Goal: Task Accomplishment & Management: Use online tool/utility

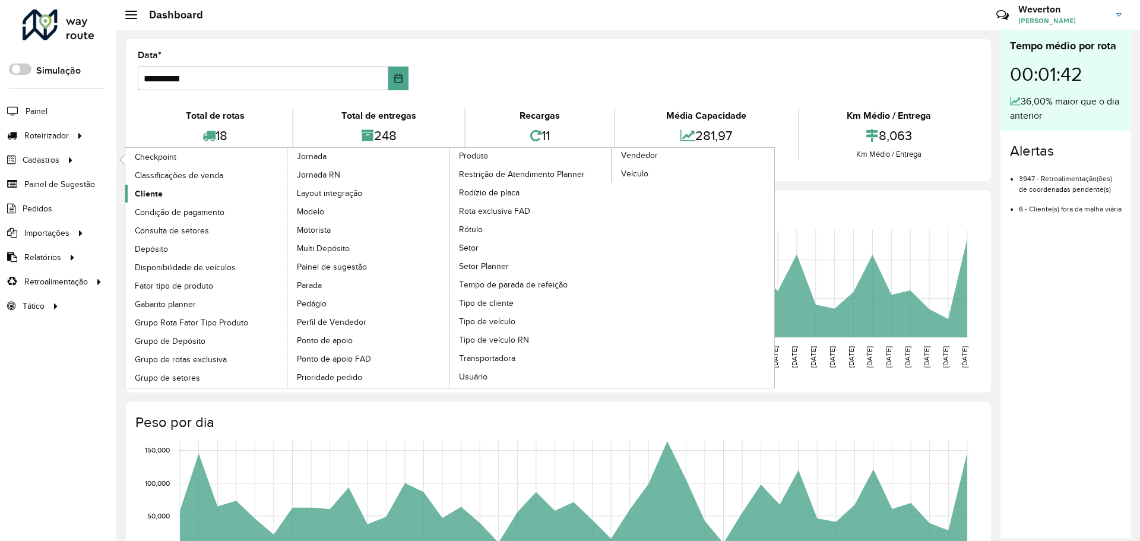
click at [143, 194] on span "Cliente" at bounding box center [149, 194] width 28 height 12
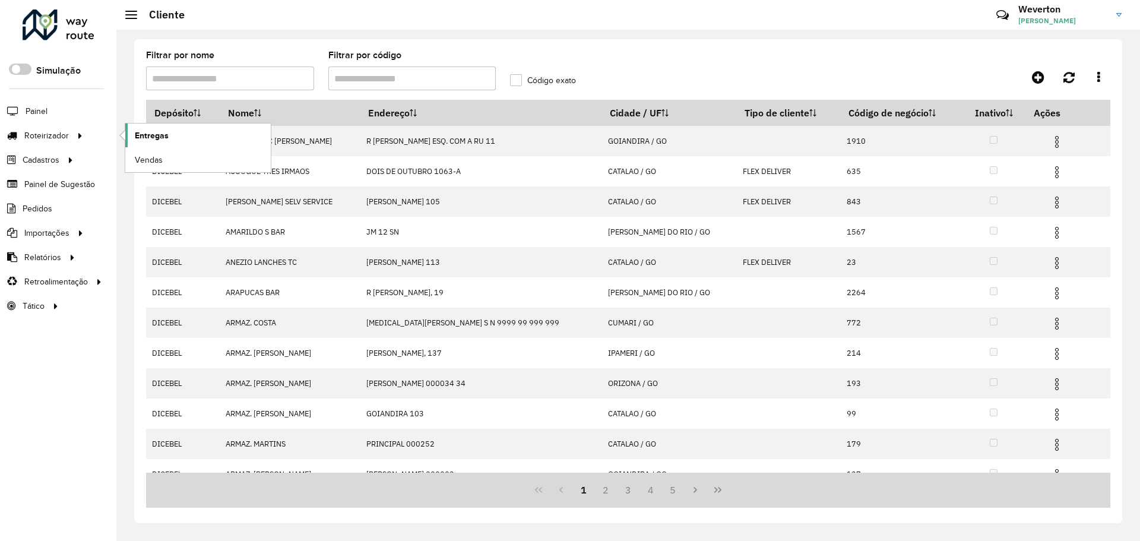
click at [131, 134] on link "Entregas" at bounding box center [198, 136] width 146 height 24
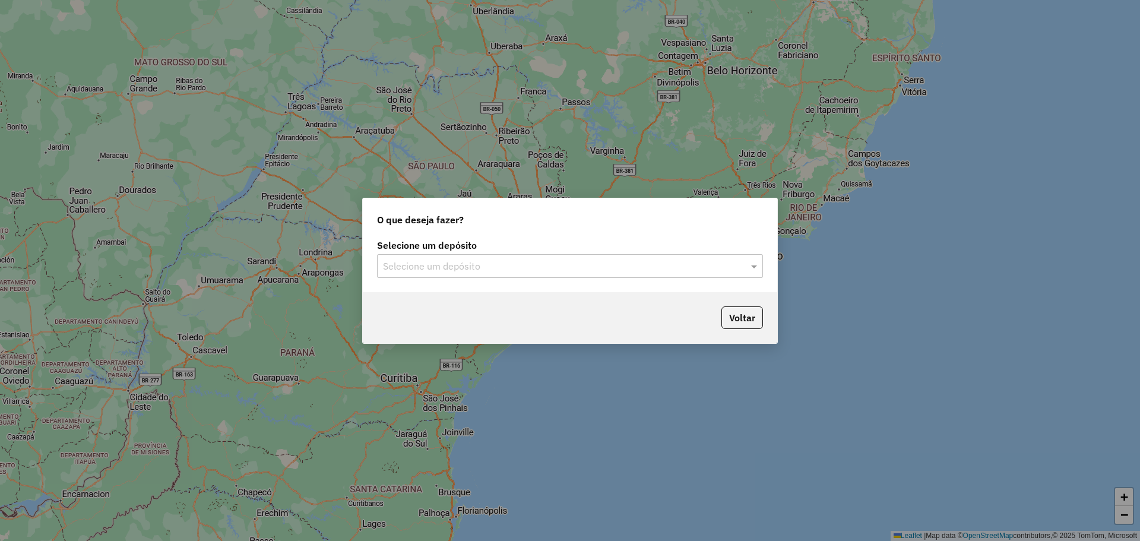
click at [457, 260] on input "text" at bounding box center [558, 267] width 350 height 14
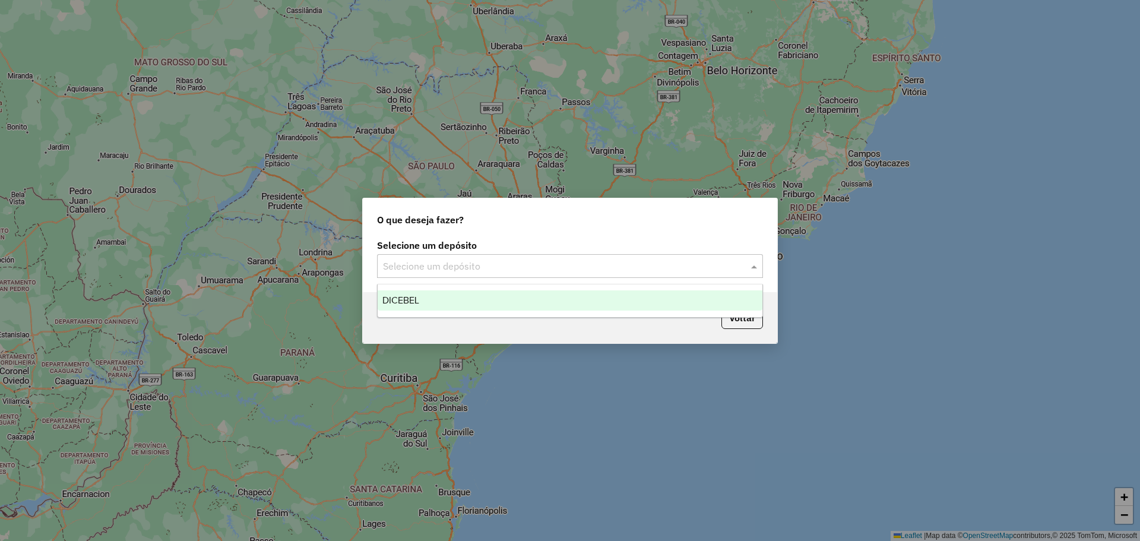
click at [451, 289] on ng-dropdown-panel "DICEBEL" at bounding box center [570, 301] width 386 height 34
click at [456, 301] on div "DICEBEL" at bounding box center [570, 300] width 385 height 20
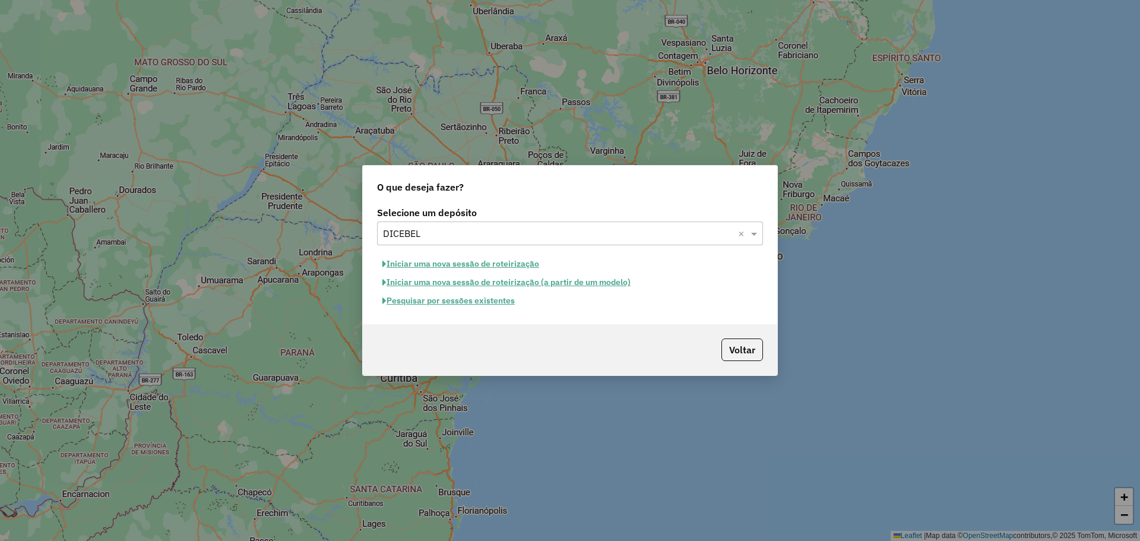
click at [494, 264] on button "Iniciar uma nova sessão de roteirização" at bounding box center [461, 264] width 168 height 18
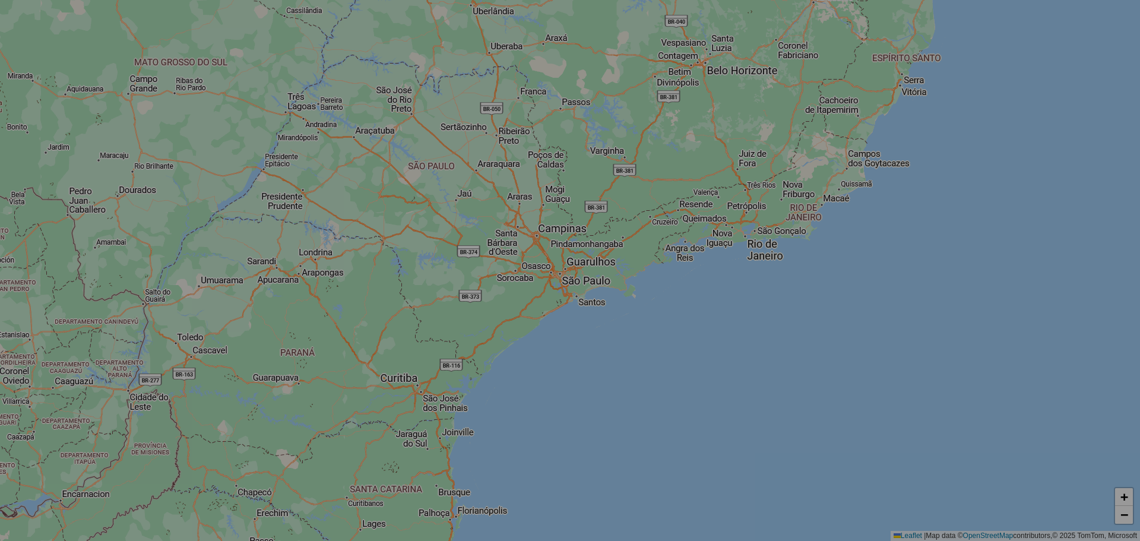
select select "*"
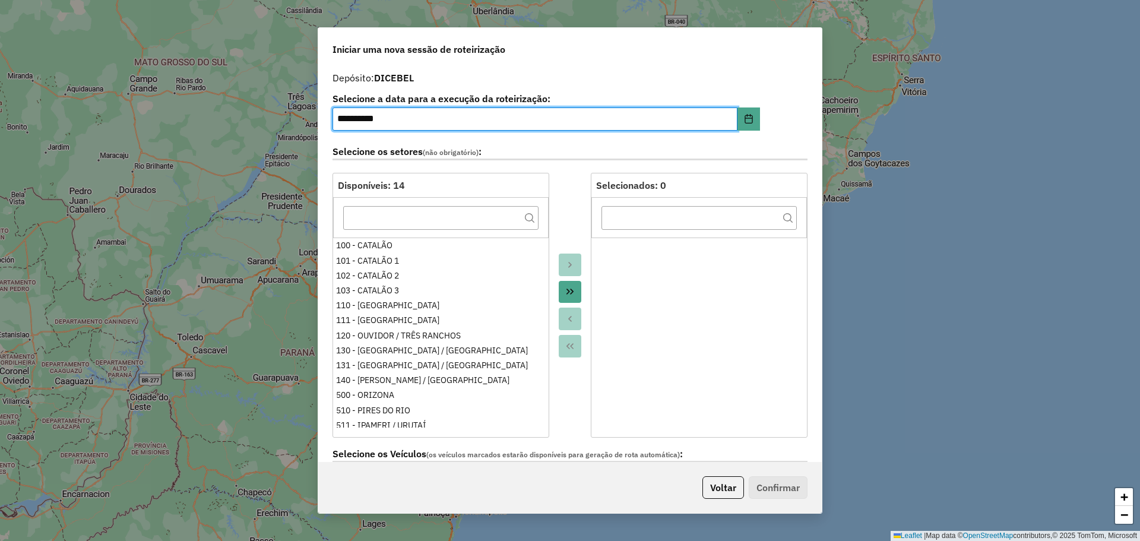
click at [565, 293] on icon "Move All to Target" at bounding box center [570, 292] width 10 height 10
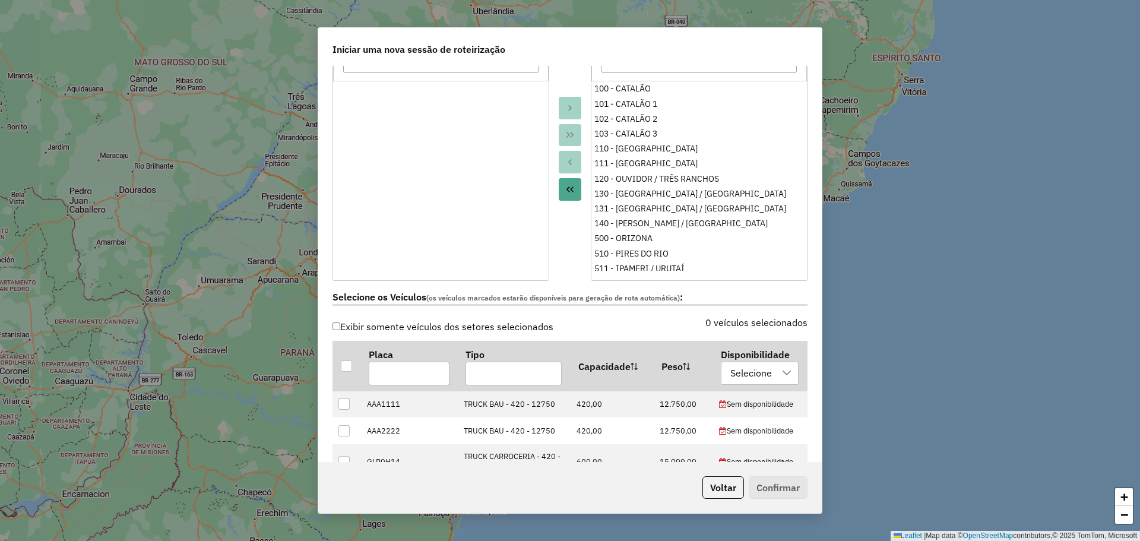
scroll to position [178, 0]
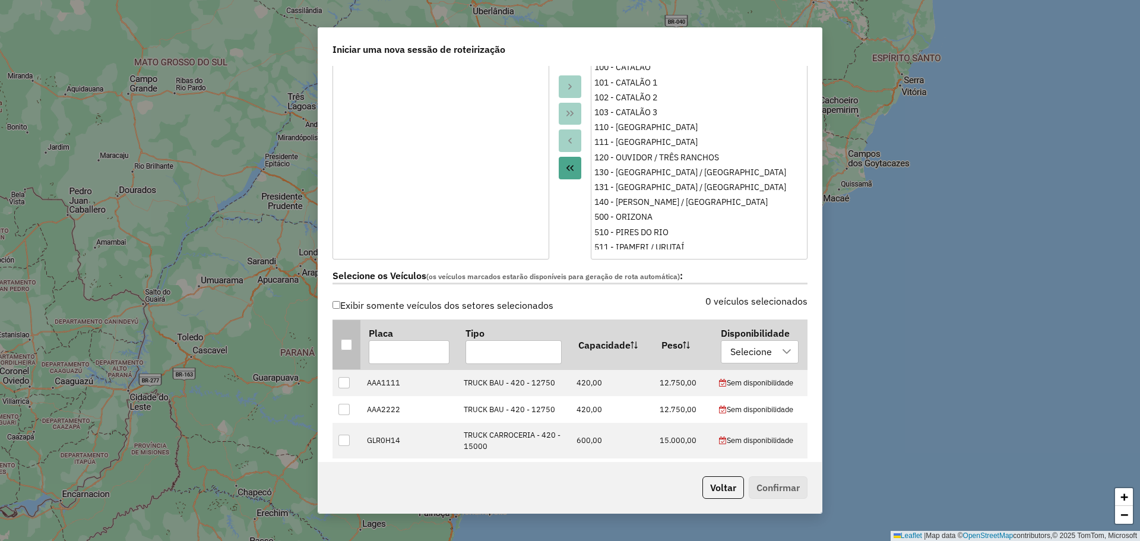
click at [345, 339] on div at bounding box center [346, 344] width 11 height 11
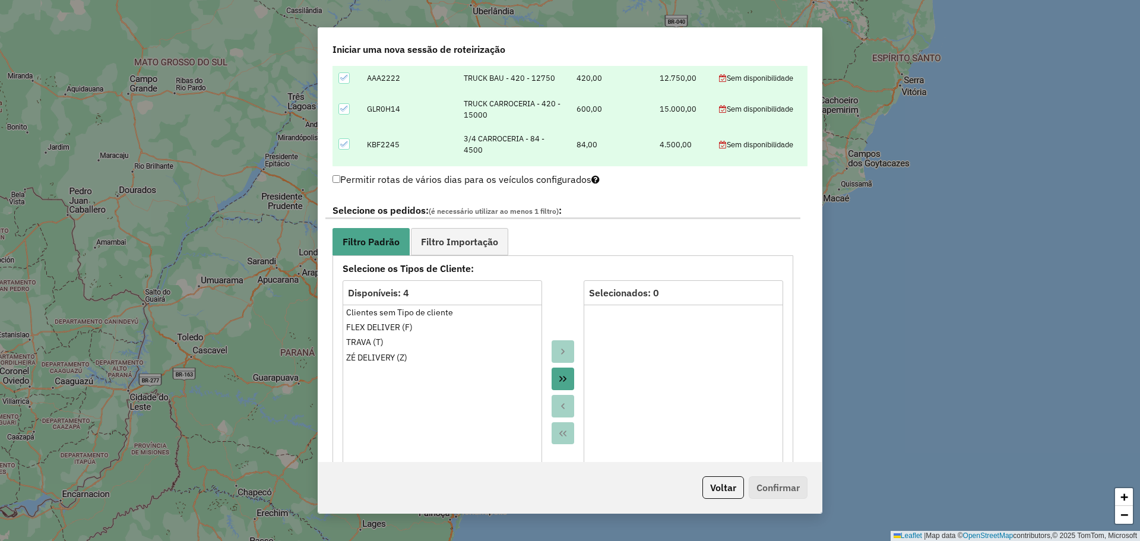
scroll to position [535, 0]
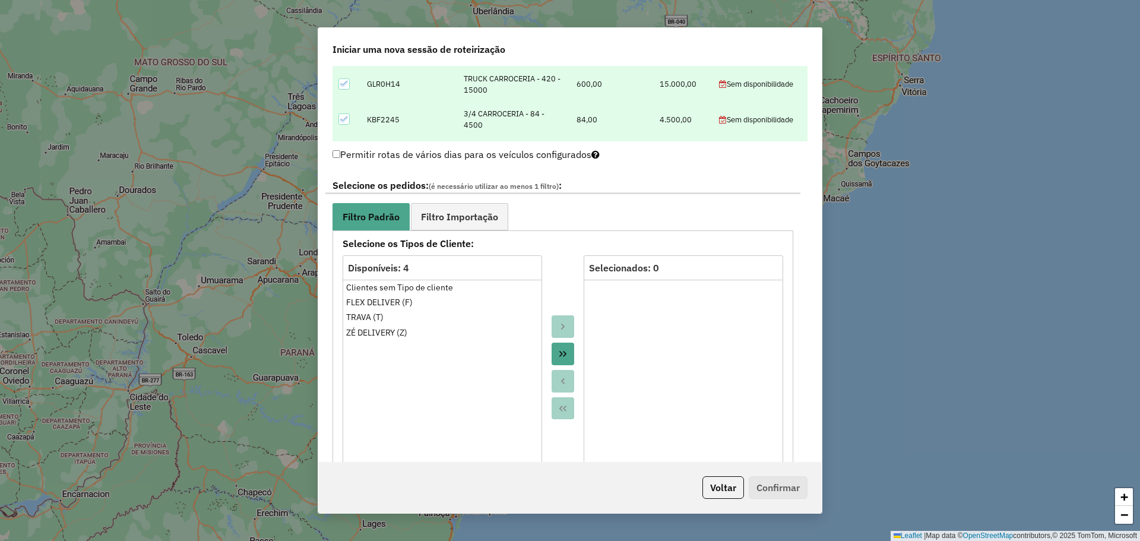
click at [560, 352] on icon "Move All to Target" at bounding box center [563, 354] width 7 height 6
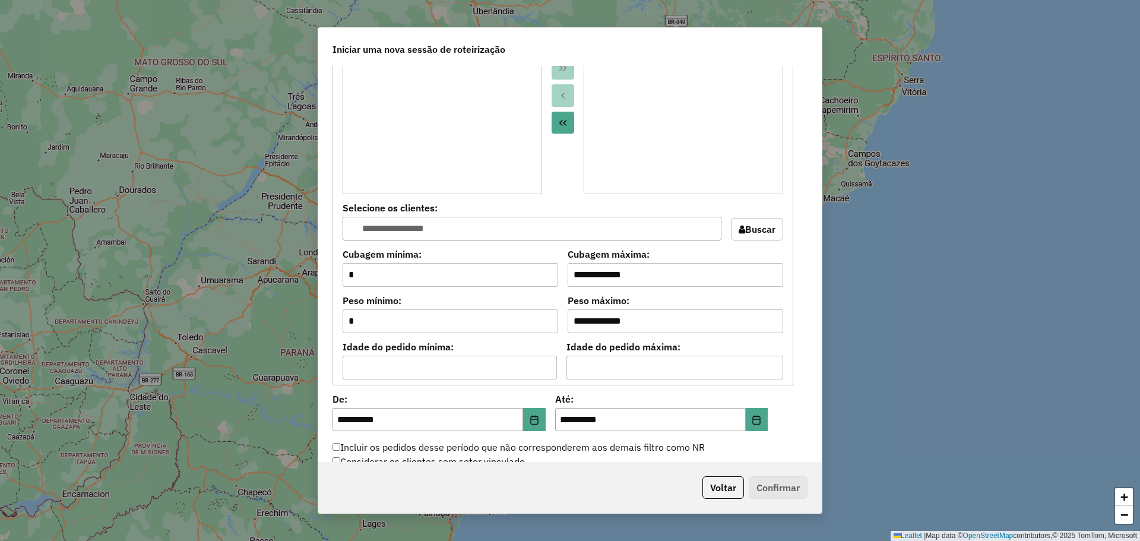
scroll to position [891, 0]
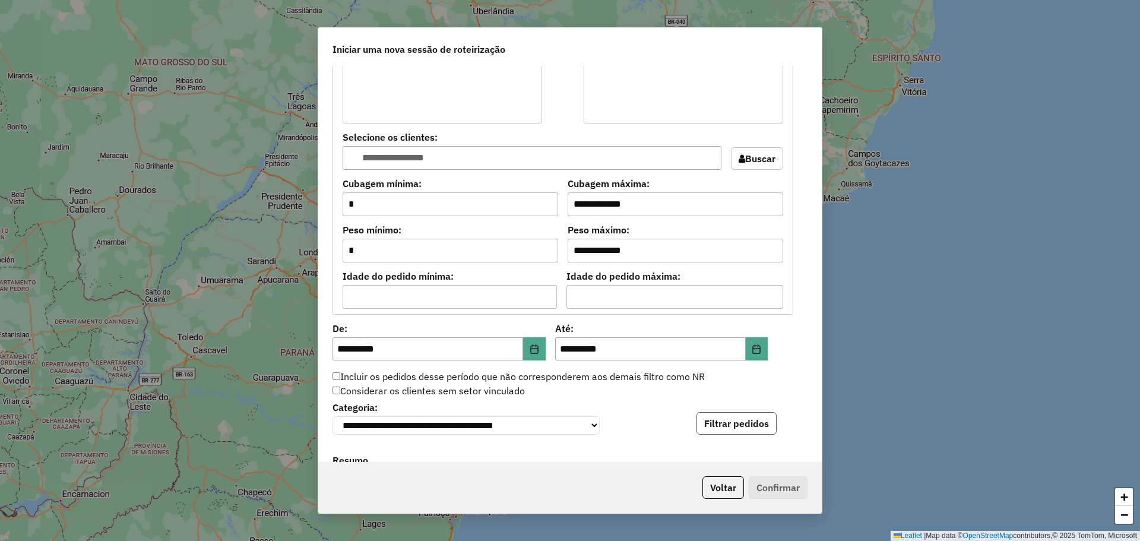
click at [751, 422] on button "Filtrar pedidos" at bounding box center [737, 423] width 80 height 23
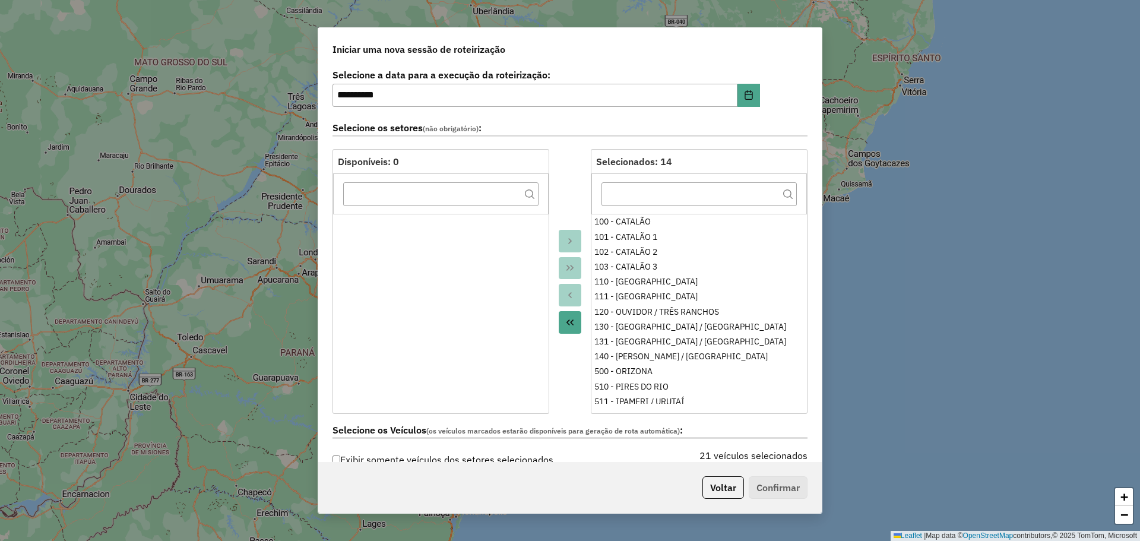
scroll to position [0, 0]
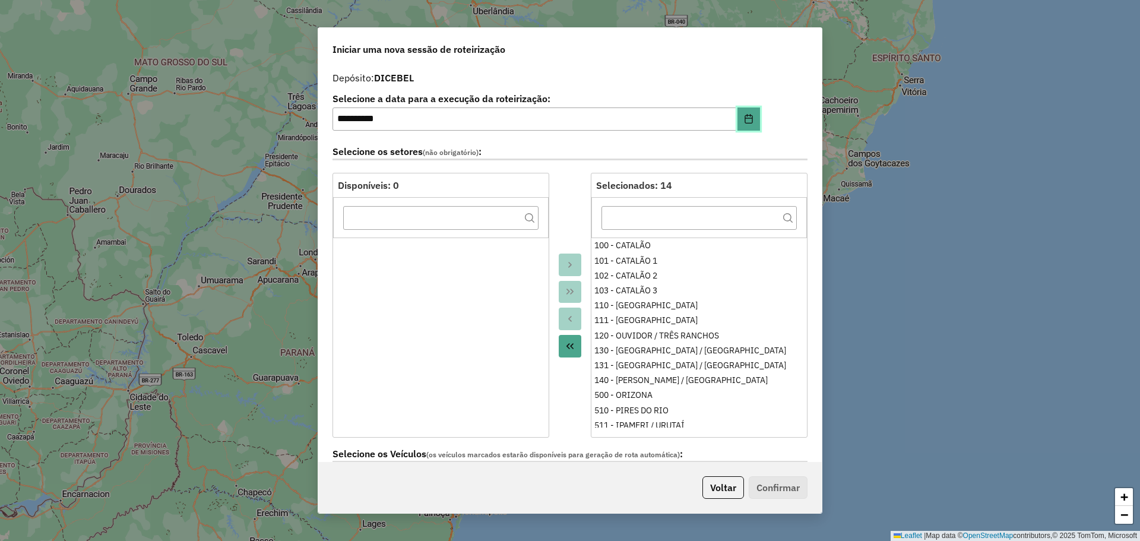
click at [750, 124] on icon "Choose Date" at bounding box center [749, 119] width 10 height 10
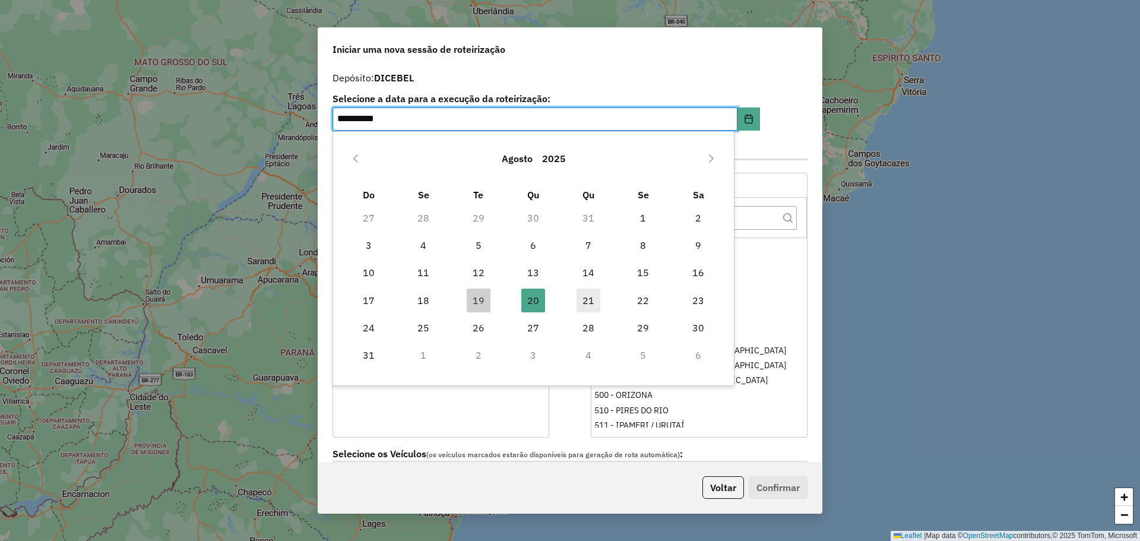
click at [593, 297] on span "21" at bounding box center [589, 301] width 24 height 24
type input "**********"
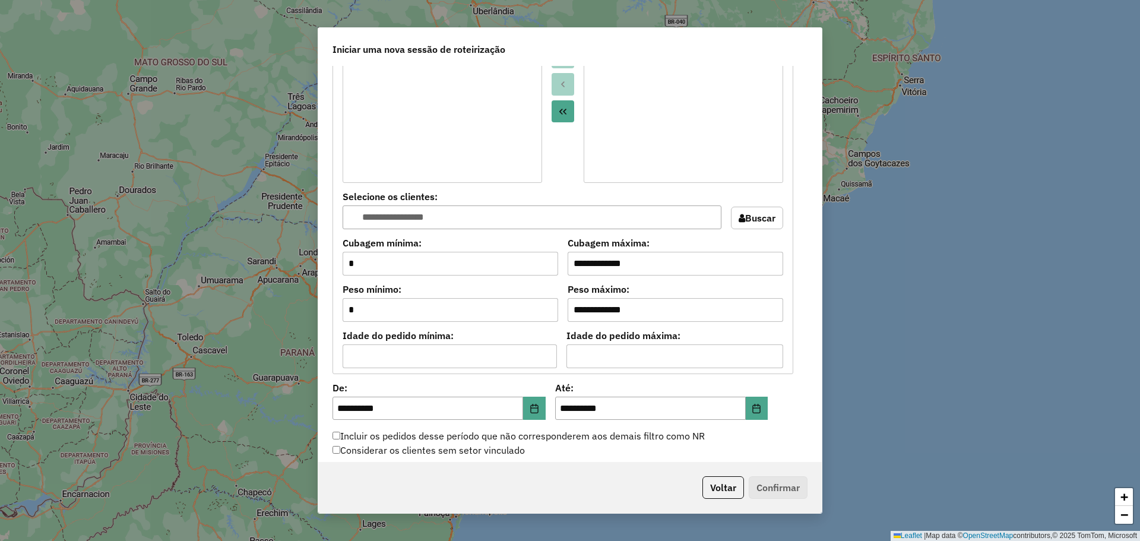
scroll to position [1010, 0]
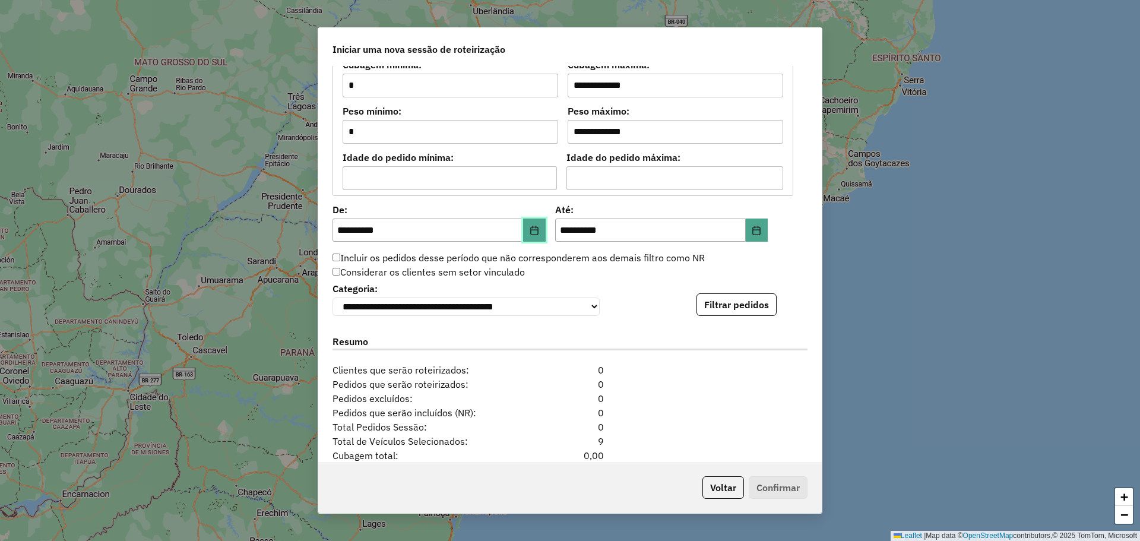
click at [531, 238] on button "Choose Date" at bounding box center [534, 231] width 23 height 24
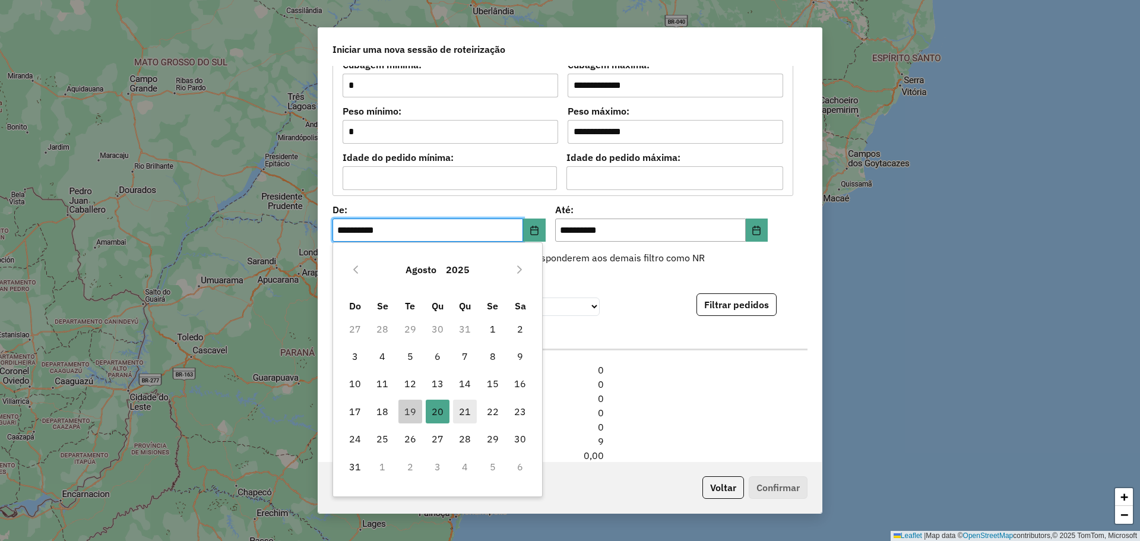
click at [459, 415] on span "21" at bounding box center [465, 412] width 24 height 24
type input "**********"
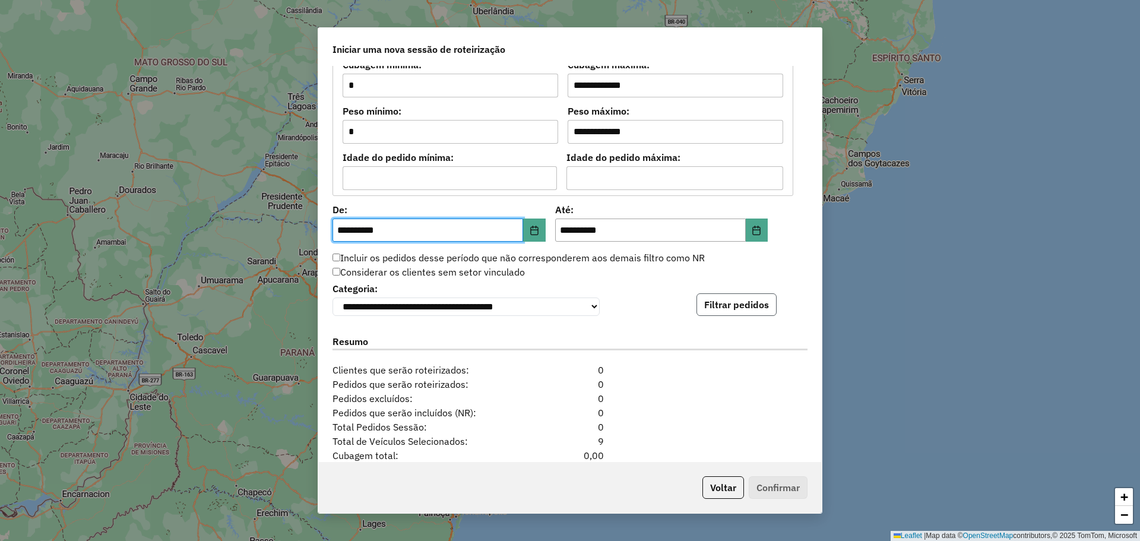
click at [754, 308] on button "Filtrar pedidos" at bounding box center [737, 304] width 80 height 23
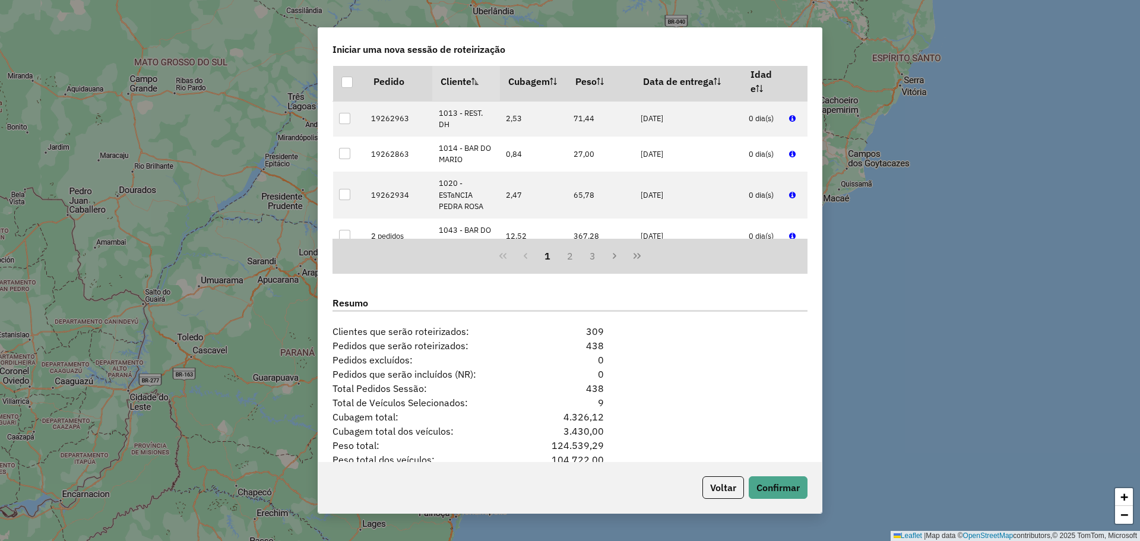
scroll to position [1355, 0]
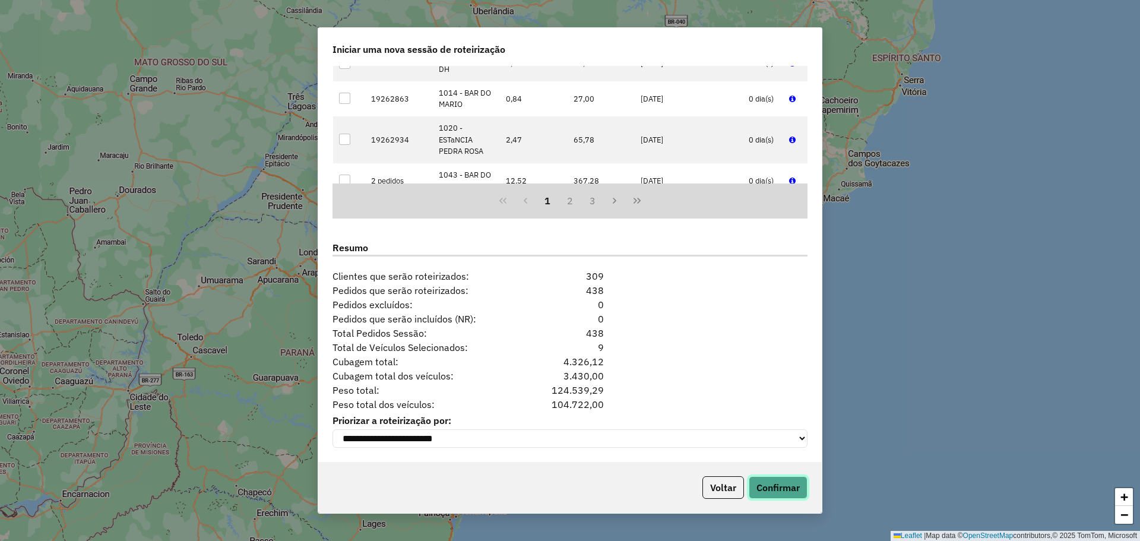
click at [793, 491] on button "Confirmar" at bounding box center [778, 487] width 59 height 23
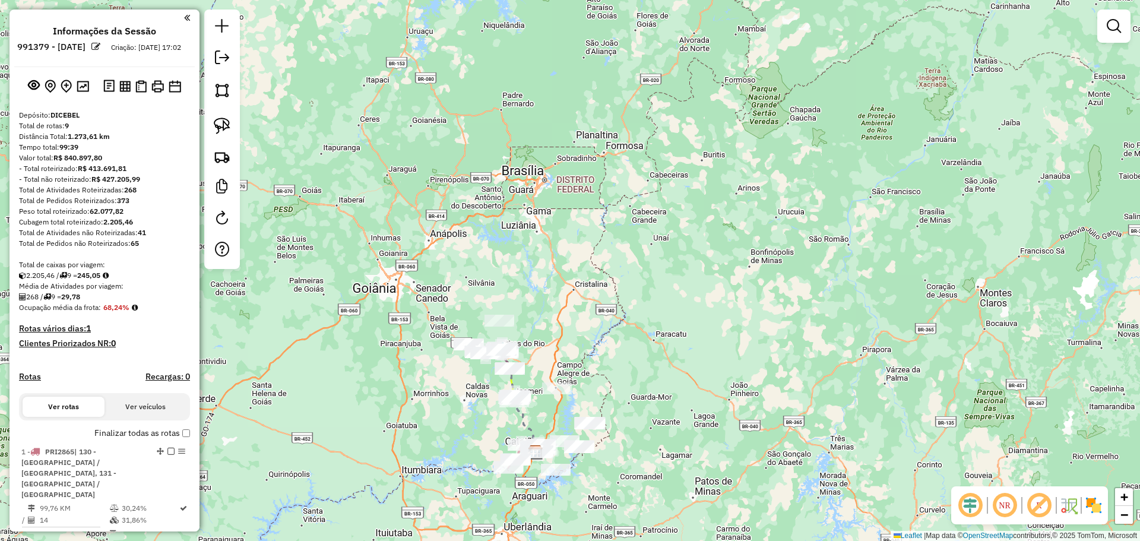
click at [846, 334] on div "Janela de atendimento Grade de atendimento Capacidade Transportadoras Veículos …" at bounding box center [570, 270] width 1140 height 541
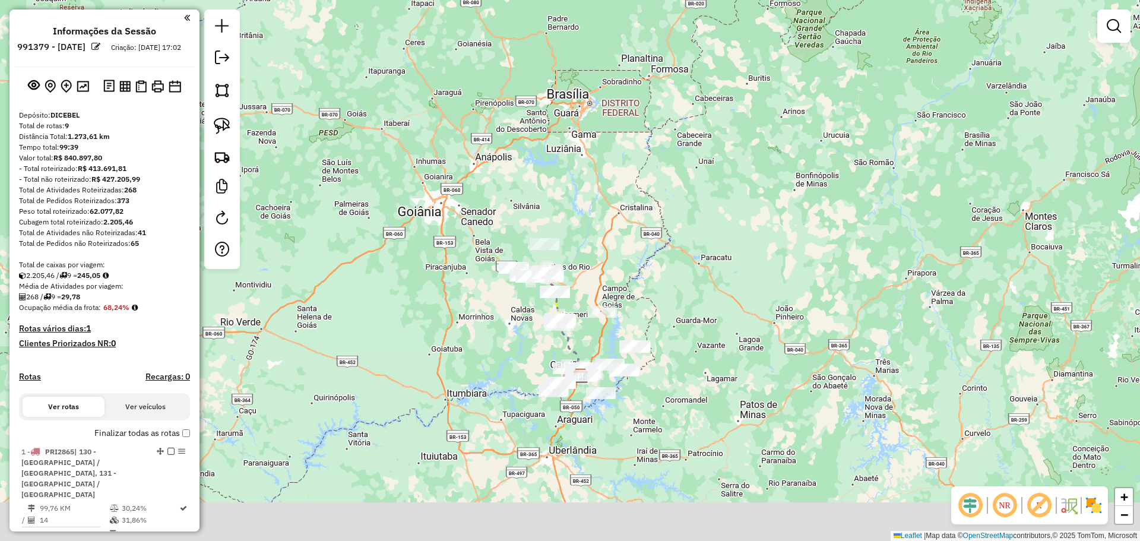
drag, startPoint x: 577, startPoint y: 286, endPoint x: 599, endPoint y: 248, distance: 43.9
click at [598, 249] on div "Janela de atendimento Grade de atendimento Capacidade Transportadoras Veículos …" at bounding box center [570, 270] width 1140 height 541
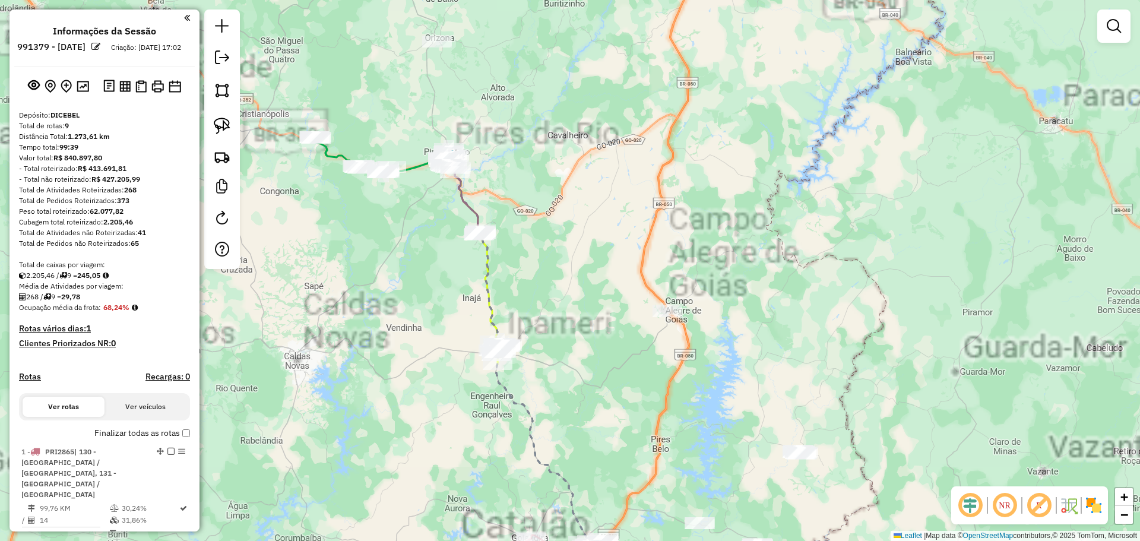
drag, startPoint x: 663, startPoint y: 226, endPoint x: 670, endPoint y: 227, distance: 6.8
click at [670, 227] on div "Janela de atendimento Grade de atendimento Capacidade Transportadoras Veículos …" at bounding box center [570, 270] width 1140 height 541
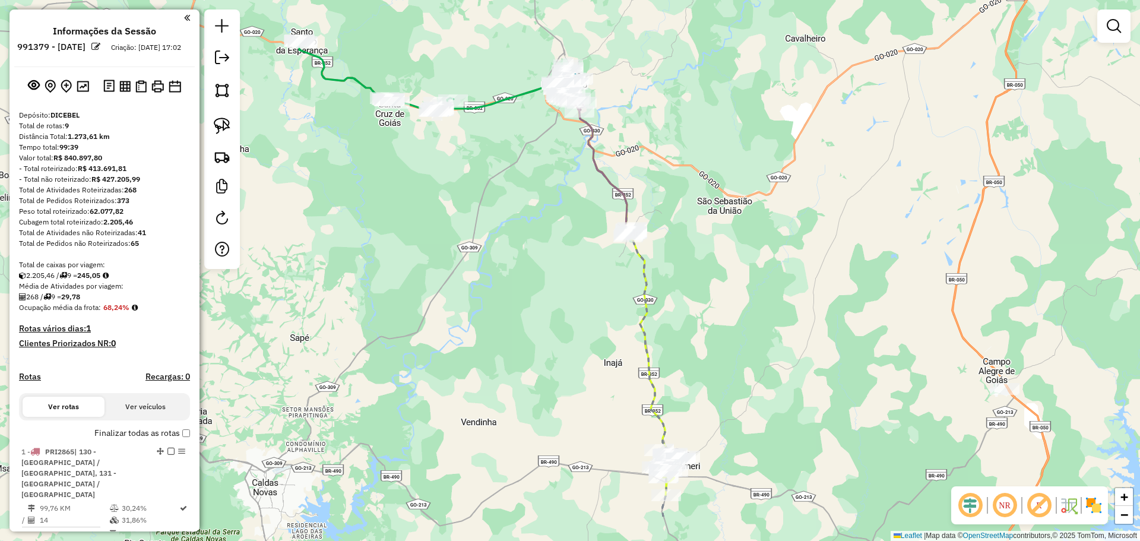
click at [703, 195] on div "Janela de atendimento Grade de atendimento Capacidade Transportadoras Veículos …" at bounding box center [570, 270] width 1140 height 541
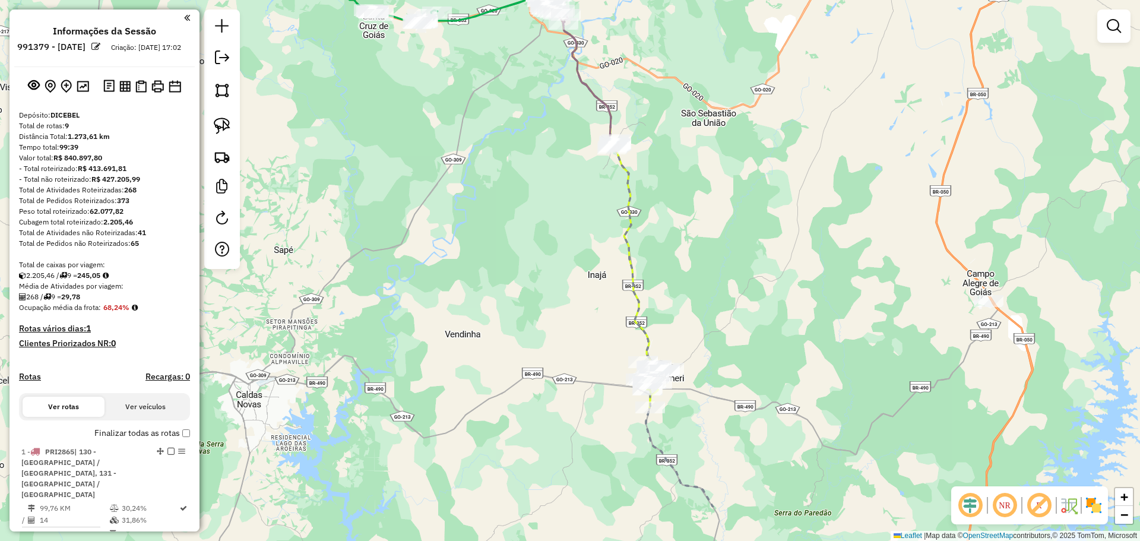
drag, startPoint x: 735, startPoint y: 269, endPoint x: 719, endPoint y: 181, distance: 89.4
click at [719, 181] on div "Janela de atendimento Grade de atendimento Capacidade Transportadoras Veículos …" at bounding box center [570, 270] width 1140 height 541
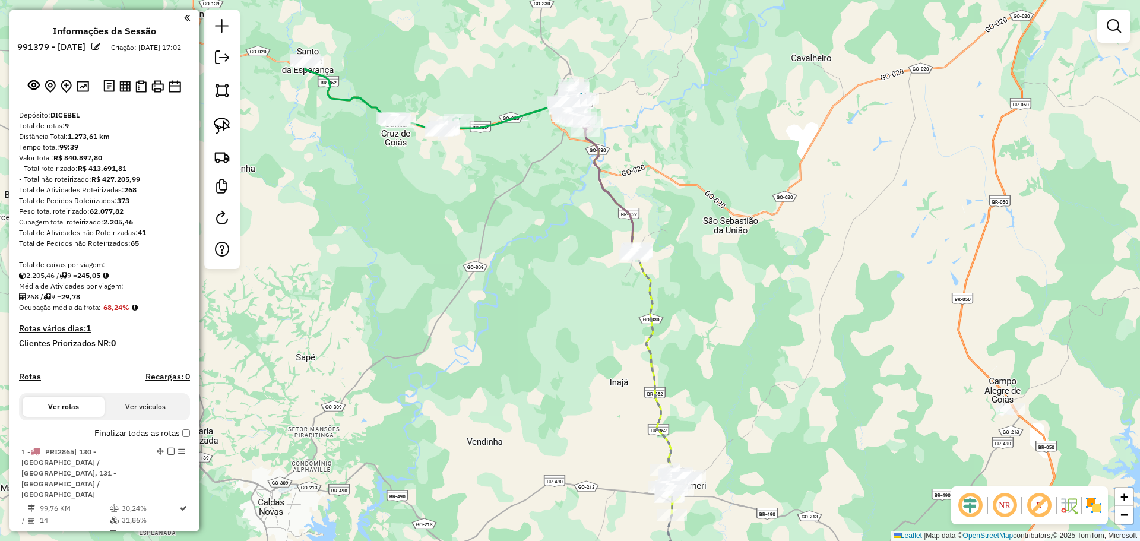
drag, startPoint x: 745, startPoint y: 291, endPoint x: 744, endPoint y: 299, distance: 7.7
click at [744, 299] on div "Janela de atendimento Grade de atendimento Capacidade Transportadoras Veículos …" at bounding box center [570, 270] width 1140 height 541
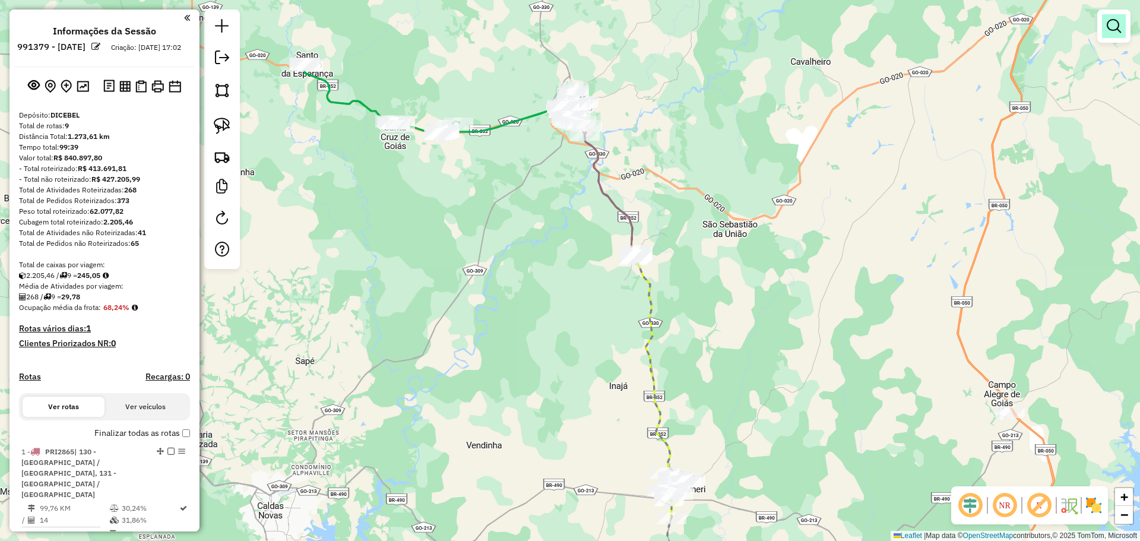
click at [1113, 37] on link at bounding box center [1114, 26] width 24 height 24
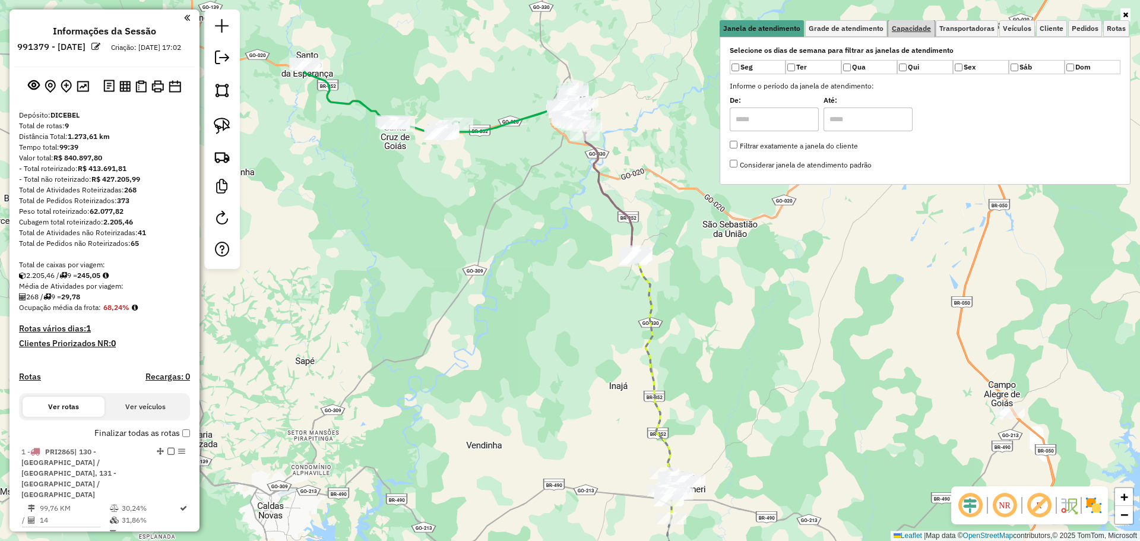
click at [935, 34] on link "Capacidade" at bounding box center [912, 28] width 46 height 17
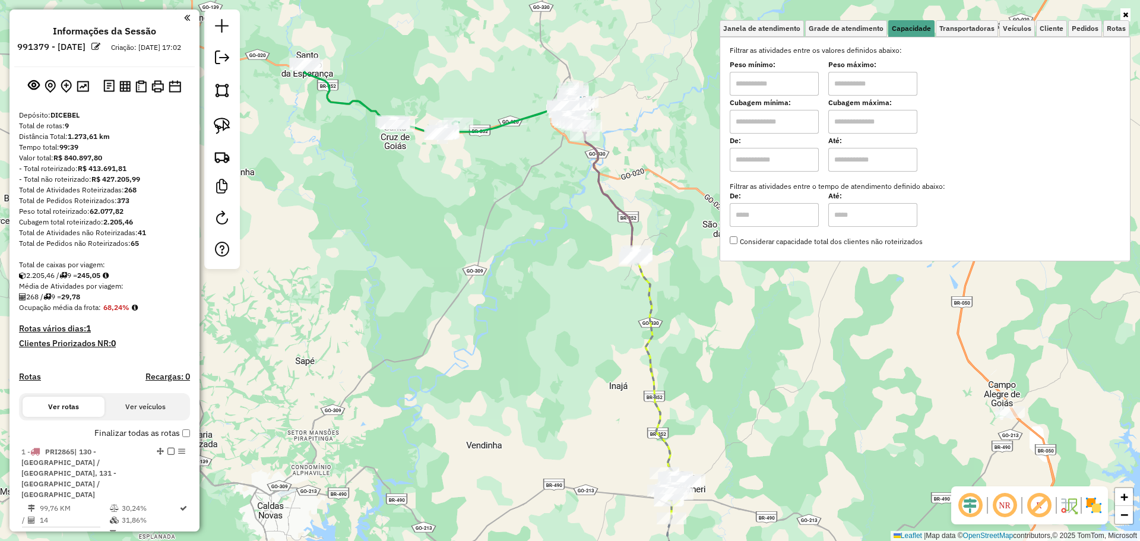
click at [780, 74] on input "text" at bounding box center [774, 84] width 89 height 24
type input "****"
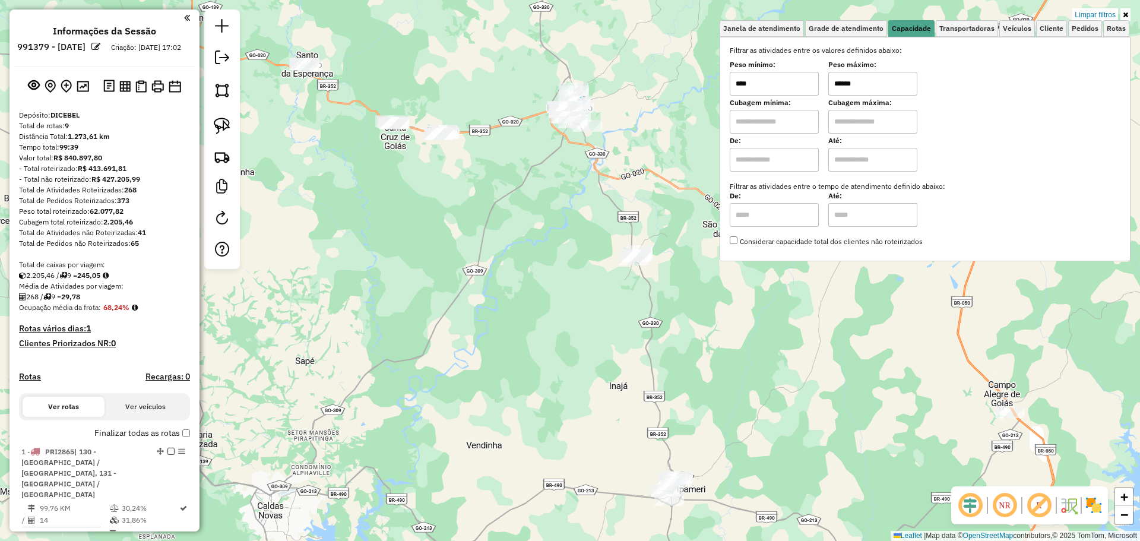
type input "******"
click at [575, 189] on div "Limpar filtros Janela de atendimento Grade de atendimento Capacidade Transporta…" at bounding box center [570, 270] width 1140 height 541
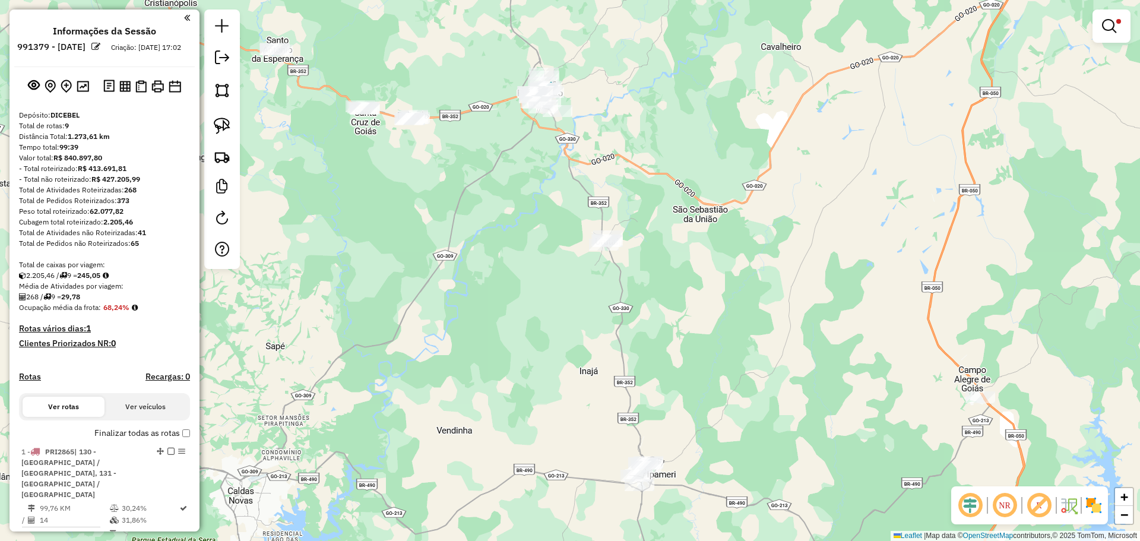
drag, startPoint x: 576, startPoint y: 188, endPoint x: 546, endPoint y: 173, distance: 33.2
click at [546, 173] on div "Limpar filtros Janela de atendimento Grade de atendimento Capacidade Transporta…" at bounding box center [570, 270] width 1140 height 541
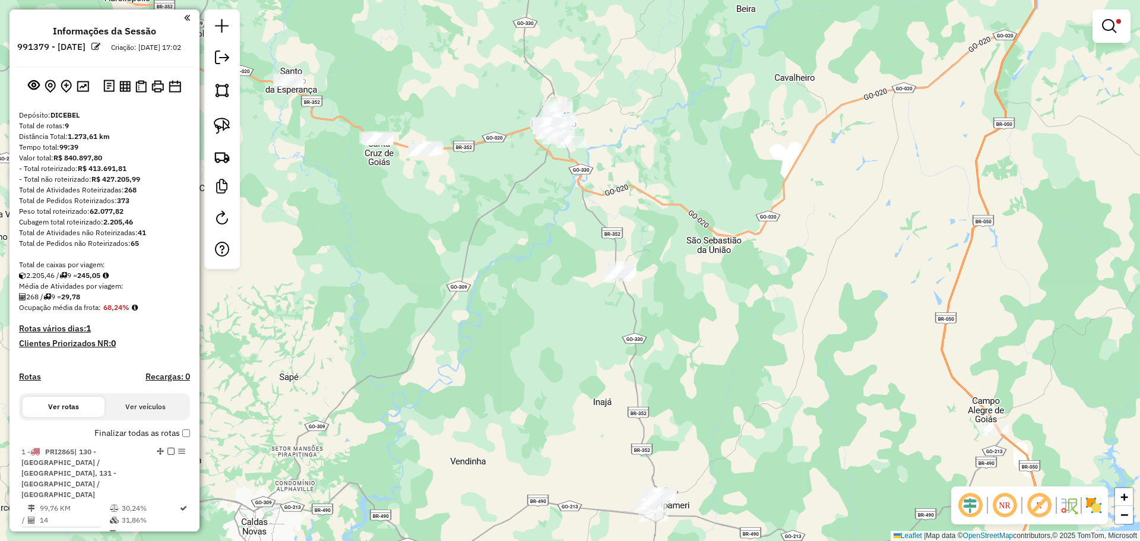
drag, startPoint x: 371, startPoint y: 180, endPoint x: 350, endPoint y: 189, distance: 23.2
click at [368, 191] on div "Limpar filtros Janela de atendimento Grade de atendimento Capacidade Transporta…" at bounding box center [570, 270] width 1140 height 541
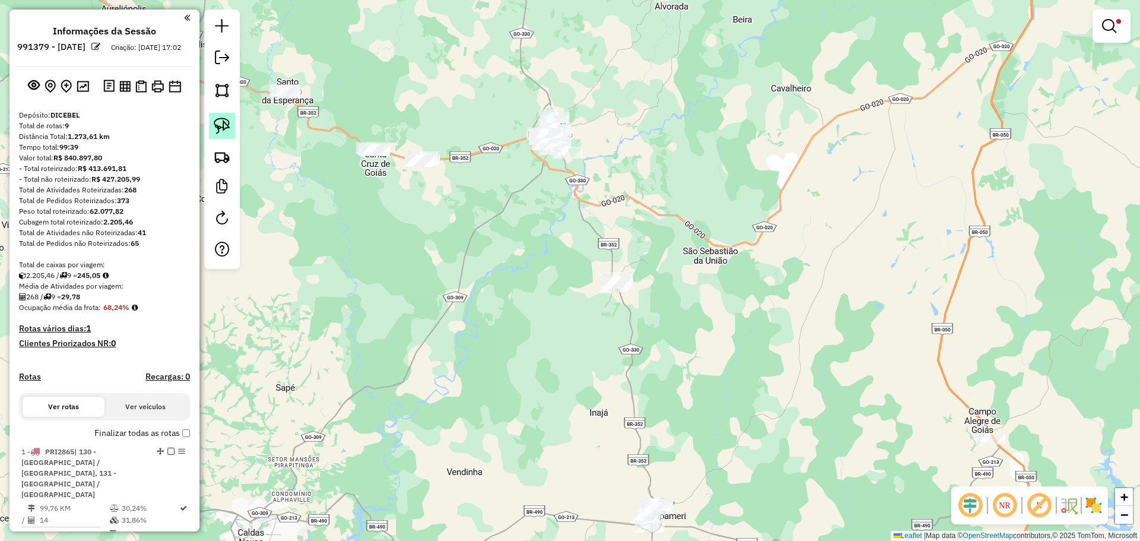
click at [232, 126] on link at bounding box center [222, 126] width 26 height 26
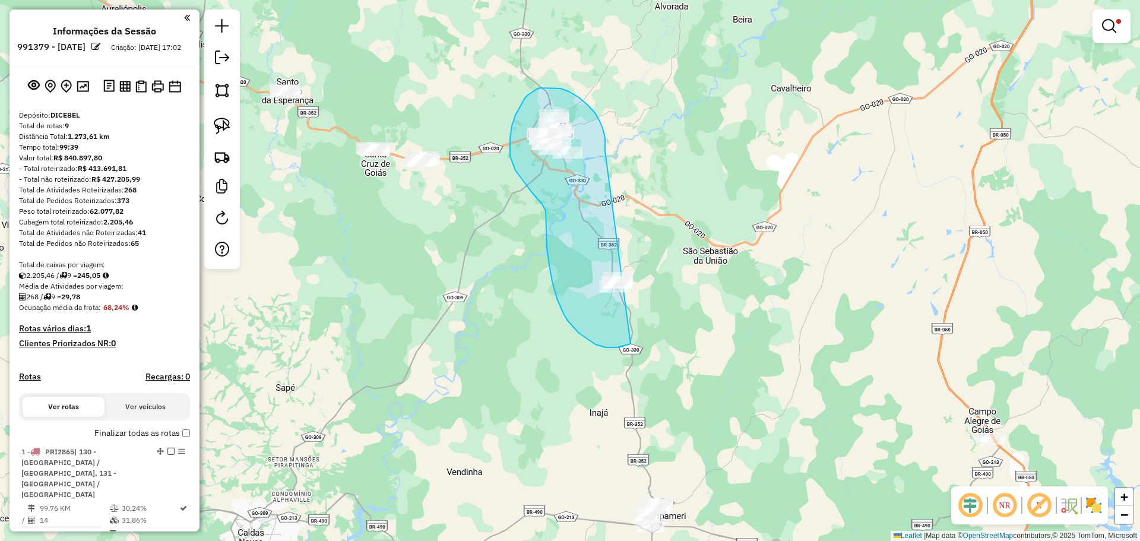
drag, startPoint x: 605, startPoint y: 149, endPoint x: 665, endPoint y: 264, distance: 129.1
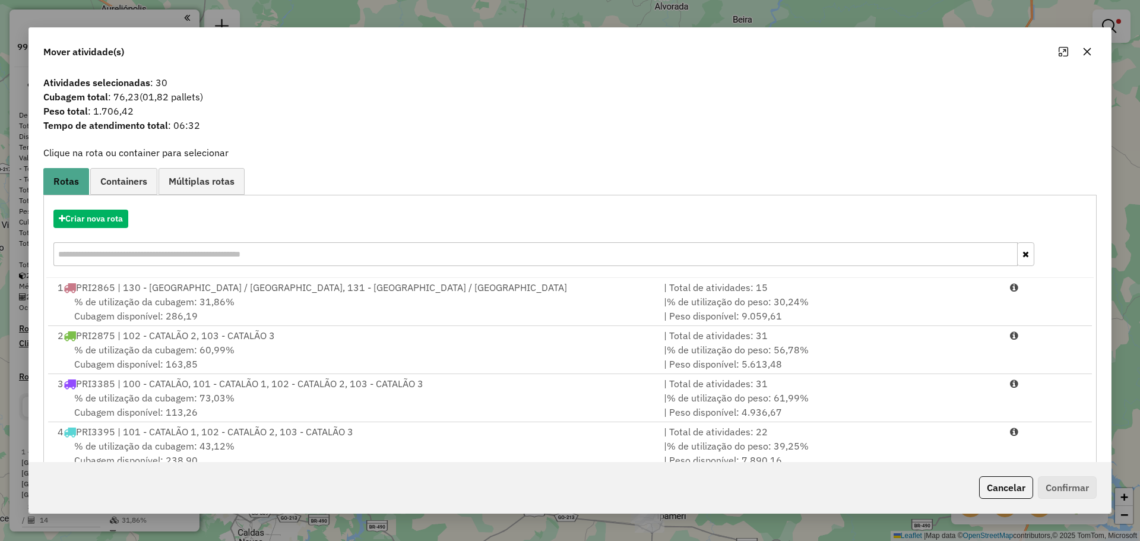
drag, startPoint x: 1004, startPoint y: 492, endPoint x: 788, endPoint y: 350, distance: 259.0
click at [1003, 491] on button "Cancelar" at bounding box center [1006, 487] width 54 height 23
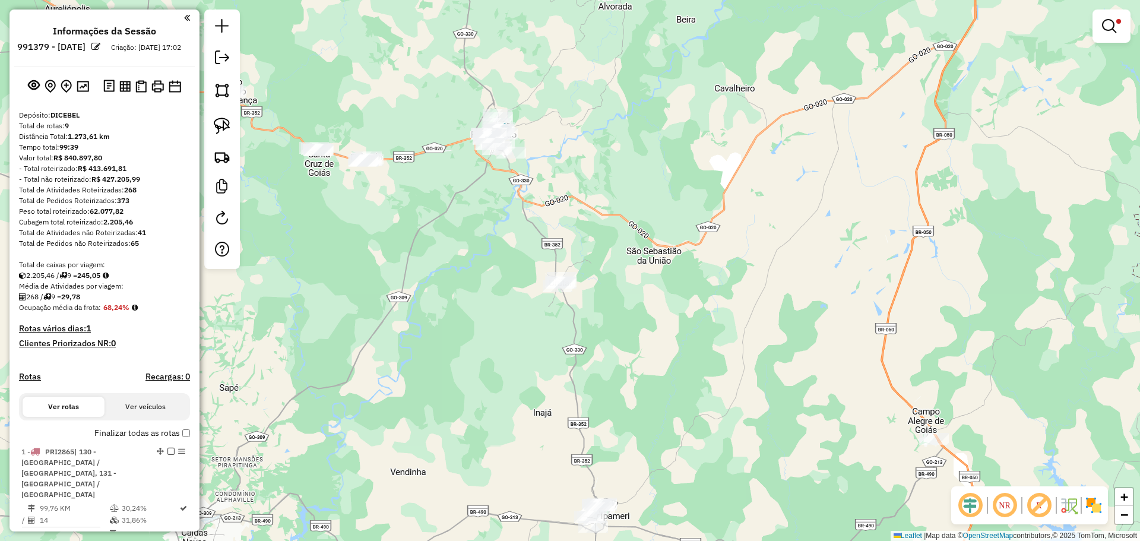
drag, startPoint x: 634, startPoint y: 160, endPoint x: 595, endPoint y: 192, distance: 50.7
click at [608, 199] on div "Limpar filtros Janela de atendimento Grade de atendimento Capacidade Transporta…" at bounding box center [570, 270] width 1140 height 541
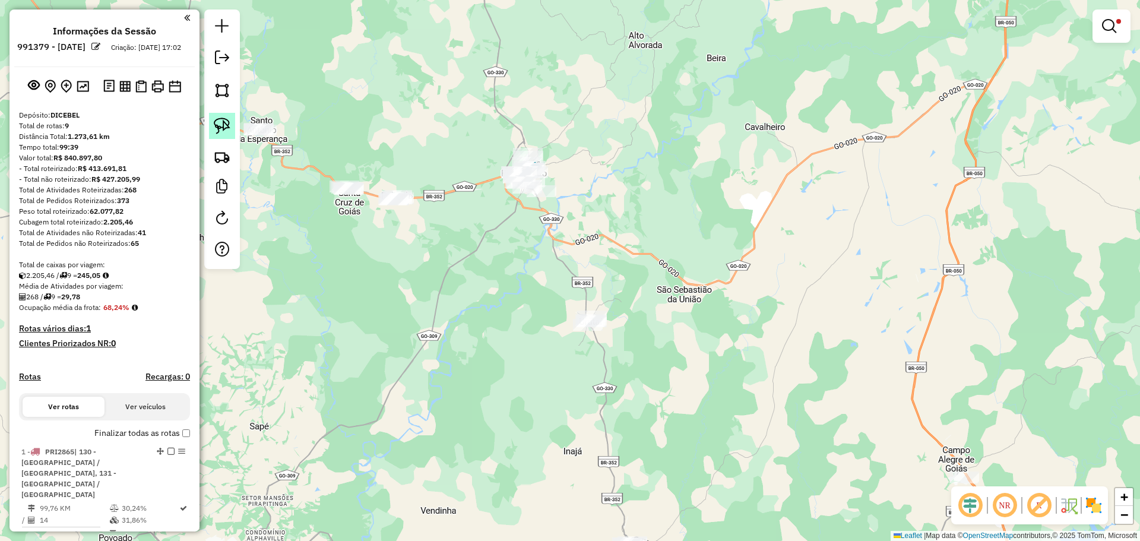
click at [210, 129] on link at bounding box center [222, 126] width 26 height 26
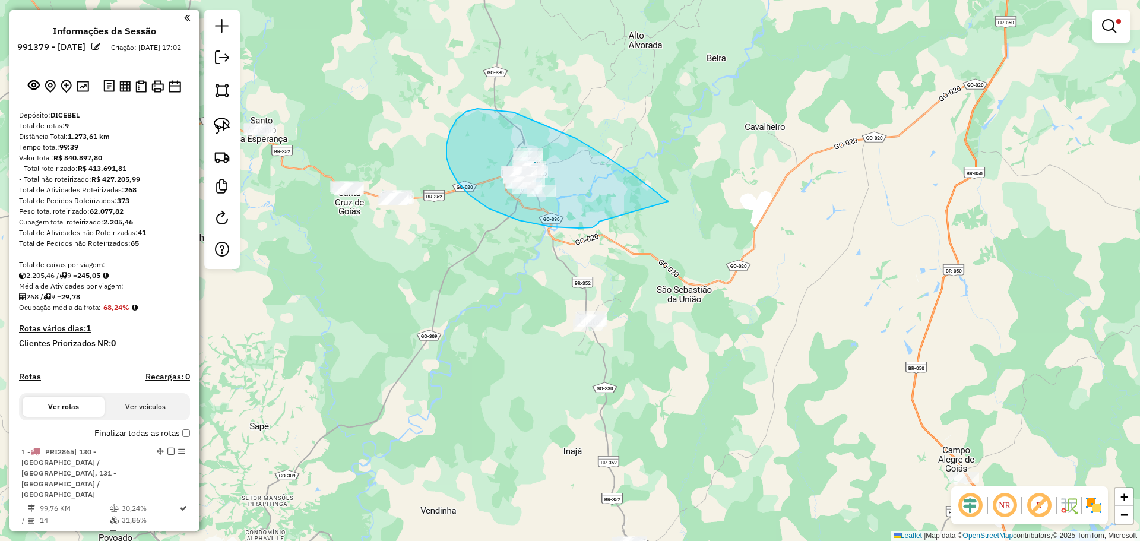
drag, startPoint x: 576, startPoint y: 138, endPoint x: 597, endPoint y: 219, distance: 82.8
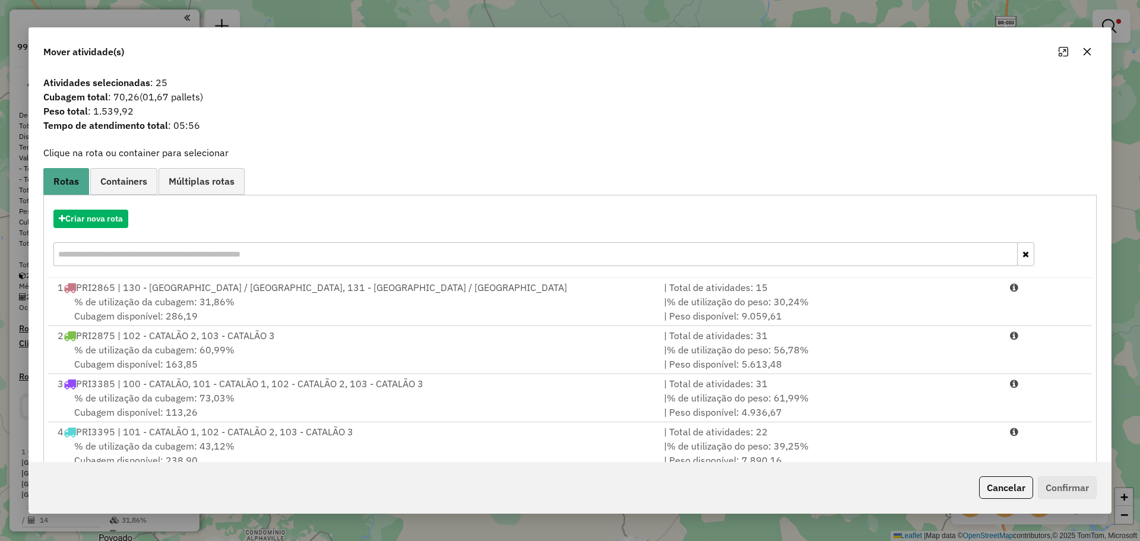
click at [1096, 49] on button "button" at bounding box center [1087, 51] width 19 height 19
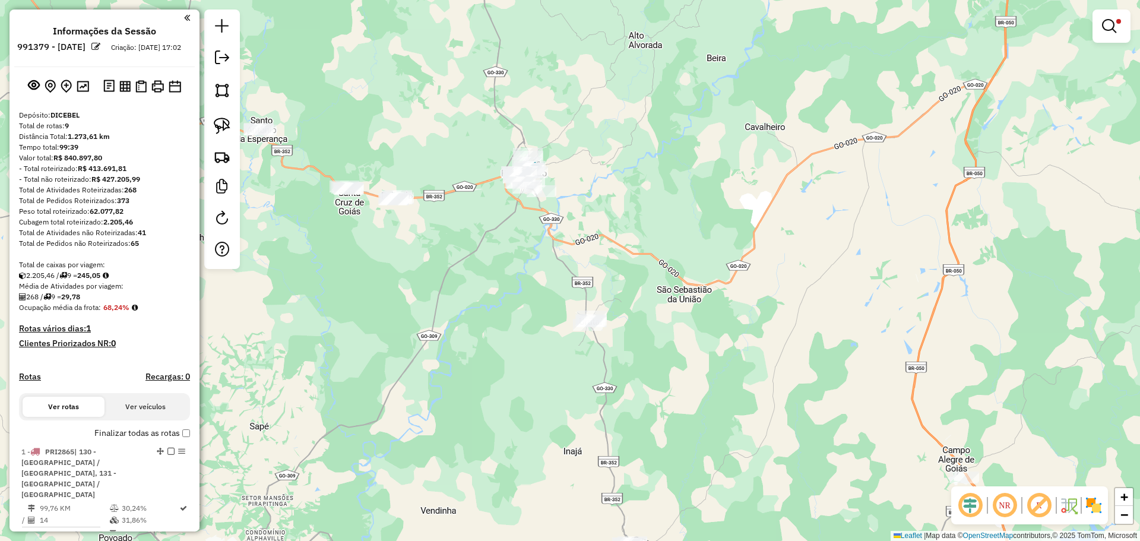
click at [1097, 31] on div at bounding box center [1112, 26] width 38 height 33
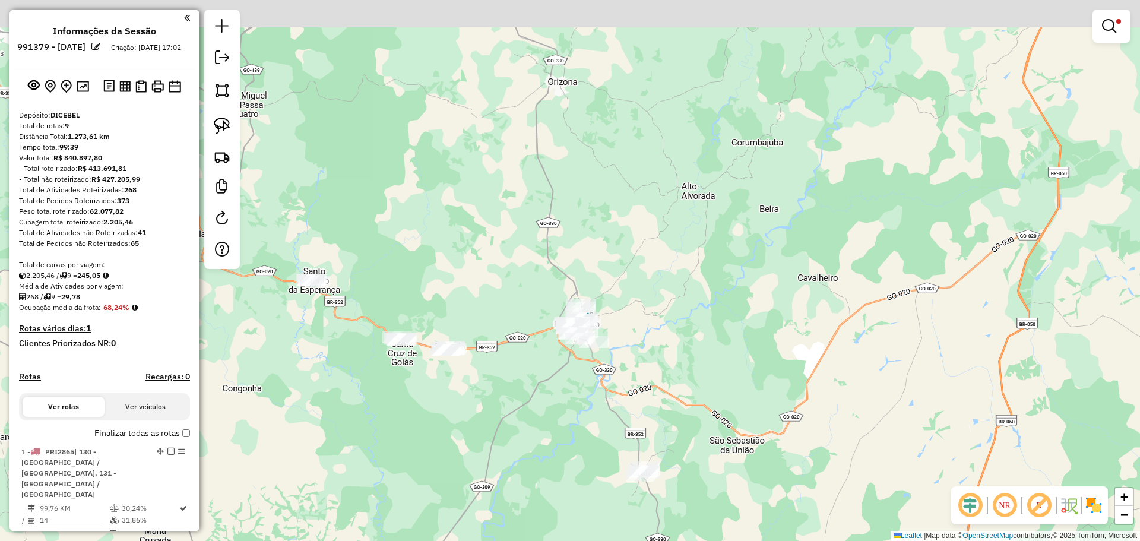
drag, startPoint x: 761, startPoint y: 288, endPoint x: 763, endPoint y: 296, distance: 7.9
click at [763, 296] on div "Limpar filtros Janela de atendimento Grade de atendimento Capacidade Transporta…" at bounding box center [570, 270] width 1140 height 541
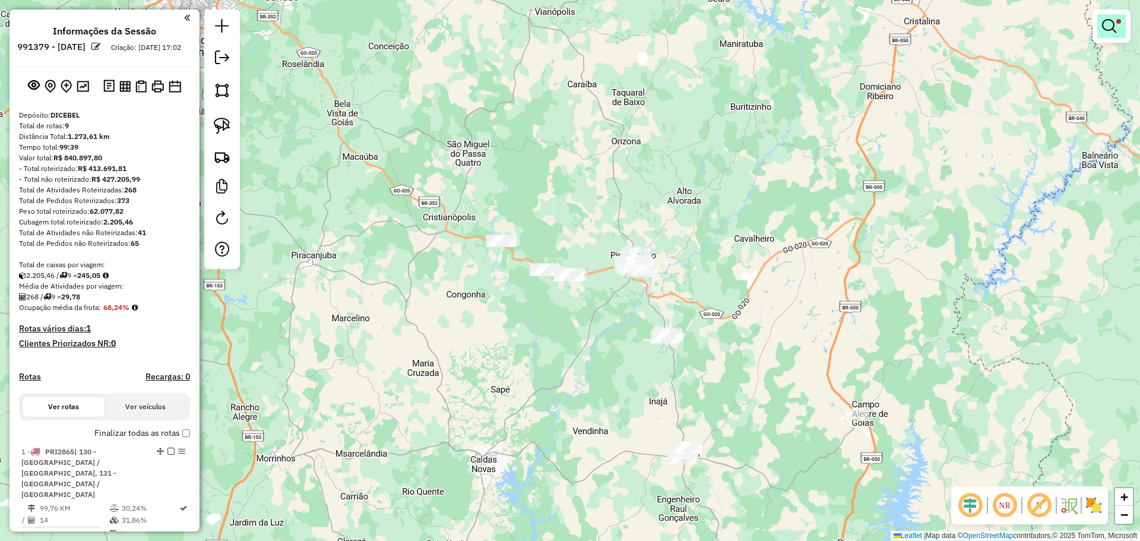
click at [1104, 32] on em at bounding box center [1109, 26] width 14 height 14
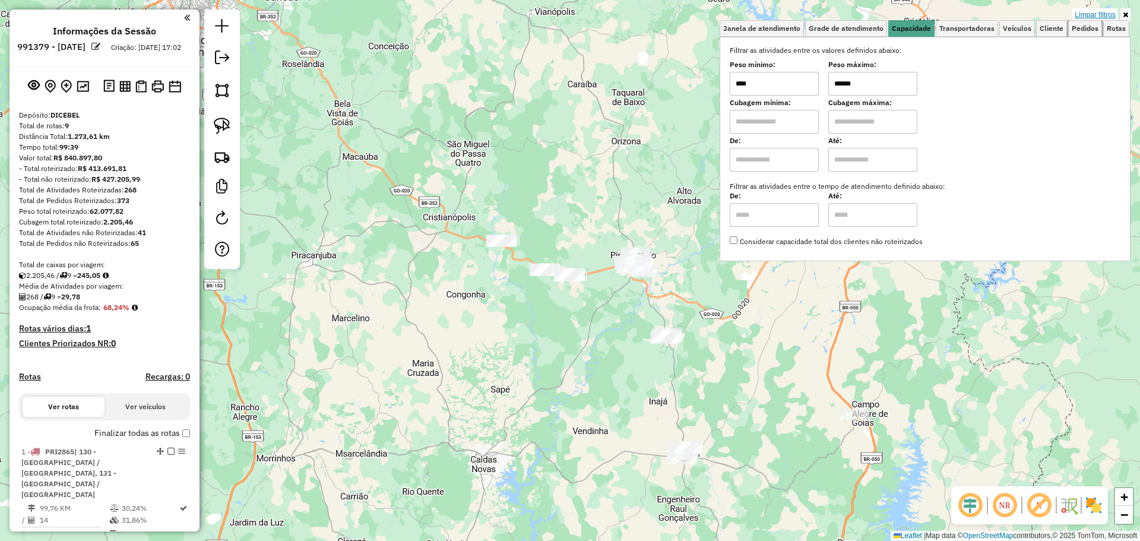
drag, startPoint x: 1102, startPoint y: 22, endPoint x: 1097, endPoint y: 15, distance: 8.9
click at [1101, 21] on link "Pedidos" at bounding box center [1086, 28] width 34 height 17
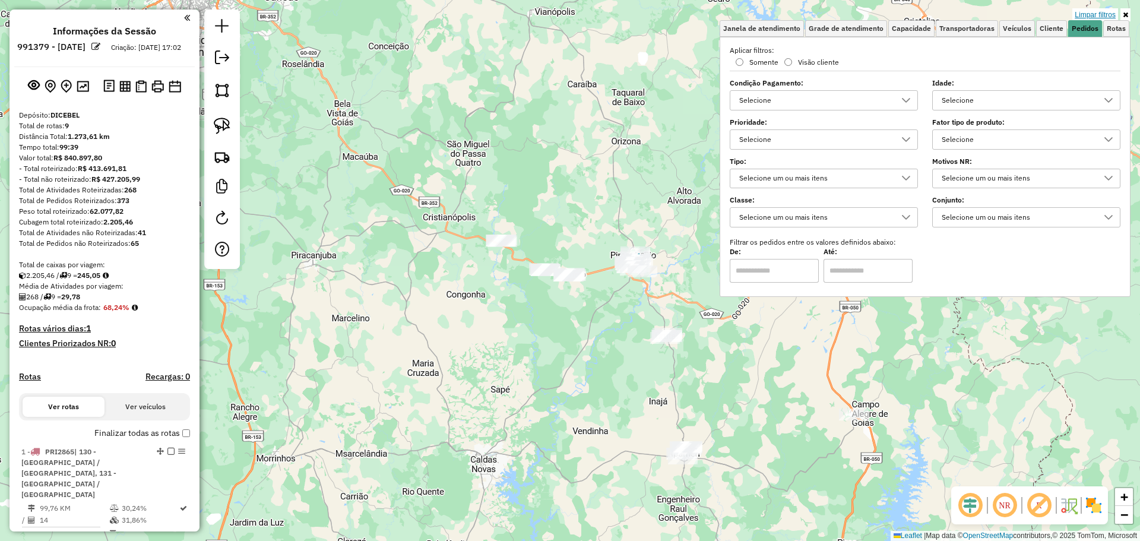
click at [1096, 14] on link "Limpar filtros" at bounding box center [1096, 14] width 46 height 13
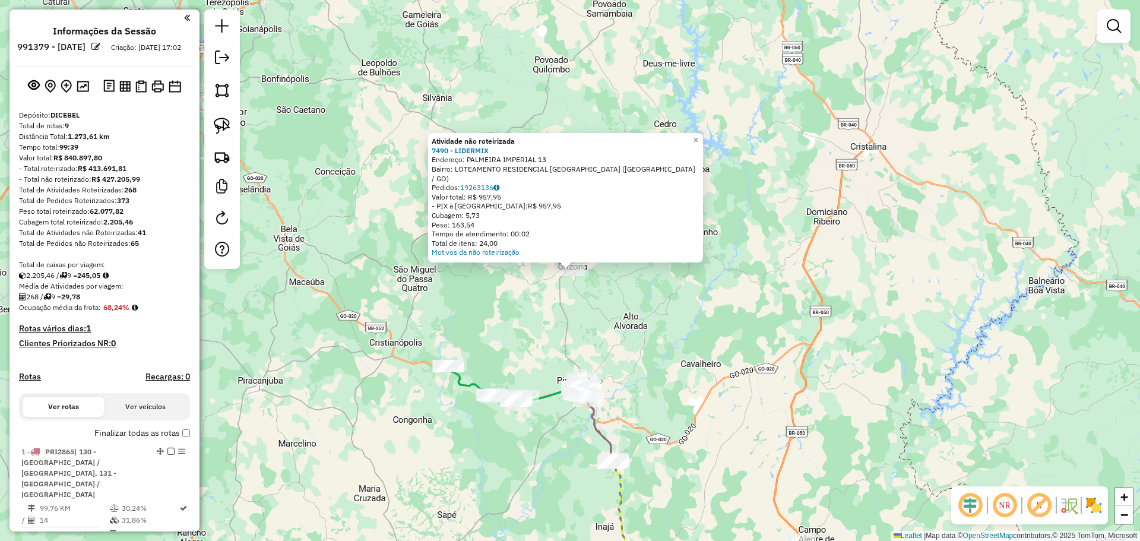
click at [611, 327] on div "Atividade não roteirizada 7490 - LIDERMIX Endereço: PALMEIRA IMPERIAL 13 Bairro…" at bounding box center [570, 270] width 1140 height 541
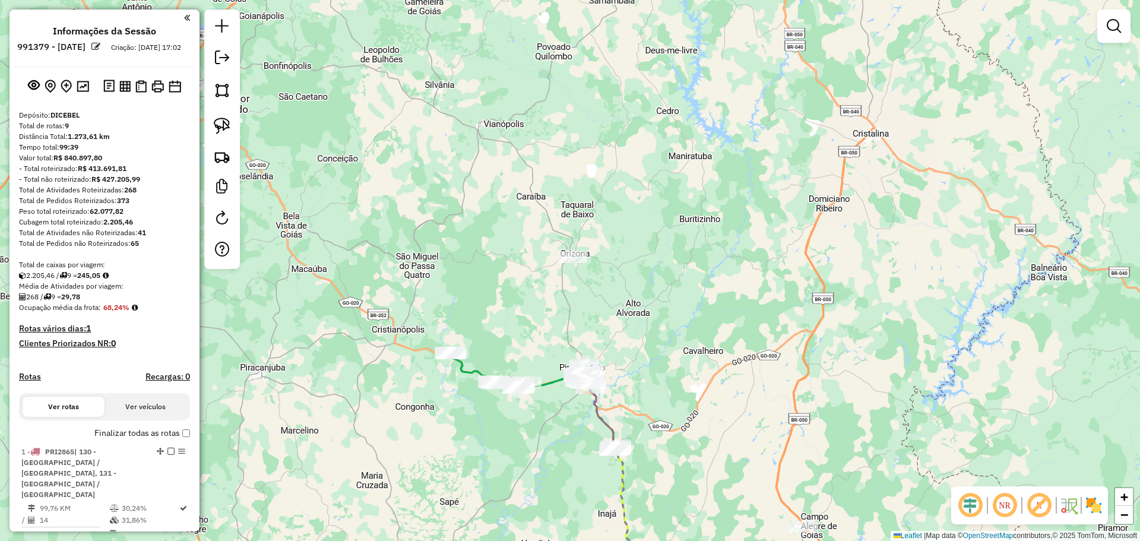
drag, startPoint x: 594, startPoint y: 328, endPoint x: 584, endPoint y: 230, distance: 99.1
click at [584, 230] on div "Janela de atendimento Grade de atendimento Capacidade Transportadoras Veículos …" at bounding box center [570, 270] width 1140 height 541
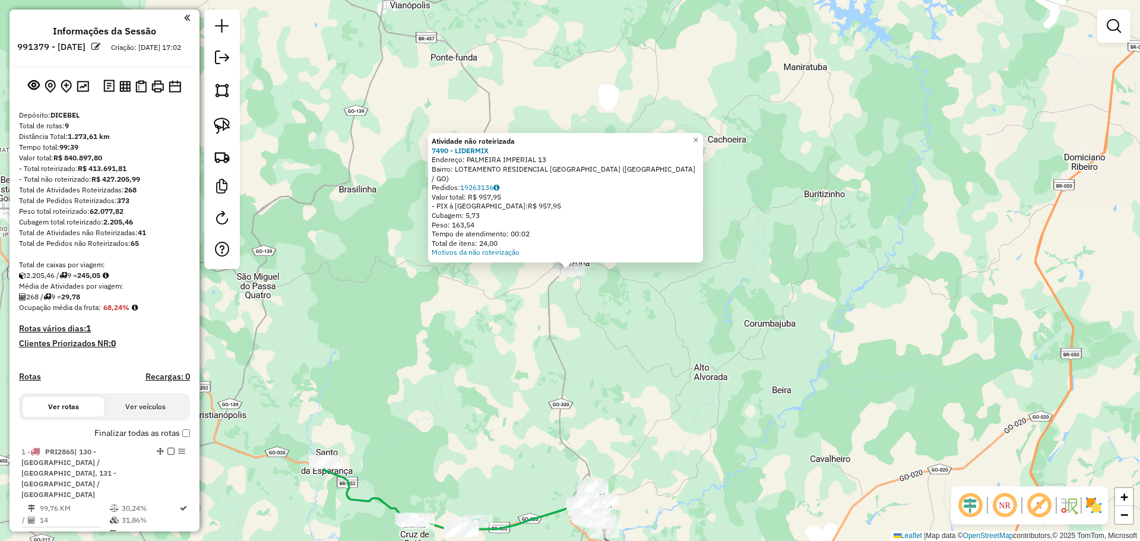
click at [571, 375] on div "Atividade não roteirizada 7490 - LIDERMIX Endereço: PALMEIRA IMPERIAL 13 Bairro…" at bounding box center [570, 270] width 1140 height 541
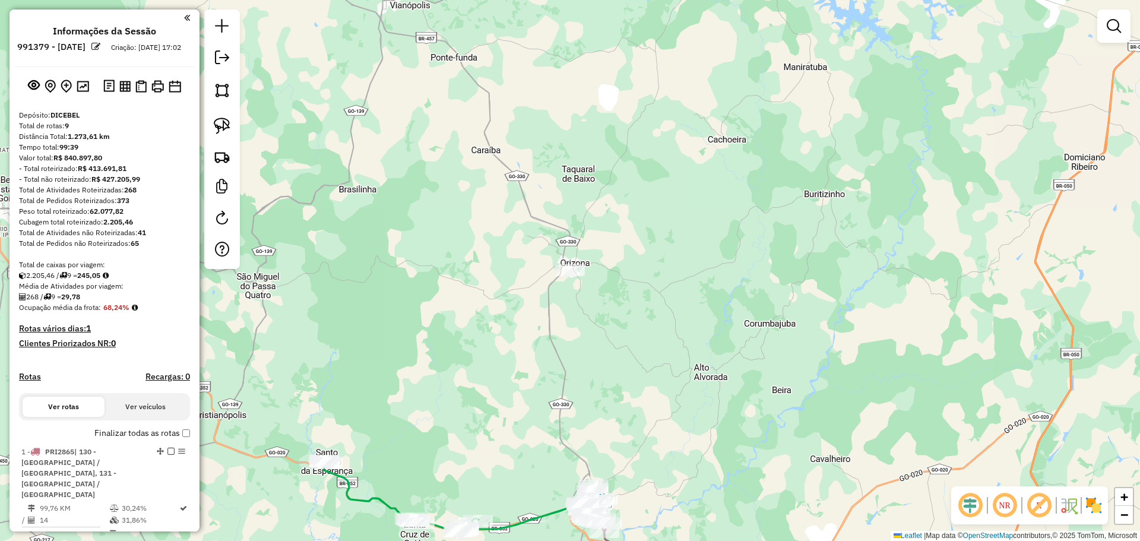
drag, startPoint x: 589, startPoint y: 396, endPoint x: 563, endPoint y: 146, distance: 252.0
click at [563, 146] on div "Janela de atendimento Grade de atendimento Capacidade Transportadoras Veículos …" at bounding box center [570, 270] width 1140 height 541
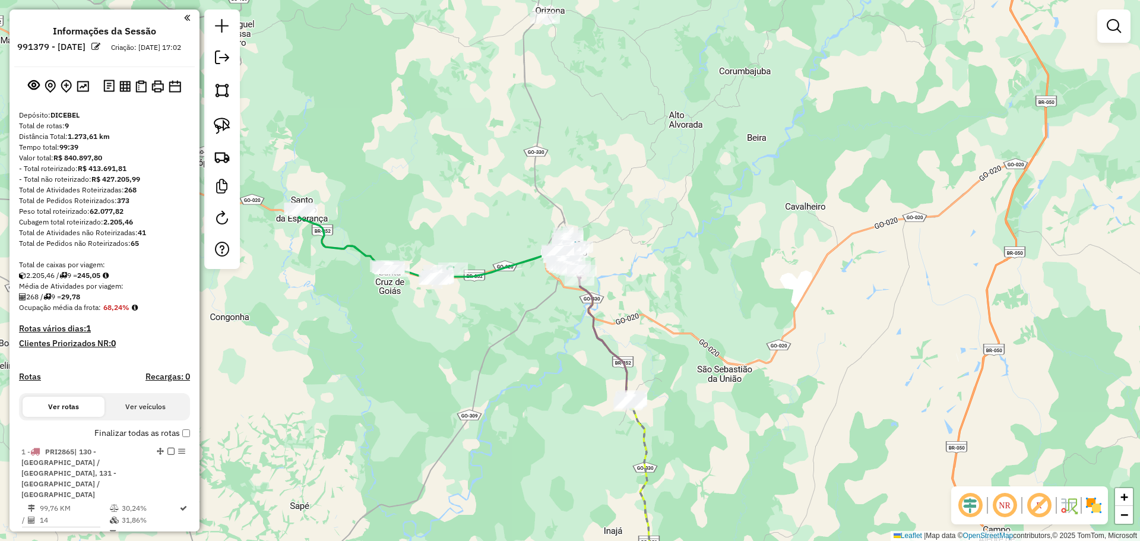
drag, startPoint x: 665, startPoint y: 364, endPoint x: 630, endPoint y: 201, distance: 166.4
click at [630, 202] on div "Rota 6 - Placa PRI3E05 7421 - GUANABARAS BAR Janela de atendimento Grade de ate…" at bounding box center [570, 270] width 1140 height 541
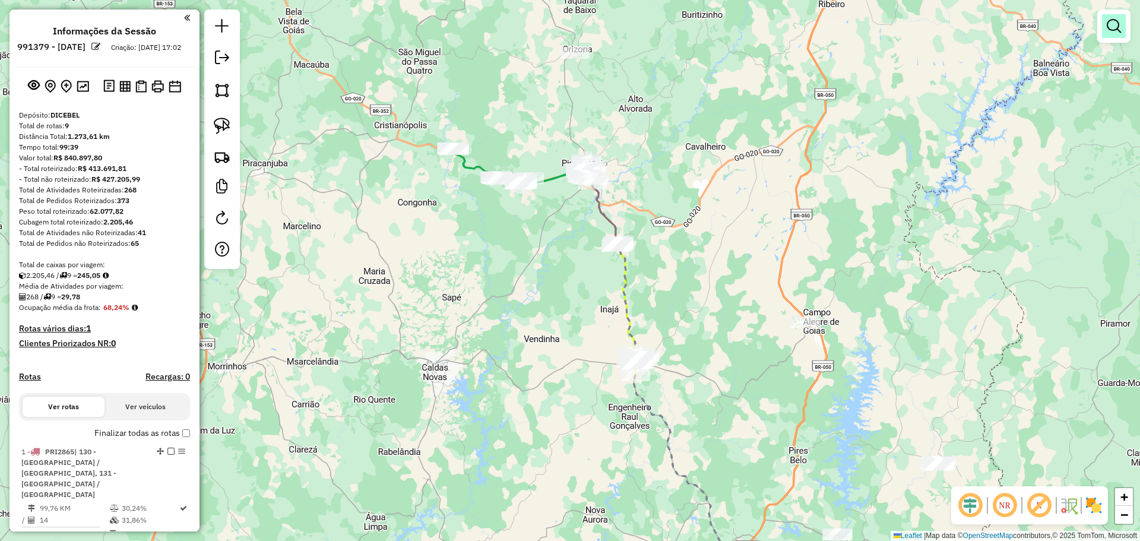
click at [1120, 19] on em at bounding box center [1114, 26] width 14 height 14
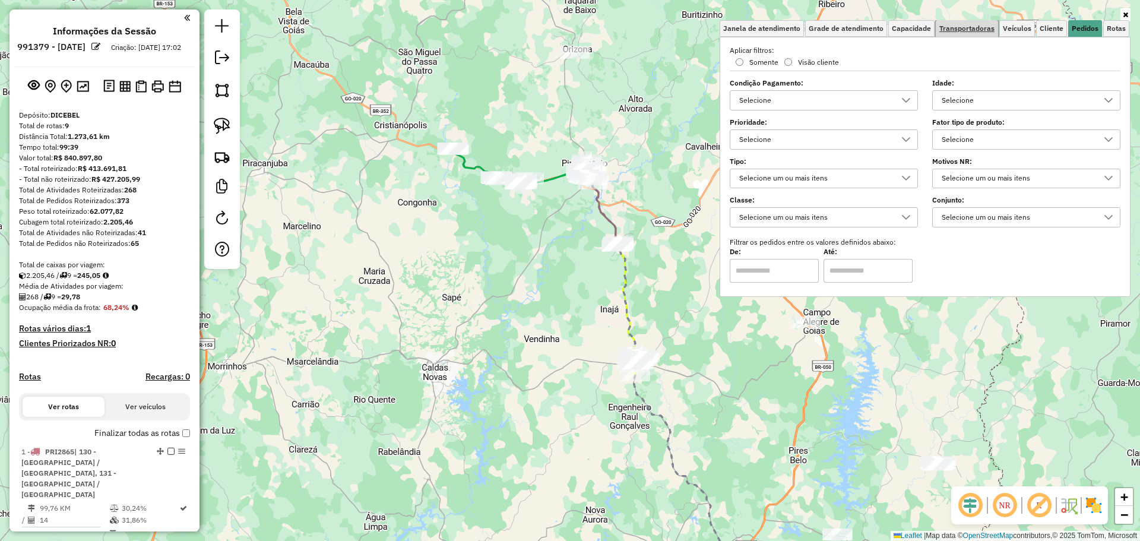
drag, startPoint x: 949, startPoint y: 24, endPoint x: 902, endPoint y: 33, distance: 47.2
click at [949, 25] on span "Transportadoras" at bounding box center [967, 28] width 55 height 7
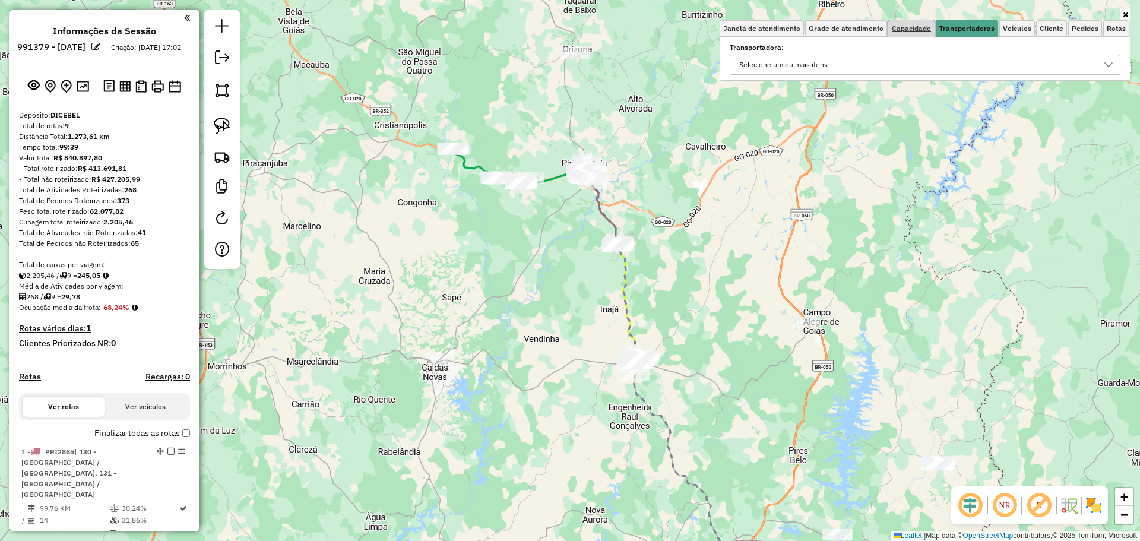
click at [902, 31] on span "Capacidade" at bounding box center [911, 28] width 39 height 7
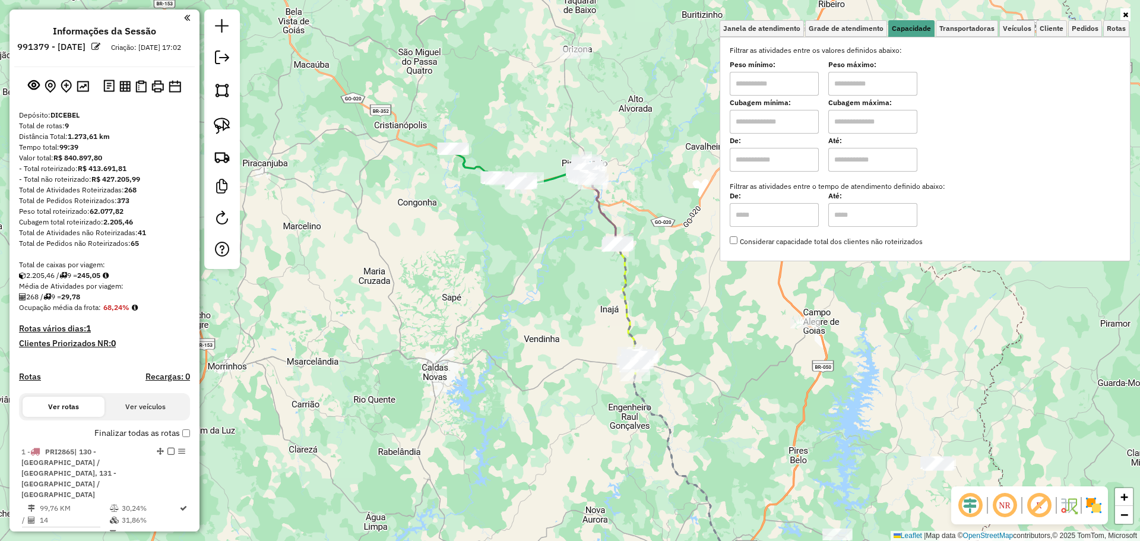
click at [770, 91] on input "text" at bounding box center [774, 84] width 89 height 24
type input "****"
type input "*****"
click at [561, 226] on div "Limpar filtros Janela de atendimento Grade de atendimento Capacidade Transporta…" at bounding box center [570, 270] width 1140 height 541
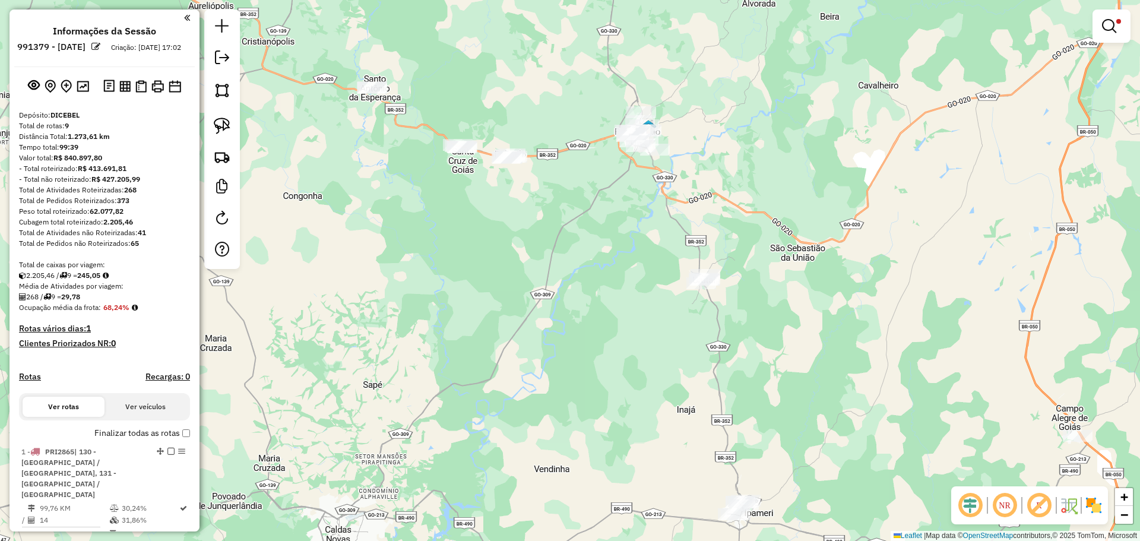
drag, startPoint x: 698, startPoint y: 310, endPoint x: 681, endPoint y: 253, distance: 59.6
click at [681, 253] on div "Rota 8 - Placa QTQ3924 1013 - REST. DH Limpar filtros Janela de atendimento Gra…" at bounding box center [570, 270] width 1140 height 541
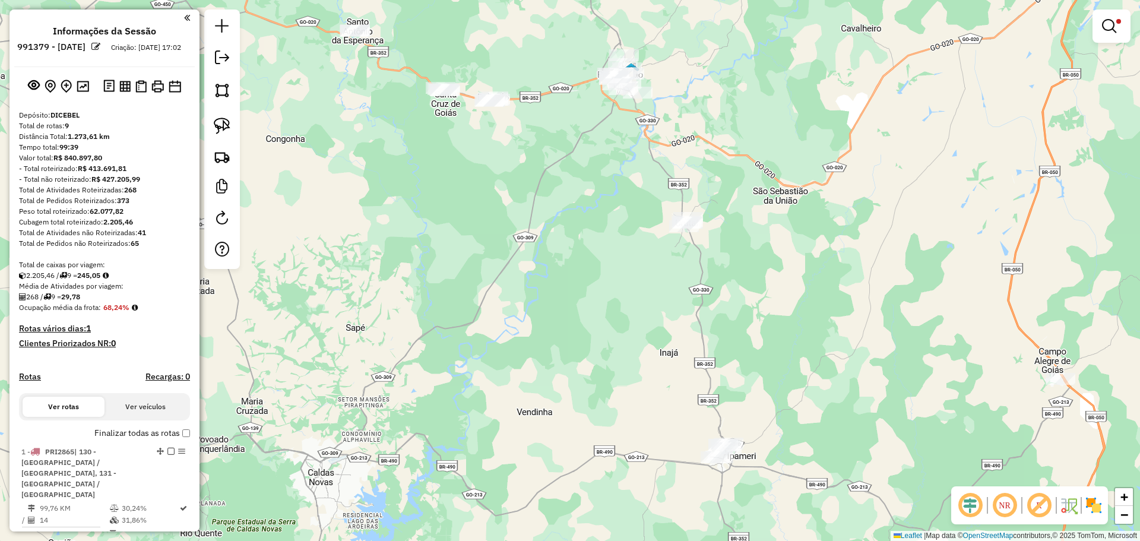
drag, startPoint x: 643, startPoint y: 204, endPoint x: 681, endPoint y: 286, distance: 90.4
click at [681, 286] on div "Limpar filtros Janela de atendimento Grade de atendimento Capacidade Transporta…" at bounding box center [570, 270] width 1140 height 541
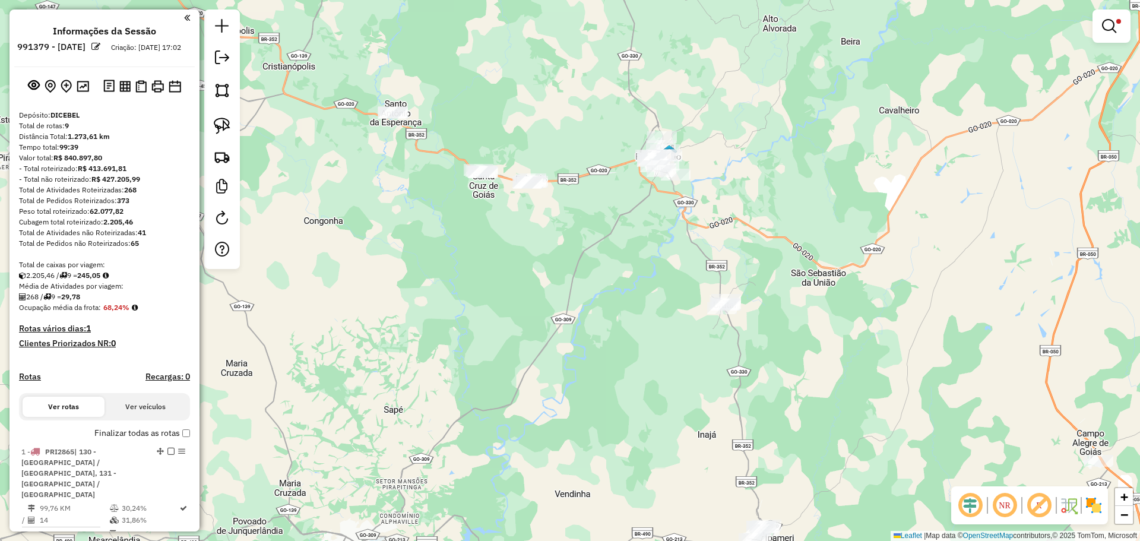
click at [1102, 27] on link at bounding box center [1112, 26] width 29 height 24
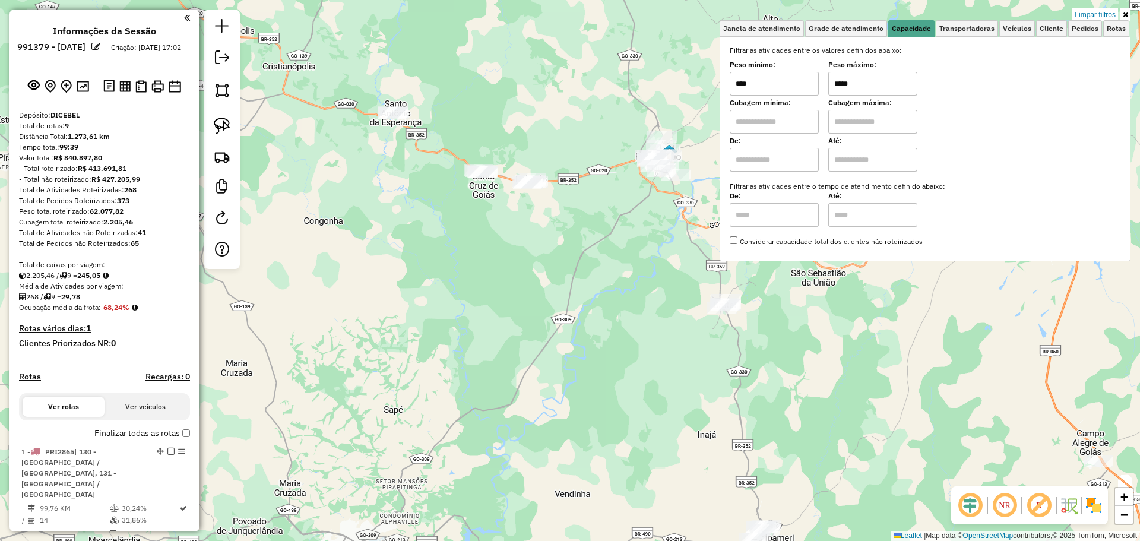
click at [1096, 14] on link "Limpar filtros" at bounding box center [1096, 14] width 46 height 13
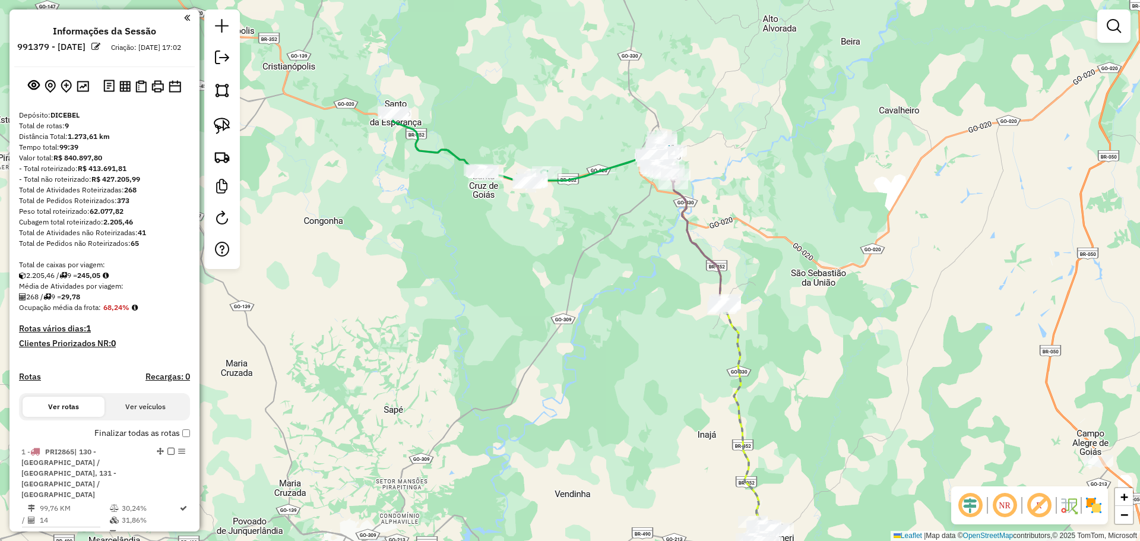
drag, startPoint x: 930, startPoint y: 260, endPoint x: 1004, endPoint y: 181, distance: 108.8
click at [1004, 181] on div "Janela de atendimento Grade de atendimento Capacidade Transportadoras Veículos …" at bounding box center [570, 270] width 1140 height 541
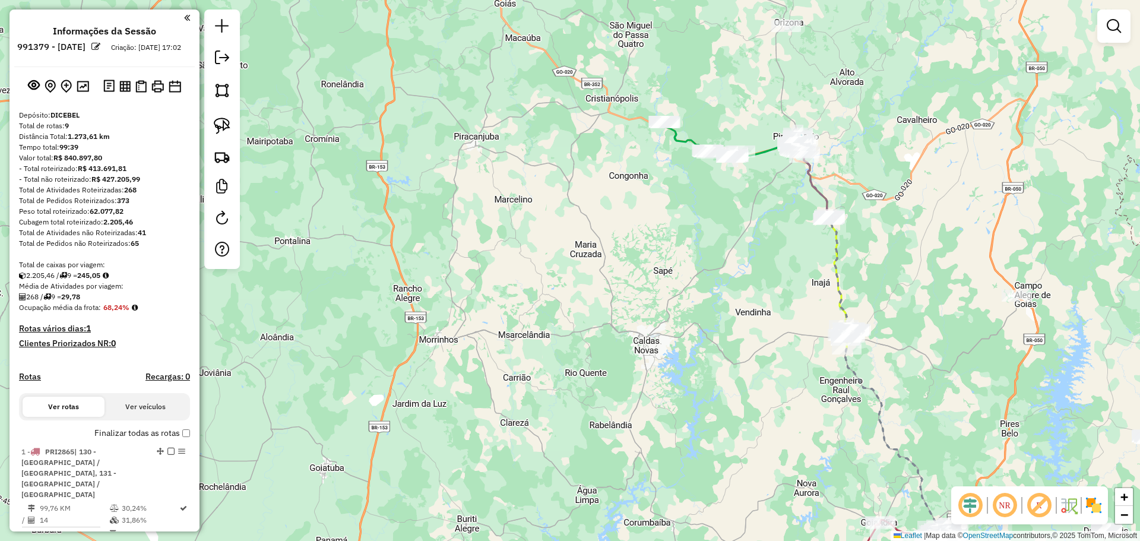
drag, startPoint x: 905, startPoint y: 316, endPoint x: 898, endPoint y: 283, distance: 34.0
click at [898, 283] on div "Janela de atendimento Grade de atendimento Capacidade Transportadoras Veículos …" at bounding box center [570, 270] width 1140 height 541
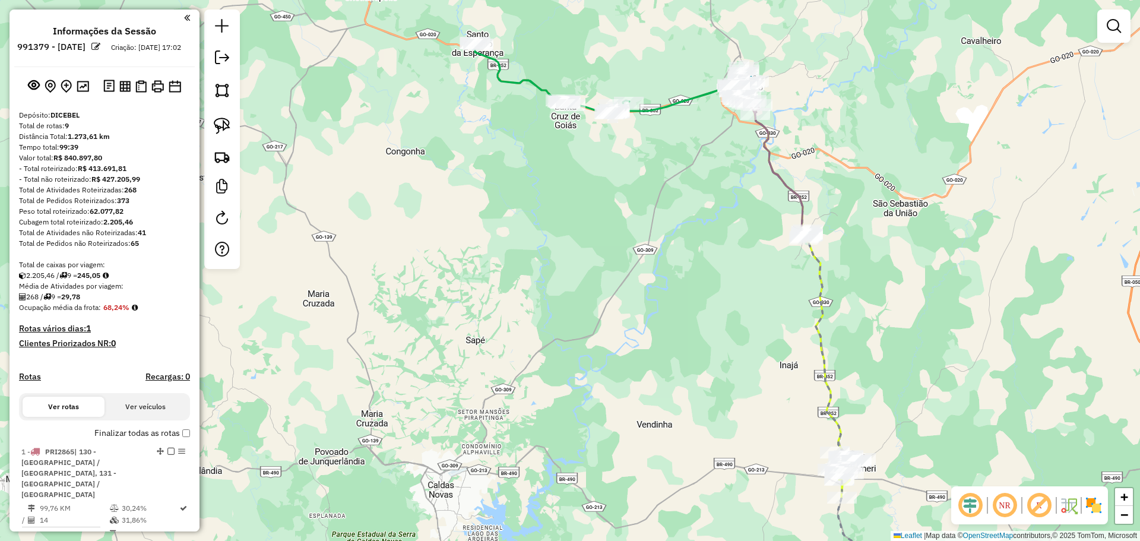
drag, startPoint x: 899, startPoint y: 292, endPoint x: 900, endPoint y: 299, distance: 6.6
click at [900, 299] on div "Janela de atendimento Grade de atendimento Capacidade Transportadoras Veículos …" at bounding box center [570, 270] width 1140 height 541
click at [1110, 29] on em at bounding box center [1114, 26] width 14 height 14
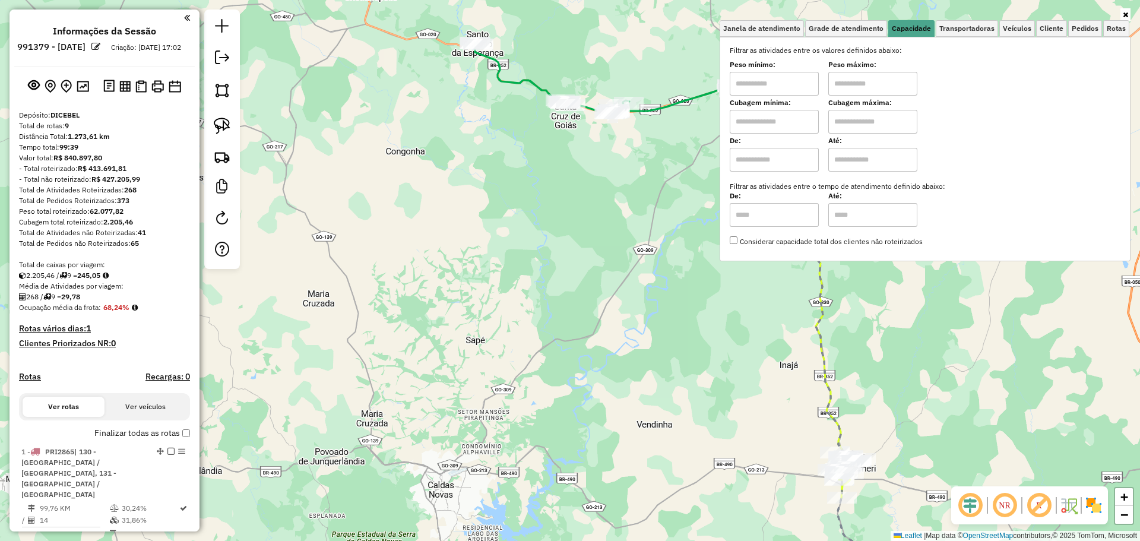
click at [792, 85] on input "text" at bounding box center [774, 84] width 89 height 24
type input "****"
click at [611, 190] on div "Limpar filtros Janela de atendimento Grade de atendimento Capacidade Transporta…" at bounding box center [570, 270] width 1140 height 541
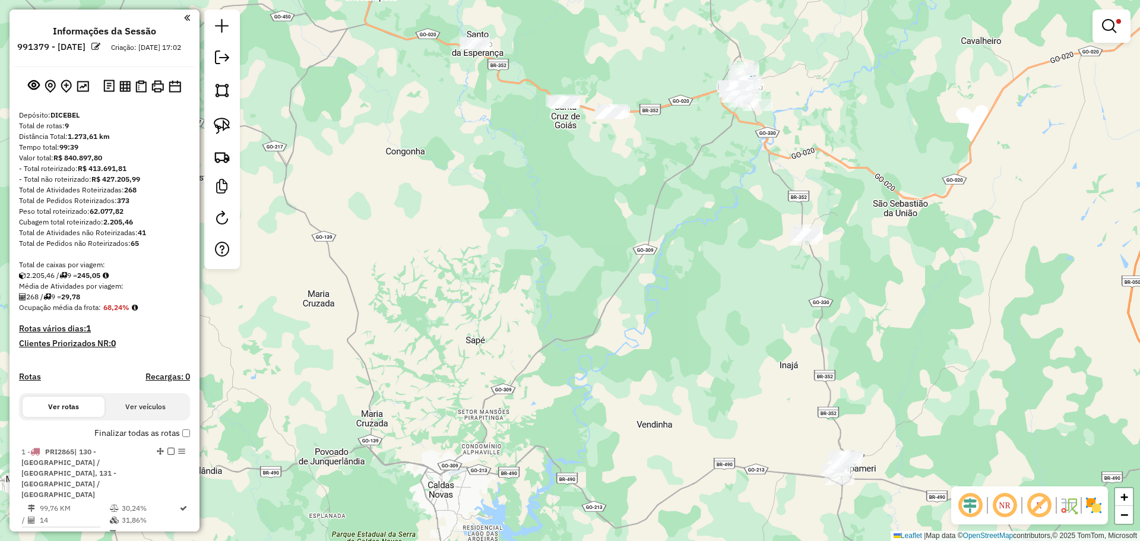
drag, startPoint x: 226, startPoint y: 131, endPoint x: 426, endPoint y: 130, distance: 199.6
click at [226, 130] on img at bounding box center [222, 126] width 17 height 17
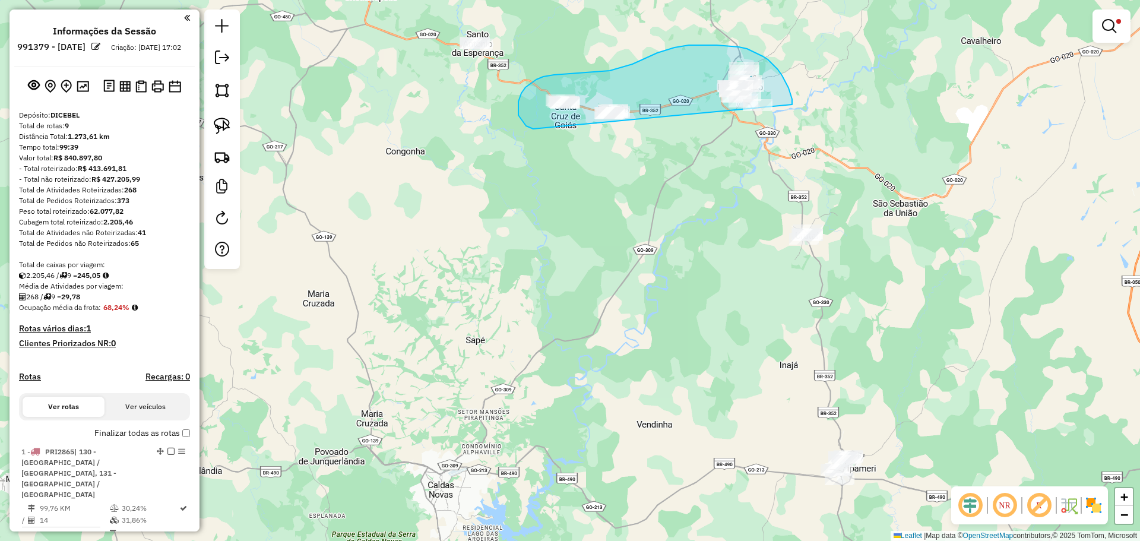
drag, startPoint x: 791, startPoint y: 93, endPoint x: 685, endPoint y: 136, distance: 114.1
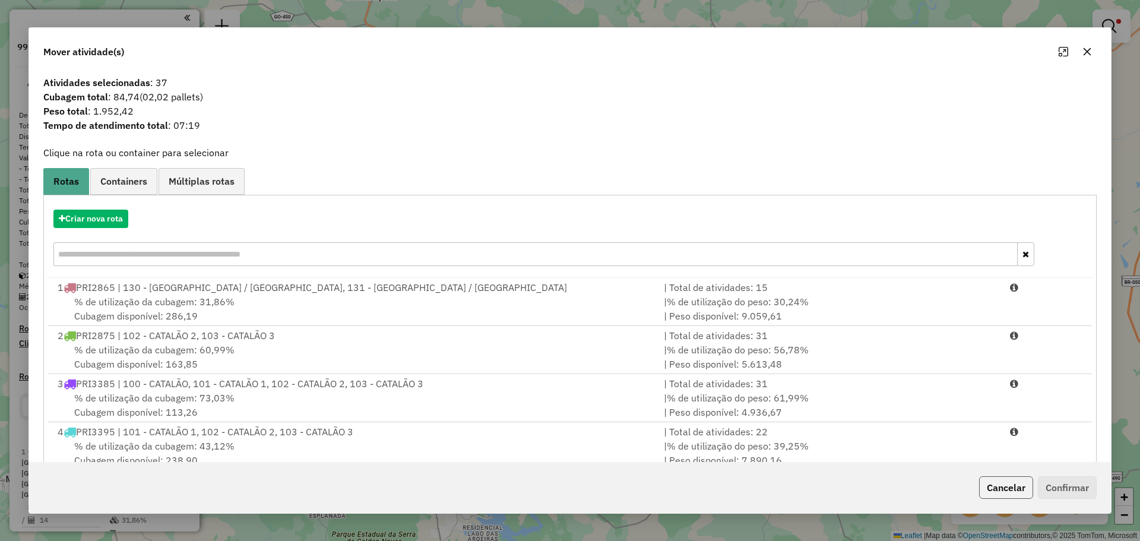
click at [1015, 494] on button "Cancelar" at bounding box center [1006, 487] width 54 height 23
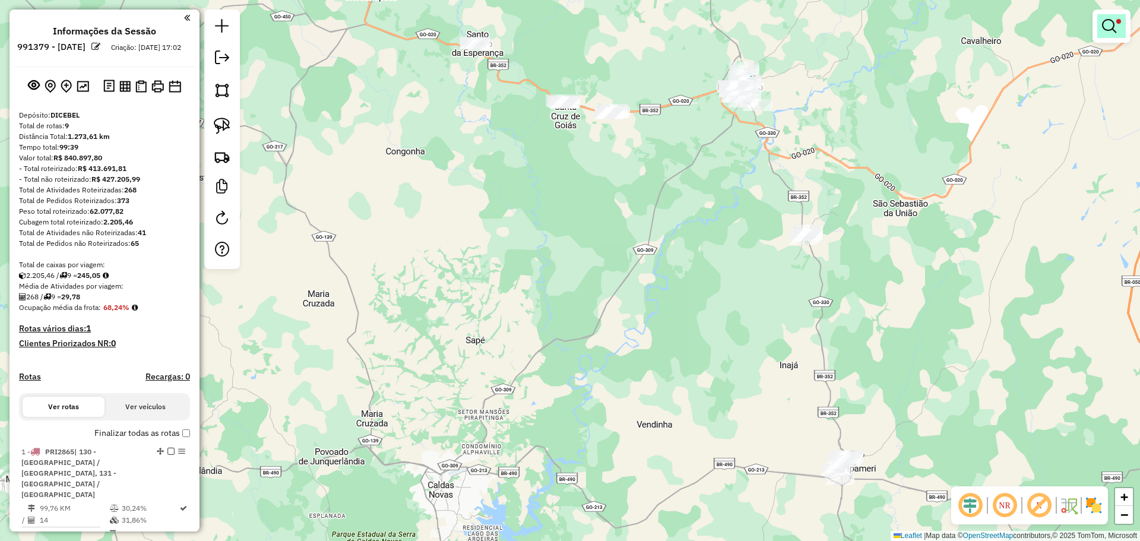
click at [1104, 30] on em at bounding box center [1109, 26] width 14 height 14
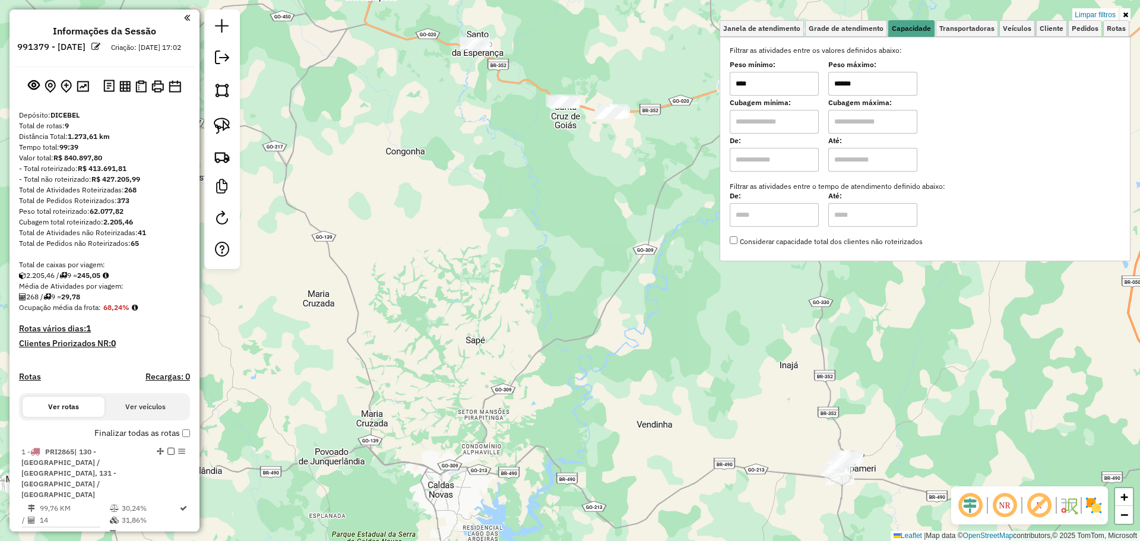
click at [859, 94] on input "******" at bounding box center [873, 84] width 89 height 24
type input "*****"
click at [637, 181] on div "Limpar filtros Janela de atendimento Grade de atendimento Capacidade Transporta…" at bounding box center [570, 270] width 1140 height 541
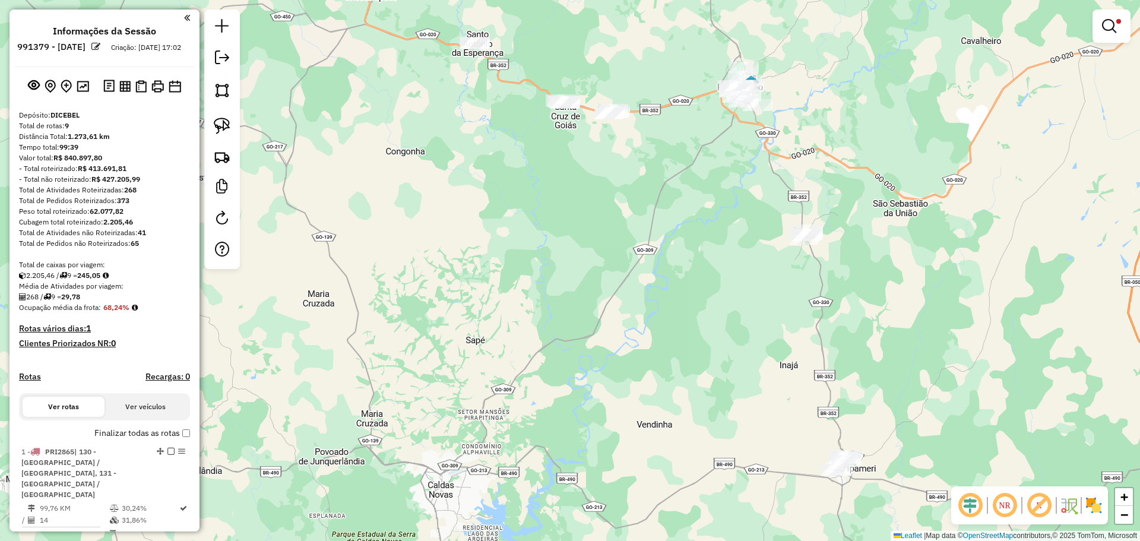
click at [805, 93] on div "Rota 8 - Placa QTQ3924 7012 - MINI BOX JR Limpar filtros Janela de atendimento …" at bounding box center [570, 270] width 1140 height 541
click at [233, 121] on link at bounding box center [222, 126] width 26 height 26
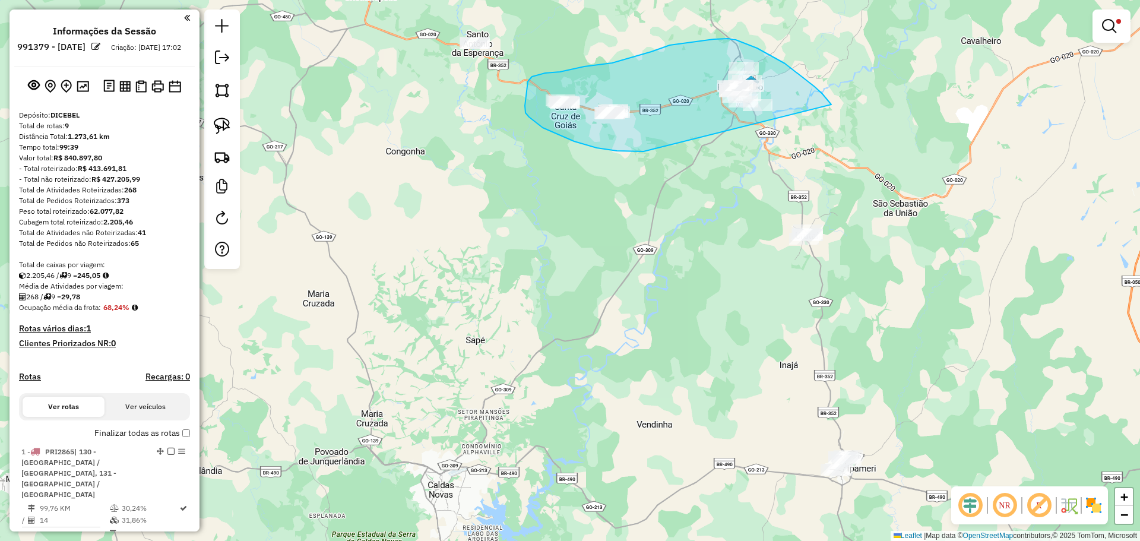
drag, startPoint x: 832, startPoint y: 105, endPoint x: 659, endPoint y: 151, distance: 179.1
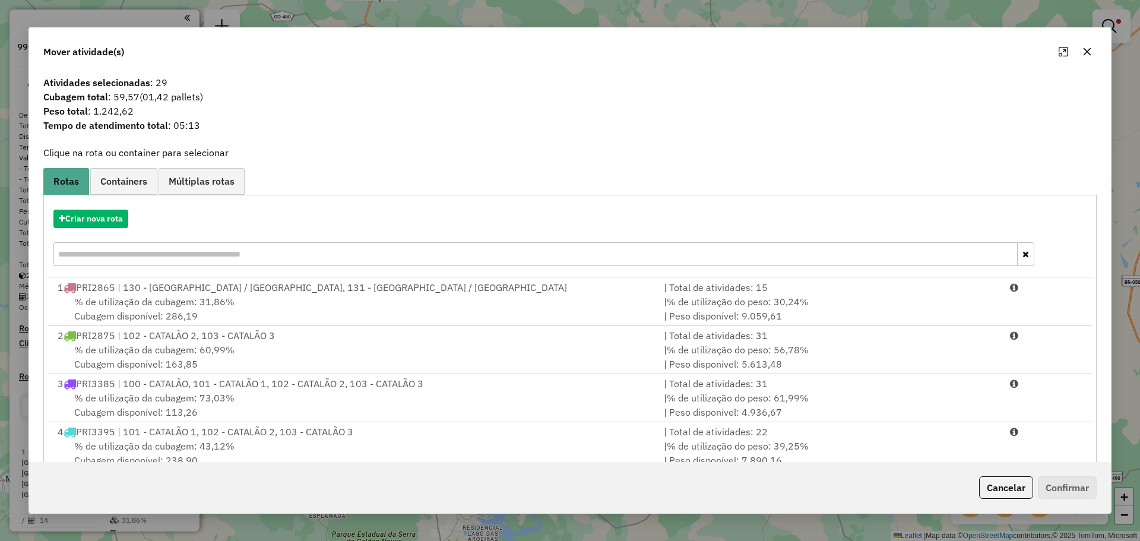
click at [130, 210] on div "Criar nova rota" at bounding box center [570, 219] width 1048 height 18
click at [125, 211] on button "Criar nova rota" at bounding box center [90, 219] width 75 height 18
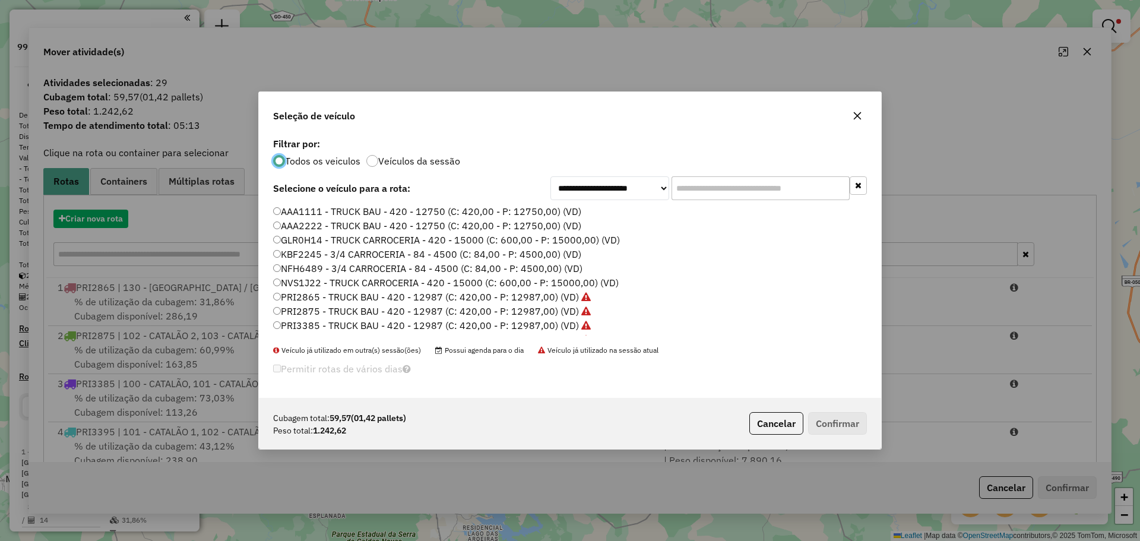
scroll to position [7, 4]
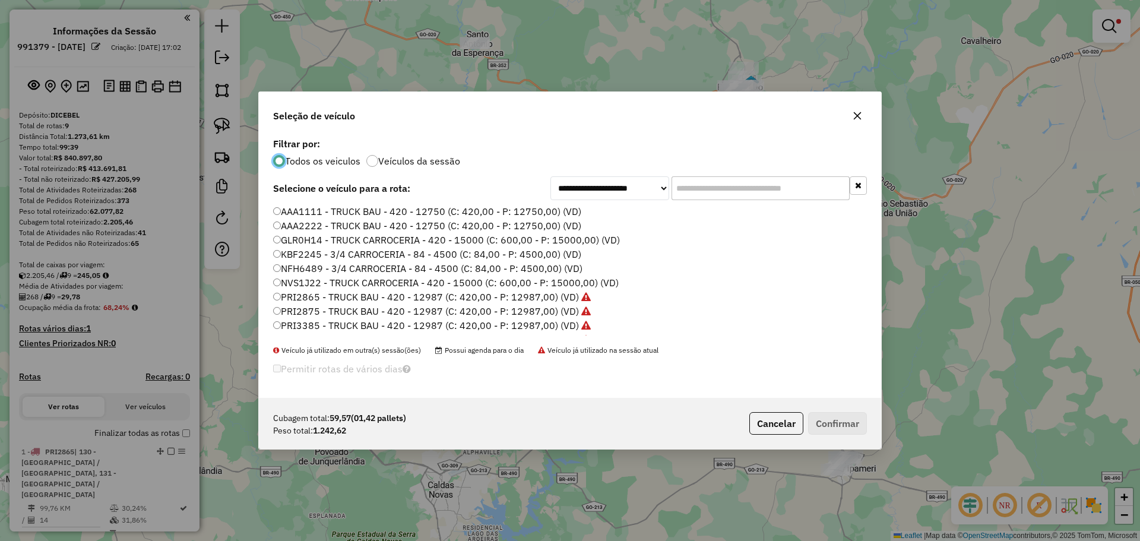
click at [729, 194] on input "text" at bounding box center [761, 188] width 178 height 24
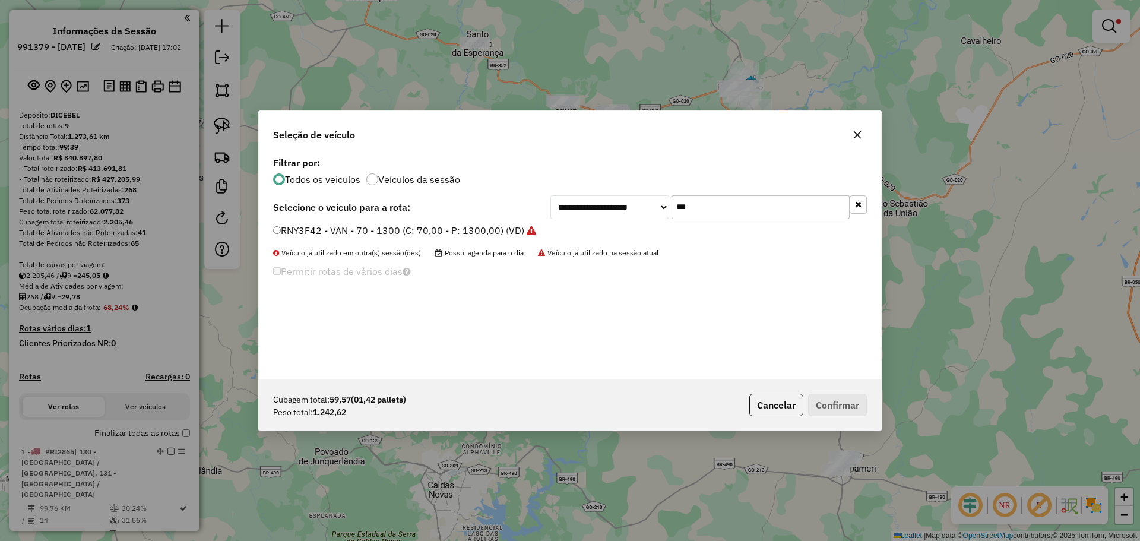
type input "***"
click at [306, 229] on label "RNY3F42 - VAN - 70 - 1300 (C: 70,00 - P: 1300,00) (VD)" at bounding box center [404, 230] width 263 height 14
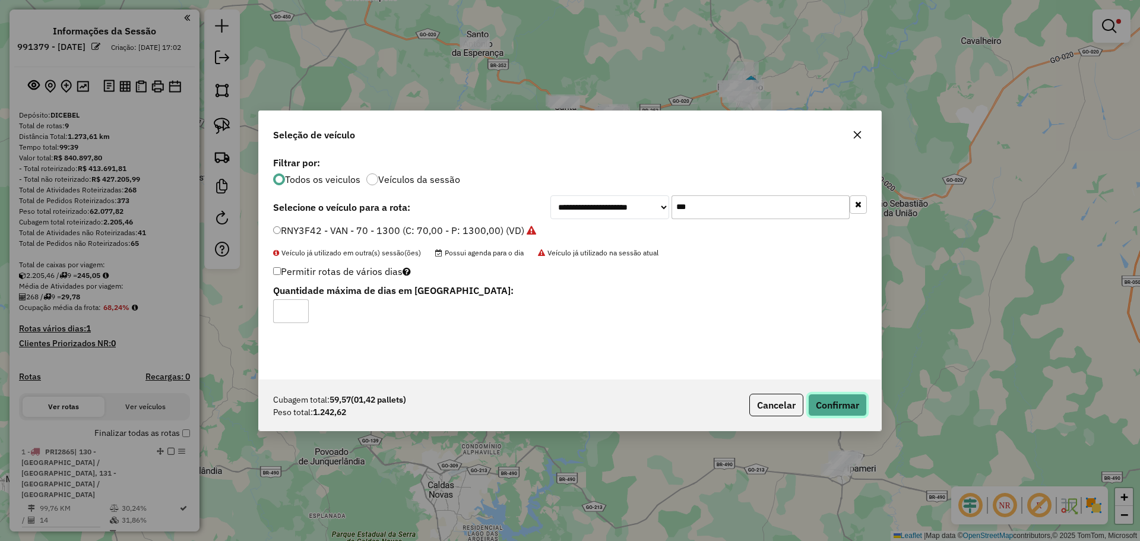
click at [814, 405] on button "Confirmar" at bounding box center [837, 405] width 59 height 23
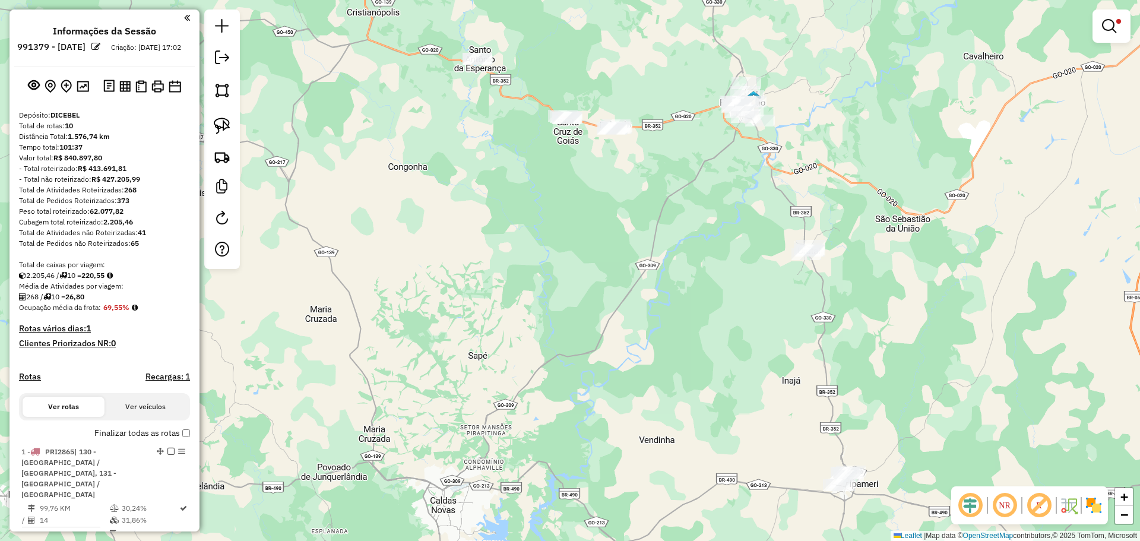
drag, startPoint x: 677, startPoint y: 198, endPoint x: 670, endPoint y: 270, distance: 71.6
click at [667, 273] on div "Limpar filtros Janela de atendimento Grade de atendimento Capacidade Transporta…" at bounding box center [570, 270] width 1140 height 541
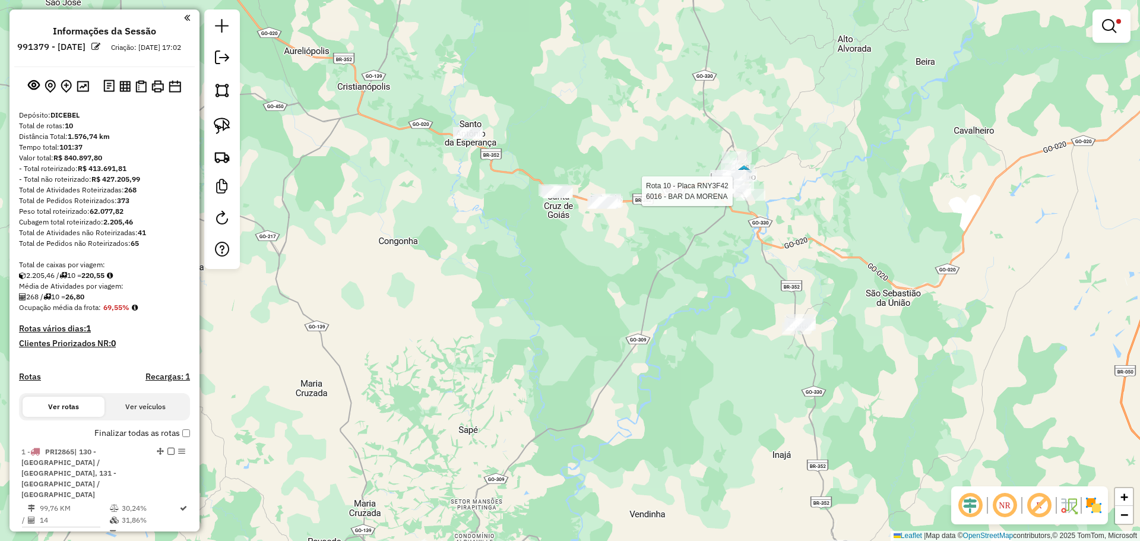
select select "**********"
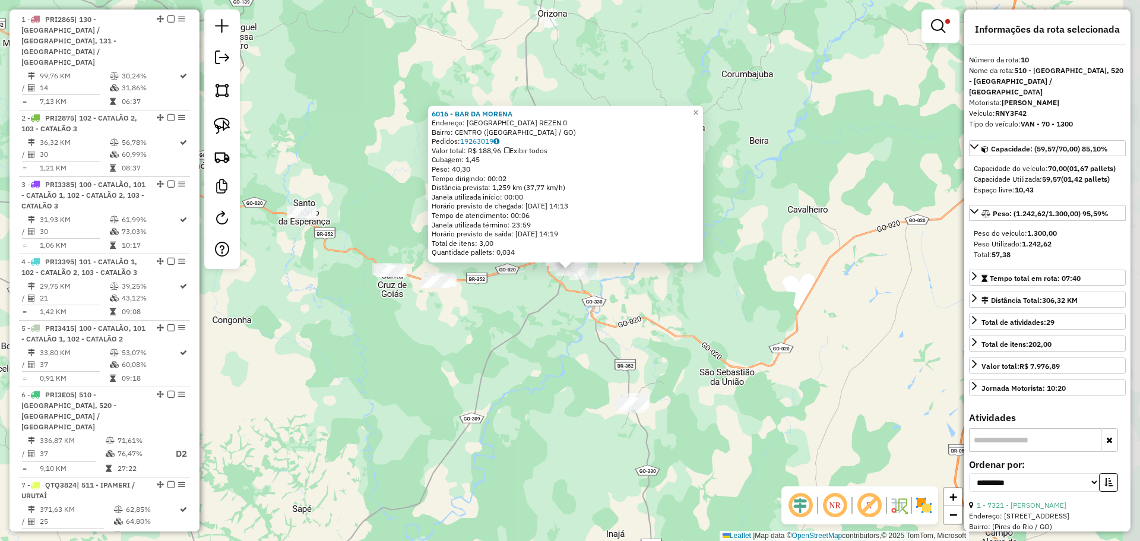
scroll to position [868, 0]
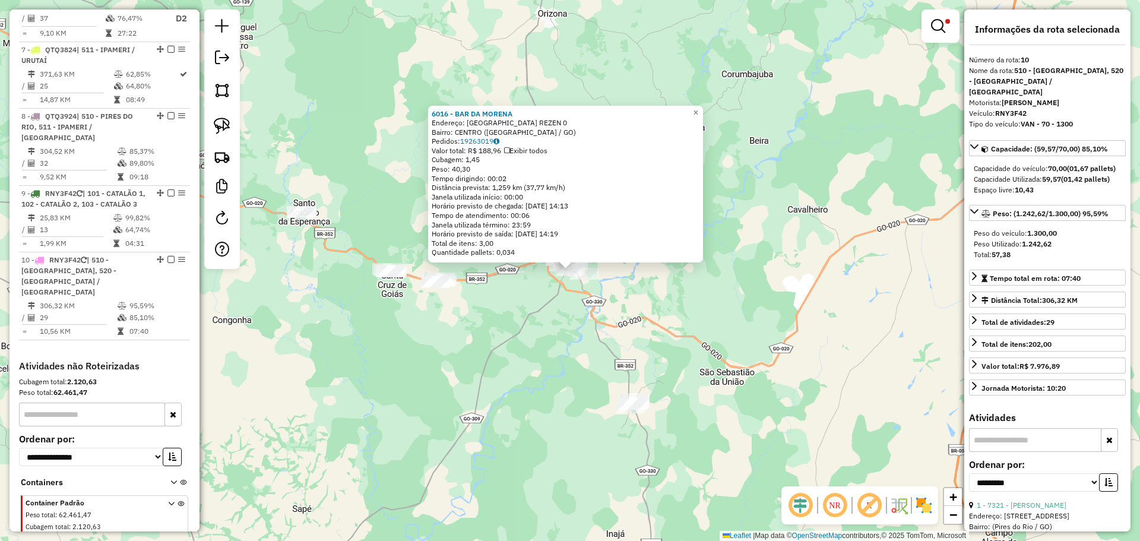
drag, startPoint x: 169, startPoint y: 227, endPoint x: 460, endPoint y: 313, distance: 303.5
click at [169, 256] on em at bounding box center [171, 259] width 7 height 7
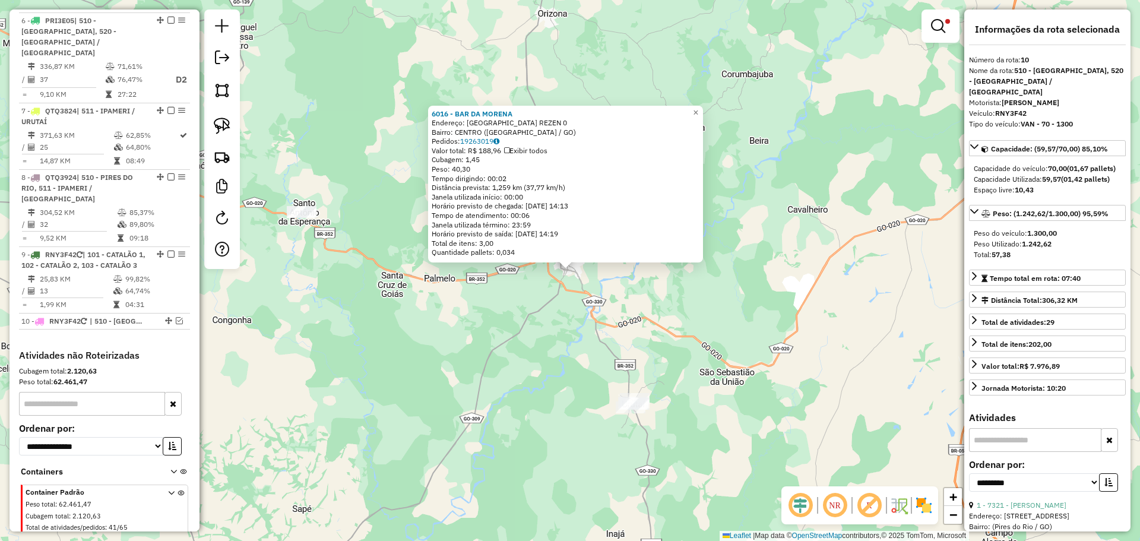
click at [928, 34] on link at bounding box center [941, 26] width 29 height 24
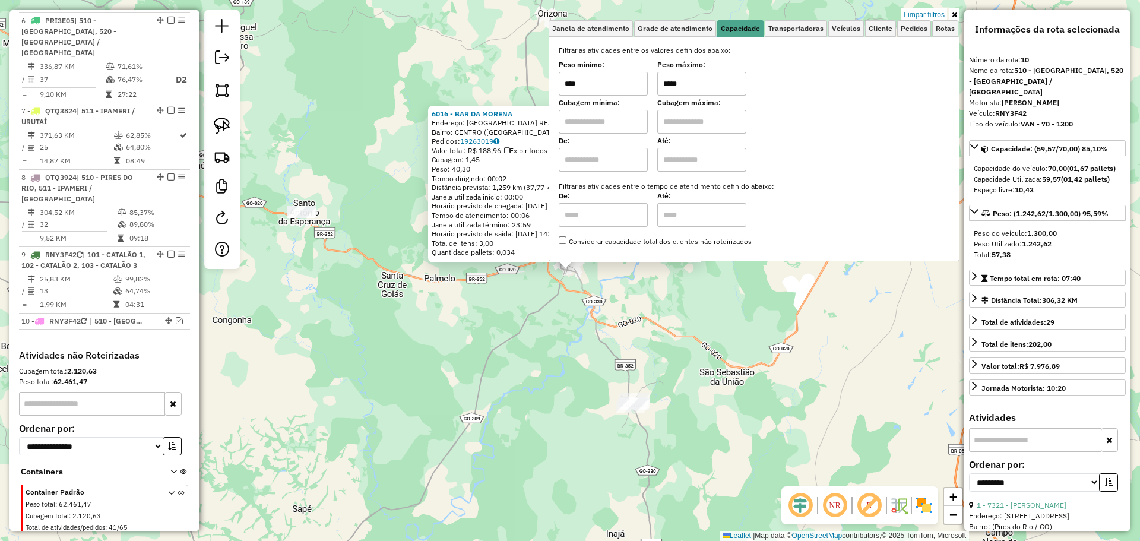
click at [930, 10] on link "Limpar filtros" at bounding box center [925, 14] width 46 height 13
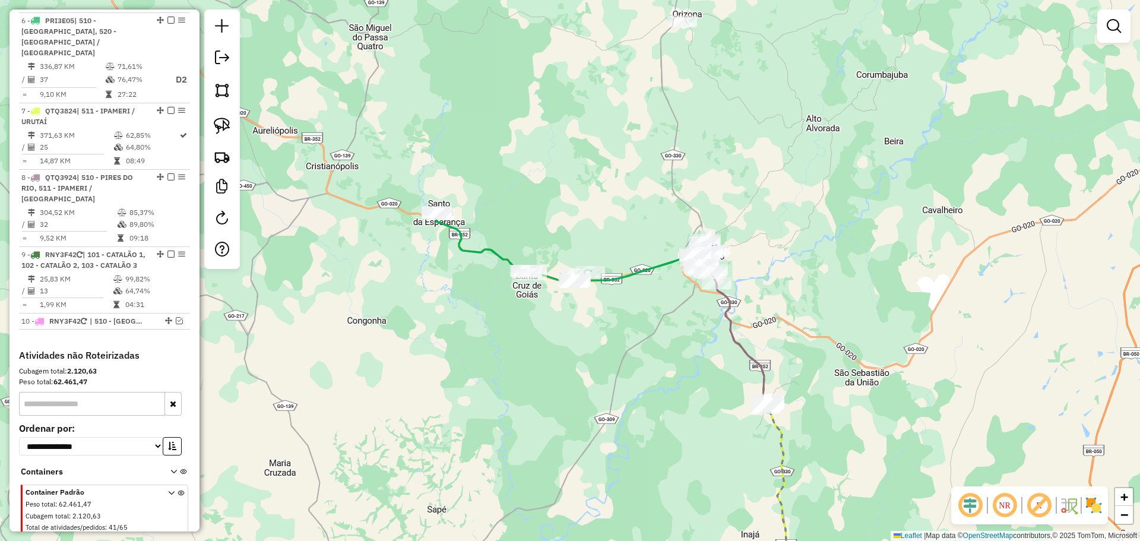
drag, startPoint x: 506, startPoint y: 348, endPoint x: 644, endPoint y: 349, distance: 137.8
click at [644, 349] on div "Janela de atendimento Grade de atendimento Capacidade Transportadoras Veículos …" at bounding box center [570, 270] width 1140 height 541
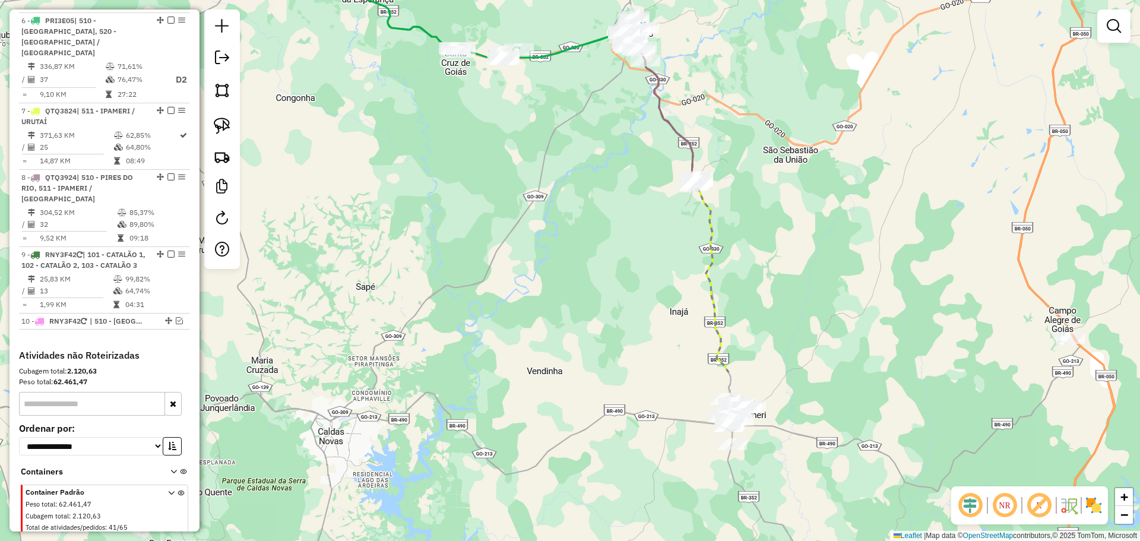
drag, startPoint x: 634, startPoint y: 375, endPoint x: 560, endPoint y: 152, distance: 234.8
click at [560, 152] on div "Janela de atendimento Grade de atendimento Capacidade Transportadoras Veículos …" at bounding box center [570, 270] width 1140 height 541
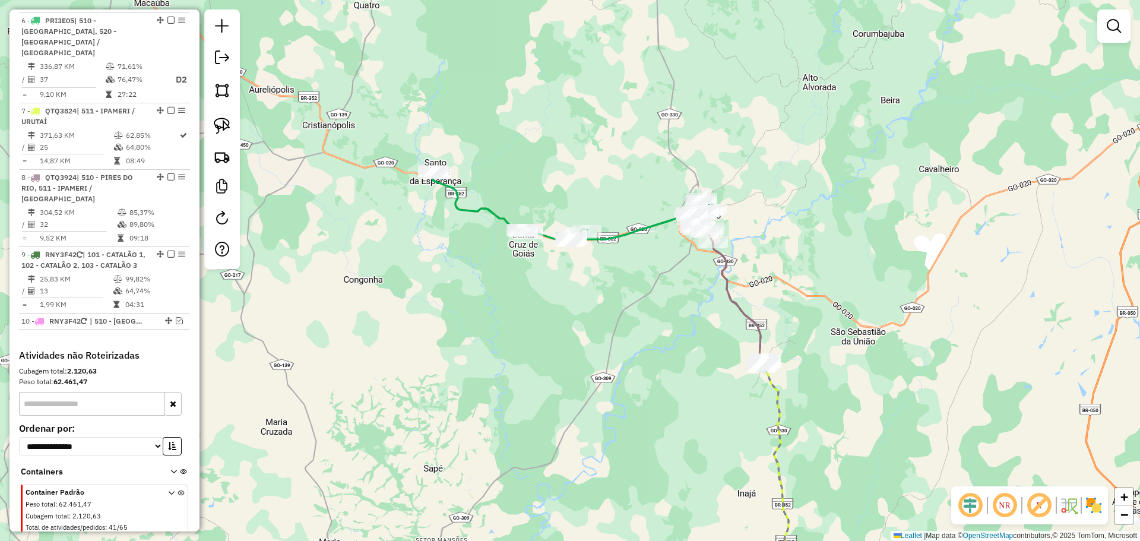
drag, startPoint x: 599, startPoint y: 241, endPoint x: 621, endPoint y: 362, distance: 123.7
click at [621, 362] on div "Janela de atendimento Grade de atendimento Capacidade Transportadoras Veículos …" at bounding box center [570, 270] width 1140 height 541
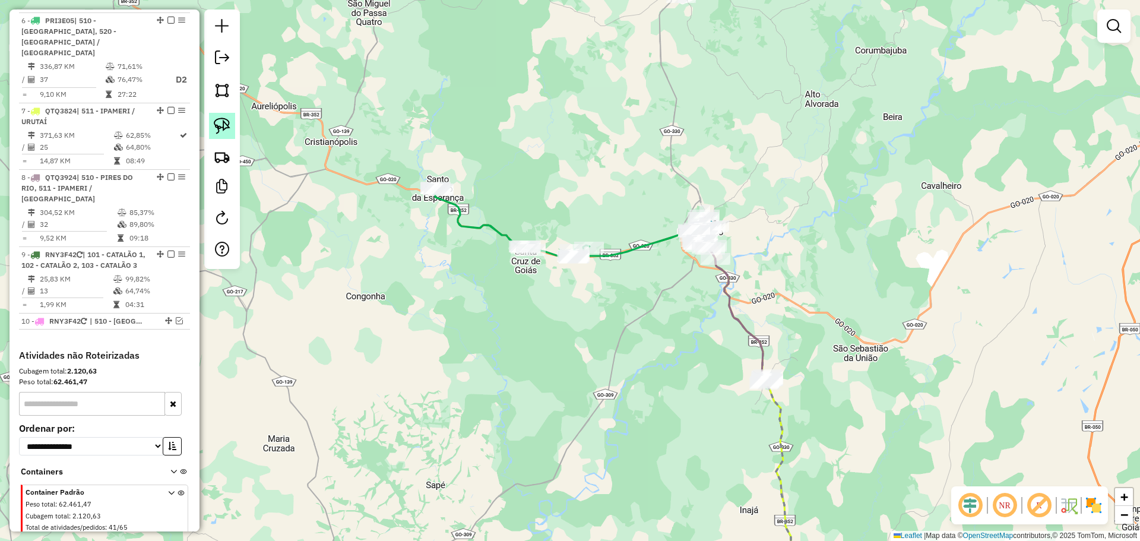
click at [227, 122] on img at bounding box center [222, 126] width 17 height 17
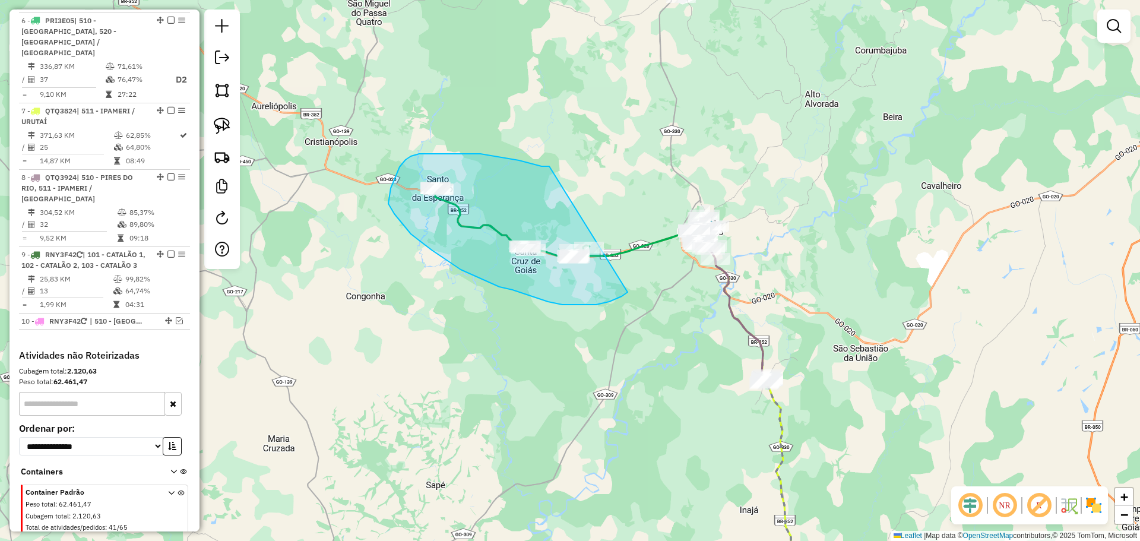
drag, startPoint x: 549, startPoint y: 166, endPoint x: 633, endPoint y: 237, distance: 109.1
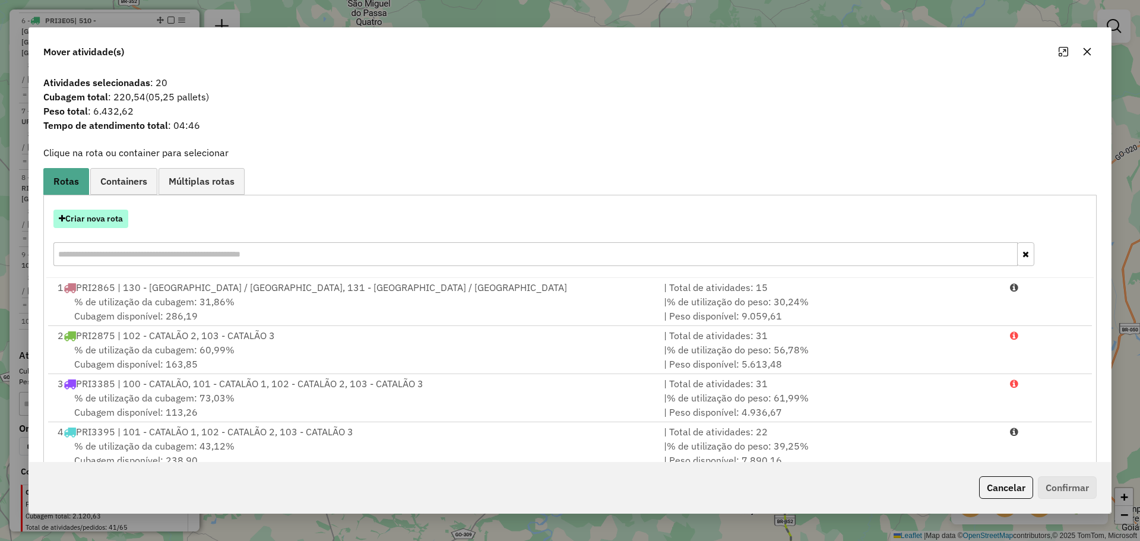
click at [102, 217] on button "Criar nova rota" at bounding box center [90, 219] width 75 height 18
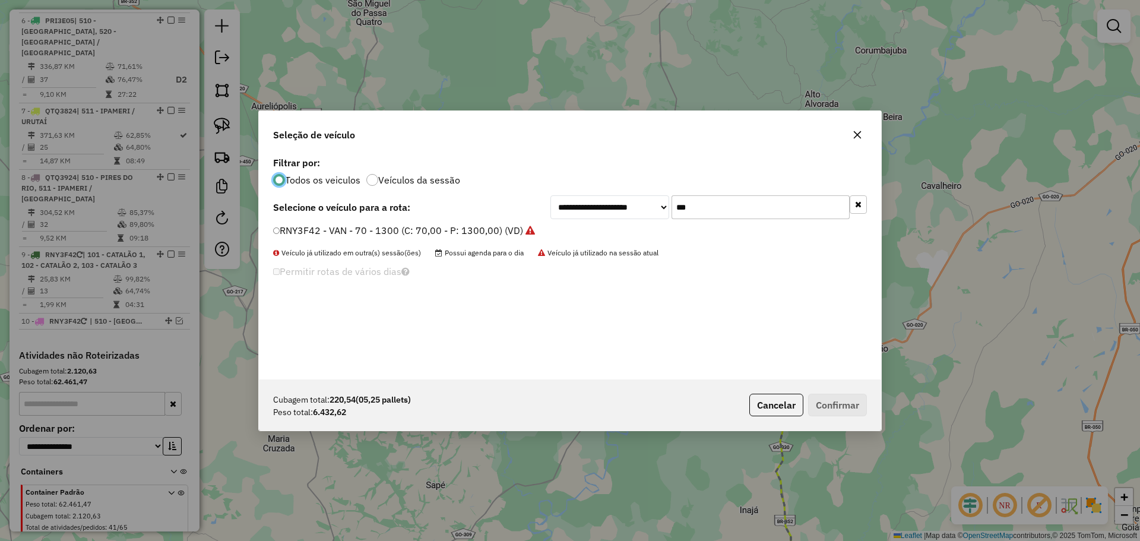
scroll to position [7, 4]
click at [719, 216] on input "***" at bounding box center [761, 207] width 178 height 24
type input "***"
click at [318, 225] on label "TFM9E59 - TOCO (C: 336,00 - P: 8000,00) (VD)" at bounding box center [379, 230] width 212 height 14
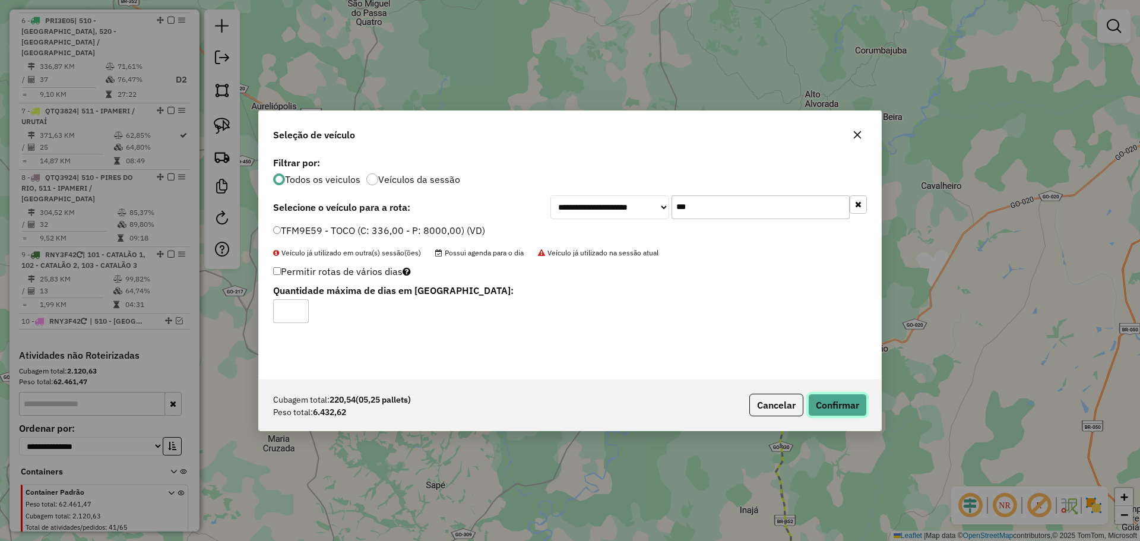
click at [846, 399] on button "Confirmar" at bounding box center [837, 405] width 59 height 23
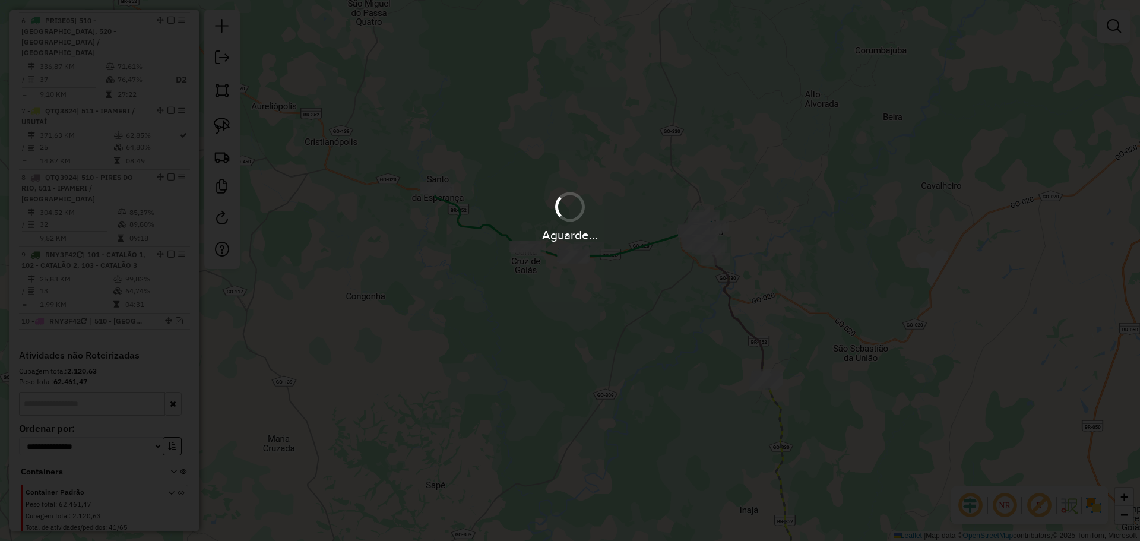
scroll to position [799, 0]
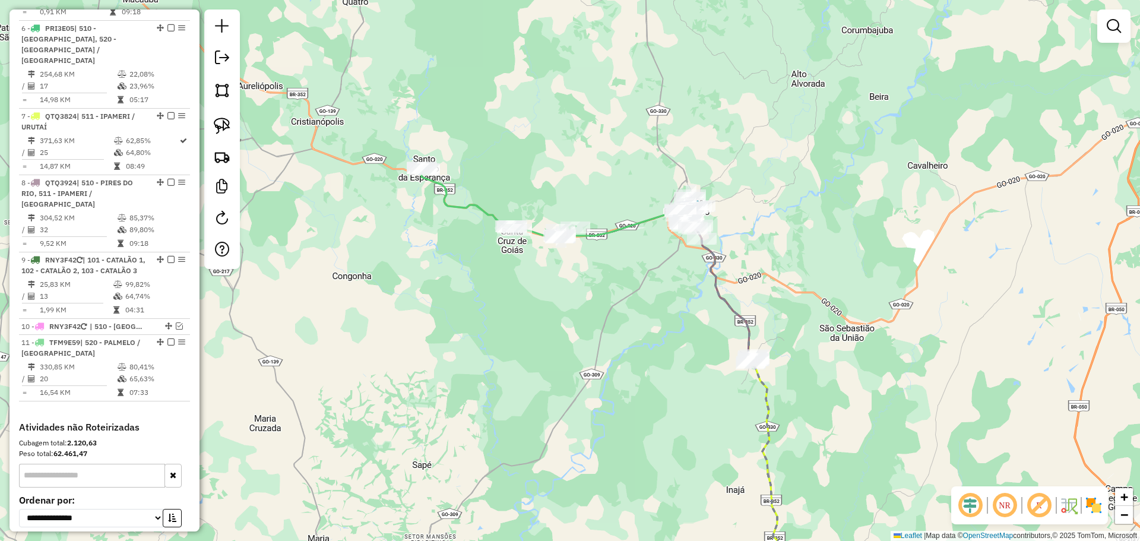
drag, startPoint x: 637, startPoint y: 377, endPoint x: 615, endPoint y: 339, distance: 43.9
click at [615, 339] on div "Janela de atendimento Grade de atendimento Capacidade Transportadoras Veículos …" at bounding box center [570, 270] width 1140 height 541
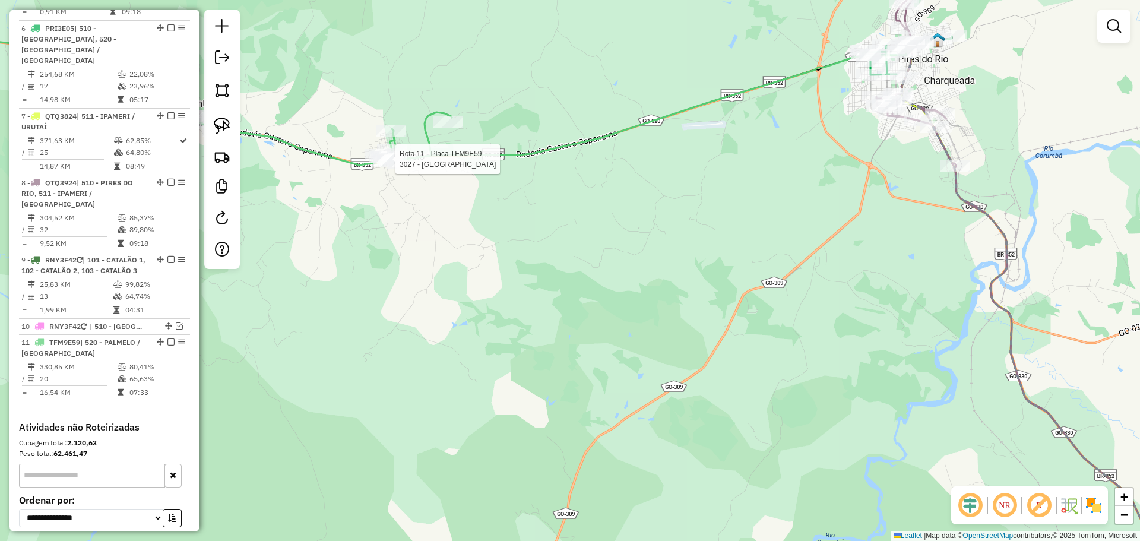
select select "**********"
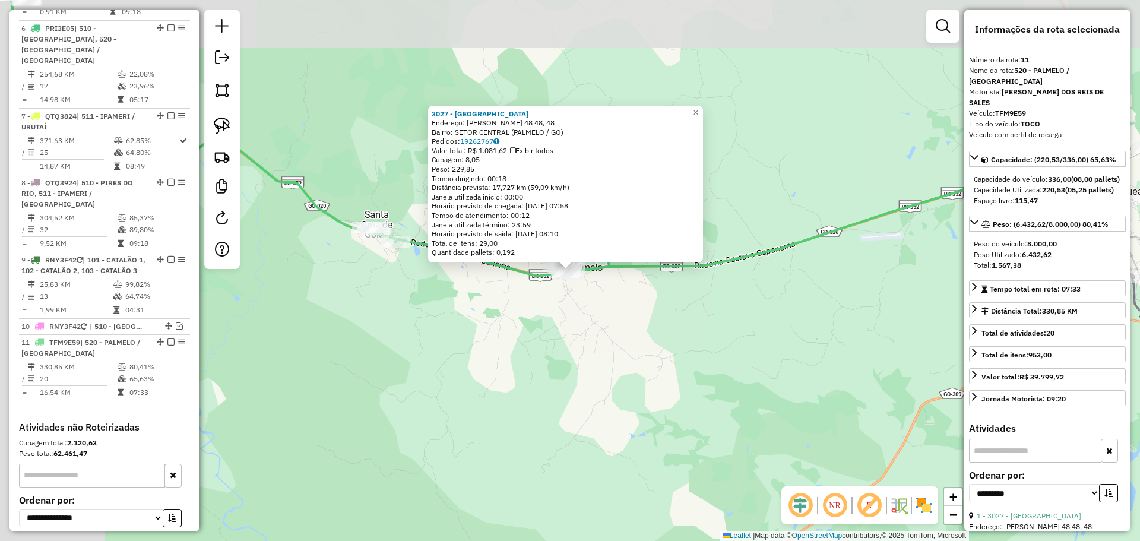
scroll to position [870, 0]
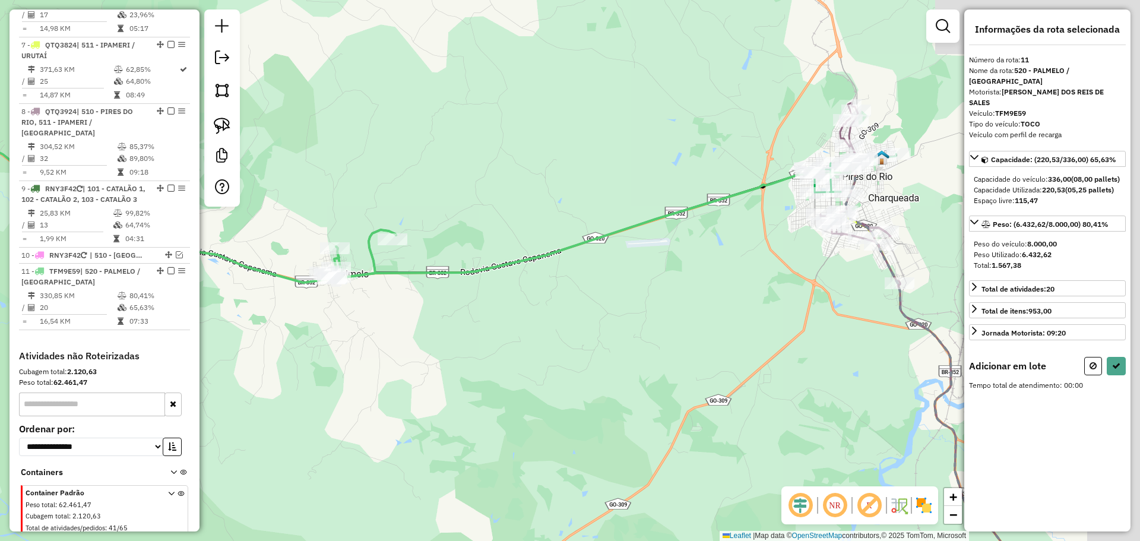
drag, startPoint x: 777, startPoint y: 295, endPoint x: 557, endPoint y: 296, distance: 220.4
click at [542, 302] on div "Janela de atendimento Grade de atendimento Capacidade Transportadoras Veículos …" at bounding box center [570, 270] width 1140 height 541
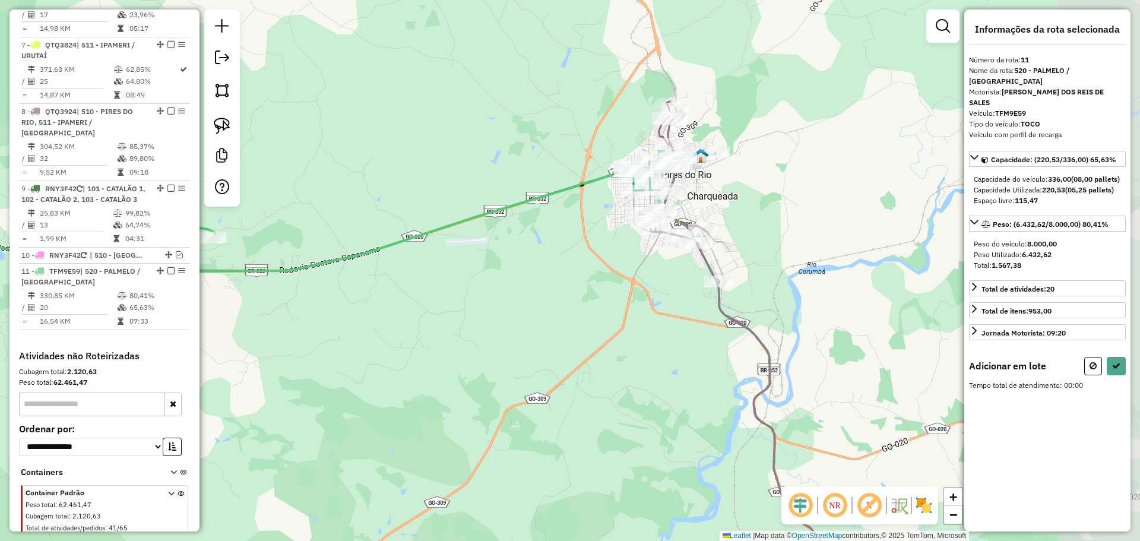
drag, startPoint x: 694, startPoint y: 281, endPoint x: 576, endPoint y: 222, distance: 132.3
click at [516, 274] on div "Janela de atendimento Grade de atendimento Capacidade Transportadoras Veículos …" at bounding box center [570, 270] width 1140 height 541
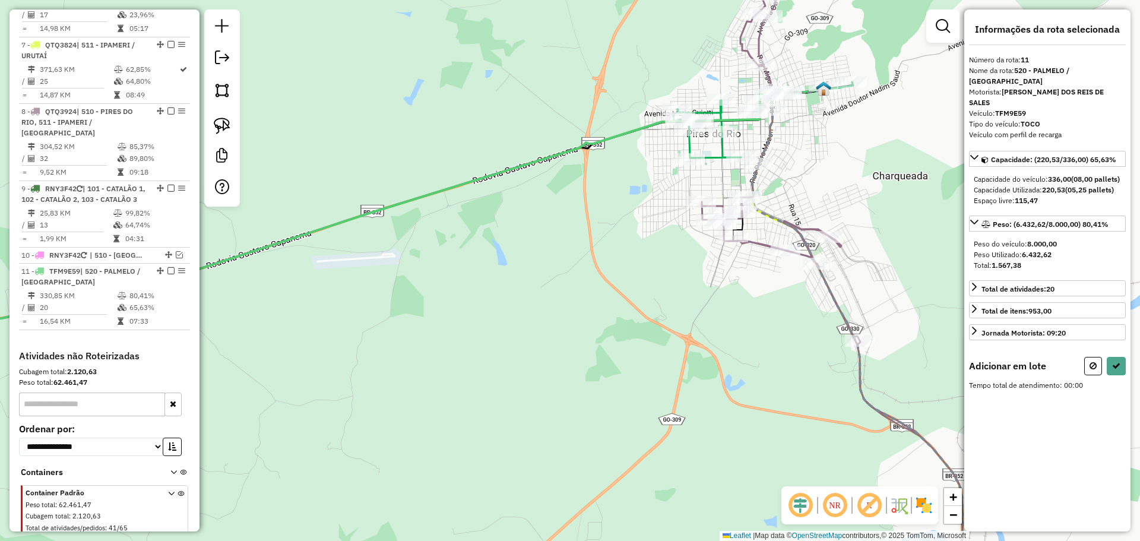
drag, startPoint x: 602, startPoint y: 201, endPoint x: 471, endPoint y: 263, distance: 144.5
click at [471, 264] on div "Janela de atendimento Grade de atendimento Capacidade Transportadoras Veículos …" at bounding box center [570, 270] width 1140 height 541
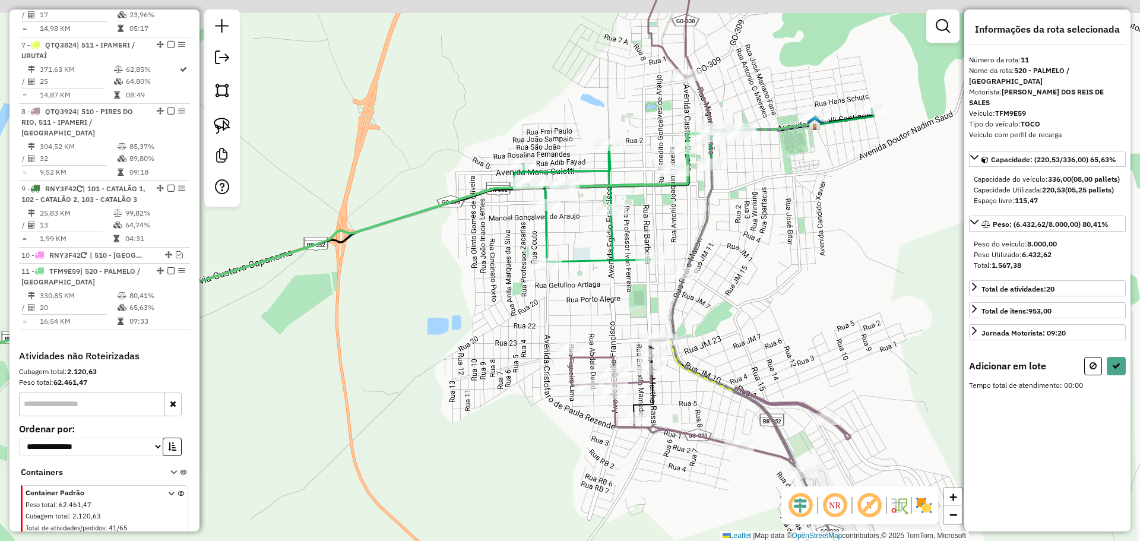
drag, startPoint x: 497, startPoint y: 242, endPoint x: 456, endPoint y: 261, distance: 45.2
click at [456, 261] on div "Janela de atendimento Grade de atendimento Capacidade Transportadoras Veículos …" at bounding box center [570, 270] width 1140 height 541
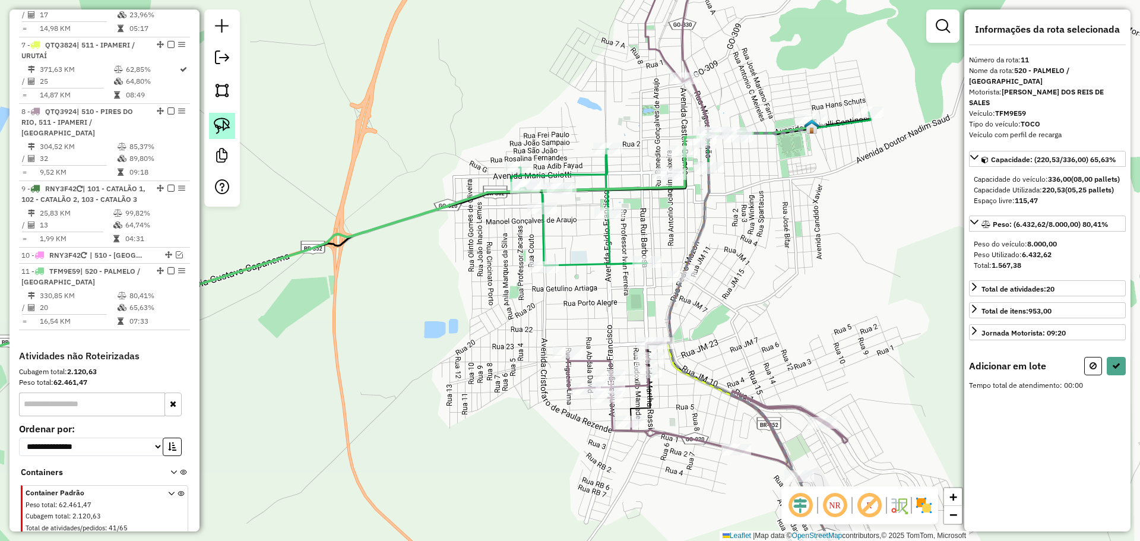
click at [234, 122] on link at bounding box center [222, 126] width 26 height 26
drag, startPoint x: 504, startPoint y: 214, endPoint x: 499, endPoint y: 149, distance: 65.0
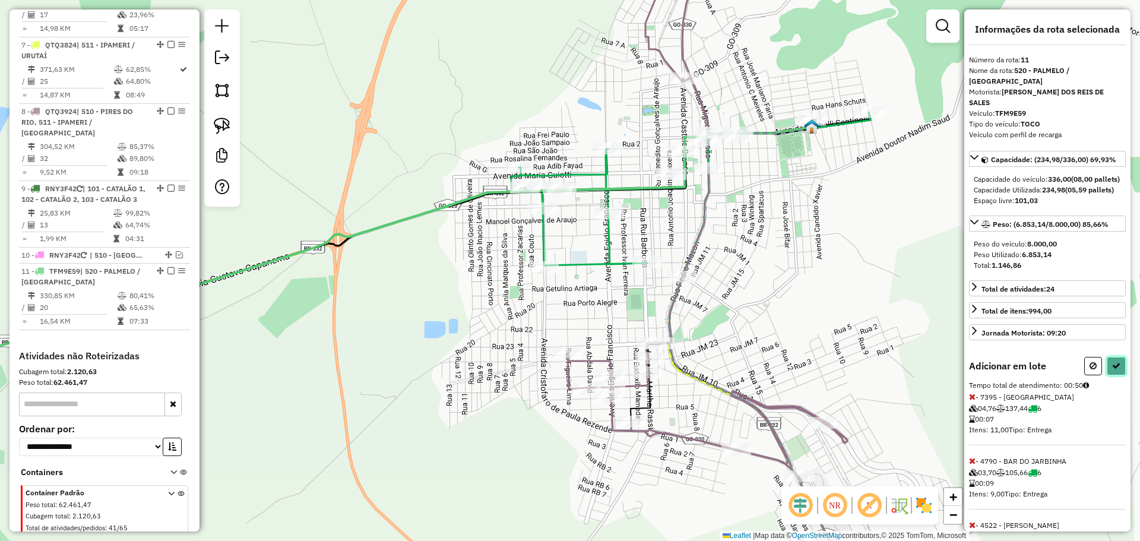
click at [1113, 368] on icon at bounding box center [1117, 366] width 8 height 8
select select "**********"
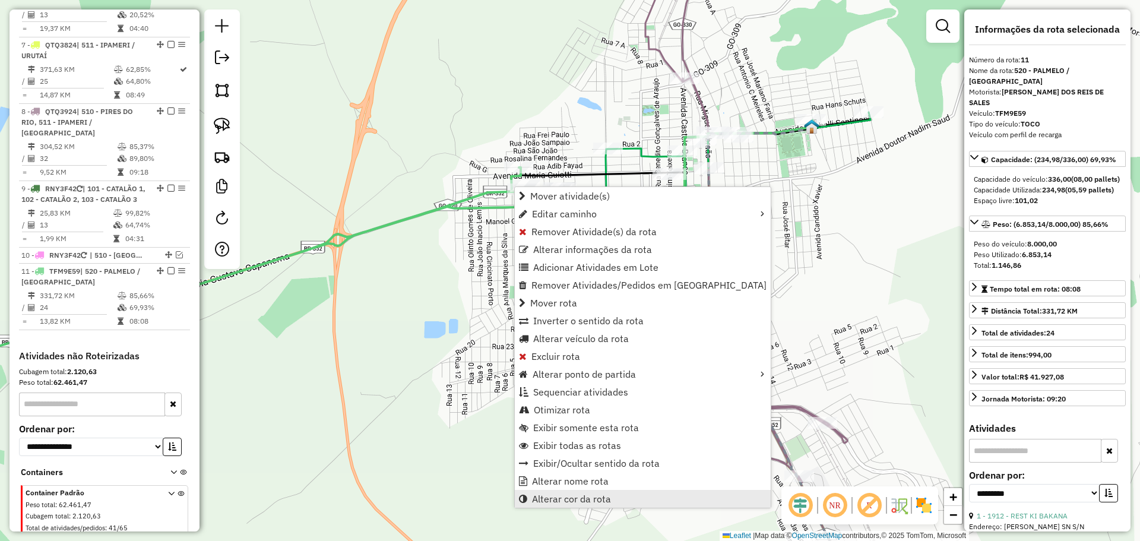
click at [558, 494] on span "Alterar cor da rota" at bounding box center [571, 499] width 79 height 10
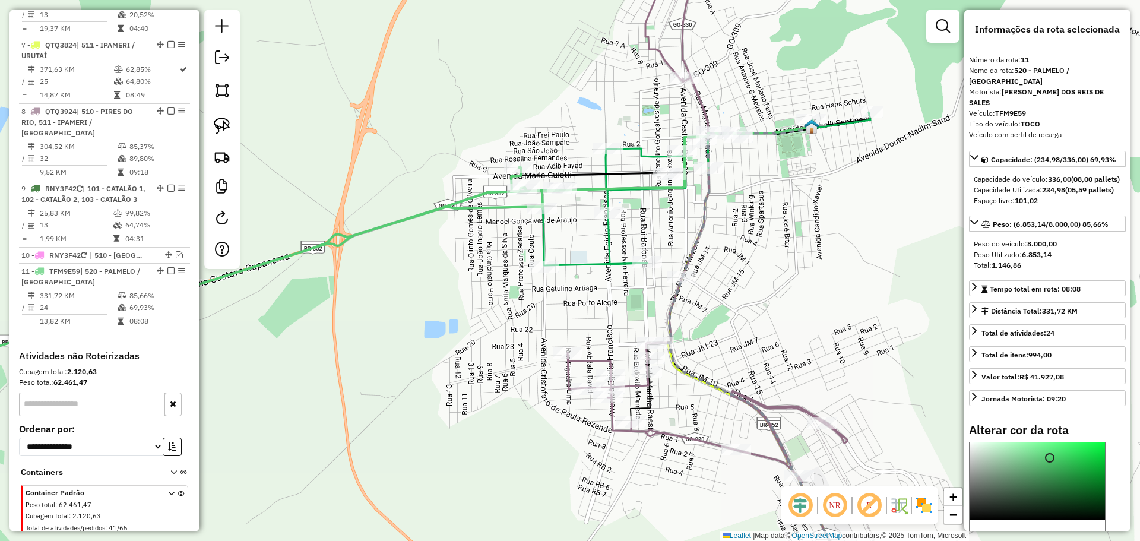
scroll to position [119, 0]
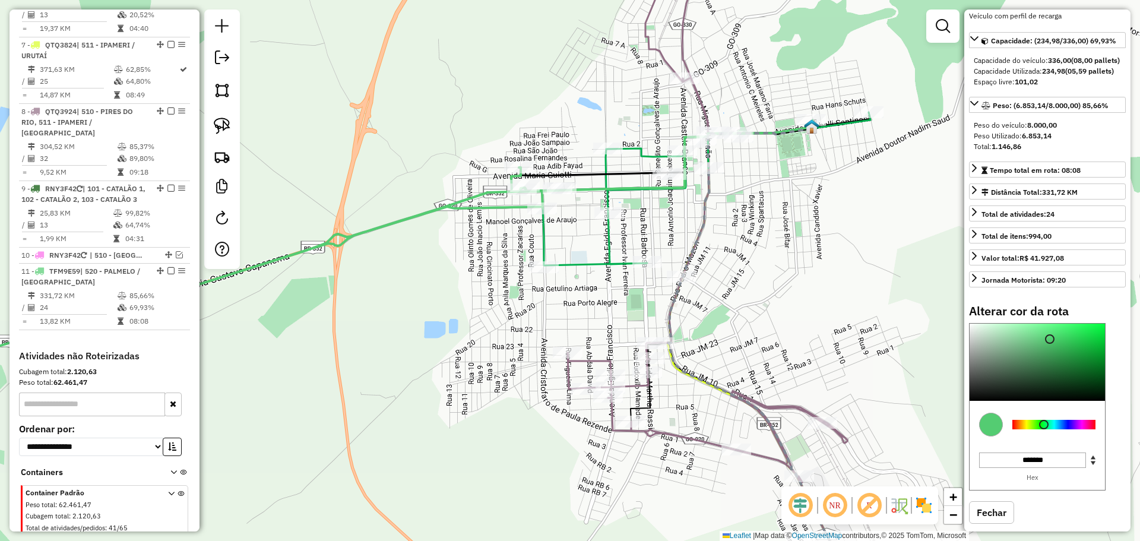
type input "*******"
click at [1085, 426] on div at bounding box center [1054, 425] width 83 height 10
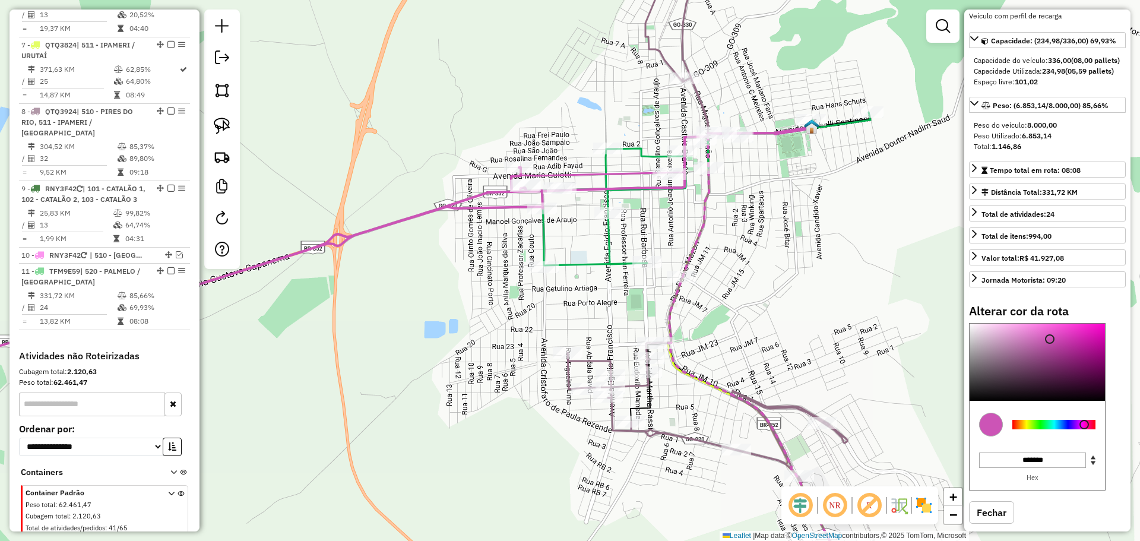
click at [503, 291] on div "Janela de atendimento Grade de atendimento Capacidade Transportadoras Veículos …" at bounding box center [570, 270] width 1140 height 541
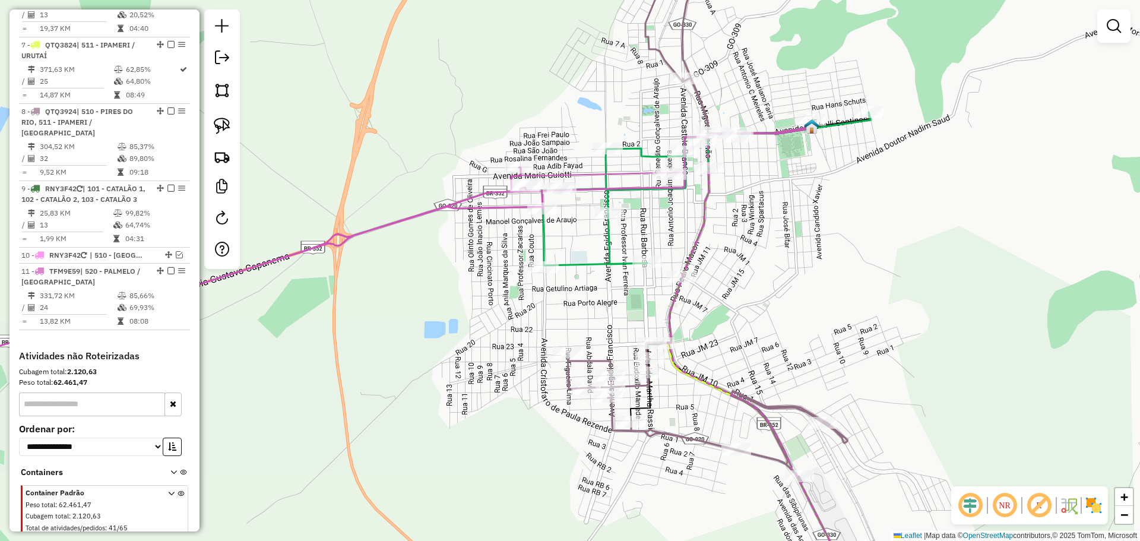
click at [971, 505] on em at bounding box center [970, 505] width 29 height 29
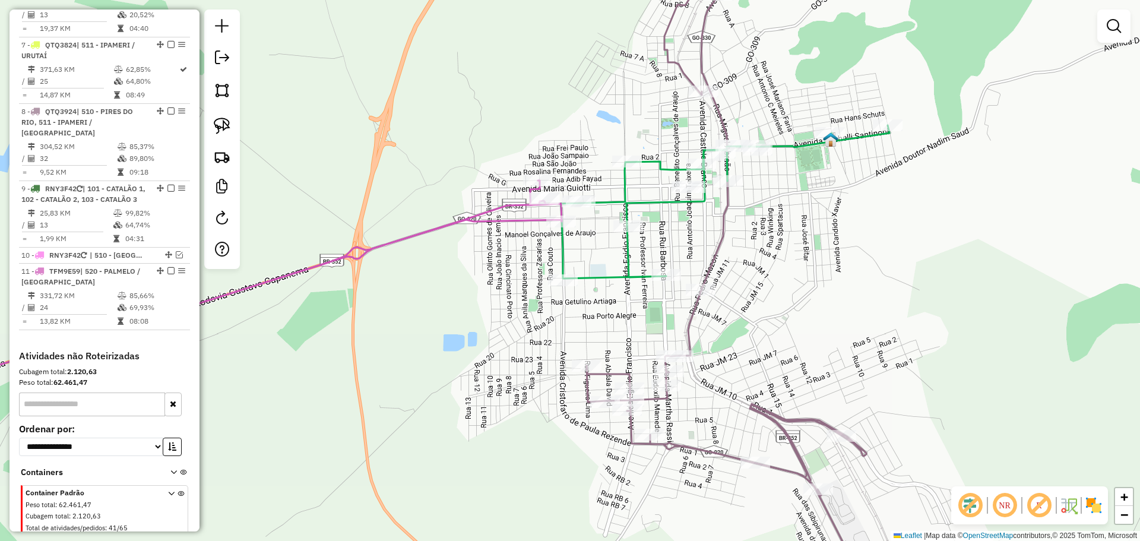
drag, startPoint x: 601, startPoint y: 311, endPoint x: 620, endPoint y: 324, distance: 23.1
click at [620, 324] on div "Janela de atendimento Grade de atendimento Capacidade Transportadoras Veículos …" at bounding box center [570, 270] width 1140 height 541
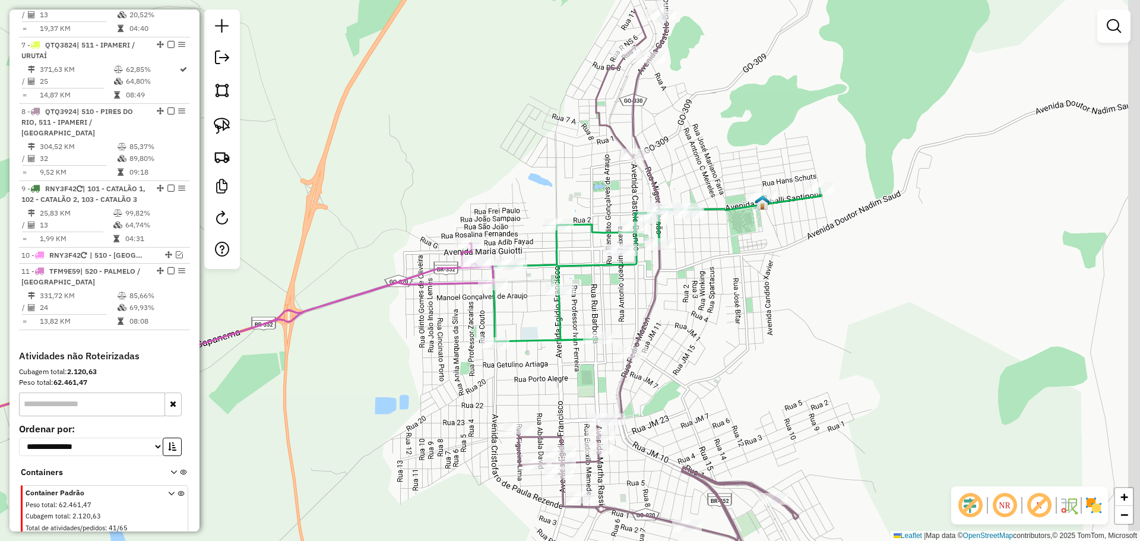
drag, startPoint x: 889, startPoint y: 267, endPoint x: 813, endPoint y: 322, distance: 94.1
click at [813, 322] on div "Janela de atendimento Grade de atendimento Capacidade Transportadoras Veículos …" at bounding box center [570, 270] width 1140 height 541
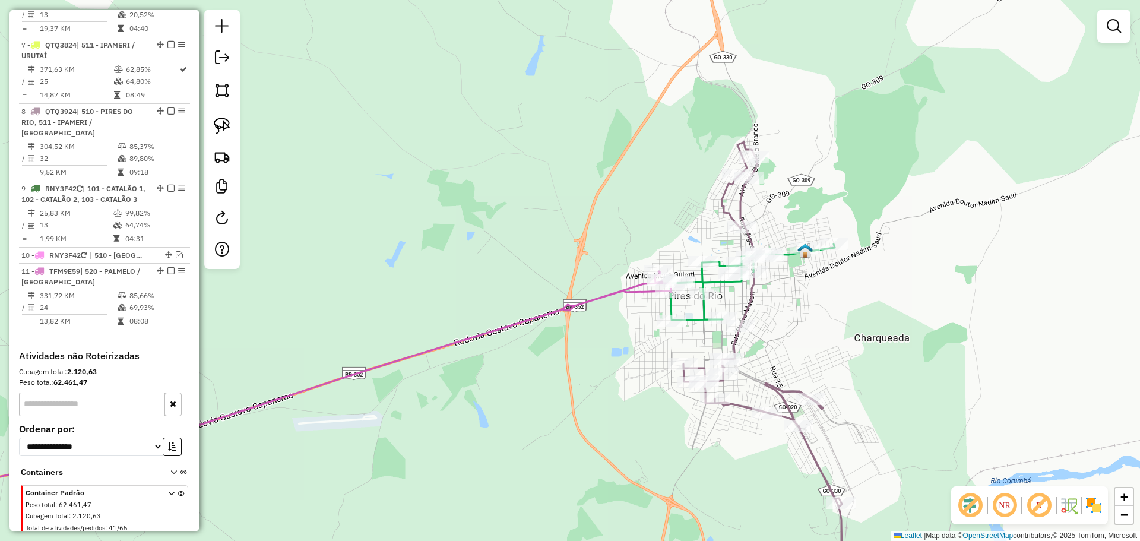
drag, startPoint x: 849, startPoint y: 333, endPoint x: 783, endPoint y: 218, distance: 133.1
click at [783, 218] on div "Janela de atendimento Grade de atendimento Capacidade Transportadoras Veículos …" at bounding box center [570, 270] width 1140 height 541
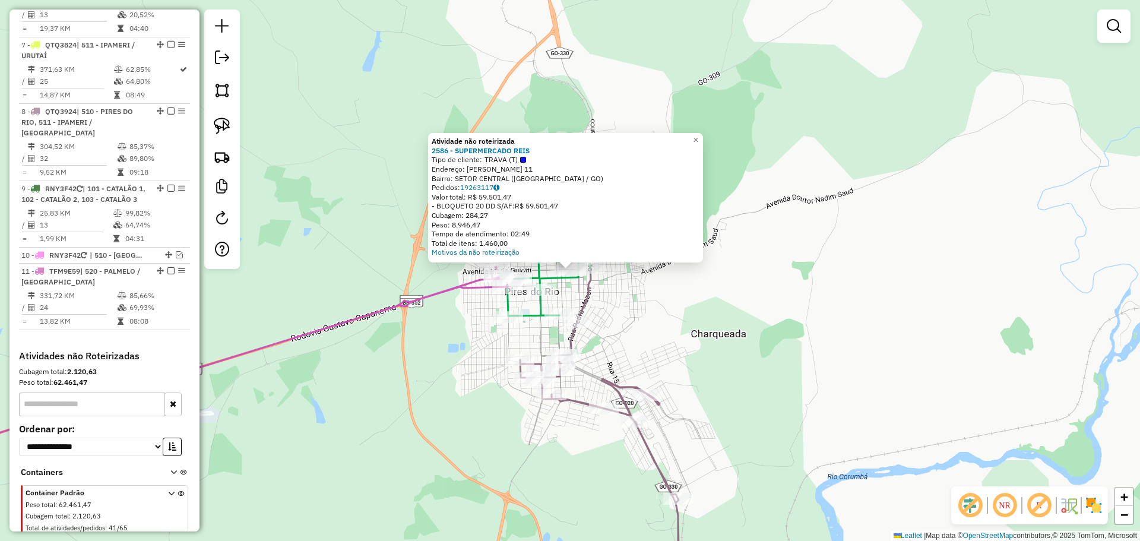
click at [754, 330] on div "Atividade não roteirizada 2586 - SUPERMERCADO REIS Tipo de cliente: TRAVA (T) E…" at bounding box center [570, 270] width 1140 height 541
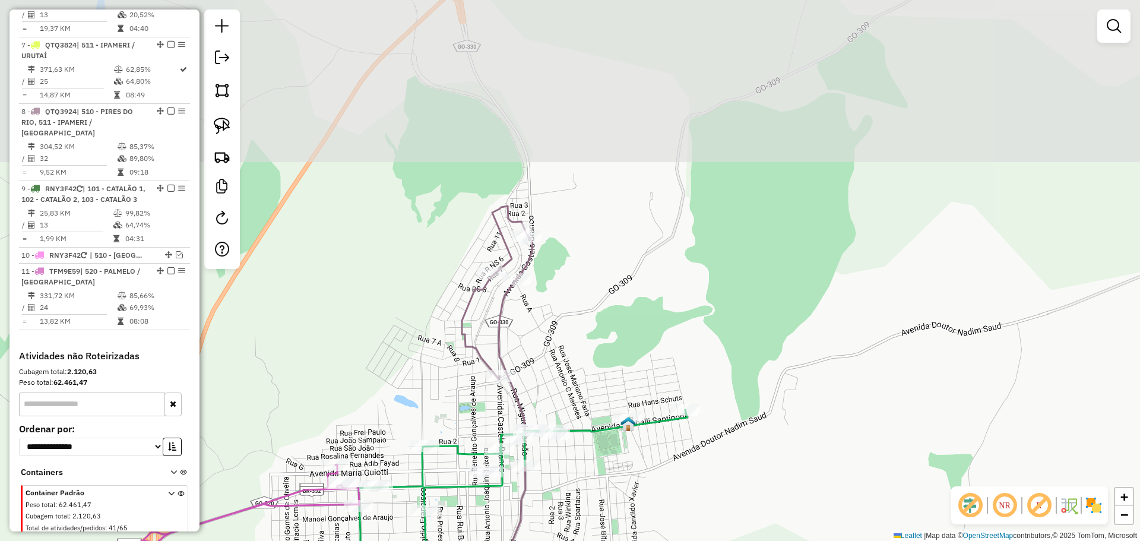
drag, startPoint x: 702, startPoint y: 180, endPoint x: 733, endPoint y: 365, distance: 187.9
click at [733, 365] on div "Janela de atendimento Grade de atendimento Capacidade Transportadoras Veículos …" at bounding box center [570, 270] width 1140 height 541
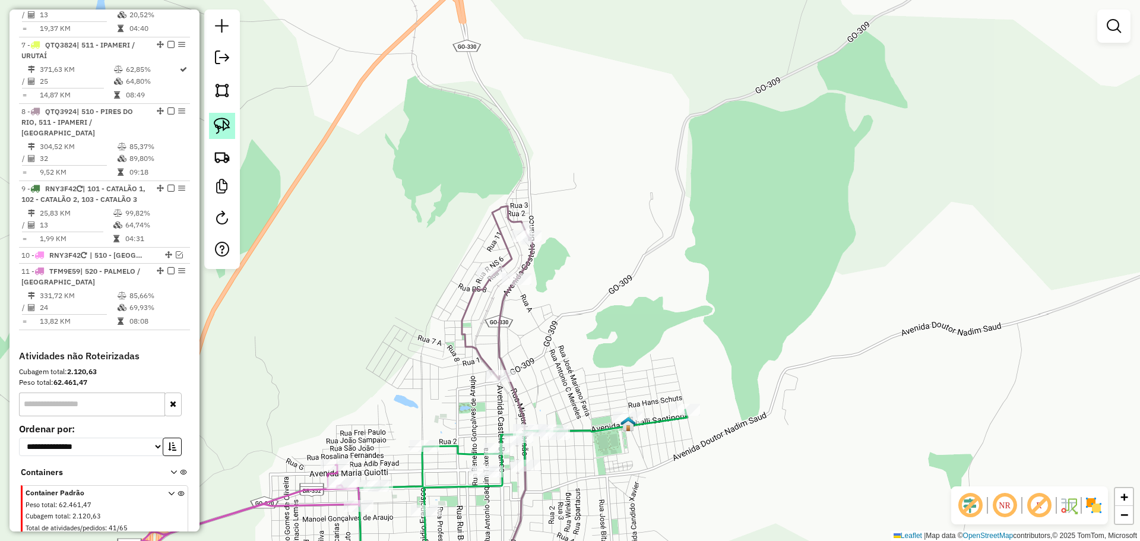
click at [221, 127] on img at bounding box center [222, 126] width 17 height 17
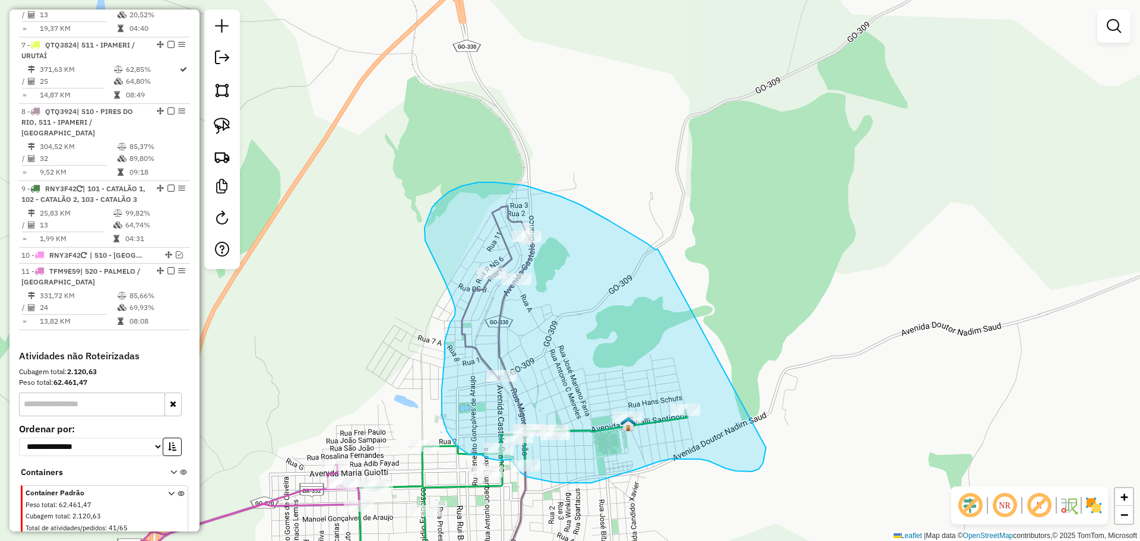
drag, startPoint x: 658, startPoint y: 249, endPoint x: 767, endPoint y: 416, distance: 199.0
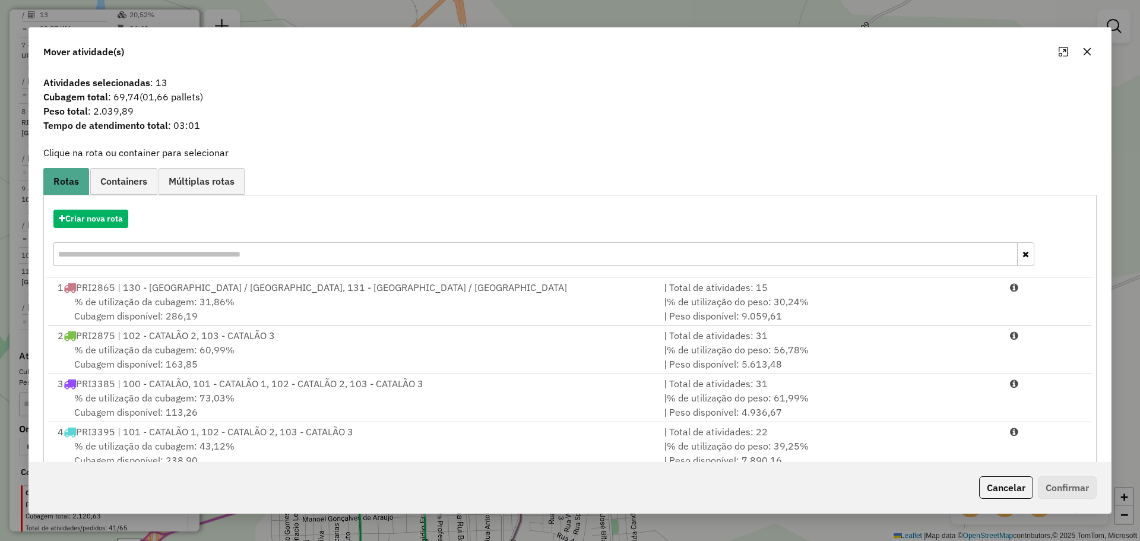
click at [1080, 53] on button "button" at bounding box center [1087, 51] width 19 height 19
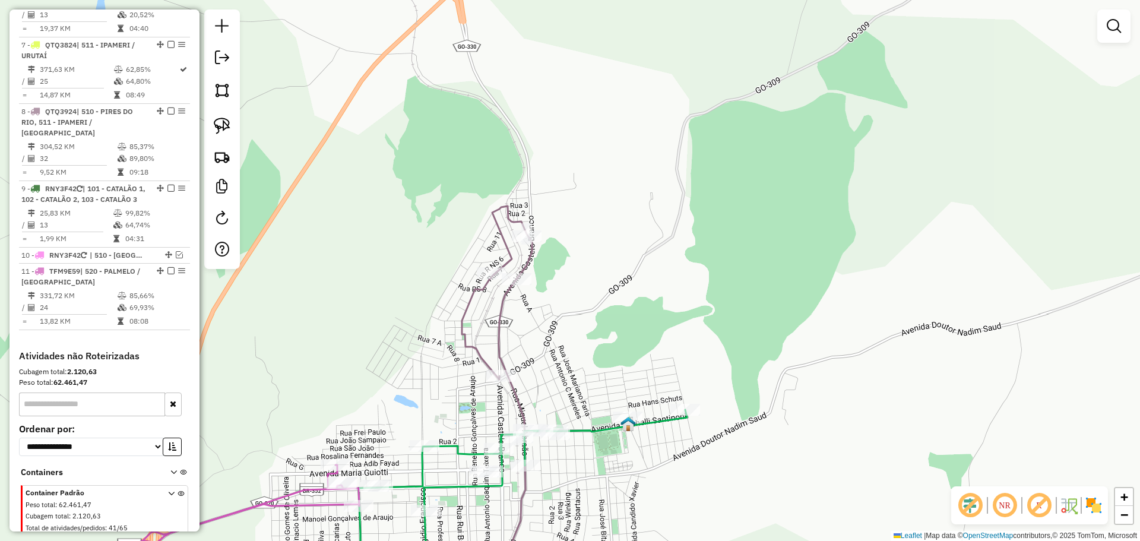
drag, startPoint x: 780, startPoint y: 409, endPoint x: 693, endPoint y: 168, distance: 256.3
click at [705, 201] on div "Janela de atendimento Grade de atendimento Capacidade Transportadoras Veículos …" at bounding box center [570, 270] width 1140 height 541
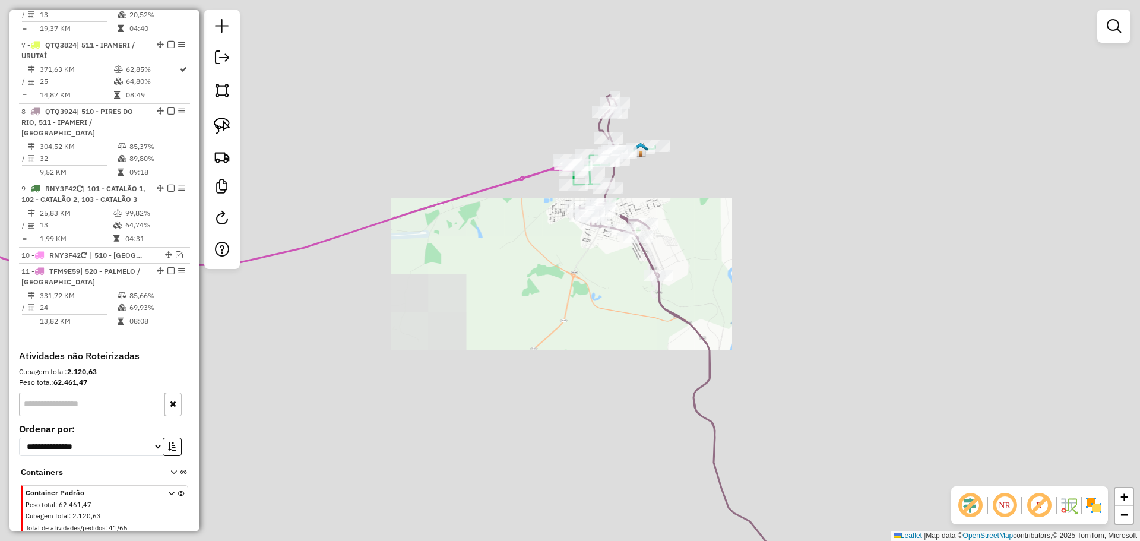
drag, startPoint x: 739, startPoint y: 300, endPoint x: 677, endPoint y: 183, distance: 132.3
click at [677, 184] on div "Janela de atendimento Grade de atendimento Capacidade Transportadoras Veículos …" at bounding box center [570, 270] width 1140 height 541
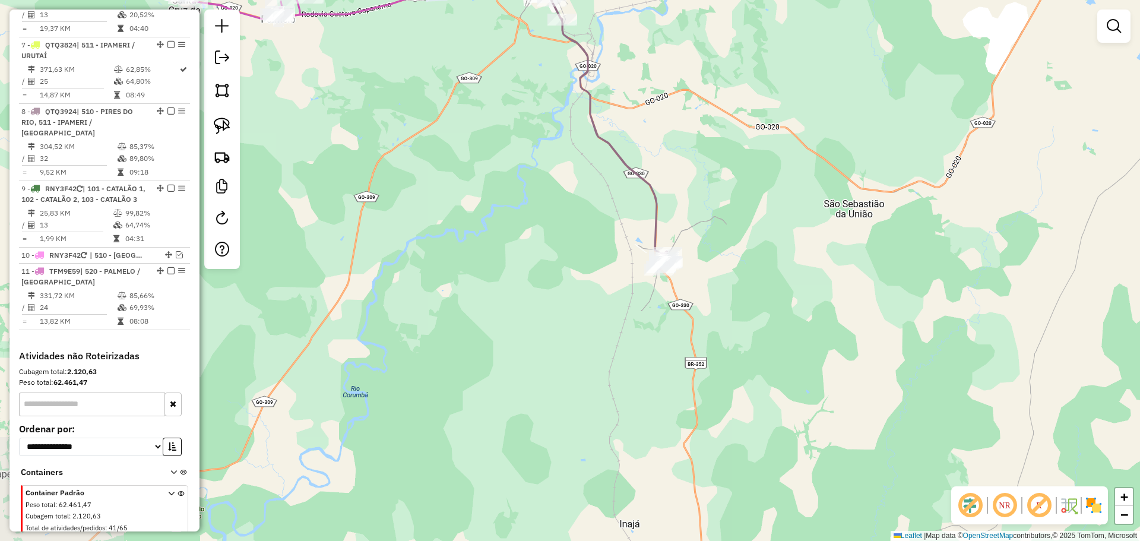
drag, startPoint x: 775, startPoint y: 347, endPoint x: 742, endPoint y: 289, distance: 66.8
click at [742, 289] on div "Janela de atendimento Grade de atendimento Capacidade Transportadoras Veículos …" at bounding box center [570, 270] width 1140 height 541
click at [219, 124] on img at bounding box center [222, 126] width 17 height 17
drag, startPoint x: 708, startPoint y: 255, endPoint x: 706, endPoint y: 293, distance: 38.7
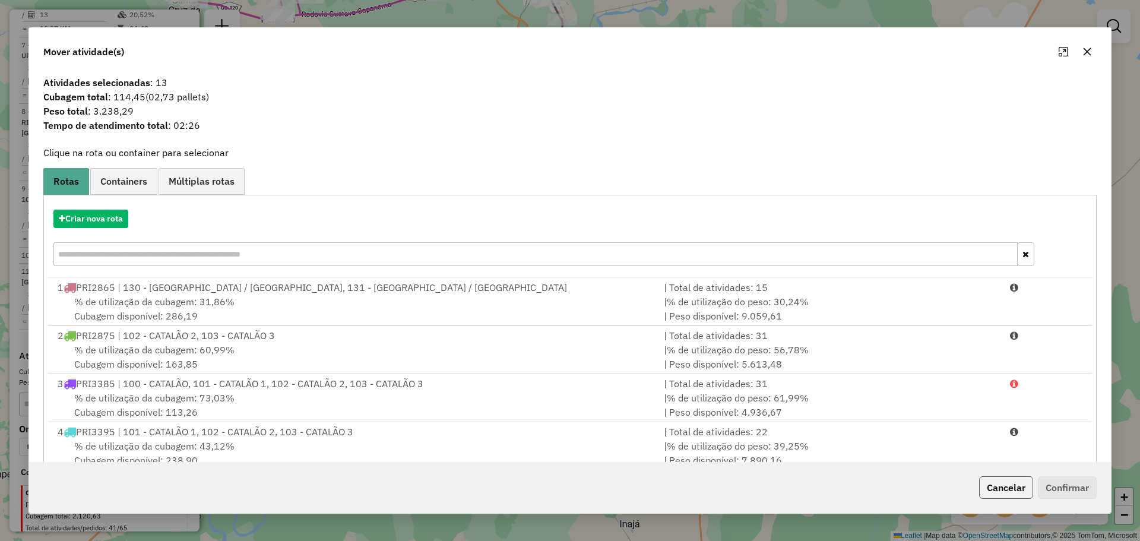
click at [986, 486] on button "Cancelar" at bounding box center [1006, 487] width 54 height 23
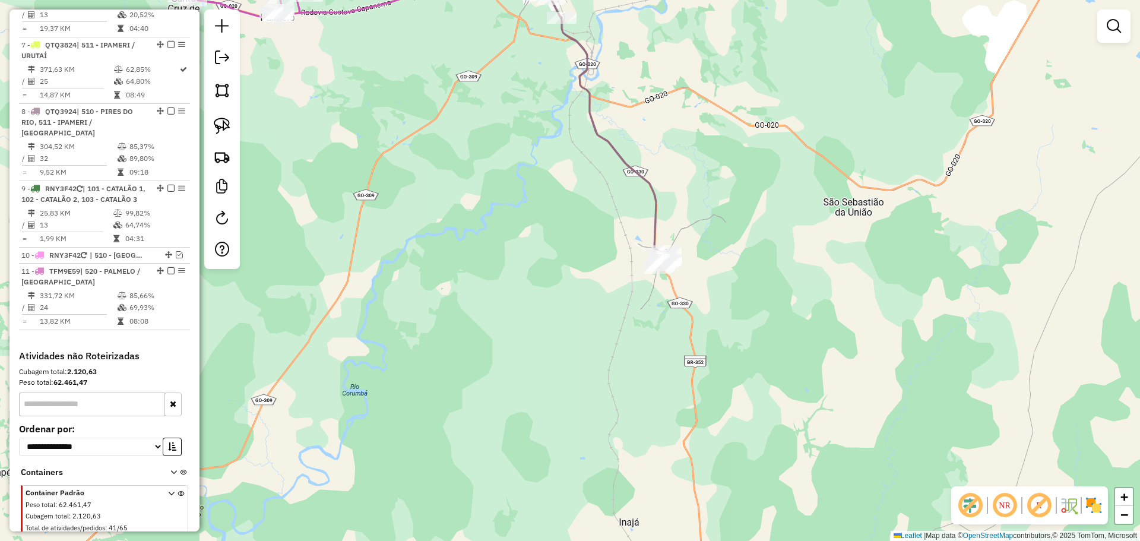
drag, startPoint x: 690, startPoint y: 391, endPoint x: 587, endPoint y: 102, distance: 306.2
click at [588, 105] on div "Janela de atendimento Grade de atendimento Capacidade Transportadoras Veículos …" at bounding box center [570, 270] width 1140 height 541
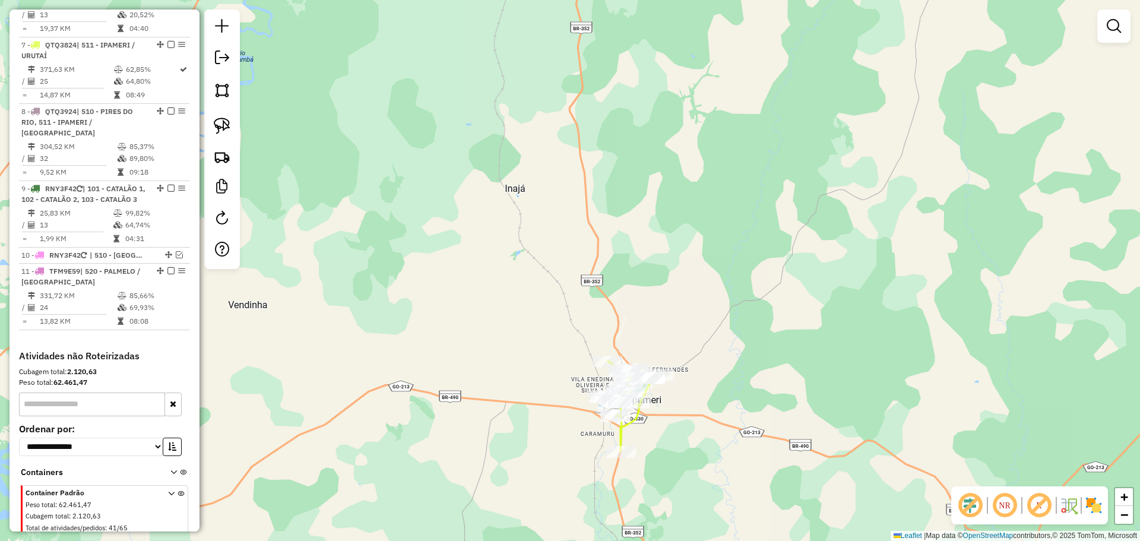
drag, startPoint x: 715, startPoint y: 328, endPoint x: 665, endPoint y: 220, distance: 119.3
click at [671, 223] on div "Janela de atendimento Grade de atendimento Capacidade Transportadoras Veículos …" at bounding box center [570, 270] width 1140 height 541
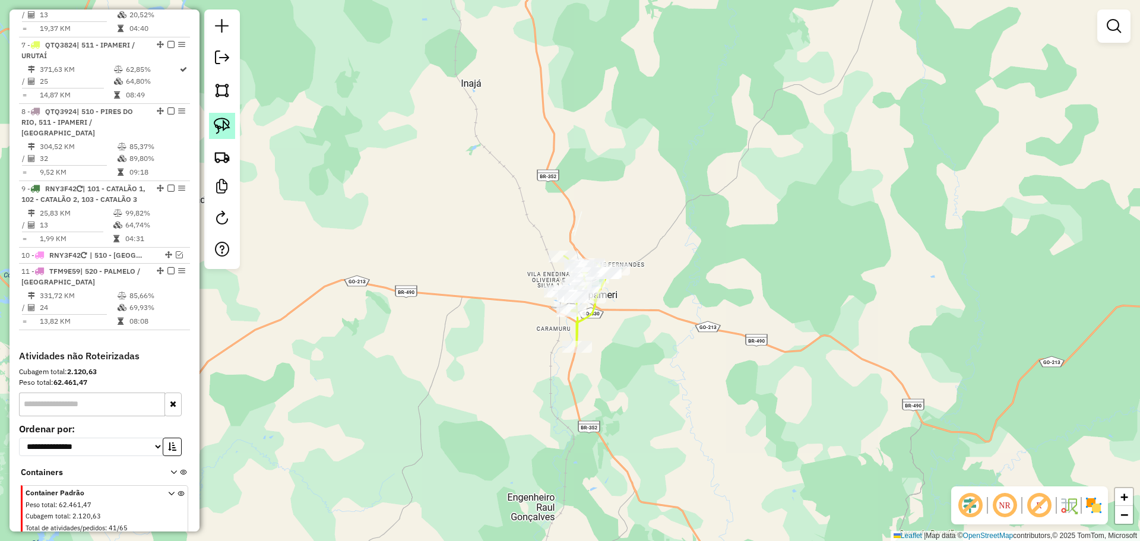
click at [217, 122] on img at bounding box center [222, 126] width 17 height 17
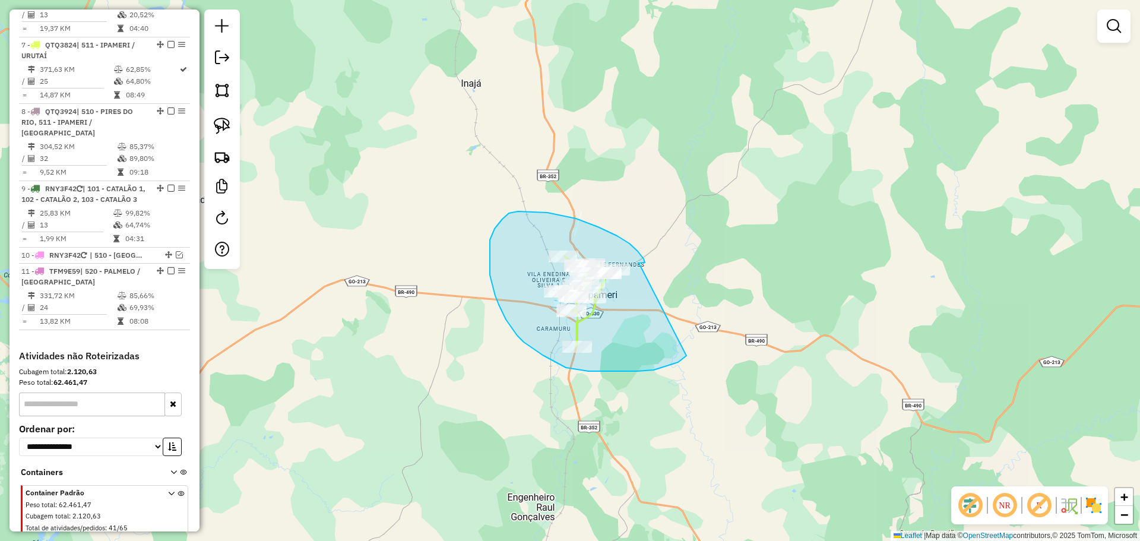
drag, startPoint x: 639, startPoint y: 263, endPoint x: 693, endPoint y: 342, distance: 94.9
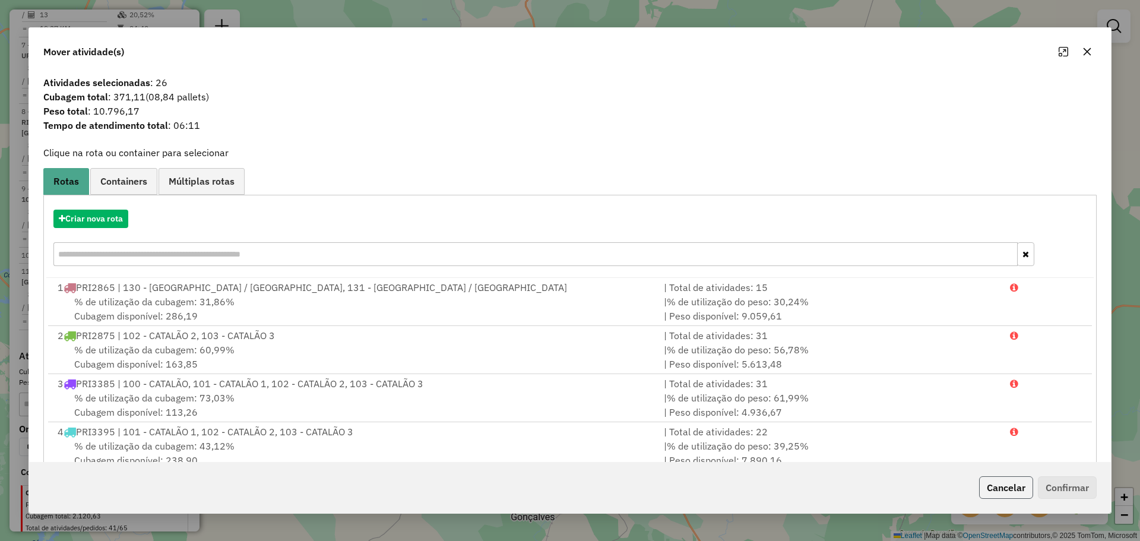
drag, startPoint x: 987, startPoint y: 488, endPoint x: 1035, endPoint y: 359, distance: 137.8
click at [987, 487] on button "Cancelar" at bounding box center [1006, 487] width 54 height 23
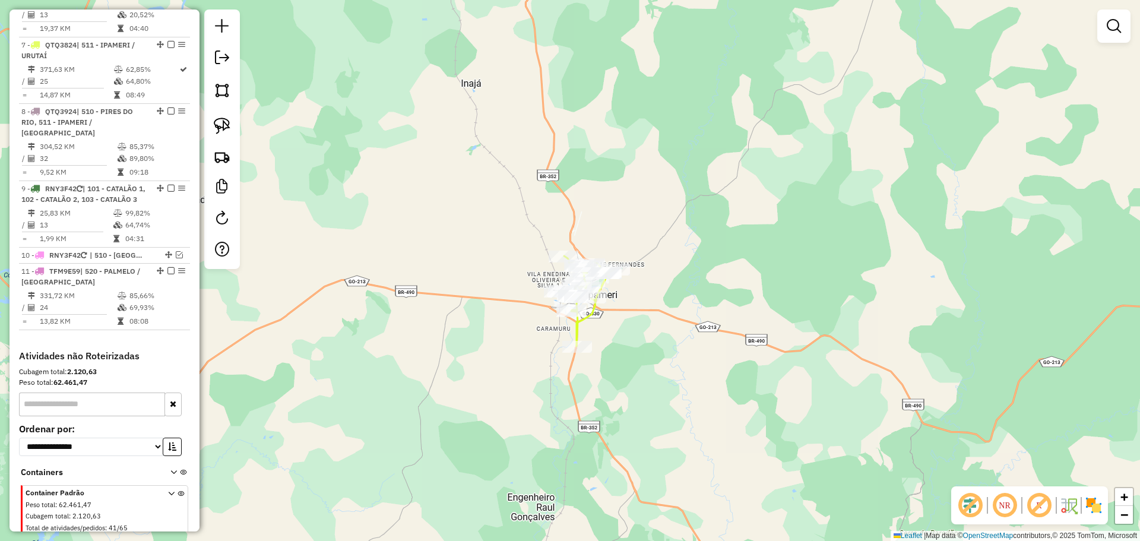
drag, startPoint x: 810, startPoint y: 100, endPoint x: 919, endPoint y: 357, distance: 279.7
click at [919, 355] on div "Janela de atendimento Grade de atendimento Capacidade Transportadoras Veículos …" at bounding box center [570, 270] width 1140 height 541
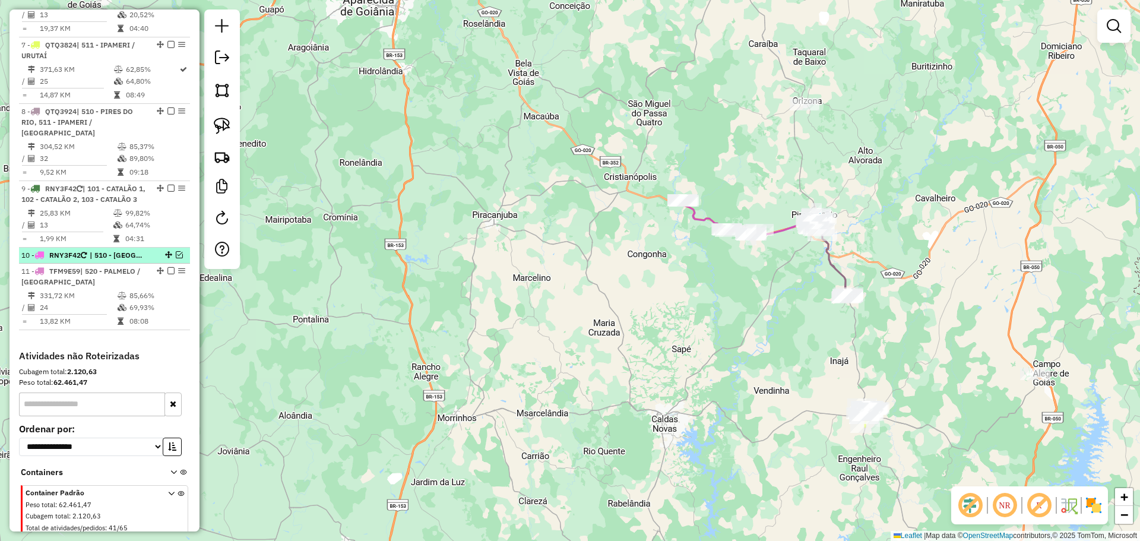
click at [176, 251] on em at bounding box center [179, 254] width 7 height 7
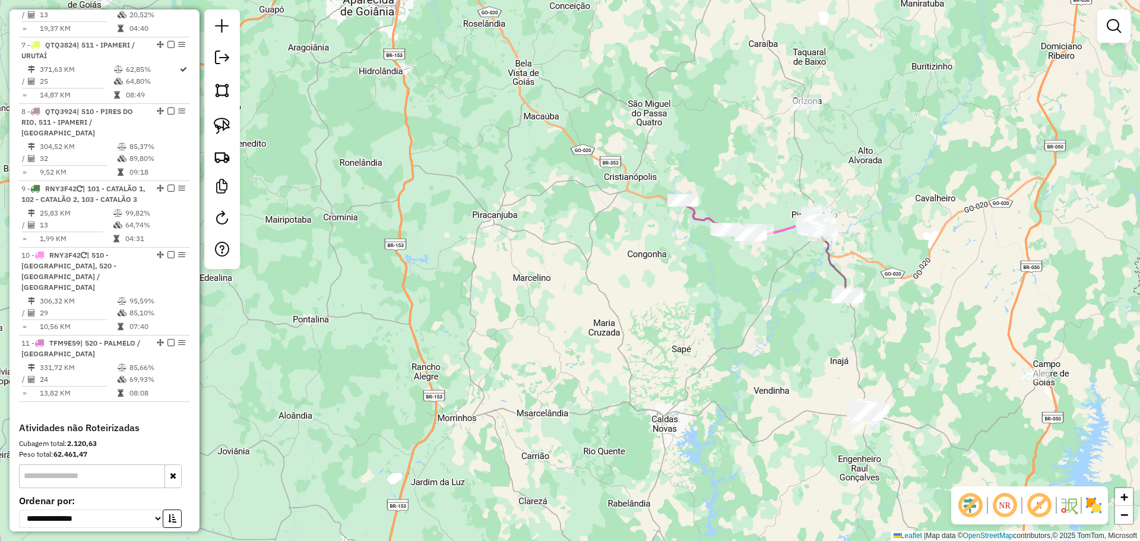
click at [1098, 34] on div "Janela de atendimento Grade de atendimento Capacidade Transportadoras Veículos …" at bounding box center [570, 270] width 1140 height 541
click at [1103, 30] on link at bounding box center [1114, 26] width 24 height 24
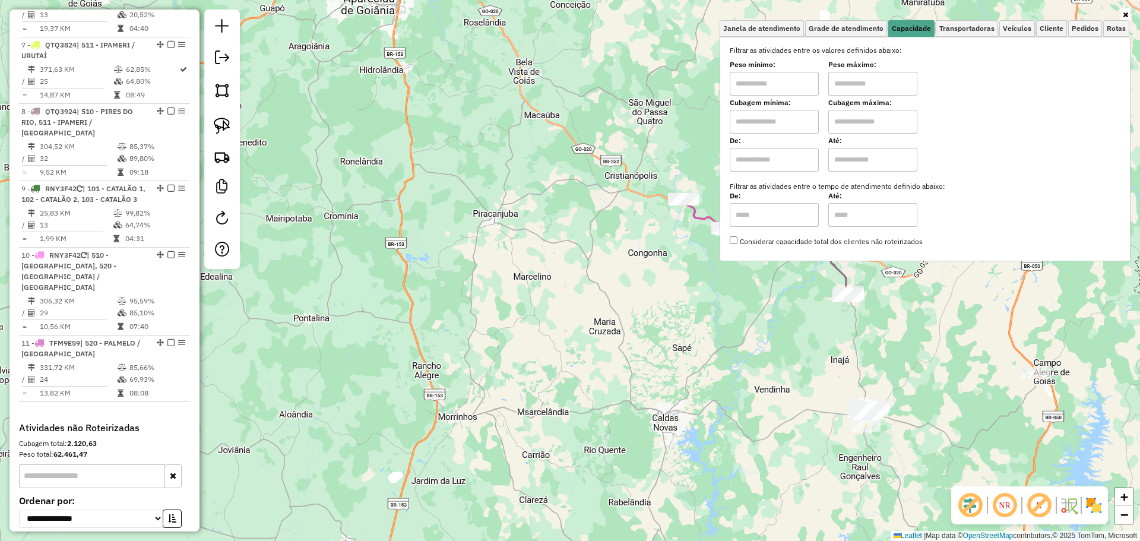
click at [786, 79] on input "text" at bounding box center [774, 84] width 89 height 24
type input "****"
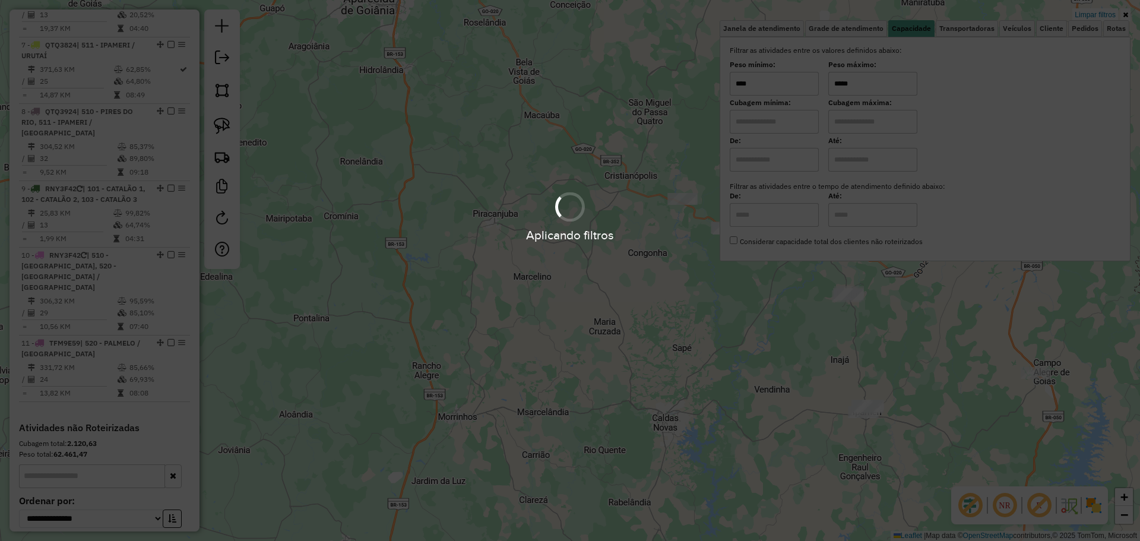
type input "*****"
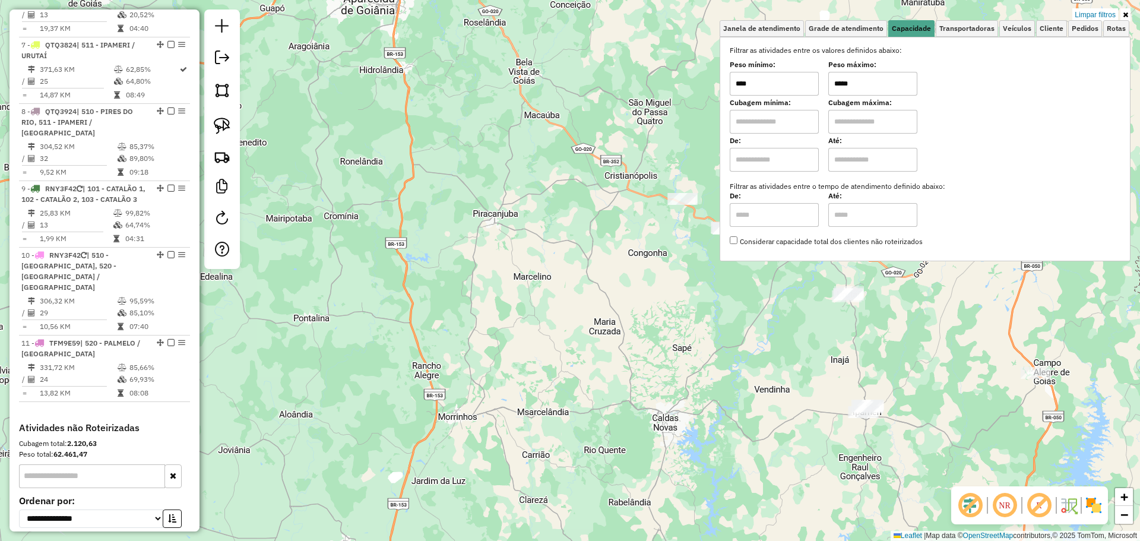
click at [695, 337] on div "Limpar filtros Janela de atendimento Grade de atendimento Capacidade Transporta…" at bounding box center [570, 270] width 1140 height 541
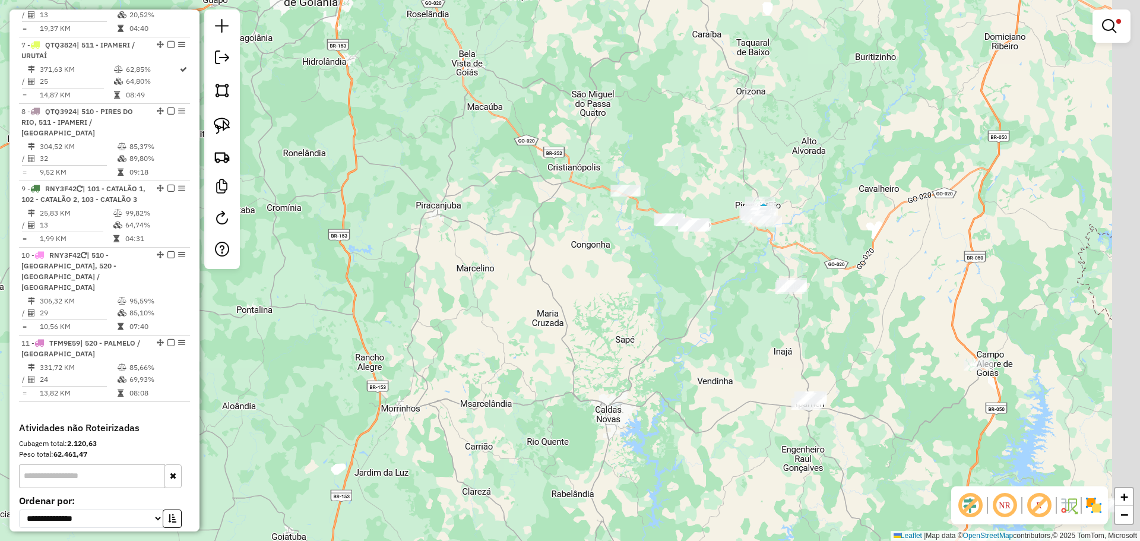
drag, startPoint x: 811, startPoint y: 255, endPoint x: 759, endPoint y: 252, distance: 52.3
click at [754, 246] on div "Limpar filtros Janela de atendimento Grade de atendimento Capacidade Transporta…" at bounding box center [570, 270] width 1140 height 541
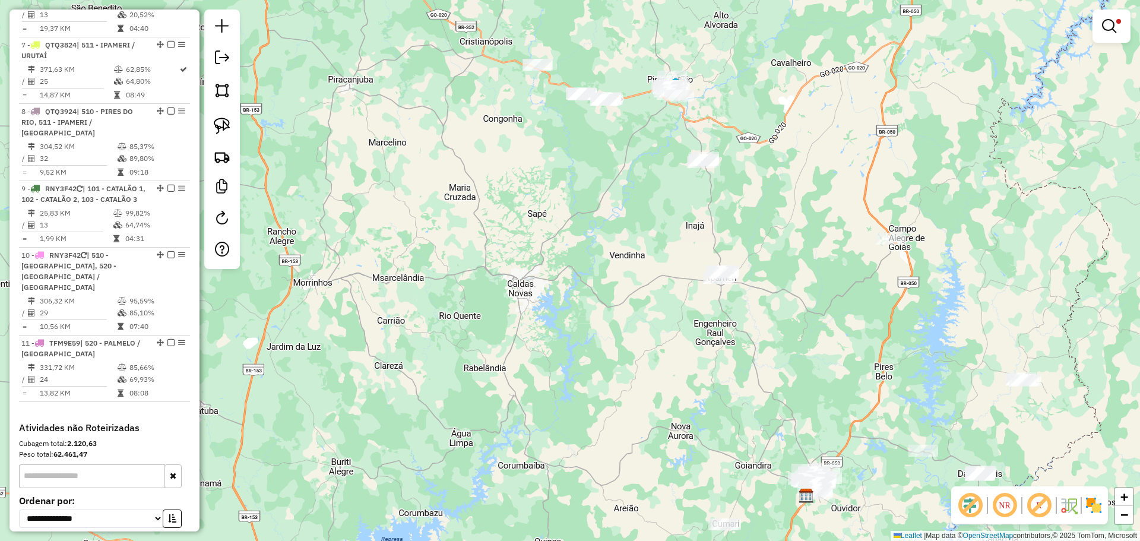
drag, startPoint x: 772, startPoint y: 341, endPoint x: 684, endPoint y: 216, distance: 153.1
click at [684, 216] on div "Limpar filtros Janela de atendimento Grade de atendimento Capacidade Transporta…" at bounding box center [570, 270] width 1140 height 541
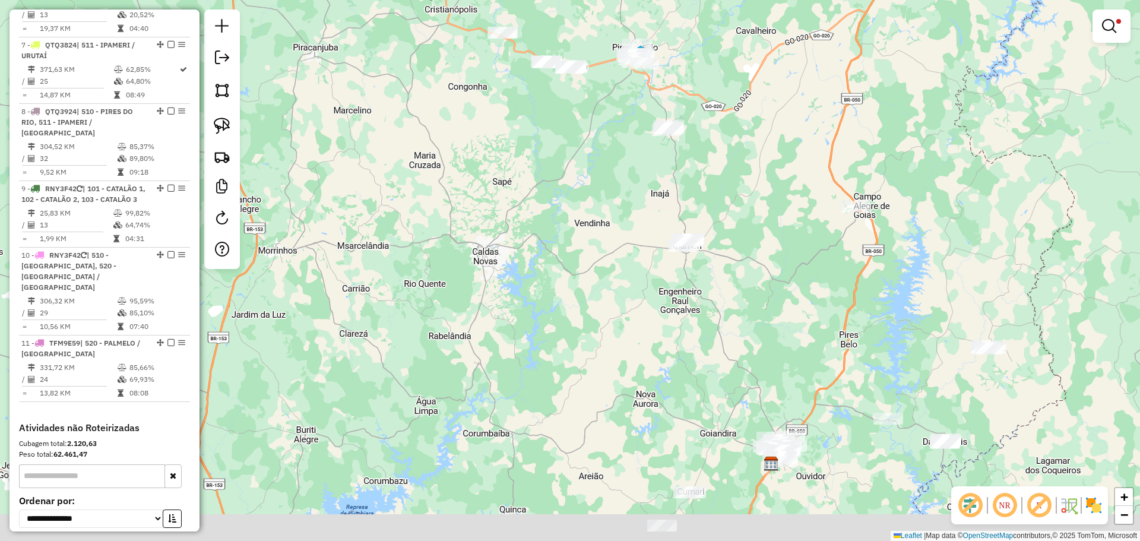
drag, startPoint x: 574, startPoint y: 219, endPoint x: 553, endPoint y: 201, distance: 27.0
click at [553, 202] on div "Limpar filtros Janela de atendimento Grade de atendimento Capacidade Transporta…" at bounding box center [570, 270] width 1140 height 541
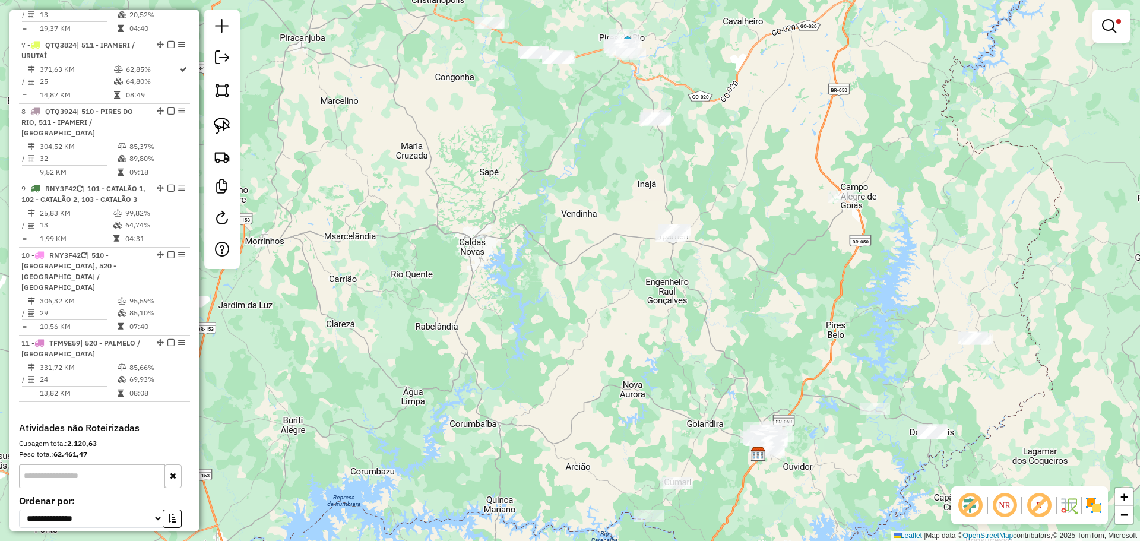
drag, startPoint x: 524, startPoint y: 164, endPoint x: 516, endPoint y: 199, distance: 35.9
click at [517, 199] on div "Limpar filtros Janela de atendimento Grade de atendimento Capacidade Transporta…" at bounding box center [570, 270] width 1140 height 541
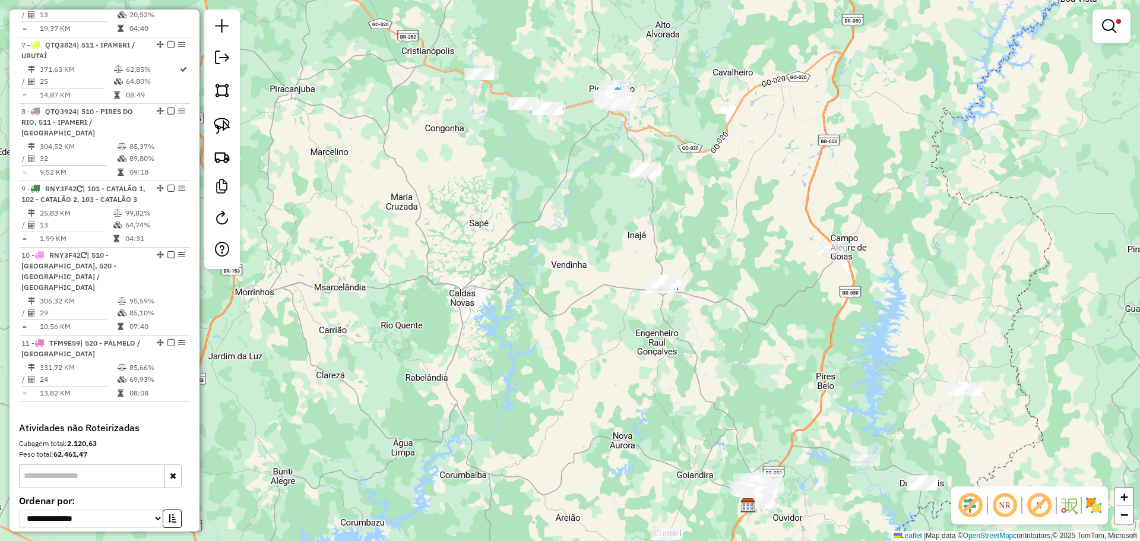
drag, startPoint x: 631, startPoint y: 234, endPoint x: 627, endPoint y: 251, distance: 17.0
click at [627, 251] on div "Limpar filtros Janela de atendimento Grade de atendimento Capacidade Transporta…" at bounding box center [570, 270] width 1140 height 541
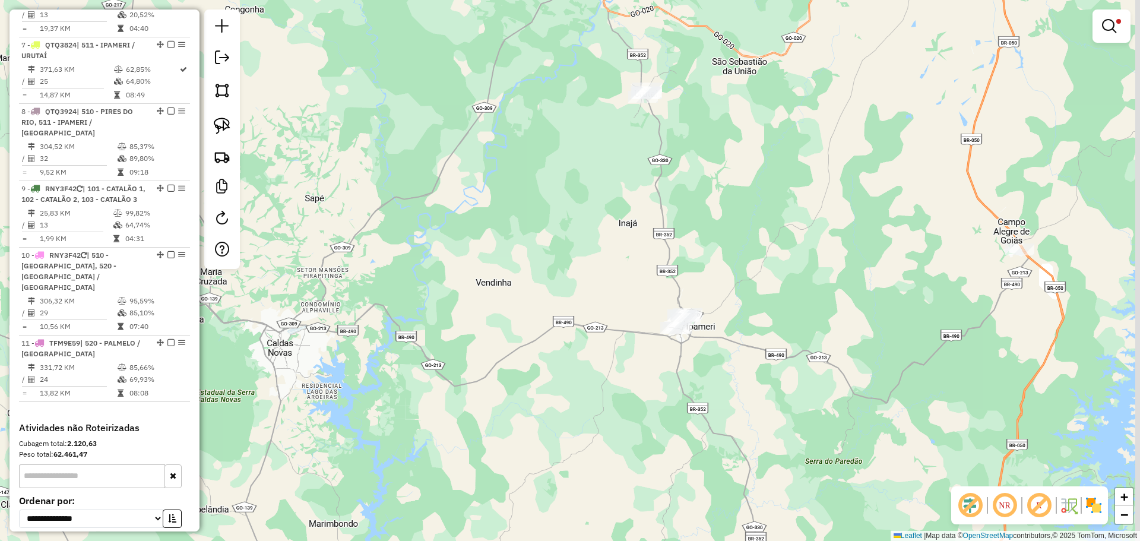
drag, startPoint x: 770, startPoint y: 247, endPoint x: 741, endPoint y: 239, distance: 30.1
click at [741, 239] on div "Limpar filtros Janela de atendimento Grade de atendimento Capacidade Transporta…" at bounding box center [570, 270] width 1140 height 541
click at [227, 121] on img at bounding box center [222, 126] width 17 height 17
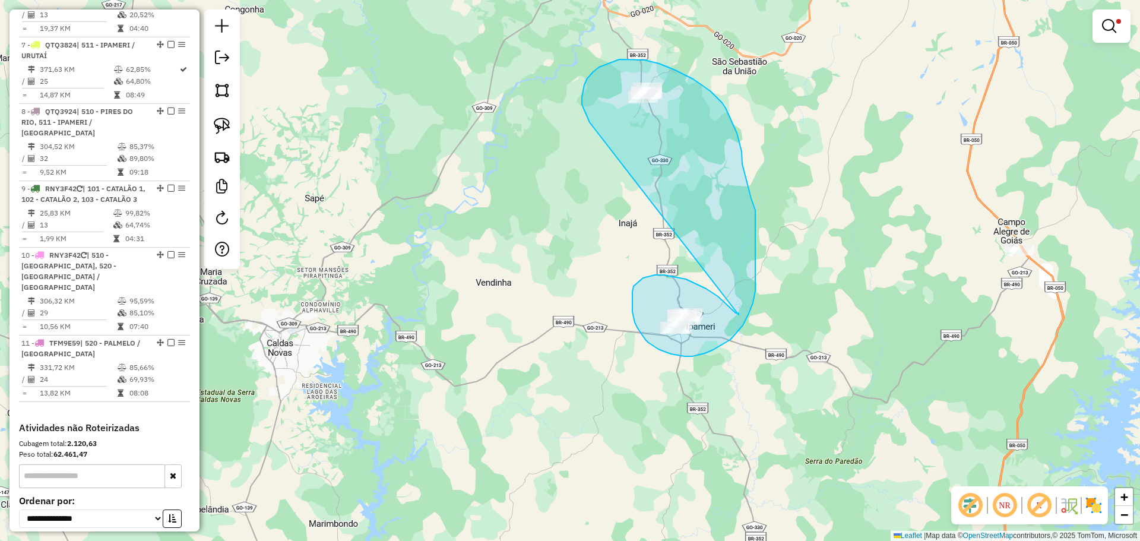
drag, startPoint x: 718, startPoint y: 296, endPoint x: 590, endPoint y: 122, distance: 216.2
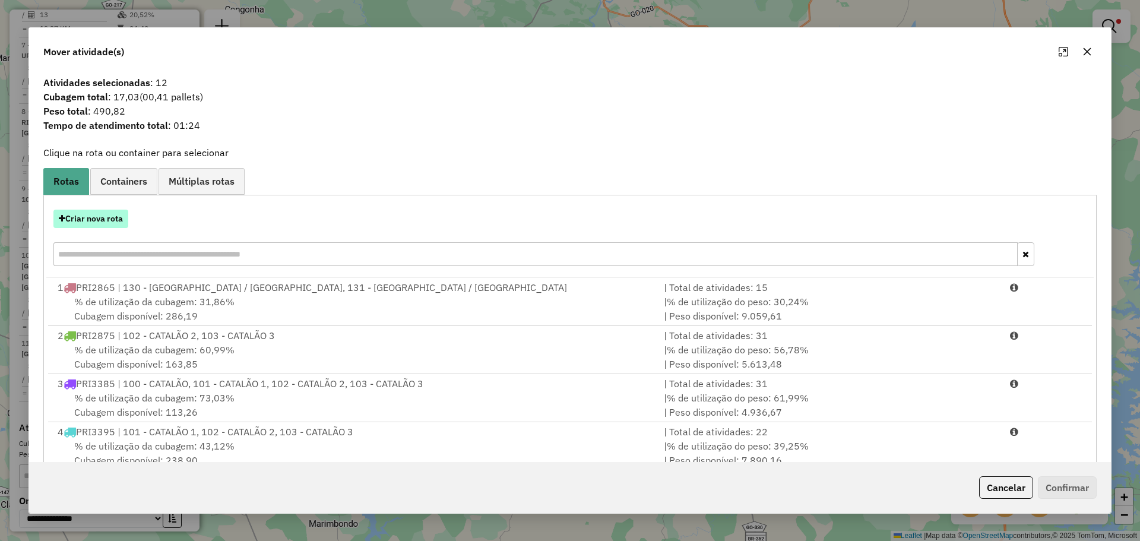
click at [97, 218] on button "Criar nova rota" at bounding box center [90, 219] width 75 height 18
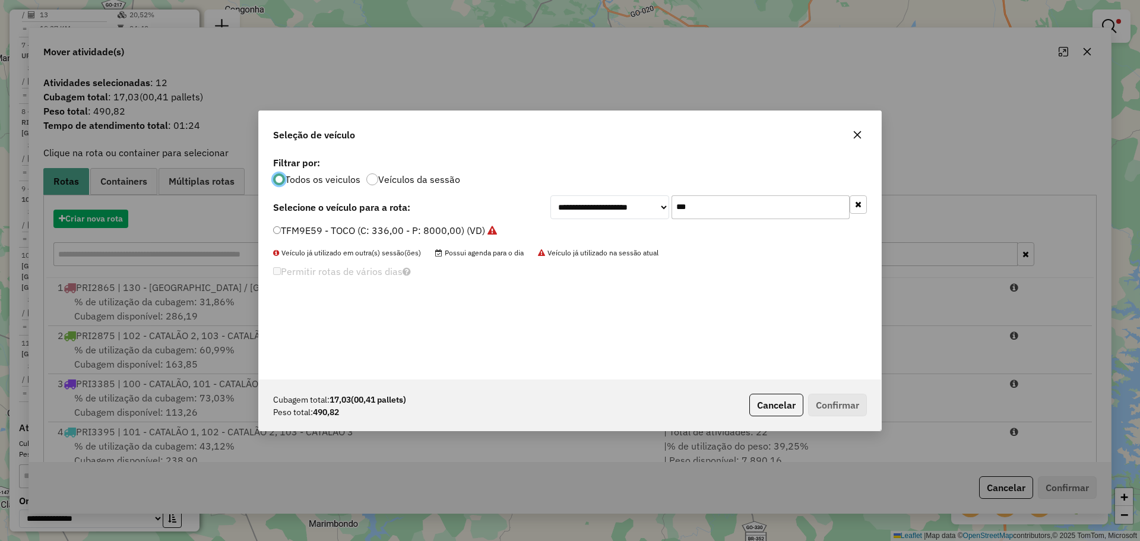
scroll to position [7, 4]
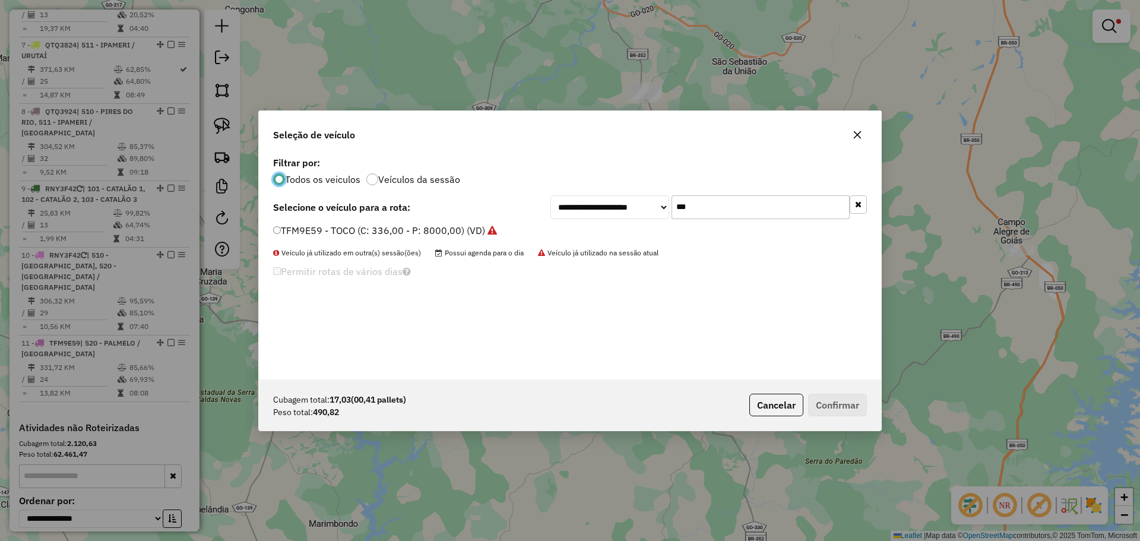
click at [744, 214] on input "***" at bounding box center [761, 207] width 178 height 24
type input "***"
click at [298, 221] on div "**********" at bounding box center [570, 267] width 622 height 226
click at [301, 230] on label "RNY3F42 - VAN - 70 - 1300 (C: 70,00 - P: 1300,00) (VD)" at bounding box center [404, 230] width 263 height 14
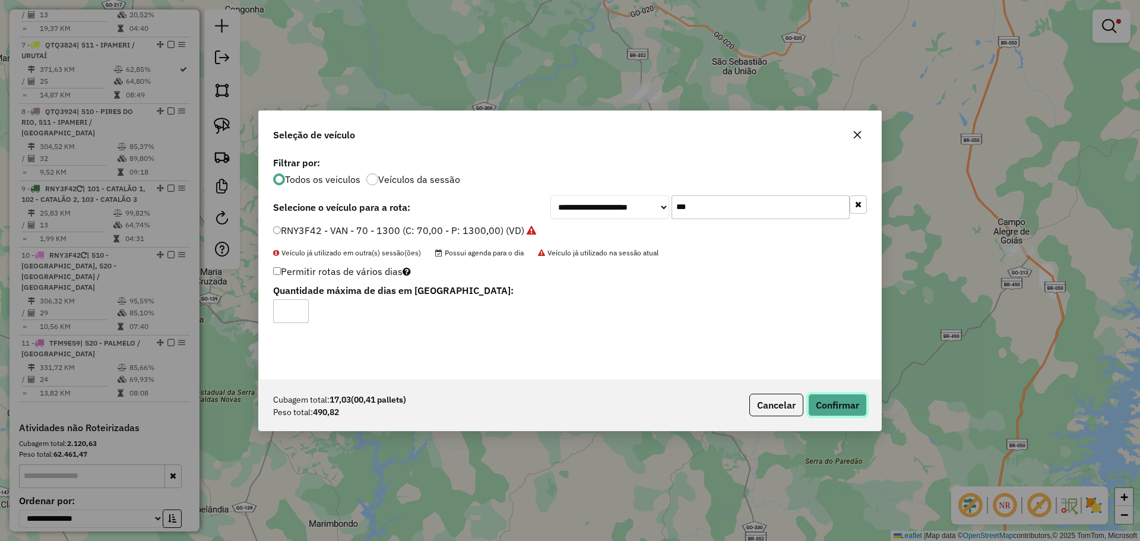
click at [863, 410] on button "Confirmar" at bounding box center [837, 405] width 59 height 23
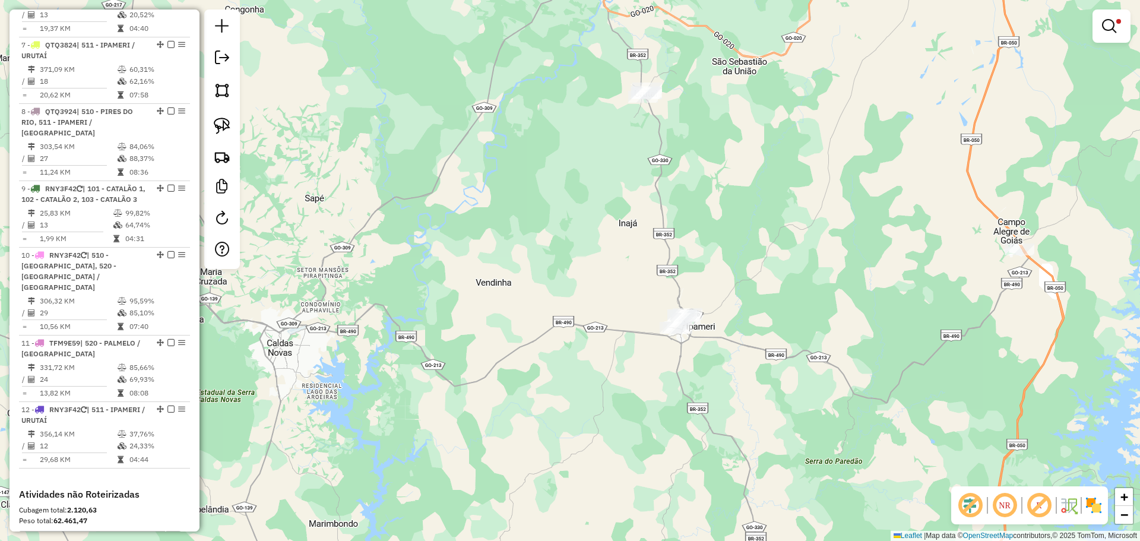
scroll to position [583, 0]
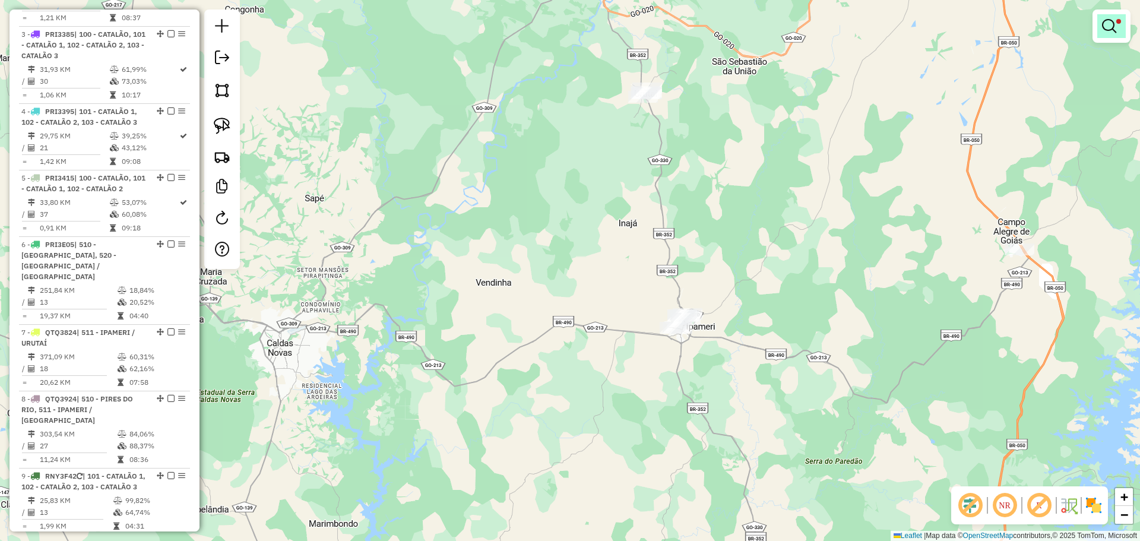
click at [1104, 27] on em at bounding box center [1109, 26] width 14 height 14
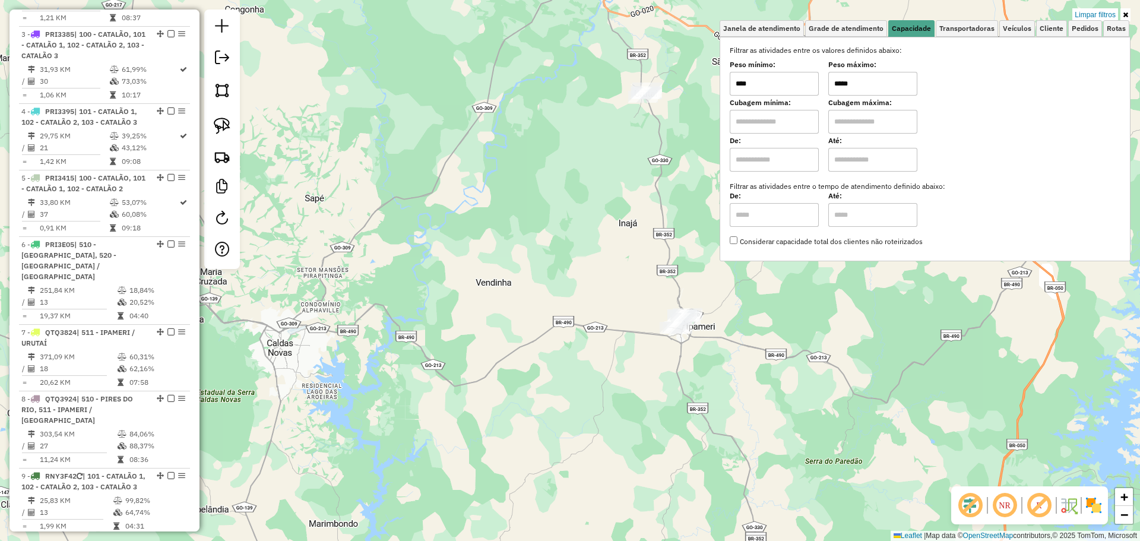
click at [875, 81] on input "*****" at bounding box center [873, 84] width 89 height 24
click at [877, 81] on input "*****" at bounding box center [873, 84] width 89 height 24
click at [868, 75] on input "******" at bounding box center [873, 84] width 89 height 24
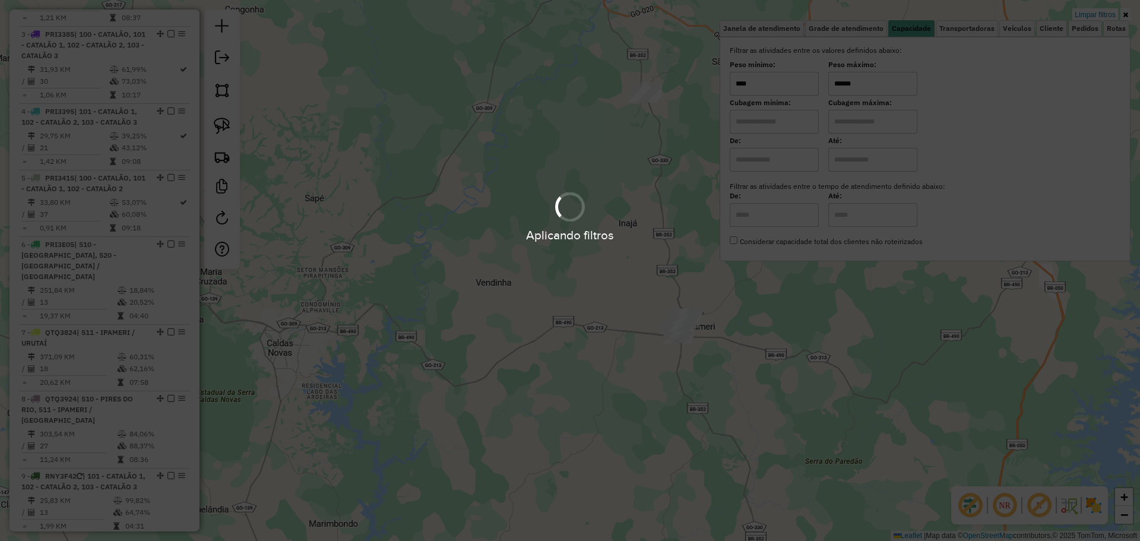
type input "******"
click at [747, 326] on hb-app "Aplicando filtros Pop-up bloqueado! Seu navegador bloqueou automáticamente a ab…" at bounding box center [570, 270] width 1140 height 541
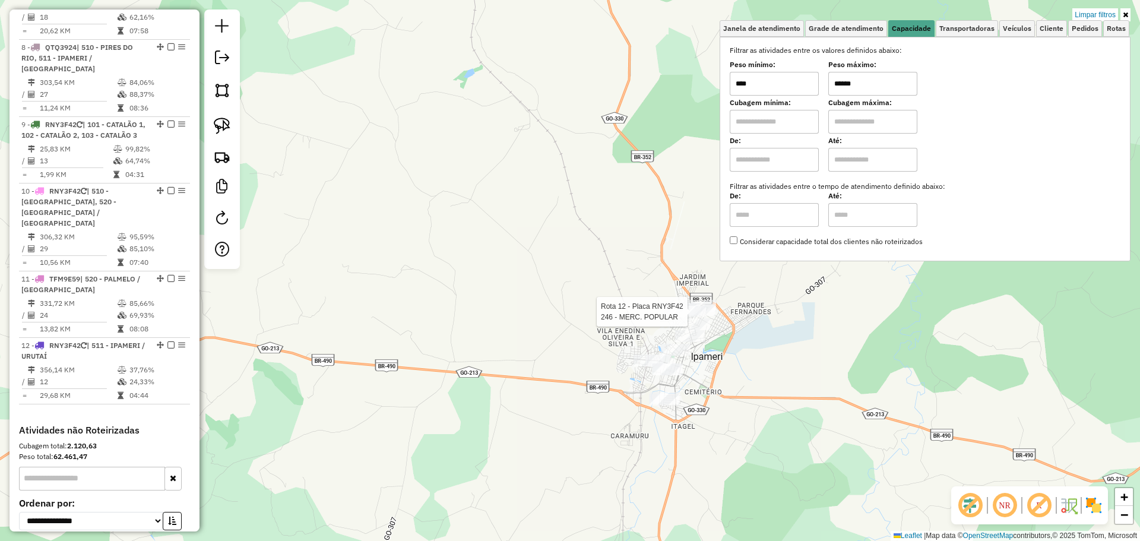
select select "**********"
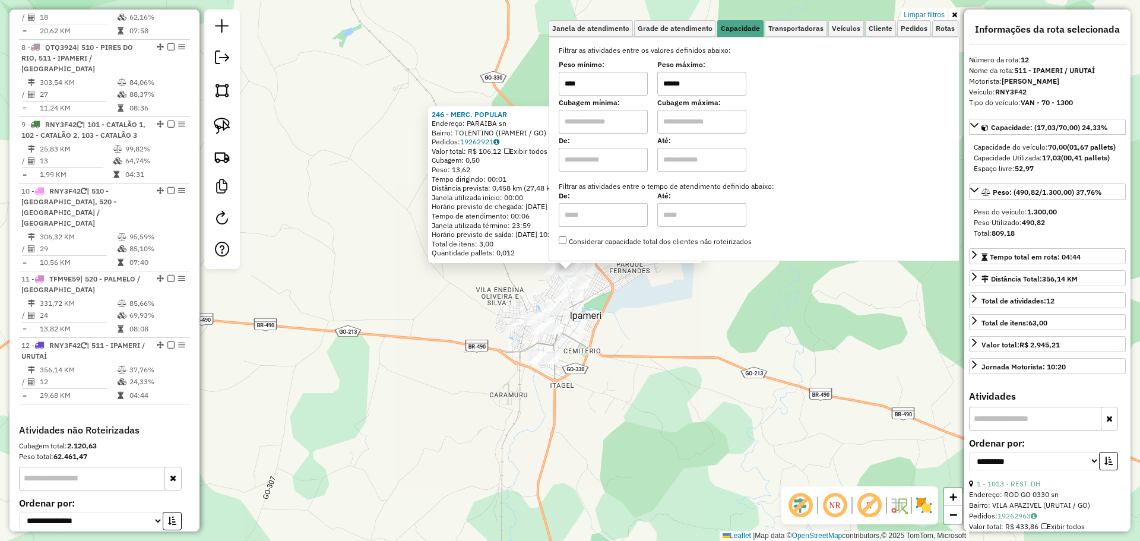
scroll to position [998, 0]
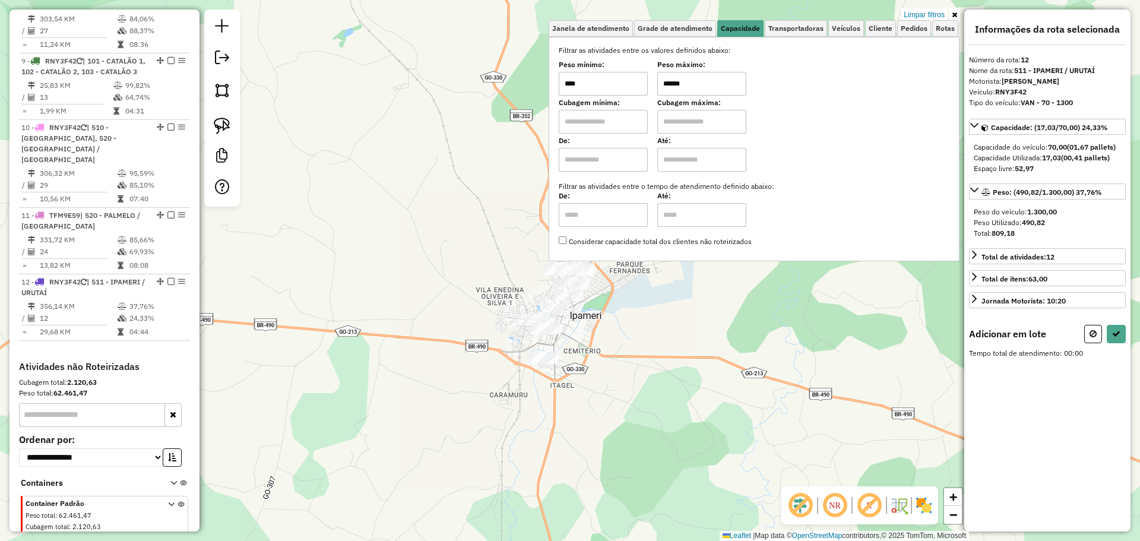
click at [486, 294] on div "Limpar filtros Janela de atendimento Grade de atendimento Capacidade Transporta…" at bounding box center [570, 270] width 1140 height 541
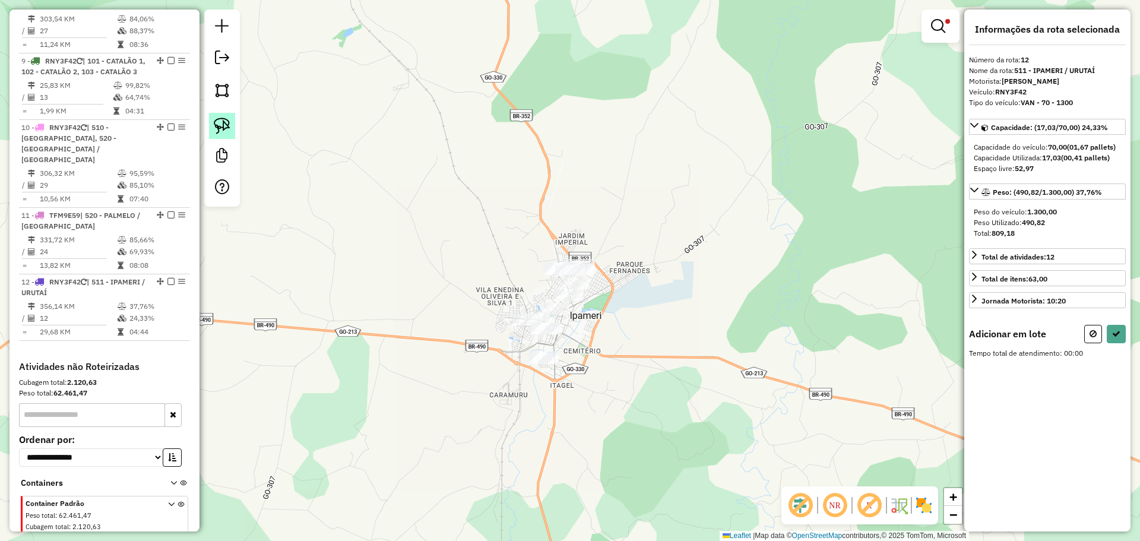
click at [223, 131] on img at bounding box center [222, 126] width 17 height 17
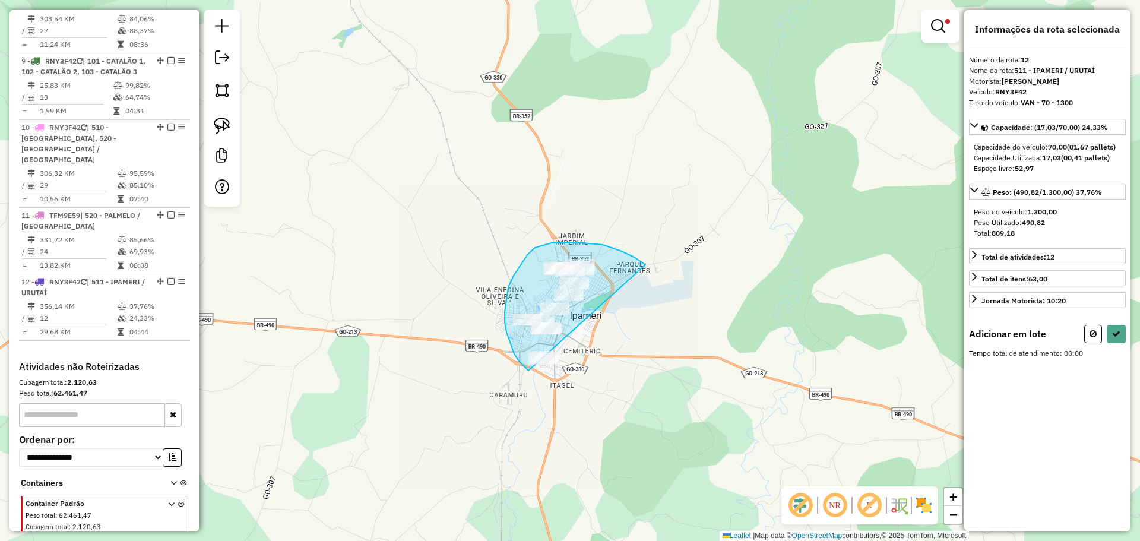
drag, startPoint x: 646, startPoint y: 265, endPoint x: 604, endPoint y: 372, distance: 114.7
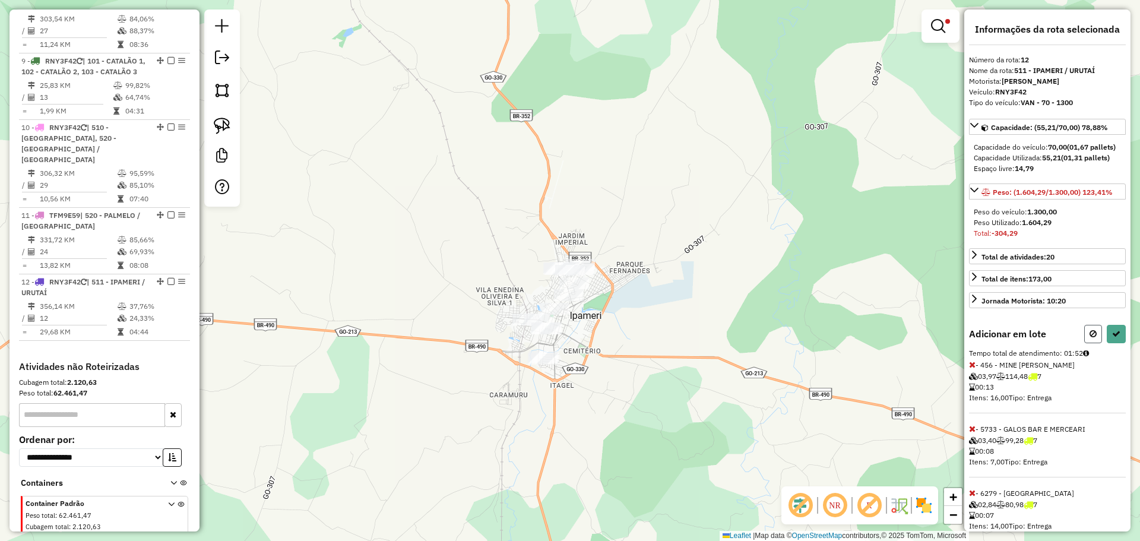
click at [1095, 338] on button at bounding box center [1094, 334] width 18 height 18
select select "**********"
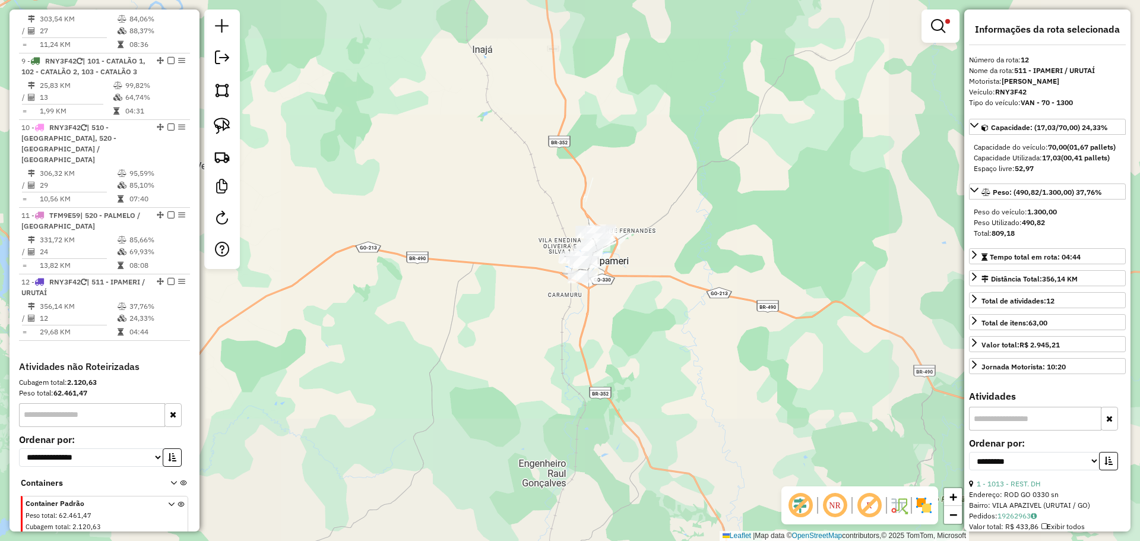
drag, startPoint x: 653, startPoint y: 121, endPoint x: 754, endPoint y: 397, distance: 294.1
click at [761, 422] on div "Limpar filtros Janela de atendimento Grade de atendimento Capacidade Transporta…" at bounding box center [570, 270] width 1140 height 541
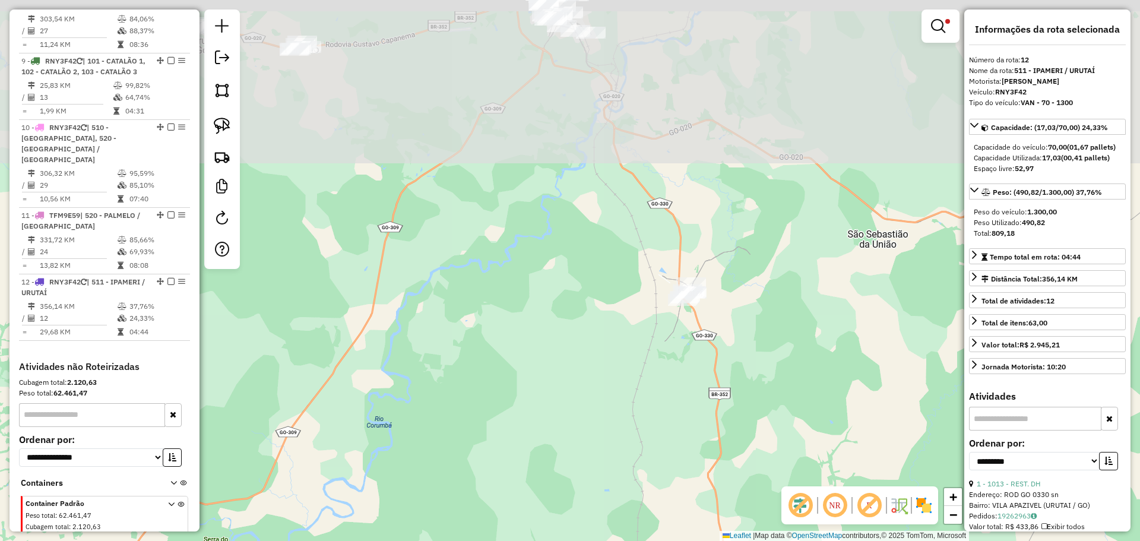
drag, startPoint x: 740, startPoint y: 418, endPoint x: 665, endPoint y: 289, distance: 148.5
click at [741, 439] on div "Limpar filtros Janela de atendimento Grade de atendimento Capacidade Transporta…" at bounding box center [570, 270] width 1140 height 541
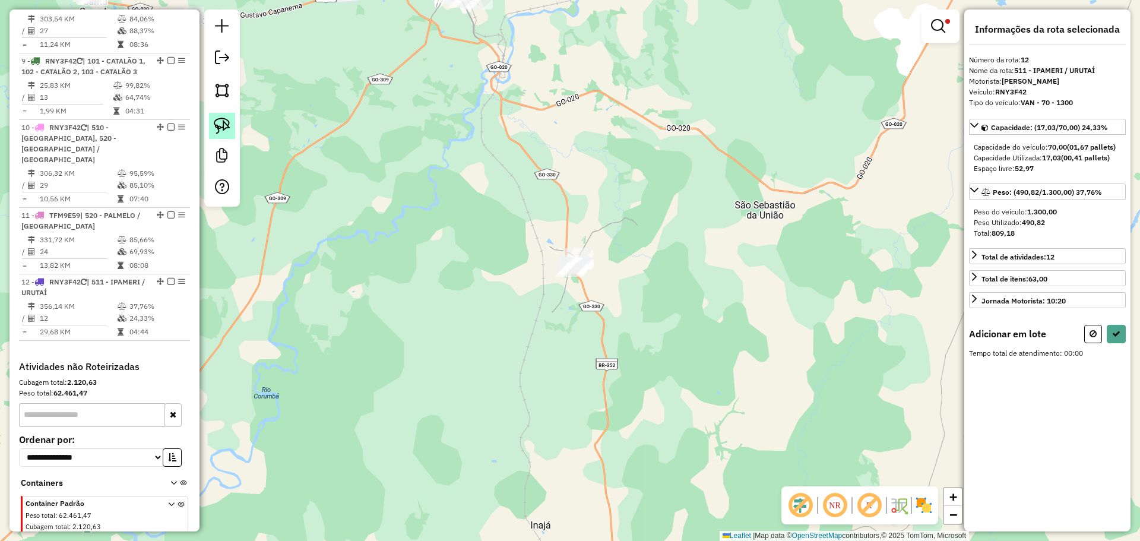
click at [212, 124] on link at bounding box center [222, 126] width 26 height 26
drag, startPoint x: 620, startPoint y: 263, endPoint x: 611, endPoint y: 300, distance: 37.9
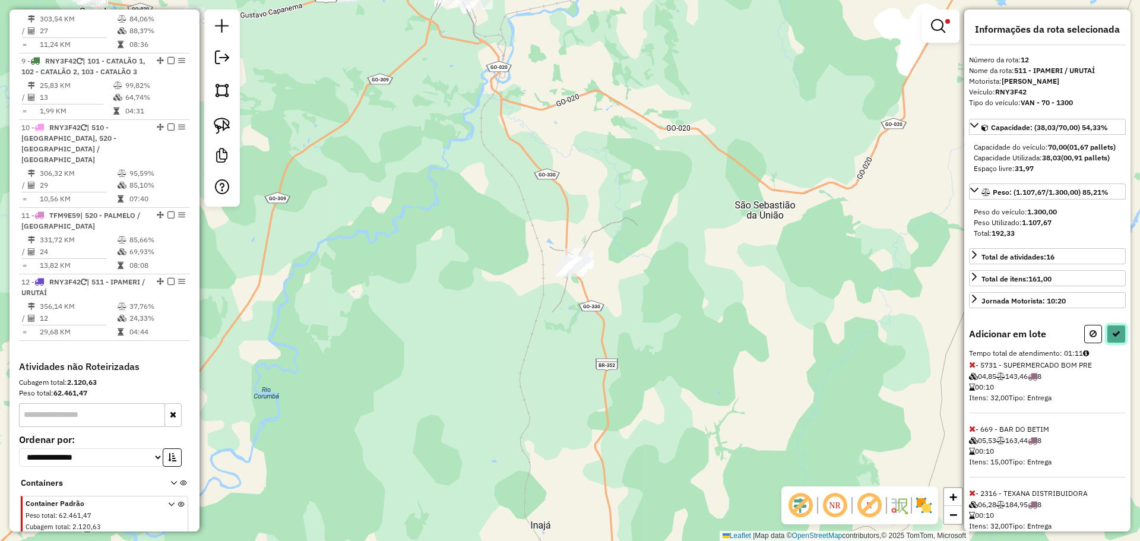
click at [1116, 343] on button at bounding box center [1116, 334] width 19 height 18
select select "**********"
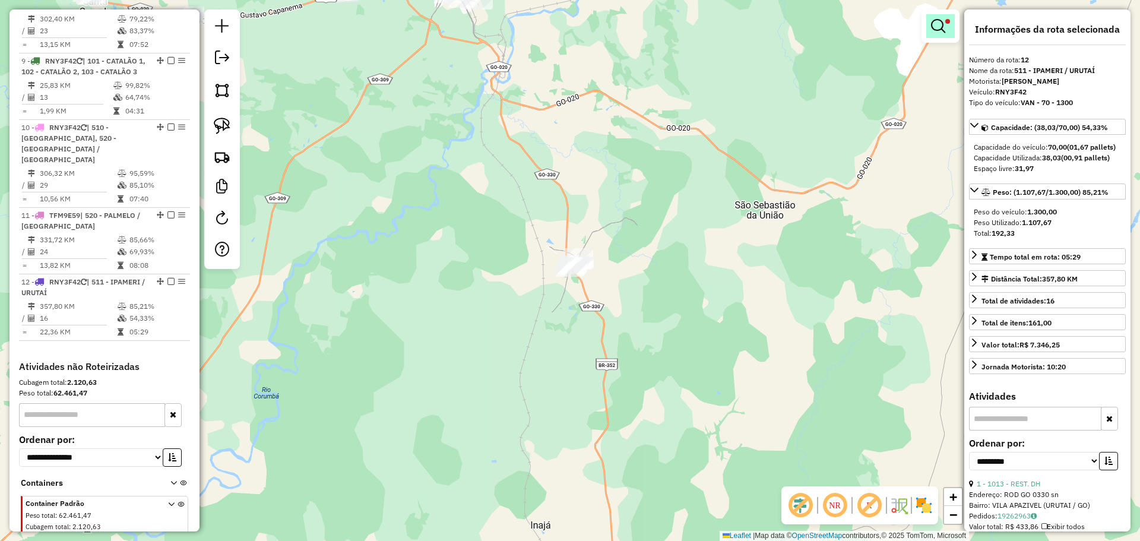
click at [939, 22] on em at bounding box center [938, 26] width 14 height 14
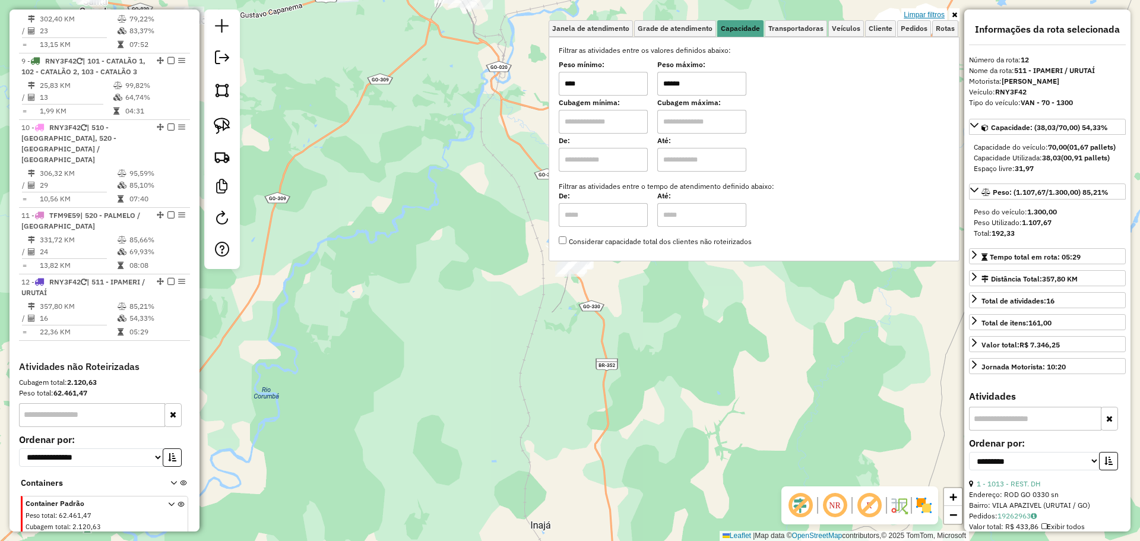
click at [933, 14] on link "Limpar filtros" at bounding box center [925, 14] width 46 height 13
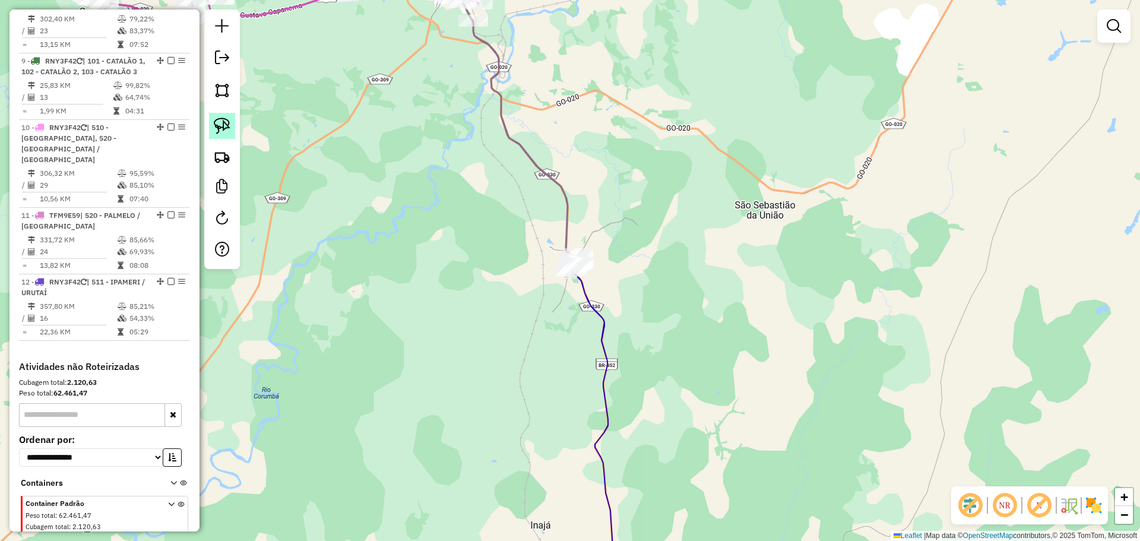
click at [219, 132] on img at bounding box center [222, 126] width 17 height 17
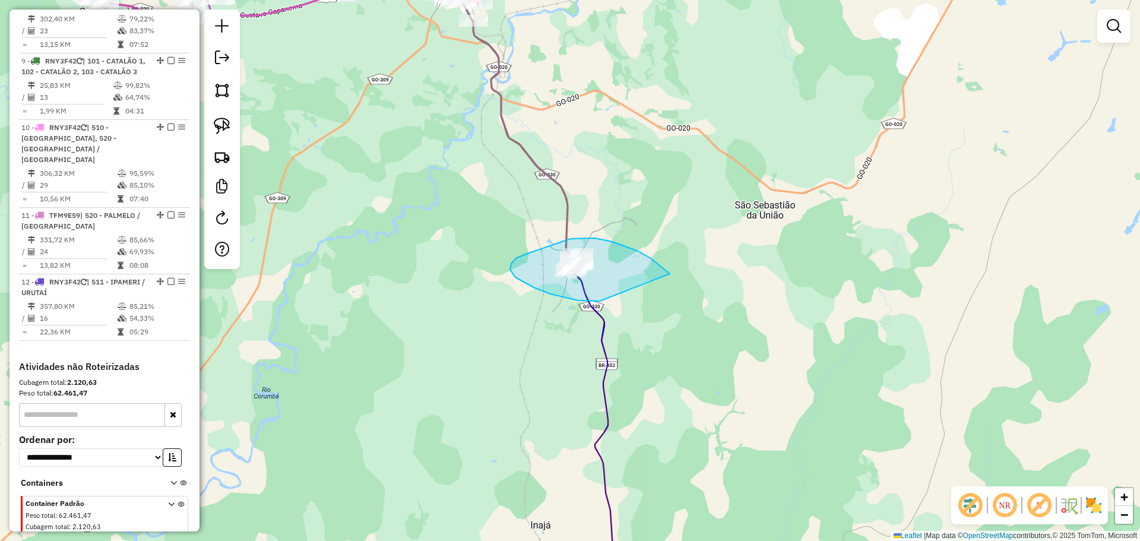
drag, startPoint x: 612, startPoint y: 242, endPoint x: 624, endPoint y: 292, distance: 51.2
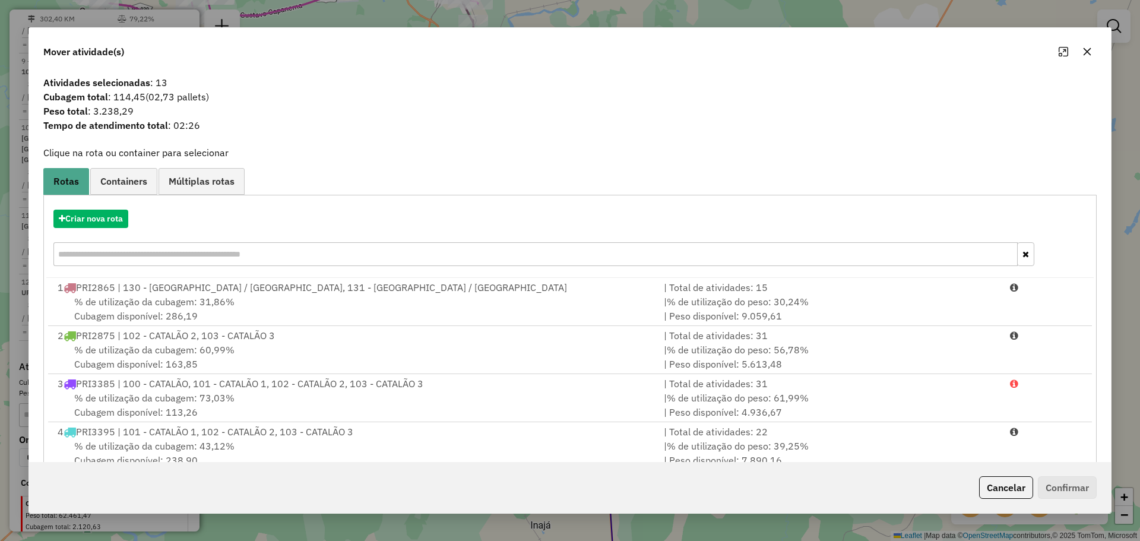
click at [1077, 56] on div at bounding box center [1075, 51] width 43 height 19
click at [1082, 54] on button "button" at bounding box center [1087, 51] width 19 height 19
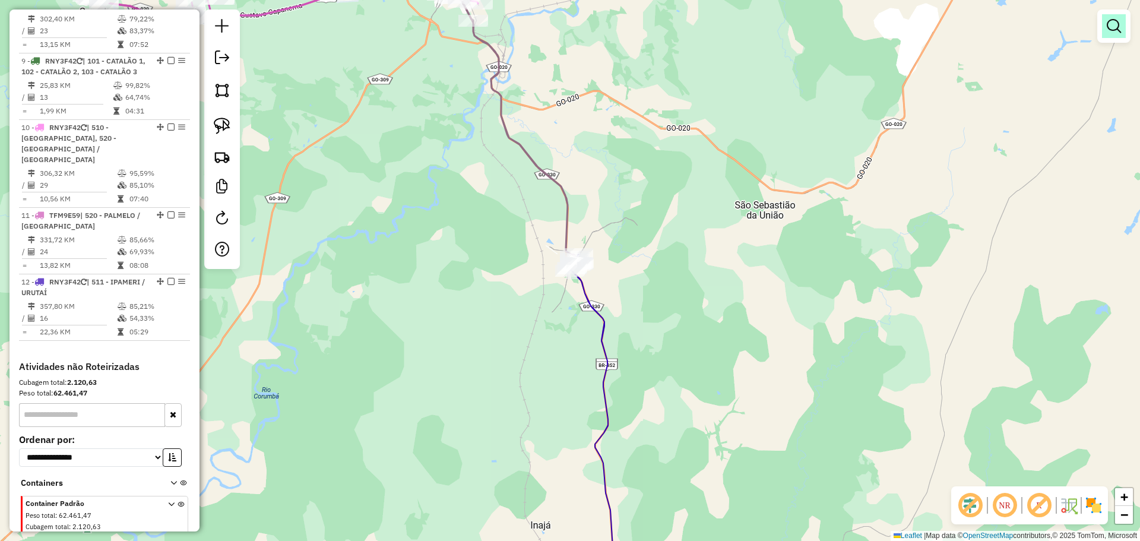
click at [1113, 27] on em at bounding box center [1114, 26] width 14 height 14
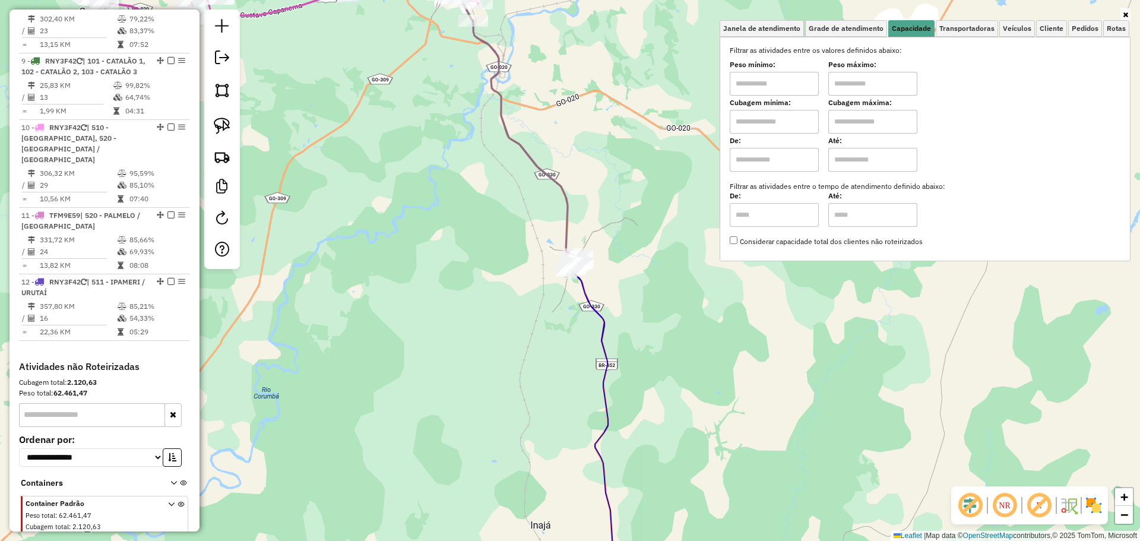
click at [801, 94] on input "text" at bounding box center [774, 84] width 89 height 24
type input "****"
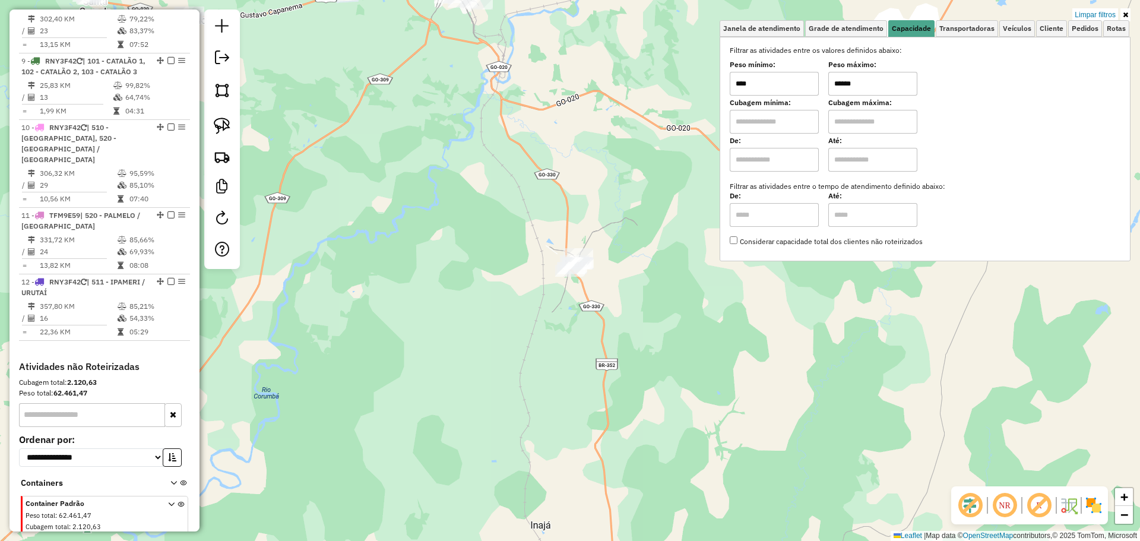
click at [729, 359] on div "Limpar filtros Janela de atendimento Grade de atendimento Capacidade Transporta…" at bounding box center [570, 270] width 1140 height 541
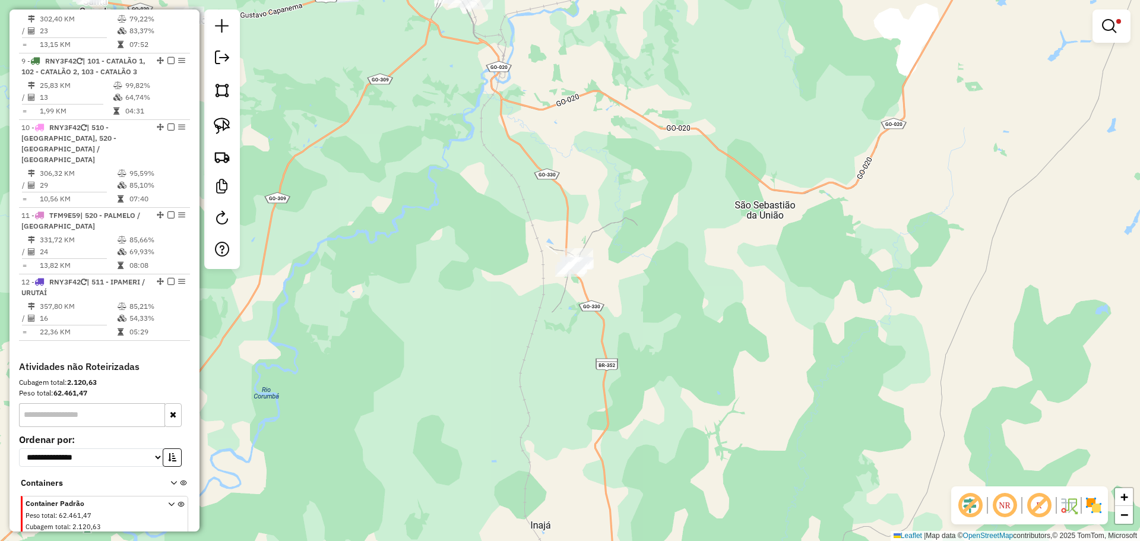
drag, startPoint x: 723, startPoint y: 344, endPoint x: 701, endPoint y: 170, distance: 174.8
click at [701, 177] on div "Limpar filtros Janela de atendimento Grade de atendimento Capacidade Transporta…" at bounding box center [570, 270] width 1140 height 541
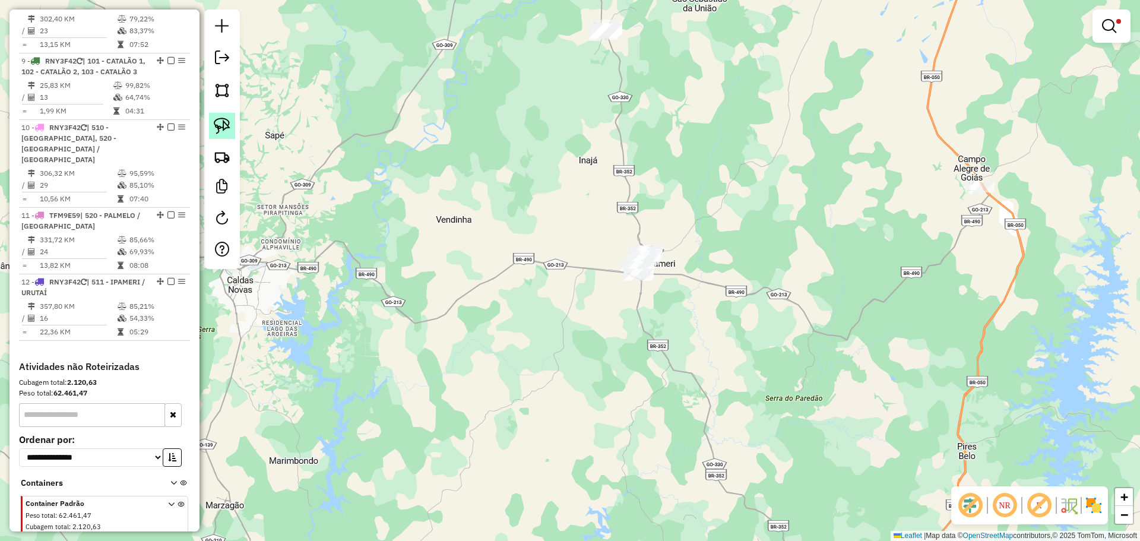
click at [214, 131] on img at bounding box center [222, 126] width 17 height 17
drag, startPoint x: 691, startPoint y: 258, endPoint x: 668, endPoint y: 284, distance: 34.9
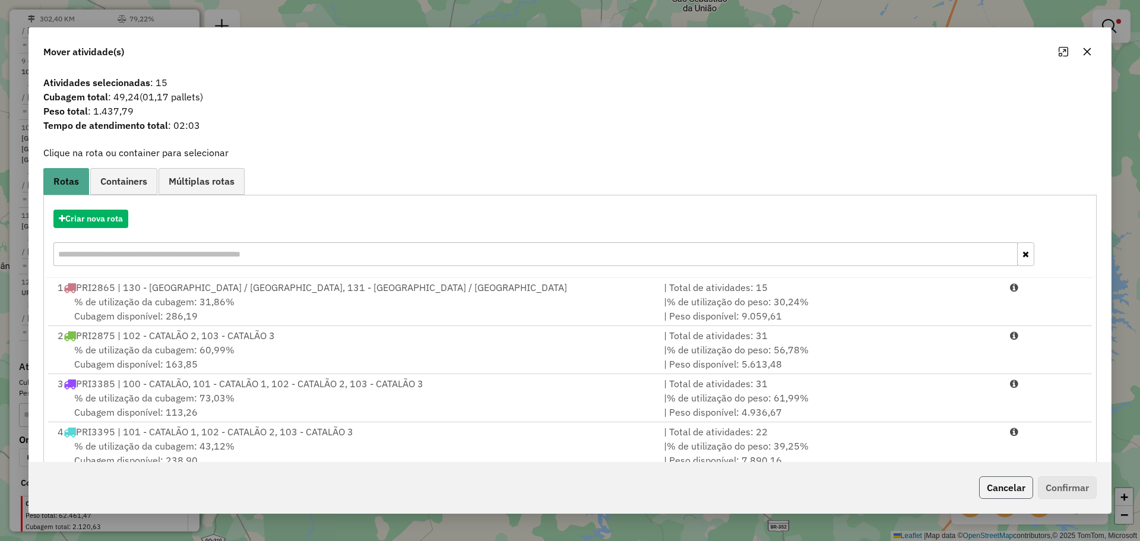
click at [992, 485] on button "Cancelar" at bounding box center [1006, 487] width 54 height 23
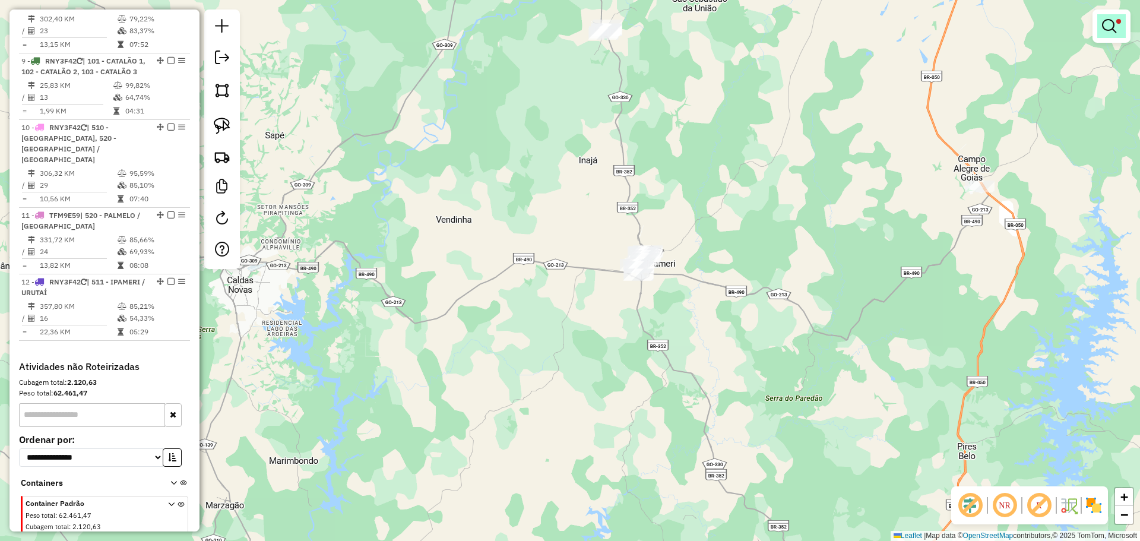
click at [1114, 24] on em at bounding box center [1109, 26] width 14 height 14
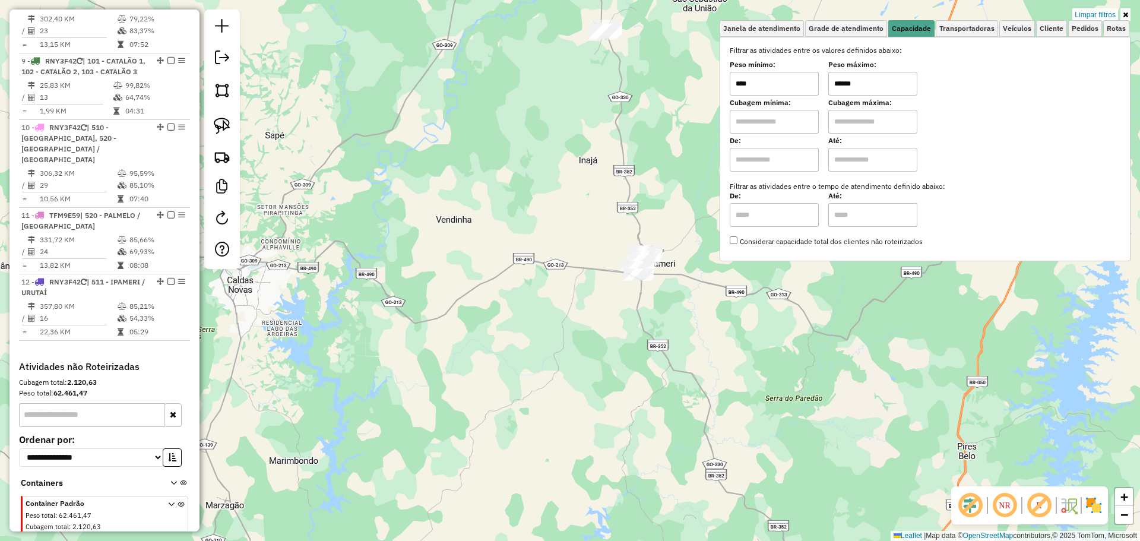
click at [884, 92] on input "******" at bounding box center [873, 84] width 89 height 24
type input "******"
click at [599, 305] on div "Limpar filtros Janela de atendimento Grade de atendimento Capacidade Transporta…" at bounding box center [570, 270] width 1140 height 541
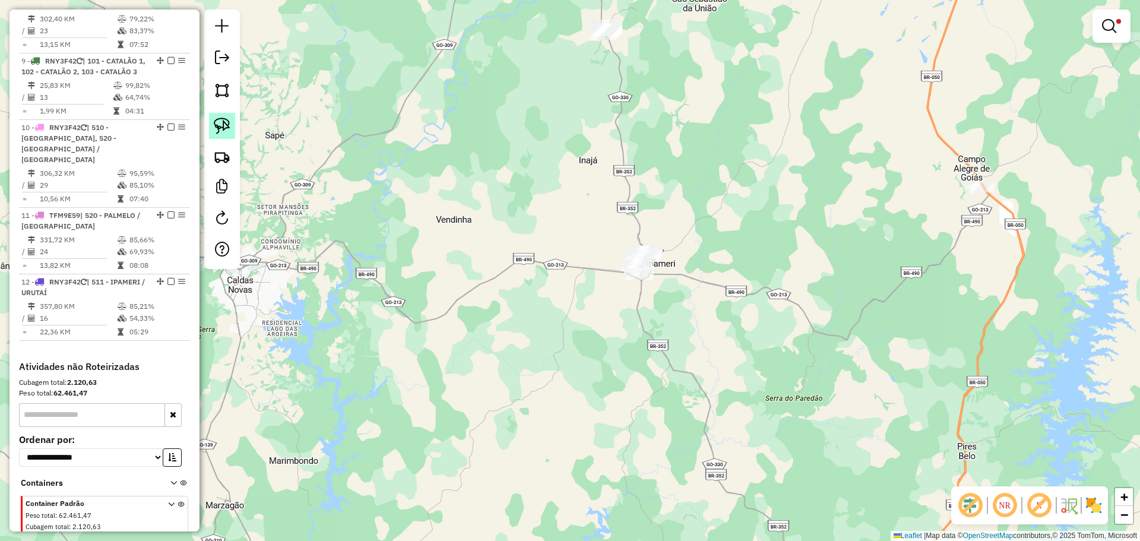
click at [223, 125] on img at bounding box center [222, 126] width 17 height 17
drag, startPoint x: 682, startPoint y: 257, endPoint x: 672, endPoint y: 291, distance: 35.5
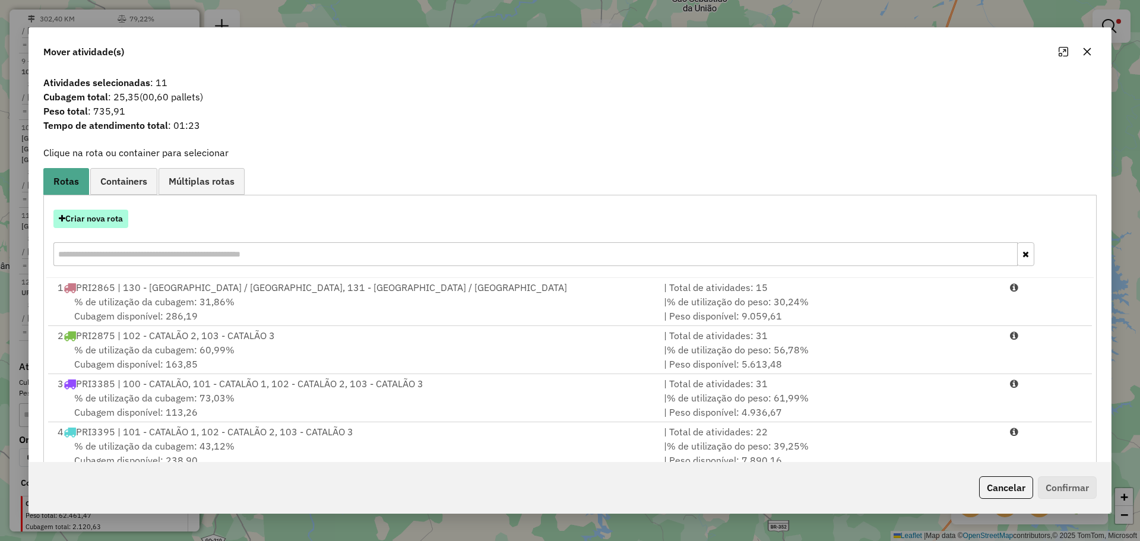
click at [115, 220] on button "Criar nova rota" at bounding box center [90, 219] width 75 height 18
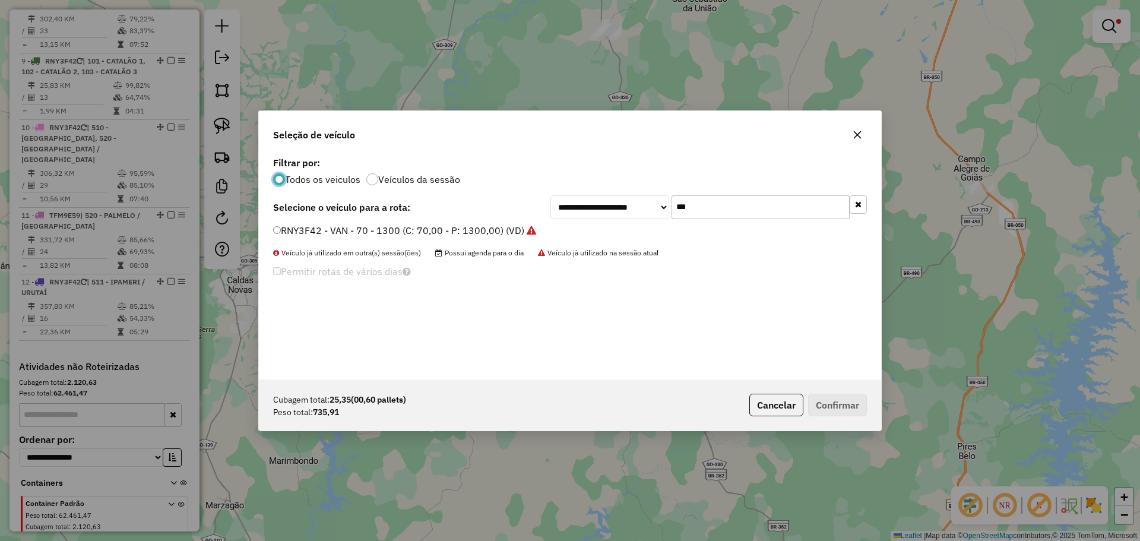
scroll to position [7, 4]
click at [716, 204] on input "***" at bounding box center [761, 207] width 178 height 24
click at [295, 227] on label "RNY3F42 - VAN - 70 - 1300 (C: 70,00 - P: 1300,00) (VD)" at bounding box center [404, 230] width 263 height 14
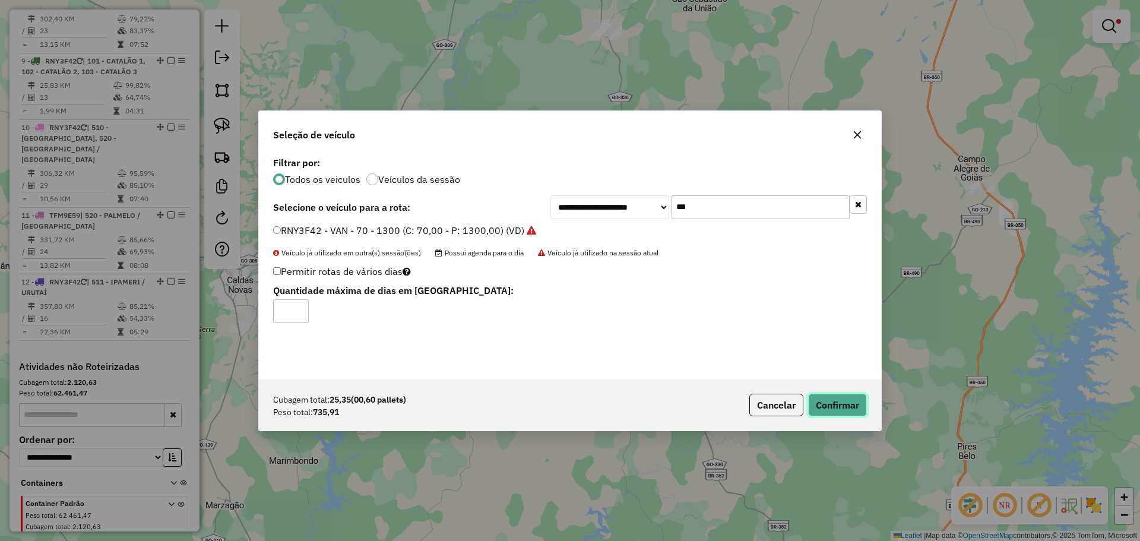
click at [844, 407] on button "Confirmar" at bounding box center [837, 405] width 59 height 23
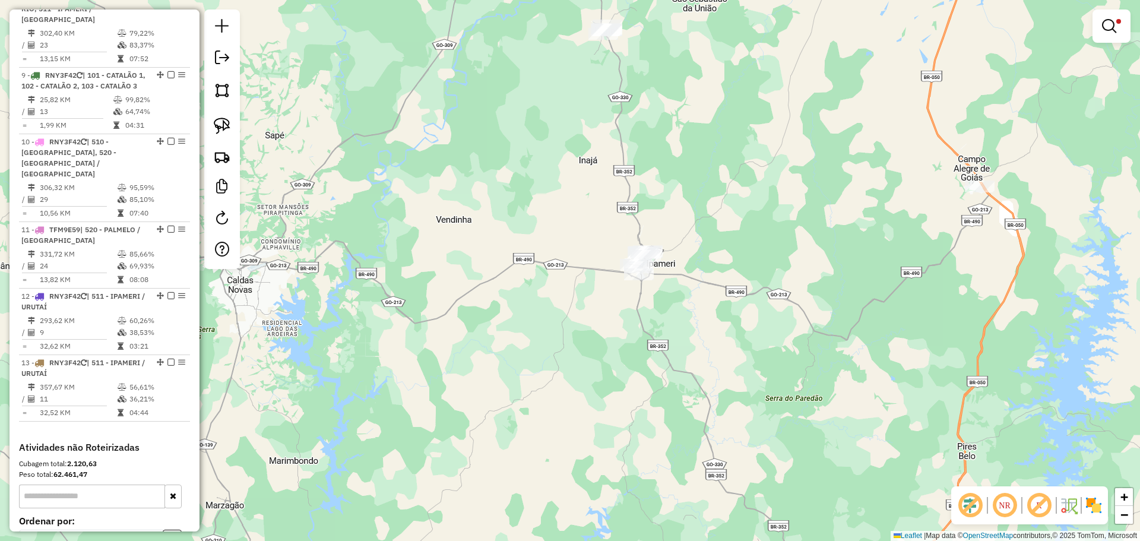
scroll to position [1012, 0]
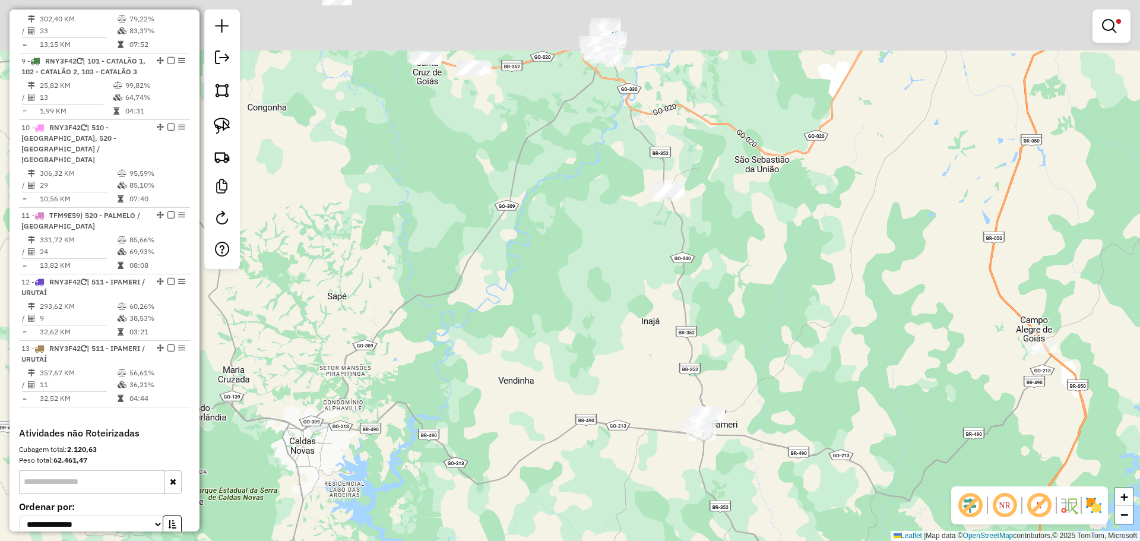
drag, startPoint x: 666, startPoint y: 102, endPoint x: 718, endPoint y: 254, distance: 161.2
click at [729, 276] on div "Limpar filtros Janela de atendimento Grade de atendimento Capacidade Transporta…" at bounding box center [570, 270] width 1140 height 541
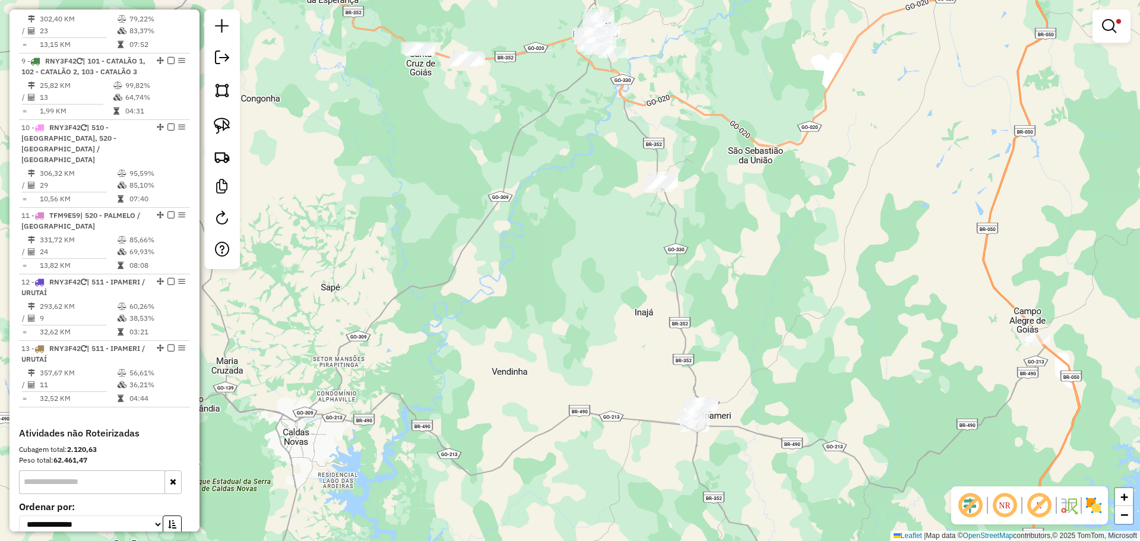
drag, startPoint x: 729, startPoint y: 364, endPoint x: 721, endPoint y: 346, distance: 19.7
click at [721, 341] on div "Limpar filtros Janela de atendimento Grade de atendimento Capacidade Transporta…" at bounding box center [570, 270] width 1140 height 541
select select "**********"
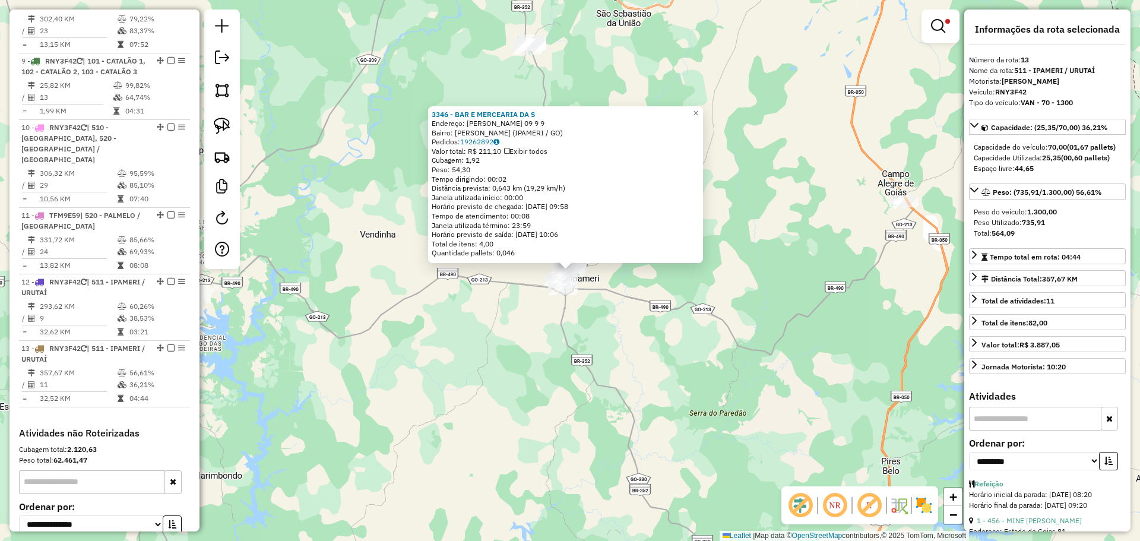
scroll to position [1079, 0]
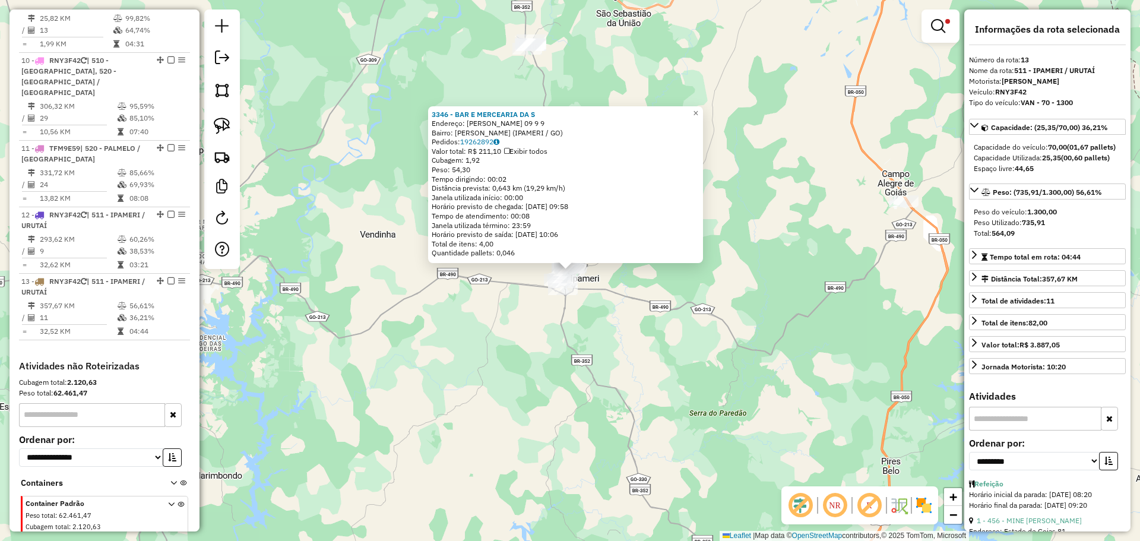
click at [659, 419] on div "3346 - BAR E MERCEARIA DA S Endereço: SOUZA 09 9 9 Bairro: VILA SOUZA (IPAMERI …" at bounding box center [570, 270] width 1140 height 541
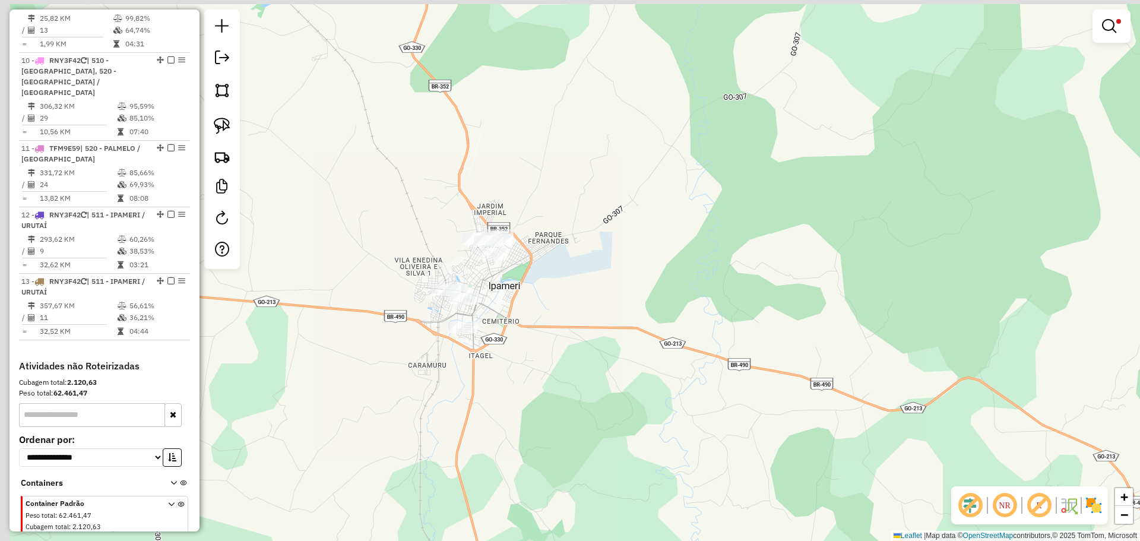
drag, startPoint x: 519, startPoint y: 280, endPoint x: 652, endPoint y: 355, distance: 153.5
click at [652, 355] on div "Limpar filtros Janela de atendimento Grade de atendimento Capacidade Transporta…" at bounding box center [570, 270] width 1140 height 541
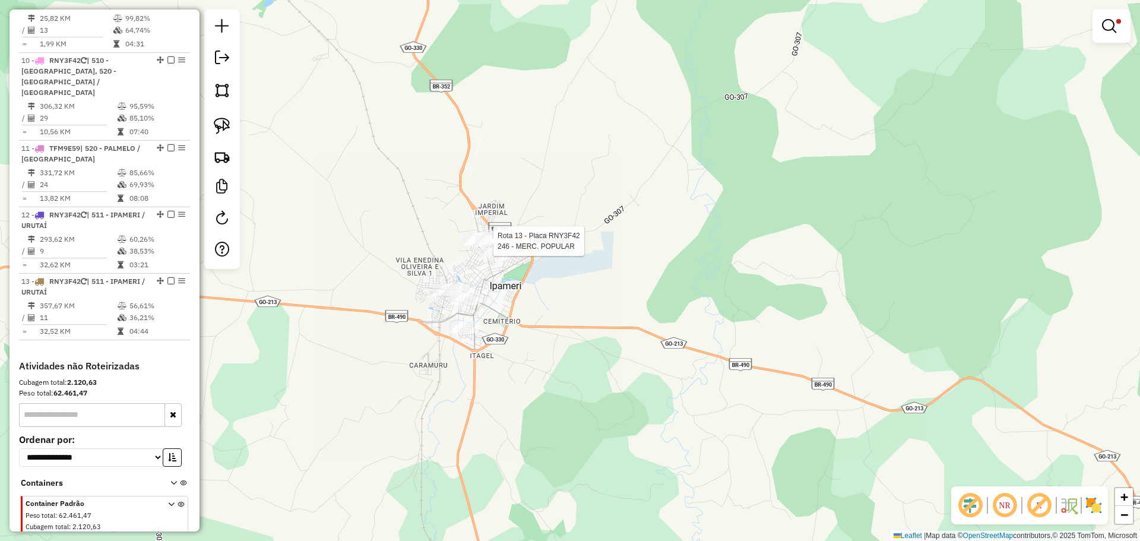
click at [489, 247] on div at bounding box center [490, 241] width 30 height 12
select select "**********"
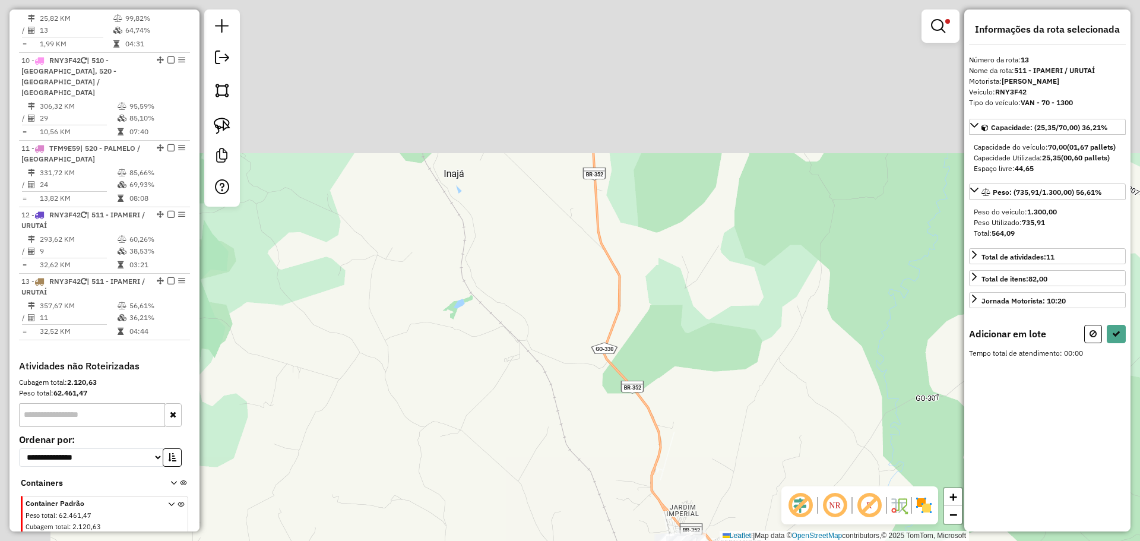
drag, startPoint x: 639, startPoint y: 371, endPoint x: 658, endPoint y: 443, distance: 74.9
click at [658, 443] on div "Limpar filtros Janela de atendimento Grade de atendimento Capacidade Transporta…" at bounding box center [570, 270] width 1140 height 541
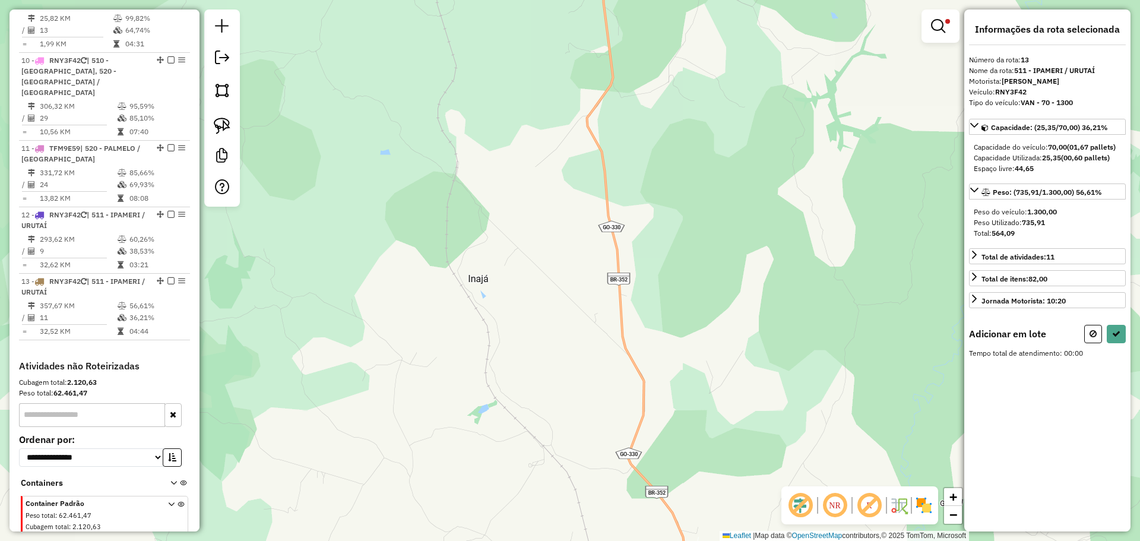
drag, startPoint x: 633, startPoint y: 196, endPoint x: 658, endPoint y: 440, distance: 244.7
click at [658, 440] on div "Limpar filtros Janela de atendimento Grade de atendimento Capacidade Transporta…" at bounding box center [570, 270] width 1140 height 541
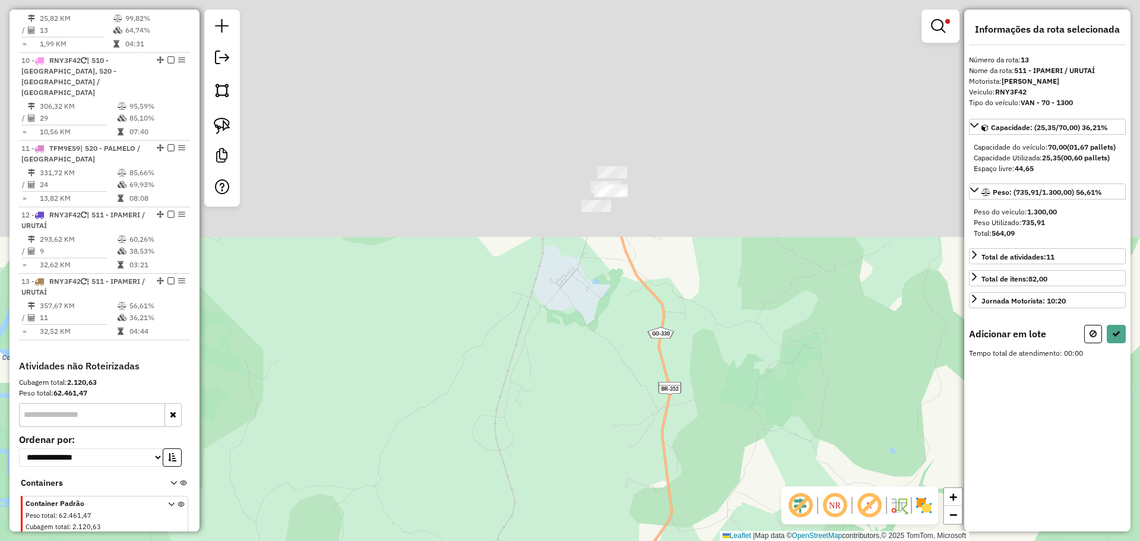
drag, startPoint x: 677, startPoint y: 425, endPoint x: 648, endPoint y: 478, distance: 59.8
click at [693, 532] on div "Limpar filtros Janela de atendimento Grade de atendimento Capacidade Transporta…" at bounding box center [570, 270] width 1140 height 541
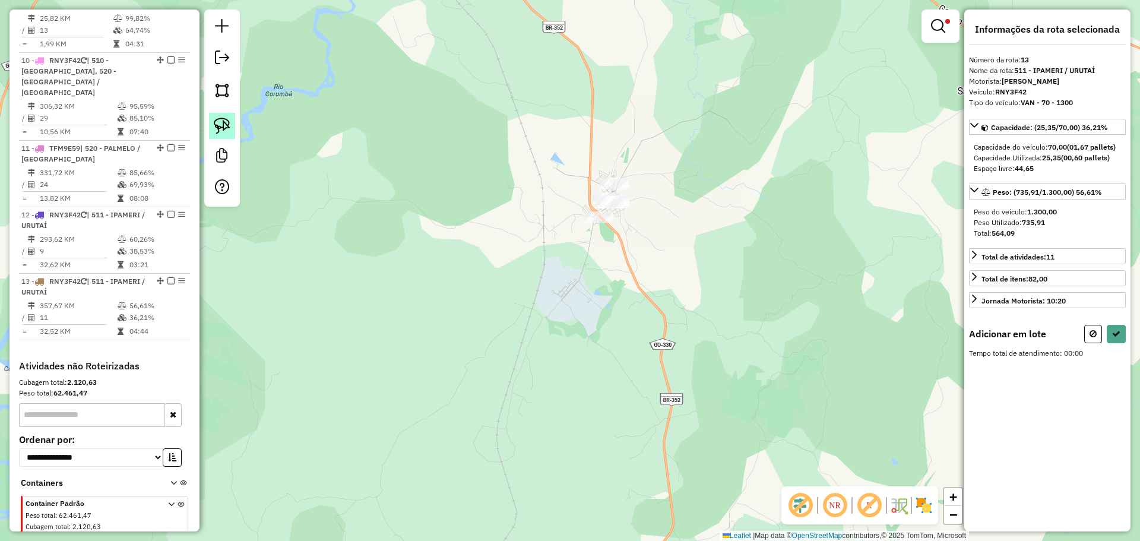
click at [219, 125] on img at bounding box center [222, 126] width 17 height 17
drag, startPoint x: 649, startPoint y: 182, endPoint x: 662, endPoint y: 229, distance: 48.3
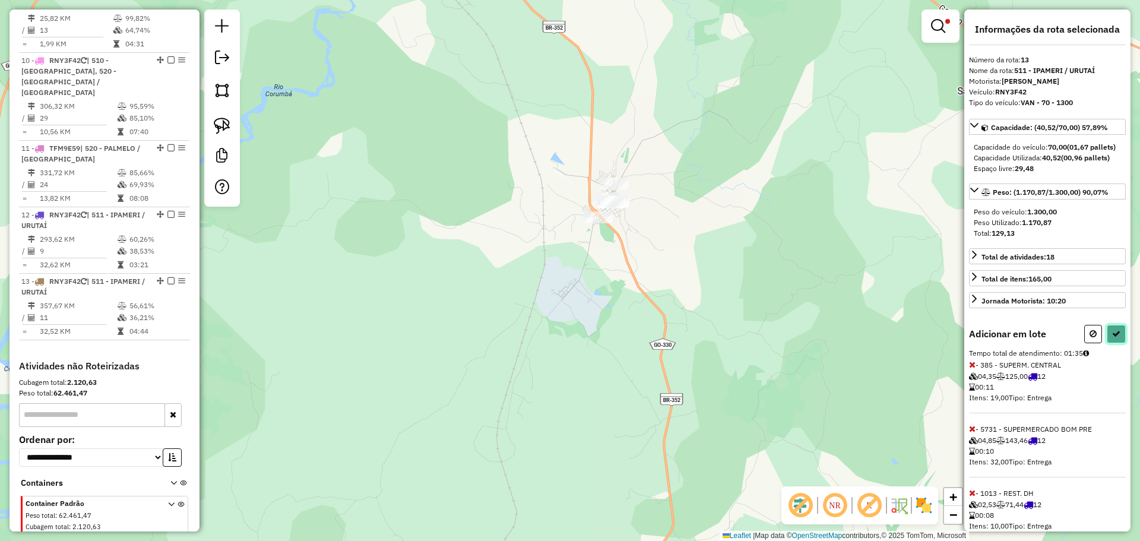
click at [1117, 343] on button at bounding box center [1116, 334] width 19 height 18
select select "**********"
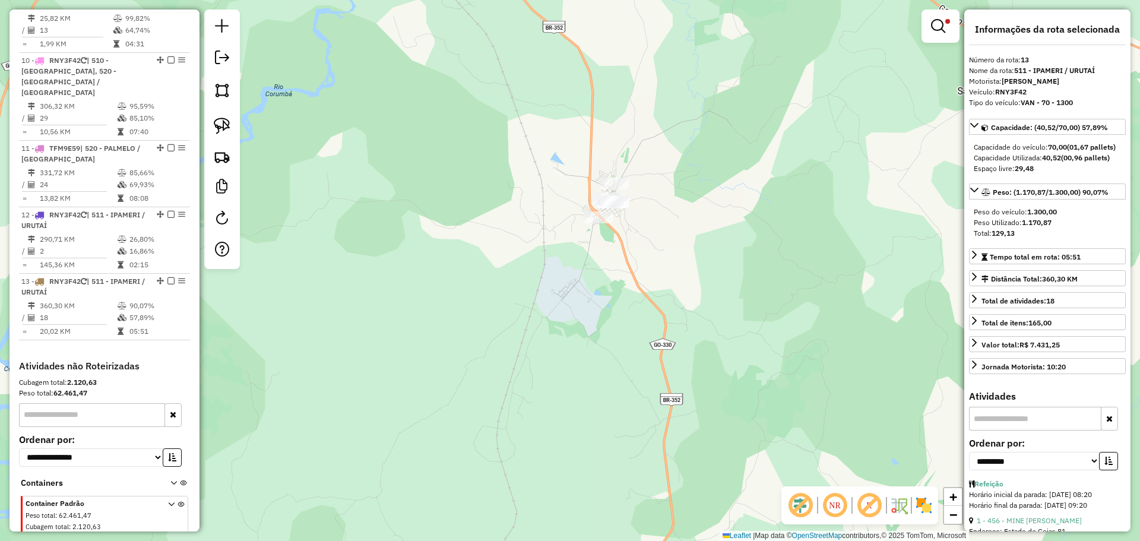
drag, startPoint x: 685, startPoint y: 195, endPoint x: 695, endPoint y: 293, distance: 98.5
click at [697, 292] on div "Limpar filtros Janela de atendimento Grade de atendimento Capacidade Transporta…" at bounding box center [570, 270] width 1140 height 541
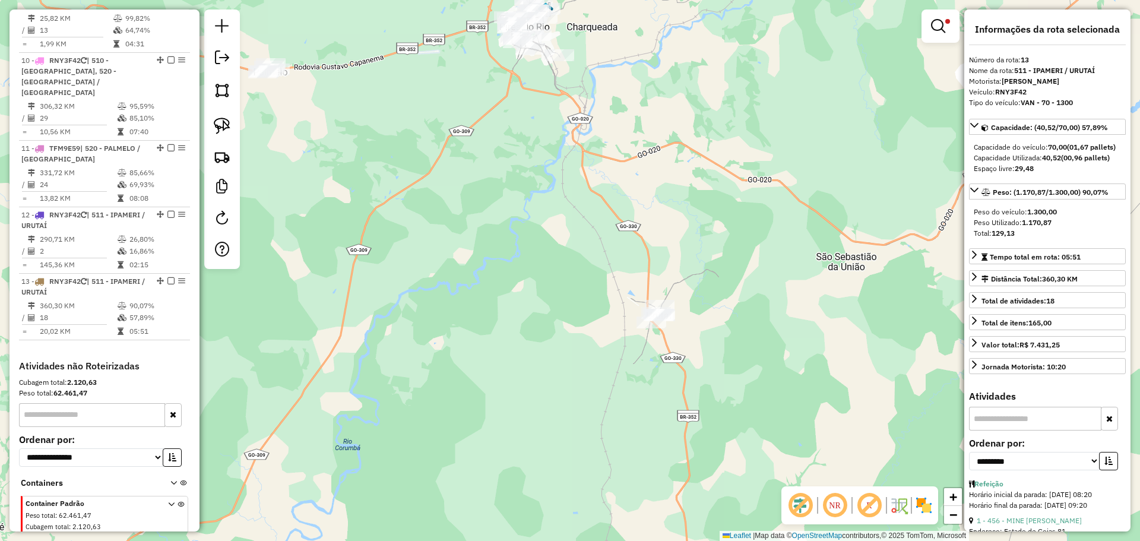
click at [582, 247] on div "Limpar filtros Janela de atendimento Grade de atendimento Capacidade Transporta…" at bounding box center [570, 270] width 1140 height 541
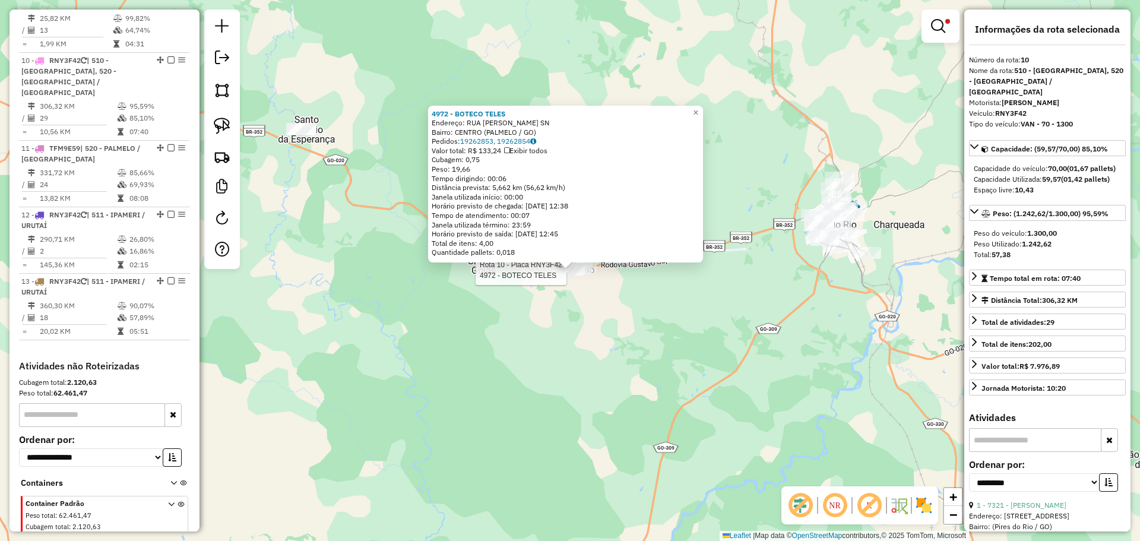
click at [571, 276] on div at bounding box center [570, 270] width 30 height 12
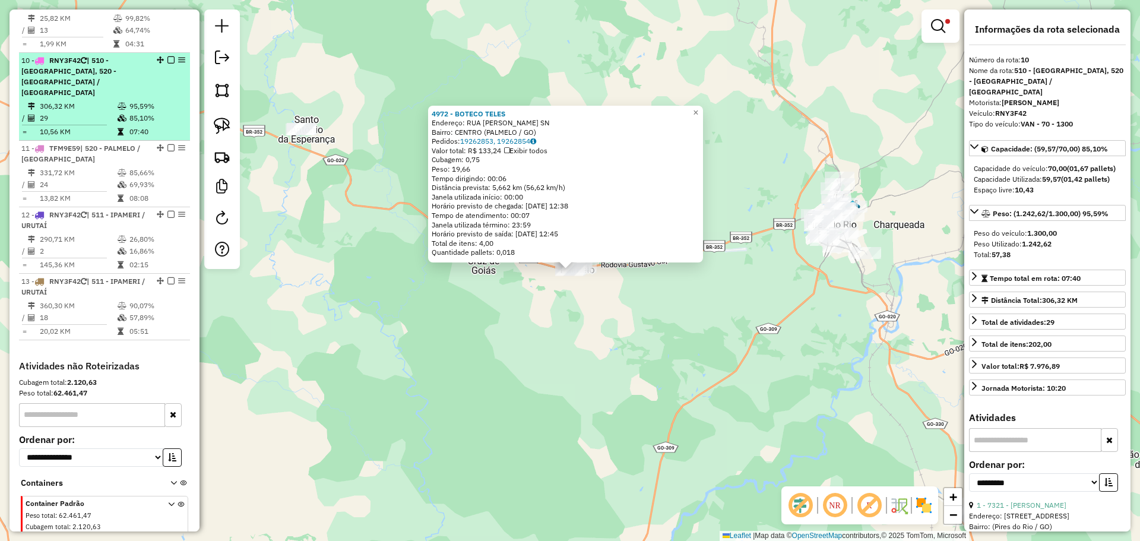
click at [168, 56] on em at bounding box center [171, 59] width 7 height 7
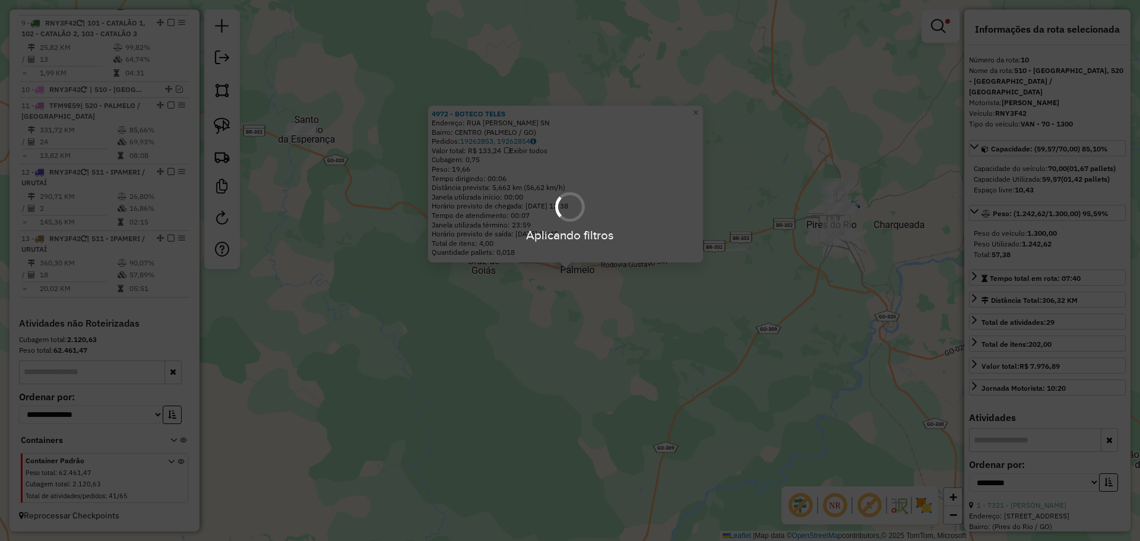
scroll to position [1018, 0]
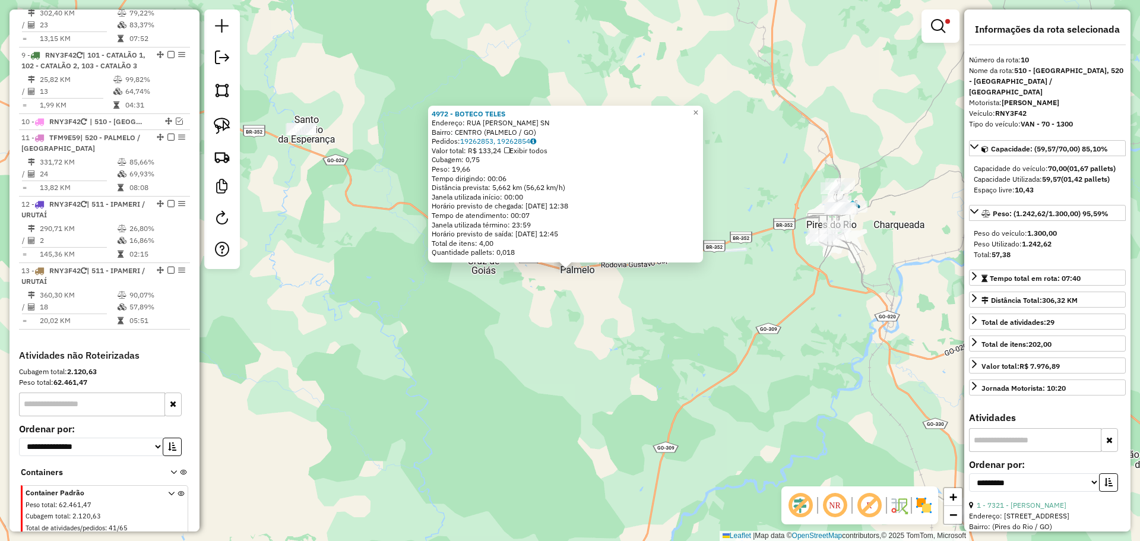
click at [757, 349] on div "4972 - BOTECO TELES Endereço: RUA JUSCELINO KUBISTCHEK SN Bairro: CENTRO (PALME…" at bounding box center [570, 270] width 1140 height 541
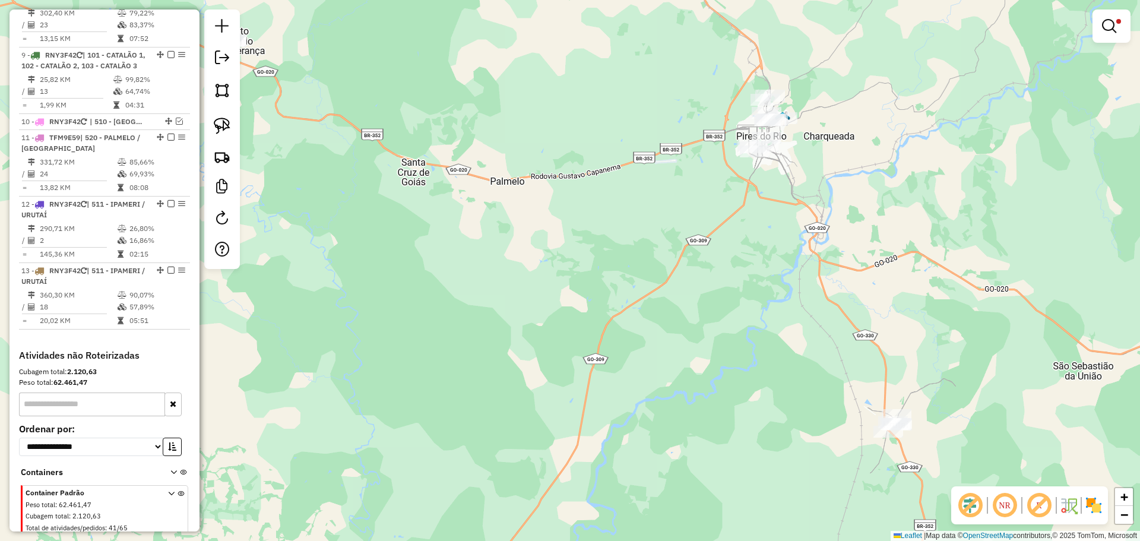
drag, startPoint x: 806, startPoint y: 368, endPoint x: 619, endPoint y: 162, distance: 278.4
click at [619, 162] on div "Limpar filtros Janela de atendimento Grade de atendimento Capacidade Transporta…" at bounding box center [570, 270] width 1140 height 541
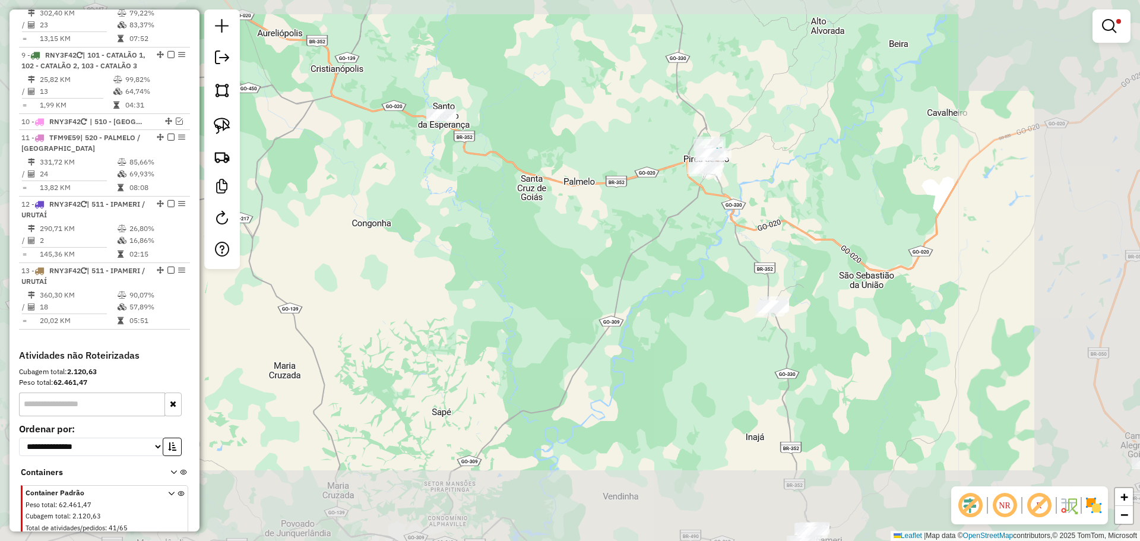
click at [682, 172] on div "Limpar filtros Janela de atendimento Grade de atendimento Capacidade Transporta…" at bounding box center [570, 270] width 1140 height 541
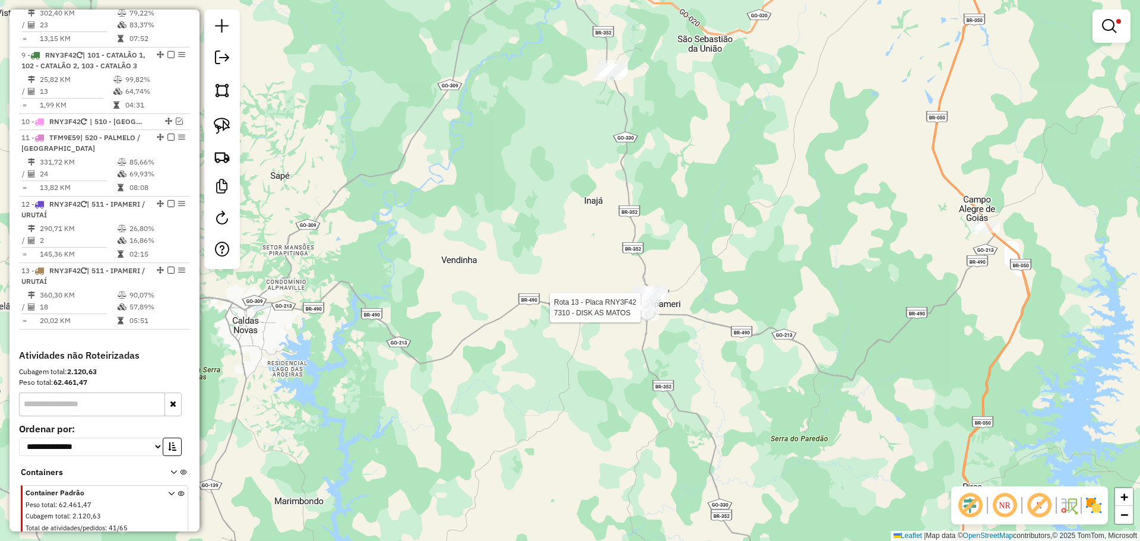
select select "**********"
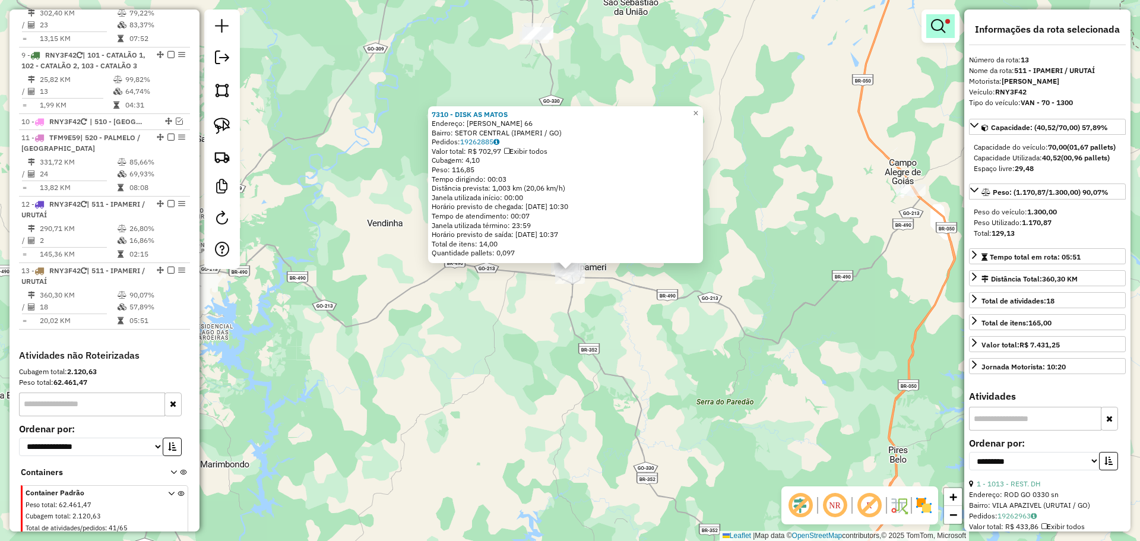
click at [934, 22] on em at bounding box center [938, 26] width 14 height 14
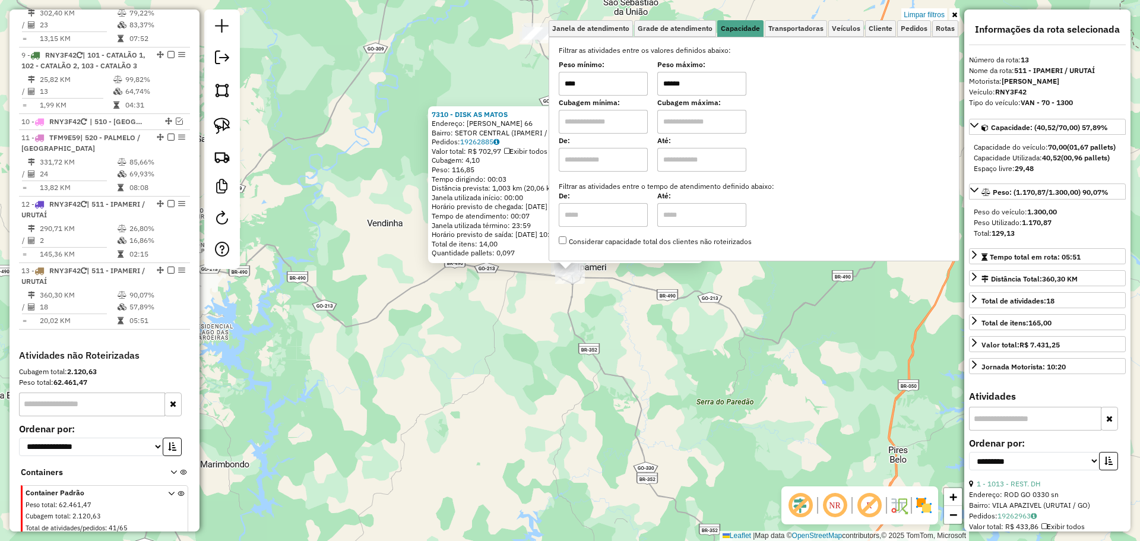
click at [707, 88] on input "******" at bounding box center [702, 84] width 89 height 24
type input "******"
click at [524, 67] on div "7310 - DISK AS MATOS Endereço: FLORIANO PEIXOTO 66 Bairro: SETOR CENTRAL (IPAME…" at bounding box center [570, 270] width 1140 height 541
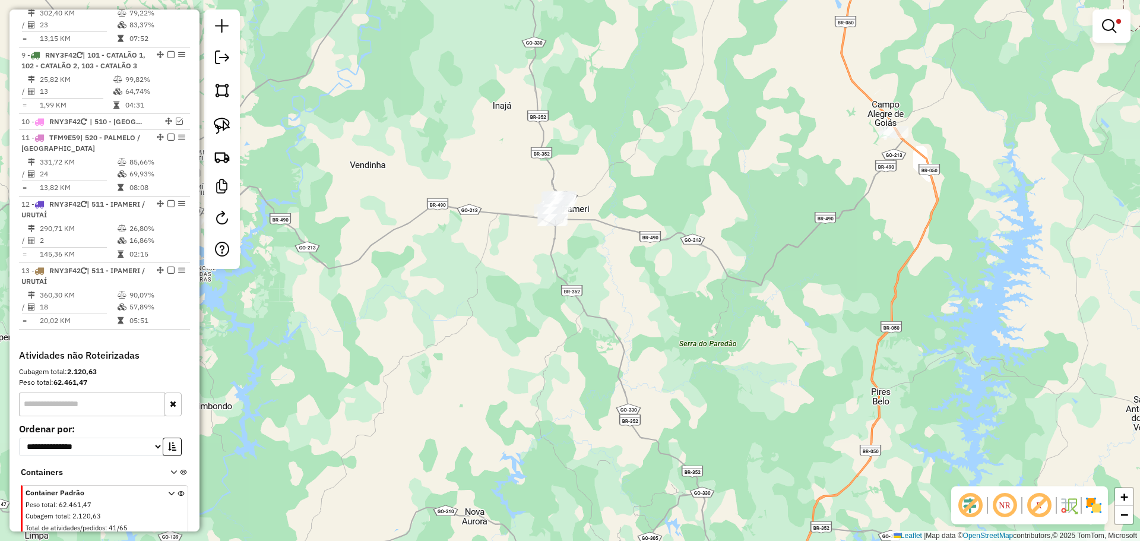
drag, startPoint x: 607, startPoint y: 187, endPoint x: 595, endPoint y: 148, distance: 40.4
click at [595, 148] on div "Limpar filtros Janela de atendimento Grade de atendimento Capacidade Transporta…" at bounding box center [570, 270] width 1140 height 541
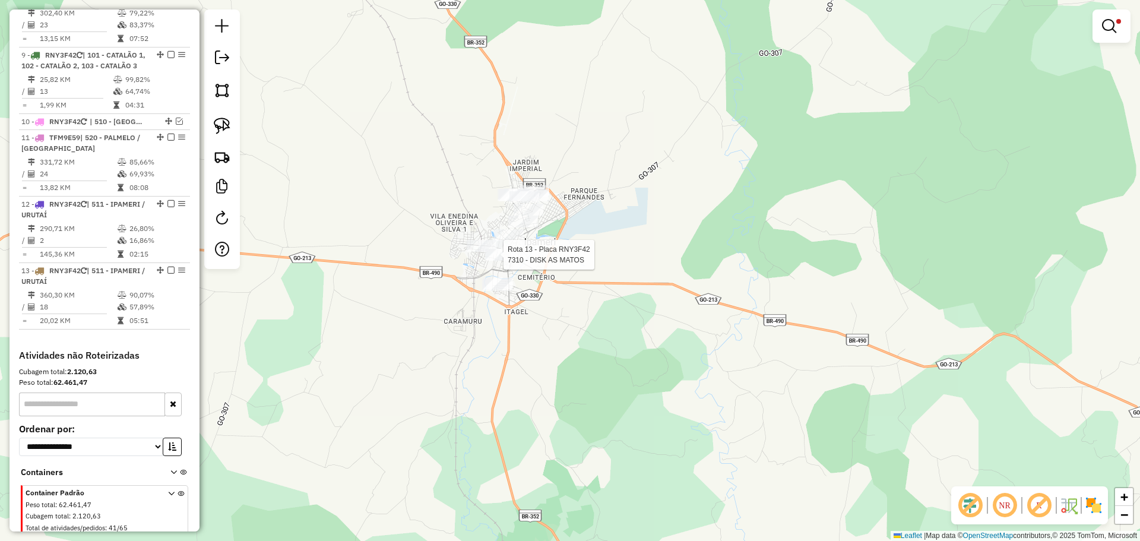
select select "**********"
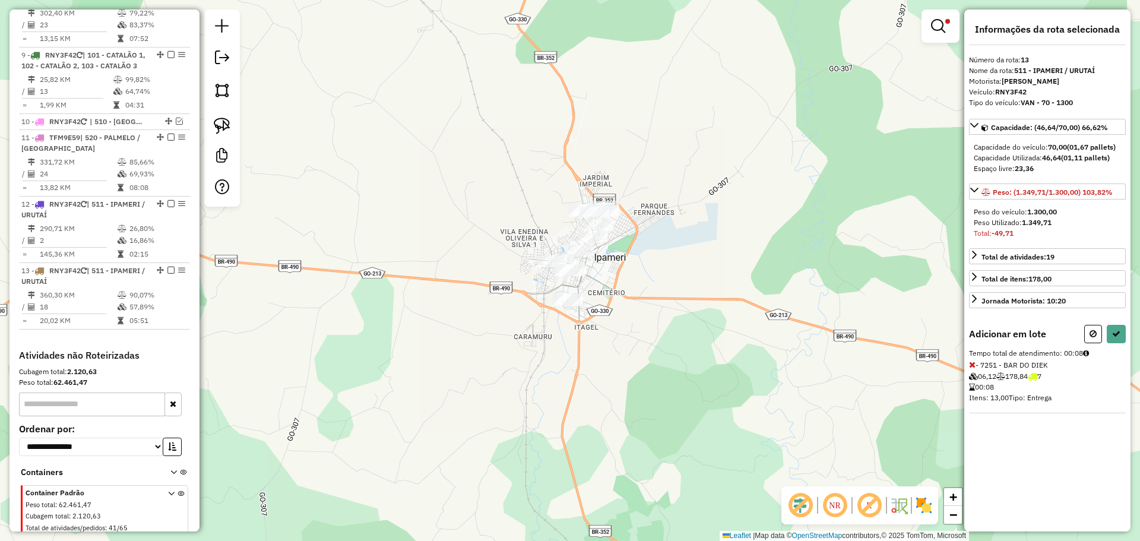
click at [975, 365] on icon at bounding box center [972, 365] width 7 height 8
click at [973, 363] on icon at bounding box center [972, 365] width 7 height 8
click at [973, 365] on icon at bounding box center [972, 365] width 7 height 8
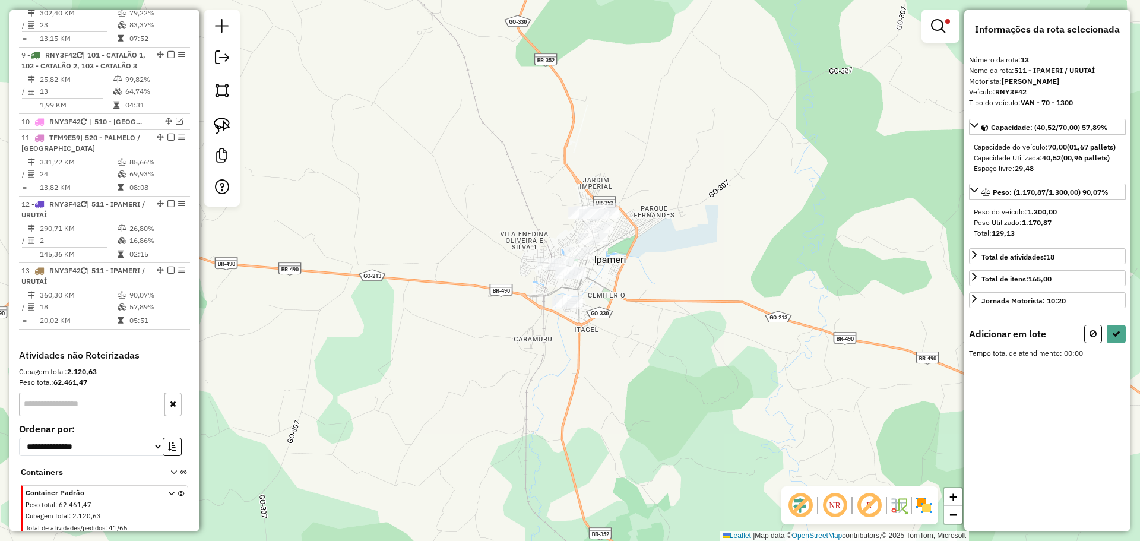
drag, startPoint x: 734, startPoint y: 146, endPoint x: 805, endPoint y: 316, distance: 185.0
click at [858, 366] on div "Limpar filtros Janela de atendimento Grade de atendimento Capacidade Transporta…" at bounding box center [570, 270] width 1140 height 541
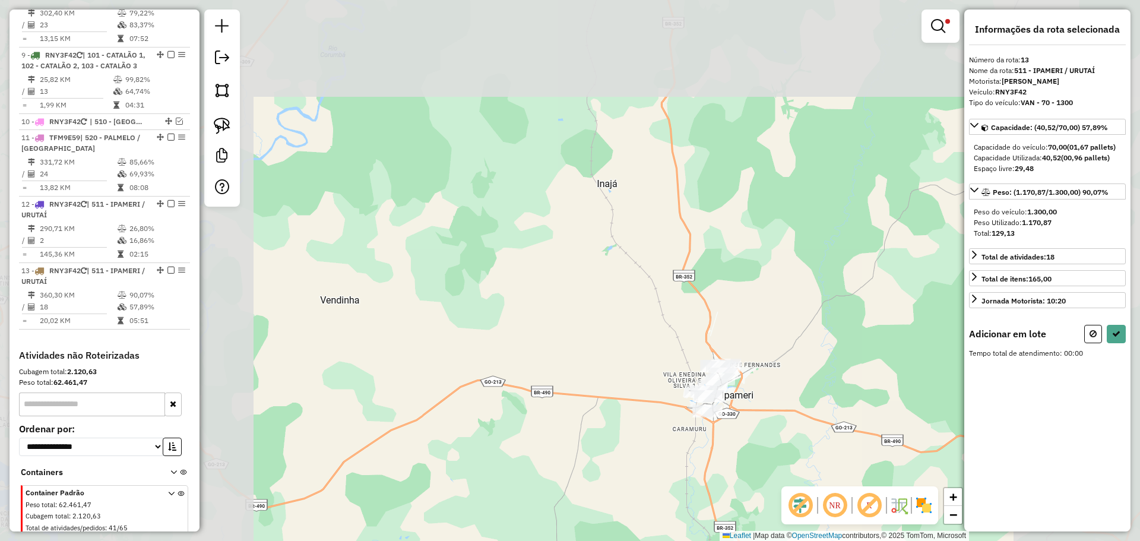
drag, startPoint x: 687, startPoint y: 198, endPoint x: 726, endPoint y: 288, distance: 98.1
click at [731, 315] on div "Limpar filtros Janela de atendimento Grade de atendimento Capacidade Transporta…" at bounding box center [570, 270] width 1140 height 541
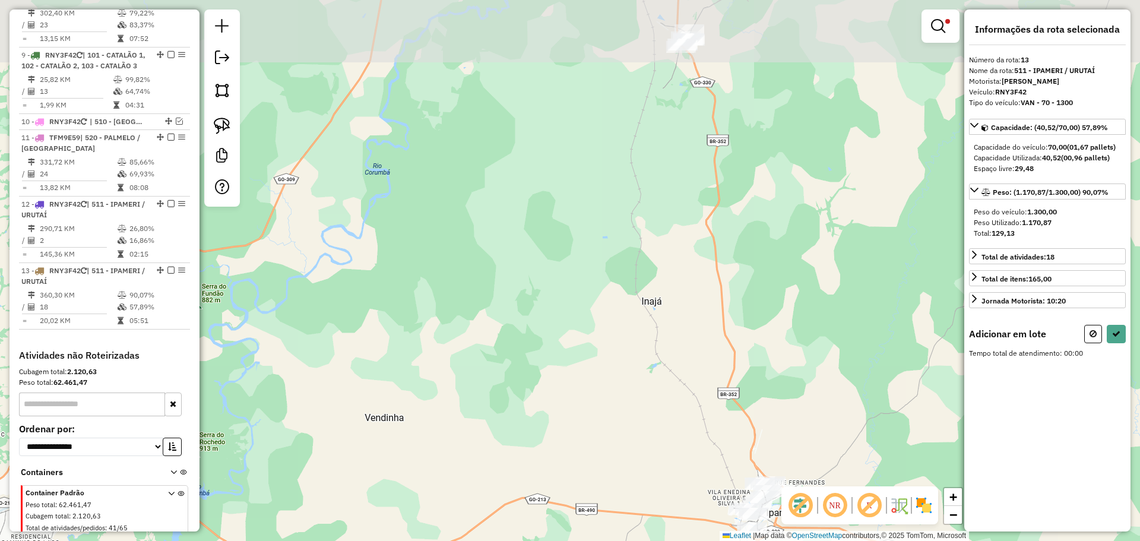
drag, startPoint x: 689, startPoint y: 177, endPoint x: 720, endPoint y: 275, distance: 102.8
click at [720, 275] on div "Limpar filtros Janela de atendimento Grade de atendimento Capacidade Transporta…" at bounding box center [570, 270] width 1140 height 541
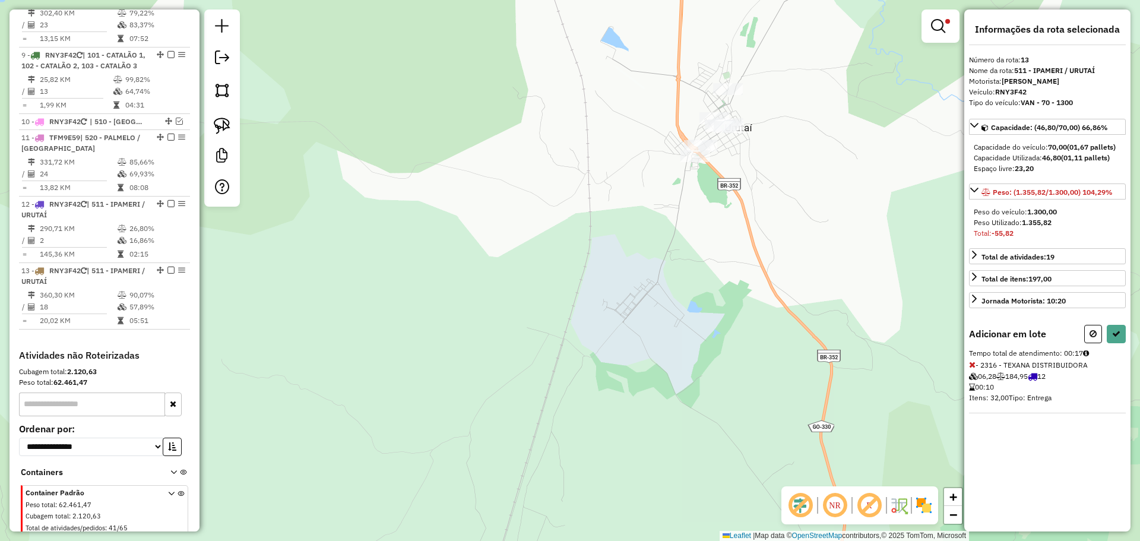
click at [969, 366] on icon at bounding box center [972, 365] width 7 height 8
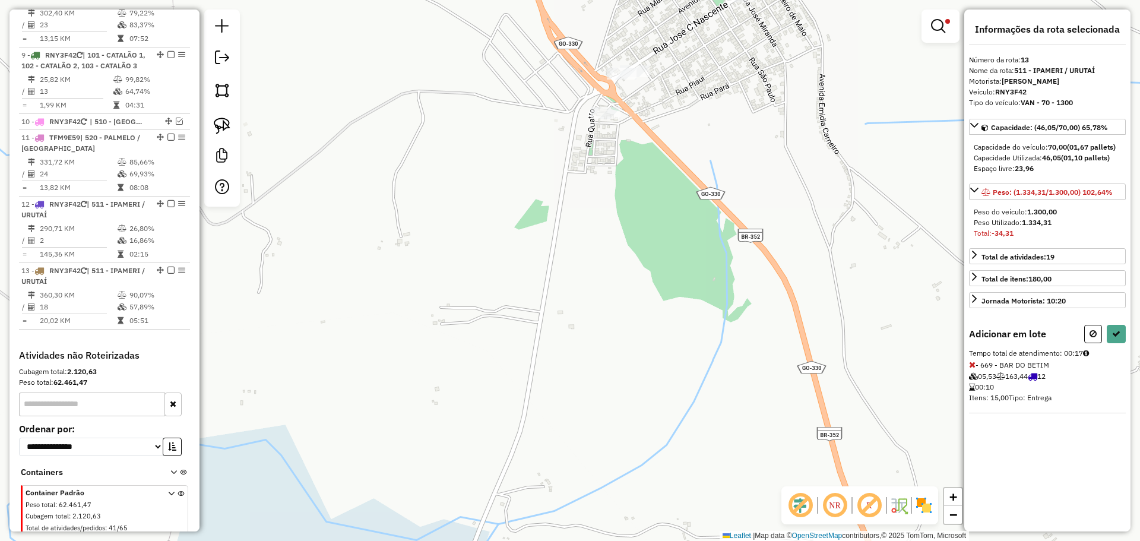
click at [975, 364] on icon at bounding box center [972, 365] width 7 height 8
click at [949, 27] on link at bounding box center [941, 26] width 29 height 24
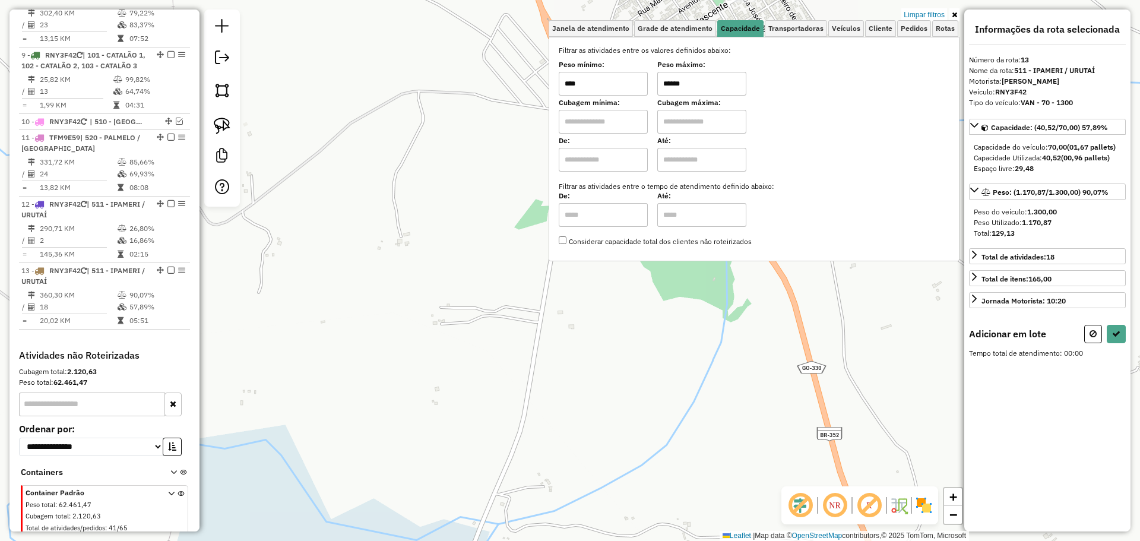
click at [722, 71] on div "Peso máximo: ******" at bounding box center [702, 78] width 89 height 33
click at [722, 72] on input "******" at bounding box center [702, 84] width 89 height 24
click at [721, 87] on input "******" at bounding box center [702, 84] width 89 height 24
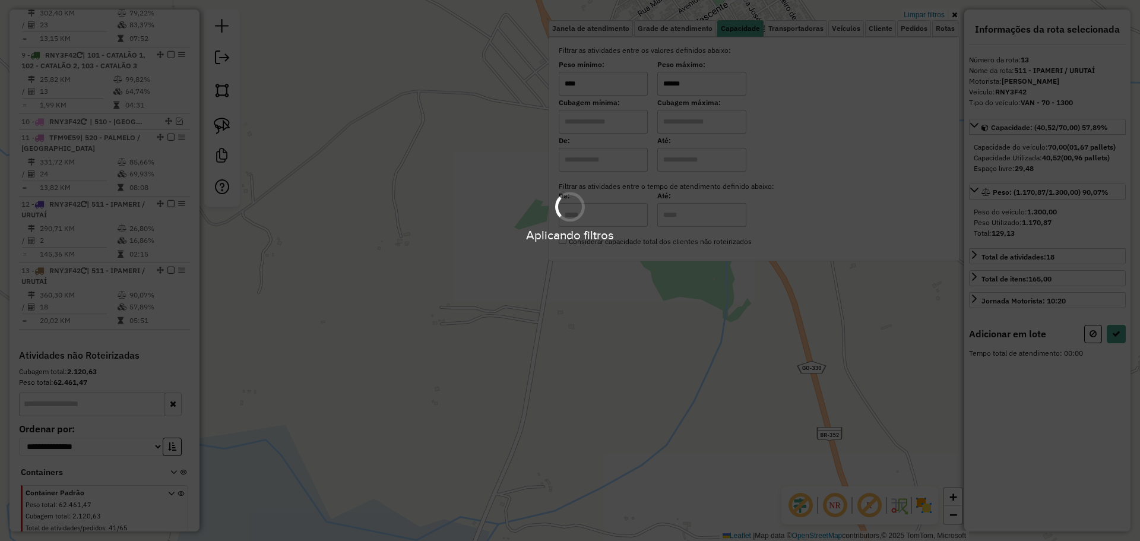
type input "******"
click at [814, 321] on hb-app "Aplicando filtros Pop-up bloqueado! Seu navegador bloqueou automáticamente a ab…" at bounding box center [570, 270] width 1140 height 541
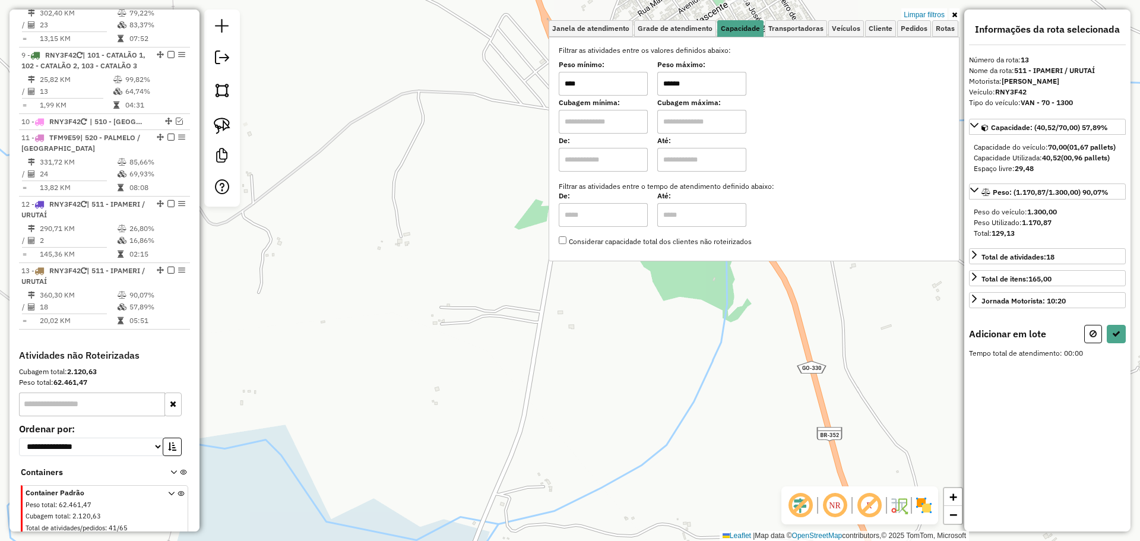
click at [804, 321] on div "Limpar filtros Janela de atendimento Grade de atendimento Capacidade Transporta…" at bounding box center [570, 270] width 1140 height 541
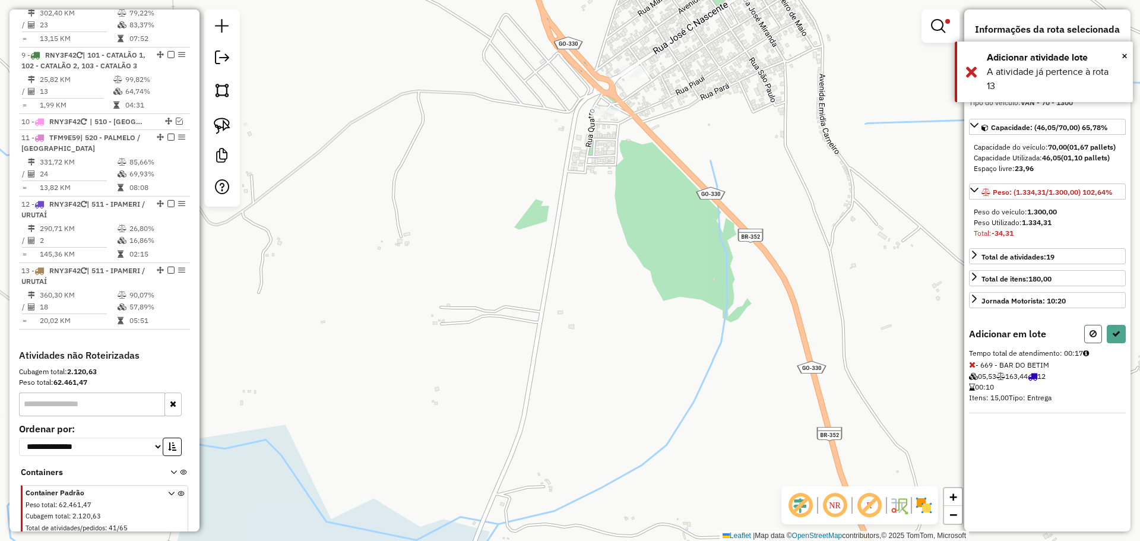
click at [1089, 334] on button at bounding box center [1094, 334] width 18 height 18
select select "**********"
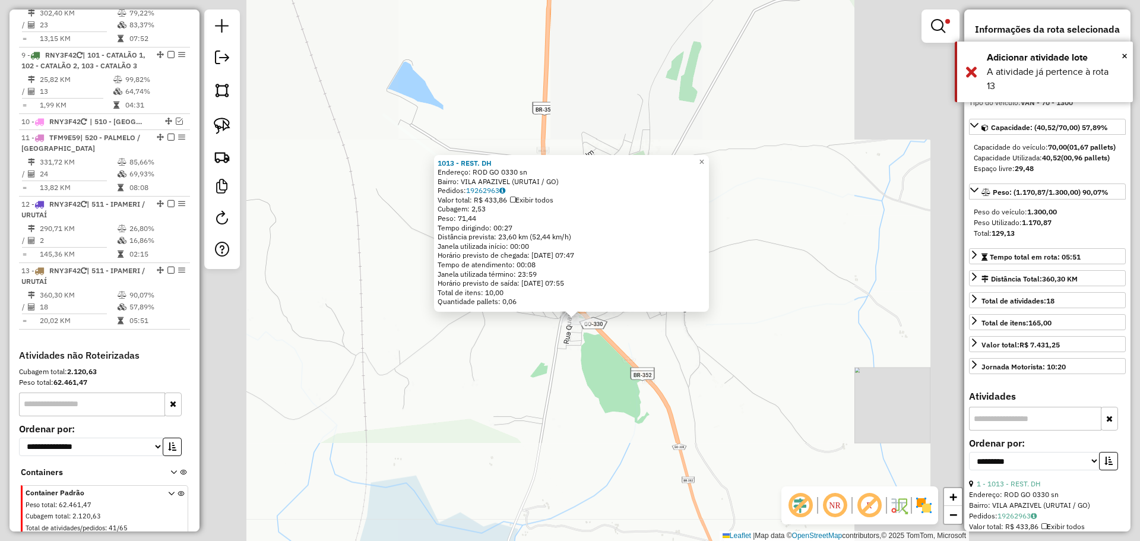
click at [644, 431] on div "1013 - REST. DH Endereço: ROD GO 0330 sn Bairro: VILA APAZIVEL (URUTAI / GO) Pe…" at bounding box center [570, 270] width 1140 height 541
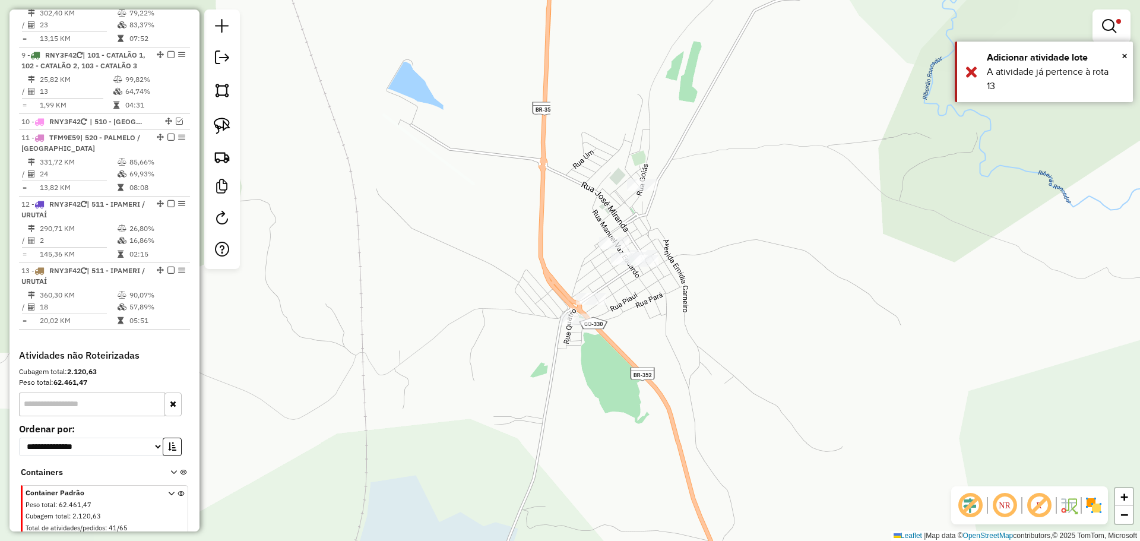
click at [617, 340] on div "Limpar filtros Janela de atendimento Grade de atendimento Capacidade Transporta…" at bounding box center [570, 270] width 1140 height 541
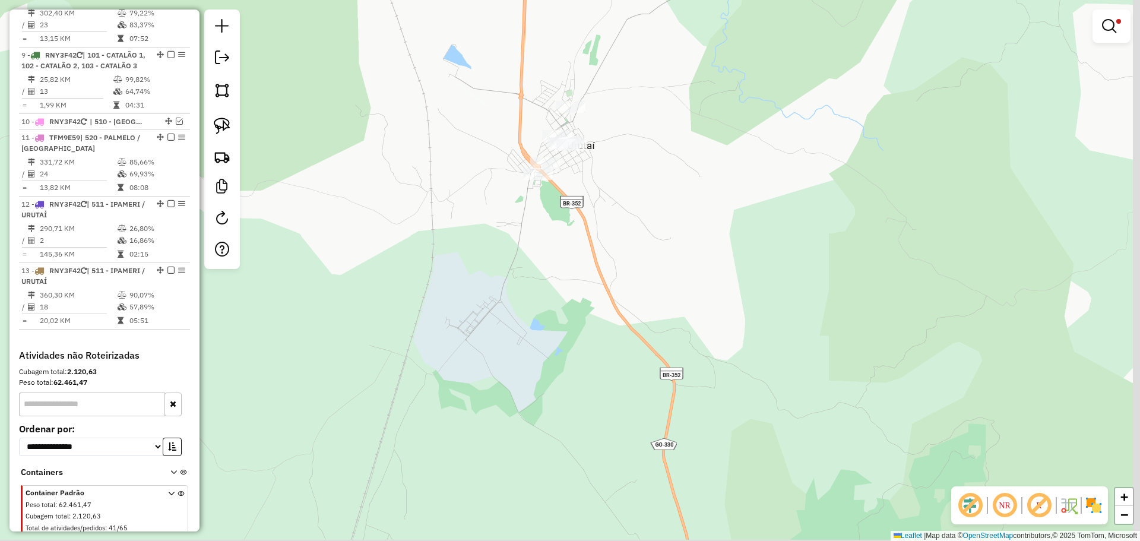
drag, startPoint x: 661, startPoint y: 366, endPoint x: 608, endPoint y: 226, distance: 150.0
click at [611, 235] on div "Limpar filtros Janela de atendimento Grade de atendimento Capacidade Transporta…" at bounding box center [570, 270] width 1140 height 541
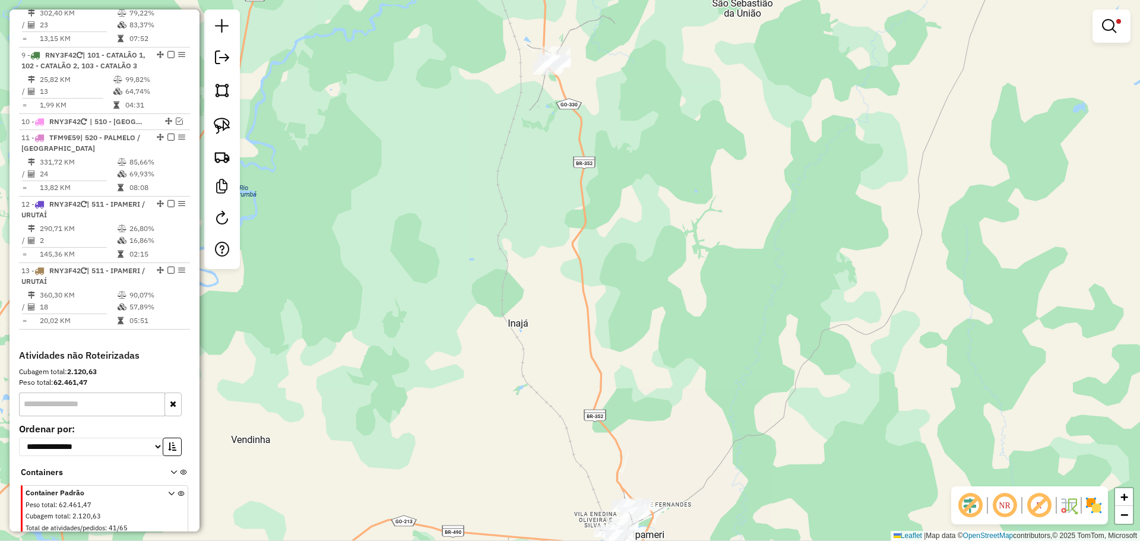
drag, startPoint x: 670, startPoint y: 384, endPoint x: 654, endPoint y: 330, distance: 56.4
click at [643, 276] on div "Limpar filtros Janela de atendimento Grade de atendimento Capacidade Transporta…" at bounding box center [570, 270] width 1140 height 541
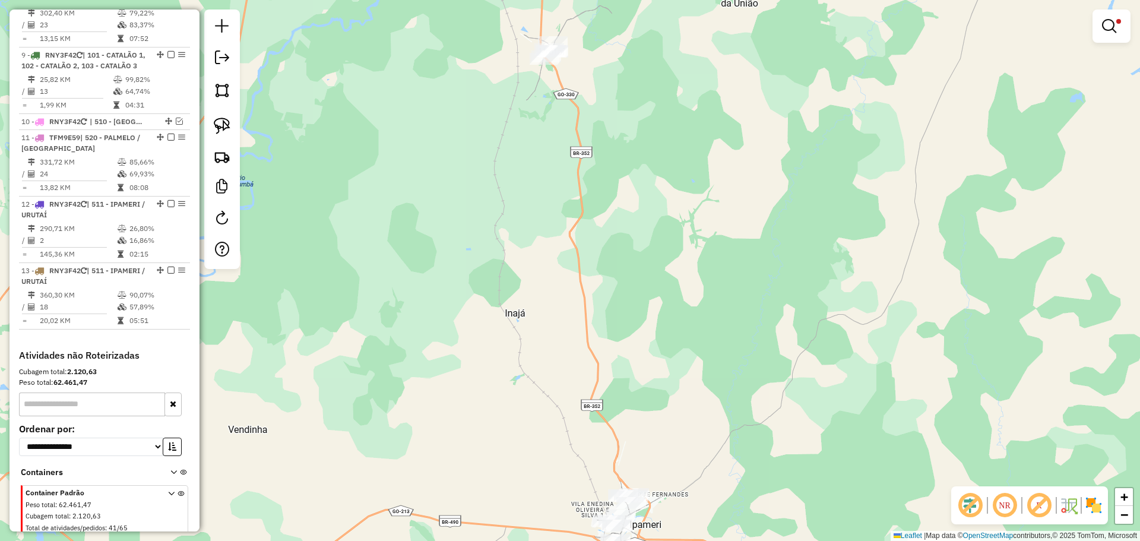
drag, startPoint x: 647, startPoint y: 456, endPoint x: 591, endPoint y: 311, distance: 155.3
click at [594, 294] on div "Limpar filtros Janela de atendimento Grade de atendimento Capacidade Transporta…" at bounding box center [570, 270] width 1140 height 541
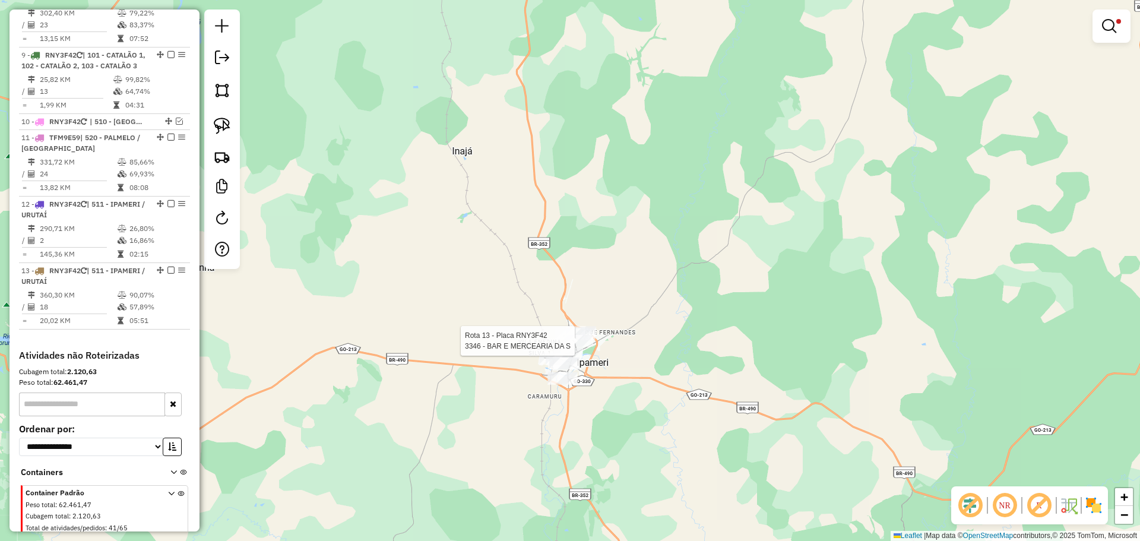
select select "**********"
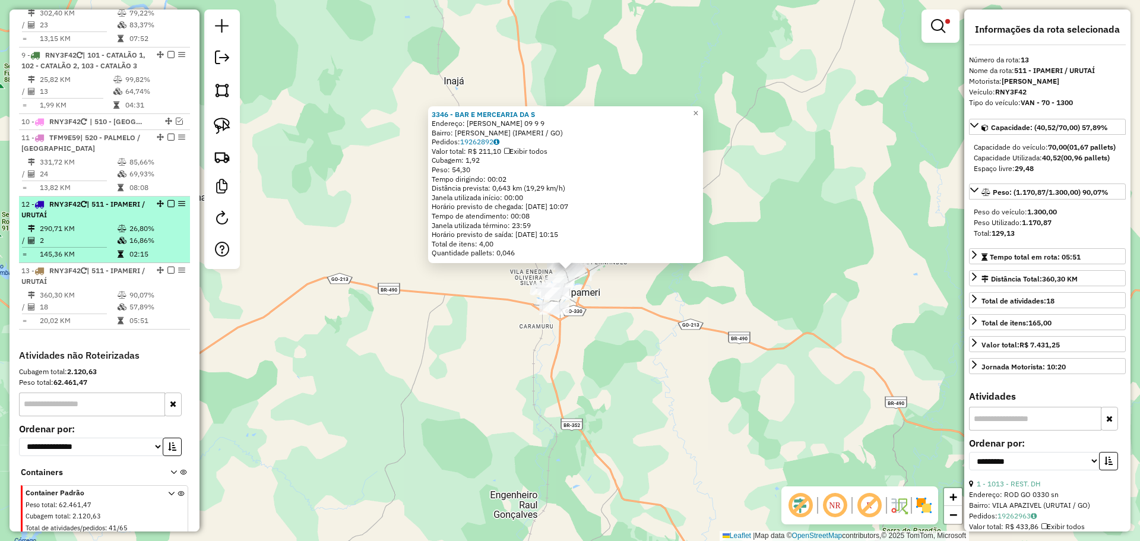
click at [168, 200] on em at bounding box center [171, 203] width 7 height 7
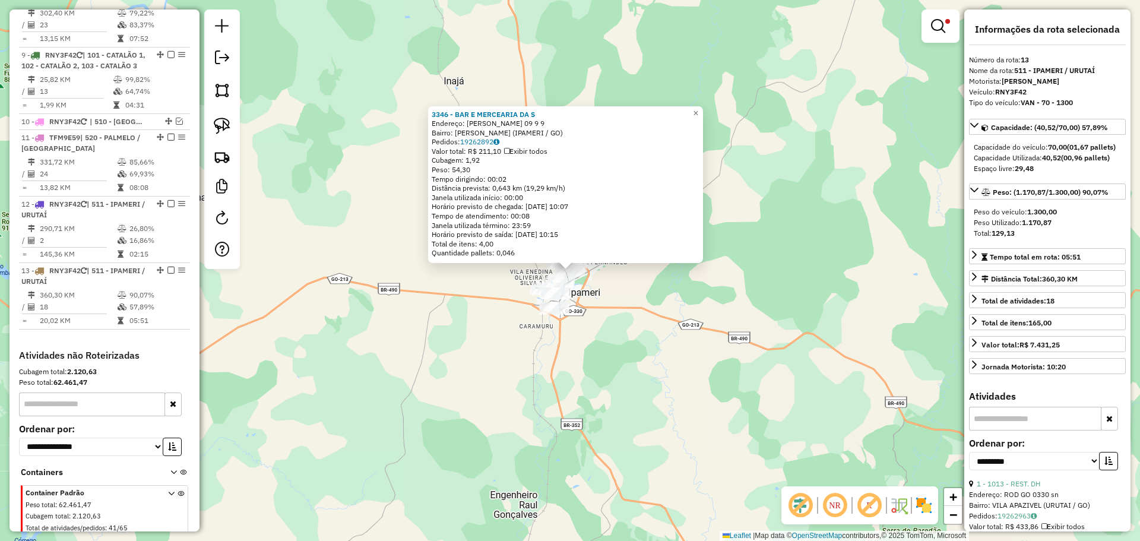
scroll to position [968, 0]
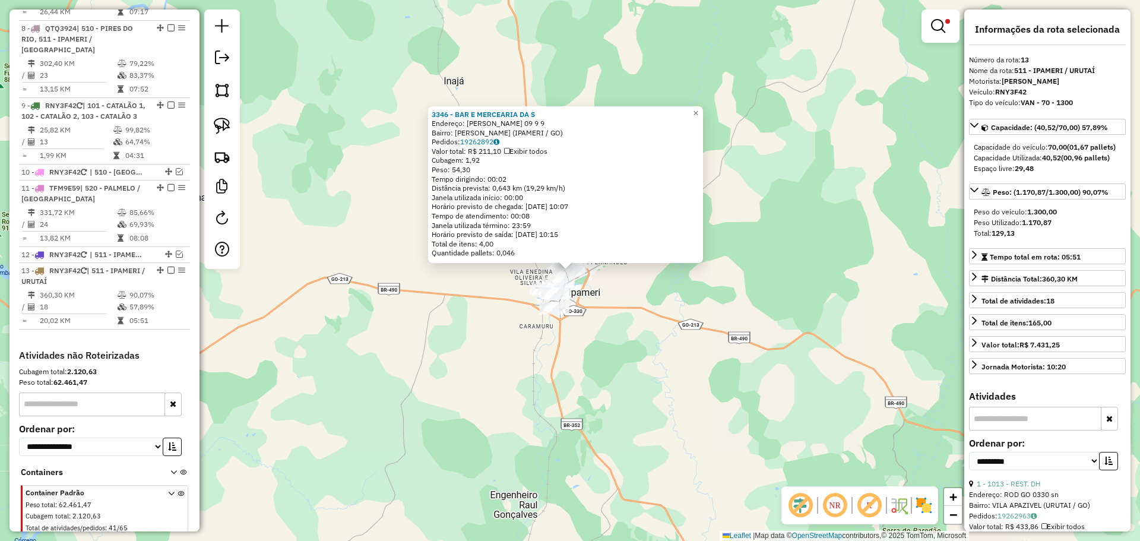
click at [616, 369] on div "3346 - BAR E MERCEARIA DA S Endereço: SOUZA 09 9 9 Bairro: VILA SOUZA (IPAMERI …" at bounding box center [570, 270] width 1140 height 541
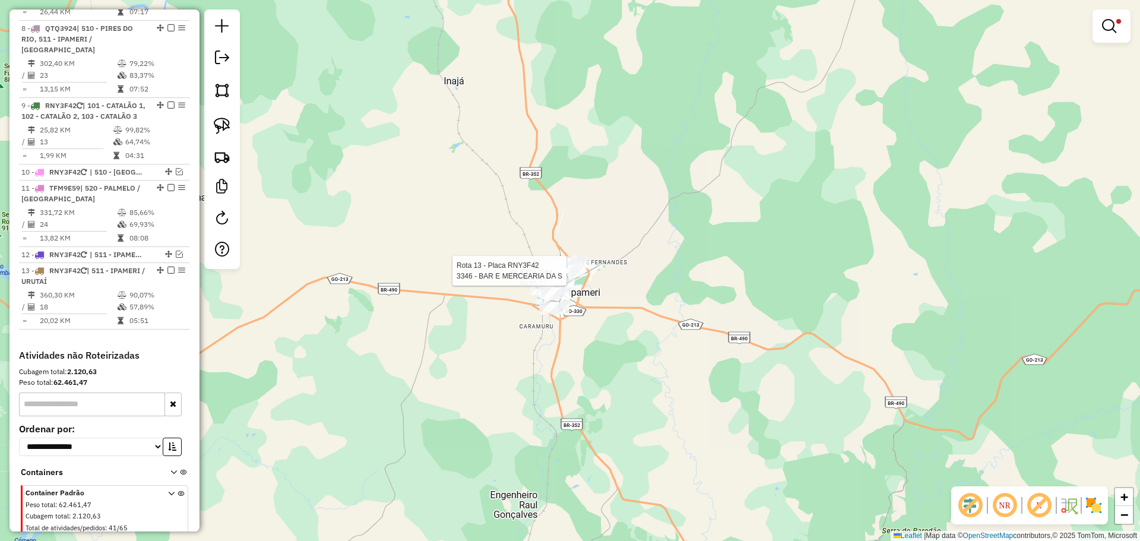
select select "**********"
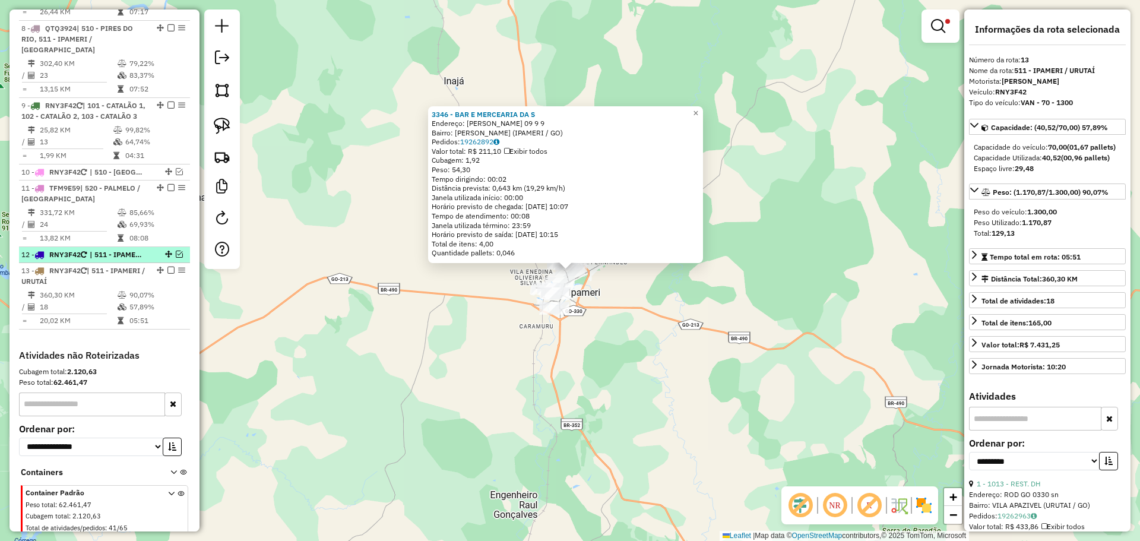
click at [176, 251] on em at bounding box center [179, 254] width 7 height 7
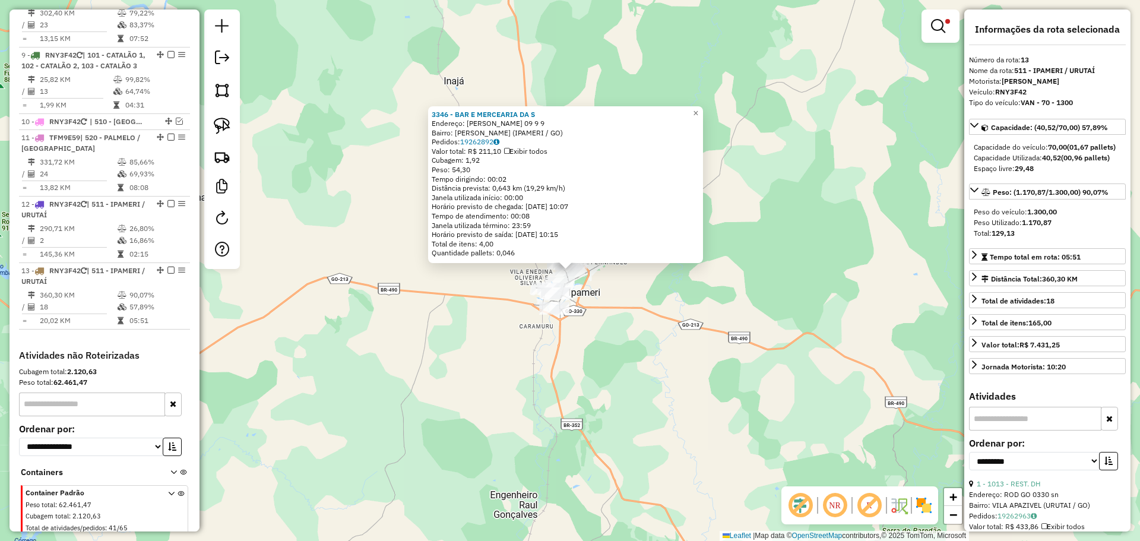
click at [621, 344] on div "3346 - BAR E MERCEARIA DA S Endereço: SOUZA 09 9 9 Bairro: VILA SOUZA (IPAMERI …" at bounding box center [570, 270] width 1140 height 541
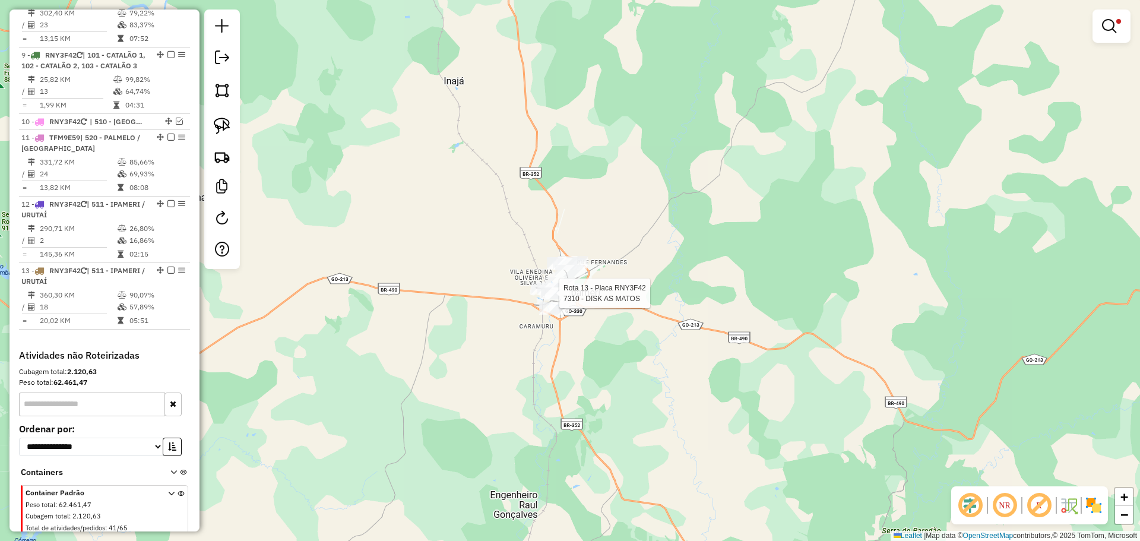
select select "**********"
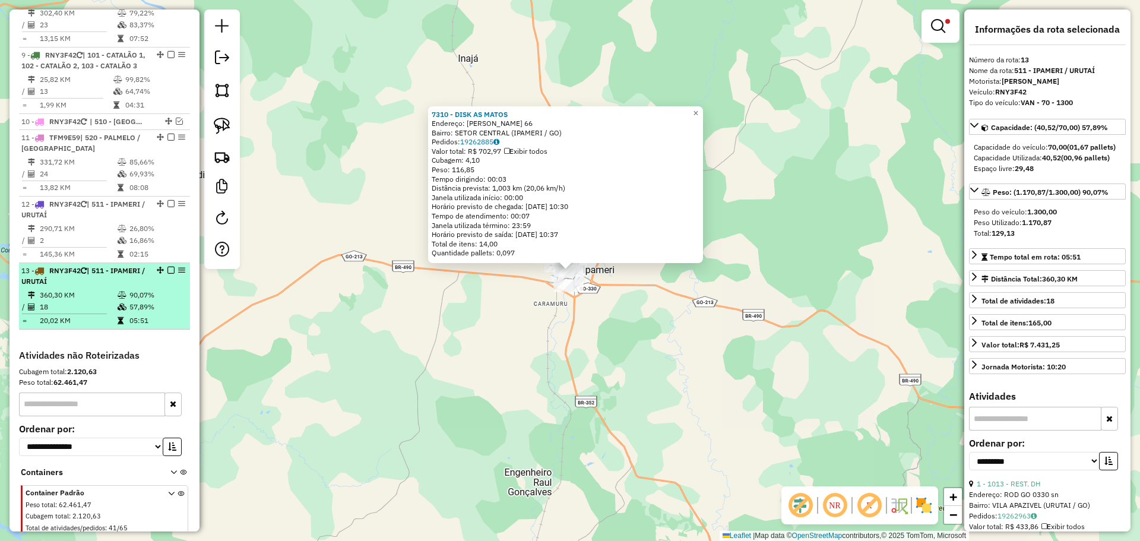
click at [169, 267] on em at bounding box center [171, 270] width 7 height 7
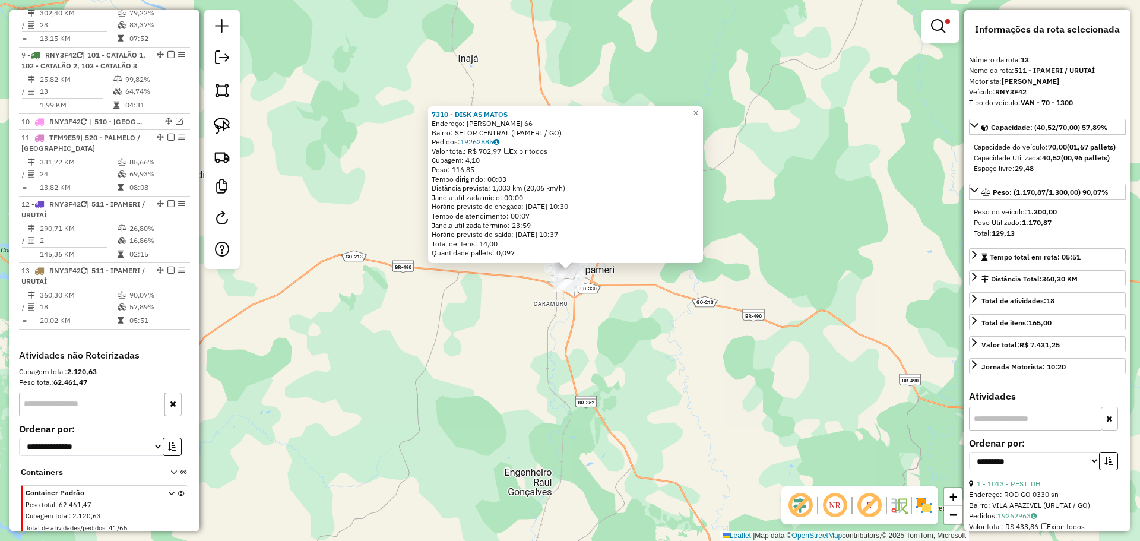
scroll to position [968, 0]
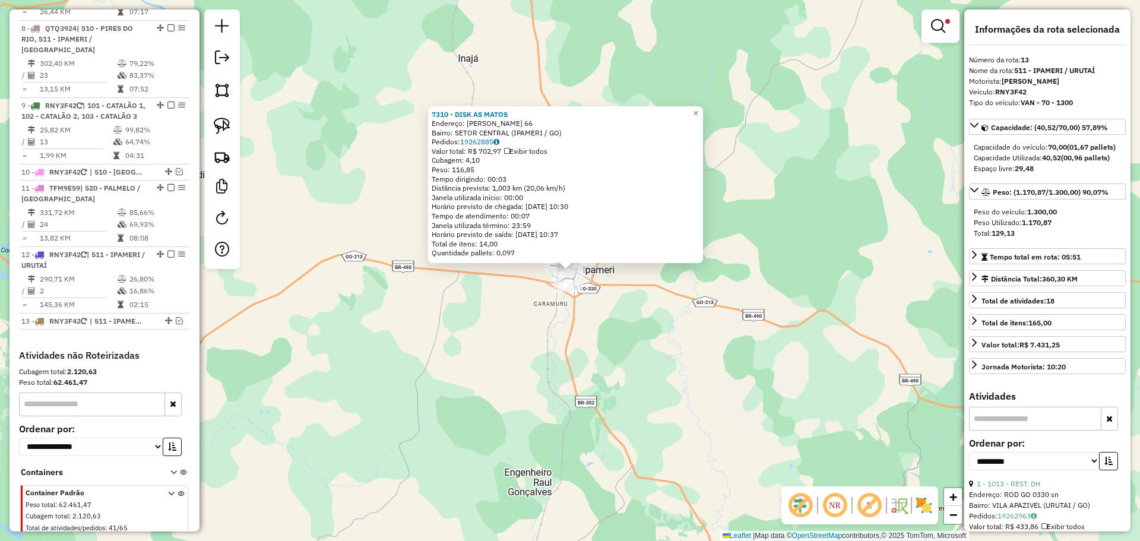
click at [539, 359] on div "7310 - DISK AS MATOS Endereço: FLORIANO PEIXOTO 66 Bairro: SETOR CENTRAL (IPAME…" at bounding box center [570, 270] width 1140 height 541
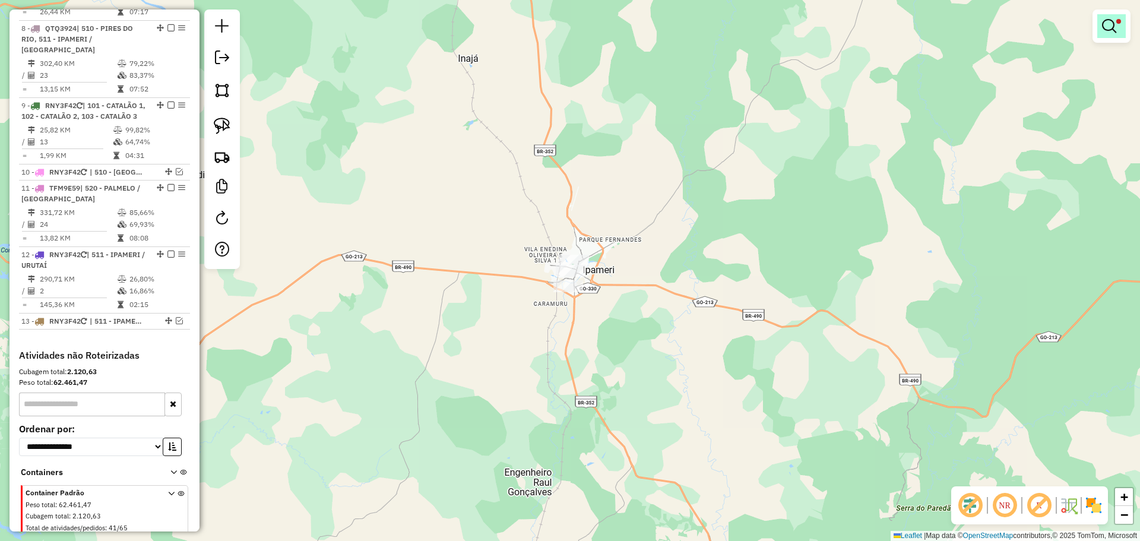
click at [1101, 28] on link at bounding box center [1112, 26] width 29 height 24
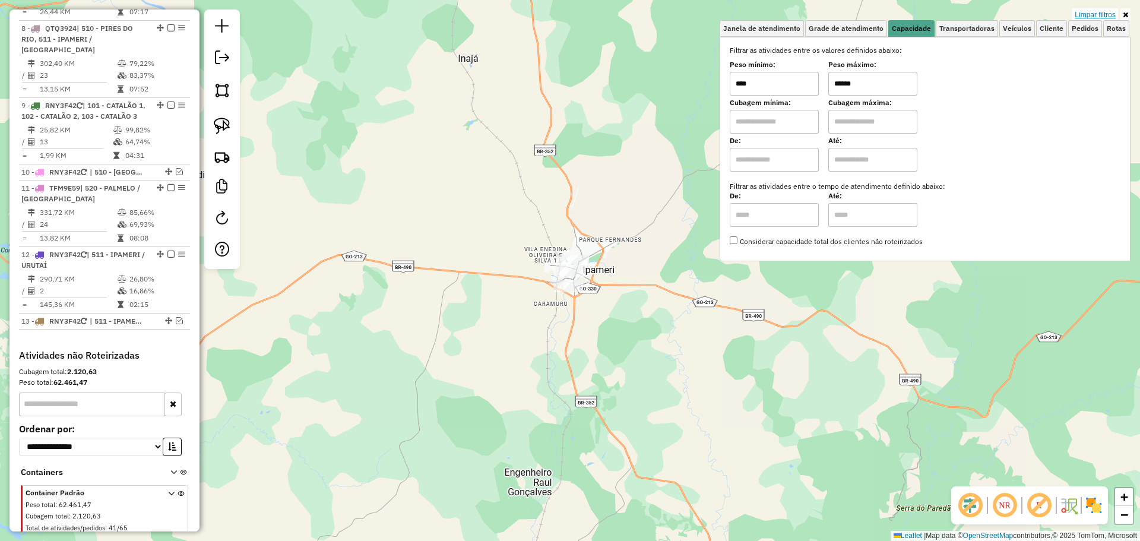
click at [1080, 15] on link "Limpar filtros" at bounding box center [1096, 14] width 46 height 13
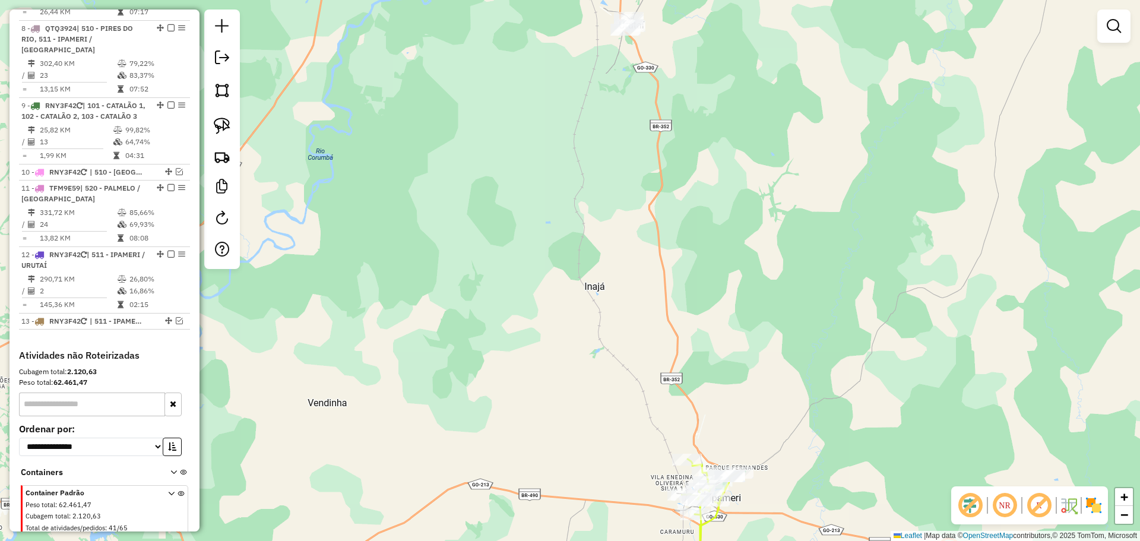
drag, startPoint x: 672, startPoint y: 303, endPoint x: 683, endPoint y: 356, distance: 54.1
click at [703, 366] on div "Janela de atendimento Grade de atendimento Capacidade Transportadoras Veículos …" at bounding box center [570, 270] width 1140 height 541
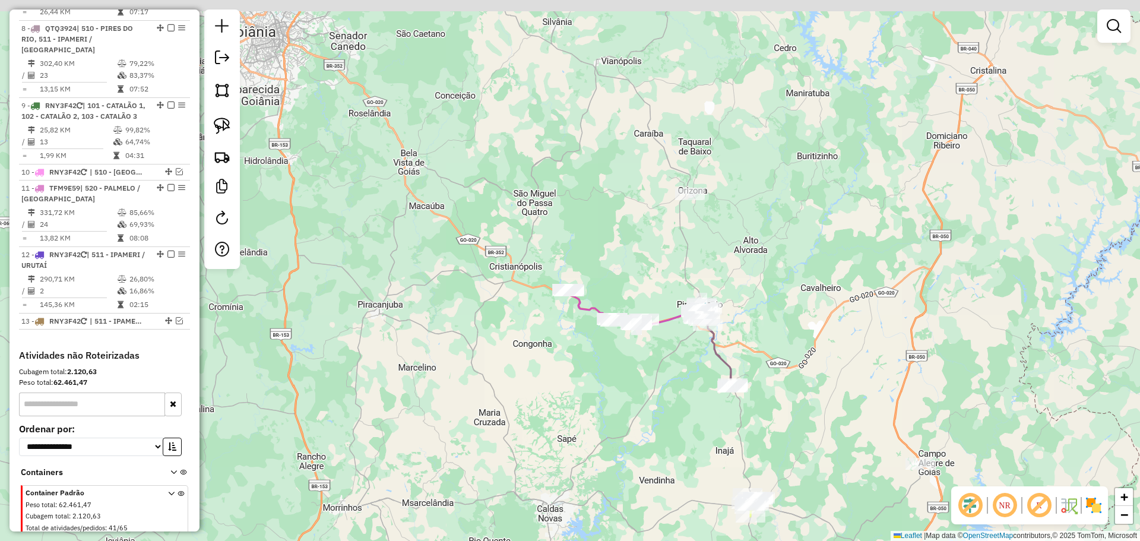
drag, startPoint x: 580, startPoint y: 204, endPoint x: 650, endPoint y: 296, distance: 116.1
click at [650, 296] on div "Janela de atendimento Grade de atendimento Capacidade Transportadoras Veículos …" at bounding box center [570, 270] width 1140 height 541
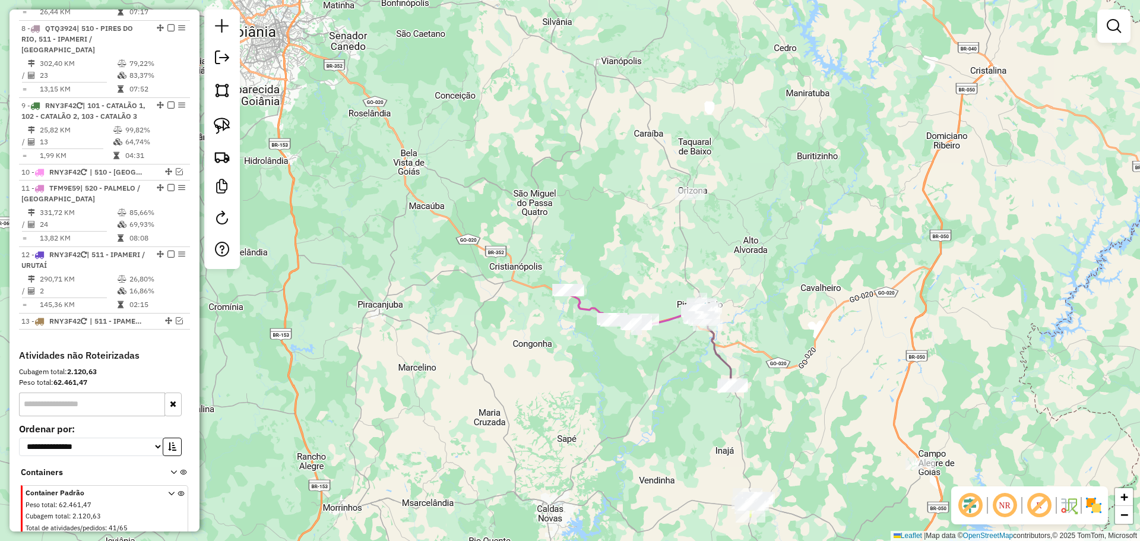
drag, startPoint x: 700, startPoint y: 472, endPoint x: 658, endPoint y: 379, distance: 102.1
click at [684, 426] on div "Janela de atendimento Grade de atendimento Capacidade Transportadoras Veículos …" at bounding box center [570, 270] width 1140 height 541
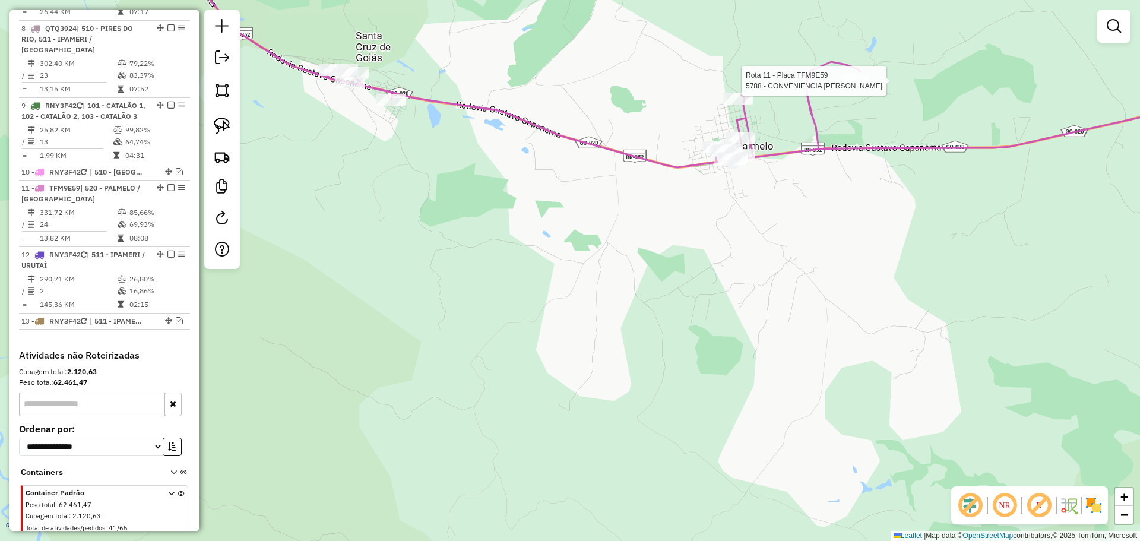
select select "**********"
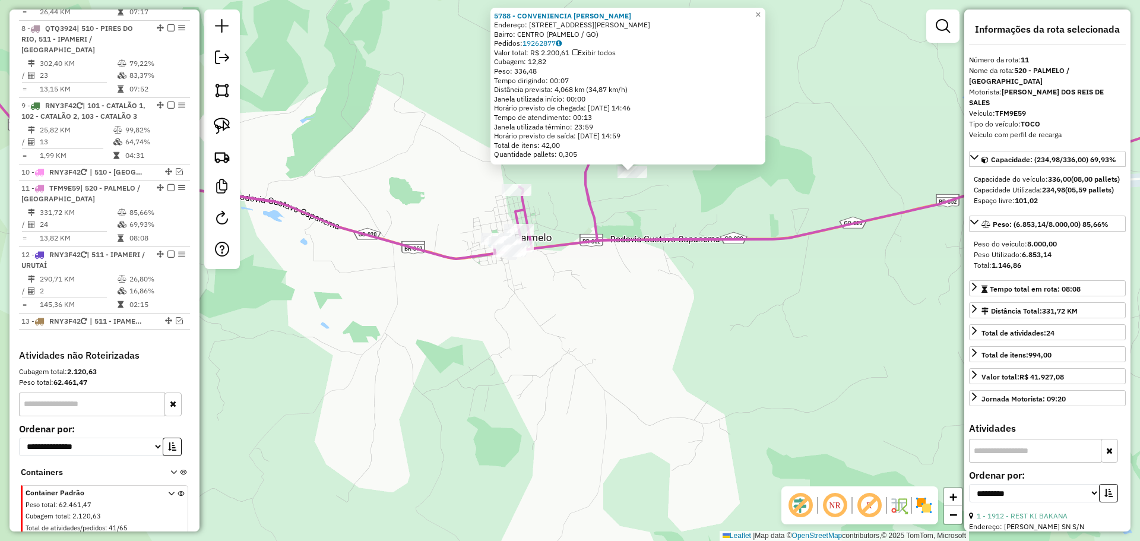
drag, startPoint x: 655, startPoint y: 371, endPoint x: 718, endPoint y: 279, distance: 111.2
click at [718, 279] on div "5788 - CONVENIENCIA ALVES Endereço: AV ALAN KARDEC, 478 Bairro: CENTRO (PALMELO…" at bounding box center [570, 270] width 1140 height 541
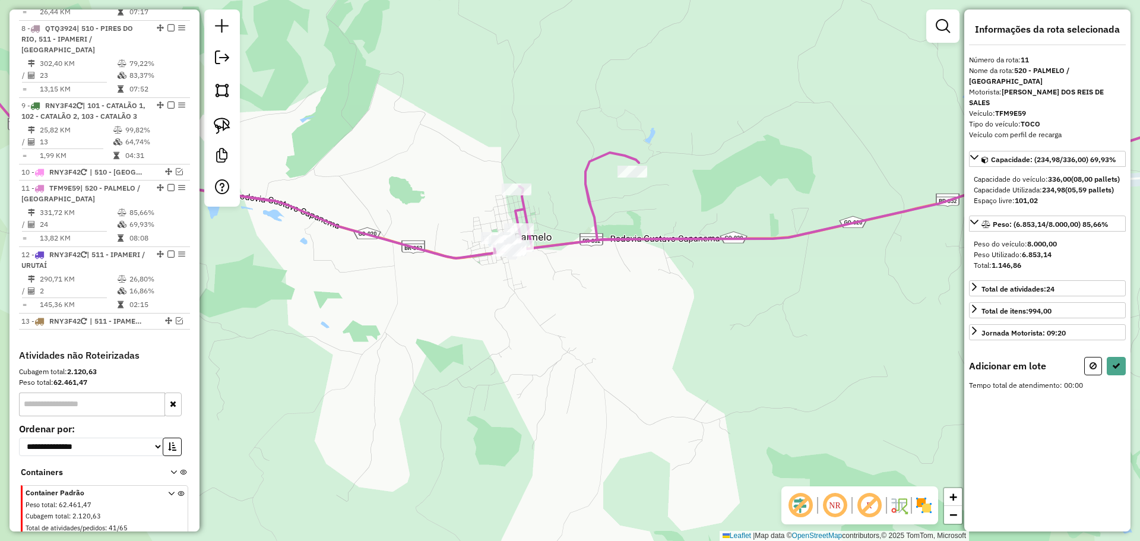
drag, startPoint x: 672, startPoint y: 294, endPoint x: 696, endPoint y: 213, distance: 84.0
click at [697, 217] on div "Janela de atendimento Grade de atendimento Capacidade Transportadoras Veículos …" at bounding box center [570, 270] width 1140 height 541
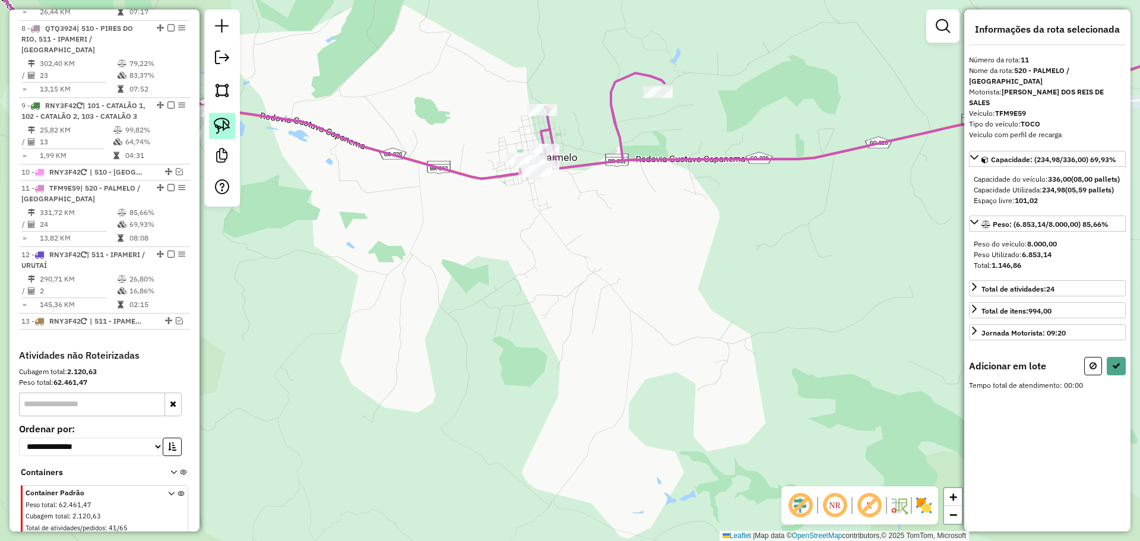
click at [218, 124] on img at bounding box center [222, 126] width 17 height 17
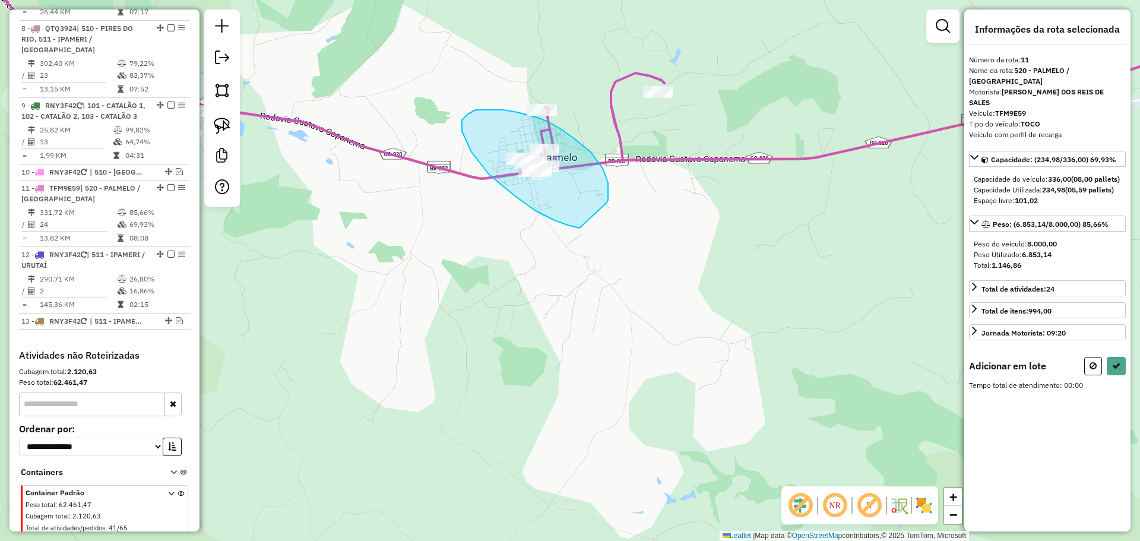
drag, startPoint x: 608, startPoint y: 192, endPoint x: 595, endPoint y: 225, distance: 35.2
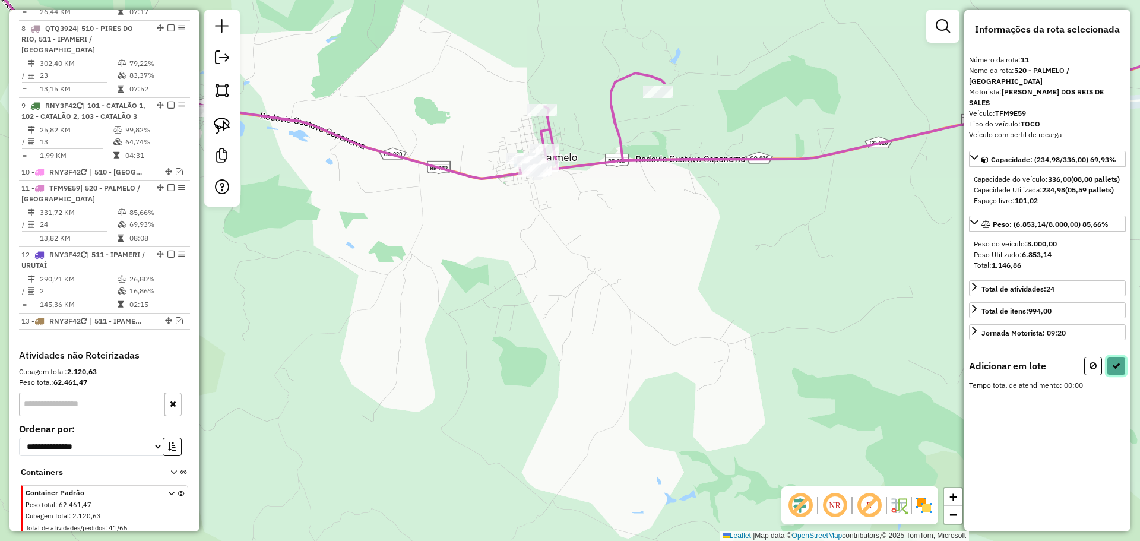
click at [1109, 357] on button at bounding box center [1116, 366] width 19 height 18
click at [1115, 361] on button at bounding box center [1116, 366] width 19 height 18
click at [1124, 357] on button at bounding box center [1116, 366] width 19 height 18
click at [1086, 360] on button at bounding box center [1094, 366] width 18 height 18
select select "**********"
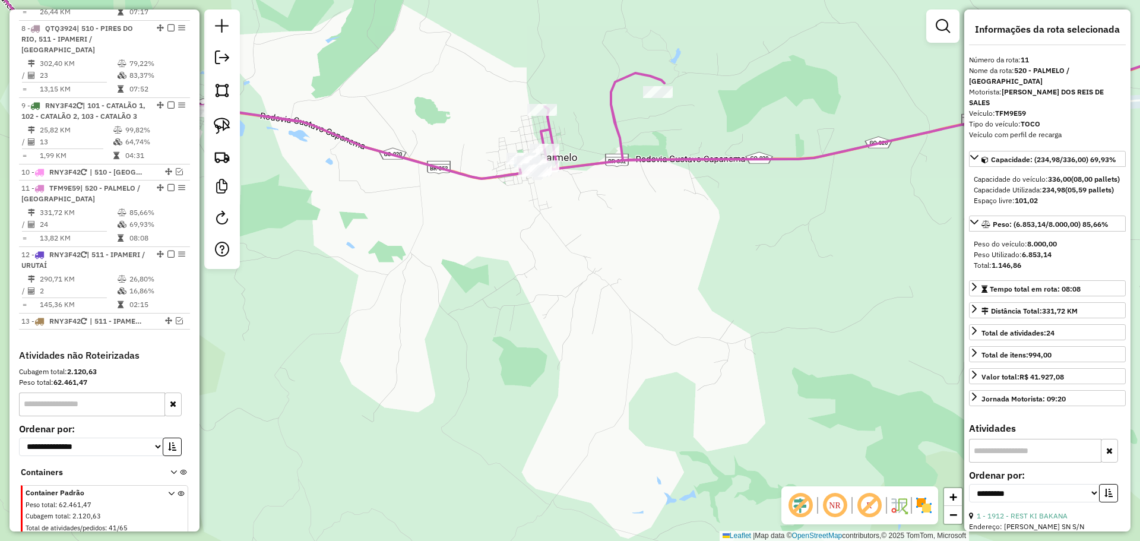
click at [751, 191] on div "Janela de atendimento Grade de atendimento Capacidade Transportadoras Veículos …" at bounding box center [570, 270] width 1140 height 541
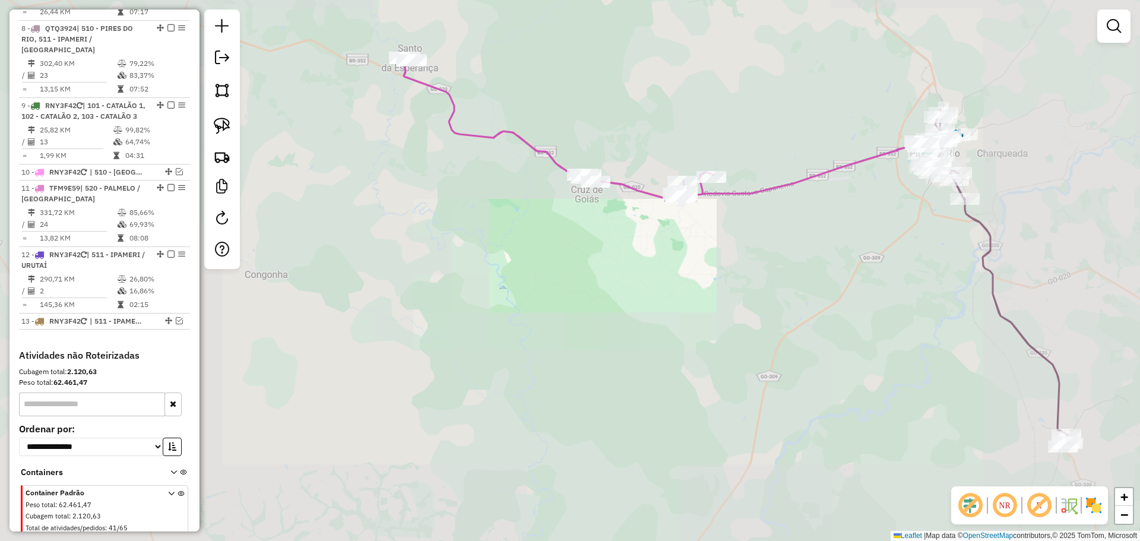
drag, startPoint x: 793, startPoint y: 263, endPoint x: 686, endPoint y: 153, distance: 153.3
click at [687, 154] on div "Janela de atendimento Grade de atendimento Capacidade Transportadoras Veículos …" at bounding box center [570, 270] width 1140 height 541
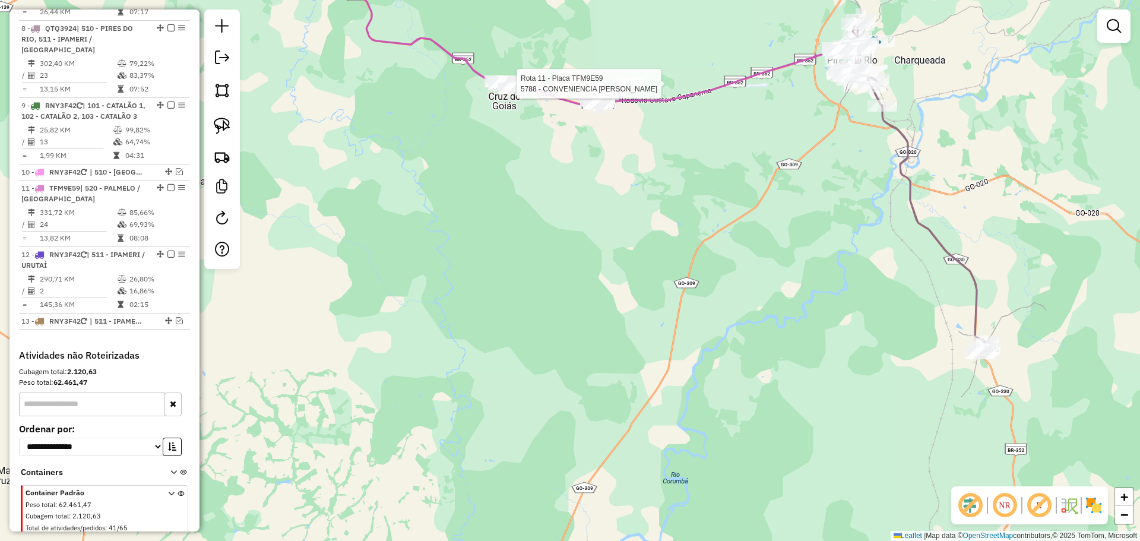
select select "**********"
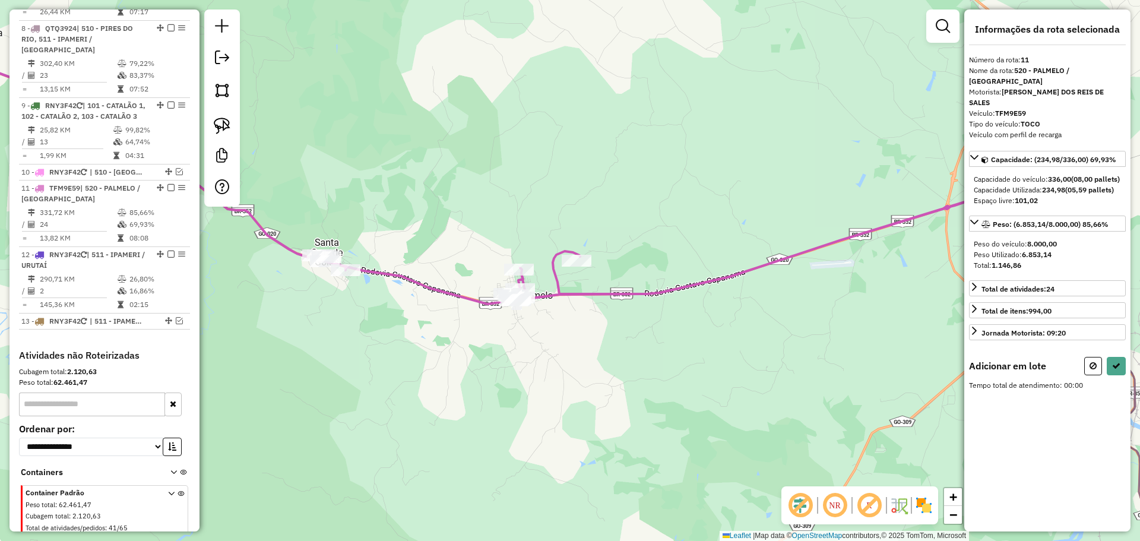
click at [1084, 357] on div "Adicionar em lote" at bounding box center [1047, 366] width 157 height 18
click at [1089, 357] on button at bounding box center [1094, 366] width 18 height 18
select select "**********"
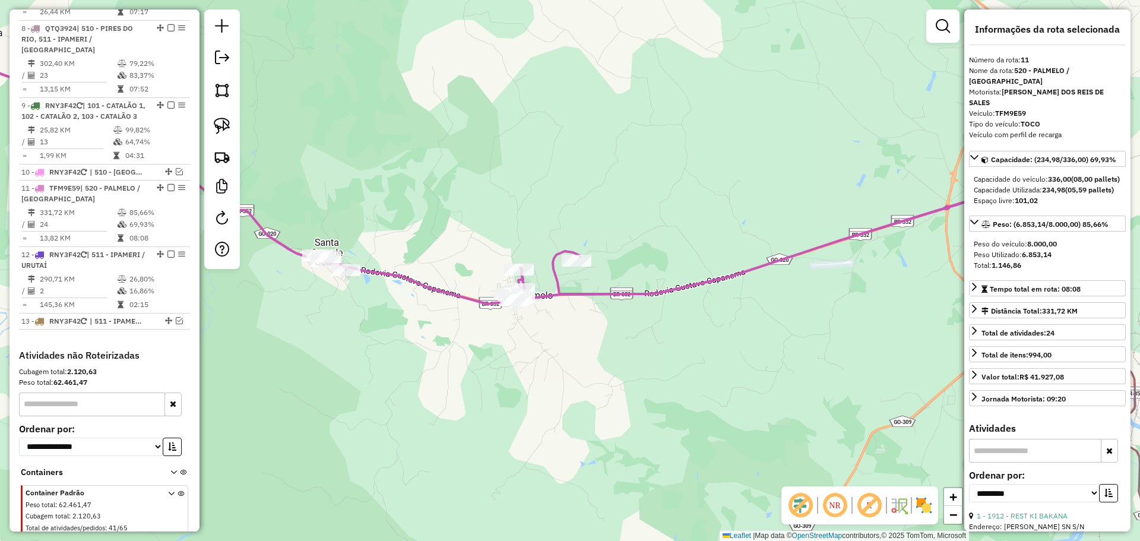
click at [565, 251] on icon at bounding box center [480, 162] width 1038 height 283
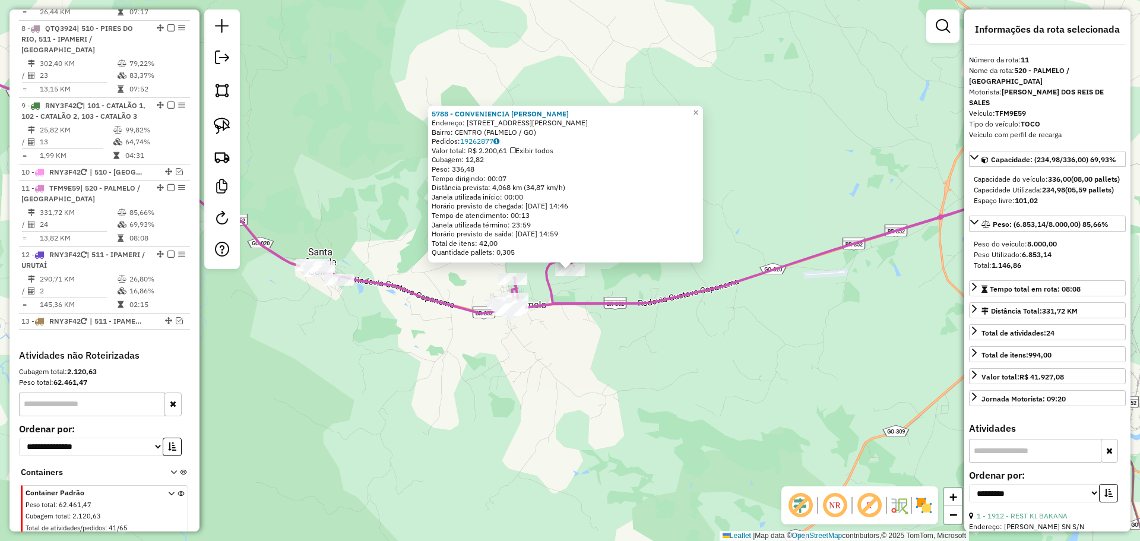
click at [690, 375] on div "5788 - CONVENIENCIA ALVES Endereço: AV ALAN KARDEC, 478 Bairro: CENTRO (PALMELO…" at bounding box center [570, 270] width 1140 height 541
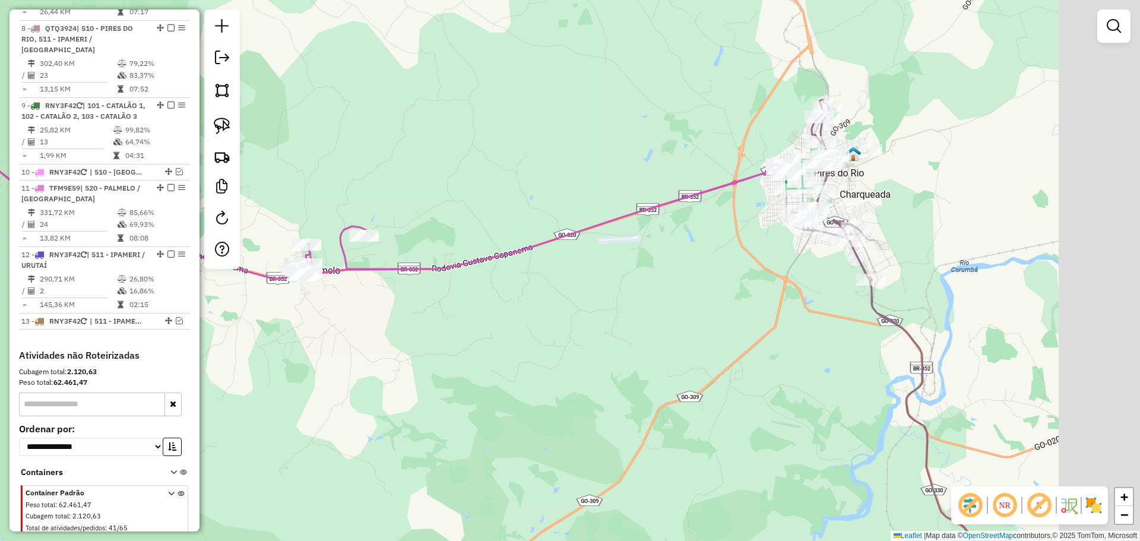
drag, startPoint x: 767, startPoint y: 352, endPoint x: 561, endPoint y: 318, distance: 209.0
click at [561, 318] on div "Janela de atendimento Grade de atendimento Capacidade Transportadoras Veículos …" at bounding box center [570, 270] width 1140 height 541
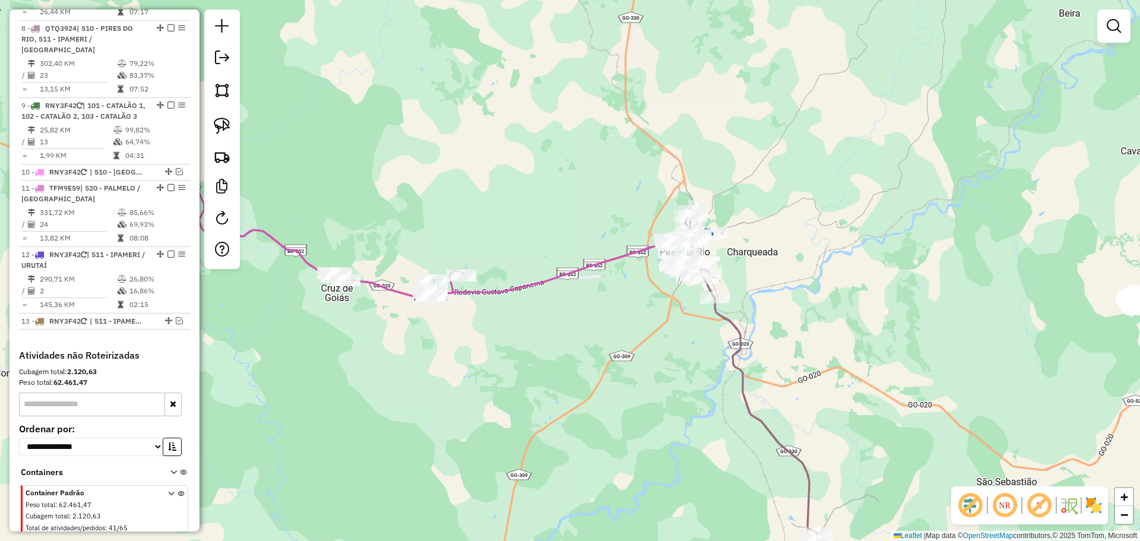
click at [674, 281] on div "Janela de atendimento Grade de atendimento Capacidade Transportadoras Veículos …" at bounding box center [570, 270] width 1140 height 541
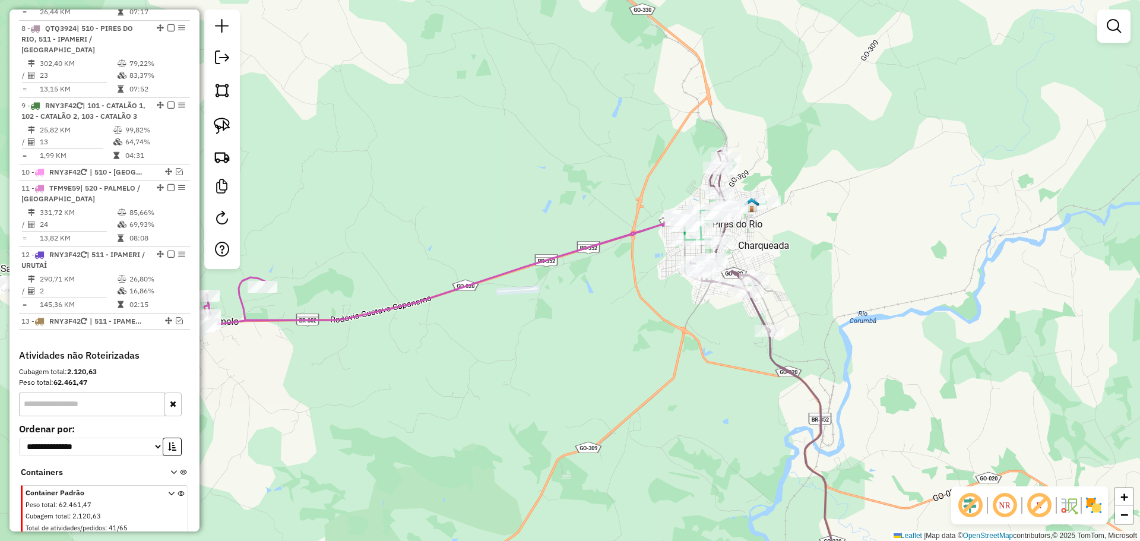
drag, startPoint x: 836, startPoint y: 280, endPoint x: 707, endPoint y: 80, distance: 238.6
click at [709, 82] on div "Rota 8 - Placa QTQ3924 6529 - SUP 20V Janela de atendimento Grade de atendiment…" at bounding box center [570, 270] width 1140 height 541
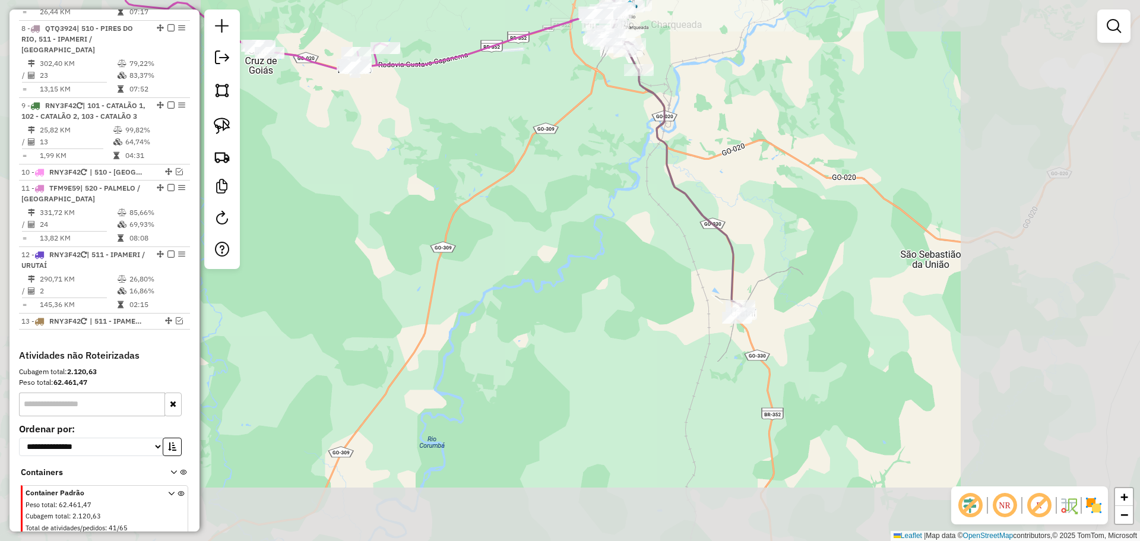
drag, startPoint x: 782, startPoint y: 320, endPoint x: 656, endPoint y: 113, distance: 242.6
click at [666, 127] on div "Janela de atendimento Grade de atendimento Capacidade Transportadoras Veículos …" at bounding box center [570, 270] width 1140 height 541
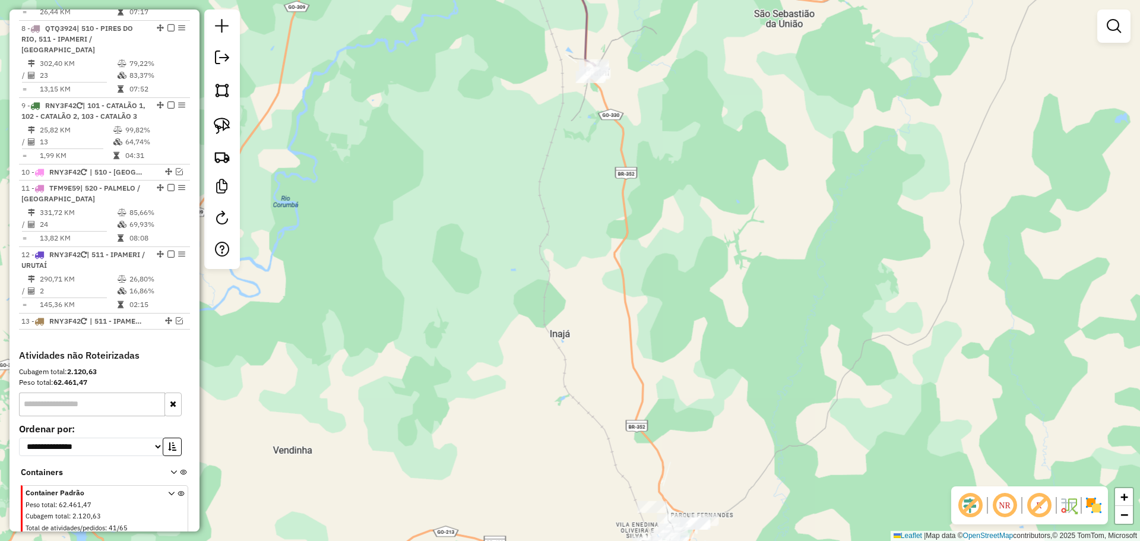
drag, startPoint x: 622, startPoint y: 93, endPoint x: 614, endPoint y: 102, distance: 11.8
click at [620, 84] on div "Janela de atendimento Grade de atendimento Capacidade Transportadoras Veículos …" at bounding box center [570, 270] width 1140 height 541
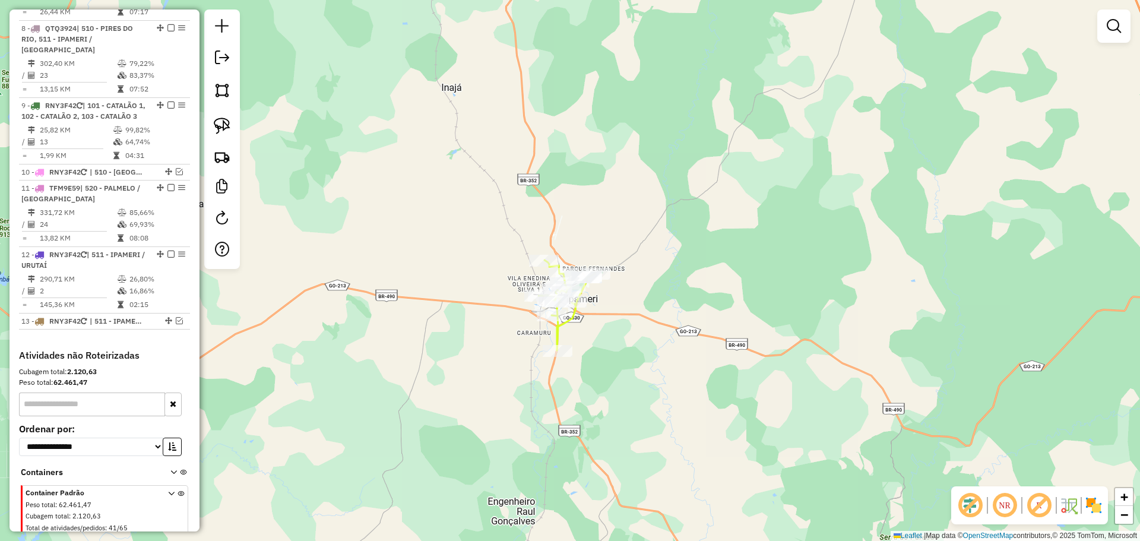
drag, startPoint x: 621, startPoint y: 326, endPoint x: 602, endPoint y: 185, distance: 142.1
click at [605, 205] on div "Janela de atendimento Grade de atendimento Capacidade Transportadoras Veículos …" at bounding box center [570, 270] width 1140 height 541
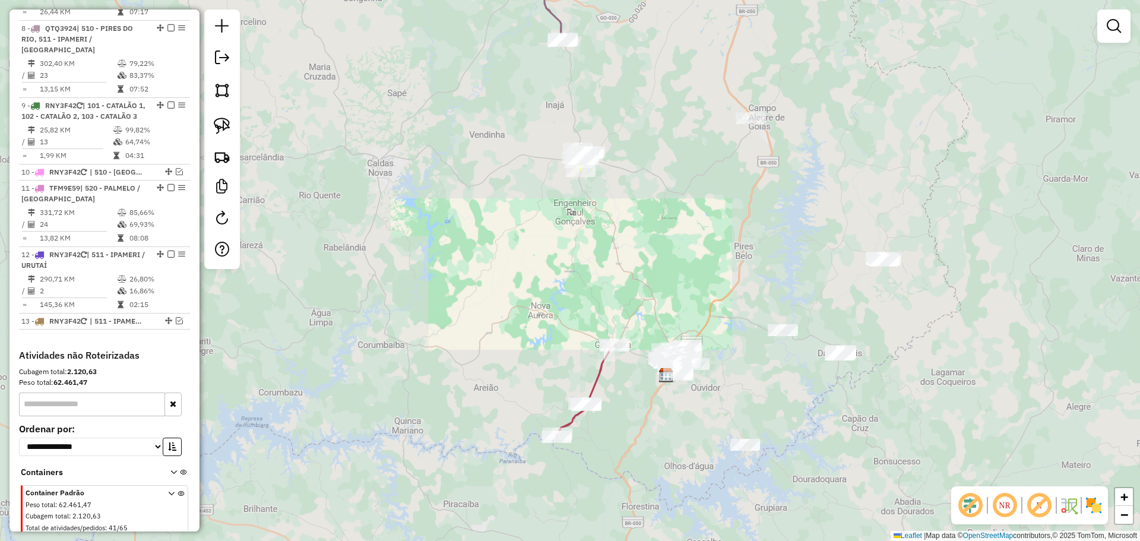
drag, startPoint x: 682, startPoint y: 335, endPoint x: 608, endPoint y: 141, distance: 207.9
click at [608, 141] on div "Janela de atendimento Grade de atendimento Capacidade Transportadoras Veículos …" at bounding box center [570, 270] width 1140 height 541
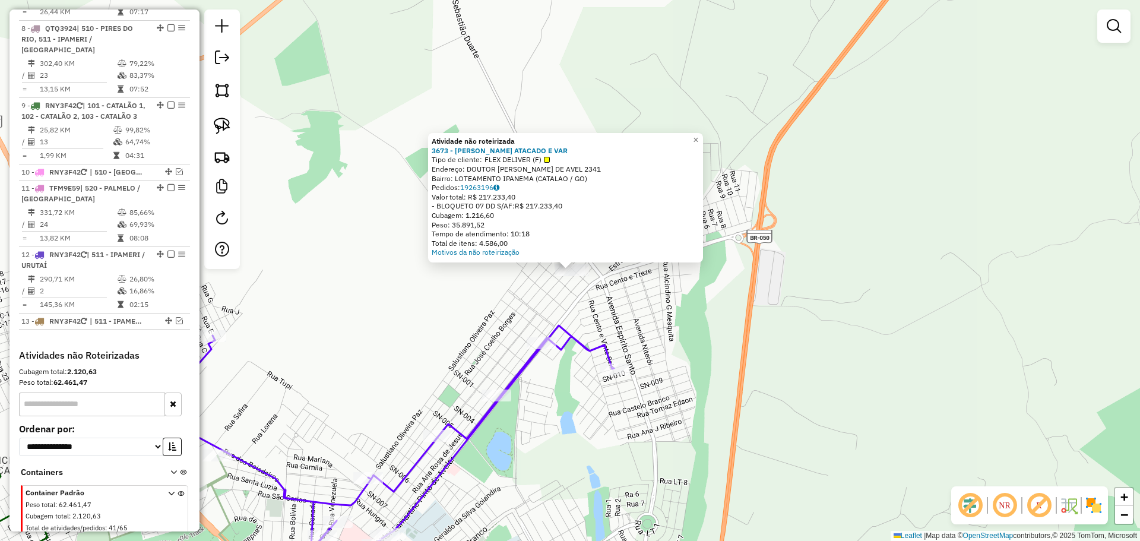
click at [422, 266] on div "Atividade não roteirizada 3673 - PONTAL ATACADO E VAR Tipo de cliente: FLEX DEL…" at bounding box center [570, 270] width 1140 height 541
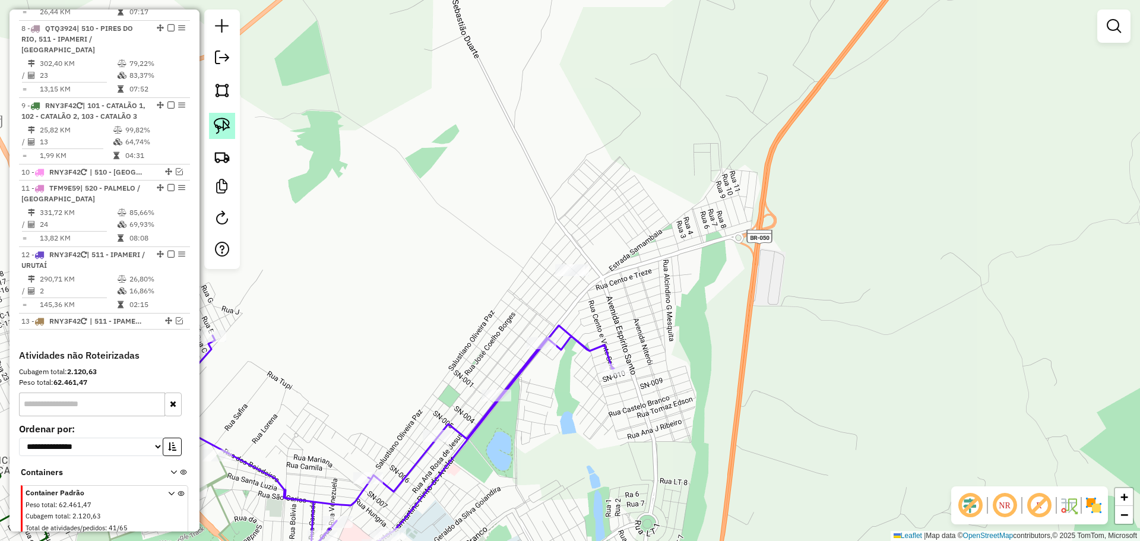
click at [225, 121] on img at bounding box center [222, 126] width 17 height 17
drag, startPoint x: 608, startPoint y: 275, endPoint x: 609, endPoint y: 295, distance: 20.2
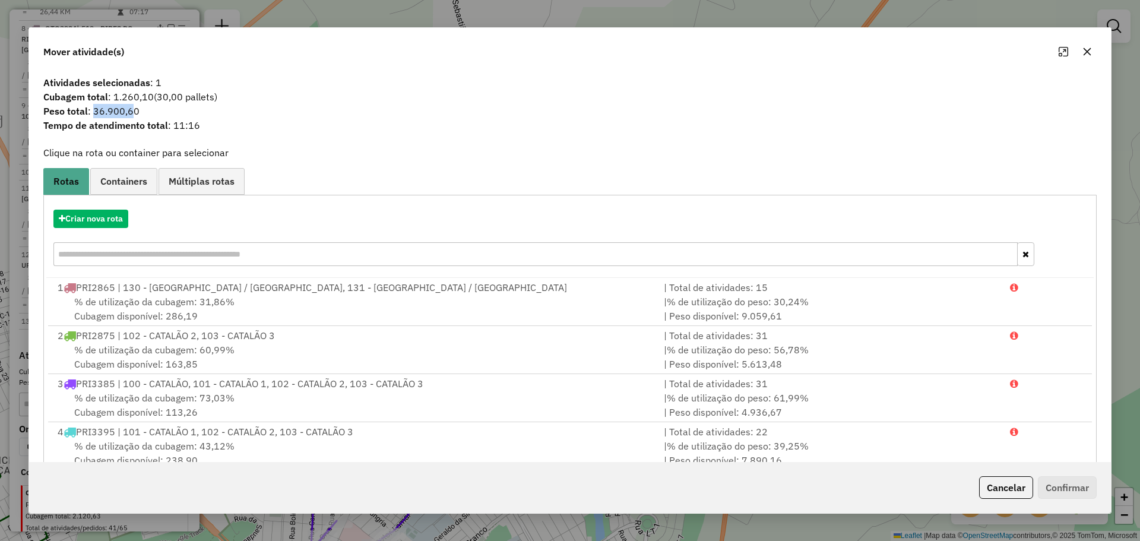
drag, startPoint x: 93, startPoint y: 115, endPoint x: 129, endPoint y: 117, distance: 36.9
click at [129, 117] on span "Peso total : 36.900,60" at bounding box center [570, 111] width 1068 height 14
click at [1087, 51] on icon "button" at bounding box center [1088, 52] width 8 height 8
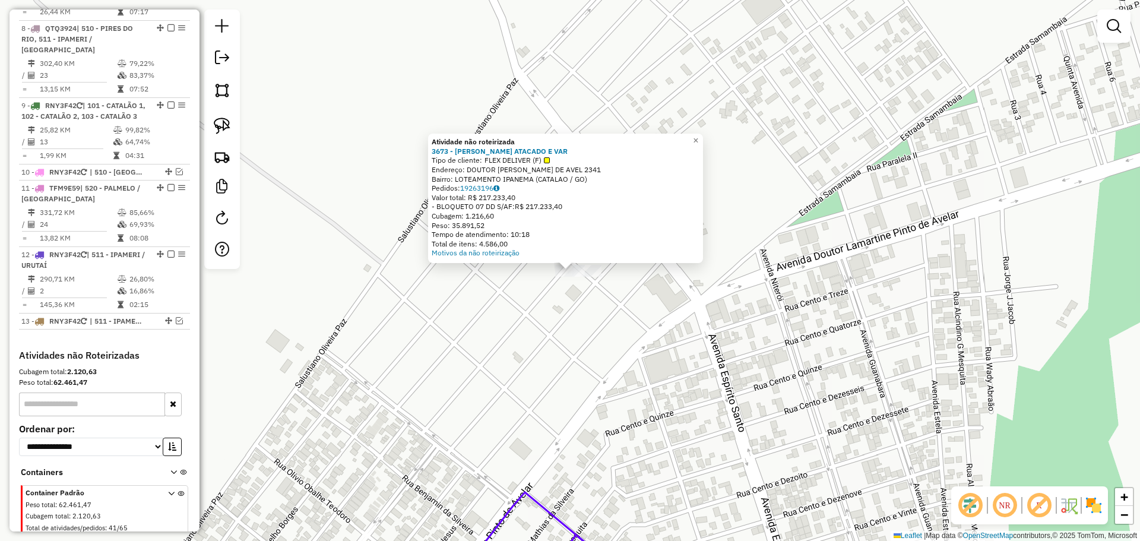
click at [523, 315] on div "Atividade não roteirizada 3673 - PONTAL ATACADO E VAR Tipo de cliente: FLEX DEL…" at bounding box center [570, 270] width 1140 height 541
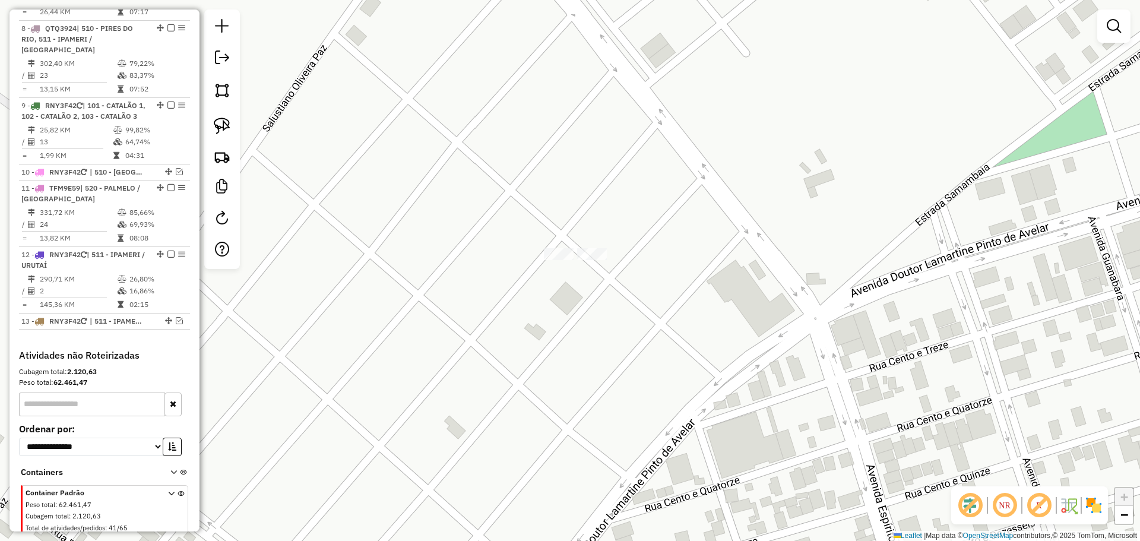
click at [218, 128] on img at bounding box center [222, 126] width 17 height 17
drag, startPoint x: 542, startPoint y: 272, endPoint x: 532, endPoint y: 255, distance: 19.8
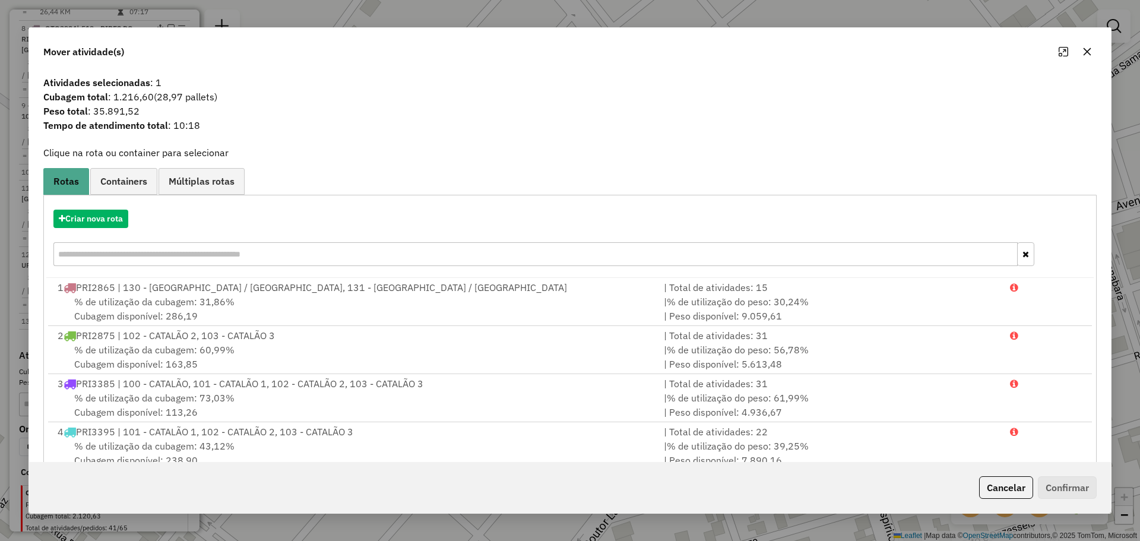
drag, startPoint x: 1097, startPoint y: 50, endPoint x: 900, endPoint y: 74, distance: 198.0
click at [1092, 50] on div "Mover atividade(s)" at bounding box center [570, 49] width 1082 height 43
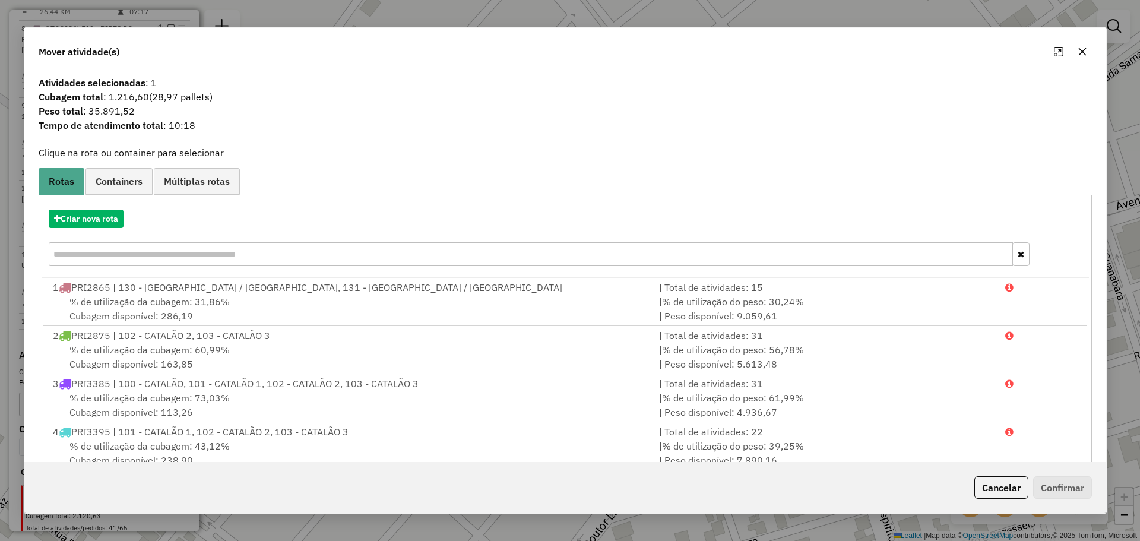
click at [1079, 51] on icon "button" at bounding box center [1083, 52] width 10 height 10
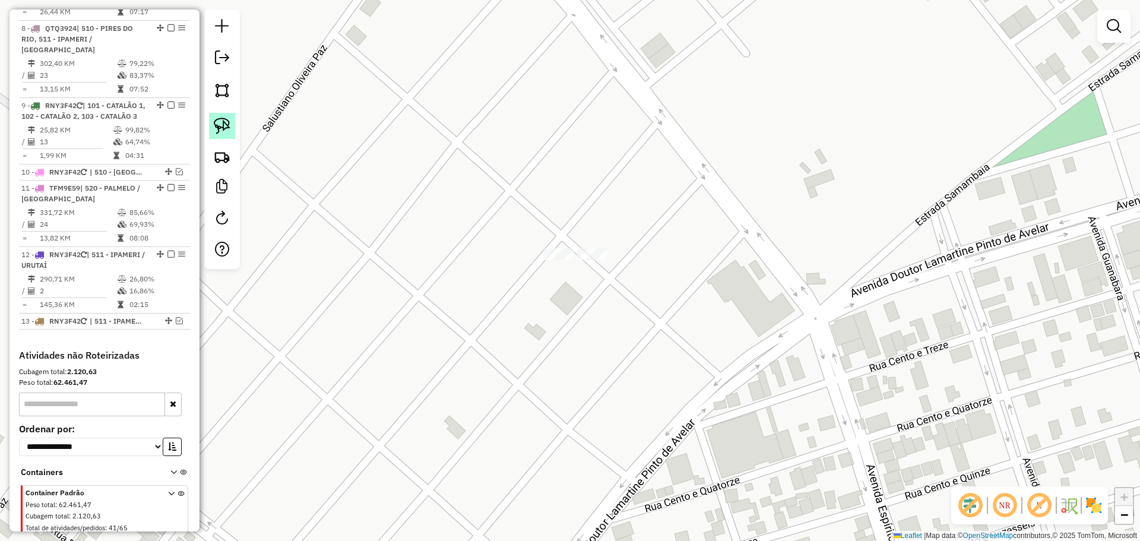
click at [229, 115] on link at bounding box center [222, 126] width 26 height 26
drag, startPoint x: 624, startPoint y: 255, endPoint x: 608, endPoint y: 267, distance: 20.4
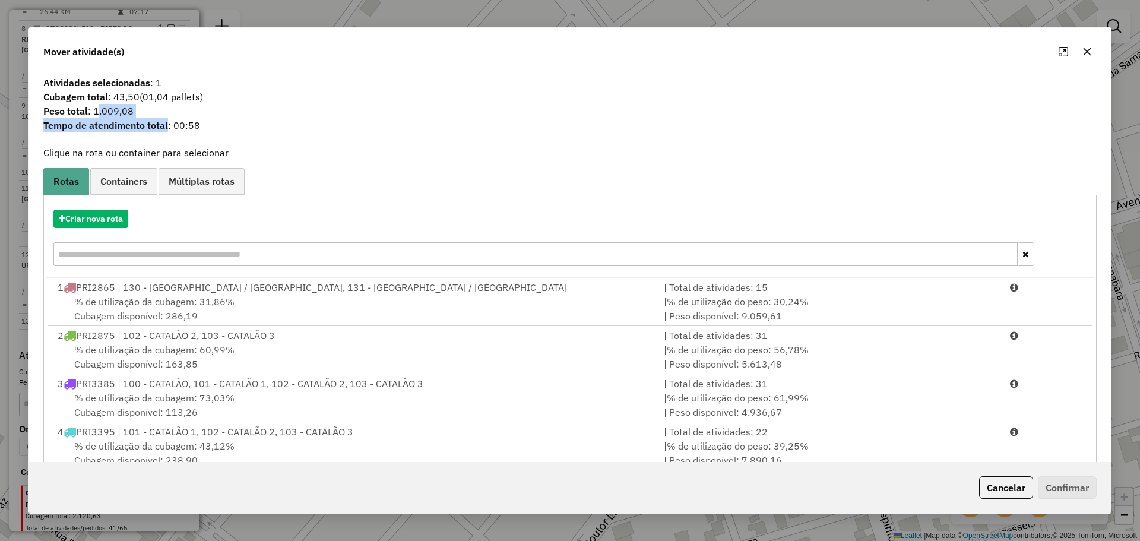
drag, startPoint x: 98, startPoint y: 110, endPoint x: 173, endPoint y: 122, distance: 76.4
click at [169, 122] on div "Atividades selecionadas : 1 Cubagem total : 43,50 (01,04 pallets) Peso total : …" at bounding box center [570, 107] width 1068 height 65
drag, startPoint x: 1083, startPoint y: 49, endPoint x: 1076, endPoint y: 49, distance: 6.6
click at [1083, 49] on icon "button" at bounding box center [1088, 52] width 10 height 10
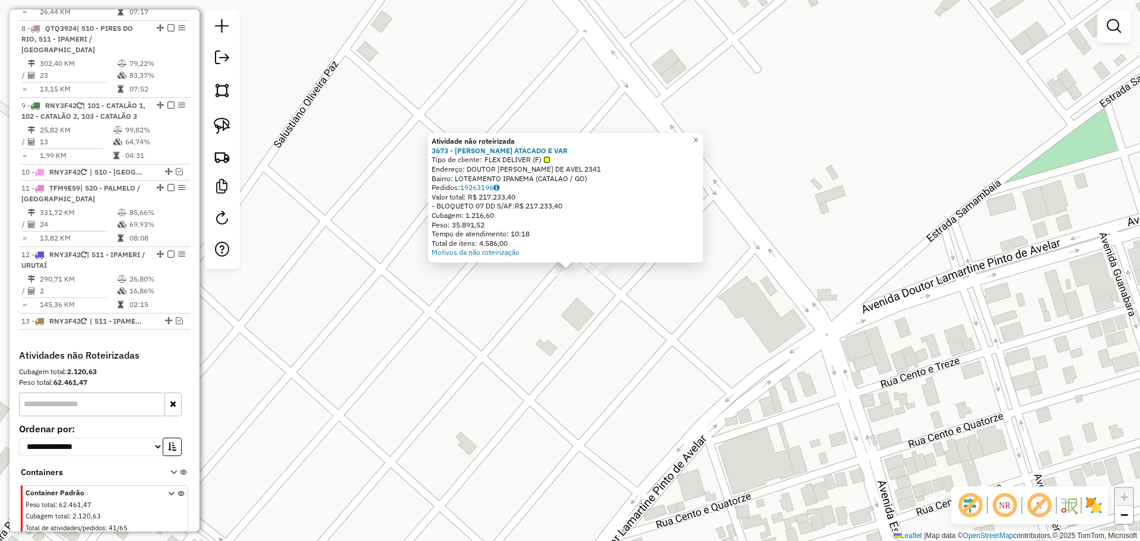
click at [524, 299] on div "Atividade não roteirizada 3673 - PONTAL ATACADO E VAR Tipo de cliente: FLEX DEL…" at bounding box center [570, 270] width 1140 height 541
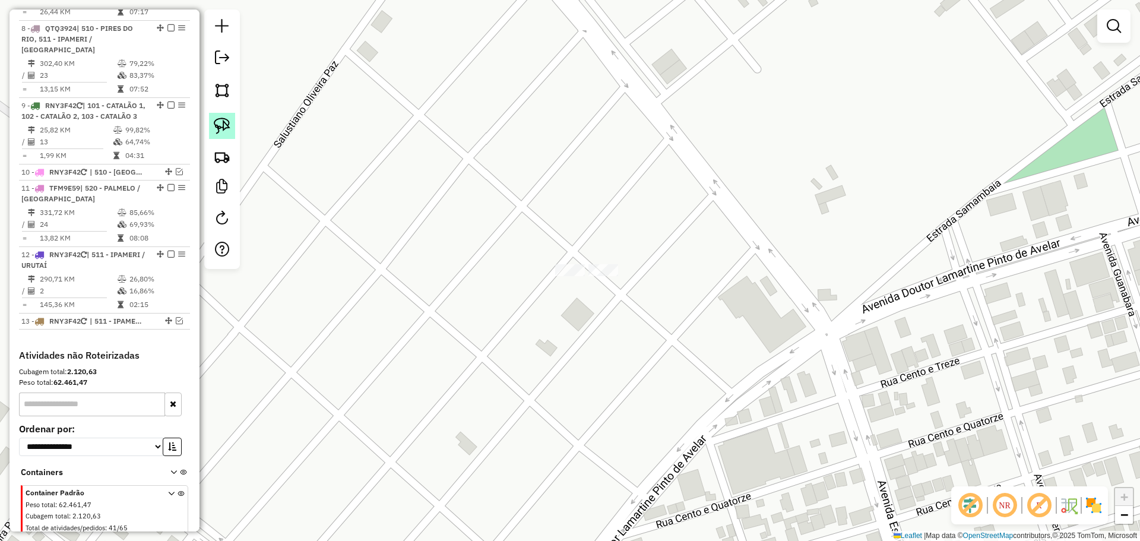
click at [225, 127] on img at bounding box center [222, 126] width 17 height 17
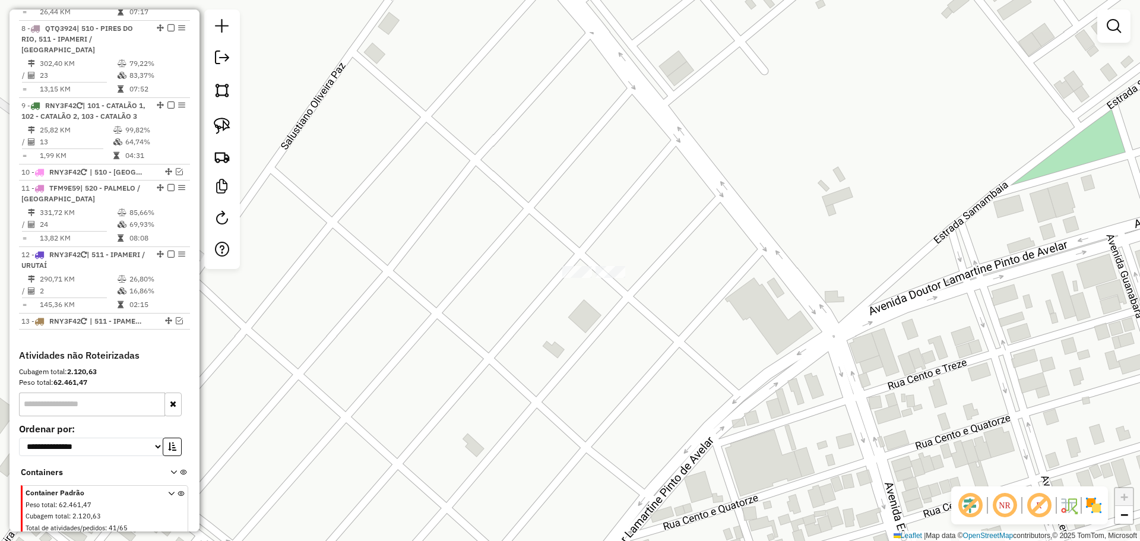
drag, startPoint x: 555, startPoint y: 285, endPoint x: 580, endPoint y: 278, distance: 25.9
click at [580, 279] on div "Janela de atendimento Grade de atendimento Capacidade Transportadoras Veículos …" at bounding box center [570, 270] width 1140 height 541
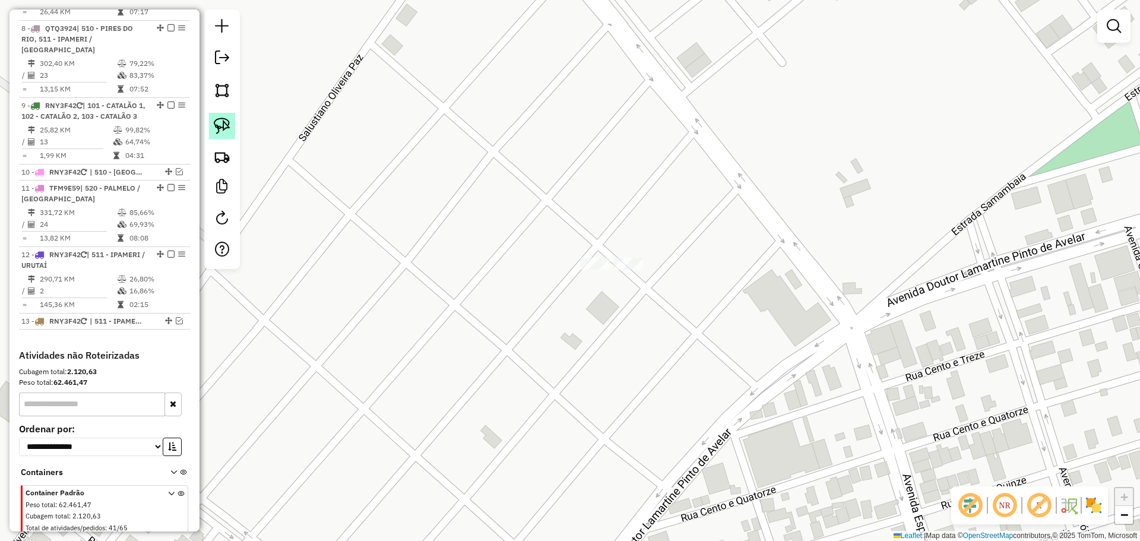
click at [229, 128] on img at bounding box center [222, 126] width 17 height 17
drag, startPoint x: 589, startPoint y: 272, endPoint x: 553, endPoint y: 244, distance: 45.6
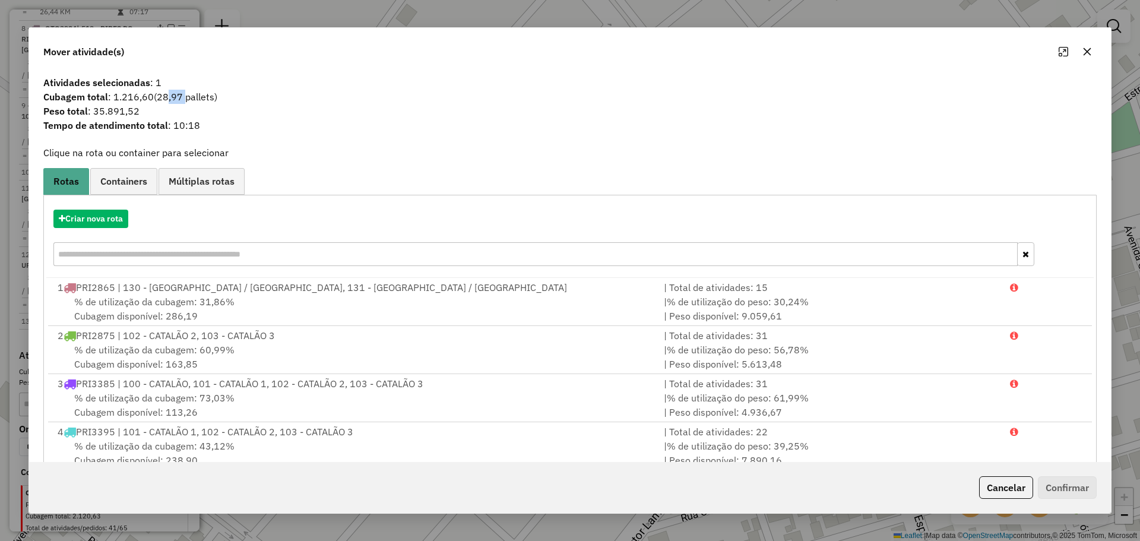
drag, startPoint x: 164, startPoint y: 97, endPoint x: 185, endPoint y: 100, distance: 21.0
click at [185, 100] on span "(28,97 pallets)" at bounding box center [186, 97] width 64 height 12
click at [211, 109] on span "Peso total : 35.891,52" at bounding box center [570, 111] width 1068 height 14
drag, startPoint x: 160, startPoint y: 94, endPoint x: 193, endPoint y: 94, distance: 33.3
click at [192, 94] on span "(28,97 pallets)" at bounding box center [186, 97] width 64 height 12
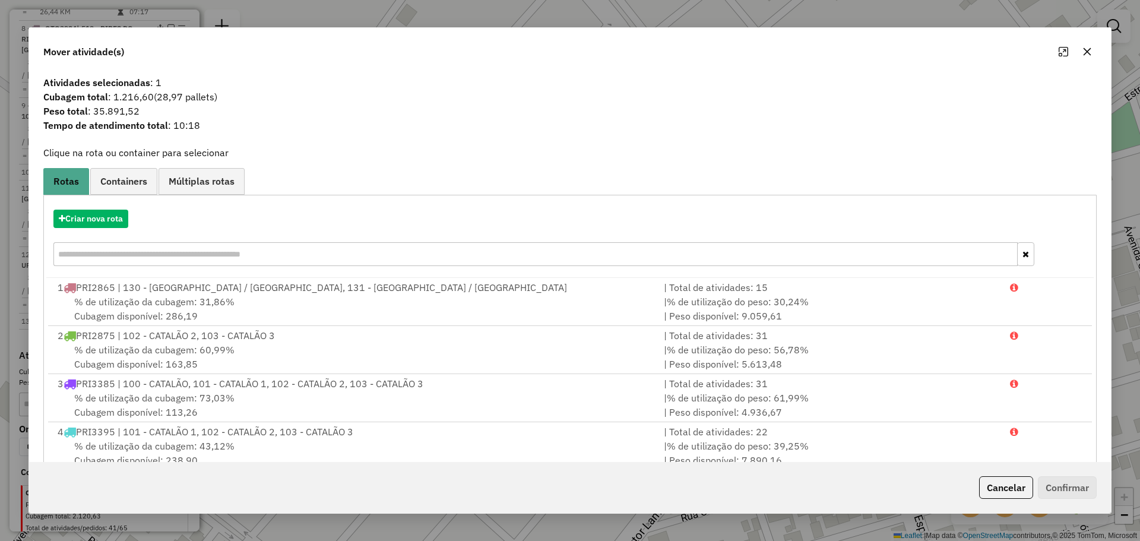
click at [211, 110] on span "Peso total : 35.891,52" at bounding box center [570, 111] width 1068 height 14
click at [1089, 56] on icon "button" at bounding box center [1088, 52] width 10 height 10
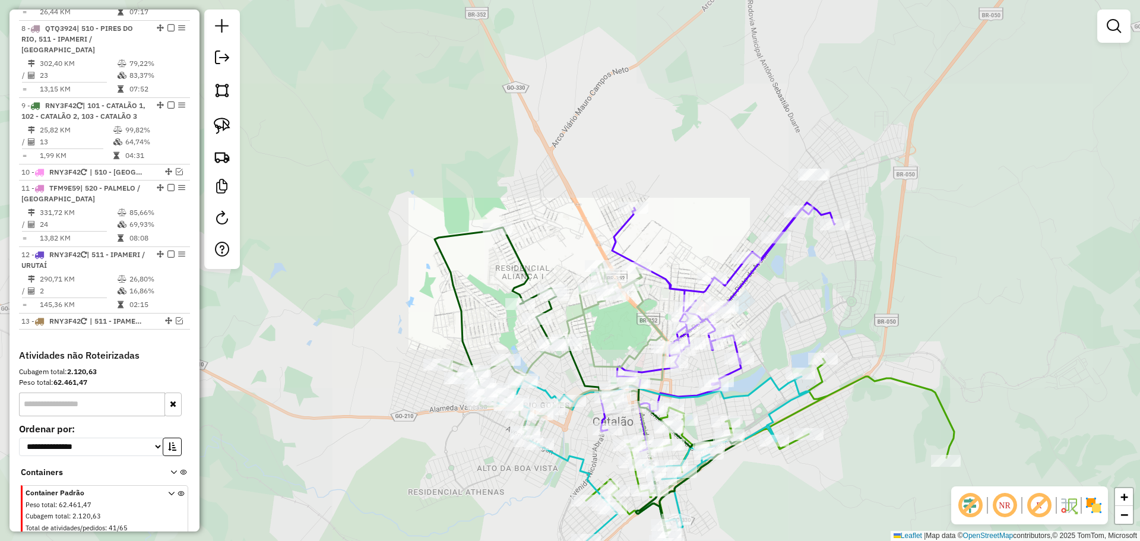
drag, startPoint x: 751, startPoint y: 128, endPoint x: 824, endPoint y: 277, distance: 166.8
click at [824, 277] on div "Janela de atendimento Grade de atendimento Capacidade Transportadoras Veículos …" at bounding box center [570, 270] width 1140 height 541
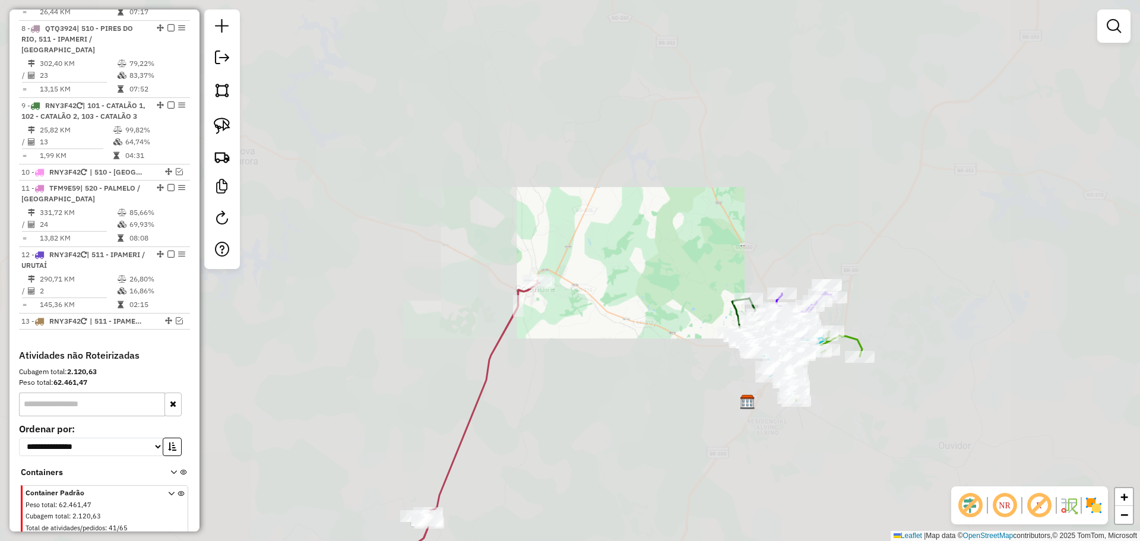
drag, startPoint x: 680, startPoint y: 143, endPoint x: 813, endPoint y: 304, distance: 208.8
click at [813, 304] on div "Janela de atendimento Grade de atendimento Capacidade Transportadoras Veículos …" at bounding box center [570, 270] width 1140 height 541
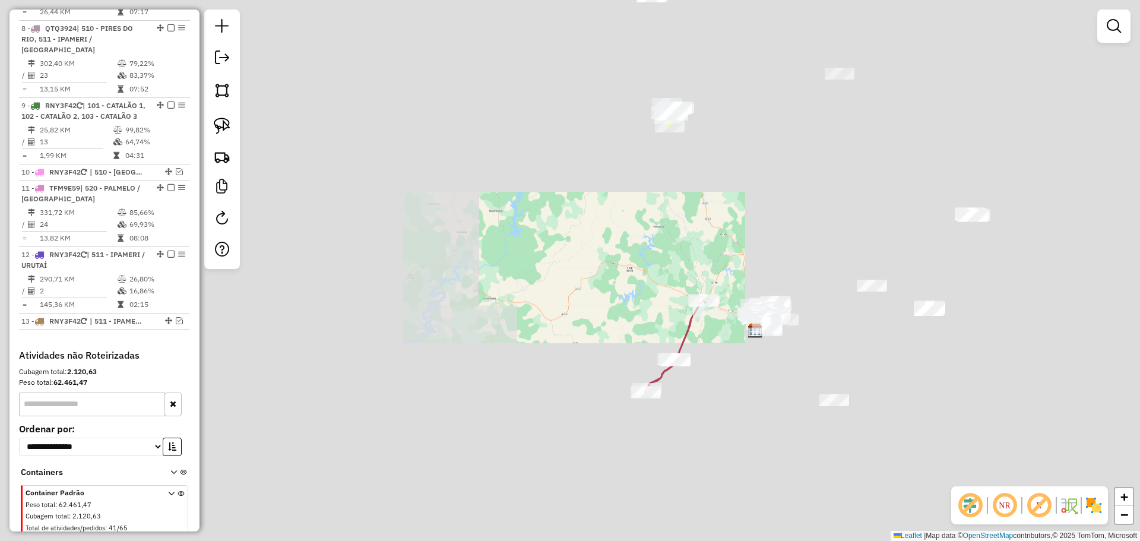
drag, startPoint x: 595, startPoint y: 166, endPoint x: 771, endPoint y: 304, distance: 223.0
click at [771, 304] on div "Janela de atendimento Grade de atendimento Capacidade Transportadoras Veículos …" at bounding box center [570, 270] width 1140 height 541
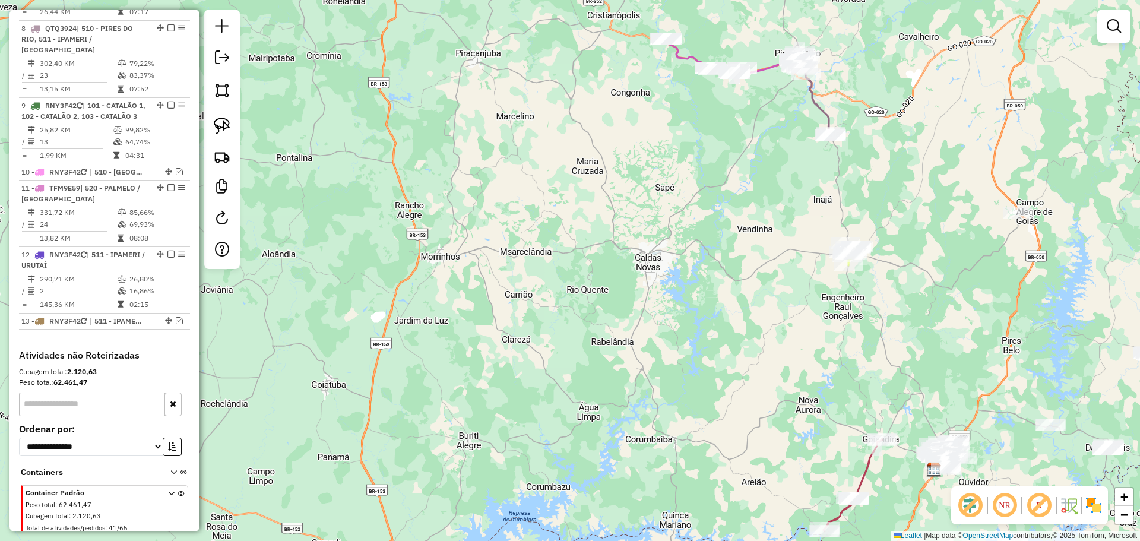
drag, startPoint x: 626, startPoint y: 170, endPoint x: 740, endPoint y: 338, distance: 202.3
click at [740, 349] on div "Janela de atendimento Grade de atendimento Capacidade Transportadoras Veículos …" at bounding box center [570, 270] width 1140 height 541
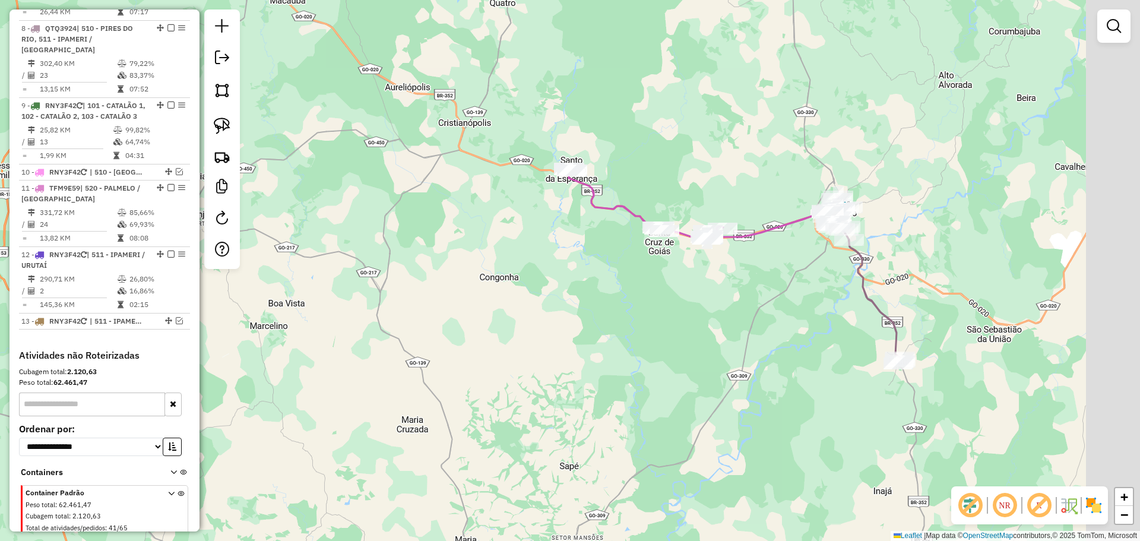
drag, startPoint x: 880, startPoint y: 271, endPoint x: 699, endPoint y: 292, distance: 182.9
click at [699, 292] on div "Janela de atendimento Grade de atendimento Capacidade Transportadoras Veículos …" at bounding box center [570, 270] width 1140 height 541
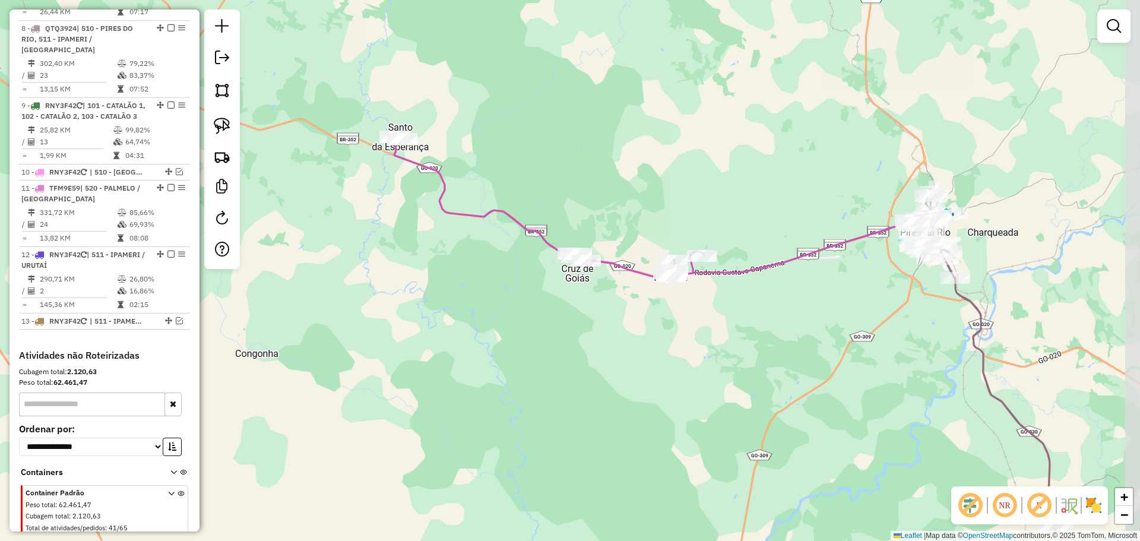
drag, startPoint x: 710, startPoint y: 283, endPoint x: 684, endPoint y: 361, distance: 82.8
click at [684, 361] on div "Janela de atendimento Grade de atendimento Capacidade Transportadoras Veículos …" at bounding box center [570, 270] width 1140 height 541
select select "**********"
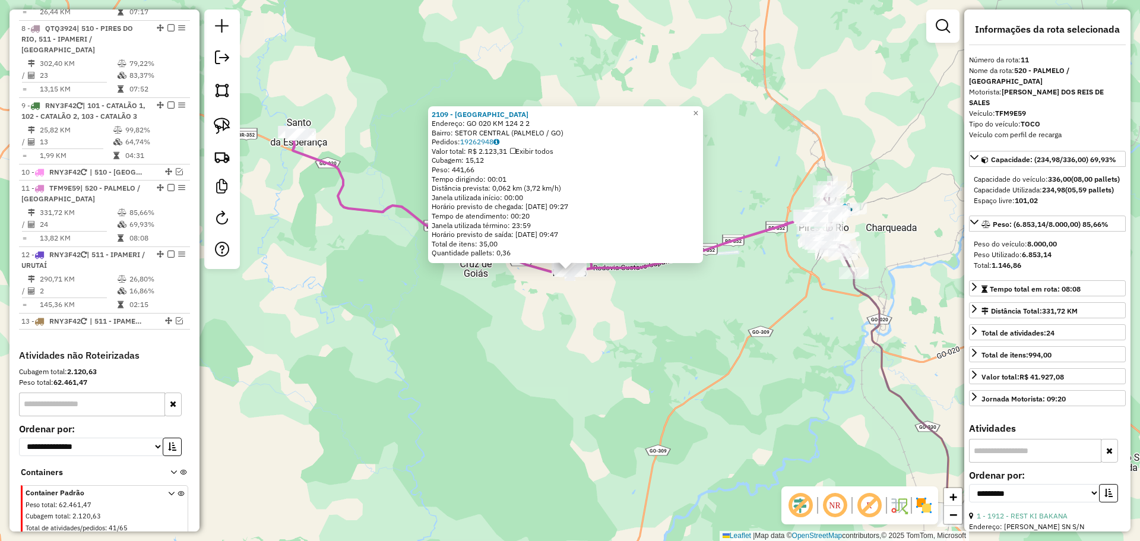
click at [597, 340] on div "2109 - CASA DA CACHACA Endereço: GO 020 KM 124 2 2 Bairro: SETOR CENTRAL (PALME…" at bounding box center [570, 270] width 1140 height 541
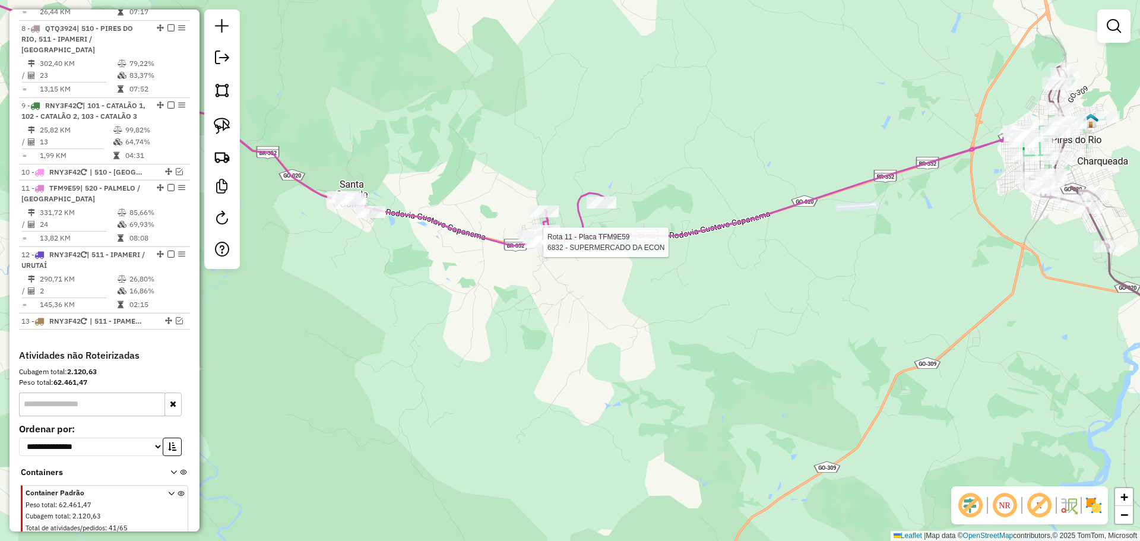
select select "**********"
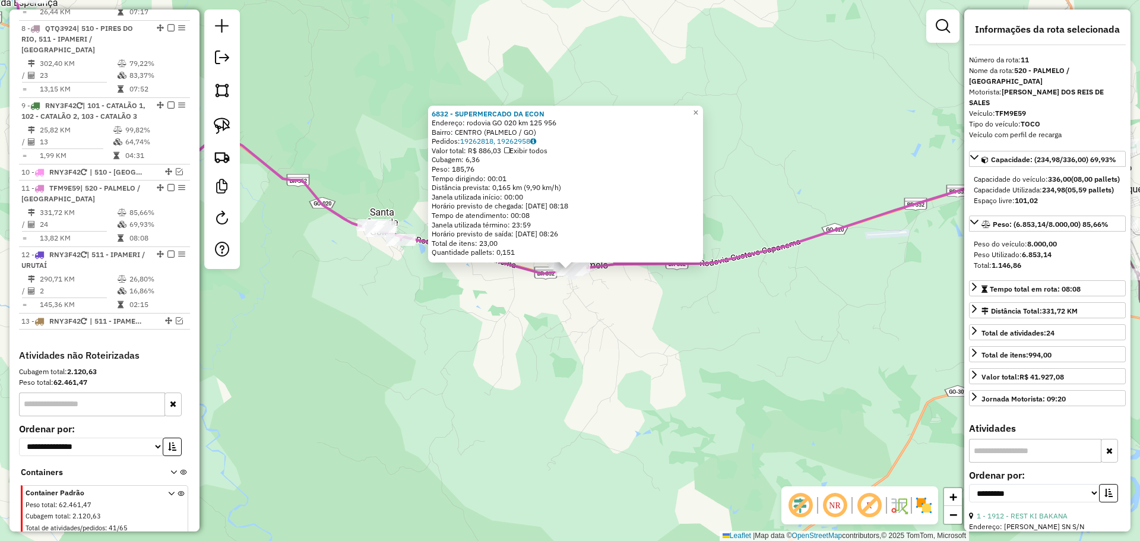
click at [594, 322] on div "6832 - SUPERMERCADO DA ECON Endereço: rodovia GO 020 km 125 956 Bairro: CENTRO …" at bounding box center [570, 270] width 1140 height 541
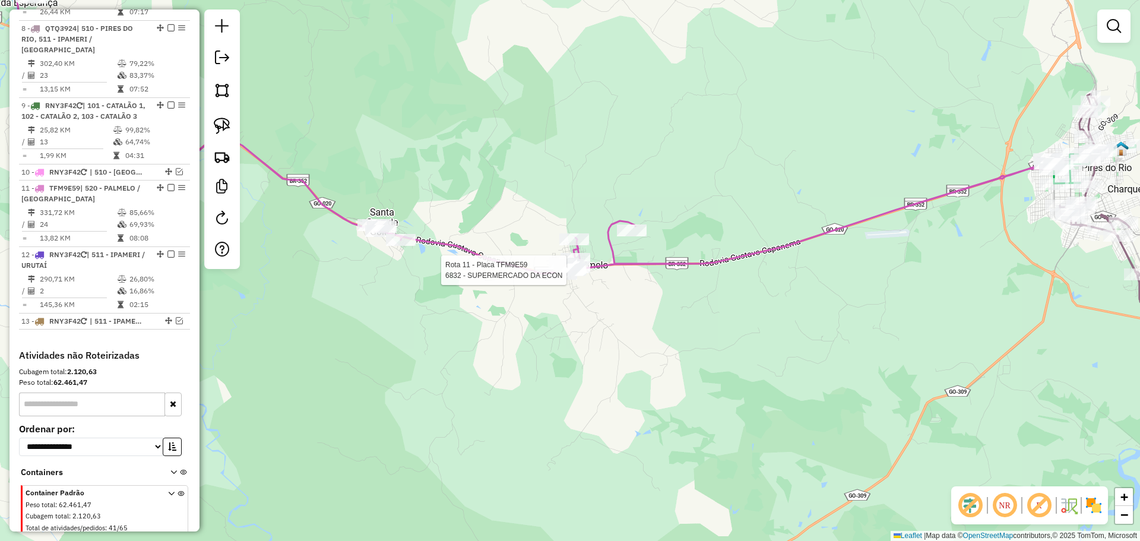
select select "**********"
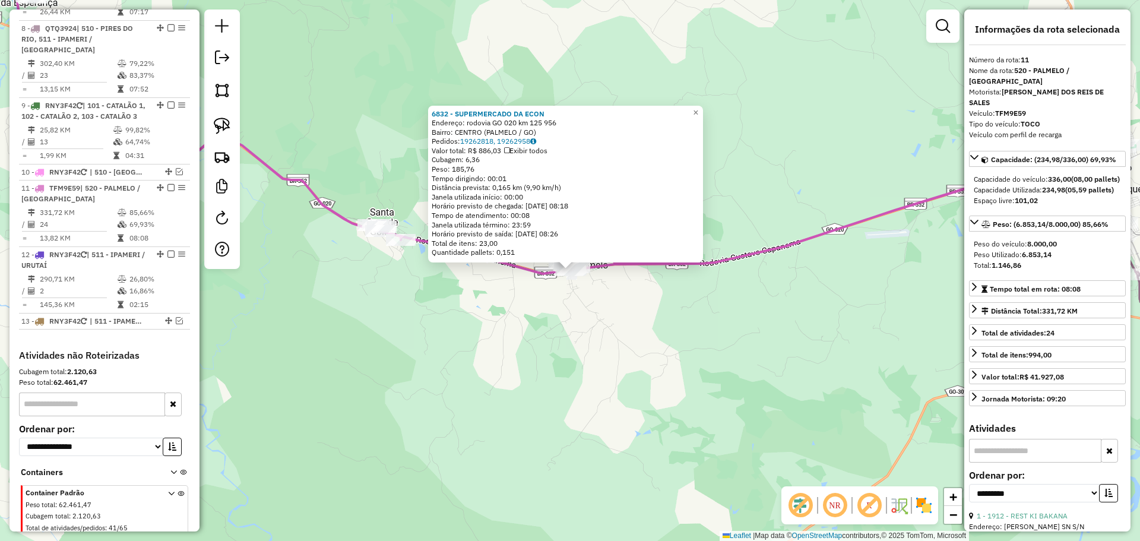
click at [570, 318] on div "6832 - SUPERMERCADO DA ECON Endereço: rodovia GO 020 km 125 956 Bairro: CENTRO …" at bounding box center [570, 270] width 1140 height 541
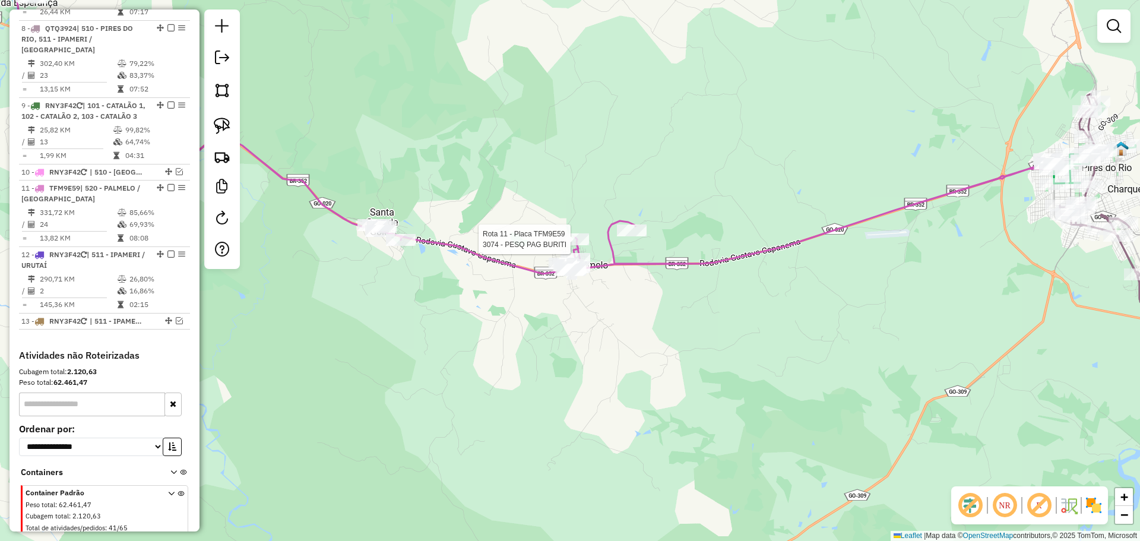
select select "**********"
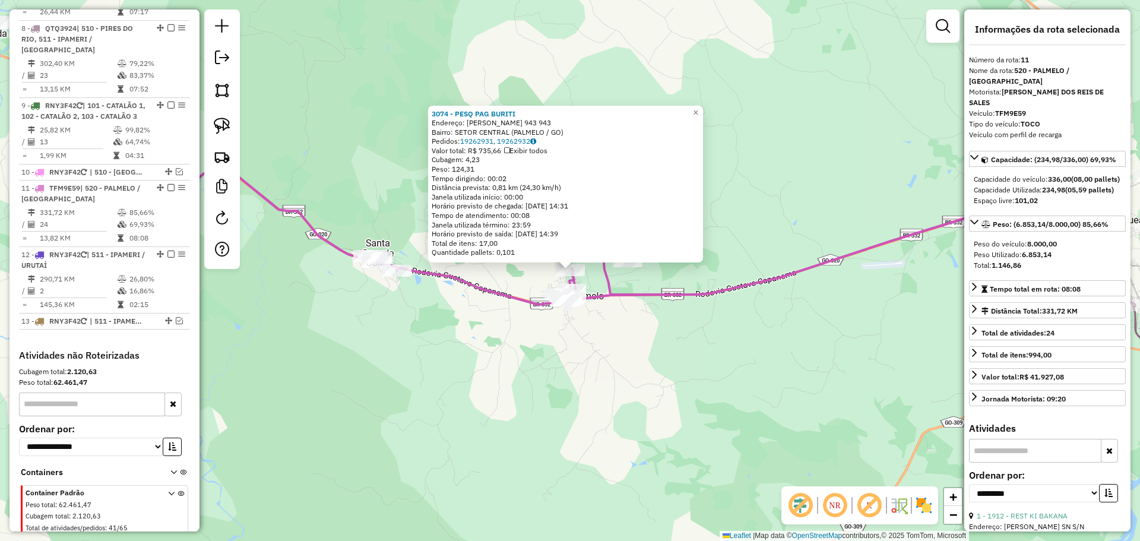
click at [627, 400] on div "Rota 11 - Placa TFM9E59 3074 - PESQ PAG BURITI Rota 11 - Placa TFM9E59 596 - S …" at bounding box center [570, 270] width 1140 height 541
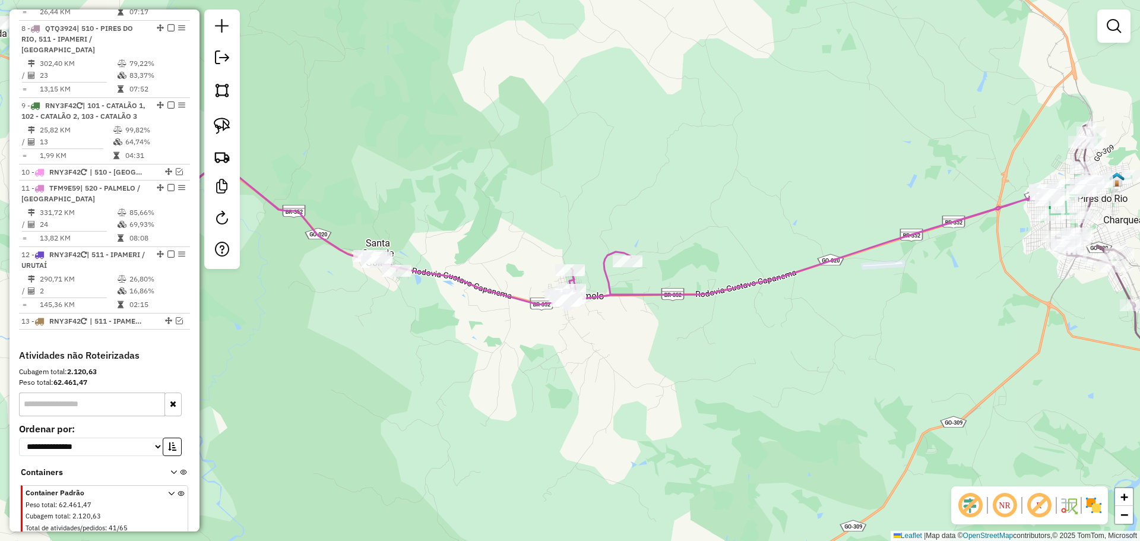
drag, startPoint x: 818, startPoint y: 344, endPoint x: 420, endPoint y: 333, distance: 398.1
click at [420, 333] on div "Janela de atendimento Grade de atendimento Capacidade Transportadoras Veículos …" at bounding box center [570, 270] width 1140 height 541
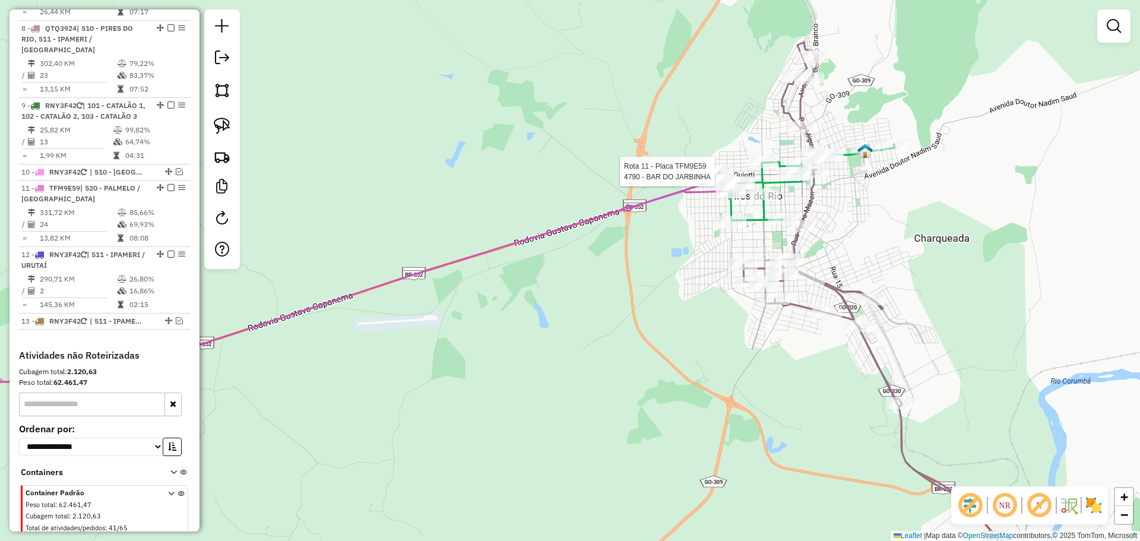
select select "**********"
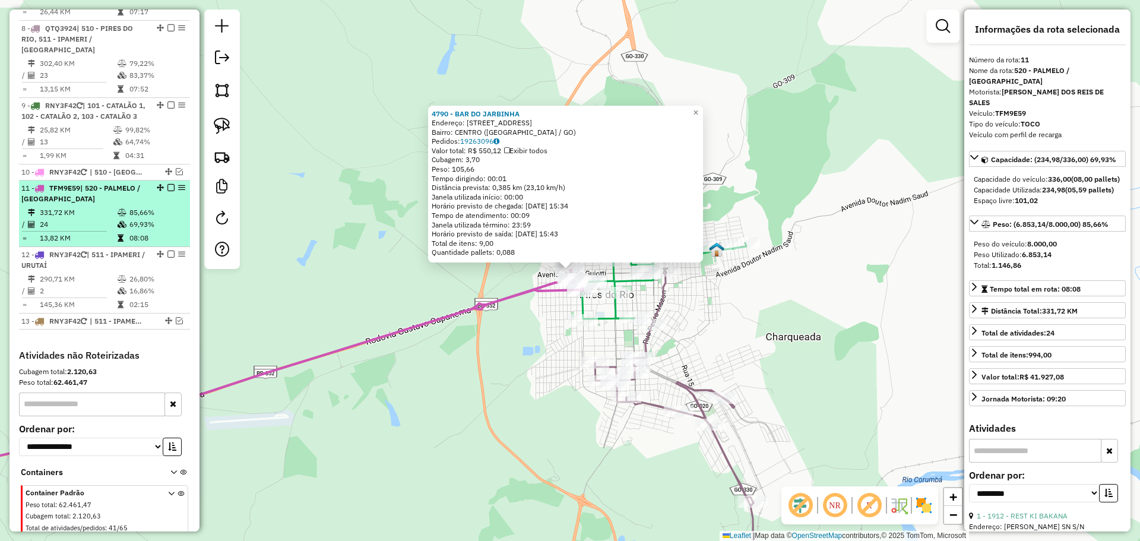
click at [168, 184] on em at bounding box center [171, 187] width 7 height 7
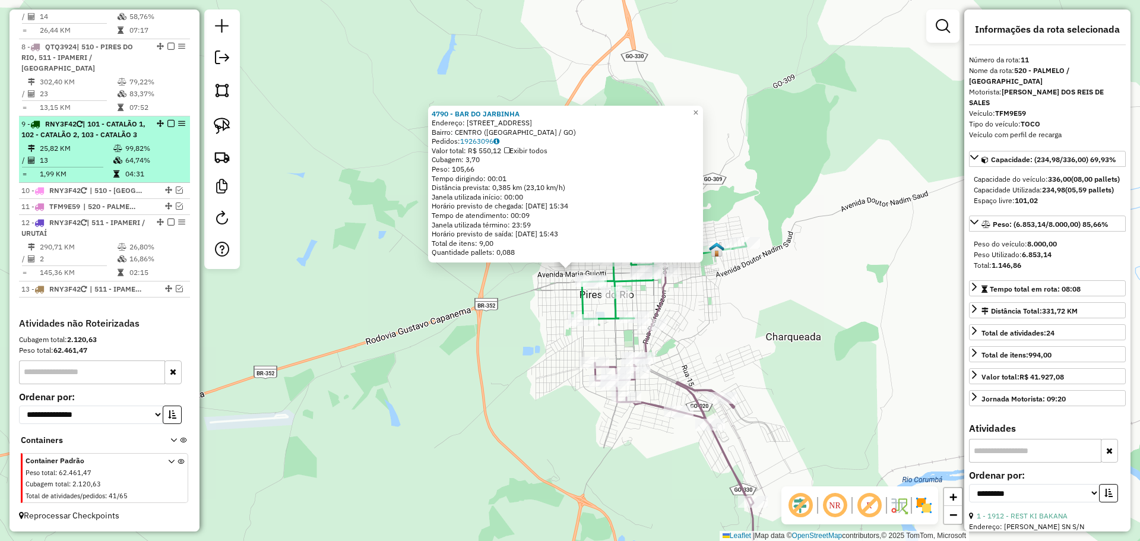
scroll to position [917, 0]
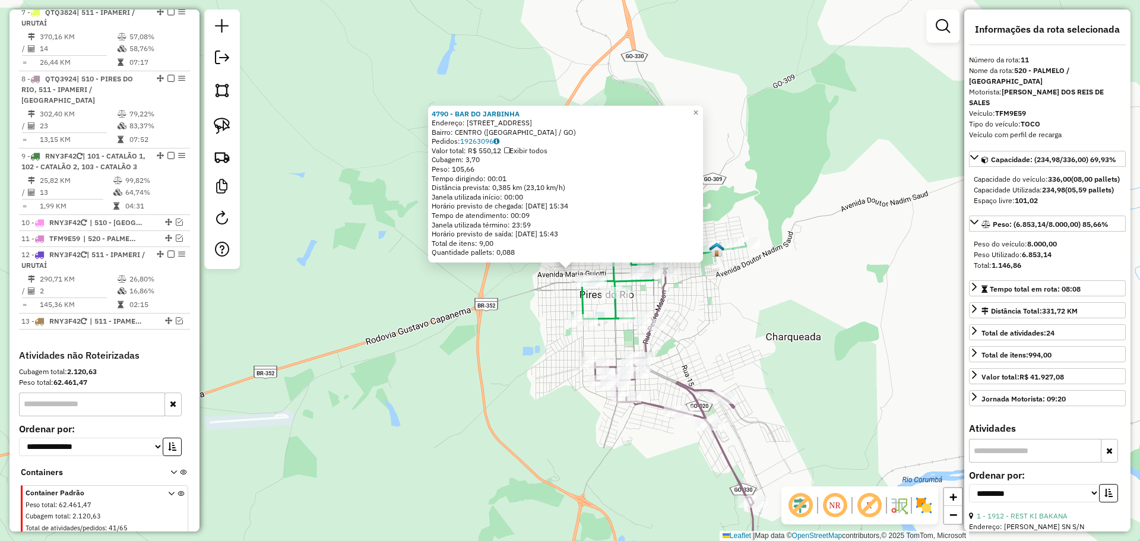
click at [403, 340] on div "4790 - BAR DO JARBINHA Endereço: R RUA ADIB FAIAD Q15 L 08 SAMPA, 100 Bairro: C…" at bounding box center [570, 270] width 1140 height 541
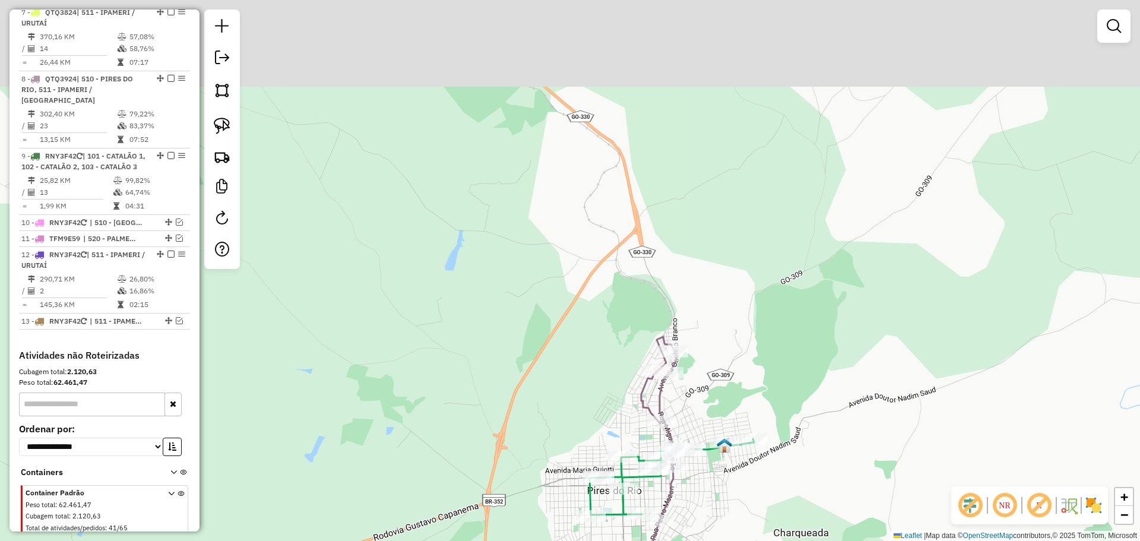
drag, startPoint x: 792, startPoint y: 308, endPoint x: 770, endPoint y: 360, distance: 56.7
click at [792, 369] on div "Janela de atendimento Grade de atendimento Capacidade Transportadoras Veículos …" at bounding box center [570, 270] width 1140 height 541
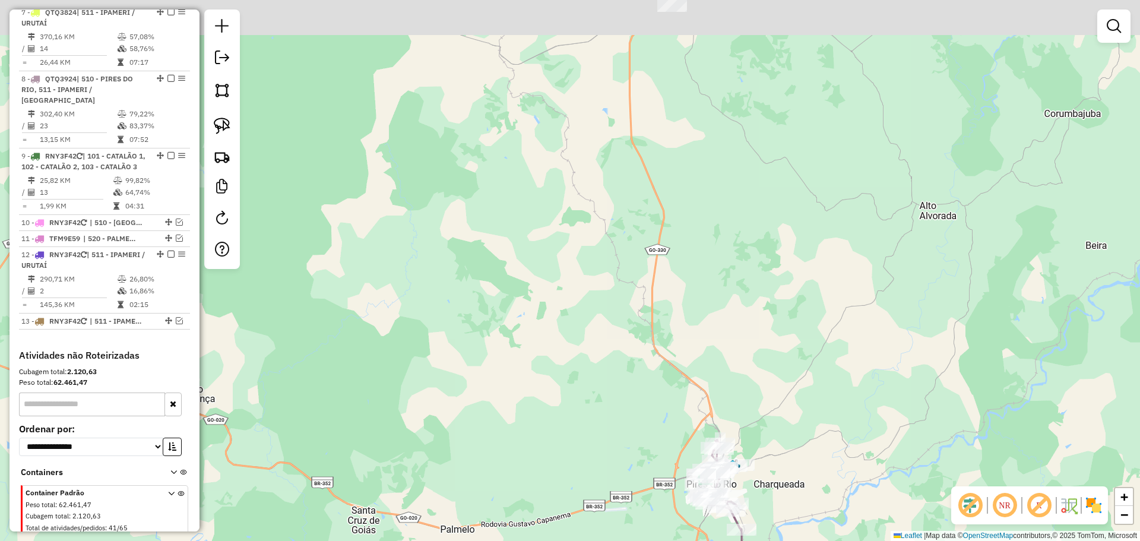
drag, startPoint x: 773, startPoint y: 224, endPoint x: 729, endPoint y: 323, distance: 108.2
click at [729, 323] on div "Janela de atendimento Grade de atendimento Capacidade Transportadoras Veículos …" at bounding box center [570, 270] width 1140 height 541
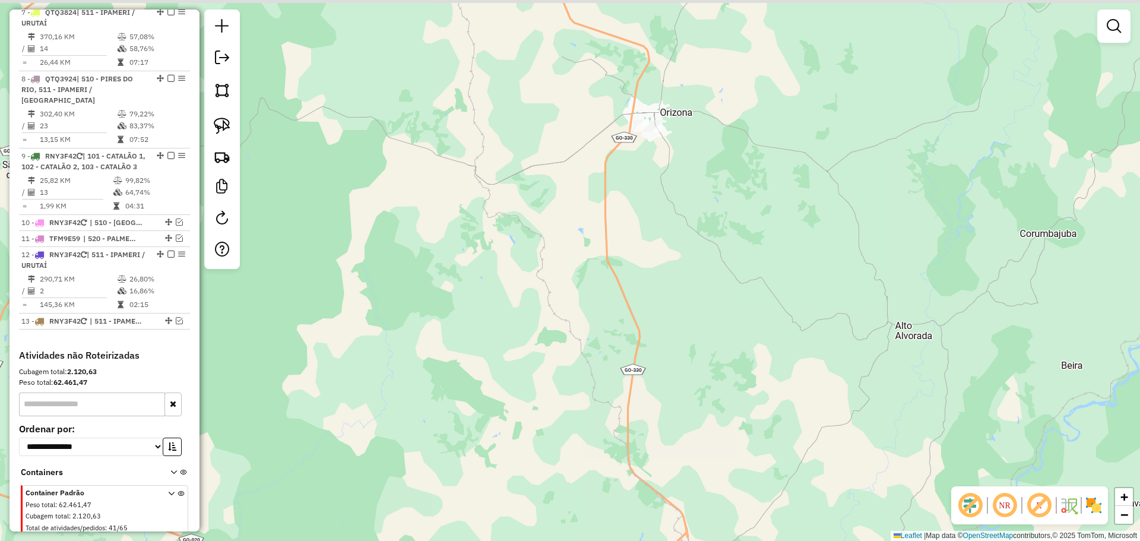
drag, startPoint x: 662, startPoint y: 184, endPoint x: 661, endPoint y: 248, distance: 64.2
click at [661, 248] on div "Janela de atendimento Grade de atendimento Capacidade Transportadoras Veículos …" at bounding box center [570, 270] width 1140 height 541
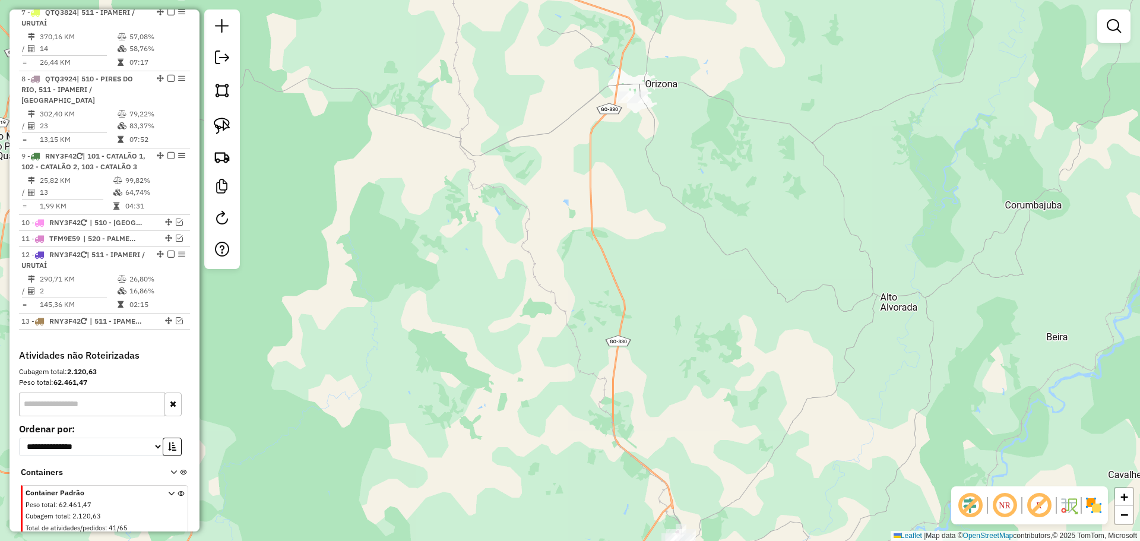
drag, startPoint x: 671, startPoint y: 312, endPoint x: 631, endPoint y: 274, distance: 54.6
click at [579, 148] on div "Janela de atendimento Grade de atendimento Capacidade Transportadoras Veículos …" at bounding box center [570, 270] width 1140 height 541
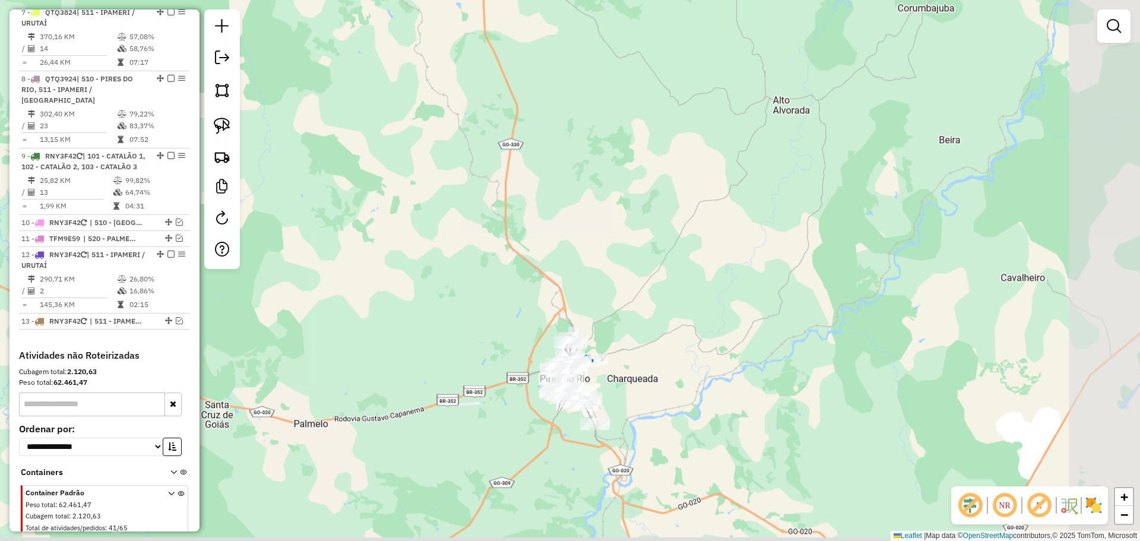
drag, startPoint x: 650, startPoint y: 309, endPoint x: 573, endPoint y: 134, distance: 192.0
click at [575, 137] on div "Janela de atendimento Grade de atendimento Capacidade Transportadoras Veículos …" at bounding box center [570, 270] width 1140 height 541
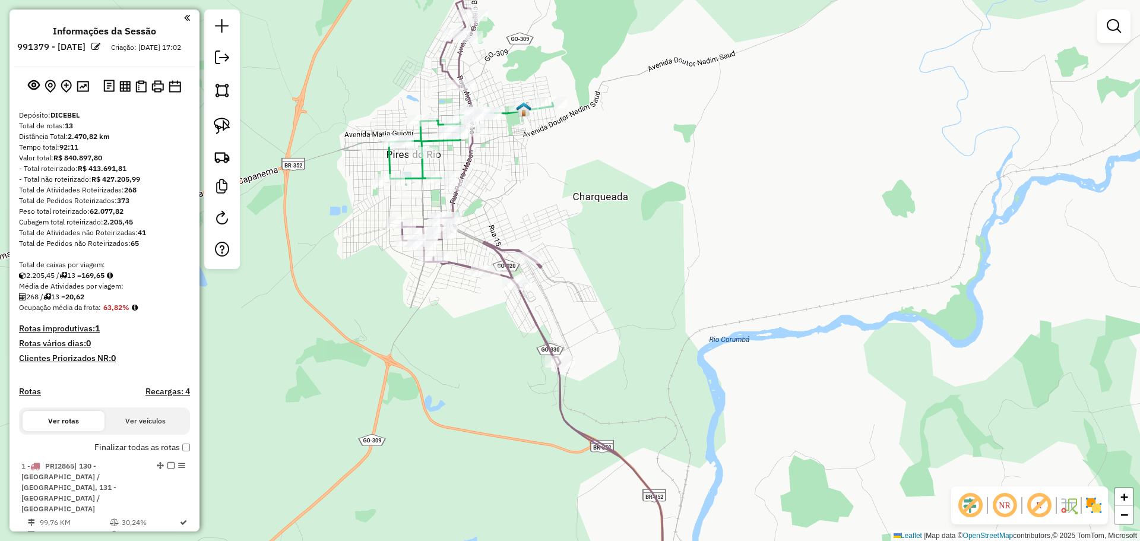
scroll to position [917, 0]
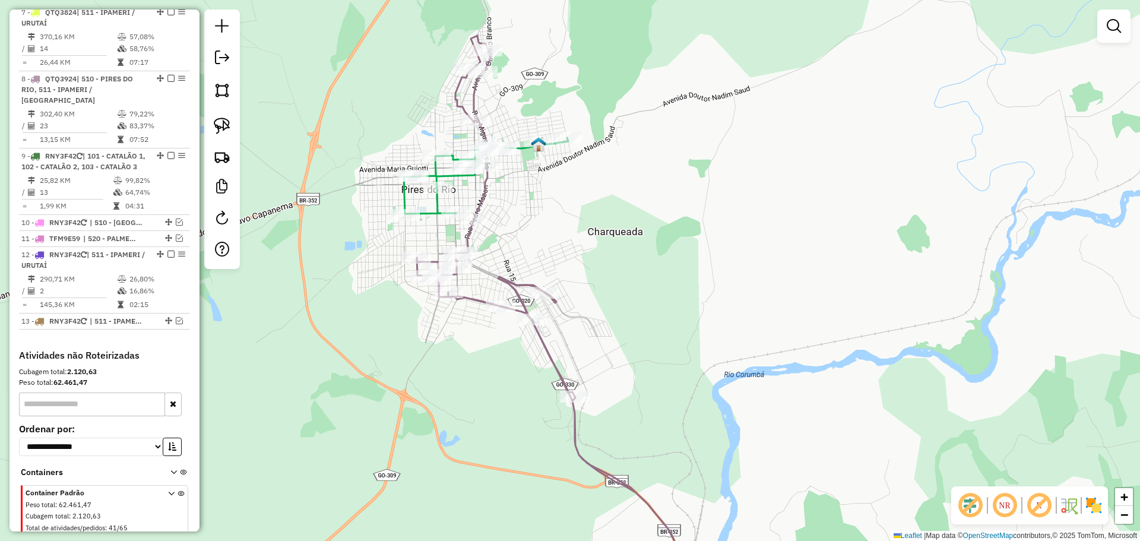
drag, startPoint x: 573, startPoint y: 207, endPoint x: 585, endPoint y: 287, distance: 81.2
click at [585, 287] on div "Janela de atendimento Grade de atendimento Capacidade Transportadoras Veículos …" at bounding box center [570, 270] width 1140 height 541
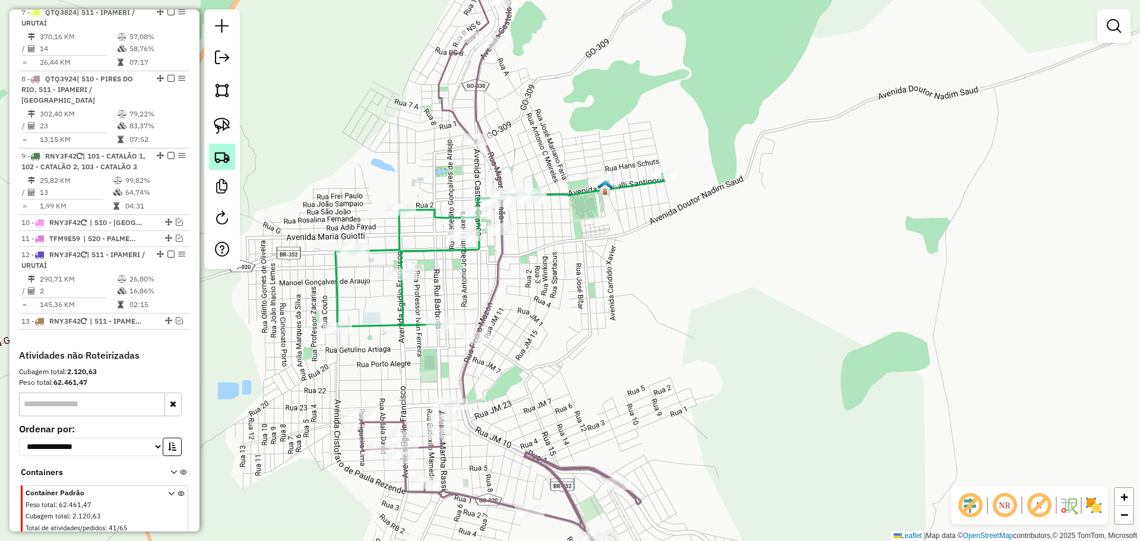
click at [219, 160] on img at bounding box center [222, 156] width 17 height 17
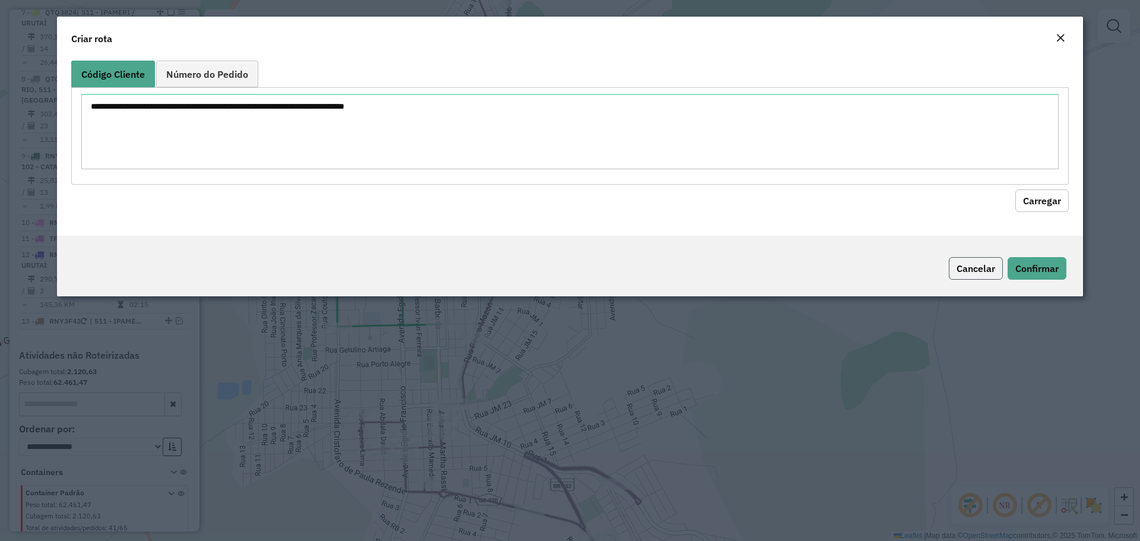
click at [978, 273] on button "Cancelar" at bounding box center [976, 268] width 54 height 23
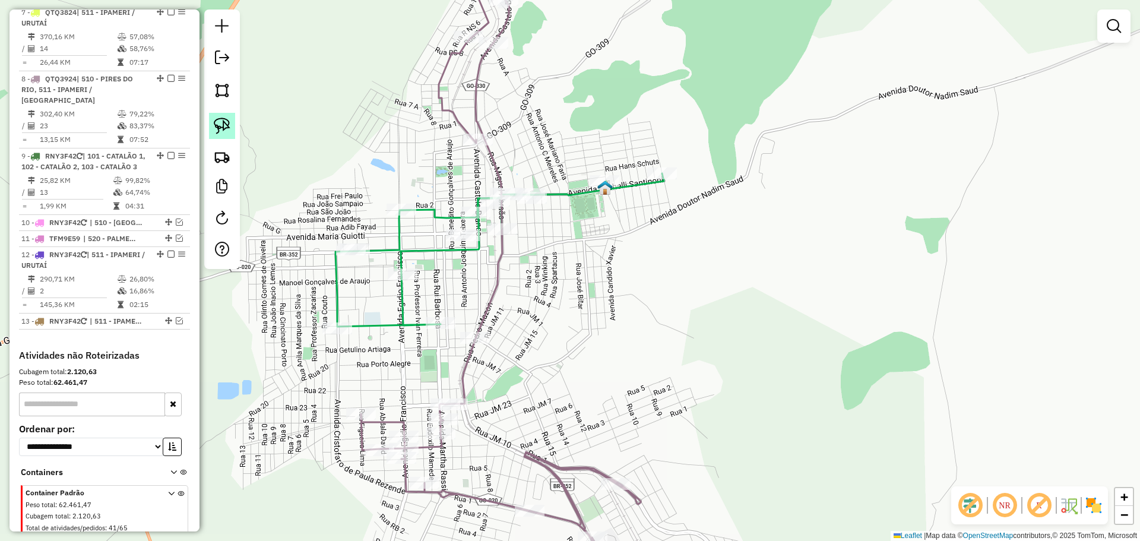
click at [225, 128] on img at bounding box center [222, 126] width 17 height 17
drag, startPoint x: 435, startPoint y: 239, endPoint x: 356, endPoint y: 262, distance: 82.3
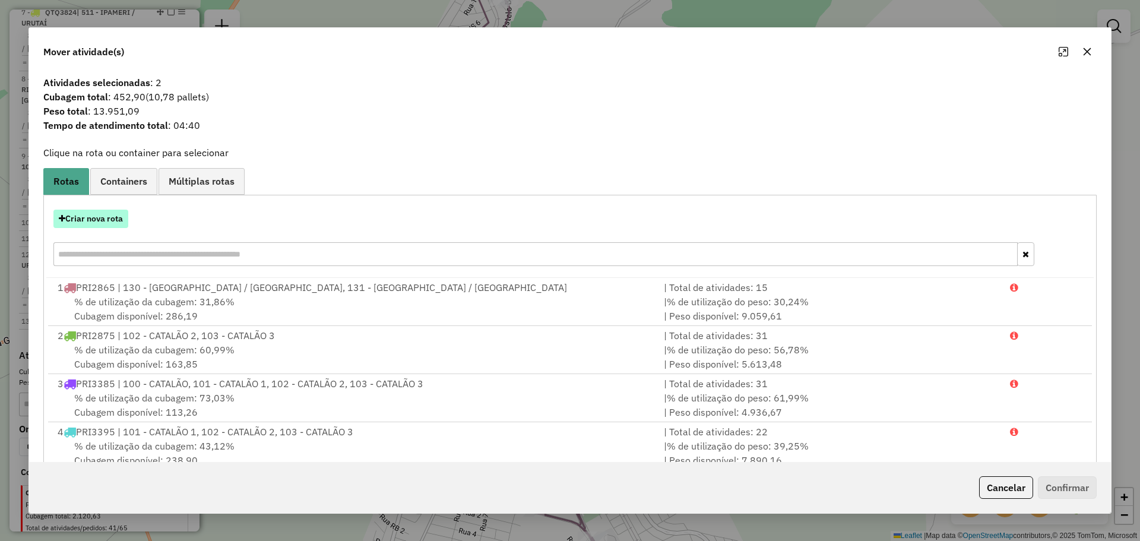
click at [91, 220] on button "Criar nova rota" at bounding box center [90, 219] width 75 height 18
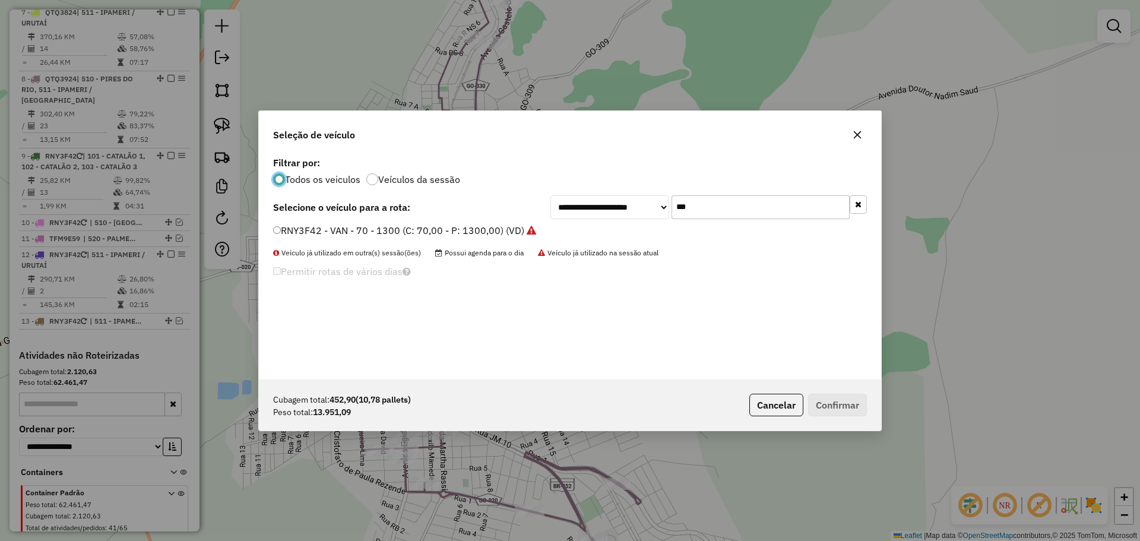
scroll to position [7, 4]
click at [715, 223] on div "**********" at bounding box center [570, 267] width 622 height 226
click at [709, 210] on input "***" at bounding box center [761, 207] width 178 height 24
click at [715, 195] on input "****" at bounding box center [761, 207] width 178 height 24
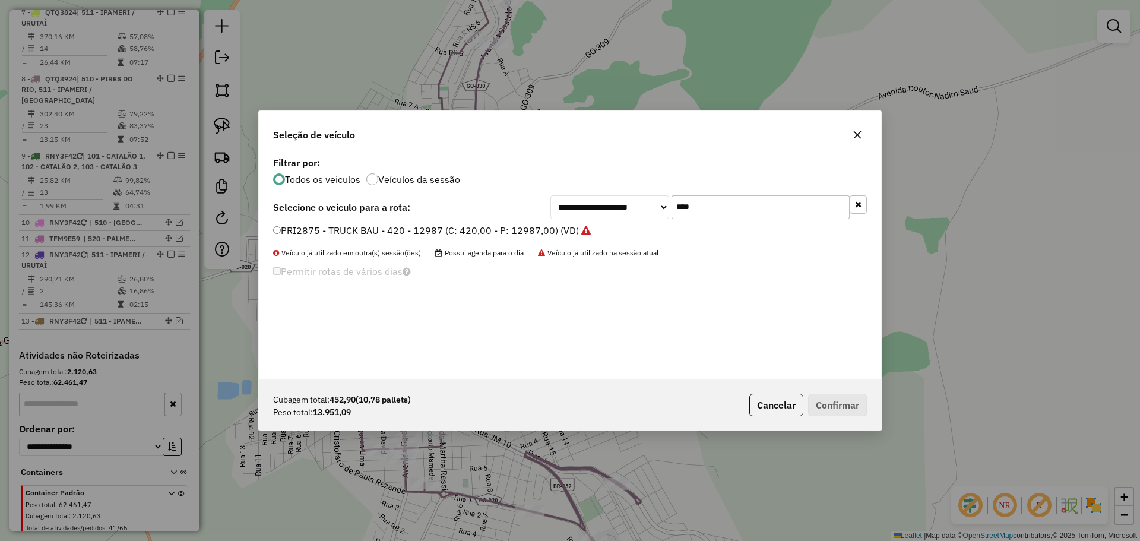
click at [715, 195] on input "****" at bounding box center [761, 207] width 178 height 24
type input "****"
click at [367, 235] on label "PRI2865 - TRUCK BAU - 420 - 12987 (C: 420,00 - P: 12987,00) (VD)" at bounding box center [432, 230] width 318 height 14
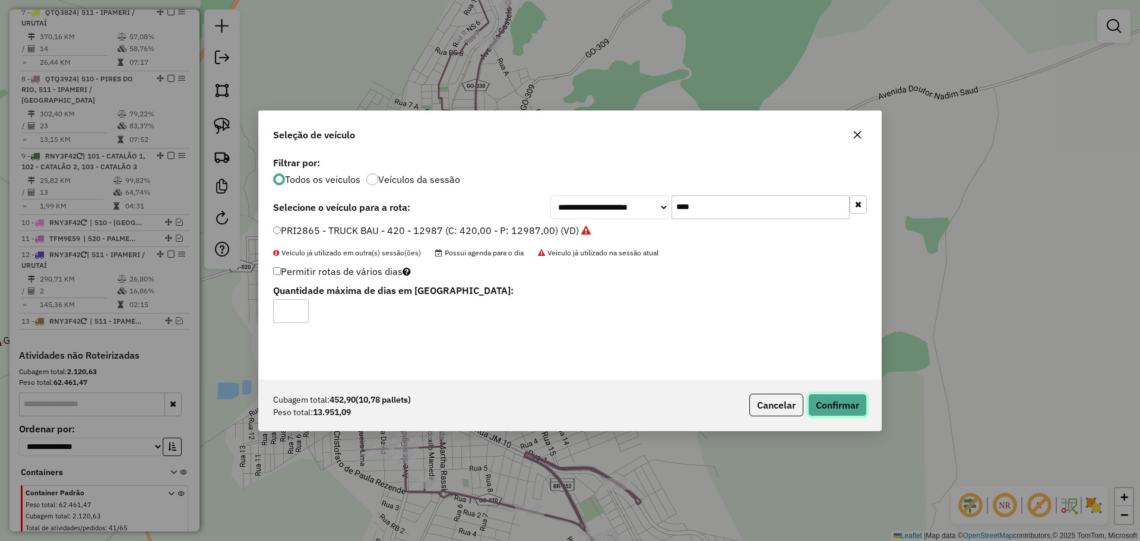
click at [838, 409] on button "Confirmar" at bounding box center [837, 405] width 59 height 23
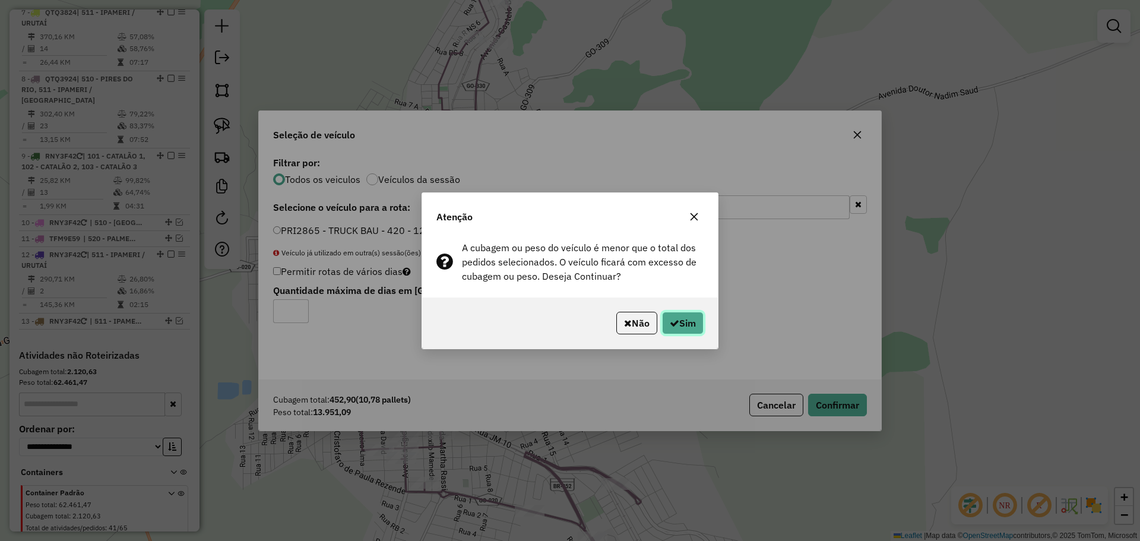
click at [672, 331] on button "Sim" at bounding box center [683, 323] width 42 height 23
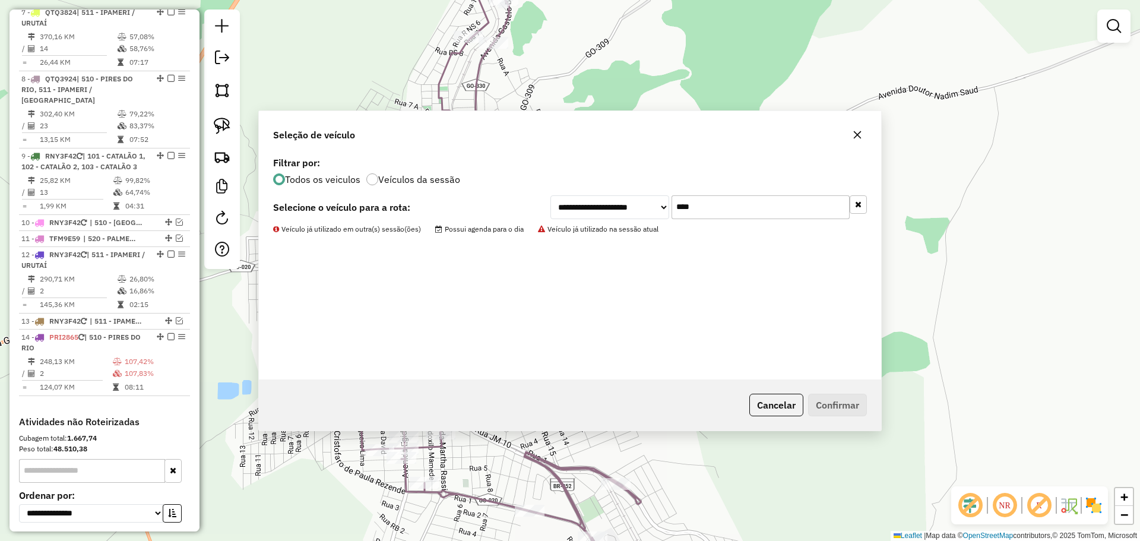
scroll to position [984, 0]
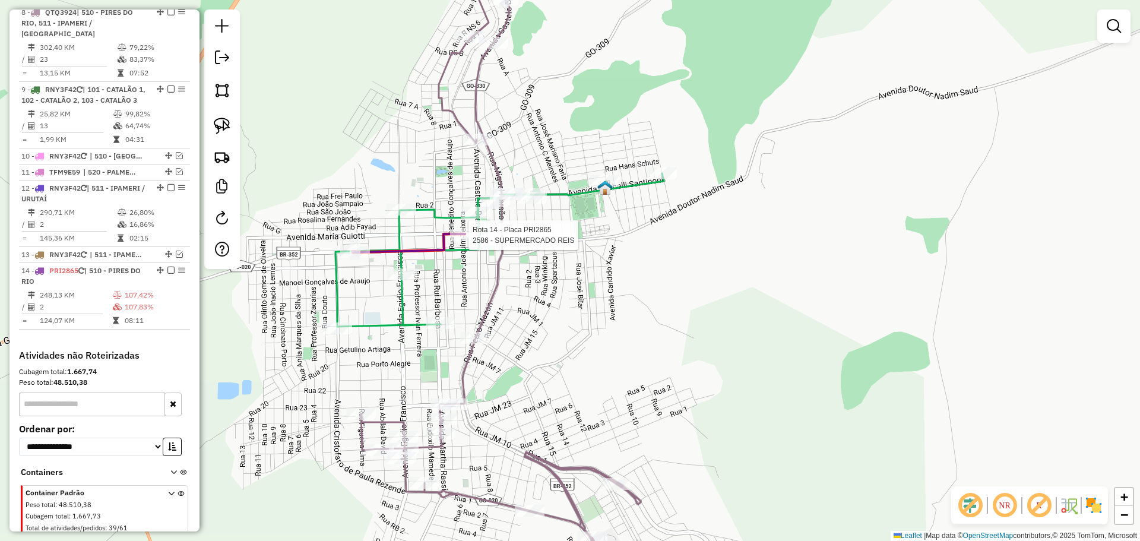
select select "**********"
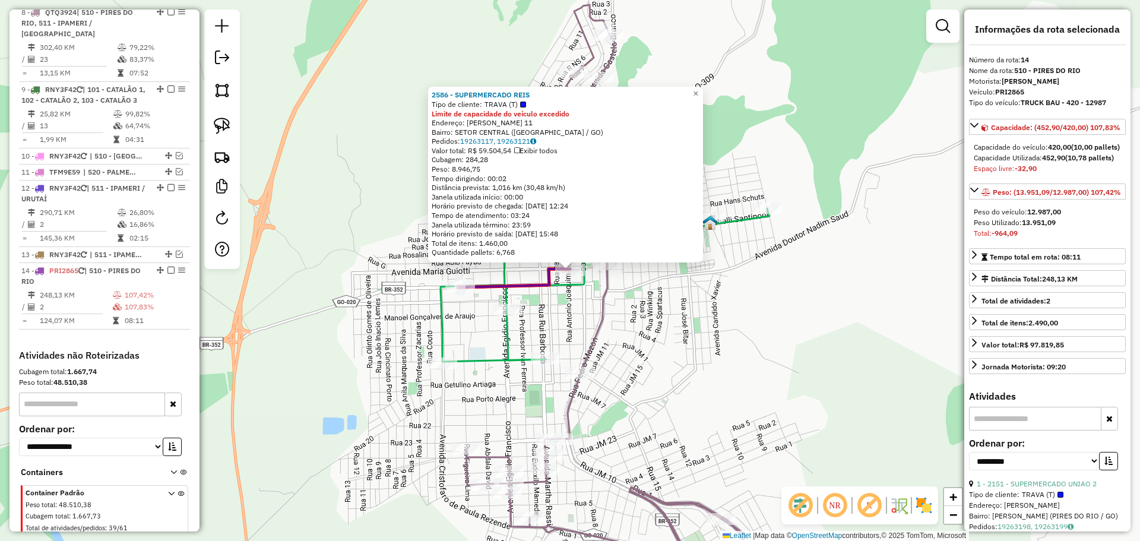
click at [605, 327] on icon at bounding box center [606, 300] width 280 height 590
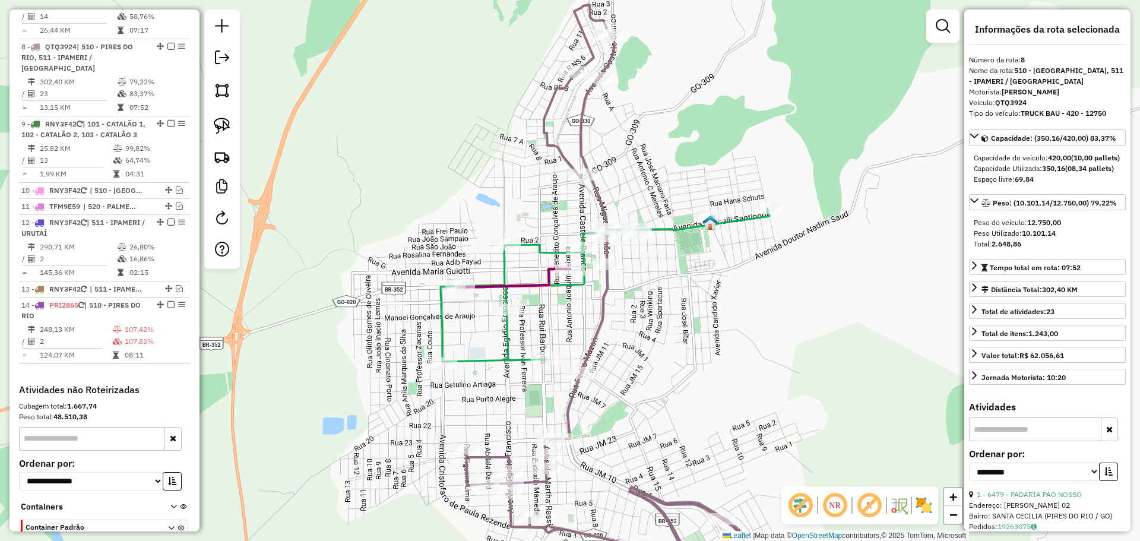
scroll to position [947, 0]
click at [544, 296] on div "Janela de atendimento Grade de atendimento Capacidade Transportadoras Veículos …" at bounding box center [570, 270] width 1140 height 541
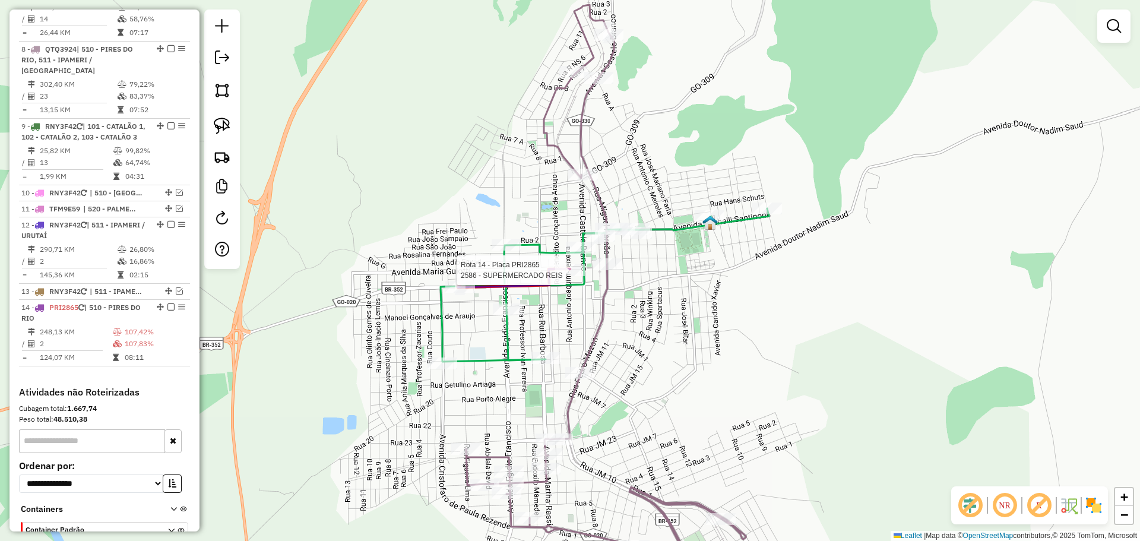
select select "**********"
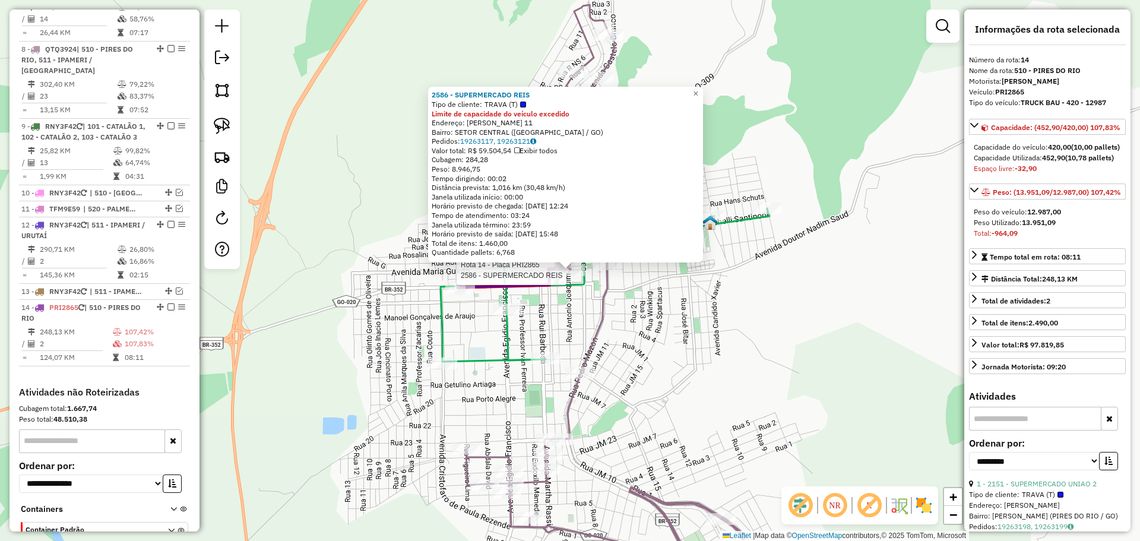
scroll to position [984, 0]
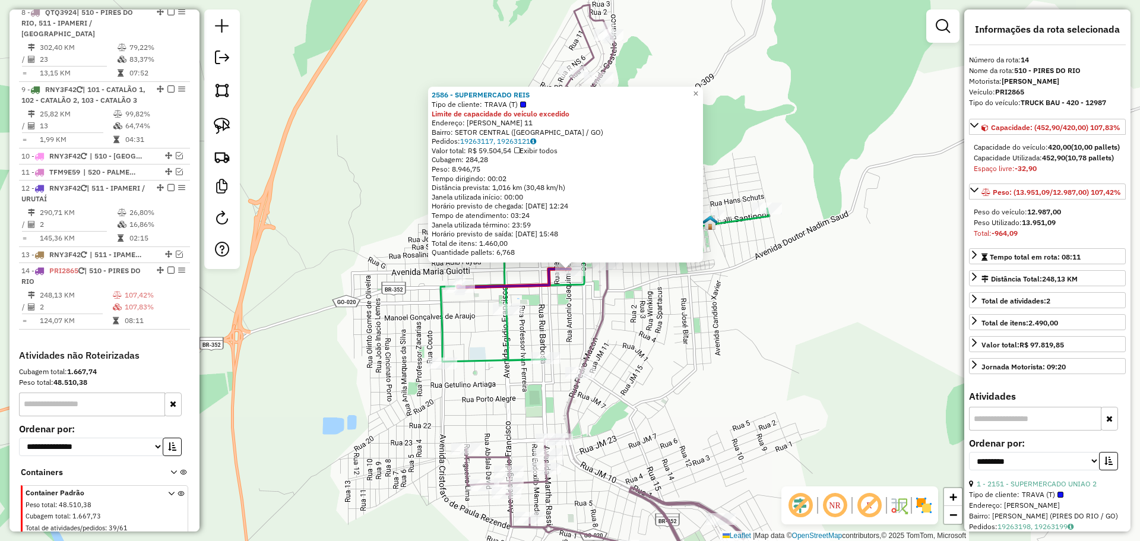
click at [577, 336] on div "2586 - SUPERMERCADO REIS Tipo de cliente: TRAVA (T) Limite de capacidade do veí…" at bounding box center [570, 270] width 1140 height 541
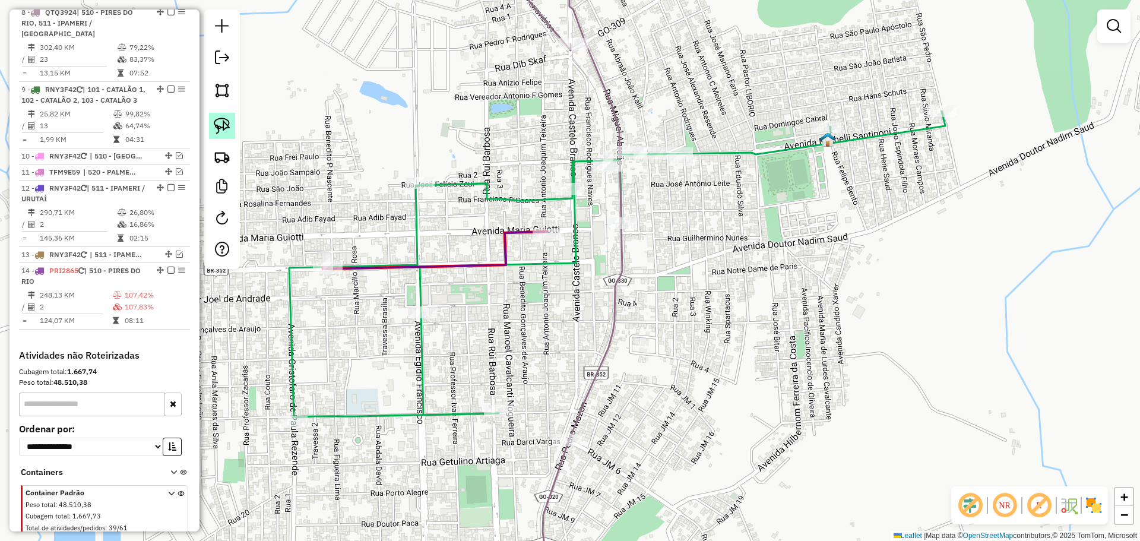
click at [222, 128] on img at bounding box center [222, 126] width 17 height 17
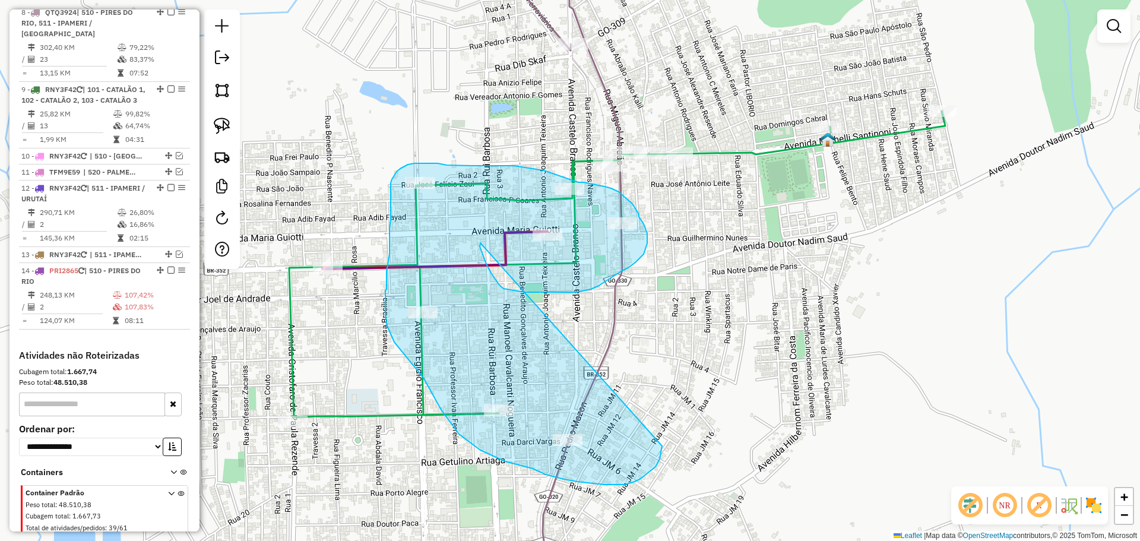
drag, startPoint x: 481, startPoint y: 243, endPoint x: 662, endPoint y: 415, distance: 250.0
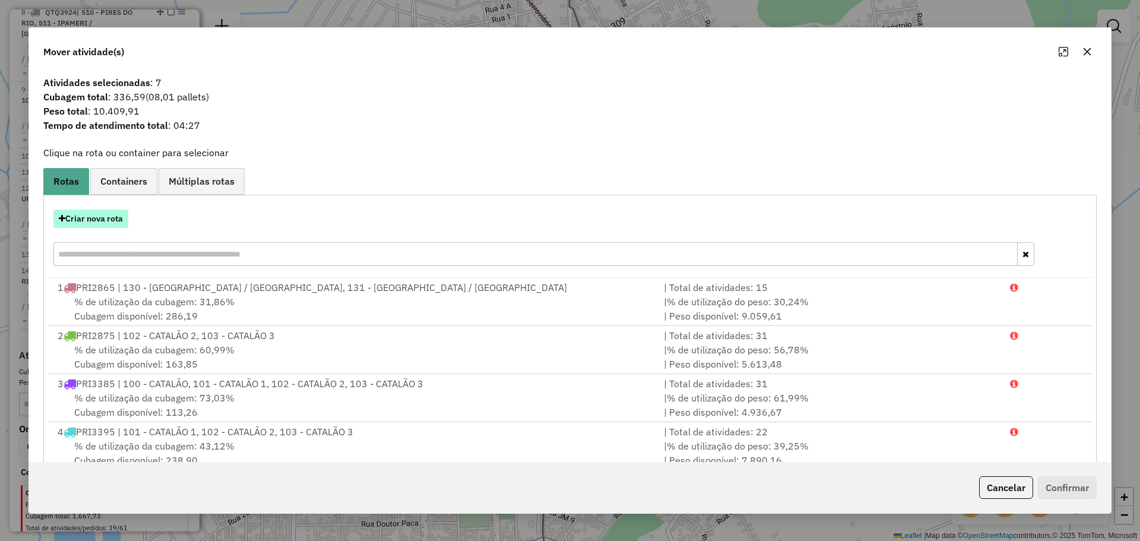
click at [109, 223] on button "Criar nova rota" at bounding box center [90, 219] width 75 height 18
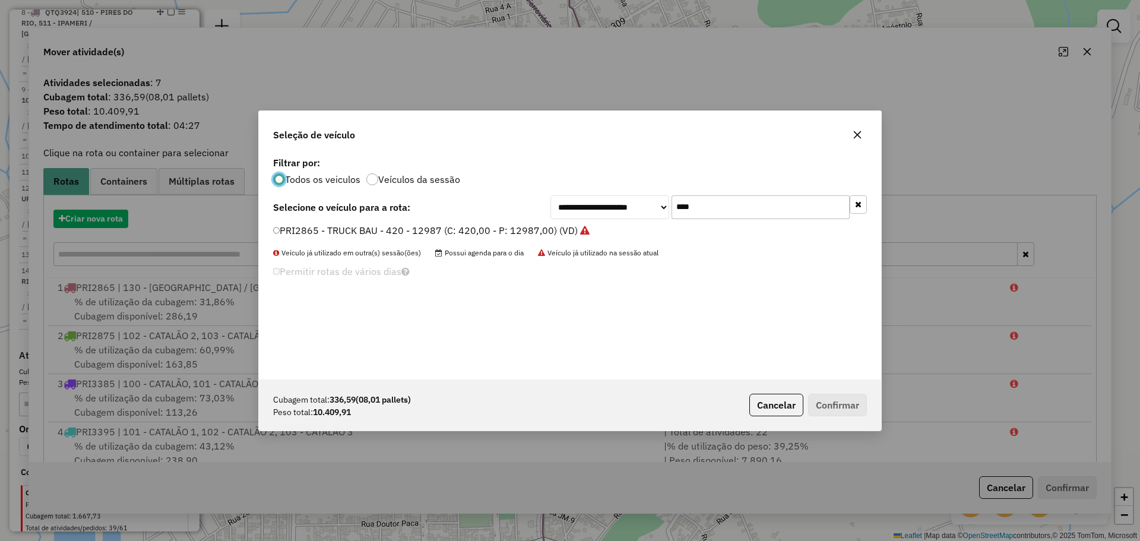
scroll to position [7, 4]
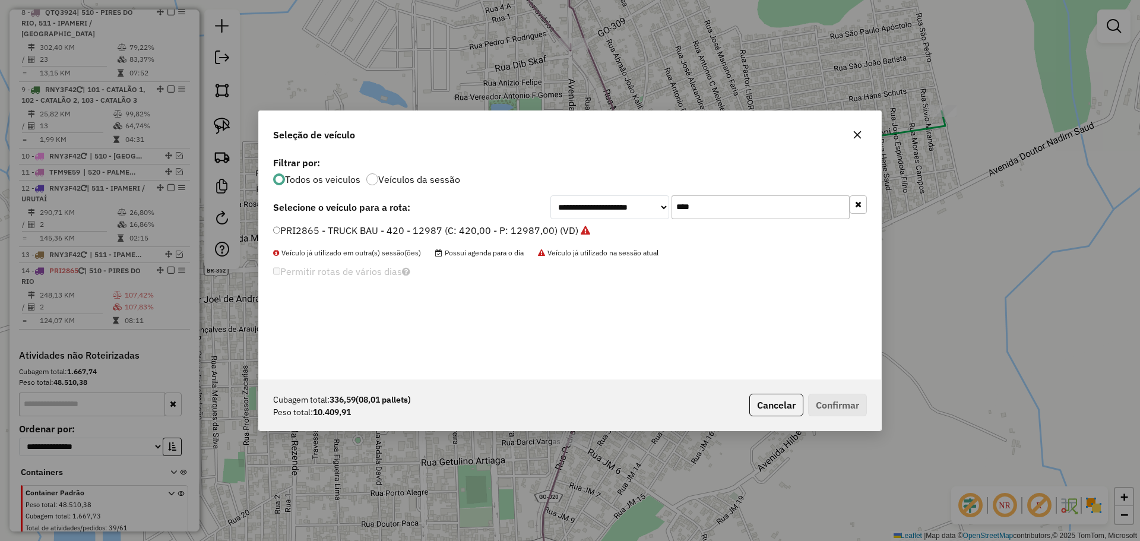
drag, startPoint x: 311, startPoint y: 235, endPoint x: 658, endPoint y: 328, distance: 358.6
click at [311, 235] on label "PRI2865 - TRUCK BAU - 420 - 12987 (C: 420,00 - P: 12987,00) (VD)" at bounding box center [431, 230] width 317 height 14
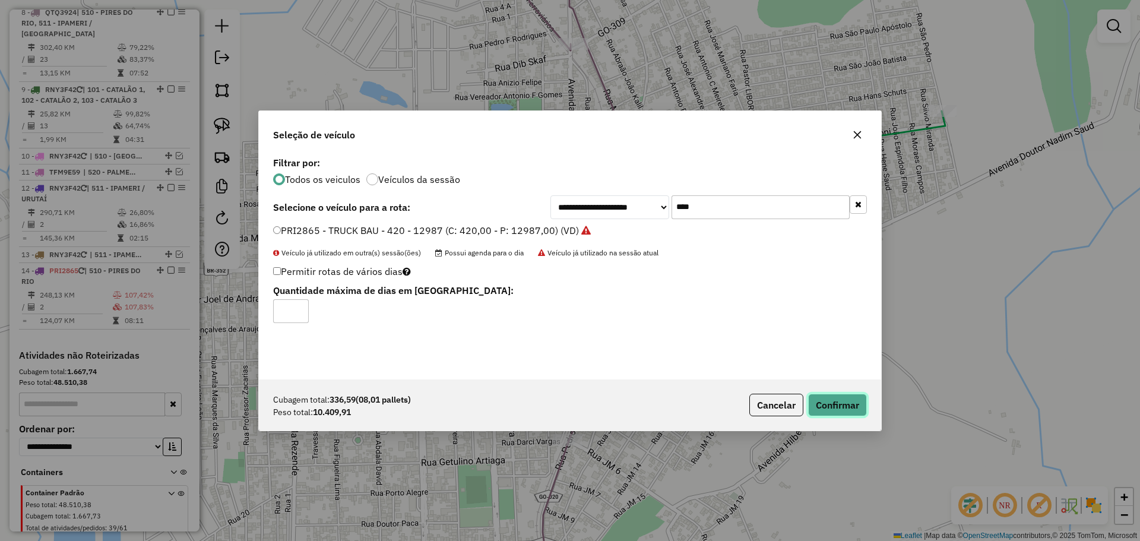
click at [836, 397] on button "Confirmar" at bounding box center [837, 405] width 59 height 23
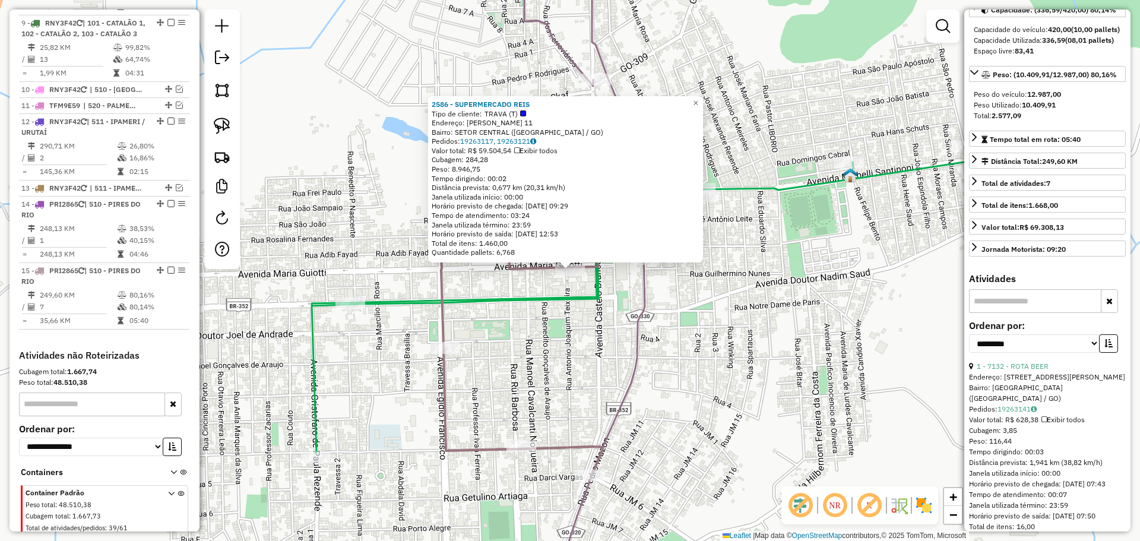
scroll to position [119, 0]
click at [1040, 331] on label "Ordenar por:" at bounding box center [1047, 324] width 157 height 14
click at [1039, 352] on select "**********" at bounding box center [1034, 342] width 131 height 18
select select "*********"
click at [969, 352] on select "**********" at bounding box center [1034, 342] width 131 height 18
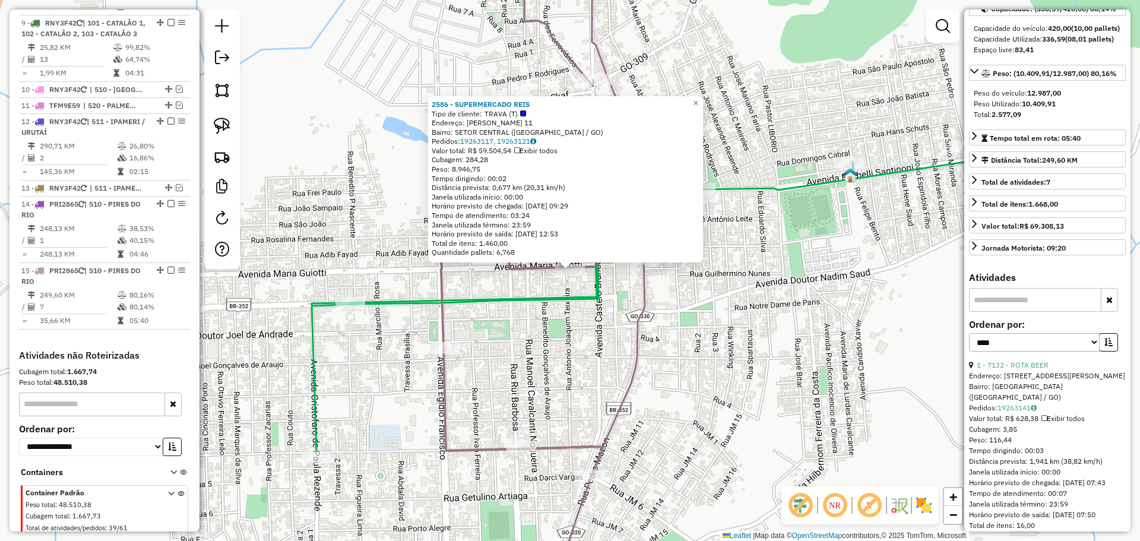
scroll to position [238, 0]
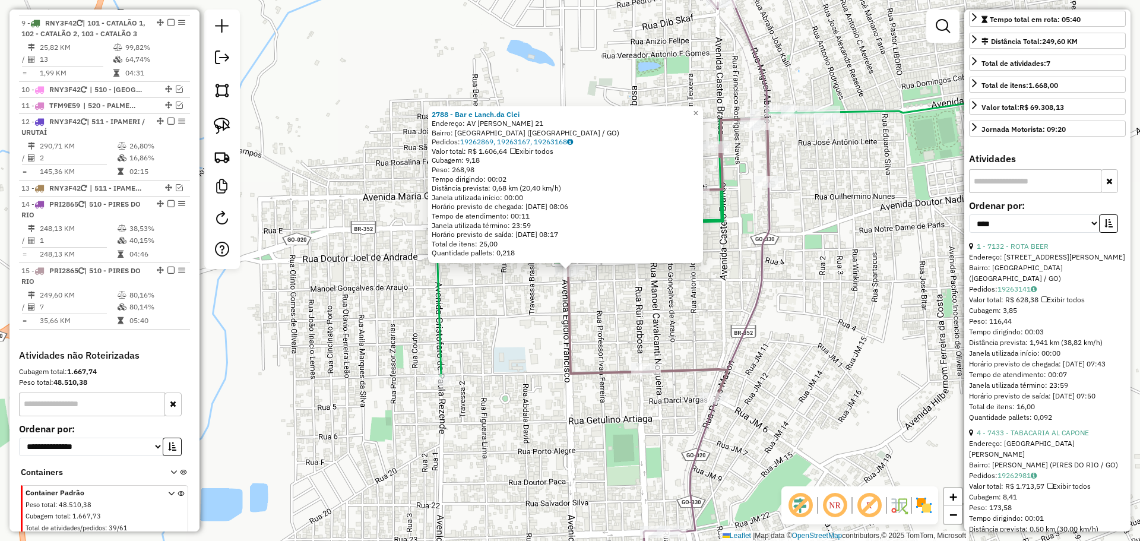
click at [634, 359] on div "2788 - Bar e Lanch.da Clei Endereço: AV COSME JOSE DO NASCIMENTO 21 Bairro: VIL…" at bounding box center [570, 270] width 1140 height 541
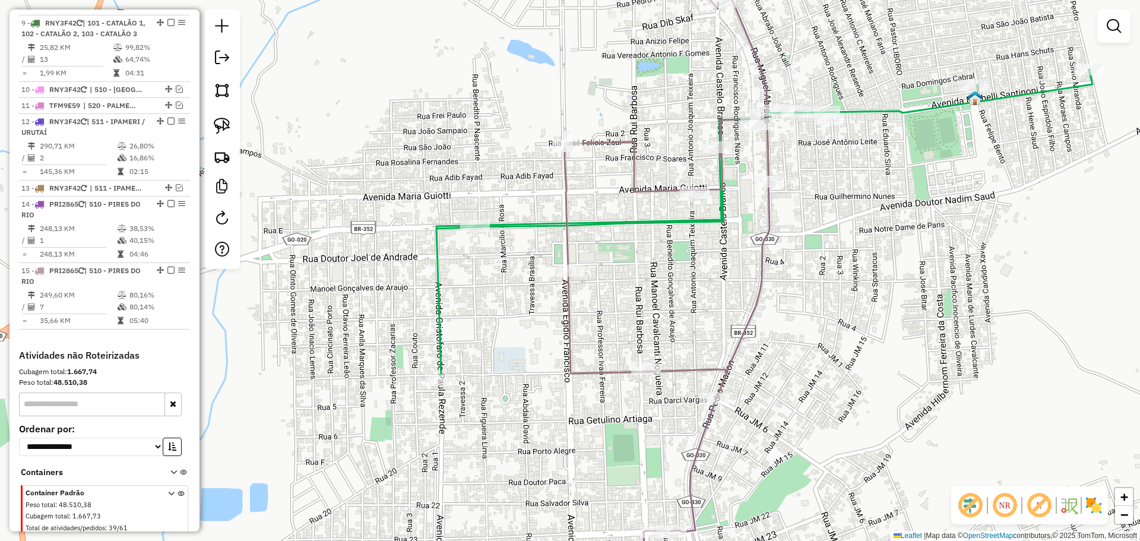
click at [639, 361] on div "Janela de atendimento Grade de atendimento Capacidade Transportadoras Veículos …" at bounding box center [570, 270] width 1140 height 541
select select "*********"
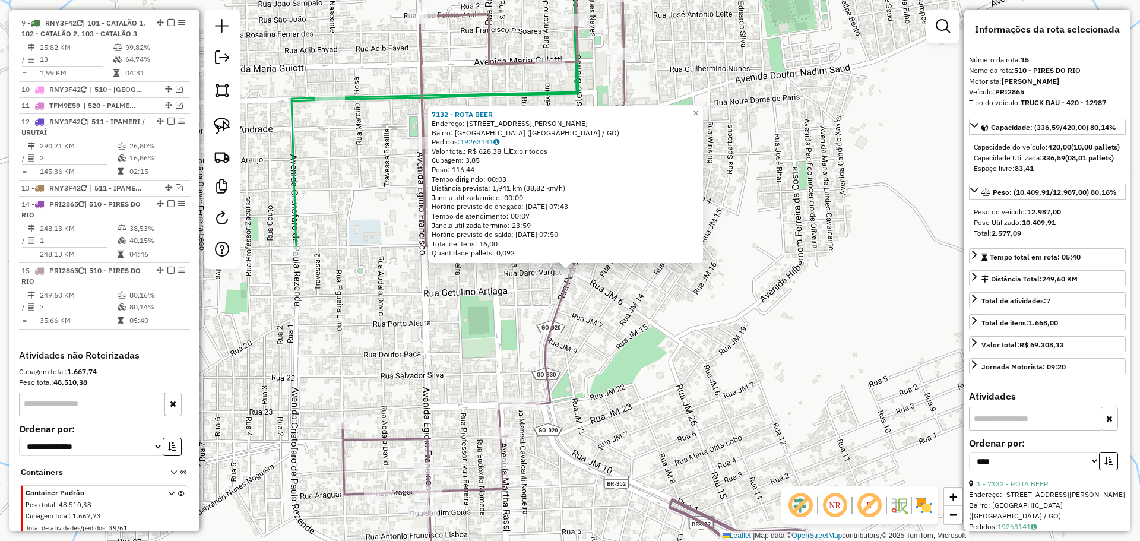
click at [666, 303] on div "7132 - ROTA BEER Endereço: Rua Pedro Mazão, 411 Bairro: Jardim Maratá (Pires do…" at bounding box center [570, 270] width 1140 height 541
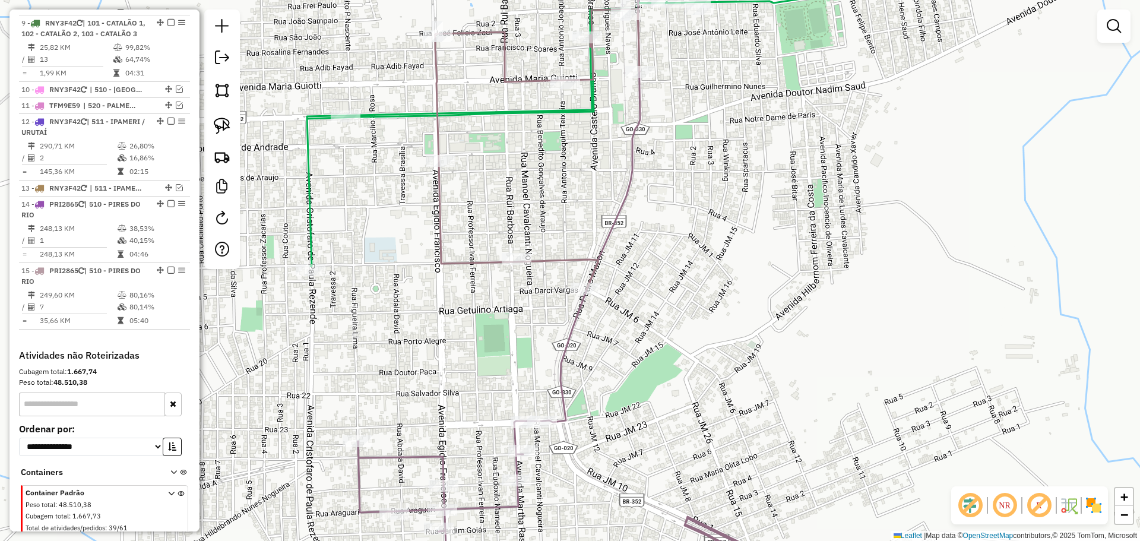
drag, startPoint x: 666, startPoint y: 160, endPoint x: 669, endPoint y: 238, distance: 78.5
click at [669, 238] on div "Janela de atendimento Grade de atendimento Capacidade Transportadoras Veículos …" at bounding box center [570, 270] width 1140 height 541
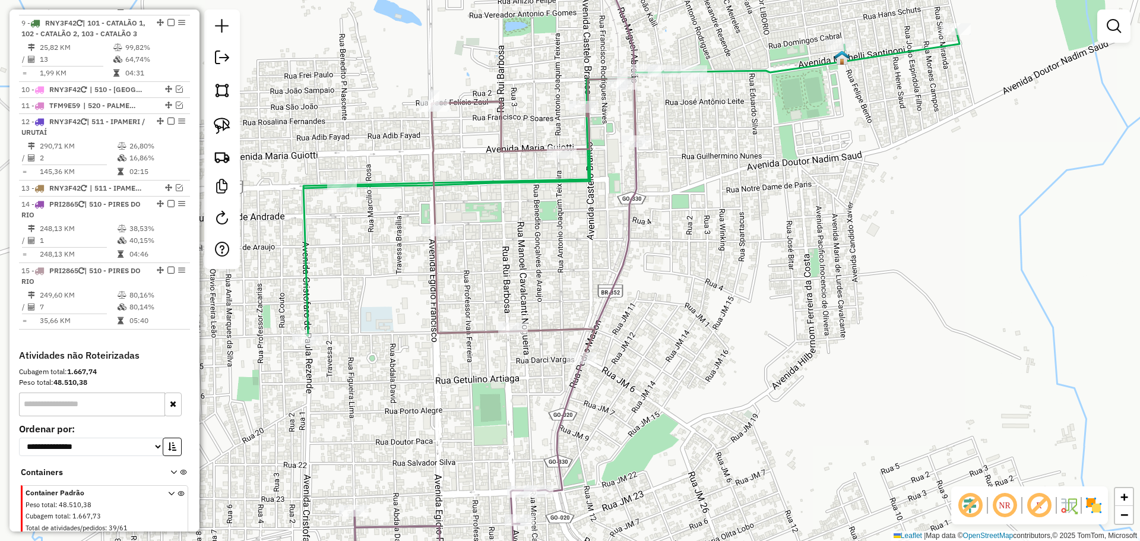
click at [573, 217] on div "Rota 15 - Placa PRI2865 2586 - SUPERMERCADO REIS Janela de atendimento Grade de…" at bounding box center [570, 270] width 1140 height 541
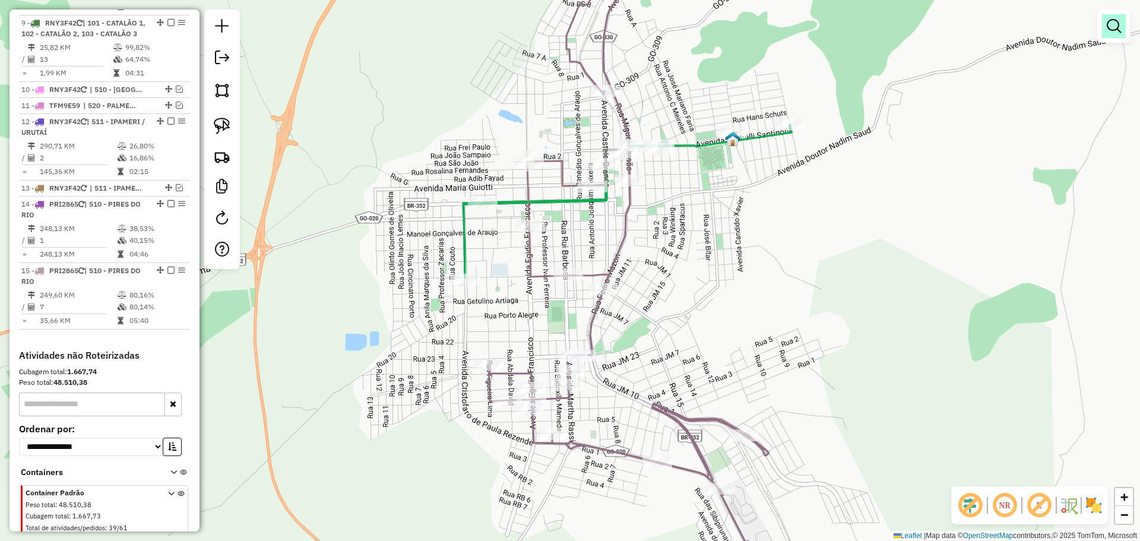
click at [1108, 34] on link at bounding box center [1114, 26] width 24 height 24
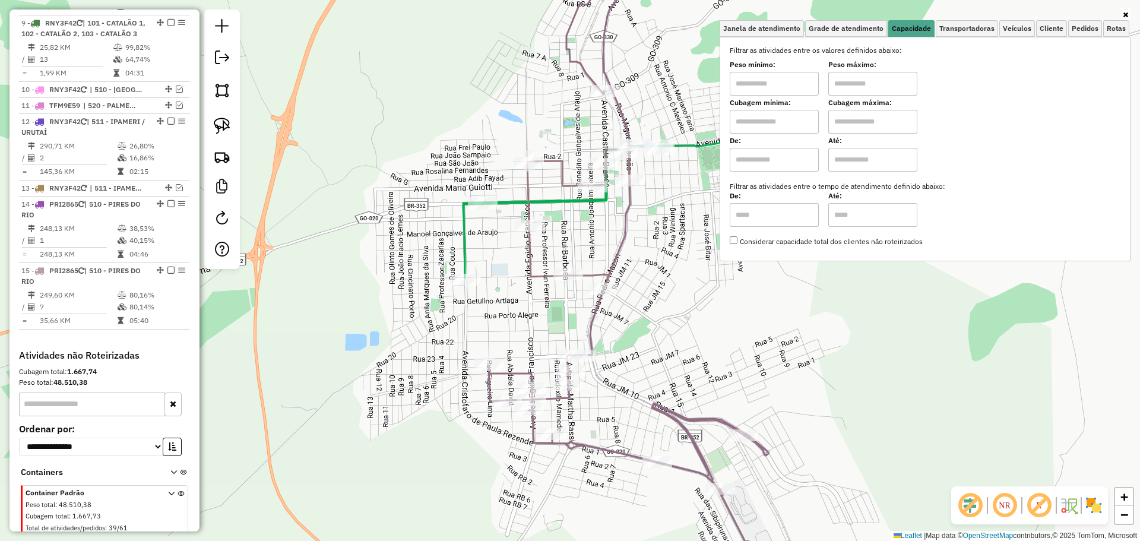
click at [773, 90] on input "text" at bounding box center [774, 84] width 89 height 24
type input "*******"
click at [890, 81] on input "*******" at bounding box center [873, 84] width 89 height 24
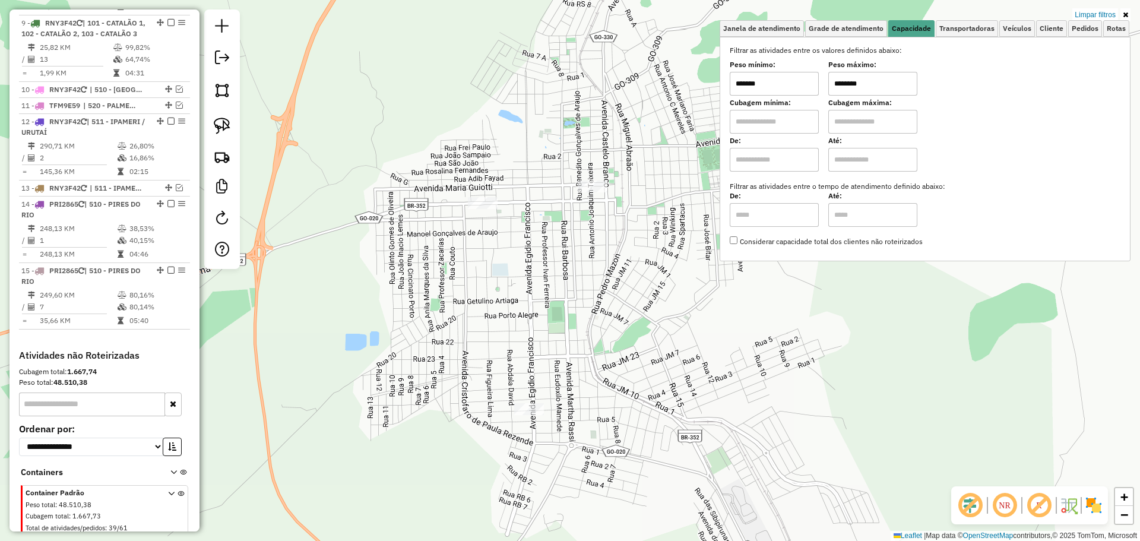
type input "********"
drag, startPoint x: 510, startPoint y: 236, endPoint x: 502, endPoint y: 222, distance: 16.7
click at [510, 236] on div "Limpar filtros Janela de atendimento Grade de atendimento Capacidade Transporta…" at bounding box center [570, 270] width 1140 height 541
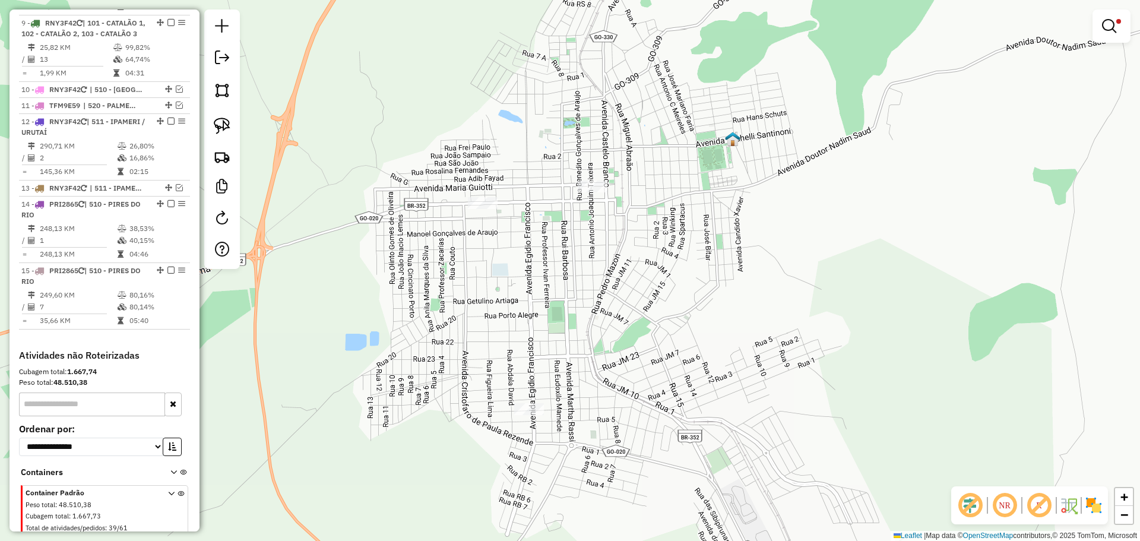
select select "*********"
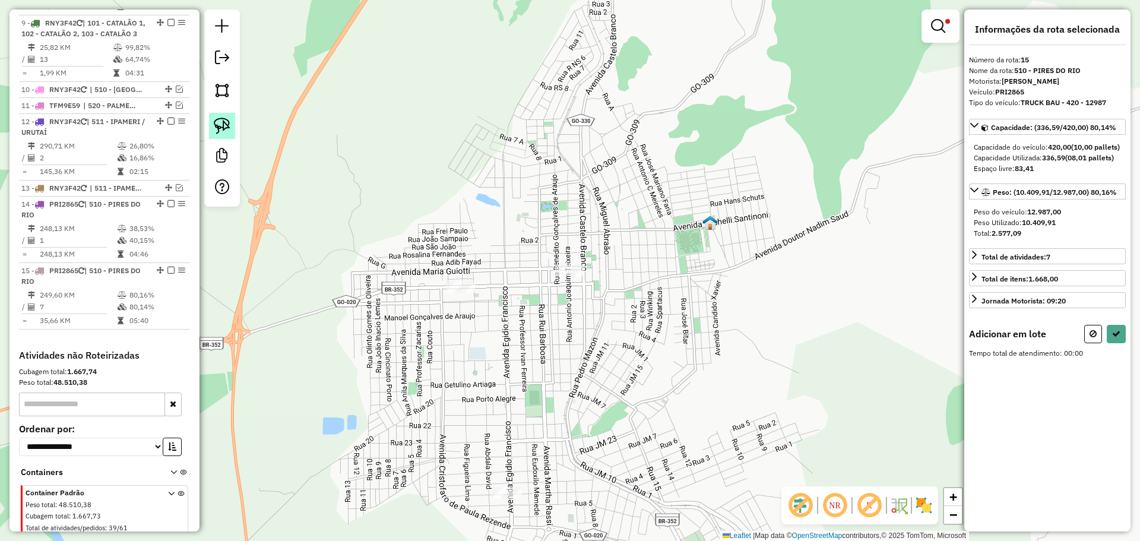
click at [226, 122] on img at bounding box center [222, 126] width 17 height 17
drag, startPoint x: 528, startPoint y: 488, endPoint x: 561, endPoint y: 498, distance: 34.8
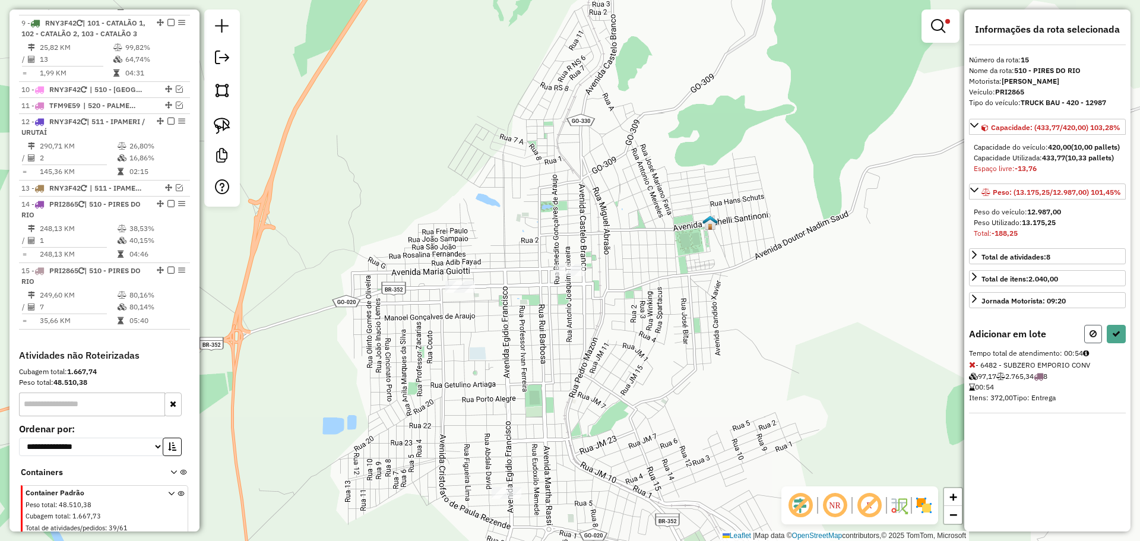
click at [1094, 338] on icon at bounding box center [1093, 334] width 7 height 8
select select "*********"
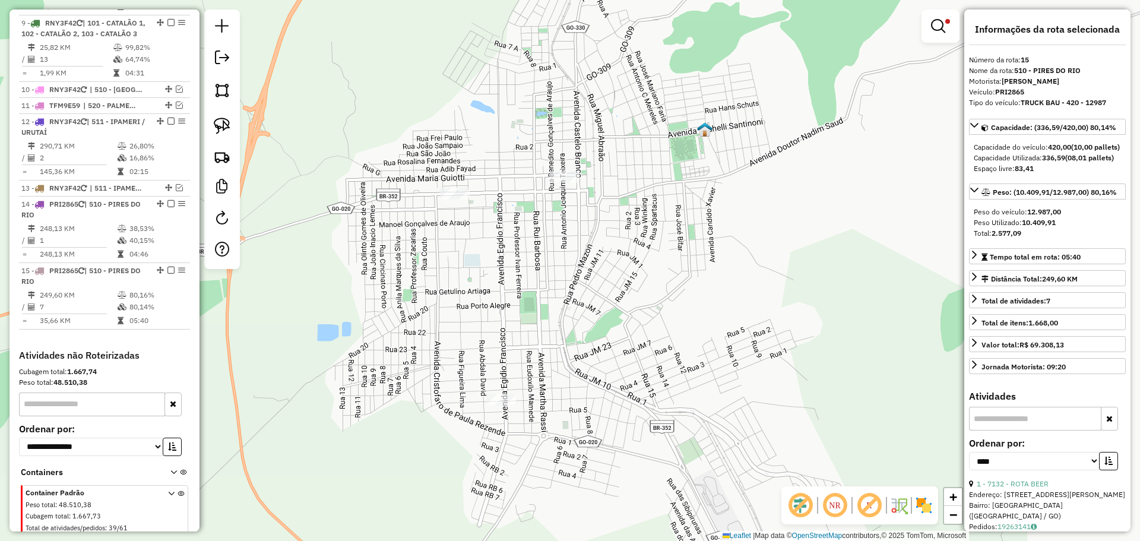
drag, startPoint x: 695, startPoint y: 397, endPoint x: 672, endPoint y: 294, distance: 105.2
click at [690, 302] on div "Limpar filtros Janela de atendimento Grade de atendimento Capacidade Transporta…" at bounding box center [570, 270] width 1140 height 541
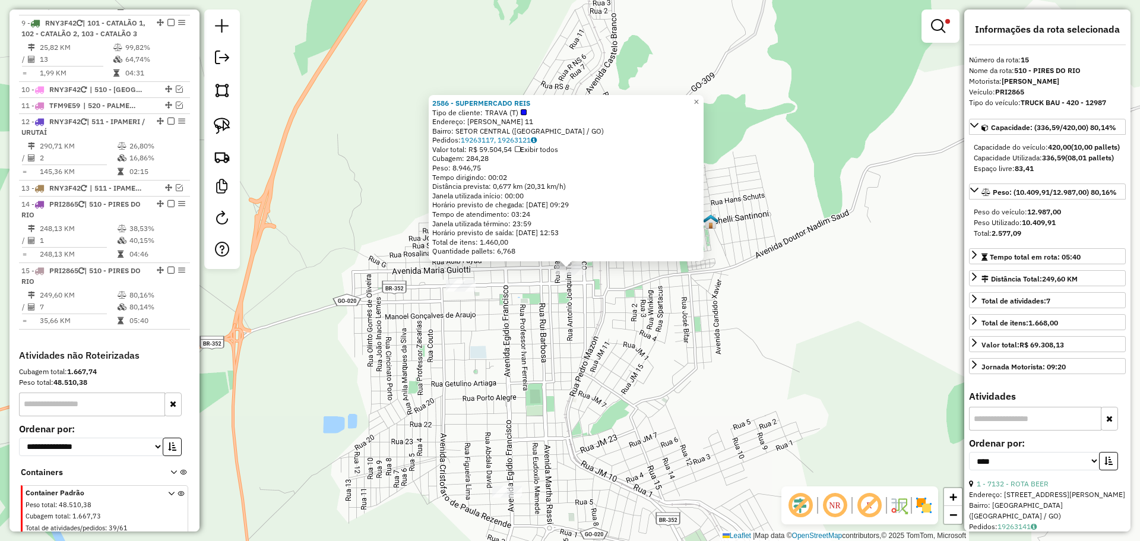
drag, startPoint x: 603, startPoint y: 436, endPoint x: 608, endPoint y: 362, distance: 74.4
click at [608, 362] on div "2586 - SUPERMERCADO REIS Tipo de cliente: TRAVA (T) Endereço: MARIA GUIOTTI 11 …" at bounding box center [570, 270] width 1140 height 541
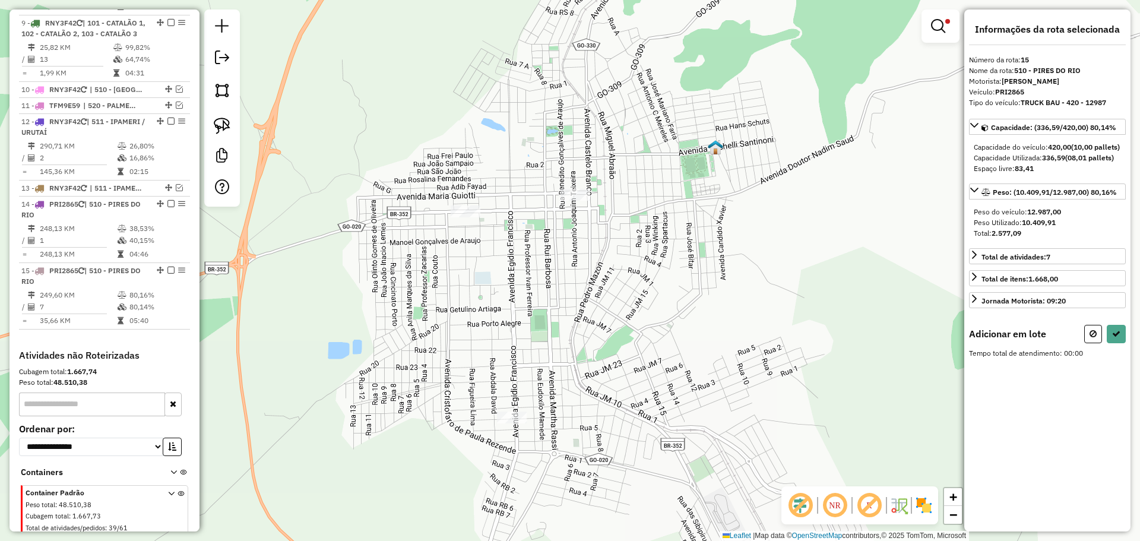
click at [508, 424] on div at bounding box center [512, 418] width 30 height 12
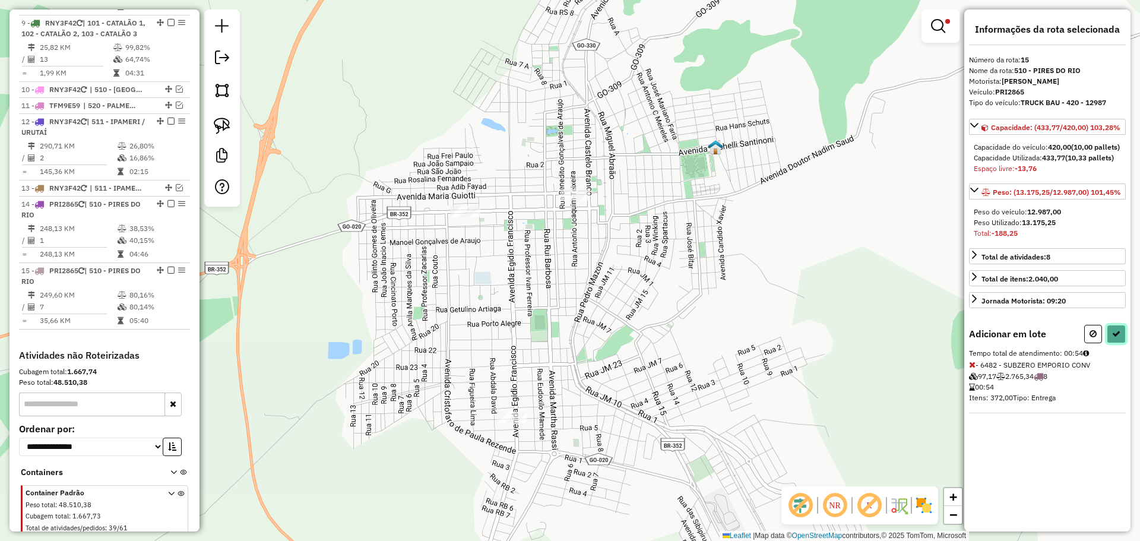
click at [1115, 338] on icon at bounding box center [1117, 334] width 8 height 8
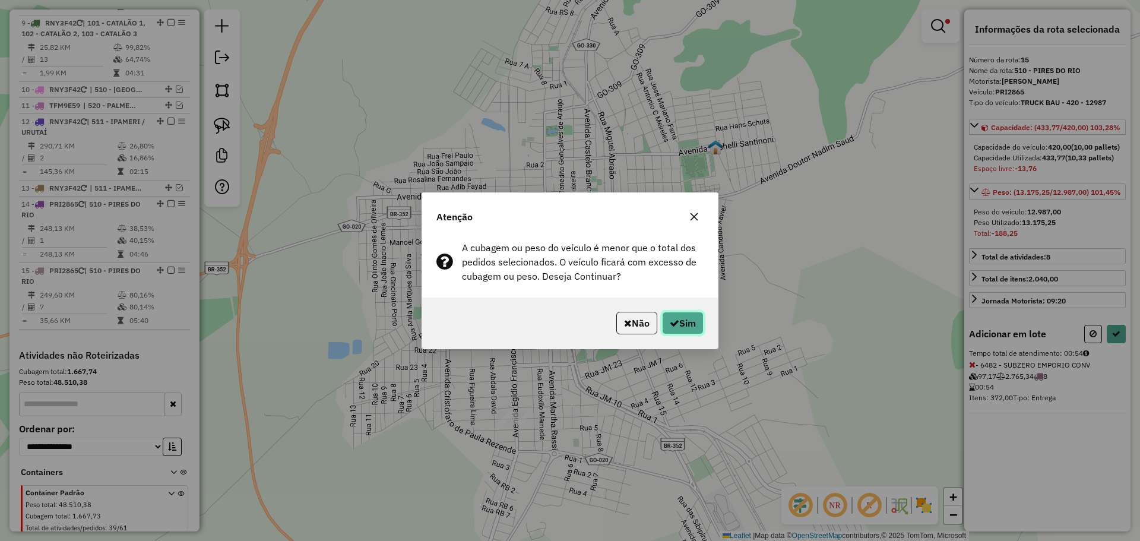
click at [691, 329] on button "Sim" at bounding box center [683, 323] width 42 height 23
select select "*********"
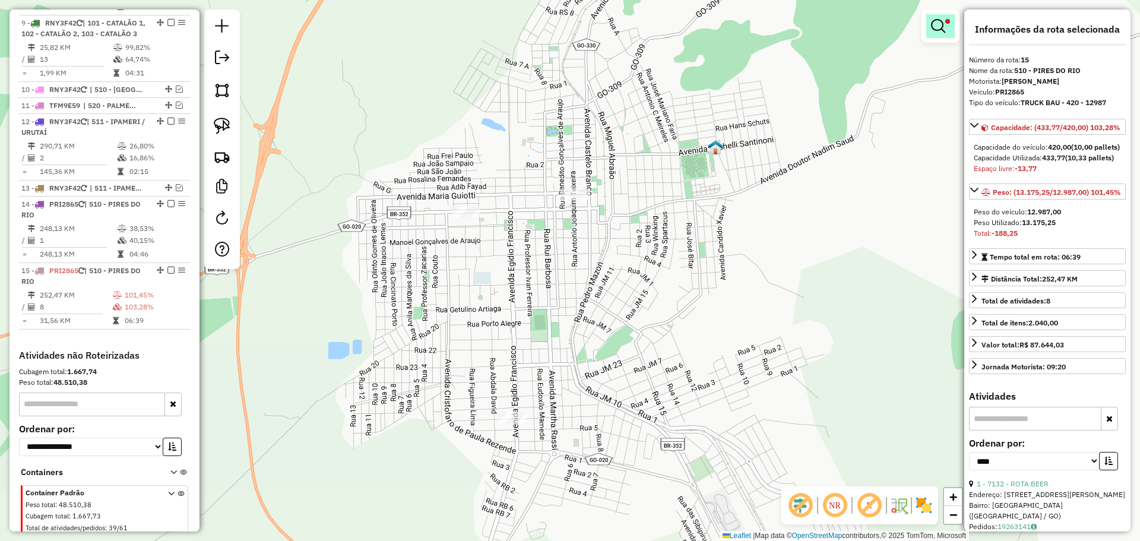
drag, startPoint x: 923, startPoint y: 20, endPoint x: 941, endPoint y: 21, distance: 17.9
click at [923, 20] on div at bounding box center [941, 26] width 38 height 33
click at [944, 21] on em at bounding box center [938, 26] width 14 height 14
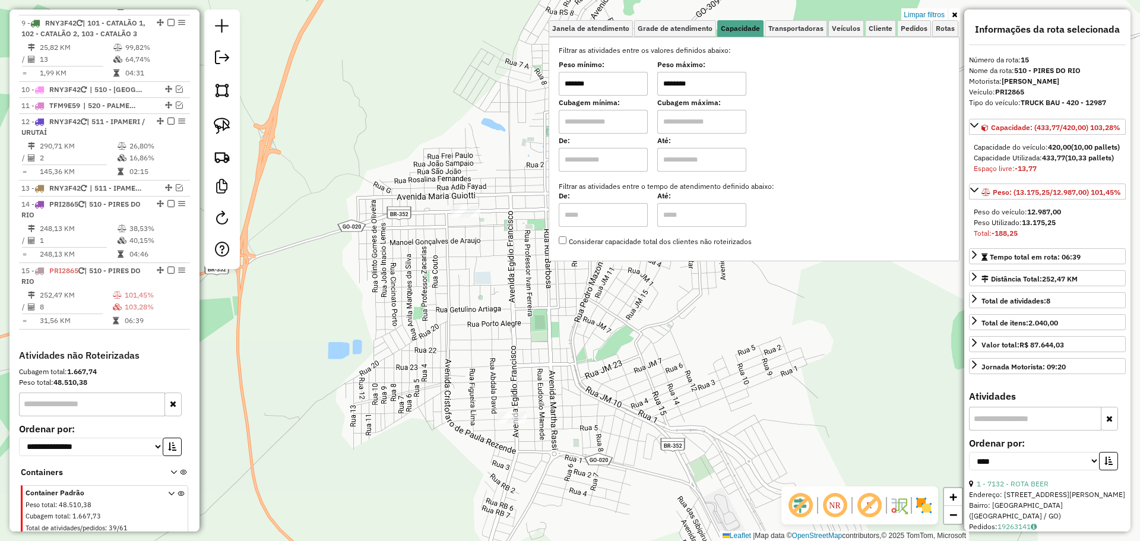
click at [939, 14] on link "Limpar filtros" at bounding box center [925, 14] width 46 height 13
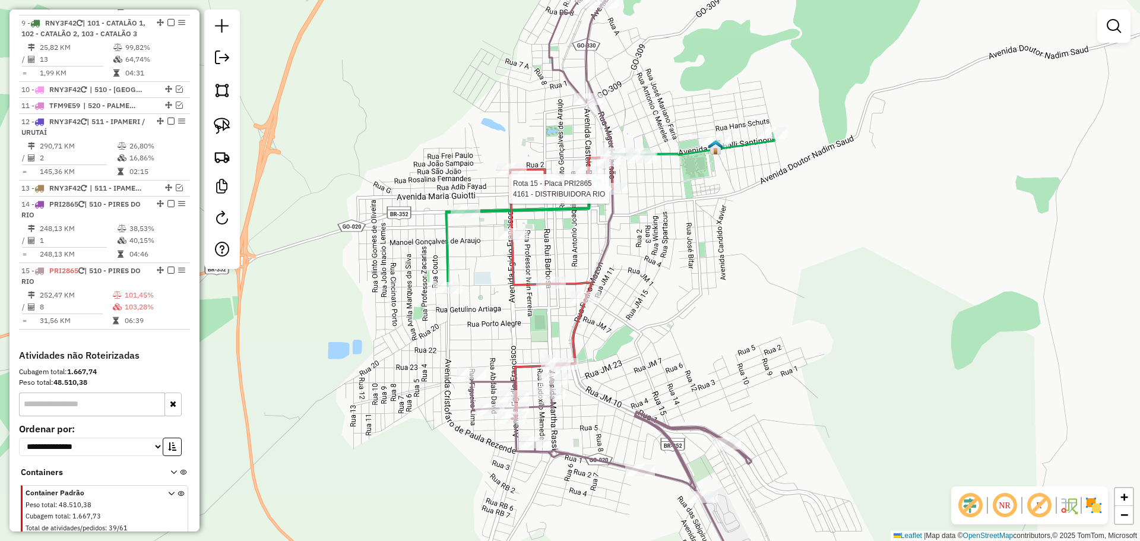
select select "*********"
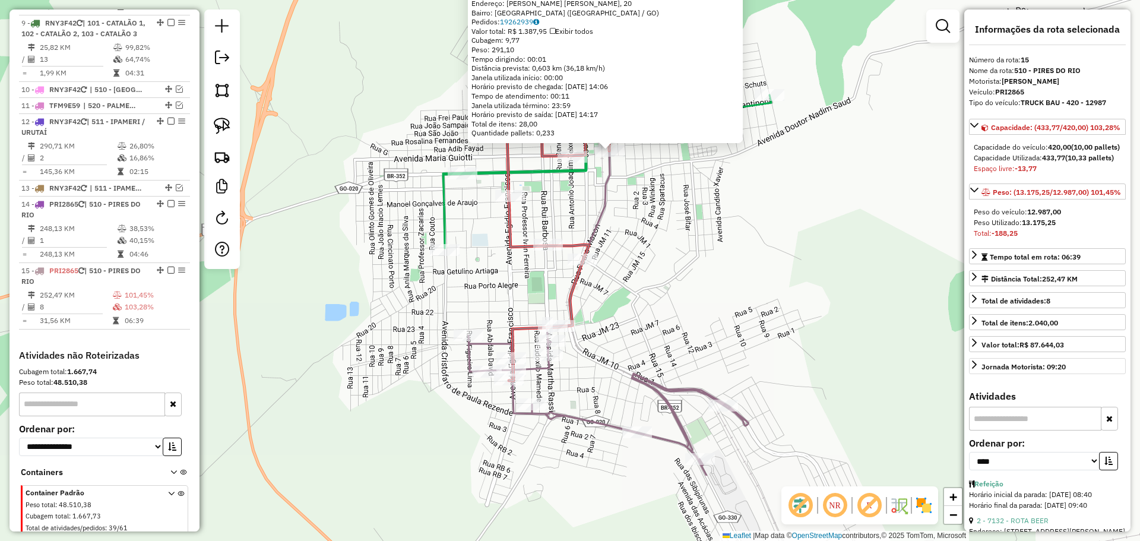
drag, startPoint x: 631, startPoint y: 409, endPoint x: 990, endPoint y: 415, distance: 358.2
click at [672, 287] on div "4161 - DISTRIBUIDORA RIO Limite de capacidade do veículo excedido Endereço: R R…" at bounding box center [570, 270] width 1140 height 541
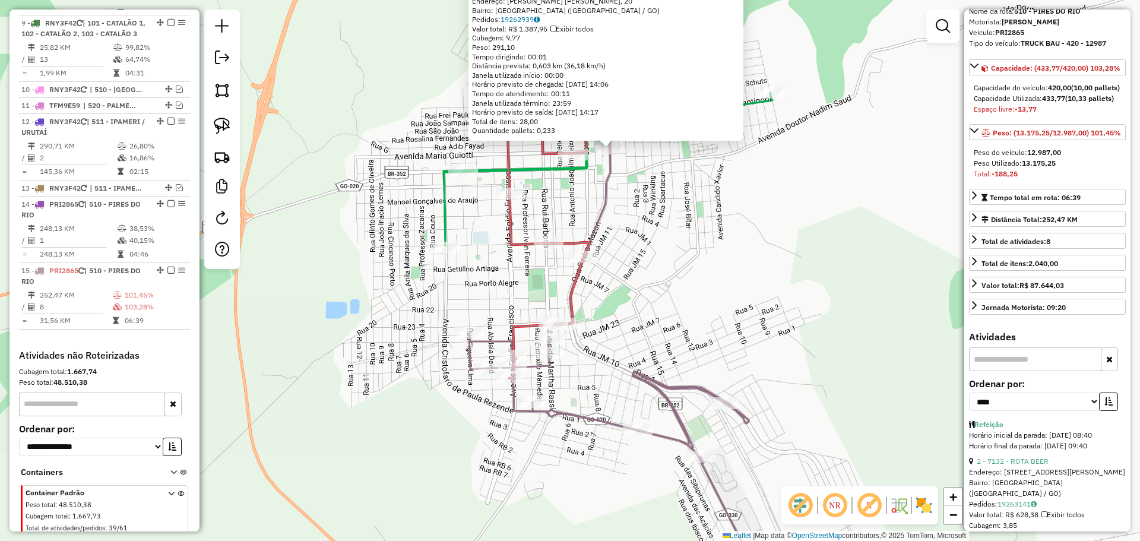
scroll to position [178, 0]
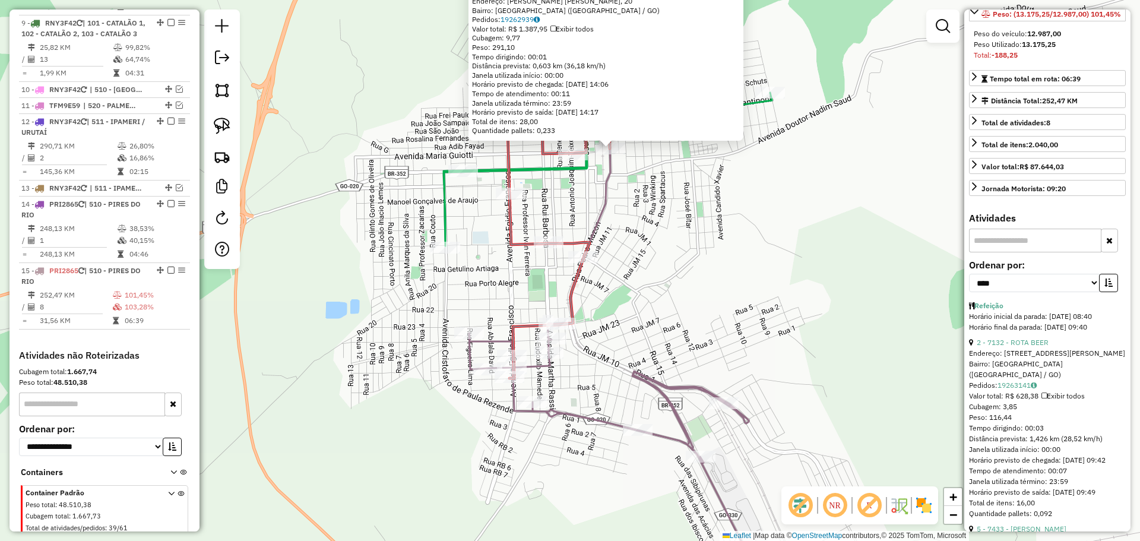
click at [598, 260] on div "4161 - DISTRIBUIDORA RIO Limite de capacidade do veículo excedido Endereço: R R…" at bounding box center [570, 270] width 1140 height 541
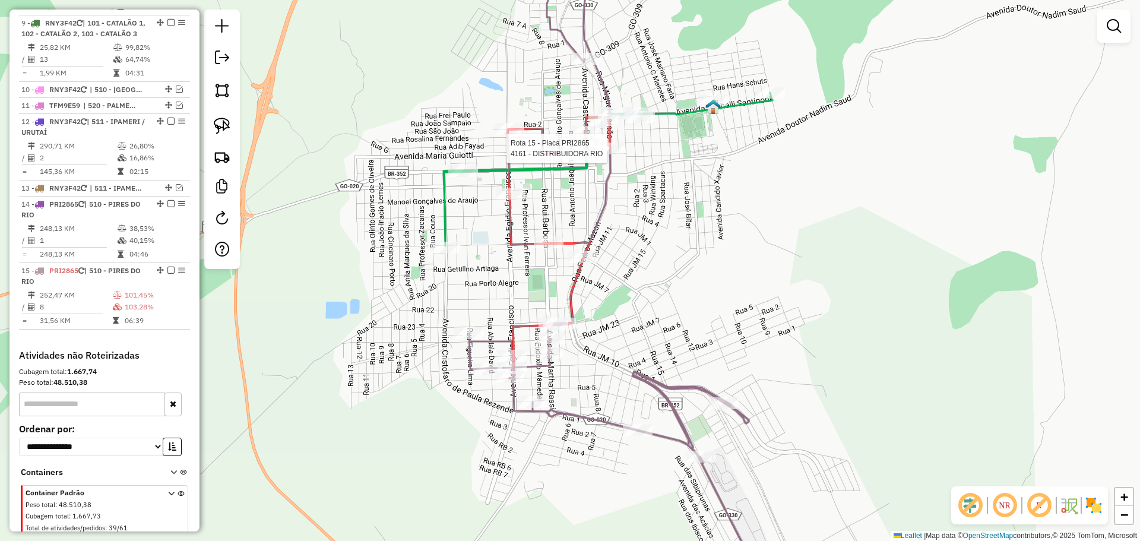
select select "*********"
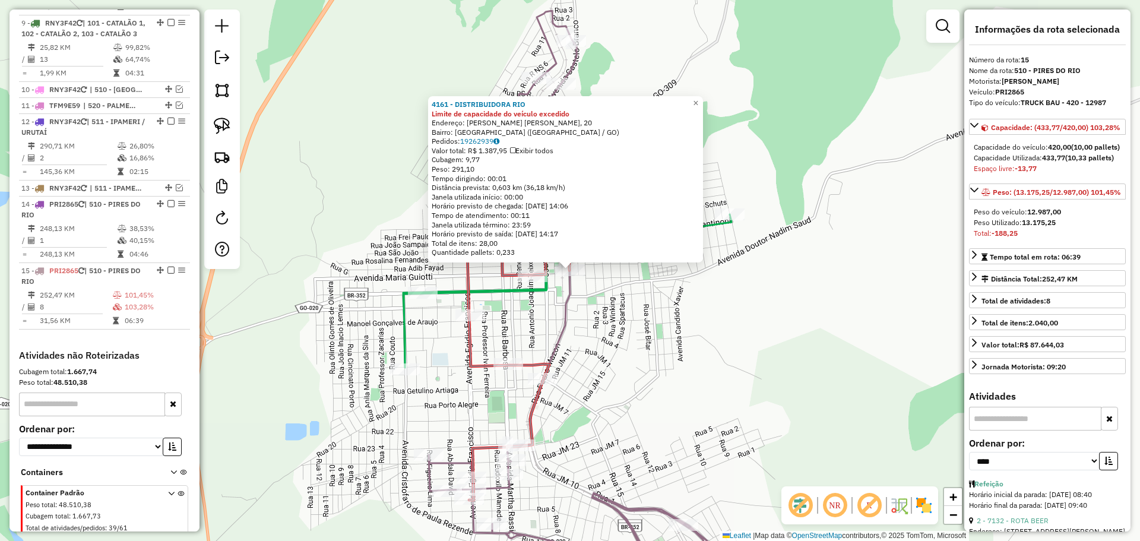
click at [1116, 479] on div "**********" at bounding box center [1047, 459] width 157 height 40
click at [1110, 470] on button "button" at bounding box center [1108, 461] width 19 height 18
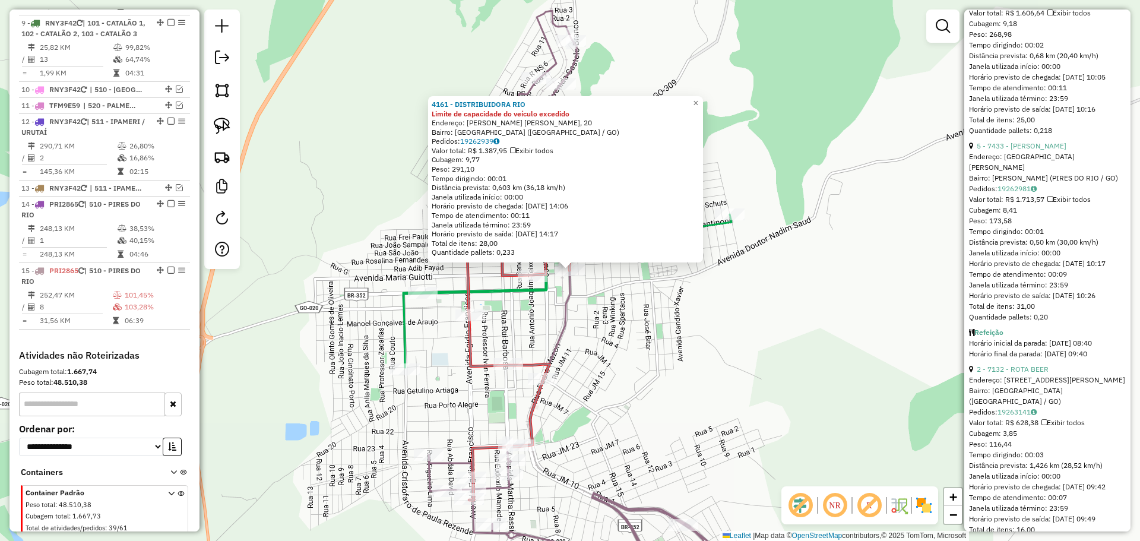
scroll to position [1598, 0]
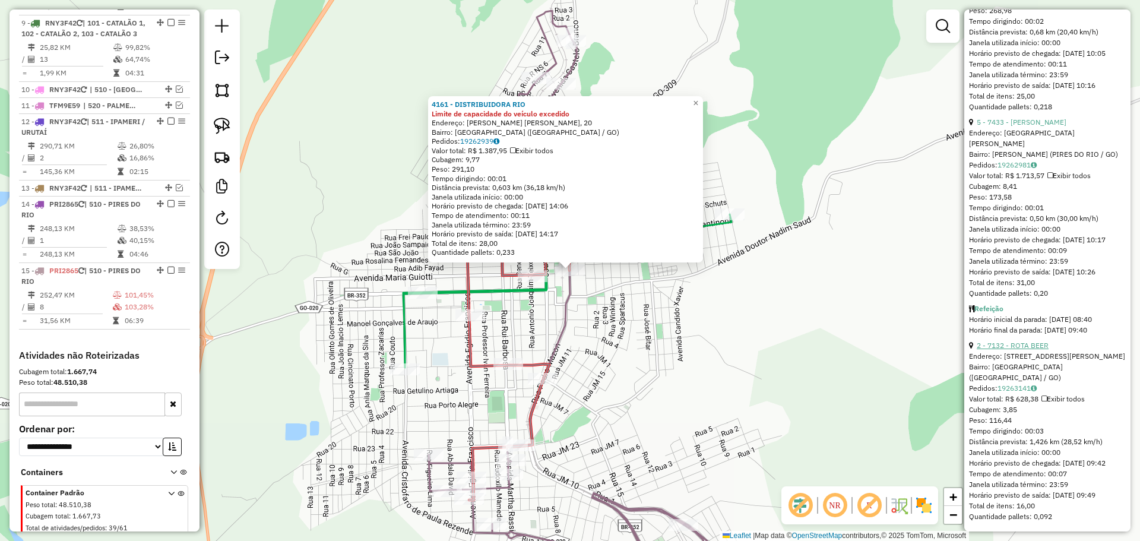
click at [1026, 348] on link "2 - 7132 - ROTA BEER" at bounding box center [1013, 345] width 72 height 9
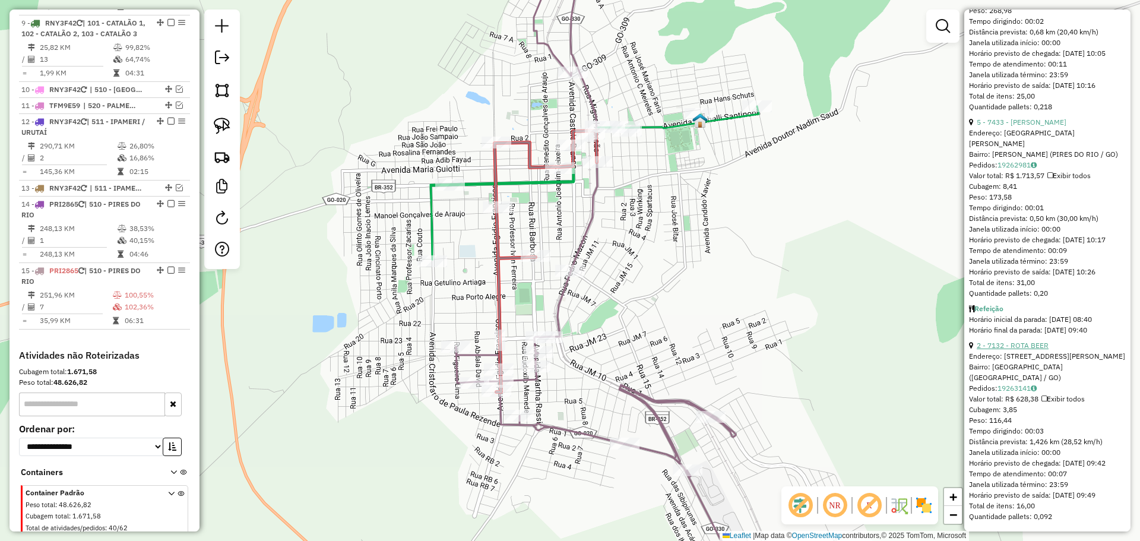
click at [1031, 342] on link "2 - 7132 - ROTA BEER" at bounding box center [1013, 345] width 72 height 9
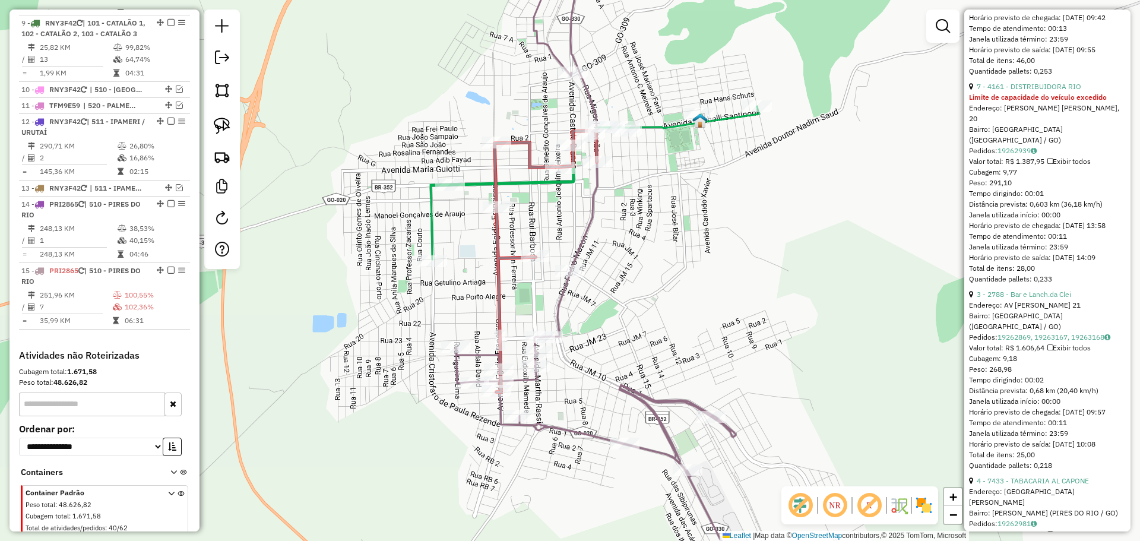
scroll to position [1412, 0]
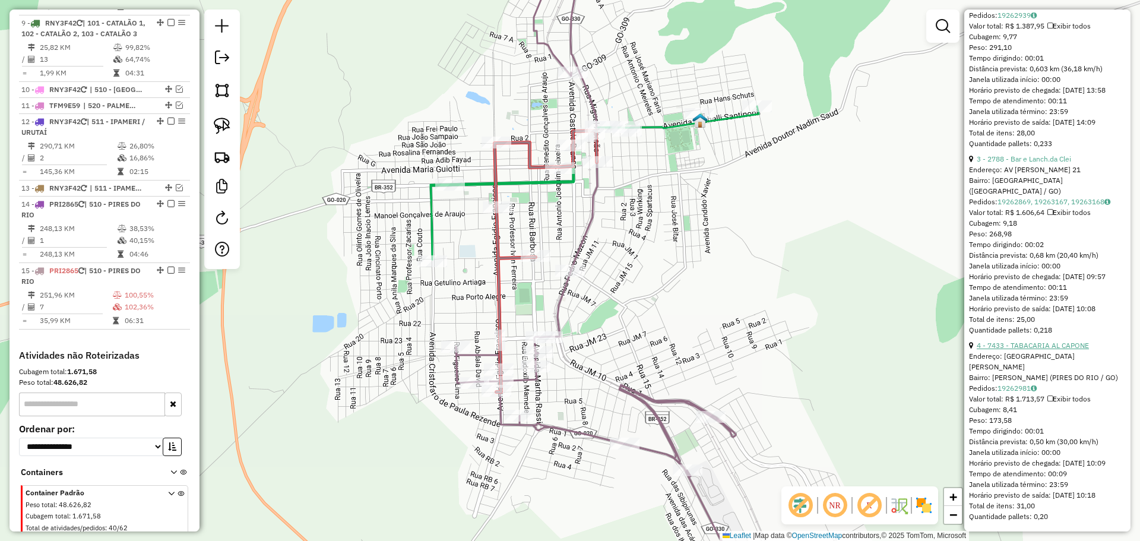
click at [1026, 346] on link "4 - 7433 - TABACARIA AL CAPONE" at bounding box center [1033, 345] width 112 height 9
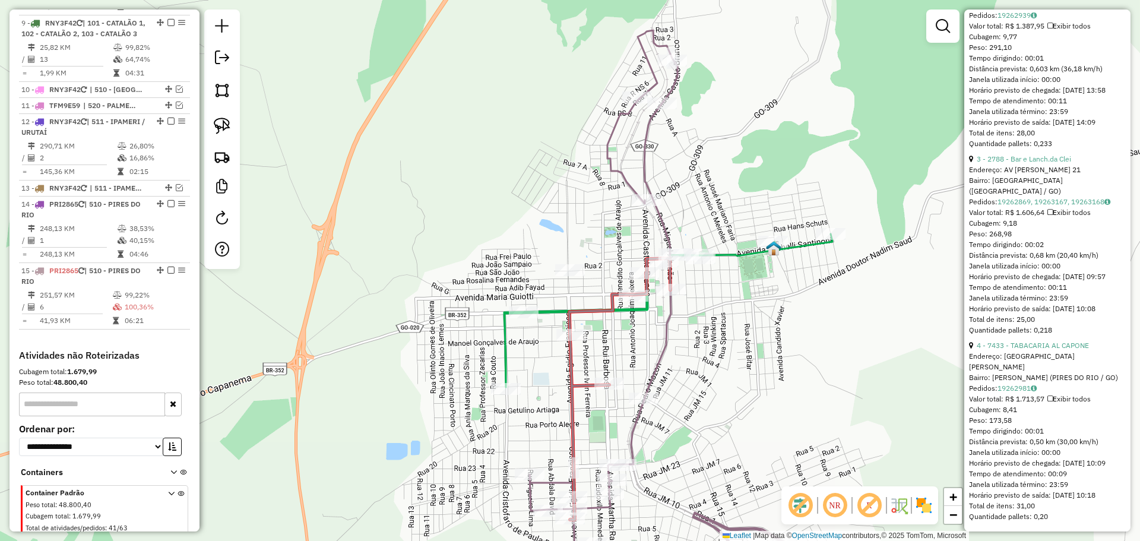
scroll to position [170, 0]
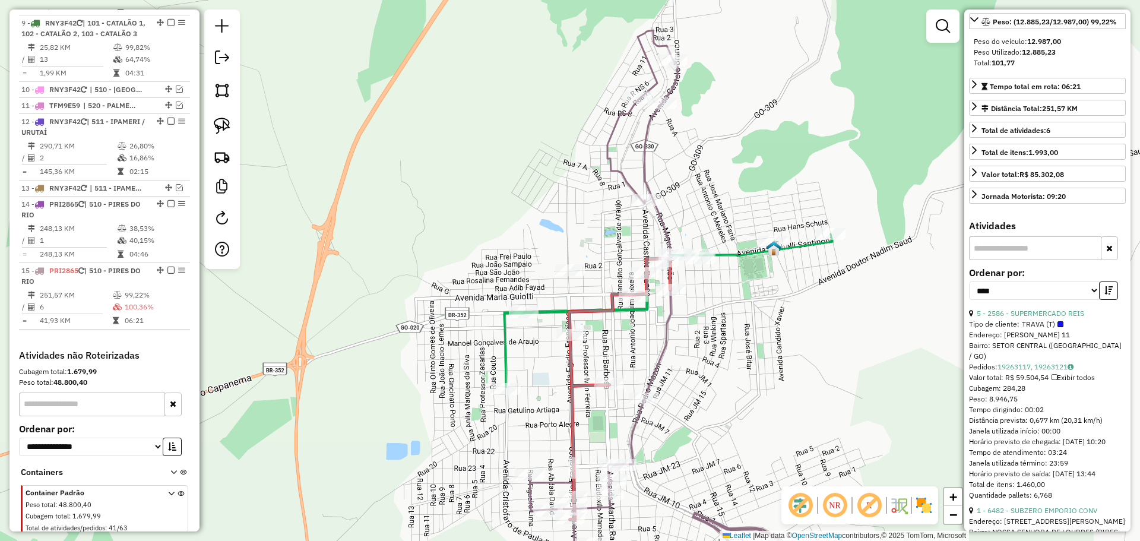
click at [628, 287] on icon at bounding box center [620, 388] width 101 height 261
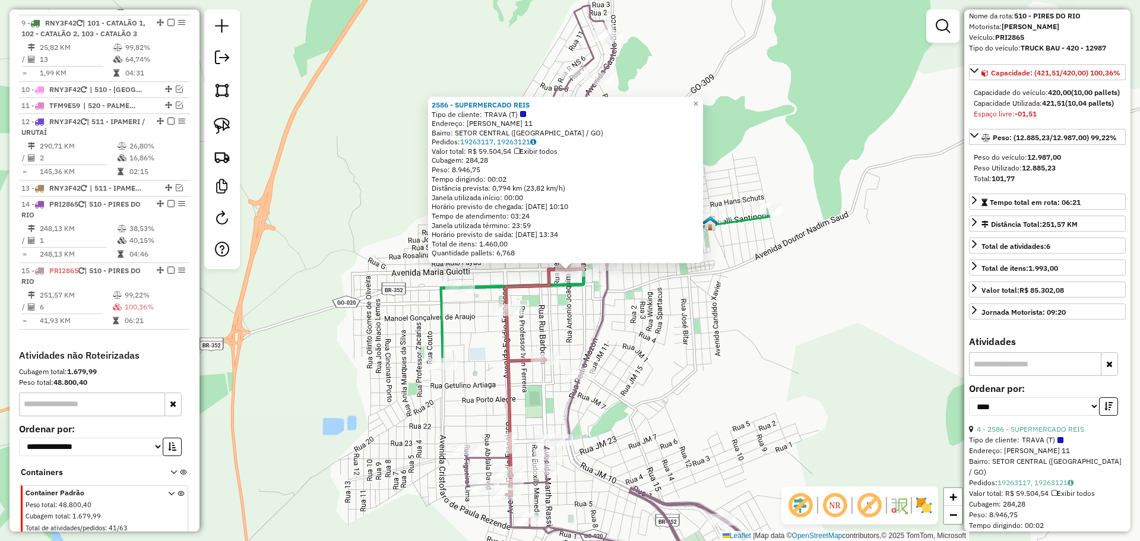
scroll to position [52, 0]
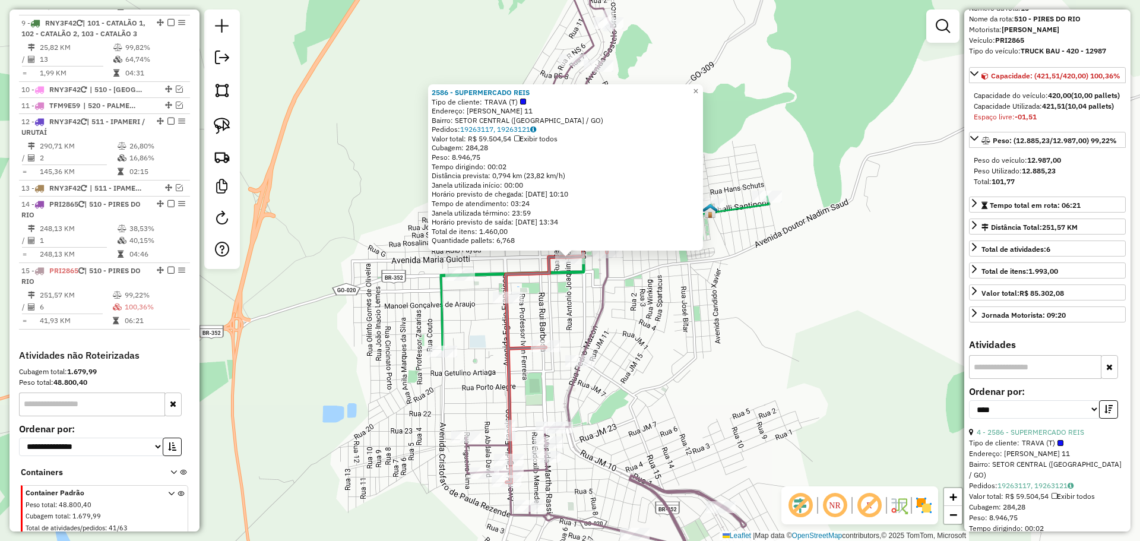
drag, startPoint x: 607, startPoint y: 386, endPoint x: 618, endPoint y: 306, distance: 80.4
click at [618, 306] on div "2586 - SUPERMERCADO REIS Tipo de cliente: TRAVA (T) Endereço: MARIA GUIOTTI 11 …" at bounding box center [570, 270] width 1140 height 541
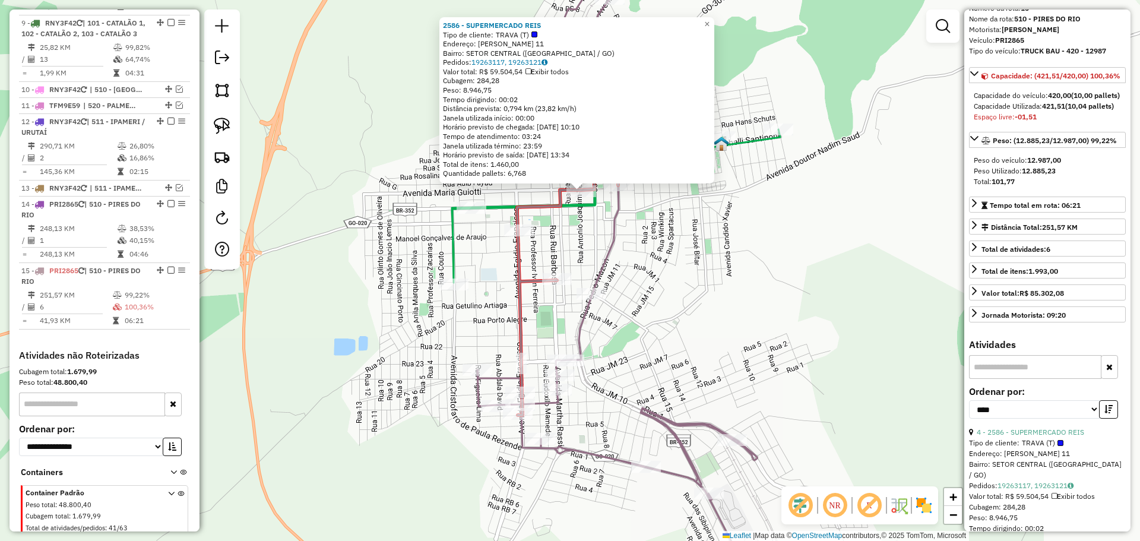
click at [639, 357] on div "2586 - SUPERMERCADO REIS Tipo de cliente: TRAVA (T) Endereço: MARIA GUIOTTI 11 …" at bounding box center [570, 270] width 1140 height 541
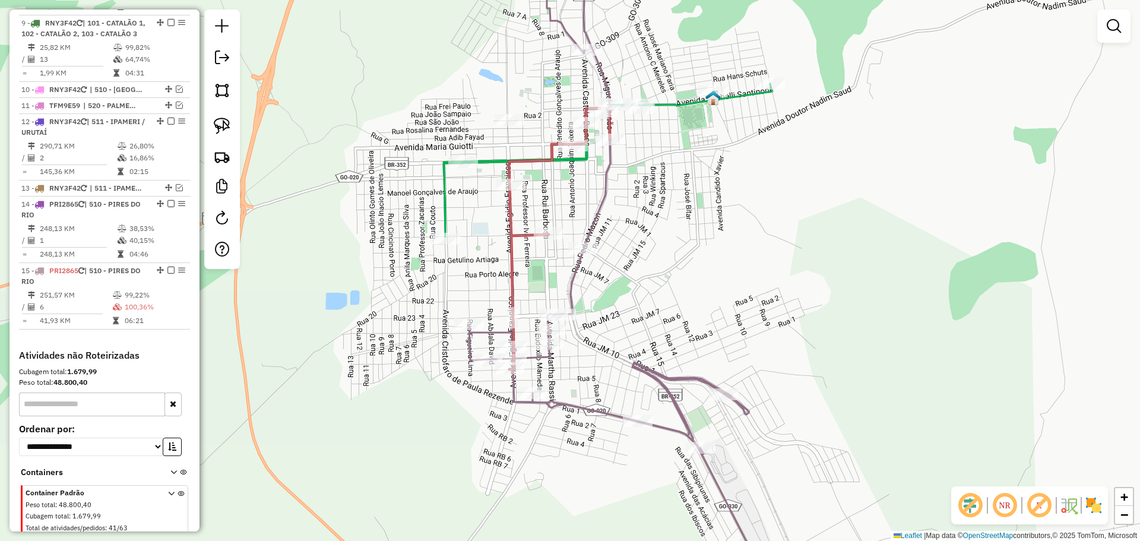
drag, startPoint x: 617, startPoint y: 312, endPoint x: 609, endPoint y: 282, distance: 31.3
click at [609, 282] on div "Janela de atendimento Grade de atendimento Capacidade Transportadoras Veículos …" at bounding box center [570, 270] width 1140 height 541
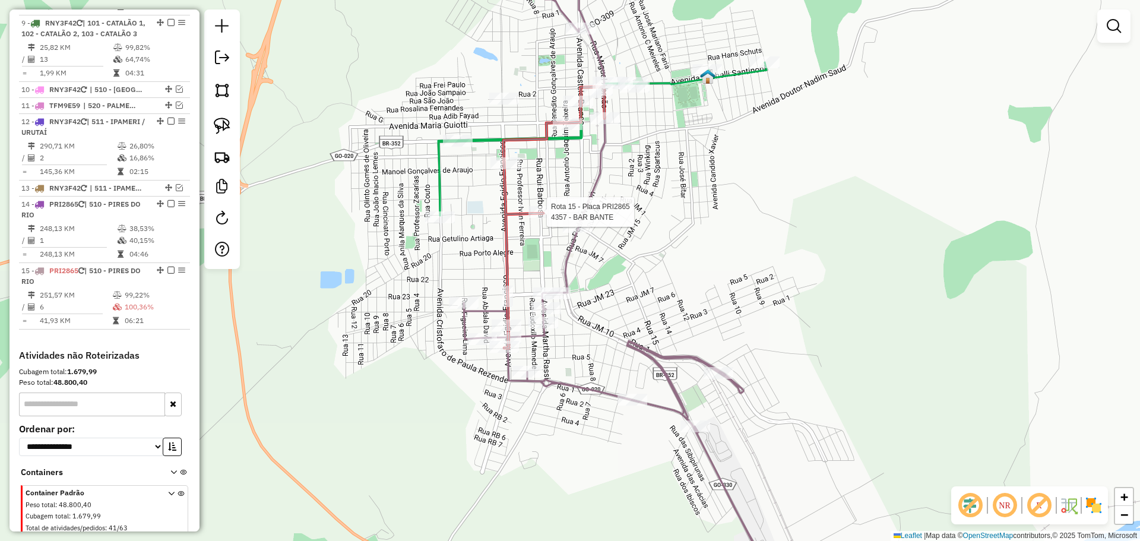
select select "*********"
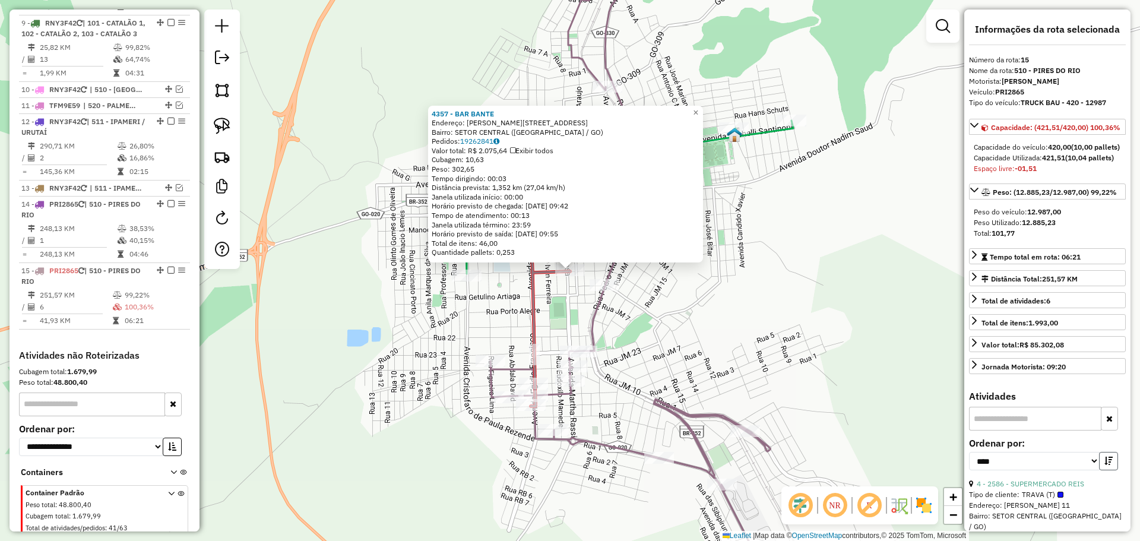
click at [1105, 470] on button "button" at bounding box center [1108, 461] width 19 height 18
click at [1037, 488] on link "3 - 2788 - Bar e Lanch.da Clei" at bounding box center [1024, 483] width 94 height 9
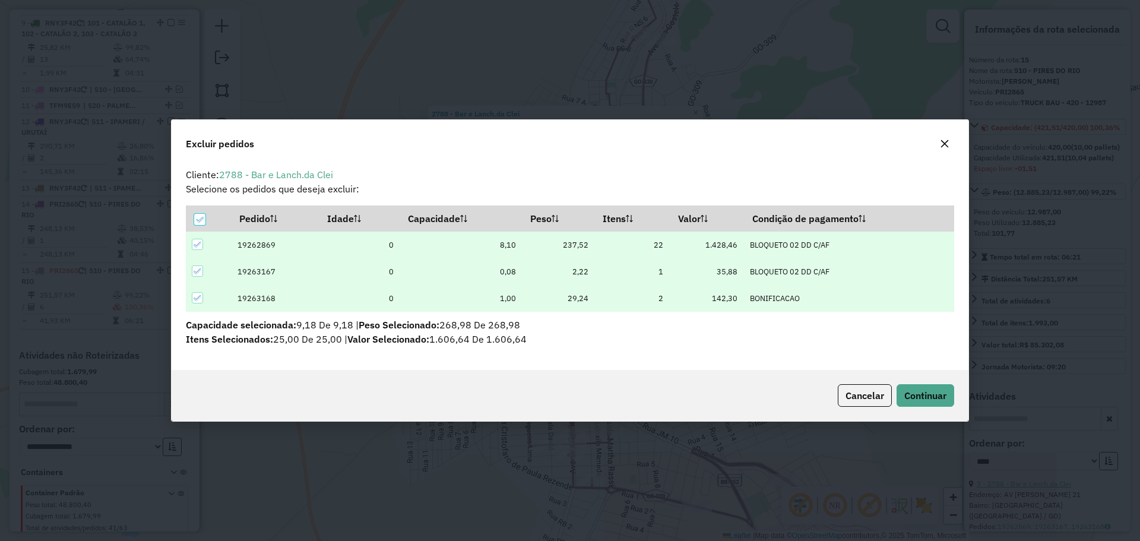
scroll to position [0, 0]
drag, startPoint x: 928, startPoint y: 397, endPoint x: 922, endPoint y: 403, distance: 8.4
click at [928, 396] on span "Continuar" at bounding box center [926, 396] width 42 height 12
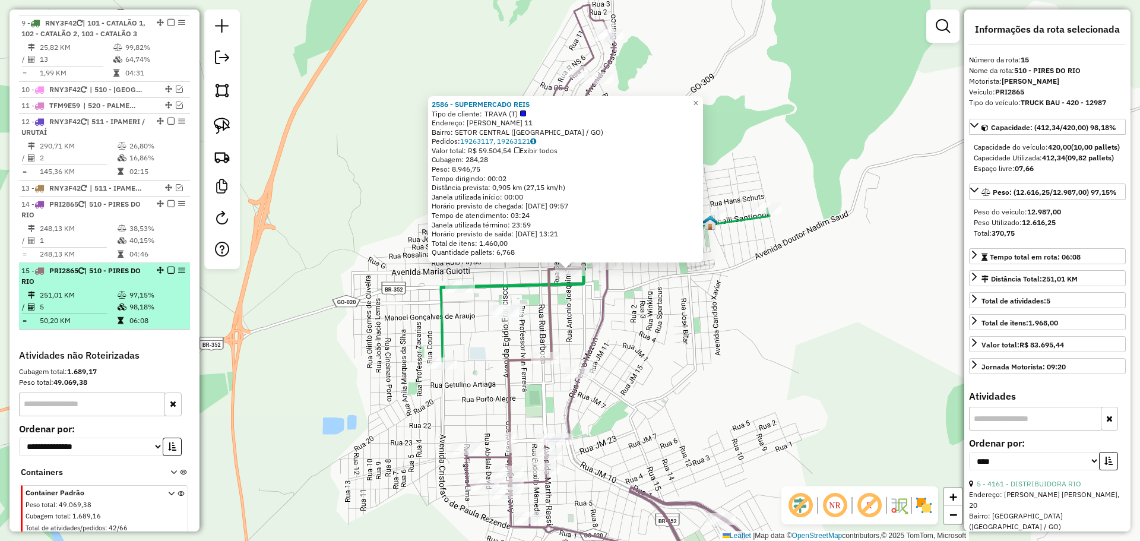
click at [168, 267] on em at bounding box center [171, 270] width 7 height 7
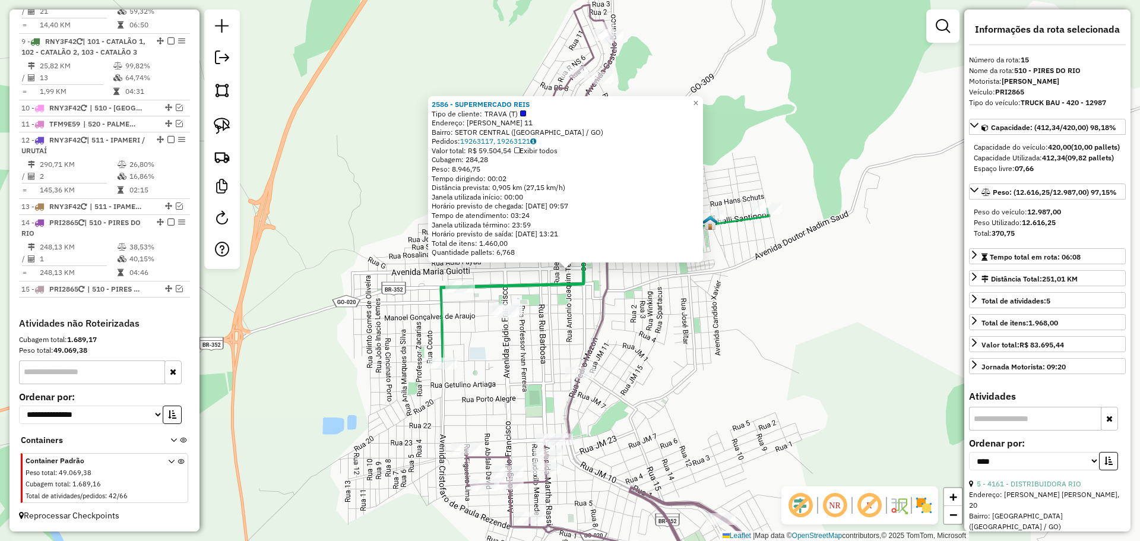
scroll to position [1000, 0]
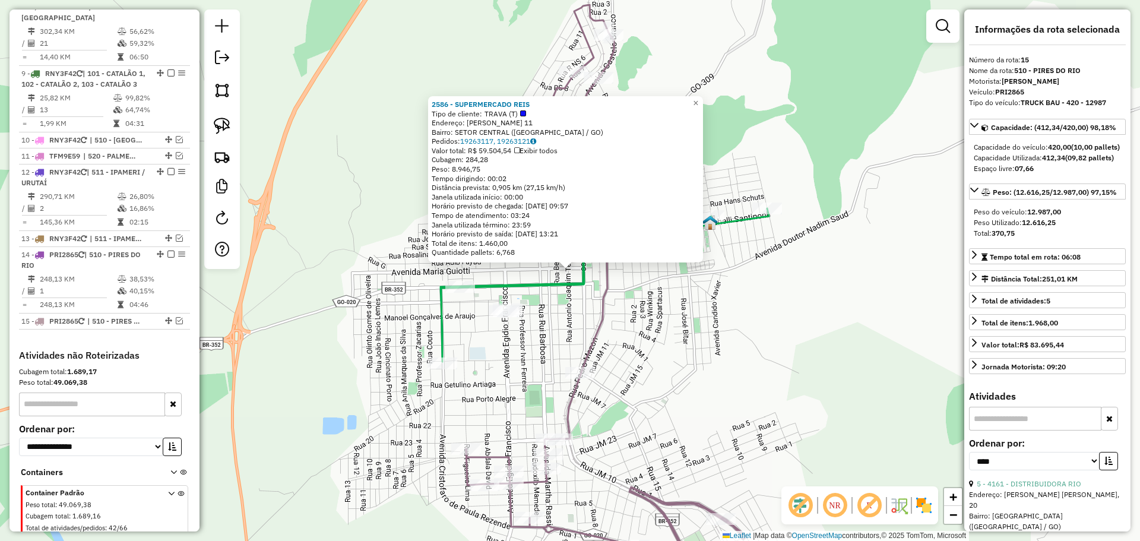
click at [716, 350] on div "2586 - SUPERMERCADO REIS Tipo de cliente: TRAVA (T) Endereço: MARIA GUIOTTI 11 …" at bounding box center [570, 270] width 1140 height 541
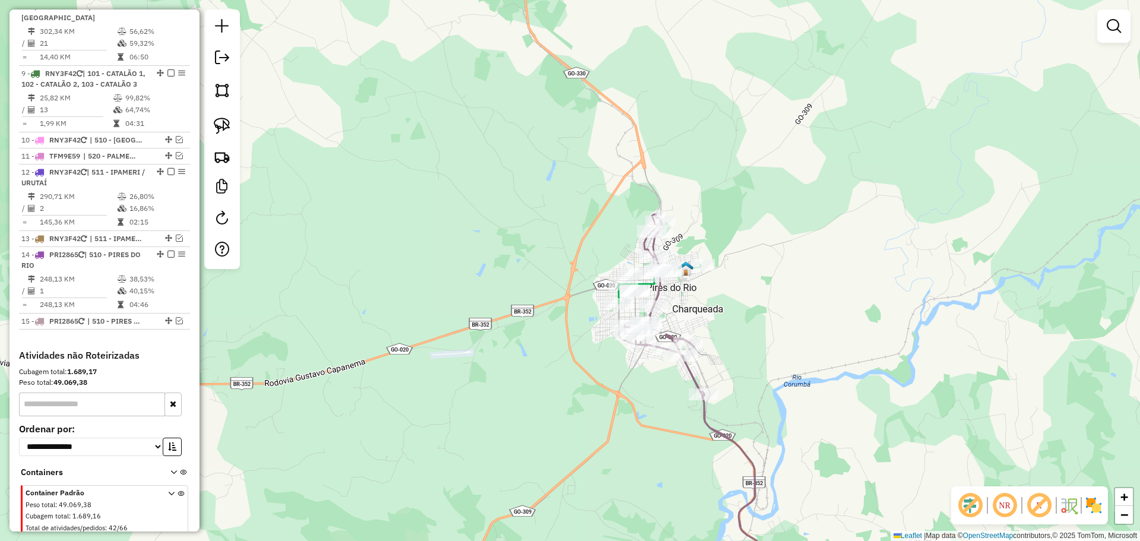
drag, startPoint x: 746, startPoint y: 324, endPoint x: 735, endPoint y: 317, distance: 13.3
click at [739, 319] on div "Janela de atendimento Grade de atendimento Capacidade Transportadoras Veículos …" at bounding box center [570, 270] width 1140 height 541
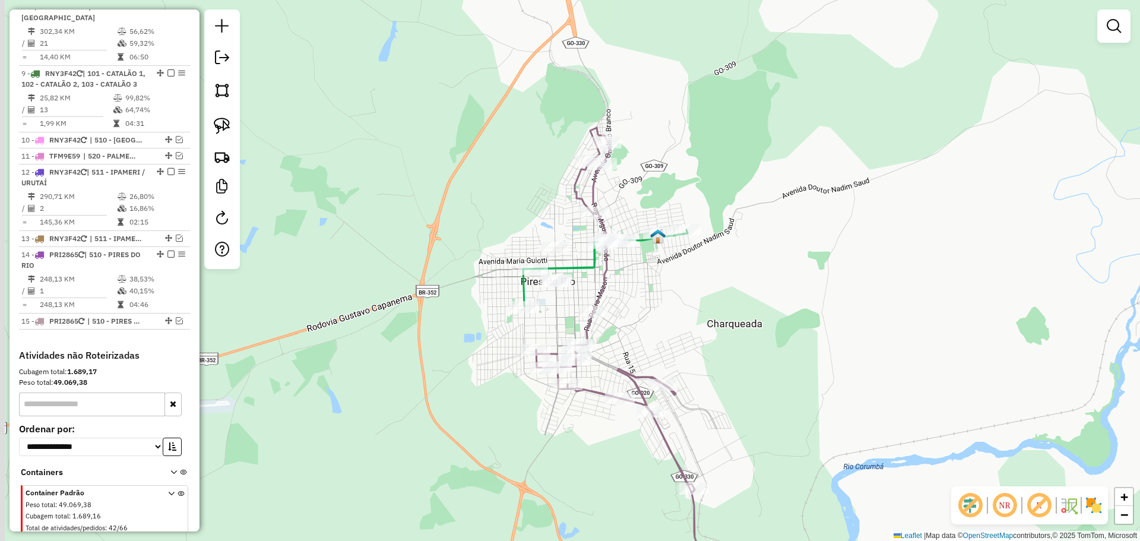
drag, startPoint x: 662, startPoint y: 276, endPoint x: 675, endPoint y: 296, distance: 23.6
click at [675, 296] on div "Janela de atendimento Grade de atendimento Capacidade Transportadoras Veículos …" at bounding box center [570, 270] width 1140 height 541
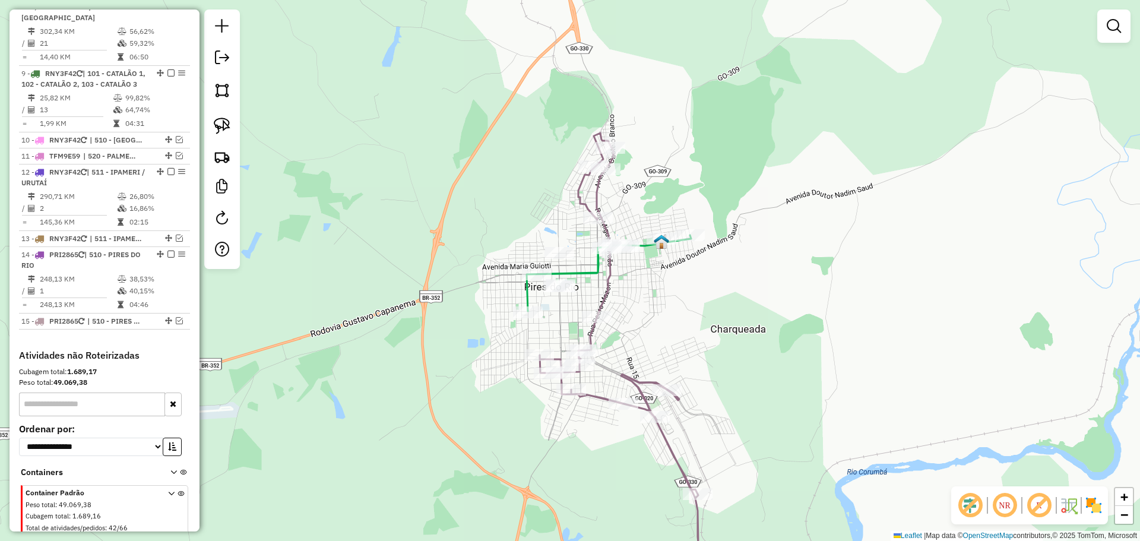
click at [230, 130] on img at bounding box center [222, 126] width 17 height 17
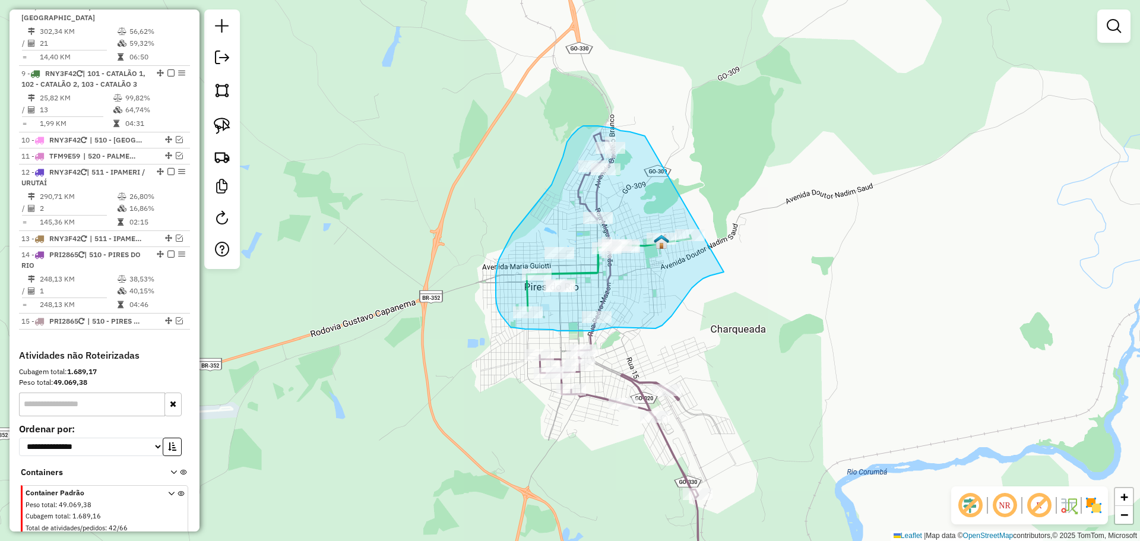
drag, startPoint x: 645, startPoint y: 136, endPoint x: 750, endPoint y: 264, distance: 165.0
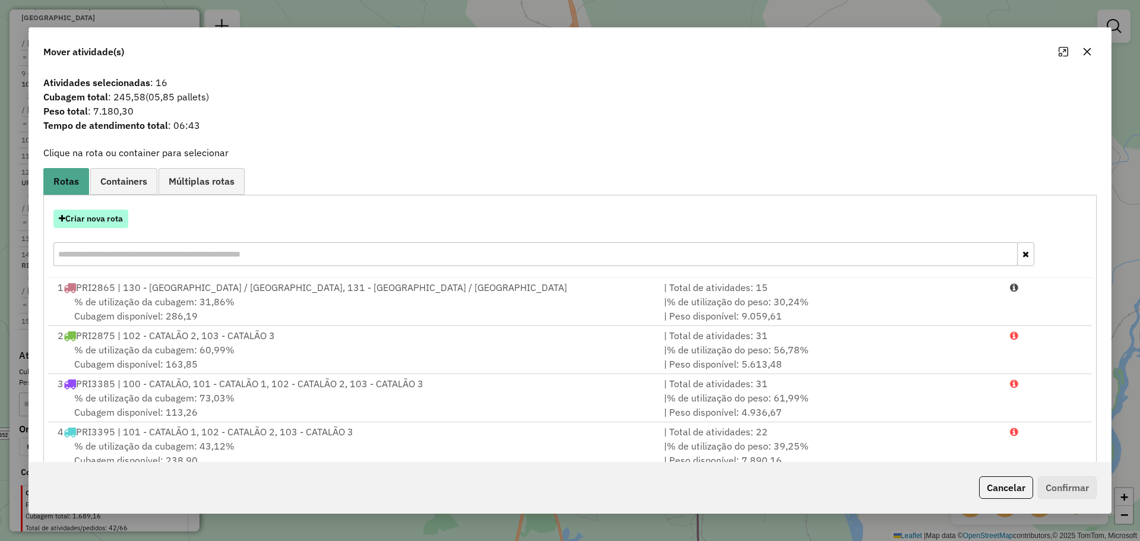
click at [107, 210] on button "Criar nova rota" at bounding box center [90, 219] width 75 height 18
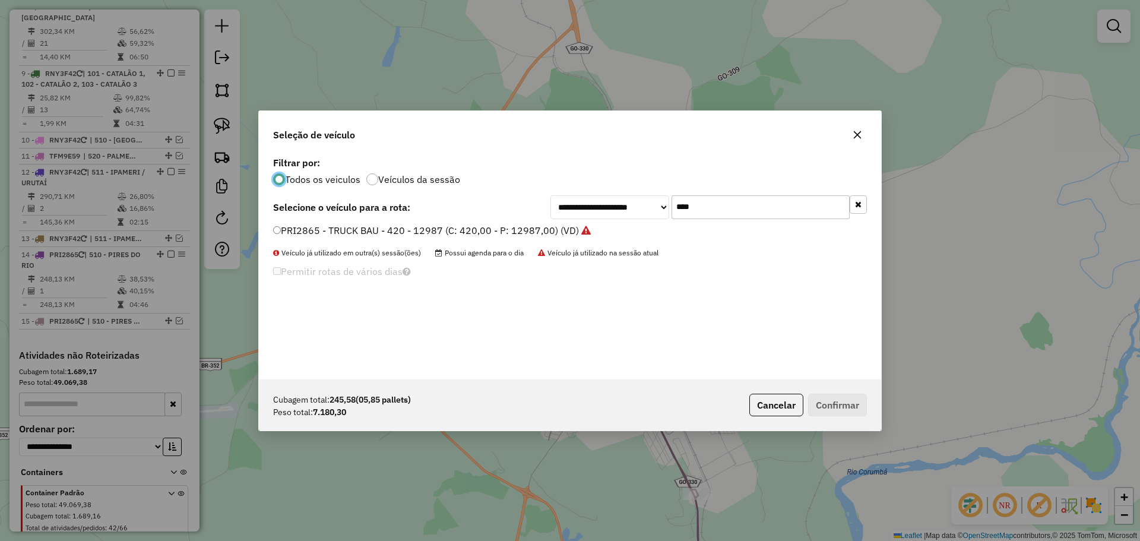
scroll to position [7, 4]
click at [709, 212] on input "****" at bounding box center [761, 207] width 178 height 24
type input "****"
click at [298, 232] on label "PRI3385 - TRUCK BAU - 420 - 12987 (C: 420,00 - P: 12987,00) (VD)" at bounding box center [432, 230] width 318 height 14
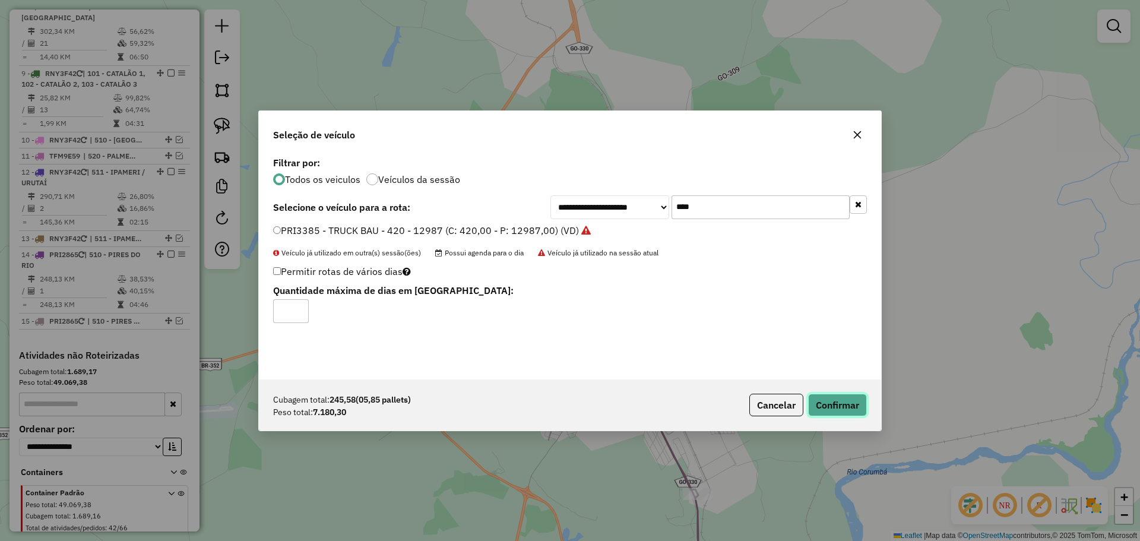
click at [857, 406] on button "Confirmar" at bounding box center [837, 405] width 59 height 23
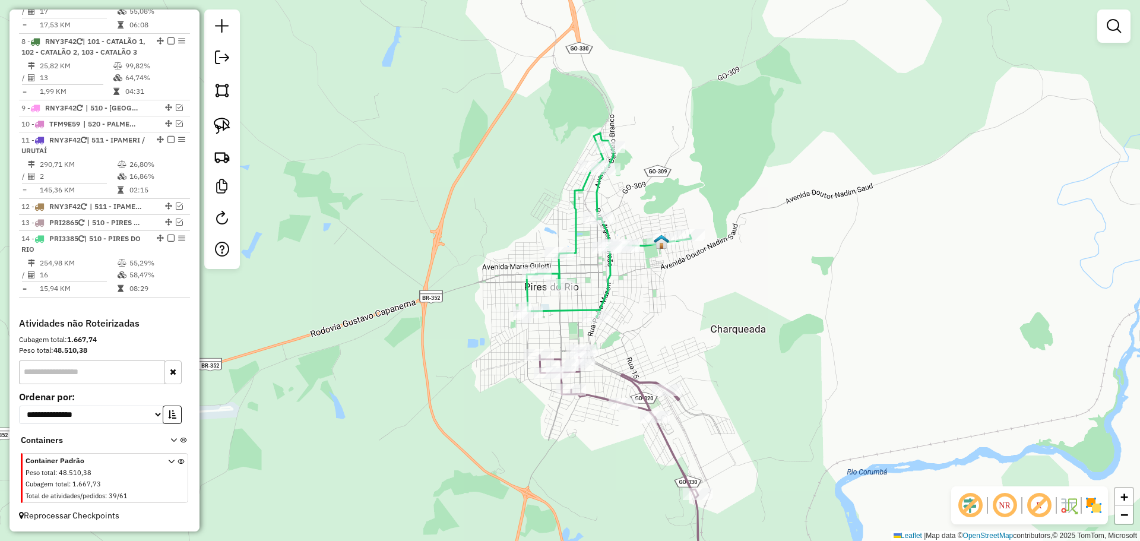
scroll to position [933, 0]
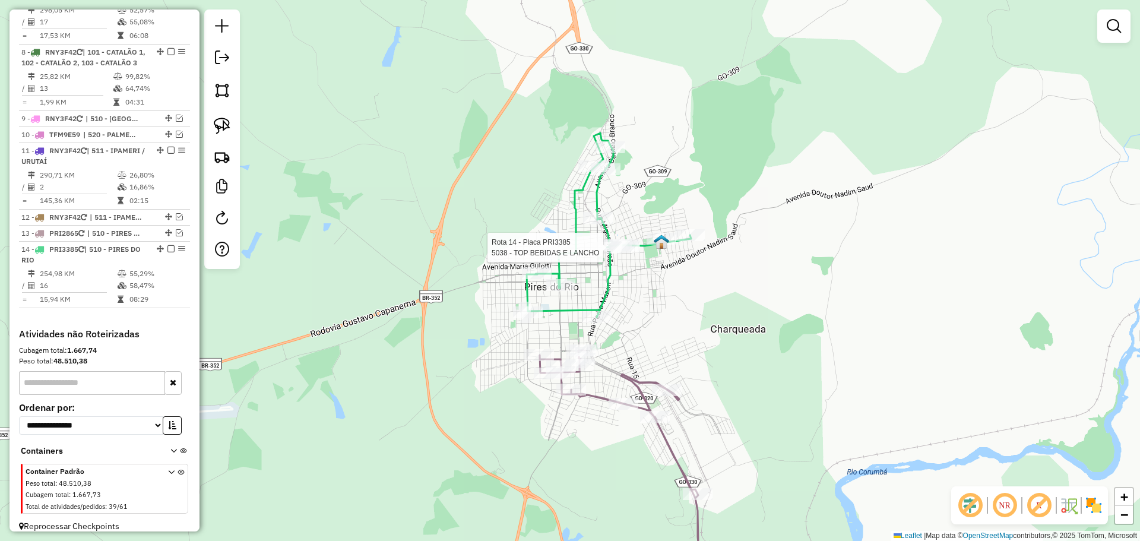
select select "*********"
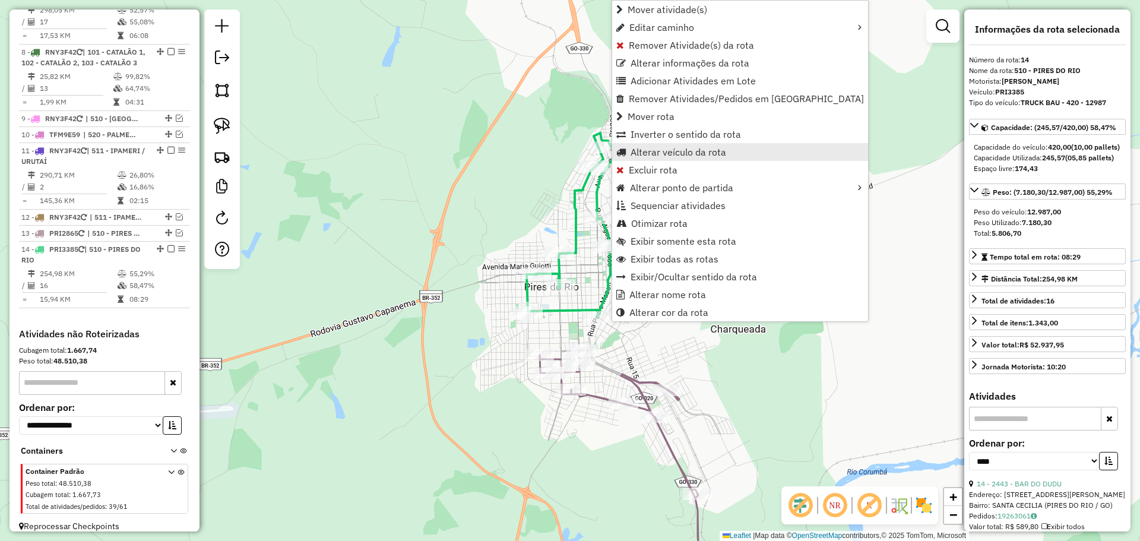
click at [680, 153] on span "Alterar veículo da rota" at bounding box center [679, 152] width 96 height 10
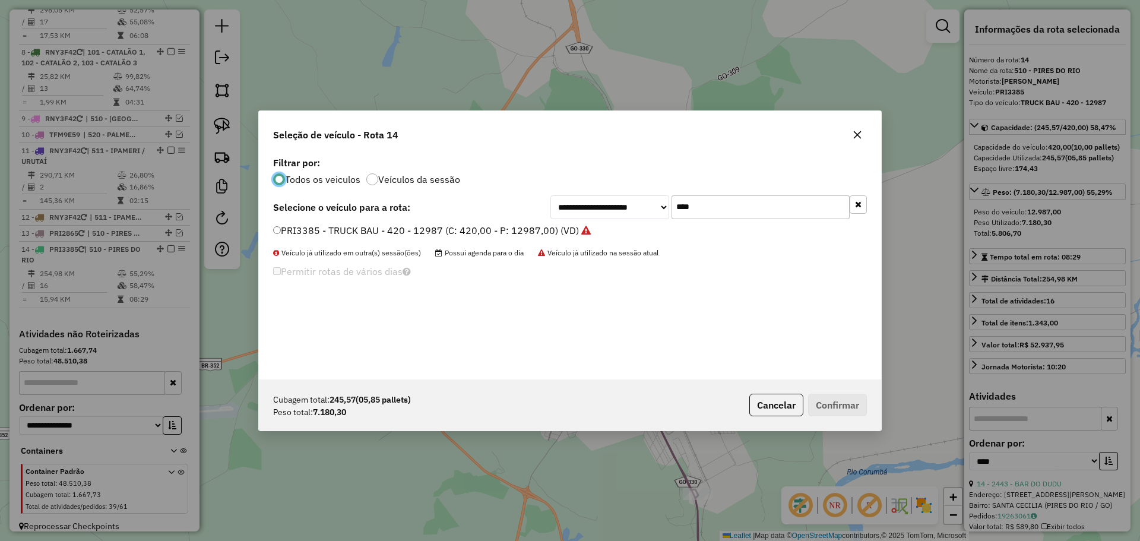
scroll to position [7, 4]
click at [786, 200] on input "****" at bounding box center [761, 207] width 178 height 24
type input "****"
click at [301, 223] on div "**********" at bounding box center [570, 267] width 622 height 226
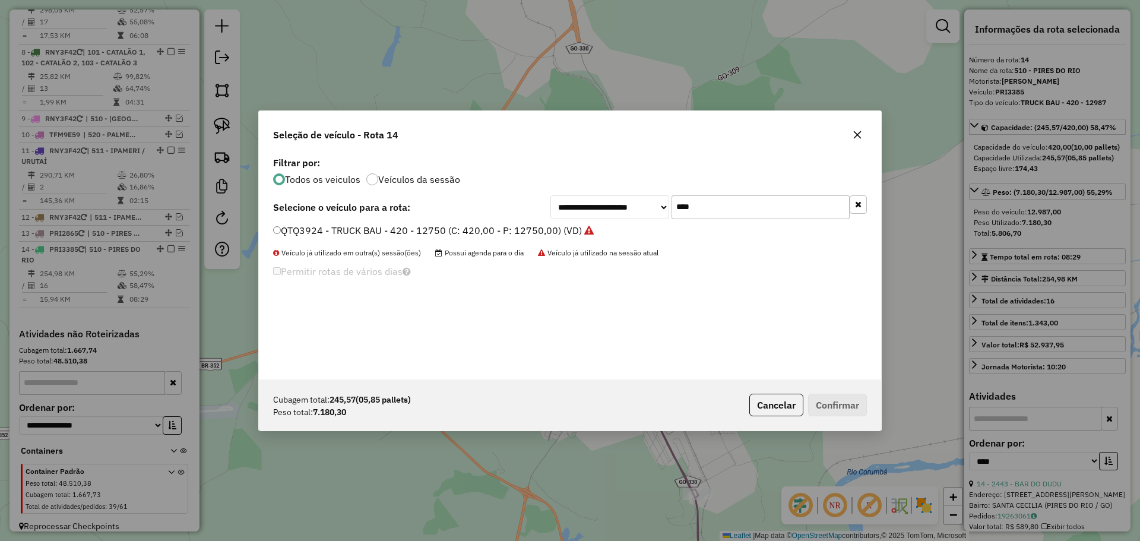
click at [301, 232] on label "QTQ3924 - TRUCK BAU - 420 - 12750 (C: 420,00 - P: 12750,00) (VD)" at bounding box center [433, 230] width 321 height 14
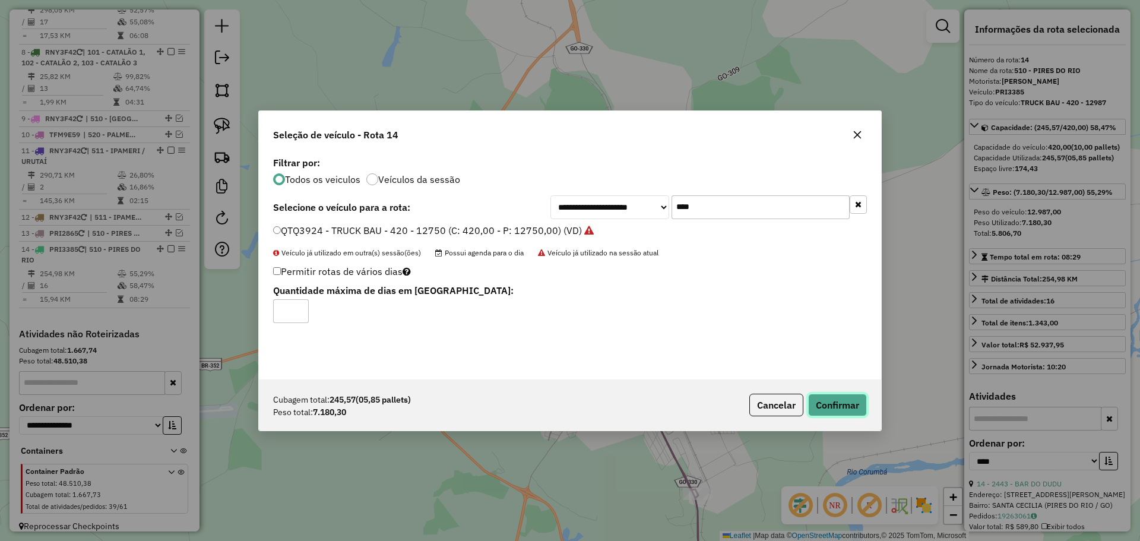
click at [848, 405] on button "Confirmar" at bounding box center [837, 405] width 59 height 23
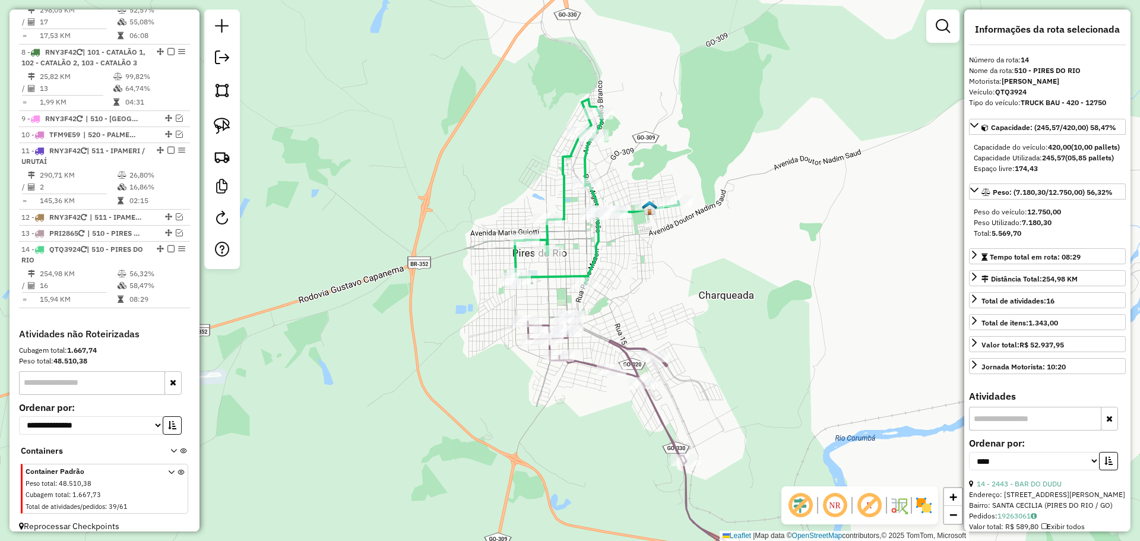
drag, startPoint x: 723, startPoint y: 388, endPoint x: 696, endPoint y: 323, distance: 70.6
click at [696, 323] on div "Janela de atendimento Grade de atendimento Capacidade Transportadoras Veículos …" at bounding box center [570, 270] width 1140 height 541
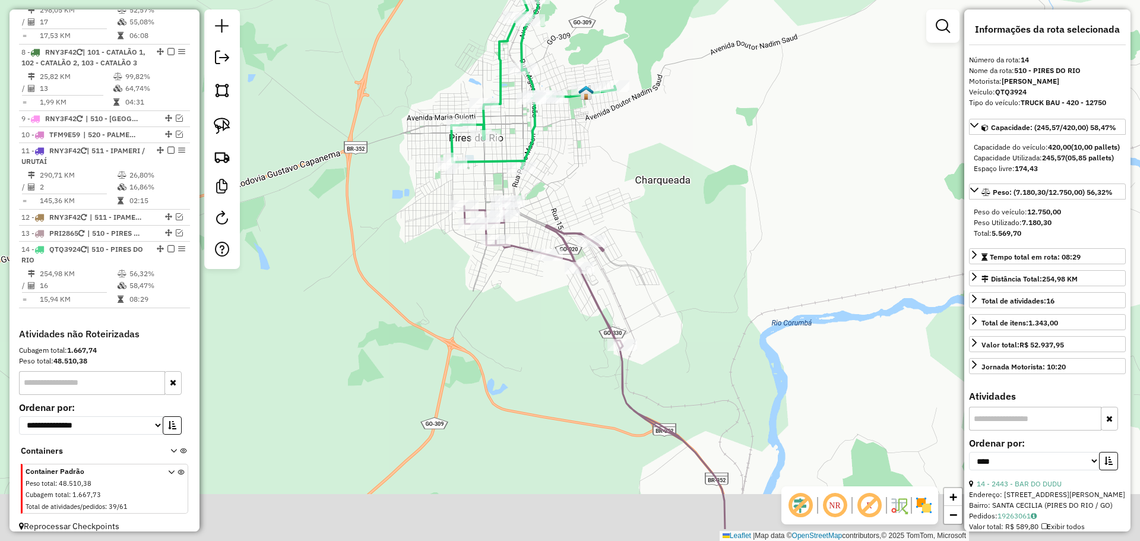
drag, startPoint x: 686, startPoint y: 354, endPoint x: 583, endPoint y: 252, distance: 144.9
click at [620, 270] on div "Janela de atendimento Grade de atendimento Capacidade Transportadoras Veículos …" at bounding box center [570, 270] width 1140 height 541
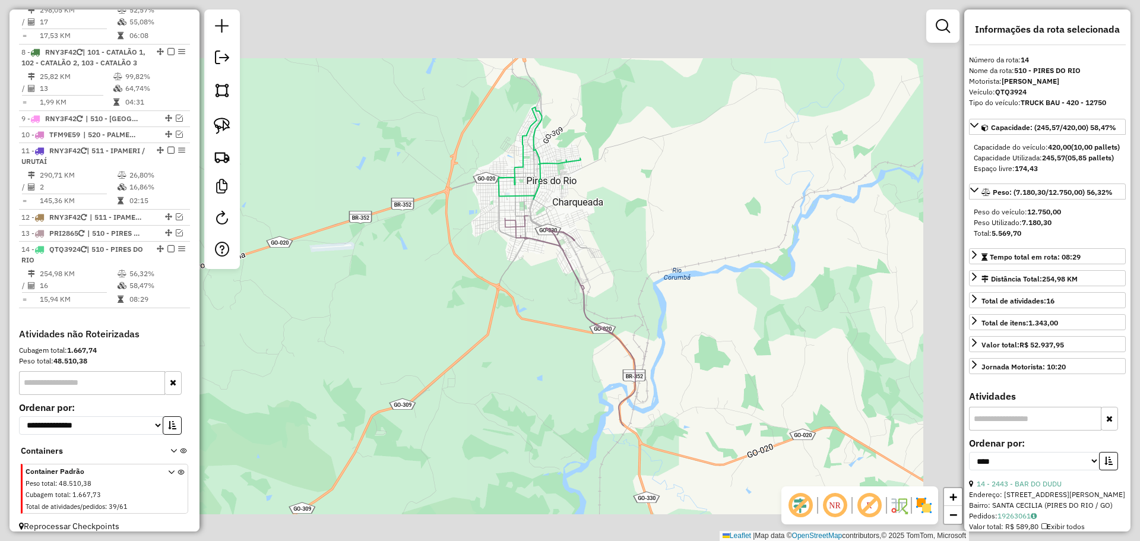
drag, startPoint x: 741, startPoint y: 428, endPoint x: 650, endPoint y: 266, distance: 185.1
click at [665, 293] on div "Janela de atendimento Grade de atendimento Capacidade Transportadoras Veículos …" at bounding box center [570, 270] width 1140 height 541
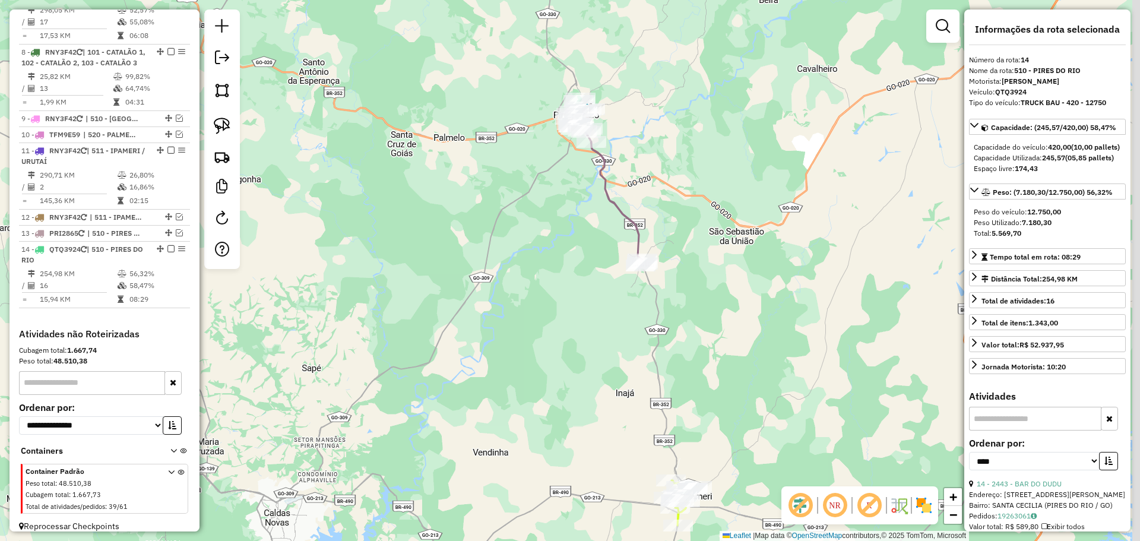
drag, startPoint x: 722, startPoint y: 393, endPoint x: 672, endPoint y: 298, distance: 107.6
click at [684, 315] on div "Janela de atendimento Grade de atendimento Capacidade Transportadoras Veículos …" at bounding box center [570, 270] width 1140 height 541
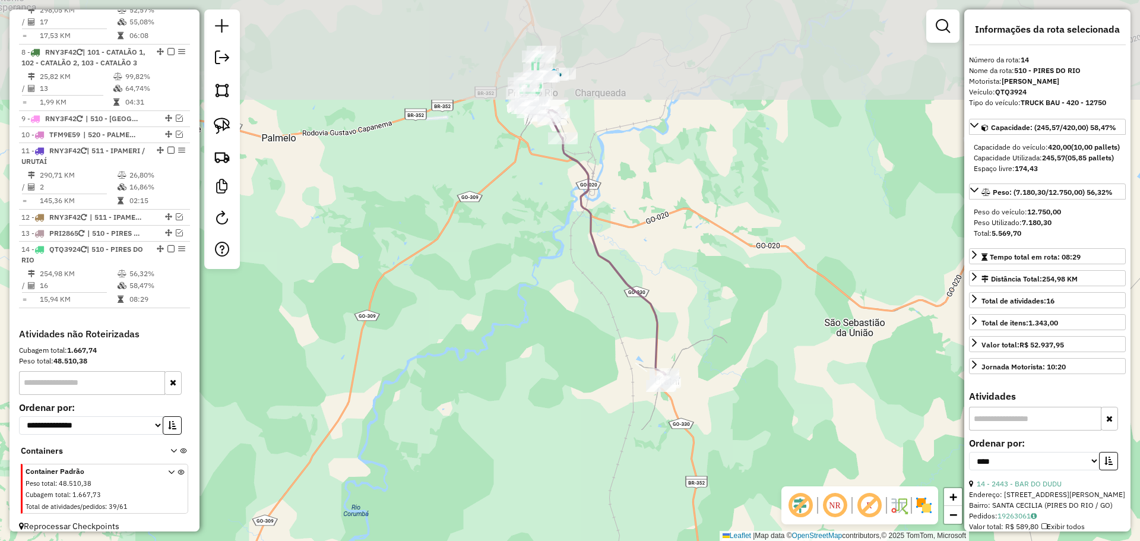
drag, startPoint x: 637, startPoint y: 127, endPoint x: 660, endPoint y: 245, distance: 120.5
click at [660, 244] on div "Janela de atendimento Grade de atendimento Capacidade Transportadoras Veículos …" at bounding box center [570, 270] width 1140 height 541
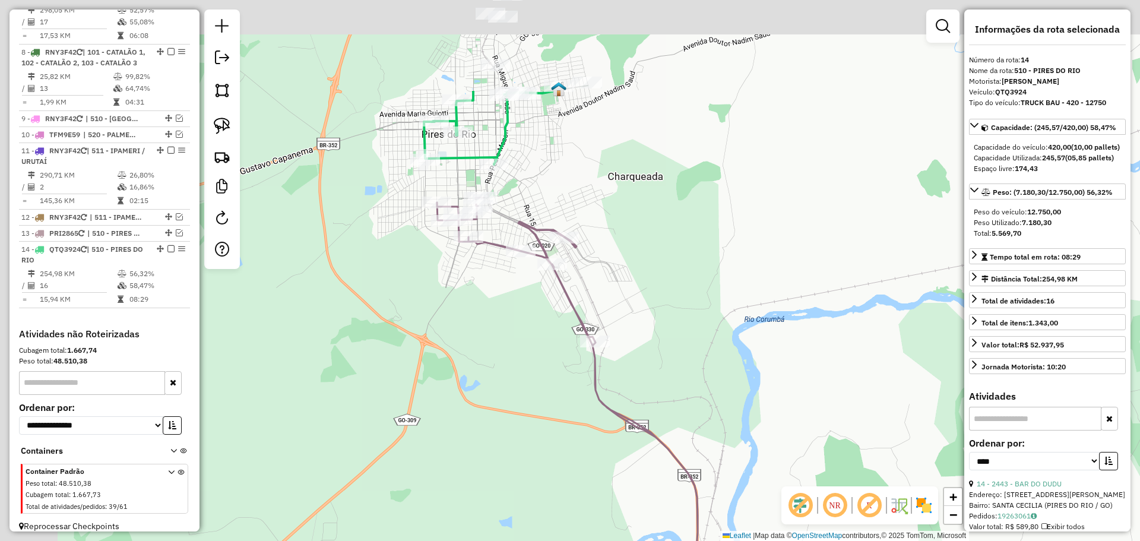
drag, startPoint x: 649, startPoint y: 238, endPoint x: 639, endPoint y: 249, distance: 16.0
click at [678, 277] on div "Janela de atendimento Grade de atendimento Capacidade Transportadoras Veículos …" at bounding box center [570, 270] width 1140 height 541
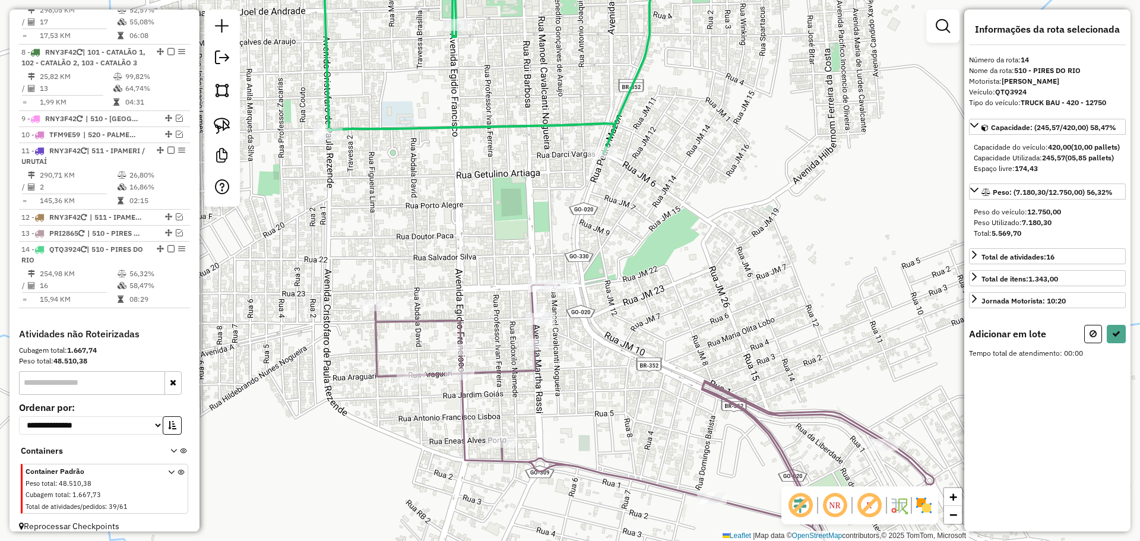
drag, startPoint x: 697, startPoint y: 358, endPoint x: 756, endPoint y: 339, distance: 61.2
click at [756, 339] on div "Janela de atendimento Grade de atendimento Capacidade Transportadoras Veículos …" at bounding box center [570, 270] width 1140 height 541
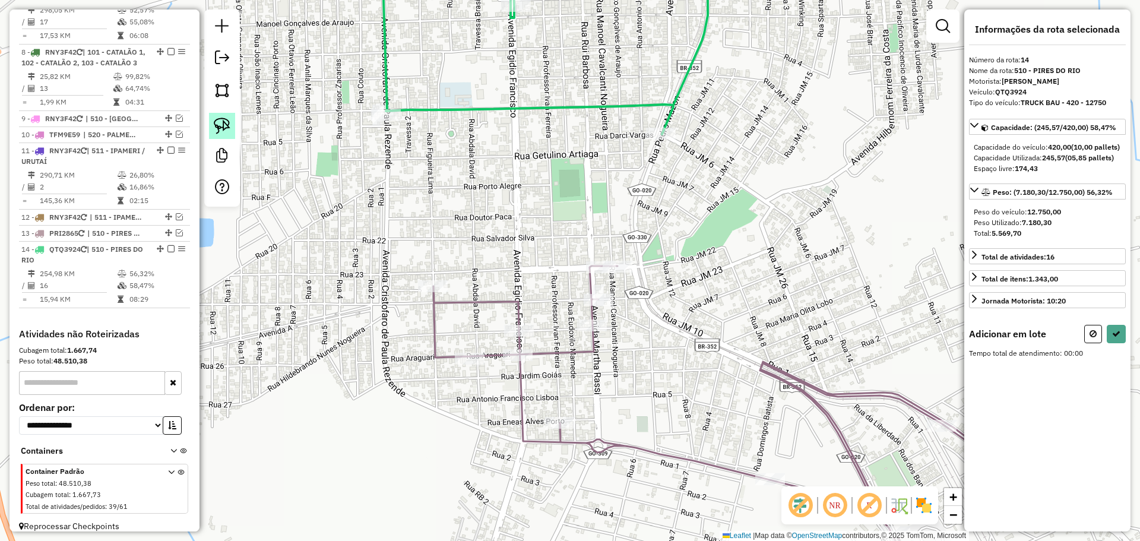
click at [220, 126] on img at bounding box center [222, 126] width 17 height 17
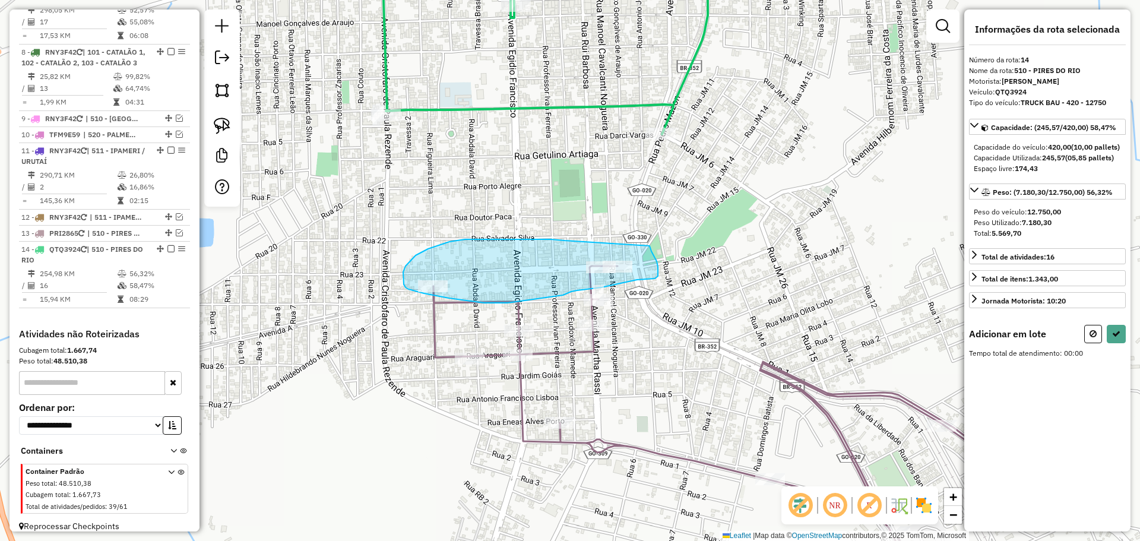
drag, startPoint x: 480, startPoint y: 239, endPoint x: 650, endPoint y: 246, distance: 170.0
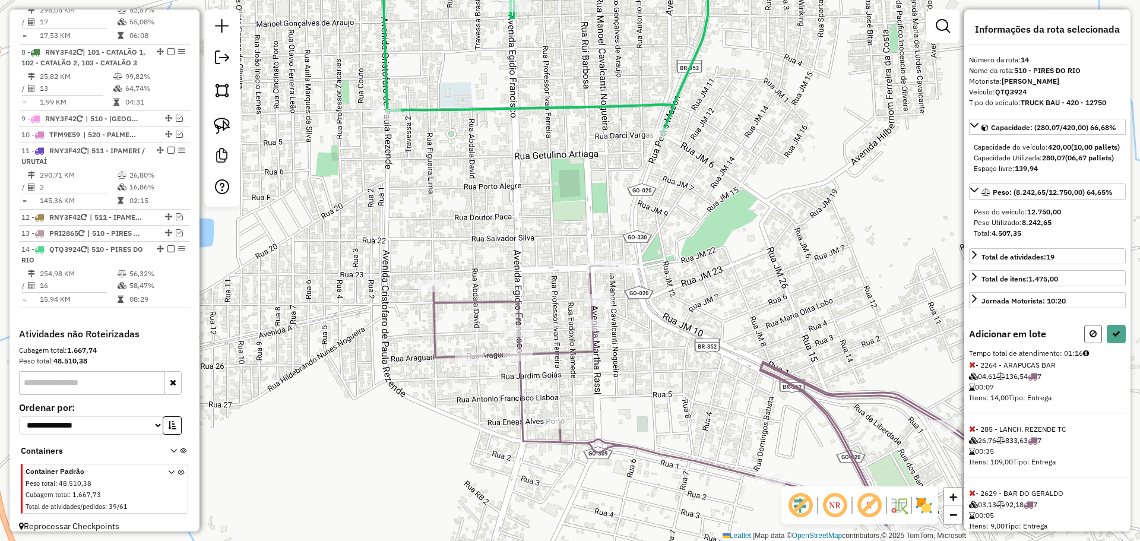
click at [1085, 343] on button at bounding box center [1094, 334] width 18 height 18
select select "*********"
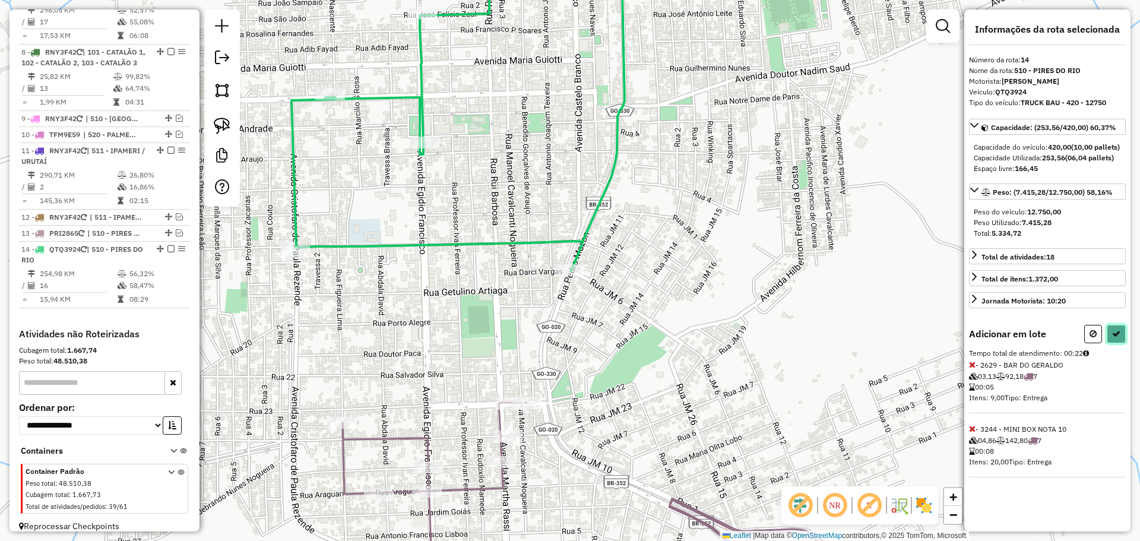
click at [1121, 343] on button at bounding box center [1116, 334] width 19 height 18
select select "*********"
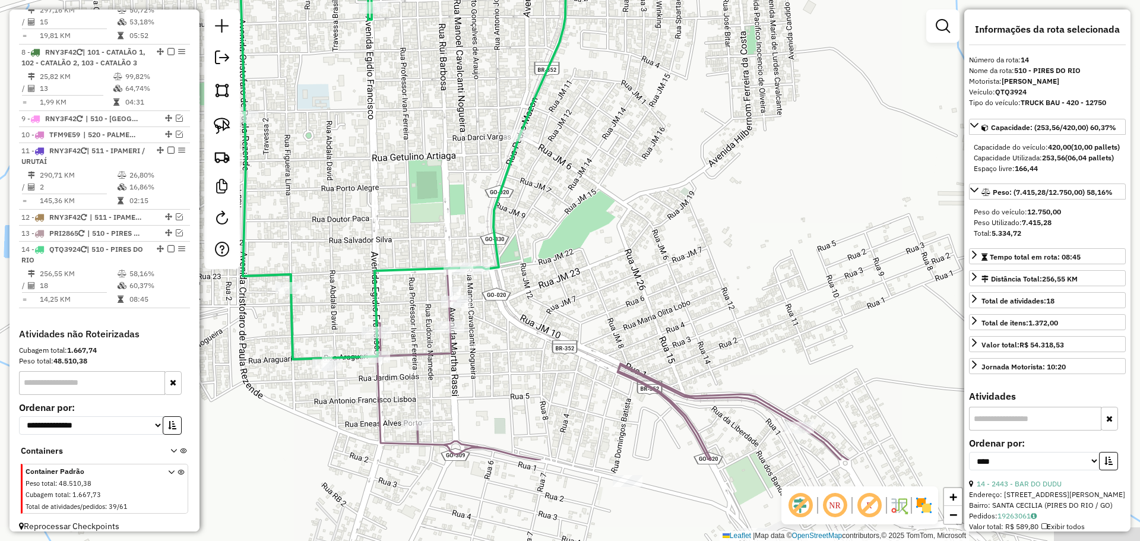
drag, startPoint x: 506, startPoint y: 484, endPoint x: 456, endPoint y: 355, distance: 139.0
click at [456, 355] on div "Janela de atendimento Grade de atendimento Capacidade Transportadoras Veículos …" at bounding box center [570, 270] width 1140 height 541
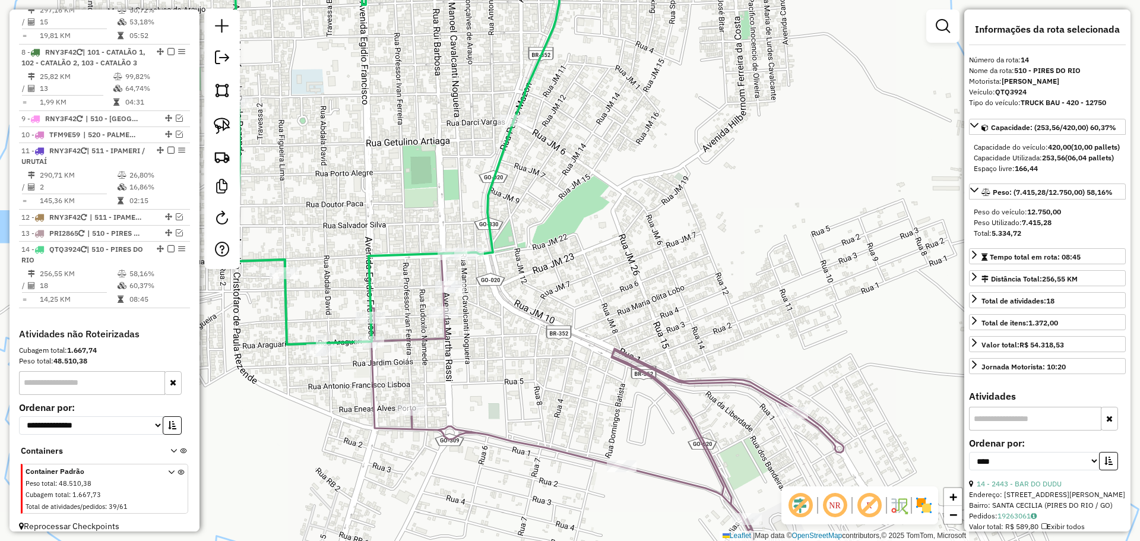
click at [316, 356] on div at bounding box center [321, 350] width 30 height 12
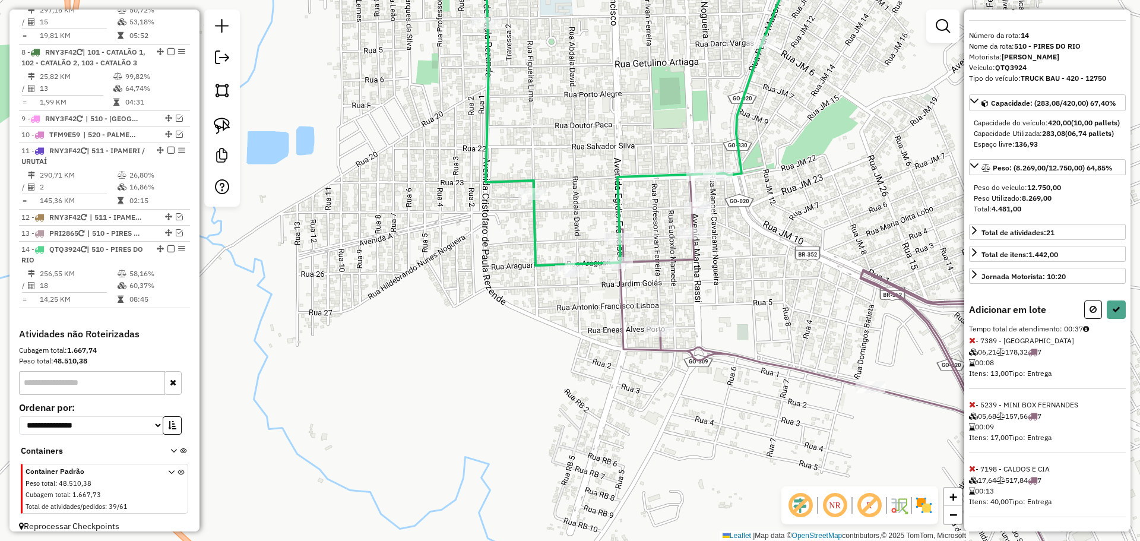
scroll to position [46, 0]
click at [976, 472] on span "- 7198 - CALDOS E CIA 17,64 517,84 7 00:13 Itens: 40,00 Tipo: Entrega" at bounding box center [1047, 490] width 157 height 53
click at [974, 472] on icon at bounding box center [972, 468] width 7 height 8
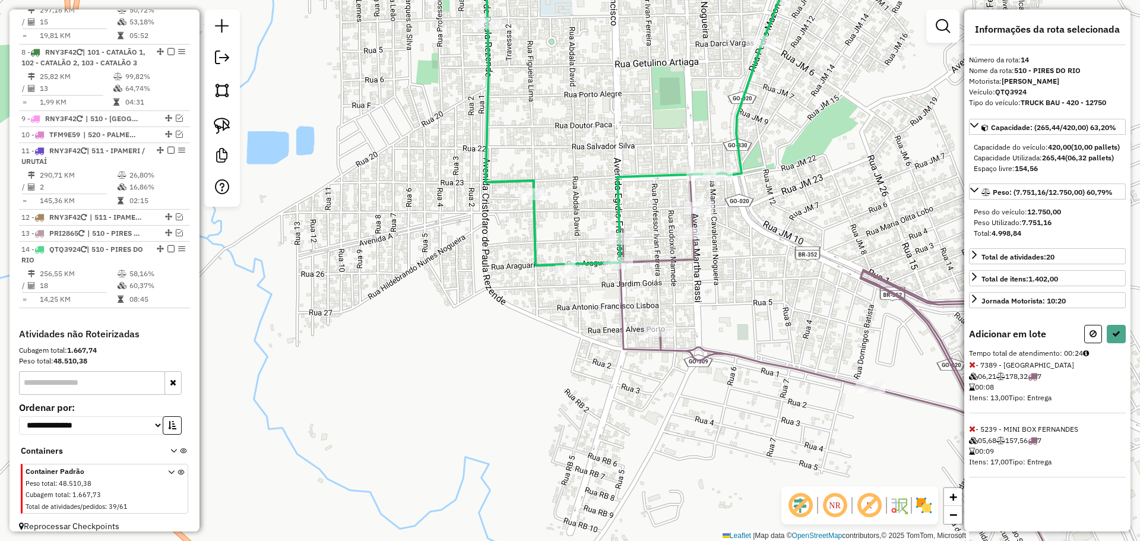
scroll to position [0, 0]
click at [1123, 355] on div "Adicionar em lote Tempo total de atendimento: 00:24 - 7389 - Arena Sunset 06,21…" at bounding box center [1047, 401] width 157 height 153
click at [1113, 338] on icon at bounding box center [1117, 334] width 8 height 8
select select "*********"
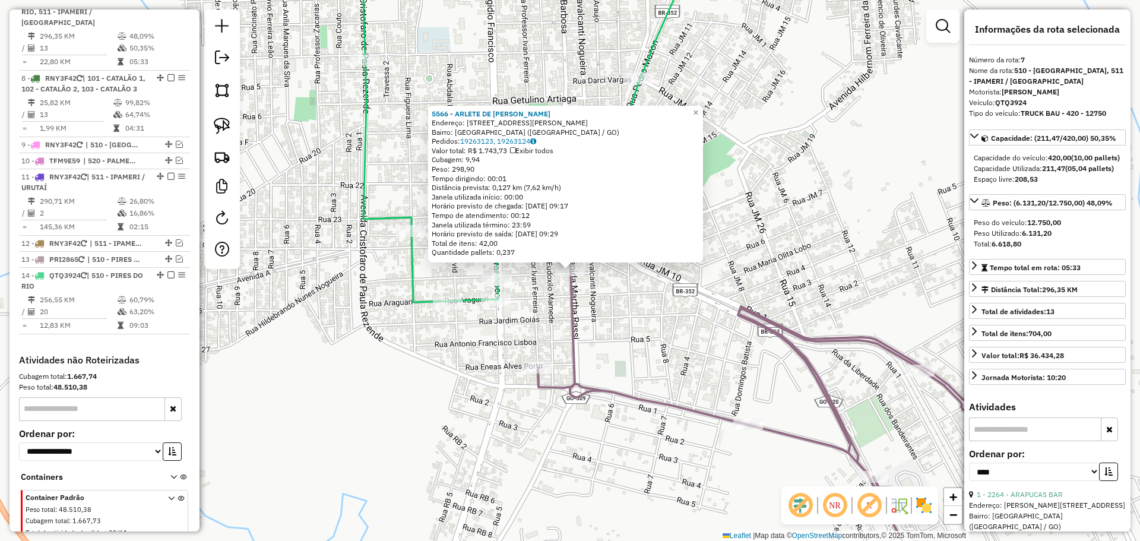
scroll to position [880, 0]
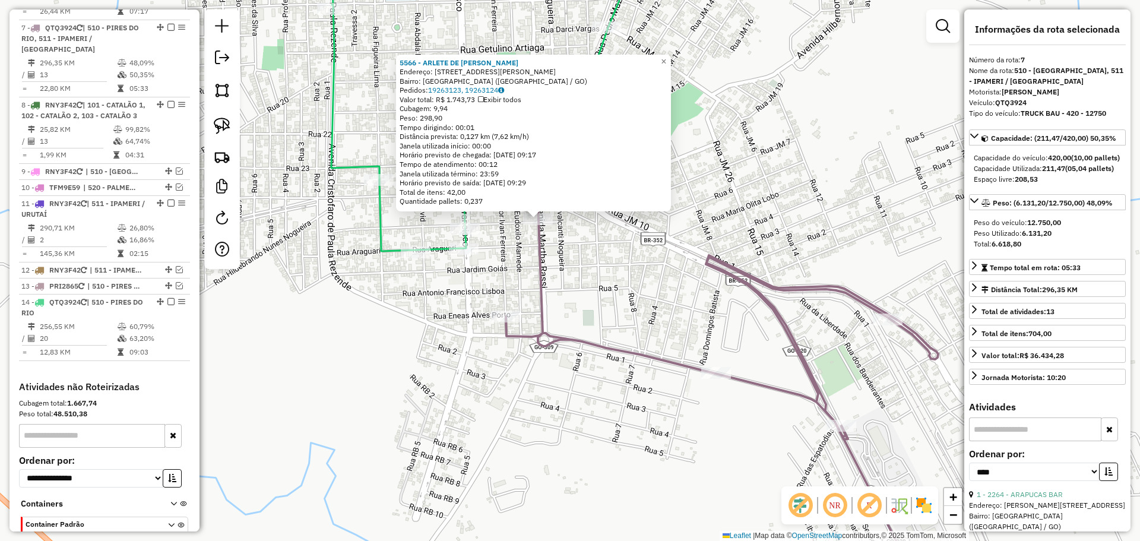
drag, startPoint x: 661, startPoint y: 378, endPoint x: 594, endPoint y: 260, distance: 135.9
click at [597, 269] on div "5566 - ARLETE DE FATIMA Endereço: AV MARTA RASSI 76 Bairro: VILA NOVA (PIRES DO…" at bounding box center [570, 270] width 1140 height 541
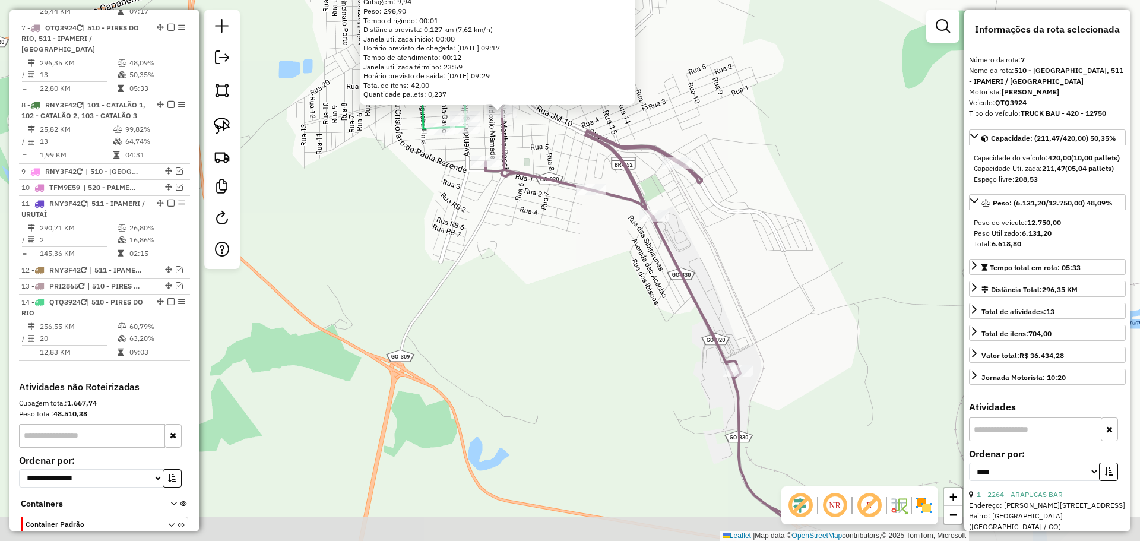
drag, startPoint x: 669, startPoint y: 317, endPoint x: 664, endPoint y: 309, distance: 9.1
click at [664, 309] on div "5566 - ARLETE DE FATIMA Endereço: AV MARTA RASSI 76 Bairro: VILA NOVA (PIRES DO…" at bounding box center [570, 270] width 1140 height 541
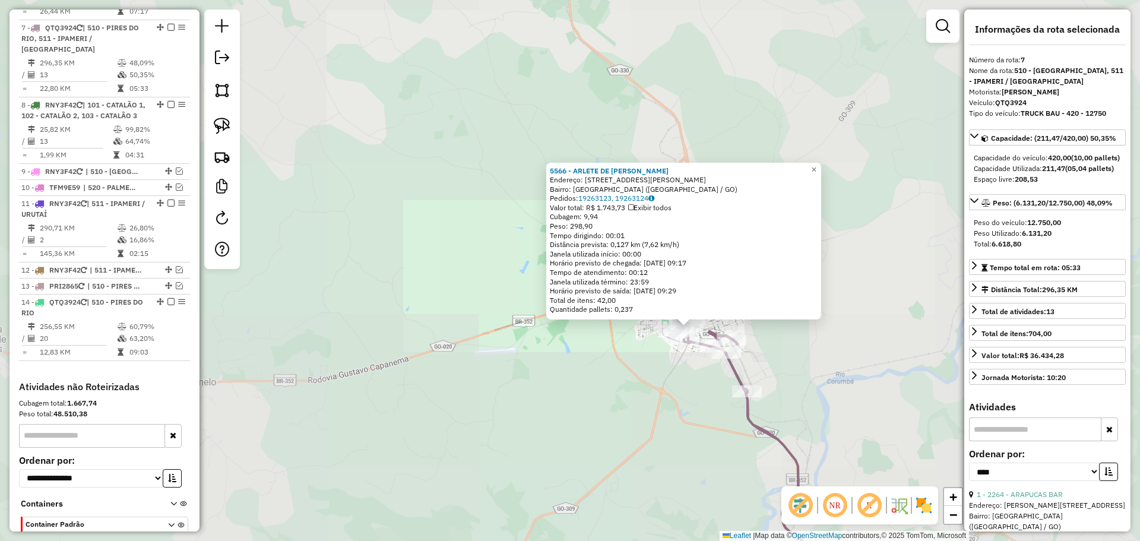
drag, startPoint x: 805, startPoint y: 436, endPoint x: 642, endPoint y: 161, distance: 319.9
click at [643, 162] on div "5566 - ARLETE DE FATIMA Endereço: AV MARTA RASSI 76 Bairro: VILA NOVA (PIRES DO…" at bounding box center [570, 270] width 1140 height 541
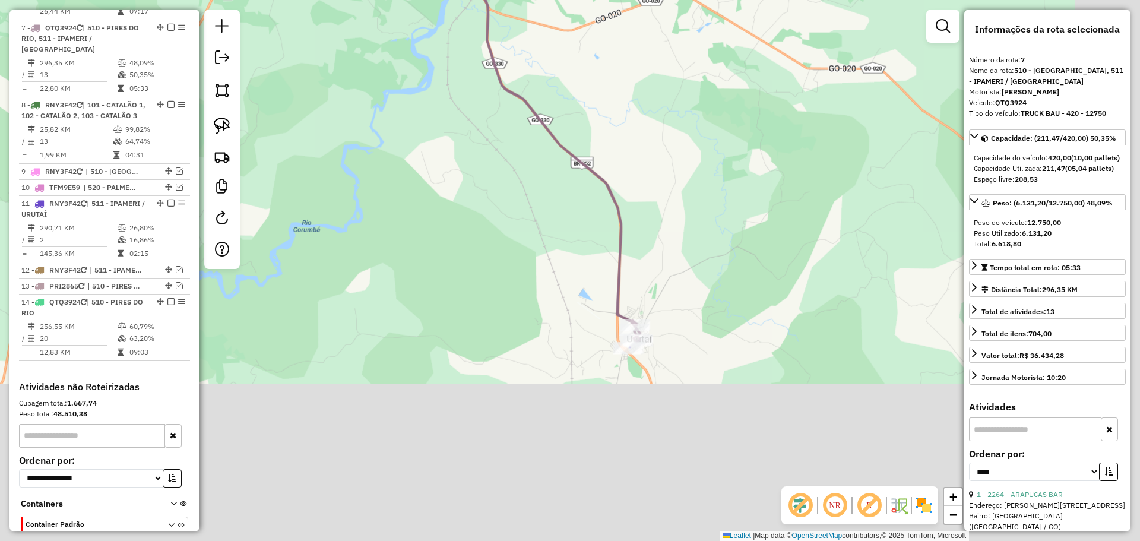
drag, startPoint x: 734, startPoint y: 358, endPoint x: 592, endPoint y: 104, distance: 290.9
click at [607, 127] on div "5566 - ARLETE DE FATIMA Endereço: AV MARTA RASSI 76 Bairro: VILA NOVA (PIRES DO…" at bounding box center [570, 270] width 1140 height 541
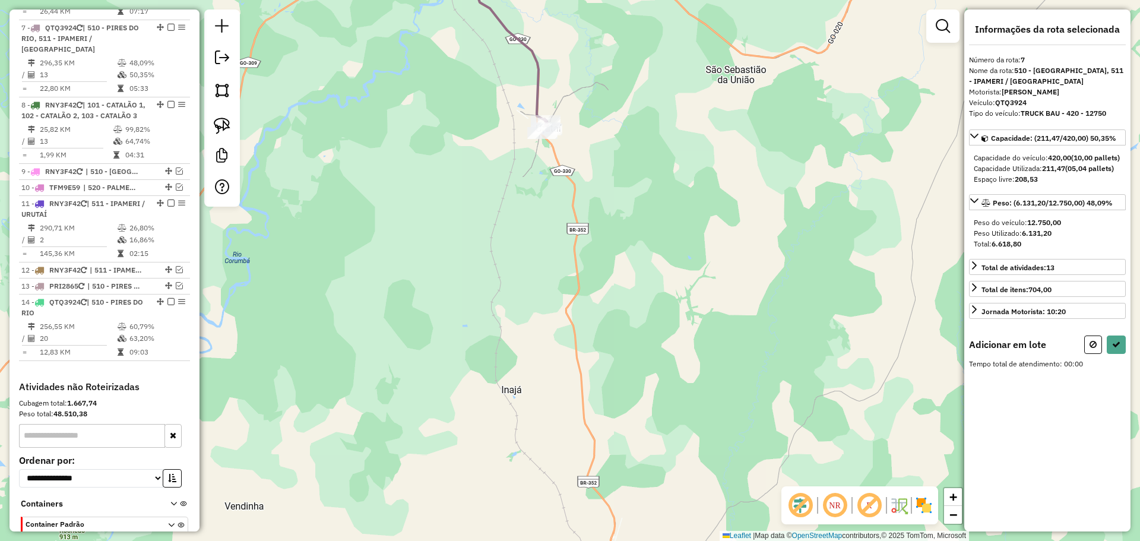
drag, startPoint x: 228, startPoint y: 123, endPoint x: 478, endPoint y: 140, distance: 250.7
click at [226, 124] on img at bounding box center [222, 126] width 17 height 17
drag, startPoint x: 626, startPoint y: 121, endPoint x: 605, endPoint y: 148, distance: 33.9
click at [1113, 354] on button at bounding box center [1116, 345] width 19 height 18
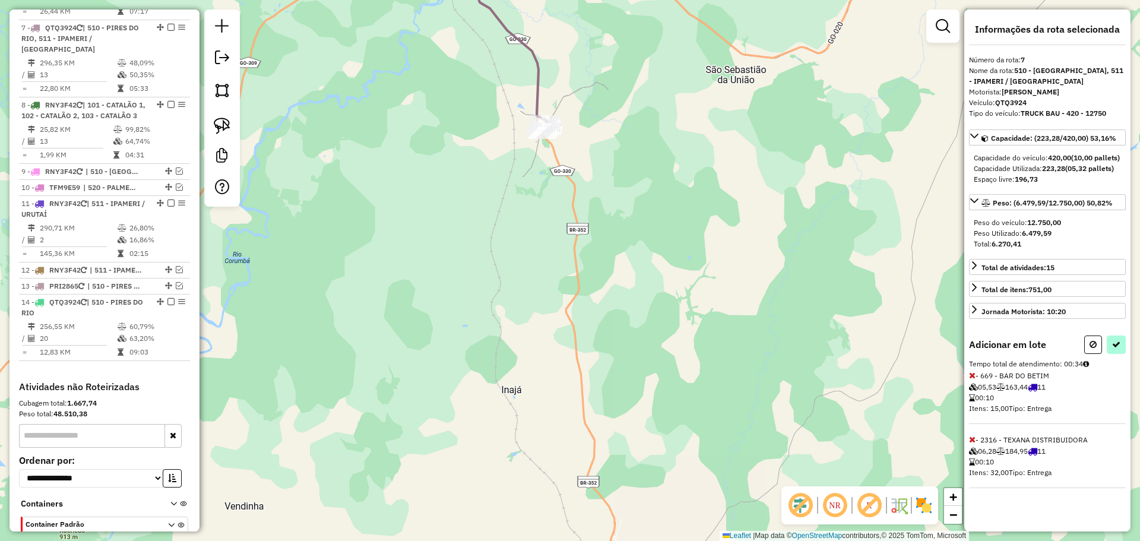
select select "*********"
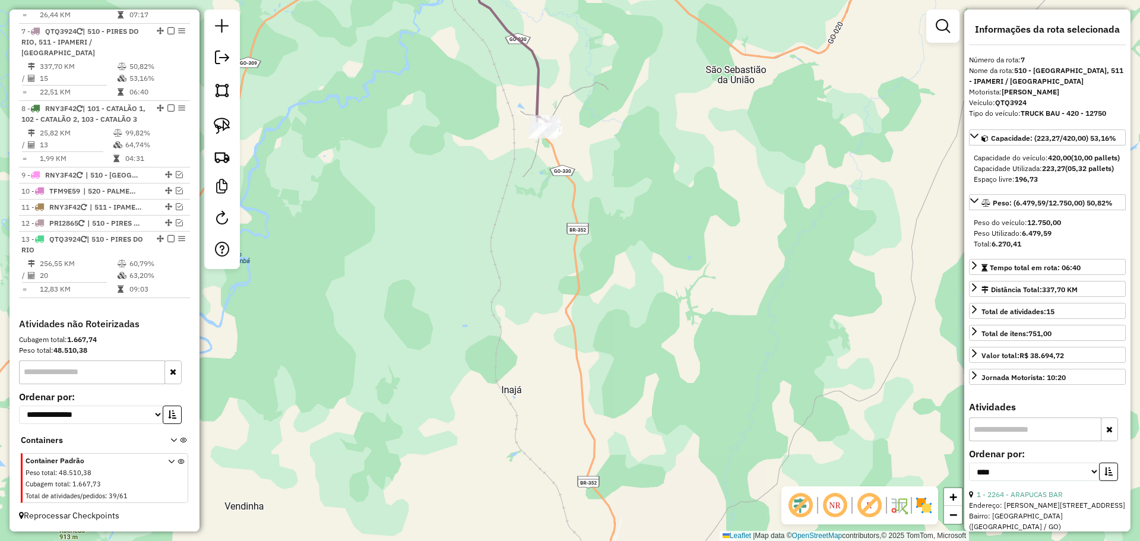
scroll to position [852, 0]
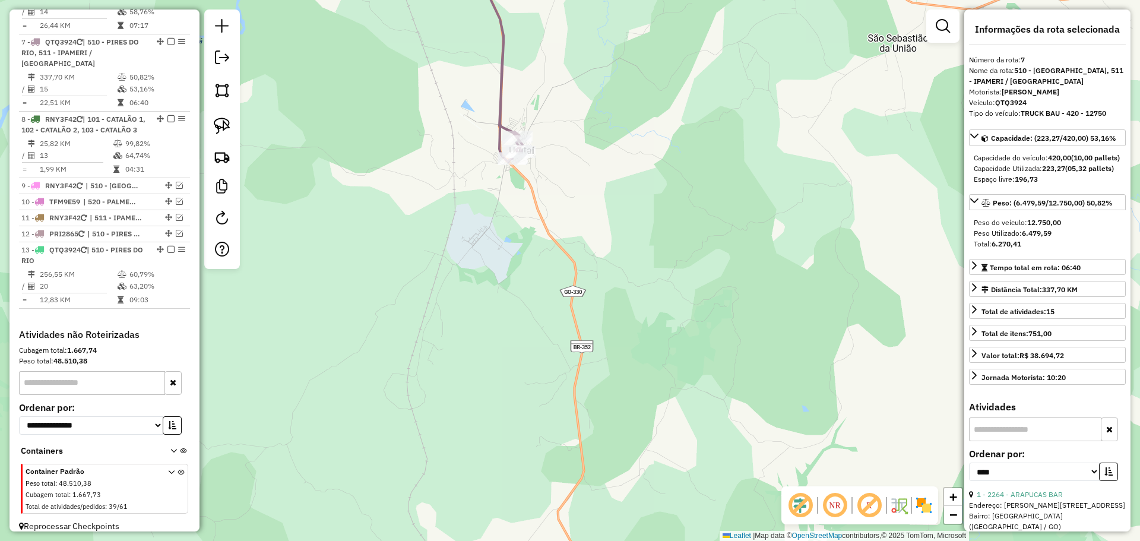
drag, startPoint x: 591, startPoint y: 122, endPoint x: 618, endPoint y: 147, distance: 37.0
click at [617, 144] on div "Janela de atendimento Grade de atendimento Capacidade Transportadoras Veículos …" at bounding box center [570, 270] width 1140 height 541
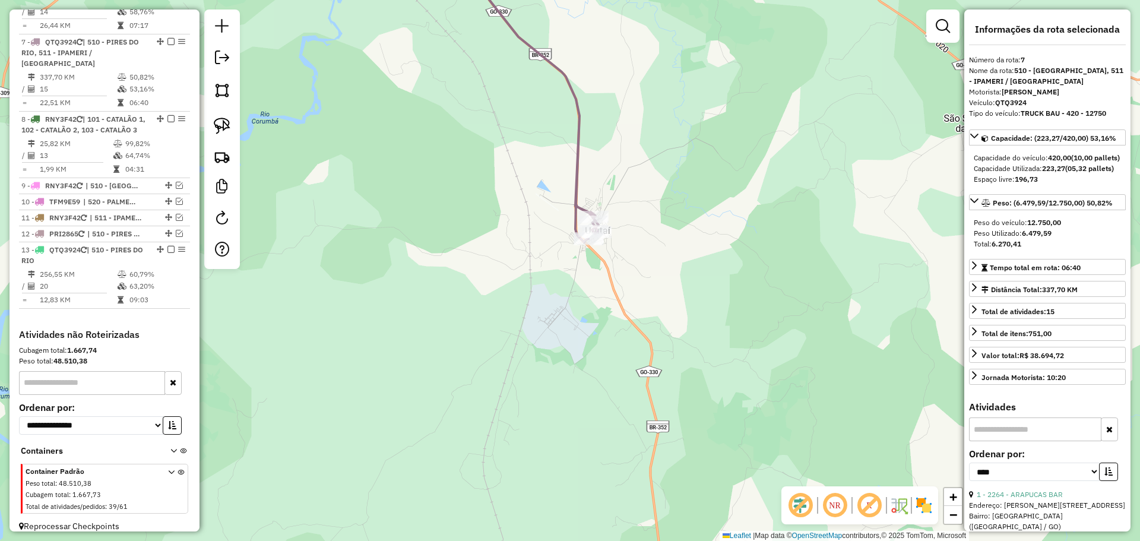
drag, startPoint x: 561, startPoint y: 187, endPoint x: 570, endPoint y: 213, distance: 27.1
click at [570, 213] on div "Janela de atendimento Grade de atendimento Capacidade Transportadoras Veículos …" at bounding box center [570, 270] width 1140 height 541
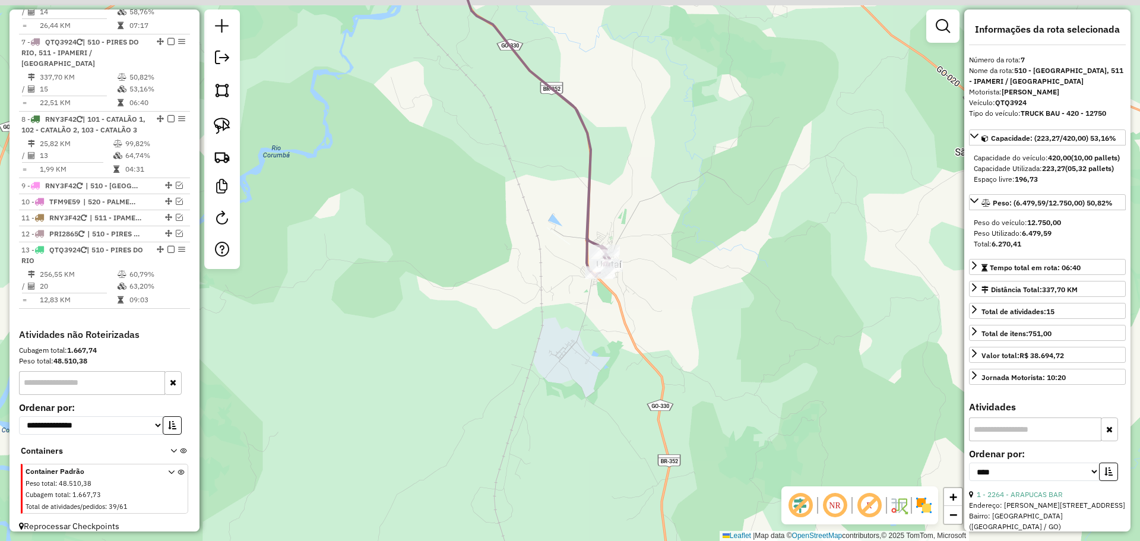
drag, startPoint x: 571, startPoint y: 147, endPoint x: 595, endPoint y: 191, distance: 49.2
click at [595, 191] on div "Janela de atendimento Grade de atendimento Capacidade Transportadoras Veículos …" at bounding box center [570, 270] width 1140 height 541
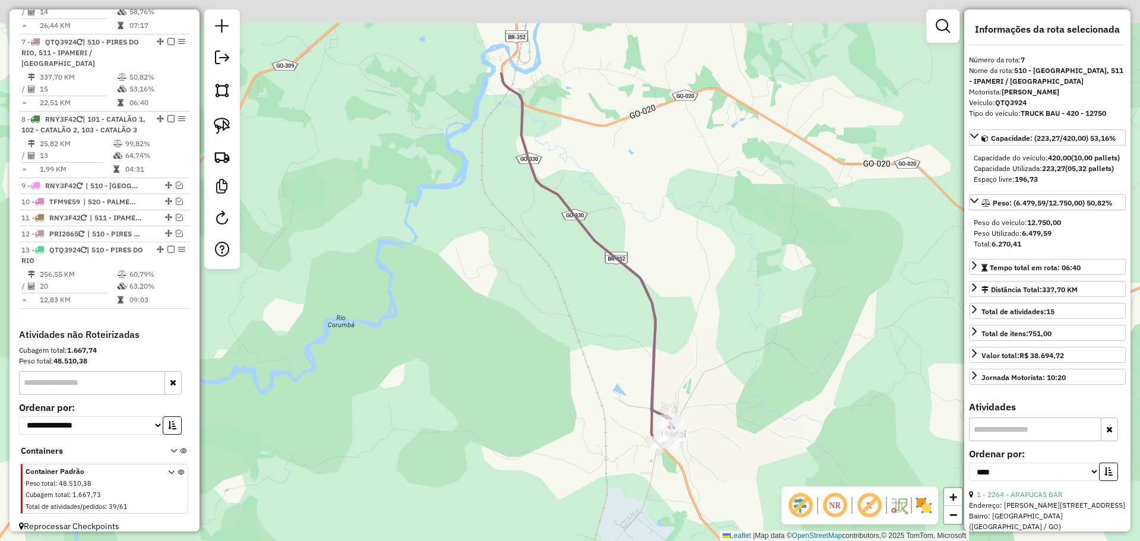
drag, startPoint x: 591, startPoint y: 260, endPoint x: 600, endPoint y: 289, distance: 29.9
click at [600, 289] on div "Janela de atendimento Grade de atendimento Capacidade Transportadoras Veículos …" at bounding box center [570, 270] width 1140 height 541
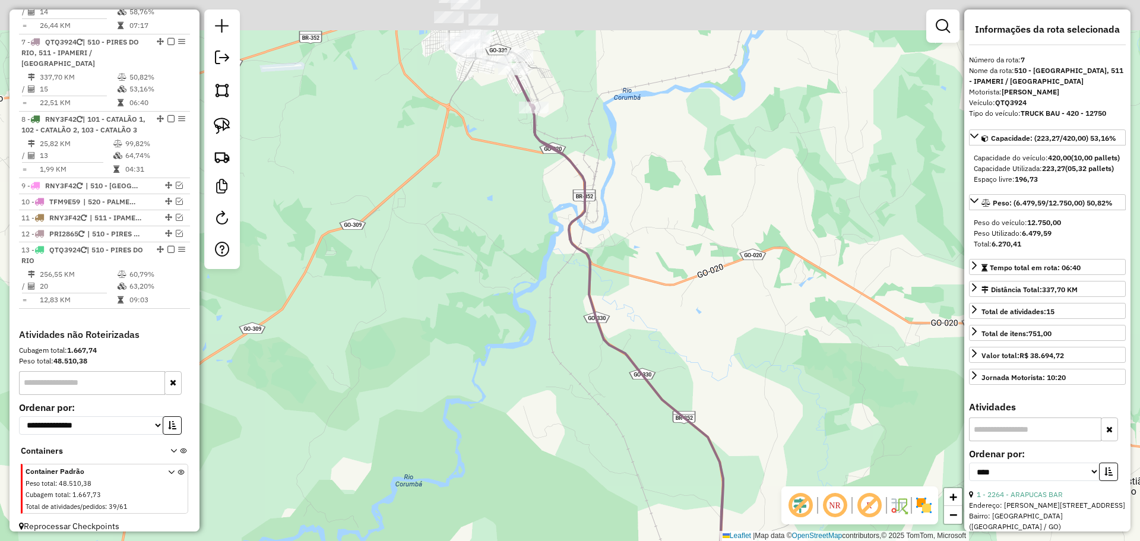
drag, startPoint x: 629, startPoint y: 342, endPoint x: 630, endPoint y: 394, distance: 51.7
click at [638, 402] on div "Janela de atendimento Grade de atendimento Capacidade Transportadoras Veículos …" at bounding box center [570, 270] width 1140 height 541
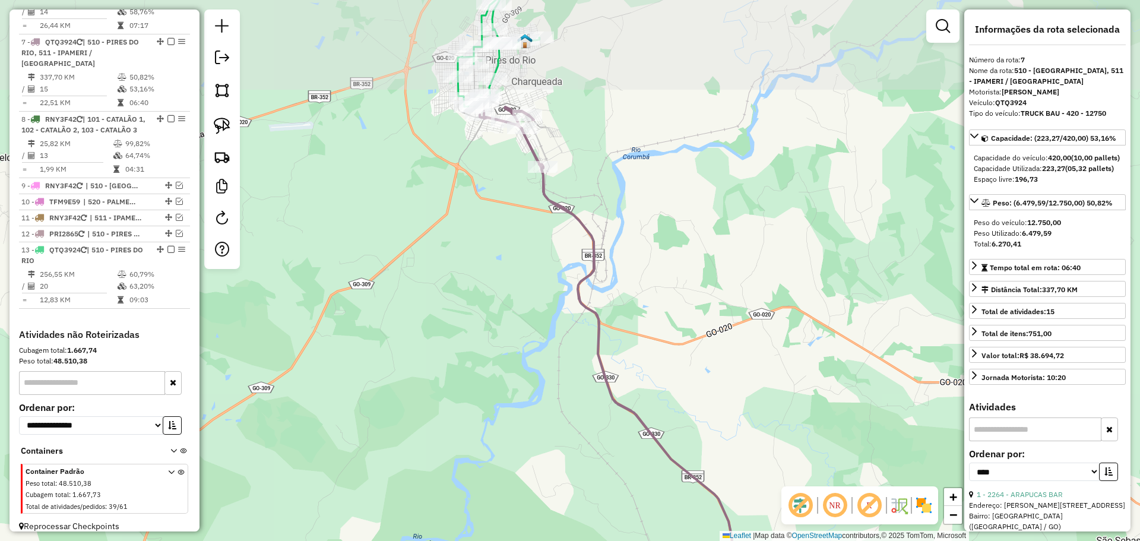
drag, startPoint x: 561, startPoint y: 206, endPoint x: 583, endPoint y: 292, distance: 88.2
click at [583, 292] on icon at bounding box center [606, 345] width 252 height 500
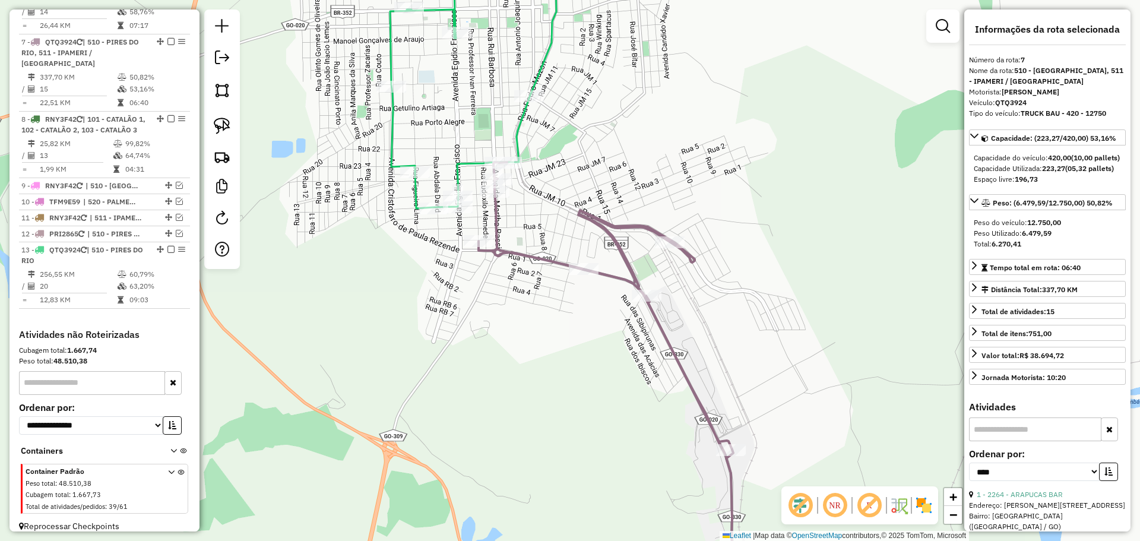
drag, startPoint x: 680, startPoint y: 320, endPoint x: 662, endPoint y: 298, distance: 28.2
click at [662, 298] on div "Rota 7 - Placa QTQ3924 4525 - RES PARADA OBRIGATOR Janela de atendimento Grade …" at bounding box center [570, 270] width 1140 height 541
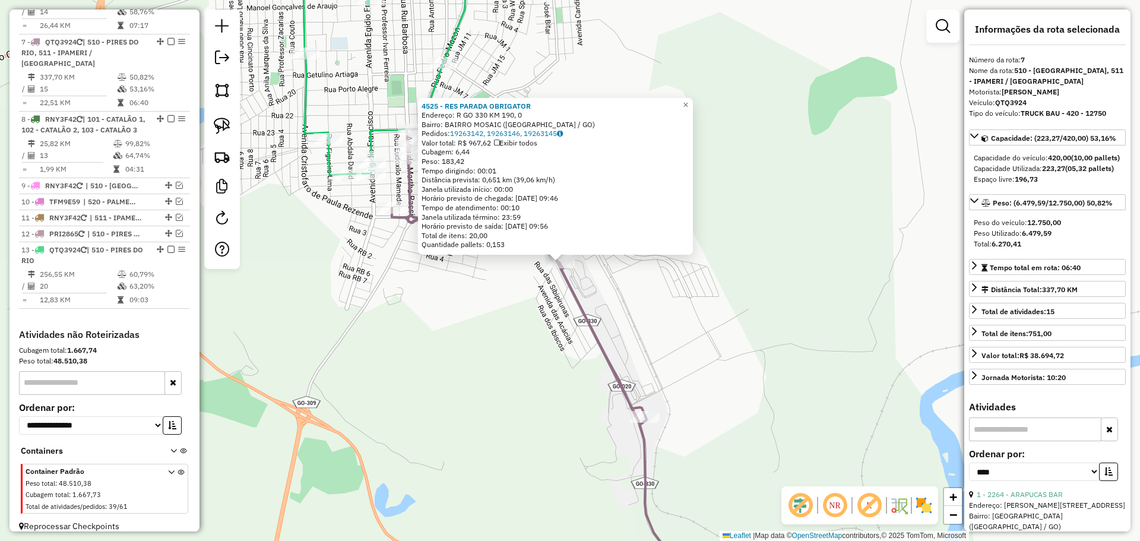
drag, startPoint x: 716, startPoint y: 413, endPoint x: 651, endPoint y: 327, distance: 108.2
click at [653, 330] on div "4525 - RES PARADA OBRIGATOR Endereço: R GO 330 KM 190, 0 Bairro: BAIRRO MOSAIC …" at bounding box center [570, 270] width 1140 height 541
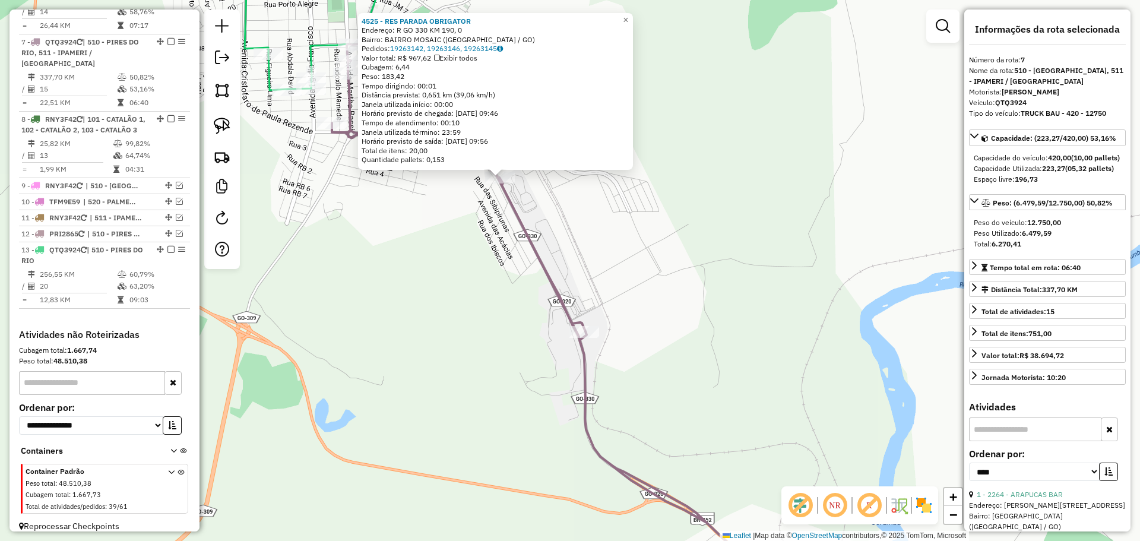
click at [687, 384] on div "4525 - RES PARADA OBRIGATOR Endereço: R GO 330 KM 190, 0 Bairro: BAIRRO MOSAIC …" at bounding box center [570, 270] width 1140 height 541
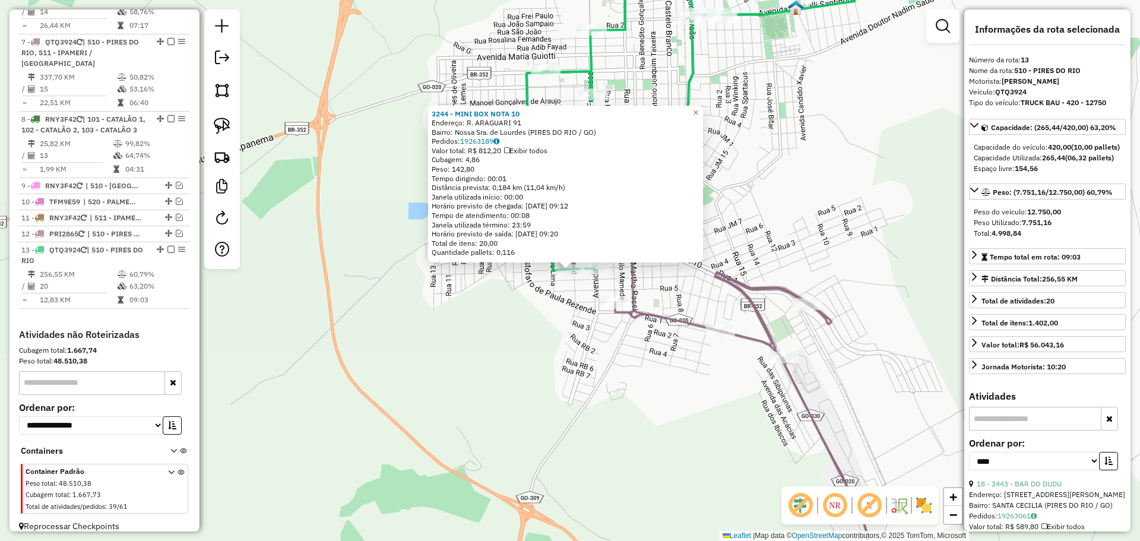
click at [508, 372] on div "3244 - MINI BOX NOTA 10 Endereço: R. ARAGUARI 91 Bairro: Nossa Sra. de Lourdes …" at bounding box center [570, 270] width 1140 height 541
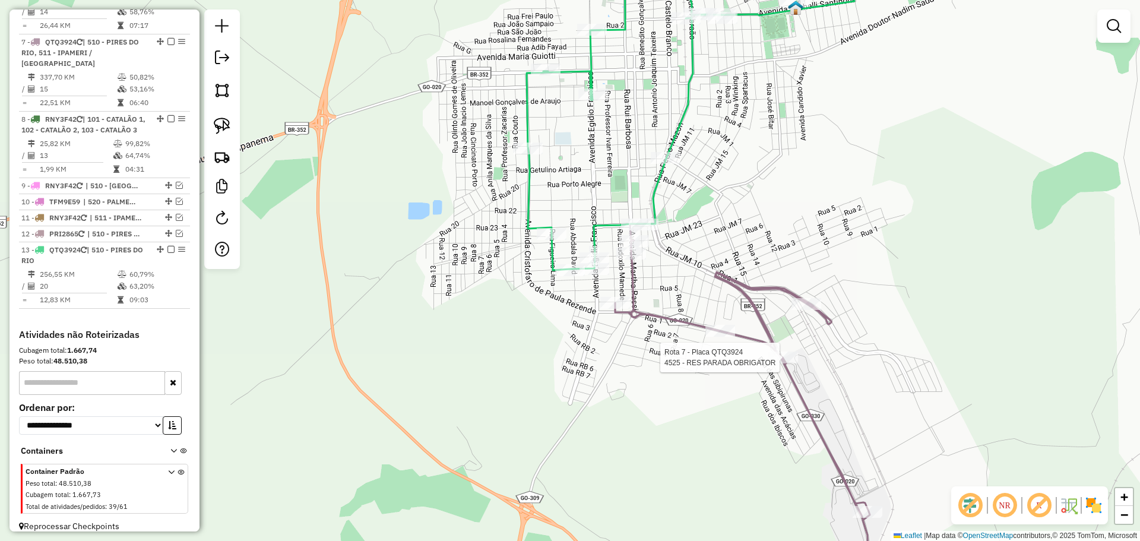
select select "*********"
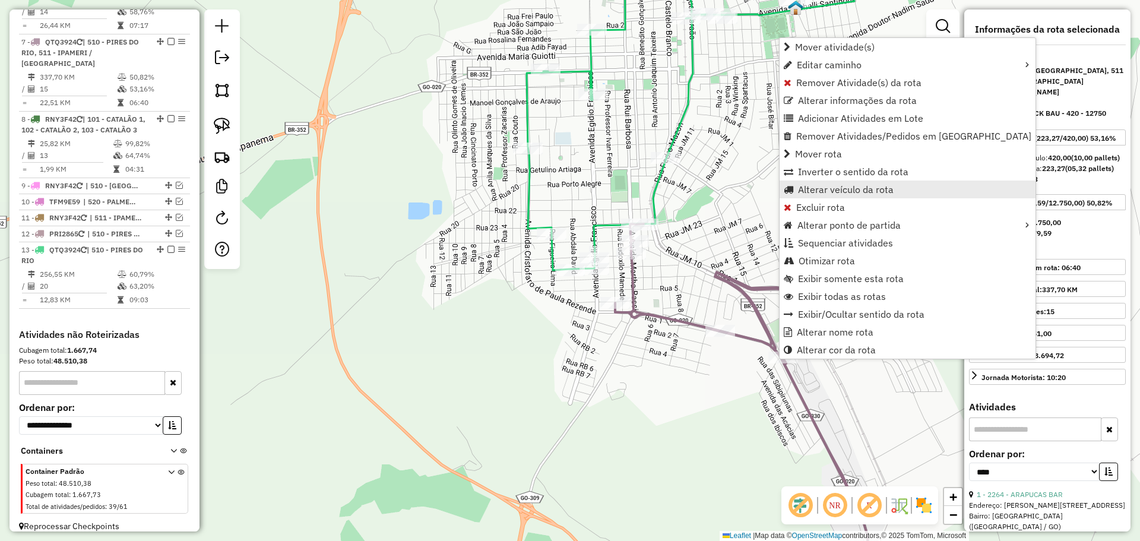
click at [824, 192] on span "Alterar veículo da rota" at bounding box center [846, 190] width 96 height 10
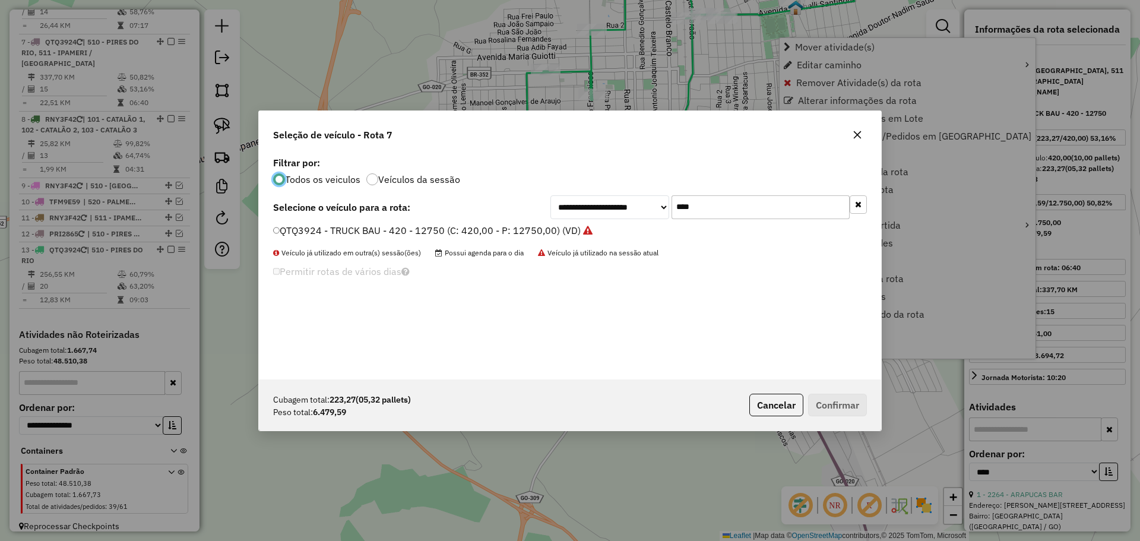
scroll to position [7, 4]
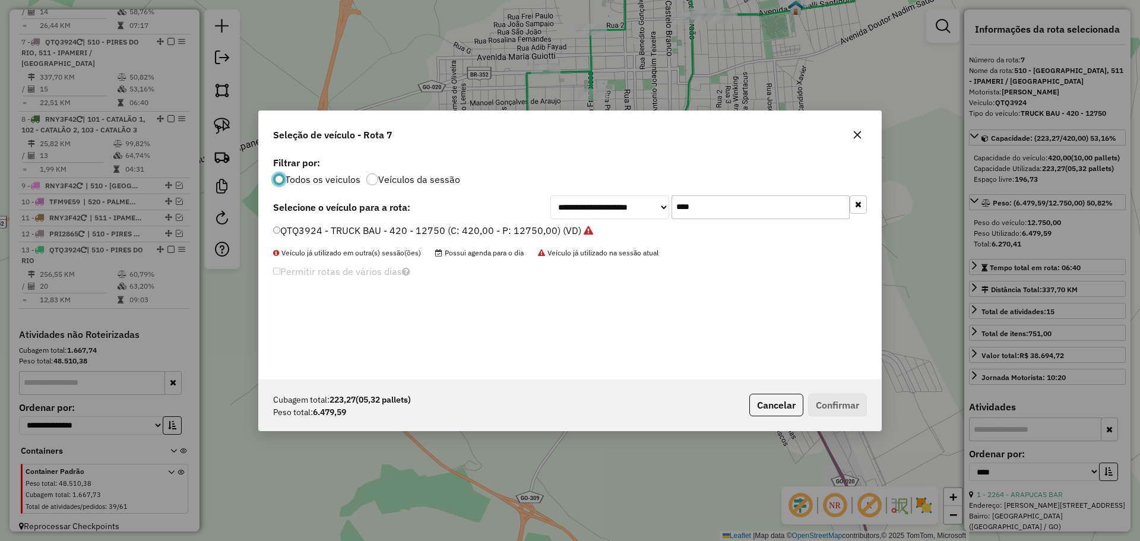
click at [763, 210] on input "****" at bounding box center [761, 207] width 178 height 24
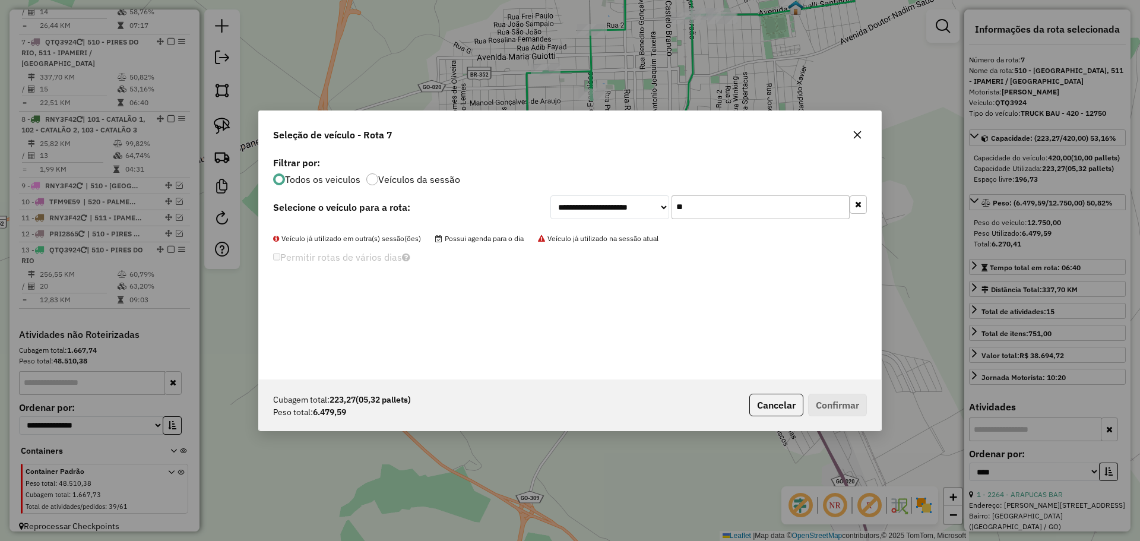
type input "*"
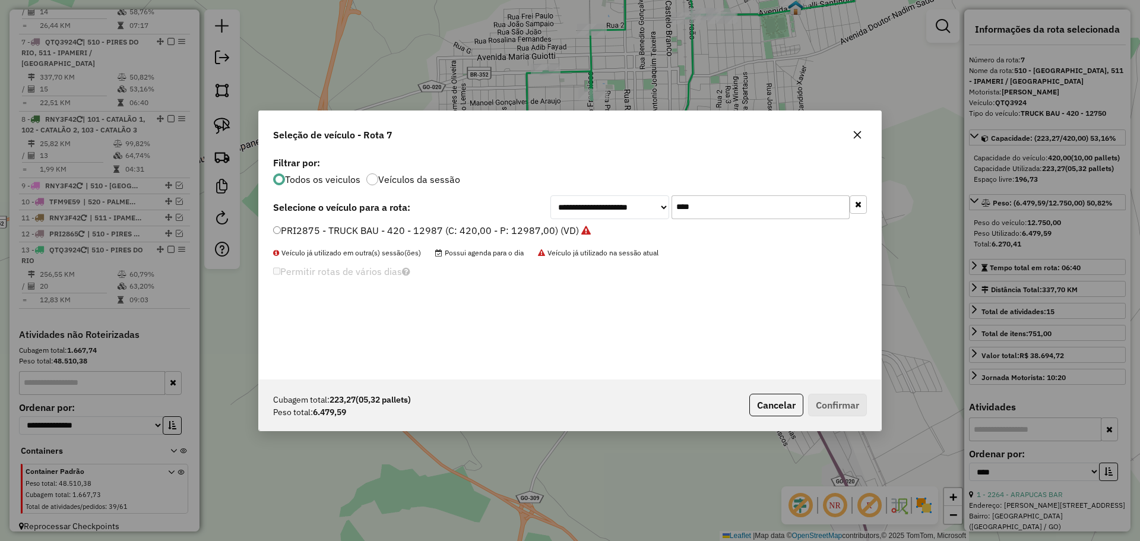
type input "****"
click at [353, 227] on label "PRI2875 - TRUCK BAU - 420 - 12987 (C: 420,00 - P: 12987,00) (VD)" at bounding box center [432, 230] width 318 height 14
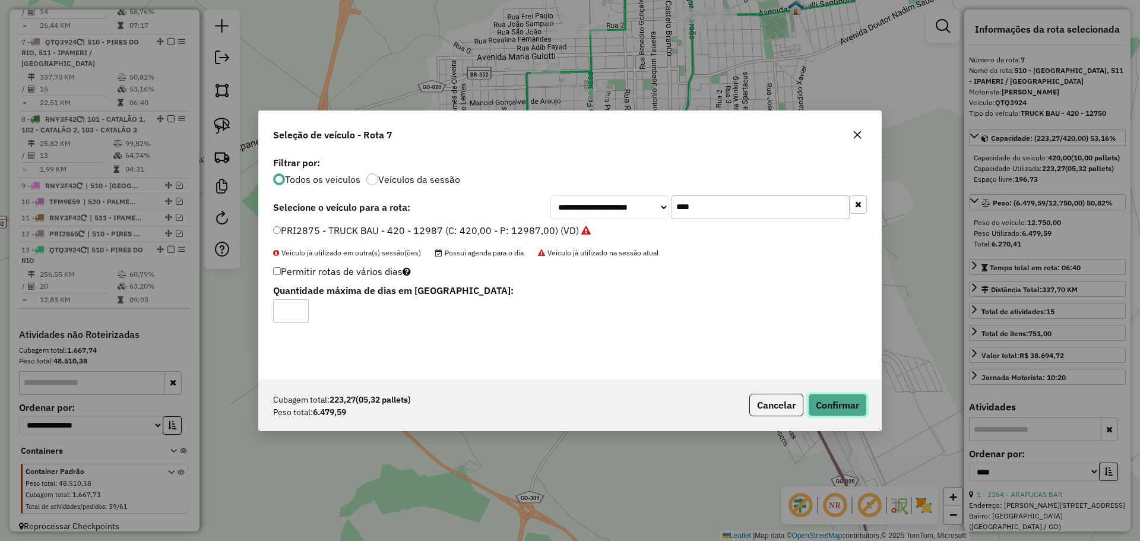
click at [846, 406] on button "Confirmar" at bounding box center [837, 405] width 59 height 23
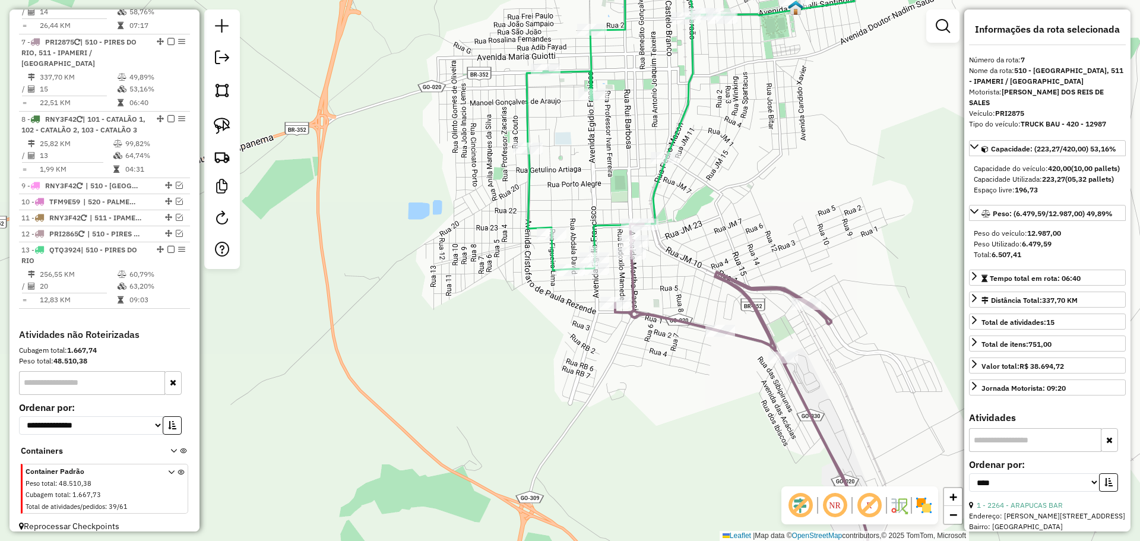
drag, startPoint x: 844, startPoint y: 424, endPoint x: 795, endPoint y: 379, distance: 66.4
click at [795, 379] on div "Janela de atendimento Grade de atendimento Capacidade Transportadoras Veículos …" at bounding box center [570, 270] width 1140 height 541
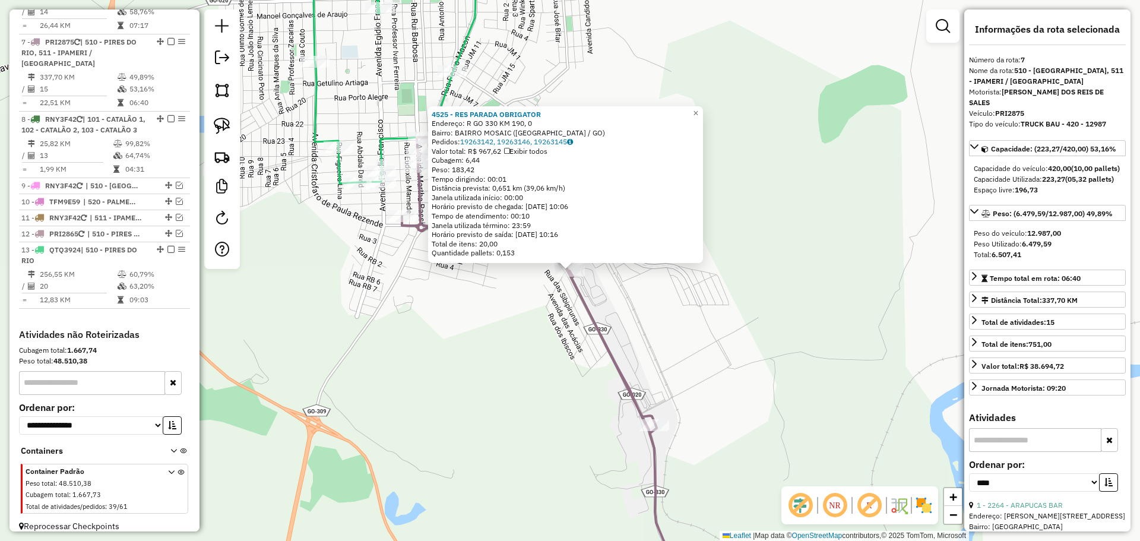
drag, startPoint x: 674, startPoint y: 453, endPoint x: 649, endPoint y: 396, distance: 62.0
click at [649, 396] on div "4525 - RES PARADA OBRIGATOR Endereço: R GO 330 KM 190, 0 Bairro: BAIRRO MOSAIC …" at bounding box center [570, 270] width 1140 height 541
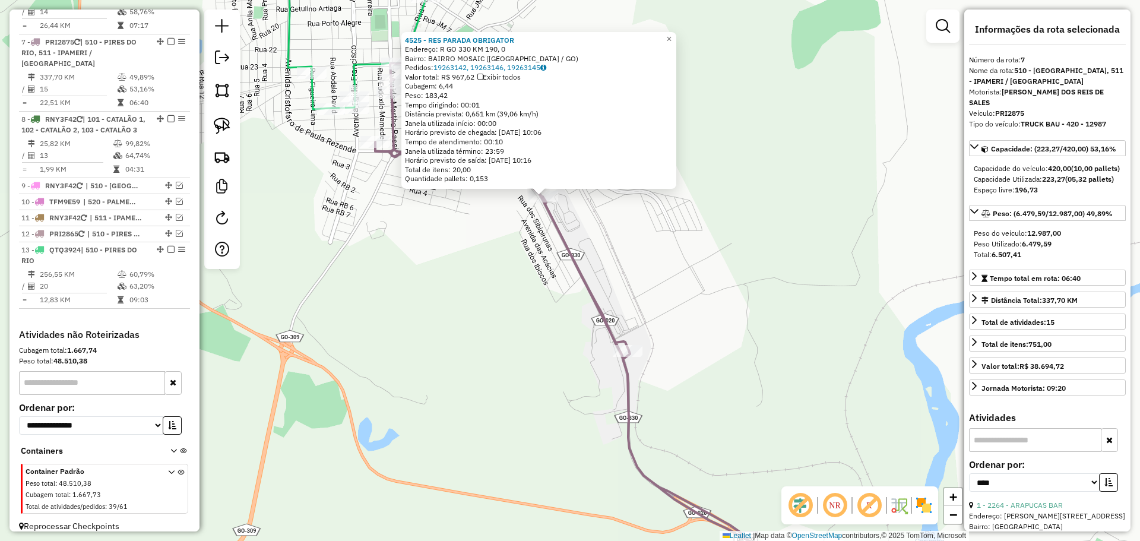
drag, startPoint x: 722, startPoint y: 469, endPoint x: 615, endPoint y: 248, distance: 245.7
click at [619, 252] on div "4525 - RES PARADA OBRIGATOR Endereço: R GO 330 KM 190, 0 Bairro: BAIRRO MOSAIC …" at bounding box center [570, 270] width 1140 height 541
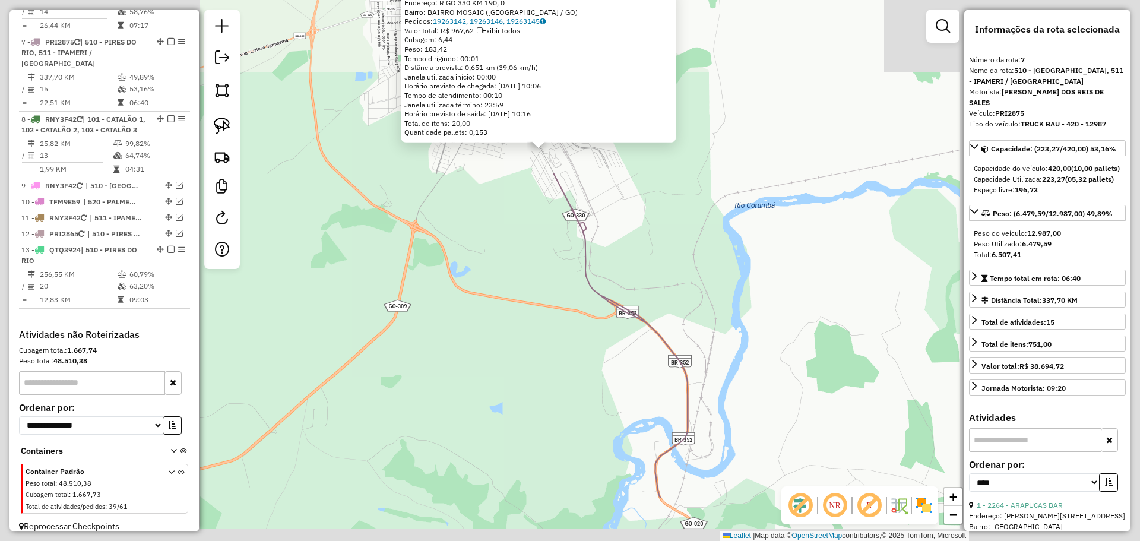
drag, startPoint x: 767, startPoint y: 460, endPoint x: 658, endPoint y: 225, distance: 259.6
click at [659, 229] on div "4525 - RES PARADA OBRIGATOR Endereço: R GO 330 KM 190, 0 Bairro: BAIRRO MOSAIC …" at bounding box center [570, 270] width 1140 height 541
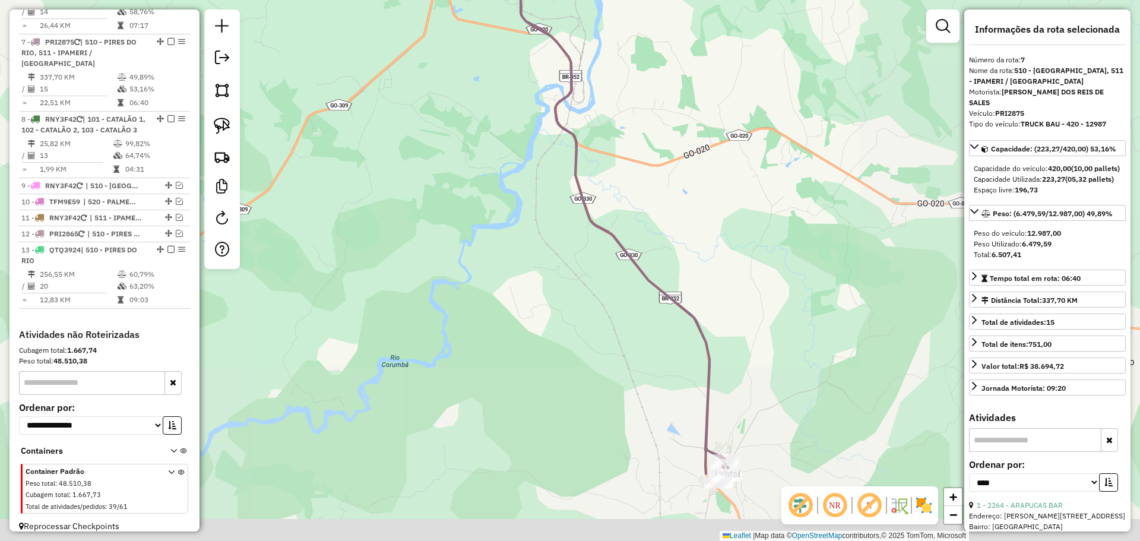
drag, startPoint x: 750, startPoint y: 424, endPoint x: 669, endPoint y: 242, distance: 198.7
click at [666, 238] on div "4525 - RES PARADA OBRIGATOR Endereço: R GO 330 KM 190, 0 Bairro: BAIRRO MOSAIC …" at bounding box center [570, 270] width 1140 height 541
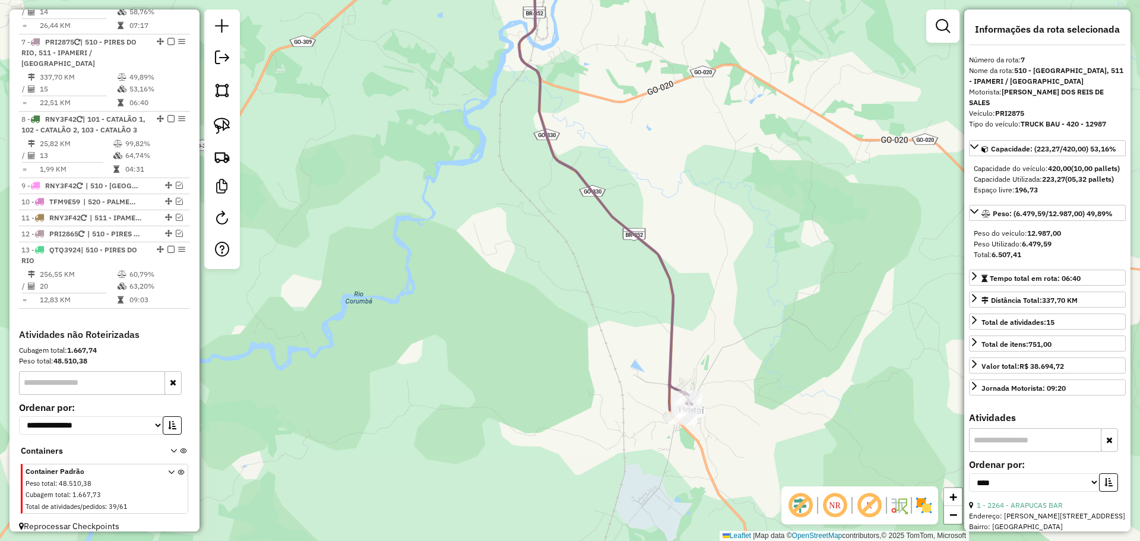
click at [801, 409] on div "4525 - RES PARADA OBRIGATOR Endereço: R GO 330 KM 190, 0 Bairro: BAIRRO MOSAIC …" at bounding box center [570, 270] width 1140 height 541
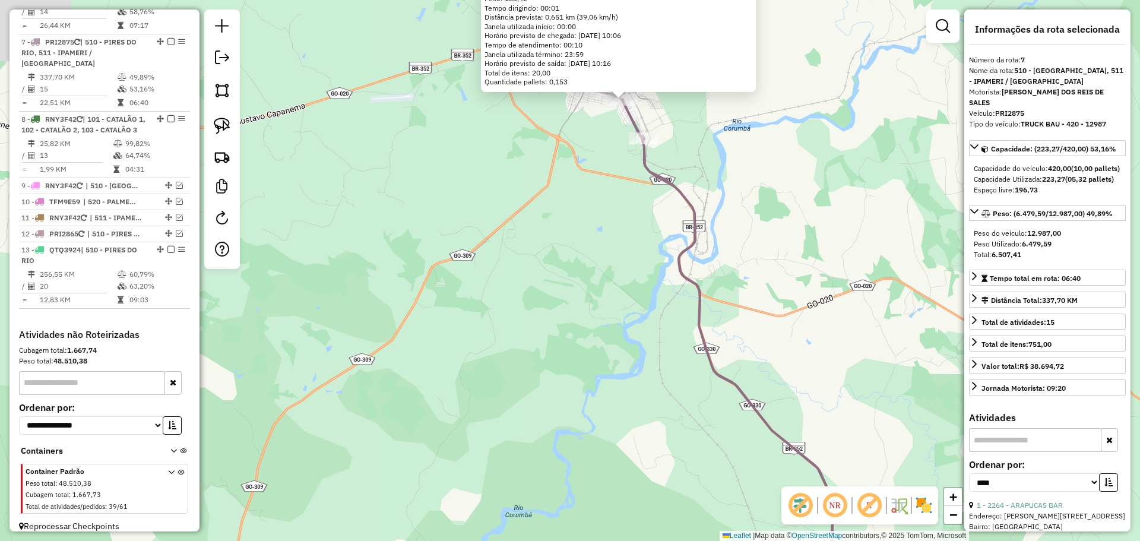
drag, startPoint x: 742, startPoint y: 293, endPoint x: 856, endPoint y: 441, distance: 185.9
click at [859, 447] on div "4525 - RES PARADA OBRIGATOR Endereço: R GO 330 KM 190, 0 Bairro: BAIRRO MOSAIC …" at bounding box center [570, 270] width 1140 height 541
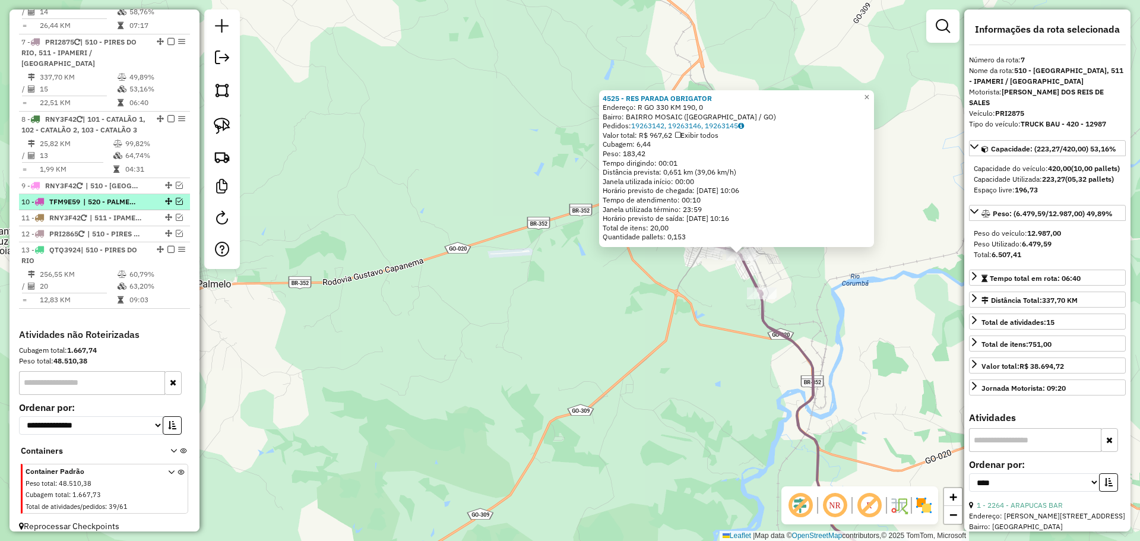
click at [133, 197] on span "| 520 - PALMELO / [GEOGRAPHIC_DATA]" at bounding box center [110, 202] width 55 height 11
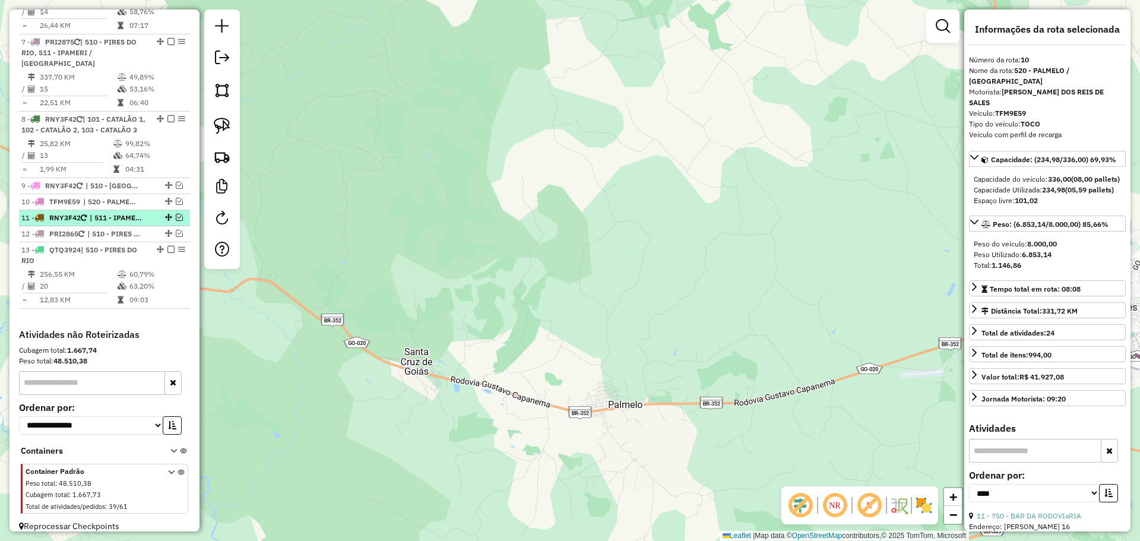
click at [131, 213] on span "| 511 - IPAMERI / URUTAÍ" at bounding box center [117, 218] width 55 height 11
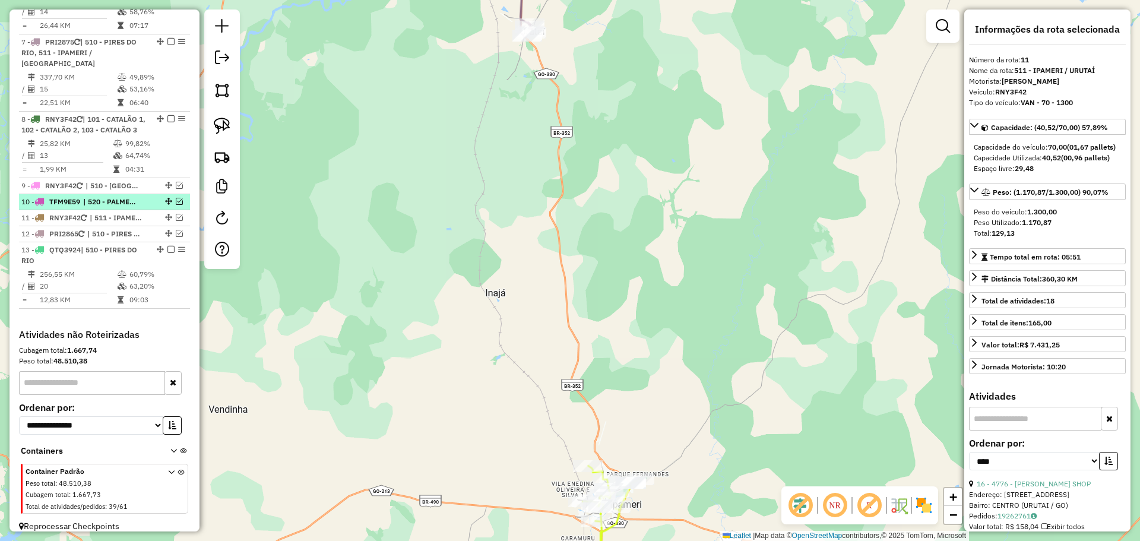
click at [131, 197] on span "| 520 - PALMELO / [GEOGRAPHIC_DATA]" at bounding box center [110, 202] width 55 height 11
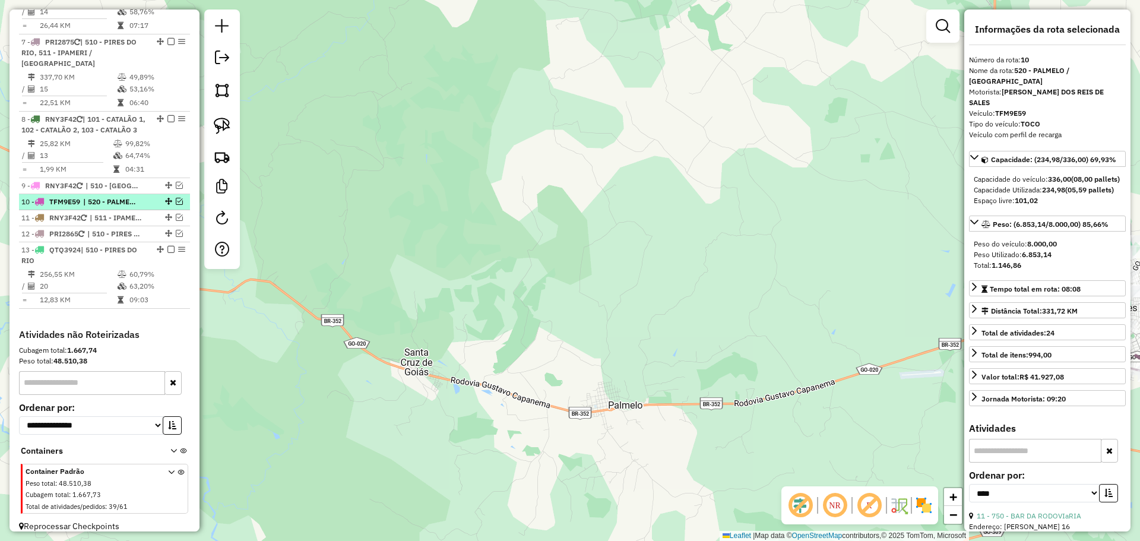
click at [176, 198] on em at bounding box center [179, 201] width 7 height 7
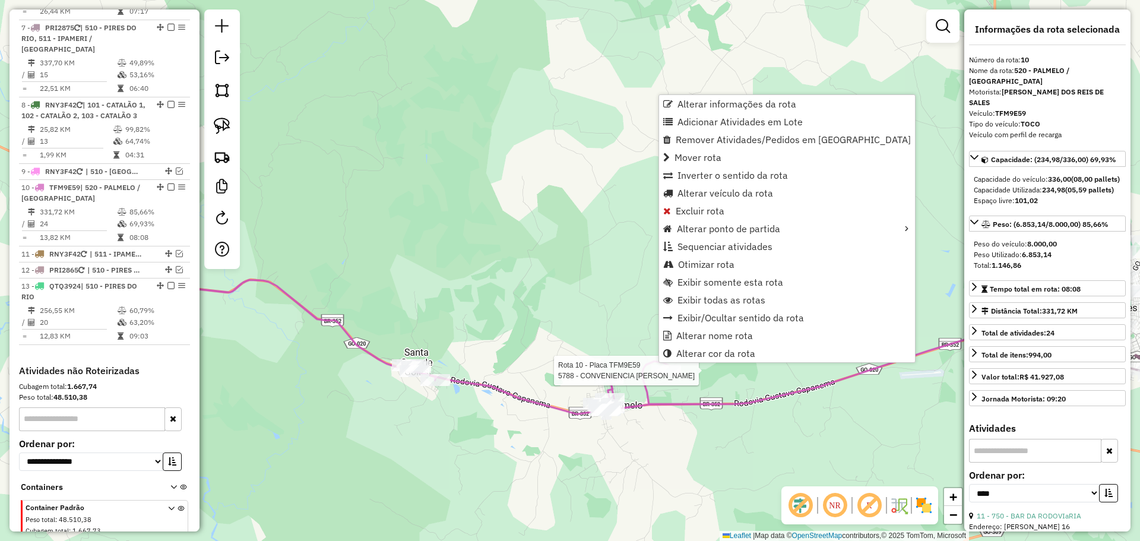
scroll to position [902, 0]
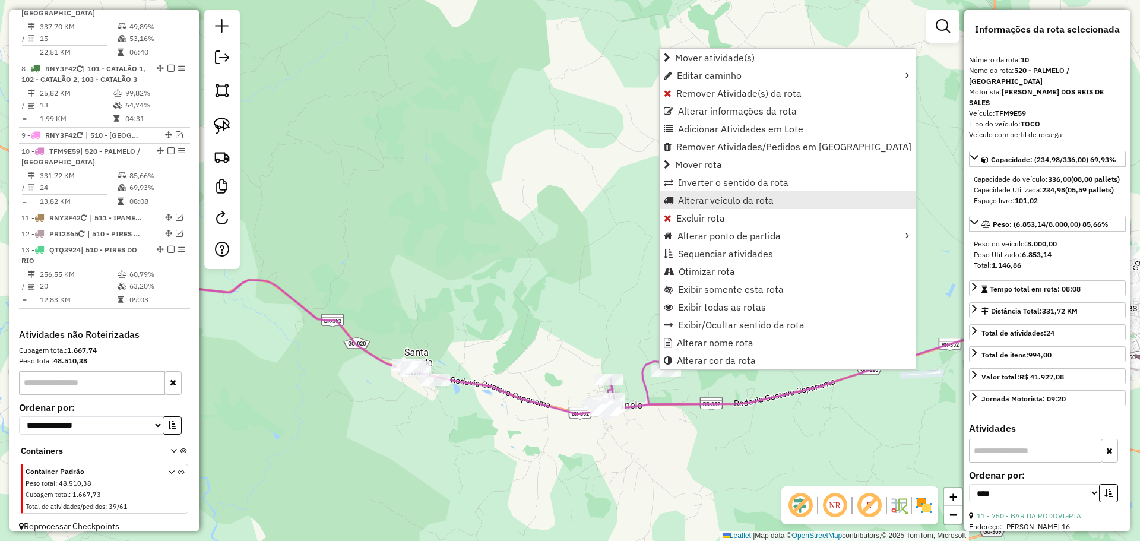
click at [713, 205] on span "Alterar veículo da rota" at bounding box center [726, 200] width 96 height 10
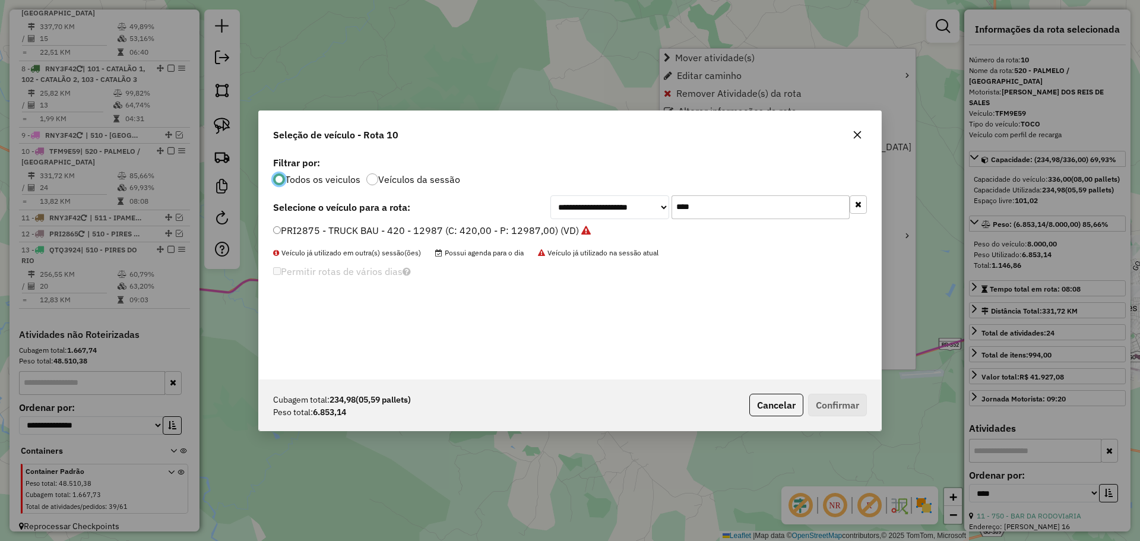
scroll to position [7, 4]
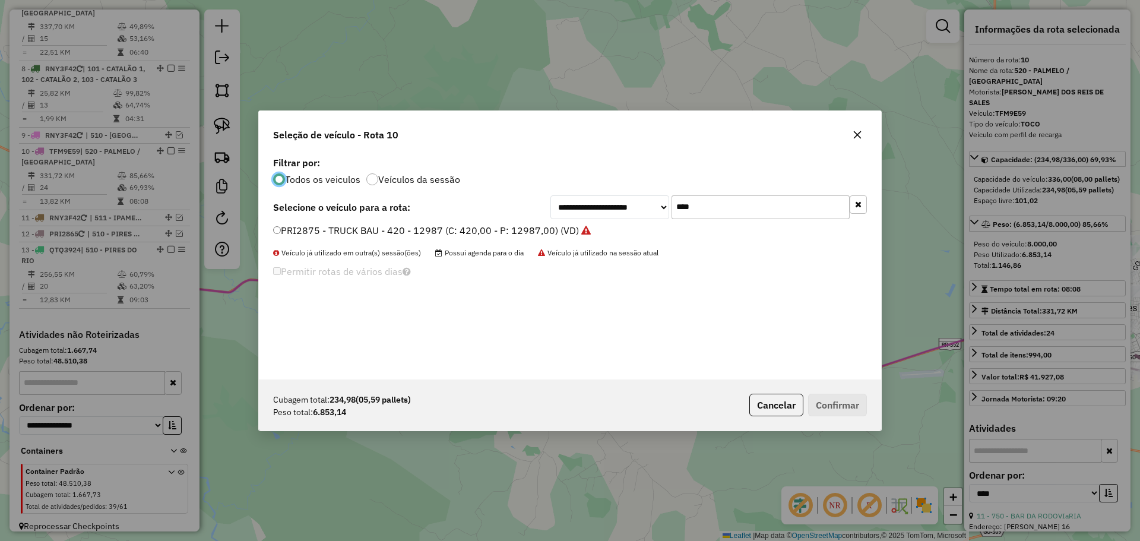
click at [747, 211] on input "****" at bounding box center [761, 207] width 178 height 24
type input "****"
click at [333, 233] on label "PRI3415 - TRUCK BAU - 420 - 12987 (C: 420,00 - P: 12987,00) (VD)" at bounding box center [432, 230] width 318 height 14
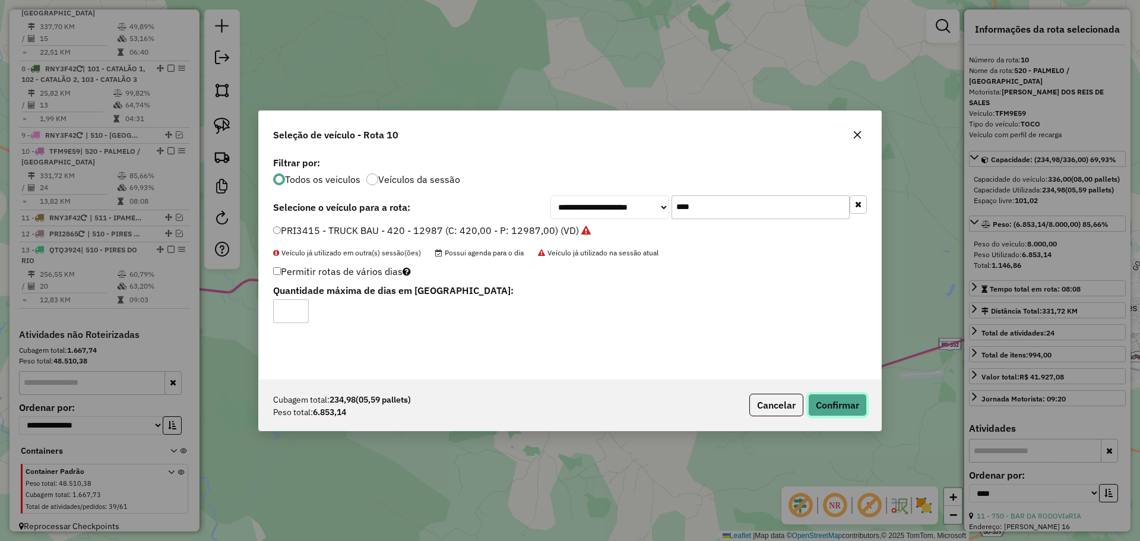
click at [860, 416] on button "Confirmar" at bounding box center [837, 405] width 59 height 23
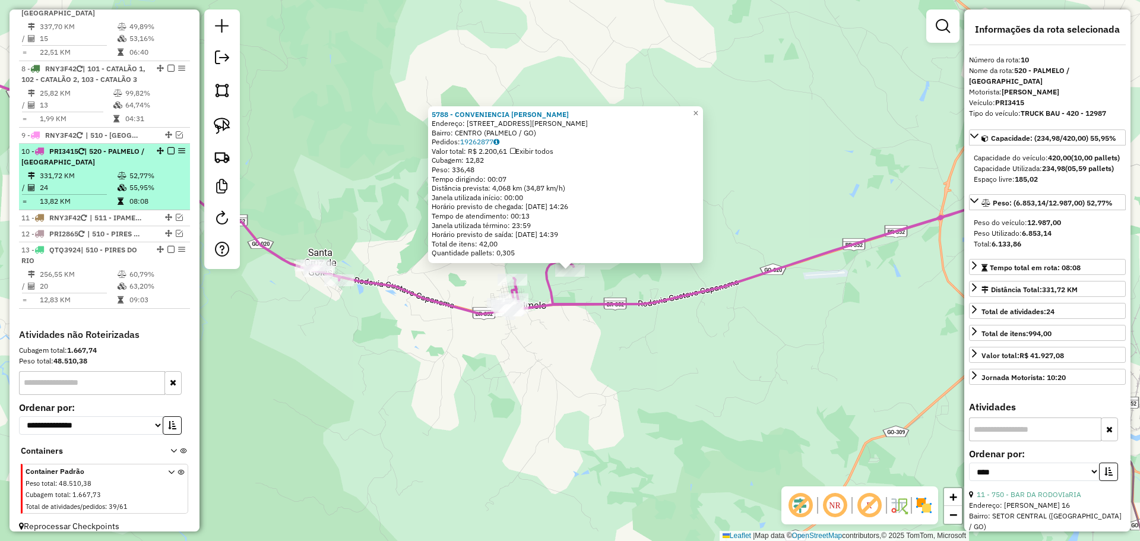
click at [168, 147] on em at bounding box center [171, 150] width 7 height 7
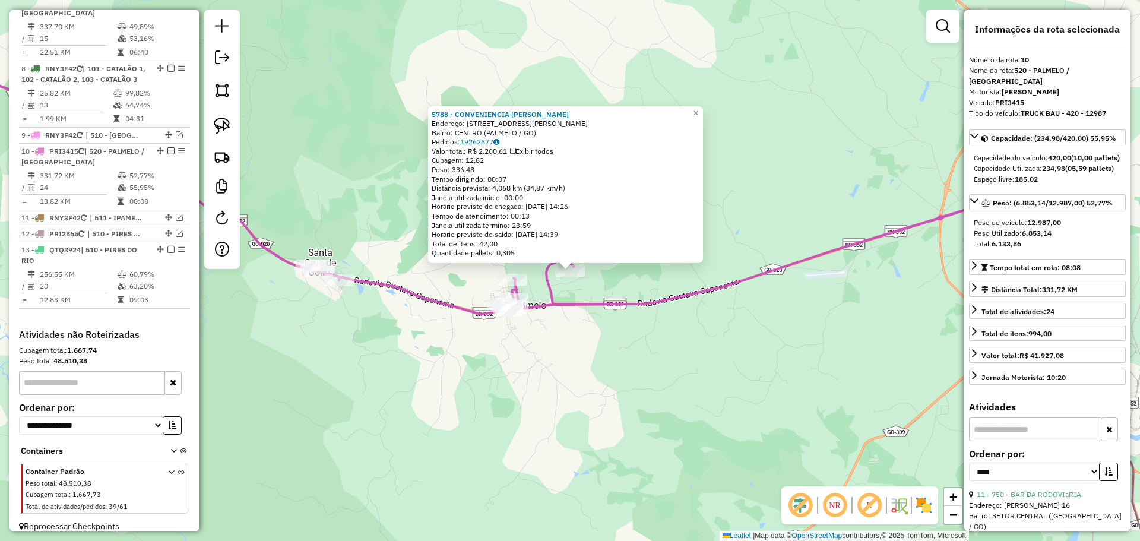
scroll to position [852, 0]
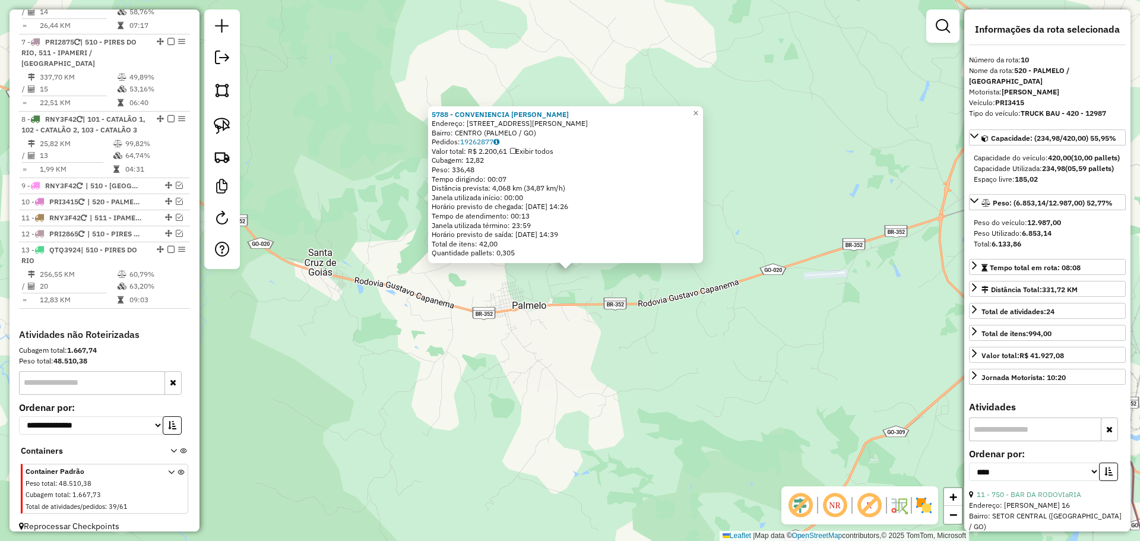
click at [588, 366] on div "5788 - CONVENIENCIA ALVES Endereço: AV ALAN KARDEC, 478 Bairro: CENTRO (PALMELO…" at bounding box center [570, 270] width 1140 height 541
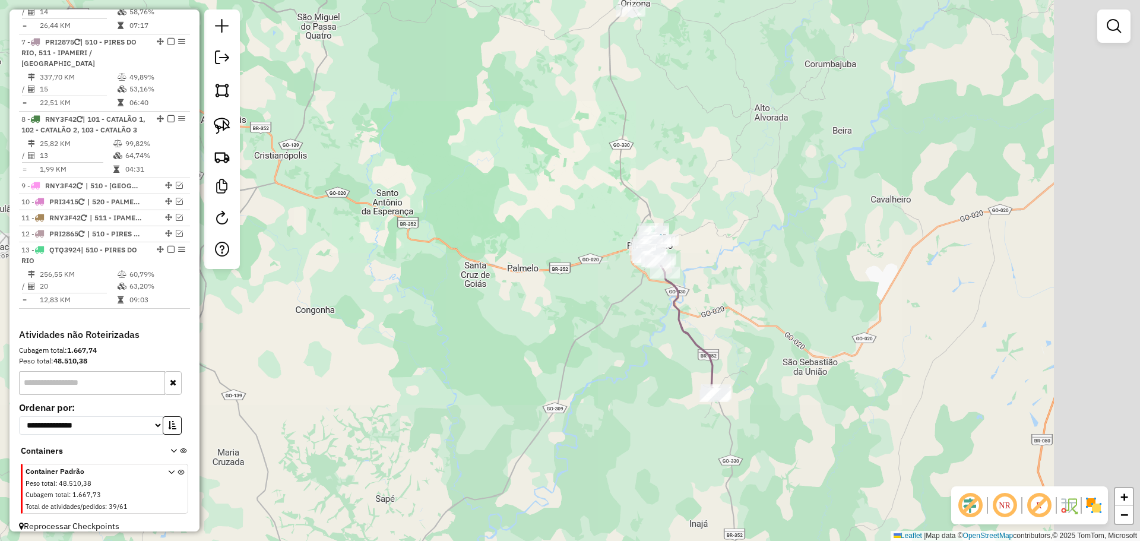
drag, startPoint x: 756, startPoint y: 416, endPoint x: 674, endPoint y: 321, distance: 125.5
click at [654, 309] on div "Janela de atendimento Grade de atendimento Capacidade Transportadoras Veículos …" at bounding box center [570, 270] width 1140 height 541
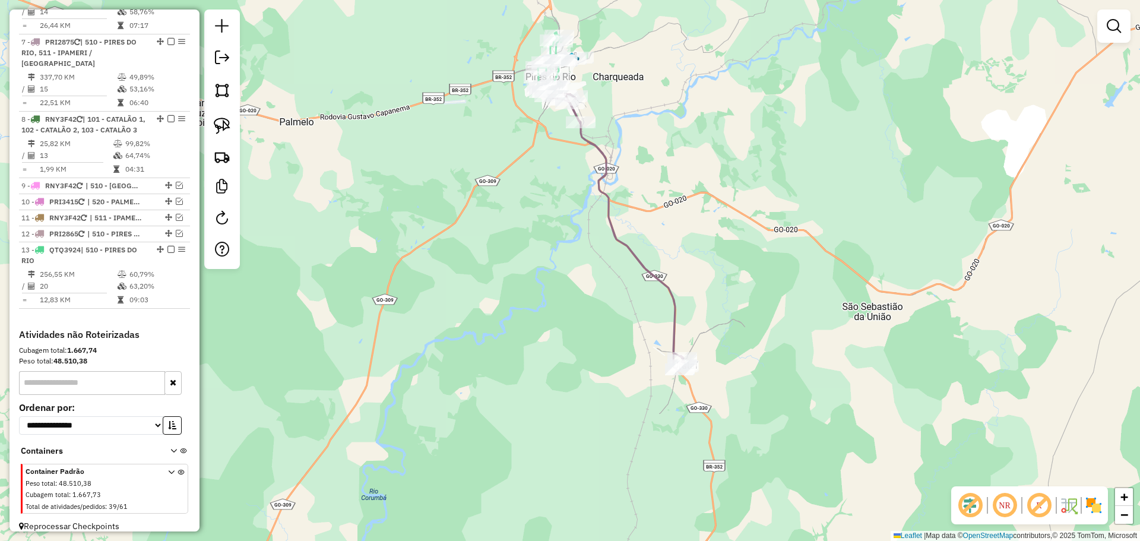
drag, startPoint x: 737, startPoint y: 469, endPoint x: 631, endPoint y: 250, distance: 242.8
click at [656, 296] on div "Janela de atendimento Grade de atendimento Capacidade Transportadoras Veículos …" at bounding box center [570, 270] width 1140 height 541
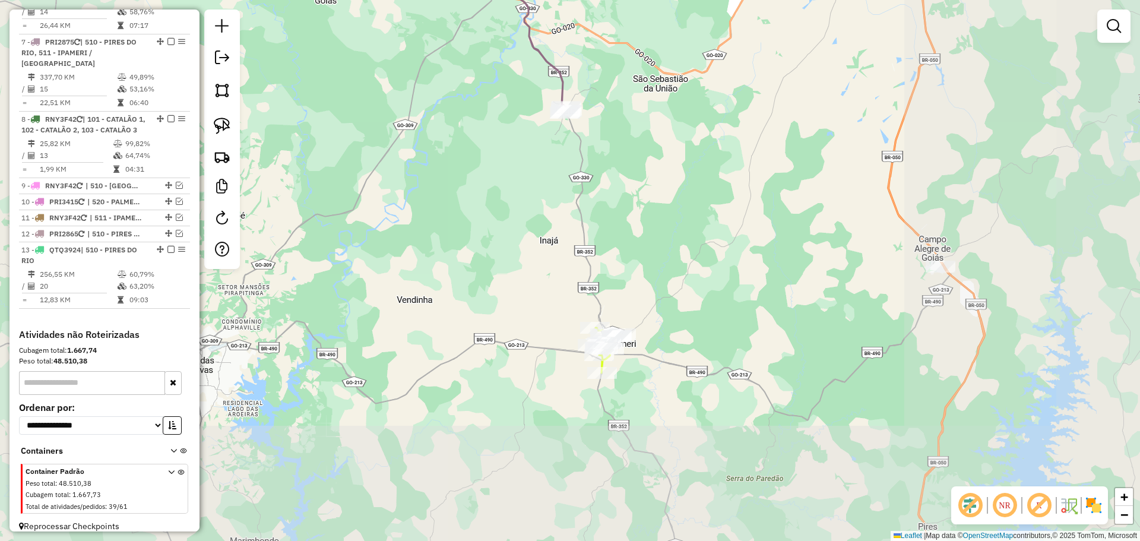
drag, startPoint x: 690, startPoint y: 387, endPoint x: 656, endPoint y: 288, distance: 105.0
click at [656, 288] on div "Janela de atendimento Grade de atendimento Capacidade Transportadoras Veículos …" at bounding box center [570, 270] width 1140 height 541
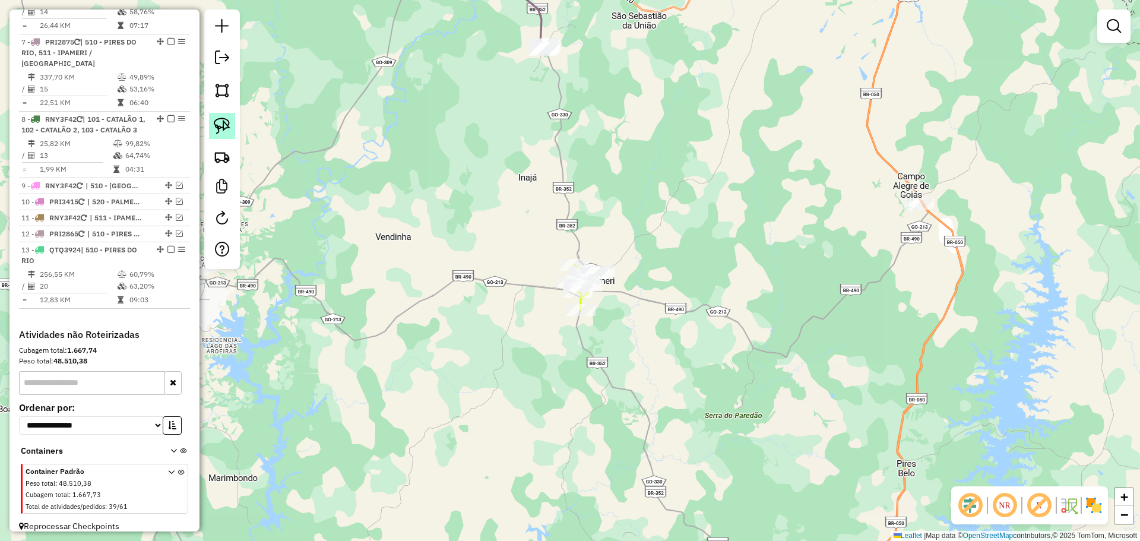
click at [225, 128] on img at bounding box center [222, 126] width 17 height 17
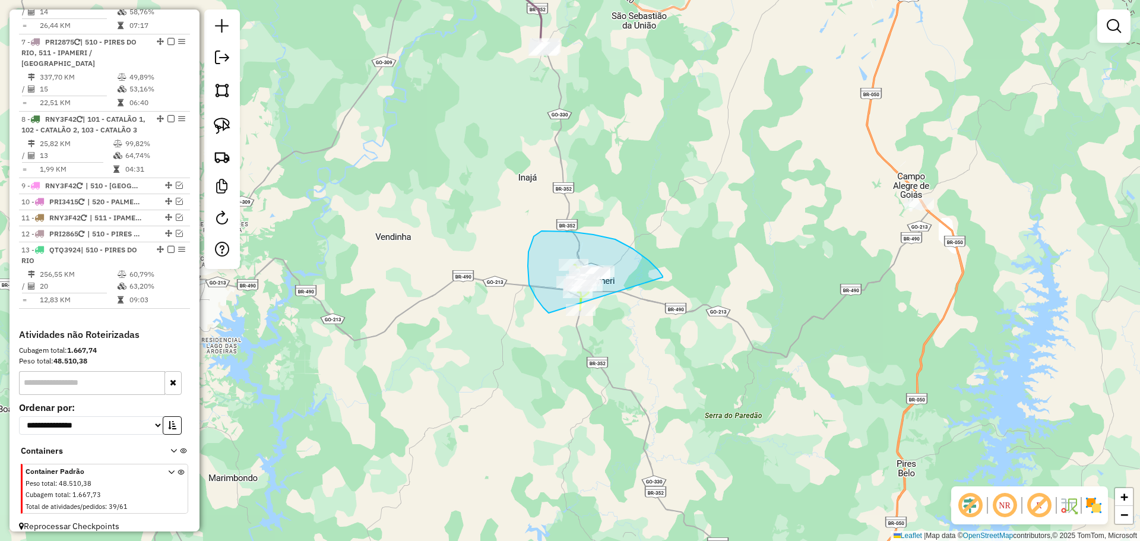
drag, startPoint x: 663, startPoint y: 276, endPoint x: 626, endPoint y: 320, distance: 57.3
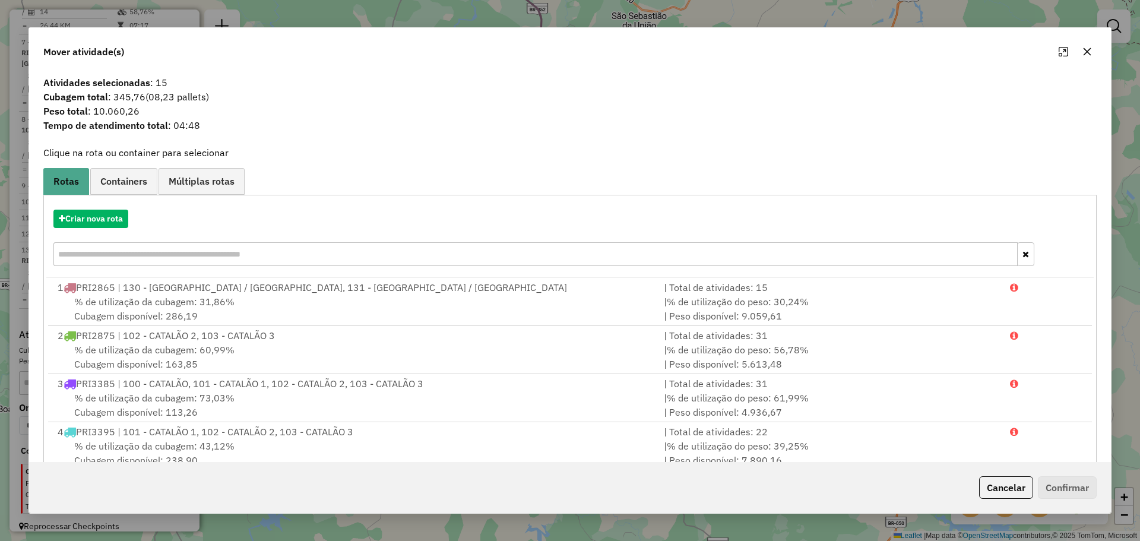
click at [1007, 476] on div "Cancelar Confirmar" at bounding box center [570, 487] width 1082 height 51
click at [1008, 485] on button "Cancelar" at bounding box center [1006, 487] width 54 height 23
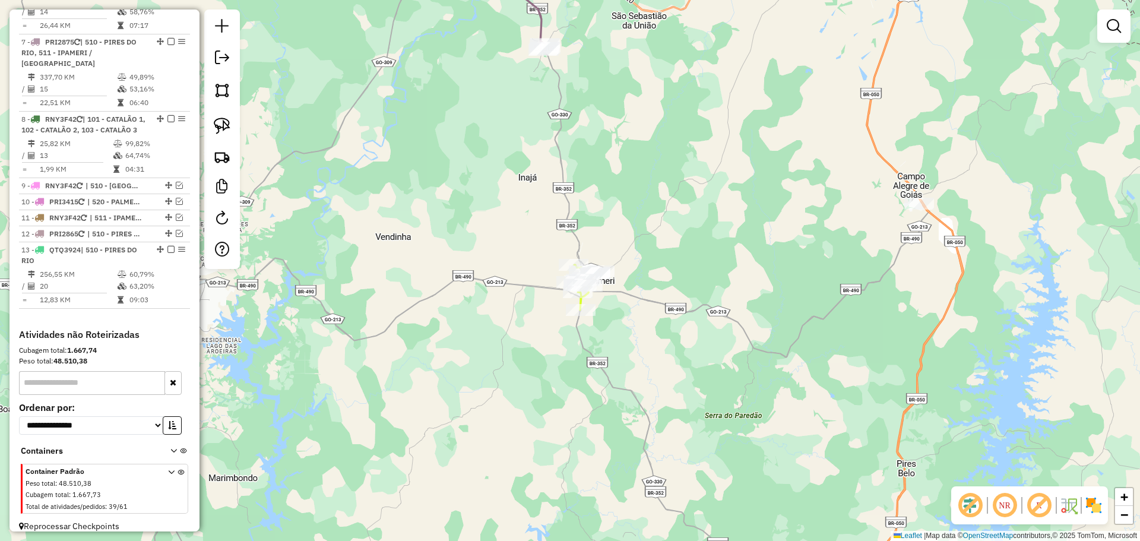
drag, startPoint x: 918, startPoint y: 353, endPoint x: 788, endPoint y: 178, distance: 218.1
click at [792, 183] on div "Janela de atendimento Grade de atendimento Capacidade Transportadoras Veículos …" at bounding box center [570, 270] width 1140 height 541
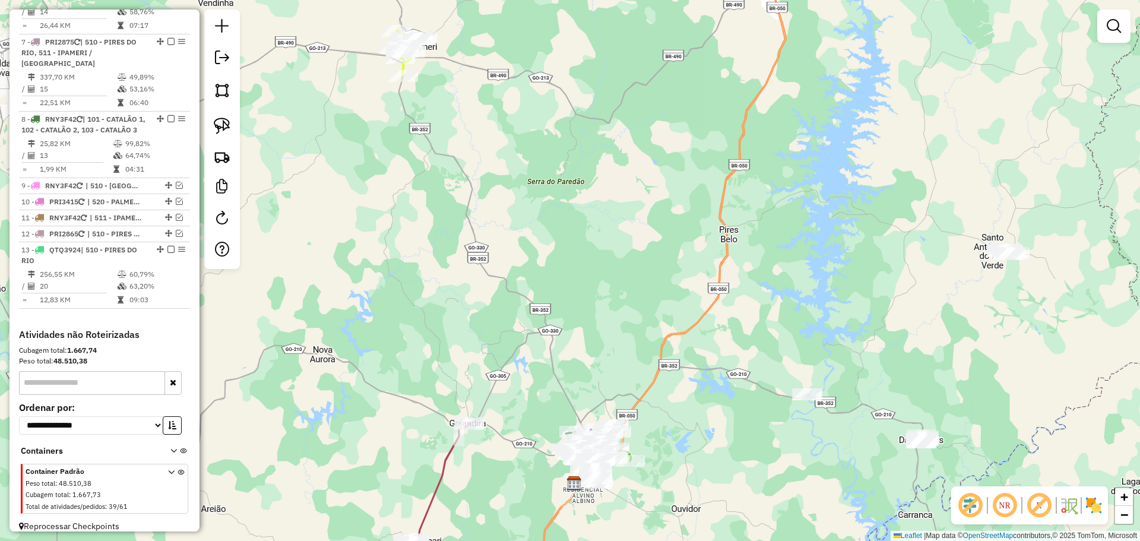
drag, startPoint x: 824, startPoint y: 470, endPoint x: 744, endPoint y: 350, distance: 144.3
click at [744, 350] on div "Janela de atendimento Grade de atendimento Capacidade Transportadoras Veículos …" at bounding box center [570, 270] width 1140 height 541
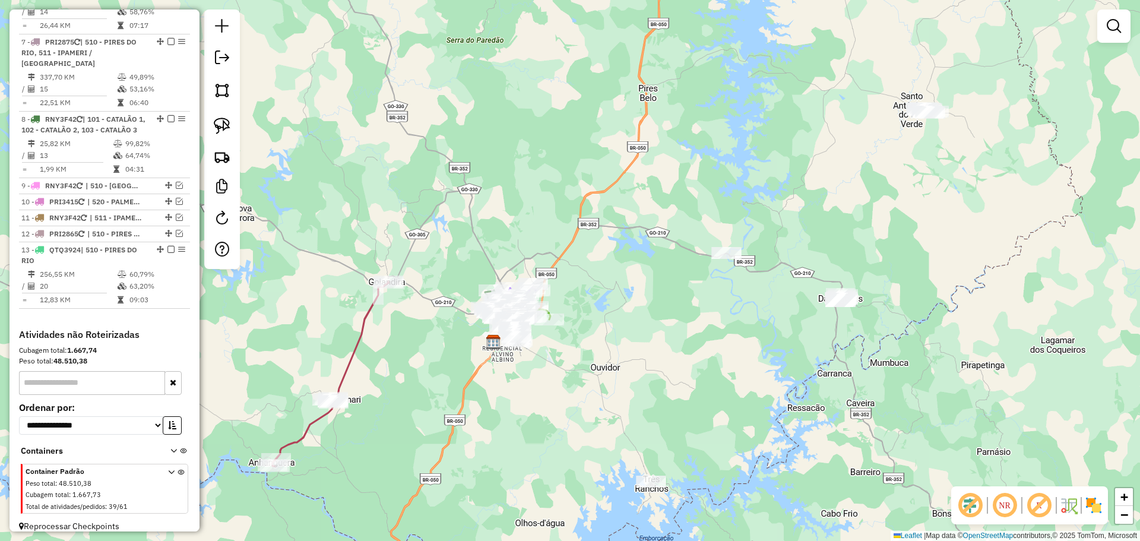
drag, startPoint x: 684, startPoint y: 412, endPoint x: 747, endPoint y: 361, distance: 80.7
click at [786, 361] on div "Janela de atendimento Grade de atendimento Capacidade Transportadoras Veículos …" at bounding box center [570, 270] width 1140 height 541
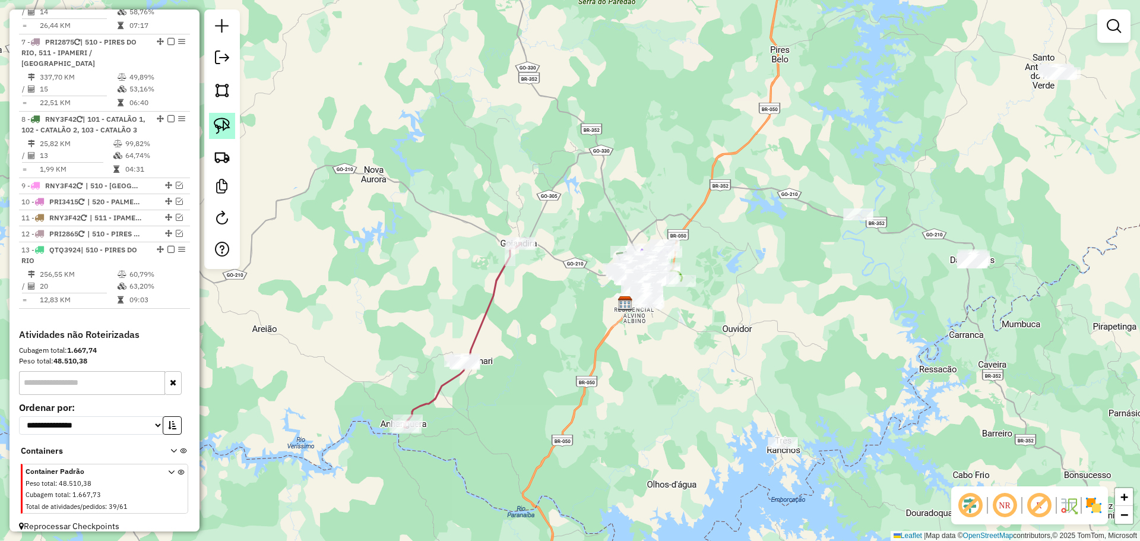
click at [219, 123] on img at bounding box center [222, 126] width 17 height 17
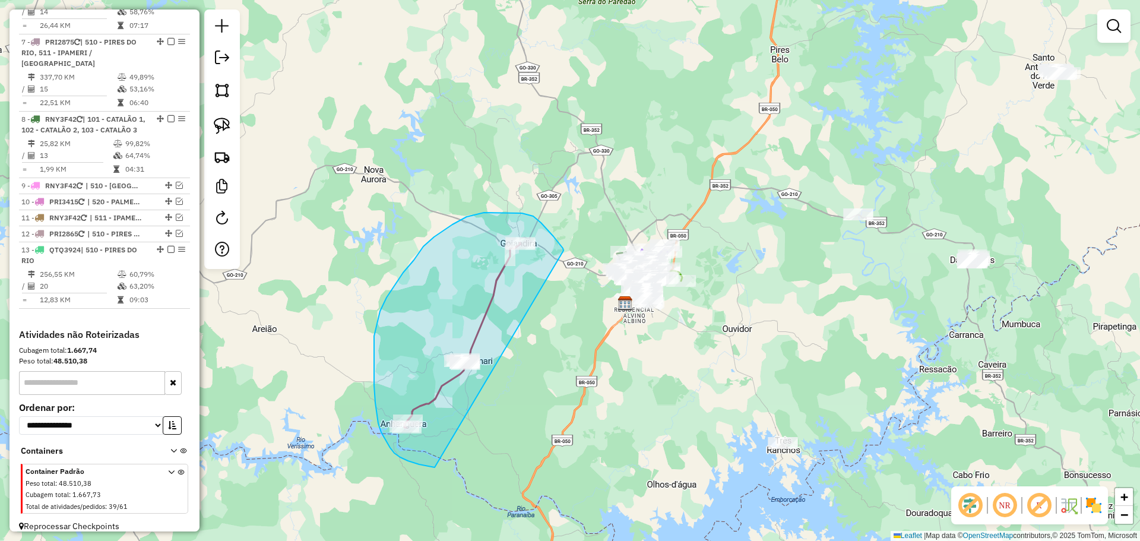
drag, startPoint x: 558, startPoint y: 243, endPoint x: 505, endPoint y: 456, distance: 219.1
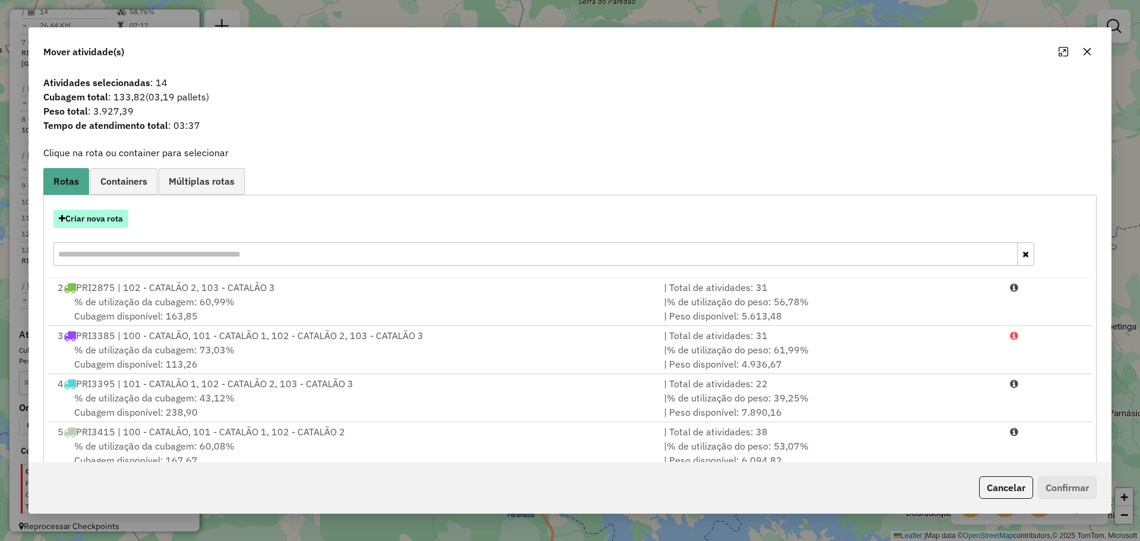
click at [118, 225] on button "Criar nova rota" at bounding box center [90, 219] width 75 height 18
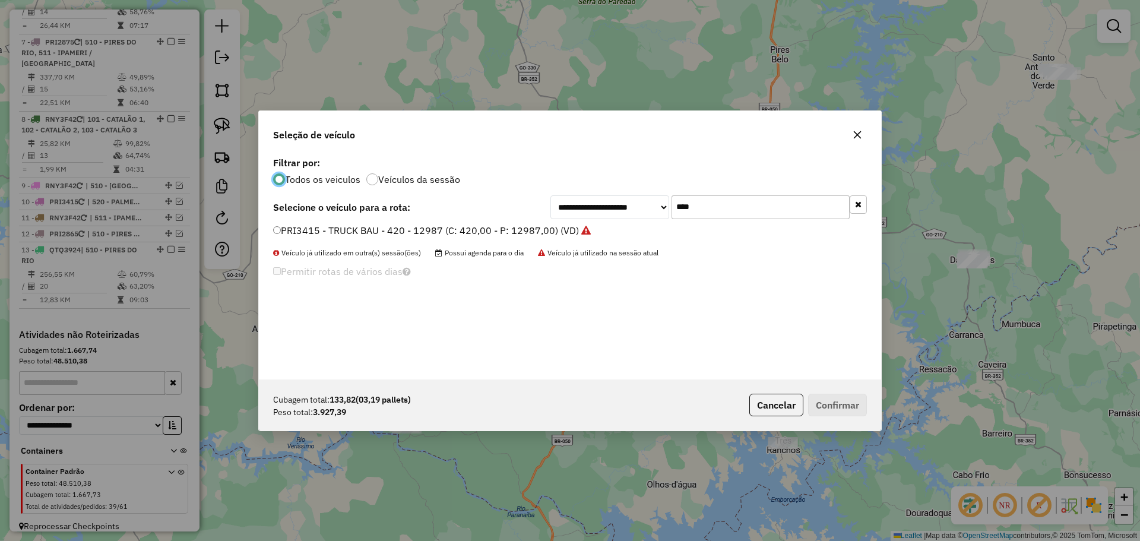
scroll to position [7, 4]
click at [718, 219] on div "**********" at bounding box center [570, 267] width 622 height 226
click at [717, 217] on input "****" at bounding box center [761, 207] width 178 height 24
click at [716, 215] on input "****" at bounding box center [761, 207] width 178 height 24
click at [716, 214] on input "****" at bounding box center [761, 207] width 178 height 24
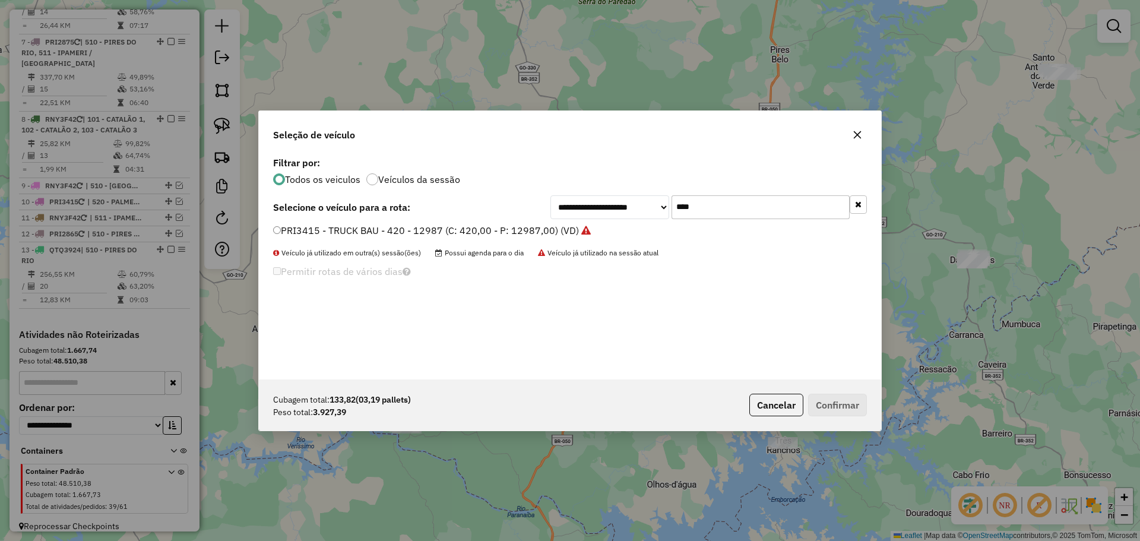
click at [726, 207] on input "****" at bounding box center [761, 207] width 178 height 24
click at [668, 284] on div "Permitir rotas de vários dias" at bounding box center [469, 274] width 406 height 23
click at [718, 206] on input "****" at bounding box center [761, 207] width 178 height 24
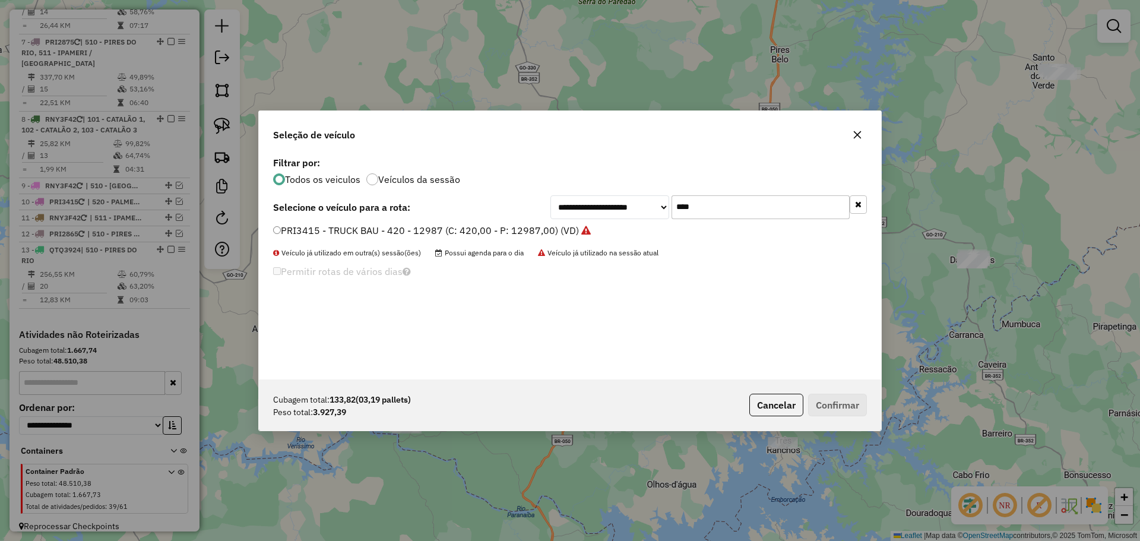
click at [718, 206] on input "****" at bounding box center [761, 207] width 178 height 24
type input "***"
click at [339, 233] on label "TFO8H29 - TOCO (C: 336,00 - P: 8000,00) (VD)" at bounding box center [379, 230] width 212 height 14
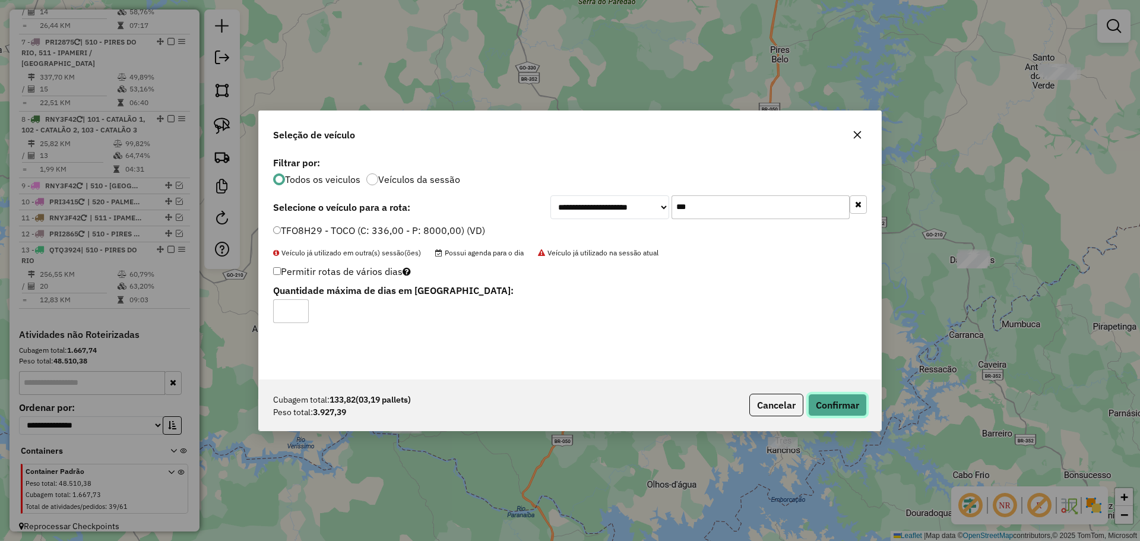
click at [857, 407] on button "Confirmar" at bounding box center [837, 405] width 59 height 23
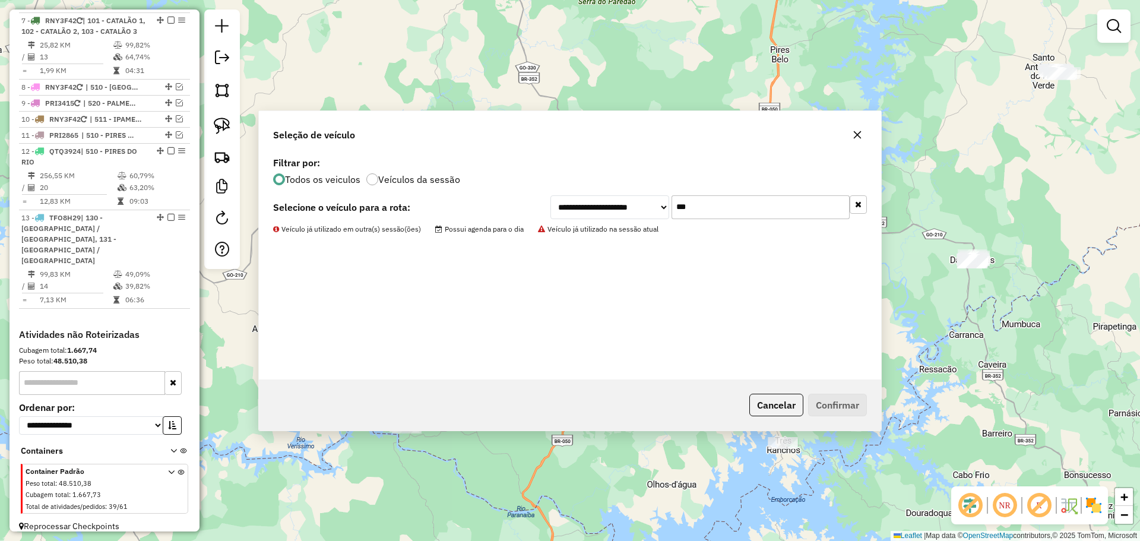
scroll to position [825, 0]
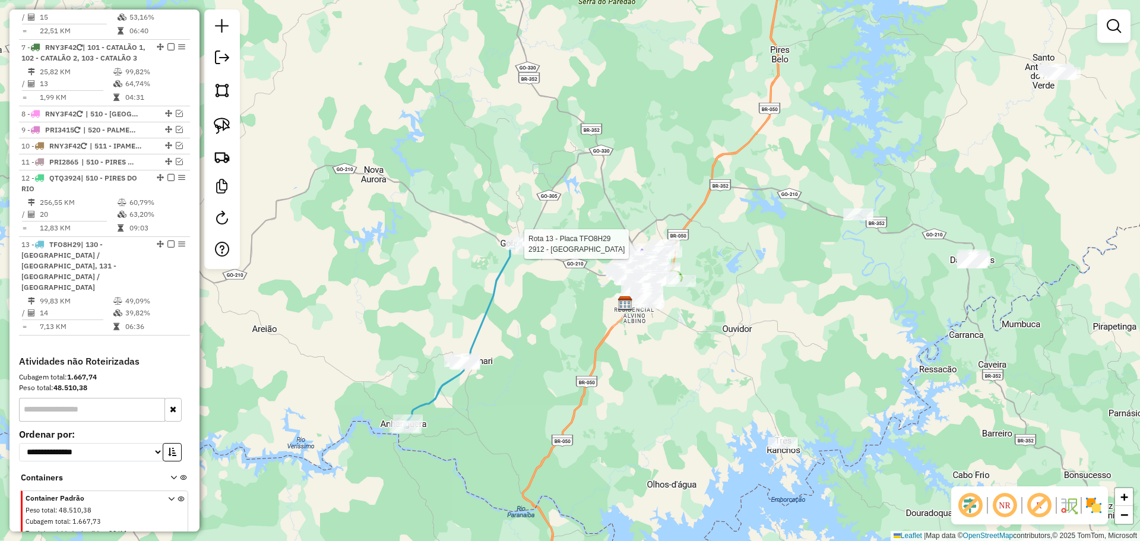
select select "*********"
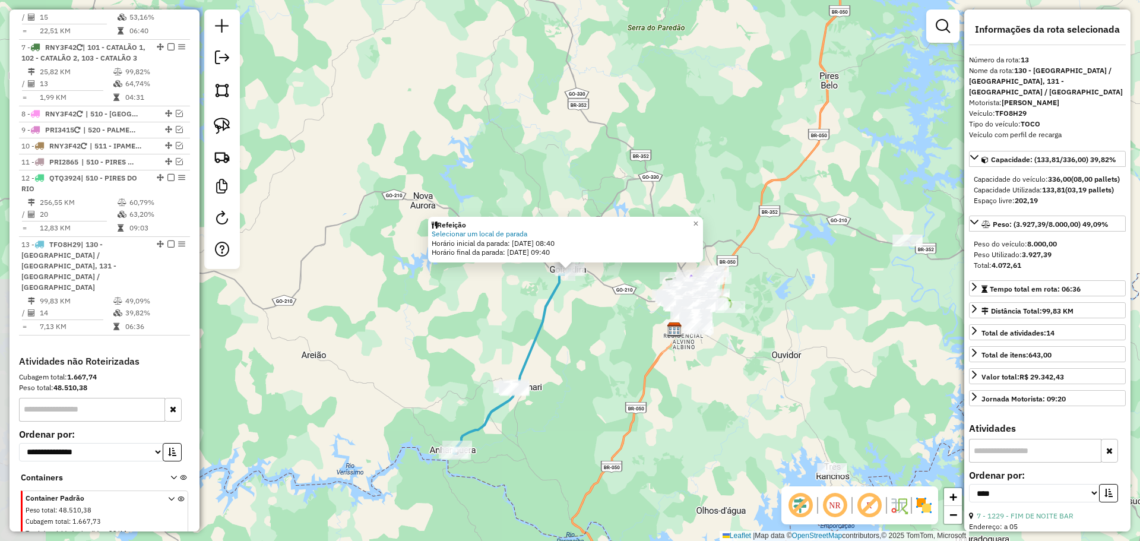
scroll to position [852, 0]
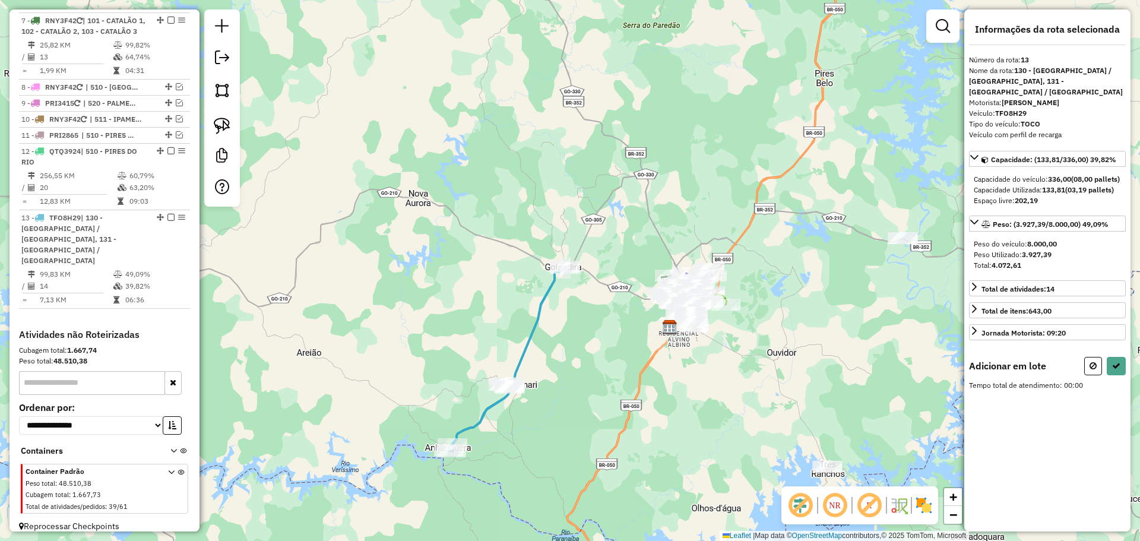
drag, startPoint x: 662, startPoint y: 352, endPoint x: 599, endPoint y: 315, distance: 72.4
click at [600, 317] on div "Janela de atendimento Grade de atendimento Capacidade Transportadoras Veículos …" at bounding box center [570, 270] width 1140 height 541
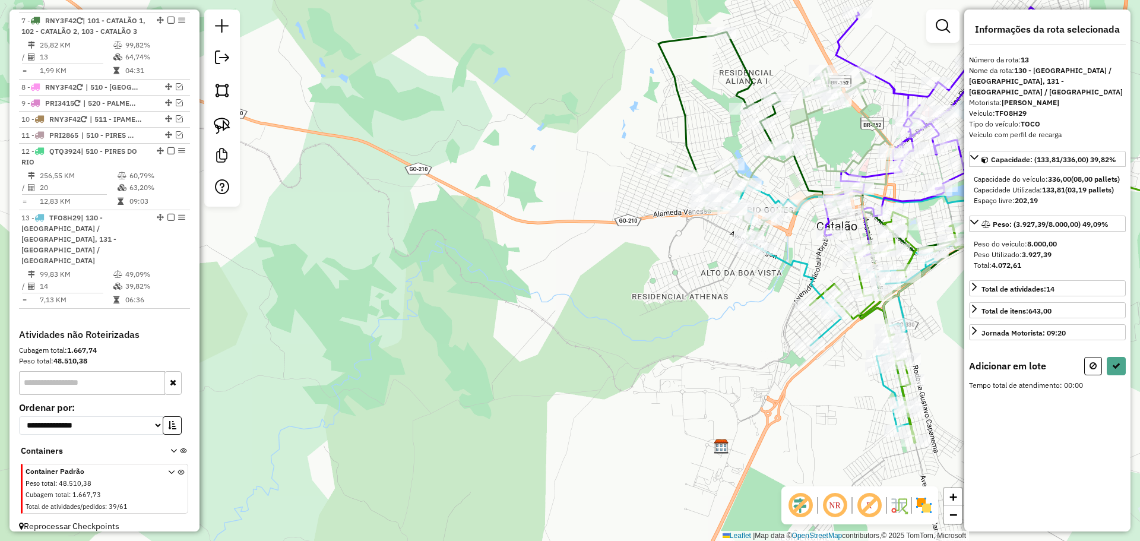
drag, startPoint x: 667, startPoint y: 271, endPoint x: 537, endPoint y: 304, distance: 134.0
click at [536, 305] on div "Janela de atendimento Grade de atendimento Capacidade Transportadoras Veículos …" at bounding box center [570, 270] width 1140 height 541
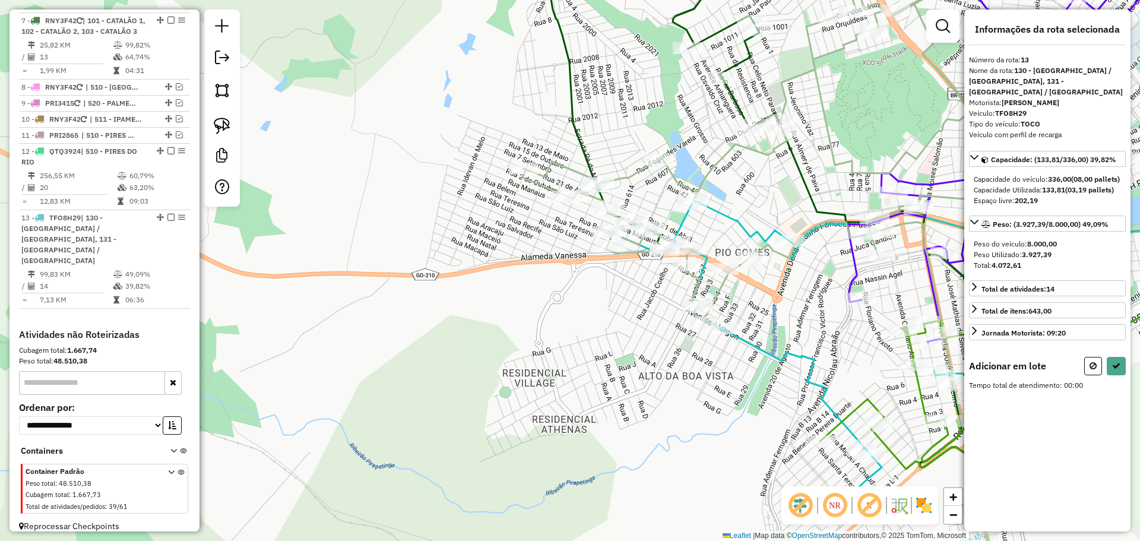
drag, startPoint x: 606, startPoint y: 249, endPoint x: 539, endPoint y: 369, distance: 137.8
click at [539, 369] on div "Janela de atendimento Grade de atendimento Capacidade Transportadoras Veículos …" at bounding box center [570, 270] width 1140 height 541
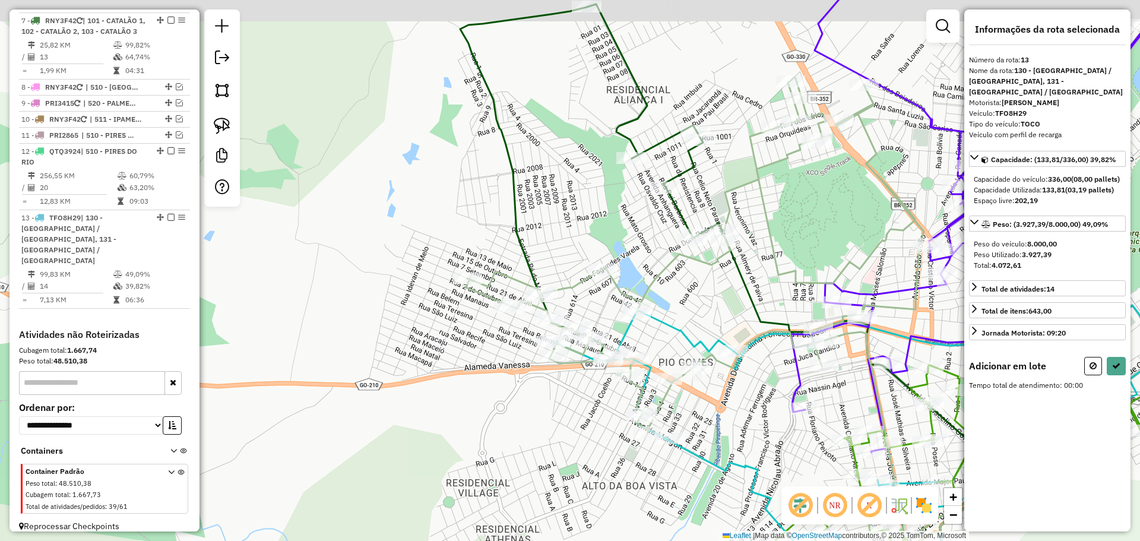
drag, startPoint x: 560, startPoint y: 349, endPoint x: 547, endPoint y: 388, distance: 41.9
click at [547, 388] on div "Janela de atendimento Grade de atendimento Capacidade Transportadoras Veículos …" at bounding box center [570, 270] width 1140 height 541
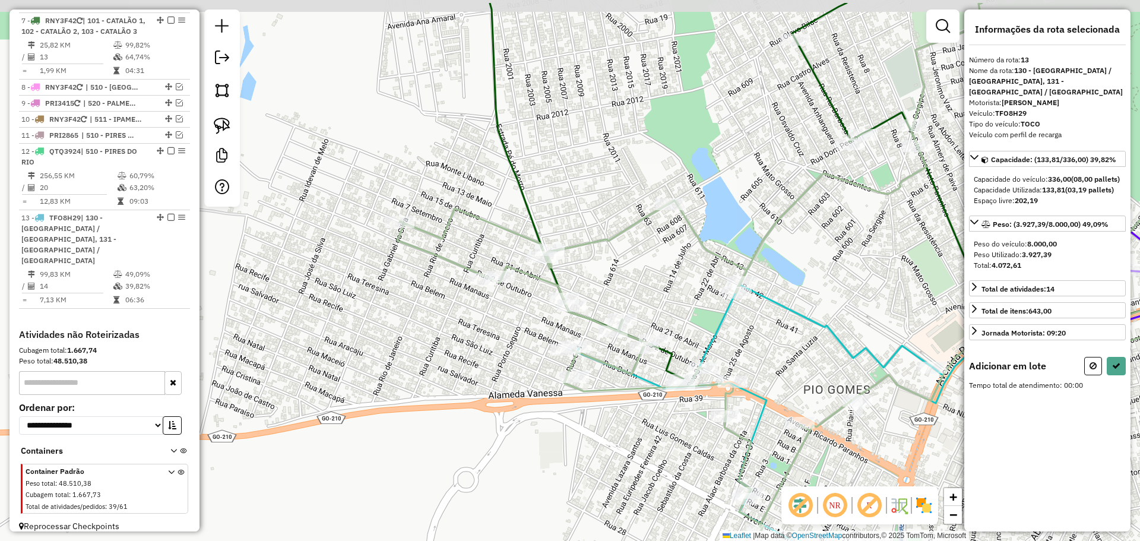
drag, startPoint x: 472, startPoint y: 393, endPoint x: 487, endPoint y: 423, distance: 33.5
click at [487, 423] on div "Janela de atendimento Grade de atendimento Capacidade Transportadoras Veículos …" at bounding box center [570, 270] width 1140 height 541
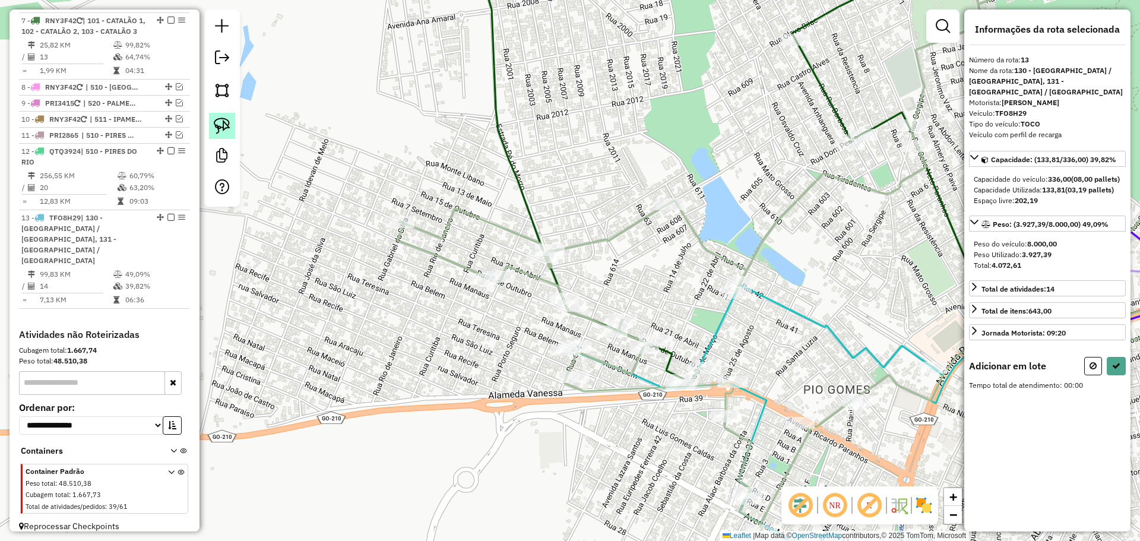
click at [226, 127] on img at bounding box center [222, 126] width 17 height 17
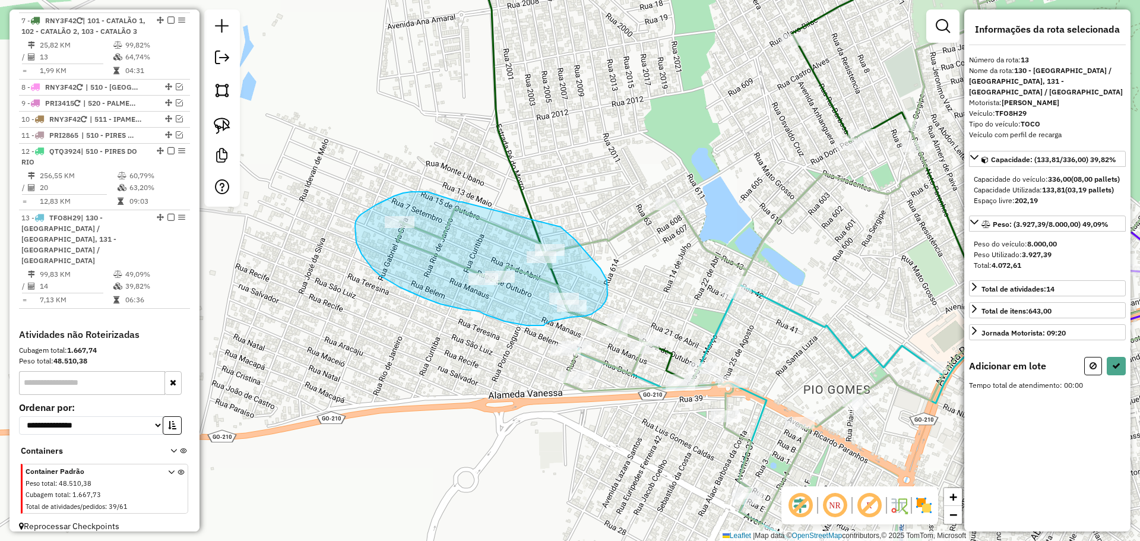
drag, startPoint x: 462, startPoint y: 202, endPoint x: 526, endPoint y: 207, distance: 64.4
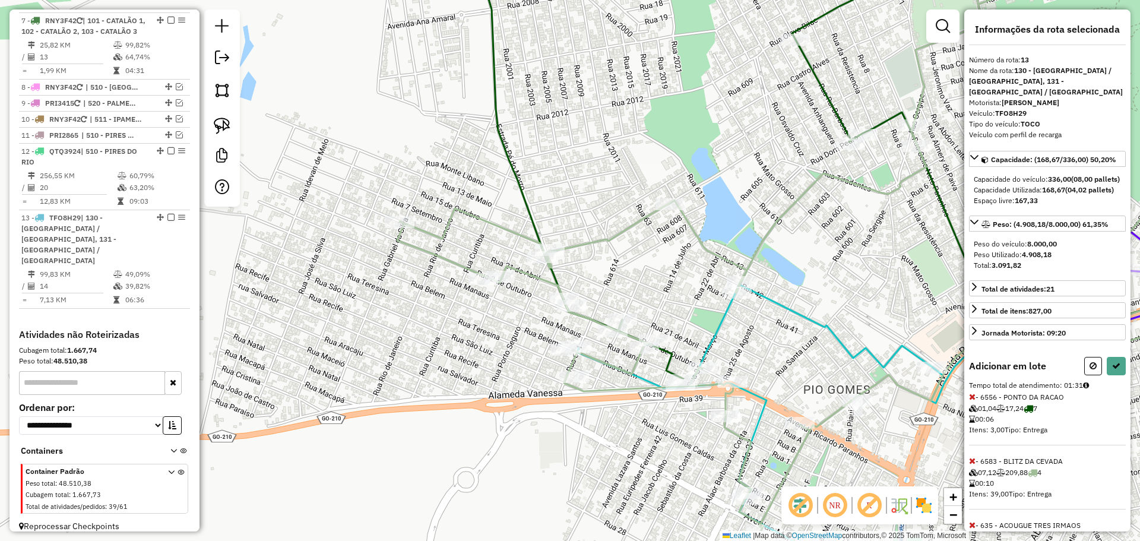
click at [1123, 383] on div "Informações da rota selecionada Número da rota: 13 Nome da rota: 130 - GOIANDIR…" at bounding box center [1048, 271] width 166 height 522
click at [1119, 375] on button at bounding box center [1116, 366] width 19 height 18
select select "*********"
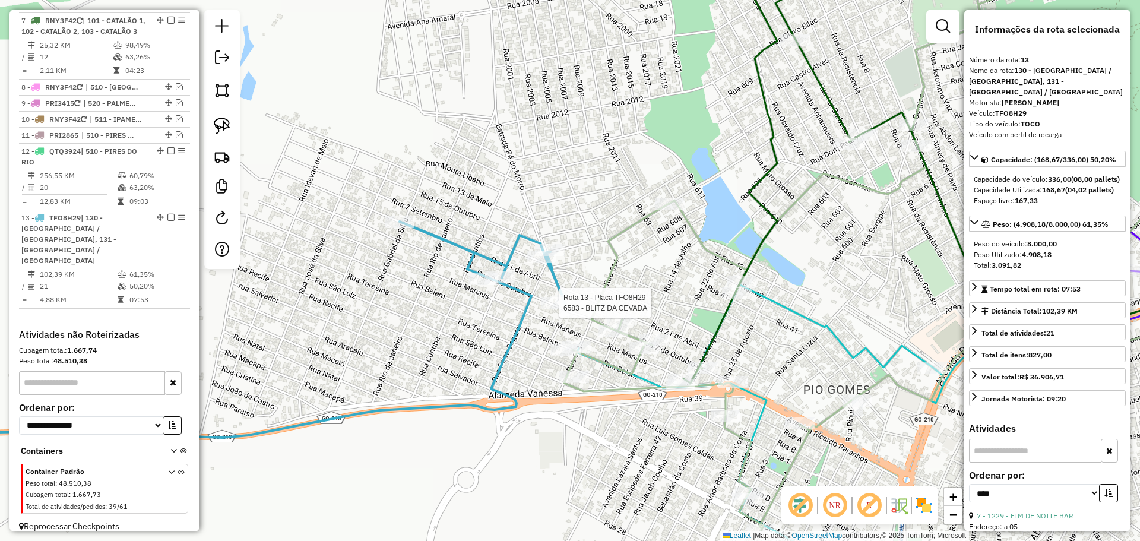
click at [563, 309] on div at bounding box center [556, 303] width 30 height 12
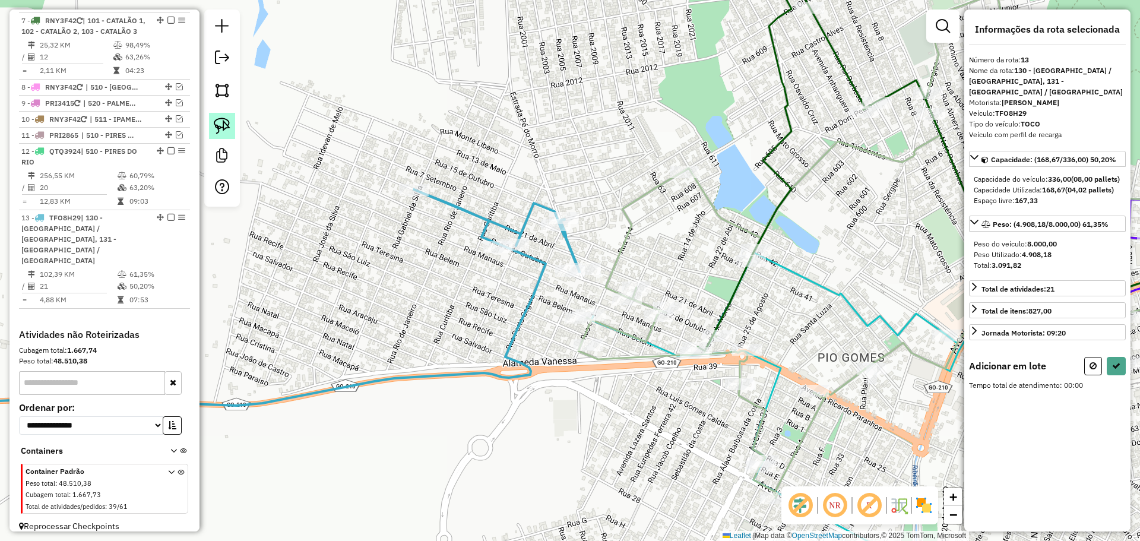
click at [219, 124] on img at bounding box center [222, 126] width 17 height 17
drag, startPoint x: 597, startPoint y: 370, endPoint x: 573, endPoint y: 305, distance: 69.7
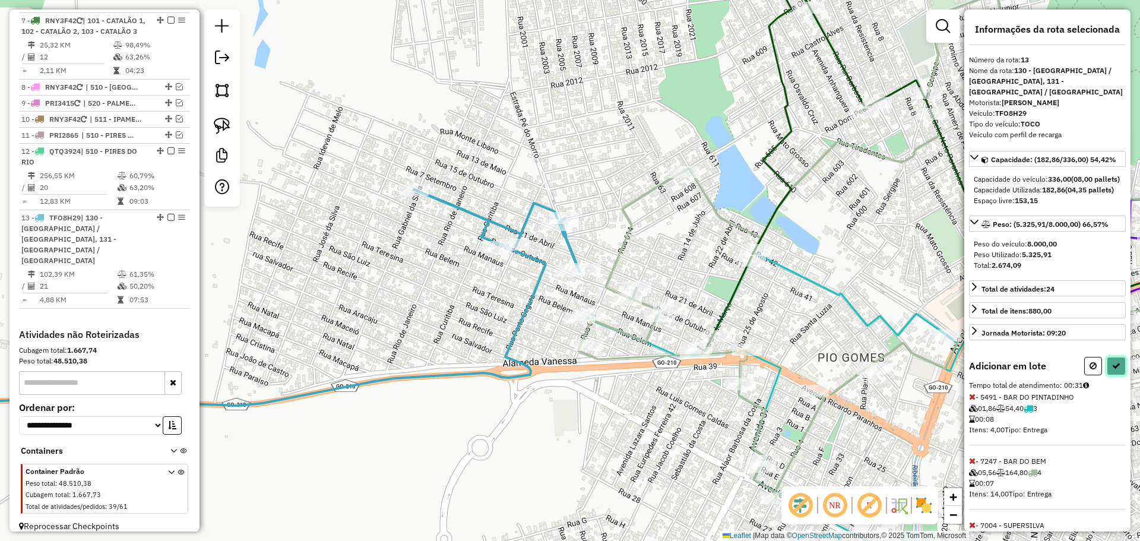
click at [1119, 375] on button at bounding box center [1116, 366] width 19 height 18
select select "*********"
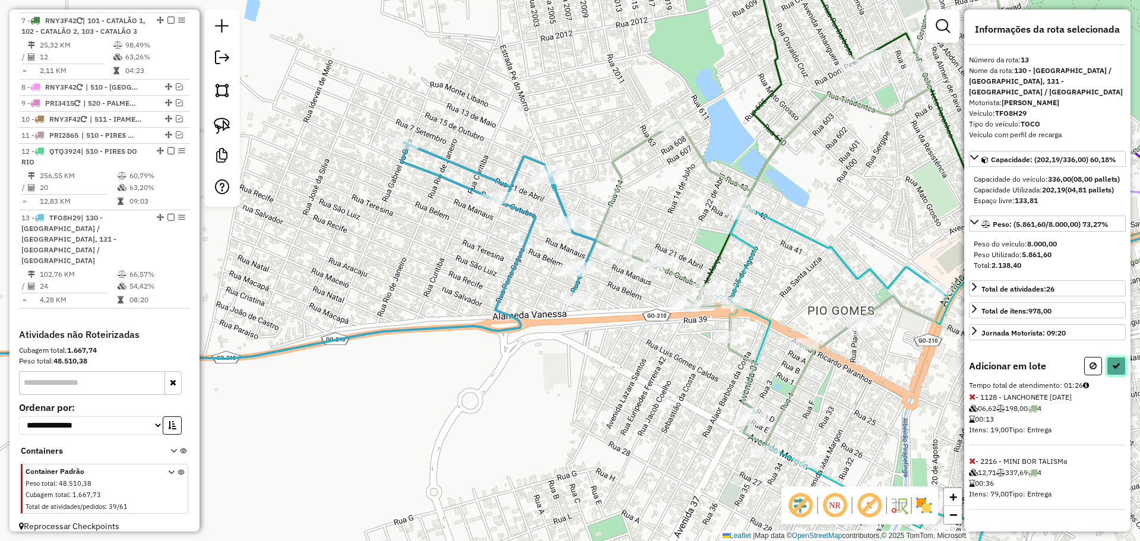
click at [1116, 370] on icon at bounding box center [1117, 366] width 8 height 8
select select "*********"
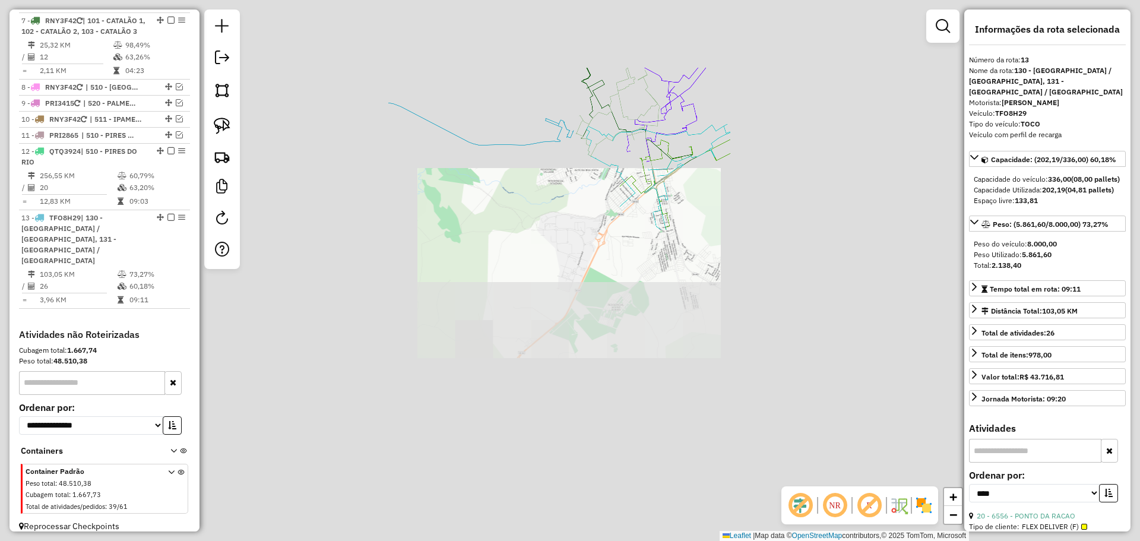
drag, startPoint x: 511, startPoint y: 71, endPoint x: 751, endPoint y: 324, distance: 347.9
click at [751, 324] on div "Janela de atendimento Grade de atendimento Capacidade Transportadoras Veículos …" at bounding box center [570, 270] width 1140 height 541
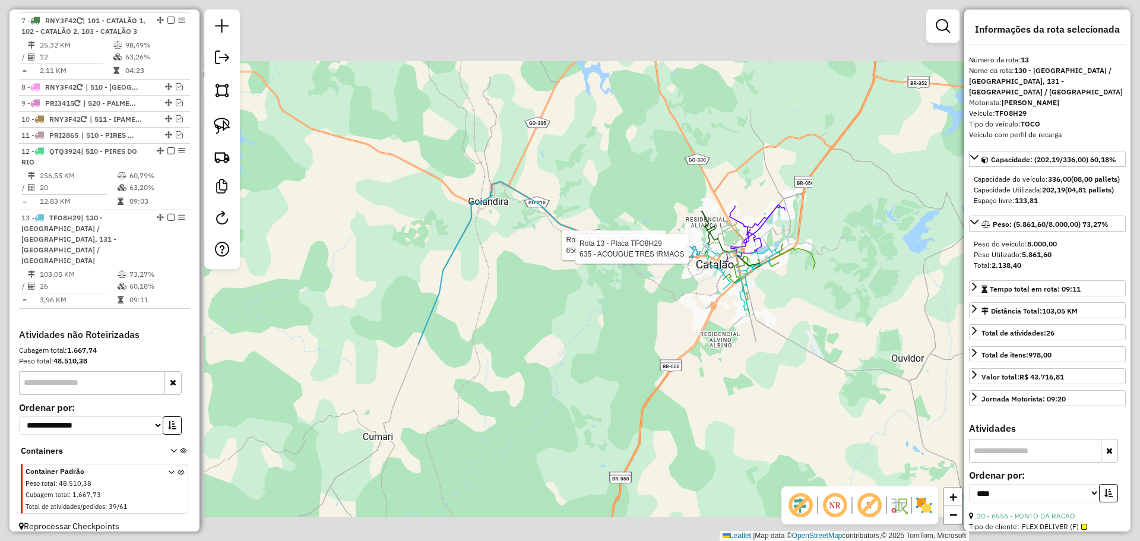
drag, startPoint x: 611, startPoint y: 215, endPoint x: 763, endPoint y: 321, distance: 185.7
click at [763, 321] on div "Rota 13 - Placa TFO8H29 6569 - MERCADO CASA GRANDE Rota 13 - Placa TFO8H29 635 …" at bounding box center [570, 270] width 1140 height 541
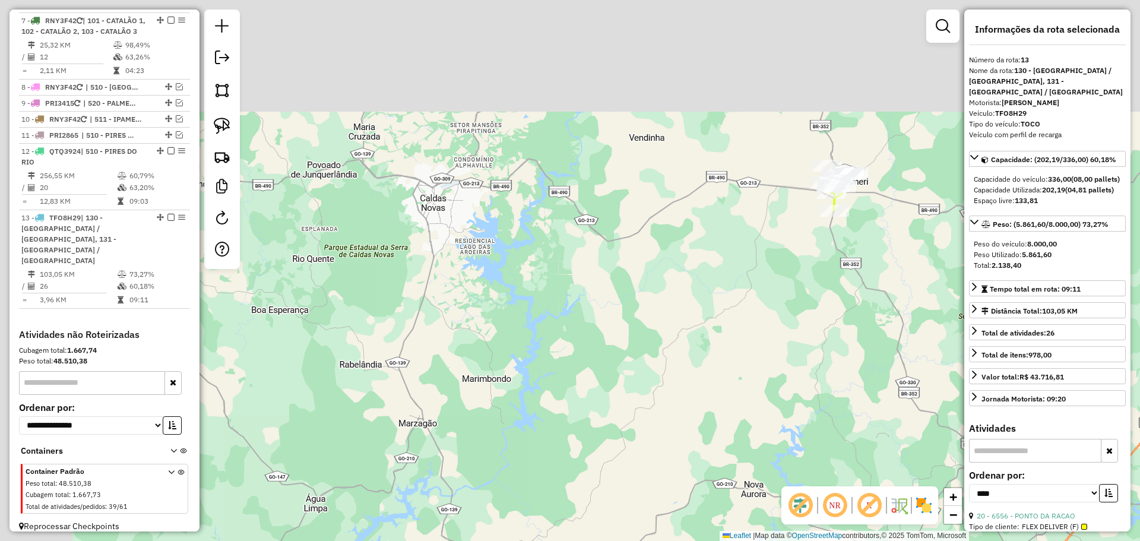
drag, startPoint x: 737, startPoint y: 345, endPoint x: 656, endPoint y: 292, distance: 96.2
click at [763, 362] on div "Rota 13 - Placa TFO8H29 6569 - MERCADO CASA GRANDE Rota 13 - Placa TFO8H29 635 …" at bounding box center [570, 270] width 1140 height 541
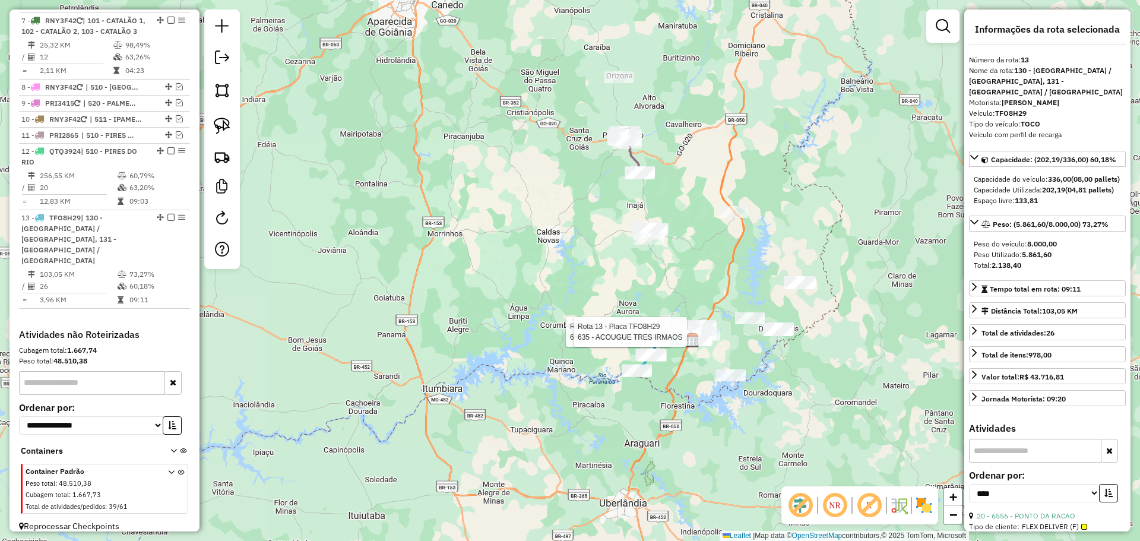
drag, startPoint x: 527, startPoint y: 141, endPoint x: 730, endPoint y: 375, distance: 309.5
click at [730, 375] on div "Rota 13 - Placa TFO8H29 6569 - MERCADO CASA GRANDE Rota 13 - Placa TFO8H29 635 …" at bounding box center [570, 270] width 1140 height 541
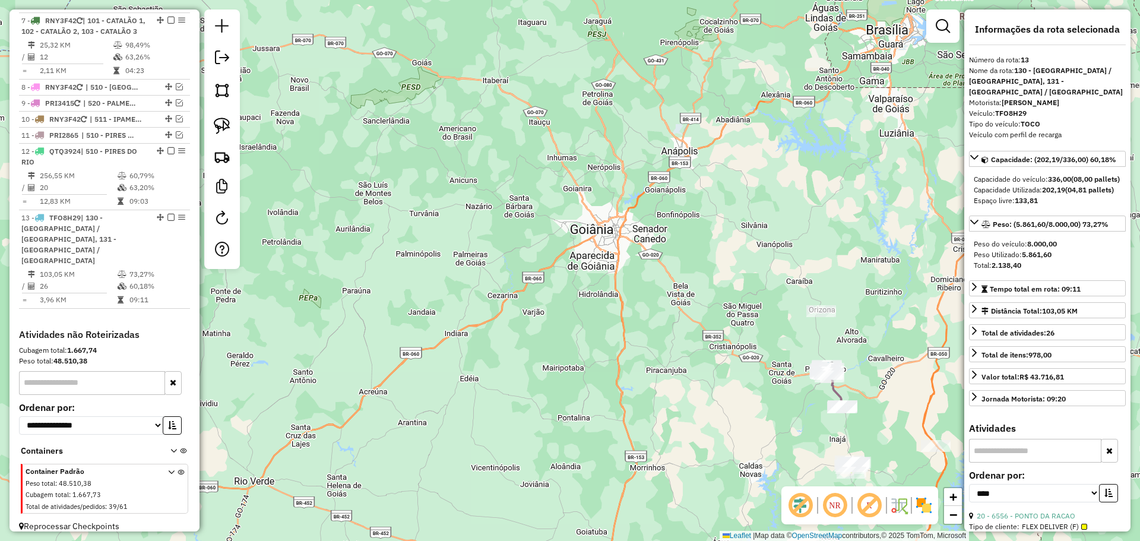
drag, startPoint x: 788, startPoint y: 377, endPoint x: 687, endPoint y: 255, distance: 158.1
click at [687, 255] on div "Rota 13 - Placa TFO8H29 6569 - MERCADO CASA GRANDE Rota 13 - Placa TFO8H29 635 …" at bounding box center [570, 270] width 1140 height 541
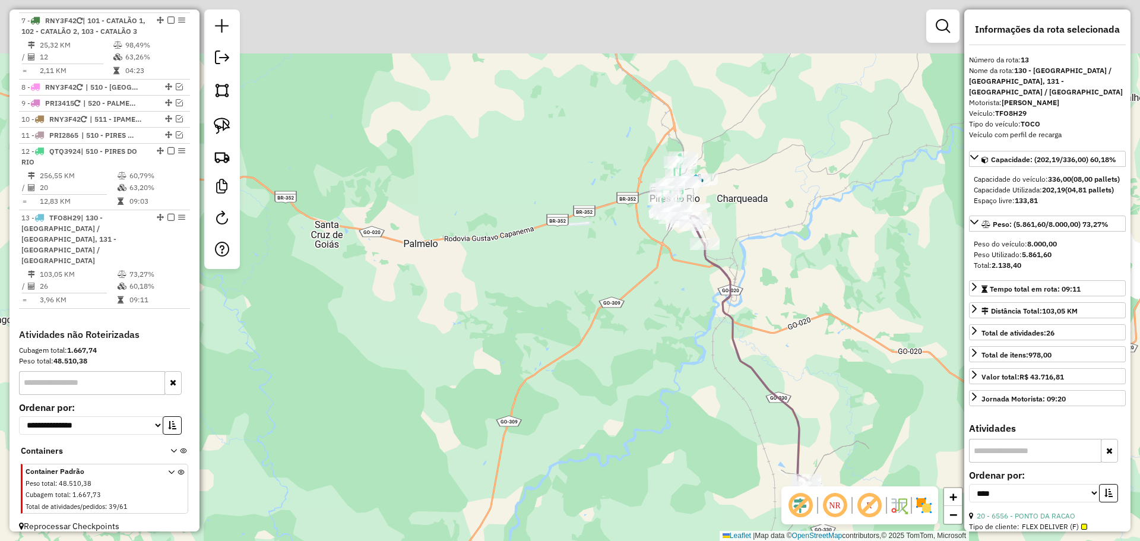
drag, startPoint x: 741, startPoint y: 214, endPoint x: 779, endPoint y: 290, distance: 85.0
click at [779, 290] on div "Rota 13 - Placa TFO8H29 6569 - MERCADO CASA GRANDE Rota 13 - Placa TFO8H29 635 …" at bounding box center [570, 270] width 1140 height 541
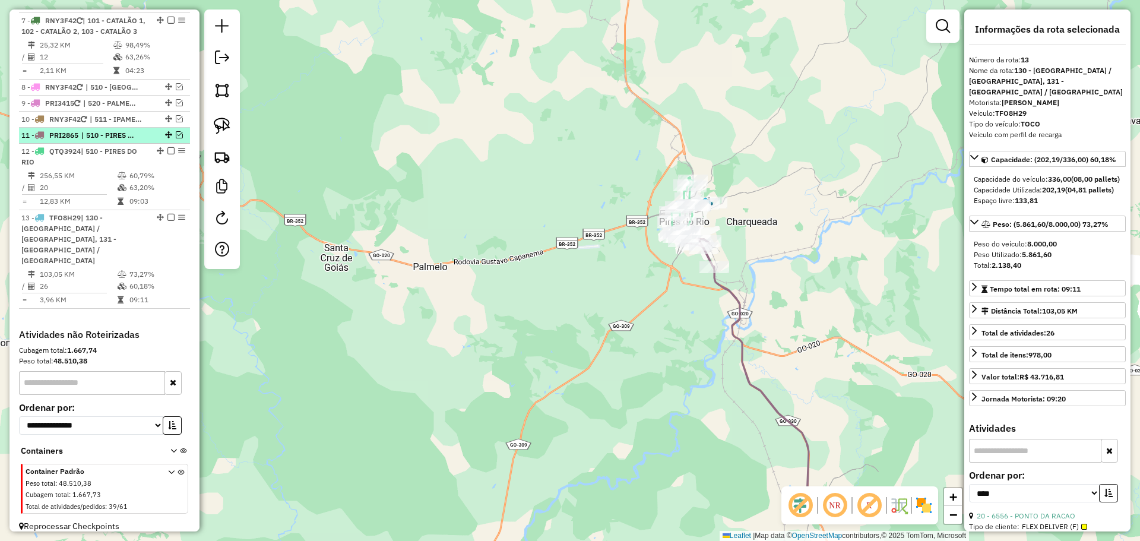
click at [145, 141] on div "11 - PRI2865 | 510 - PIRES DO RIO" at bounding box center [104, 135] width 166 height 11
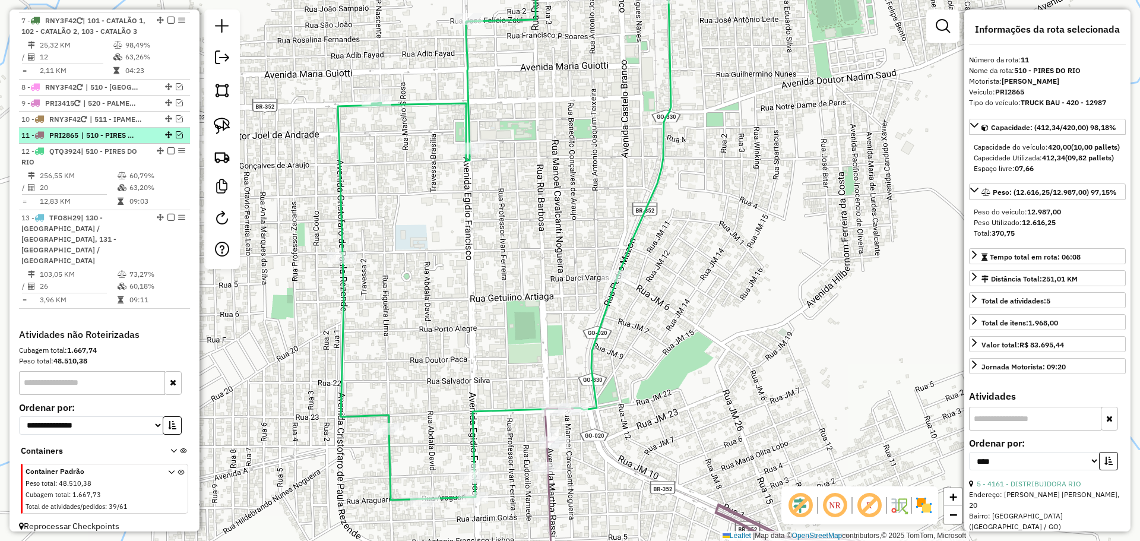
click at [176, 138] on em at bounding box center [179, 134] width 7 height 7
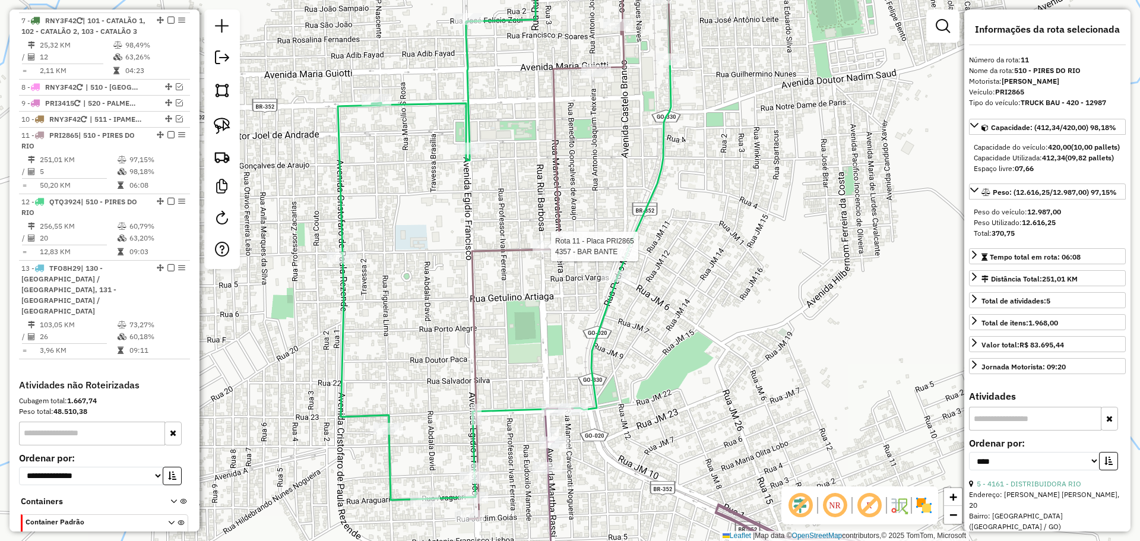
click at [543, 252] on div at bounding box center [548, 247] width 30 height 12
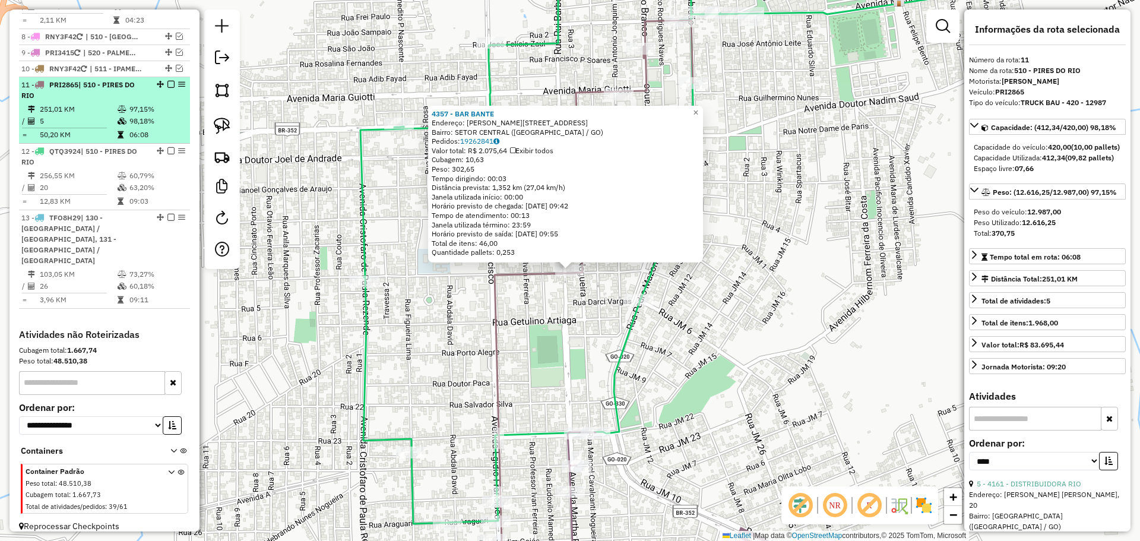
click at [169, 88] on em at bounding box center [171, 84] width 7 height 7
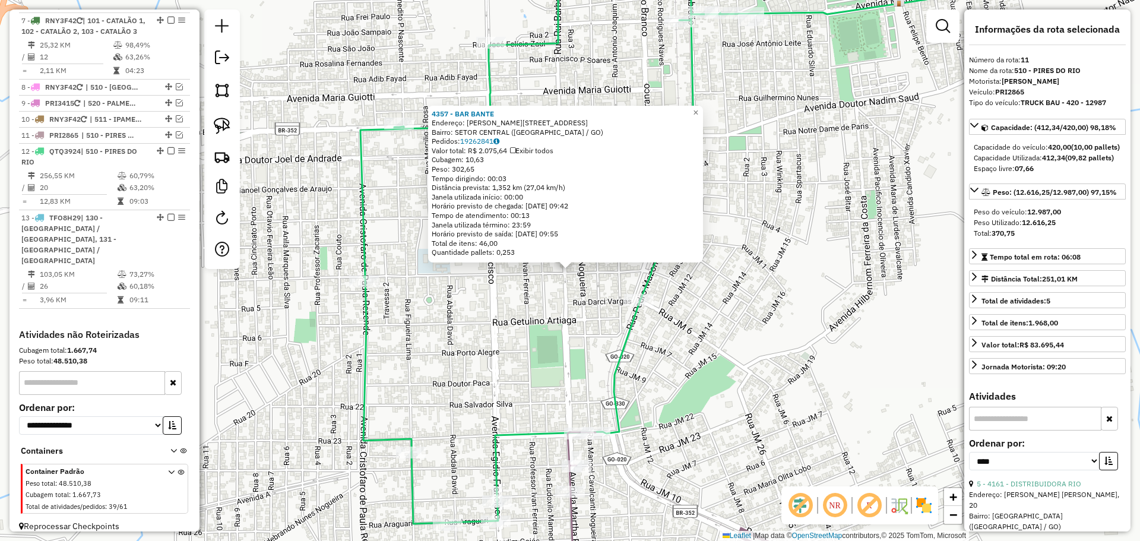
click at [493, 324] on div "4357 - BAR BANTE Endereço: R RUI BARBOSA 121 121, 121 Bairro: SETOR CENTRAL (PI…" at bounding box center [570, 270] width 1140 height 541
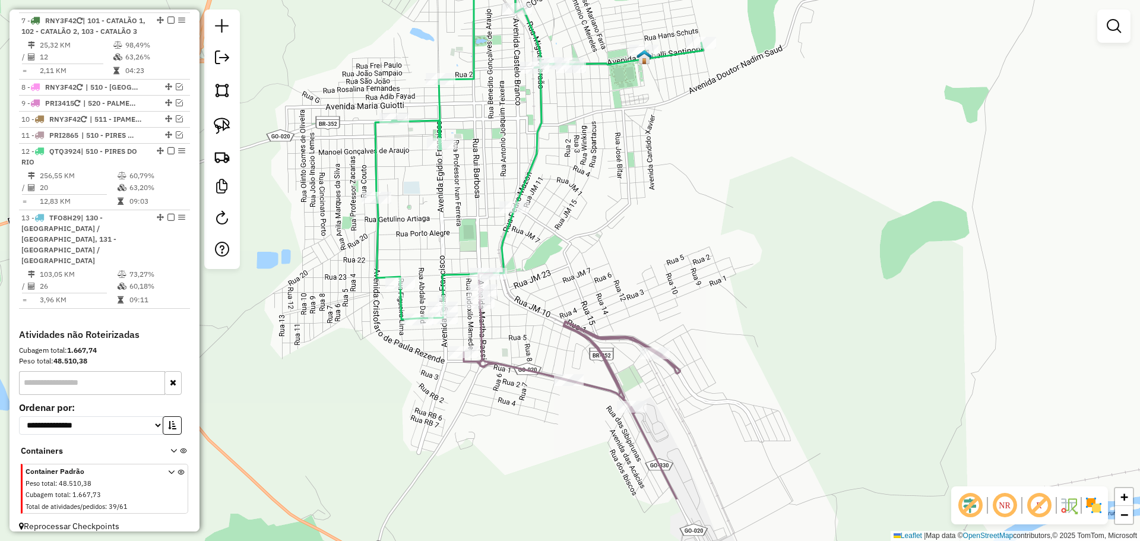
drag, startPoint x: 649, startPoint y: 325, endPoint x: 622, endPoint y: 283, distance: 50.3
click at [622, 283] on div "Janela de atendimento Grade de atendimento Capacidade Transportadoras Veículos …" at bounding box center [570, 270] width 1140 height 541
click at [621, 312] on div "Janela de atendimento Grade de atendimento Capacidade Transportadoras Veículos …" at bounding box center [570, 270] width 1140 height 541
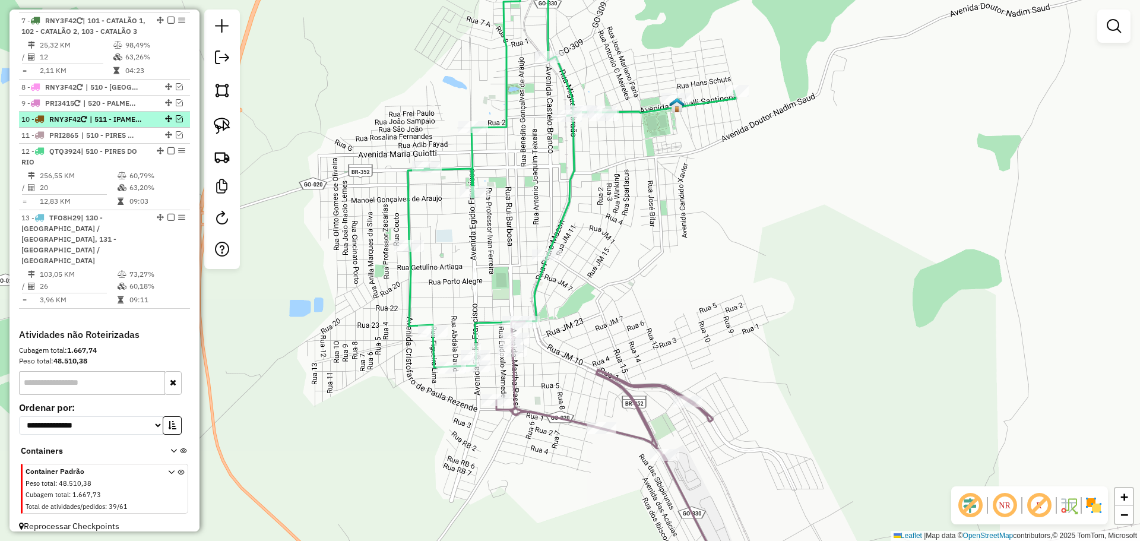
click at [125, 124] on span "| 511 - IPAMERI / URUTAÍ" at bounding box center [117, 119] width 55 height 11
select select "*********"
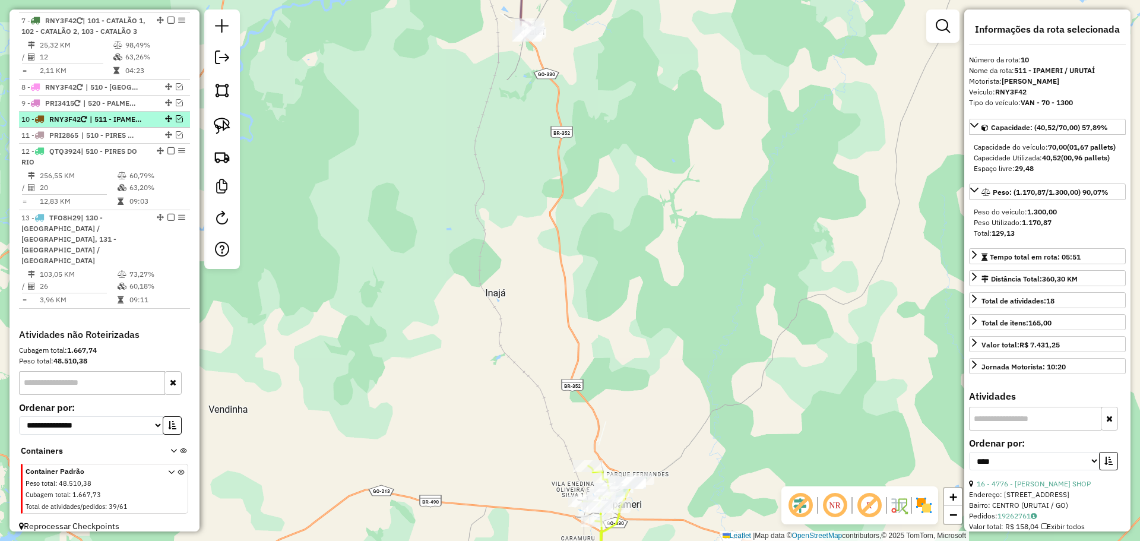
click at [176, 122] on em at bounding box center [179, 118] width 7 height 7
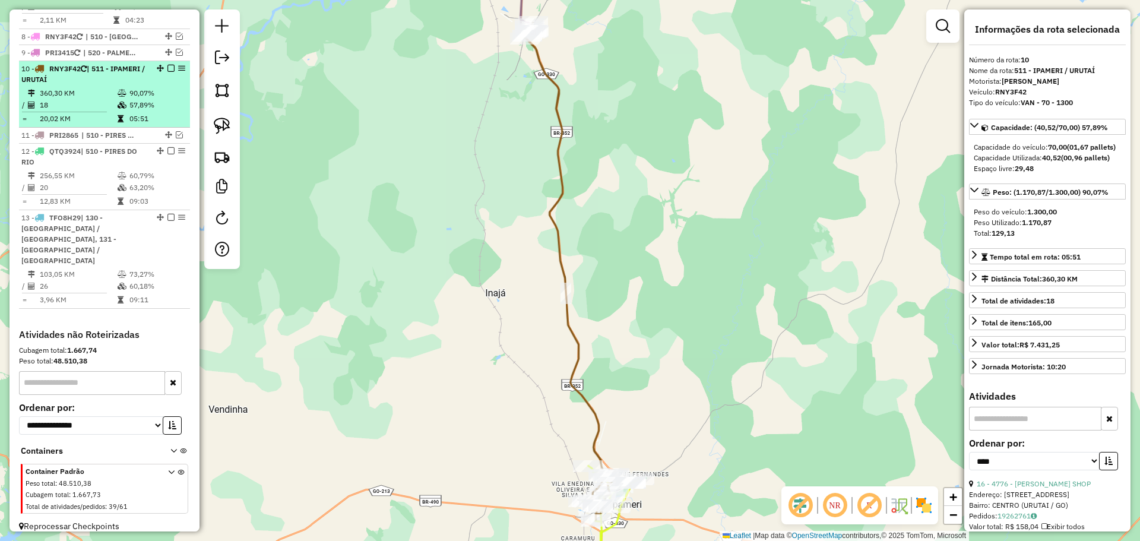
click at [168, 72] on em at bounding box center [171, 68] width 7 height 7
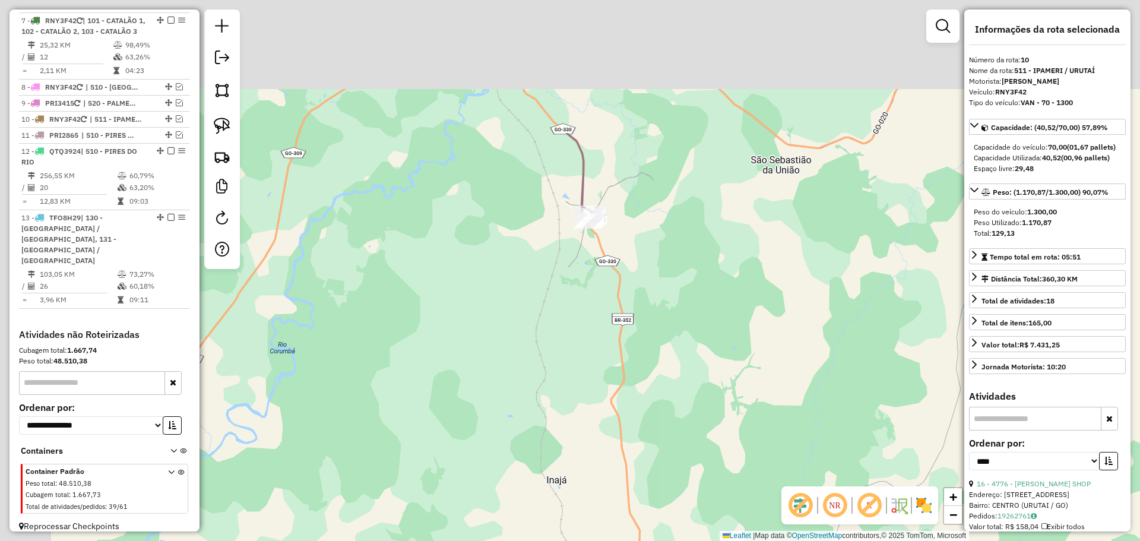
drag, startPoint x: 544, startPoint y: 85, endPoint x: 599, endPoint y: 240, distance: 164.6
click at [612, 327] on div "Janela de atendimento Grade de atendimento Capacidade Transportadoras Veículos …" at bounding box center [570, 270] width 1140 height 541
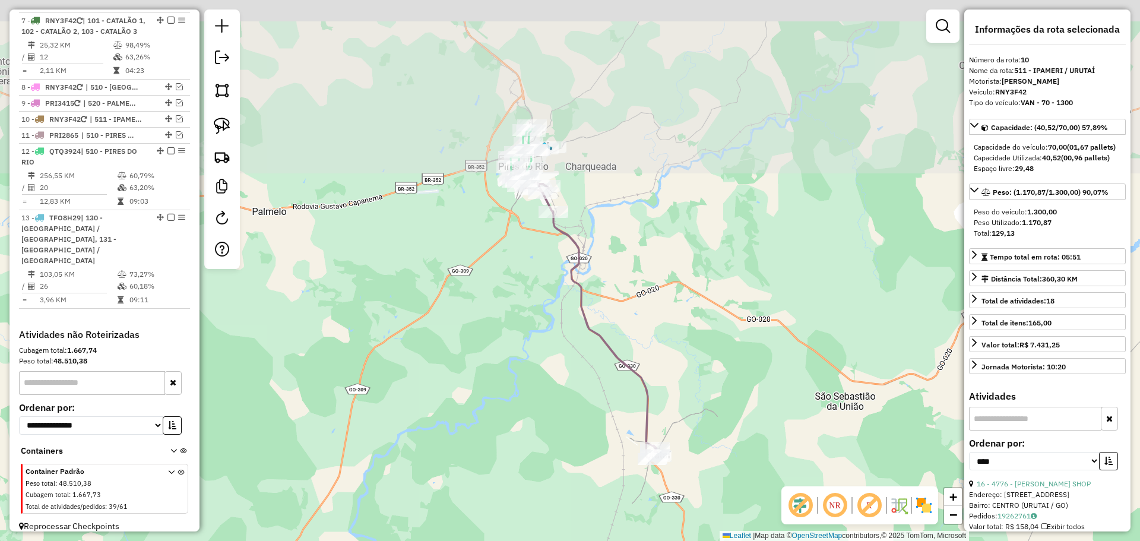
drag, startPoint x: 530, startPoint y: 116, endPoint x: 584, endPoint y: 289, distance: 181.1
click at [584, 289] on icon at bounding box center [589, 318] width 135 height 285
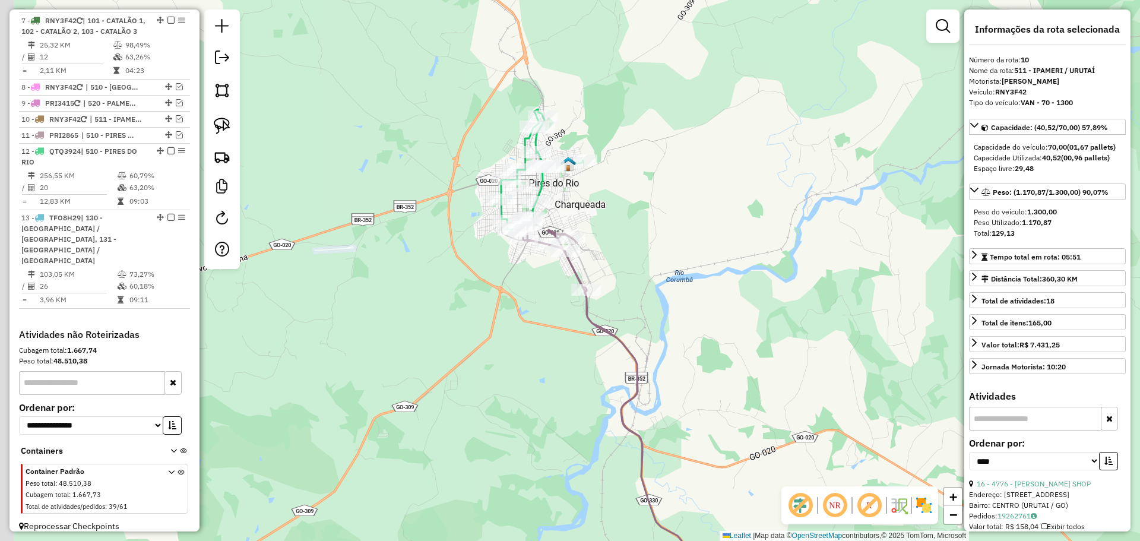
click at [574, 202] on div "Janela de atendimento Grade de atendimento Capacidade Transportadoras Veículos …" at bounding box center [570, 270] width 1140 height 541
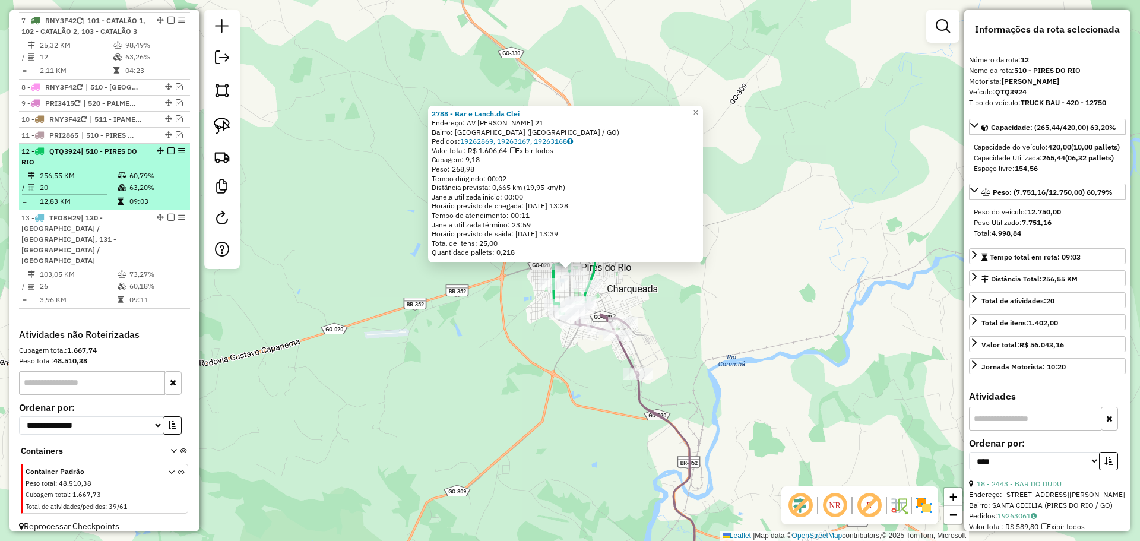
click at [168, 154] on em at bounding box center [171, 150] width 7 height 7
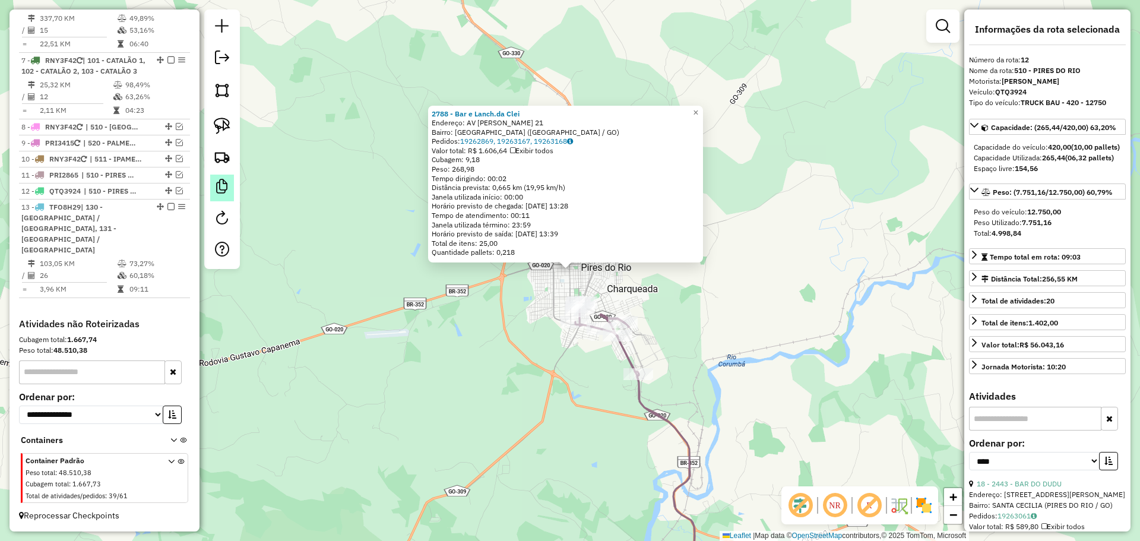
scroll to position [801, 0]
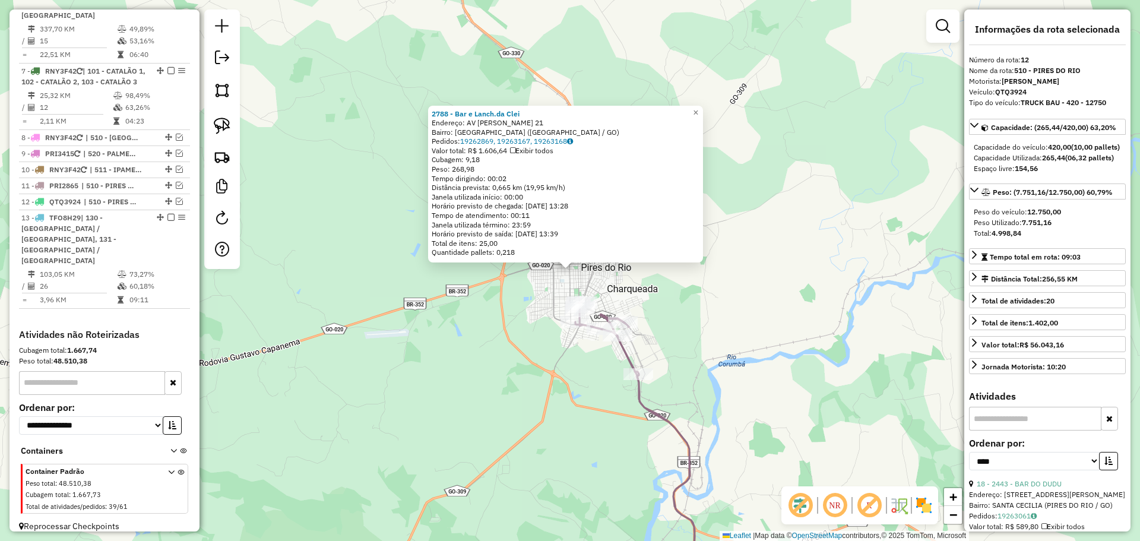
click at [563, 333] on div "2788 - Bar e Lanch.da Clei Endereço: AV COSME JOSE DO NASCIMENTO 21 Bairro: VIL…" at bounding box center [570, 270] width 1140 height 541
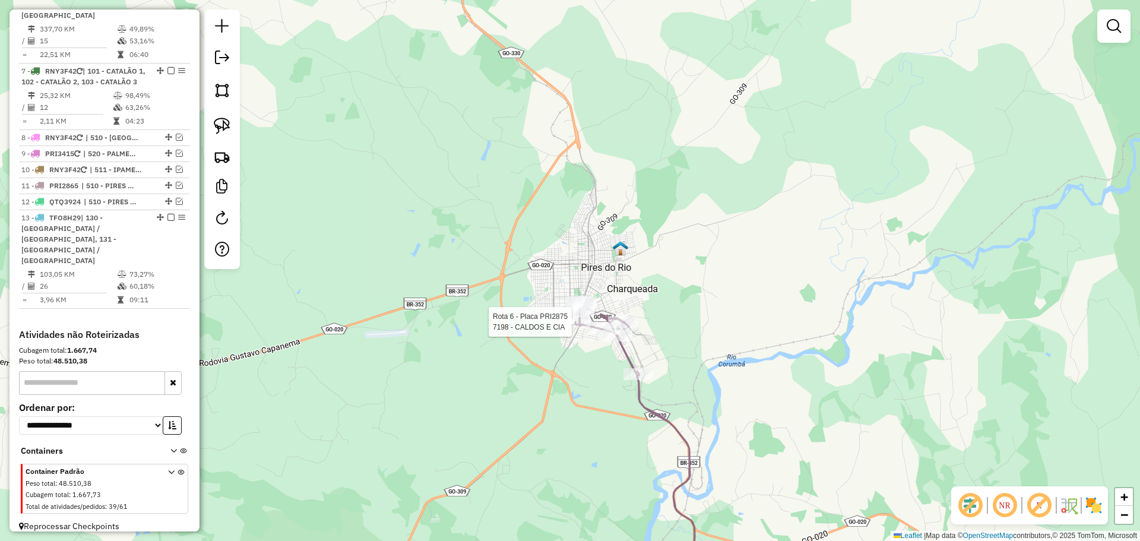
select select "*********"
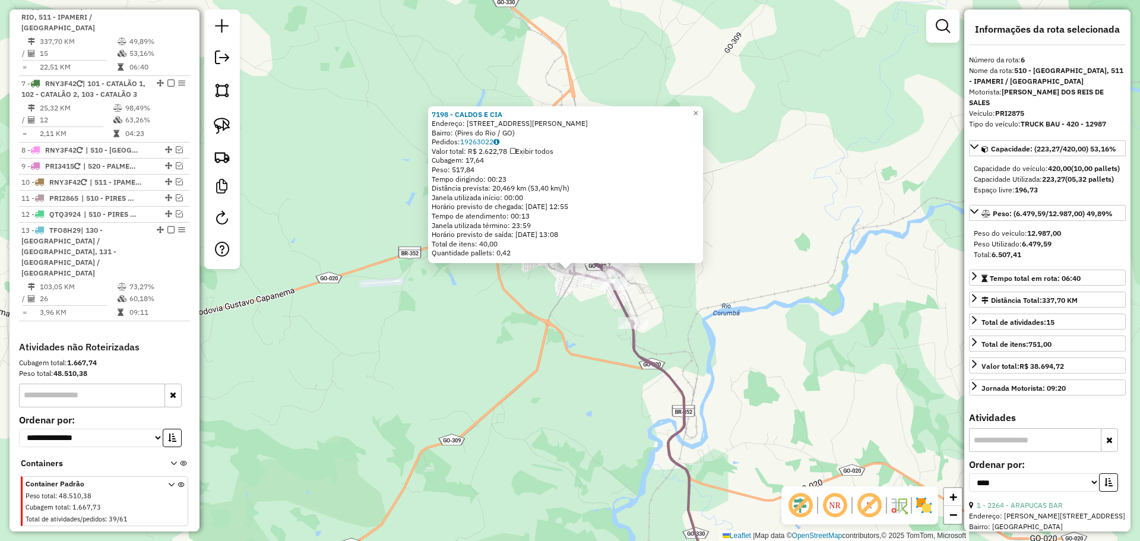
scroll to position [789, 0]
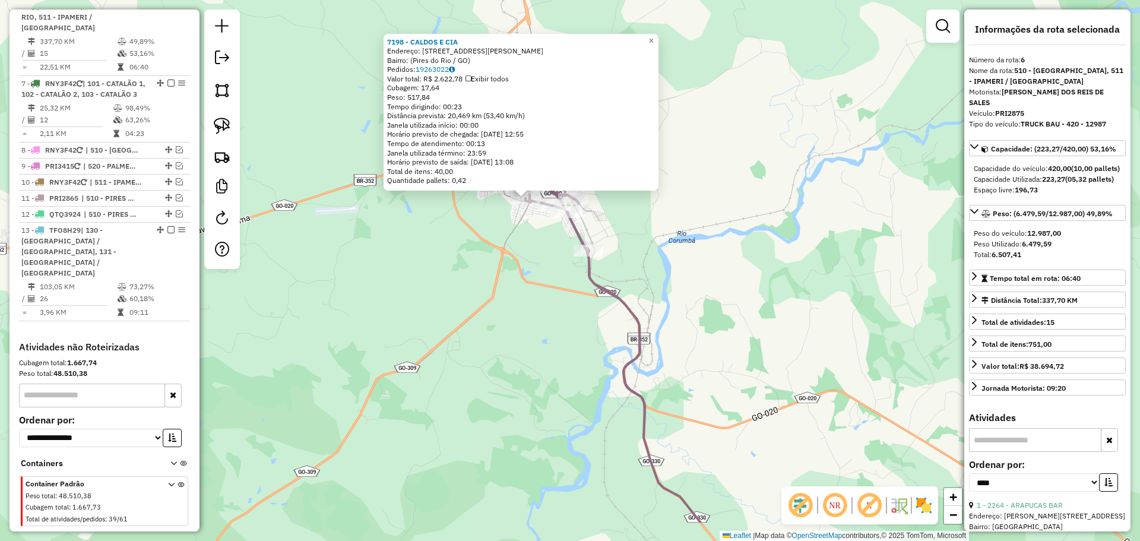
drag, startPoint x: 556, startPoint y: 340, endPoint x: 469, endPoint y: 225, distance: 143.7
click at [469, 225] on div "7198 - CALDOS E CIA Endereço: Rua Professor Ivan Ferreira, 16 Bairro: (Pires do…" at bounding box center [570, 270] width 1140 height 541
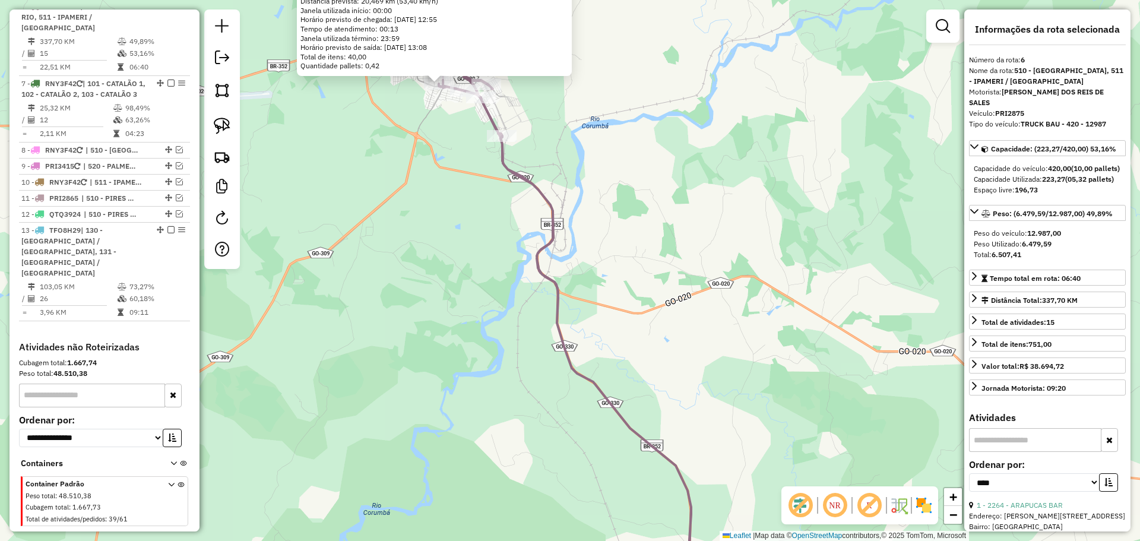
drag, startPoint x: 595, startPoint y: 367, endPoint x: 484, endPoint y: 177, distance: 220.2
click at [459, 139] on div "7198 - CALDOS E CIA Endereço: Rua Professor Ivan Ferreira, 16 Bairro: (Pires do…" at bounding box center [570, 270] width 1140 height 541
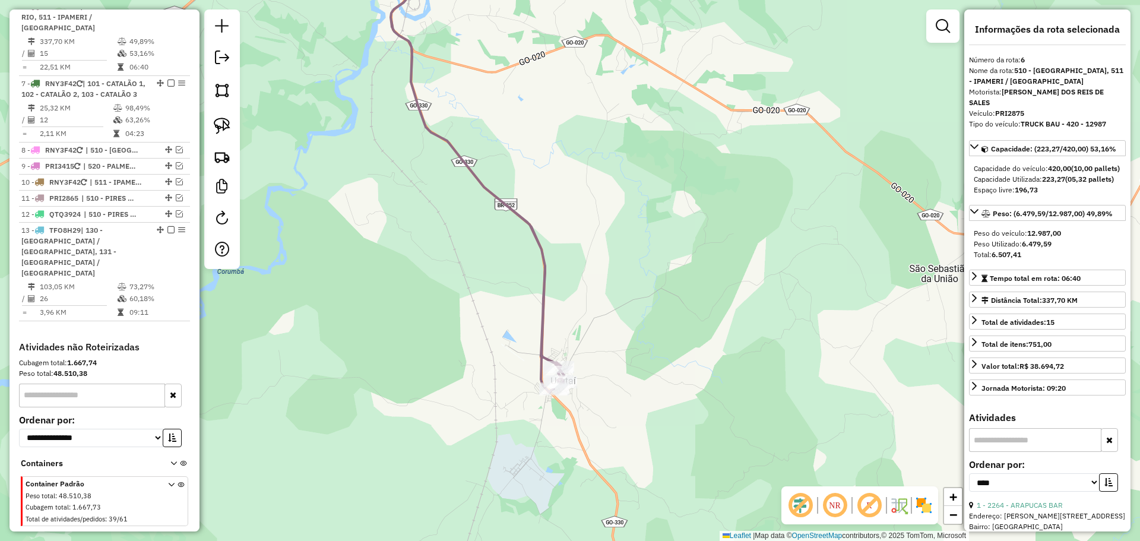
drag, startPoint x: 598, startPoint y: 364, endPoint x: 551, endPoint y: 258, distance: 116.5
click at [546, 251] on div "7198 - CALDOS E CIA Endereço: Rua Professor Ivan Ferreira, 16 Bairro: (Pires do…" at bounding box center [570, 270] width 1140 height 541
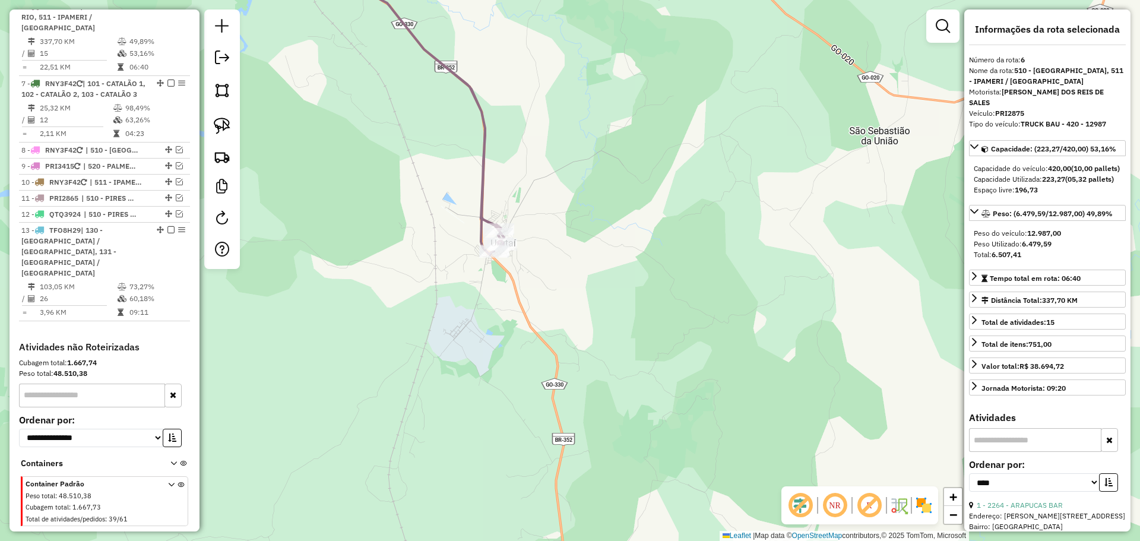
drag, startPoint x: 649, startPoint y: 431, endPoint x: 513, endPoint y: 194, distance: 273.8
click at [513, 194] on div "7198 - CALDOS E CIA Endereço: Rua Professor Ivan Ferreira, 16 Bairro: (Pires do…" at bounding box center [570, 270] width 1140 height 541
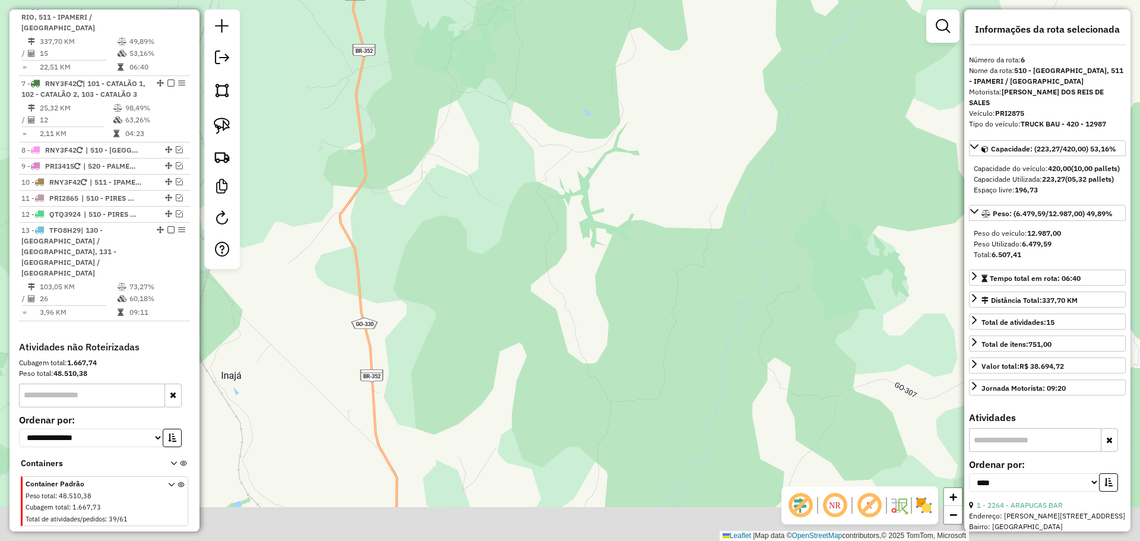
drag, startPoint x: 553, startPoint y: 291, endPoint x: 507, endPoint y: 167, distance: 132.3
click at [507, 167] on div "7198 - CALDOS E CIA Endereço: Rua Professor Ivan Ferreira, 16 Bairro: (Pires do…" at bounding box center [570, 270] width 1140 height 541
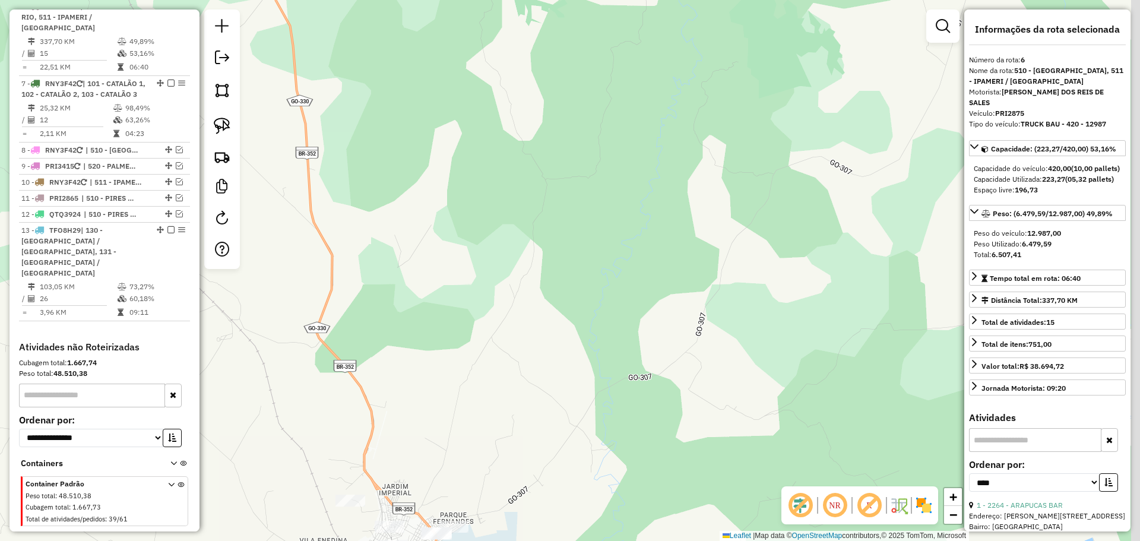
drag, startPoint x: 560, startPoint y: 353, endPoint x: 523, endPoint y: 335, distance: 40.9
click at [501, 154] on div "7198 - CALDOS E CIA Endereço: Rua Professor Ivan Ferreira, 16 Bairro: (Pires do…" at bounding box center [570, 270] width 1140 height 541
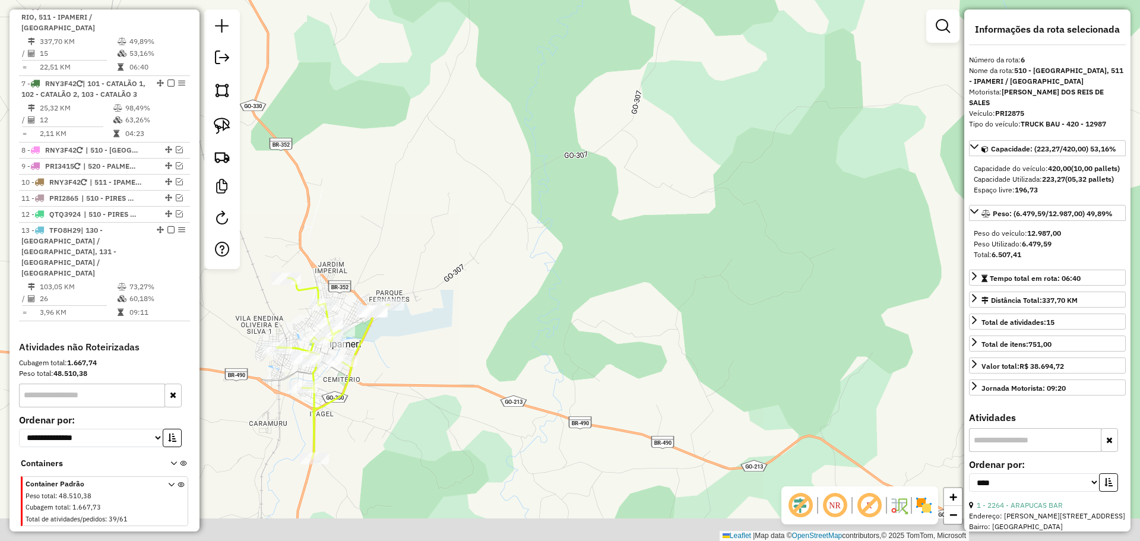
drag, startPoint x: 525, startPoint y: 317, endPoint x: 496, endPoint y: 248, distance: 75.3
click at [510, 244] on div "7198 - CALDOS E CIA Endereço: Rua Professor Ivan Ferreira, 16 Bairro: (Pires do…" at bounding box center [570, 270] width 1140 height 541
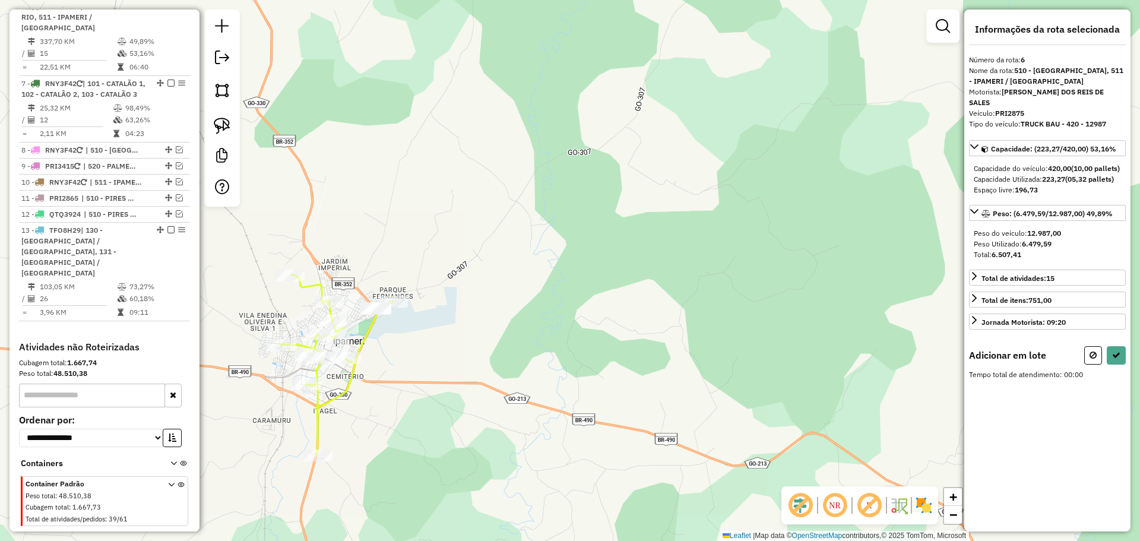
drag, startPoint x: 398, startPoint y: 262, endPoint x: 529, endPoint y: 172, distance: 158.8
click at [529, 172] on div "Janela de atendimento Grade de atendimento Capacidade Transportadoras Veículos …" at bounding box center [570, 270] width 1140 height 541
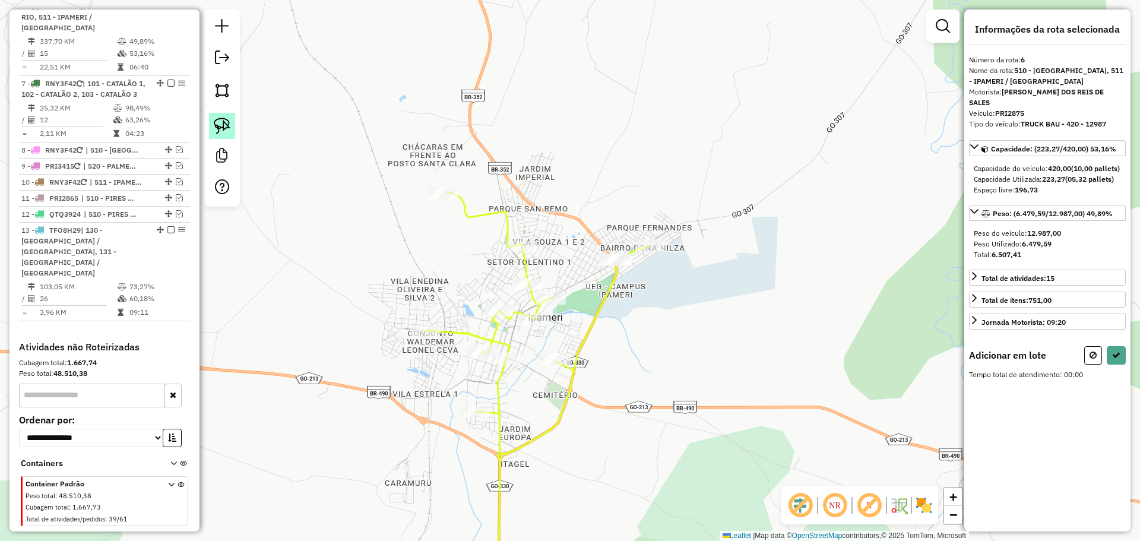
click at [230, 118] on img at bounding box center [222, 126] width 17 height 17
drag, startPoint x: 605, startPoint y: 244, endPoint x: 615, endPoint y: 243, distance: 10.1
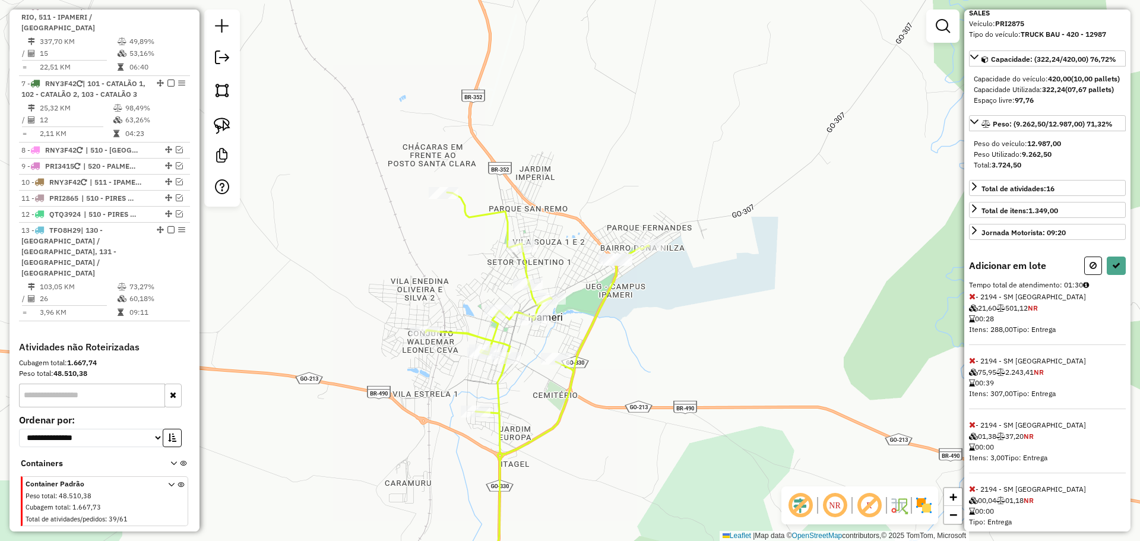
scroll to position [119, 0]
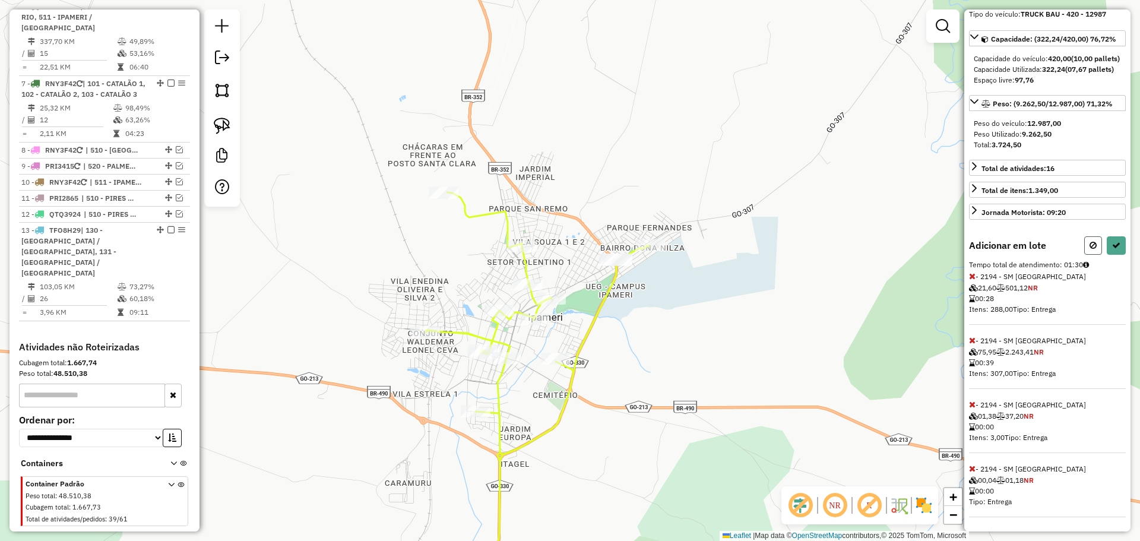
click at [1085, 248] on button at bounding box center [1094, 245] width 18 height 18
select select "*********"
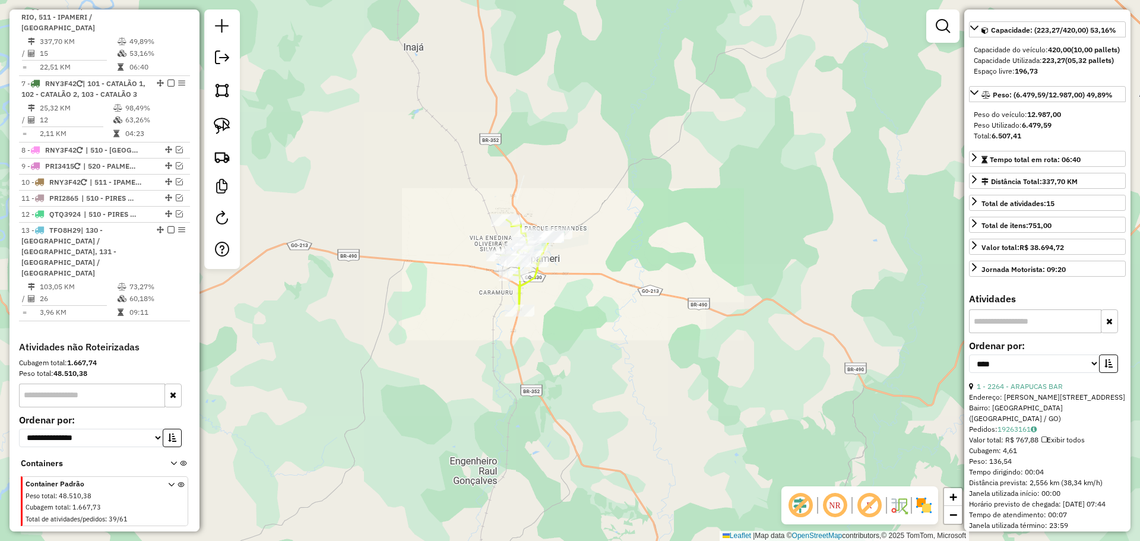
drag, startPoint x: 512, startPoint y: 123, endPoint x: 641, endPoint y: 353, distance: 263.5
click at [641, 353] on div "Janela de atendimento Grade de atendimento Capacidade Transportadoras Veículos …" at bounding box center [570, 270] width 1140 height 541
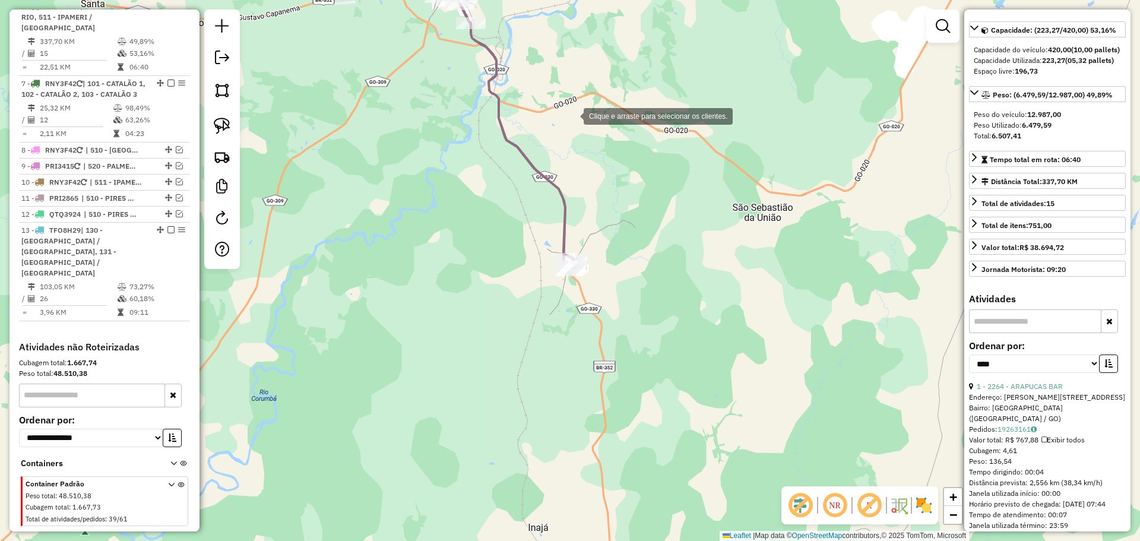
scroll to position [0, 0]
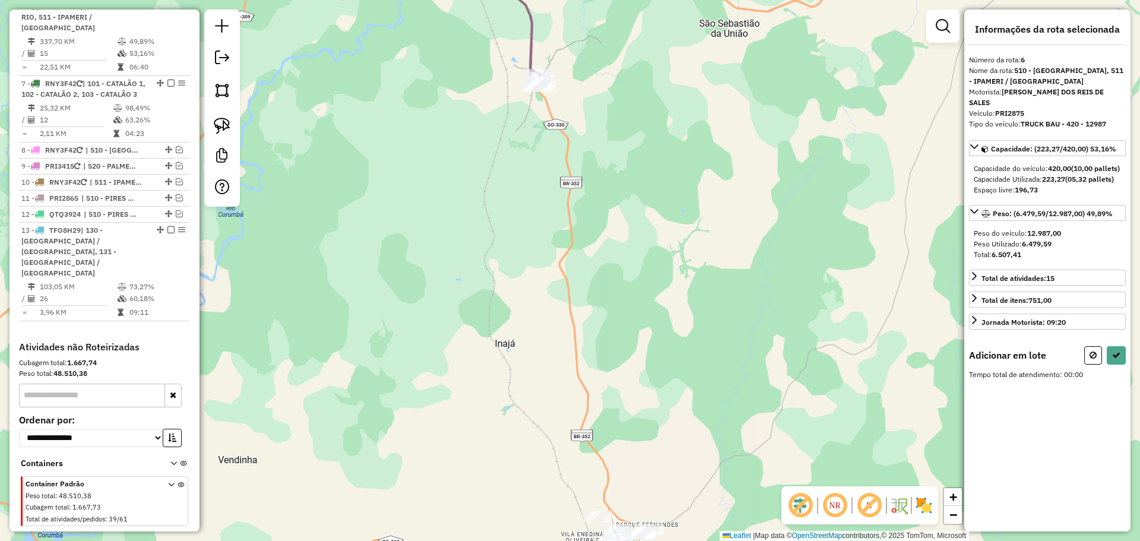
drag, startPoint x: 640, startPoint y: 396, endPoint x: 565, endPoint y: 144, distance: 263.5
click at [565, 144] on div "Janela de atendimento Grade de atendimento Capacidade Transportadoras Veículos …" at bounding box center [570, 270] width 1140 height 541
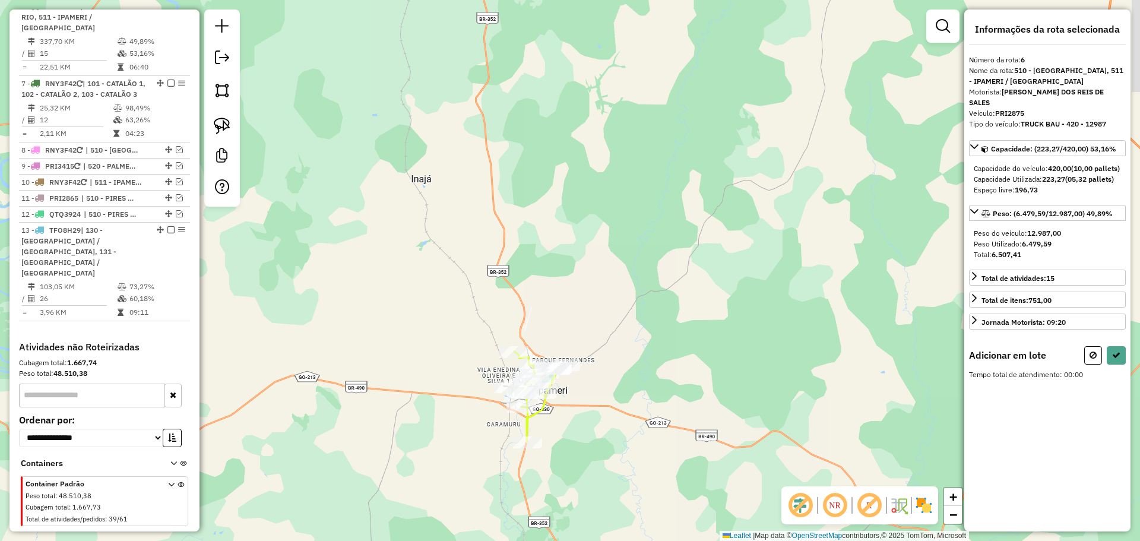
drag, startPoint x: 620, startPoint y: 327, endPoint x: 609, endPoint y: 307, distance: 23.1
click at [609, 307] on div "Janela de atendimento Grade de atendimento Capacidade Transportadoras Veículos …" at bounding box center [570, 270] width 1140 height 541
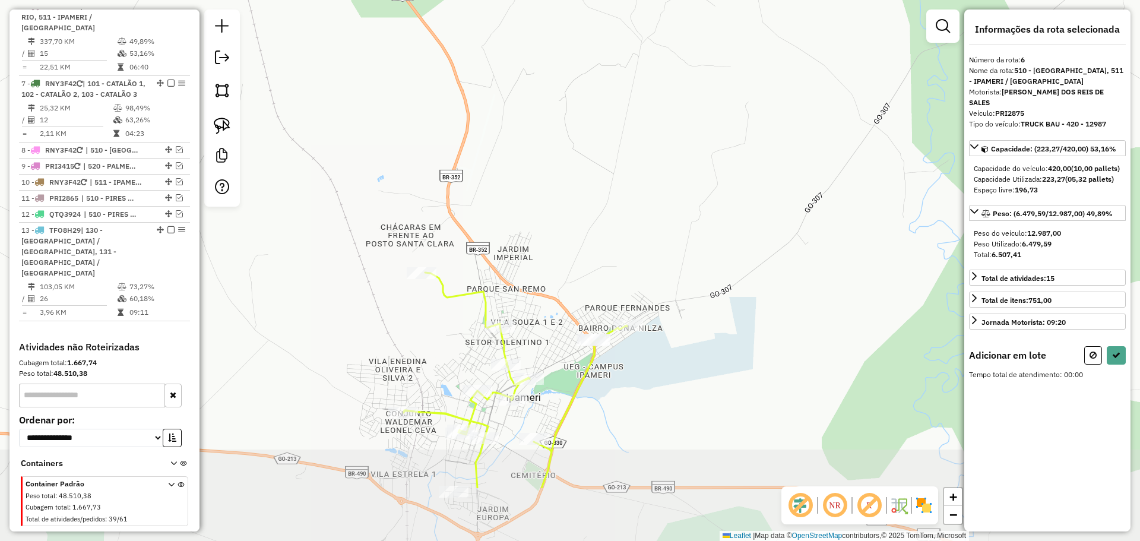
drag, startPoint x: 594, startPoint y: 402, endPoint x: 561, endPoint y: 296, distance: 110.7
click at [560, 295] on div "Janela de atendimento Grade de atendimento Capacidade Transportadoras Veículos …" at bounding box center [570, 270] width 1140 height 541
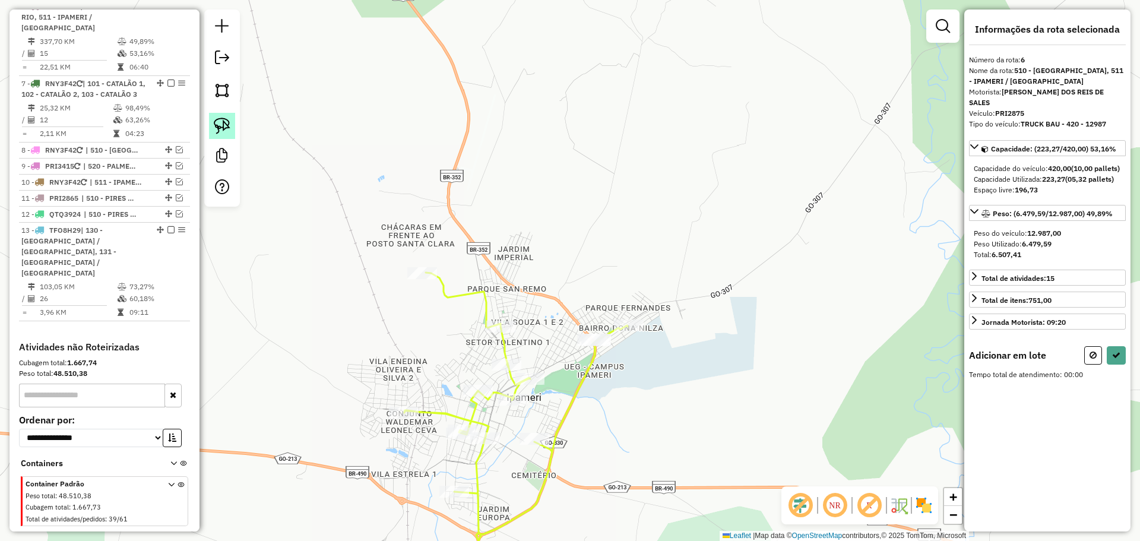
click at [230, 119] on link at bounding box center [222, 126] width 26 height 26
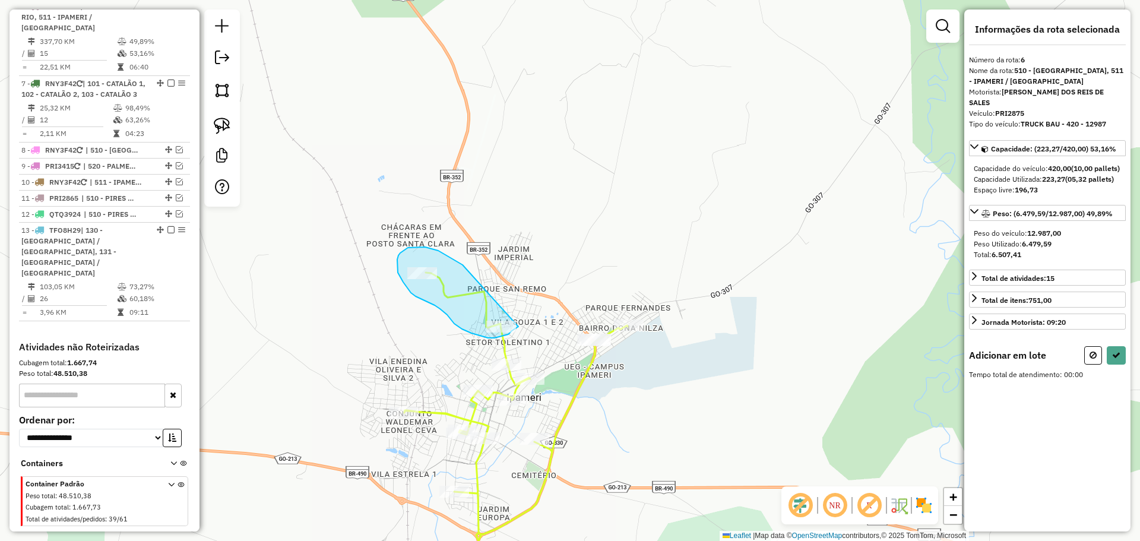
drag, startPoint x: 463, startPoint y: 265, endPoint x: 519, endPoint y: 327, distance: 83.3
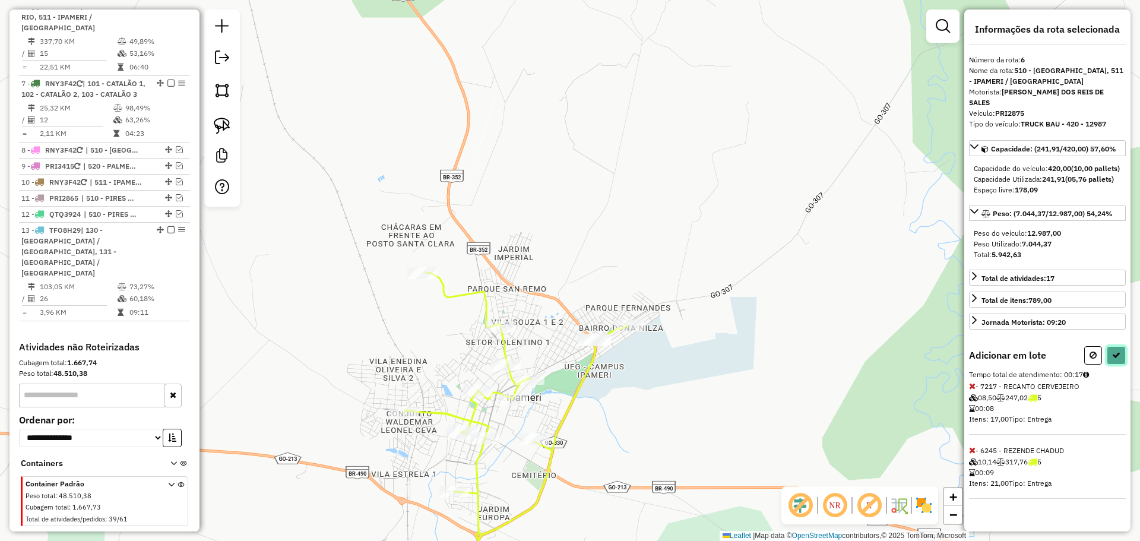
click at [1117, 354] on icon at bounding box center [1117, 355] width 8 height 8
select select "*********"
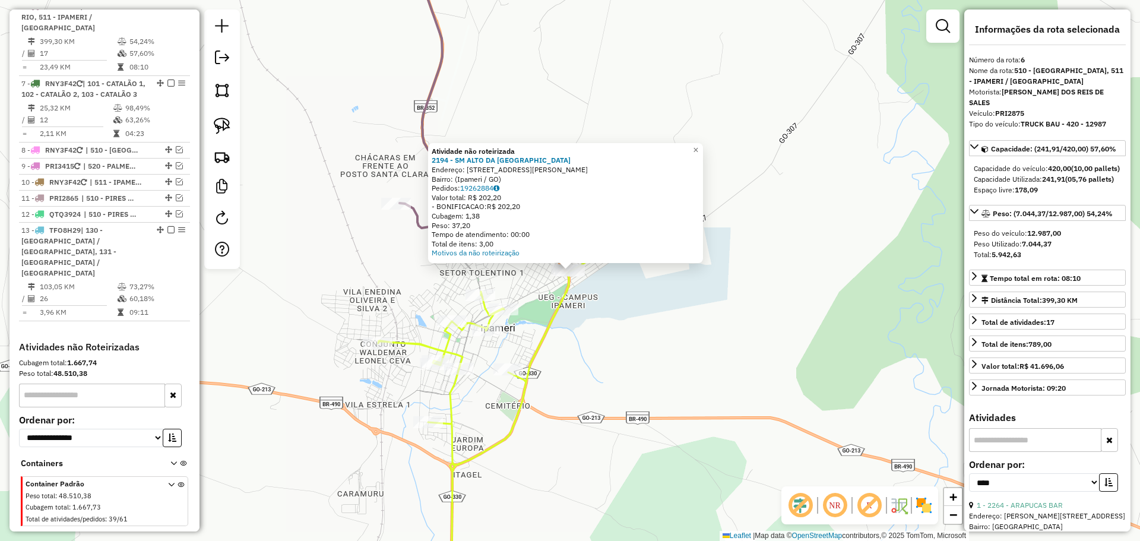
click at [597, 339] on div "Atividade não roteirizada 2194 - SM ALTO DA BOA VISTA Endereço: Avenida Vereado…" at bounding box center [570, 270] width 1140 height 541
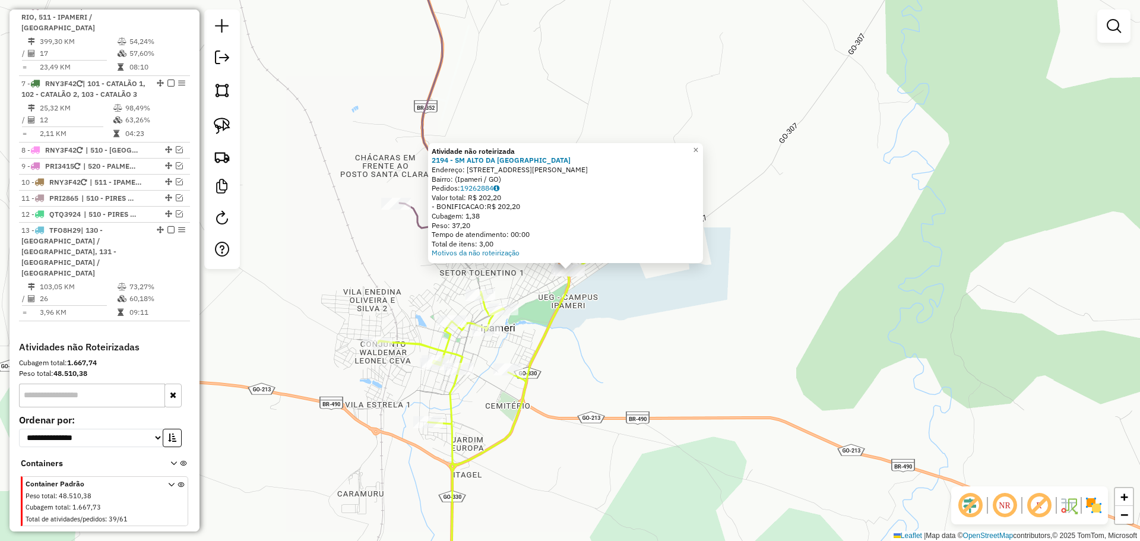
drag, startPoint x: 463, startPoint y: 179, endPoint x: 485, endPoint y: 181, distance: 21.5
click at [485, 181] on div "Bairro: (Ipameri / GO)" at bounding box center [566, 180] width 268 height 10
click at [617, 358] on div "Atividade não roteirizada 2194 - SM ALTO DA BOA VISTA Endereço: Avenida Vereado…" at bounding box center [570, 270] width 1140 height 541
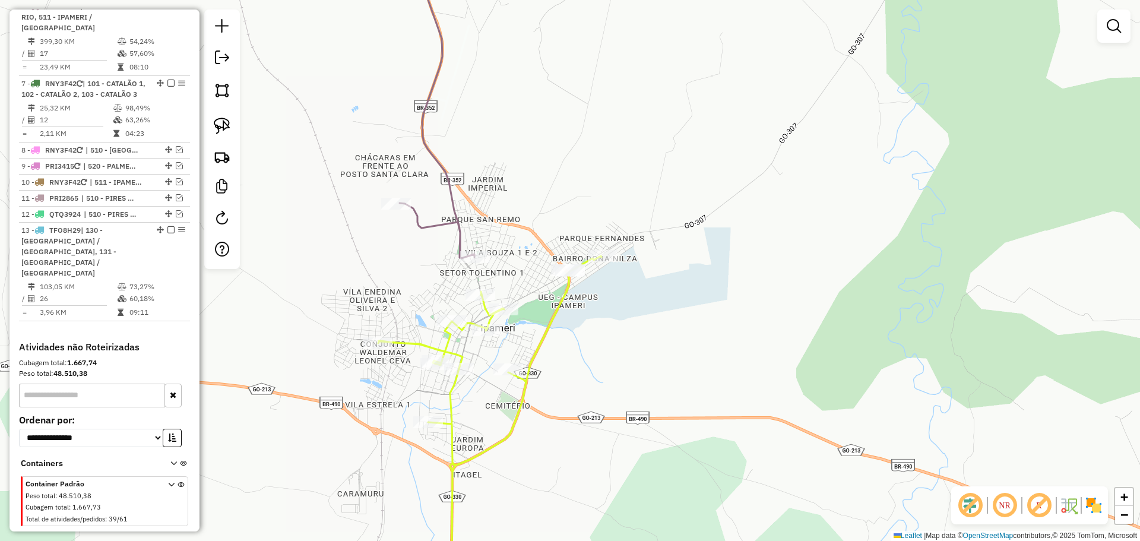
select select "*********"
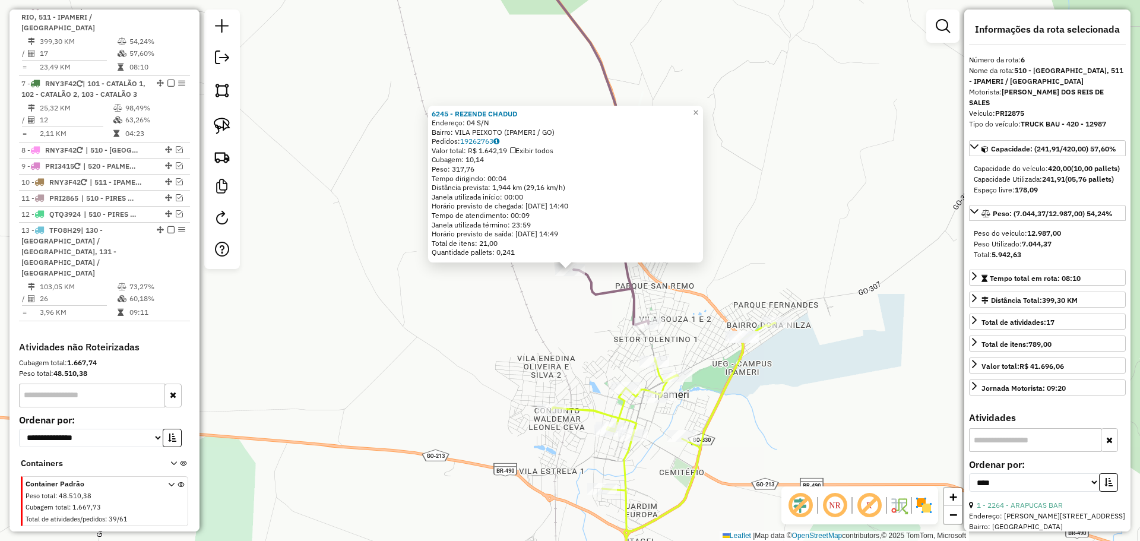
click at [463, 308] on div "6245 - REZENDE CHADUD Endereço: 04 S/N Bairro: VILA PEIXOTO (IPAMERI / GO) Pedi…" at bounding box center [570, 270] width 1140 height 541
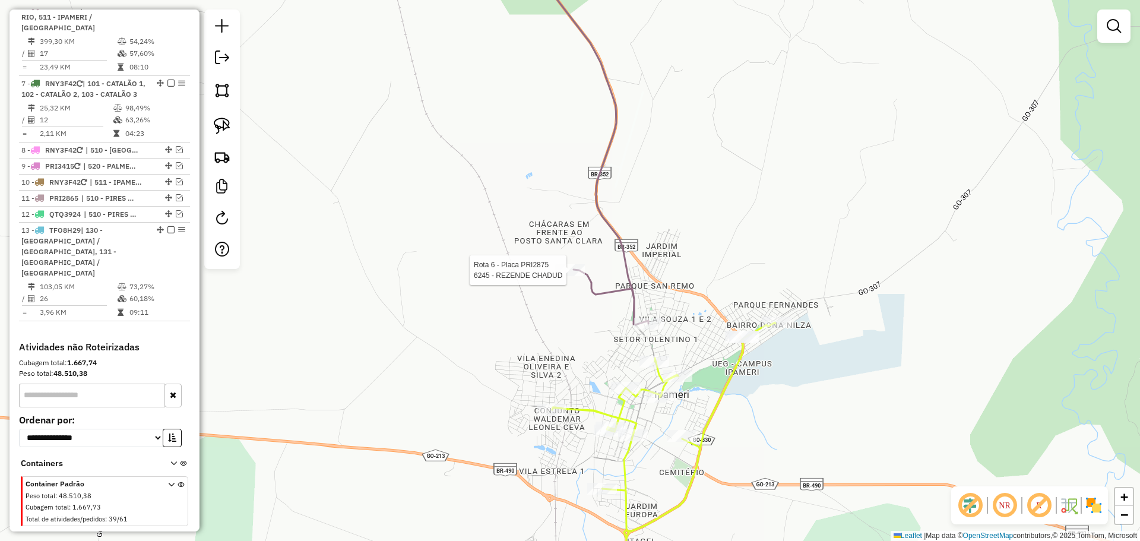
select select "*********"
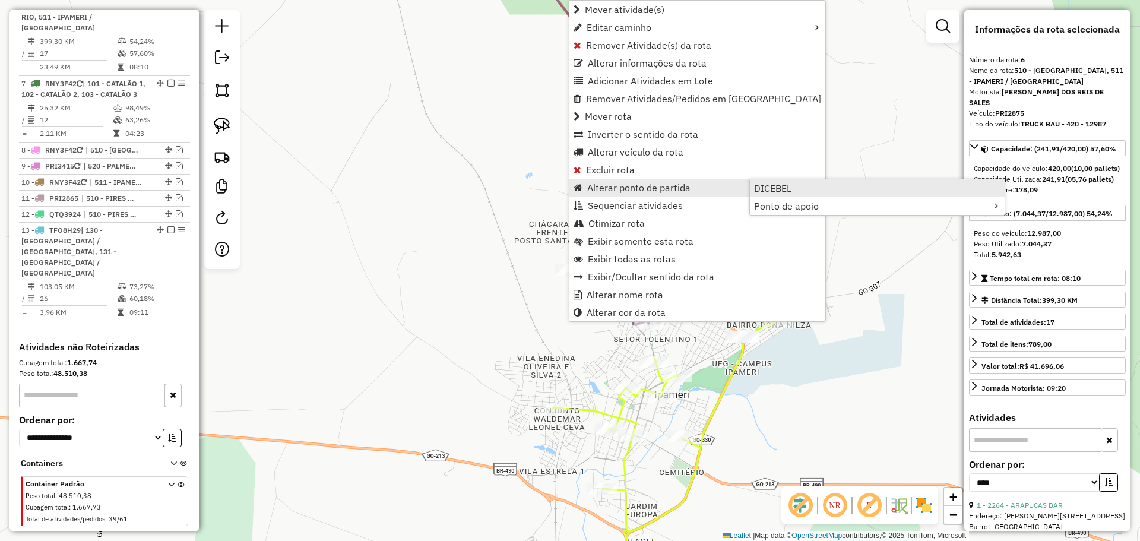
click at [769, 184] on span "DICEBEL" at bounding box center [772, 189] width 37 height 10
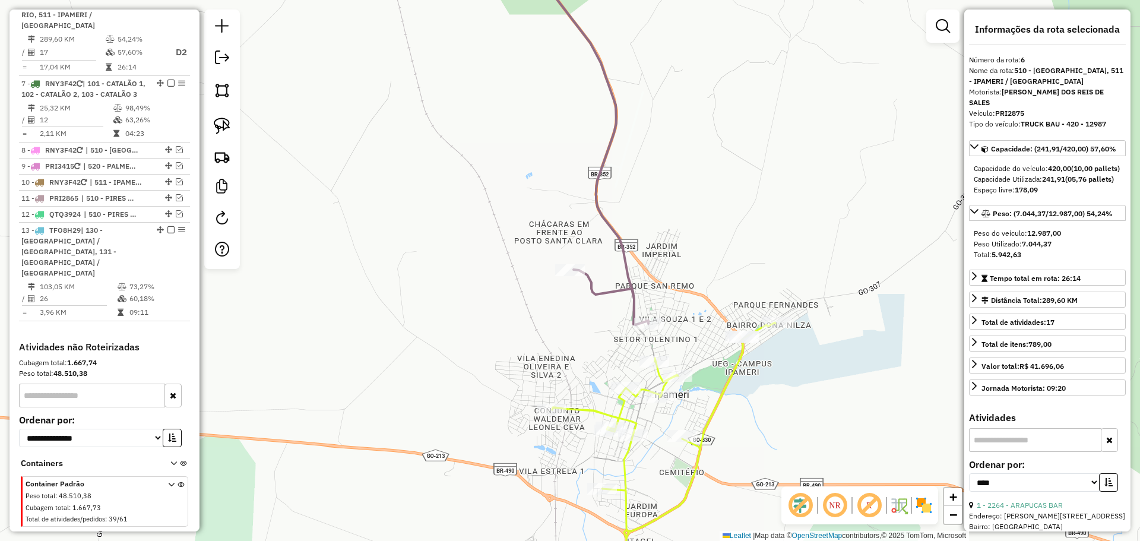
scroll to position [789, 0]
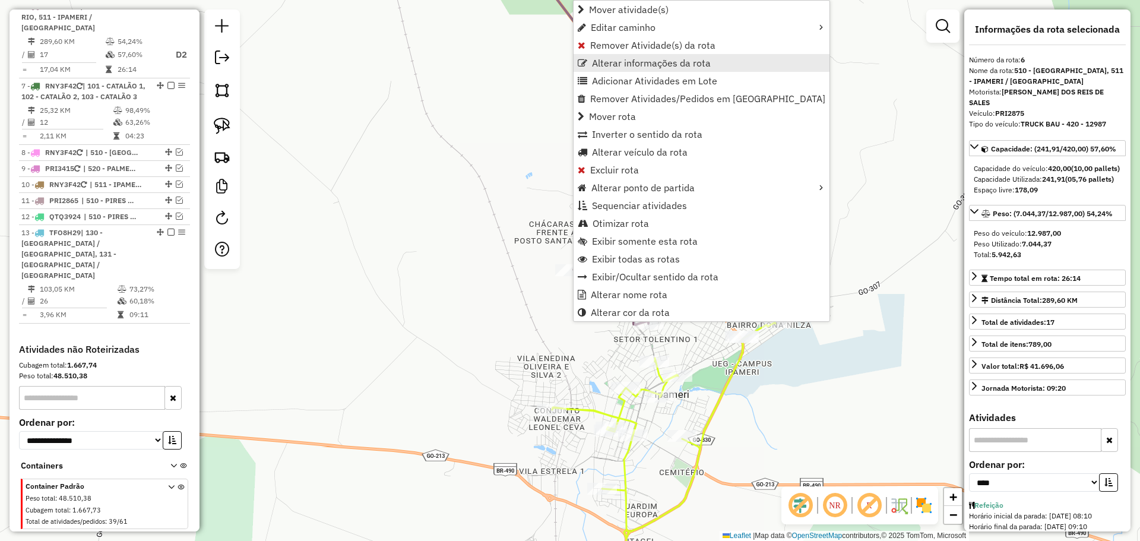
click at [623, 59] on span "Alterar informações da rota" at bounding box center [651, 63] width 119 height 10
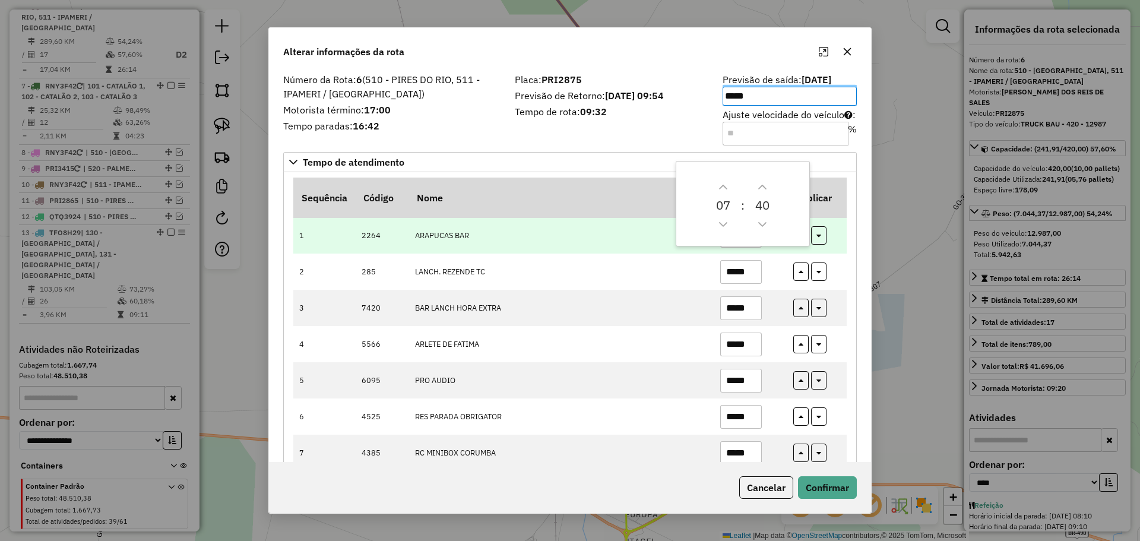
click at [563, 251] on td "ARAPUCAS BAR" at bounding box center [561, 235] width 305 height 36
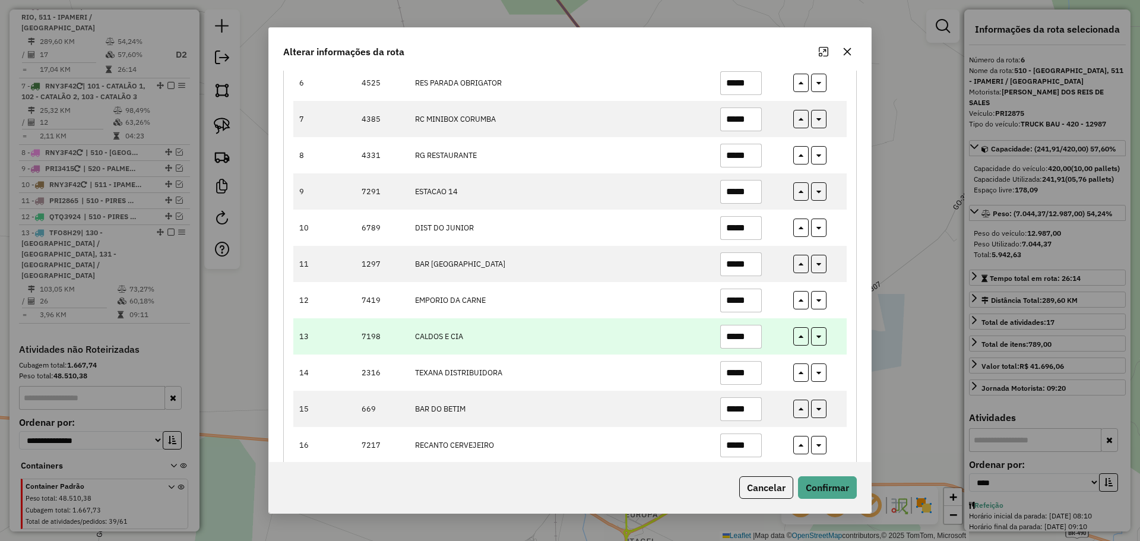
scroll to position [274, 0]
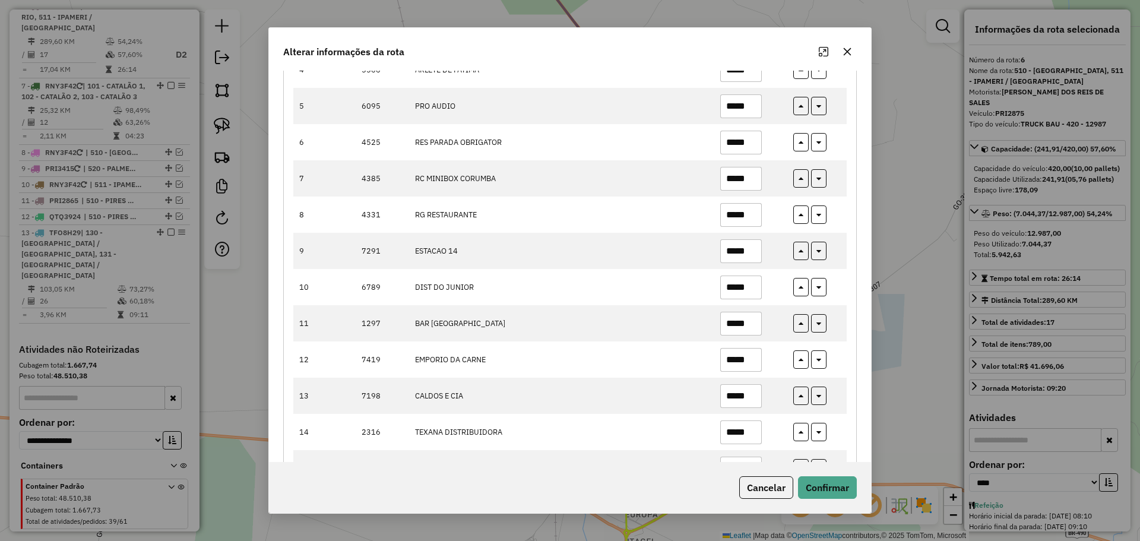
click at [838, 56] on div at bounding box center [835, 51] width 43 height 19
click at [846, 56] on button "button" at bounding box center [847, 51] width 19 height 19
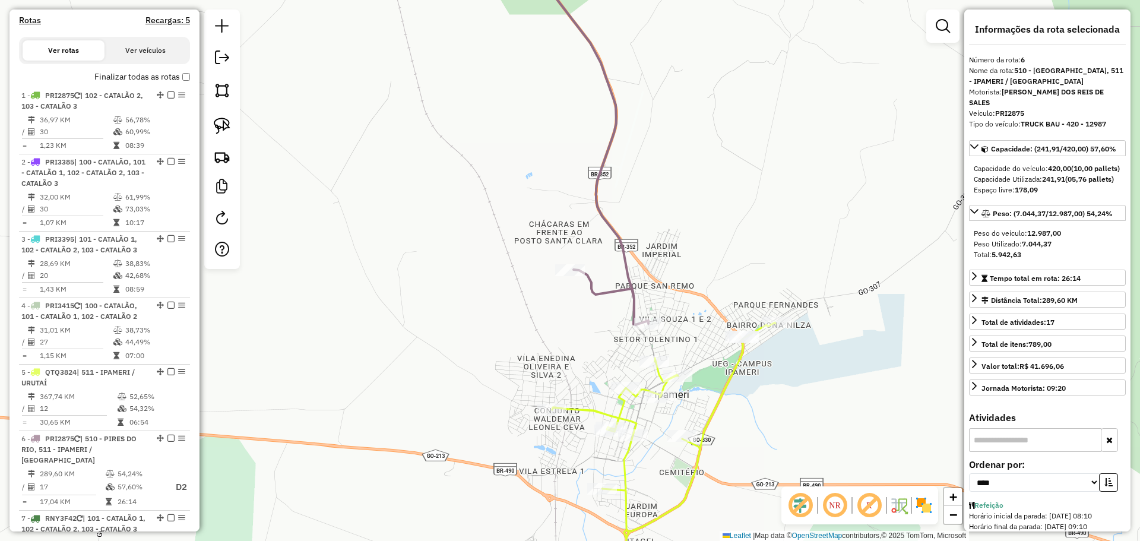
scroll to position [254, 0]
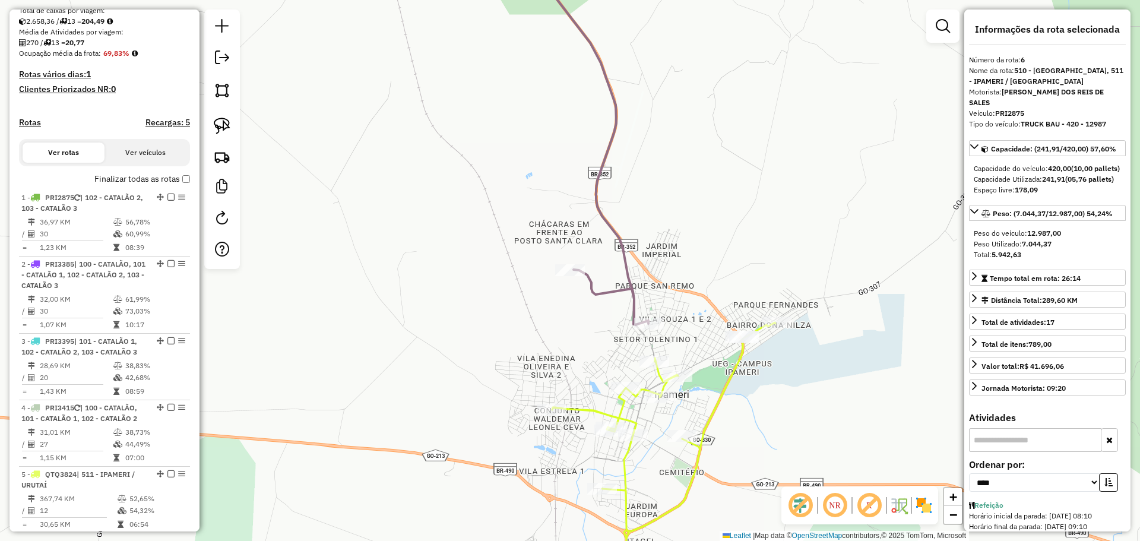
click at [165, 185] on label "Finalizar todas as rotas" at bounding box center [142, 179] width 96 height 12
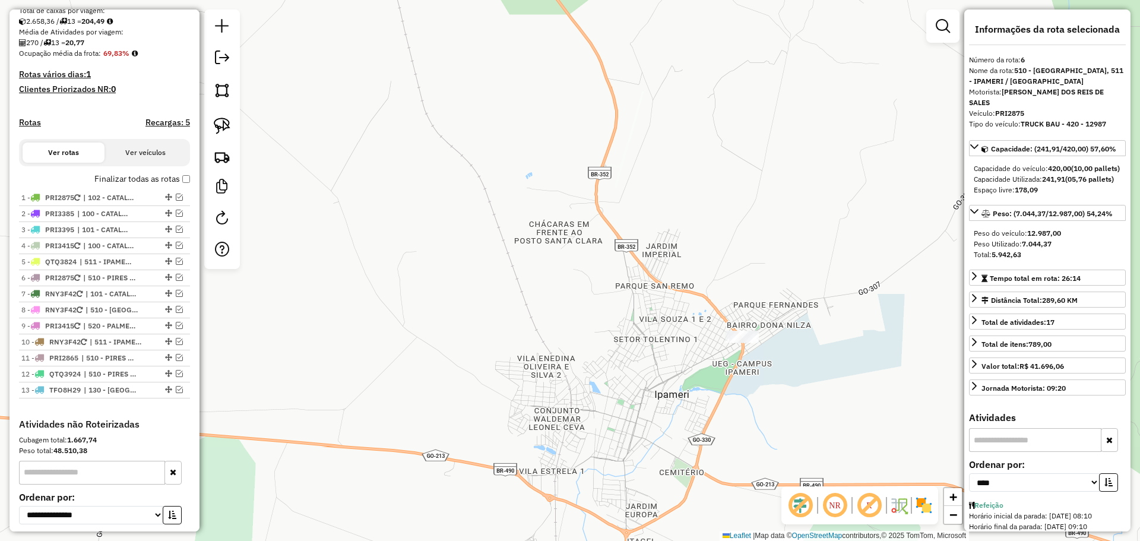
click at [164, 185] on label "Finalizar todas as rotas" at bounding box center [142, 179] width 96 height 12
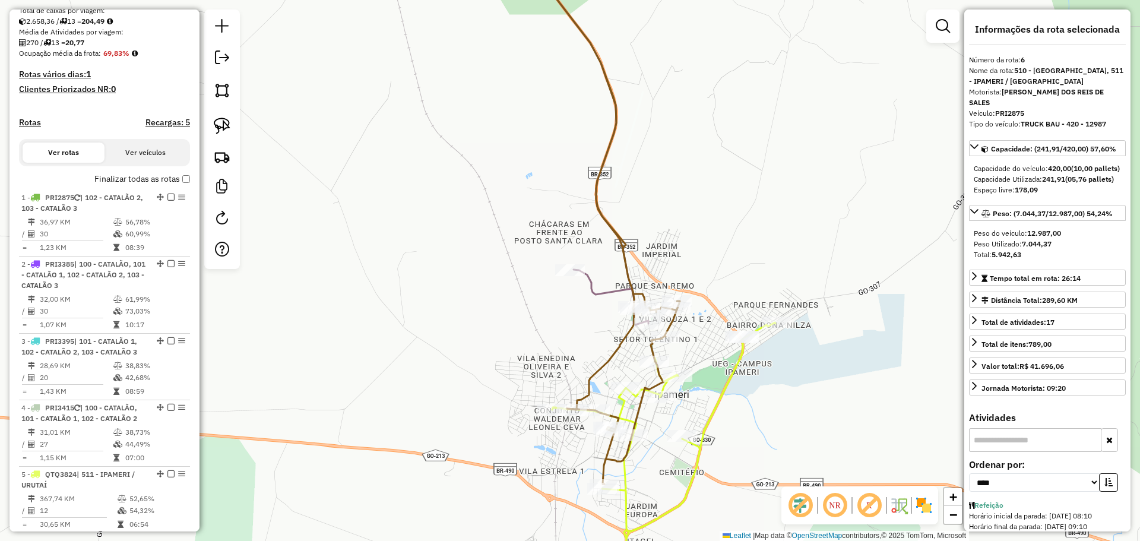
drag, startPoint x: 525, startPoint y: 368, endPoint x: 540, endPoint y: 420, distance: 54.3
click at [540, 421] on div "Janela de atendimento Grade de atendimento Capacidade Transportadoras Veículos …" at bounding box center [570, 270] width 1140 height 541
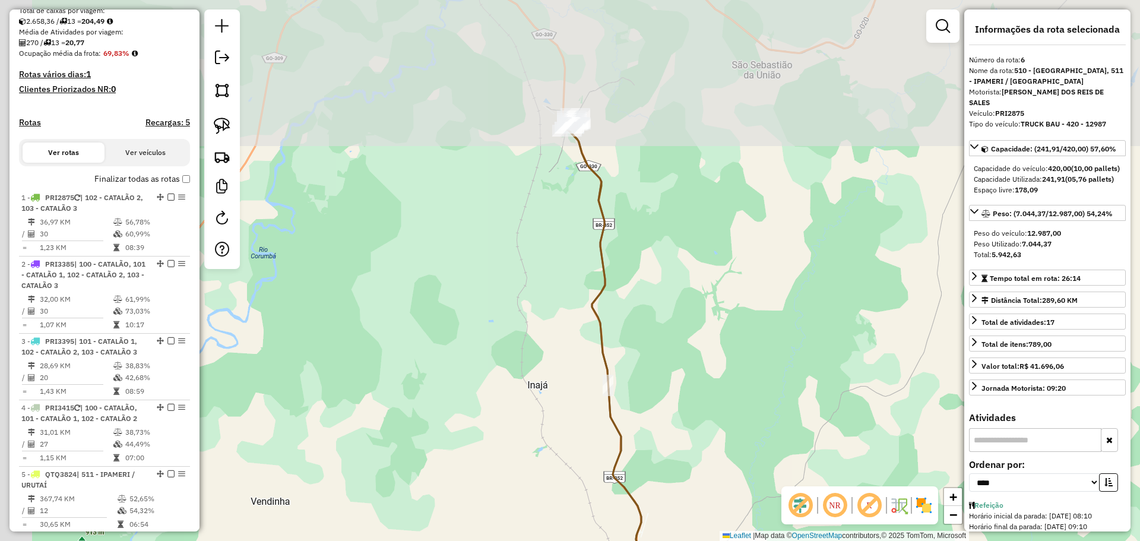
drag, startPoint x: 554, startPoint y: 258, endPoint x: 617, endPoint y: 374, distance: 132.1
click at [616, 375] on icon at bounding box center [612, 366] width 90 height 491
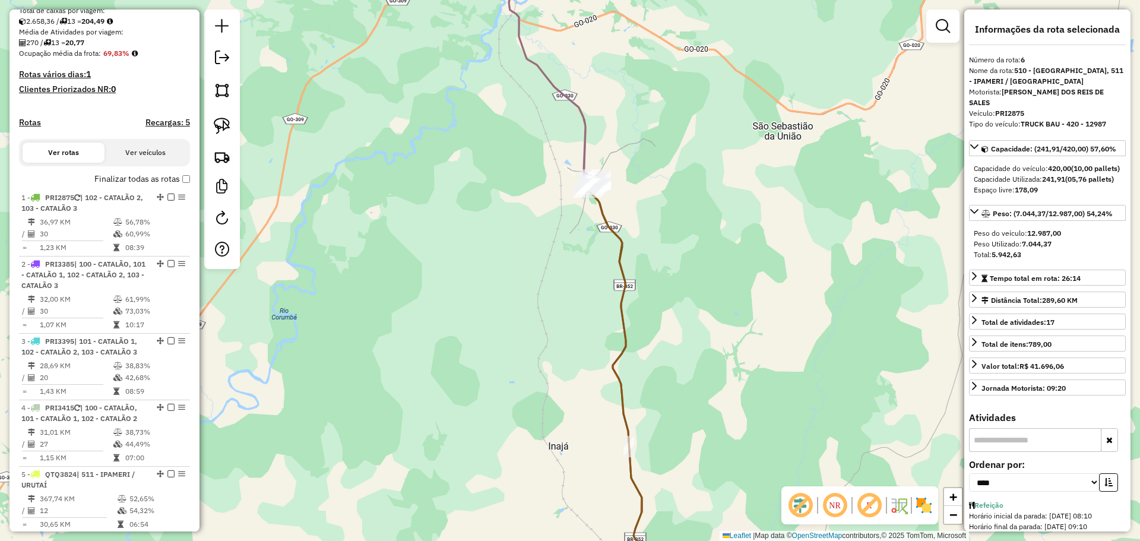
drag, startPoint x: 589, startPoint y: 253, endPoint x: 598, endPoint y: 298, distance: 46.0
click at [606, 316] on div "Janela de atendimento Grade de atendimento Capacidade Transportadoras Veículos …" at bounding box center [570, 270] width 1140 height 541
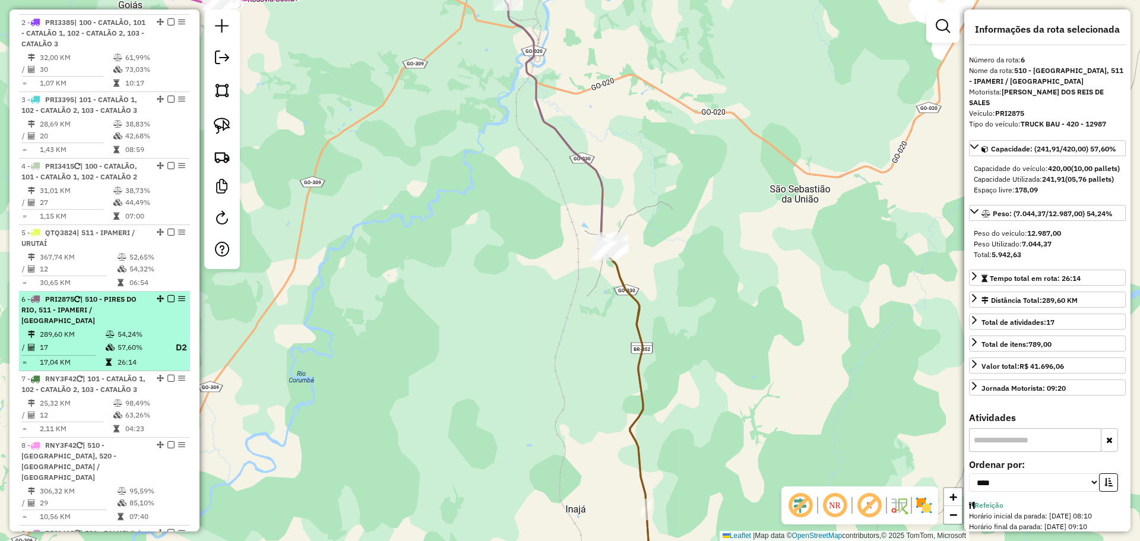
scroll to position [551, 0]
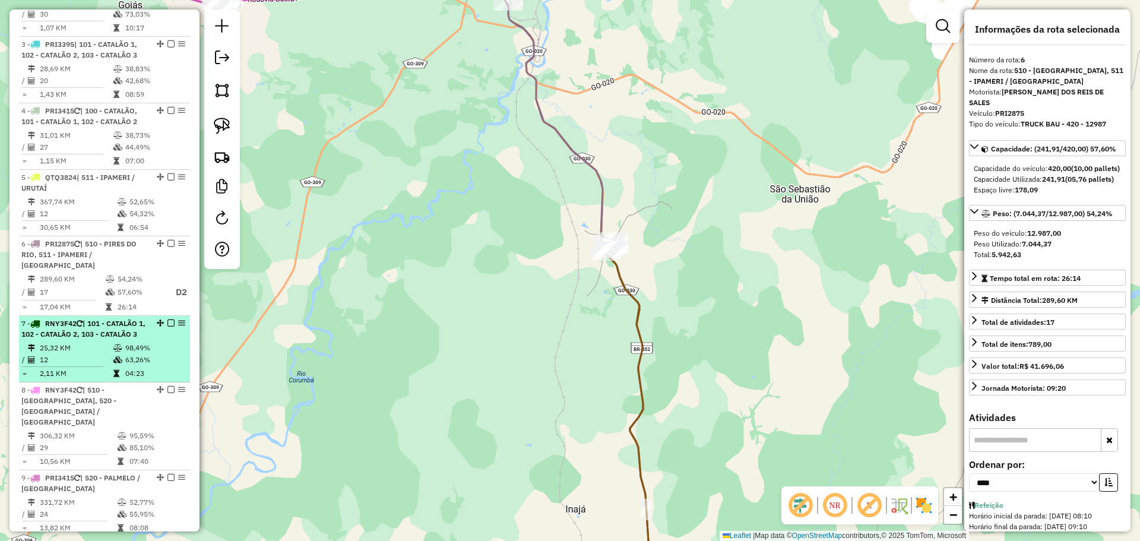
click at [170, 319] on div "7 - RNY3F42 | 101 - CATALÃO 1, 102 - CATALÃO 2, 103 - CATALÃO 3" at bounding box center [104, 328] width 166 height 21
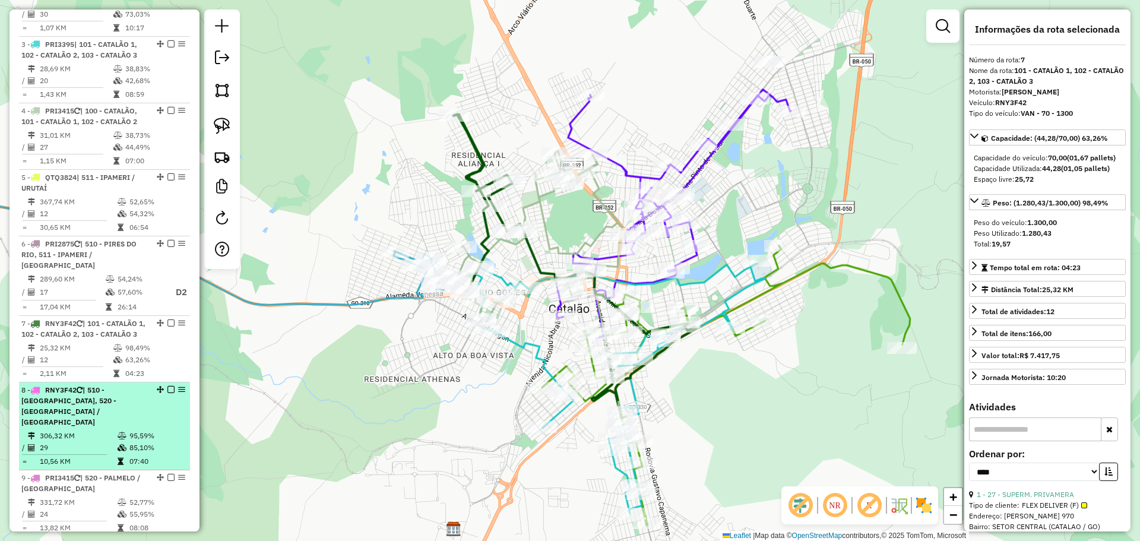
click at [168, 393] on em at bounding box center [171, 389] width 7 height 7
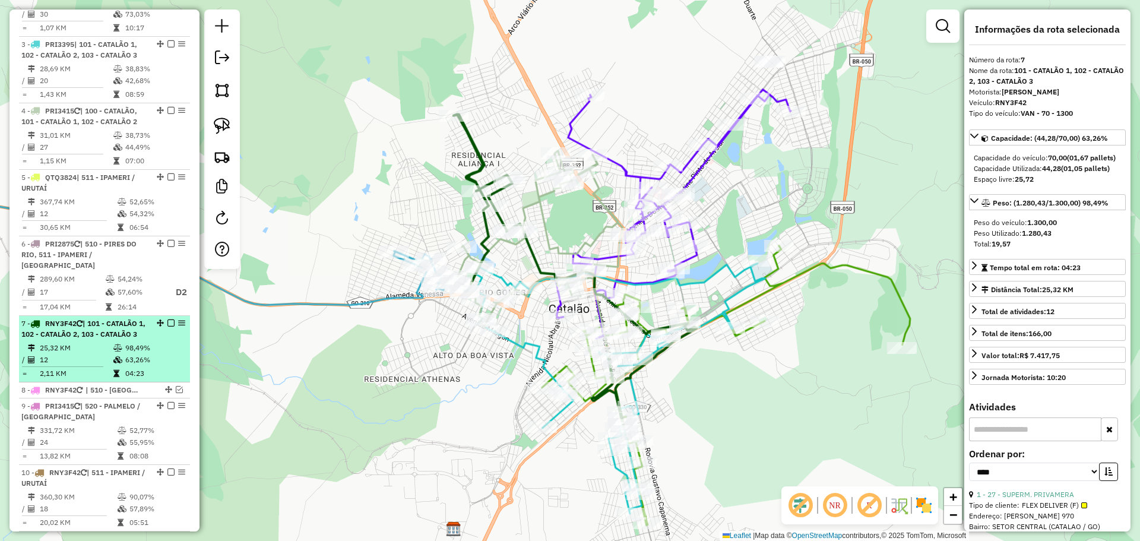
click at [171, 322] on div at bounding box center [168, 323] width 36 height 7
click at [168, 323] on em at bounding box center [171, 323] width 7 height 7
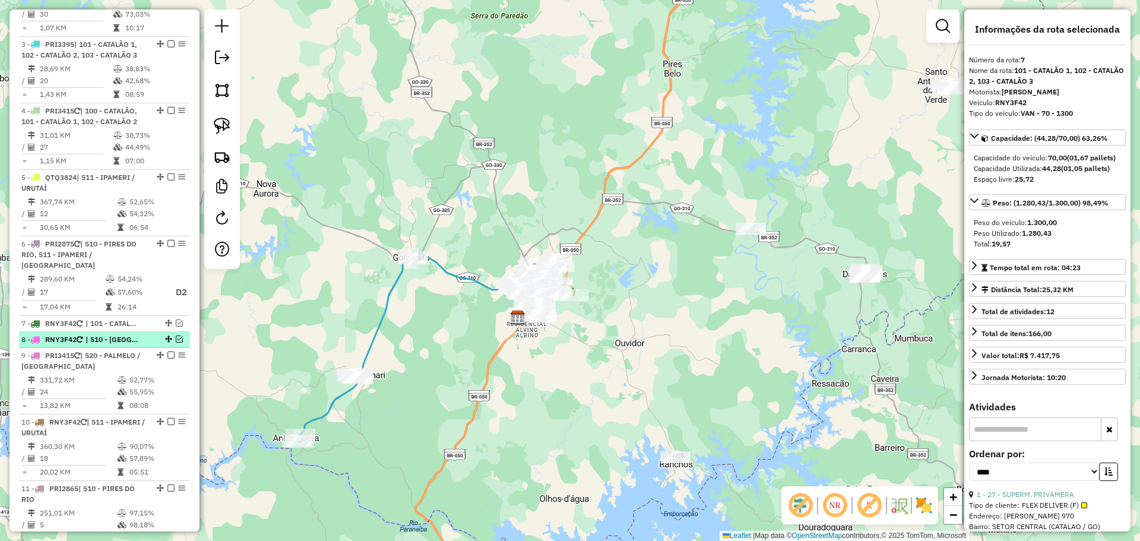
click at [176, 340] on em at bounding box center [179, 339] width 7 height 7
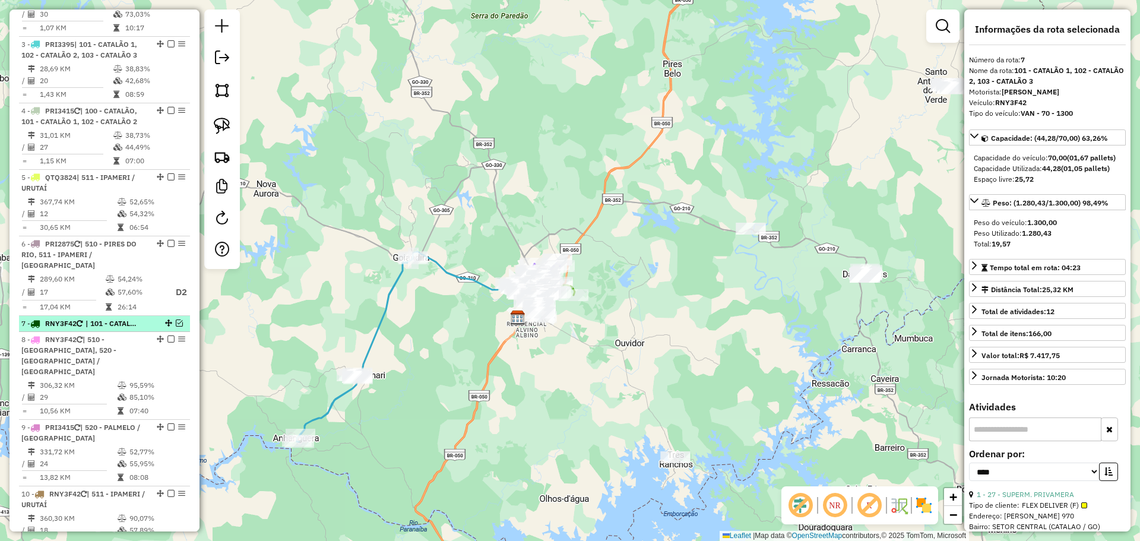
click at [176, 326] on em at bounding box center [179, 323] width 7 height 7
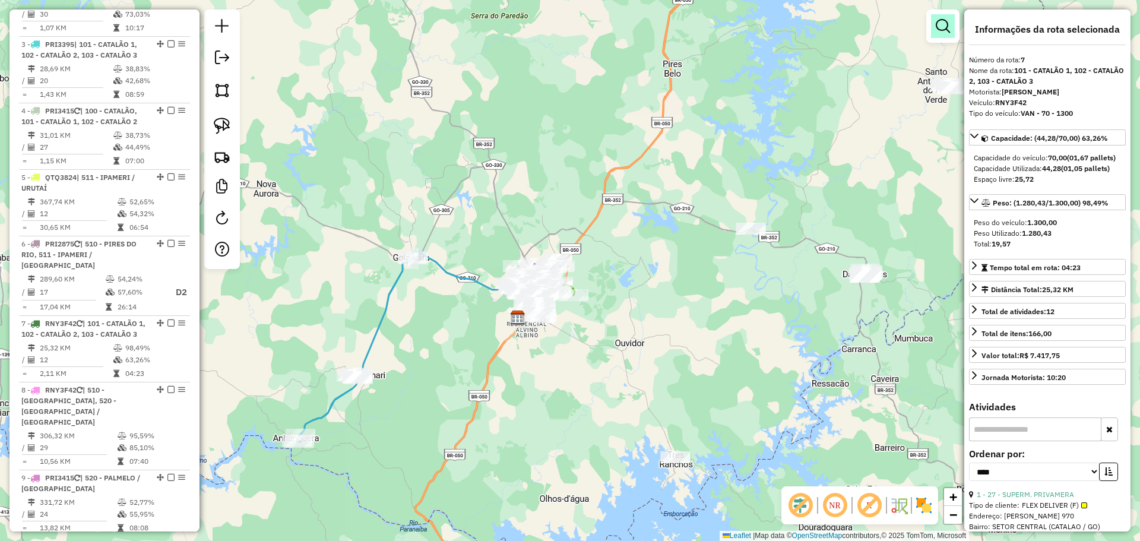
click at [938, 36] on link at bounding box center [943, 26] width 24 height 24
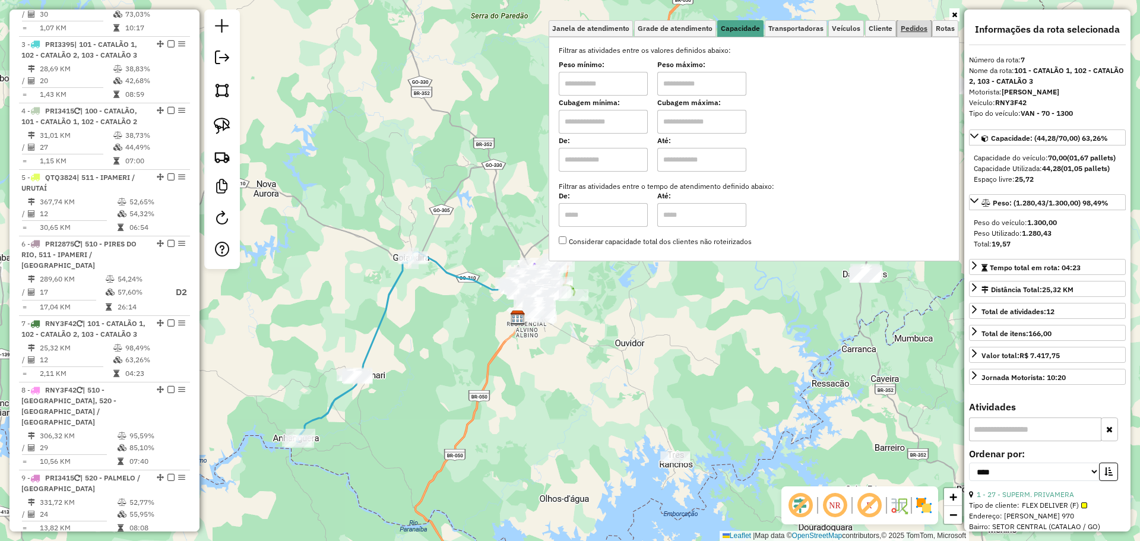
click at [910, 36] on link "Pedidos" at bounding box center [915, 28] width 34 height 17
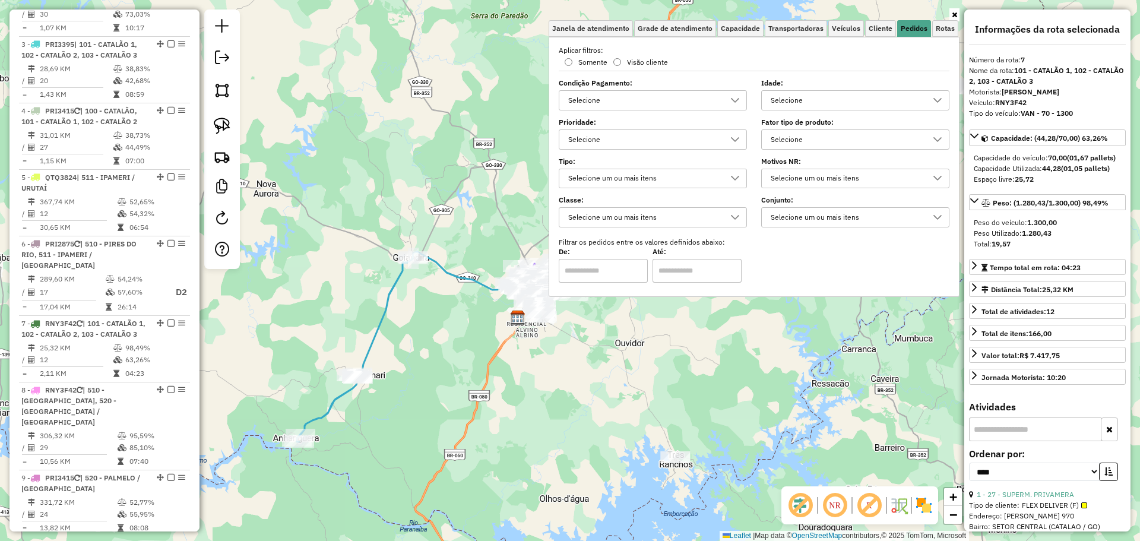
click at [849, 141] on div "Selecione" at bounding box center [847, 139] width 160 height 19
type input "****"
click at [833, 195] on span "CHOPP BRAHMA ESCURO 30L" at bounding box center [858, 194] width 128 height 14
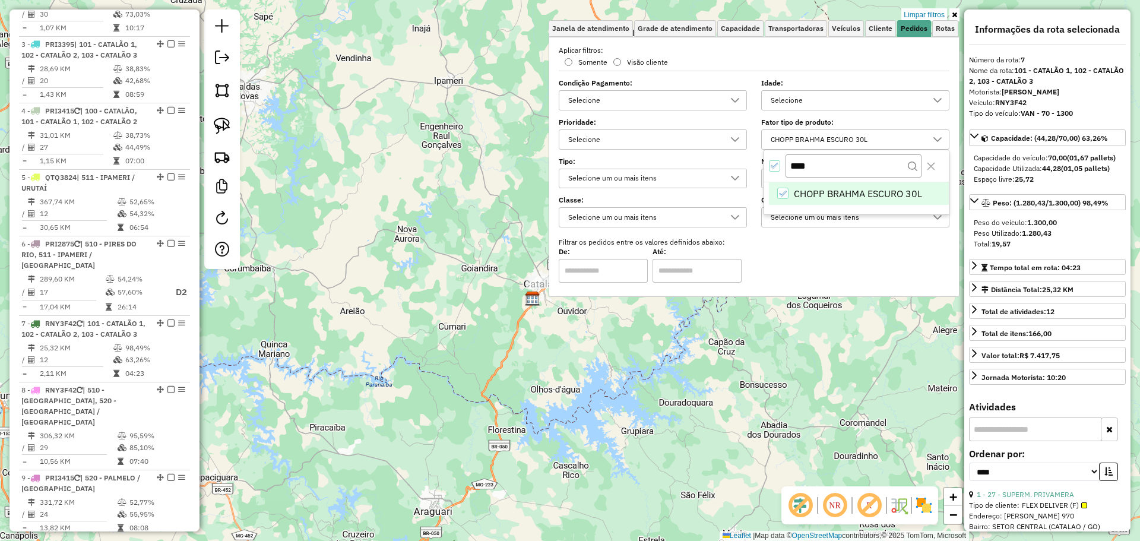
drag, startPoint x: 457, startPoint y: 243, endPoint x: 475, endPoint y: 346, distance: 104.3
click at [475, 346] on div "Limpar filtros Janela de atendimento Grade de atendimento Capacidade Transporta…" at bounding box center [570, 270] width 1140 height 541
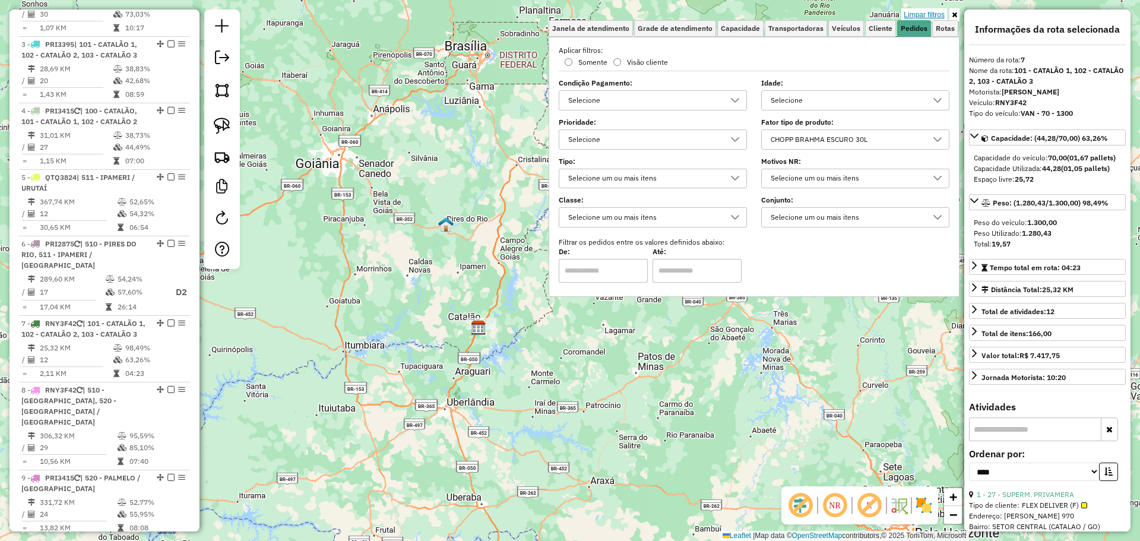
click at [924, 15] on link "Limpar filtros" at bounding box center [925, 14] width 46 height 13
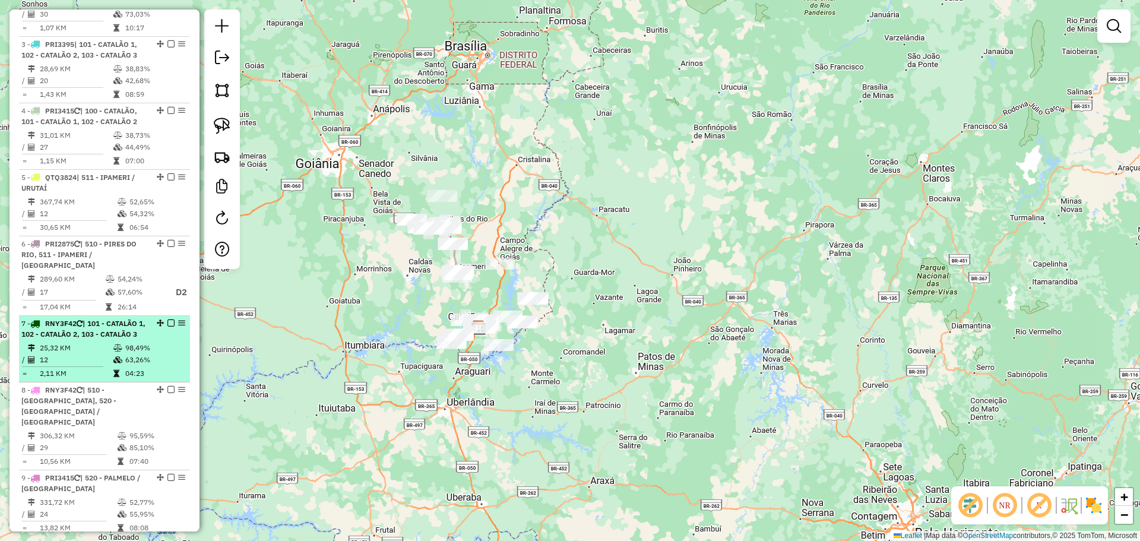
click at [168, 324] on em at bounding box center [171, 323] width 7 height 7
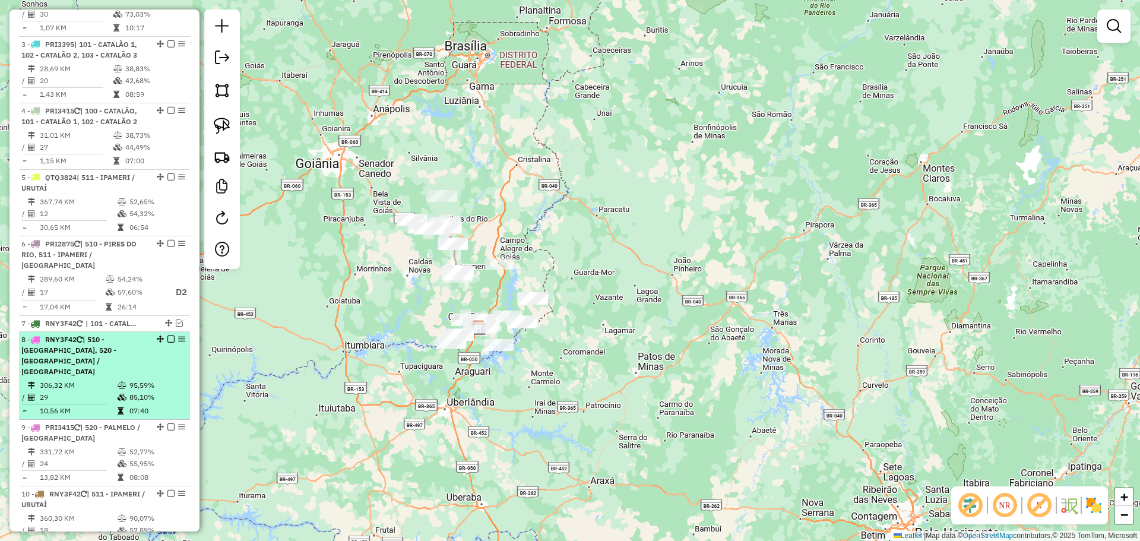
click at [168, 337] on em at bounding box center [171, 339] width 7 height 7
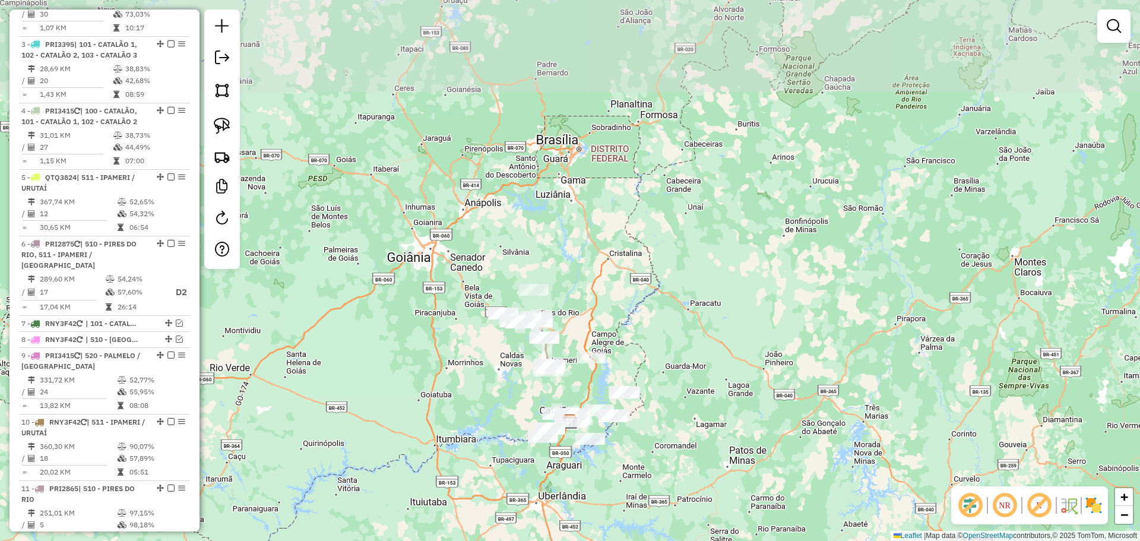
drag, startPoint x: 517, startPoint y: 201, endPoint x: 606, endPoint y: 293, distance: 127.7
click at [606, 293] on div "Janela de atendimento Grade de atendimento Capacidade Transportadoras Veículos …" at bounding box center [570, 270] width 1140 height 541
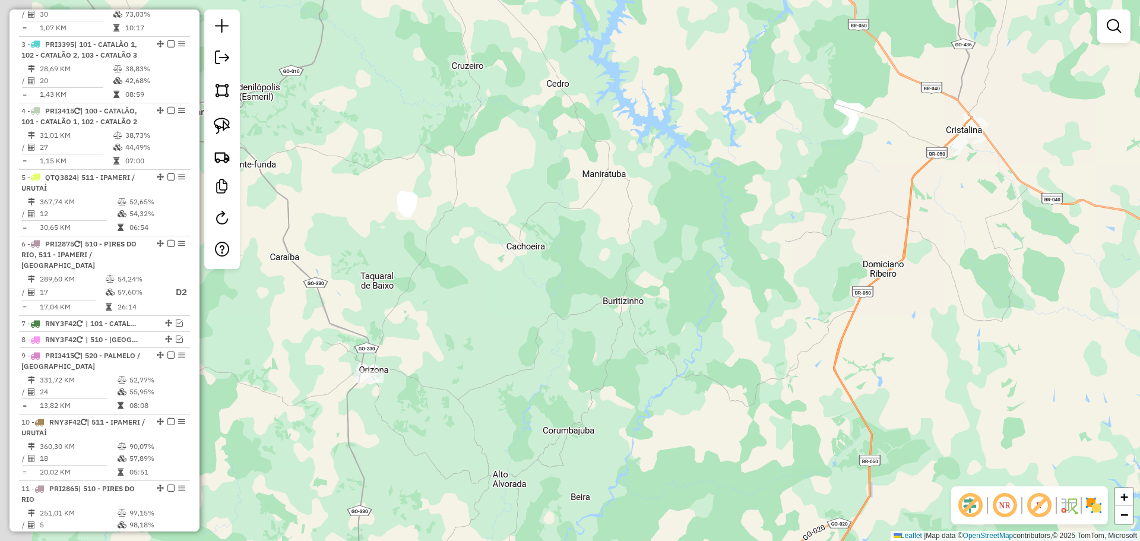
drag, startPoint x: 490, startPoint y: 335, endPoint x: 816, endPoint y: 309, distance: 327.1
click at [827, 309] on div "Janela de atendimento Grade de atendimento Capacidade Transportadoras Veículos …" at bounding box center [570, 270] width 1140 height 541
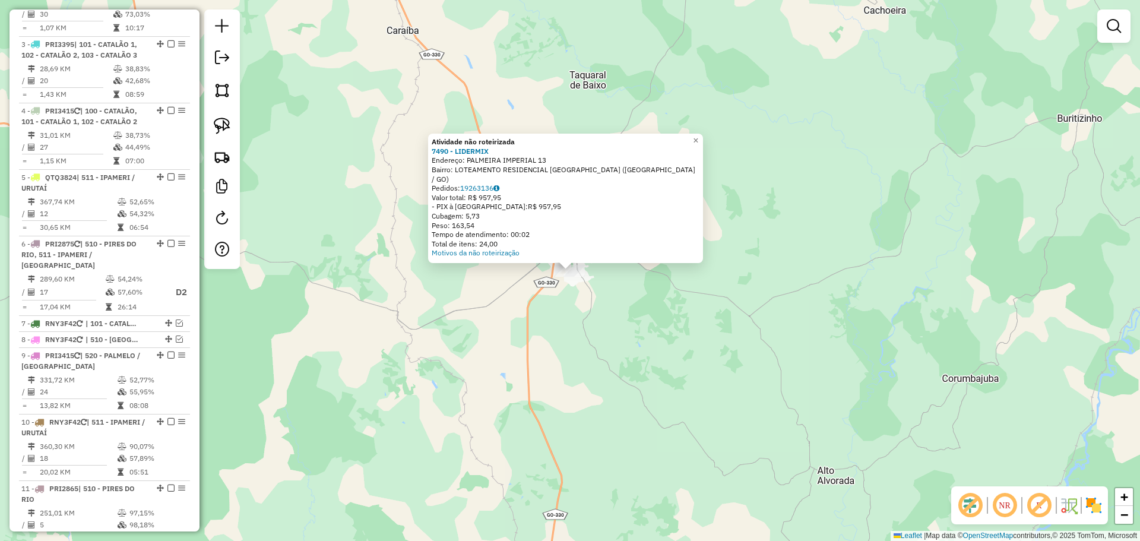
drag, startPoint x: 615, startPoint y: 180, endPoint x: 677, endPoint y: 185, distance: 61.4
click at [677, 185] on div "Atividade não roteirizada 7490 - LIDERMIX Endereço: PALMEIRA IMPERIAL 13 Bairro…" at bounding box center [566, 197] width 268 height 121
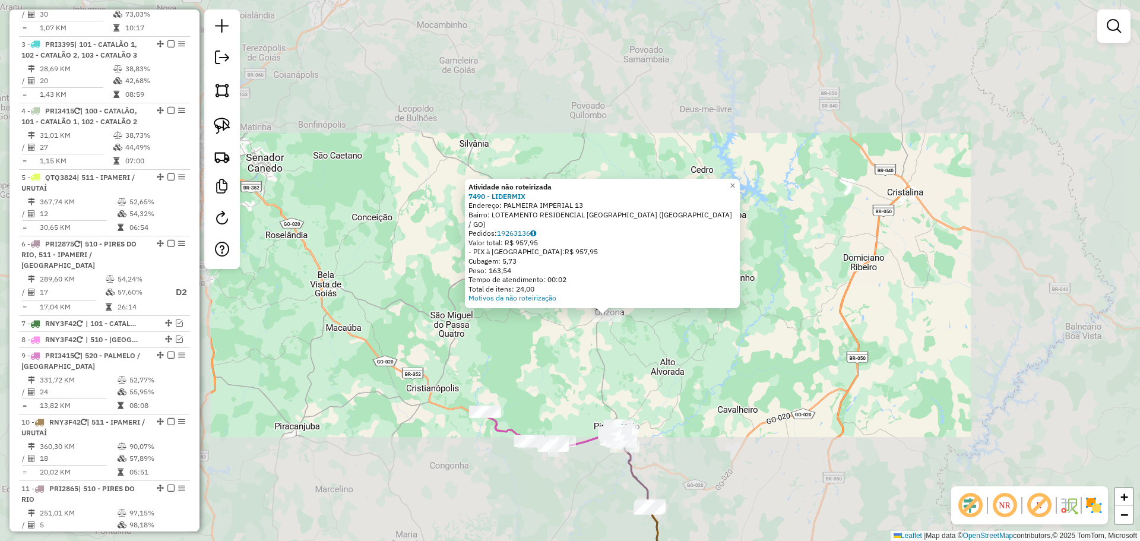
click at [617, 366] on div "Atividade não roteirizada 7490 - LIDERMIX Endereço: PALMEIRA IMPERIAL 13 Bairro…" at bounding box center [570, 270] width 1140 height 541
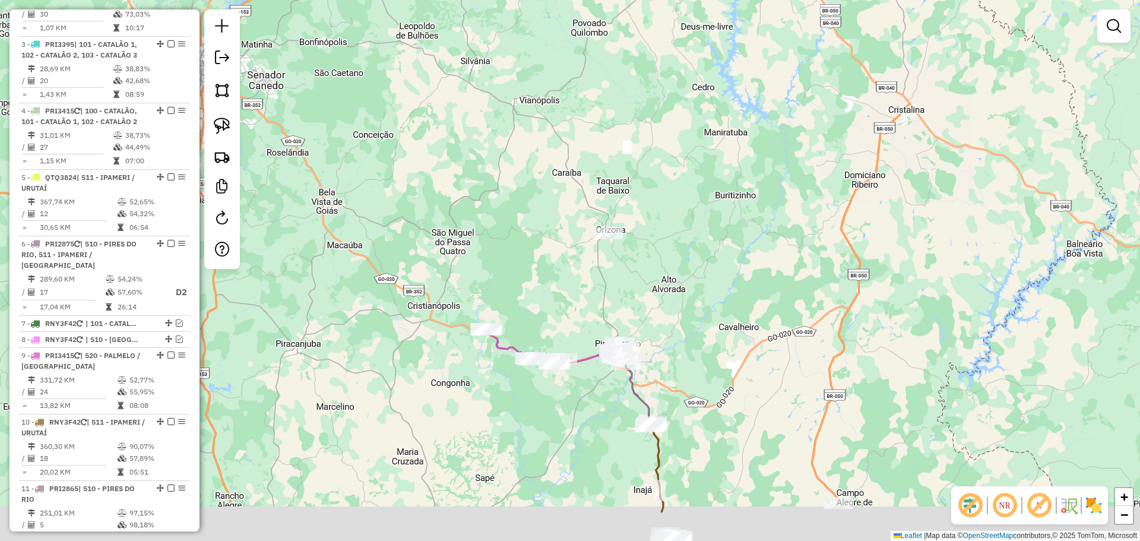
drag, startPoint x: 678, startPoint y: 356, endPoint x: 678, endPoint y: 280, distance: 76.6
click at [678, 280] on div "Janela de atendimento Grade de atendimento Capacidade Transportadoras Veículos …" at bounding box center [570, 270] width 1140 height 541
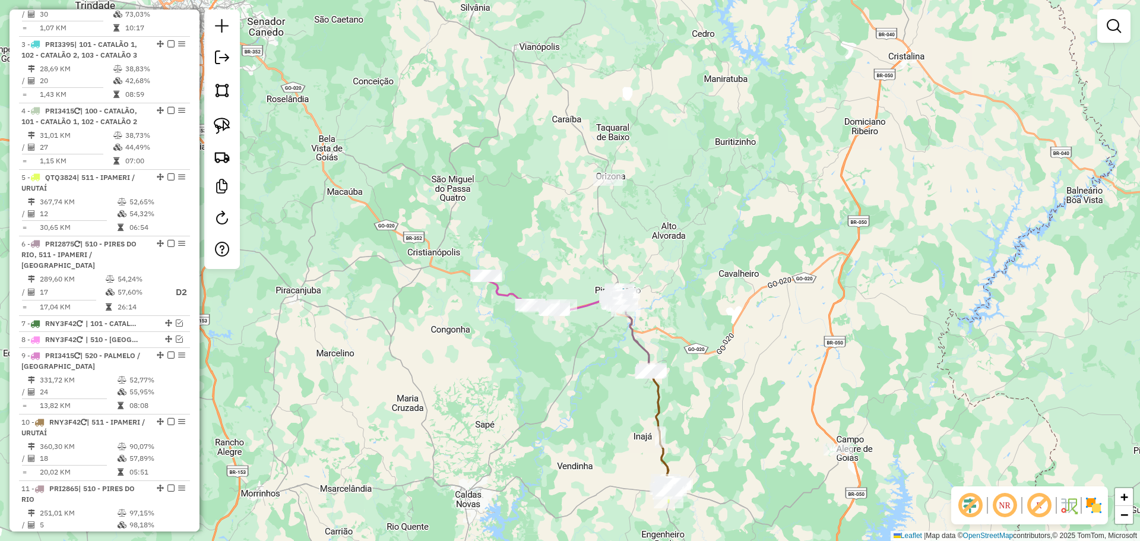
click at [586, 308] on icon at bounding box center [550, 293] width 130 height 35
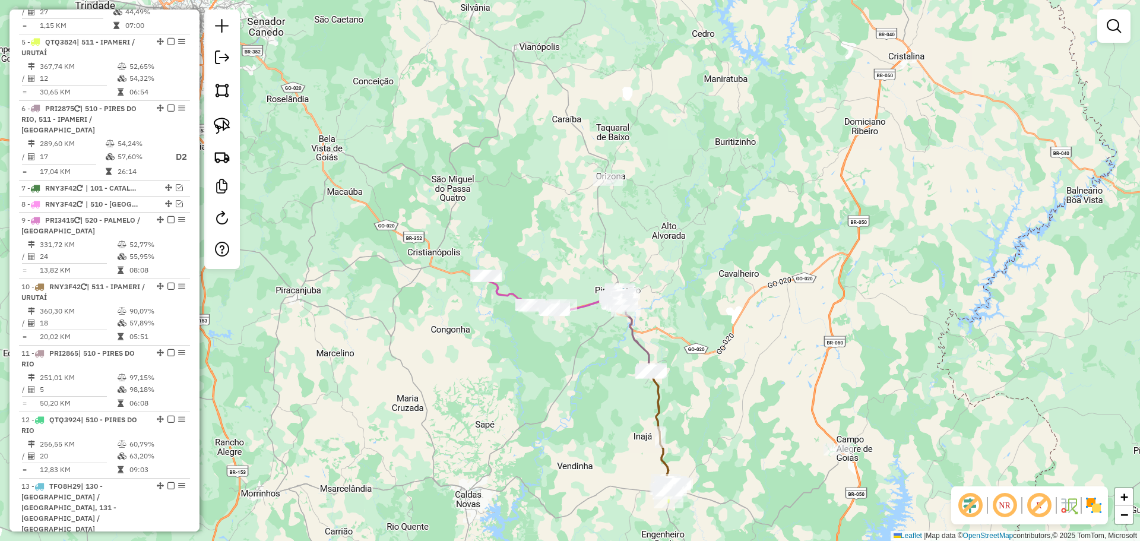
select select "*********"
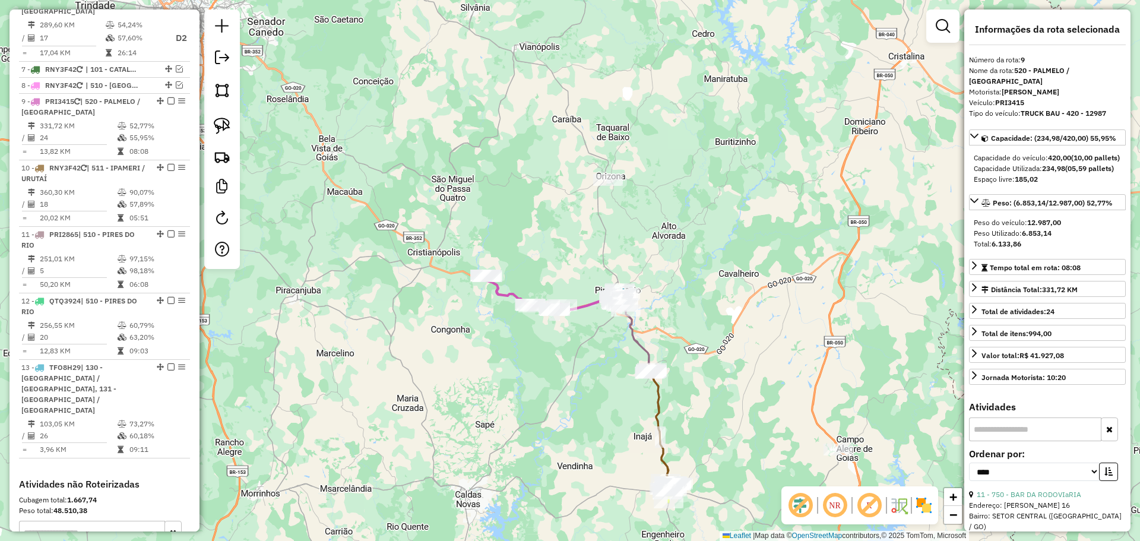
scroll to position [890, 0]
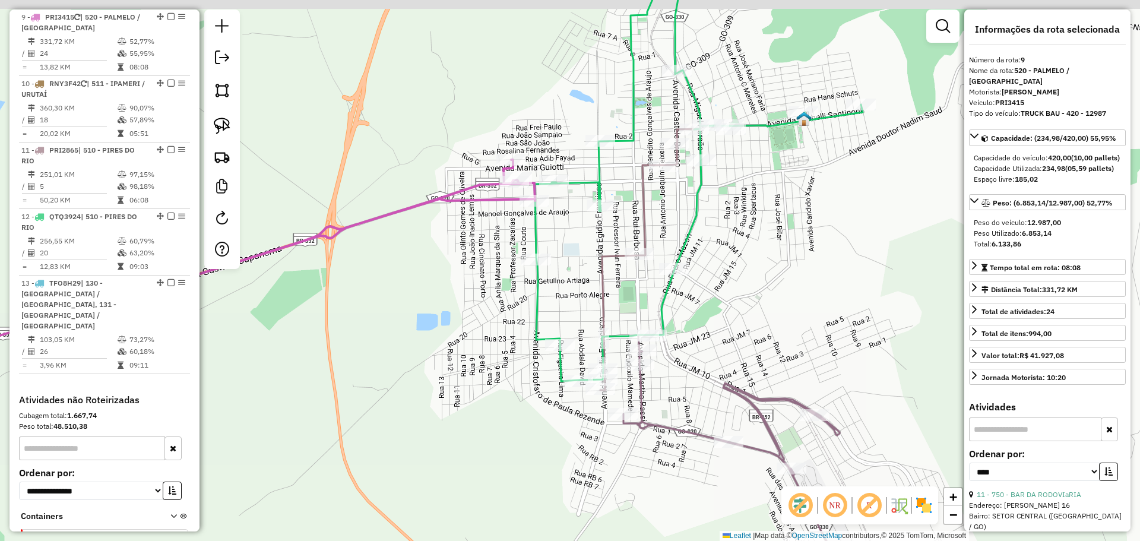
drag, startPoint x: 710, startPoint y: 252, endPoint x: 774, endPoint y: 276, distance: 68.4
click at [773, 276] on div "Janela de atendimento Grade de atendimento Capacidade Transportadoras Veículos …" at bounding box center [570, 270] width 1140 height 541
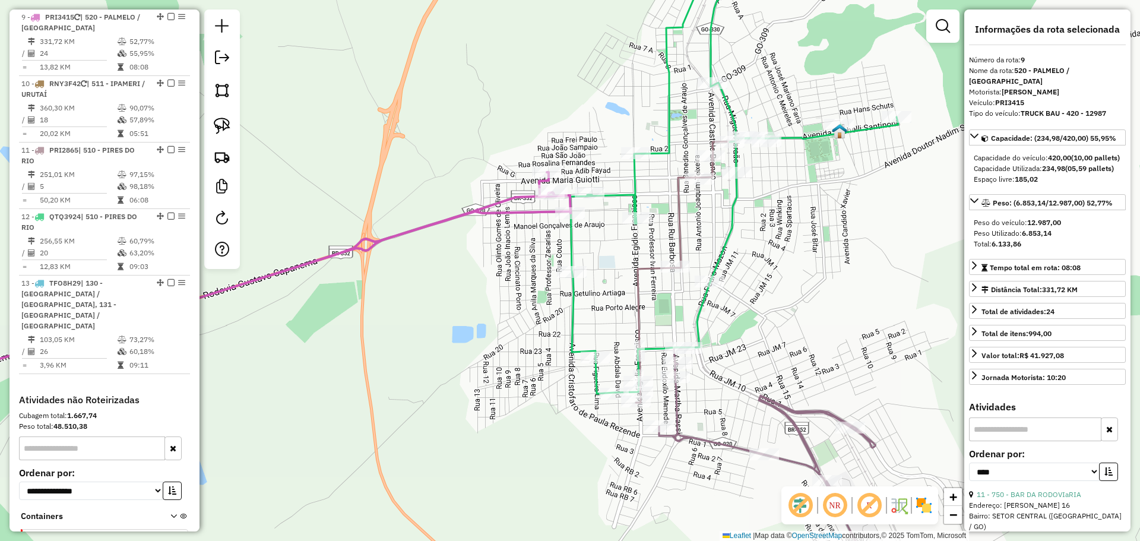
click at [512, 201] on icon at bounding box center [228, 283] width 685 height 223
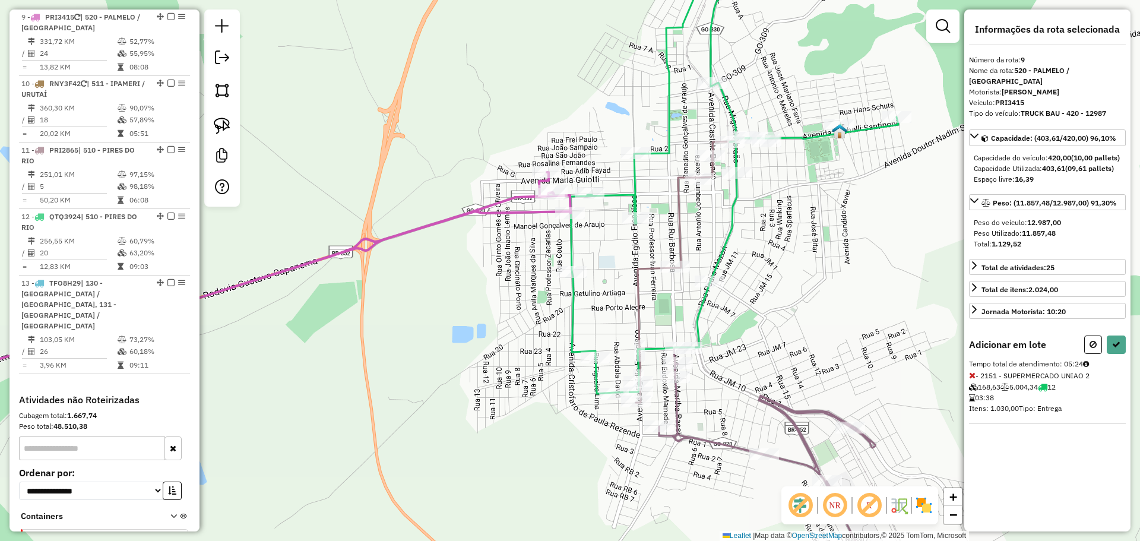
click at [973, 377] on icon at bounding box center [972, 375] width 7 height 8
click at [1109, 340] on button at bounding box center [1116, 345] width 19 height 18
select select "*********"
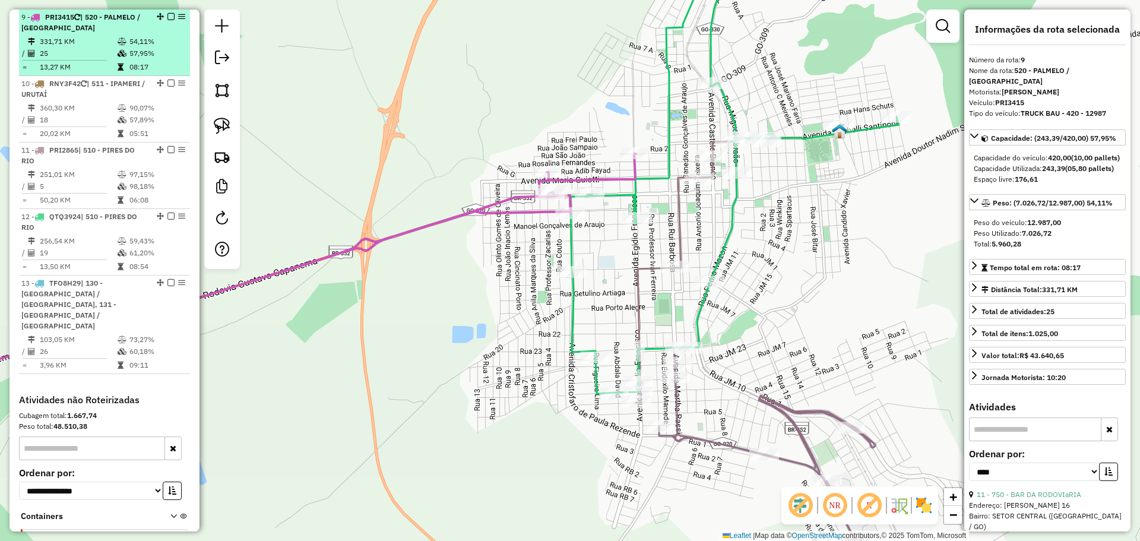
click at [168, 18] on em at bounding box center [171, 16] width 7 height 7
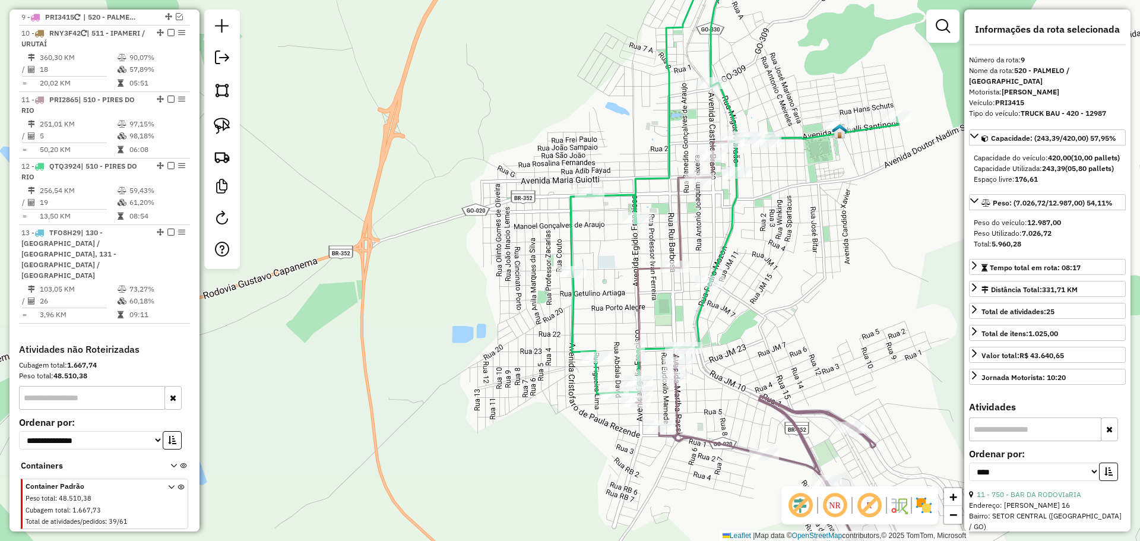
click at [637, 190] on icon at bounding box center [735, 170] width 328 height 448
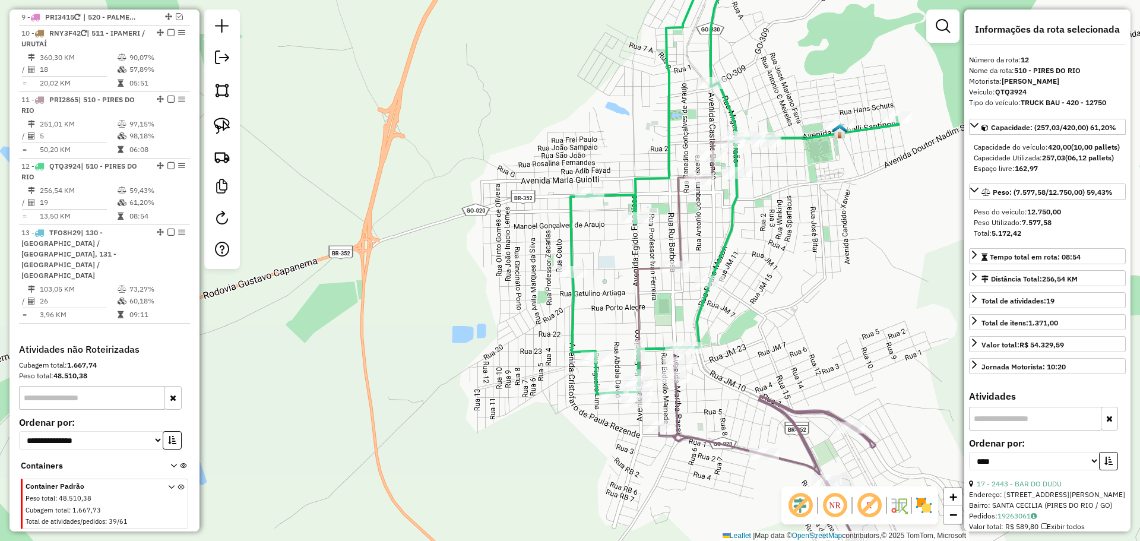
scroll to position [895, 0]
click at [719, 445] on icon at bounding box center [771, 471] width 225 height 248
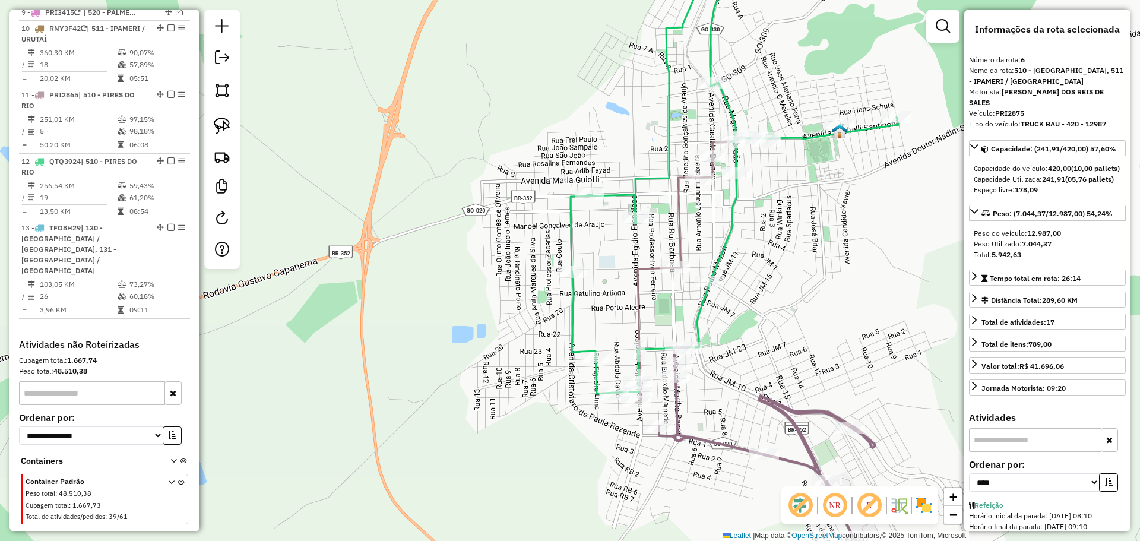
scroll to position [789, 0]
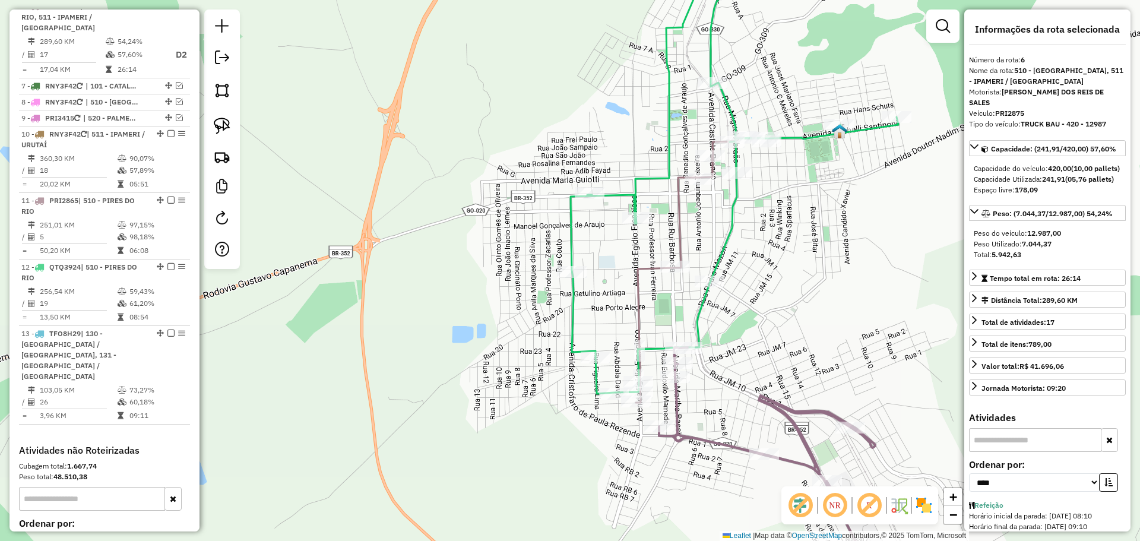
click at [575, 326] on icon at bounding box center [735, 170] width 328 height 448
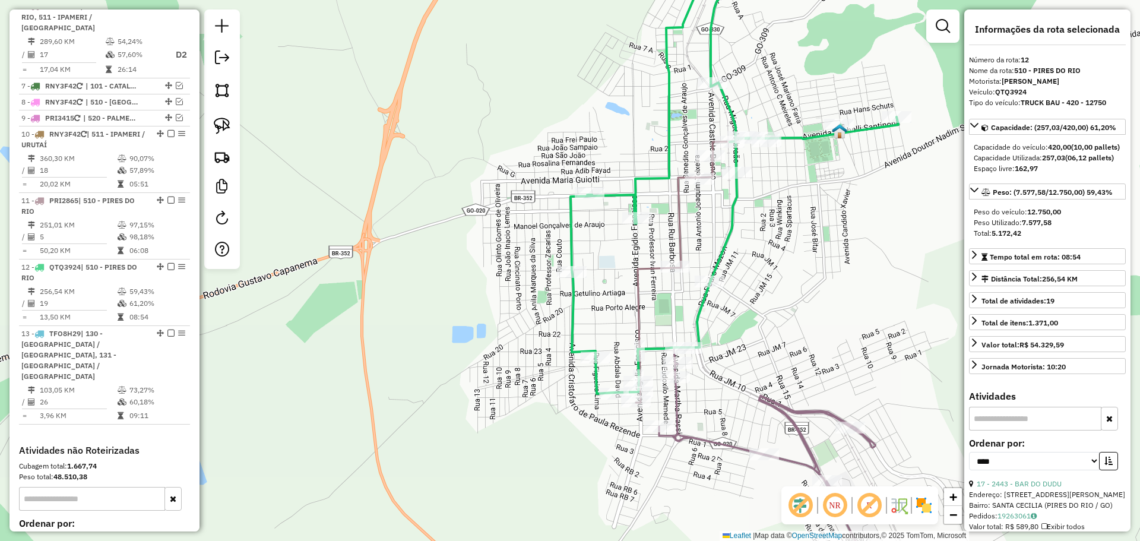
scroll to position [895, 0]
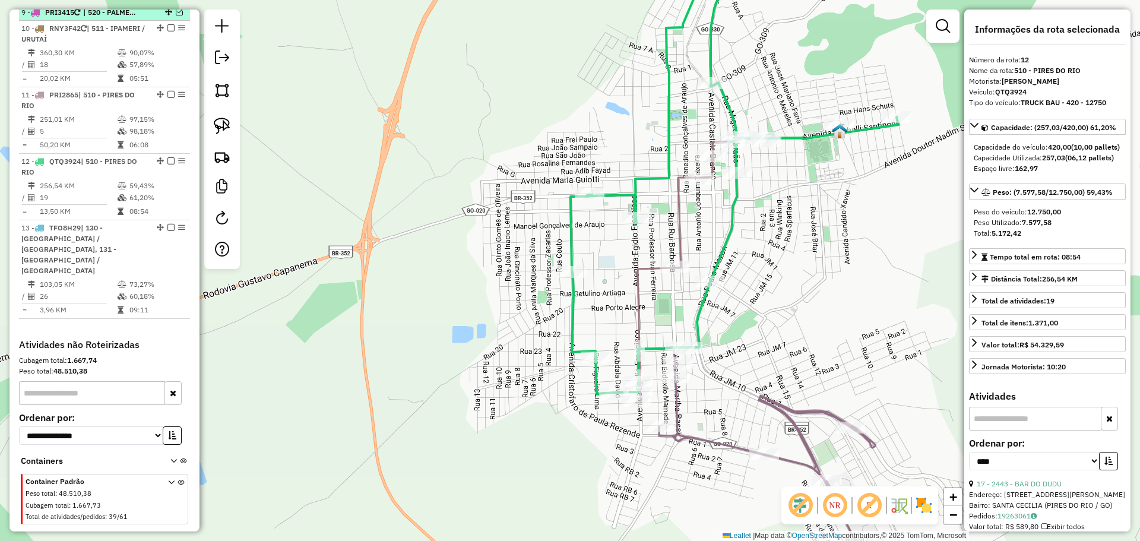
click at [176, 13] on em at bounding box center [179, 11] width 7 height 7
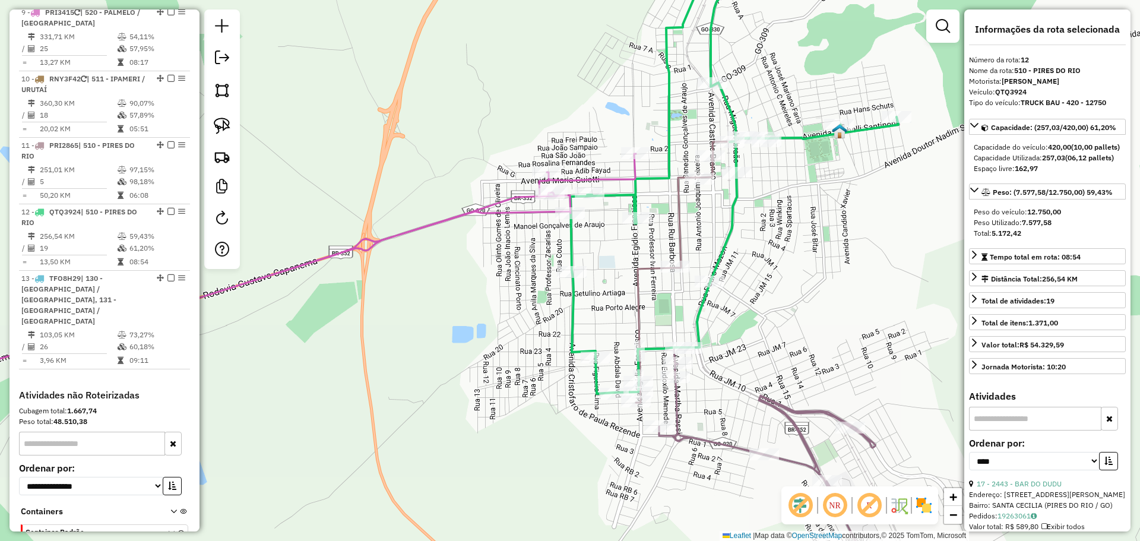
click at [463, 213] on icon at bounding box center [261, 274] width 750 height 241
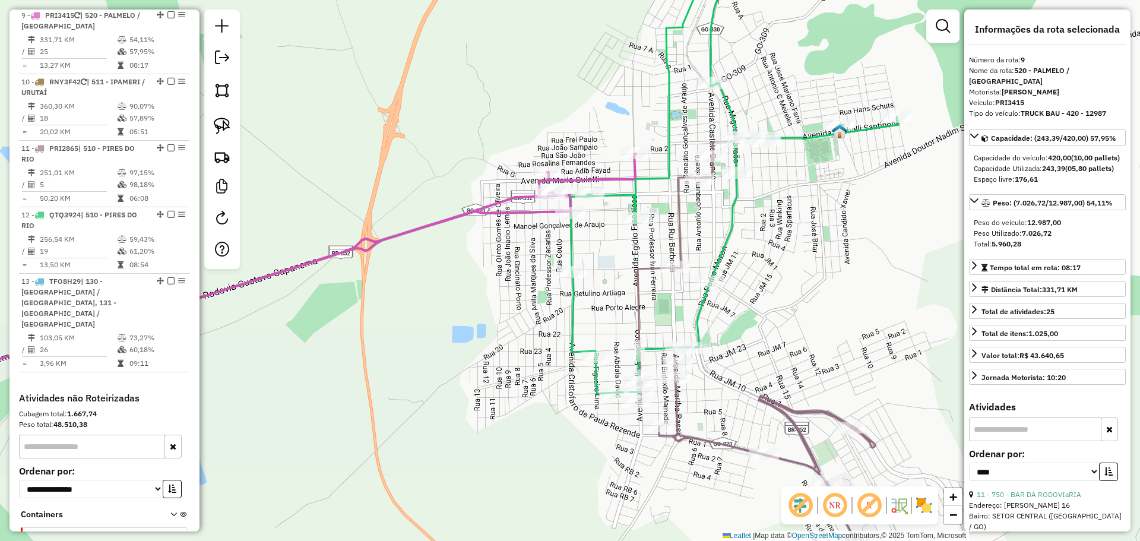
scroll to position [890, 0]
click at [572, 330] on icon at bounding box center [735, 170] width 328 height 448
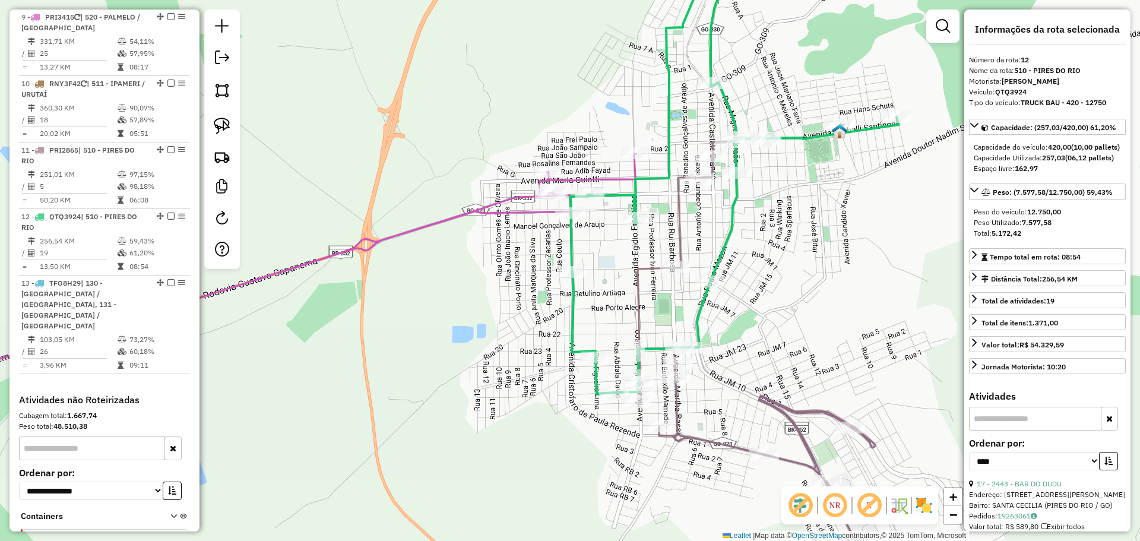
scroll to position [945, 0]
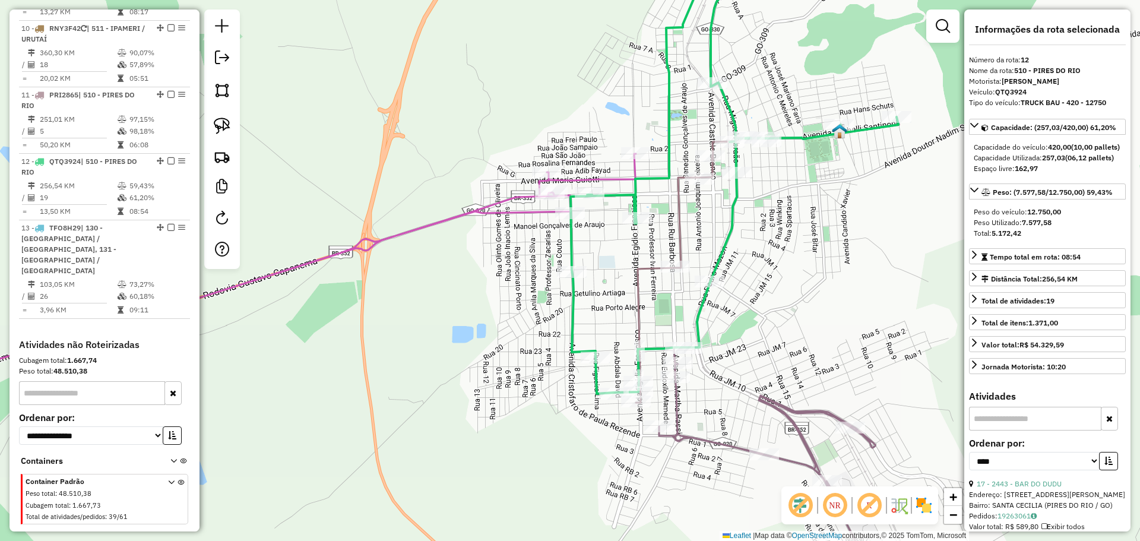
click at [492, 211] on icon at bounding box center [261, 274] width 750 height 241
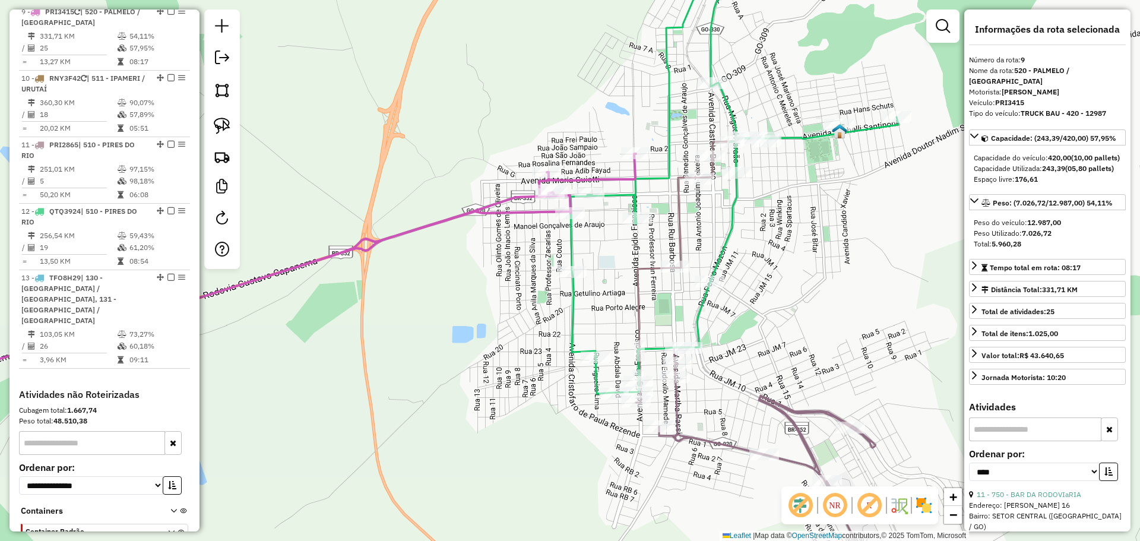
scroll to position [890, 0]
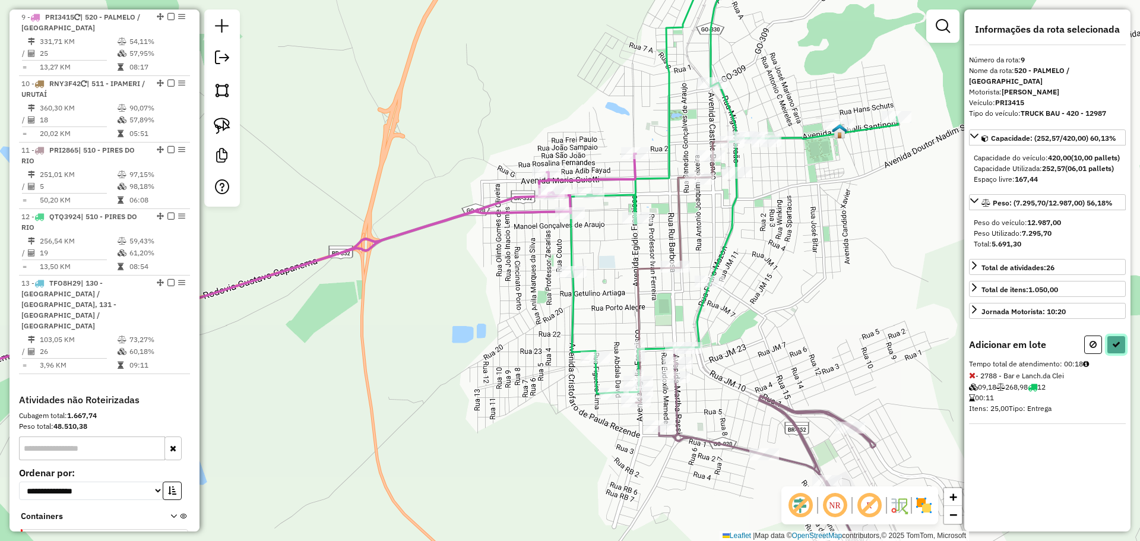
click at [1117, 343] on icon at bounding box center [1117, 344] width 8 height 8
select select "*********"
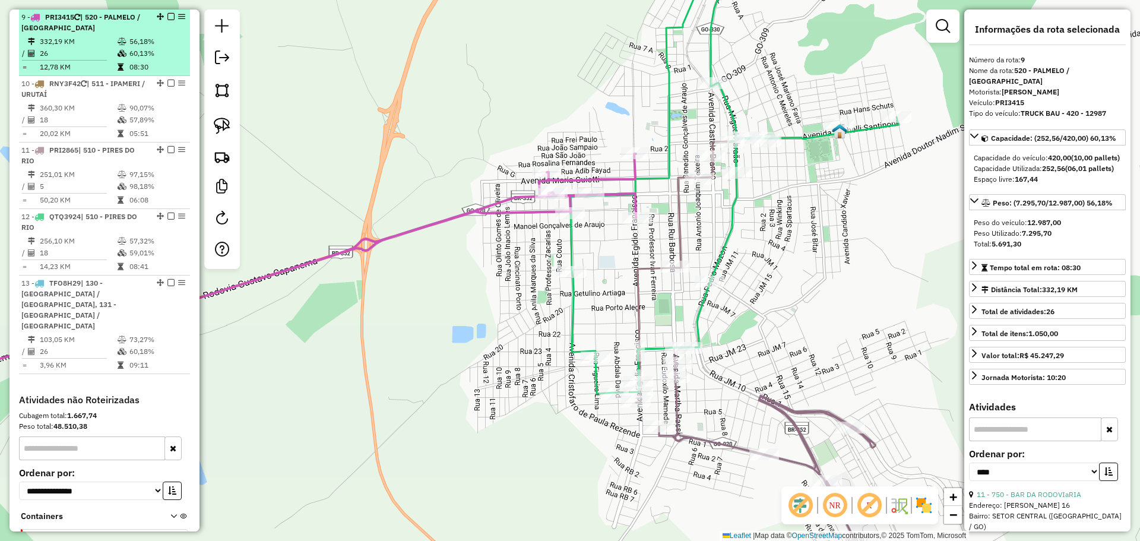
click at [161, 19] on div at bounding box center [168, 16] width 36 height 7
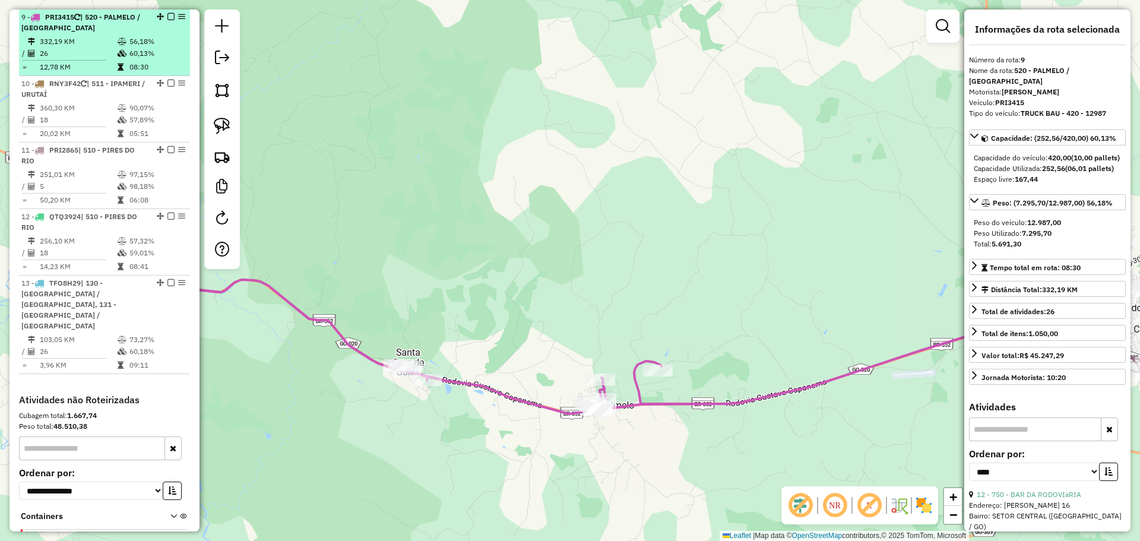
click at [168, 14] on em at bounding box center [171, 16] width 7 height 7
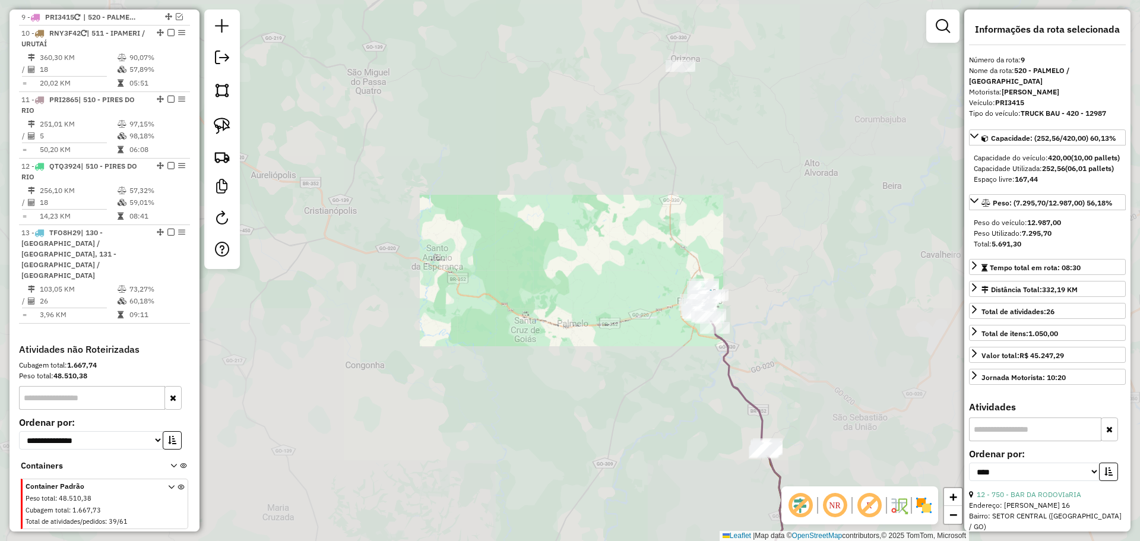
click at [567, 290] on div "Janela de atendimento Grade de atendimento Capacidade Transportadoras Veículos …" at bounding box center [570, 270] width 1140 height 541
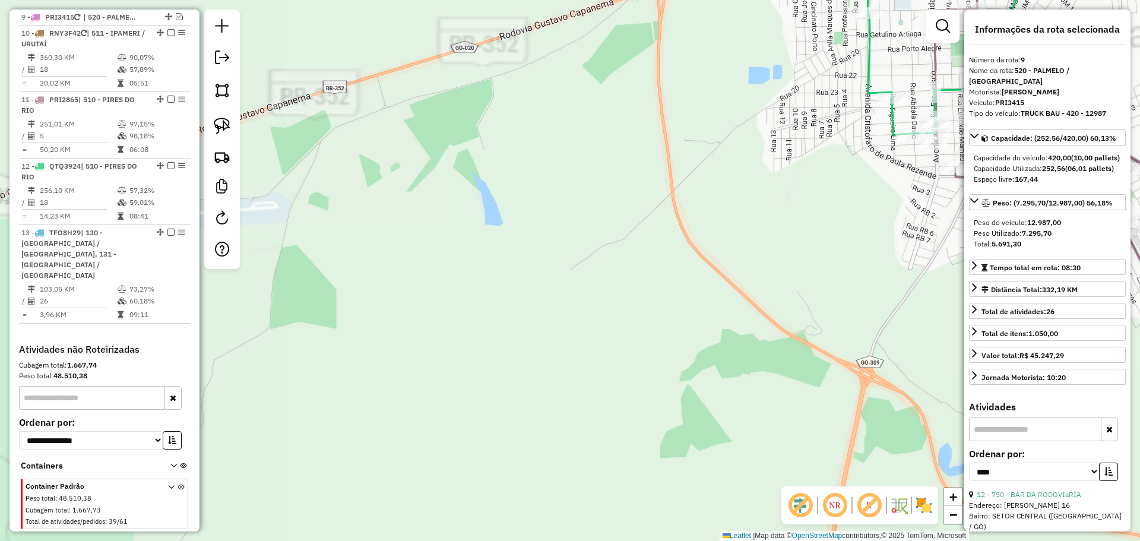
drag, startPoint x: 718, startPoint y: 238, endPoint x: 560, endPoint y: 357, distance: 198.0
click at [560, 357] on div "Janela de atendimento Grade de atendimento Capacidade Transportadoras Veículos …" at bounding box center [570, 270] width 1140 height 541
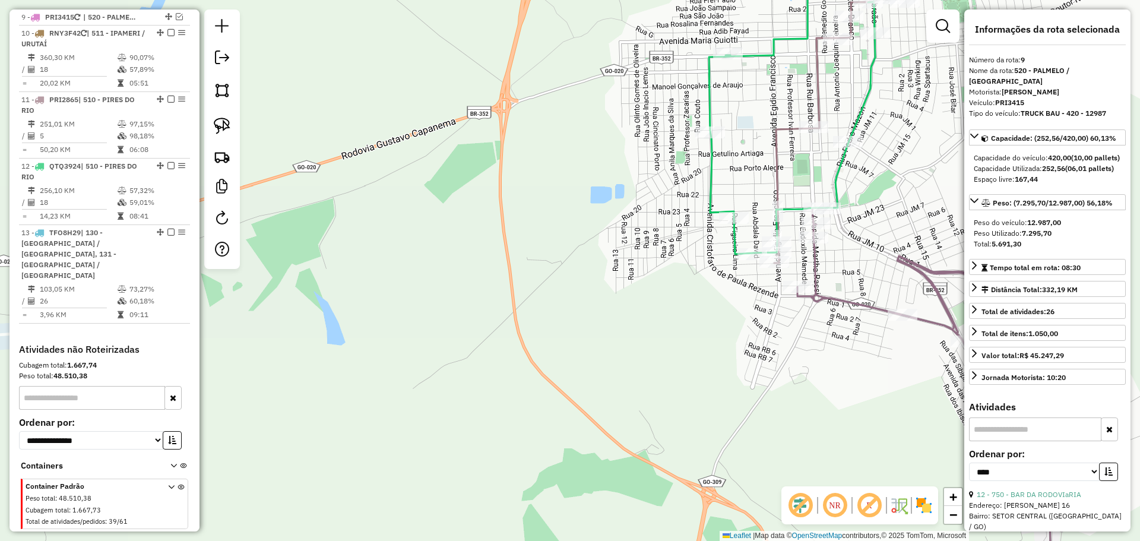
click at [709, 203] on icon at bounding box center [873, 100] width 328 height 308
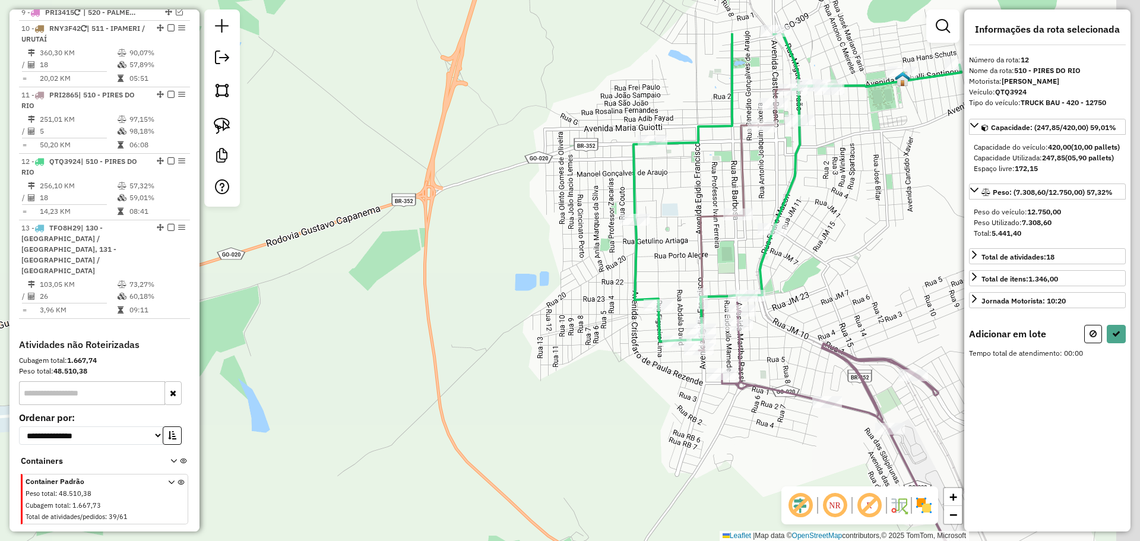
drag, startPoint x: 877, startPoint y: 263, endPoint x: 856, endPoint y: 280, distance: 27.8
click at [859, 284] on div "Janela de atendimento Grade de atendimento Capacidade Transportadoras Veículos …" at bounding box center [570, 270] width 1140 height 541
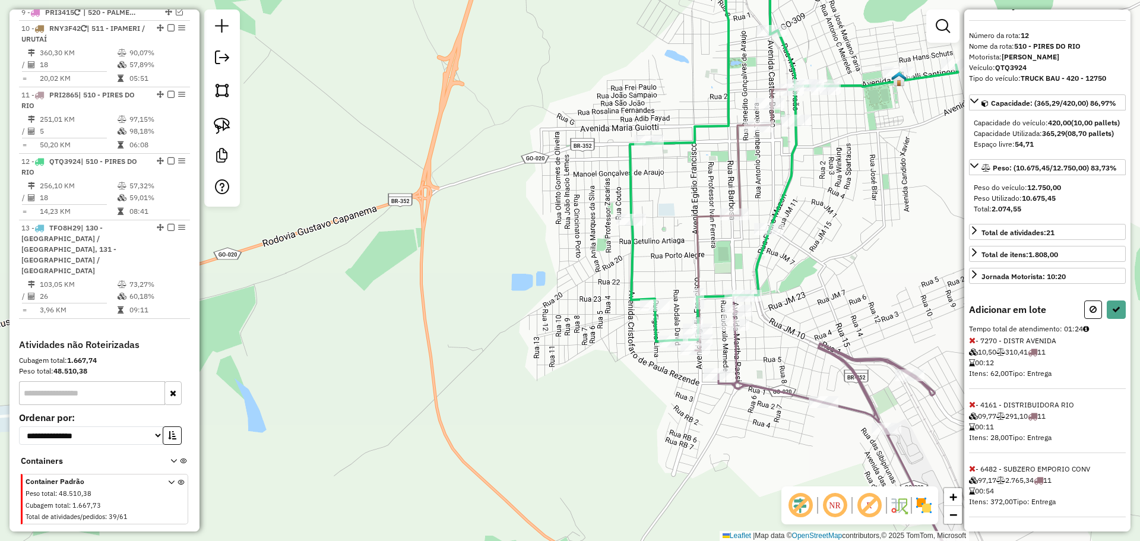
scroll to position [46, 0]
click at [974, 467] on icon at bounding box center [972, 468] width 7 height 8
click at [1113, 311] on icon at bounding box center [1117, 309] width 8 height 8
select select "*********"
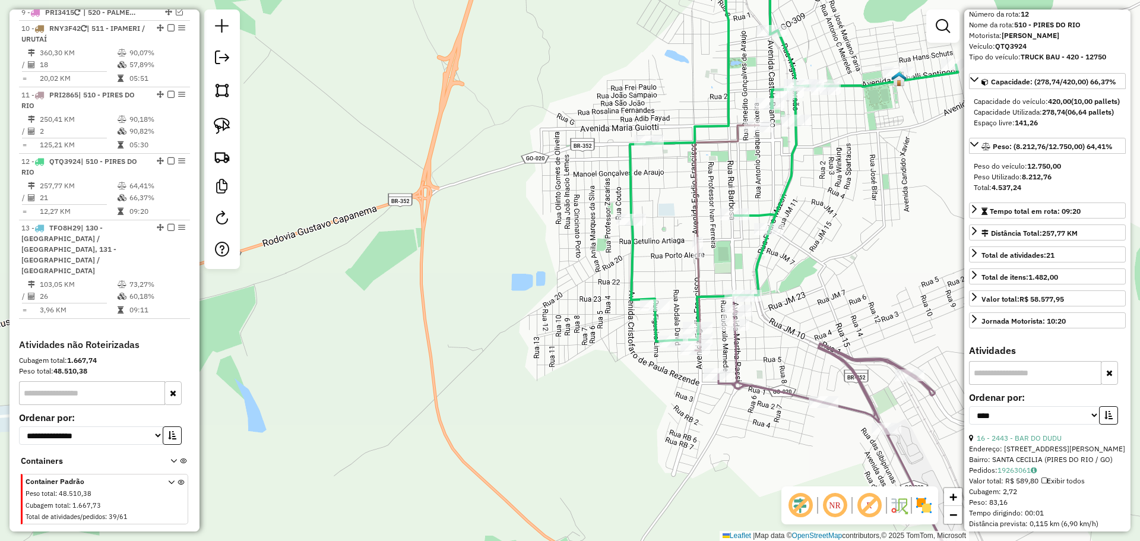
click at [631, 276] on icon at bounding box center [794, 144] width 328 height 396
click at [730, 143] on icon at bounding box center [727, 237] width 64 height 225
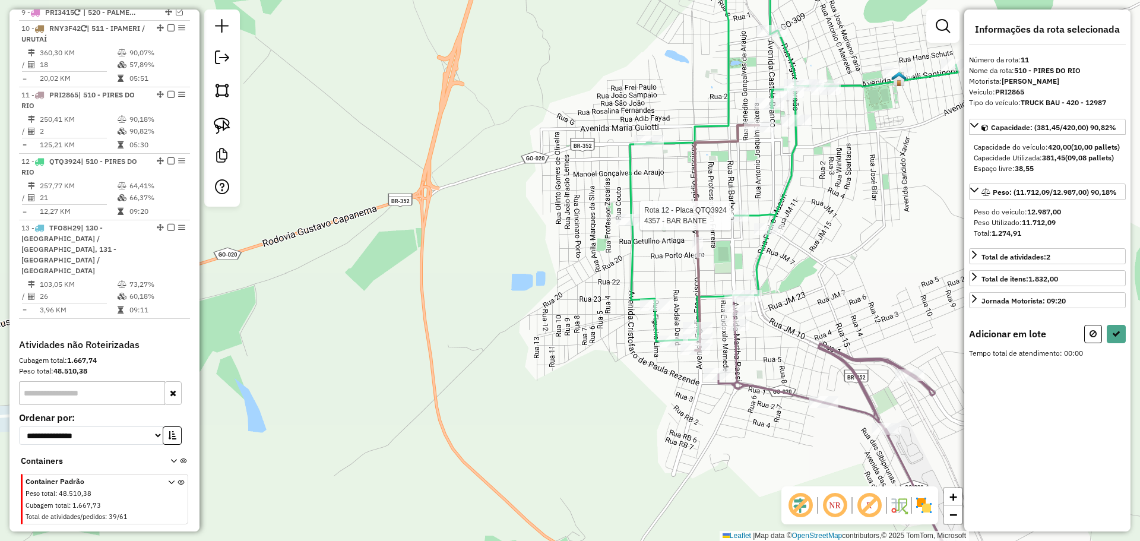
scroll to position [0, 0]
click at [1119, 343] on button at bounding box center [1116, 334] width 19 height 18
click at [1123, 343] on button at bounding box center [1116, 334] width 19 height 18
select select "*********"
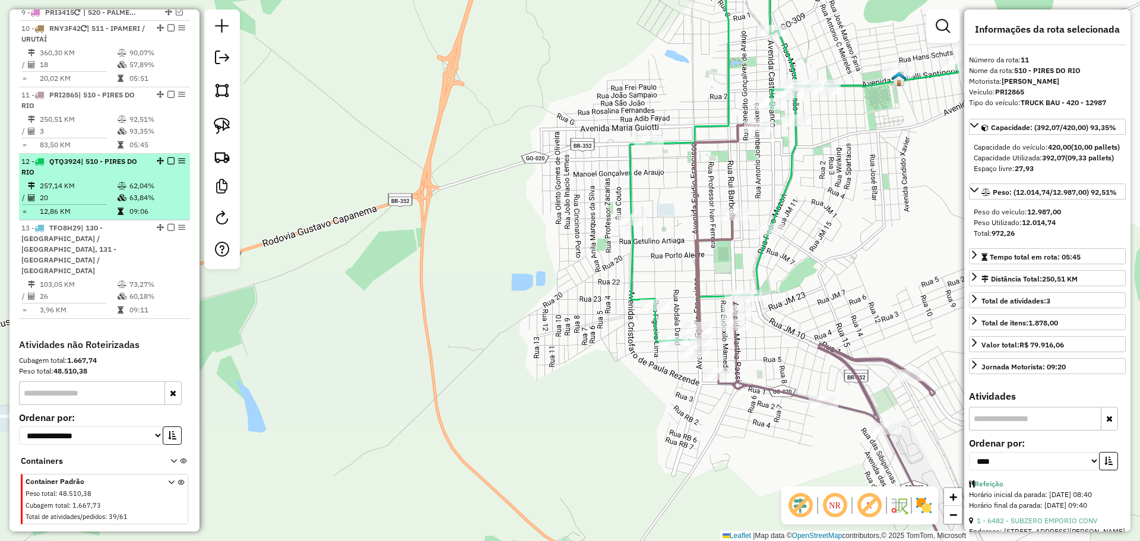
click at [163, 161] on div at bounding box center [168, 160] width 36 height 7
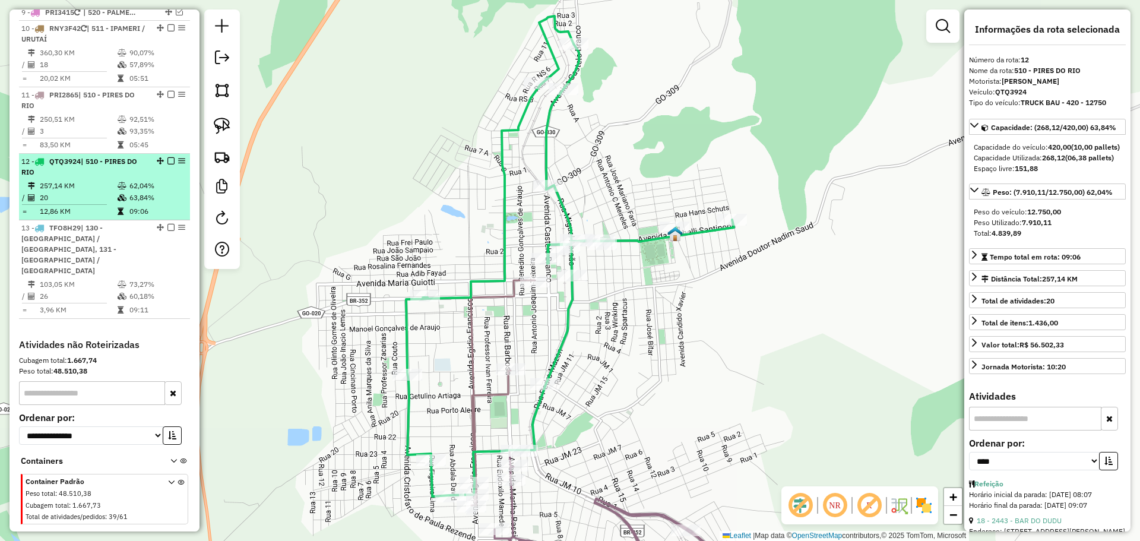
click at [163, 160] on div at bounding box center [168, 160] width 36 height 7
click at [168, 160] on em at bounding box center [171, 160] width 7 height 7
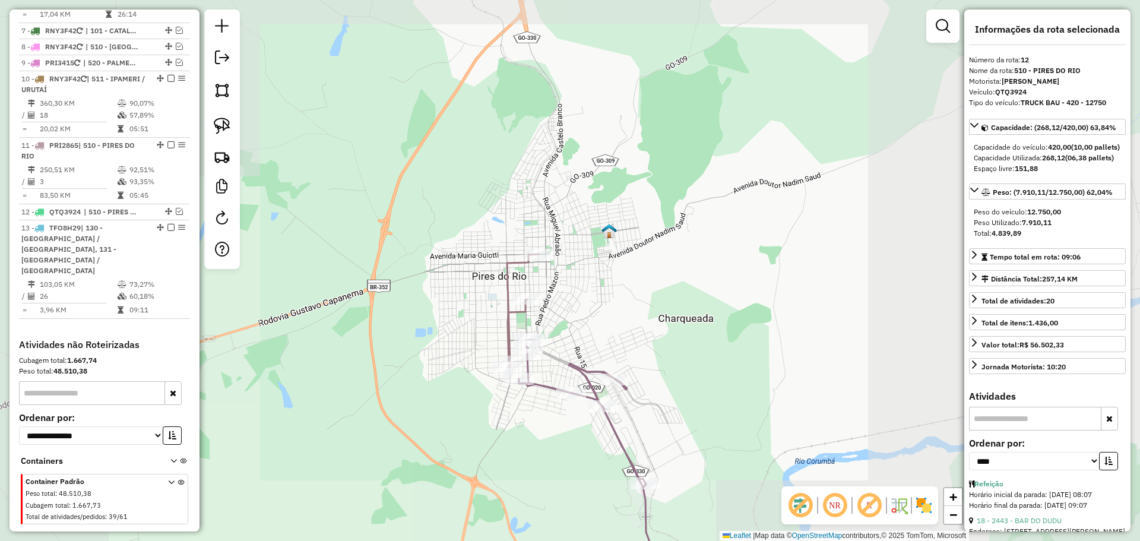
drag, startPoint x: 564, startPoint y: 320, endPoint x: 528, endPoint y: 286, distance: 49.6
click at [568, 285] on div "Janela de atendimento Grade de atendimento Capacidade Transportadoras Veículos …" at bounding box center [570, 270] width 1140 height 541
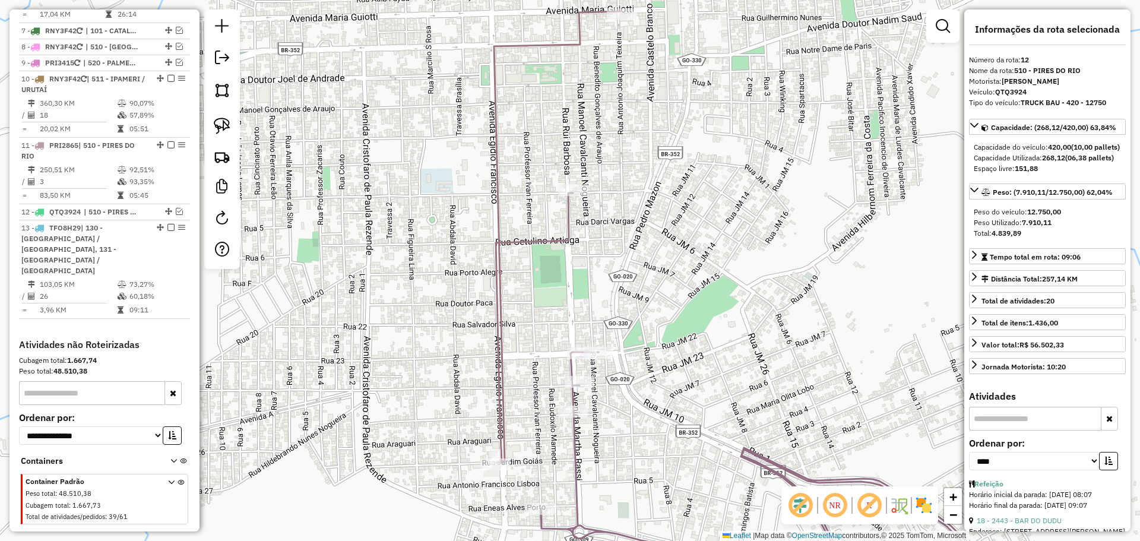
click at [503, 310] on icon at bounding box center [558, 236] width 128 height 451
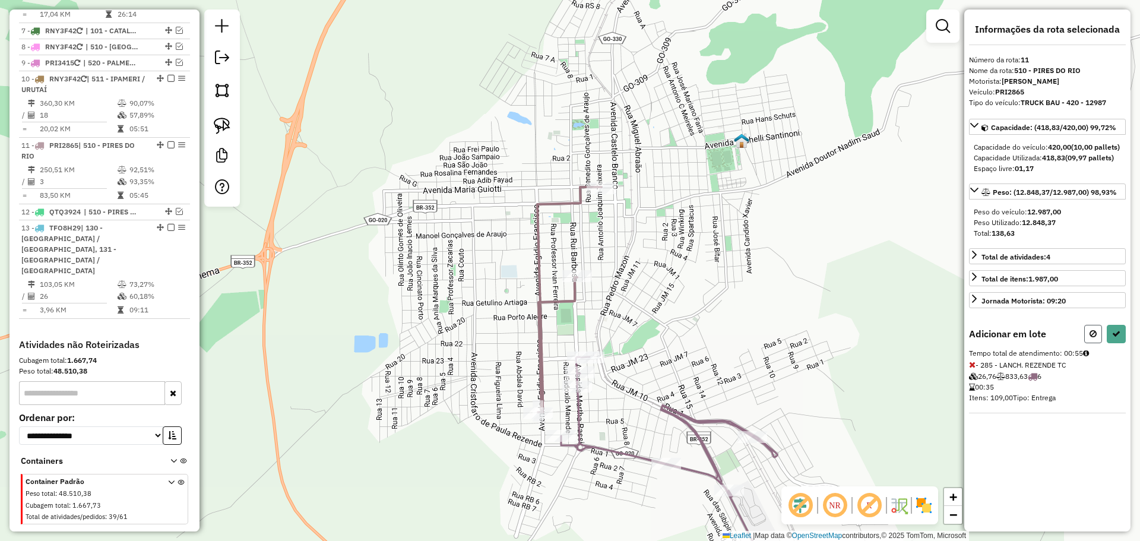
click at [1091, 338] on icon at bounding box center [1093, 334] width 7 height 8
select select "*********"
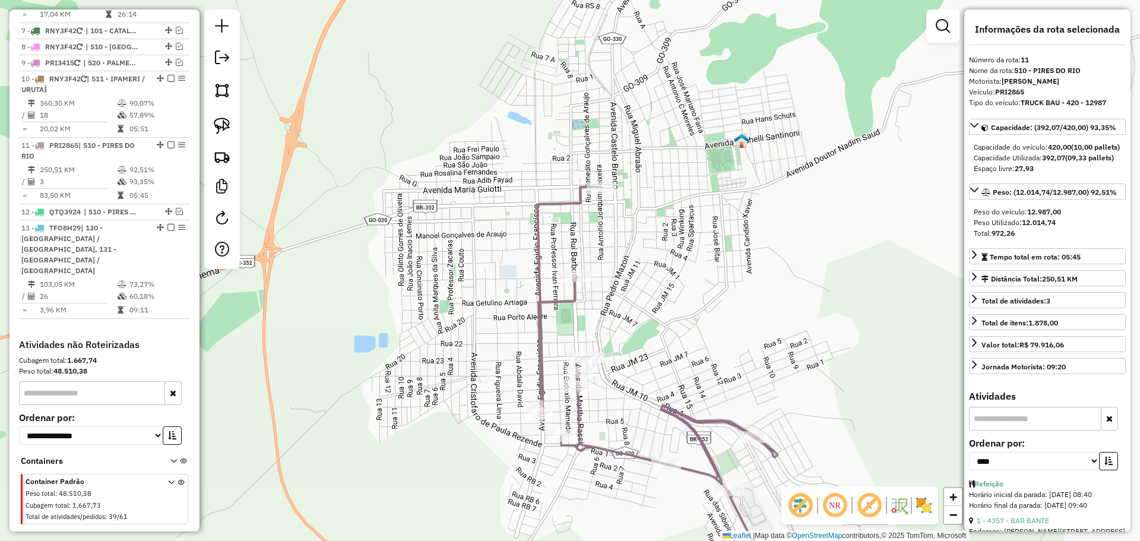
click at [542, 396] on icon at bounding box center [570, 299] width 64 height 225
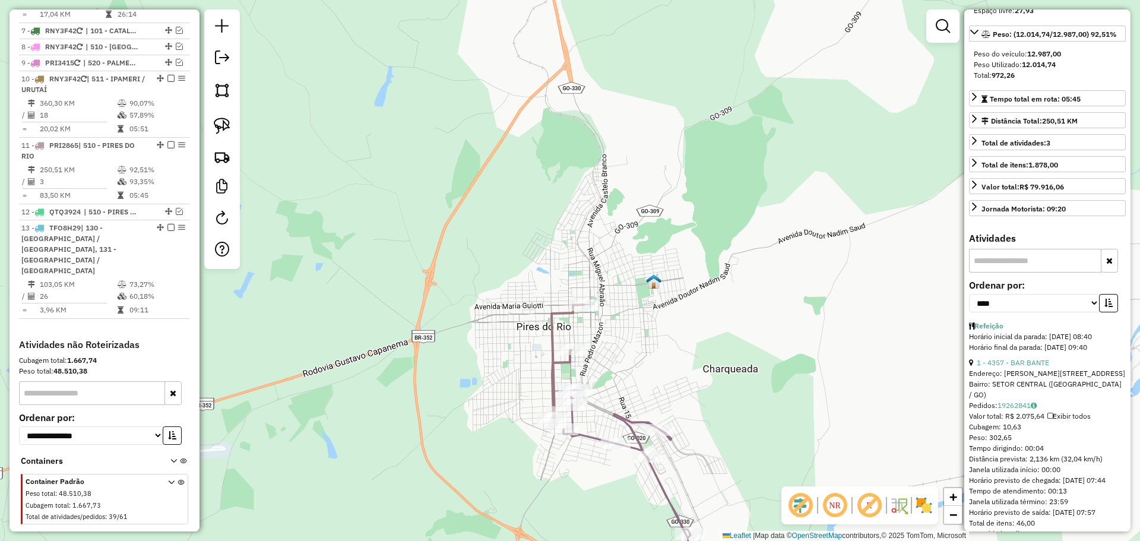
scroll to position [178, 0]
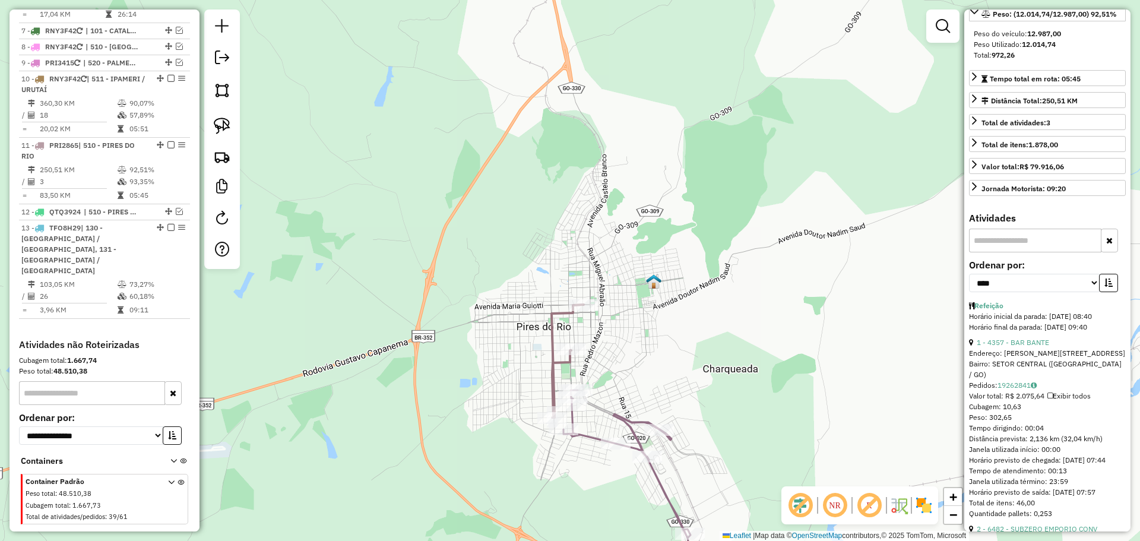
click at [631, 429] on icon at bounding box center [630, 492] width 133 height 205
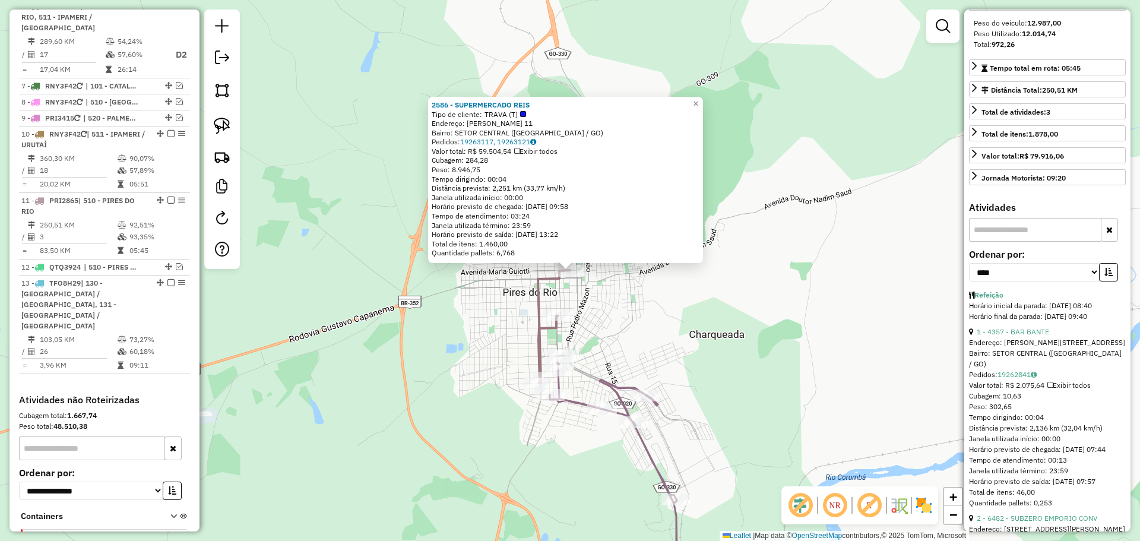
scroll to position [844, 0]
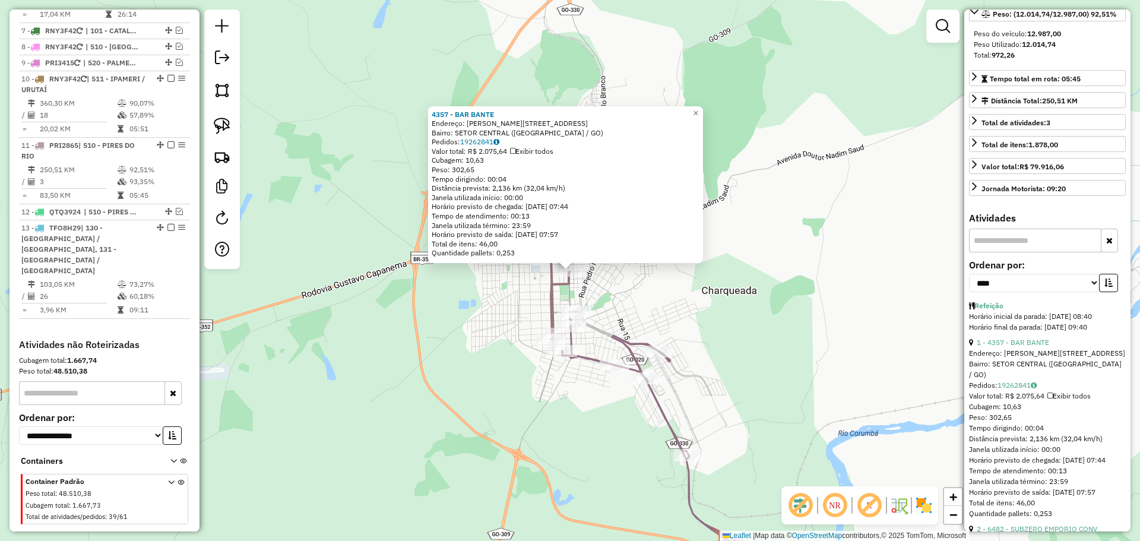
click at [681, 331] on div "4357 - BAR BANTE Endereço: R RUI BARBOSA 121 121, 121 Bairro: SETOR CENTRAL (PI…" at bounding box center [570, 270] width 1140 height 541
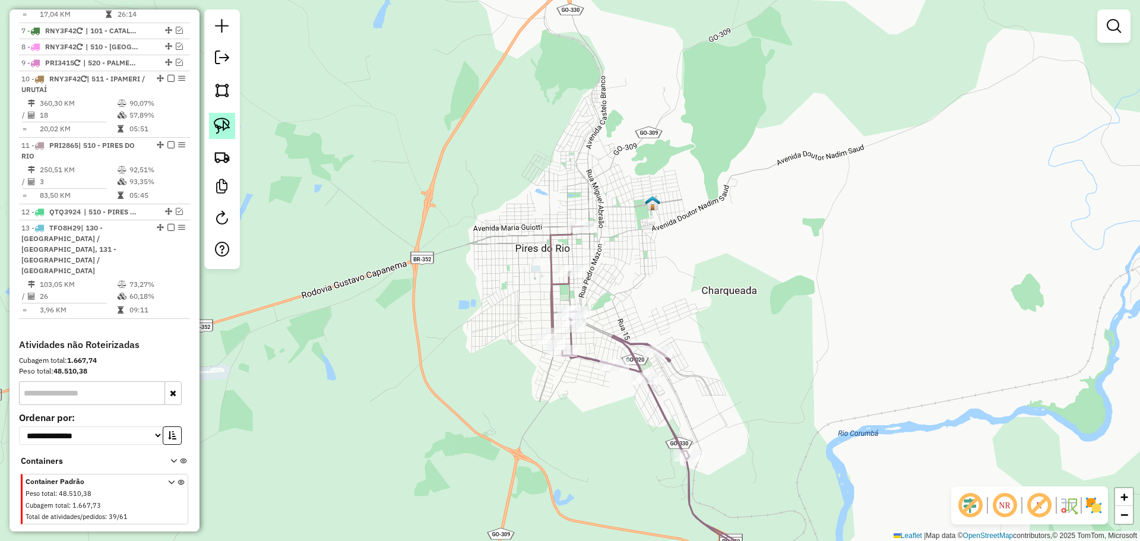
click at [222, 124] on img at bounding box center [222, 126] width 17 height 17
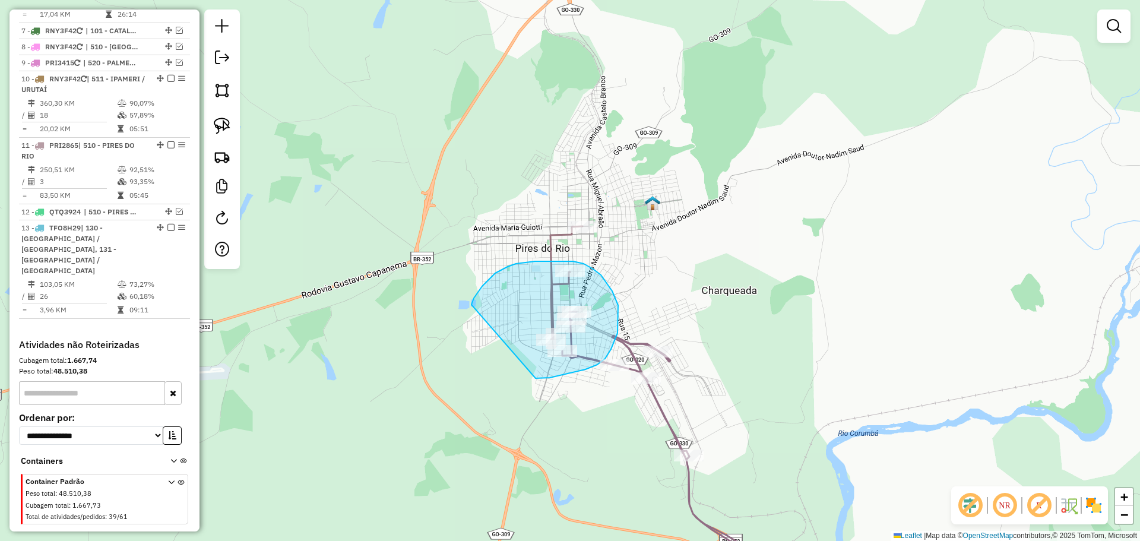
drag, startPoint x: 536, startPoint y: 378, endPoint x: 470, endPoint y: 312, distance: 93.2
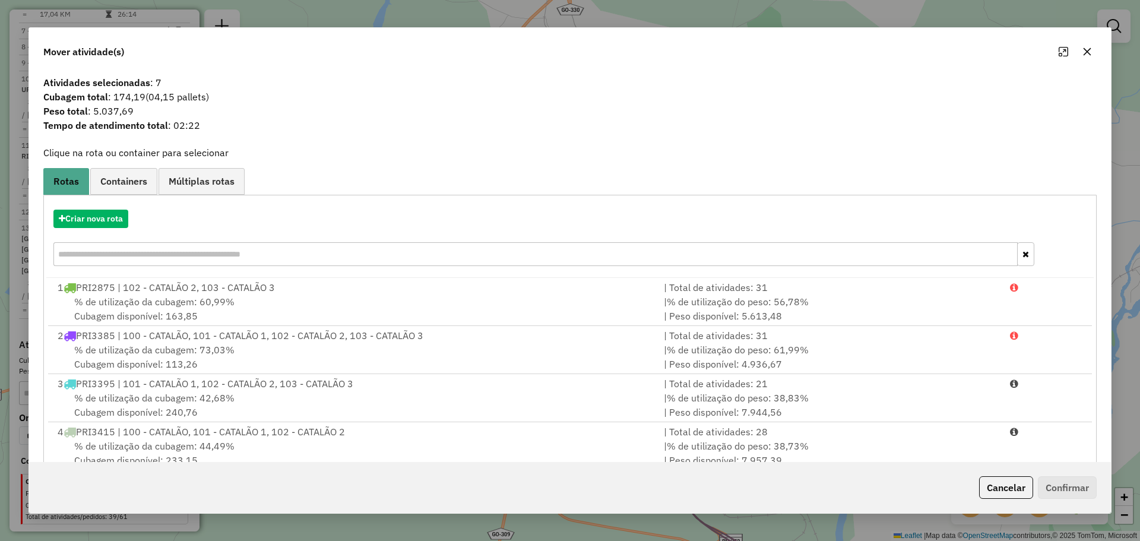
click at [1089, 50] on icon "button" at bounding box center [1088, 52] width 10 height 10
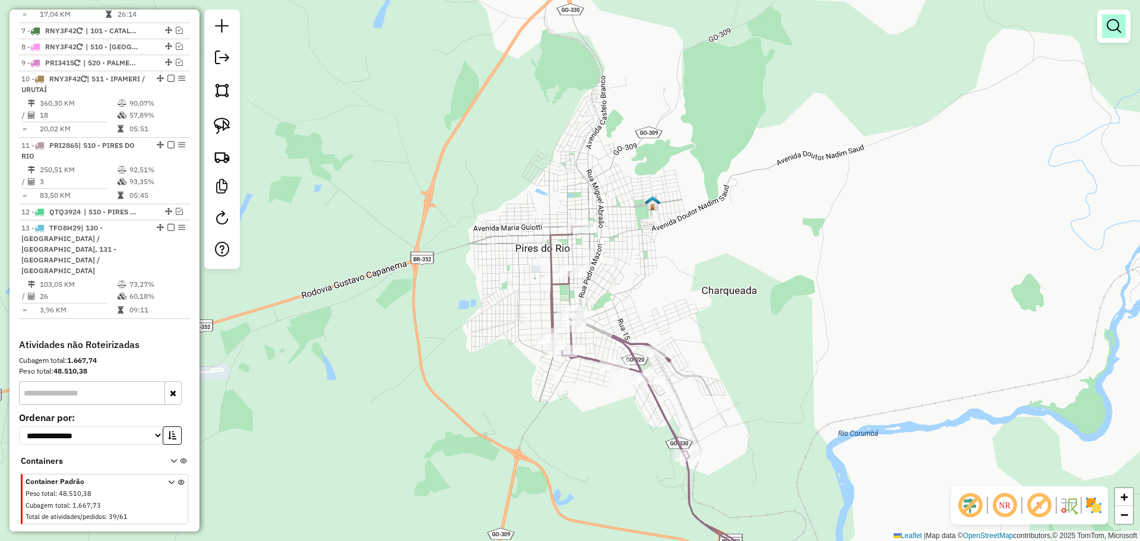
click at [1108, 23] on em at bounding box center [1114, 26] width 14 height 14
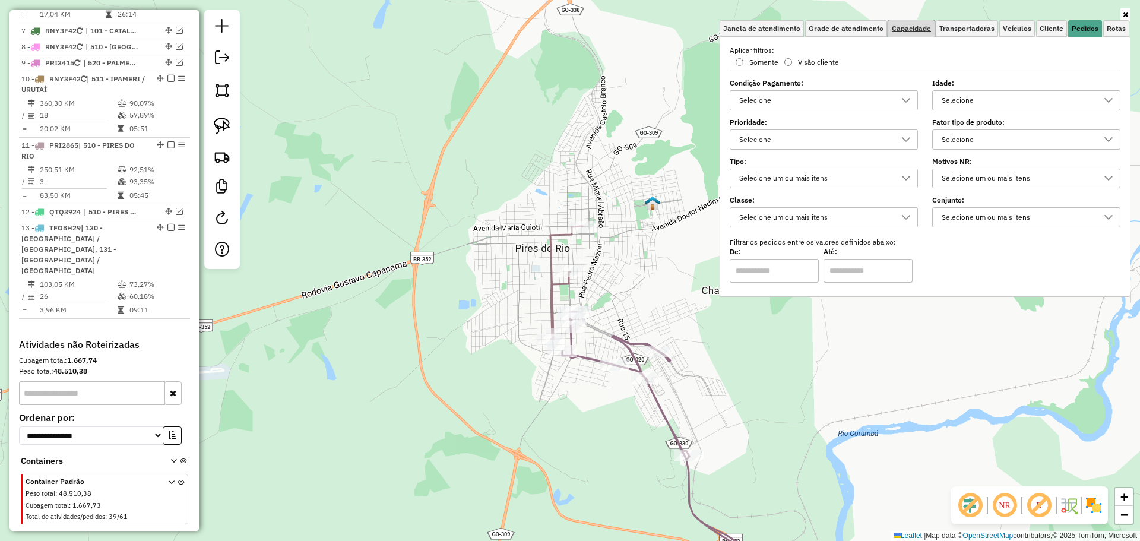
click at [918, 32] on span "Capacidade" at bounding box center [911, 28] width 39 height 7
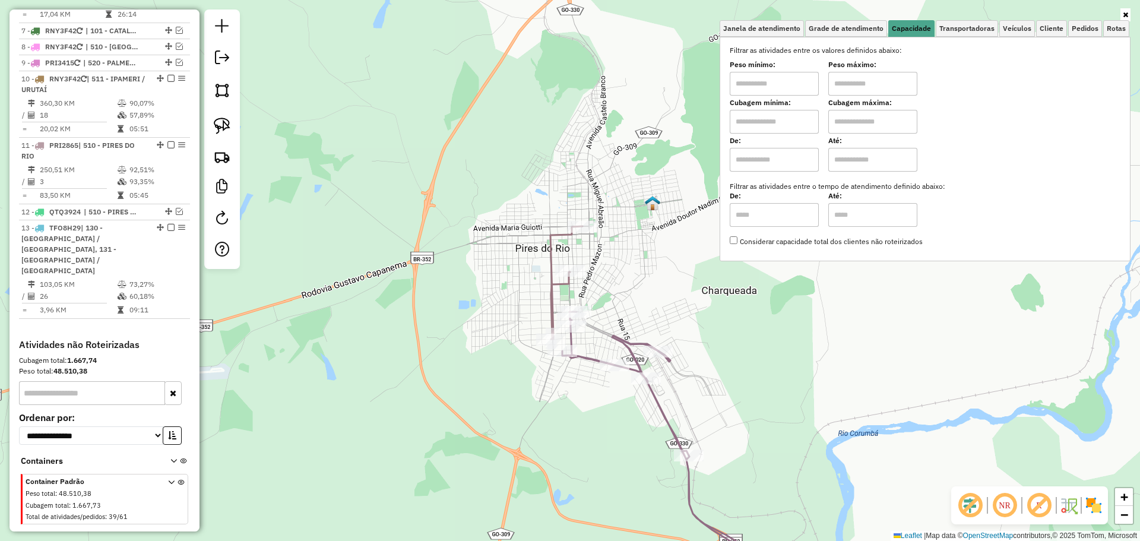
click at [798, 84] on input "text" at bounding box center [774, 84] width 89 height 24
type input "****"
click at [895, 87] on input "text" at bounding box center [873, 84] width 89 height 24
type input "******"
click at [1092, 13] on link "Limpar filtros" at bounding box center [1096, 14] width 46 height 13
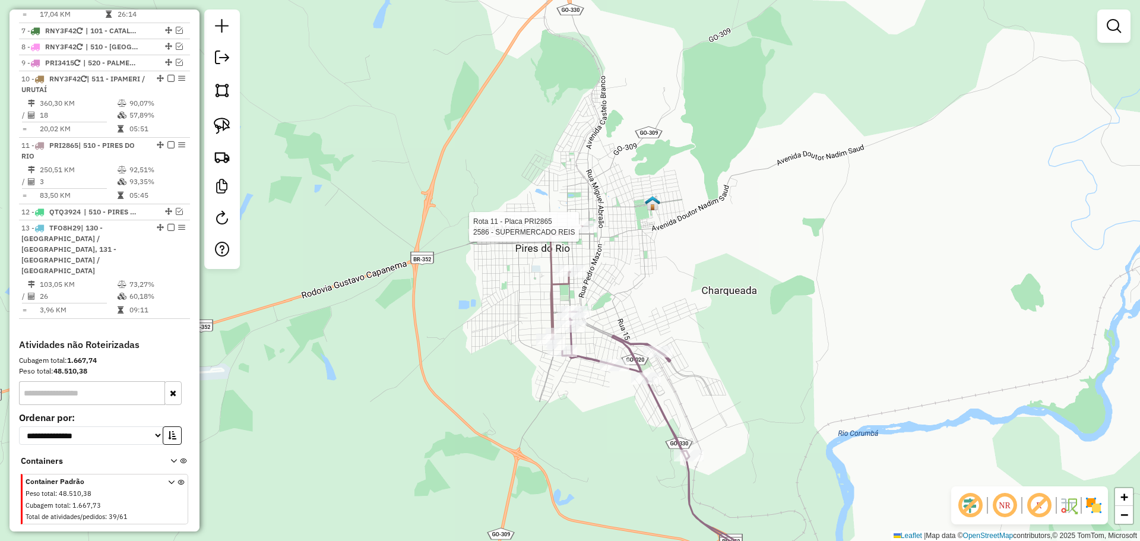
select select "*********"
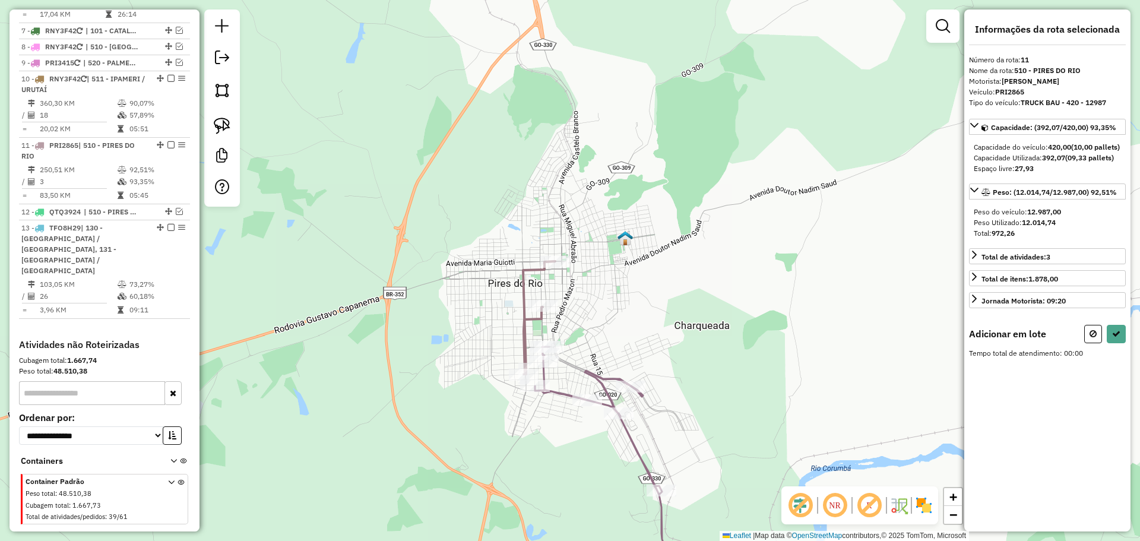
drag, startPoint x: 591, startPoint y: 341, endPoint x: 572, endPoint y: 329, distance: 22.4
click at [575, 333] on div "Janela de atendimento Grade de atendimento Capacidade Transportadoras Veículos …" at bounding box center [570, 270] width 1140 height 541
click at [229, 124] on img at bounding box center [222, 126] width 17 height 17
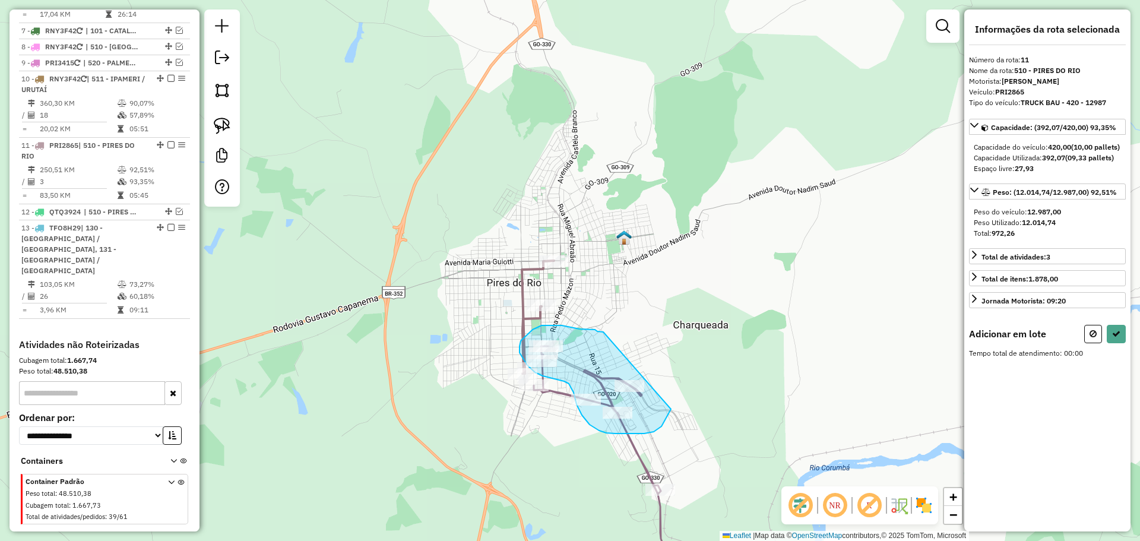
drag, startPoint x: 603, startPoint y: 332, endPoint x: 674, endPoint y: 401, distance: 98.7
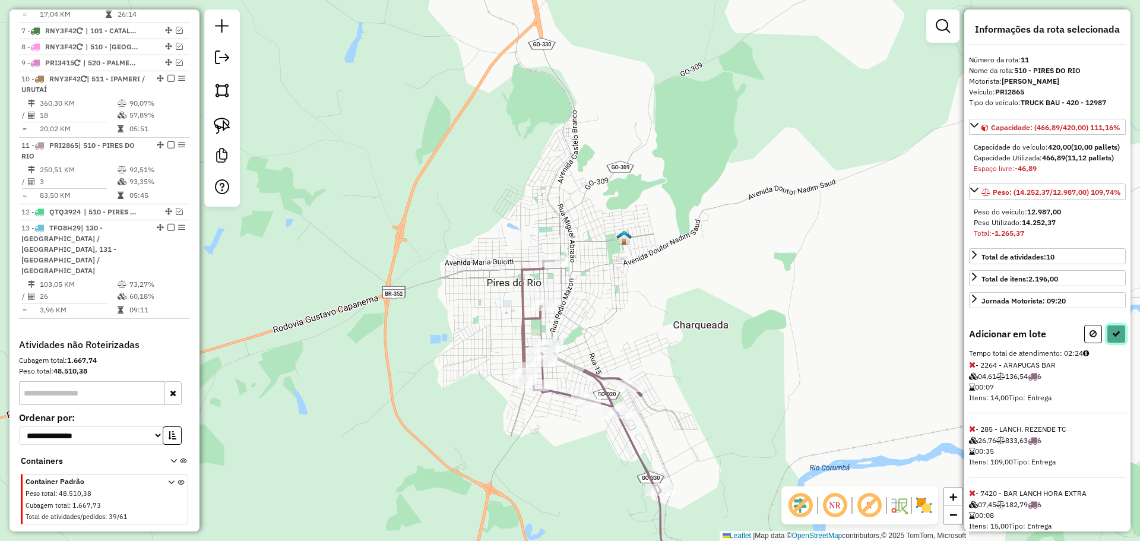
click at [1117, 343] on button at bounding box center [1116, 334] width 19 height 18
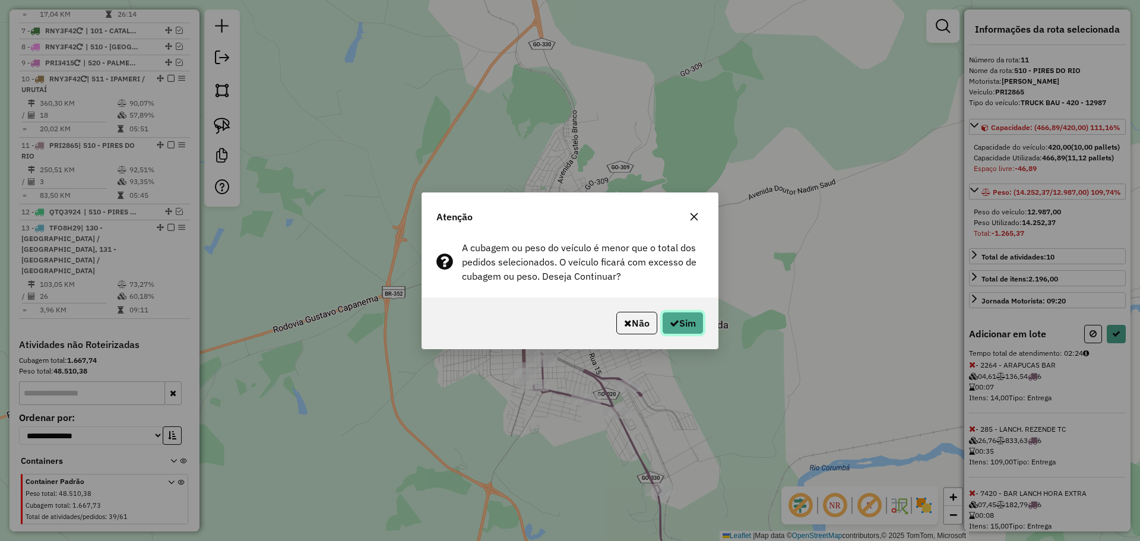
click at [673, 312] on button "Sim" at bounding box center [683, 323] width 42 height 23
select select "*********"
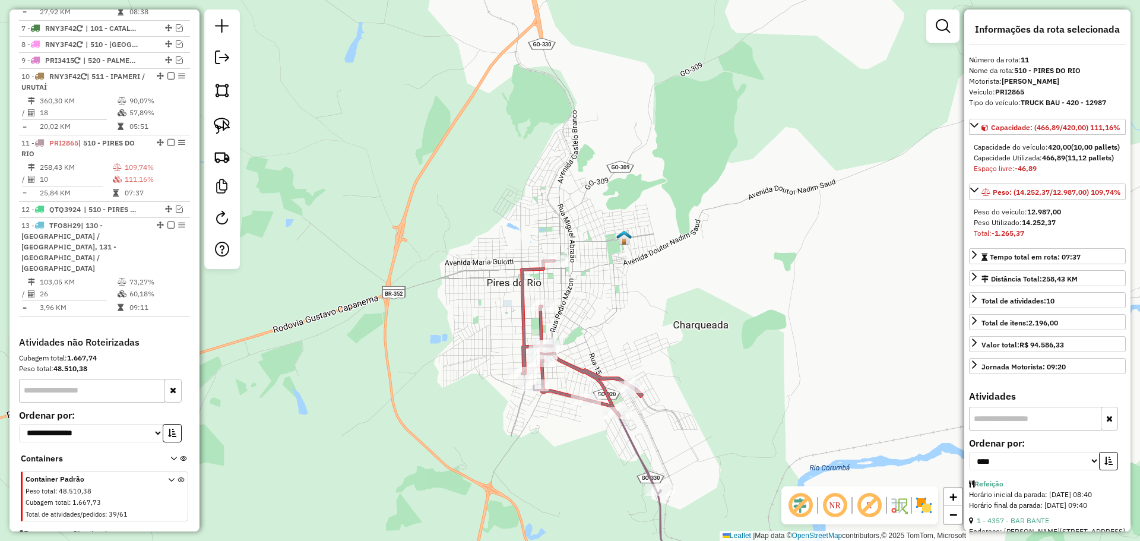
scroll to position [841, 0]
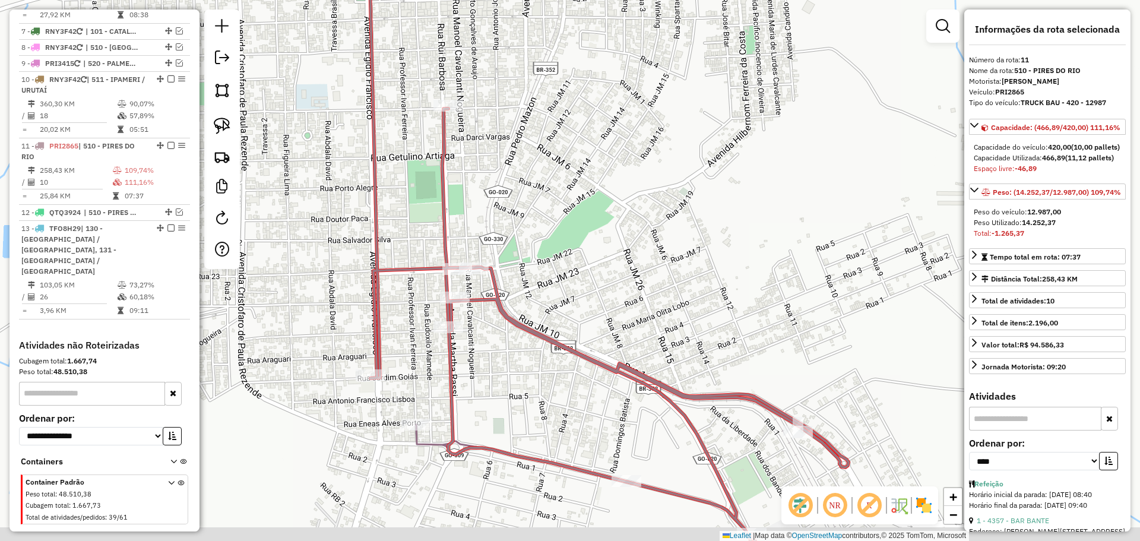
drag, startPoint x: 584, startPoint y: 349, endPoint x: 677, endPoint y: 280, distance: 115.4
click at [683, 272] on div "Janela de atendimento Grade de atendimento Capacidade Transportadoras Veículos …" at bounding box center [570, 270] width 1140 height 541
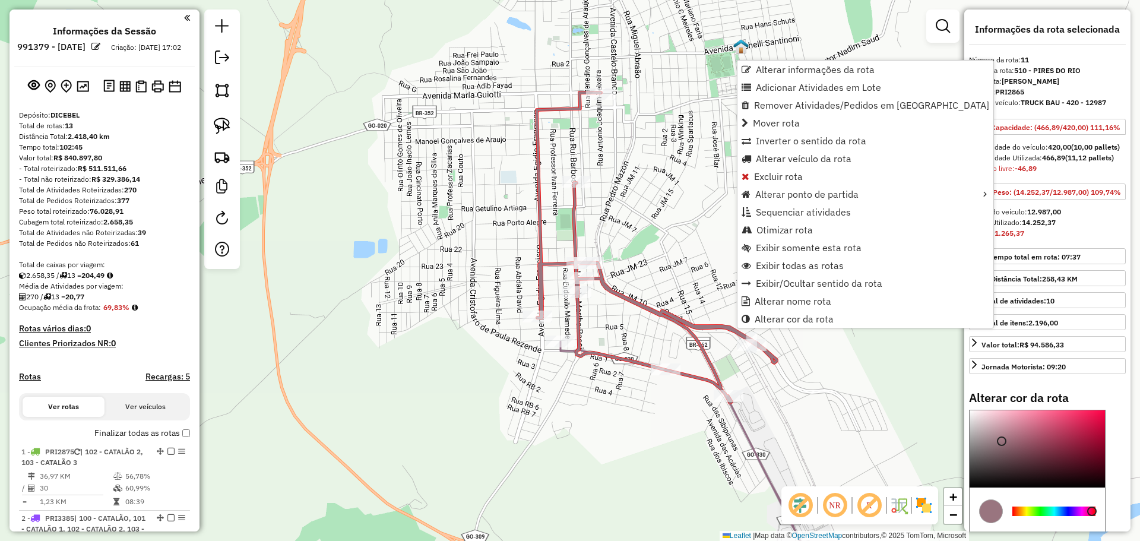
scroll to position [841, 0]
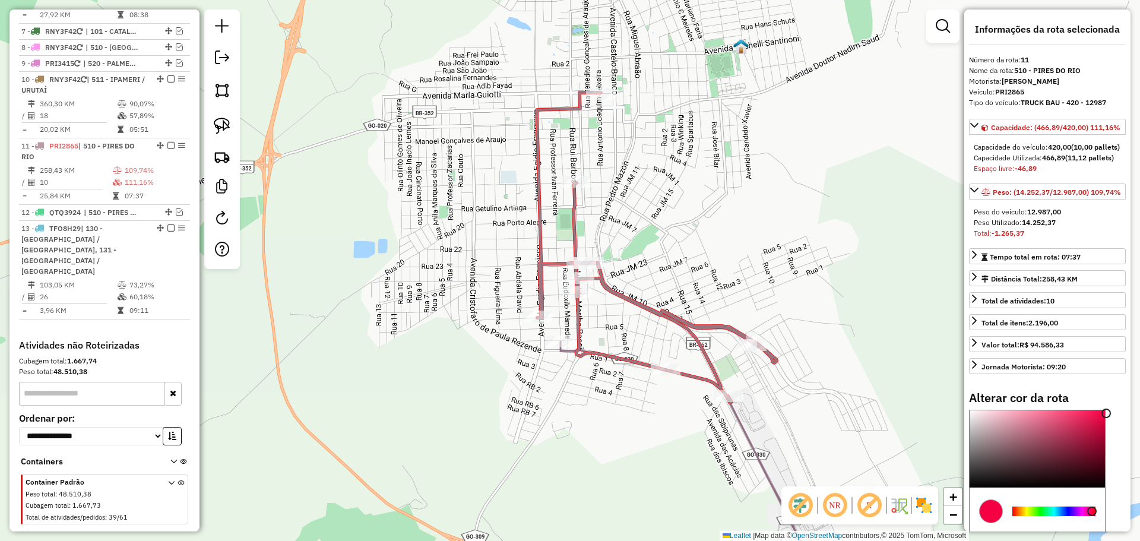
type input "*******"
drag, startPoint x: 1001, startPoint y: 481, endPoint x: 1121, endPoint y: 456, distance: 122.7
click at [1121, 456] on color-picker "C M Y K *** *** ** H S L *** * ** R G B ******* Hex" at bounding box center [1047, 494] width 157 height 168
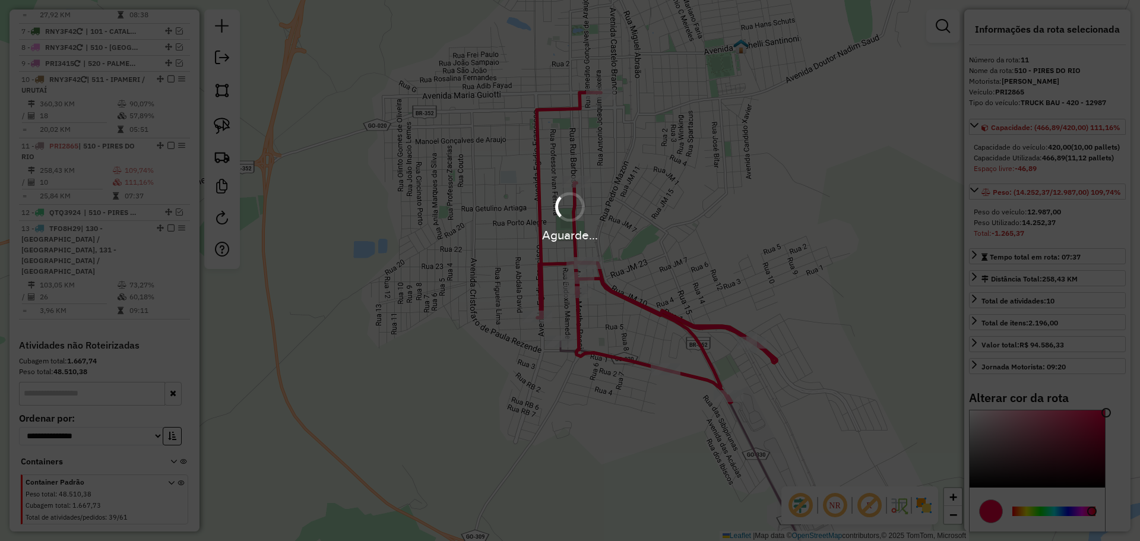
click at [792, 260] on hb-app "Aguarde... Pop-up bloqueado! Seu navegador bloqueou automáticamente a abertura …" at bounding box center [570, 270] width 1140 height 541
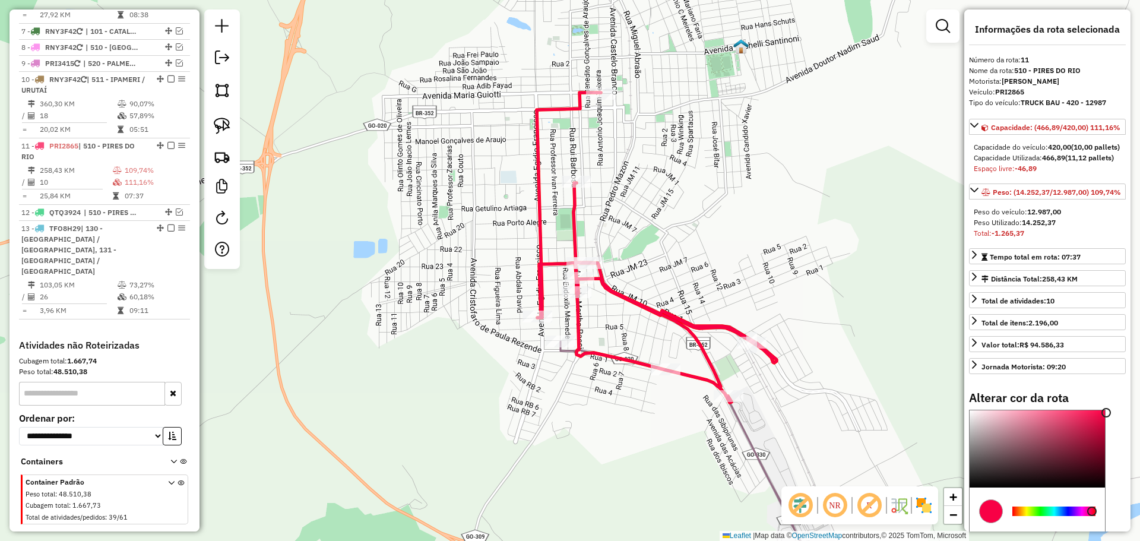
click at [660, 312] on icon at bounding box center [657, 248] width 240 height 310
select select "*********"
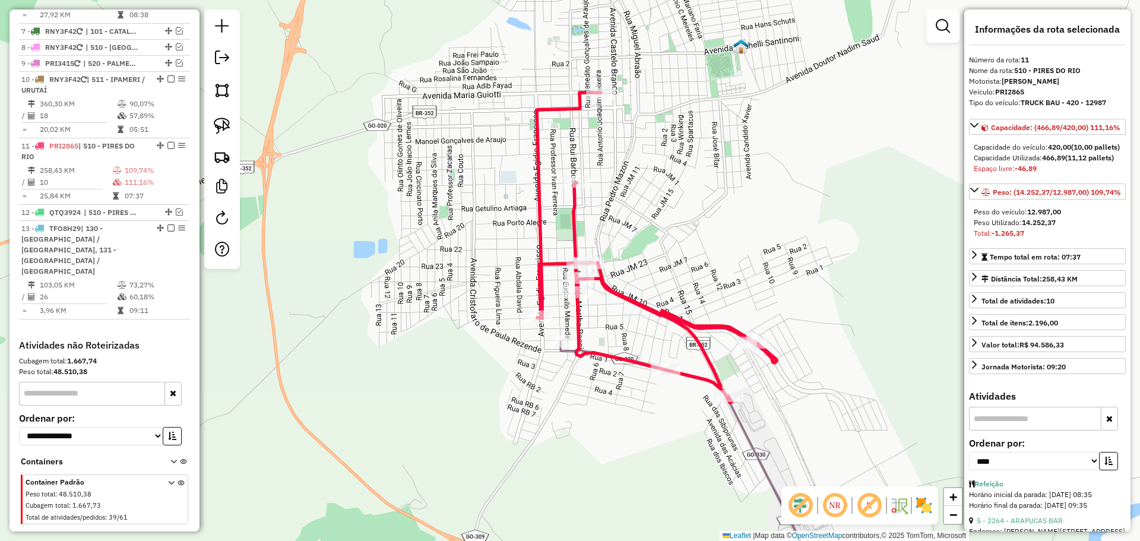
scroll to position [59, 0]
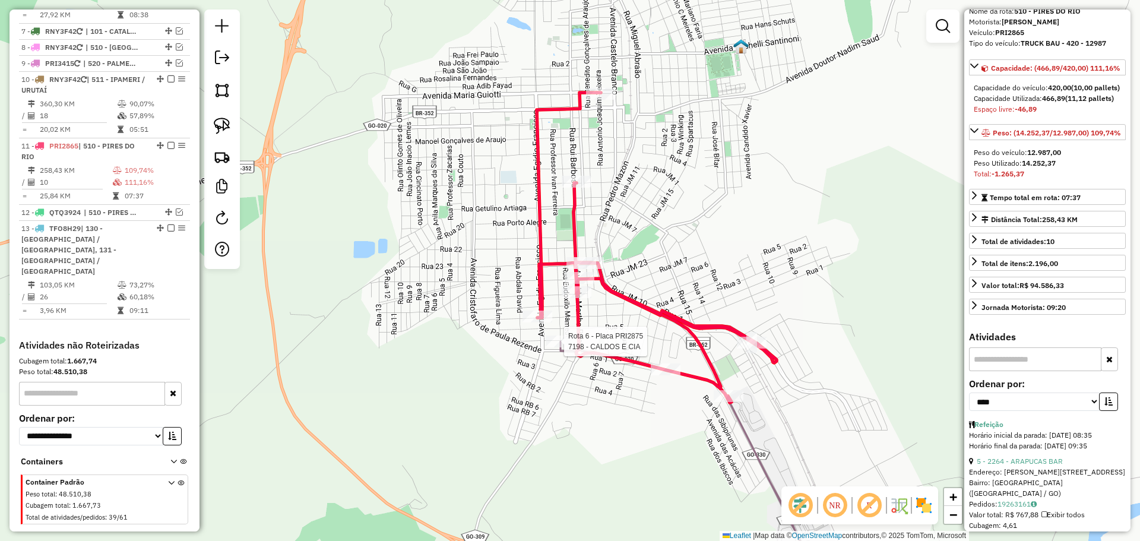
click at [557, 347] on div at bounding box center [561, 342] width 30 height 12
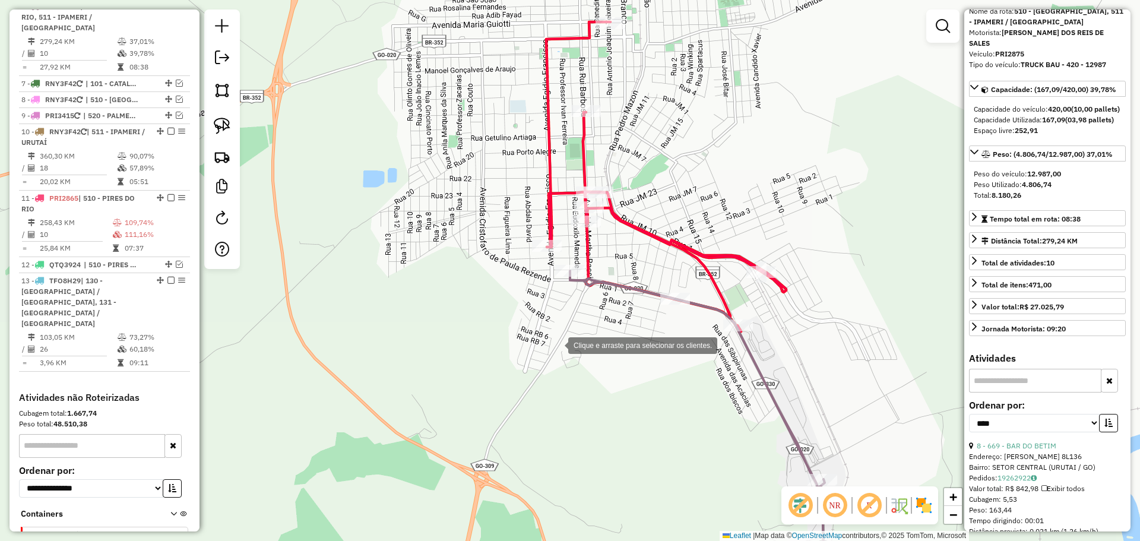
scroll to position [0, 0]
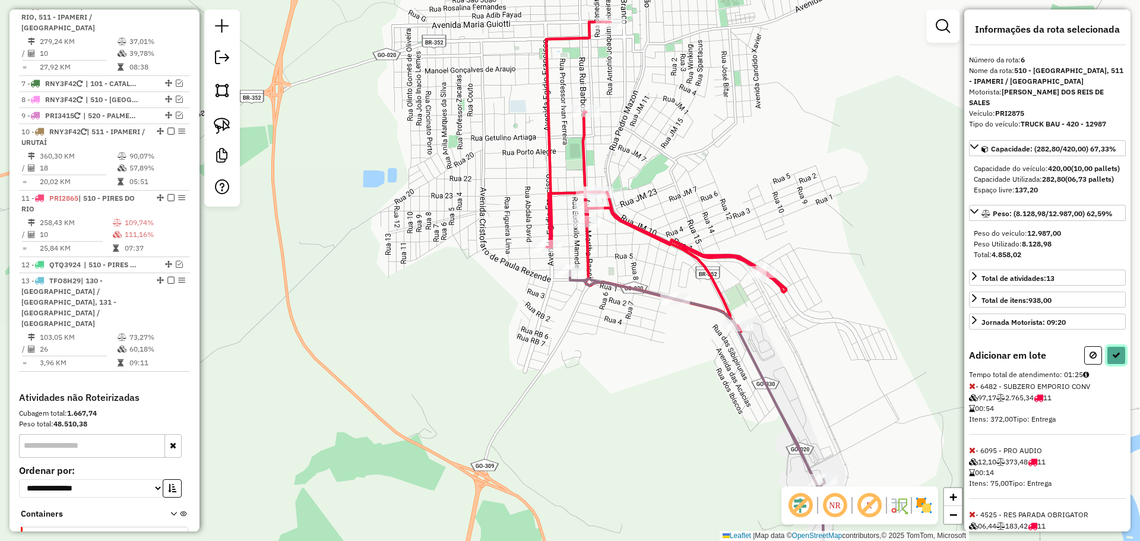
click at [1117, 359] on icon at bounding box center [1117, 355] width 8 height 8
select select "*********"
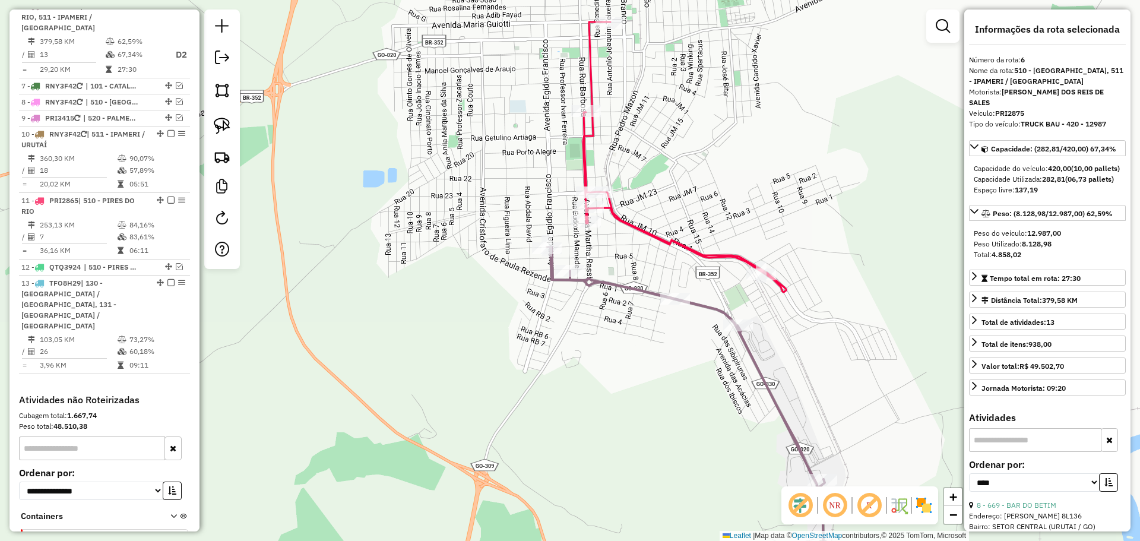
click at [657, 238] on icon at bounding box center [684, 157] width 203 height 270
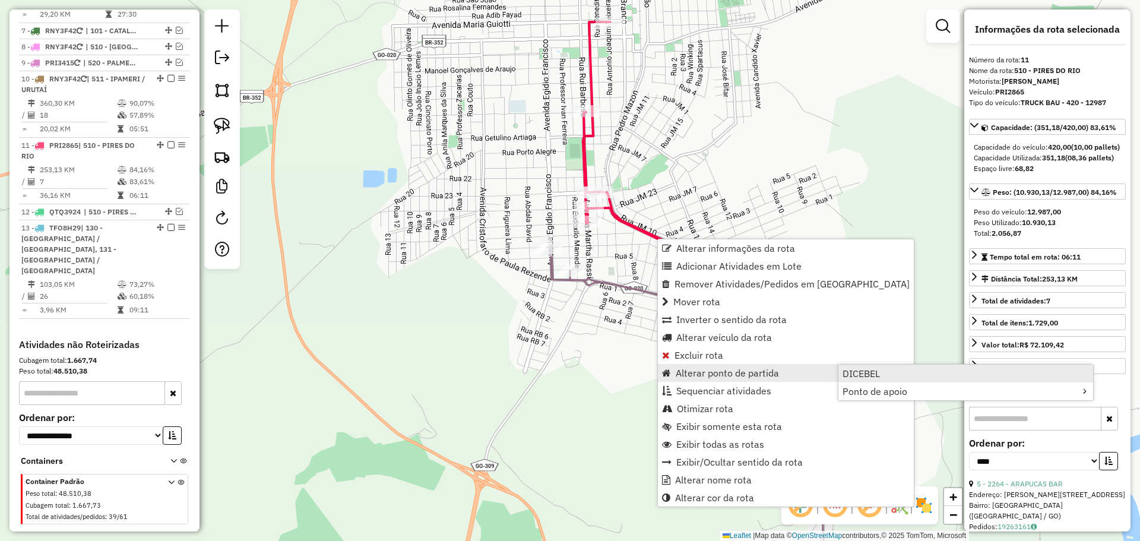
click at [865, 378] on span "DICEBEL" at bounding box center [861, 374] width 37 height 10
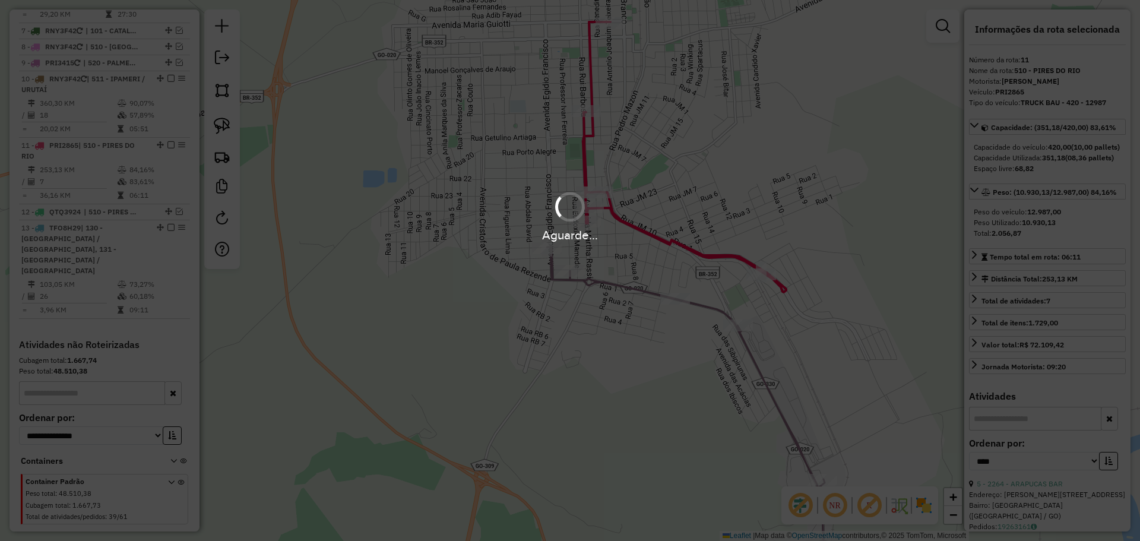
scroll to position [846, 0]
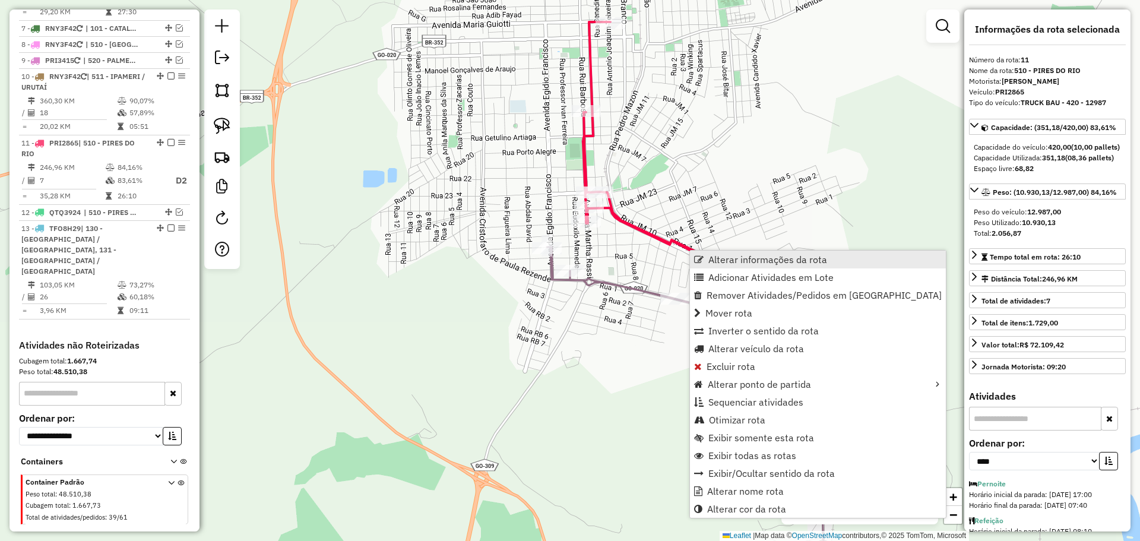
click at [757, 266] on link "Alterar informações da rota" at bounding box center [818, 260] width 256 height 18
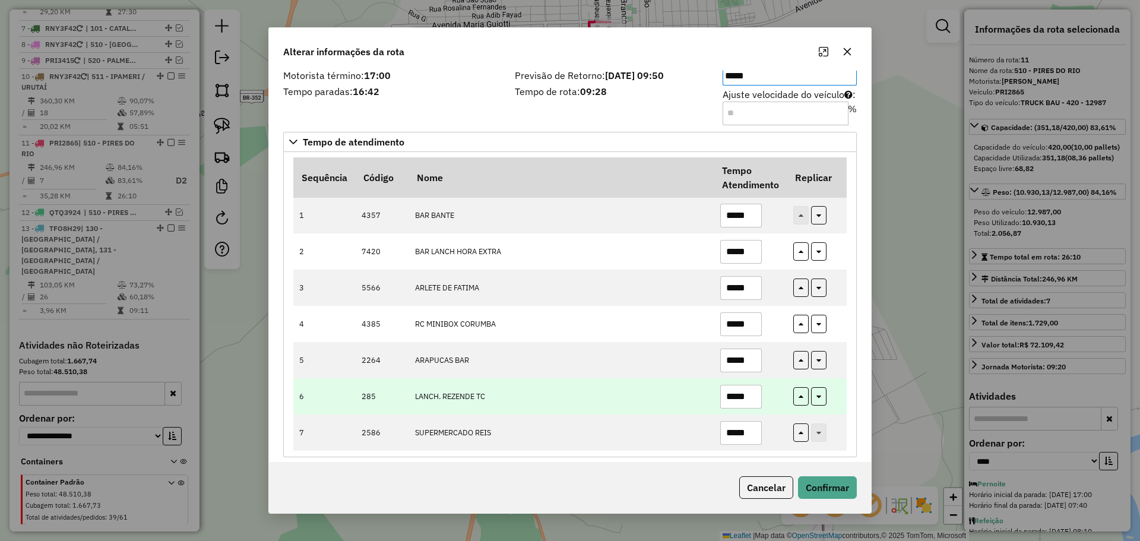
scroll to position [31, 0]
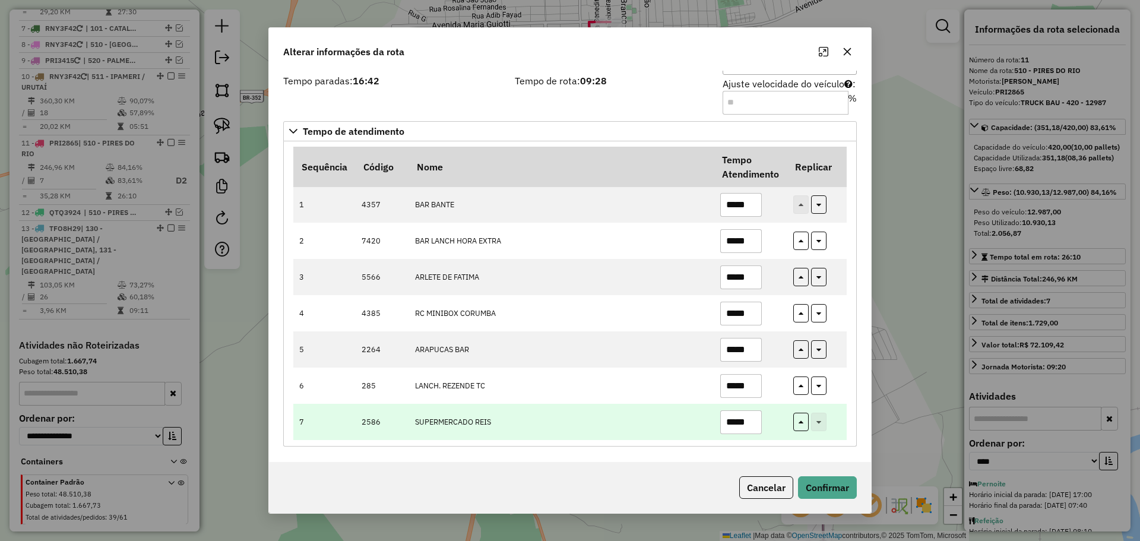
drag, startPoint x: 729, startPoint y: 421, endPoint x: 774, endPoint y: 426, distance: 45.5
click at [774, 426] on td "*****" at bounding box center [750, 422] width 73 height 36
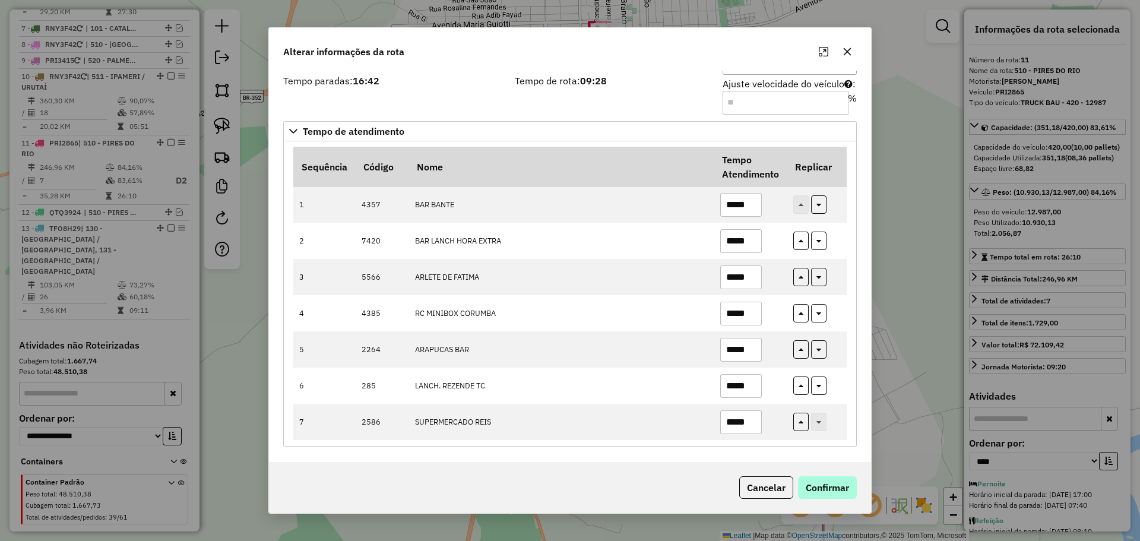
type input "*****"
click at [823, 485] on button "Confirmar" at bounding box center [827, 487] width 59 height 23
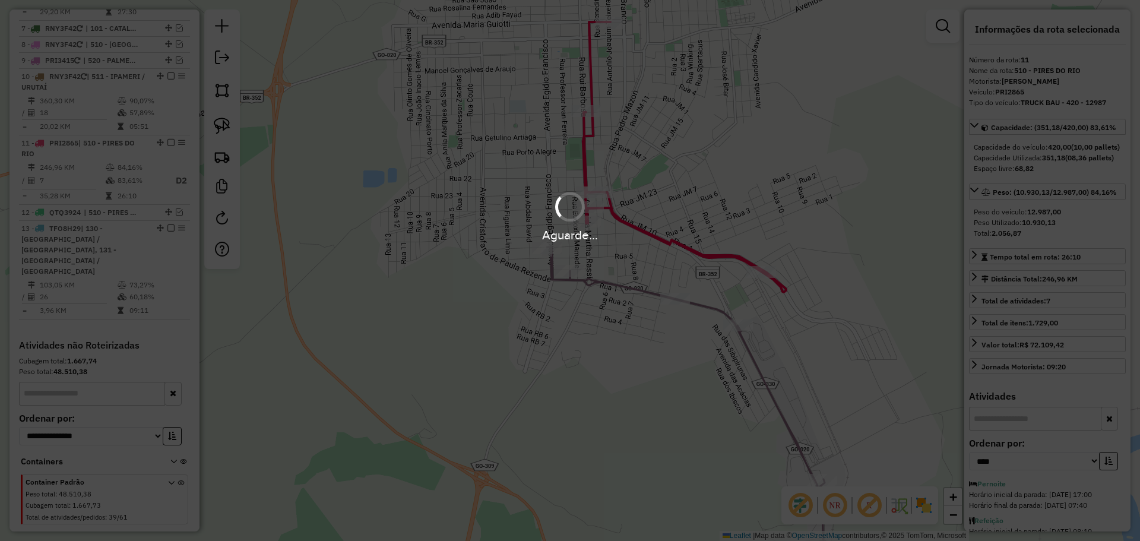
scroll to position [844, 0]
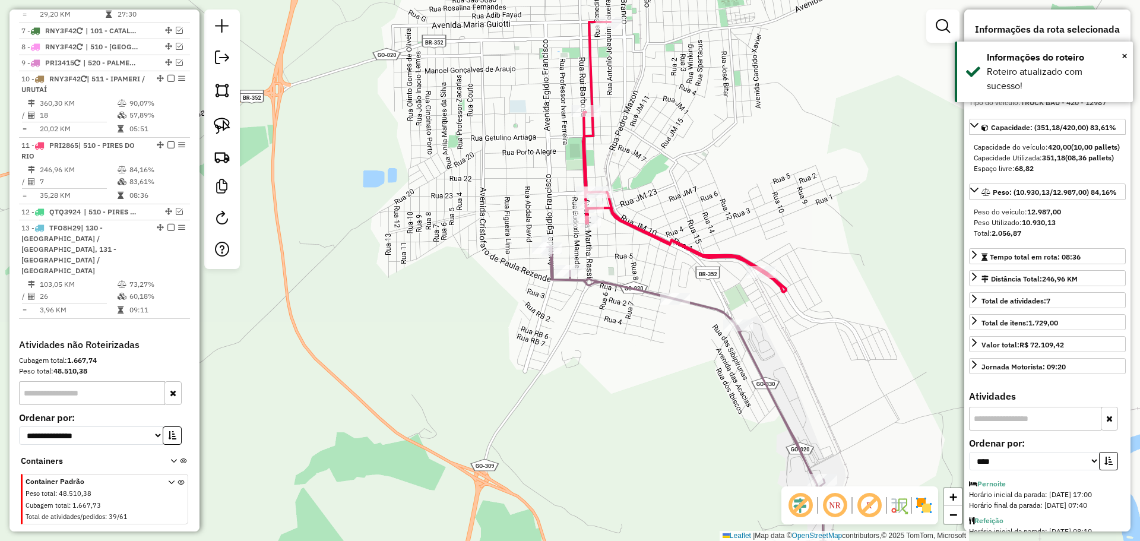
click at [682, 244] on icon at bounding box center [684, 157] width 203 height 270
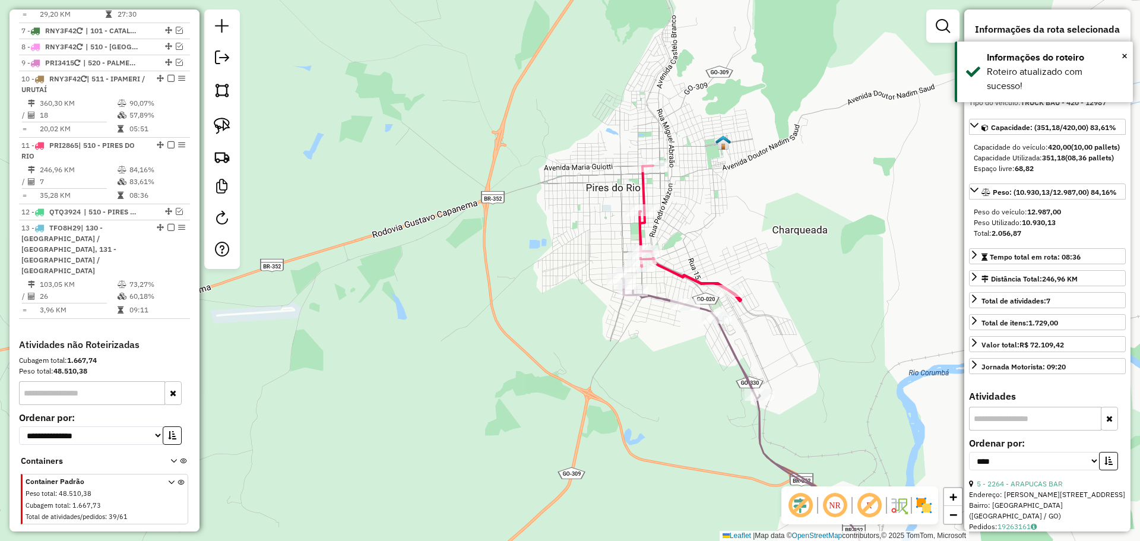
click at [662, 295] on icon at bounding box center [742, 437] width 240 height 317
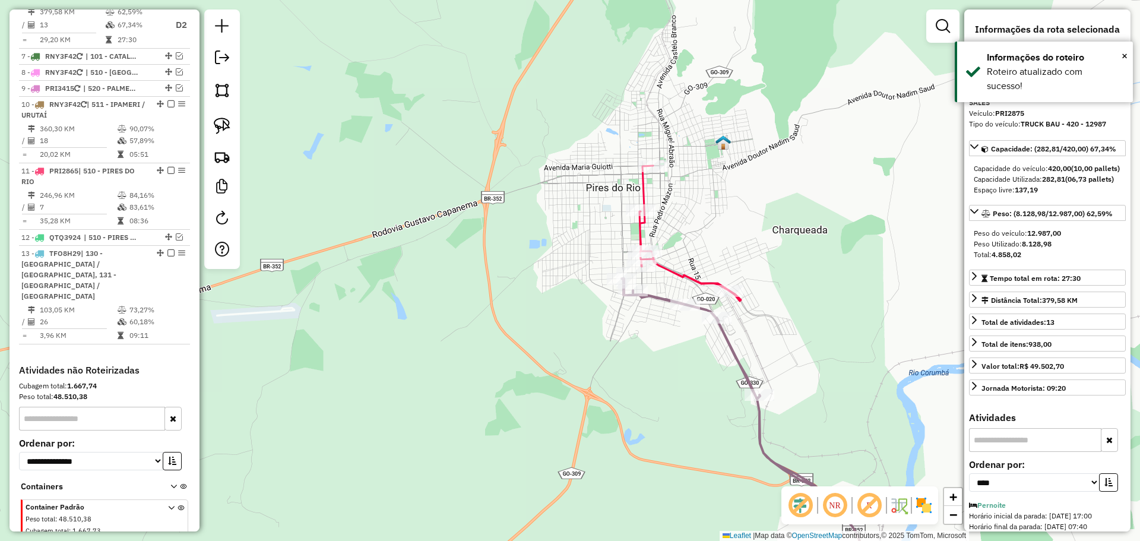
scroll to position [789, 0]
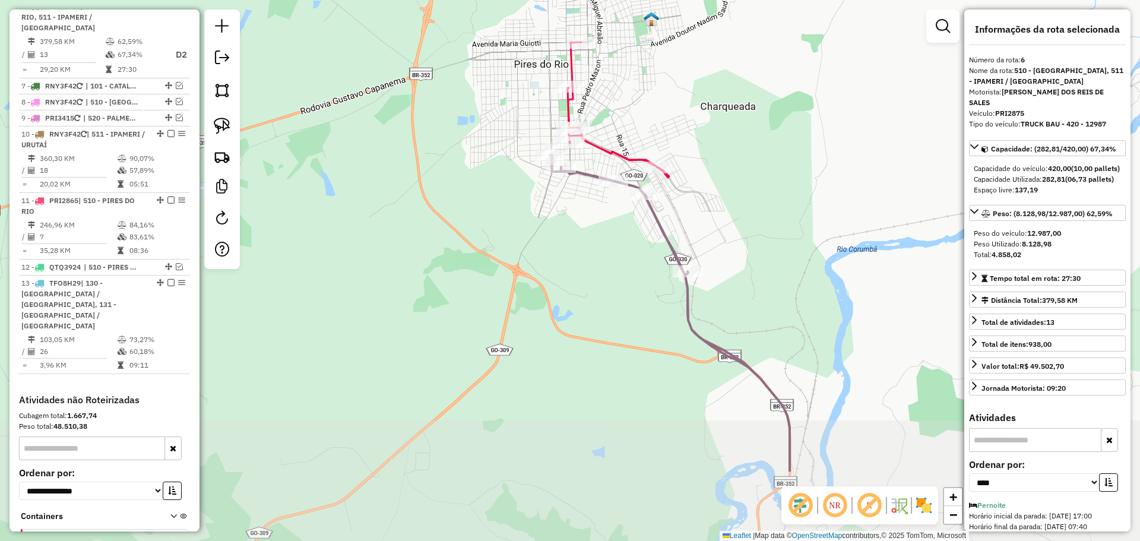
drag, startPoint x: 743, startPoint y: 315, endPoint x: 719, endPoint y: 273, distance: 48.4
click at [719, 273] on div "Janela de atendimento Grade de atendimento Capacidade Transportadoras Veículos …" at bounding box center [570, 270] width 1140 height 541
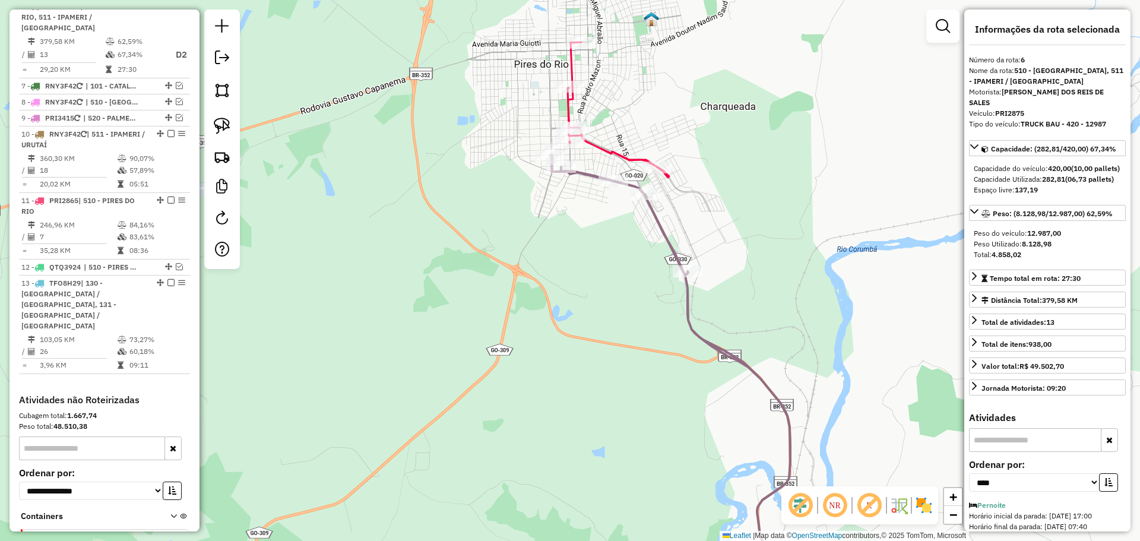
click at [633, 157] on icon at bounding box center [619, 109] width 102 height 135
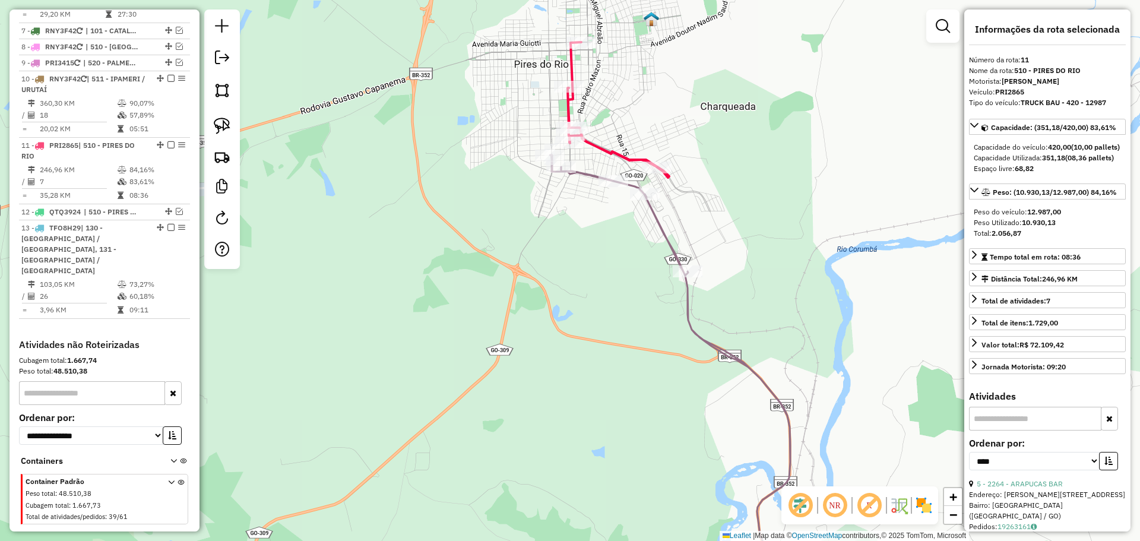
click at [663, 236] on icon at bounding box center [675, 375] width 250 height 440
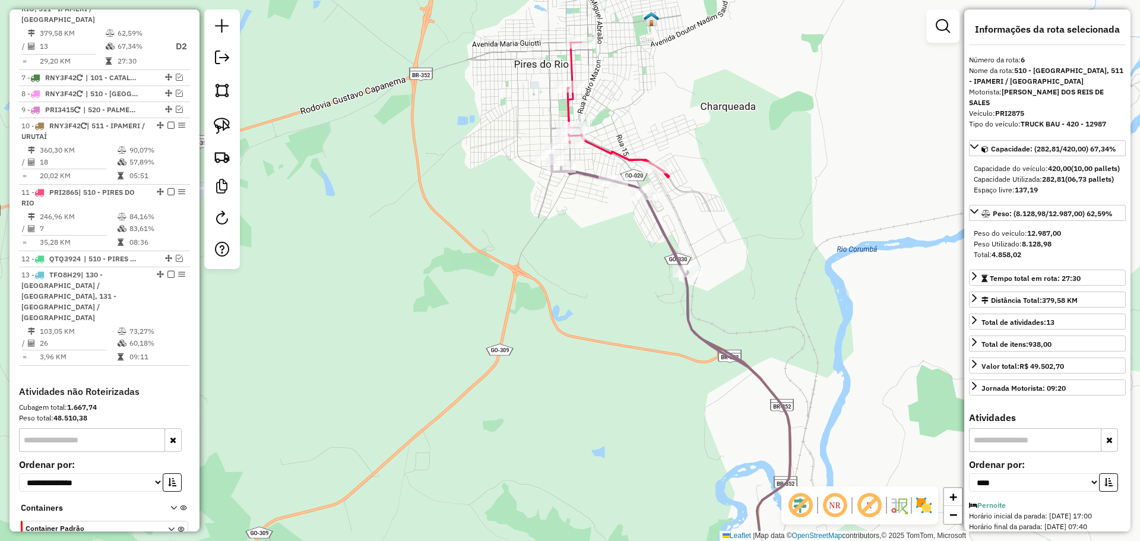
scroll to position [789, 0]
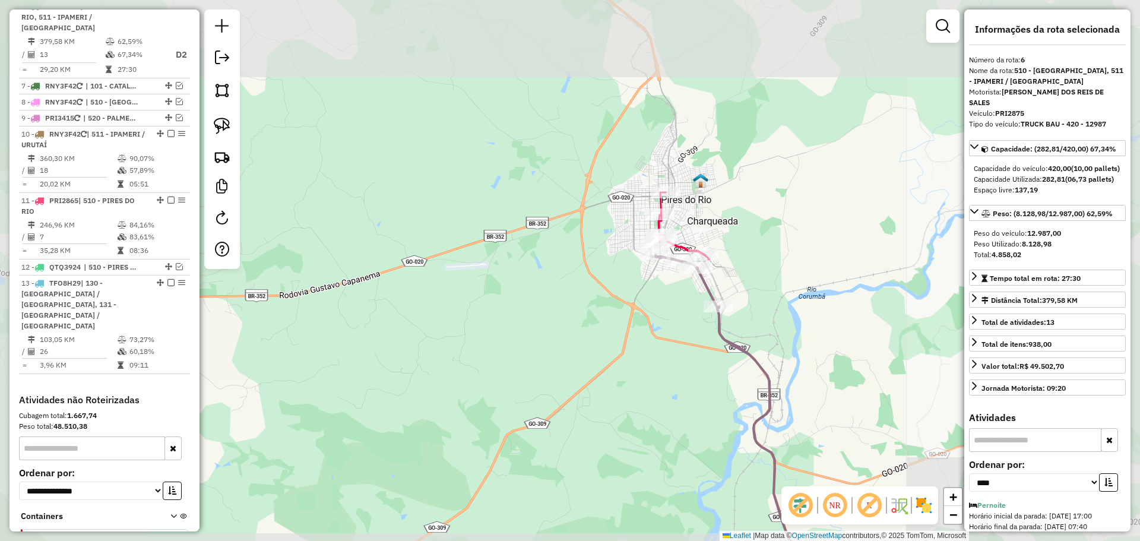
drag, startPoint x: 782, startPoint y: 372, endPoint x: 720, endPoint y: 107, distance: 272.0
click at [721, 109] on div "Janela de atendimento Grade de atendimento Capacidade Transportadoras Veículos …" at bounding box center [570, 270] width 1140 height 541
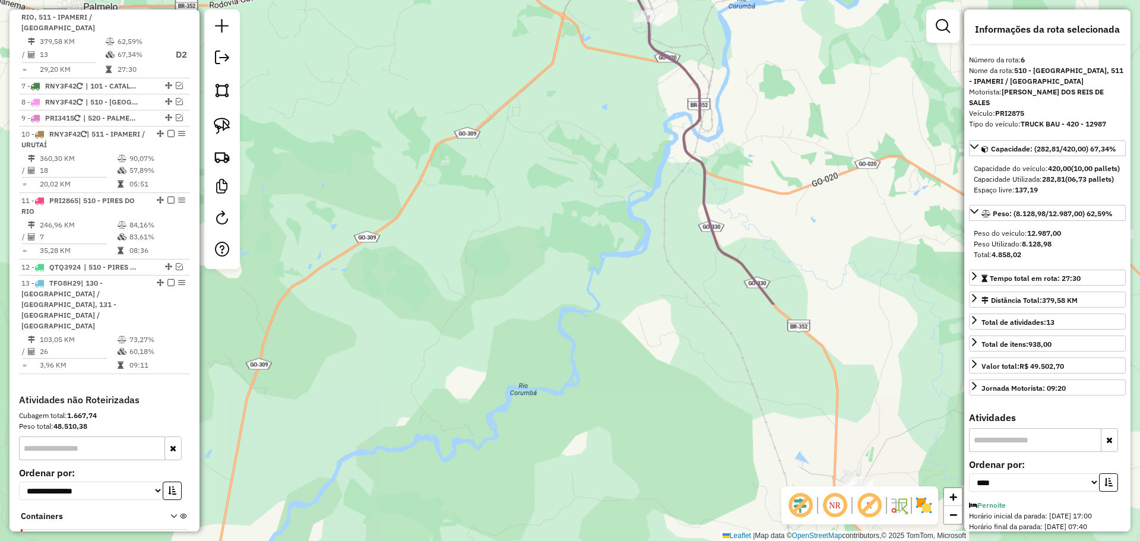
drag, startPoint x: 811, startPoint y: 345, endPoint x: 725, endPoint y: 92, distance: 267.3
click at [726, 95] on div "Janela de atendimento Grade de atendimento Capacidade Transportadoras Veículos …" at bounding box center [570, 270] width 1140 height 541
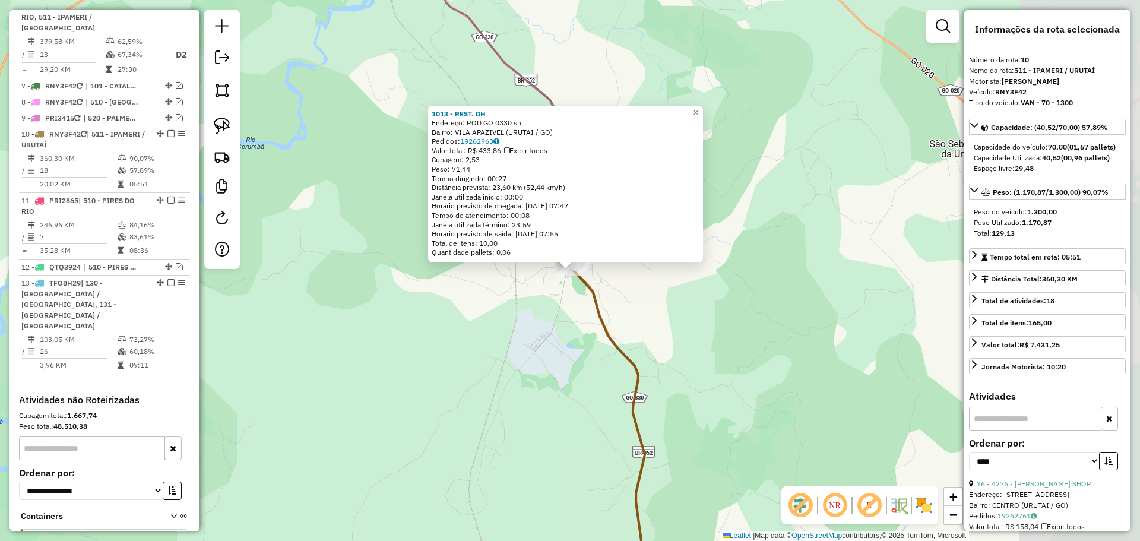
scroll to position [844, 0]
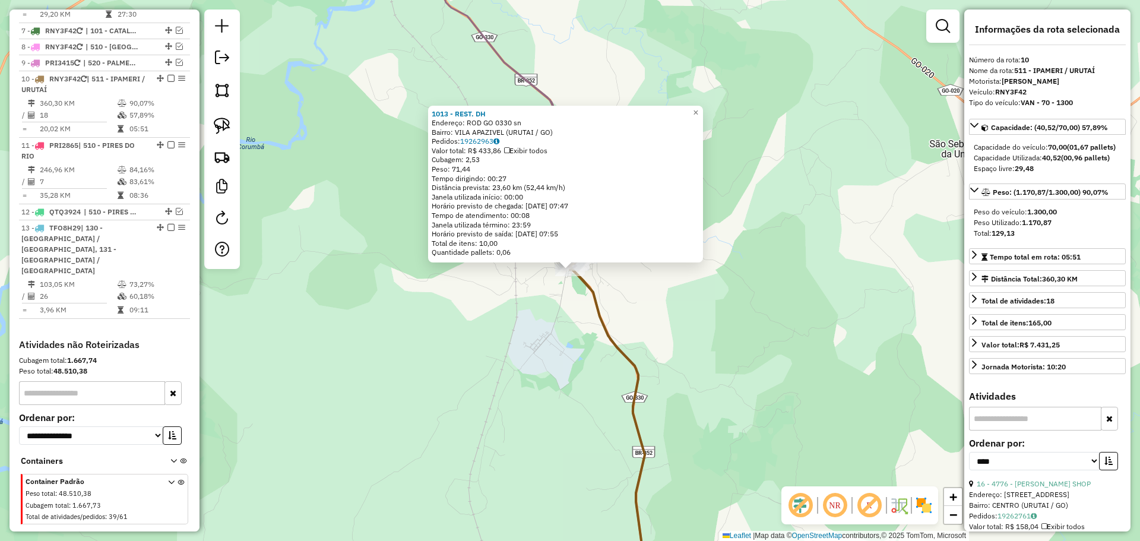
drag, startPoint x: 707, startPoint y: 193, endPoint x: 704, endPoint y: 164, distance: 29.3
click at [704, 164] on div "1013 - REST. DH Endereço: ROD GO 0330 sn Bairro: VILA APAZIVEL (URUTAI / GO) Pe…" at bounding box center [570, 270] width 1140 height 541
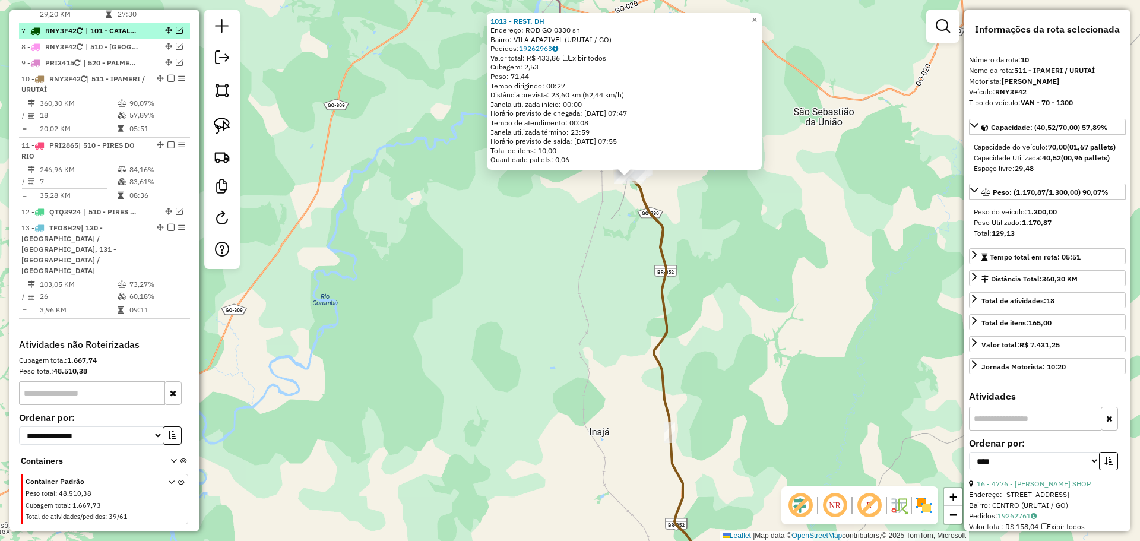
click at [127, 35] on span "| 101 - CATALÃO 1, 102 - CATALÃO 2, 103 - CATALÃO 3" at bounding box center [113, 31] width 55 height 11
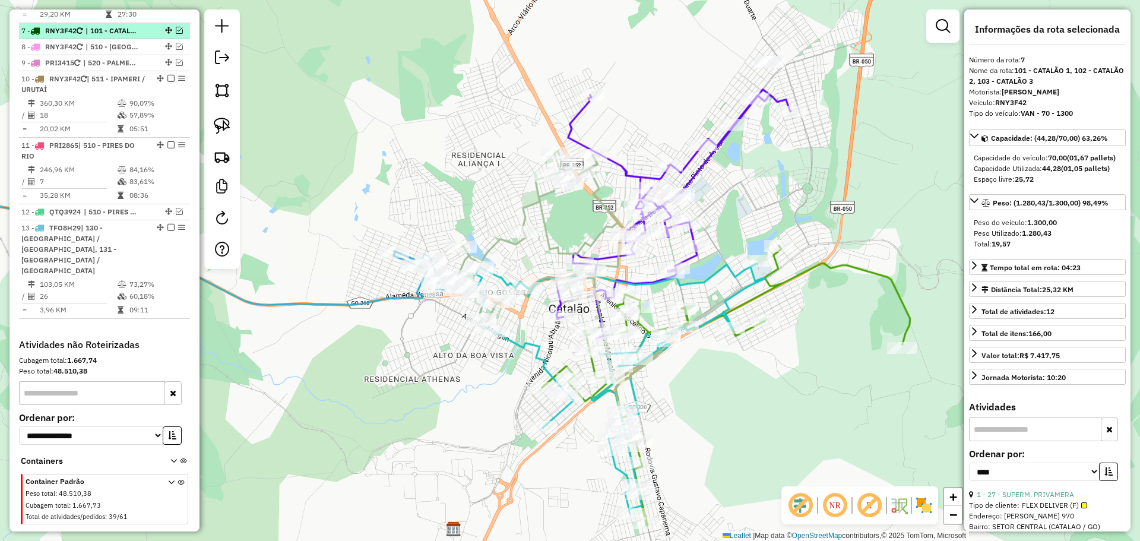
click at [178, 31] on em at bounding box center [179, 30] width 7 height 7
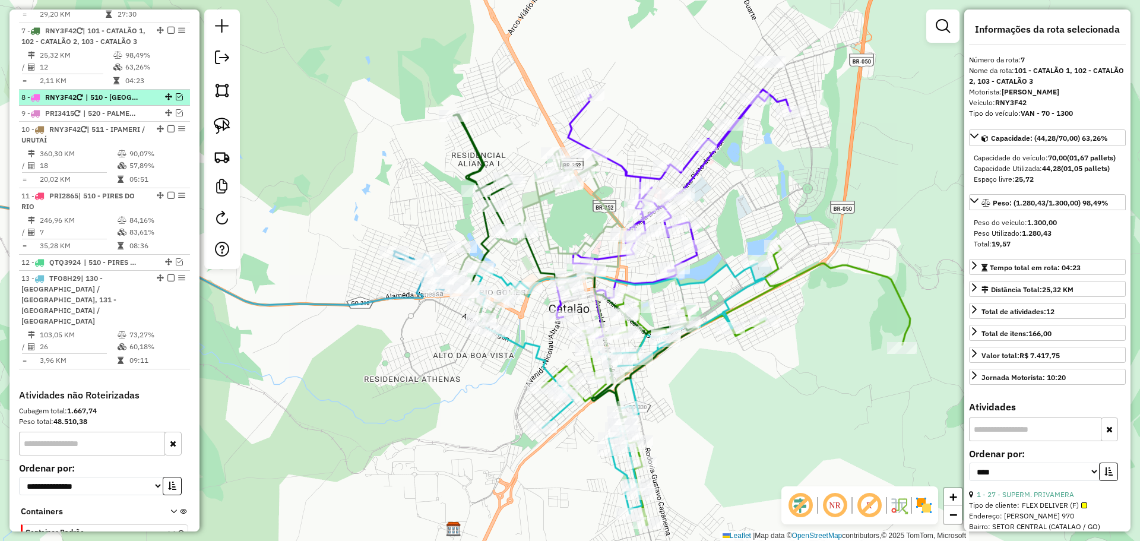
click at [105, 103] on span "| 510 - [GEOGRAPHIC_DATA], 520 - [GEOGRAPHIC_DATA] / [GEOGRAPHIC_DATA]" at bounding box center [113, 97] width 55 height 11
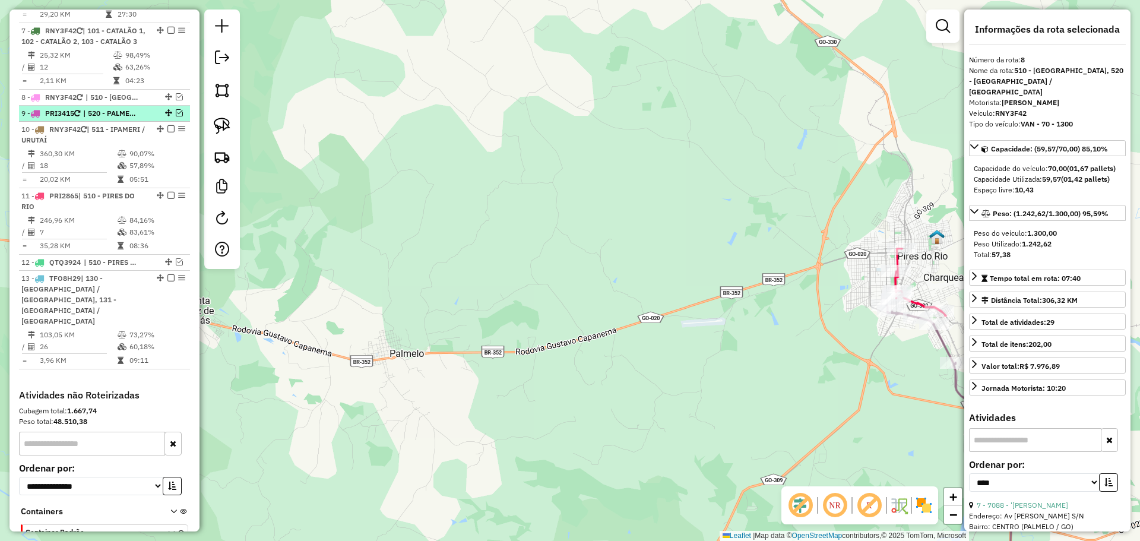
click at [110, 119] on span "| 520 - PALMELO / [GEOGRAPHIC_DATA]" at bounding box center [110, 113] width 55 height 11
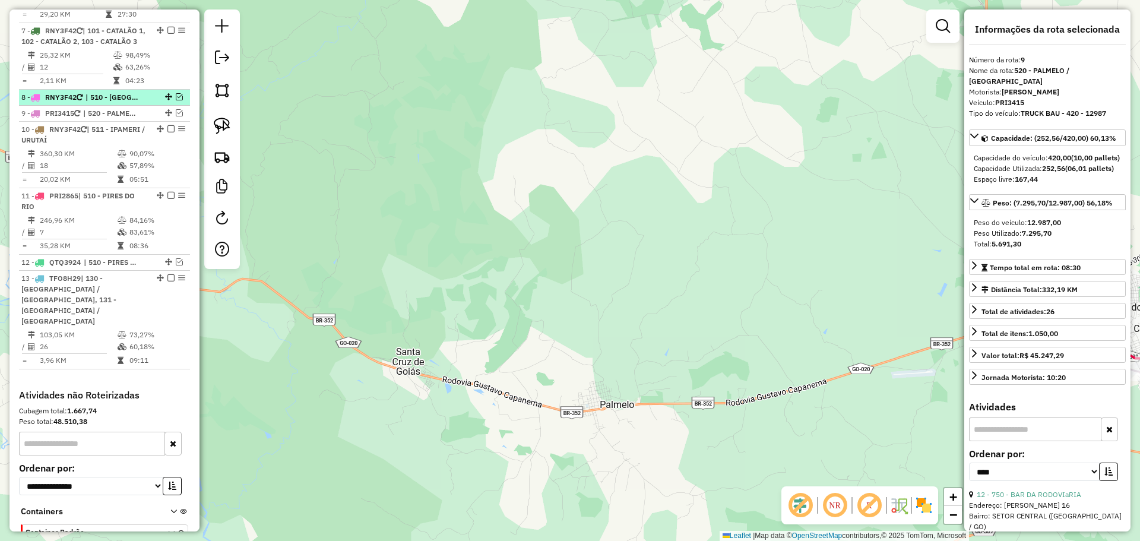
click at [114, 103] on span "| 510 - [GEOGRAPHIC_DATA], 520 - [GEOGRAPHIC_DATA] / [GEOGRAPHIC_DATA]" at bounding box center [113, 97] width 55 height 11
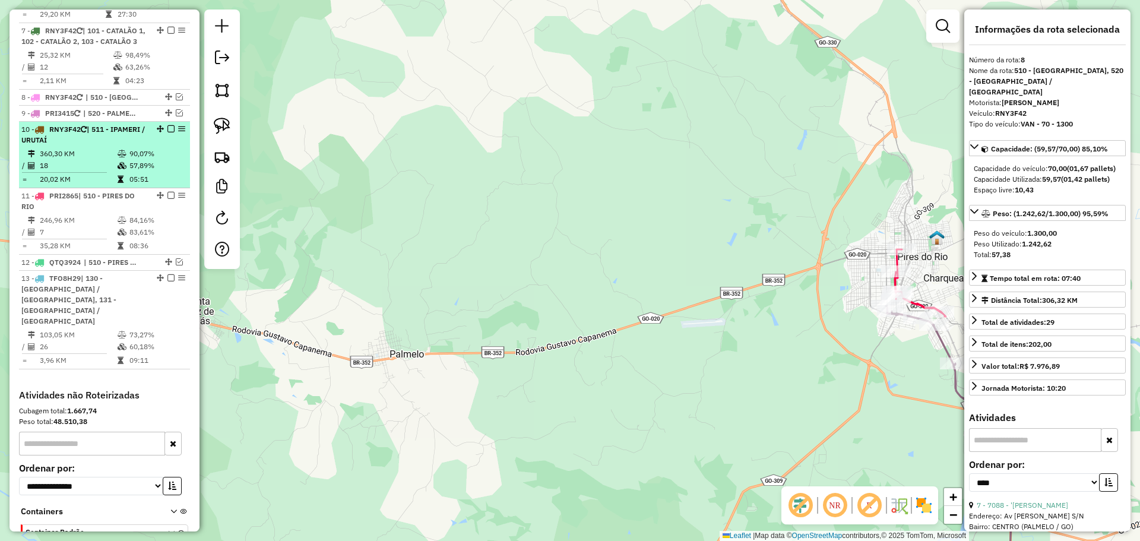
click at [101, 146] on div "10 - RNY3F42 | 511 - IPAMERI / URUTAÍ" at bounding box center [84, 134] width 126 height 21
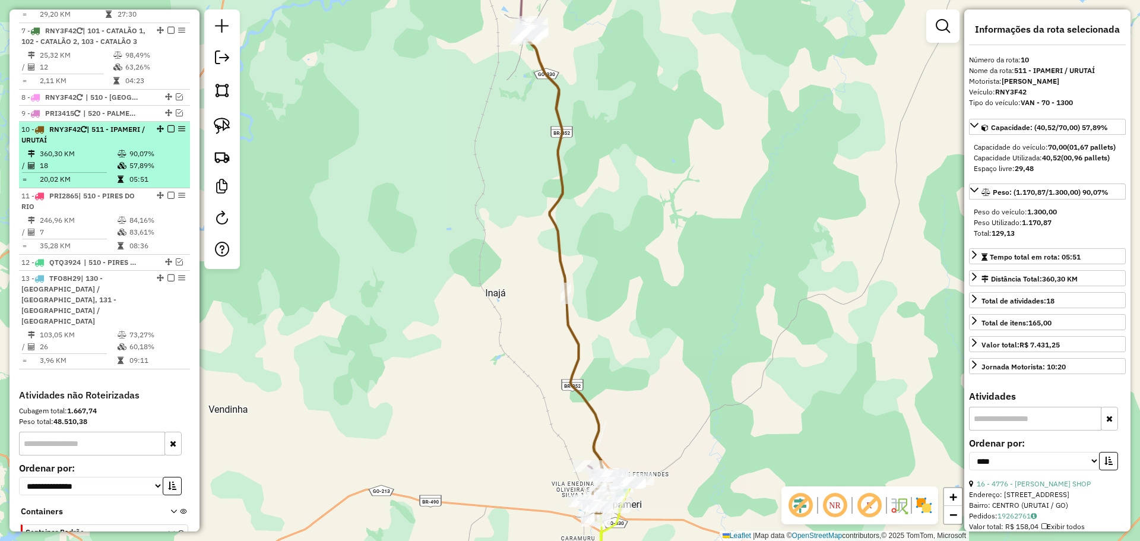
click at [168, 132] on em at bounding box center [171, 128] width 7 height 7
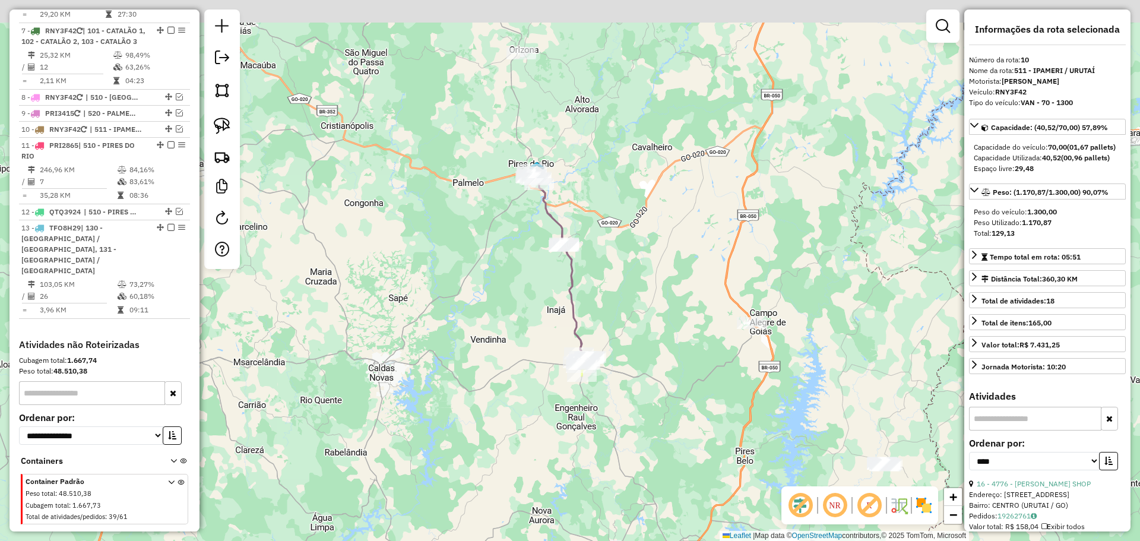
drag, startPoint x: 586, startPoint y: 226, endPoint x: 633, endPoint y: 287, distance: 77.0
click at [633, 287] on div "Janela de atendimento Grade de atendimento Capacidade Transportadoras Veículos …" at bounding box center [570, 270] width 1140 height 541
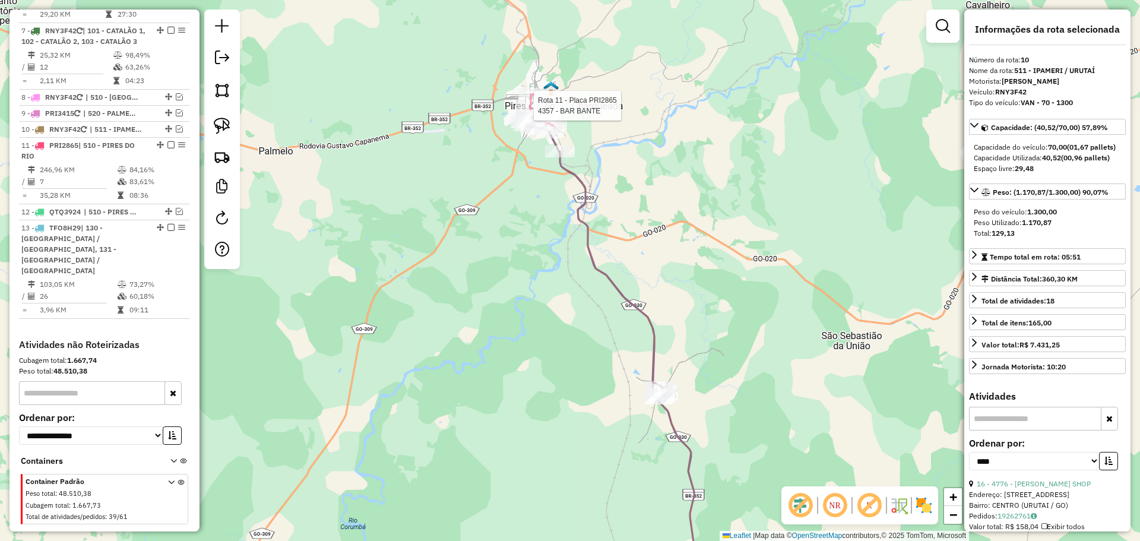
scroll to position [855, 0]
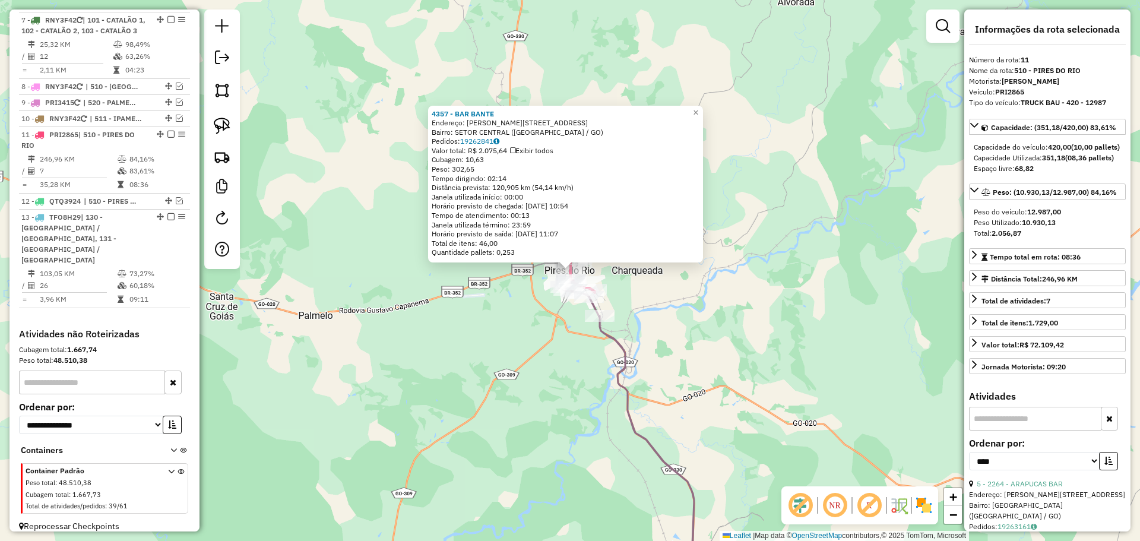
click at [617, 344] on icon at bounding box center [639, 441] width 149 height 308
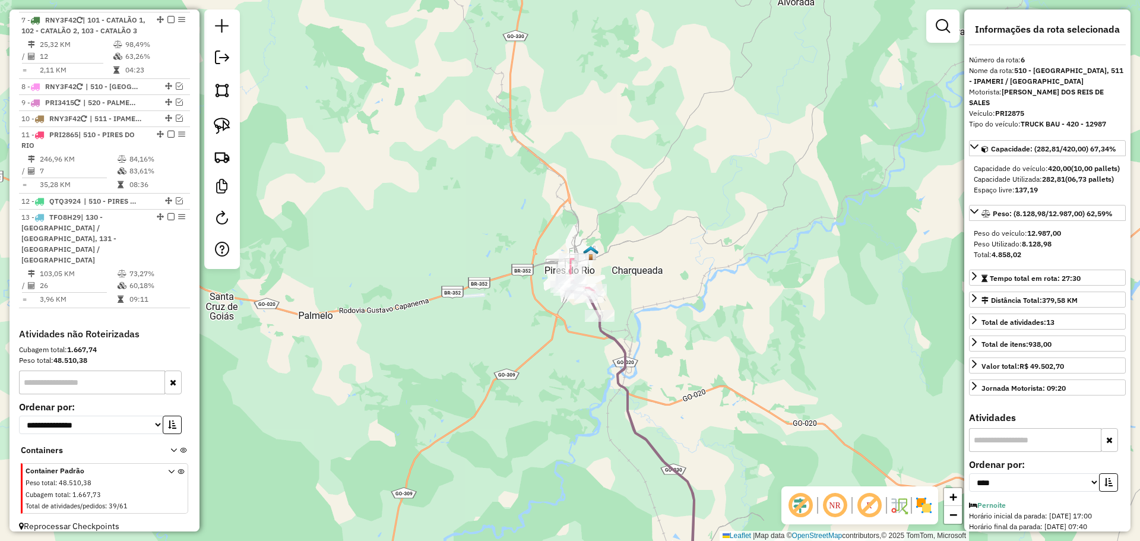
scroll to position [789, 0]
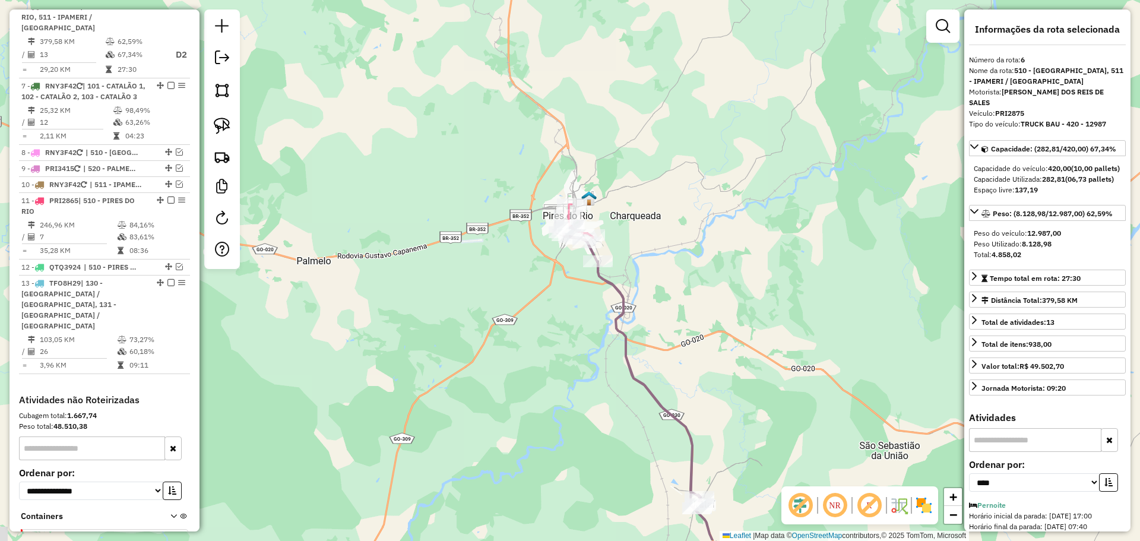
drag, startPoint x: 665, startPoint y: 363, endPoint x: 640, endPoint y: 147, distance: 217.7
click at [640, 147] on div "Janela de atendimento Grade de atendimento Capacidade Transportadoras Veículos …" at bounding box center [570, 270] width 1140 height 541
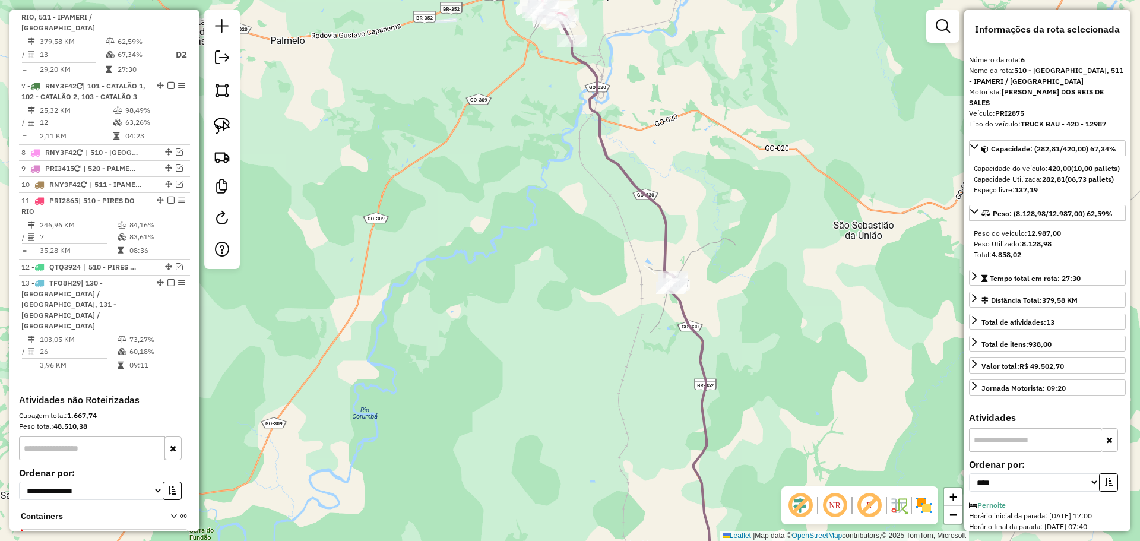
click at [672, 121] on icon at bounding box center [630, 303] width 185 height 583
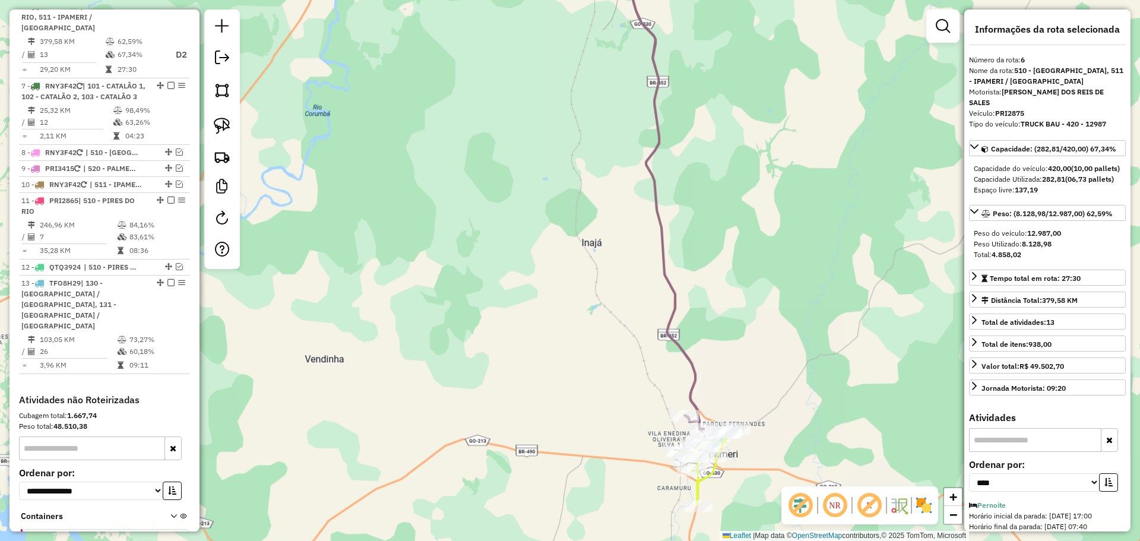
drag, startPoint x: 734, startPoint y: 298, endPoint x: 715, endPoint y: 202, distance: 98.1
click at [715, 202] on div "Janela de atendimento Grade de atendimento Capacidade Transportadoras Veículos …" at bounding box center [570, 270] width 1140 height 541
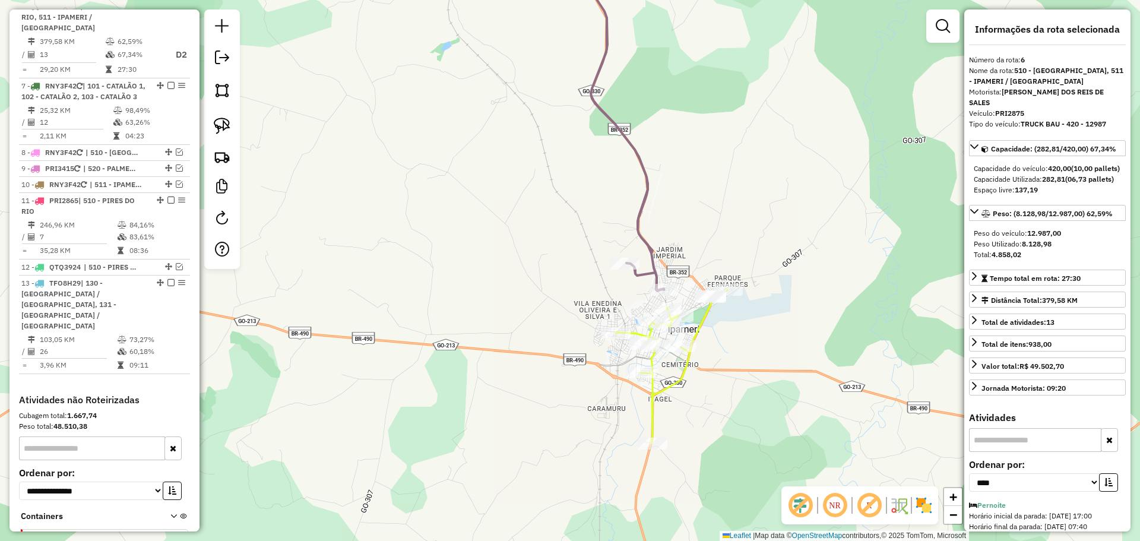
click at [685, 367] on icon at bounding box center [672, 367] width 112 height 154
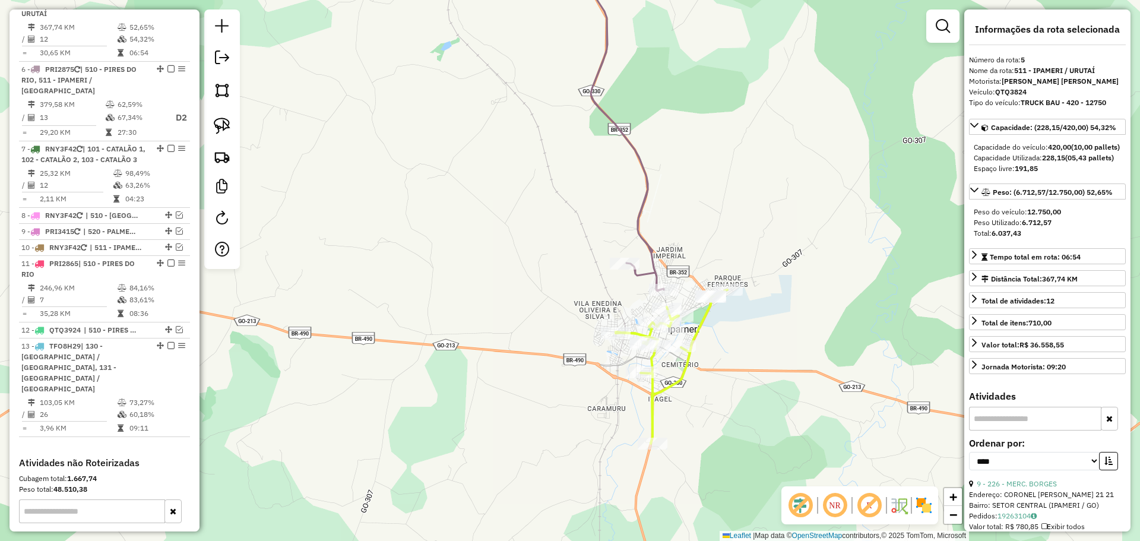
scroll to position [722, 0]
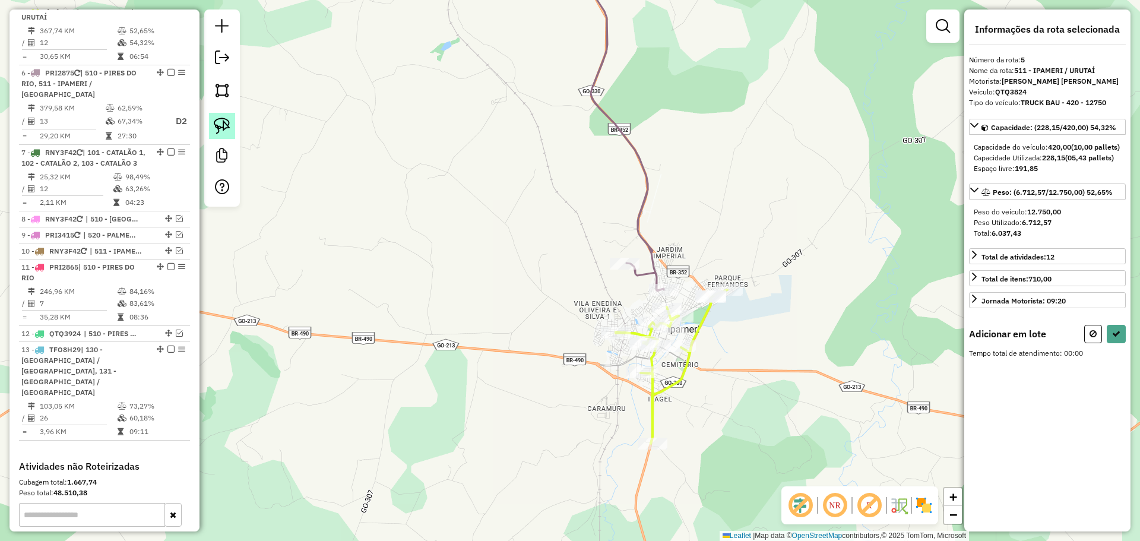
click at [217, 122] on img at bounding box center [222, 126] width 17 height 17
drag, startPoint x: 768, startPoint y: 257, endPoint x: 761, endPoint y: 354, distance: 97.6
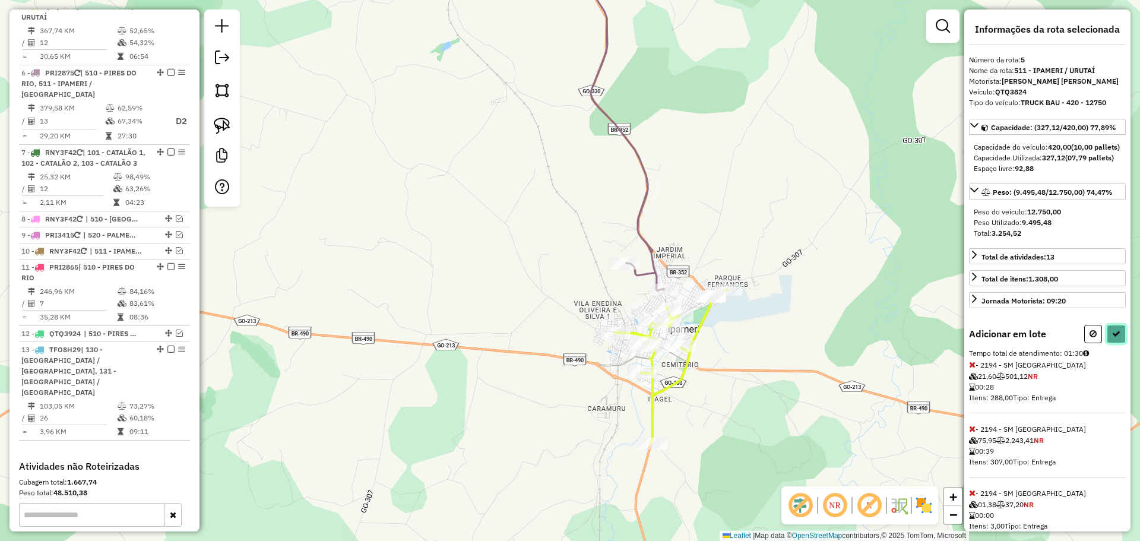
click at [1107, 343] on button at bounding box center [1116, 334] width 19 height 18
select select "*********"
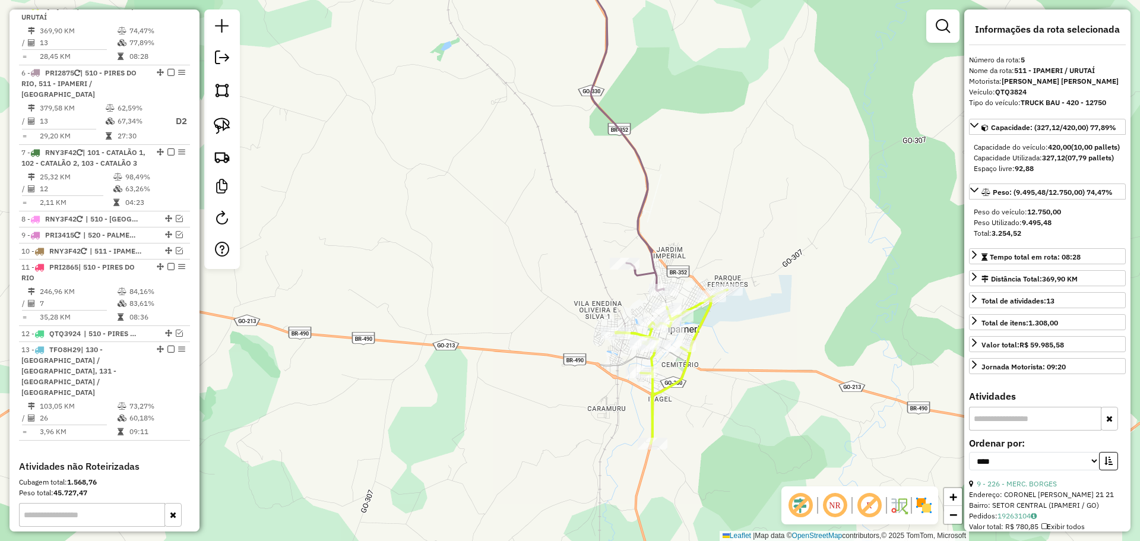
click at [654, 263] on icon at bounding box center [624, 118] width 80 height 345
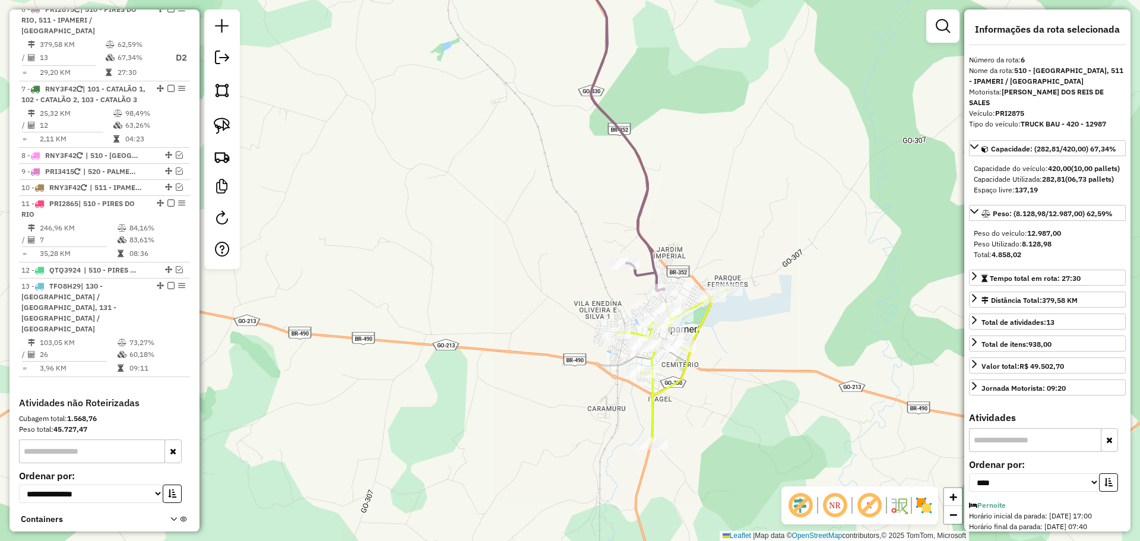
scroll to position [789, 0]
drag, startPoint x: 605, startPoint y: 332, endPoint x: 609, endPoint y: 339, distance: 8.1
click at [609, 339] on div "Janela de atendimento Grade de atendimento Capacidade Transportadoras Veículos …" at bounding box center [570, 270] width 1140 height 541
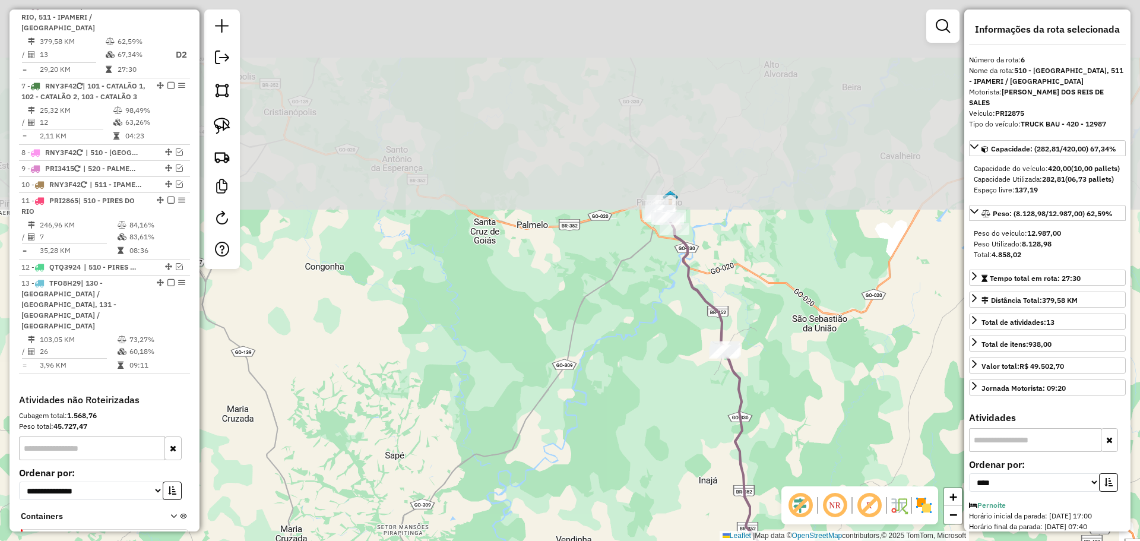
drag, startPoint x: 579, startPoint y: 159, endPoint x: 716, endPoint y: 416, distance: 290.7
click at [716, 416] on div "Janela de atendimento Grade de atendimento Capacidade Transportadoras Veículos …" at bounding box center [570, 270] width 1140 height 541
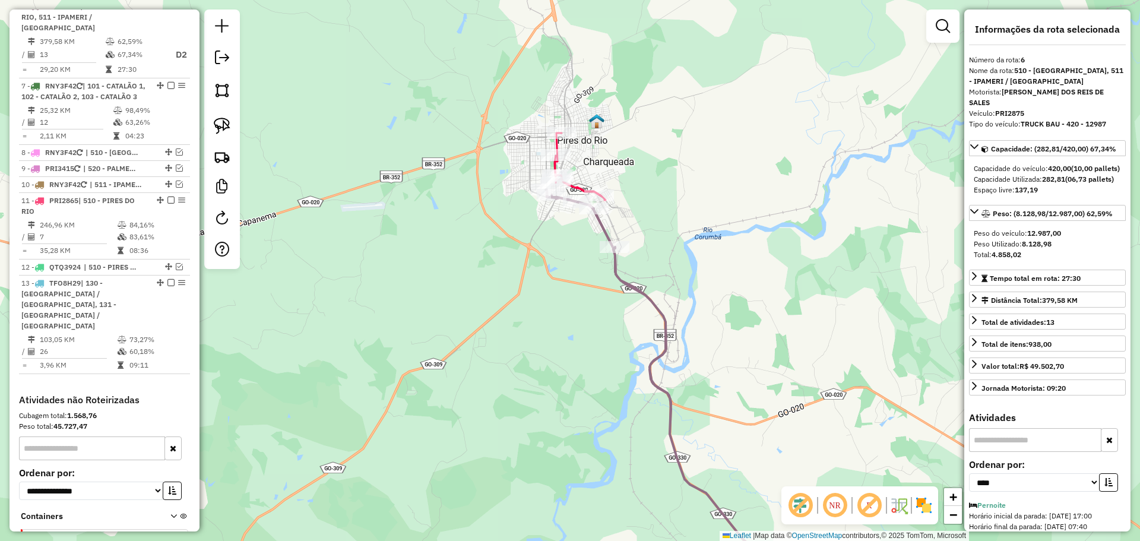
click at [579, 187] on icon at bounding box center [580, 166] width 51 height 67
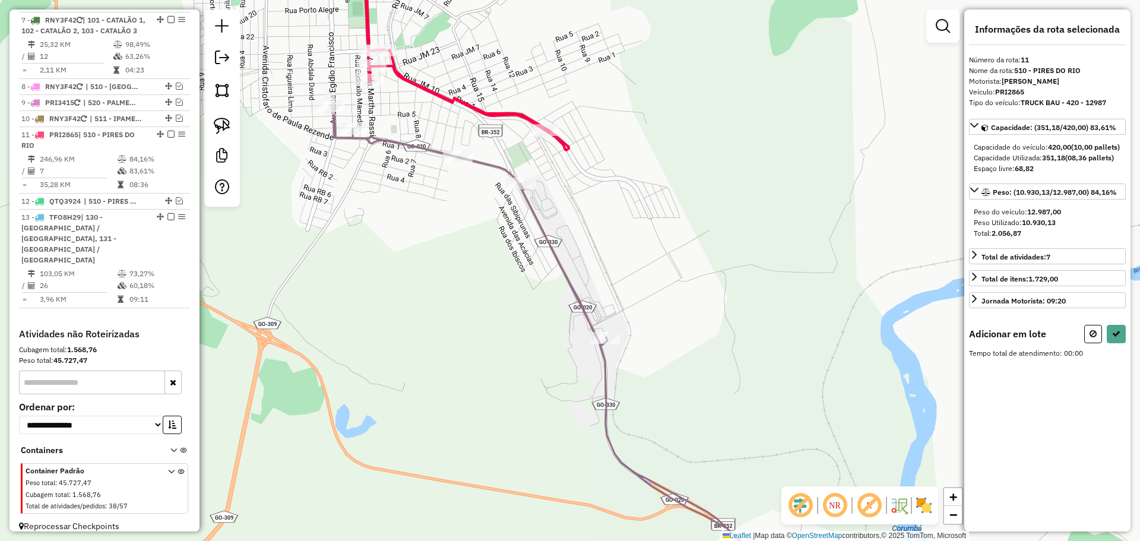
drag, startPoint x: 467, startPoint y: 176, endPoint x: 700, endPoint y: 228, distance: 238.1
click at [700, 228] on div "Janela de atendimento Grade de atendimento Capacidade Transportadoras Veículos …" at bounding box center [570, 270] width 1140 height 541
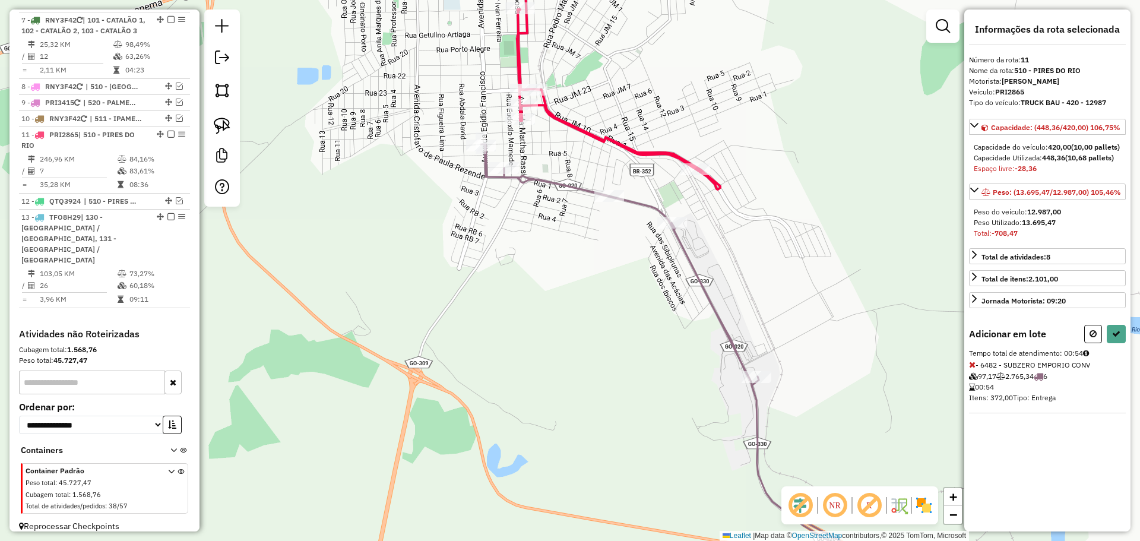
click at [975, 369] on icon at bounding box center [972, 365] width 7 height 8
click at [1121, 343] on button at bounding box center [1116, 334] width 19 height 18
select select "*********"
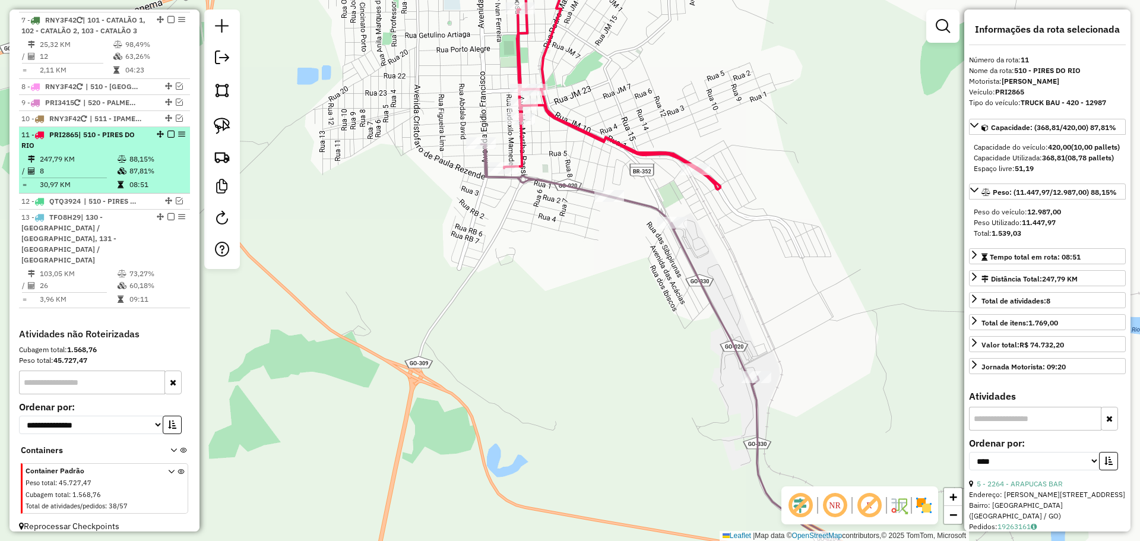
click at [168, 138] on em at bounding box center [171, 134] width 7 height 7
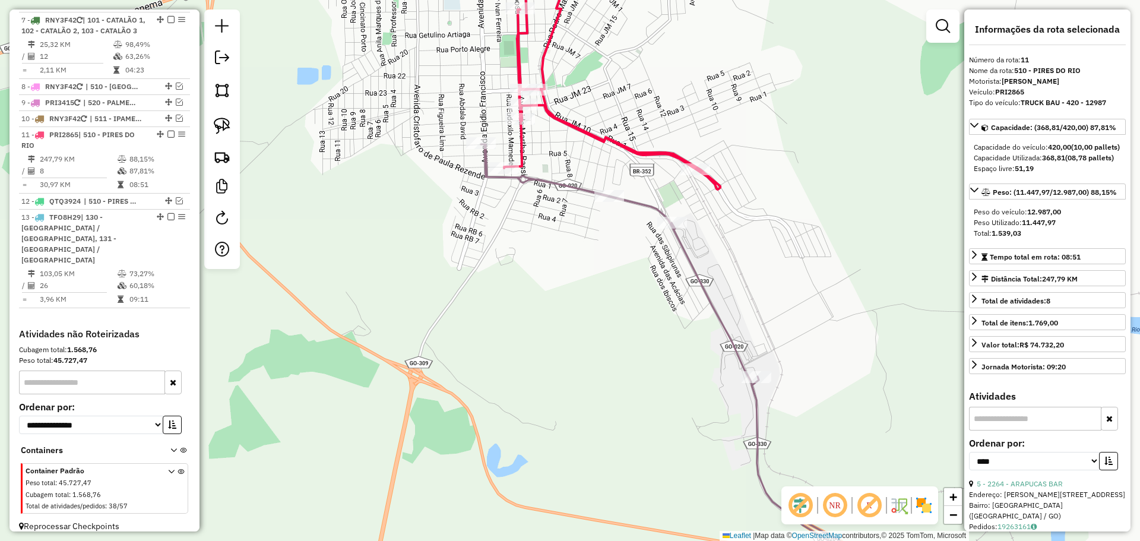
scroll to position [804, 0]
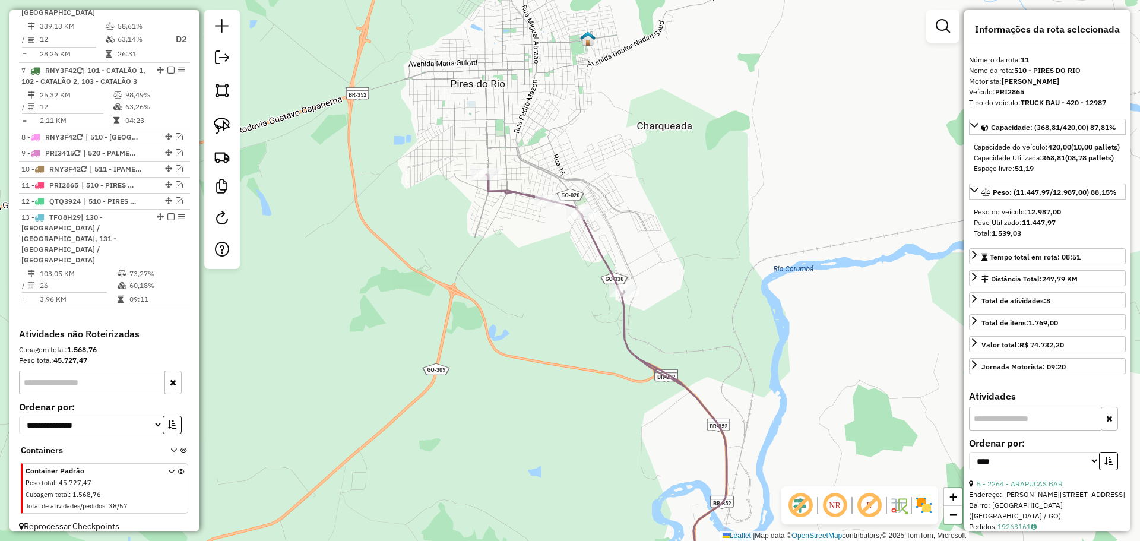
click at [585, 236] on icon at bounding box center [610, 385] width 249 height 421
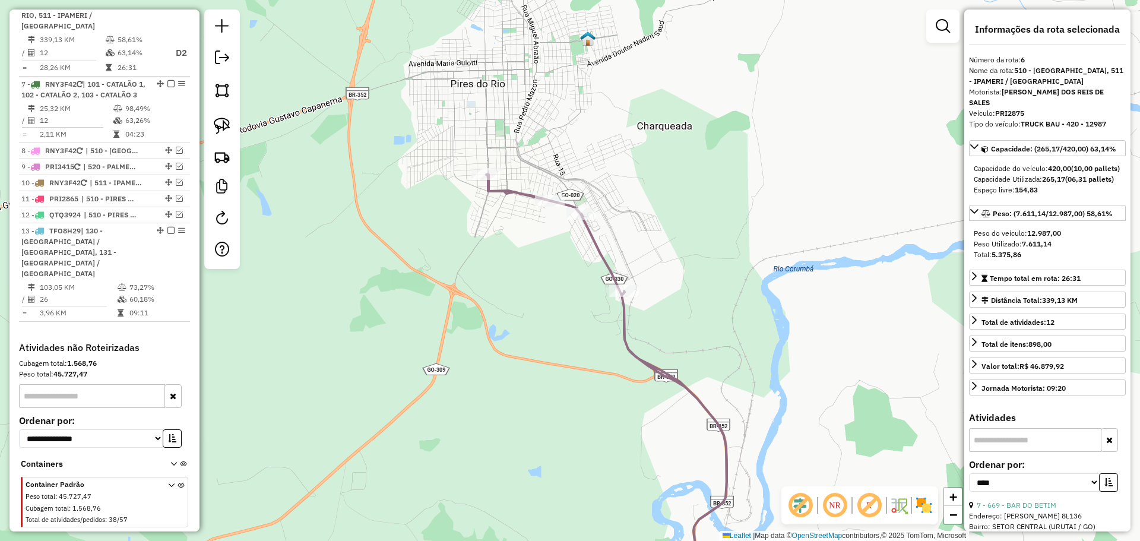
scroll to position [789, 0]
click at [592, 239] on icon at bounding box center [610, 385] width 249 height 421
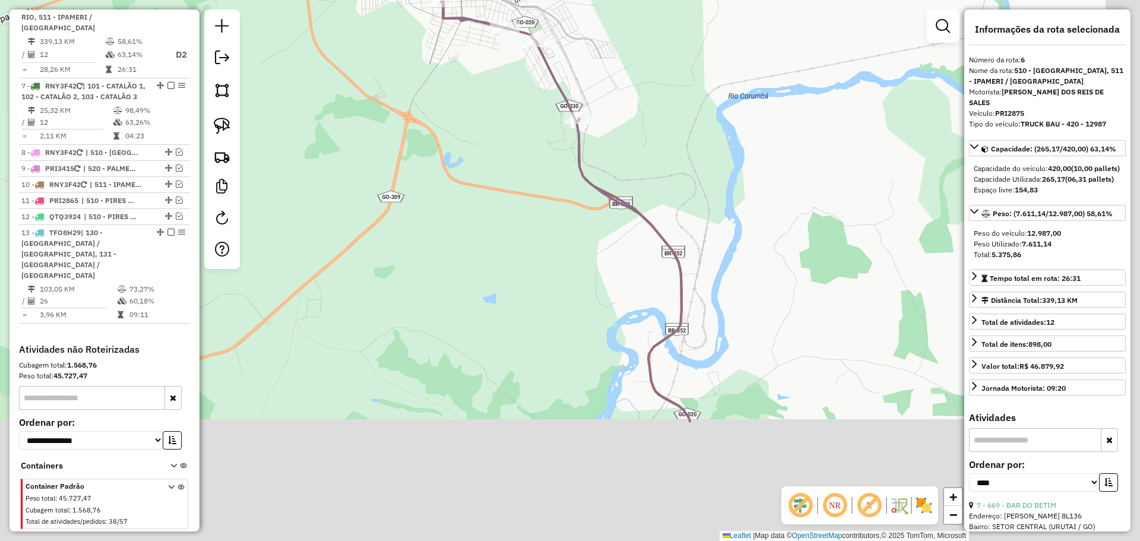
drag, startPoint x: 702, startPoint y: 290, endPoint x: 657, endPoint y: 135, distance: 161.5
click at [657, 135] on div "Janela de atendimento Grade de atendimento Capacidade Transportadoras Veículos …" at bounding box center [570, 270] width 1140 height 541
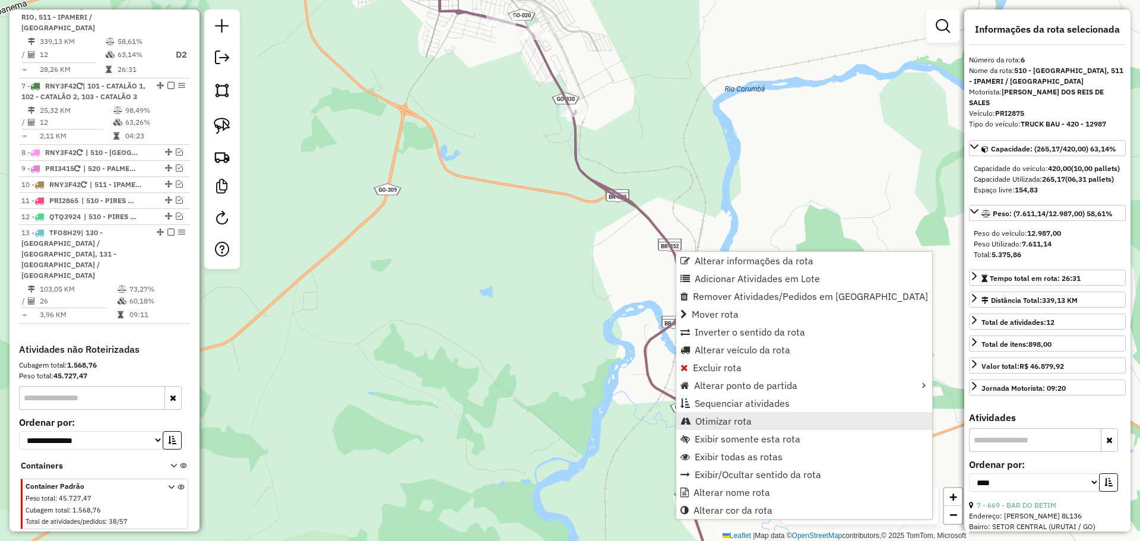
click at [765, 425] on link "Otimizar rota" at bounding box center [805, 421] width 256 height 18
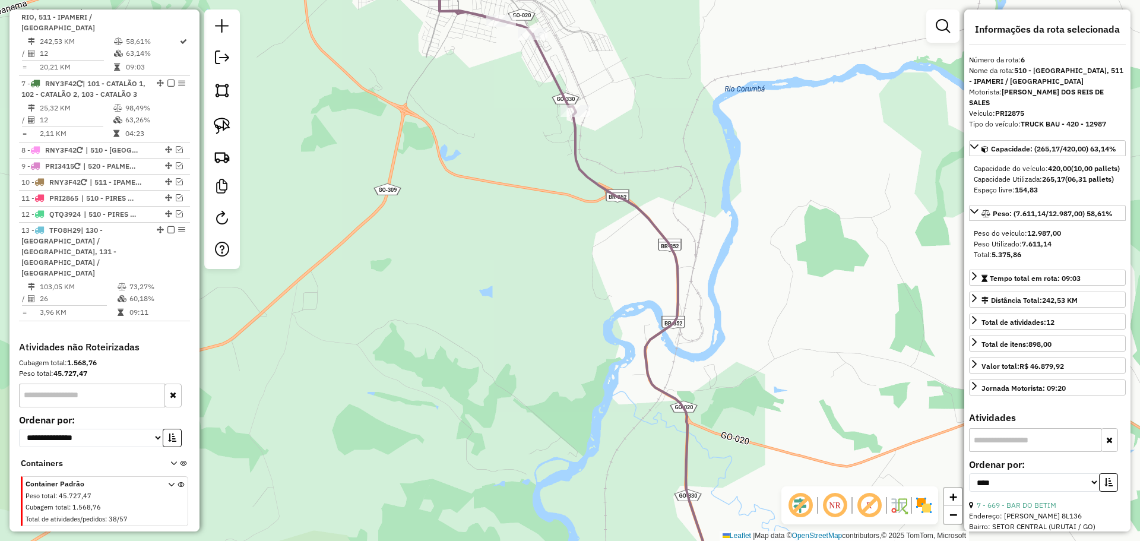
drag, startPoint x: 743, startPoint y: 452, endPoint x: 731, endPoint y: 194, distance: 258.7
click at [731, 195] on div "Janela de atendimento Grade de atendimento Capacidade Transportadoras Veículos …" at bounding box center [570, 270] width 1140 height 541
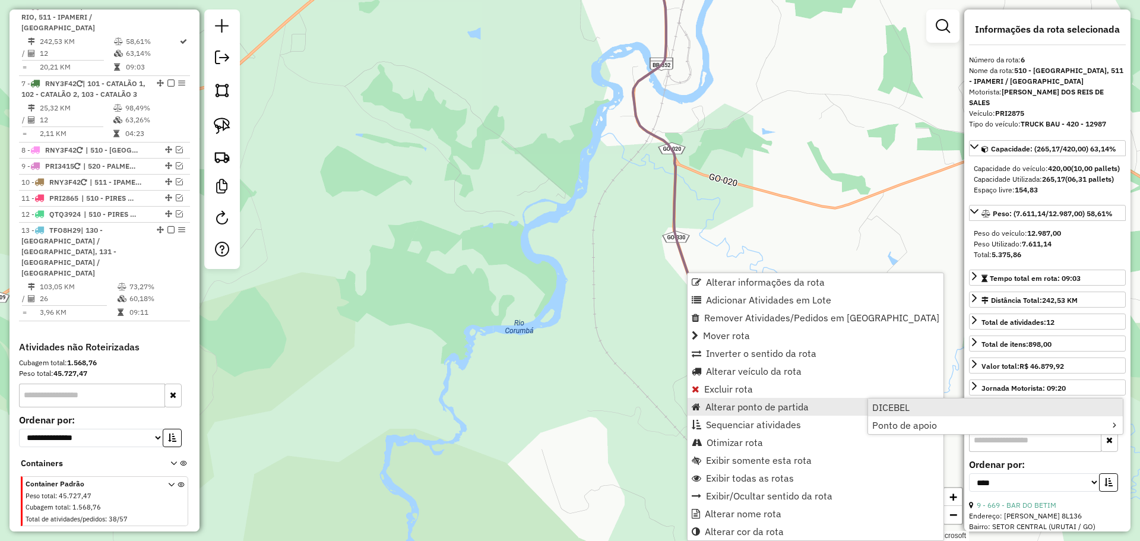
click at [884, 410] on span "DICEBEL" at bounding box center [891, 408] width 37 height 10
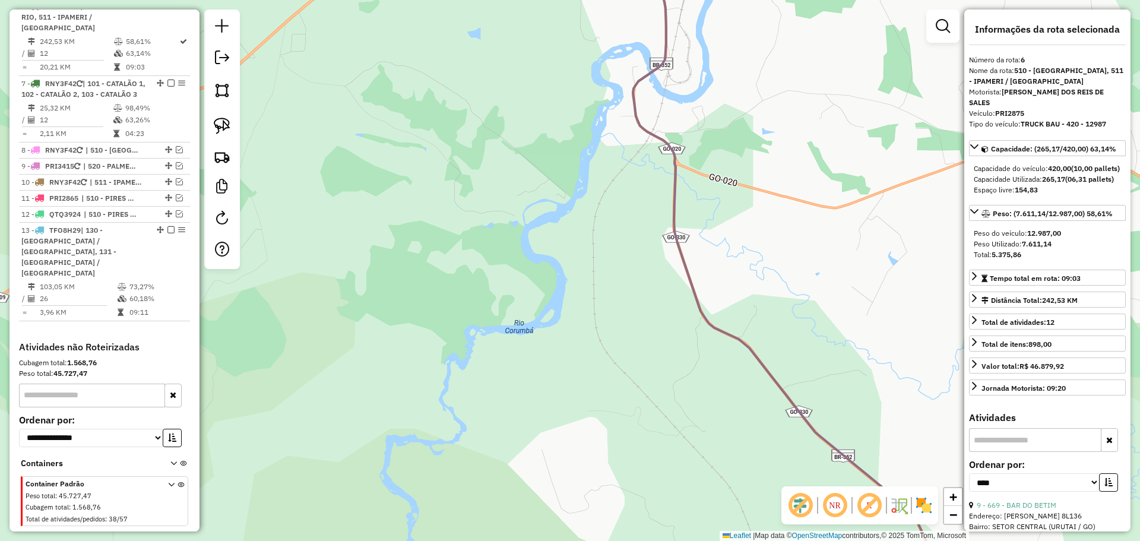
drag, startPoint x: 807, startPoint y: 340, endPoint x: 693, endPoint y: 131, distance: 238.2
click at [693, 132] on div "Janela de atendimento Grade de atendimento Capacidade Transportadoras Veículos …" at bounding box center [570, 270] width 1140 height 541
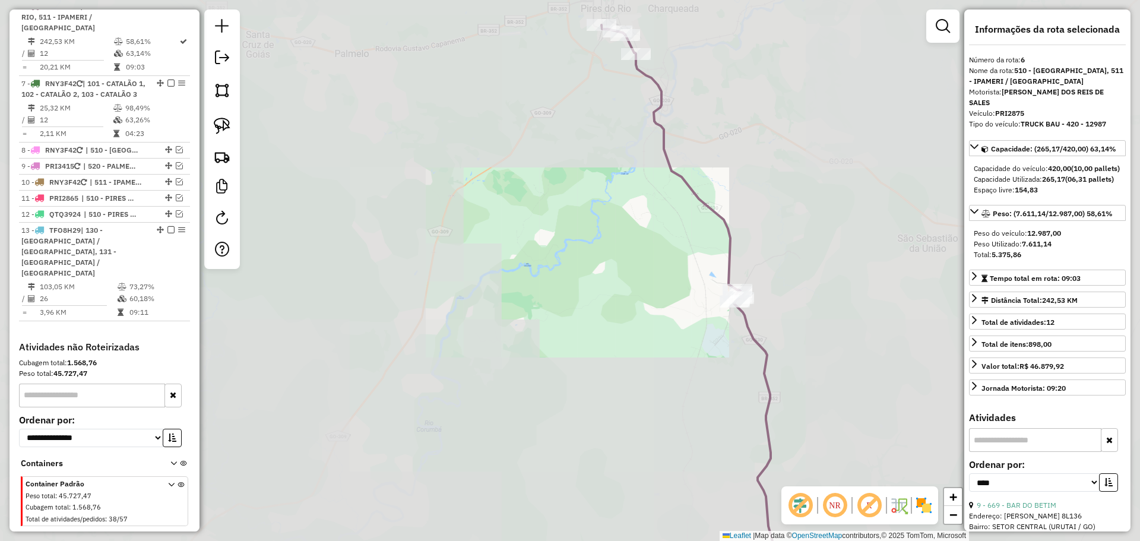
drag, startPoint x: 768, startPoint y: 365, endPoint x: 694, endPoint y: 81, distance: 293.3
click at [695, 82] on icon at bounding box center [690, 310] width 177 height 570
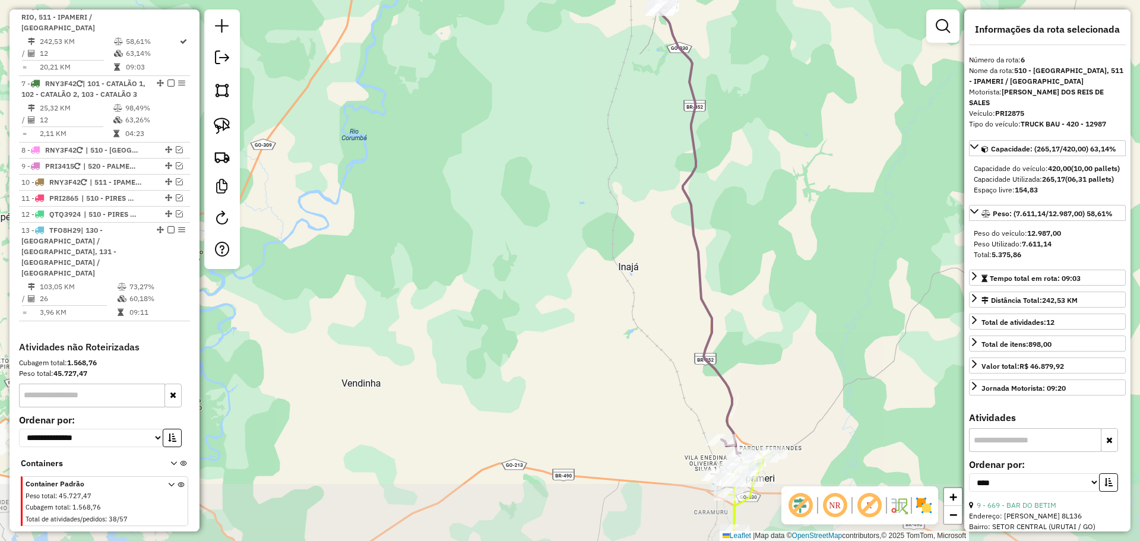
drag, startPoint x: 761, startPoint y: 312, endPoint x: 735, endPoint y: 163, distance: 151.4
click at [735, 163] on div "Janela de atendimento Grade de atendimento Capacidade Transportadoras Veículos …" at bounding box center [570, 270] width 1140 height 541
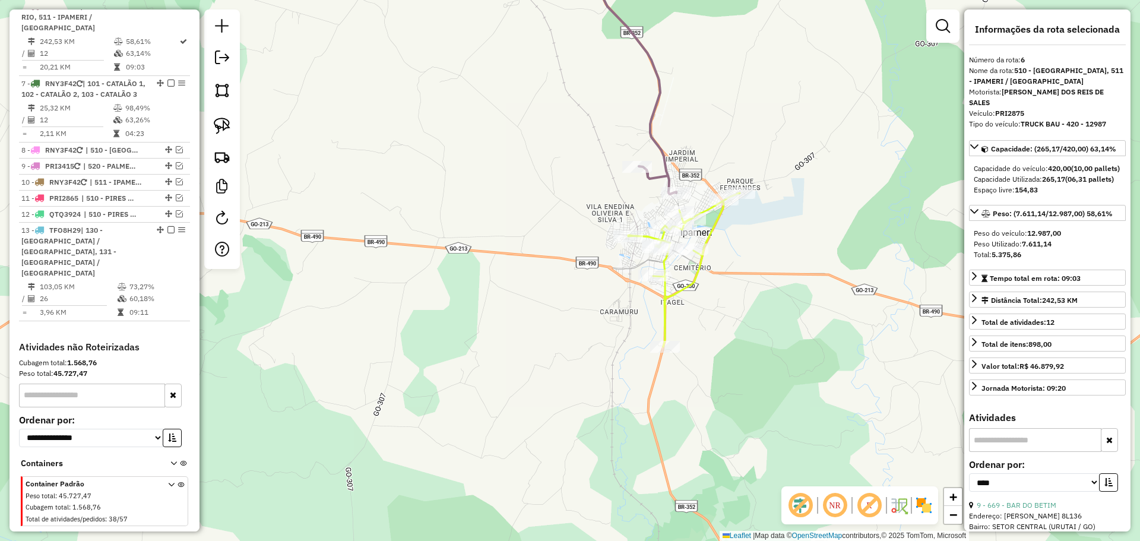
drag, startPoint x: 704, startPoint y: 327, endPoint x: 674, endPoint y: 271, distance: 63.5
click at [702, 288] on div "Janela de atendimento Grade de atendimento Capacidade Transportadoras Veículos …" at bounding box center [570, 270] width 1140 height 541
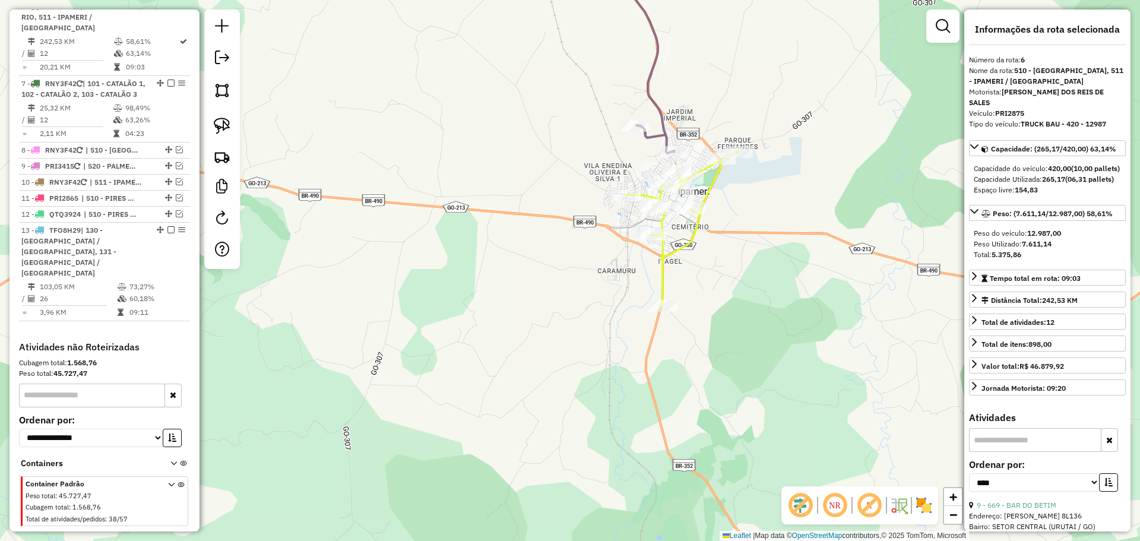
click at [705, 200] on icon at bounding box center [682, 229] width 112 height 154
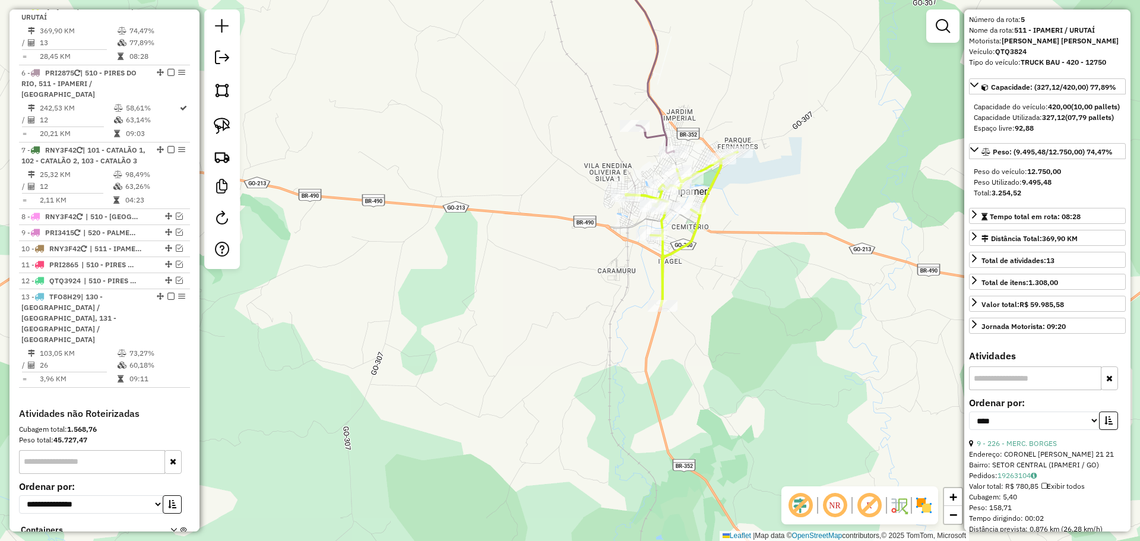
scroll to position [59, 0]
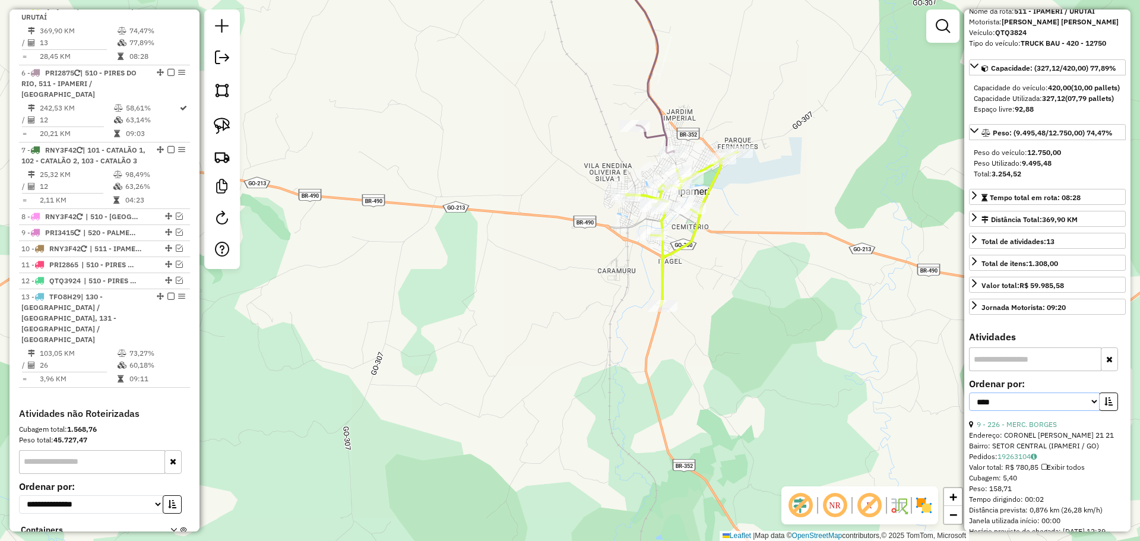
click at [1022, 411] on select "**********" at bounding box center [1034, 402] width 131 height 18
click at [969, 411] on select "**********" at bounding box center [1034, 402] width 131 height 18
click at [1107, 406] on icon "button" at bounding box center [1109, 401] width 8 height 8
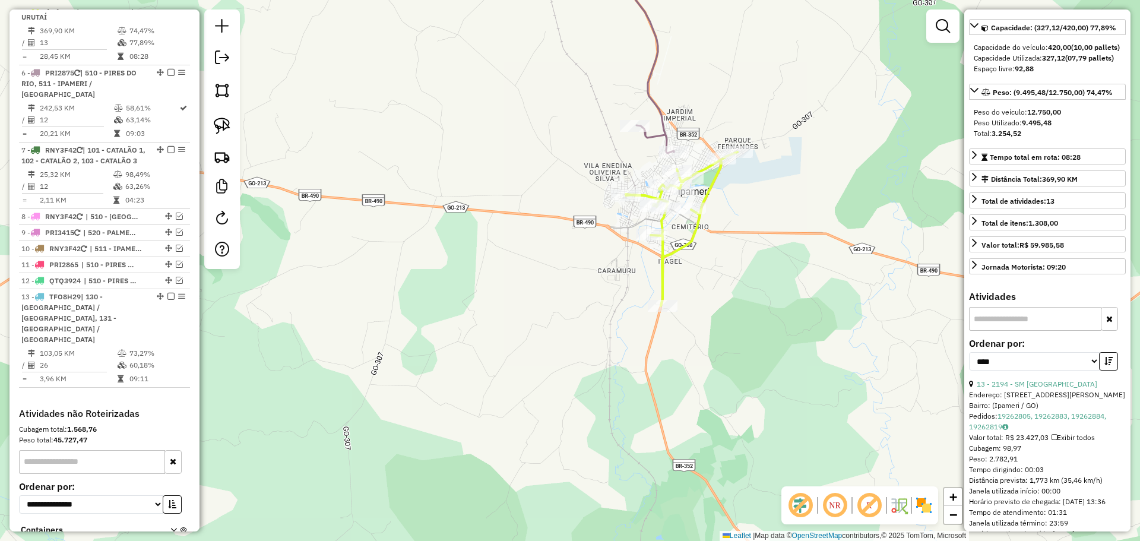
scroll to position [119, 0]
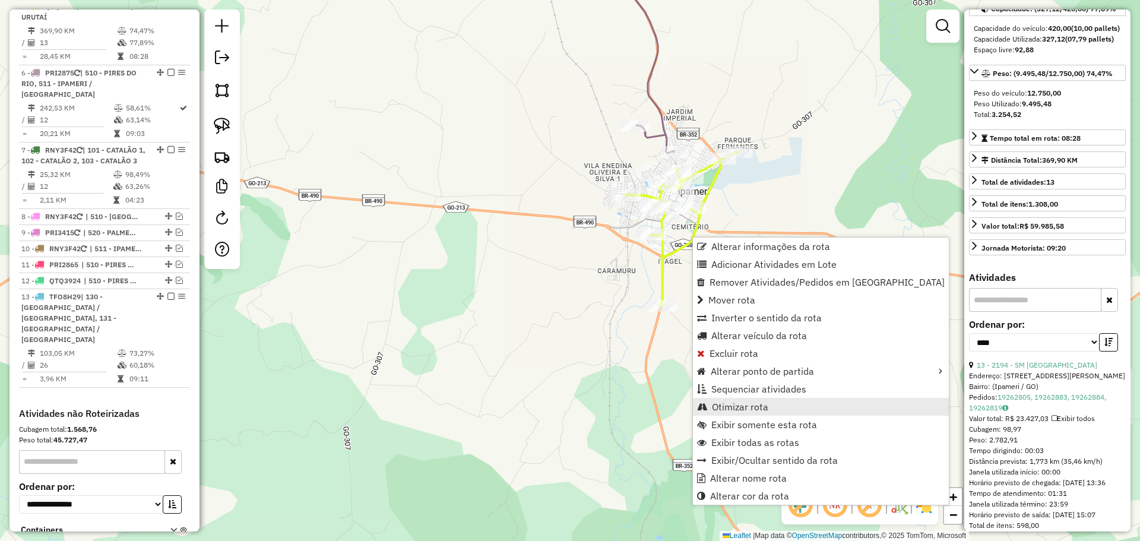
click at [762, 415] on link "Otimizar rota" at bounding box center [821, 407] width 256 height 18
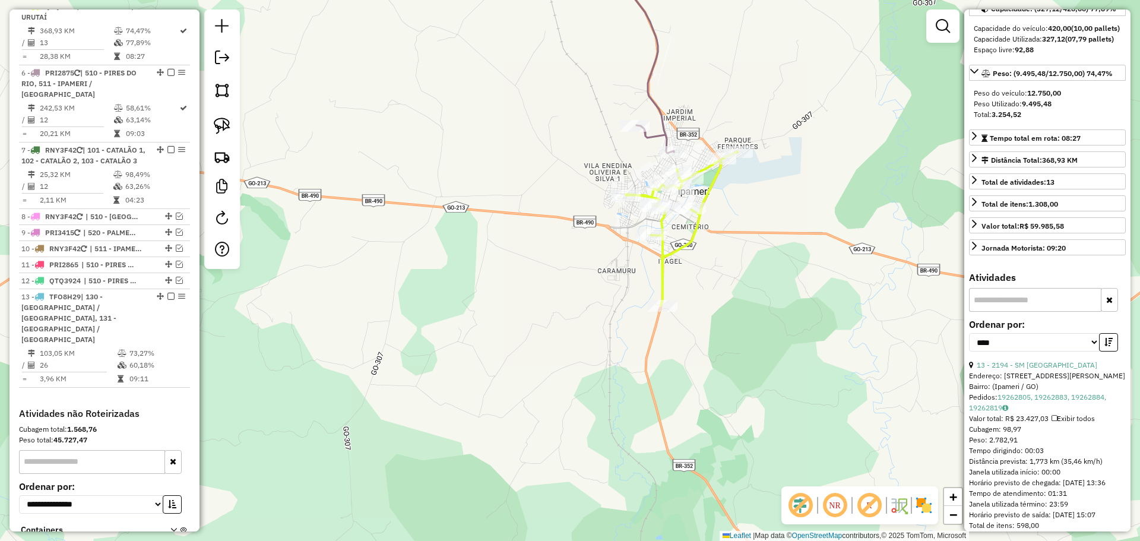
click at [660, 119] on icon at bounding box center [637, 49] width 73 height 207
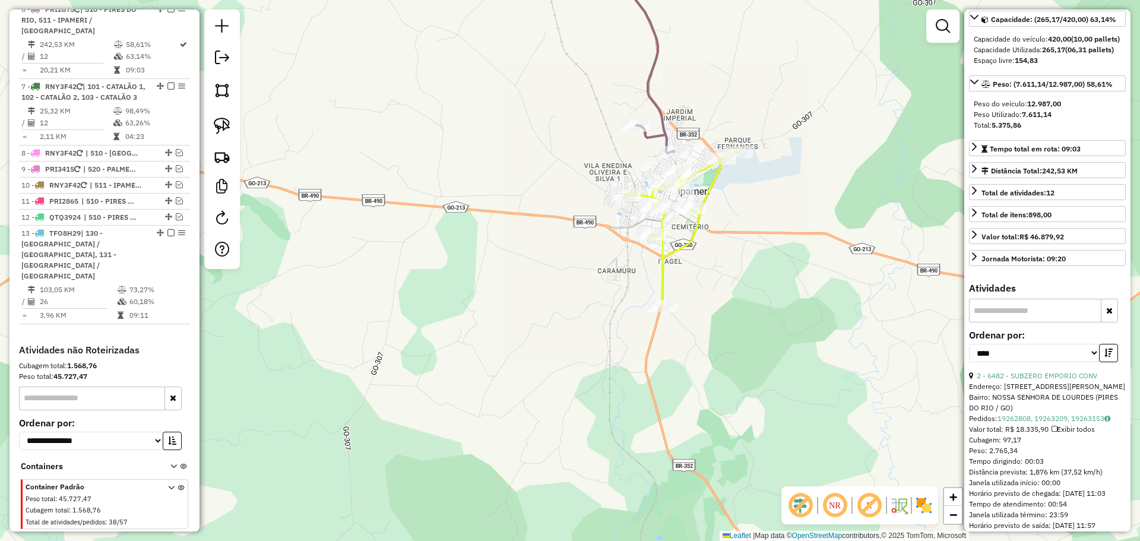
scroll to position [789, 0]
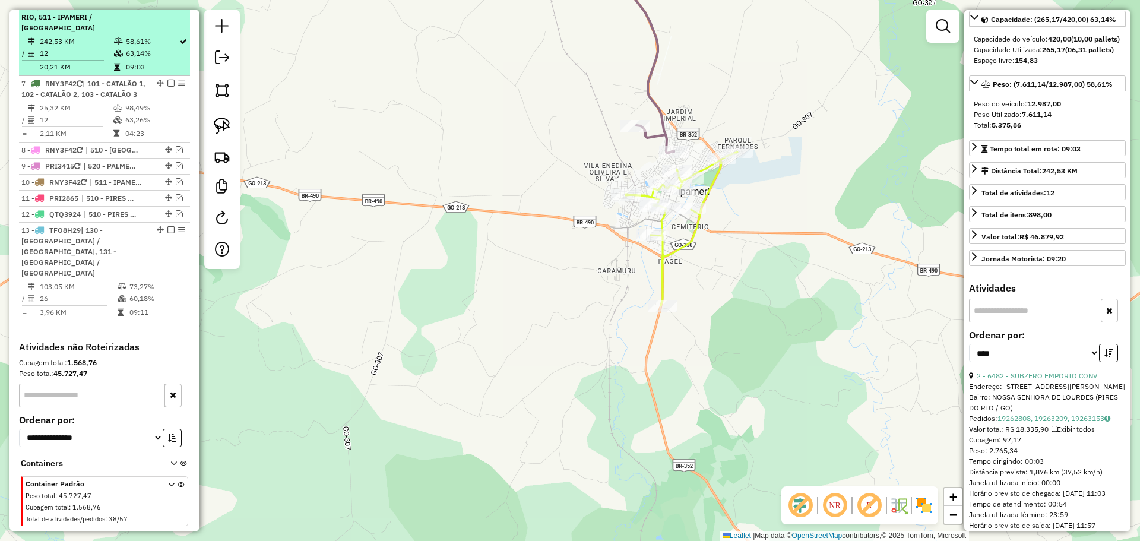
click at [168, 10] on em at bounding box center [171, 5] width 7 height 7
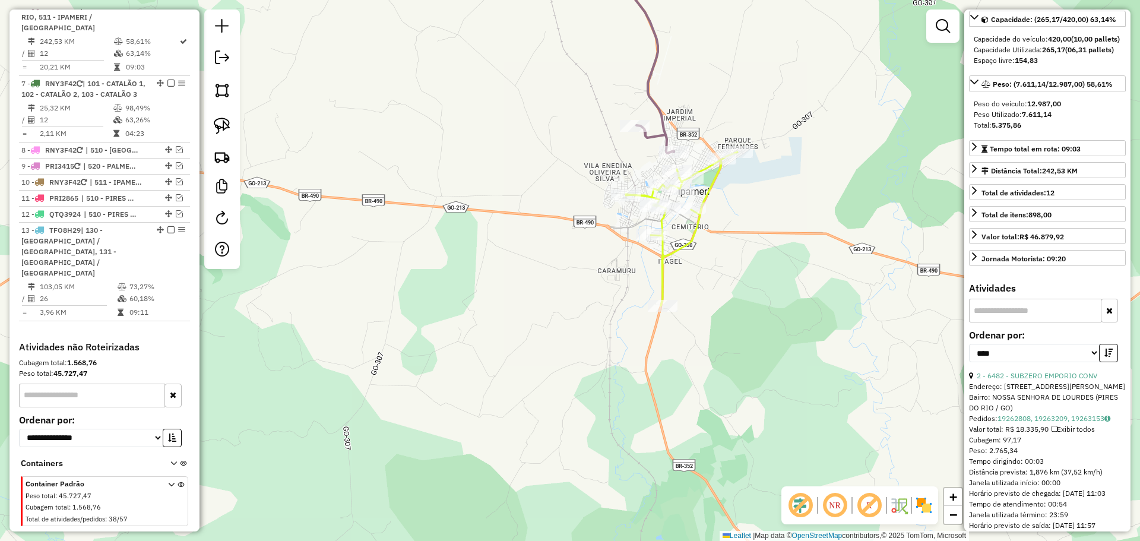
scroll to position [751, 0]
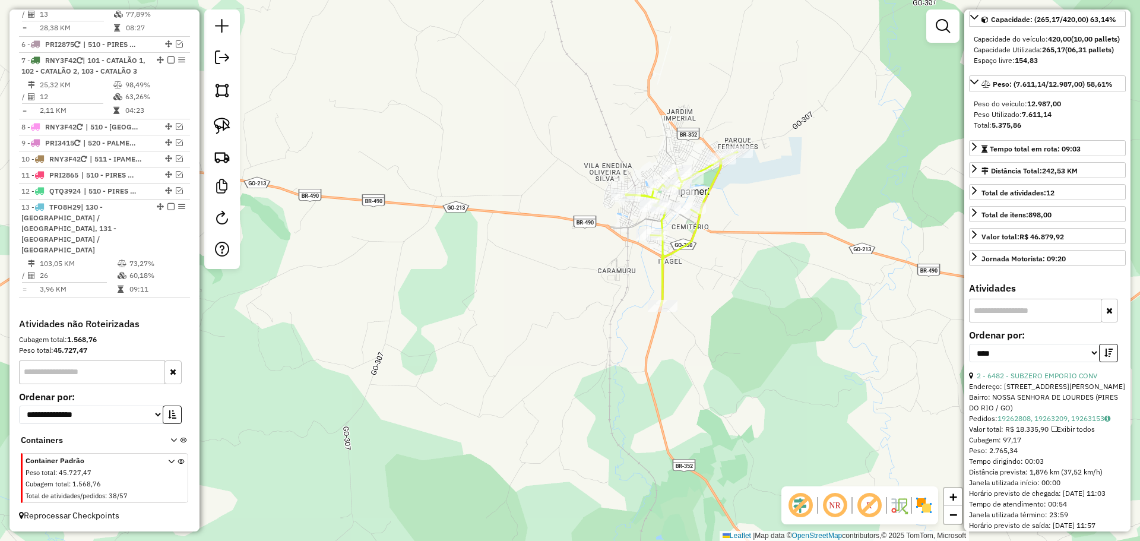
click at [707, 192] on icon at bounding box center [682, 229] width 112 height 154
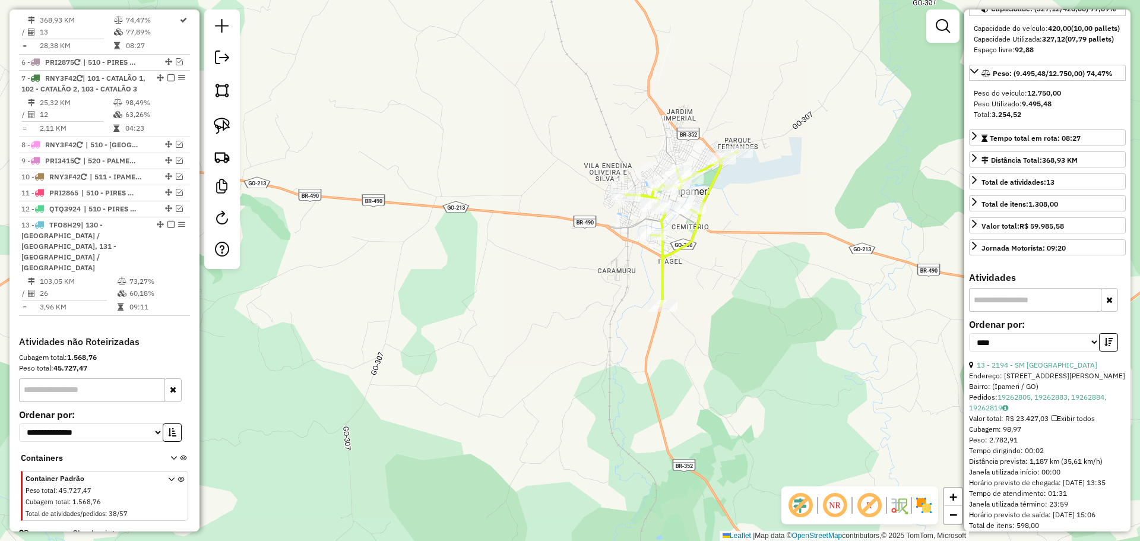
scroll to position [722, 0]
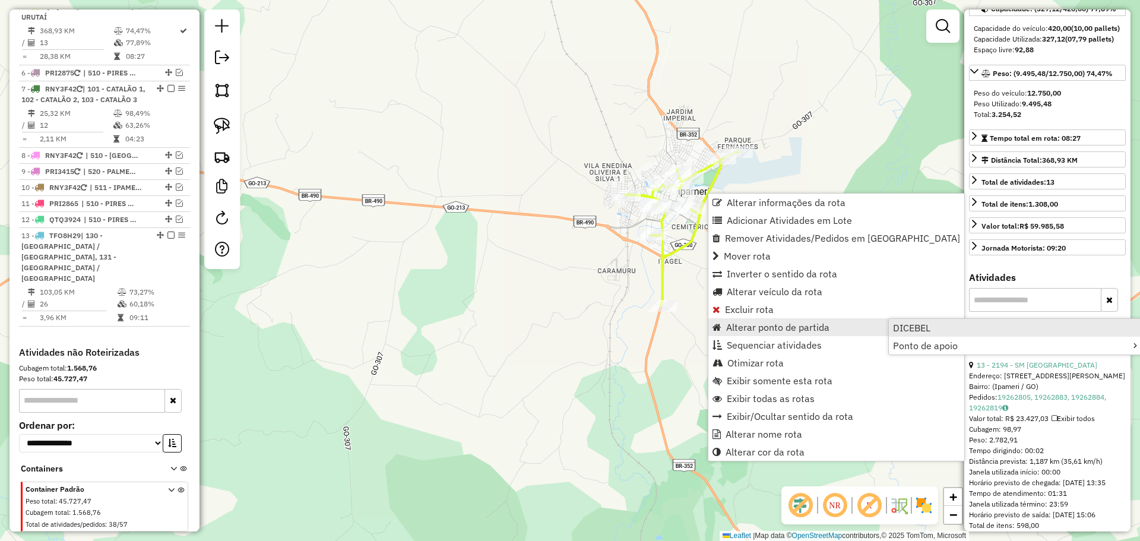
drag, startPoint x: 883, startPoint y: 331, endPoint x: 909, endPoint y: 327, distance: 25.9
click at [909, 327] on li "Alterar ponto de partida DICEBEL Ponto de apoio" at bounding box center [837, 327] width 256 height 18
click at [909, 326] on span "DICEBEL" at bounding box center [911, 328] width 37 height 10
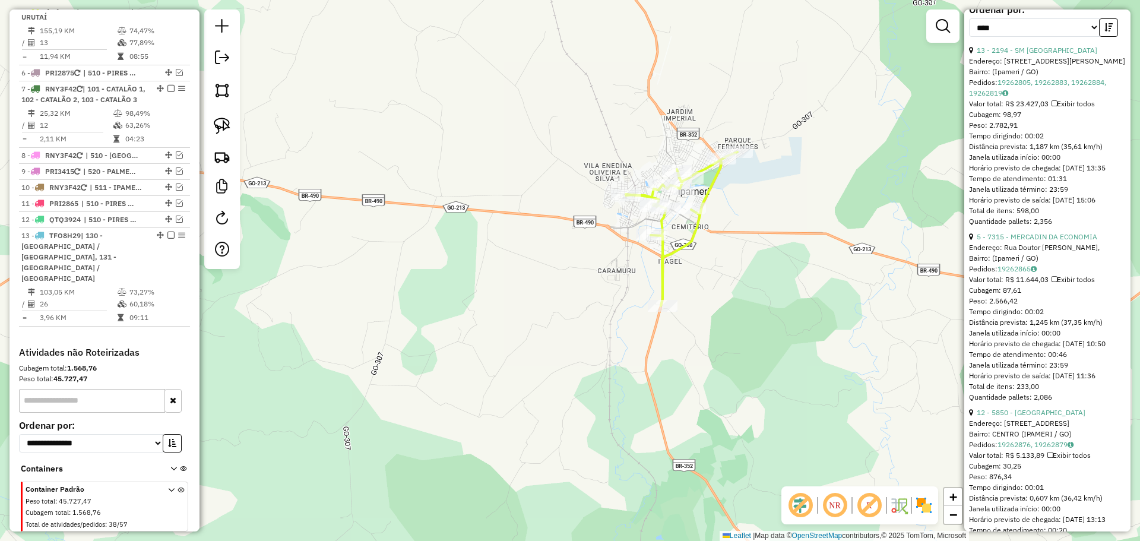
scroll to position [416, 0]
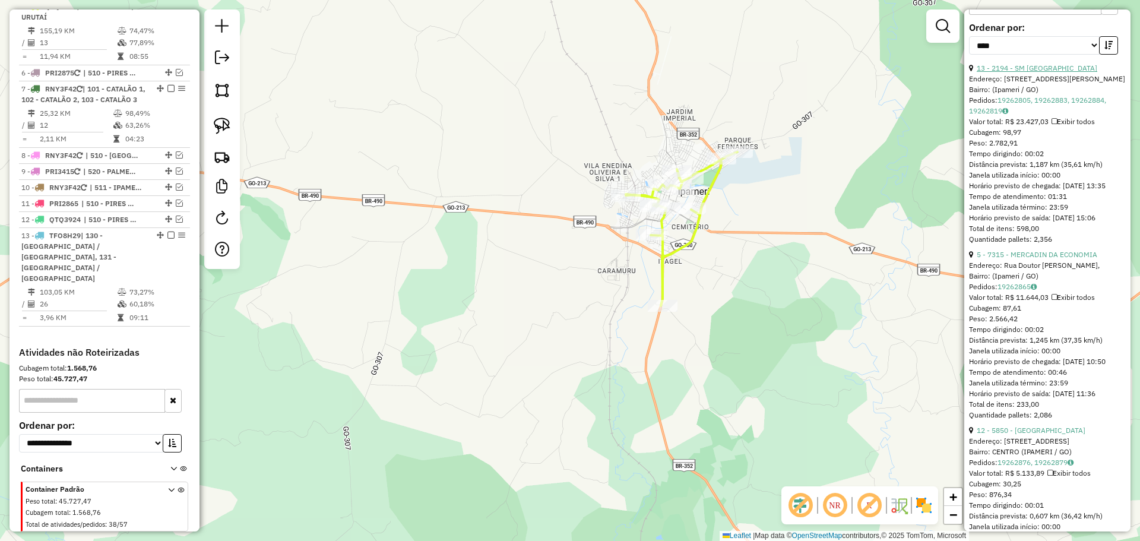
click at [1037, 72] on link "13 - 2194 - SM ALTO DA BOA VISTA" at bounding box center [1037, 68] width 121 height 9
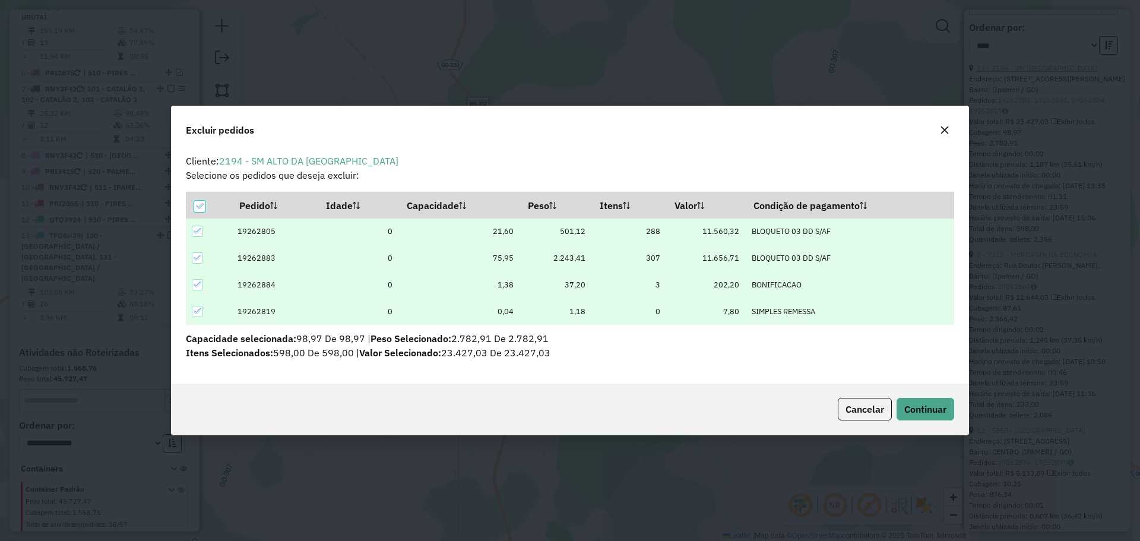
scroll to position [0, 0]
click at [936, 404] on span "Continuar" at bounding box center [926, 409] width 42 height 12
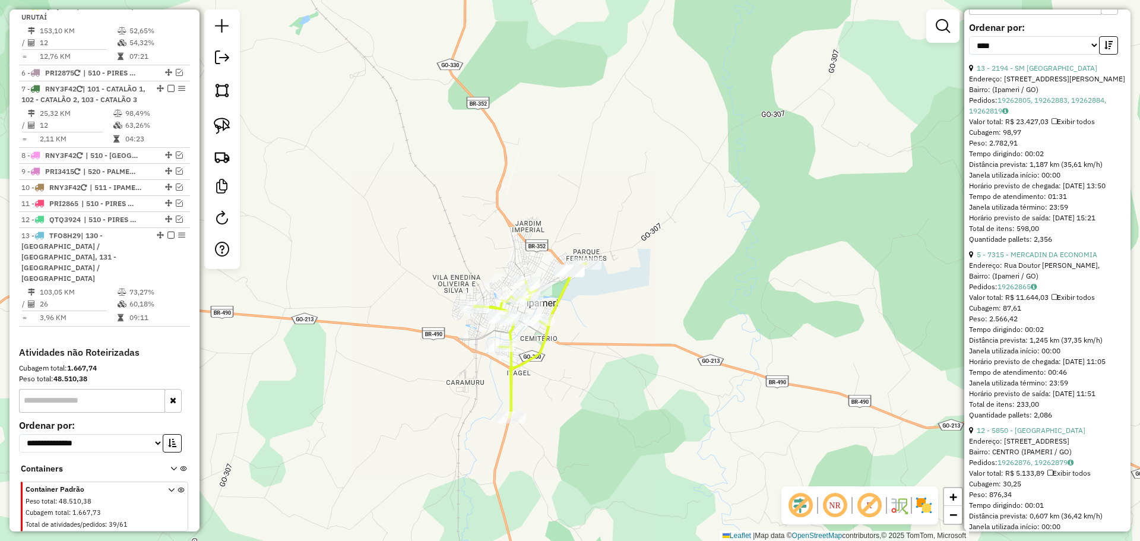
click at [557, 302] on icon at bounding box center [531, 341] width 112 height 154
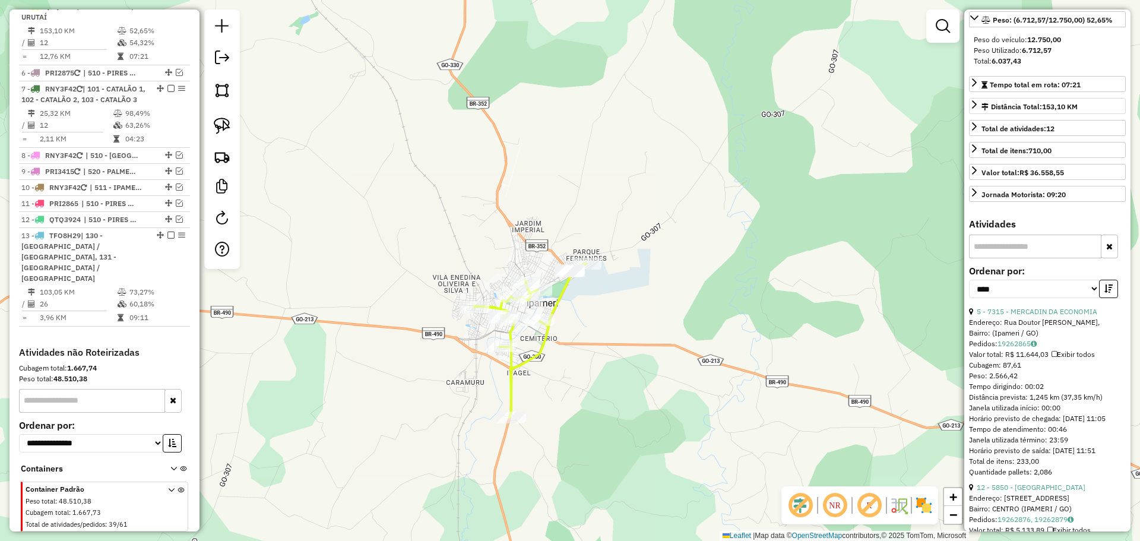
scroll to position [119, 0]
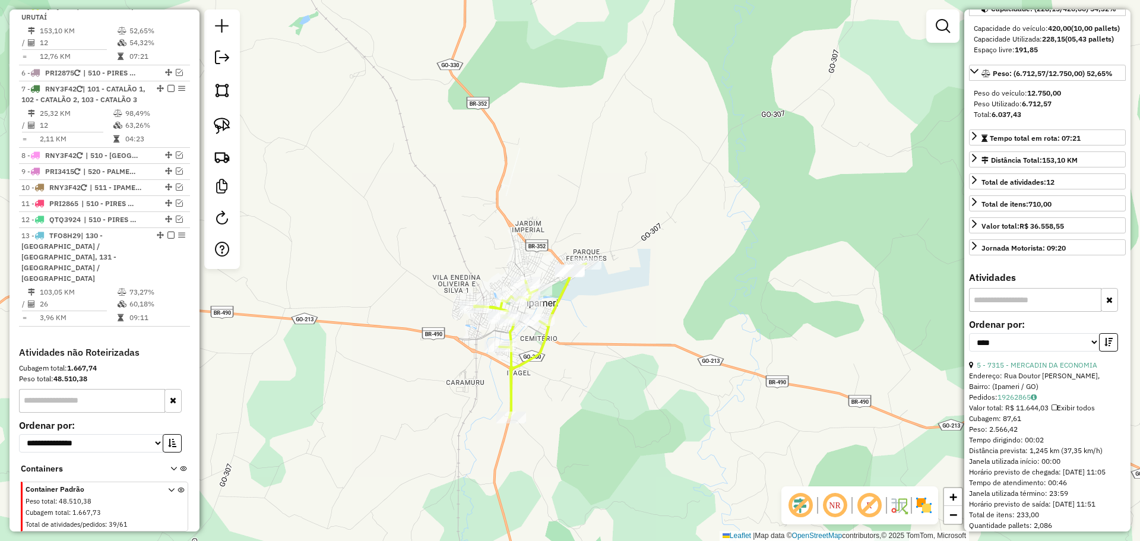
click at [554, 304] on icon at bounding box center [531, 341] width 112 height 154
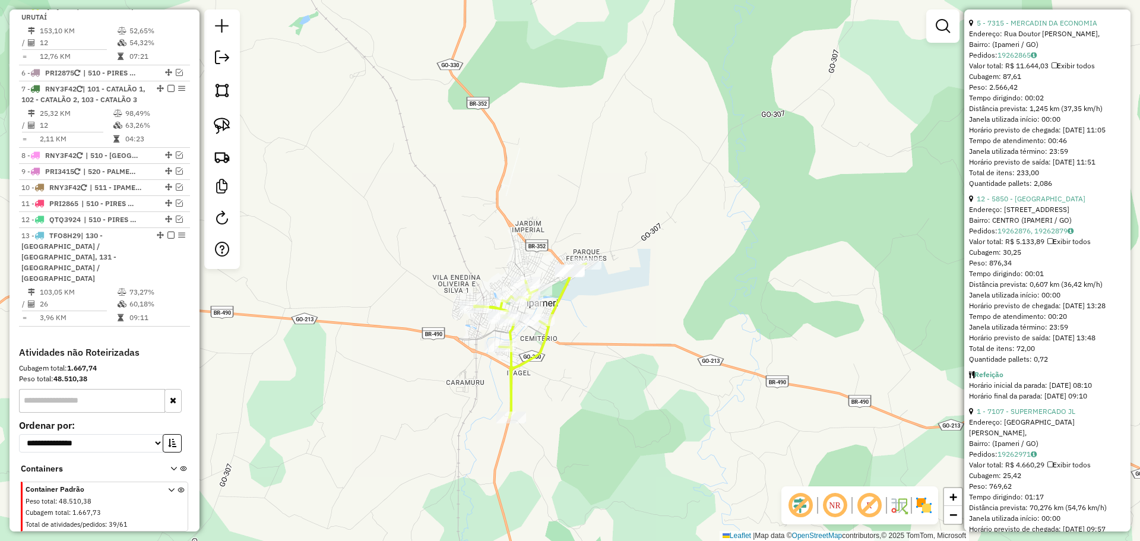
scroll to position [475, 0]
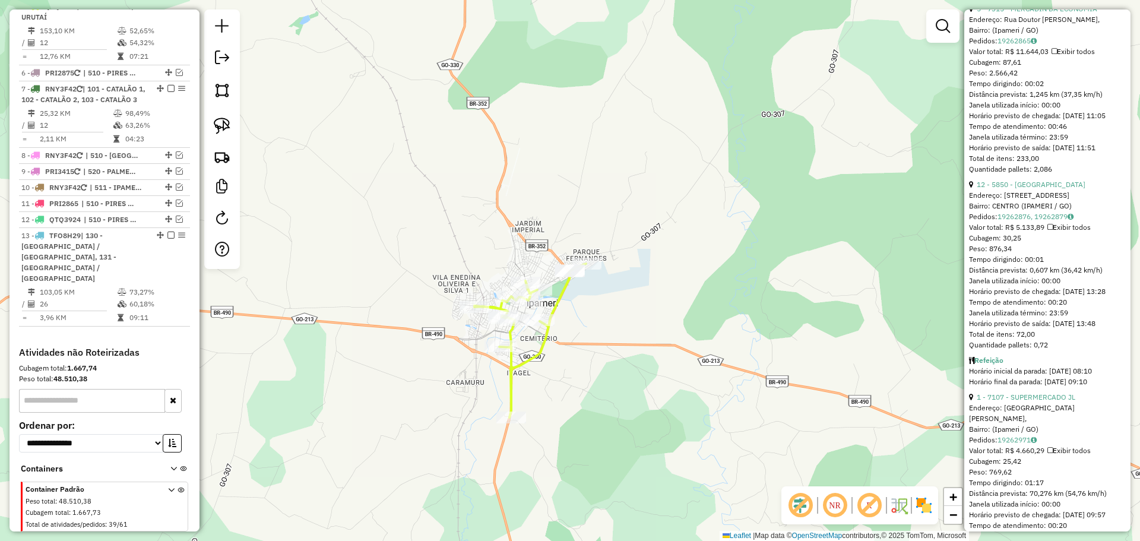
click at [542, 346] on icon at bounding box center [531, 341] width 112 height 154
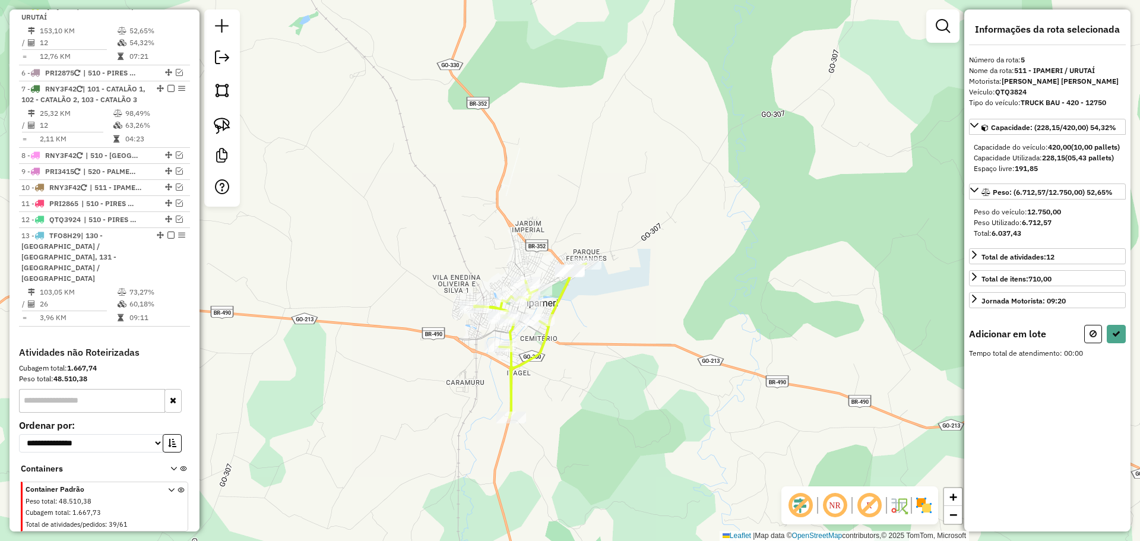
scroll to position [0, 0]
click at [240, 124] on div "Janela de atendimento Grade de atendimento Capacidade Transportadoras Veículos …" at bounding box center [570, 270] width 1140 height 541
click at [230, 122] on link at bounding box center [222, 126] width 26 height 26
drag, startPoint x: 605, startPoint y: 217, endPoint x: 634, endPoint y: 297, distance: 84.7
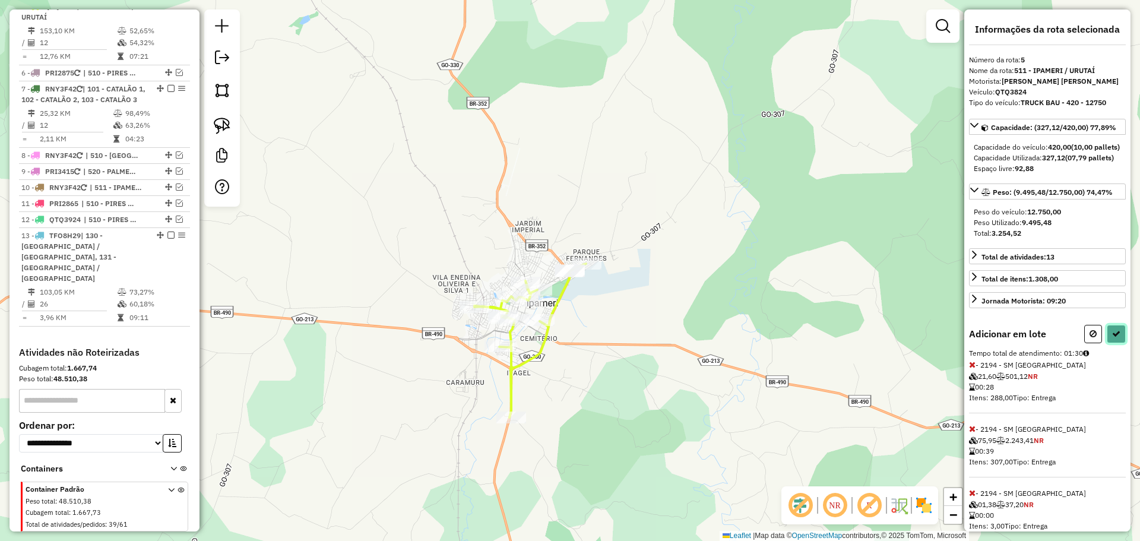
click at [1113, 338] on icon at bounding box center [1117, 334] width 8 height 8
select select "*********"
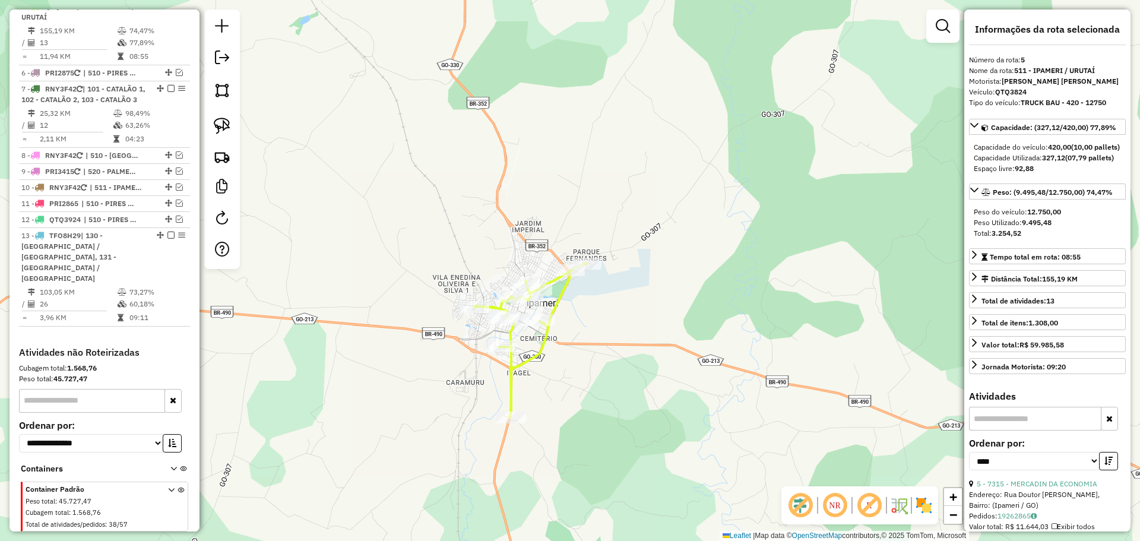
click at [558, 301] on icon at bounding box center [531, 341] width 112 height 154
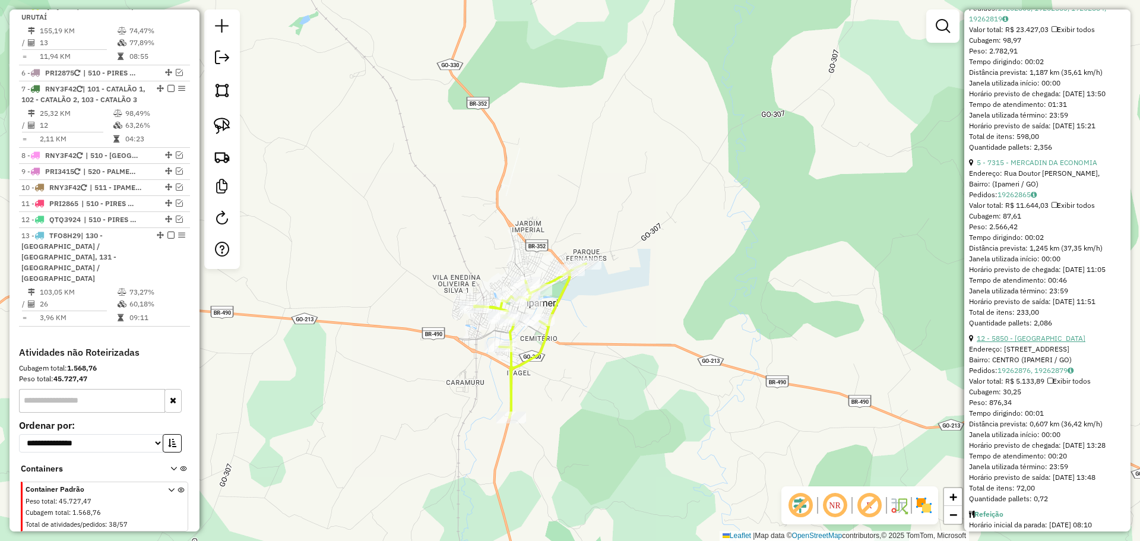
scroll to position [535, 0]
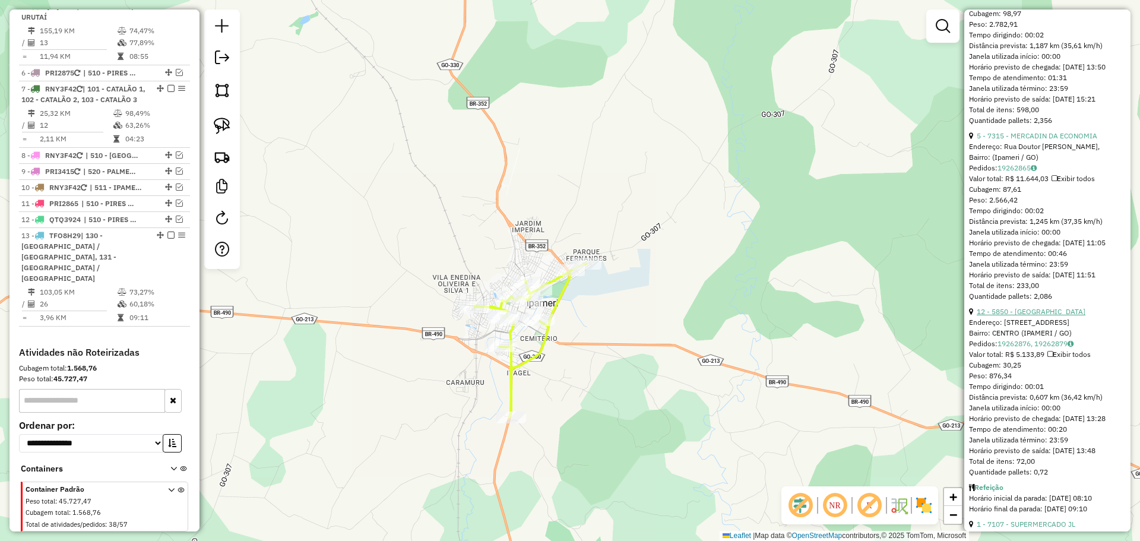
click at [1029, 316] on link "12 - 5850 - [GEOGRAPHIC_DATA]" at bounding box center [1031, 311] width 109 height 9
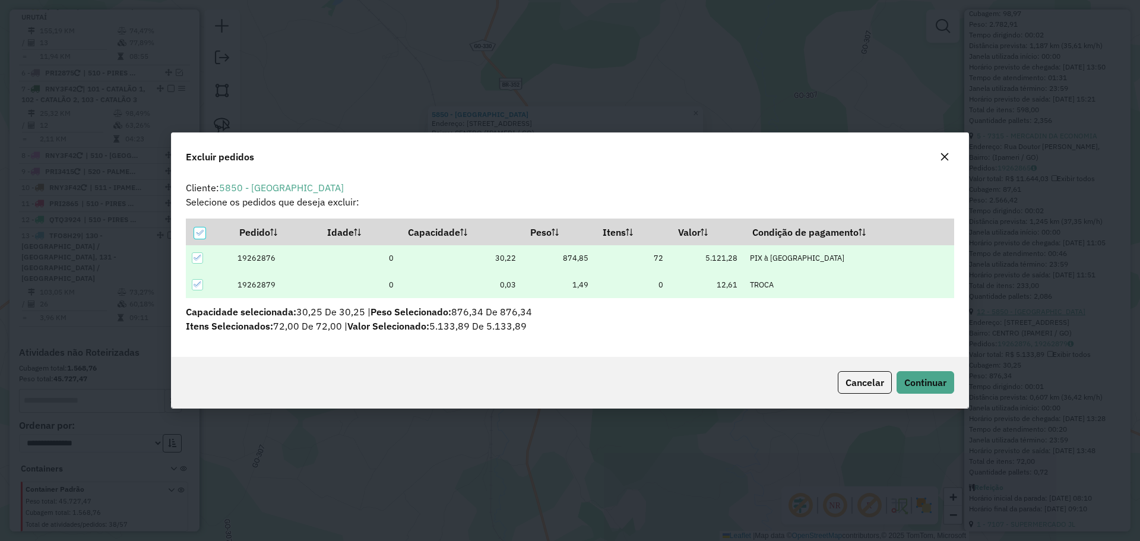
scroll to position [0, 0]
click at [928, 379] on span "Continuar" at bounding box center [926, 383] width 42 height 12
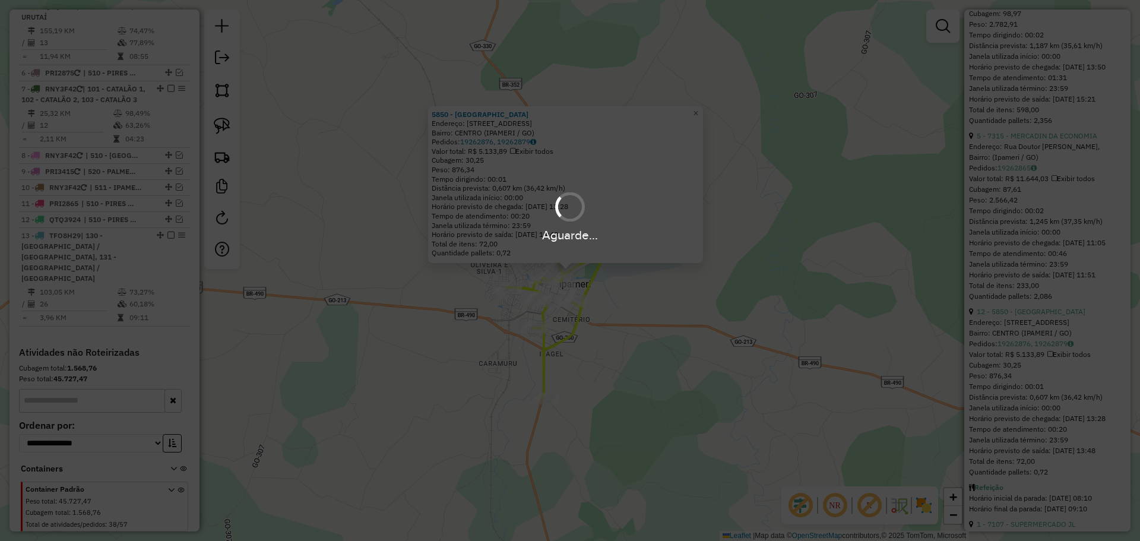
scroll to position [129, 0]
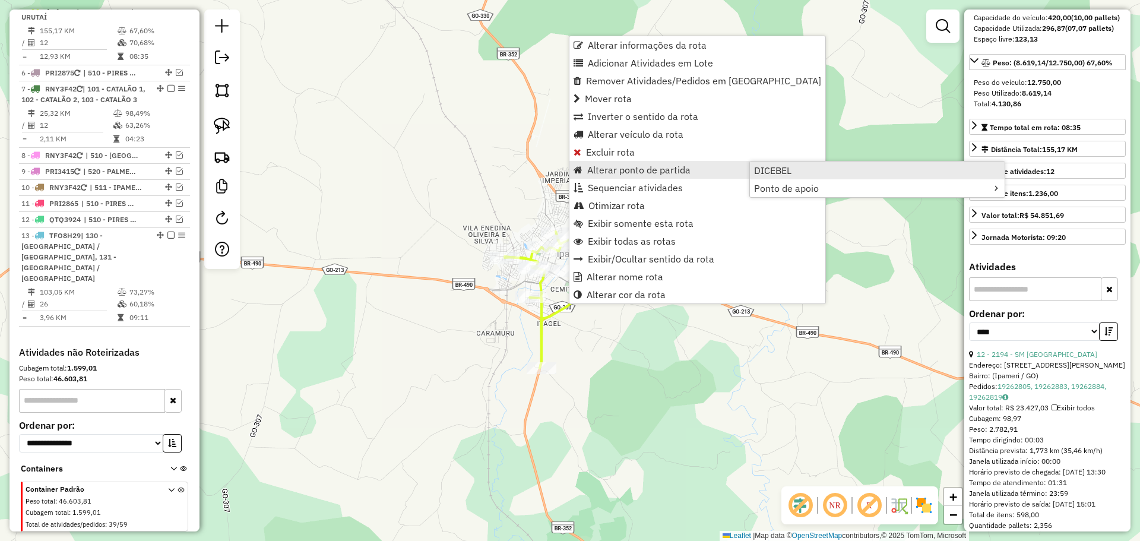
click at [808, 169] on link "DICEBEL" at bounding box center [877, 171] width 255 height 18
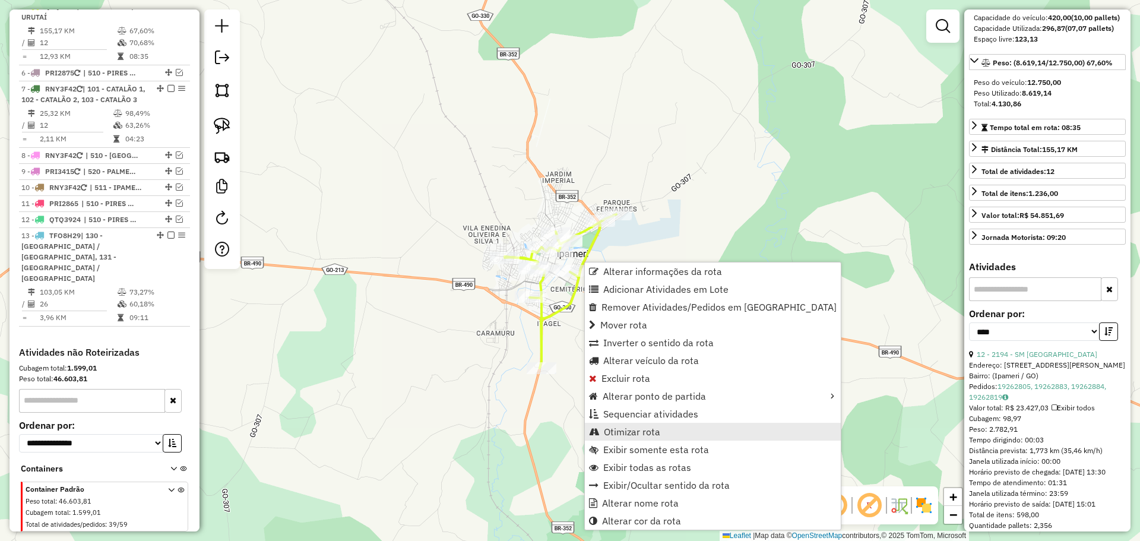
click at [650, 433] on span "Otimizar rota" at bounding box center [632, 432] width 56 height 10
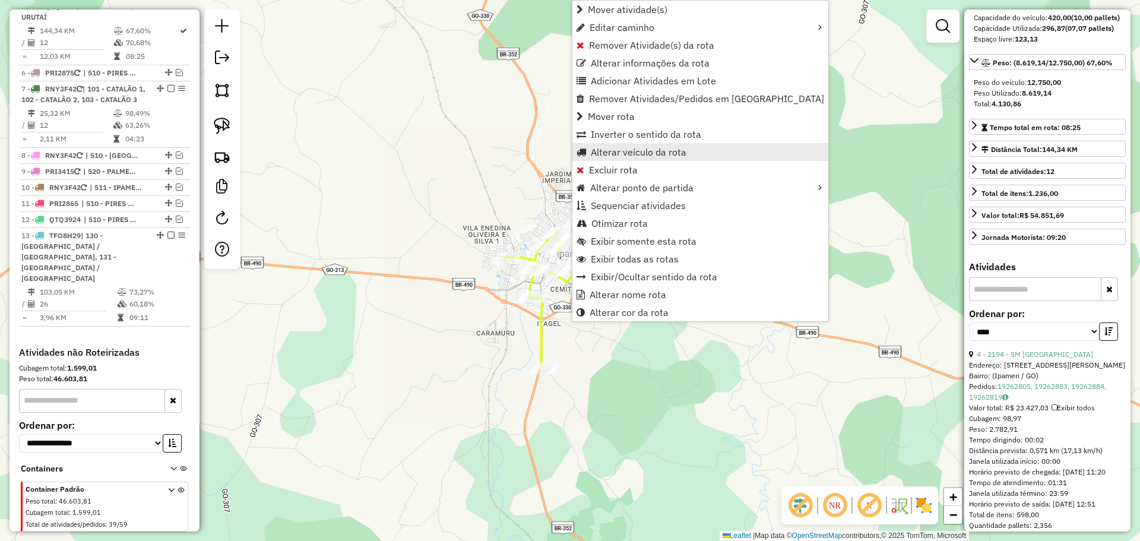
click at [644, 151] on span "Alterar veículo da rota" at bounding box center [639, 152] width 96 height 10
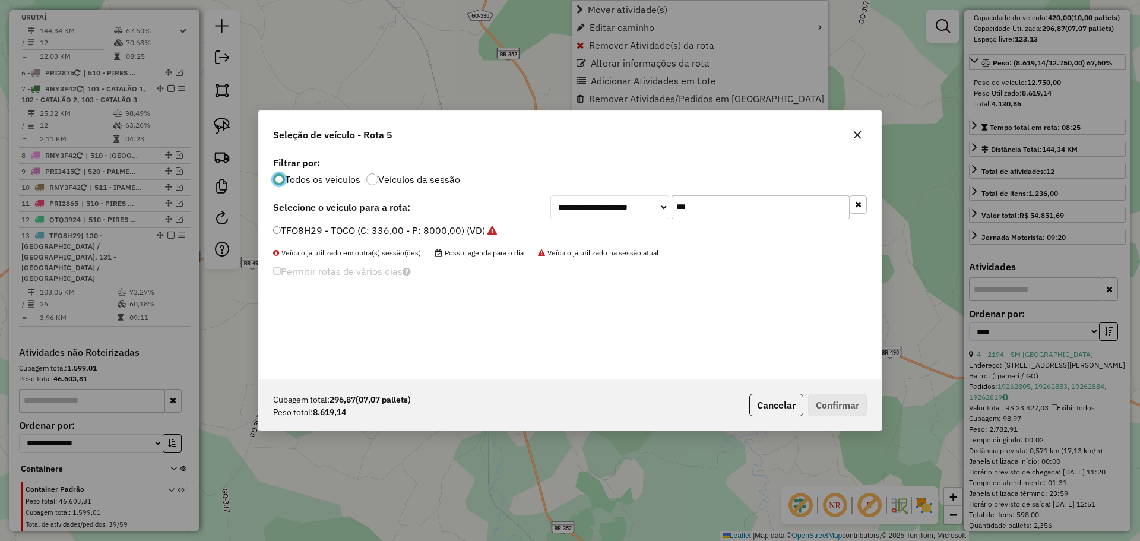
scroll to position [7, 4]
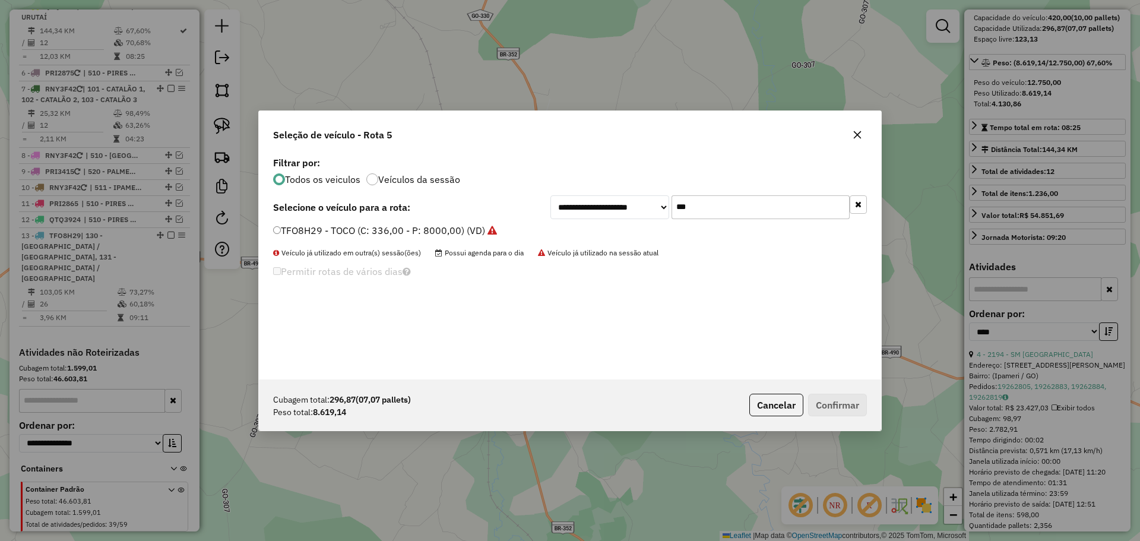
drag, startPoint x: 682, startPoint y: 203, endPoint x: 665, endPoint y: 200, distance: 17.6
click at [665, 200] on div "**********" at bounding box center [709, 207] width 317 height 24
type input "****"
click at [387, 222] on div "**********" at bounding box center [570, 267] width 622 height 226
click at [299, 231] on label "PRI3395 - TRUCK BAU - 420 - 12987 (C: 420,00 - P: 12987,00) (VD)" at bounding box center [432, 230] width 318 height 14
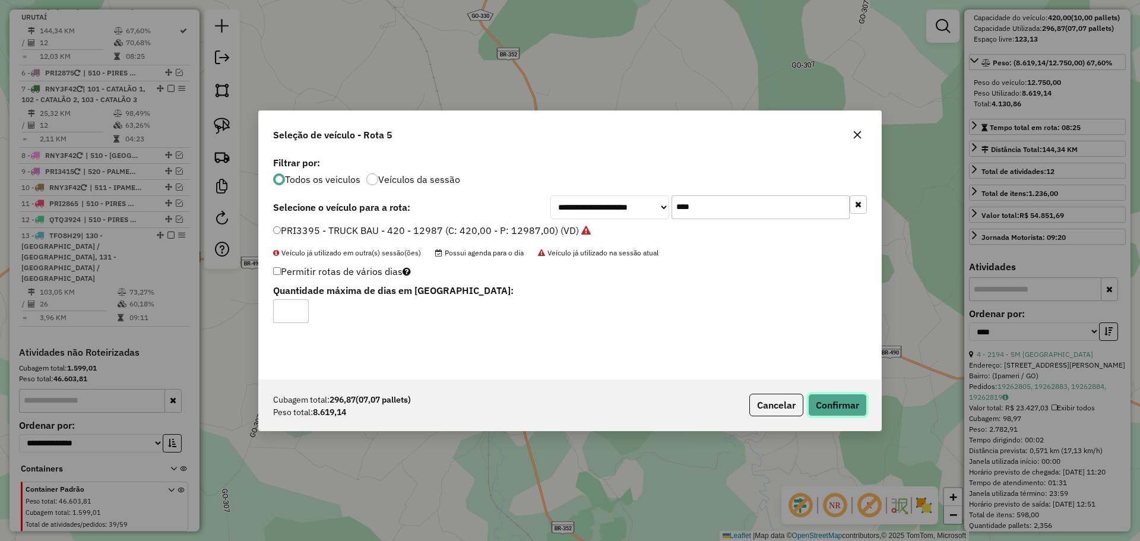
click at [819, 398] on button "Confirmar" at bounding box center [837, 405] width 59 height 23
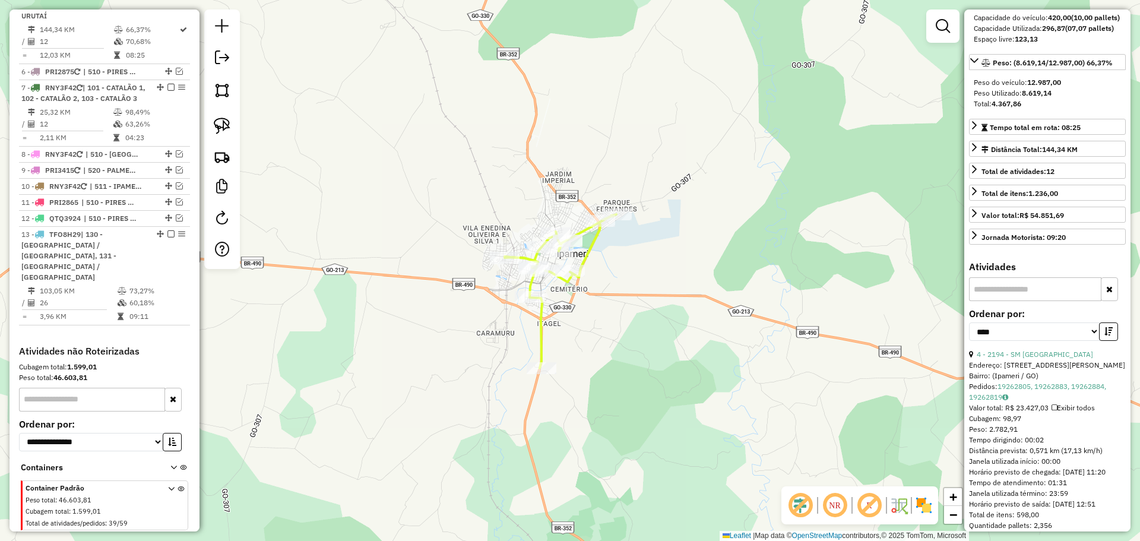
scroll to position [722, 0]
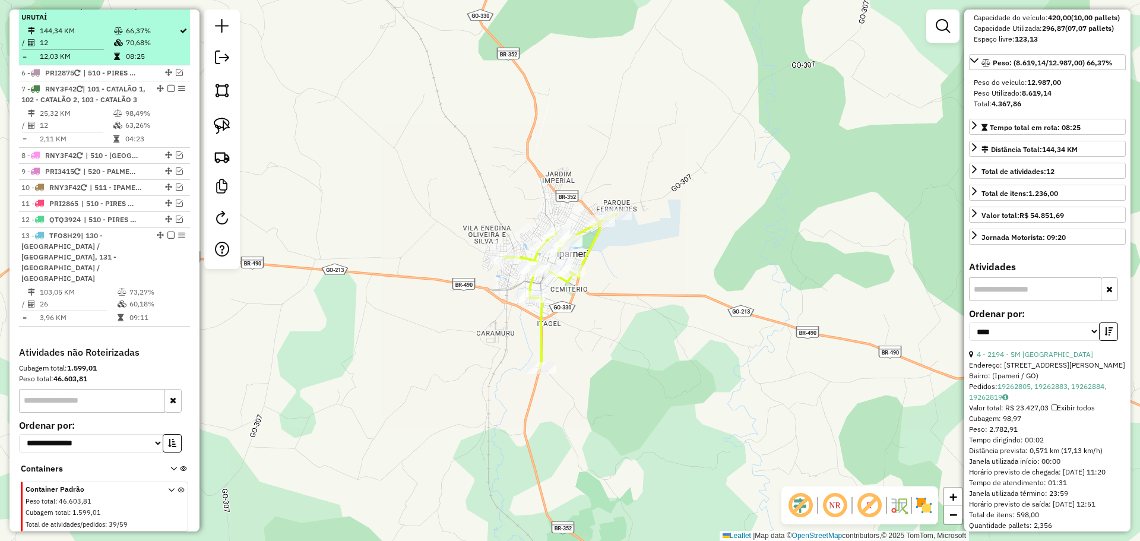
click at [168, 10] on em at bounding box center [171, 5] width 7 height 7
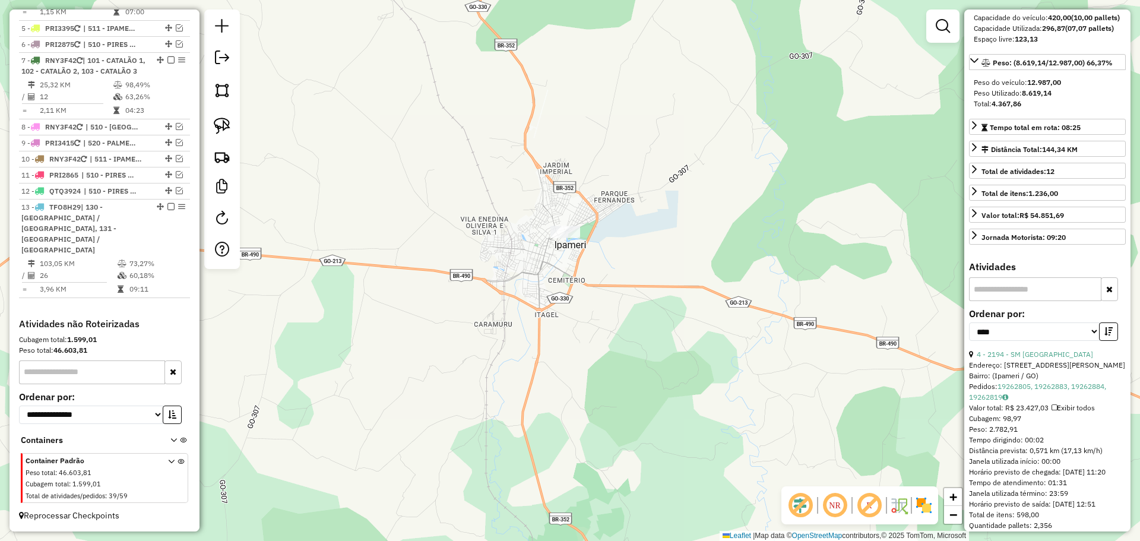
drag, startPoint x: 664, startPoint y: 304, endPoint x: 607, endPoint y: 177, distance: 138.8
click at [606, 163] on div "Janela de atendimento Grade de atendimento Capacidade Transportadoras Veículos …" at bounding box center [570, 270] width 1140 height 541
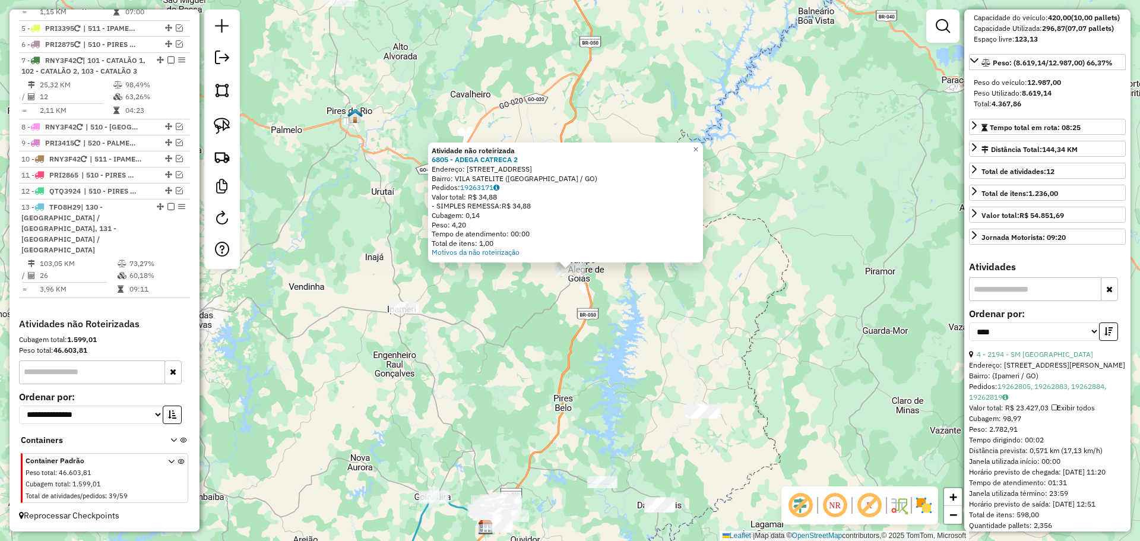
drag, startPoint x: 671, startPoint y: 332, endPoint x: 674, endPoint y: 345, distance: 13.5
click at [670, 333] on div "Atividade não roteirizada 6805 - ADEGA CATRECA 2 Endereço: Rua Regia 17 Bairro:…" at bounding box center [570, 270] width 1140 height 541
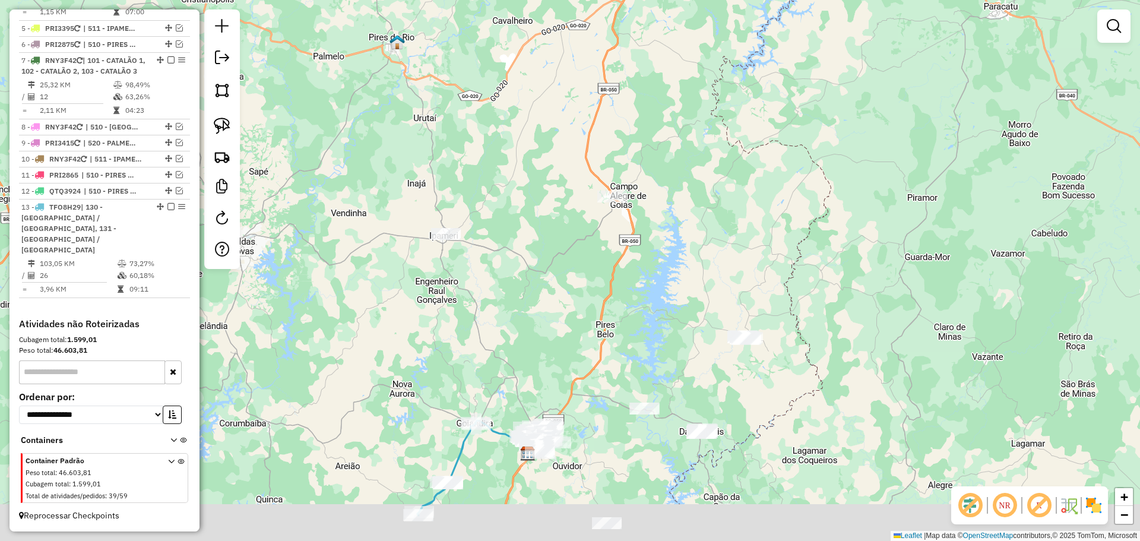
drag, startPoint x: 618, startPoint y: 379, endPoint x: 684, endPoint y: 300, distance: 102.9
click at [694, 274] on div "Janela de atendimento Grade de atendimento Capacidade Transportadoras Veículos …" at bounding box center [570, 270] width 1140 height 541
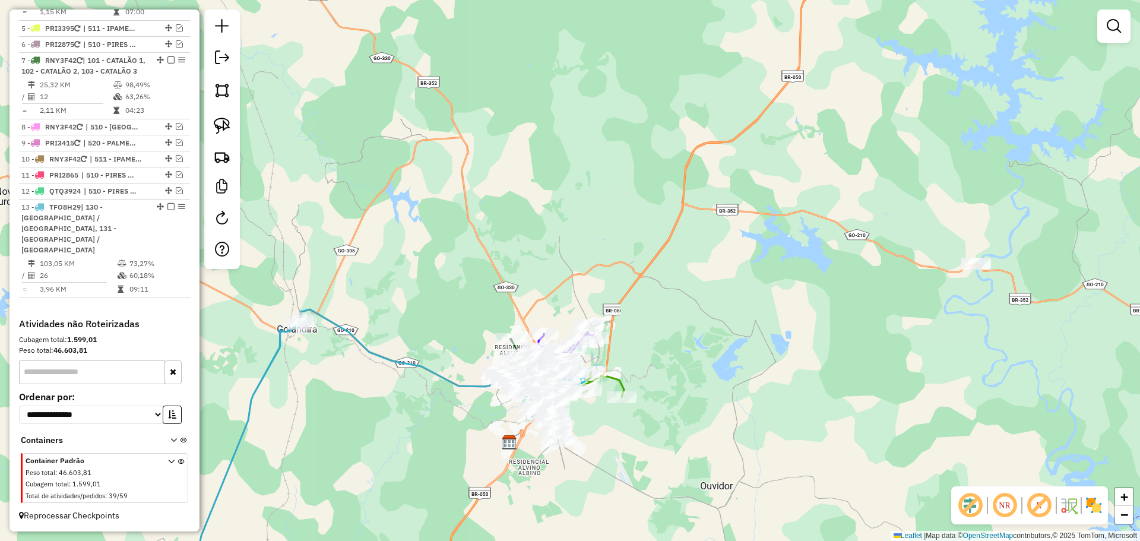
select select "*********"
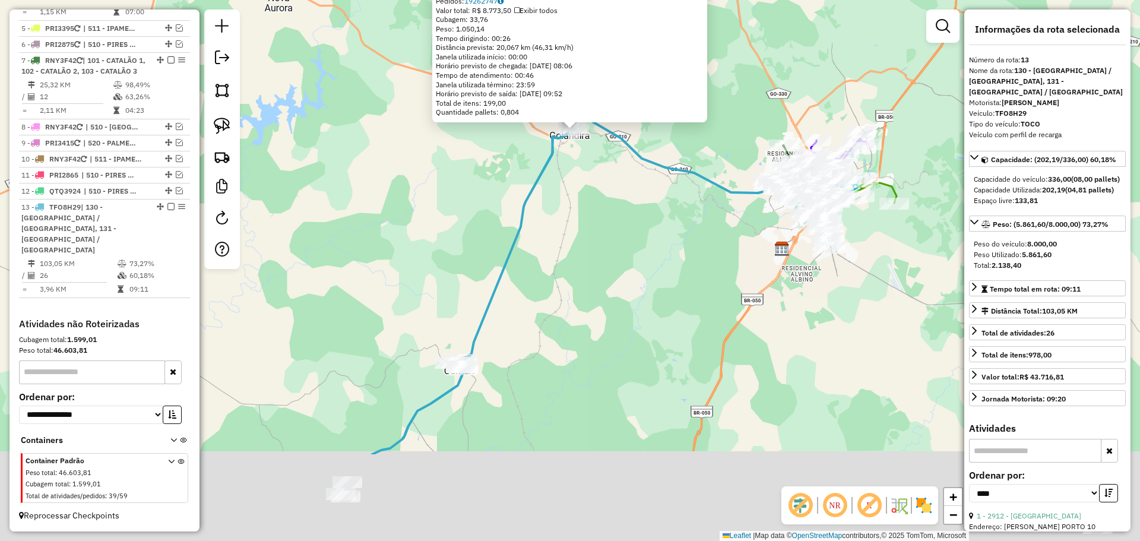
drag, startPoint x: 587, startPoint y: 337, endPoint x: 586, endPoint y: 217, distance: 120.0
click at [586, 217] on div "2912 - CASA DO CERVEJEIRO Endereço: WILSON ALVES PORTO 10 Bairro: SETOR CENTRAL…" at bounding box center [570, 270] width 1140 height 541
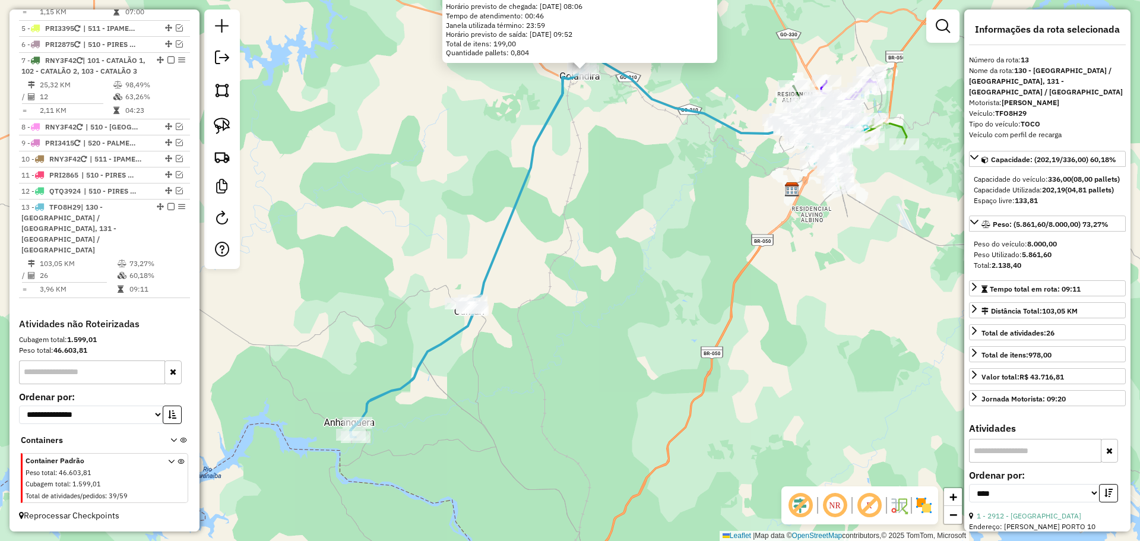
drag, startPoint x: 513, startPoint y: 384, endPoint x: 532, endPoint y: 334, distance: 53.9
click at [532, 334] on div "2912 - CASA DO CERVEJEIRO Endereço: WILSON ALVES PORTO 10 Bairro: SETOR CENTRAL…" at bounding box center [570, 270] width 1140 height 541
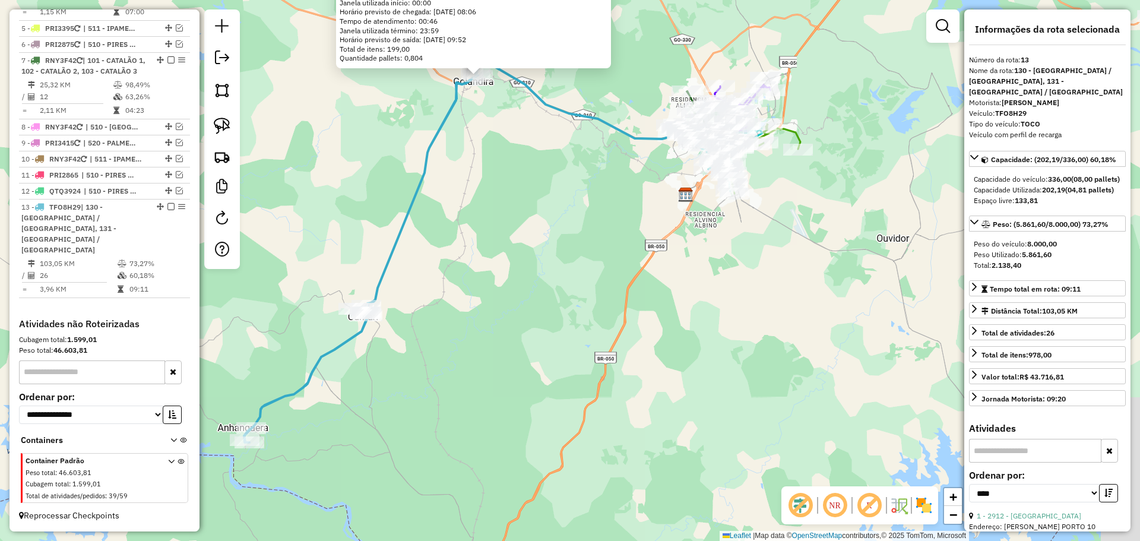
drag, startPoint x: 721, startPoint y: 257, endPoint x: 584, endPoint y: 287, distance: 139.5
click at [584, 287] on div "2912 - CASA DO CERVEJEIRO Endereço: WILSON ALVES PORTO 10 Bairro: SETOR CENTRAL…" at bounding box center [570, 270] width 1140 height 541
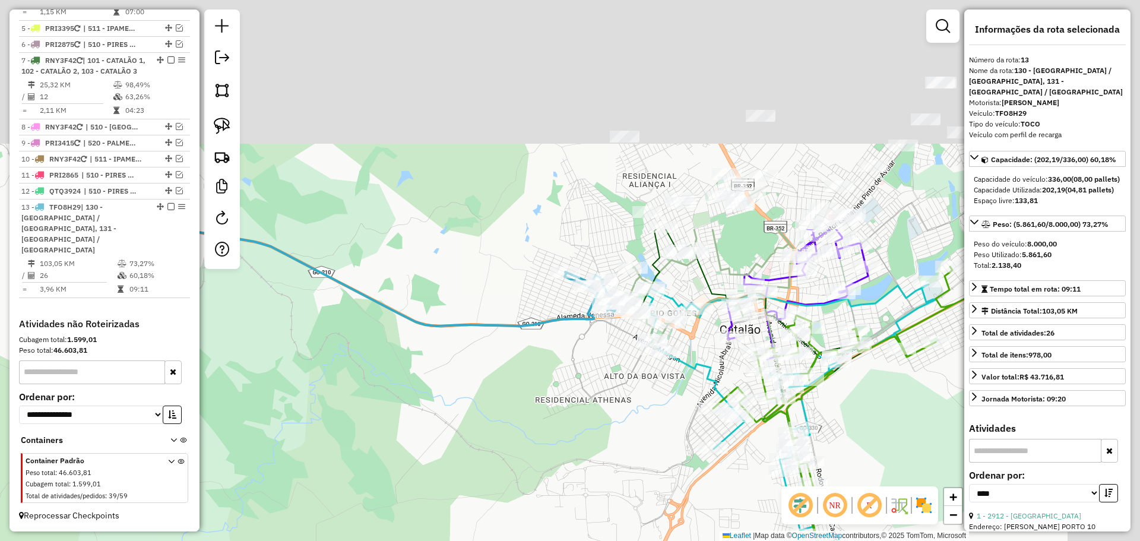
drag, startPoint x: 675, startPoint y: 105, endPoint x: 567, endPoint y: 331, distance: 251.3
click at [573, 390] on div "2912 - CASA DO CERVEJEIRO Endereço: WILSON ALVES PORTO 10 Bairro: SETOR CENTRAL…" at bounding box center [570, 270] width 1140 height 541
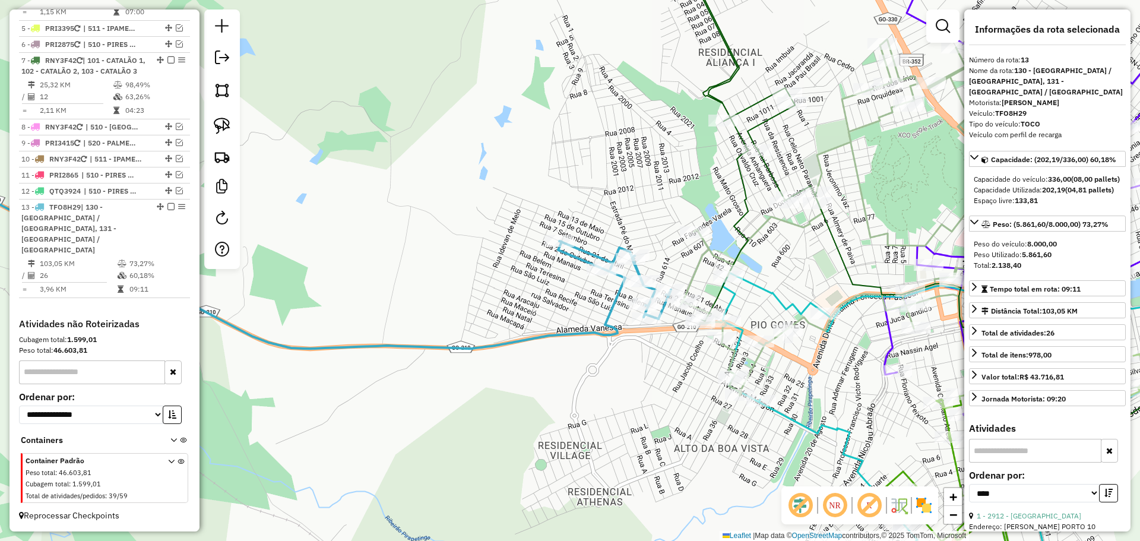
drag, startPoint x: 637, startPoint y: 369, endPoint x: 627, endPoint y: 375, distance: 11.7
click at [627, 375] on div "2912 - CASA DO CERVEJEIRO Endereço: WILSON ALVES PORTO 10 Bairro: SETOR CENTRAL…" at bounding box center [570, 270] width 1140 height 541
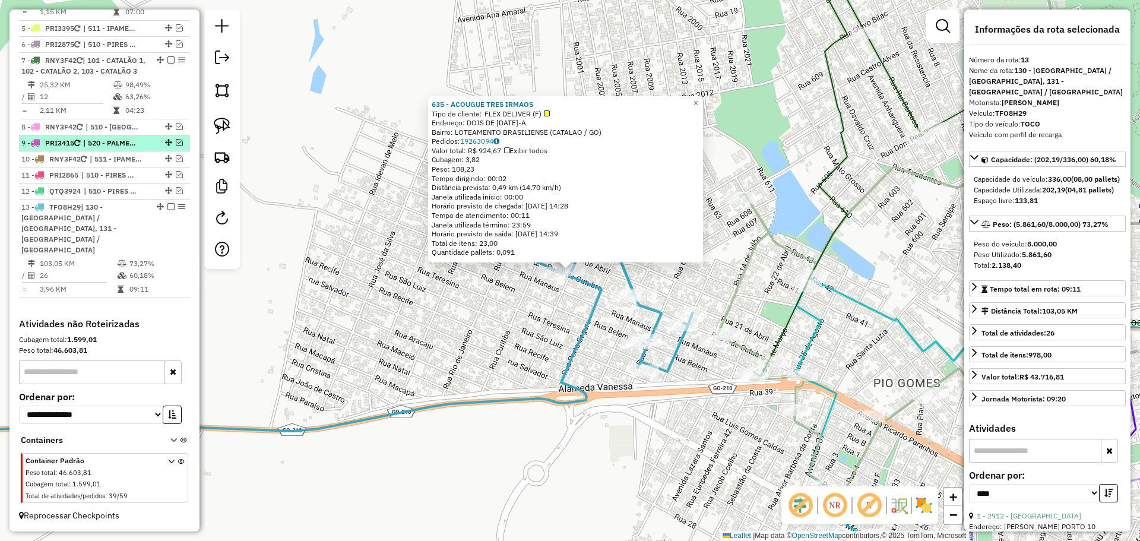
click at [169, 210] on em at bounding box center [171, 206] width 7 height 7
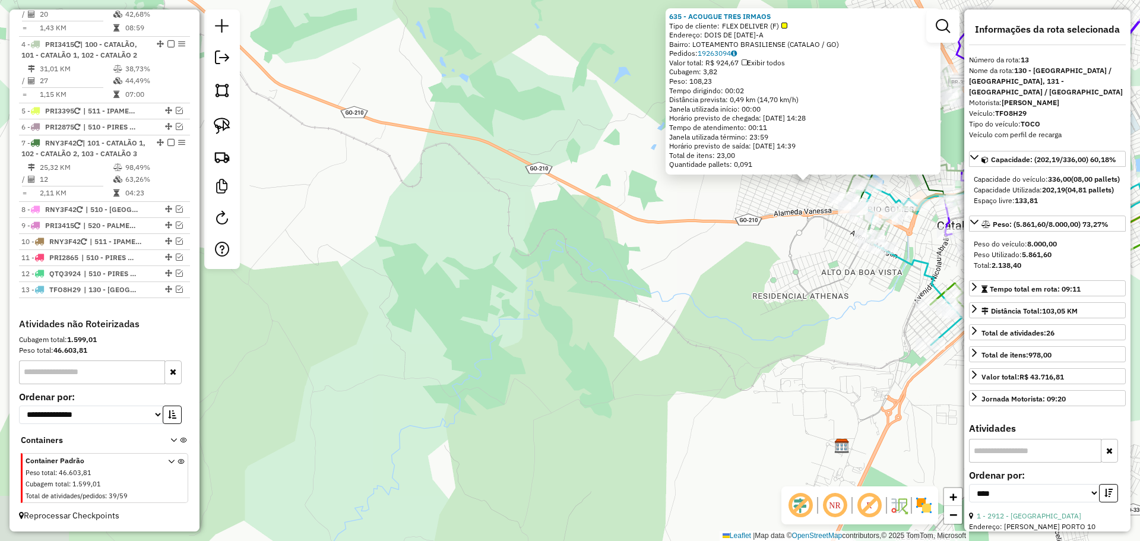
click at [808, 350] on div "635 - ACOUGUE TRES IRMAOS Tipo de cliente: FLEX DELIVER (F) Endereço: DOIS DE O…" at bounding box center [570, 270] width 1140 height 541
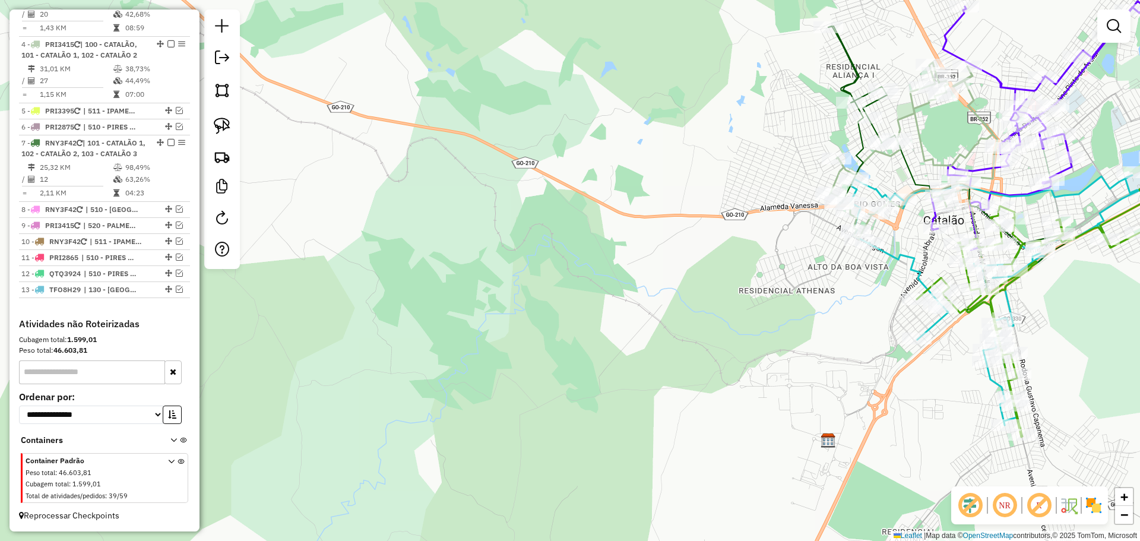
drag, startPoint x: 807, startPoint y: 336, endPoint x: 391, endPoint y: 240, distance: 427.4
click at [395, 242] on div "Janela de atendimento Grade de atendimento Capacidade Transportadoras Veículos …" at bounding box center [570, 270] width 1140 height 541
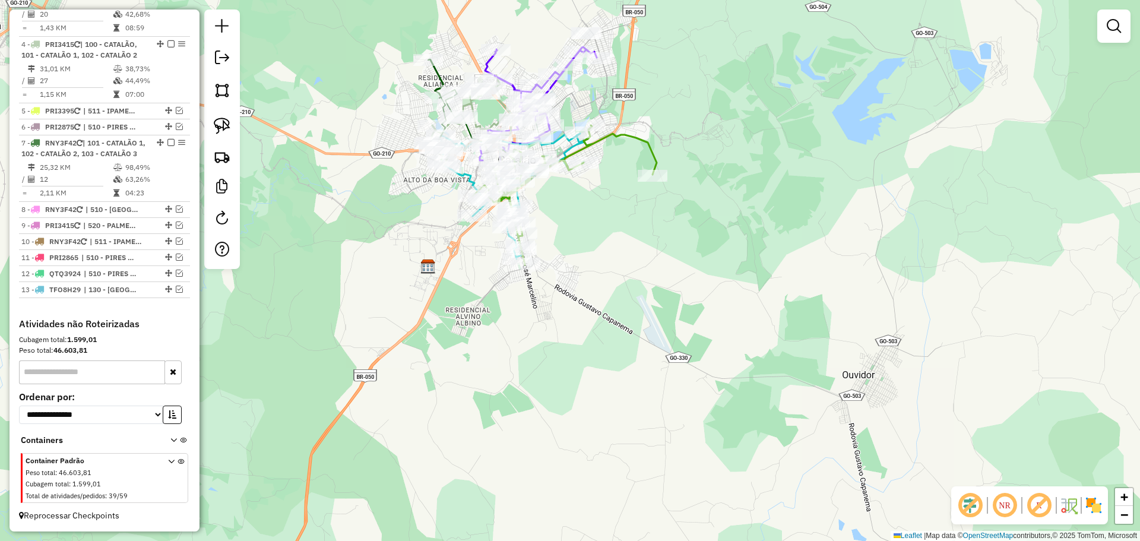
click at [1111, 19] on em at bounding box center [1114, 26] width 14 height 14
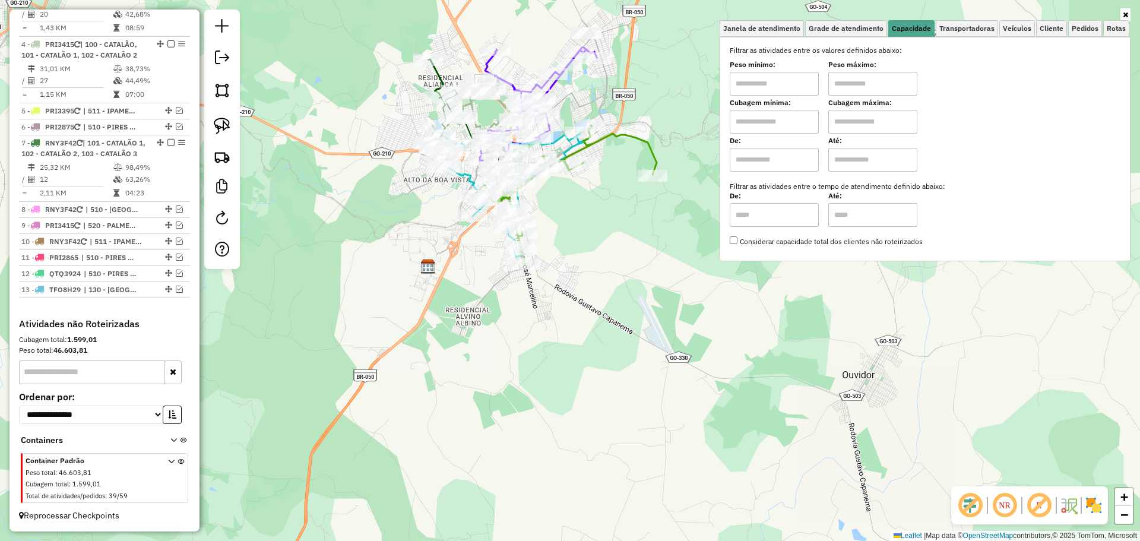
click at [775, 77] on input "text" at bounding box center [774, 84] width 89 height 24
type input "****"
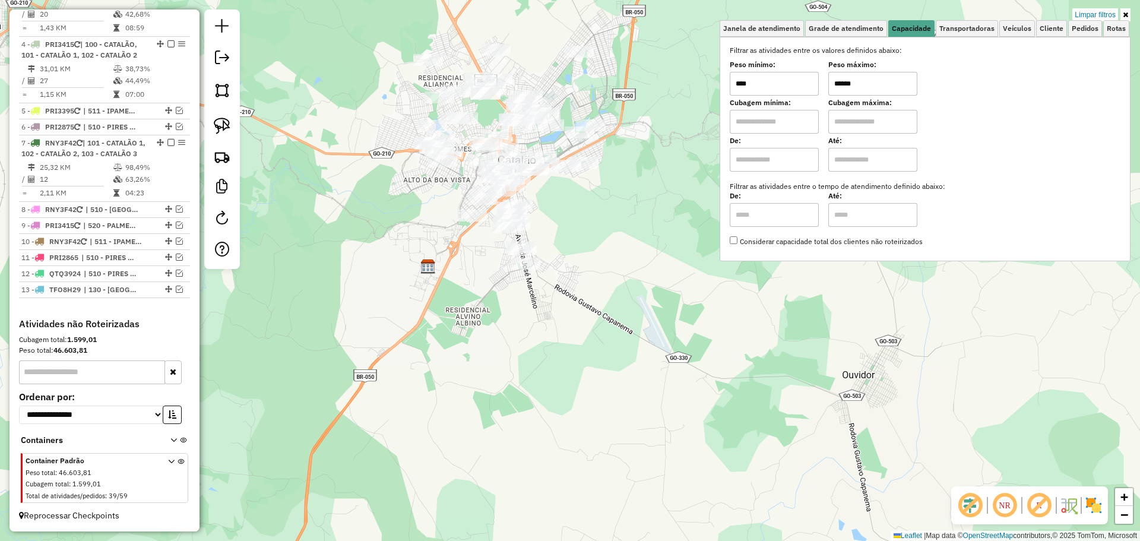
type input "******"
click at [612, 219] on div "Limpar filtros Janela de atendimento Grade de atendimento Capacidade Transporta…" at bounding box center [570, 270] width 1140 height 541
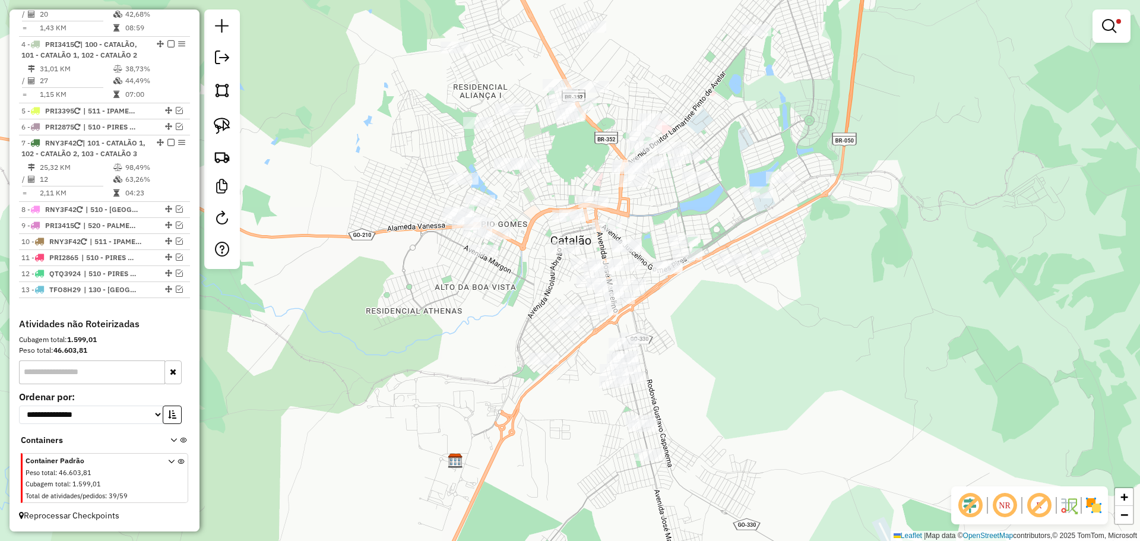
drag, startPoint x: 602, startPoint y: 204, endPoint x: 788, endPoint y: 331, distance: 225.2
click at [788, 331] on div "Limpar filtros Janela de atendimento Grade de atendimento Capacidade Transporta…" at bounding box center [570, 270] width 1140 height 541
click at [222, 129] on img at bounding box center [222, 126] width 17 height 17
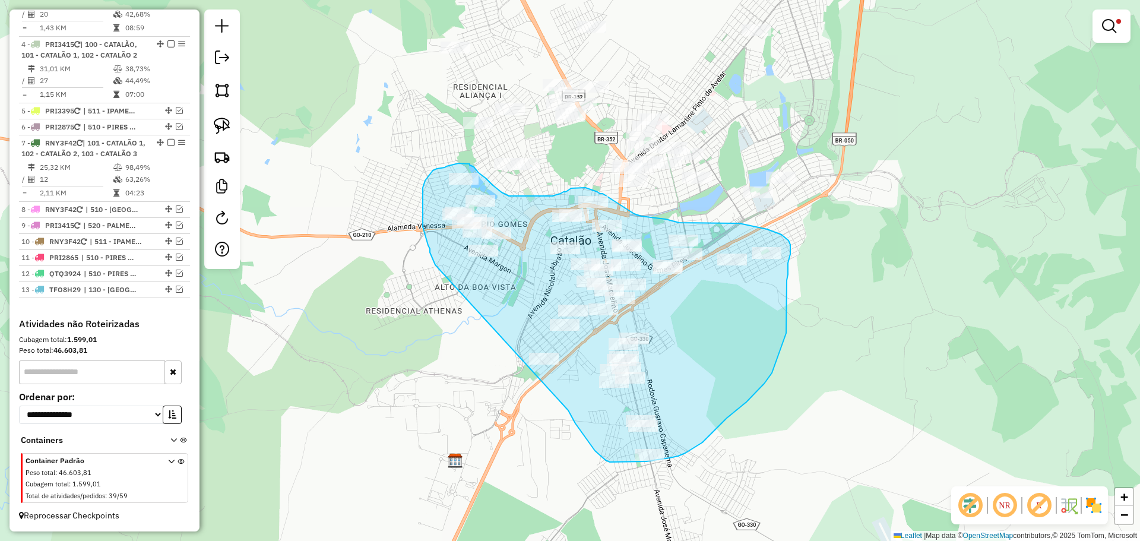
drag, startPoint x: 572, startPoint y: 418, endPoint x: 435, endPoint y: 265, distance: 204.9
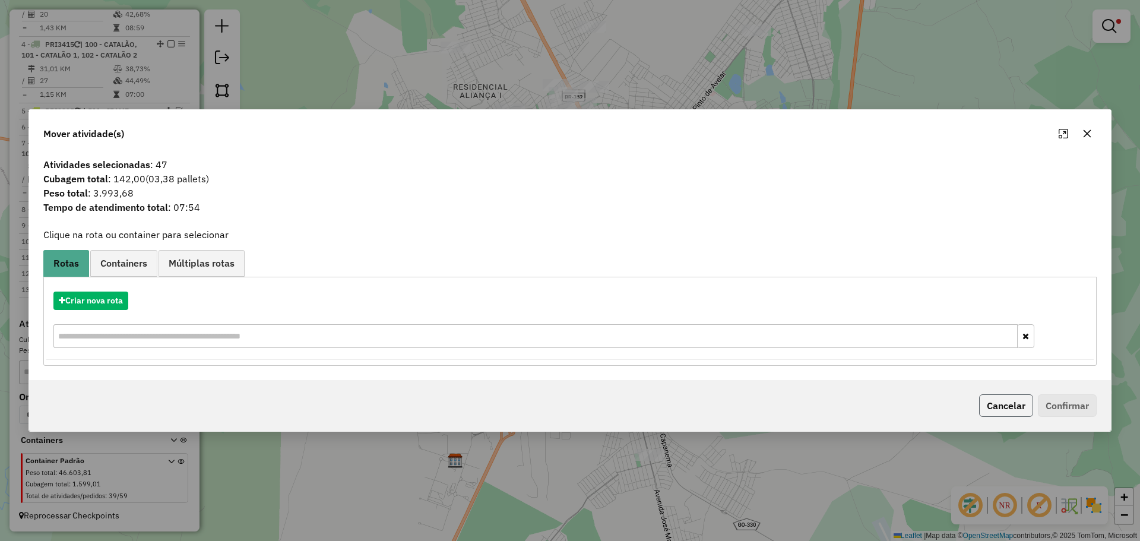
click at [1013, 407] on button "Cancelar" at bounding box center [1006, 405] width 54 height 23
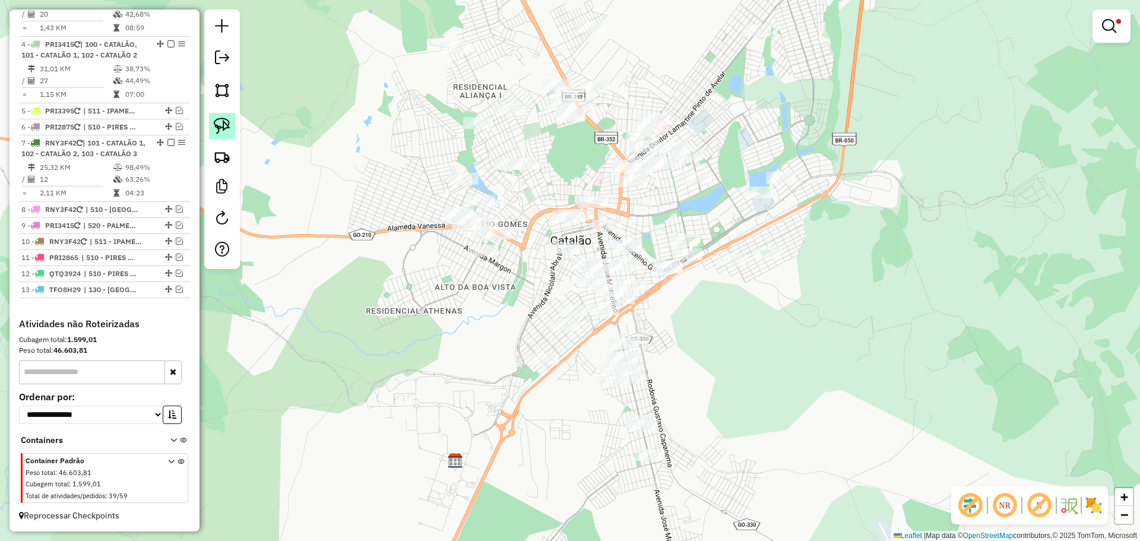
click at [222, 124] on img at bounding box center [222, 126] width 17 height 17
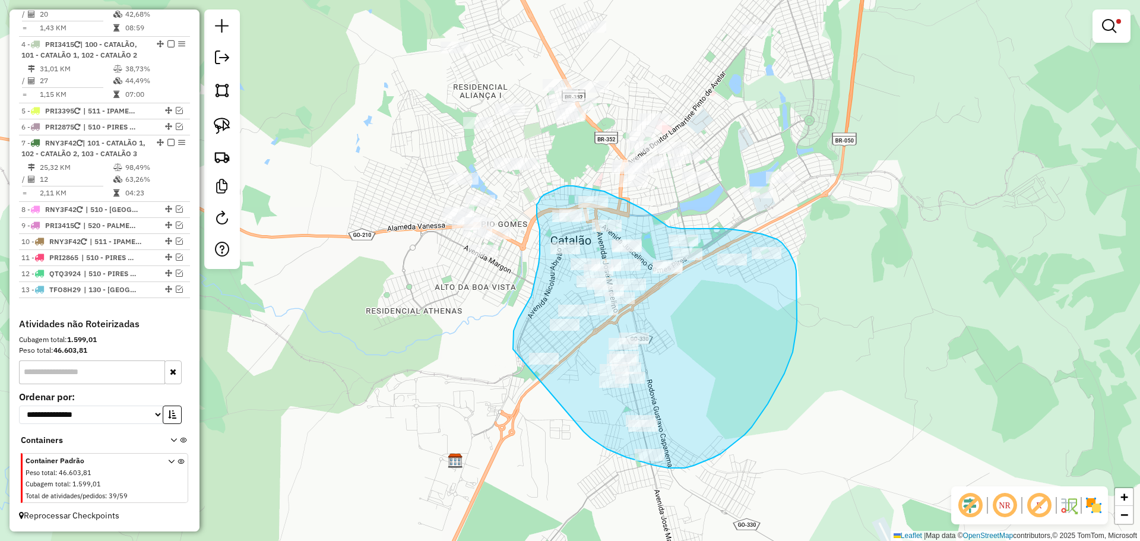
drag, startPoint x: 607, startPoint y: 449, endPoint x: 539, endPoint y: 393, distance: 88.2
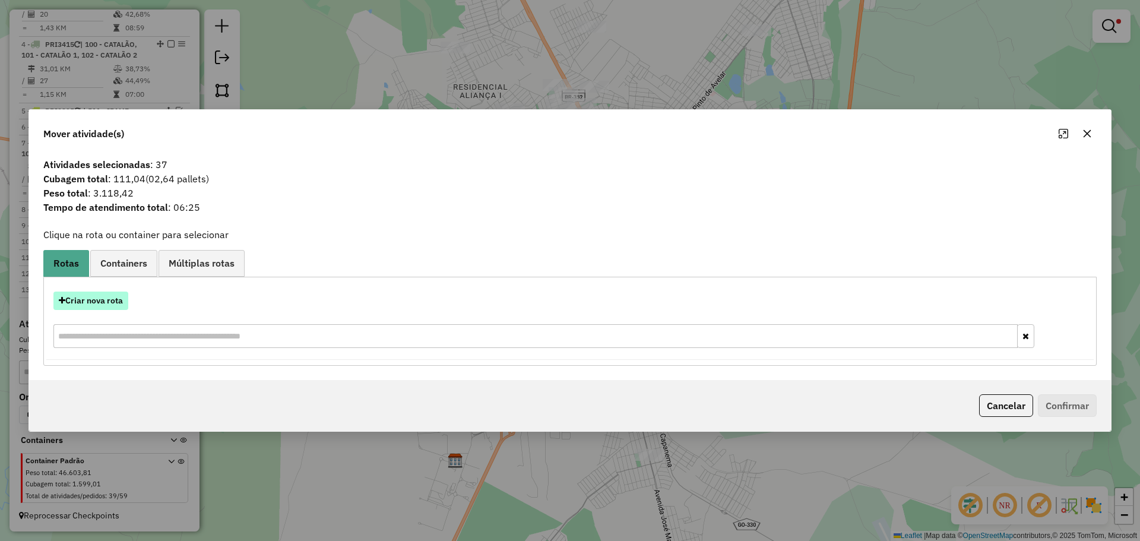
click at [103, 298] on button "Criar nova rota" at bounding box center [90, 301] width 75 height 18
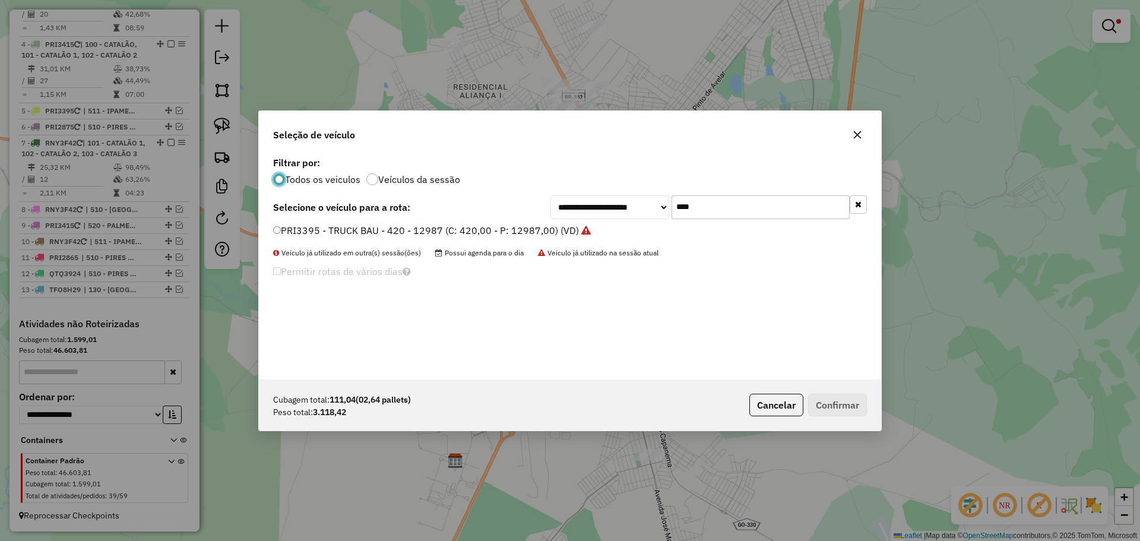
scroll to position [7, 4]
click at [719, 214] on input "****" at bounding box center [761, 207] width 178 height 24
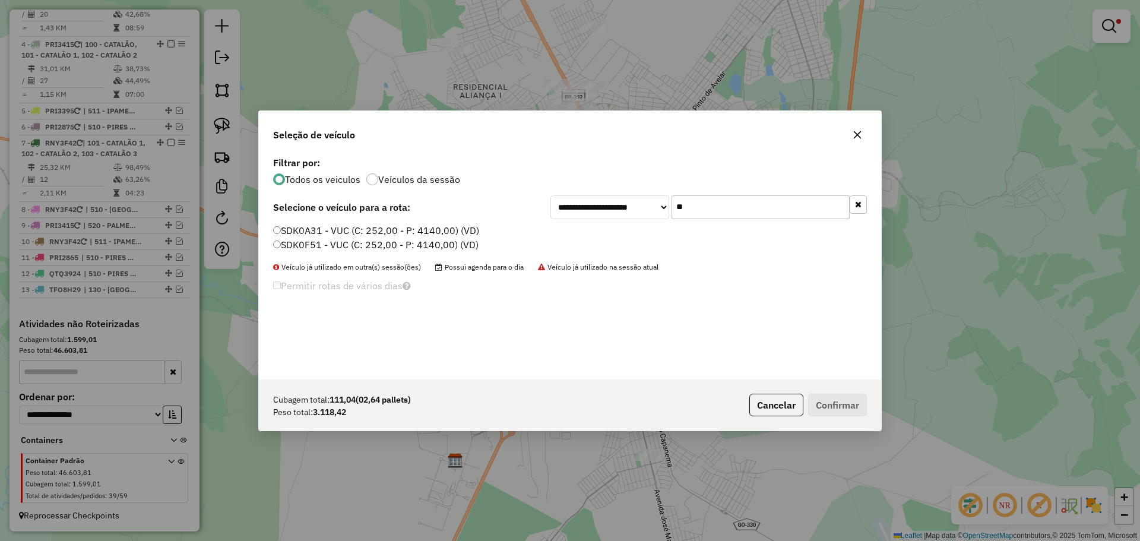
type input "**"
click at [327, 247] on label "SDK0F51 - VUC (C: 252,00 - P: 4140,00) (VD)" at bounding box center [376, 245] width 206 height 14
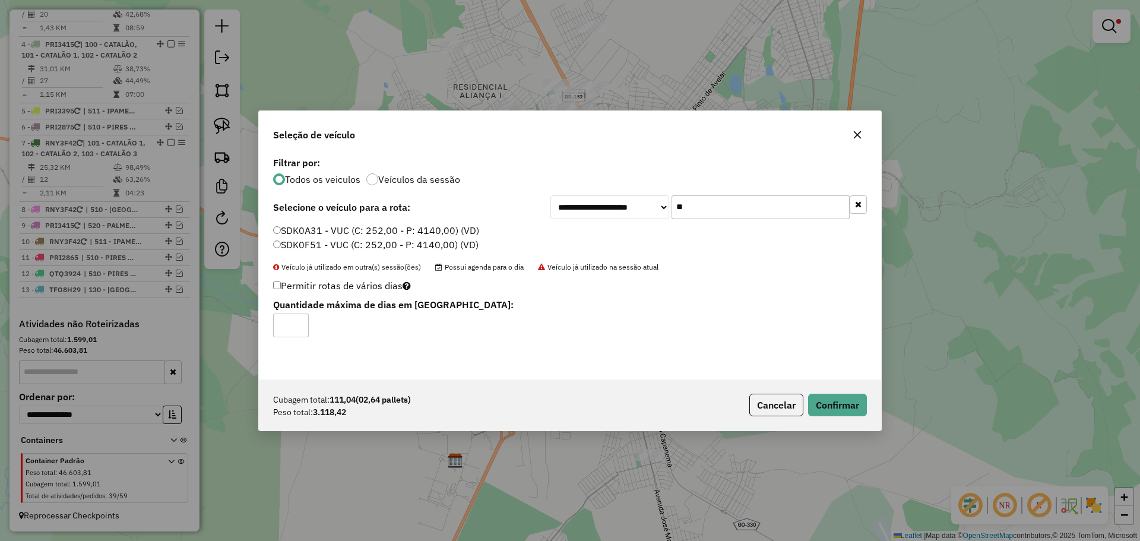
click at [868, 407] on div "Cubagem total: 111,04 (02,64 pallets) Peso total: 3.118,42 Cancelar Confirmar" at bounding box center [570, 405] width 622 height 51
click at [857, 410] on button "Confirmar" at bounding box center [837, 405] width 59 height 23
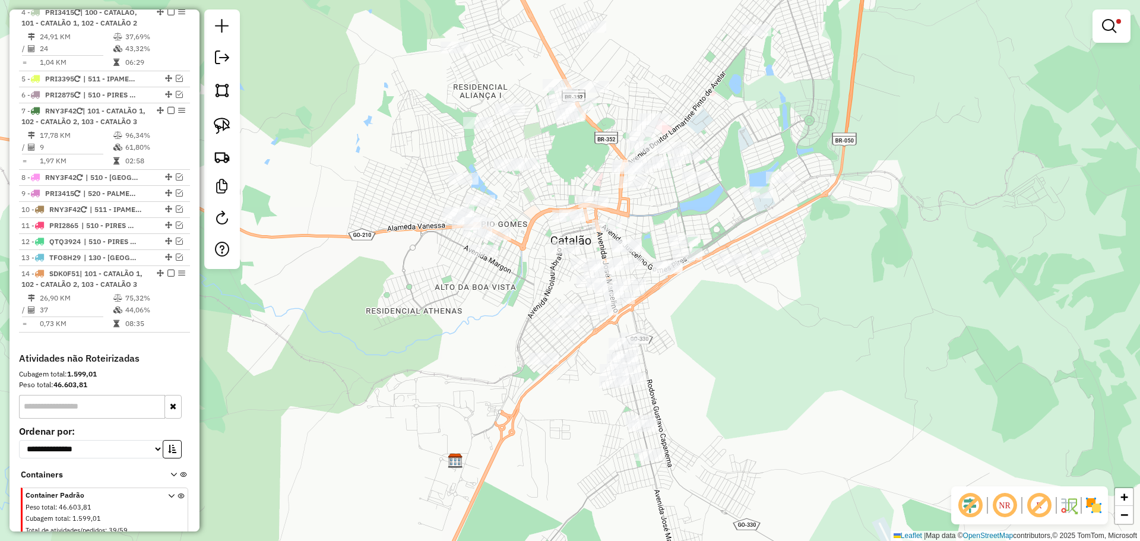
scroll to position [435, 0]
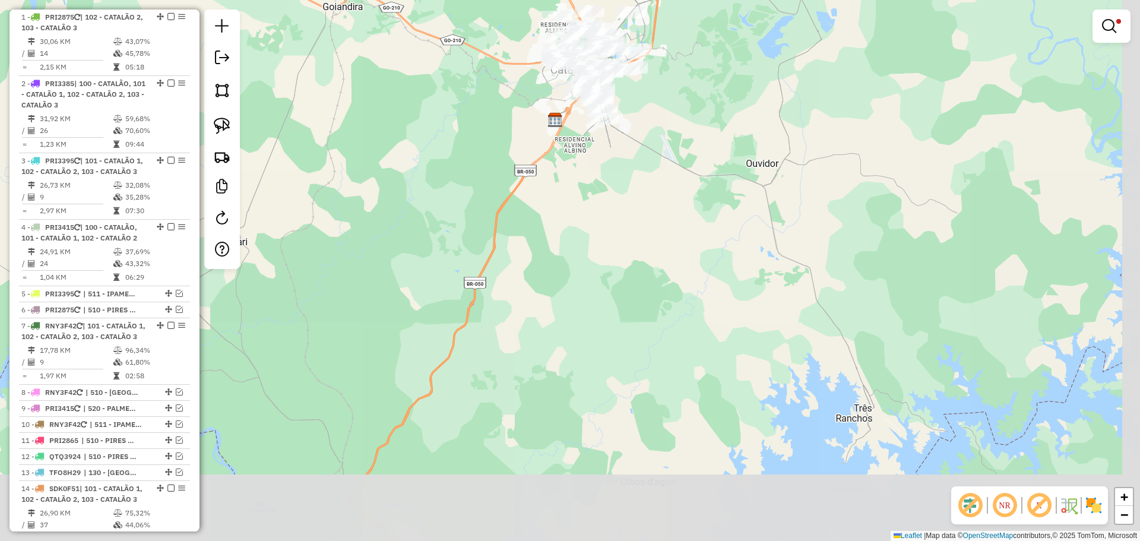
drag, startPoint x: 827, startPoint y: 406, endPoint x: 691, endPoint y: 208, distance: 239.2
click at [695, 211] on div "Limpar filtros Janela de atendimento Grade de atendimento Capacidade Transporta…" at bounding box center [570, 270] width 1140 height 541
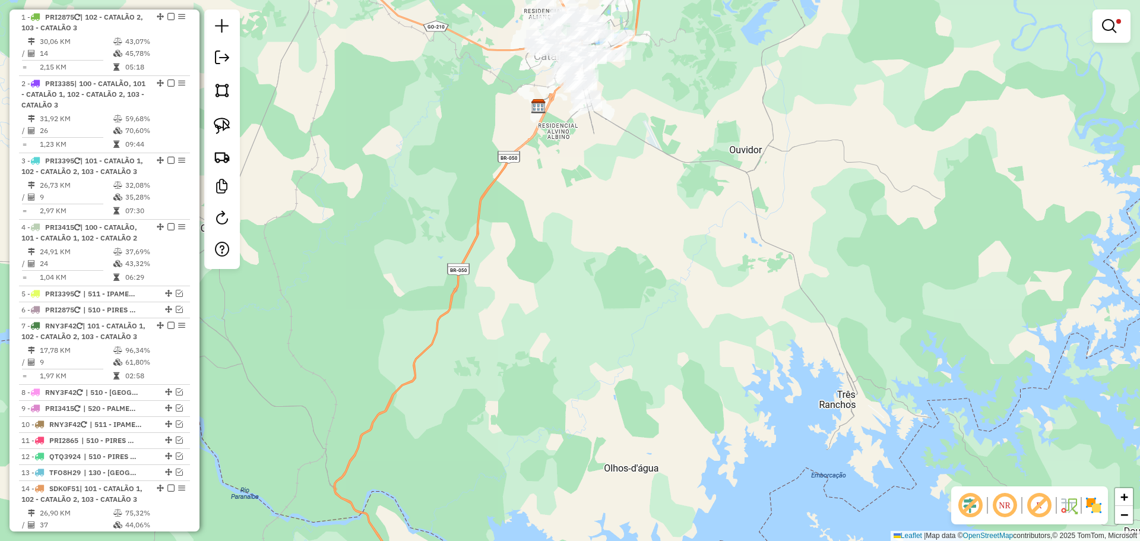
drag, startPoint x: 685, startPoint y: 211, endPoint x: 697, endPoint y: 244, distance: 34.6
click at [697, 244] on div "Limpar filtros Janela de atendimento Grade de atendimento Capacidade Transporta…" at bounding box center [570, 270] width 1140 height 541
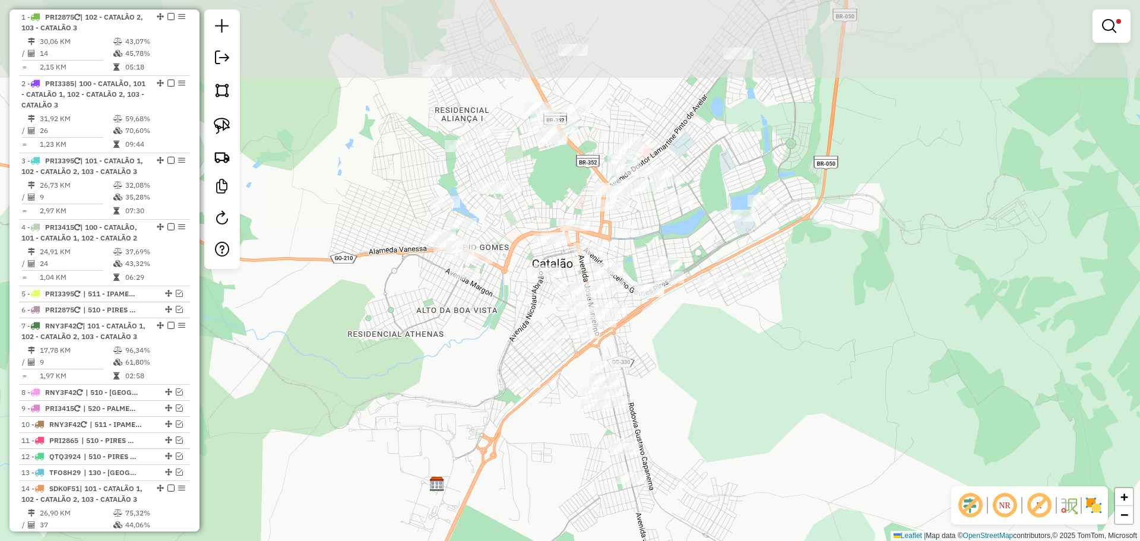
drag, startPoint x: 729, startPoint y: 317, endPoint x: 744, endPoint y: 440, distance: 123.3
click at [744, 440] on div "Limpar filtros Janela de atendimento Grade de atendimento Capacidade Transporta…" at bounding box center [570, 270] width 1140 height 541
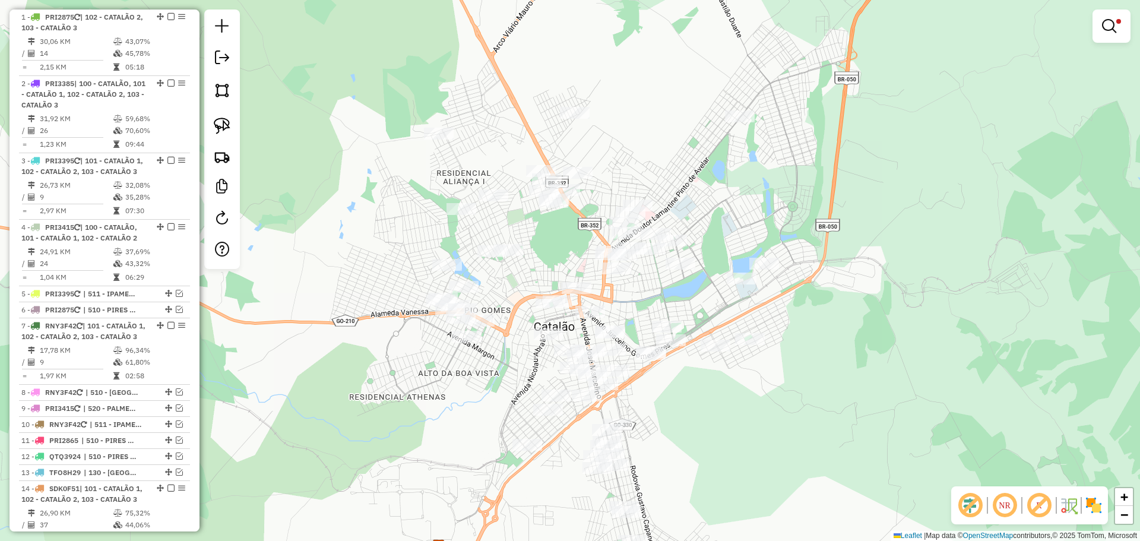
click at [691, 320] on div "Rota 14 - Placa SDK0F51 1970 - TIGRAO Limpar filtros Janela de atendimento Grad…" at bounding box center [570, 270] width 1140 height 541
click at [227, 132] on img at bounding box center [222, 126] width 17 height 17
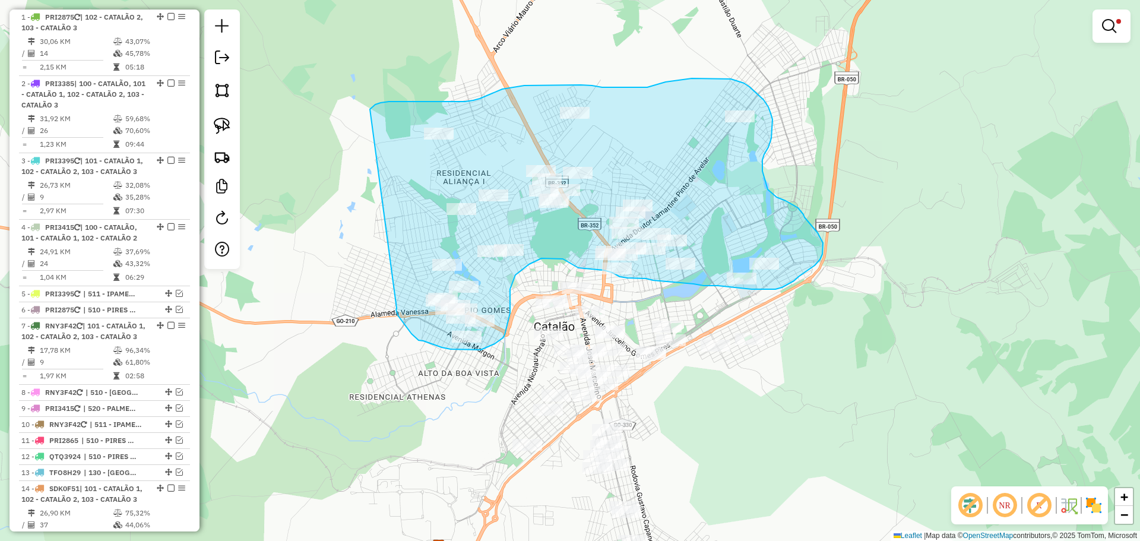
drag, startPoint x: 397, startPoint y: 308, endPoint x: 362, endPoint y: 141, distance: 170.5
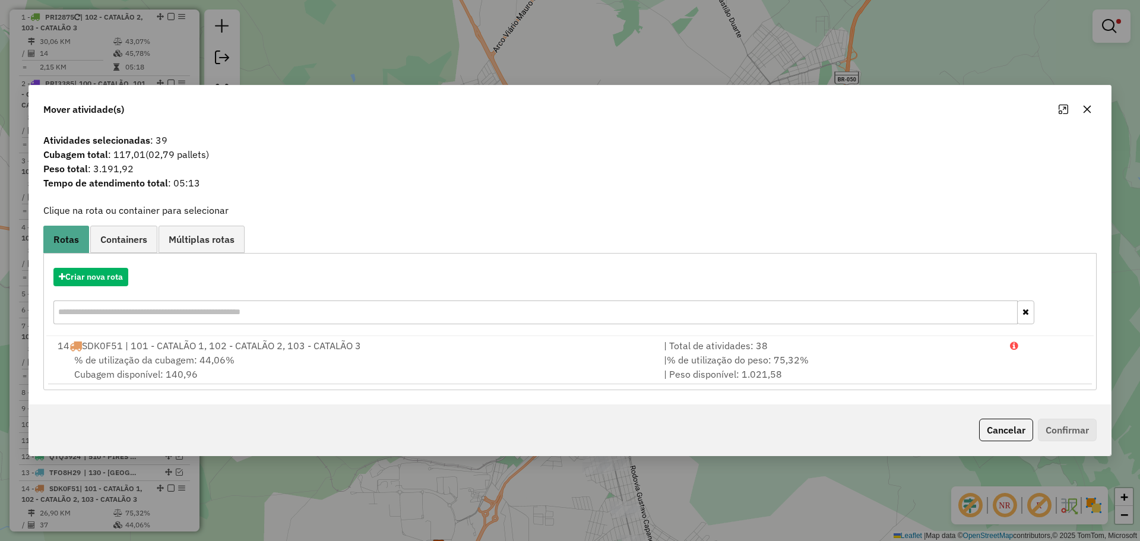
click at [108, 288] on div "Criar nova rota" at bounding box center [570, 297] width 1048 height 77
click at [103, 282] on button "Criar nova rota" at bounding box center [90, 277] width 75 height 18
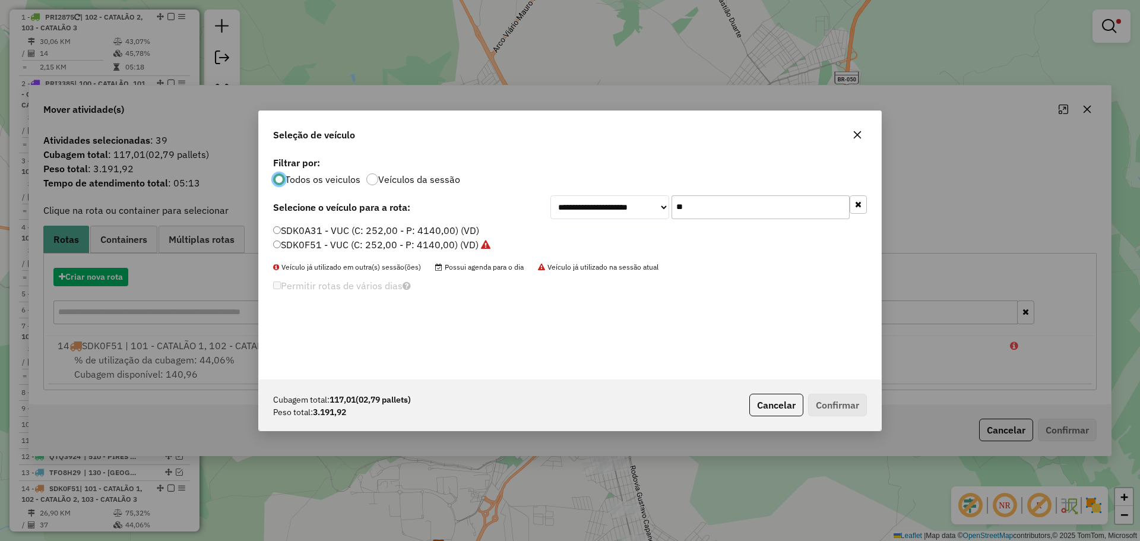
scroll to position [7, 4]
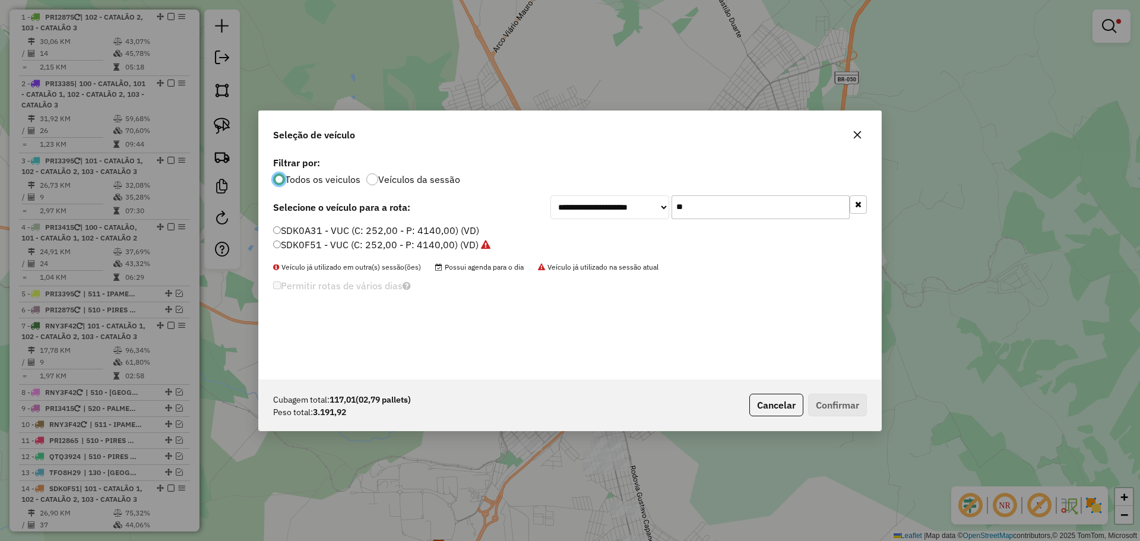
click at [301, 229] on label "SDK0A31 - VUC (C: 252,00 - P: 4140,00) (VD)" at bounding box center [376, 230] width 206 height 14
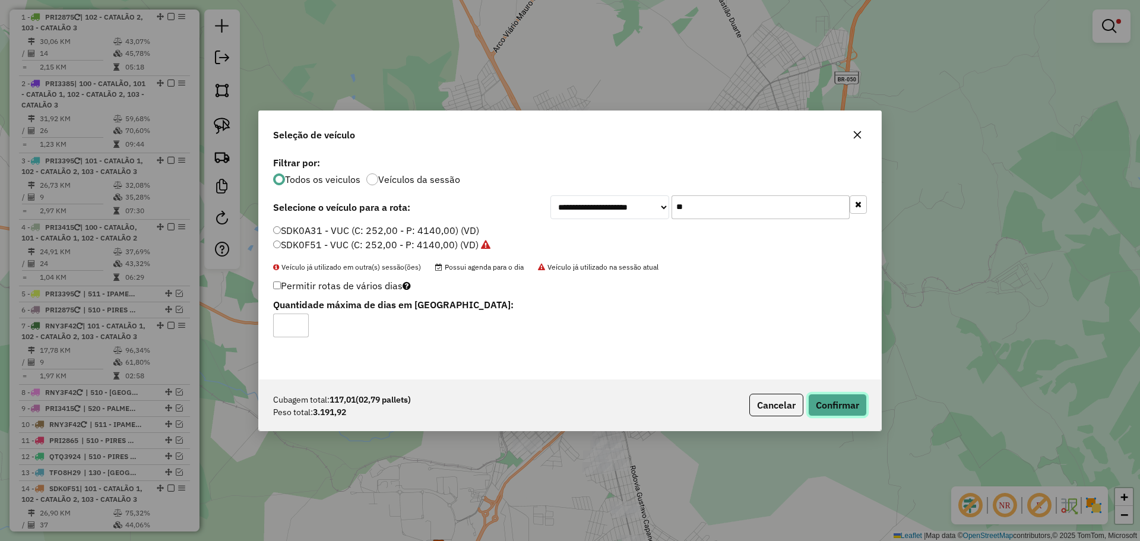
click at [830, 403] on button "Confirmar" at bounding box center [837, 405] width 59 height 23
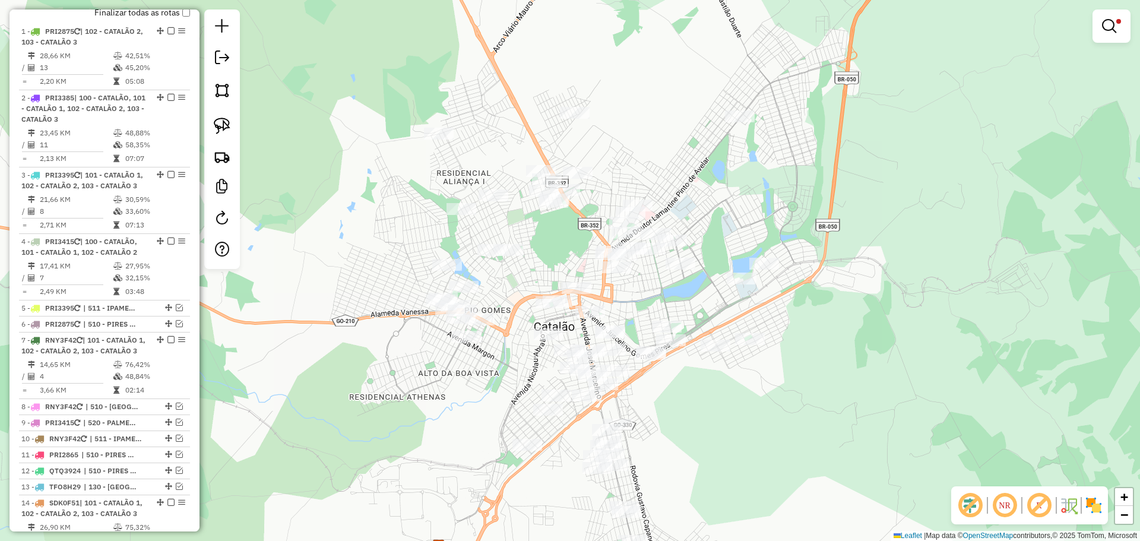
scroll to position [449, 0]
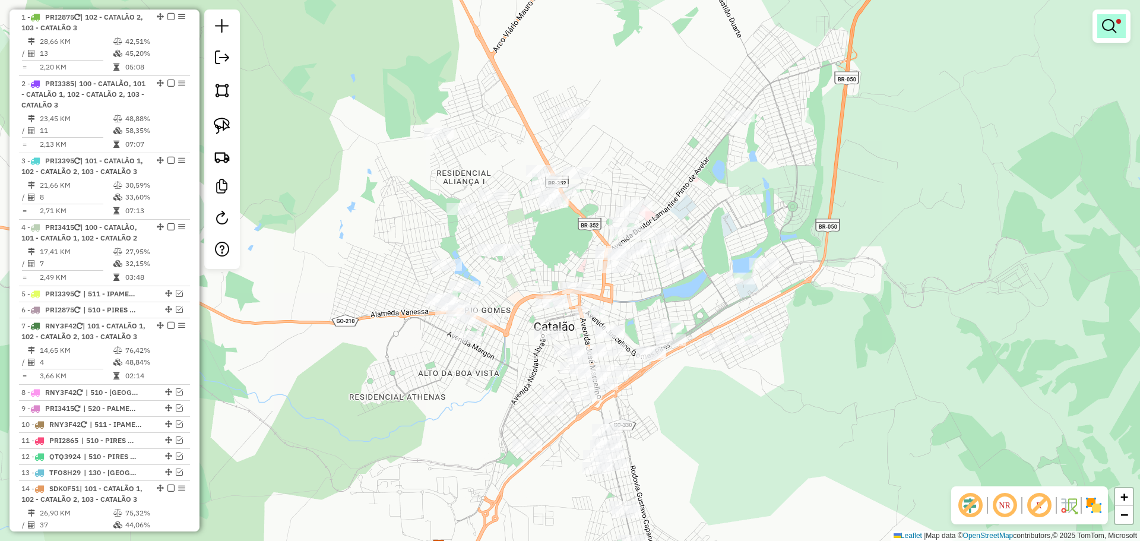
click at [1117, 37] on link at bounding box center [1112, 26] width 29 height 24
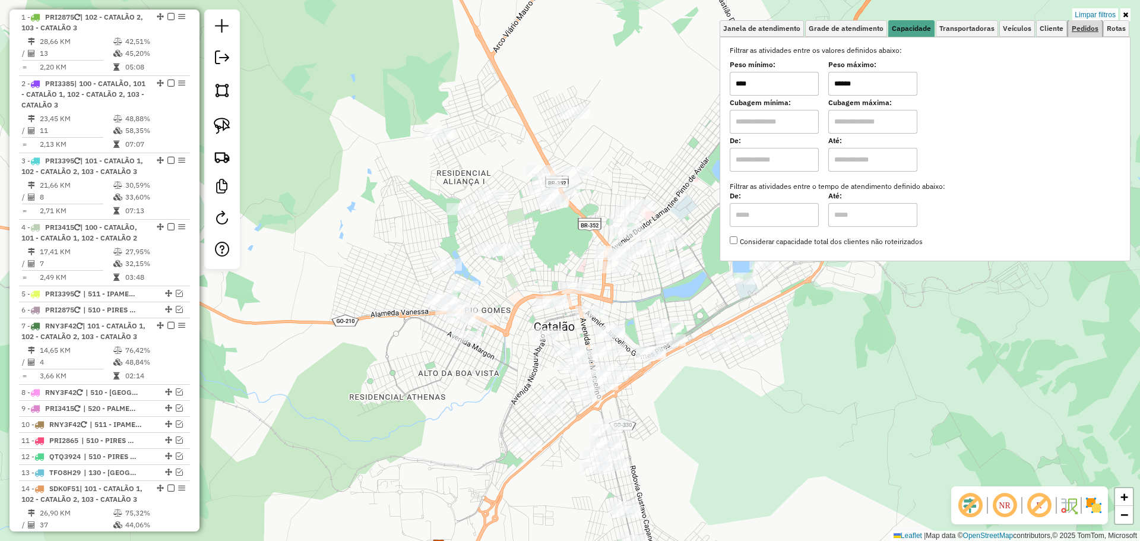
click at [1091, 28] on span "Pedidos" at bounding box center [1085, 28] width 27 height 7
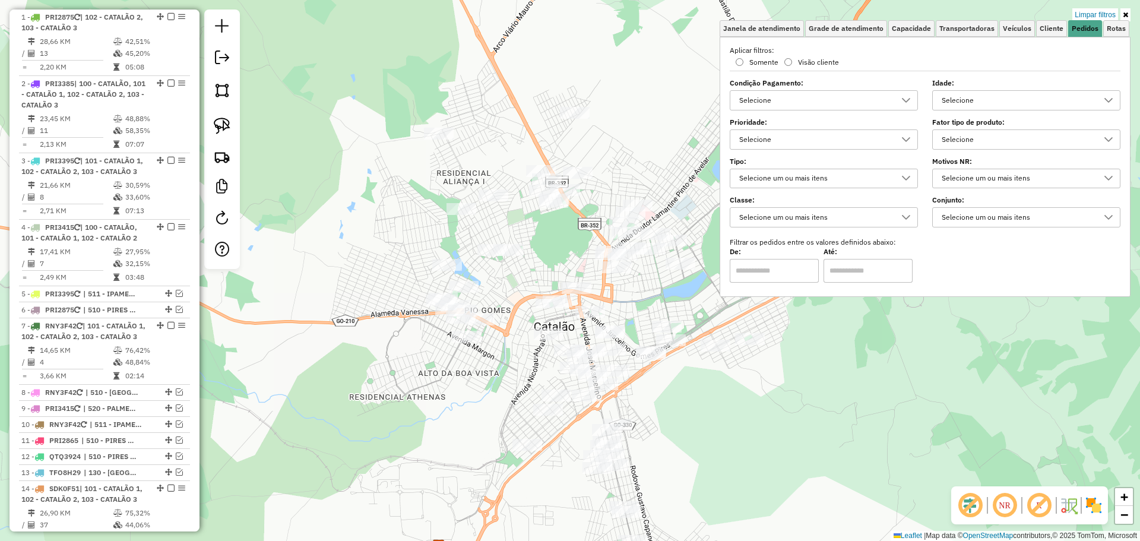
click at [961, 145] on div "Selecione" at bounding box center [1018, 139] width 160 height 19
click at [952, 193] on div "CHOPP BRAHMA ESCURO 30L" at bounding box center [954, 193] width 11 height 11
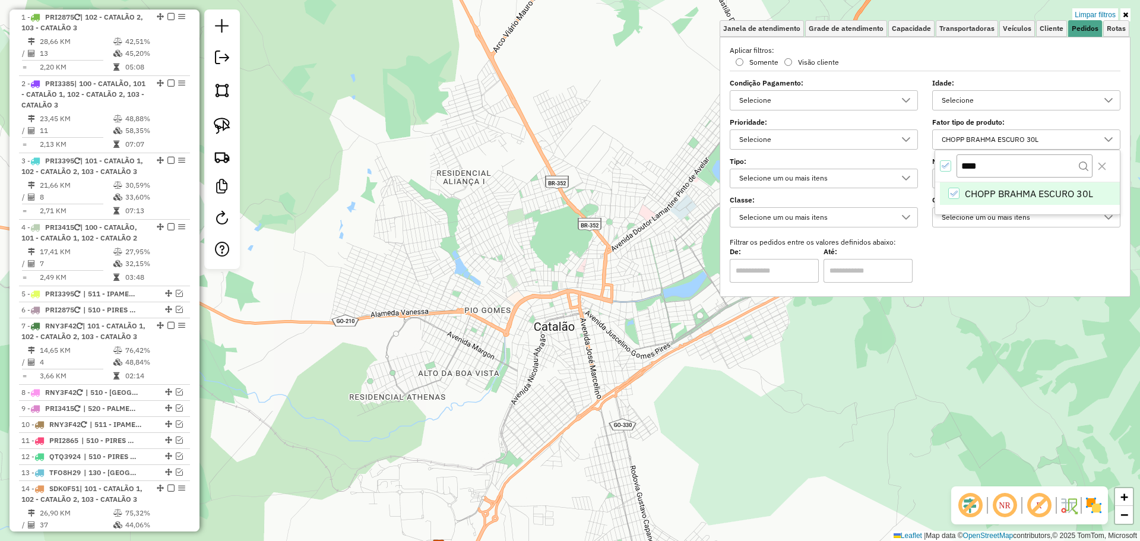
click at [653, 290] on div "Limpar filtros Janela de atendimento Grade de atendimento Capacidade Transporta…" at bounding box center [570, 270] width 1140 height 541
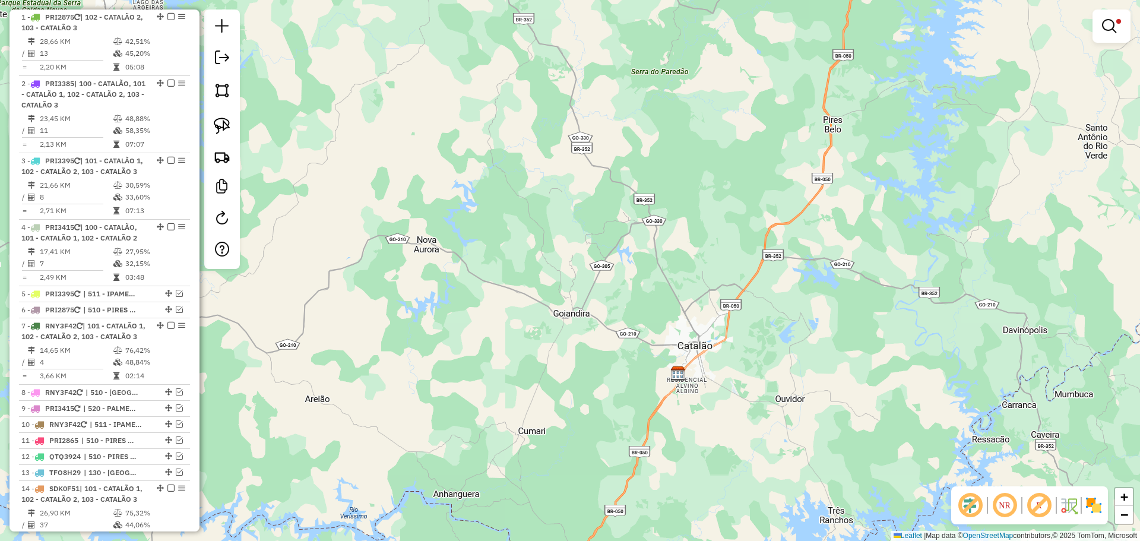
drag, startPoint x: 1120, startPoint y: 33, endPoint x: 1103, endPoint y: 32, distance: 17.2
click at [1120, 32] on link at bounding box center [1112, 26] width 29 height 24
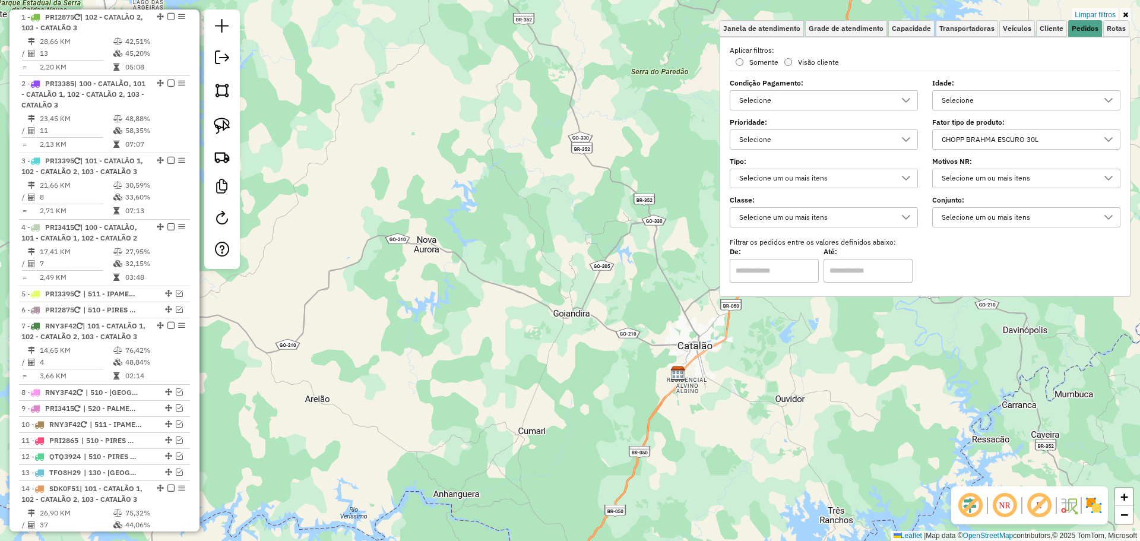
click at [1010, 134] on div "CHOPP BRAHMA ESCURO 30L" at bounding box center [1018, 139] width 160 height 19
click at [996, 168] on input "****" at bounding box center [1025, 166] width 136 height 24
click at [995, 169] on input "****" at bounding box center [1025, 166] width 136 height 24
type input "****"
click at [1105, 174] on button "Close" at bounding box center [1102, 166] width 19 height 19
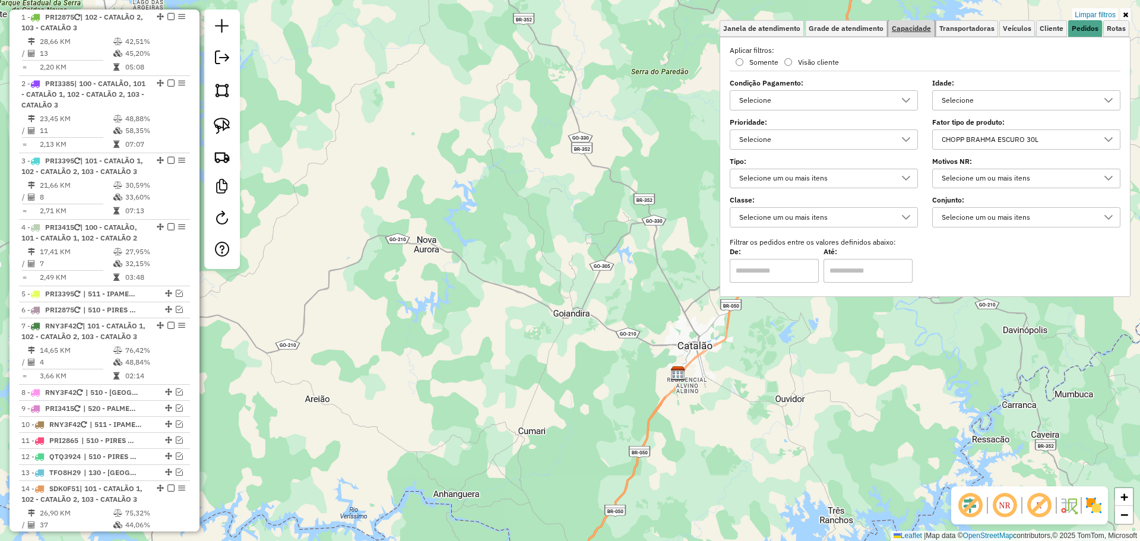
click at [928, 31] on span "Capacidade" at bounding box center [911, 28] width 39 height 7
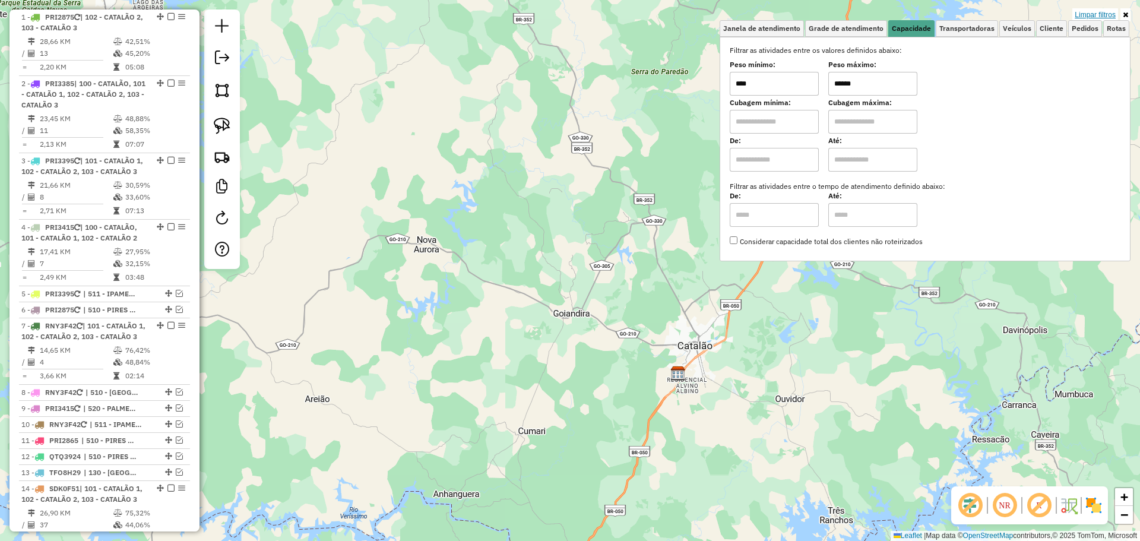
click at [1088, 15] on link "Limpar filtros" at bounding box center [1096, 14] width 46 height 13
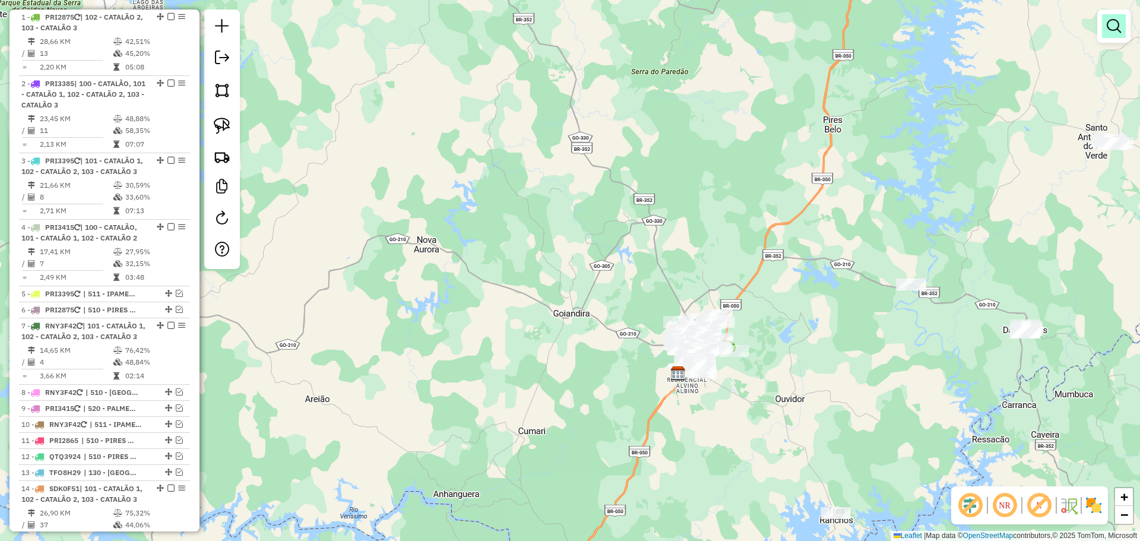
click at [1120, 28] on em at bounding box center [1114, 26] width 14 height 14
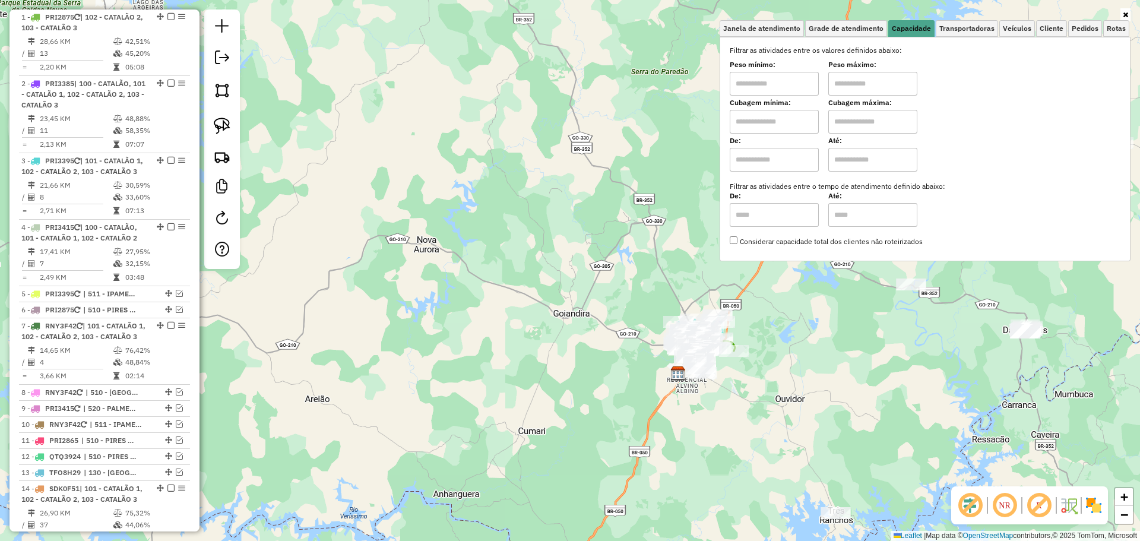
click at [819, 87] on input "text" at bounding box center [774, 84] width 89 height 24
type input "****"
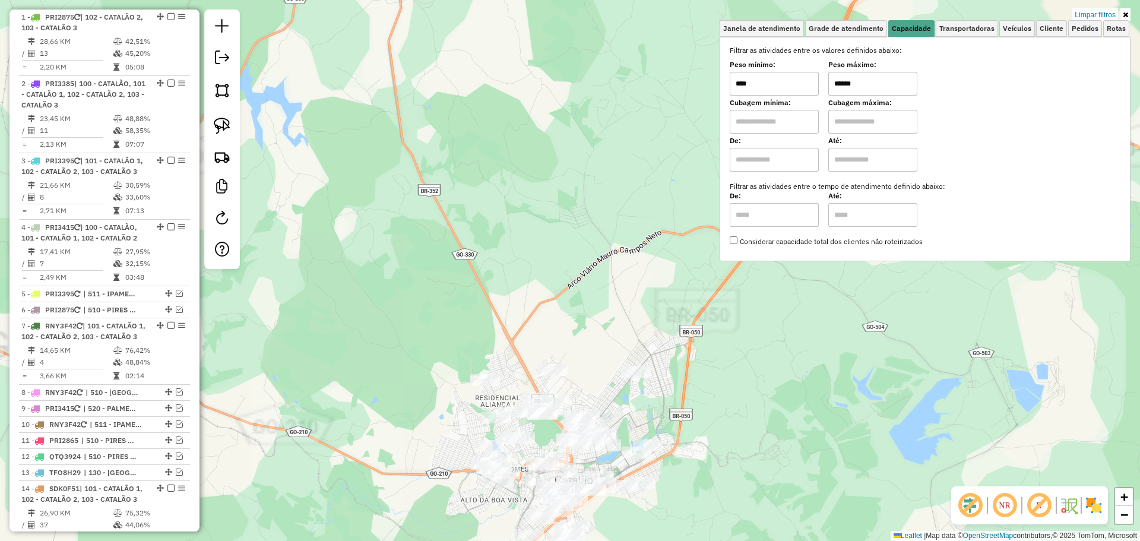
type input "******"
drag, startPoint x: 731, startPoint y: 353, endPoint x: 729, endPoint y: 369, distance: 16.7
click at [731, 353] on div "Limpar filtros Janela de atendimento Grade de atendimento Capacidade Transporta…" at bounding box center [570, 270] width 1140 height 541
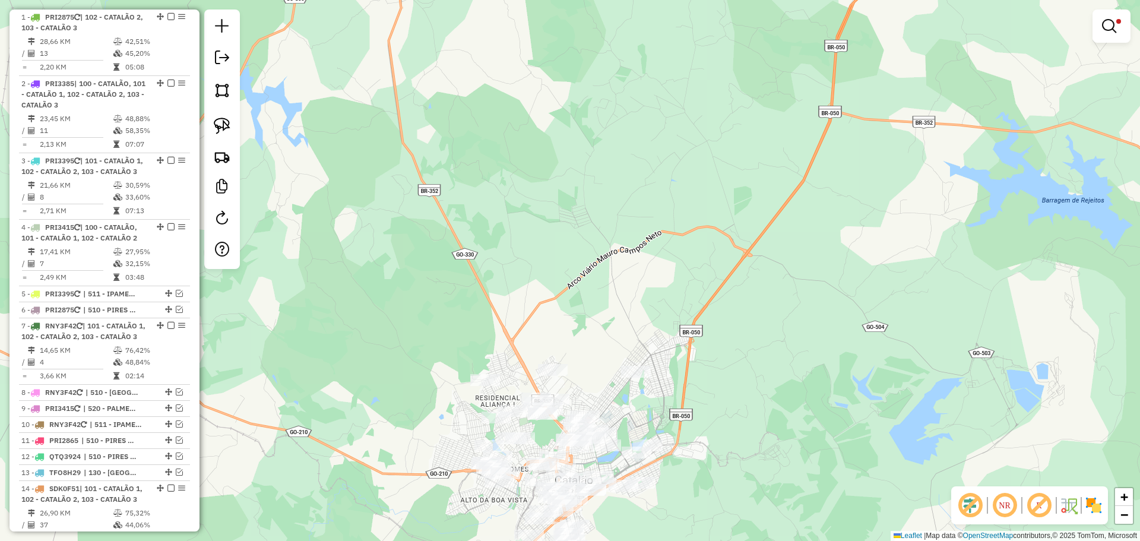
drag, startPoint x: 725, startPoint y: 378, endPoint x: 699, endPoint y: 255, distance: 125.7
click at [699, 255] on div "Limpar filtros Janela de atendimento Grade de atendimento Capacidade Transporta…" at bounding box center [570, 270] width 1140 height 541
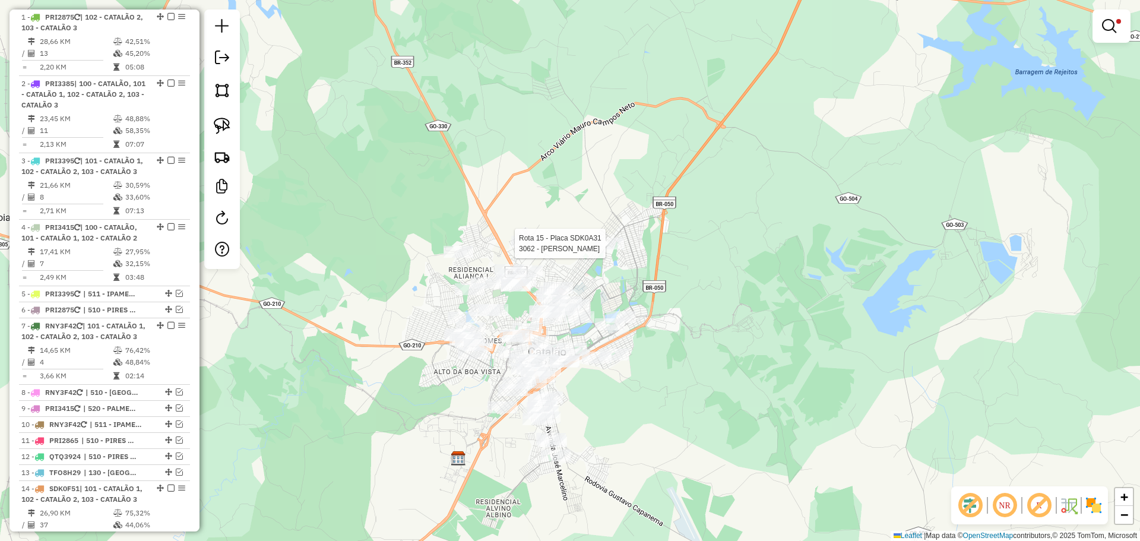
select select "*********"
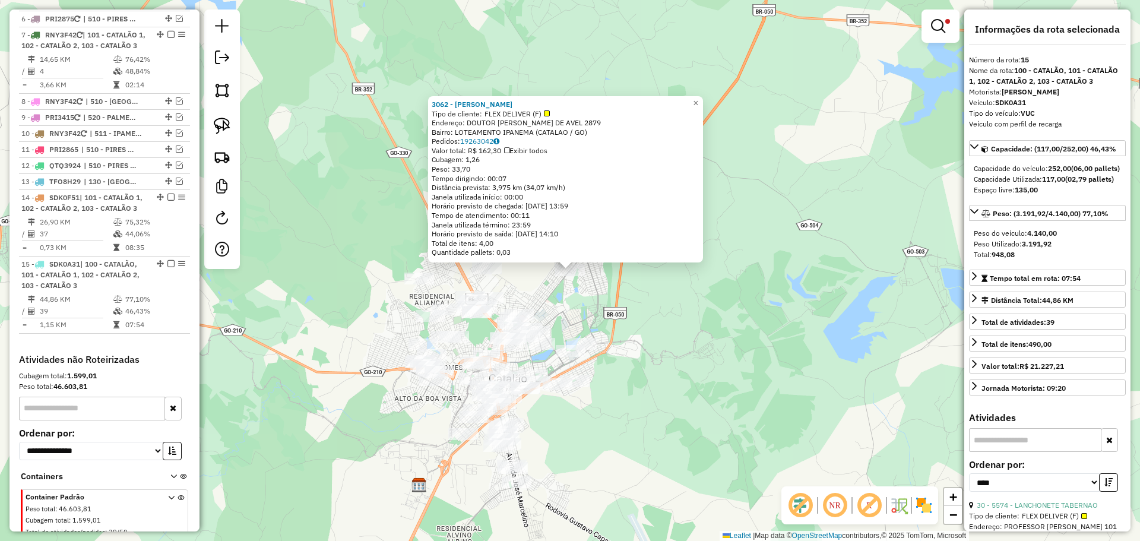
scroll to position [819, 0]
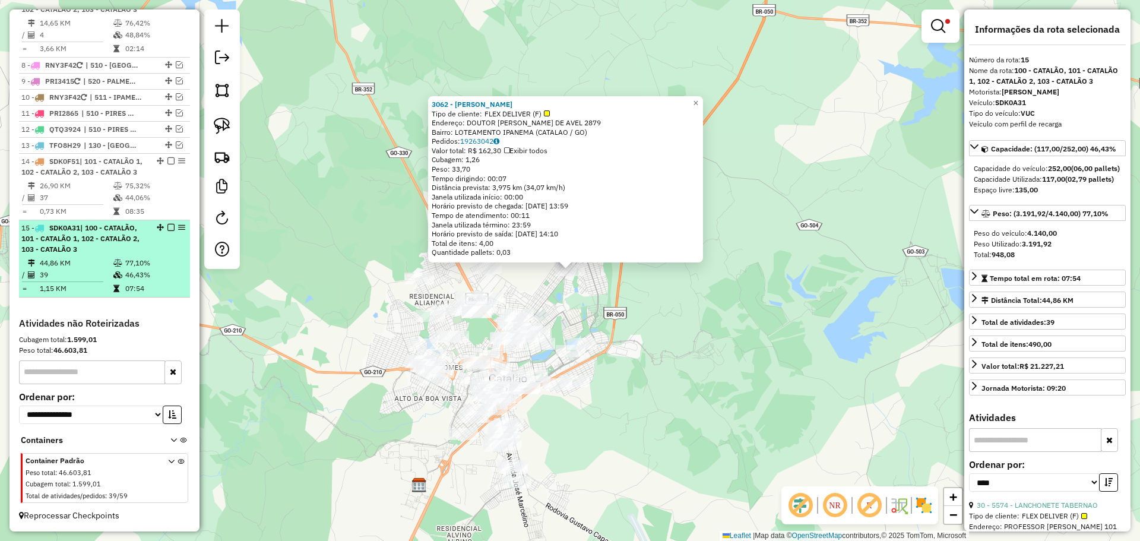
click at [168, 228] on em at bounding box center [171, 227] width 7 height 7
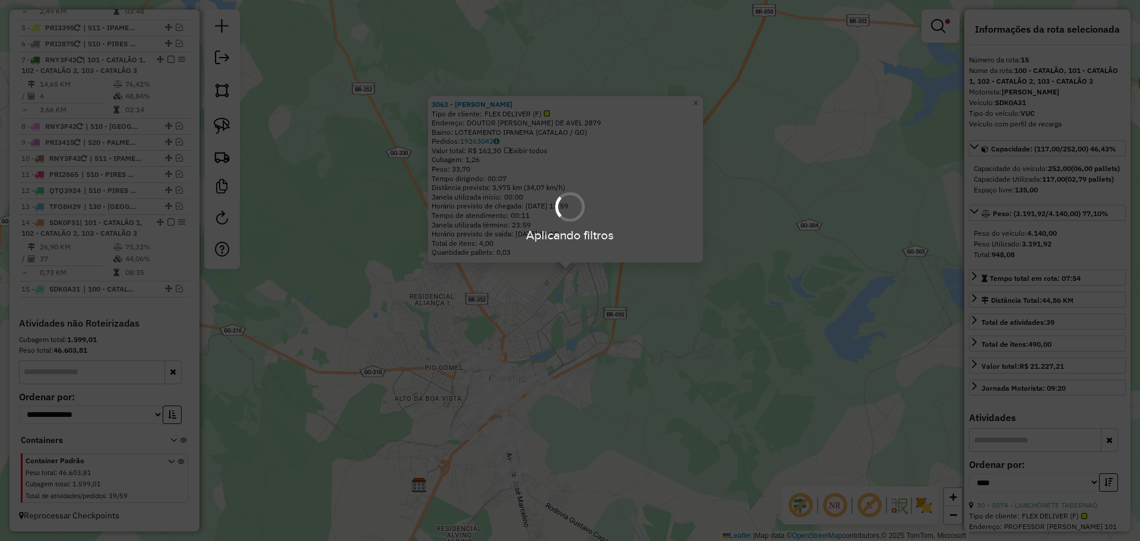
scroll to position [758, 0]
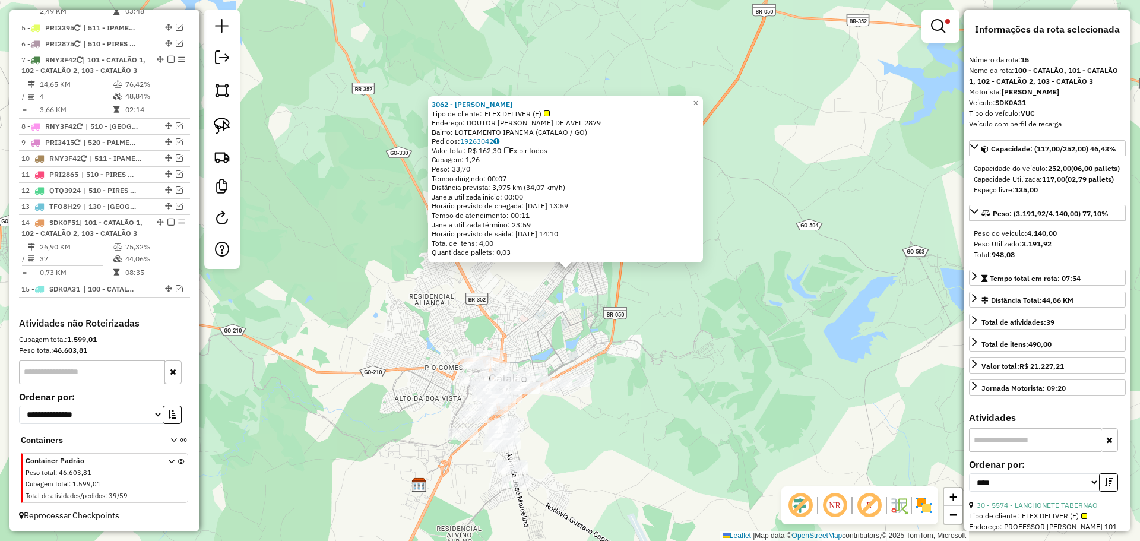
click at [592, 426] on div "3062 - JF SILVA Tipo de cliente: FLEX DELIVER (F) Endereço: DOUTOR LAMARTINE PI…" at bounding box center [570, 270] width 1140 height 541
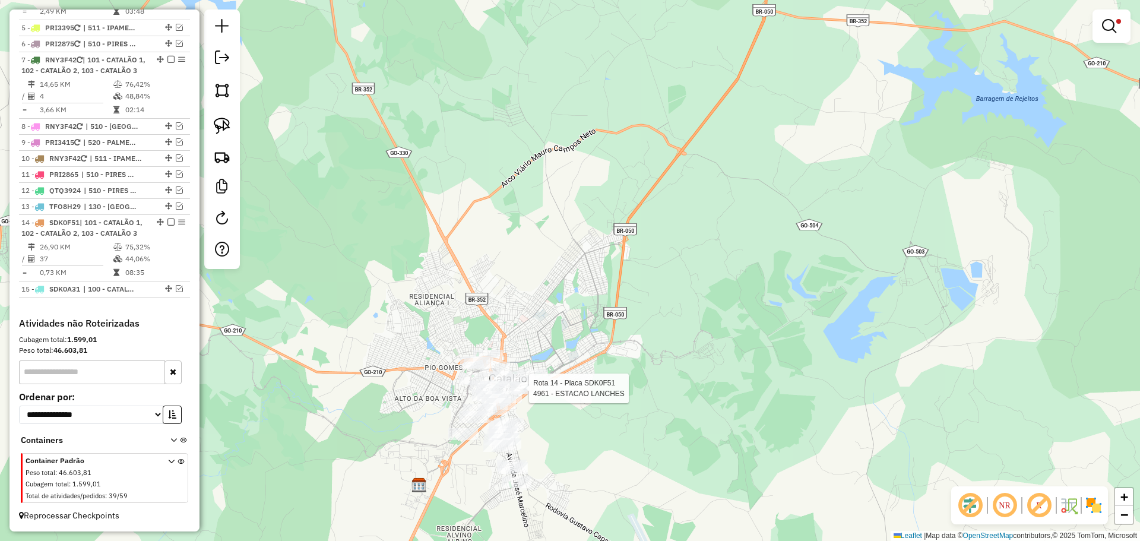
select select "*********"
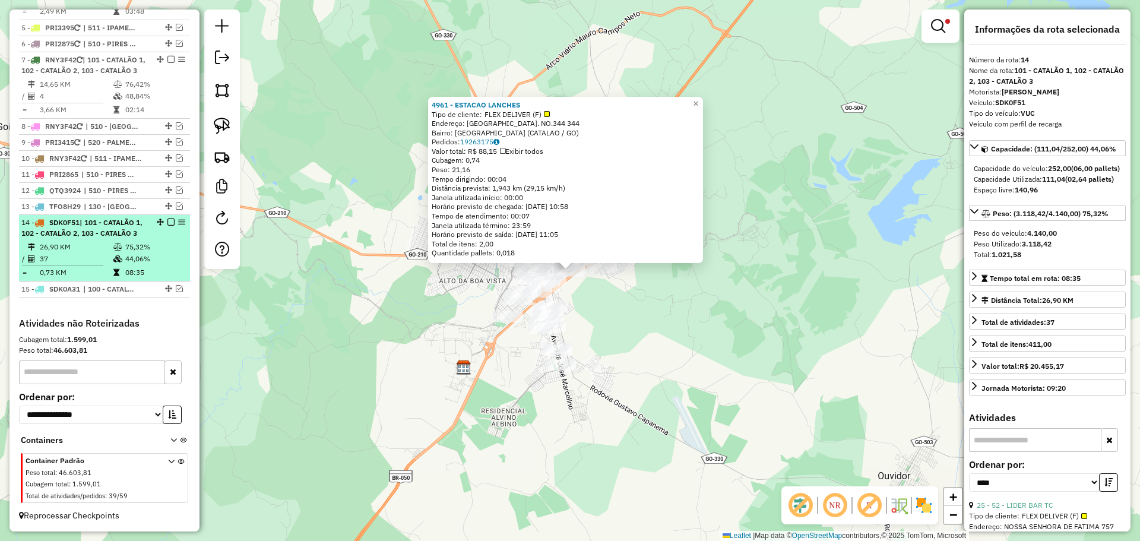
click at [168, 219] on em at bounding box center [171, 222] width 7 height 7
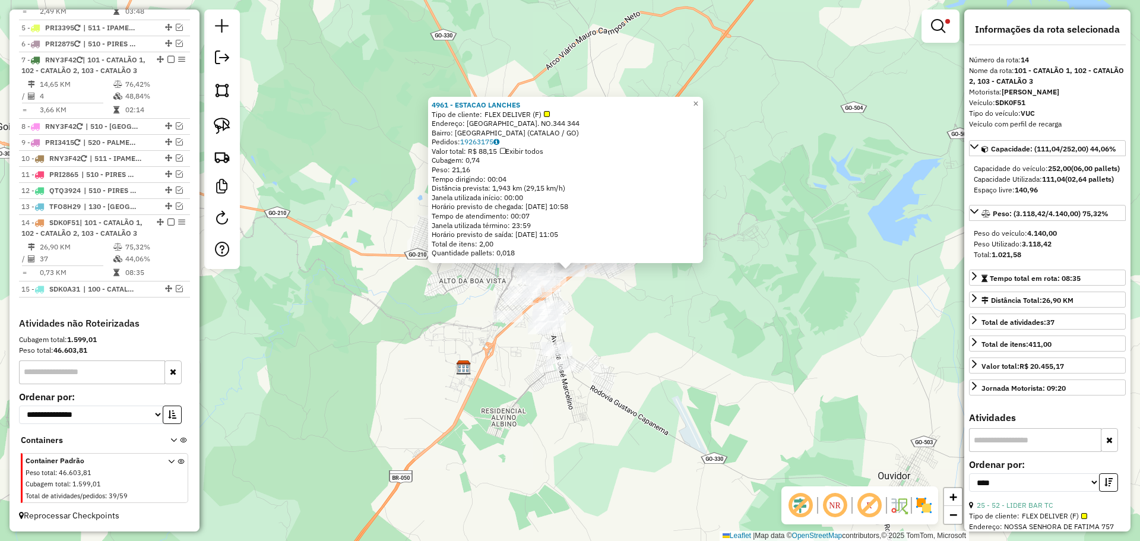
scroll to position [697, 0]
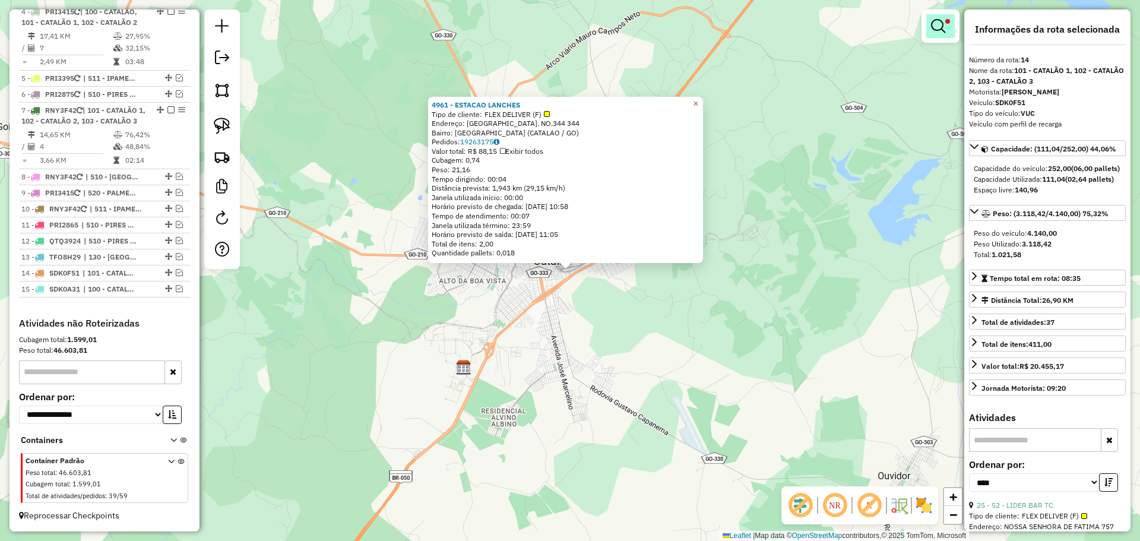
click at [940, 24] on em at bounding box center [938, 26] width 14 height 14
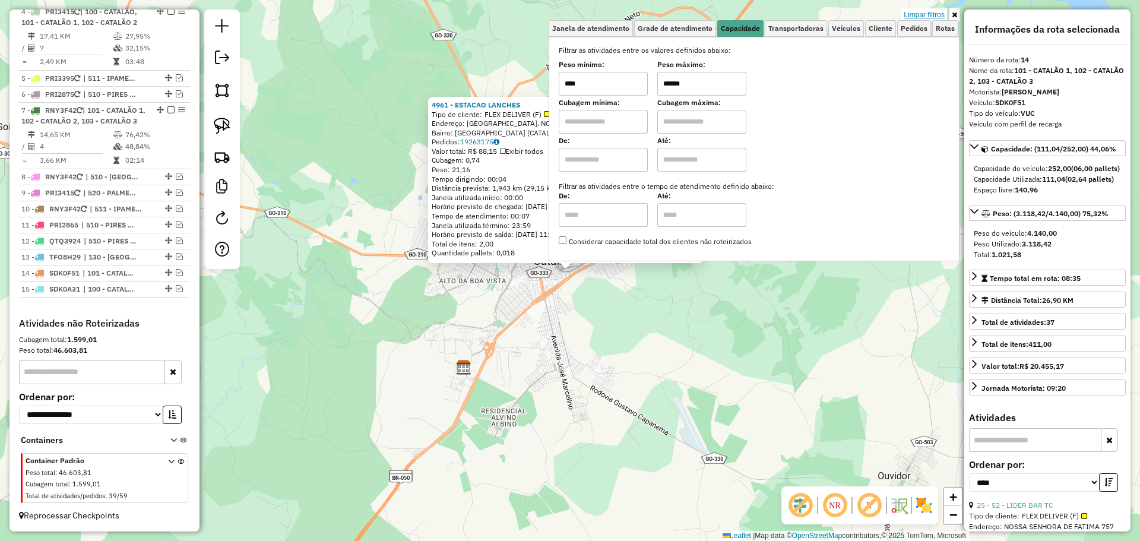
drag, startPoint x: 935, startPoint y: 18, endPoint x: 891, endPoint y: 101, distance: 94.1
click at [934, 18] on link "Limpar filtros" at bounding box center [925, 14] width 46 height 13
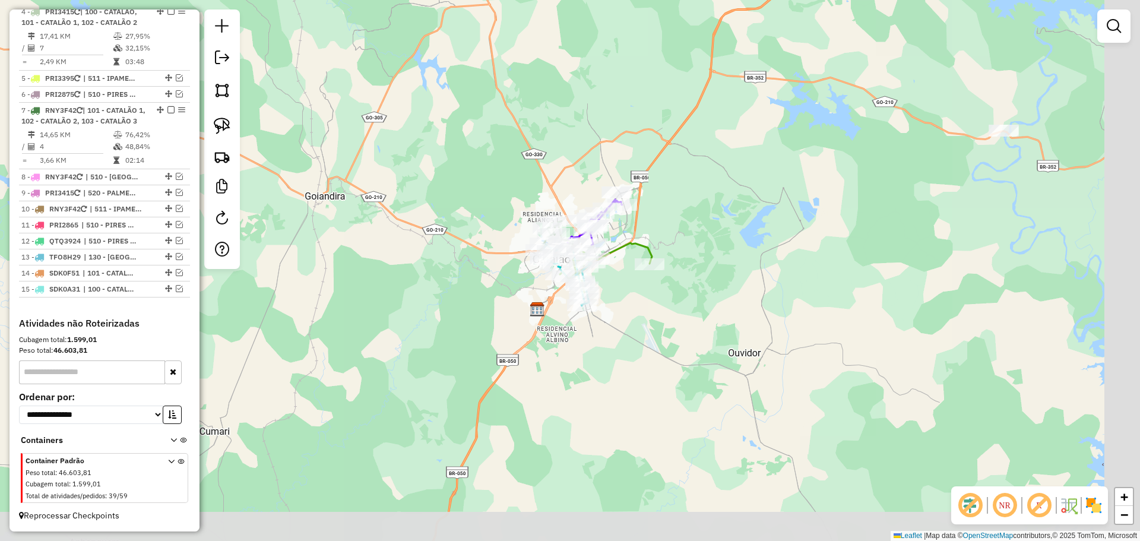
drag, startPoint x: 842, startPoint y: 383, endPoint x: 665, endPoint y: 312, distance: 190.3
click at [665, 312] on div "Janela de atendimento Grade de atendimento Capacidade Transportadoras Veículos …" at bounding box center [570, 270] width 1140 height 541
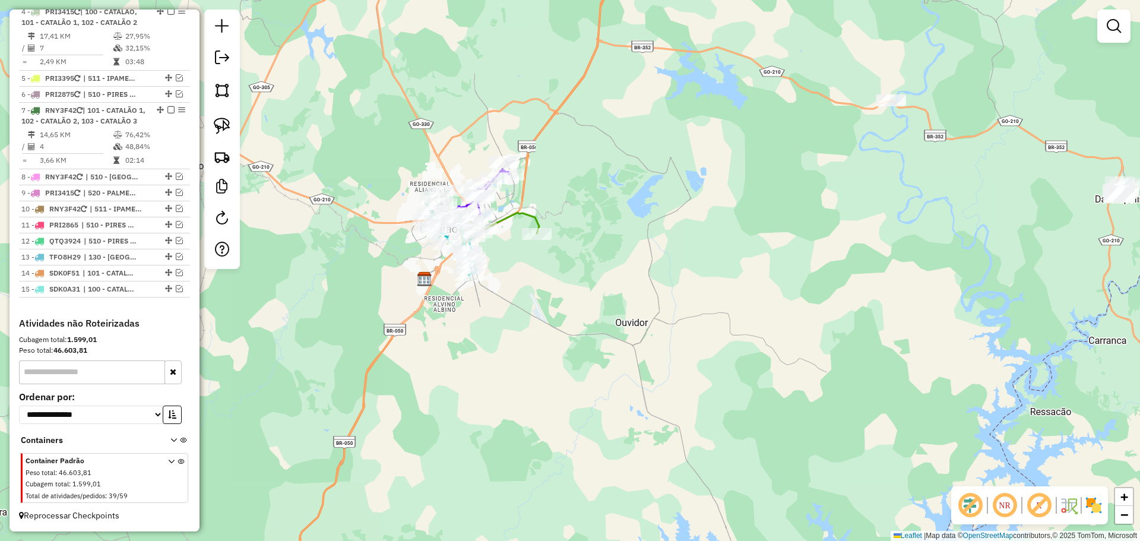
drag, startPoint x: 587, startPoint y: 267, endPoint x: 570, endPoint y: 264, distance: 18.1
click at [570, 264] on div "Janela de atendimento Grade de atendimento Capacidade Transportadoras Veículos …" at bounding box center [570, 270] width 1140 height 541
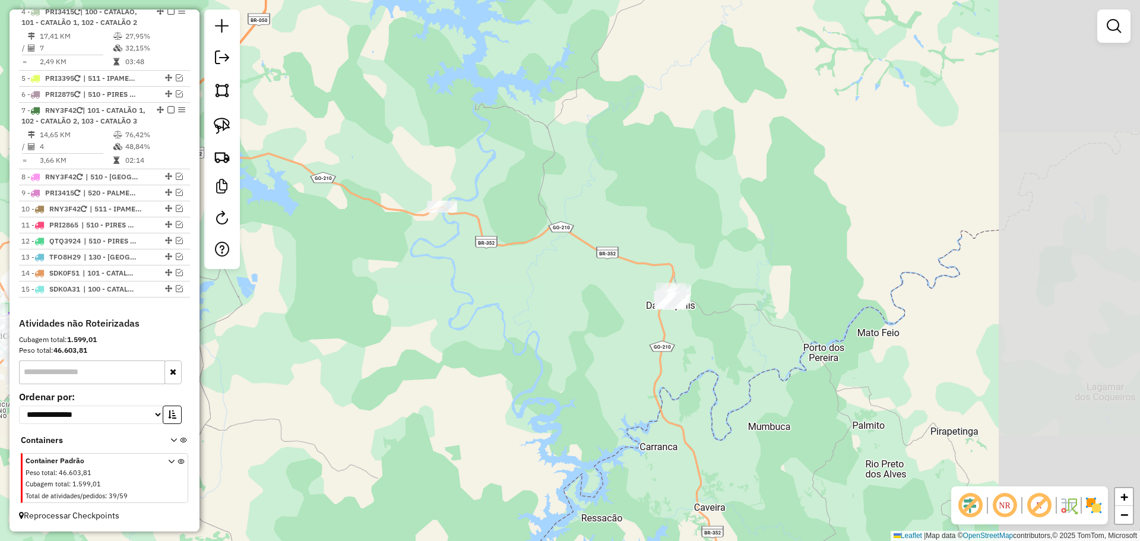
drag, startPoint x: 694, startPoint y: 244, endPoint x: 504, endPoint y: 377, distance: 232.0
click at [505, 377] on div "Janela de atendimento Grade de atendimento Capacidade Transportadoras Veículos …" at bounding box center [570, 270] width 1140 height 541
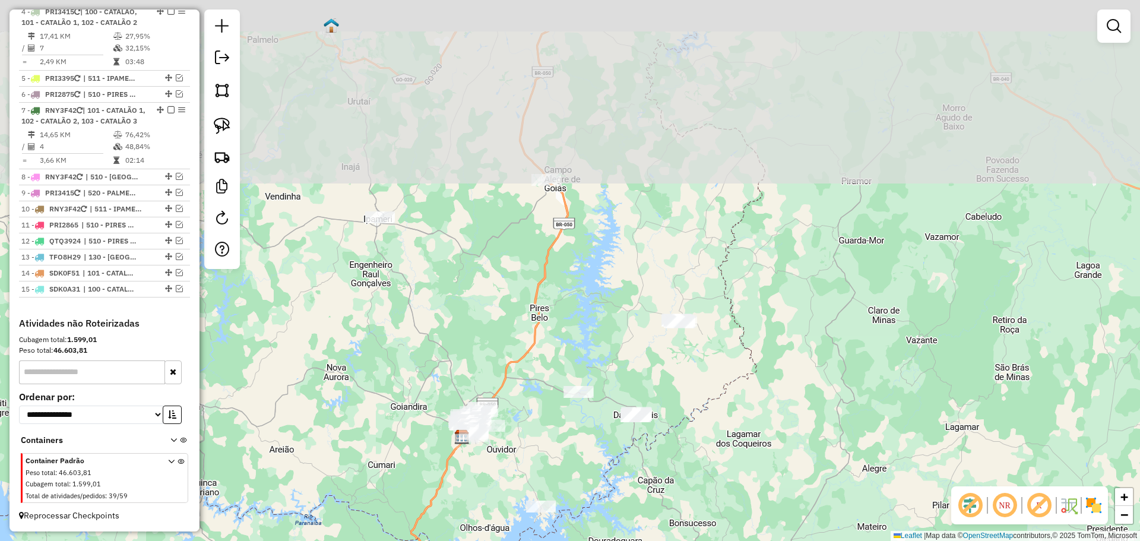
drag, startPoint x: 642, startPoint y: 261, endPoint x: 658, endPoint y: 379, distance: 118.6
click at [658, 379] on div "Janela de atendimento Grade de atendimento Capacidade Transportadoras Veículos …" at bounding box center [570, 270] width 1140 height 541
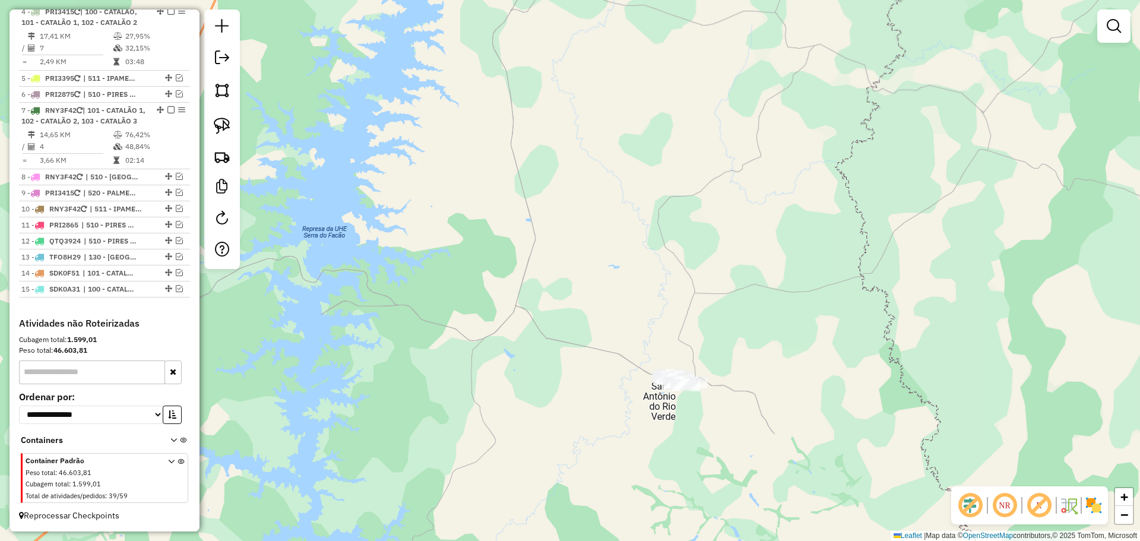
drag, startPoint x: 691, startPoint y: 446, endPoint x: 699, endPoint y: 378, distance: 68.7
click at [699, 378] on div "Janela de atendimento Grade de atendimento Capacidade Transportadoras Veículos …" at bounding box center [570, 270] width 1140 height 541
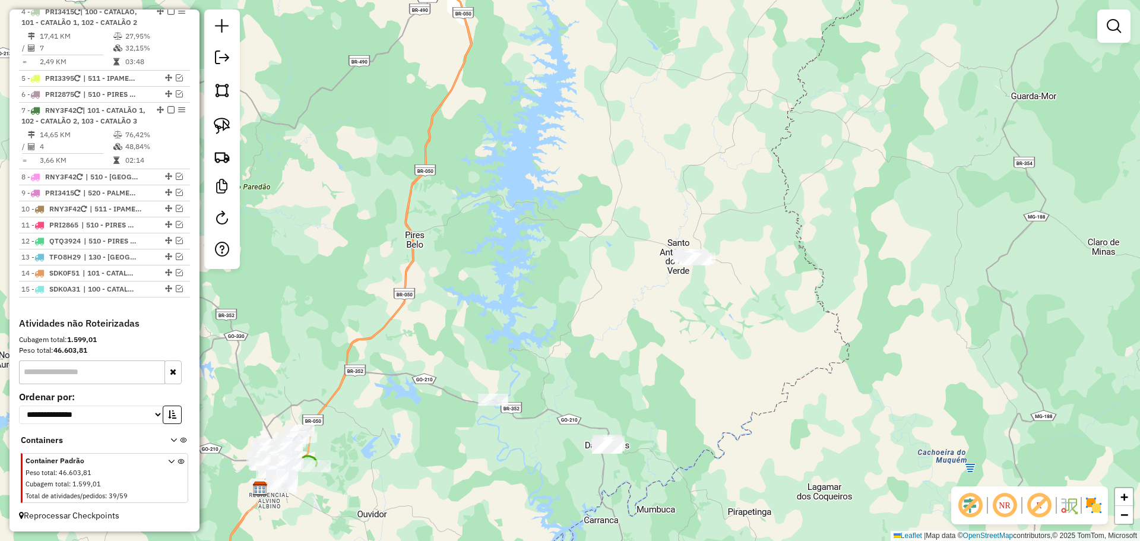
drag, startPoint x: 650, startPoint y: 438, endPoint x: 651, endPoint y: 351, distance: 87.3
click at [651, 351] on div "Janela de atendimento Grade de atendimento Capacidade Transportadoras Veículos …" at bounding box center [570, 270] width 1140 height 541
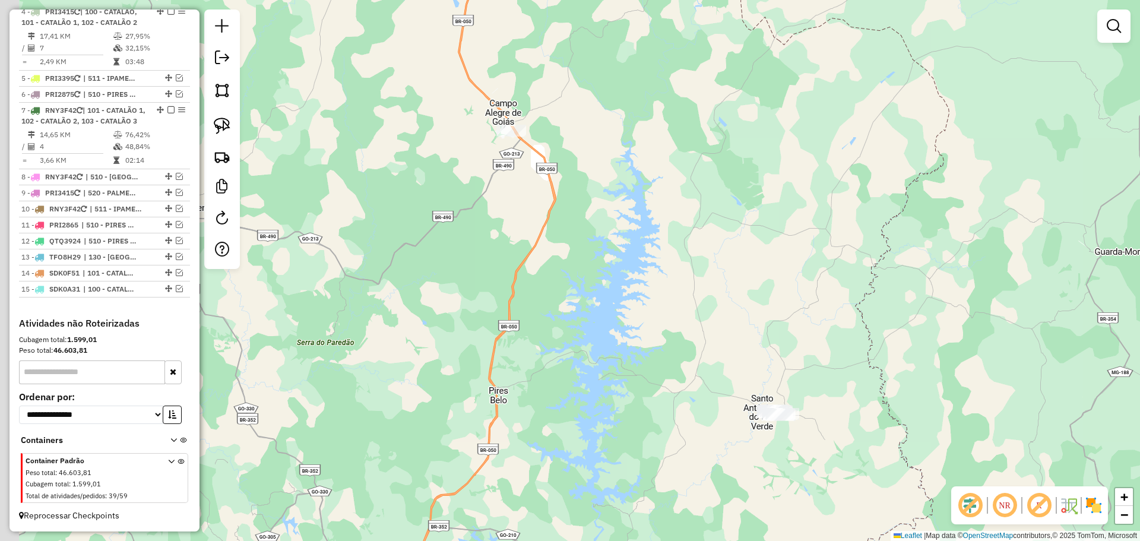
drag, startPoint x: 619, startPoint y: 278, endPoint x: 702, endPoint y: 432, distance: 174.9
click at [702, 432] on div "Janela de atendimento Grade de atendimento Capacidade Transportadoras Veículos …" at bounding box center [570, 270] width 1140 height 541
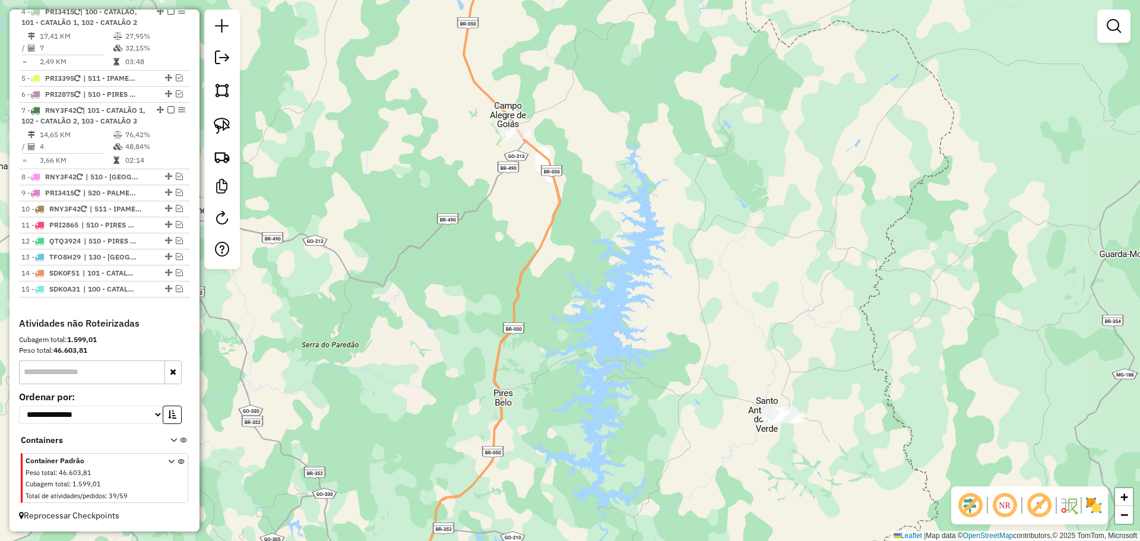
drag, startPoint x: 644, startPoint y: 283, endPoint x: 638, endPoint y: 85, distance: 198.5
click at [639, 90] on div "Janela de atendimento Grade de atendimento Capacidade Transportadoras Veículos …" at bounding box center [570, 270] width 1140 height 541
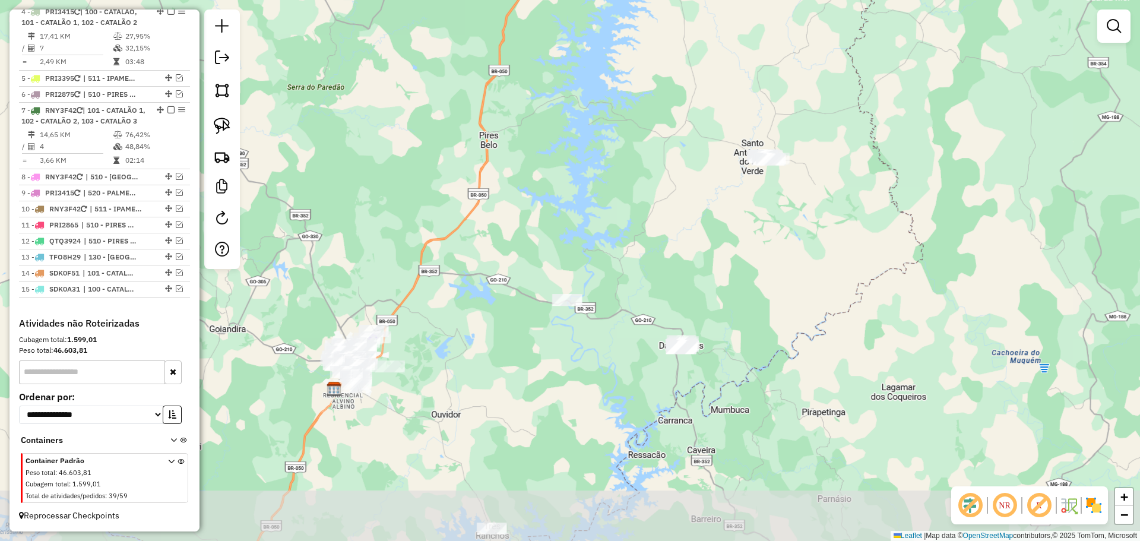
drag, startPoint x: 688, startPoint y: 359, endPoint x: 688, endPoint y: 316, distance: 43.4
click at [688, 316] on div "Janela de atendimento Grade de atendimento Capacidade Transportadoras Veículos …" at bounding box center [570, 270] width 1140 height 541
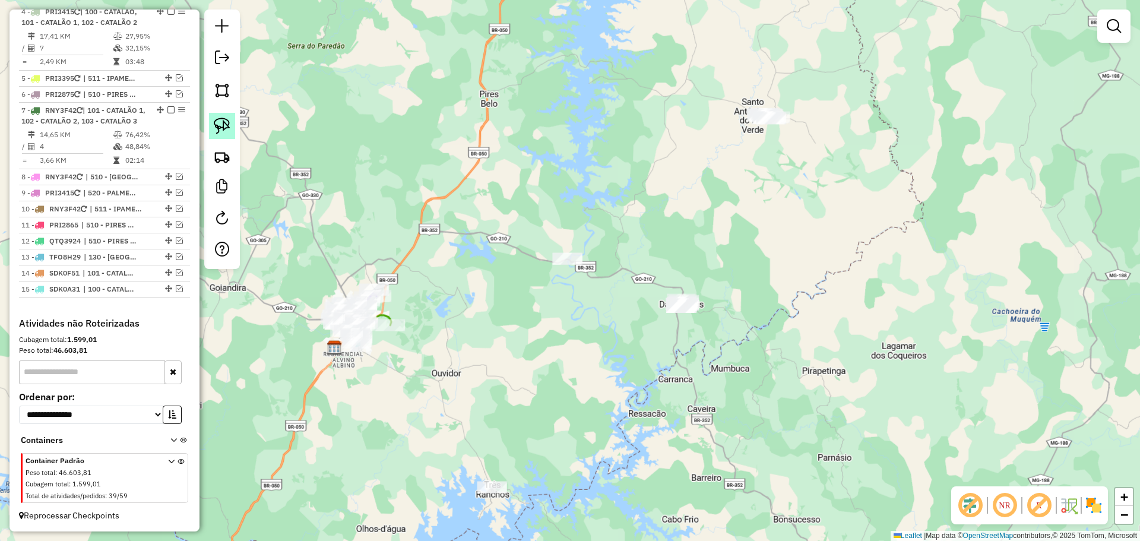
click at [217, 125] on img at bounding box center [222, 126] width 17 height 17
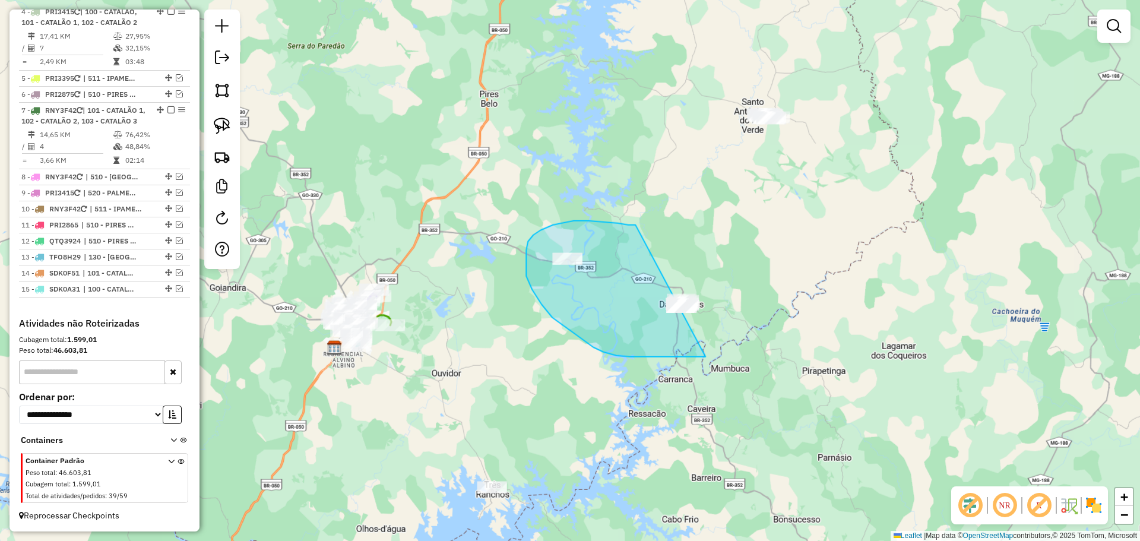
drag, startPoint x: 553, startPoint y: 225, endPoint x: 756, endPoint y: 254, distance: 204.6
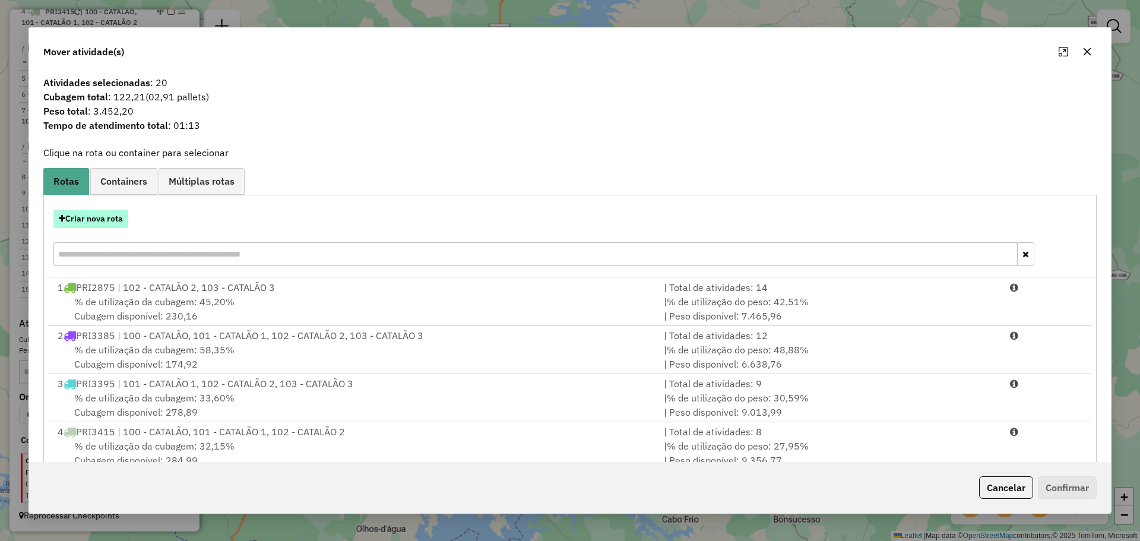
click at [115, 227] on button "Criar nova rota" at bounding box center [90, 219] width 75 height 18
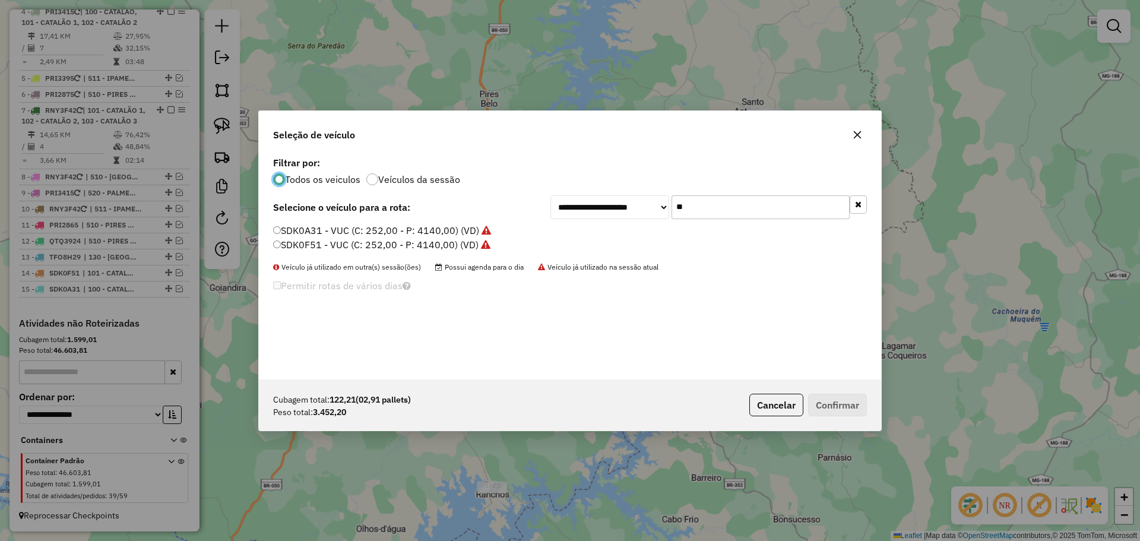
scroll to position [7, 4]
click at [751, 205] on input "**" at bounding box center [761, 207] width 178 height 24
click at [752, 205] on input "**" at bounding box center [761, 207] width 178 height 24
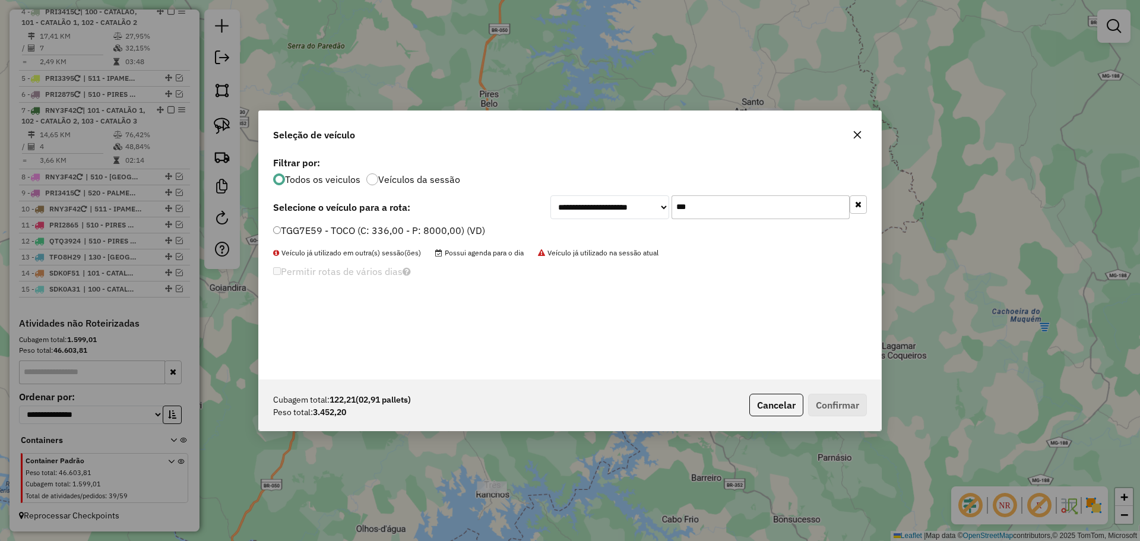
type input "***"
click at [375, 229] on label "TGG7E59 - TOCO (C: 336,00 - P: 8000,00) (VD)" at bounding box center [379, 230] width 212 height 14
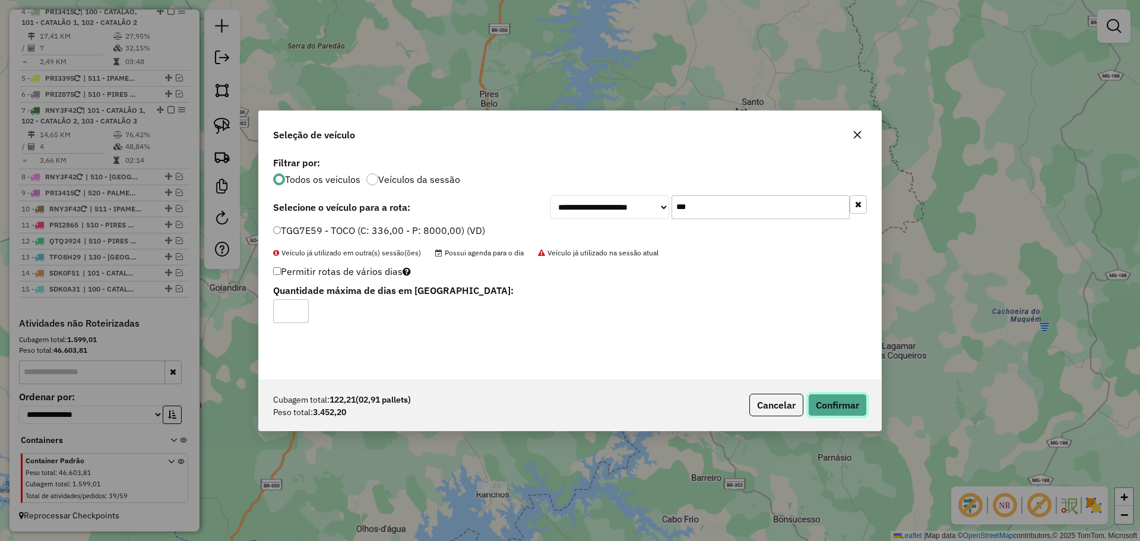
click at [843, 402] on button "Confirmar" at bounding box center [837, 405] width 59 height 23
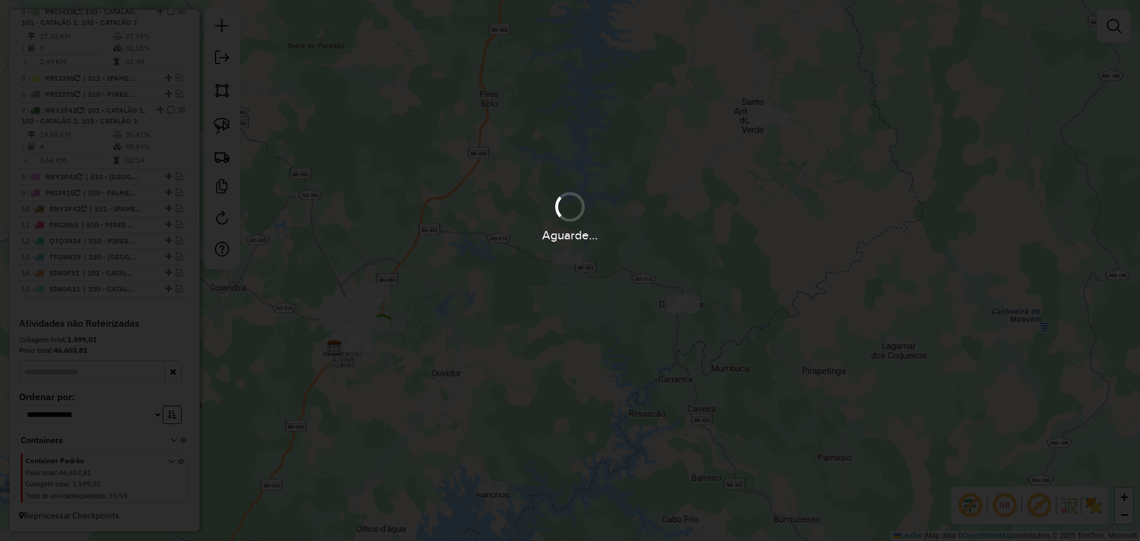
scroll to position [763, 0]
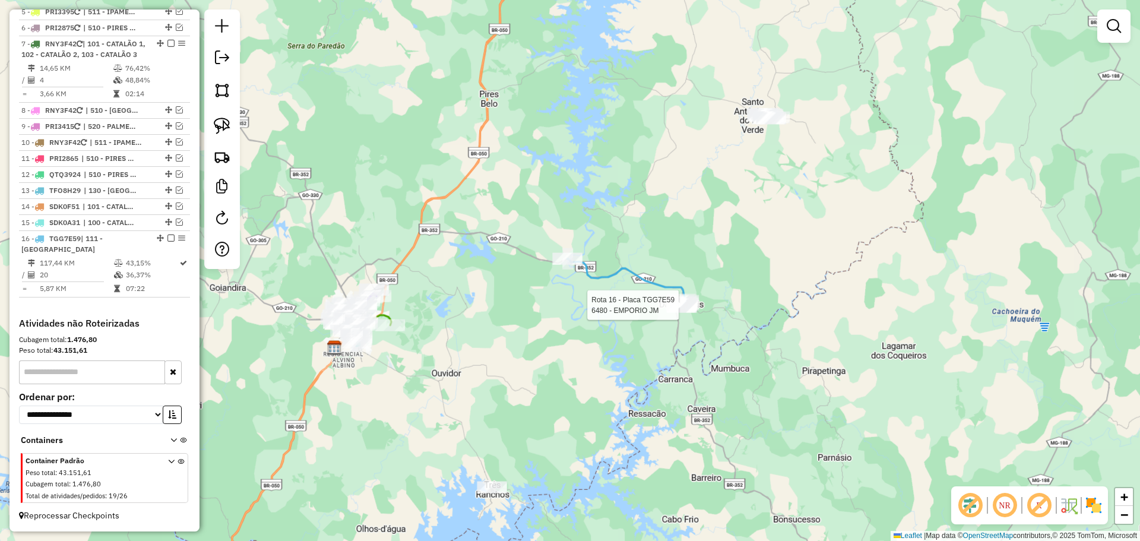
select select "*********"
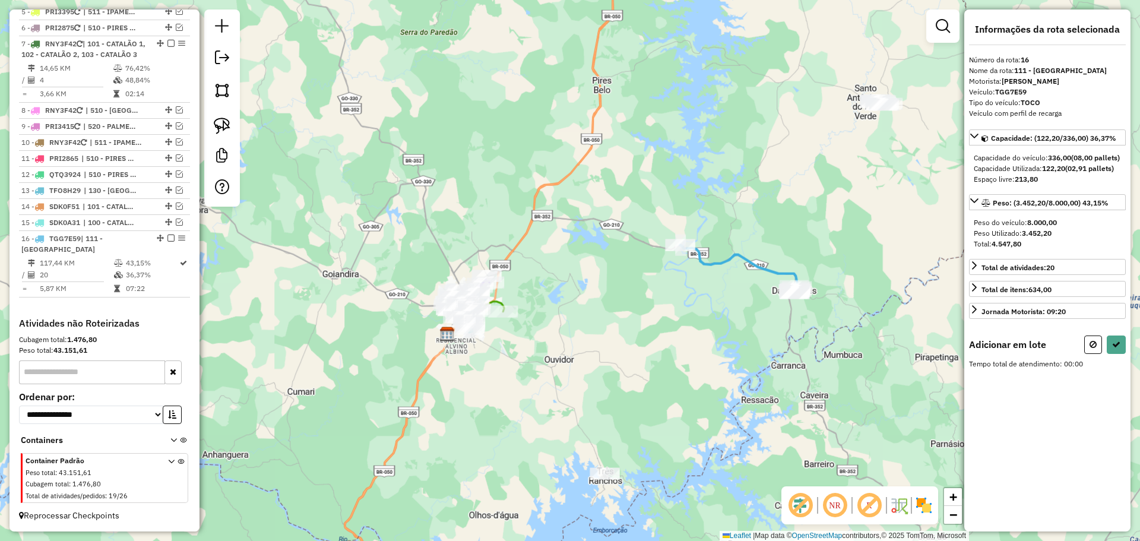
drag, startPoint x: 486, startPoint y: 301, endPoint x: 754, endPoint y: 330, distance: 268.9
click at [754, 330] on div "Janela de atendimento Grade de atendimento Capacidade Transportadoras Veículos …" at bounding box center [570, 270] width 1140 height 541
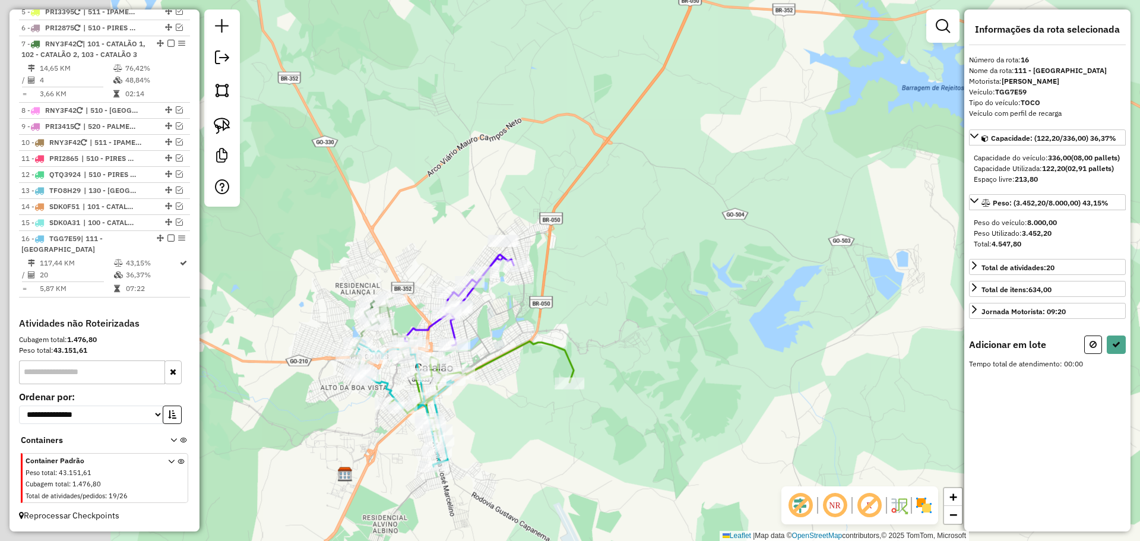
drag, startPoint x: 485, startPoint y: 314, endPoint x: 657, endPoint y: 236, distance: 188.5
click at [657, 236] on div "Janela de atendimento Grade de atendimento Capacidade Transportadoras Veículos …" at bounding box center [570, 270] width 1140 height 541
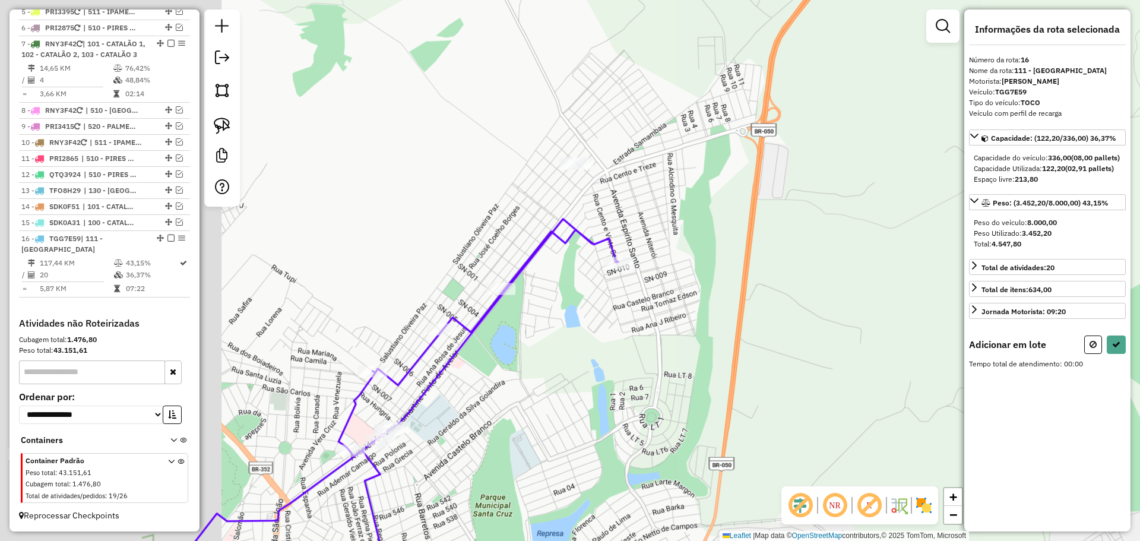
drag, startPoint x: 501, startPoint y: 230, endPoint x: 723, endPoint y: 211, distance: 223.6
click at [723, 211] on div "Janela de atendimento Grade de atendimento Capacidade Transportadoras Veículos …" at bounding box center [570, 270] width 1140 height 541
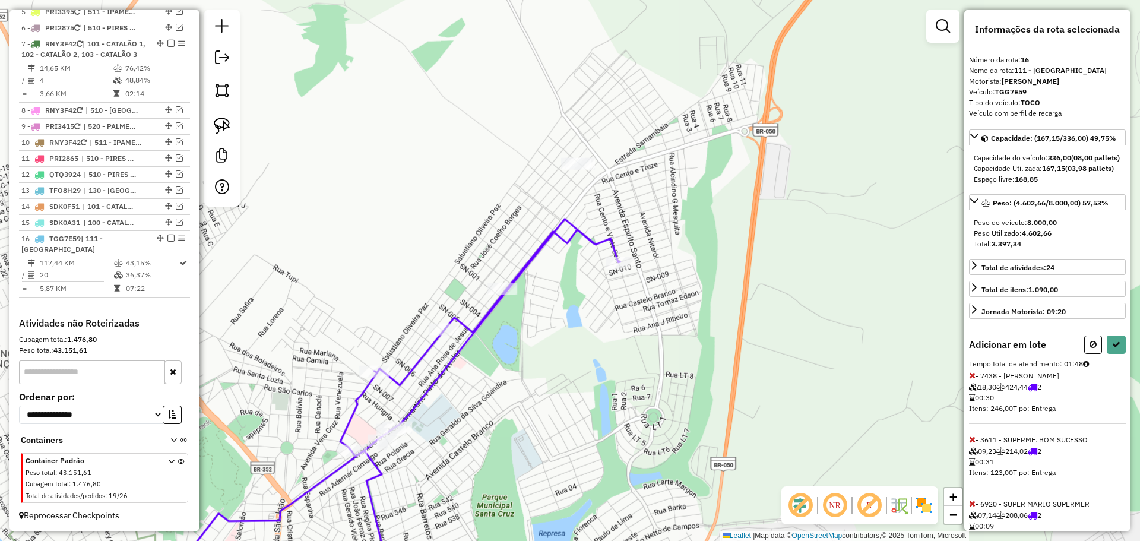
drag, startPoint x: 515, startPoint y: 413, endPoint x: 624, endPoint y: 299, distance: 157.5
click at [624, 299] on div "Janela de atendimento Grade de atendimento Capacidade Transportadoras Veículos …" at bounding box center [570, 270] width 1140 height 541
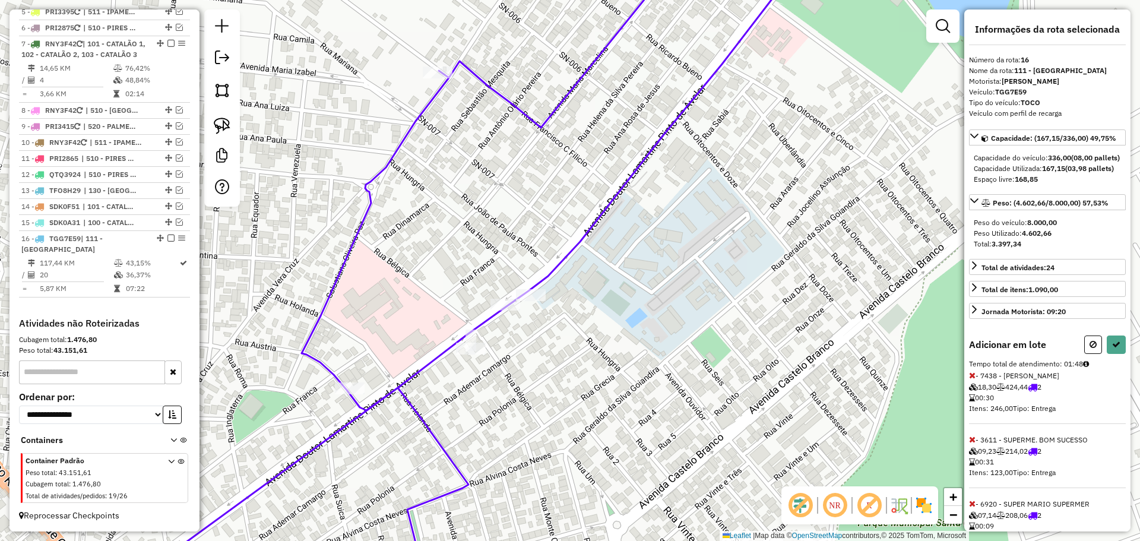
drag, startPoint x: 580, startPoint y: 301, endPoint x: 584, endPoint y: 296, distance: 6.7
click at [593, 293] on div "Janela de atendimento Grade de atendimento Capacidade Transportadoras Veículos …" at bounding box center [570, 270] width 1140 height 541
click at [1117, 349] on icon at bounding box center [1117, 344] width 8 height 8
select select "*********"
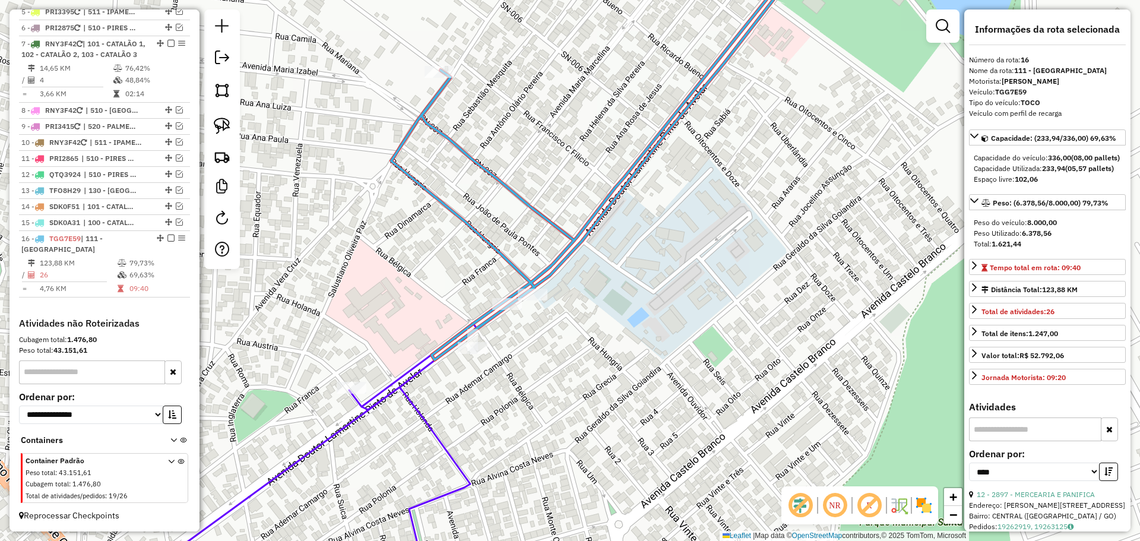
click at [570, 320] on div "Rota 16 - Placa TGG7E59 6273 - BOCA ESPETINHO Janela de atendimento Grade de at…" at bounding box center [570, 270] width 1140 height 541
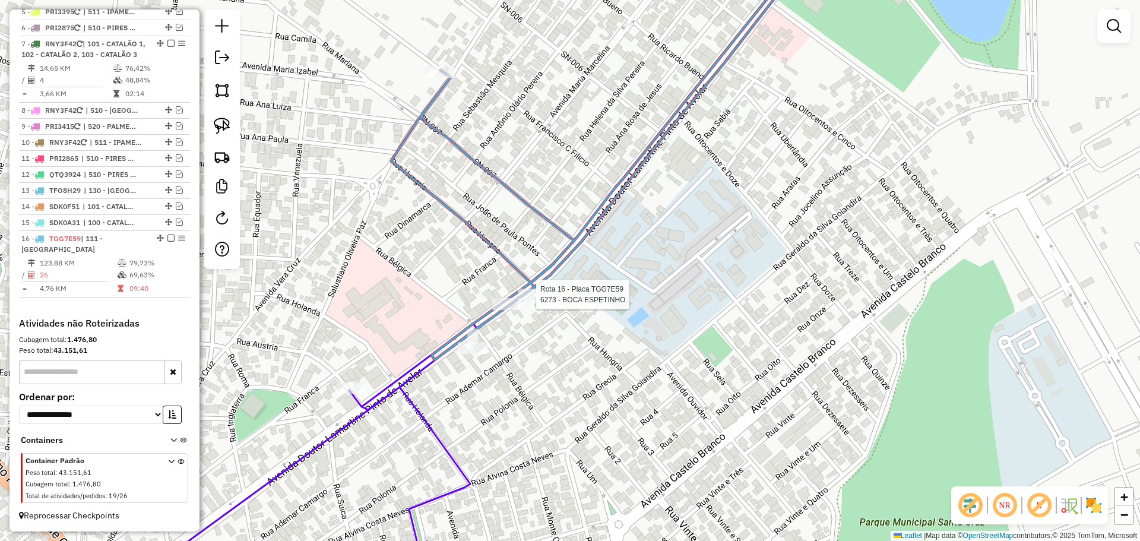
select select "*********"
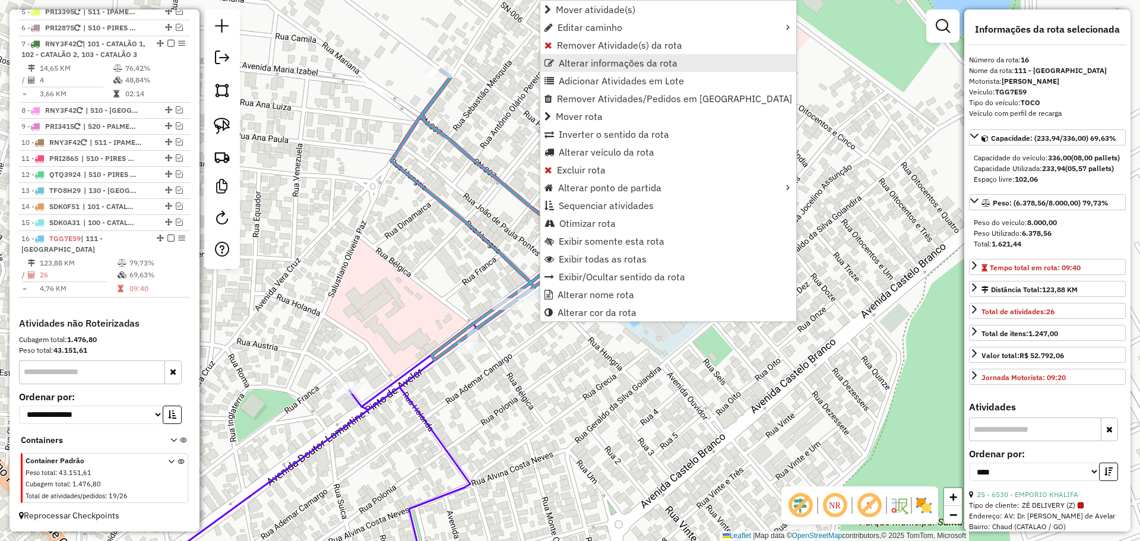
click at [589, 61] on span "Alterar informações da rota" at bounding box center [618, 63] width 119 height 10
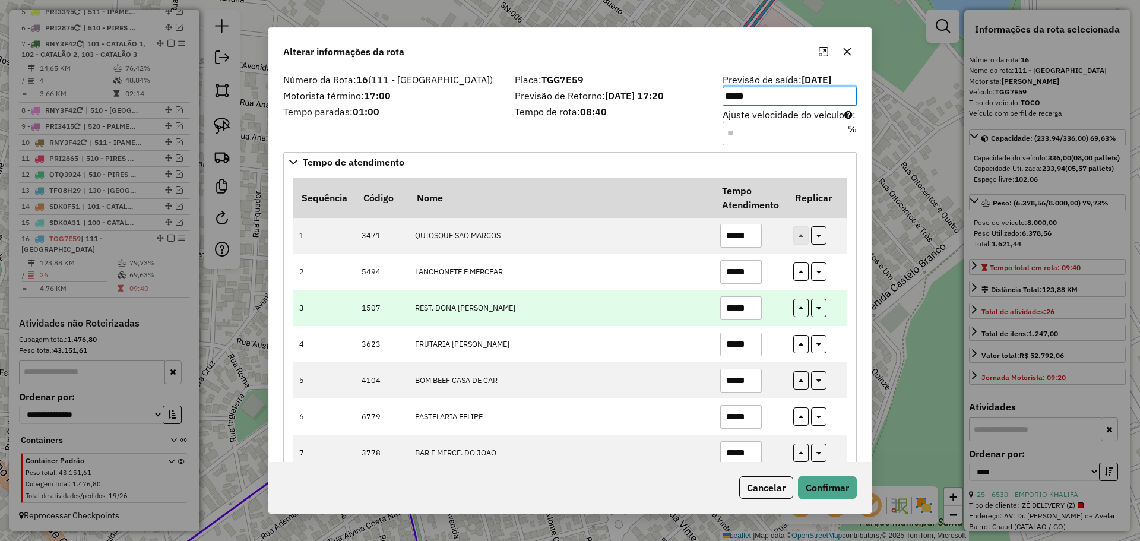
click at [591, 301] on td "REST. DONA JOSEFA" at bounding box center [561, 308] width 305 height 36
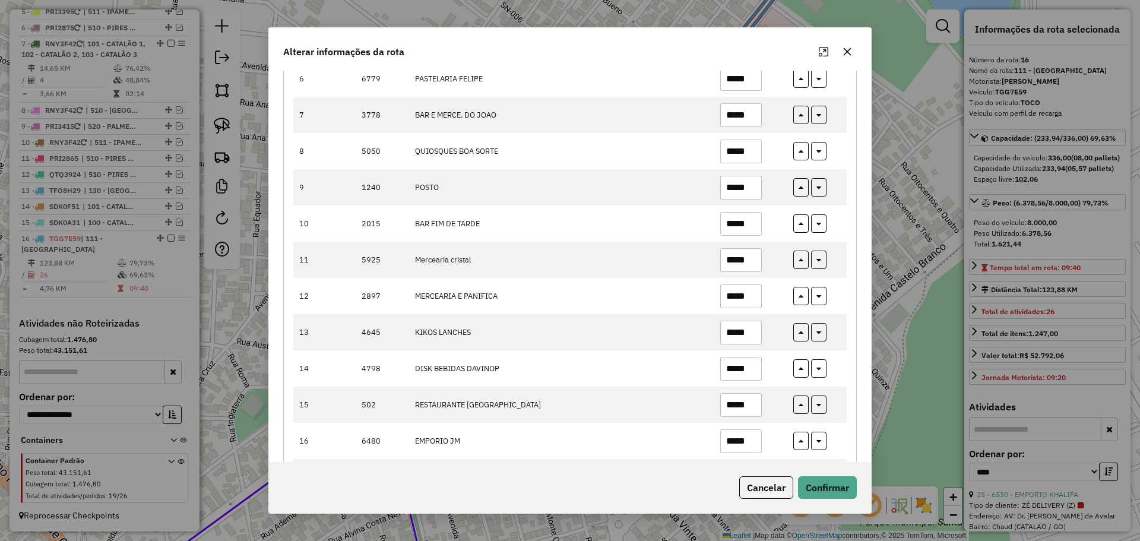
scroll to position [304, 0]
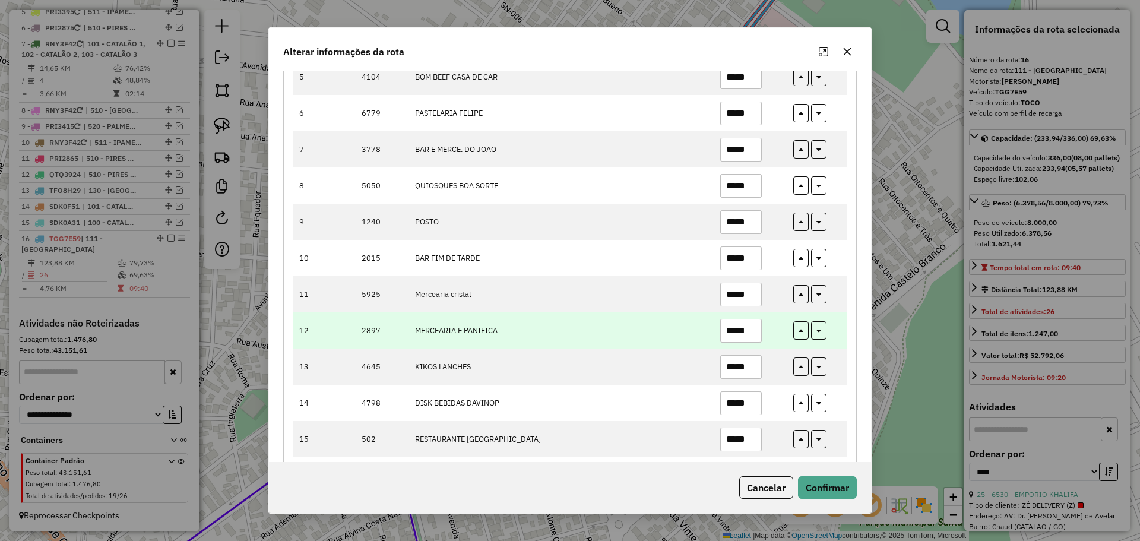
drag, startPoint x: 746, startPoint y: 337, endPoint x: 758, endPoint y: 339, distance: 12.0
click at [758, 339] on input "*****" at bounding box center [742, 331] width 42 height 24
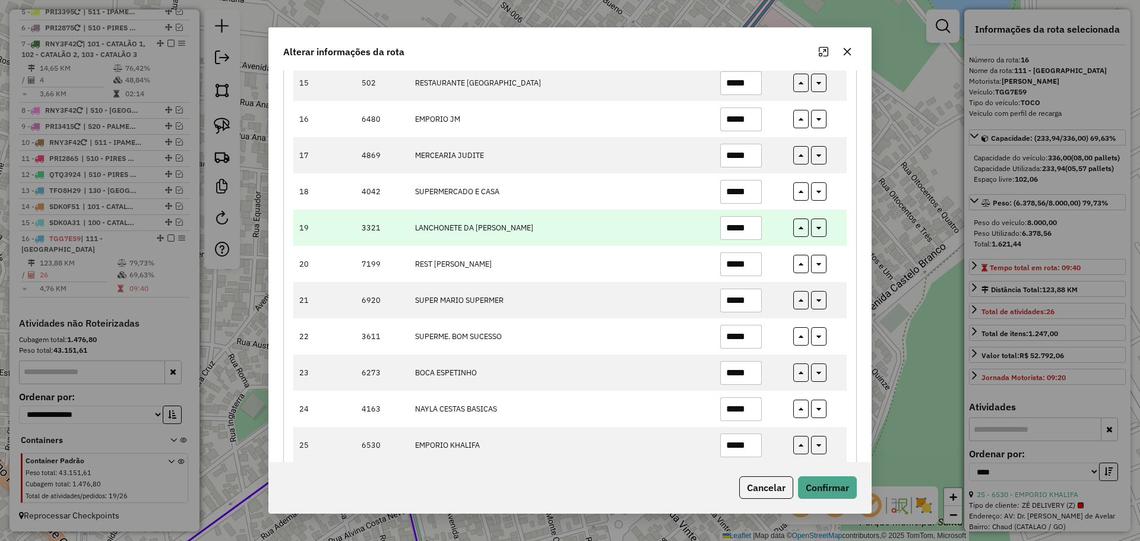
scroll to position [719, 0]
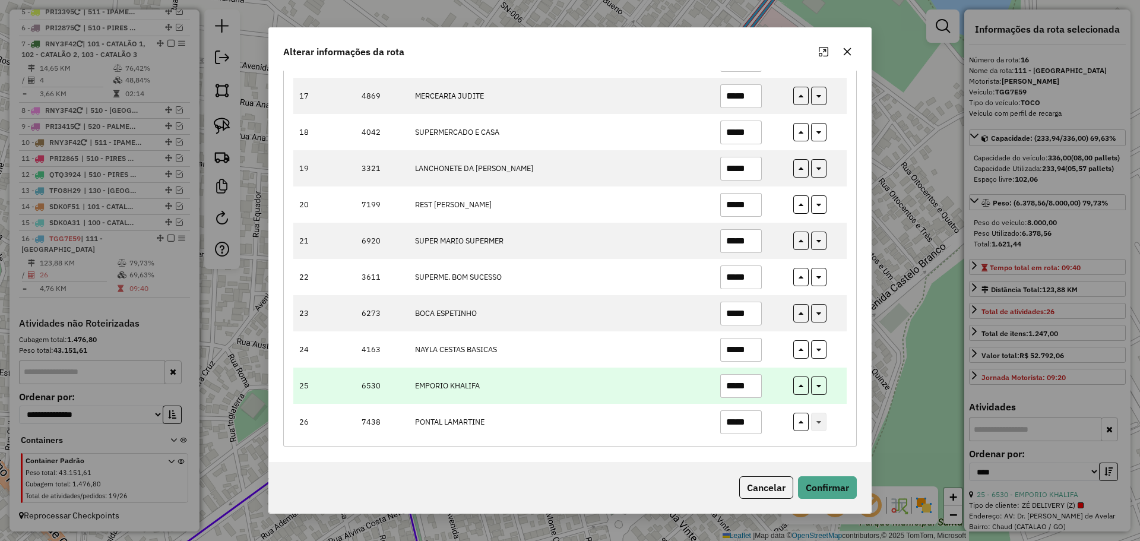
type input "*****"
drag, startPoint x: 745, startPoint y: 388, endPoint x: 766, endPoint y: 391, distance: 21.0
click at [766, 391] on td "*****" at bounding box center [750, 386] width 73 height 36
drag, startPoint x: 739, startPoint y: 384, endPoint x: 755, endPoint y: 384, distance: 16.0
click at [755, 384] on input "*****" at bounding box center [742, 386] width 42 height 24
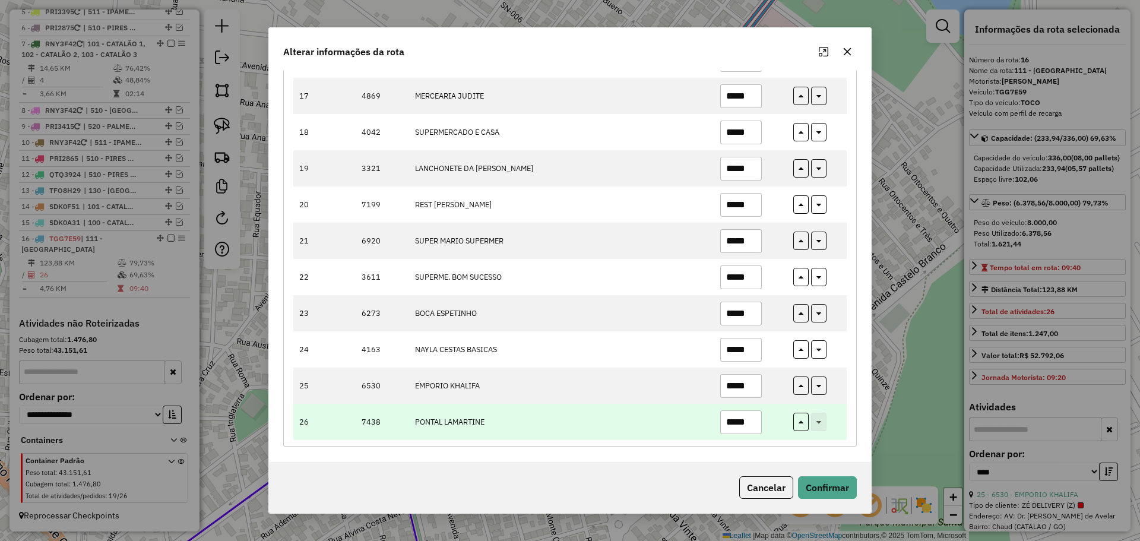
type input "*****"
drag, startPoint x: 741, startPoint y: 422, endPoint x: 754, endPoint y: 423, distance: 13.1
click at [754, 423] on input "*****" at bounding box center [742, 422] width 42 height 24
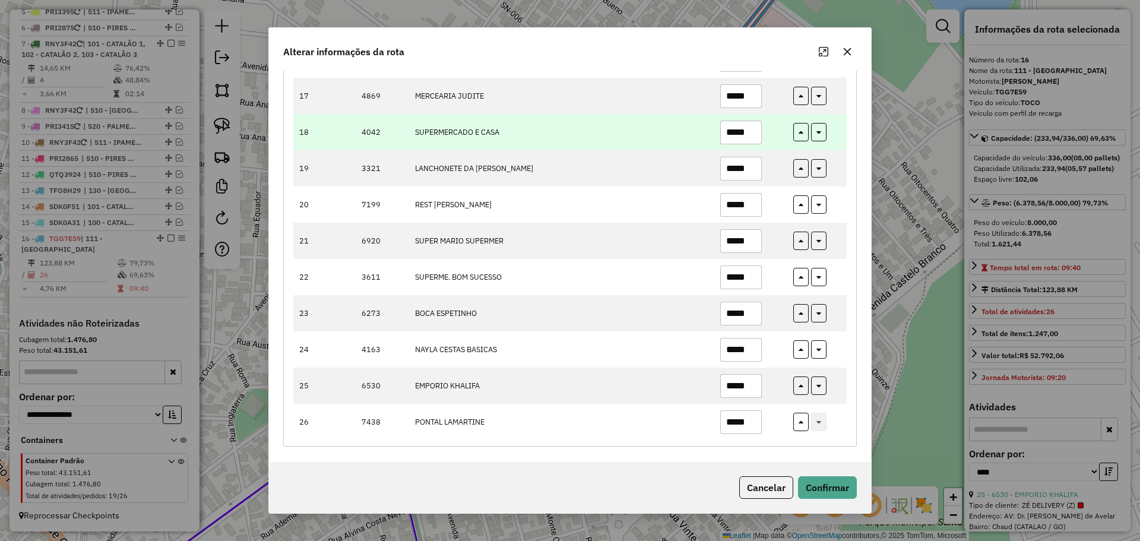
type input "*****"
drag, startPoint x: 747, startPoint y: 134, endPoint x: 760, endPoint y: 134, distance: 12.5
click at [760, 134] on input "*****" at bounding box center [742, 133] width 42 height 24
drag, startPoint x: 742, startPoint y: 130, endPoint x: 759, endPoint y: 133, distance: 16.3
click at [759, 133] on input "*****" at bounding box center [742, 133] width 42 height 24
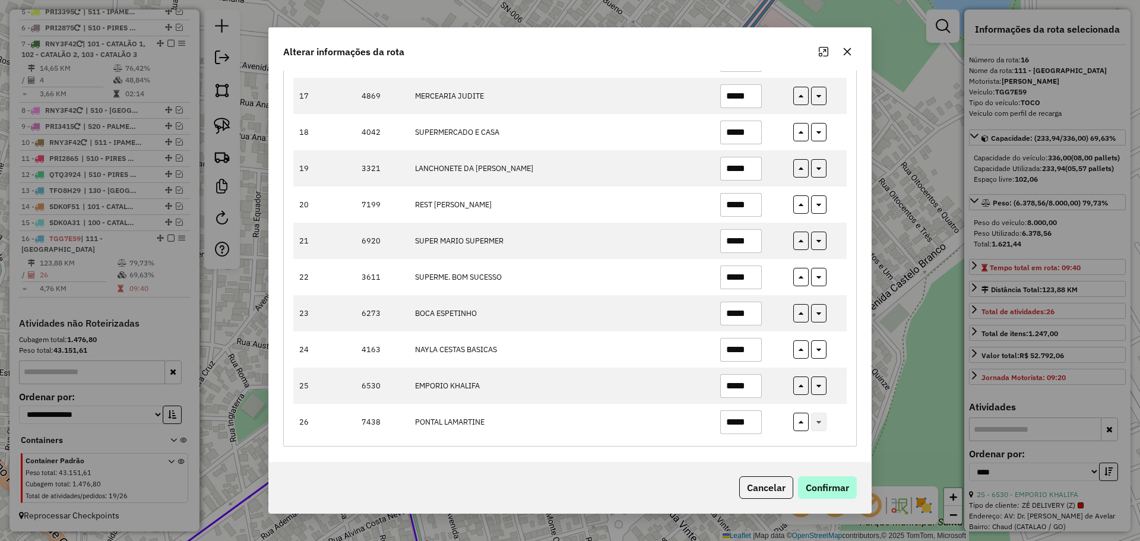
type input "*****"
click at [817, 484] on button "Confirmar" at bounding box center [827, 487] width 59 height 23
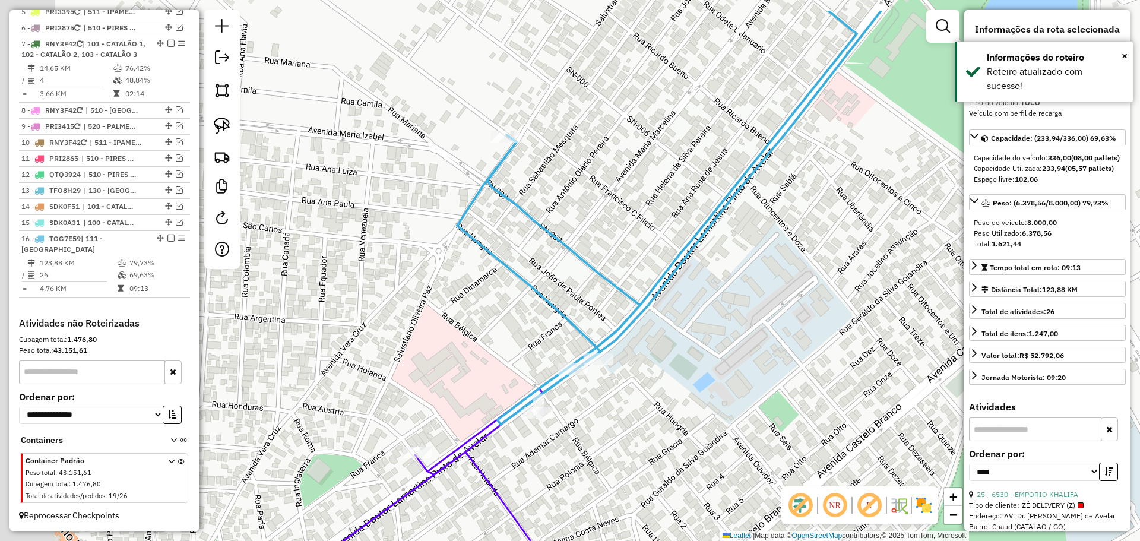
drag, startPoint x: 573, startPoint y: 275, endPoint x: 616, endPoint y: 330, distance: 69.9
click at [616, 330] on div "Janela de atendimento Grade de atendimento Capacidade Transportadoras Veículos …" at bounding box center [570, 270] width 1140 height 541
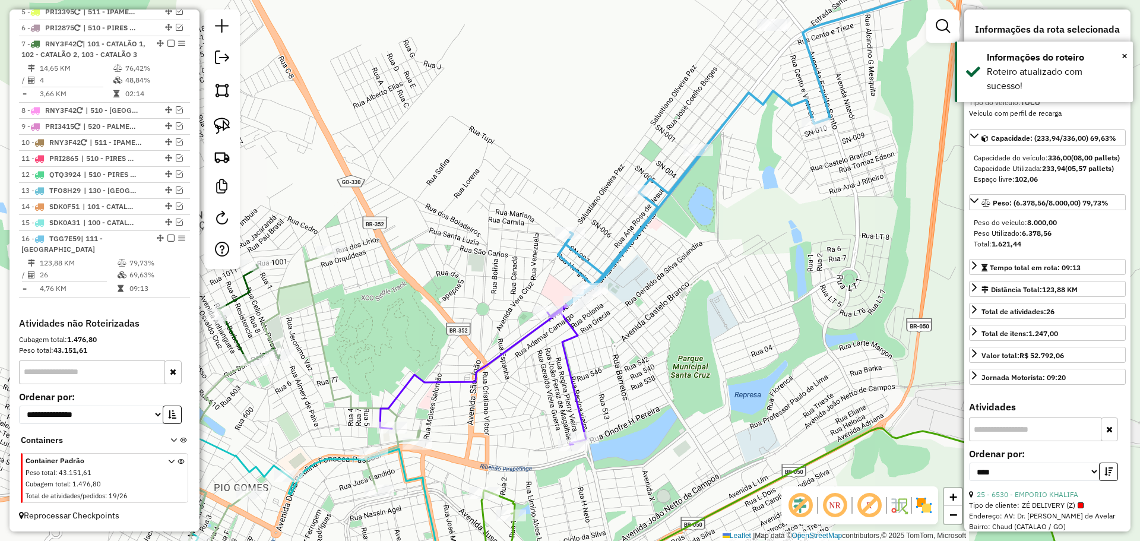
drag, startPoint x: 702, startPoint y: 407, endPoint x: 705, endPoint y: 421, distance: 14.0
click at [705, 421] on div "Janela de atendimento Grade de atendimento Capacidade Transportadoras Veículos …" at bounding box center [570, 270] width 1140 height 541
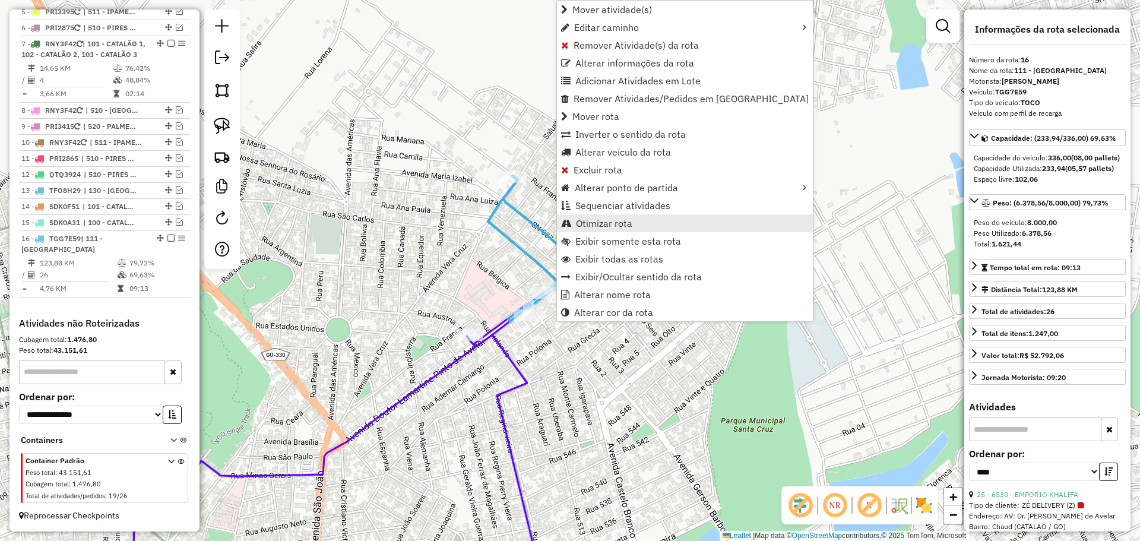
click at [611, 219] on span "Otimizar rota" at bounding box center [604, 224] width 56 height 10
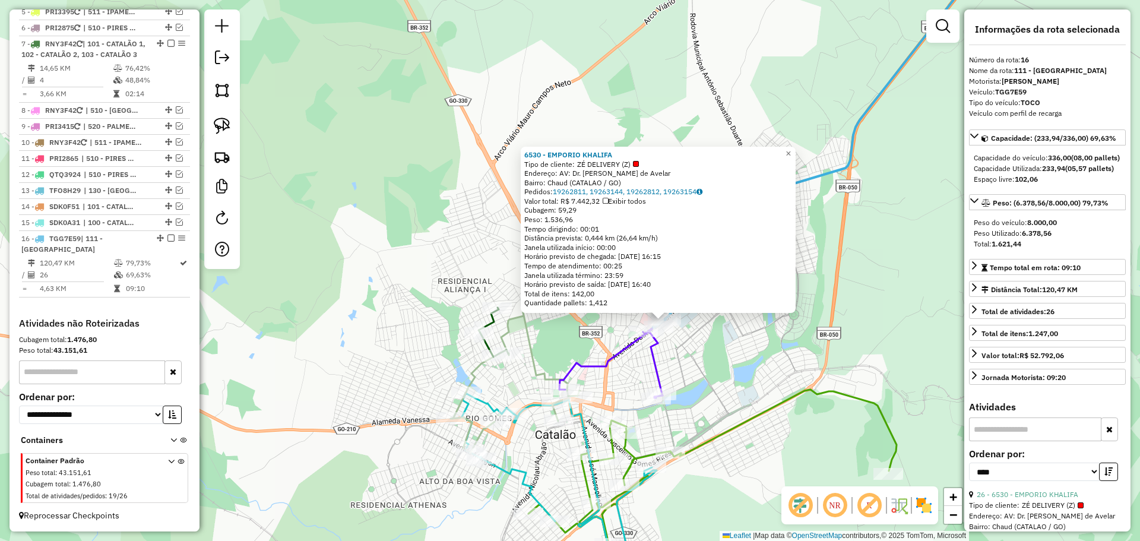
click at [764, 337] on div "6530 - EMPORIO KHALIFA Tipo de cliente: ZÉ DELIVERY (Z) Endereço: AV: Dr. Lamar…" at bounding box center [570, 270] width 1140 height 541
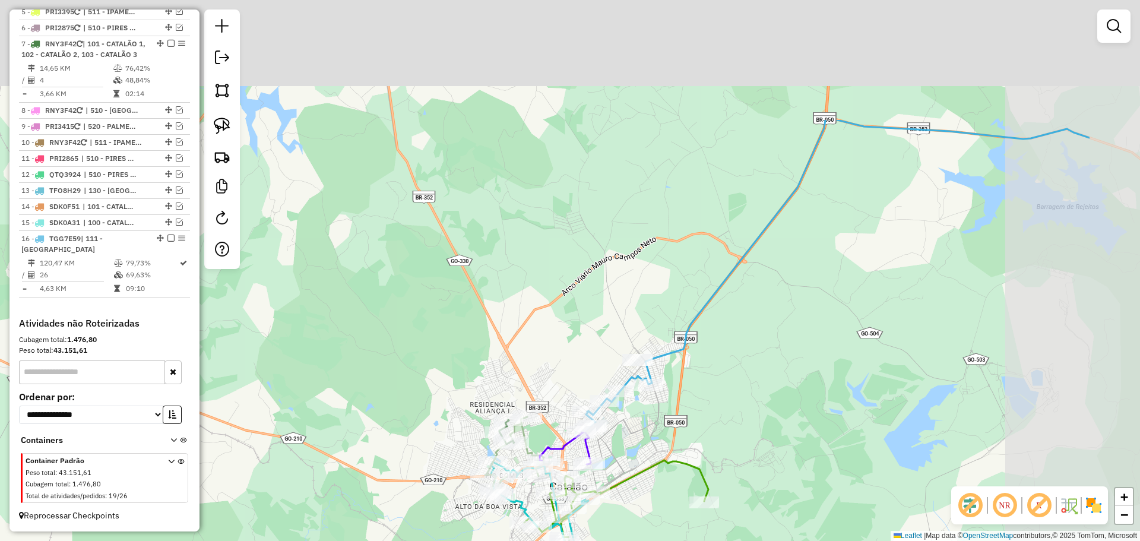
drag, startPoint x: 871, startPoint y: 193, endPoint x: 726, endPoint y: 326, distance: 196.7
click at [718, 352] on div "Janela de atendimento Grade de atendimento Capacidade Transportadoras Veículos …" at bounding box center [570, 270] width 1140 height 541
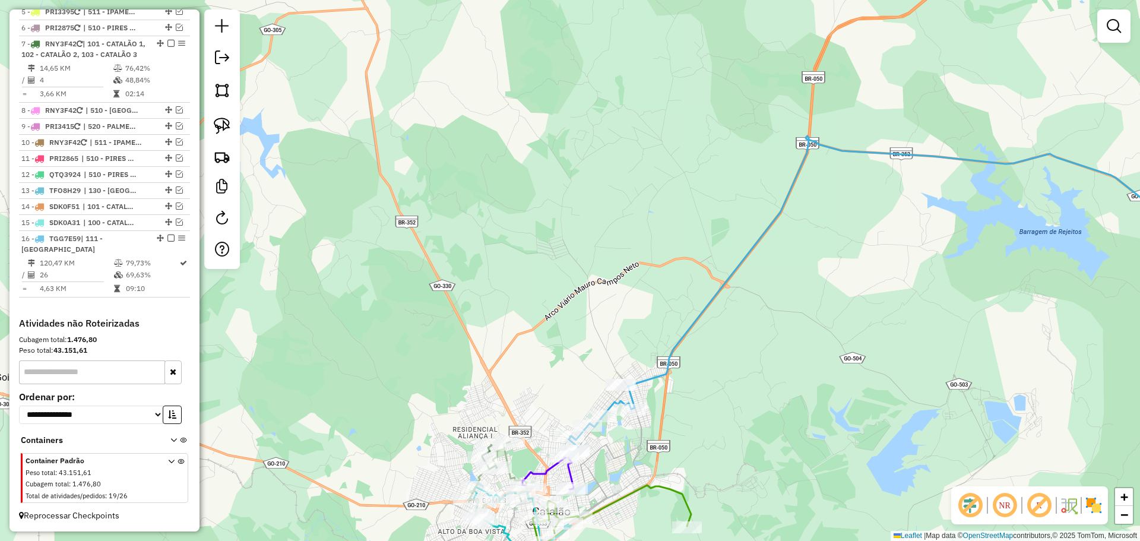
drag, startPoint x: 650, startPoint y: 340, endPoint x: 619, endPoint y: 362, distance: 37.6
click at [620, 361] on div "Janela de atendimento Grade de atendimento Capacidade Transportadoras Veículos …" at bounding box center [570, 270] width 1140 height 541
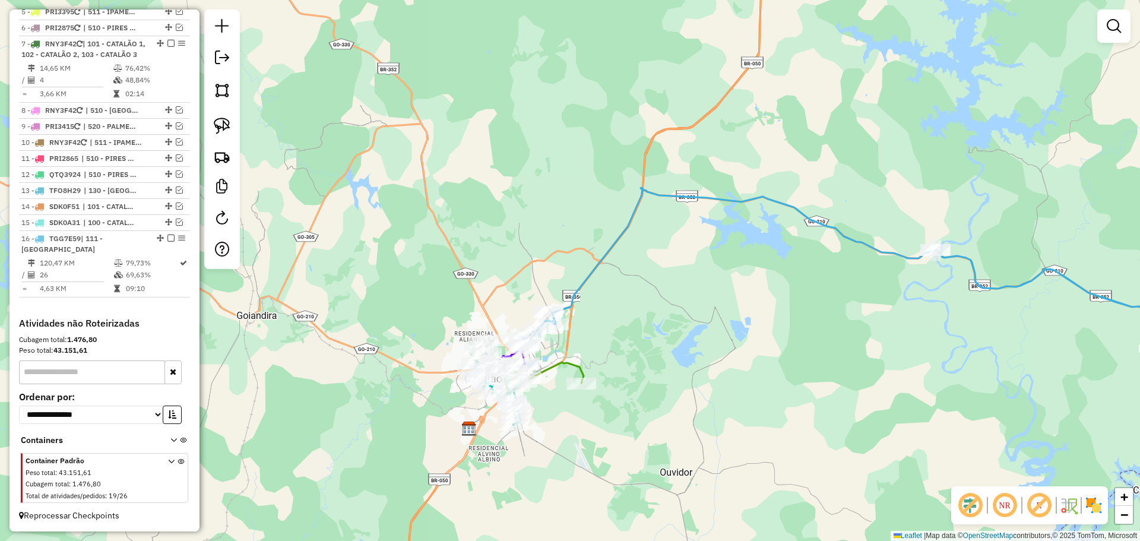
drag, startPoint x: 808, startPoint y: 330, endPoint x: 758, endPoint y: 309, distance: 54.3
click at [759, 309] on div "Janela de atendimento Grade de atendimento Capacidade Transportadoras Veículos …" at bounding box center [570, 270] width 1140 height 541
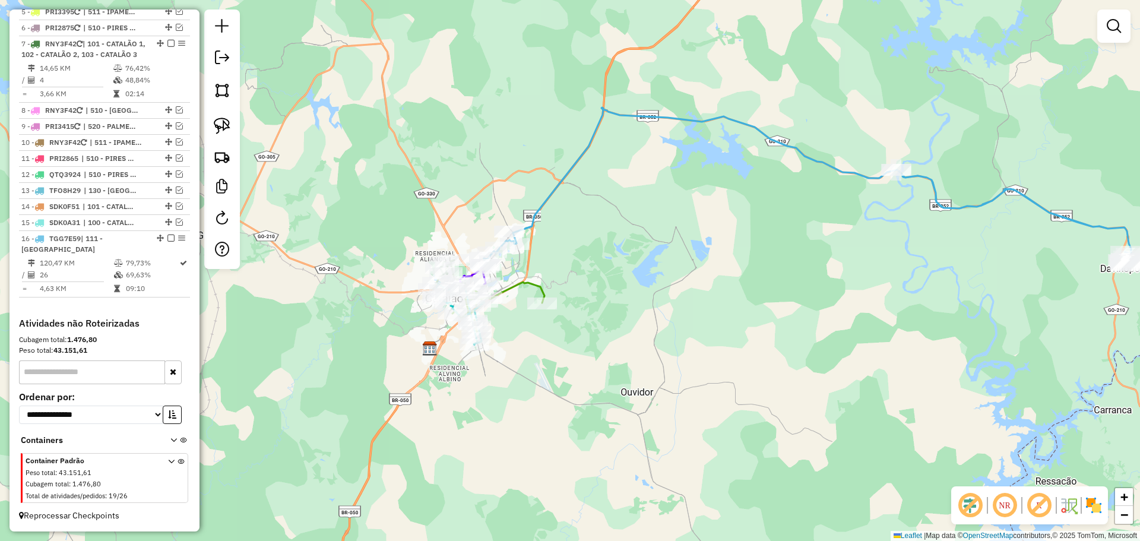
click at [759, 280] on div "Janela de atendimento Grade de atendimento Capacidade Transportadoras Veículos …" at bounding box center [570, 270] width 1140 height 541
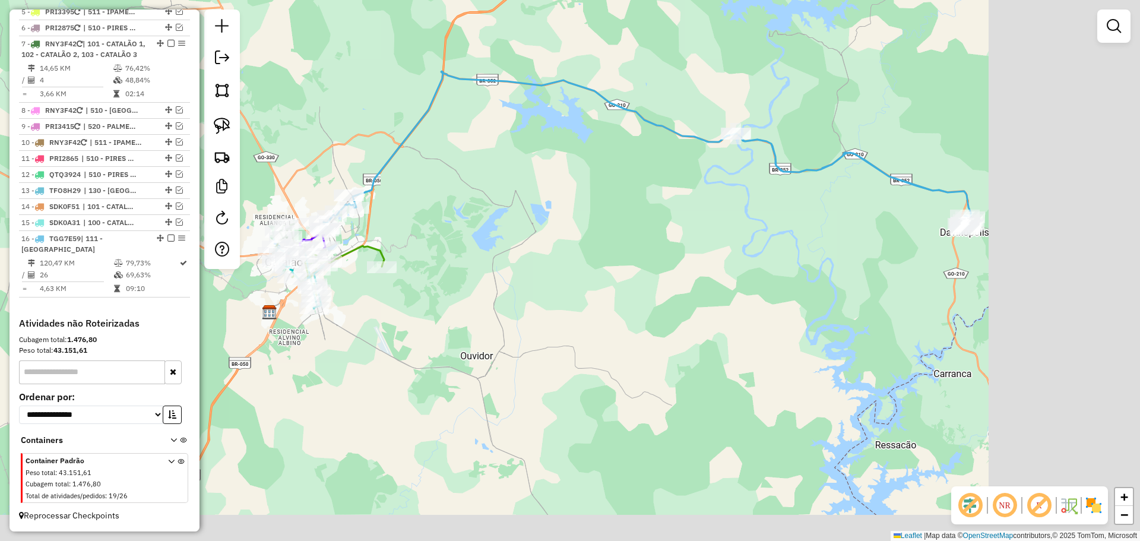
drag, startPoint x: 984, startPoint y: 285, endPoint x: 677, endPoint y: 248, distance: 309.3
click at [677, 248] on div "Janela de atendimento Grade de atendimento Capacidade Transportadoras Veículos …" at bounding box center [570, 270] width 1140 height 541
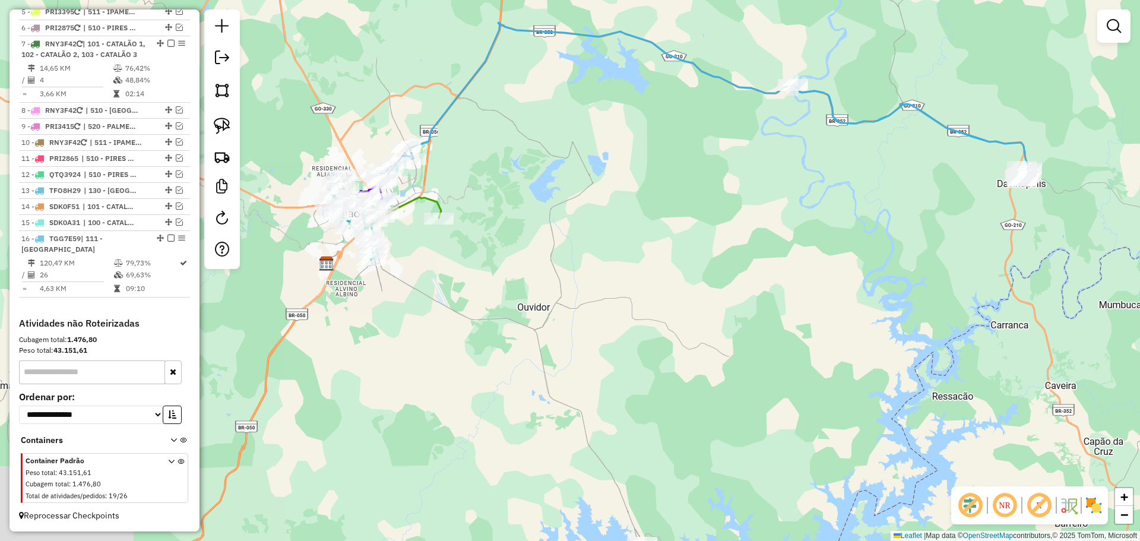
drag, startPoint x: 868, startPoint y: 206, endPoint x: 756, endPoint y: 196, distance: 112.7
click at [898, 193] on div "Janela de atendimento Grade de atendimento Capacidade Transportadoras Veículos …" at bounding box center [570, 270] width 1140 height 541
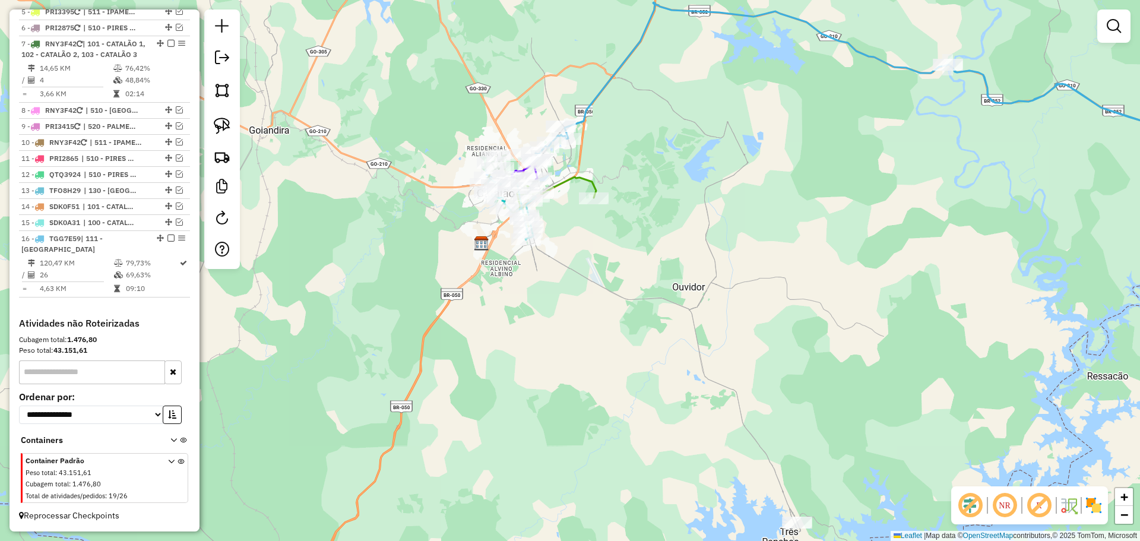
drag, startPoint x: 504, startPoint y: 133, endPoint x: 628, endPoint y: 126, distance: 123.8
click at [628, 126] on div "Janela de atendimento Grade de atendimento Capacidade Transportadoras Veículos …" at bounding box center [570, 270] width 1140 height 541
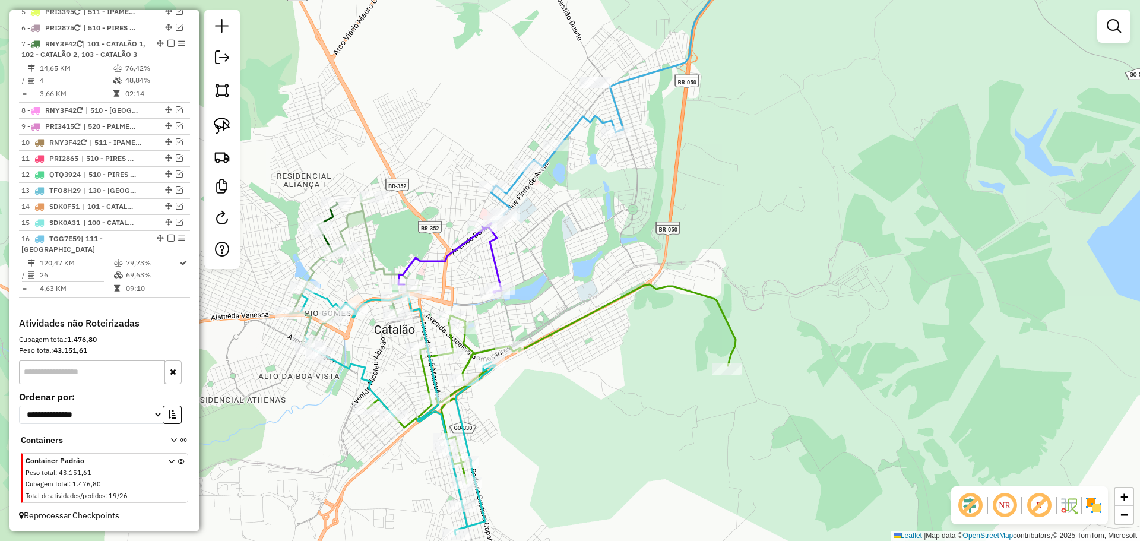
drag, startPoint x: 544, startPoint y: 167, endPoint x: 596, endPoint y: 171, distance: 52.4
click at [596, 171] on div "Janela de atendimento Grade de atendimento Capacidade Transportadoras Veículos …" at bounding box center [570, 270] width 1140 height 541
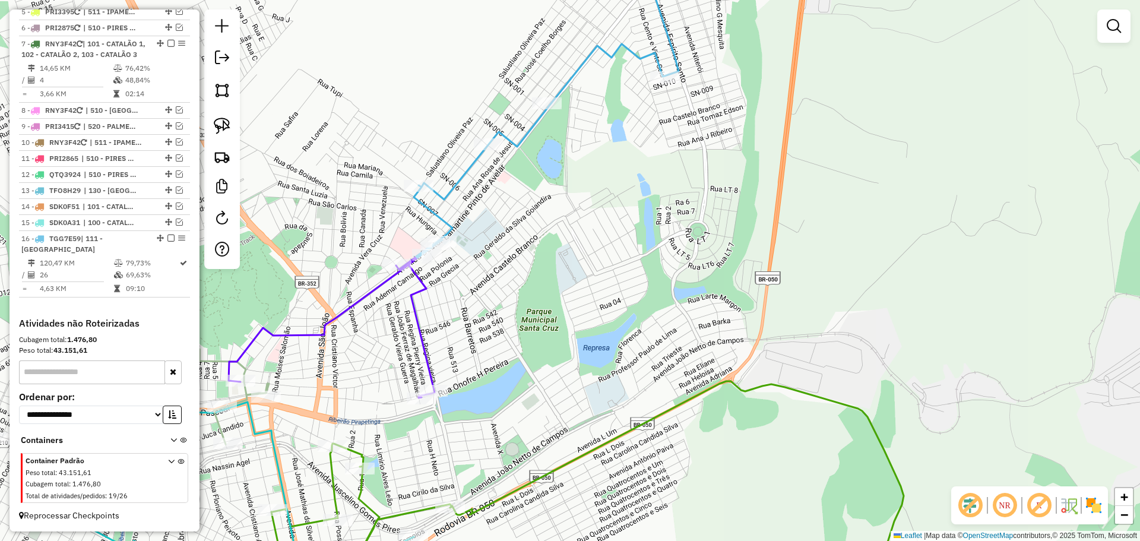
drag, startPoint x: 504, startPoint y: 227, endPoint x: 562, endPoint y: 204, distance: 62.7
click at [562, 204] on div "Janela de atendimento Grade de atendimento Capacidade Transportadoras Veículos …" at bounding box center [570, 270] width 1140 height 541
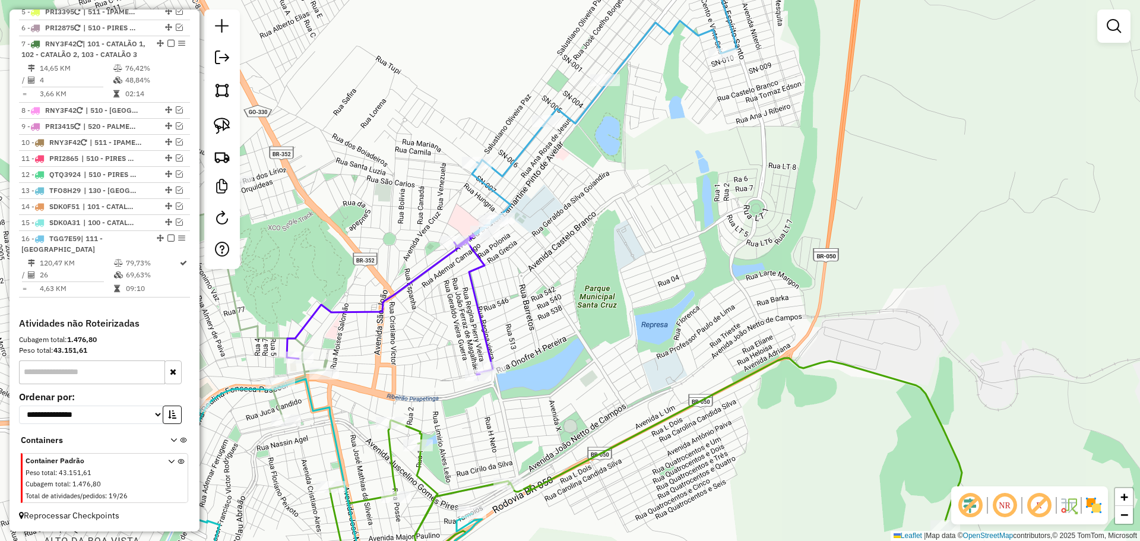
click at [503, 198] on icon at bounding box center [614, 90] width 285 height 289
select select "*********"
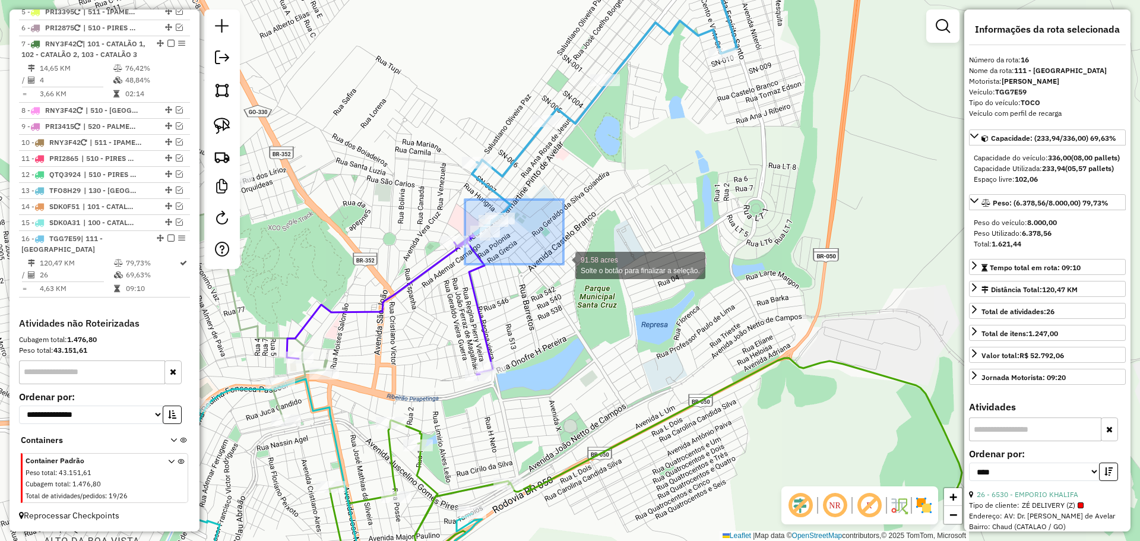
drag, startPoint x: 465, startPoint y: 200, endPoint x: 564, endPoint y: 264, distance: 118.0
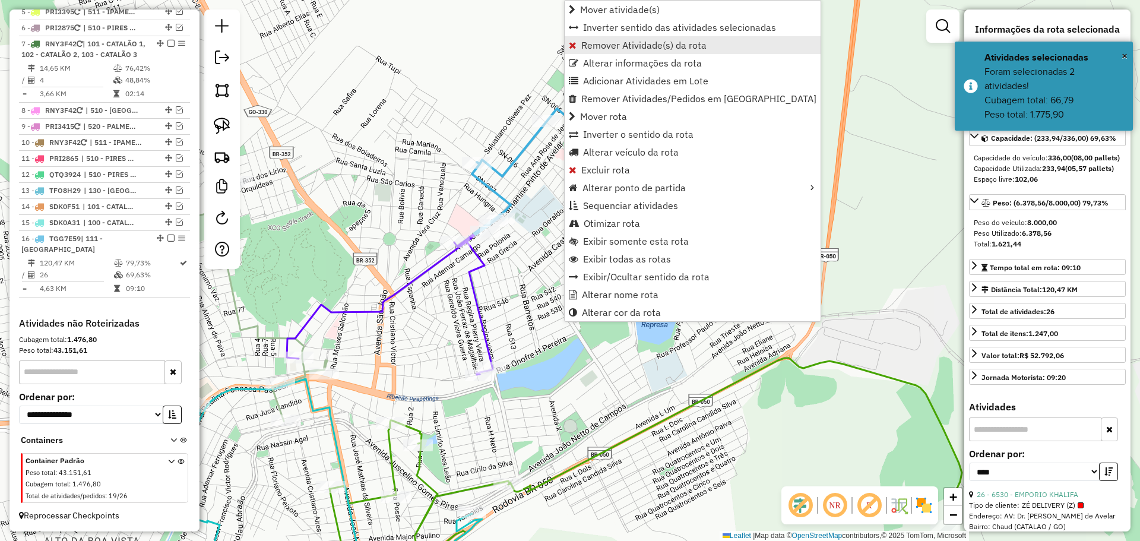
click at [600, 41] on span "Remover Atividade(s) da rota" at bounding box center [644, 45] width 125 height 10
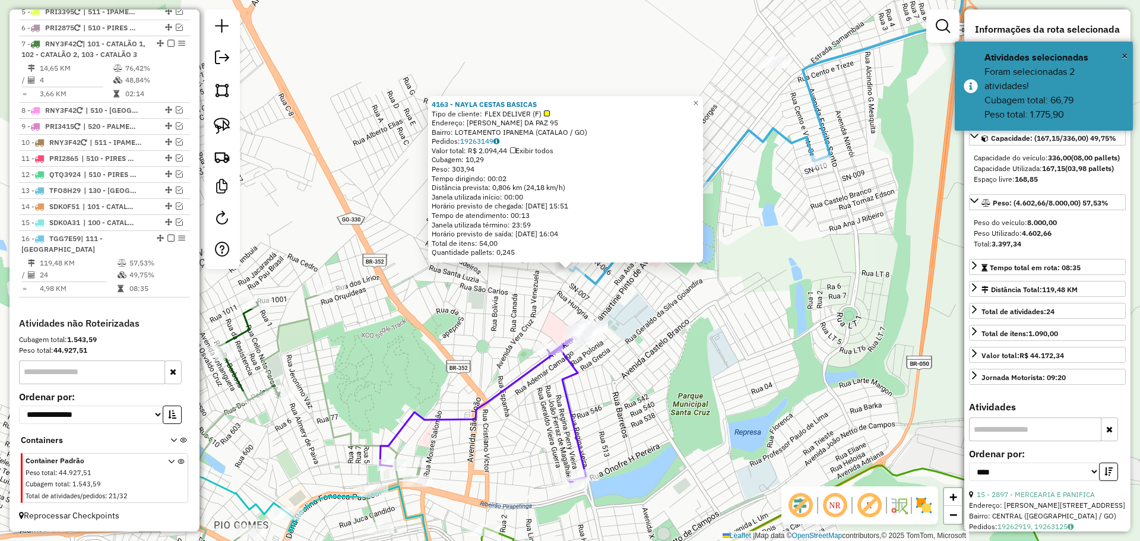
click at [715, 345] on div "4163 - NAYLA CESTAS BASICAS Tipo de cliente: FLEX DELIVER (F) Endereço: SALUSTI…" at bounding box center [570, 270] width 1140 height 541
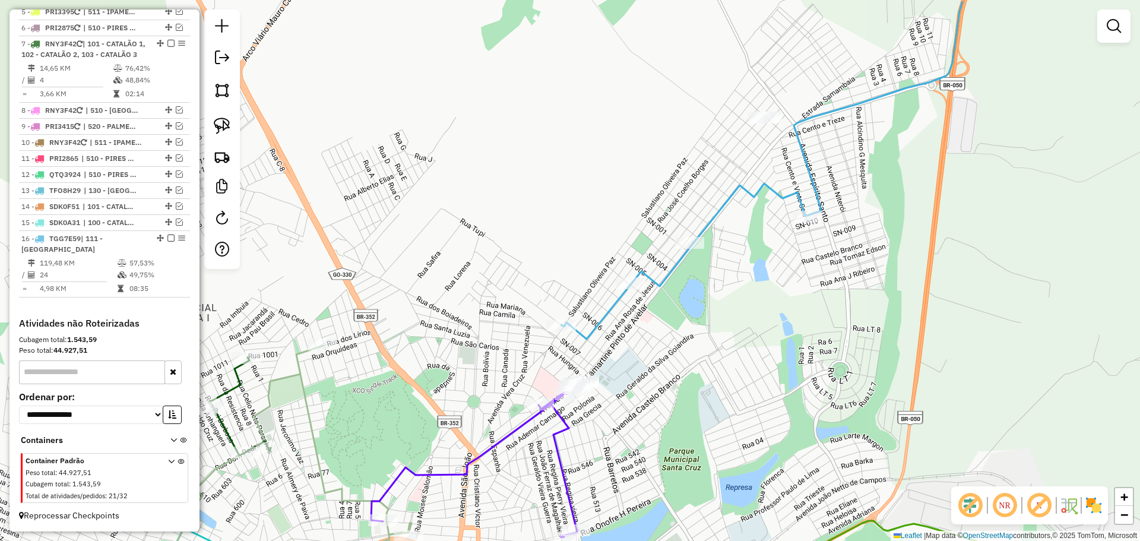
drag, startPoint x: 744, startPoint y: 203, endPoint x: 735, endPoint y: 255, distance: 52.4
click at [735, 255] on div "Janela de atendimento Grade de atendimento Capacidade Transportadoras Veículos …" at bounding box center [570, 270] width 1140 height 541
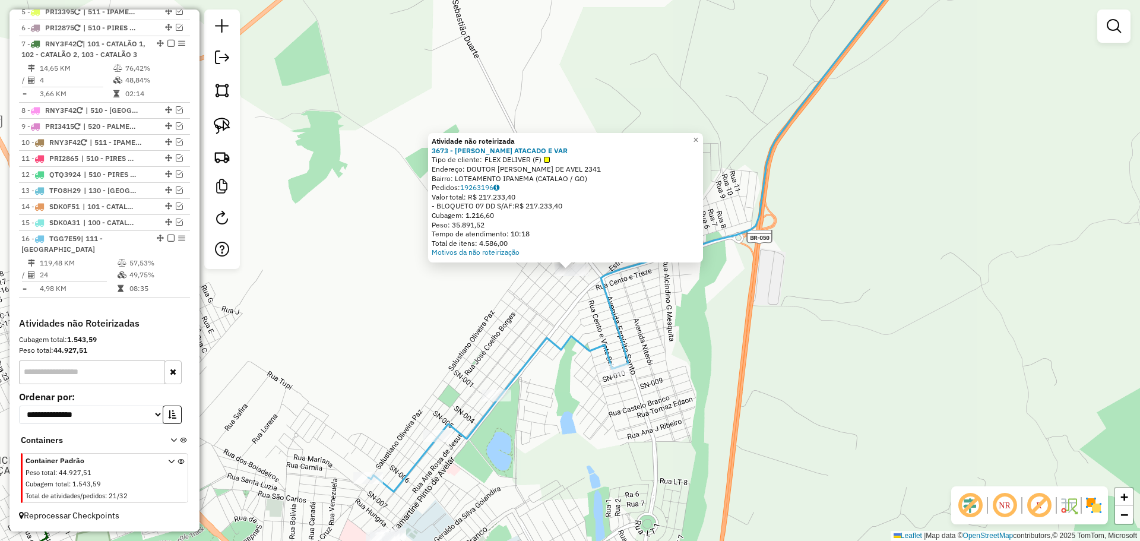
click at [652, 342] on div "Atividade não roteirizada 3673 - PONTAL ATACADO E VAR Tipo de cliente: FLEX DEL…" at bounding box center [570, 270] width 1140 height 541
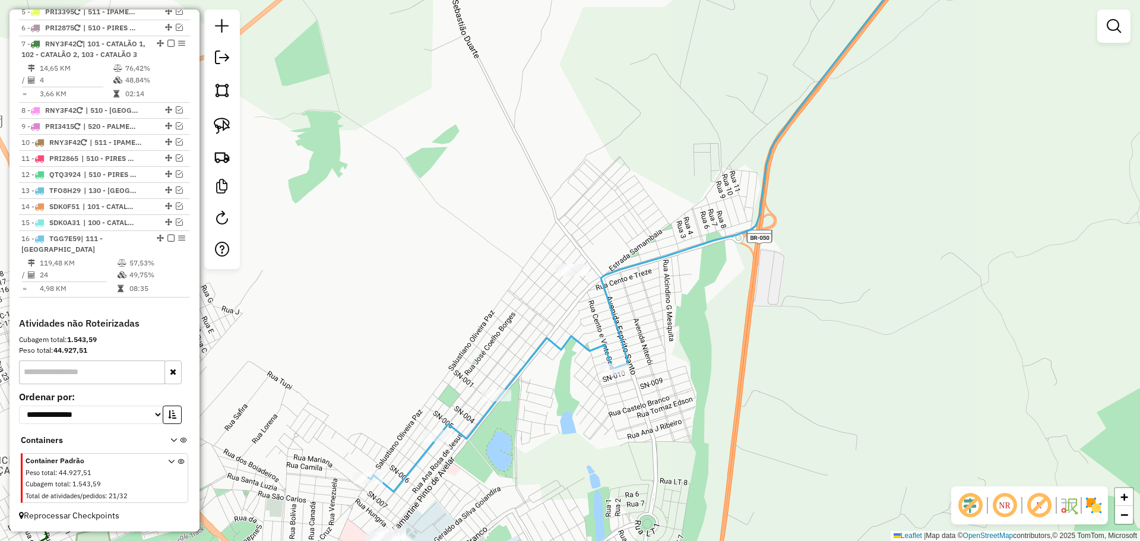
drag, startPoint x: 644, startPoint y: 401, endPoint x: 793, endPoint y: 223, distance: 231.5
click at [793, 223] on div "Janela de atendimento Grade de atendimento Capacidade Transportadoras Veículos …" at bounding box center [570, 270] width 1140 height 541
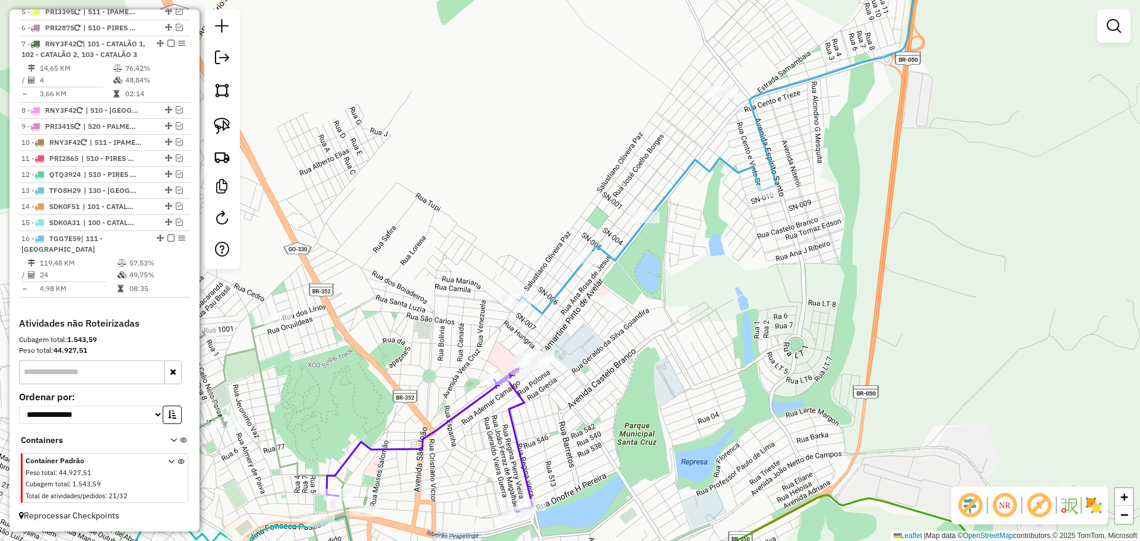
drag, startPoint x: 655, startPoint y: 350, endPoint x: 687, endPoint y: 254, distance: 101.4
click at [687, 254] on div "Janela de atendimento Grade de atendimento Capacidade Transportadoras Veículos …" at bounding box center [570, 270] width 1140 height 541
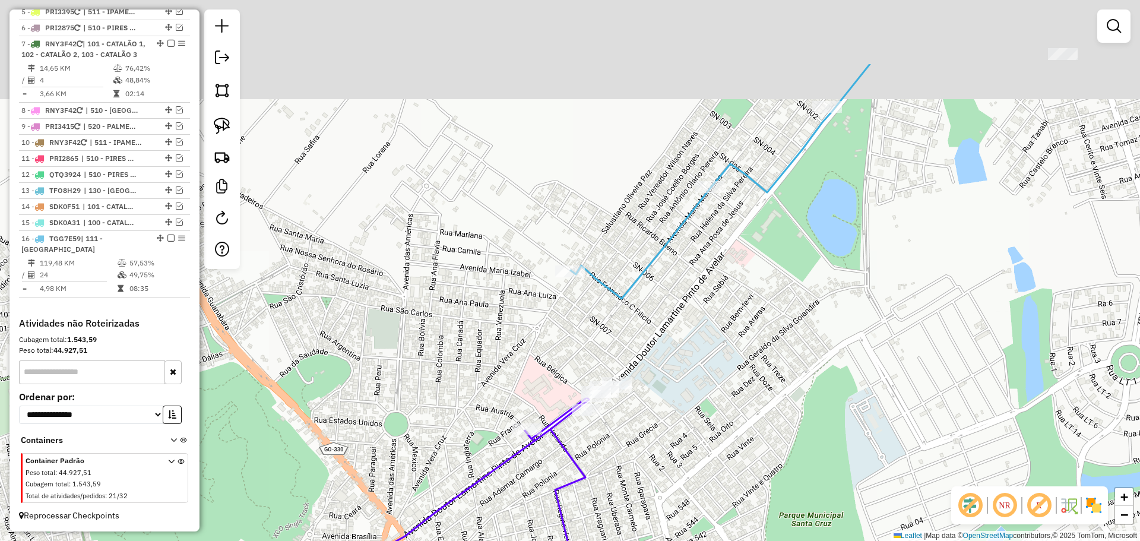
drag, startPoint x: 616, startPoint y: 188, endPoint x: 669, endPoint y: 330, distance: 151.5
click at [670, 330] on div "Janela de atendimento Grade de atendimento Capacidade Transportadoras Veículos …" at bounding box center [570, 270] width 1140 height 541
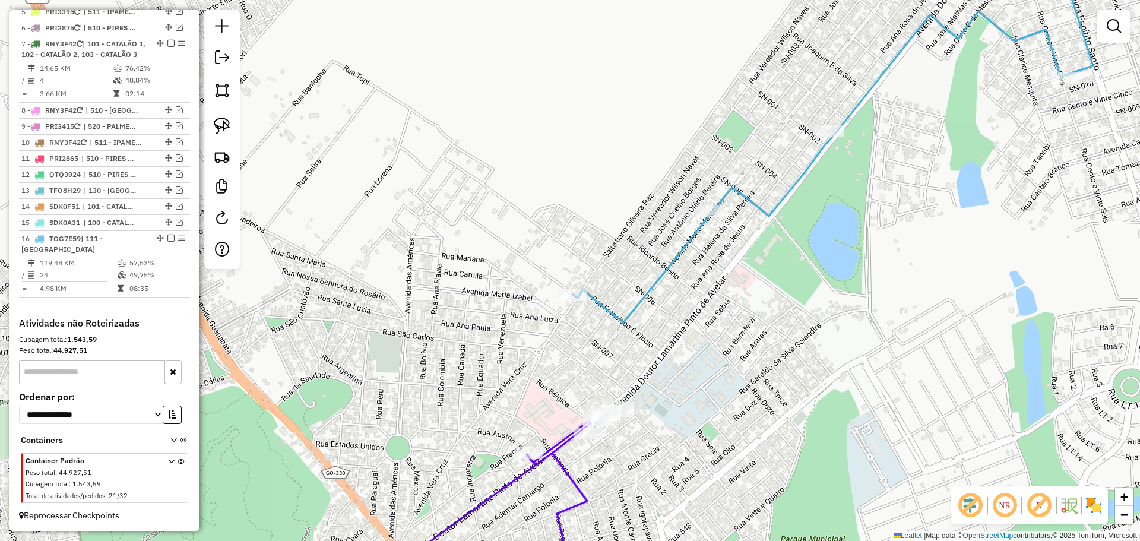
click at [669, 352] on div "Janela de atendimento Grade de atendimento Capacidade Transportadoras Veículos …" at bounding box center [570, 270] width 1140 height 541
click at [569, 302] on div at bounding box center [573, 296] width 30 height 12
select select "*********"
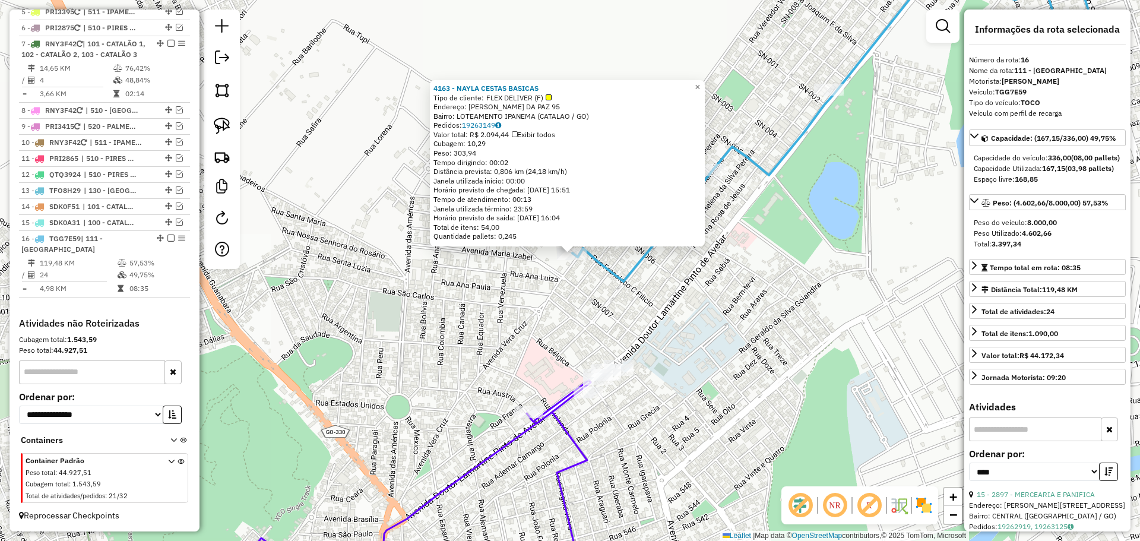
drag, startPoint x: 661, startPoint y: 421, endPoint x: 680, endPoint y: 361, distance: 63.5
click at [680, 361] on div "4163 - NAYLA CESTAS BASICAS Tipo de cliente: FLEX DELIVER (F) Endereço: SALUSTI…" at bounding box center [570, 270] width 1140 height 541
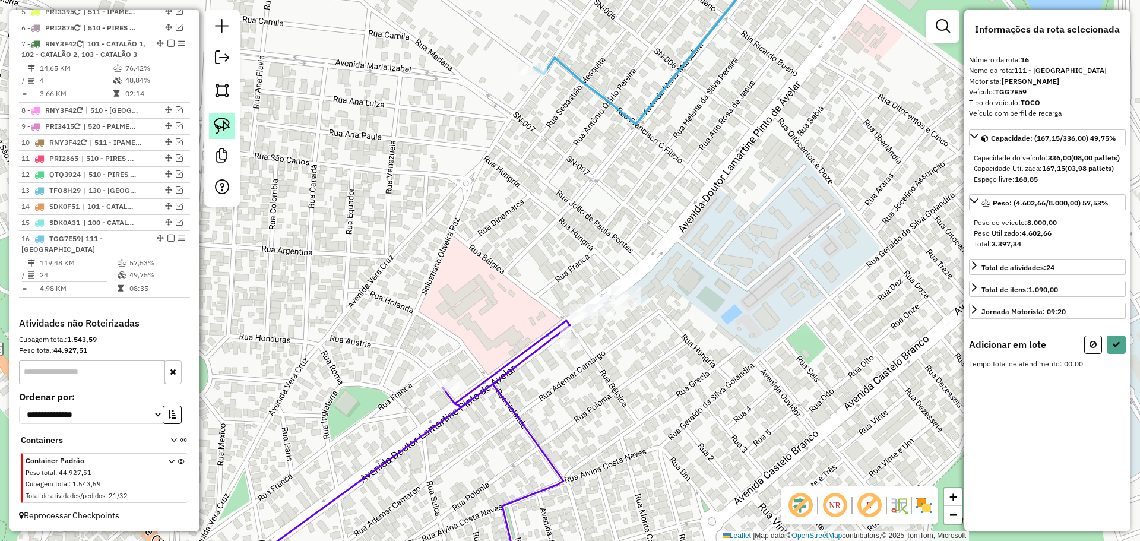
click at [227, 124] on img at bounding box center [222, 126] width 17 height 17
drag, startPoint x: 668, startPoint y: 280, endPoint x: 690, endPoint y: 338, distance: 62.4
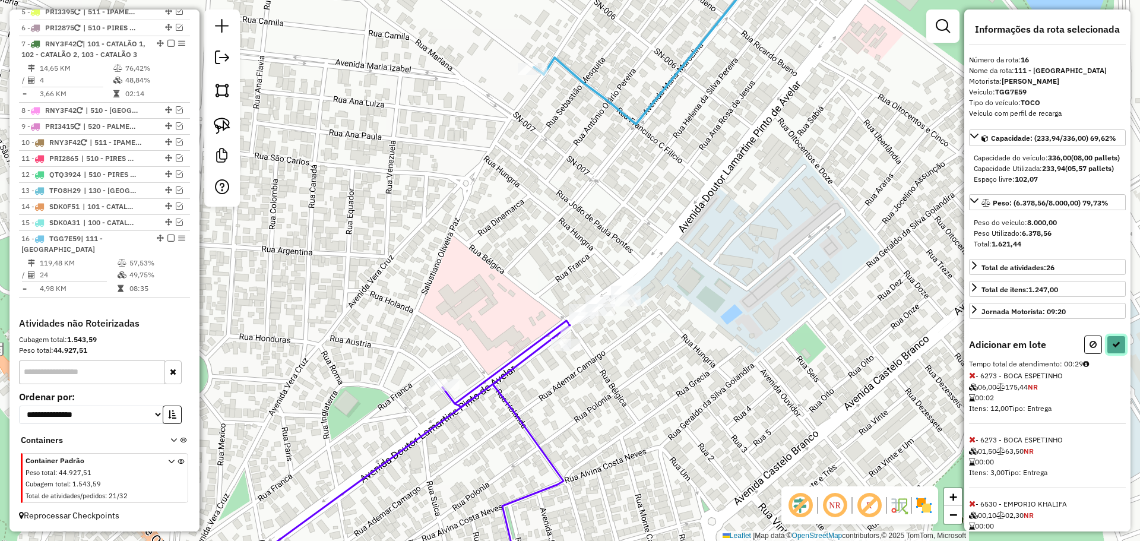
click at [1107, 354] on button at bounding box center [1116, 345] width 19 height 18
select select "*********"
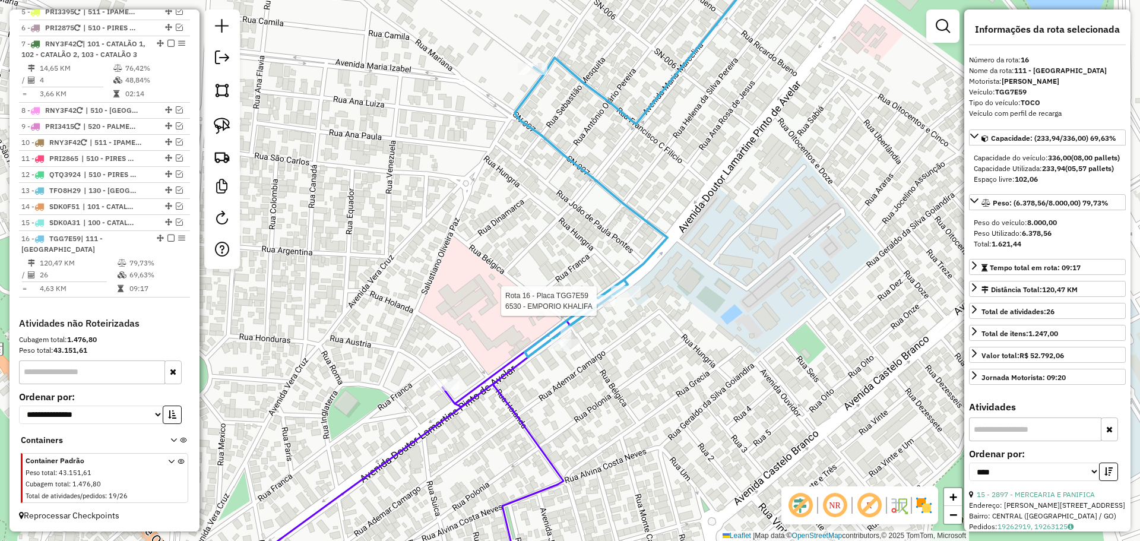
click at [593, 307] on div at bounding box center [601, 301] width 30 height 12
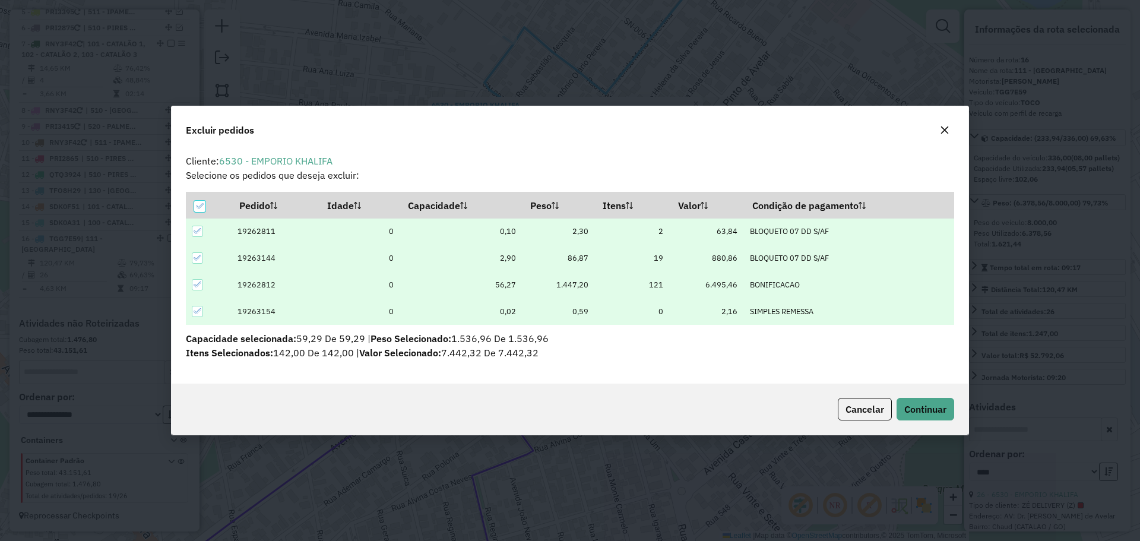
scroll to position [0, 0]
click at [879, 405] on span "Cancelar" at bounding box center [865, 409] width 39 height 12
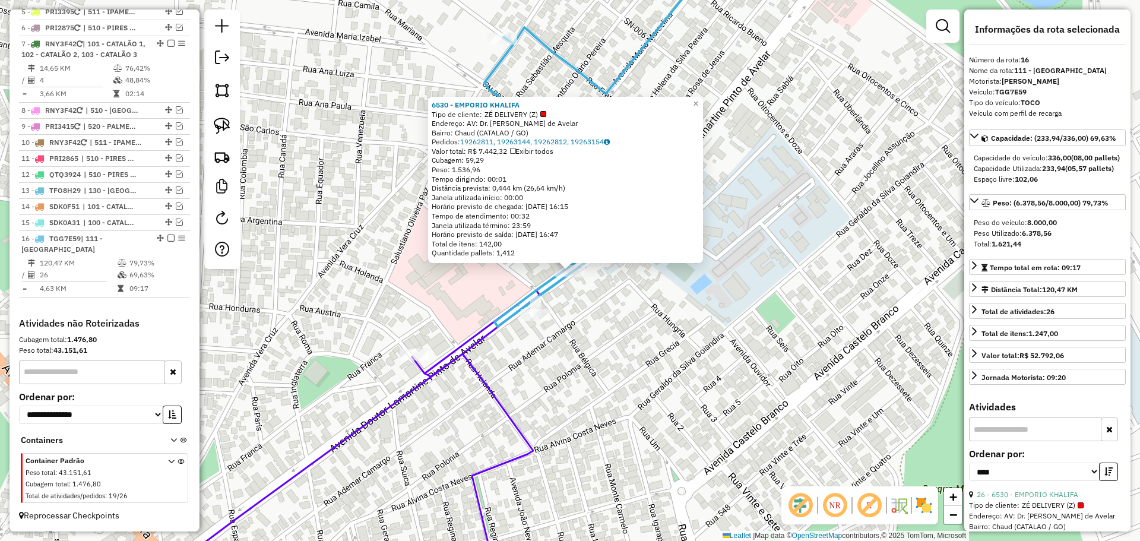
click at [622, 368] on div "Rota 16 - Placa TGG7E59 6530 - EMPORIO KHALIFA 6530 - EMPORIO KHALIFA Tipo de c…" at bounding box center [570, 270] width 1140 height 541
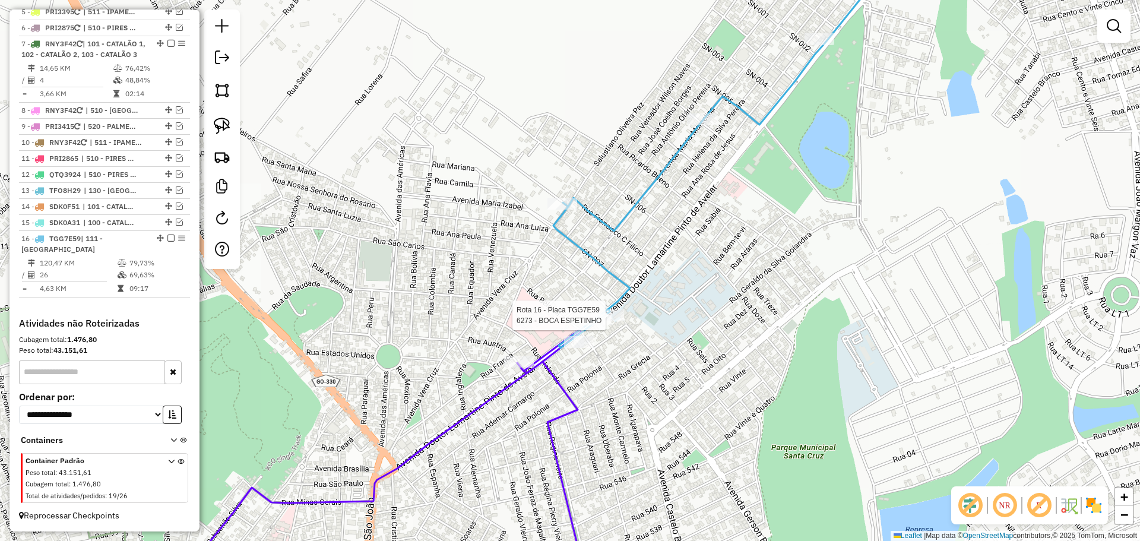
select select "*********"
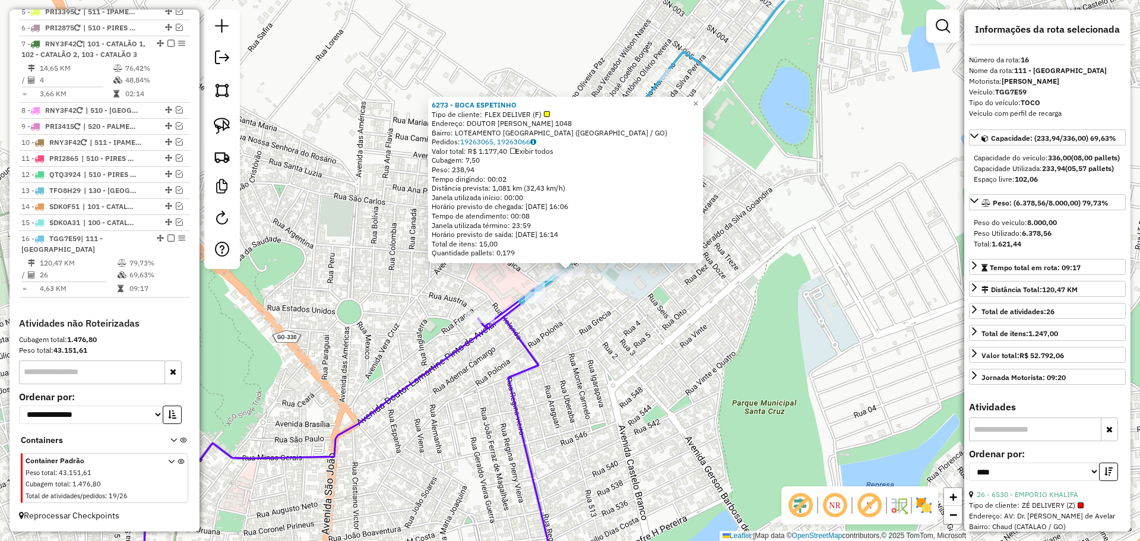
click at [682, 279] on div "6273 - BOCA ESPETINHO Tipo de cliente: FLEX DELIVER (F) Endereço: DOUTOR LAMART…" at bounding box center [570, 270] width 1140 height 541
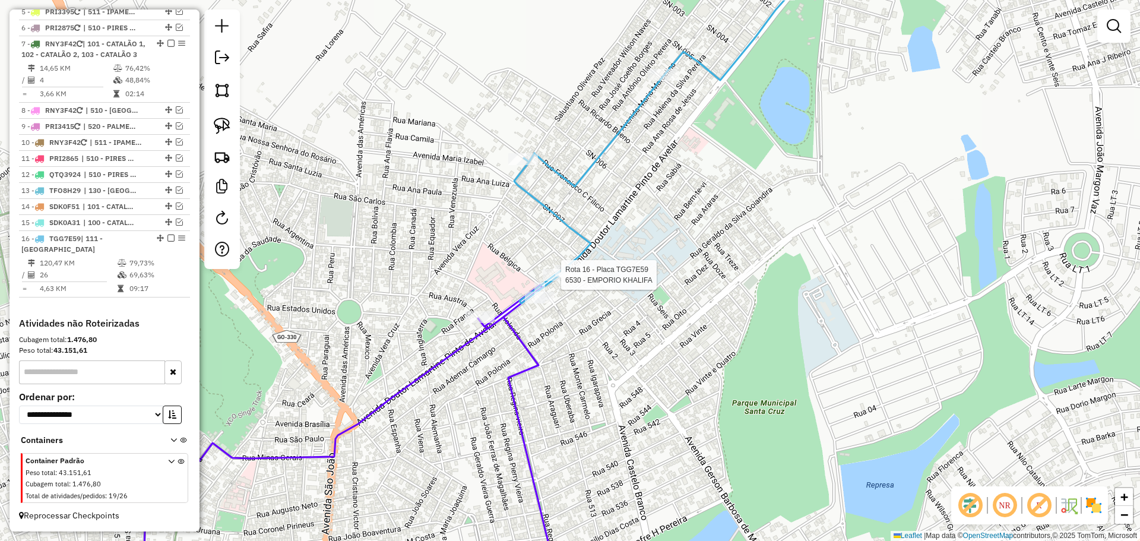
select select "*********"
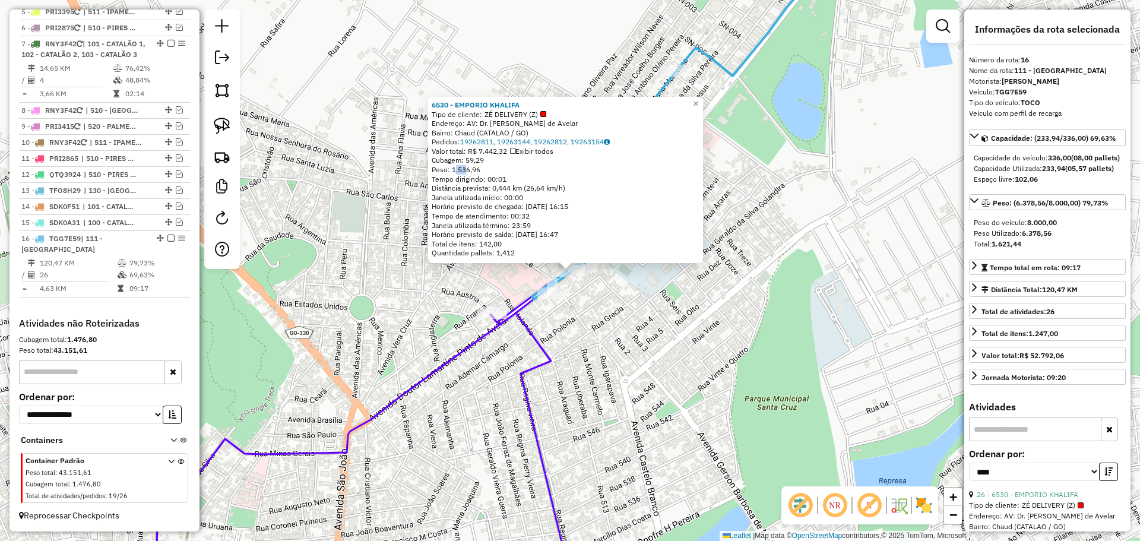
drag, startPoint x: 459, startPoint y: 170, endPoint x: 470, endPoint y: 171, distance: 11.3
click at [470, 171] on div "Peso: 1.536,96" at bounding box center [566, 170] width 268 height 10
click at [633, 290] on div "6530 - EMPORIO KHALIFA Tipo de cliente: ZÉ DELIVERY (Z) Endereço: AV: Dr. Lamar…" at bounding box center [570, 270] width 1140 height 541
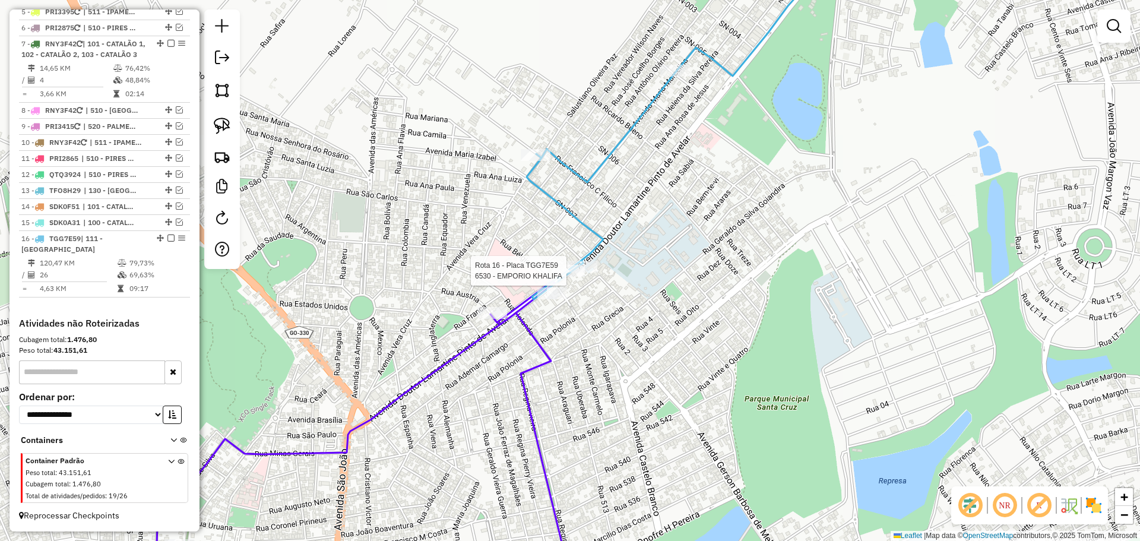
select select "*********"
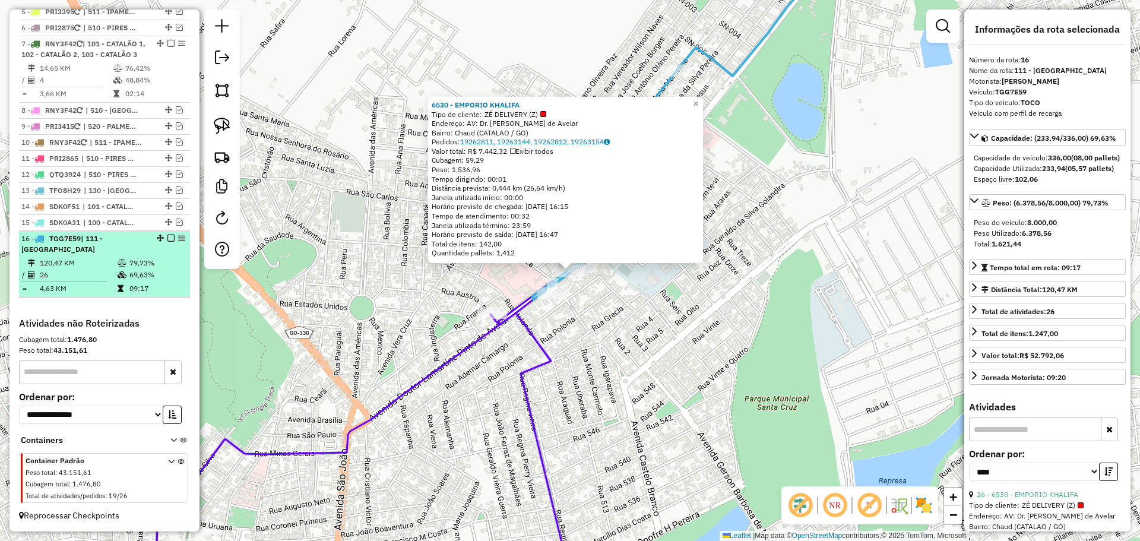
click at [168, 238] on em at bounding box center [171, 238] width 7 height 7
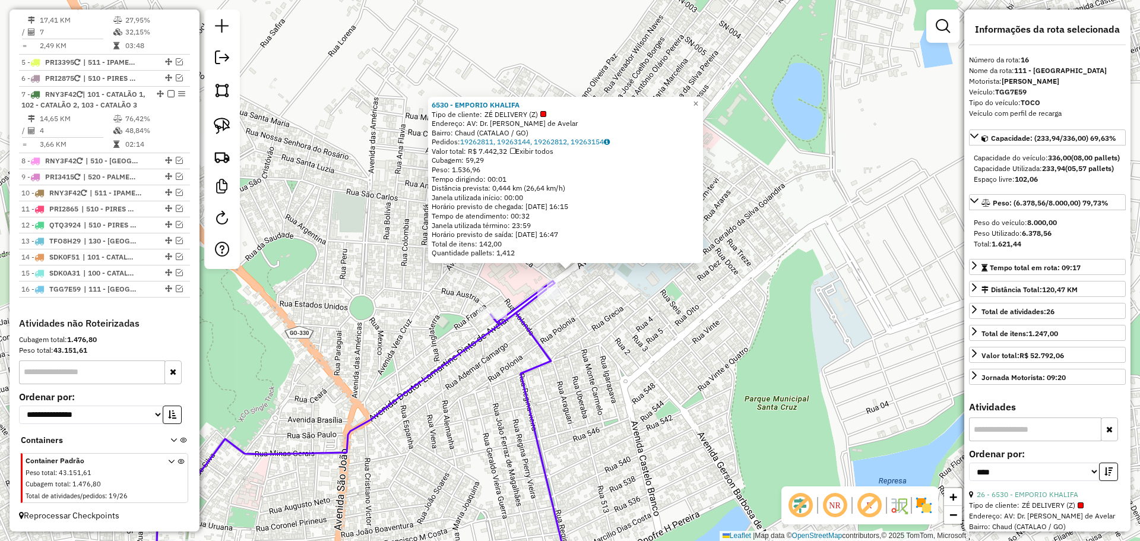
scroll to position [713, 0]
click at [732, 280] on div "6530 - EMPORIO KHALIFA Tipo de cliente: ZÉ DELIVERY (Z) Endereço: AV: Dr. Lamar…" at bounding box center [570, 270] width 1140 height 541
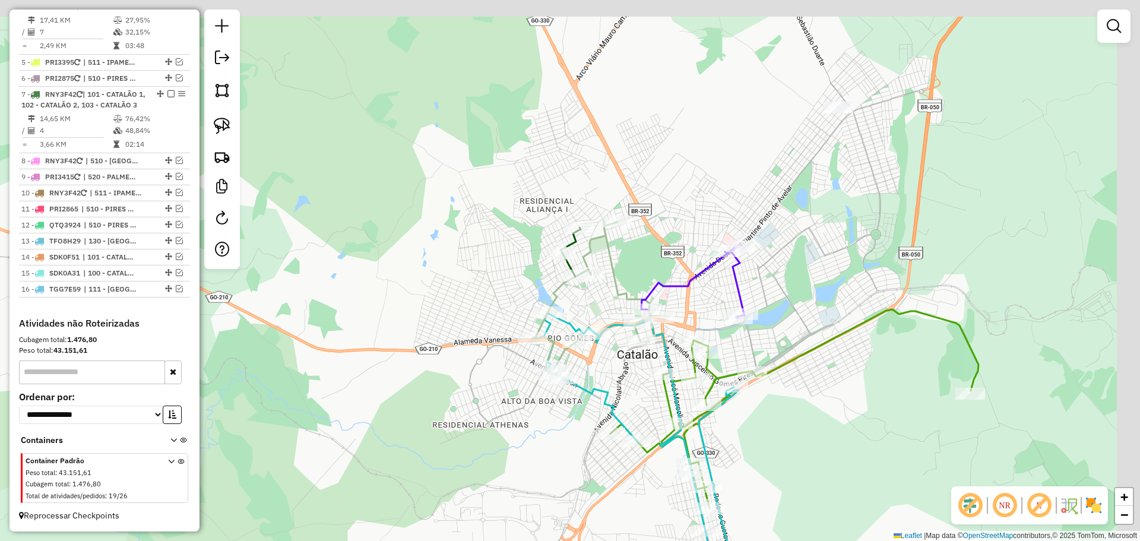
drag, startPoint x: 928, startPoint y: 220, endPoint x: 884, endPoint y: 246, distance: 50.8
click at [877, 260] on div "Janela de atendimento Grade de atendimento Capacidade Transportadoras Veículos …" at bounding box center [570, 270] width 1140 height 541
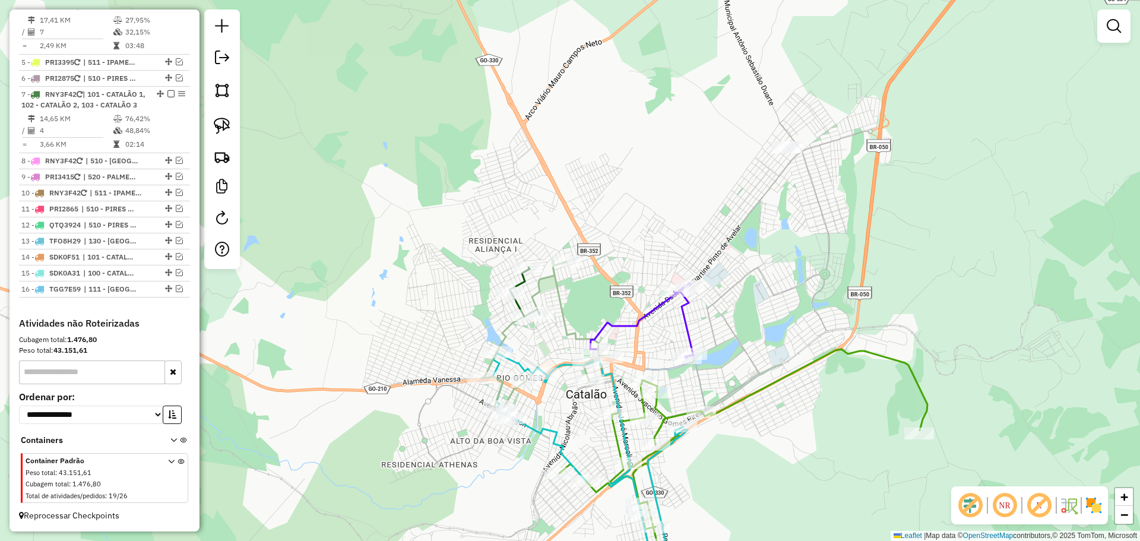
click at [1130, 17] on div at bounding box center [1114, 26] width 33 height 33
click at [1121, 23] on link at bounding box center [1114, 26] width 24 height 24
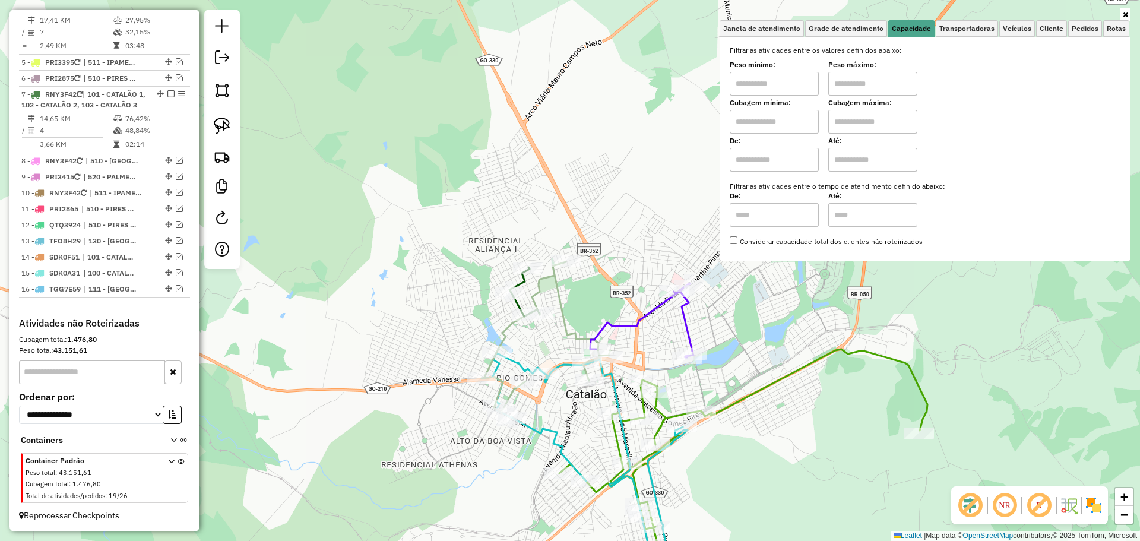
click at [808, 381] on div "Janela de atendimento Grade de atendimento Capacidade Transportadoras Veículos …" at bounding box center [570, 270] width 1140 height 541
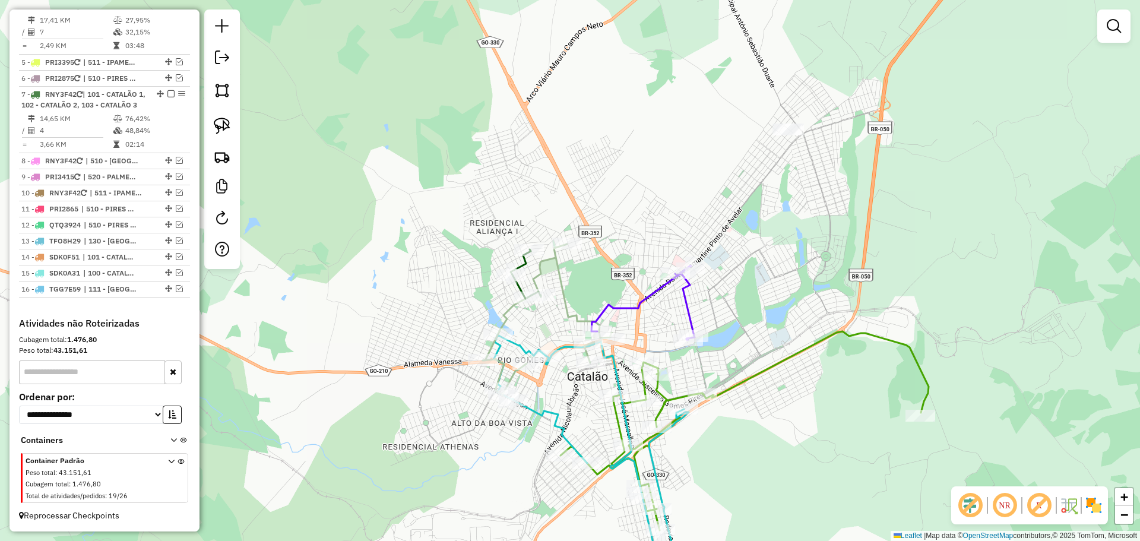
drag, startPoint x: 788, startPoint y: 421, endPoint x: 780, endPoint y: 241, distance: 180.1
click at [780, 241] on div "Janela de atendimento Grade de atendimento Capacidade Transportadoras Veículos …" at bounding box center [570, 270] width 1140 height 541
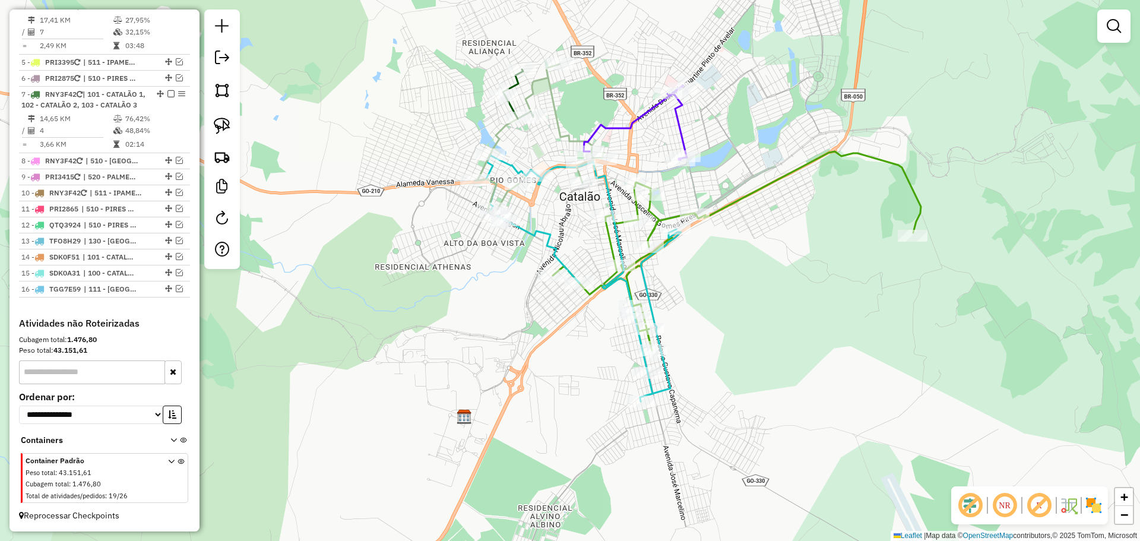
click at [666, 377] on icon at bounding box center [583, 277] width 195 height 247
select select "*********"
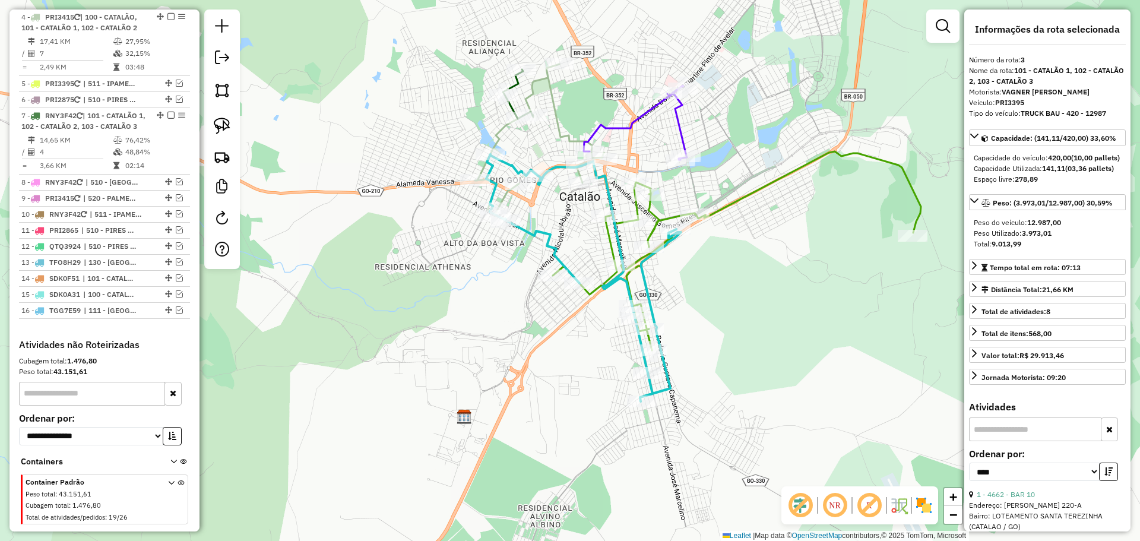
scroll to position [603, 0]
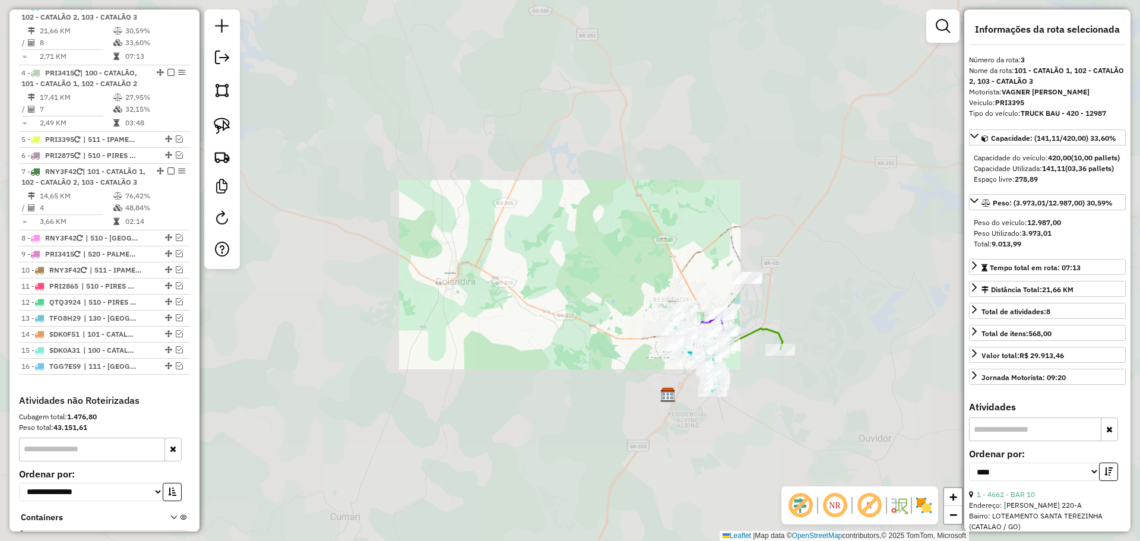
drag, startPoint x: 828, startPoint y: 415, endPoint x: 618, endPoint y: 328, distance: 227.7
click at [618, 328] on div "Janela de atendimento Grade de atendimento Capacidade Transportadoras Veículos …" at bounding box center [570, 270] width 1140 height 541
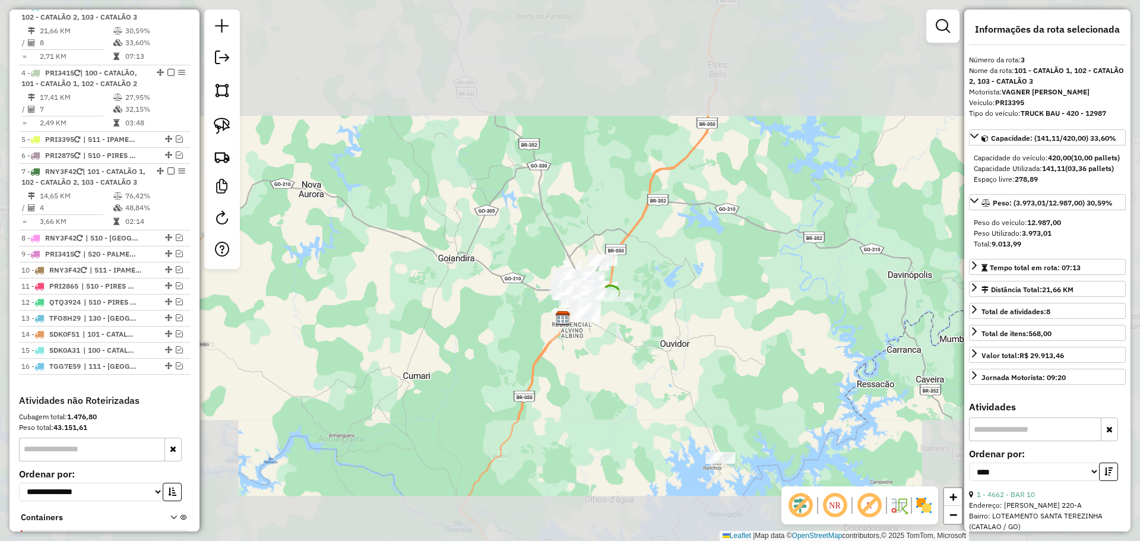
click at [806, 342] on div "Janela de atendimento Grade de atendimento Capacidade Transportadoras Veículos …" at bounding box center [570, 270] width 1140 height 541
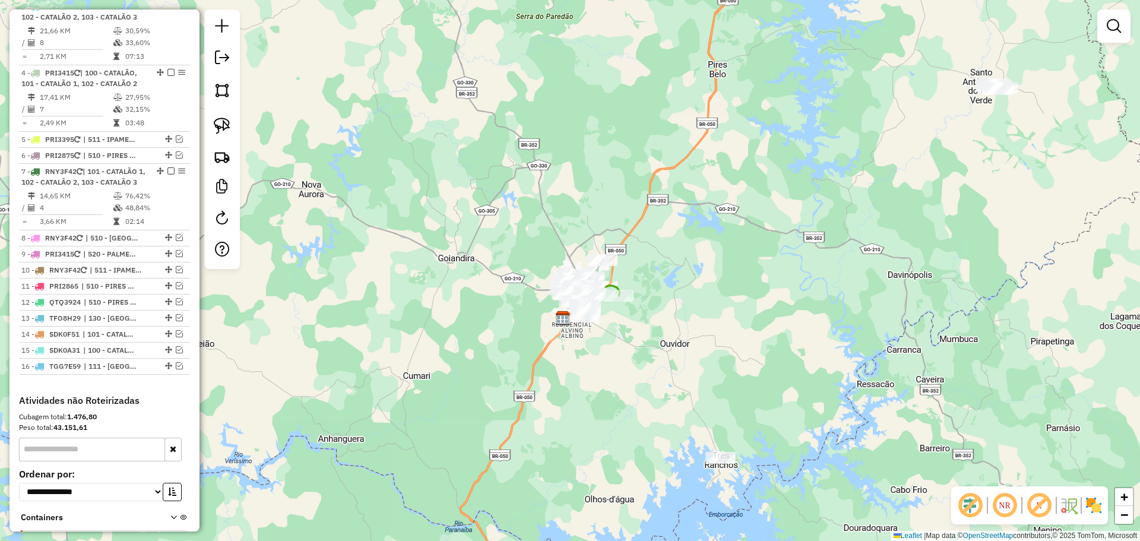
drag, startPoint x: 861, startPoint y: 299, endPoint x: 709, endPoint y: 301, distance: 152.1
click at [709, 302] on div "Janela de atendimento Grade de atendimento Capacidade Transportadoras Veículos …" at bounding box center [570, 270] width 1140 height 541
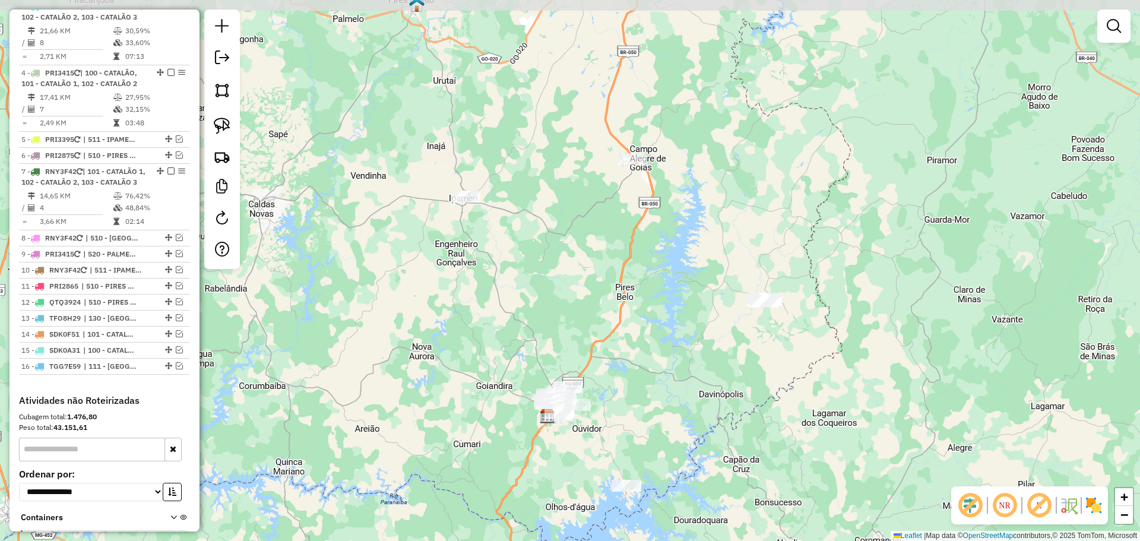
drag, startPoint x: 746, startPoint y: 273, endPoint x: 725, endPoint y: 385, distance: 114.8
click at [725, 385] on div "Janela de atendimento Grade de atendimento Capacidade Transportadoras Veículos …" at bounding box center [570, 270] width 1140 height 541
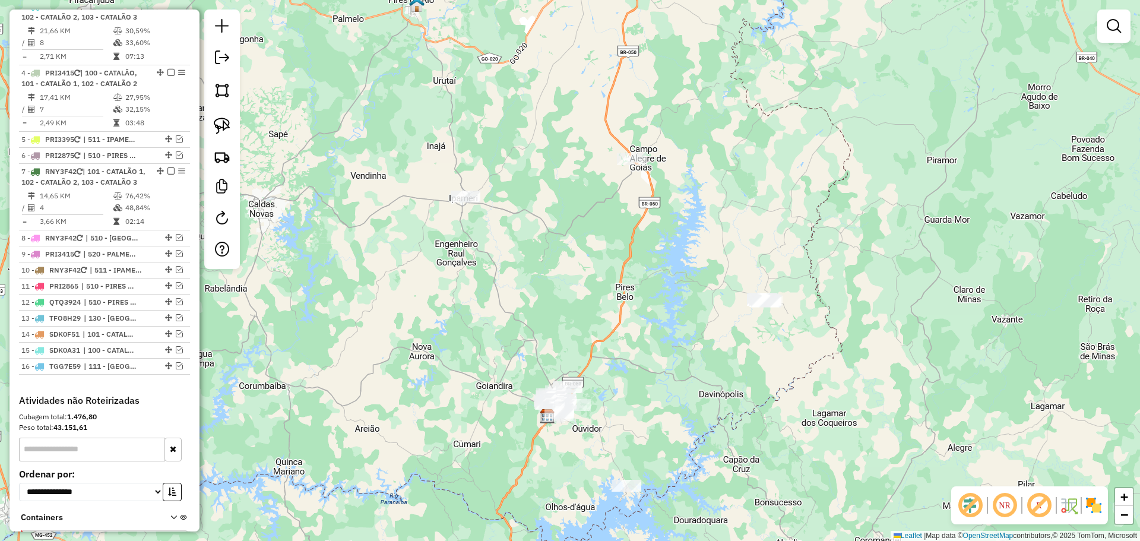
click at [616, 262] on div "Janela de atendimento Grade de atendimento Capacidade Transportadoras Veículos …" at bounding box center [570, 270] width 1140 height 541
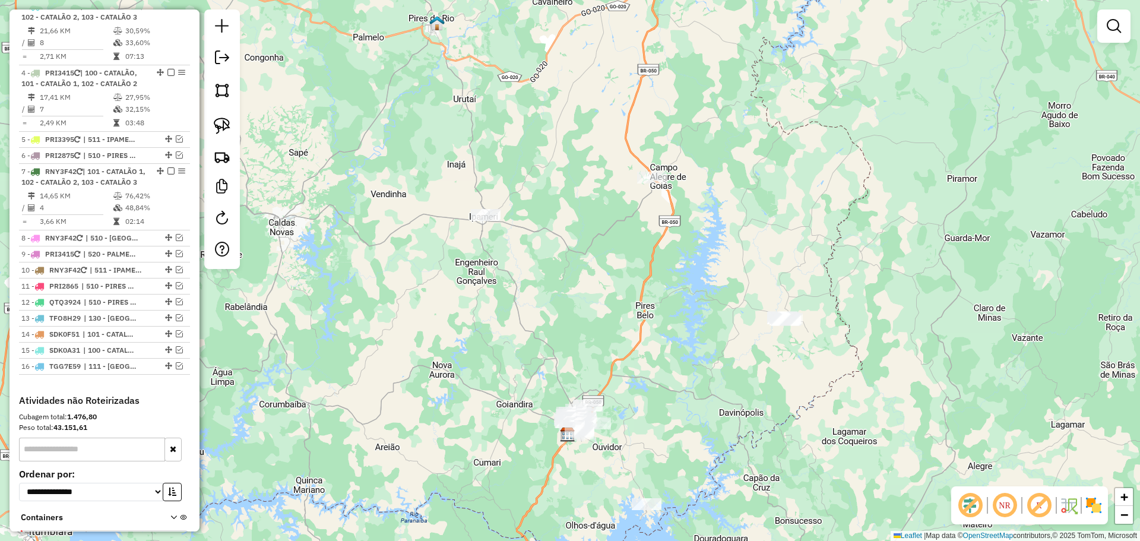
drag, startPoint x: 685, startPoint y: 308, endPoint x: 665, endPoint y: 251, distance: 60.5
click at [665, 251] on div "Janela de atendimento Grade de atendimento Capacidade Transportadoras Veículos …" at bounding box center [570, 270] width 1140 height 541
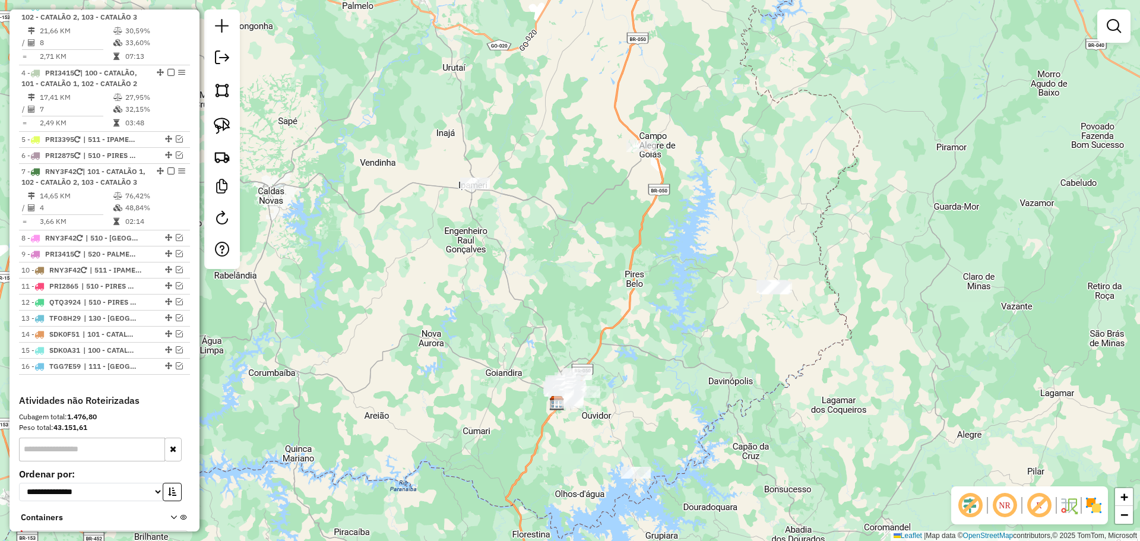
drag, startPoint x: 696, startPoint y: 336, endPoint x: 684, endPoint y: 289, distance: 49.0
click at [684, 289] on div "Janela de atendimento Grade de atendimento Capacidade Transportadoras Veículos …" at bounding box center [570, 270] width 1140 height 541
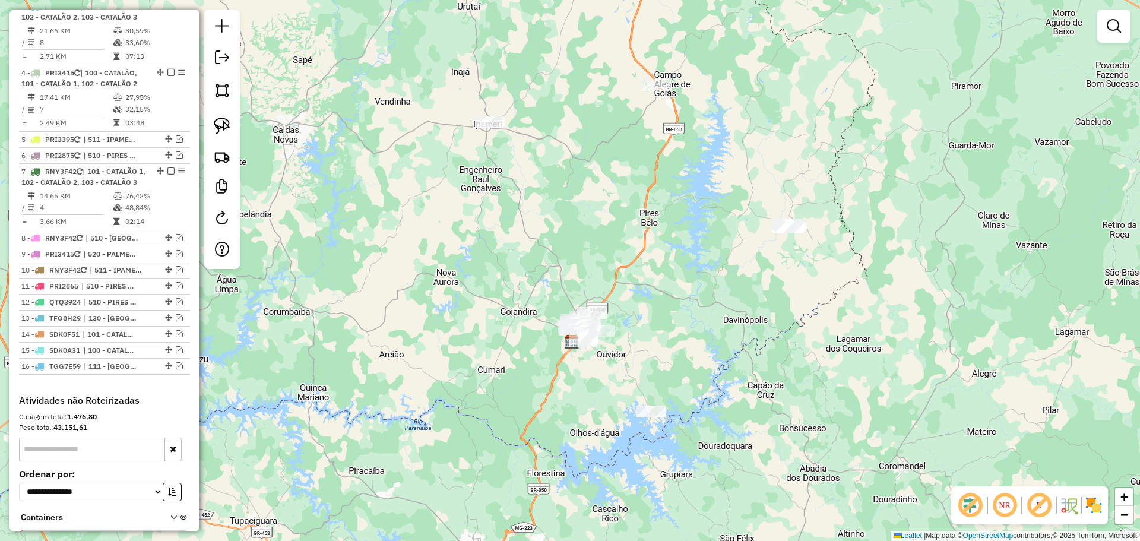
drag, startPoint x: 725, startPoint y: 367, endPoint x: 751, endPoint y: 309, distance: 63.3
click at [751, 309] on div "Janela de atendimento Grade de atendimento Capacidade Transportadoras Veículos …" at bounding box center [570, 270] width 1140 height 541
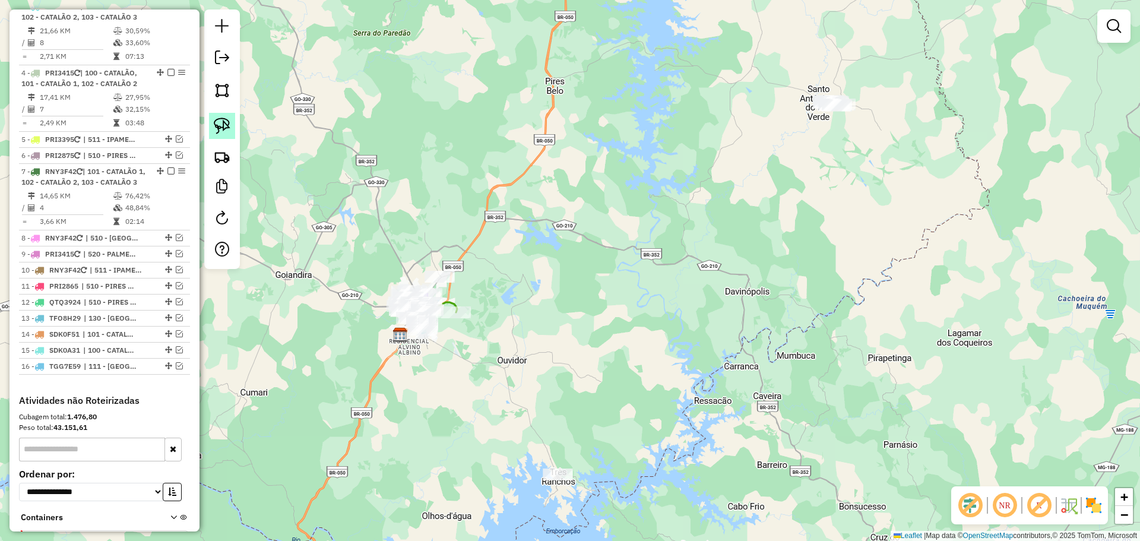
click at [217, 124] on img at bounding box center [222, 126] width 17 height 17
drag, startPoint x: 873, startPoint y: 89, endPoint x: 870, endPoint y: 129, distance: 40.5
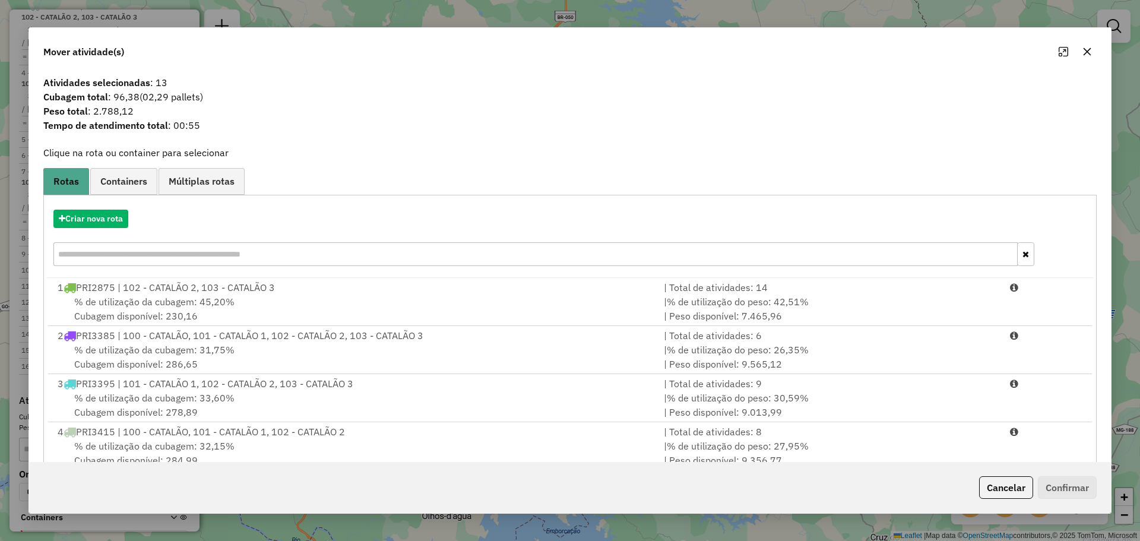
drag, startPoint x: 1094, startPoint y: 49, endPoint x: 1061, endPoint y: 53, distance: 33.0
click at [1094, 49] on button "button" at bounding box center [1087, 51] width 19 height 19
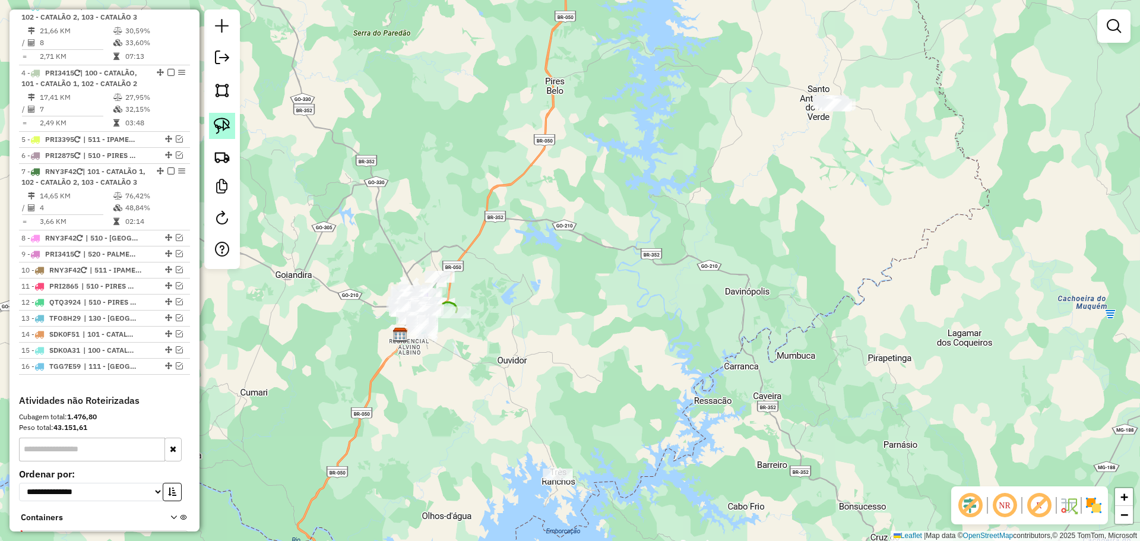
click at [230, 121] on img at bounding box center [222, 126] width 17 height 17
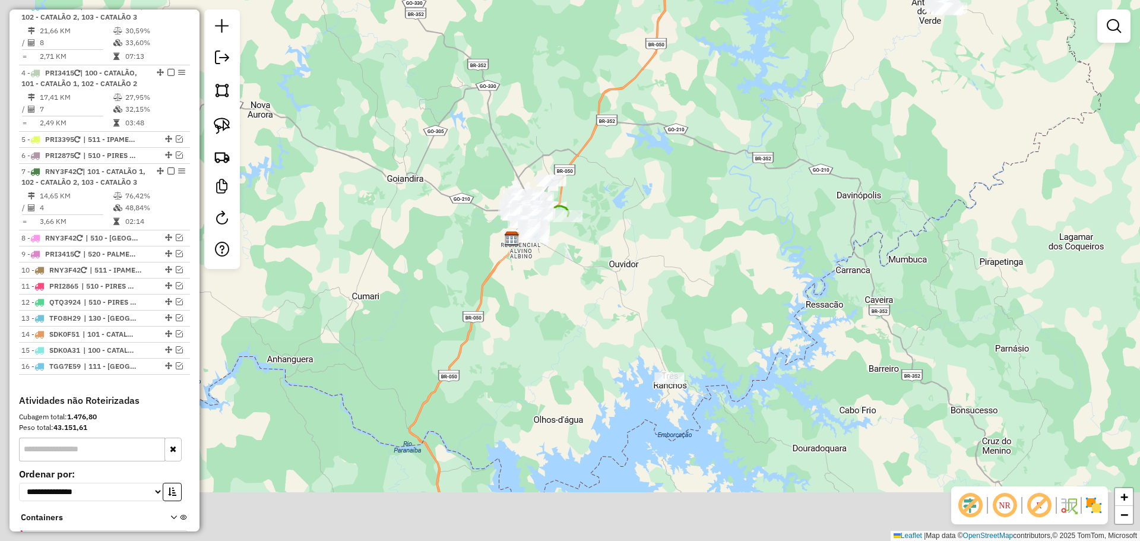
drag, startPoint x: 478, startPoint y: 293, endPoint x: 589, endPoint y: 197, distance: 147.8
click at [589, 197] on div "Janela de atendimento Grade de atendimento Capacidade Transportadoras Veículos …" at bounding box center [570, 270] width 1140 height 541
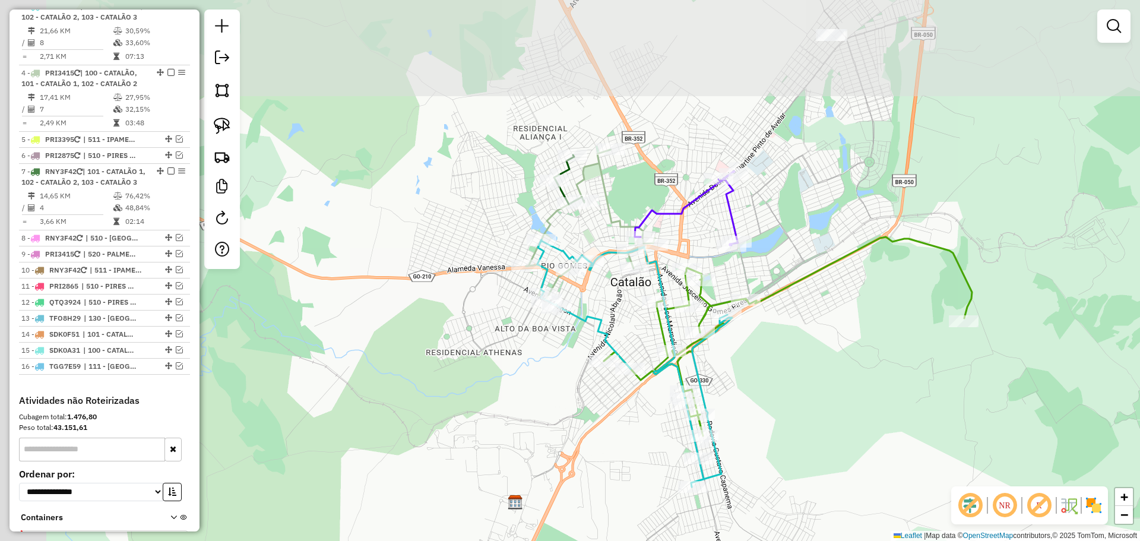
drag, startPoint x: 739, startPoint y: 343, endPoint x: 762, endPoint y: 364, distance: 30.7
click at [762, 364] on div "Janela de atendimento Grade de atendimento Capacidade Transportadoras Veículos …" at bounding box center [570, 270] width 1140 height 541
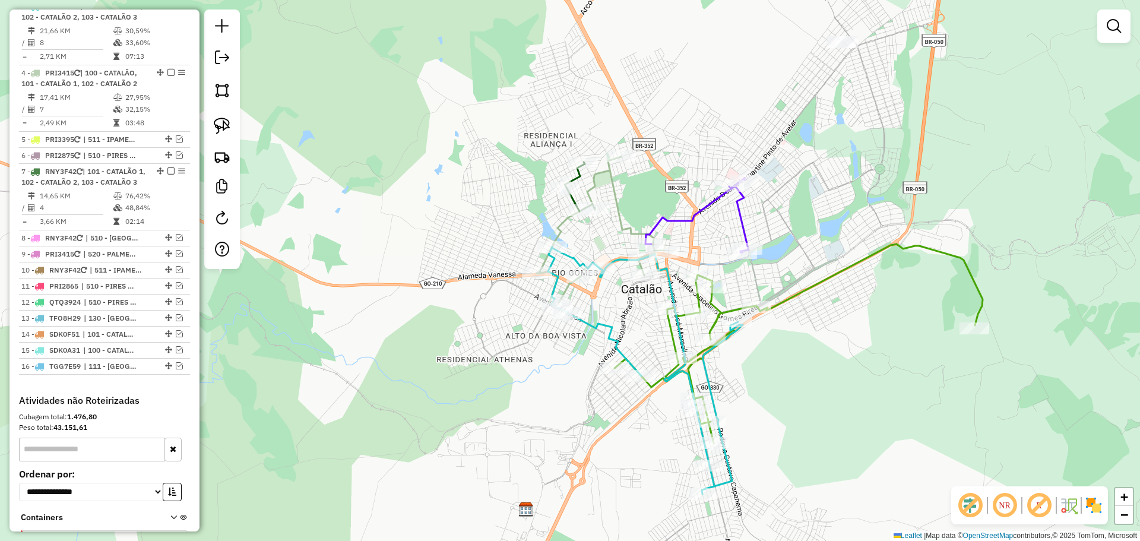
click at [236, 128] on div at bounding box center [222, 140] width 36 height 260
click at [230, 128] on link at bounding box center [222, 126] width 26 height 26
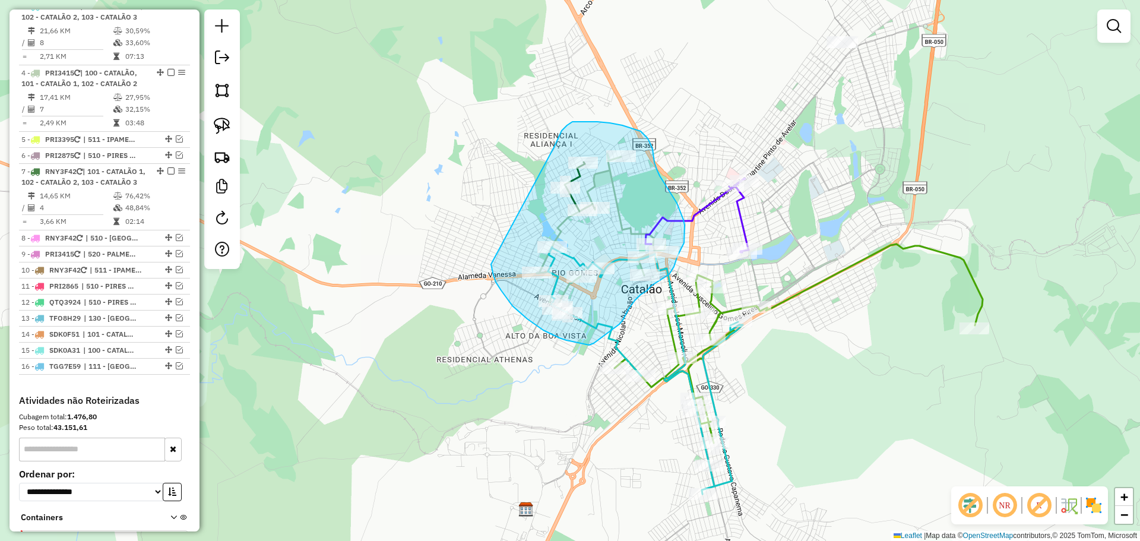
drag, startPoint x: 507, startPoint y: 298, endPoint x: 554, endPoint y: 150, distance: 155.7
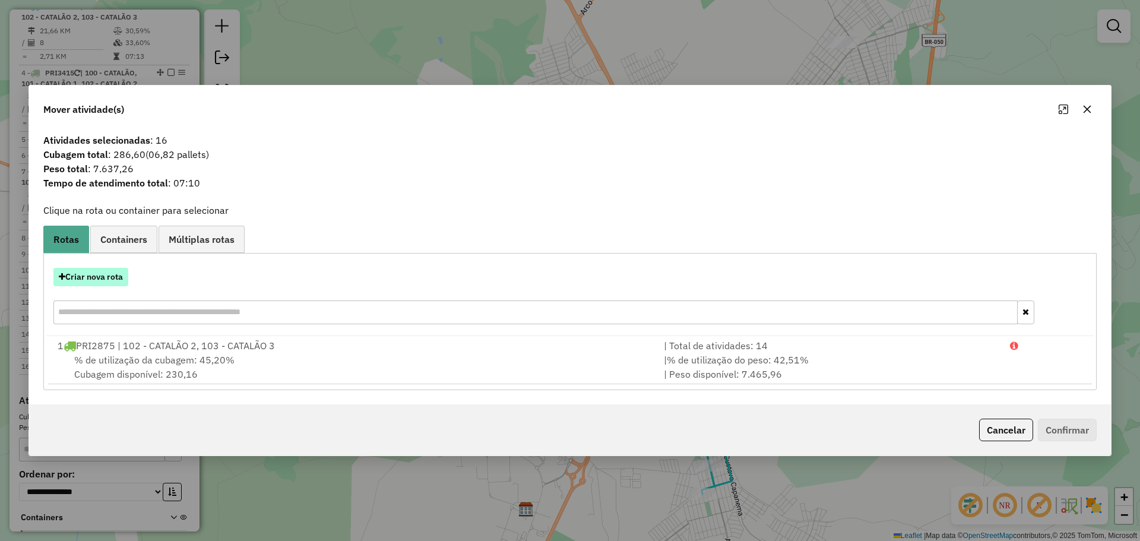
click at [97, 273] on button "Criar nova rota" at bounding box center [90, 277] width 75 height 18
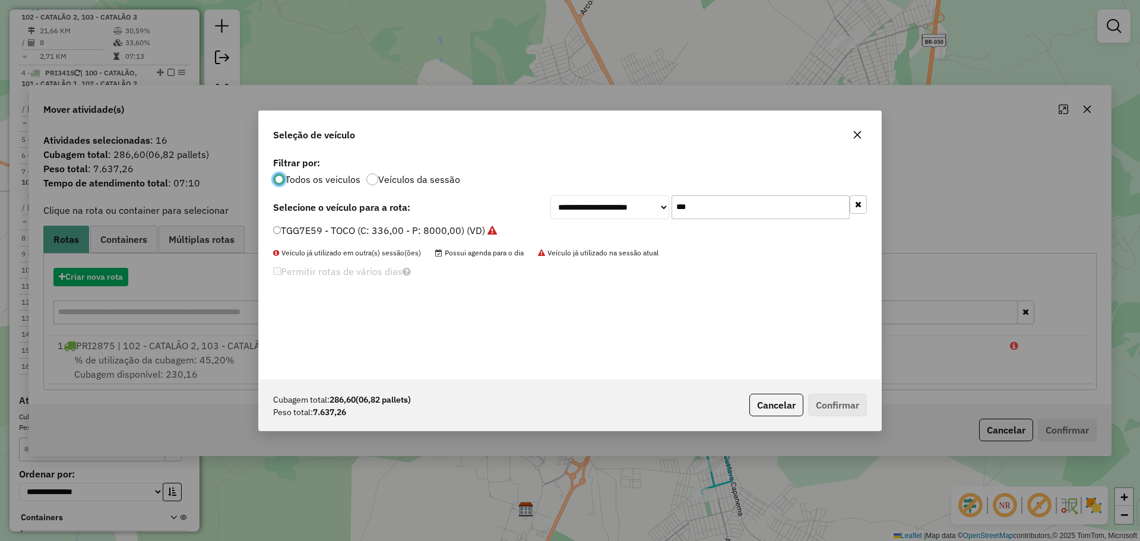
scroll to position [7, 4]
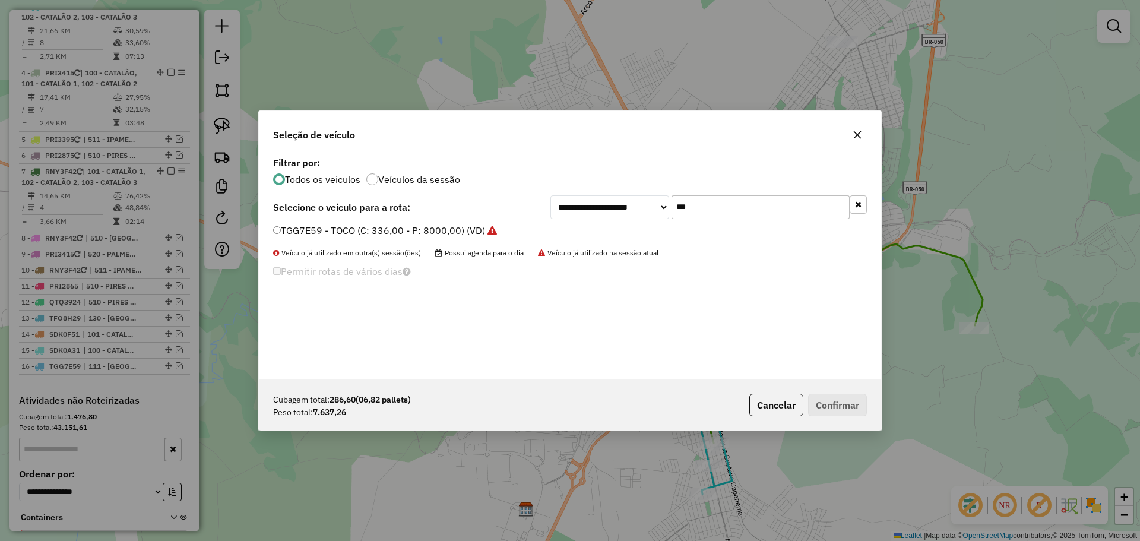
click at [688, 222] on div "**********" at bounding box center [570, 267] width 622 height 226
click at [694, 213] on input "***" at bounding box center [761, 207] width 178 height 24
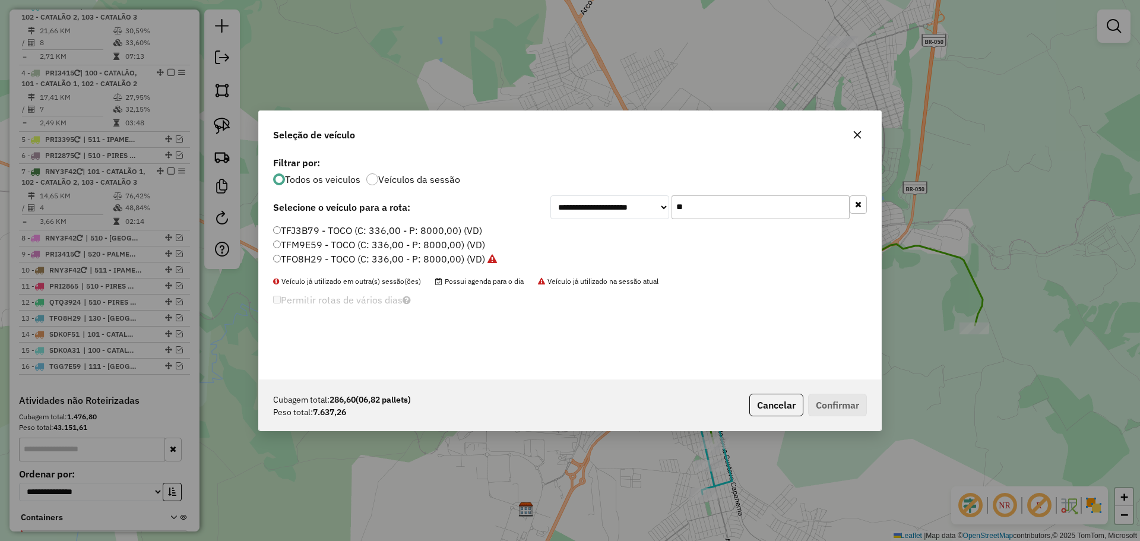
click at [716, 202] on input "**" at bounding box center [761, 207] width 178 height 24
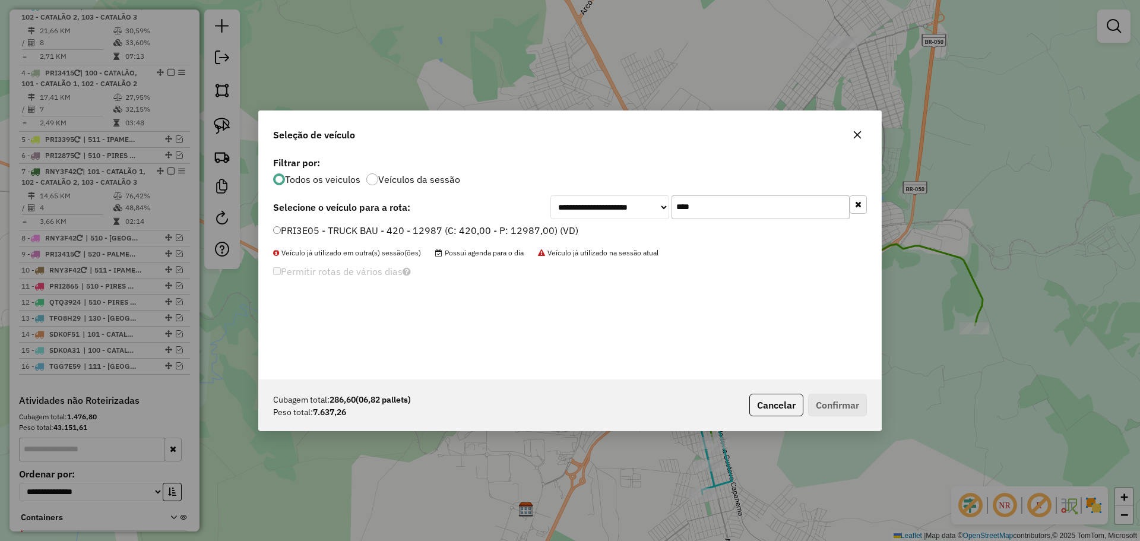
type input "****"
click at [297, 226] on label "PRI3E05 - TRUCK BAU - 420 - 12987 (C: 420,00 - P: 12987,00) (VD)" at bounding box center [425, 230] width 305 height 14
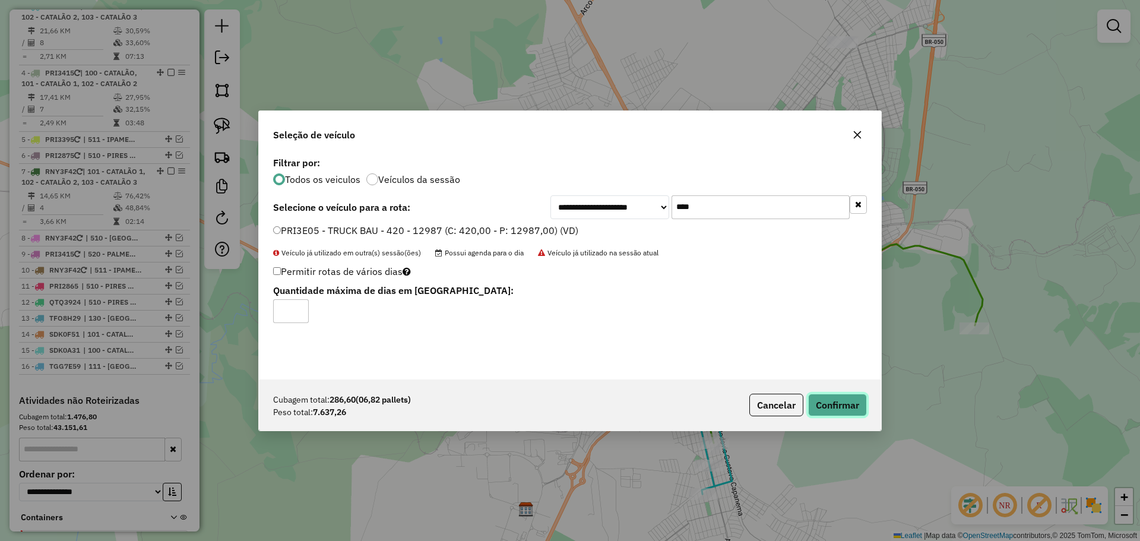
click at [848, 415] on button "Confirmar" at bounding box center [837, 405] width 59 height 23
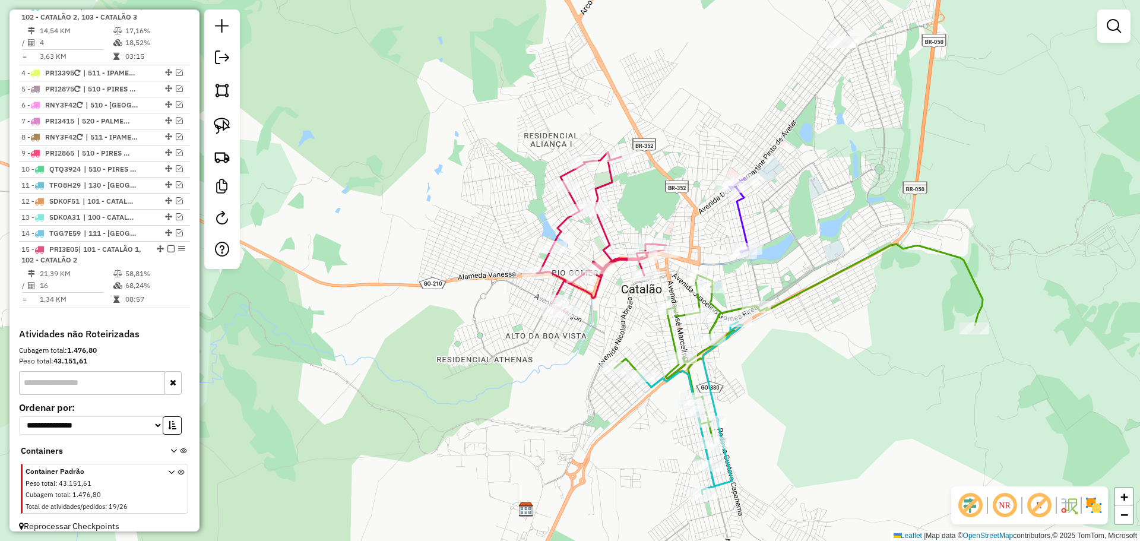
scroll to position [383, 0]
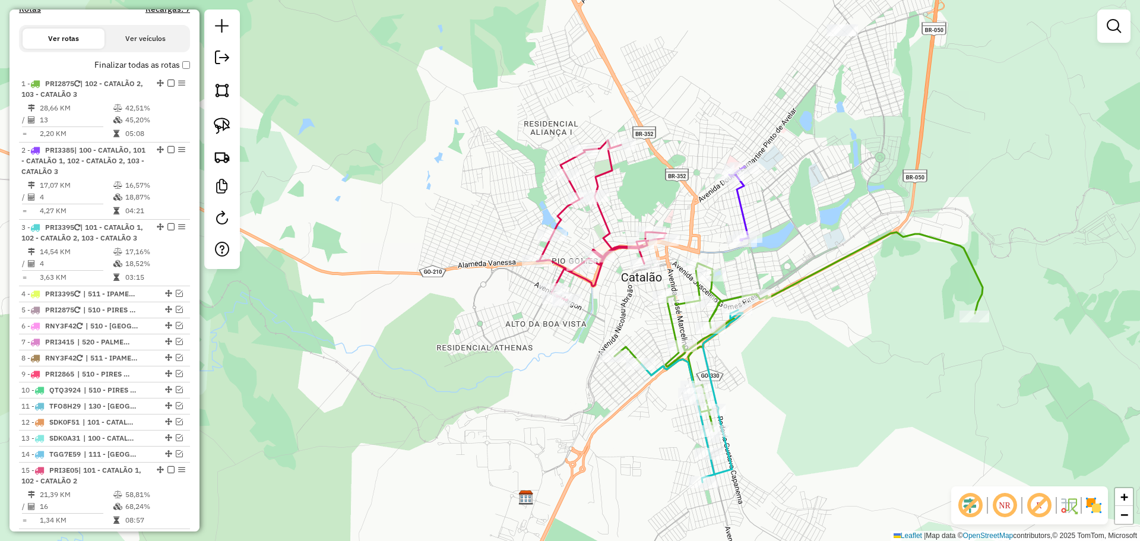
drag, startPoint x: 833, startPoint y: 397, endPoint x: 831, endPoint y: 356, distance: 40.5
click at [831, 356] on div "Janela de atendimento Grade de atendimento Capacidade Transportadoras Veículos …" at bounding box center [570, 270] width 1140 height 541
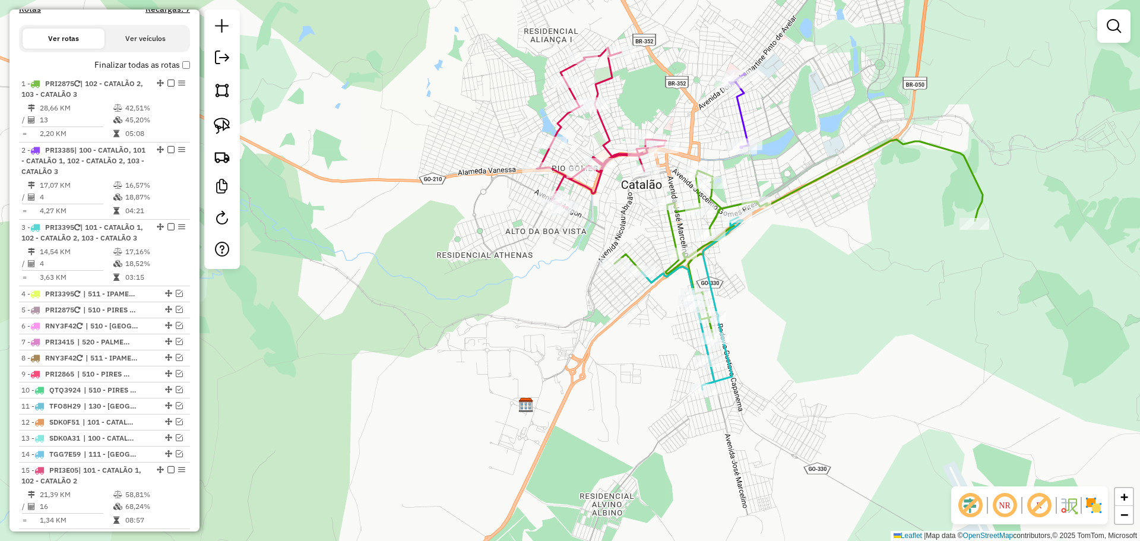
drag, startPoint x: 835, startPoint y: 410, endPoint x: 838, endPoint y: 346, distance: 64.2
click at [838, 346] on div "Janela de atendimento Grade de atendimento Capacidade Transportadoras Veículos …" at bounding box center [570, 270] width 1140 height 541
click at [219, 134] on img at bounding box center [222, 126] width 17 height 17
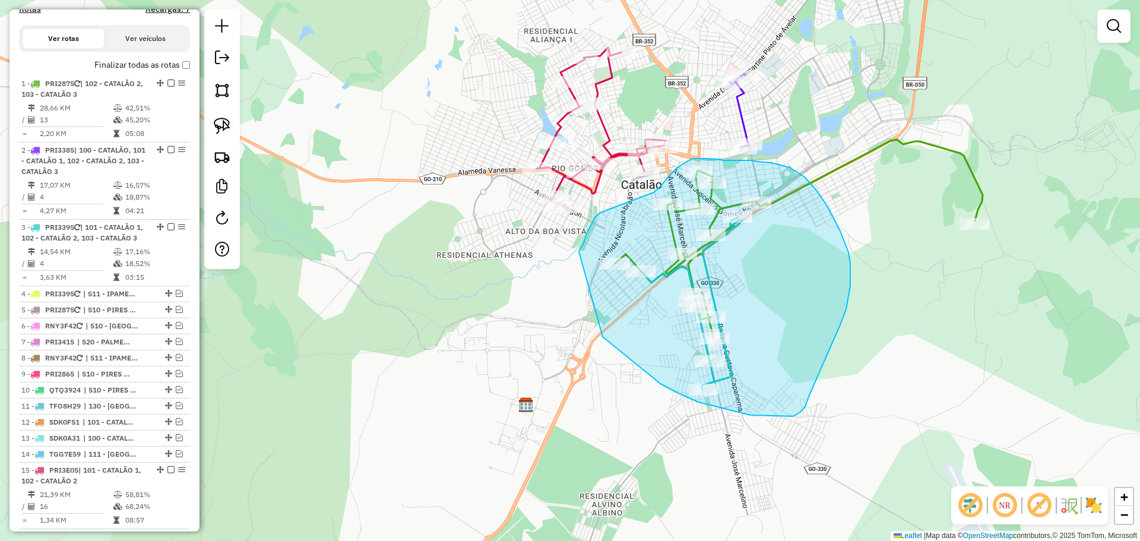
drag, startPoint x: 648, startPoint y: 374, endPoint x: 579, endPoint y: 279, distance: 117.7
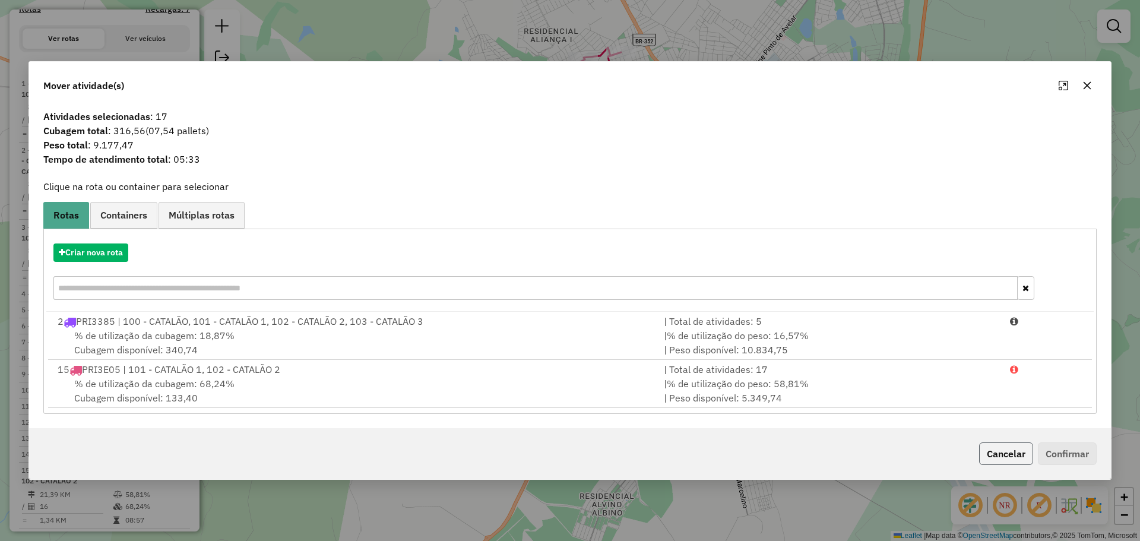
click at [1018, 452] on button "Cancelar" at bounding box center [1006, 454] width 54 height 23
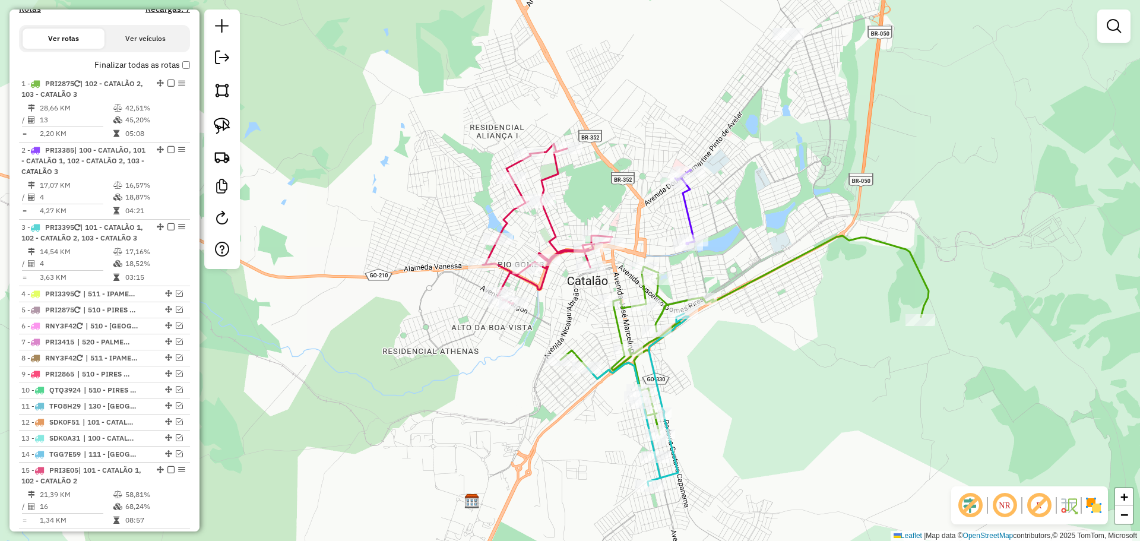
drag, startPoint x: 849, startPoint y: 219, endPoint x: 779, endPoint y: 320, distance: 122.9
click at [795, 315] on div "Janela de atendimento Grade de atendimento Capacidade Transportadoras Veículos …" at bounding box center [570, 270] width 1140 height 541
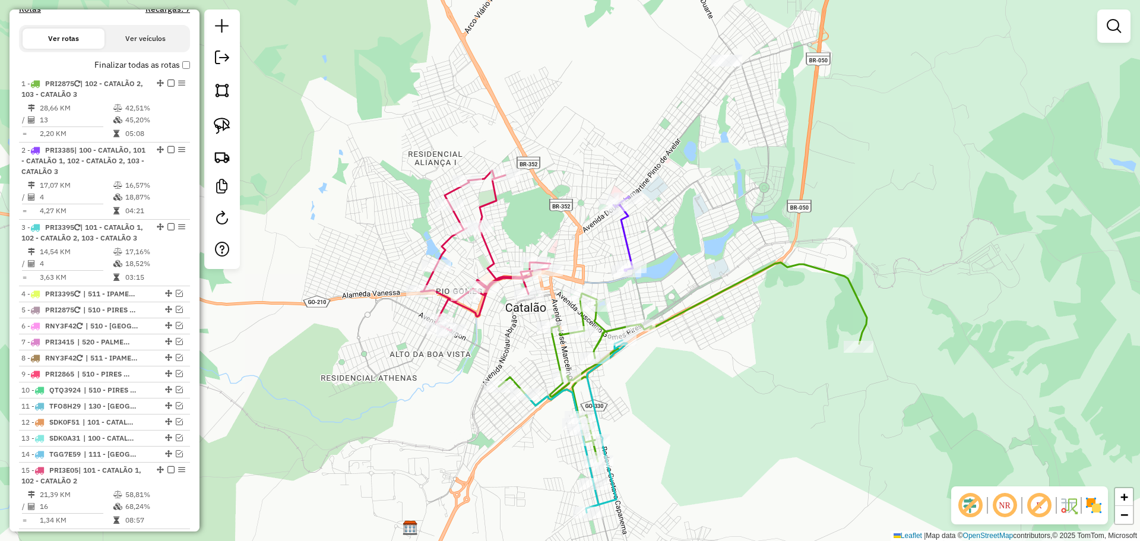
drag, startPoint x: 805, startPoint y: 348, endPoint x: 744, endPoint y: 375, distance: 66.8
click at [744, 375] on div "Janela de atendimento Grade de atendimento Capacidade Transportadoras Veículos …" at bounding box center [570, 270] width 1140 height 541
click at [213, 132] on link at bounding box center [222, 126] width 26 height 26
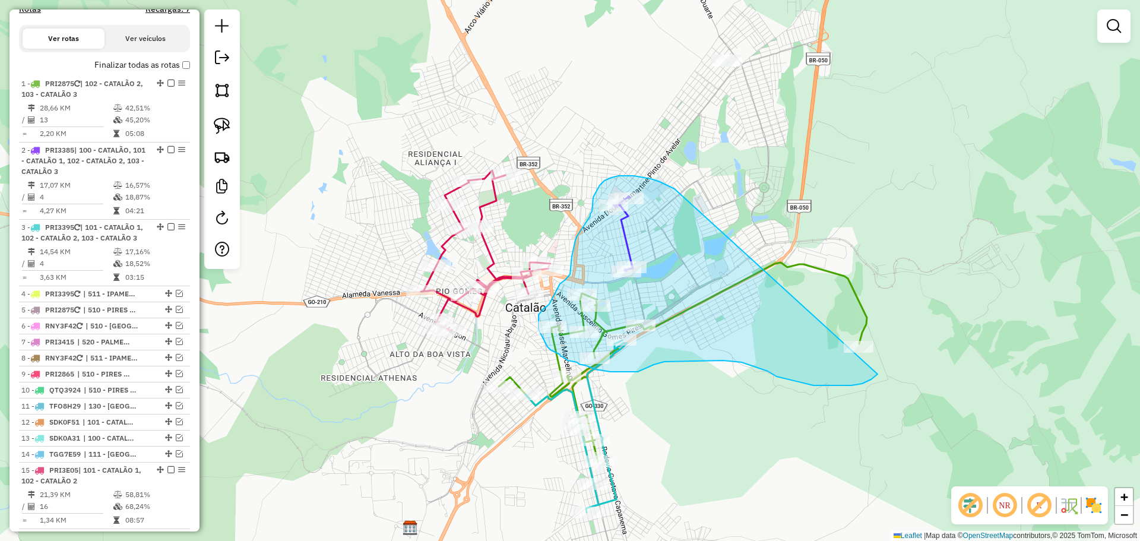
drag, startPoint x: 675, startPoint y: 189, endPoint x: 899, endPoint y: 312, distance: 255.8
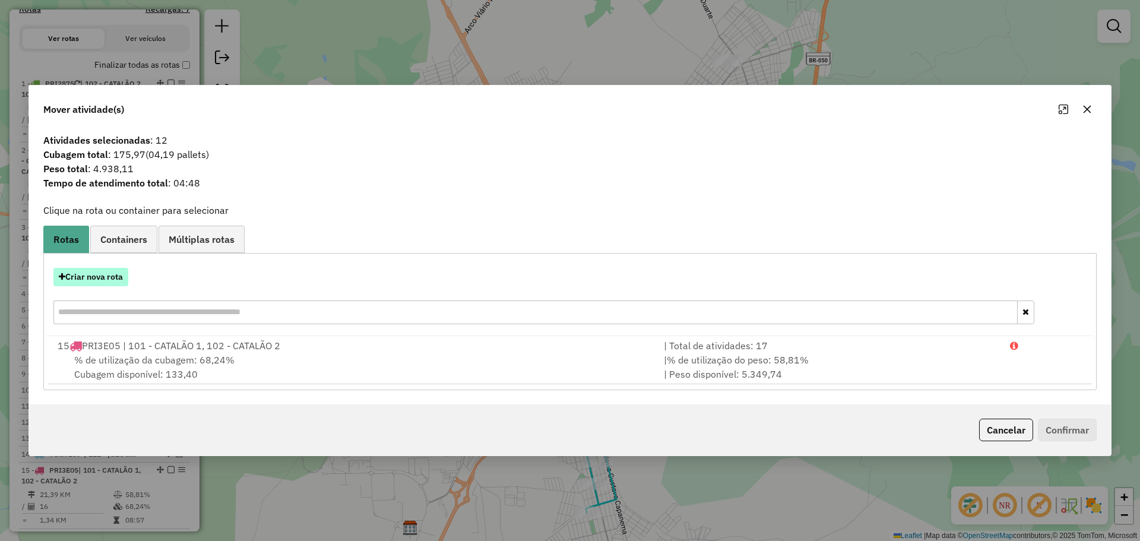
drag, startPoint x: 89, startPoint y: 289, endPoint x: 90, endPoint y: 280, distance: 9.5
click at [89, 289] on div "Criar nova rota" at bounding box center [570, 297] width 1048 height 77
click at [90, 280] on button "Criar nova rota" at bounding box center [90, 277] width 75 height 18
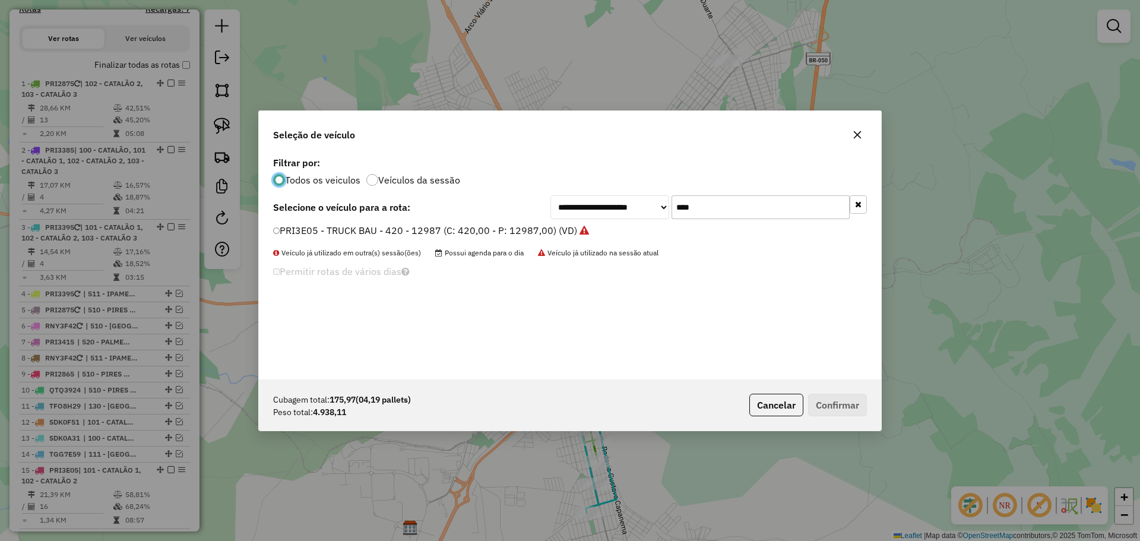
scroll to position [7, 4]
click at [764, 211] on input "****" at bounding box center [761, 207] width 178 height 24
type input "***"
click at [368, 233] on label "TFJ3B79 - TOCO (C: 336,00 - P: 8000,00) (VD)" at bounding box center [377, 230] width 209 height 14
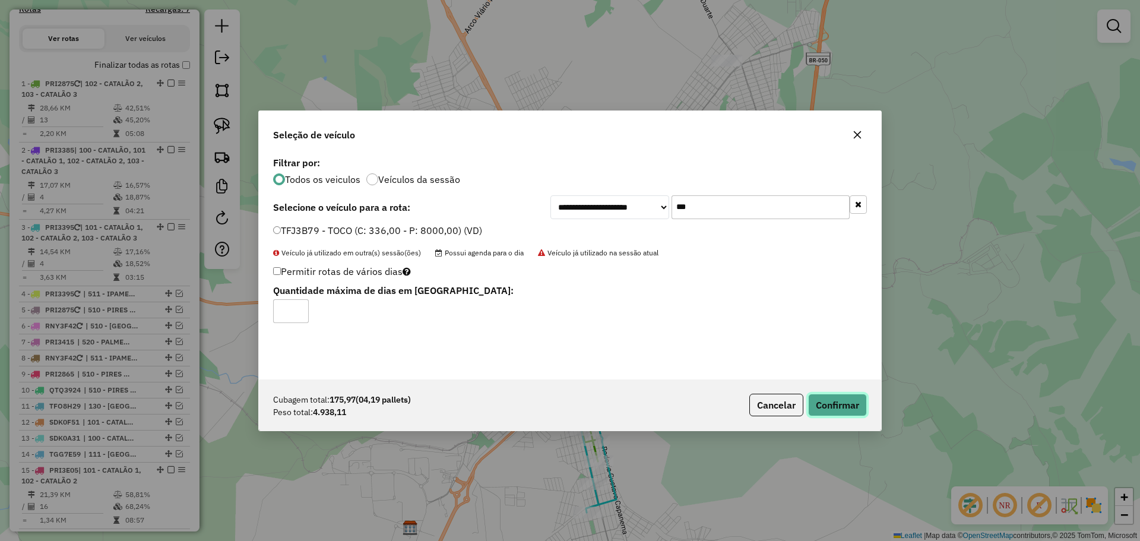
click at [857, 399] on button "Confirmar" at bounding box center [837, 405] width 59 height 23
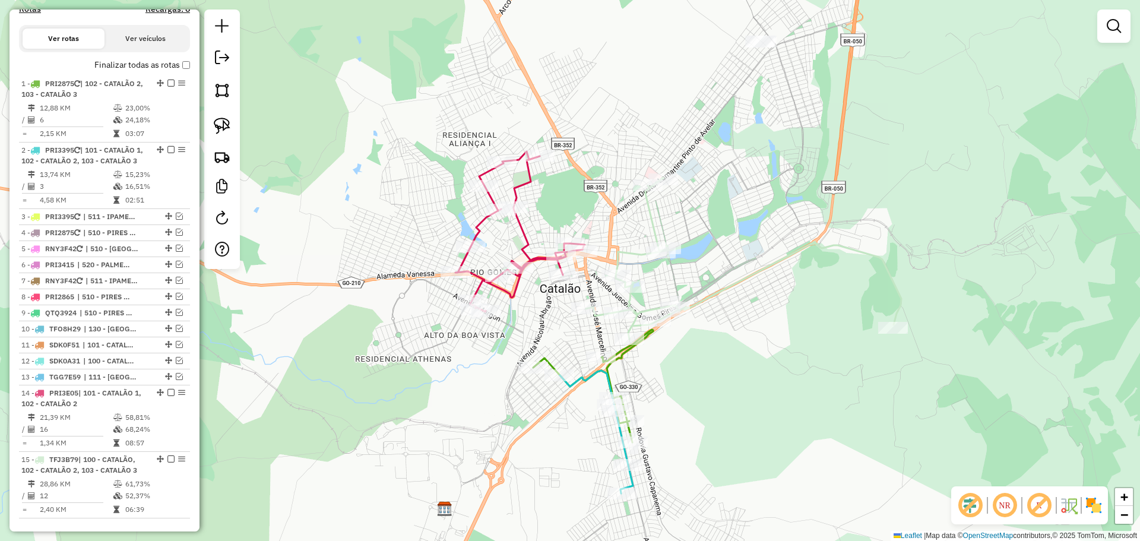
drag, startPoint x: 663, startPoint y: 369, endPoint x: 698, endPoint y: 348, distance: 41.1
click at [698, 348] on div "Janela de atendimento Grade de atendimento Capacidade Transportadoras Veículos …" at bounding box center [570, 270] width 1140 height 541
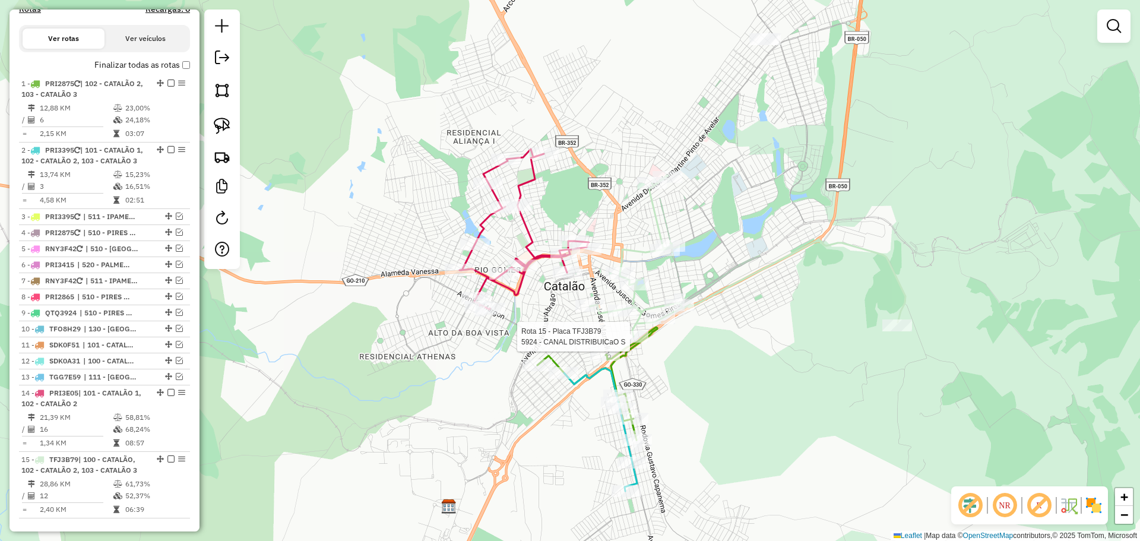
select select "*********"
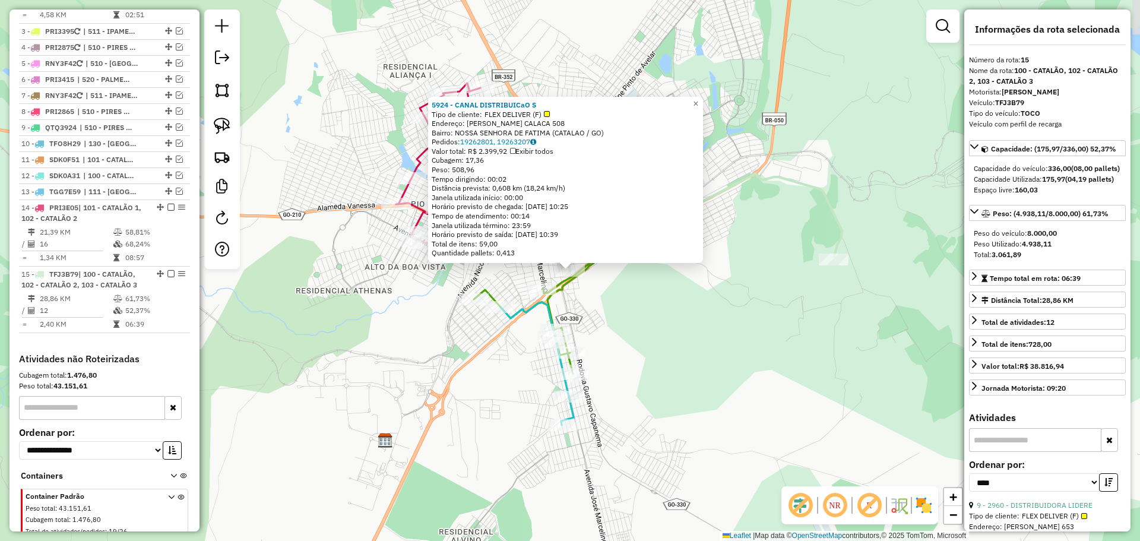
scroll to position [625, 0]
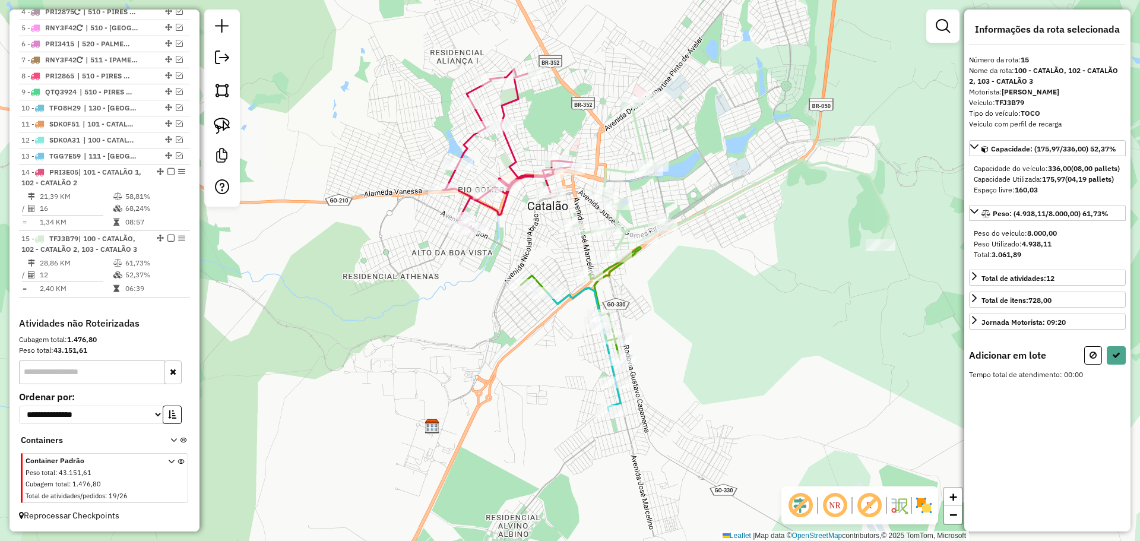
drag, startPoint x: 617, startPoint y: 324, endPoint x: 604, endPoint y: 292, distance: 34.4
click at [663, 308] on div "Janela de atendimento Grade de atendimento Capacidade Transportadoras Veículos …" at bounding box center [570, 270] width 1140 height 541
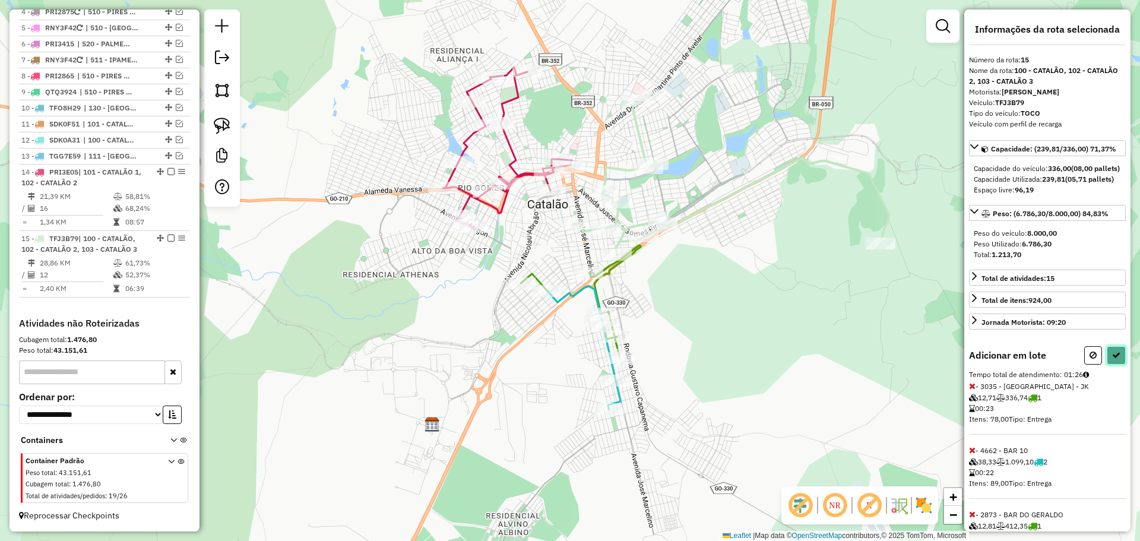
click at [1120, 365] on button at bounding box center [1116, 355] width 19 height 18
select select "*********"
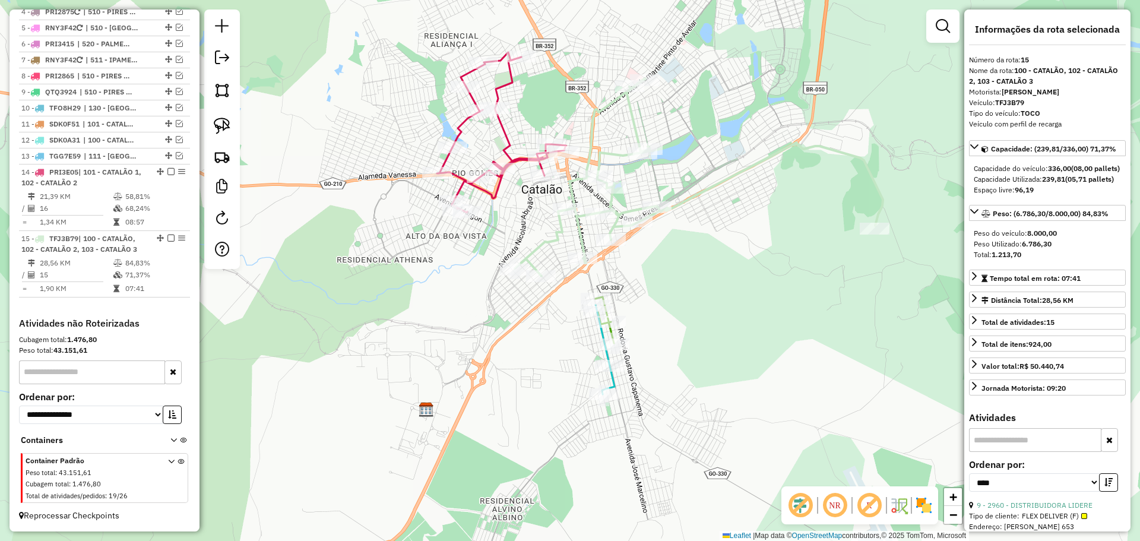
drag, startPoint x: 668, startPoint y: 309, endPoint x: 651, endPoint y: 270, distance: 43.4
click at [651, 270] on div "Janela de atendimento Grade de atendimento Capacidade Transportadoras Veículos …" at bounding box center [570, 270] width 1140 height 541
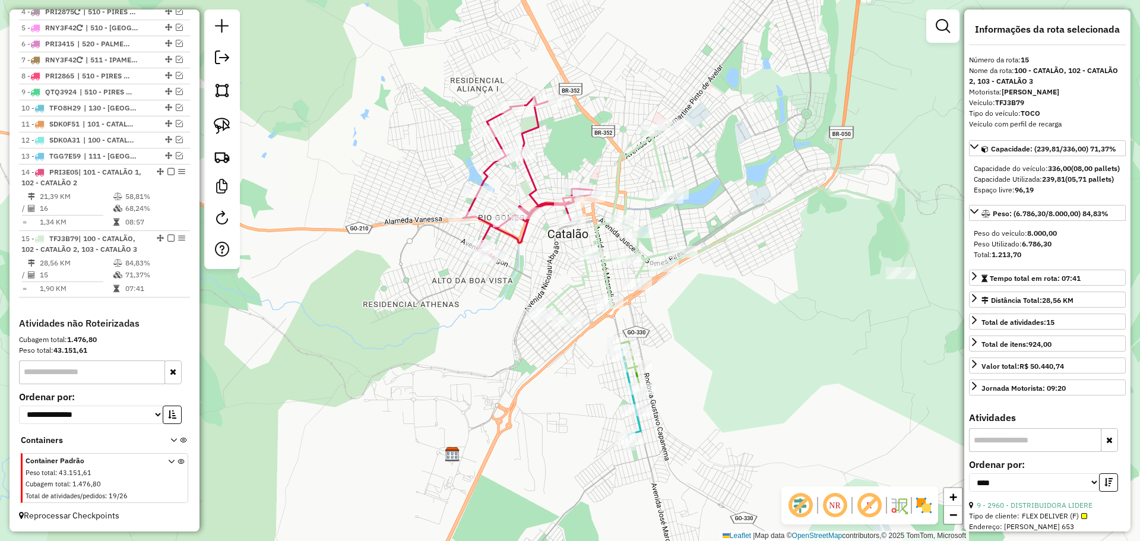
drag, startPoint x: 675, startPoint y: 226, endPoint x: 719, endPoint y: 331, distance: 113.4
click at [723, 331] on div "Janela de atendimento Grade de atendimento Capacidade Transportadoras Veículos …" at bounding box center [570, 270] width 1140 height 541
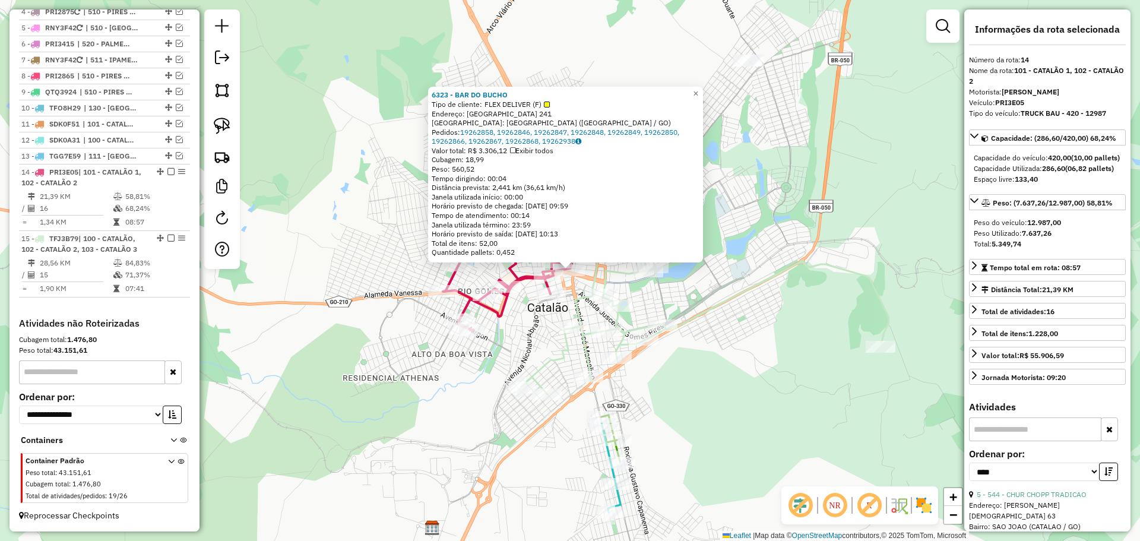
drag, startPoint x: 722, startPoint y: 398, endPoint x: 731, endPoint y: 416, distance: 19.9
click at [723, 397] on div "6323 - BAR DO BUCHO Tipo de cliente: FLEX DELIVER (F) Endereço: GUATEMALA 241 B…" at bounding box center [570, 270] width 1140 height 541
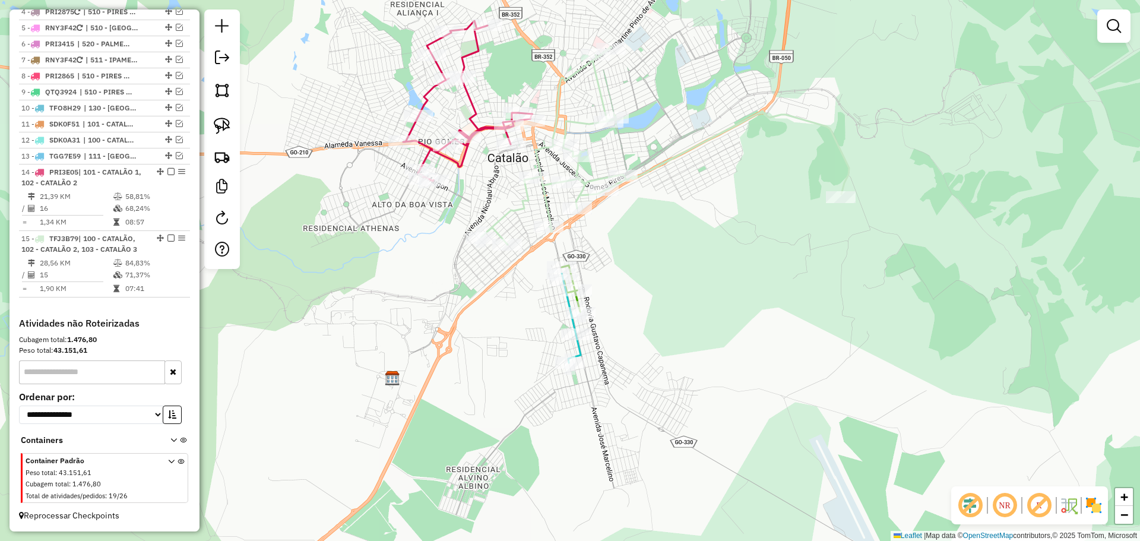
drag, startPoint x: 732, startPoint y: 420, endPoint x: 692, endPoint y: 270, distance: 154.9
click at [692, 270] on div "Janela de atendimento Grade de atendimento Capacidade Transportadoras Veículos …" at bounding box center [570, 270] width 1140 height 541
click at [226, 128] on img at bounding box center [222, 126] width 17 height 17
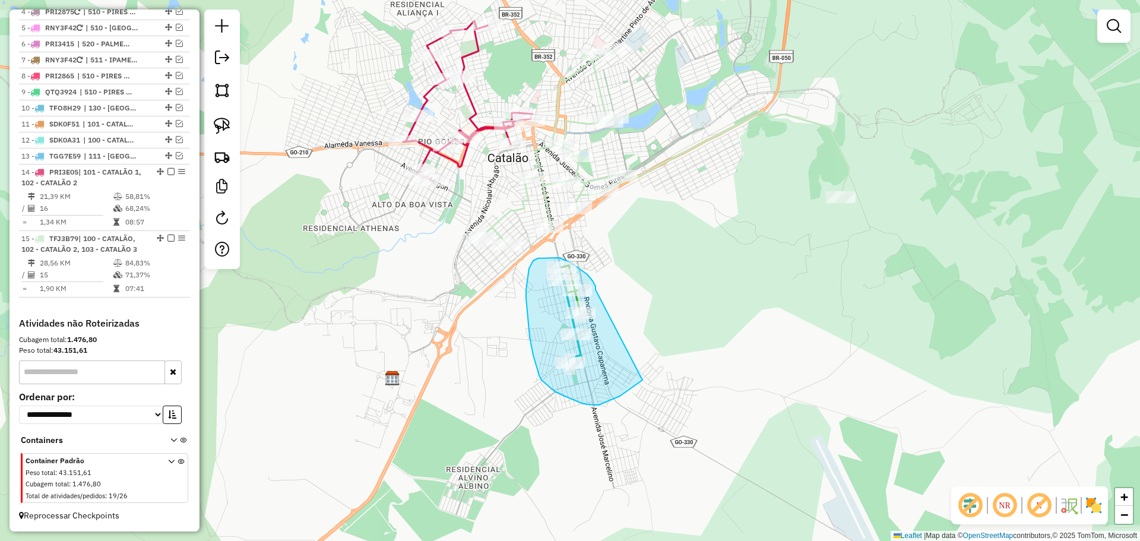
drag, startPoint x: 596, startPoint y: 290, endPoint x: 650, endPoint y: 371, distance: 98.0
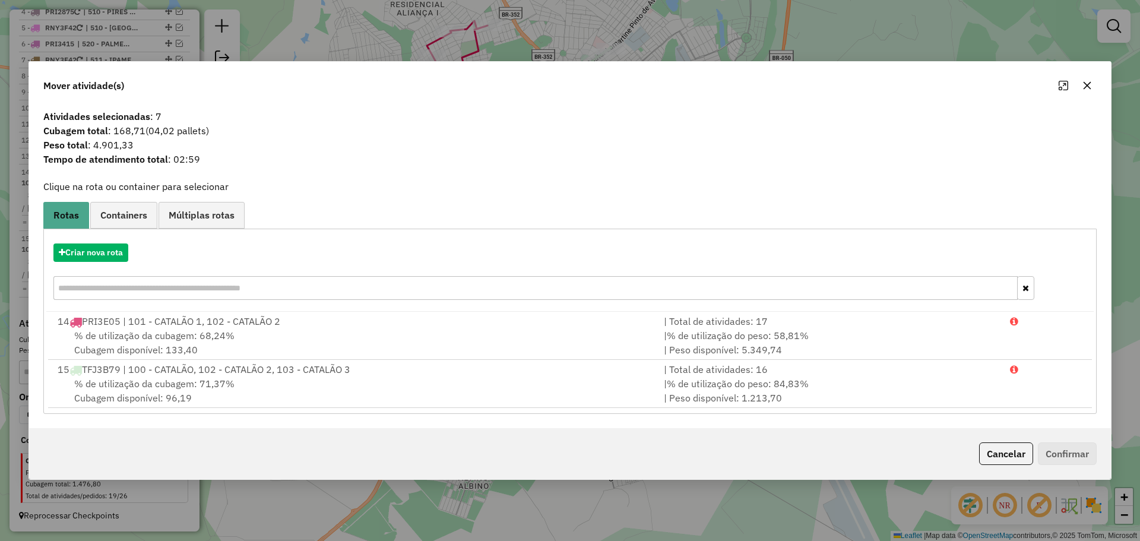
click at [998, 438] on div "Cancelar Confirmar" at bounding box center [570, 453] width 1082 height 51
click at [1001, 453] on button "Cancelar" at bounding box center [1006, 454] width 54 height 23
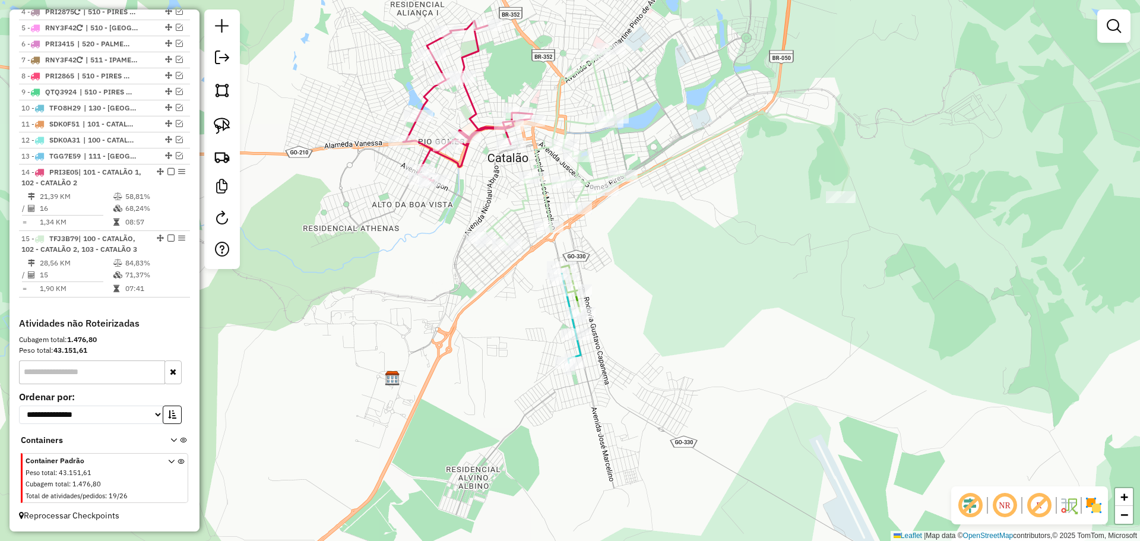
drag, startPoint x: 764, startPoint y: 381, endPoint x: 787, endPoint y: 432, distance: 56.6
click at [787, 432] on div "Janela de atendimento Grade de atendimento Capacidade Transportadoras Veículos …" at bounding box center [570, 270] width 1140 height 541
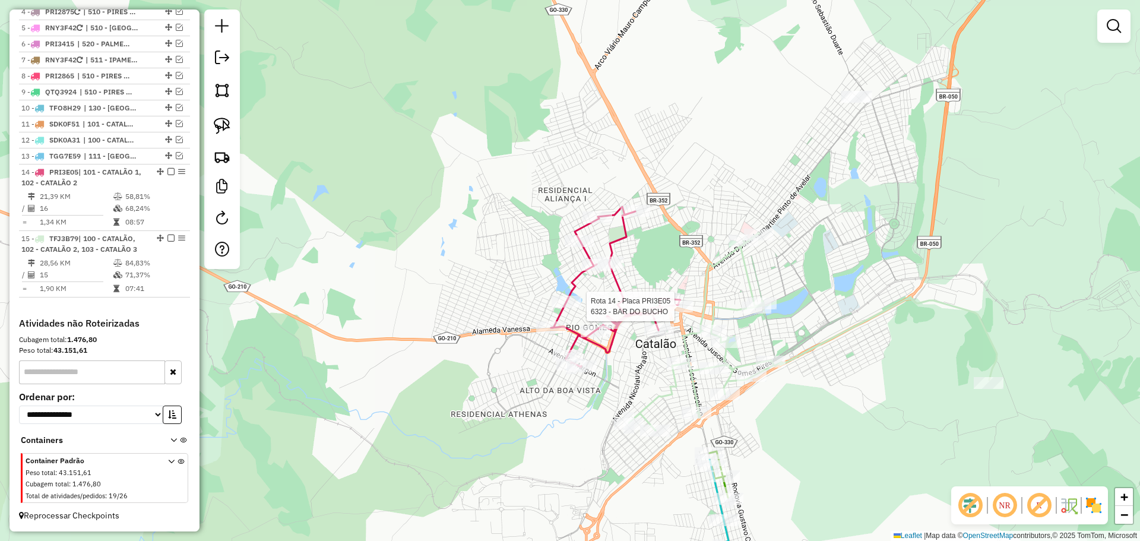
select select "*********"
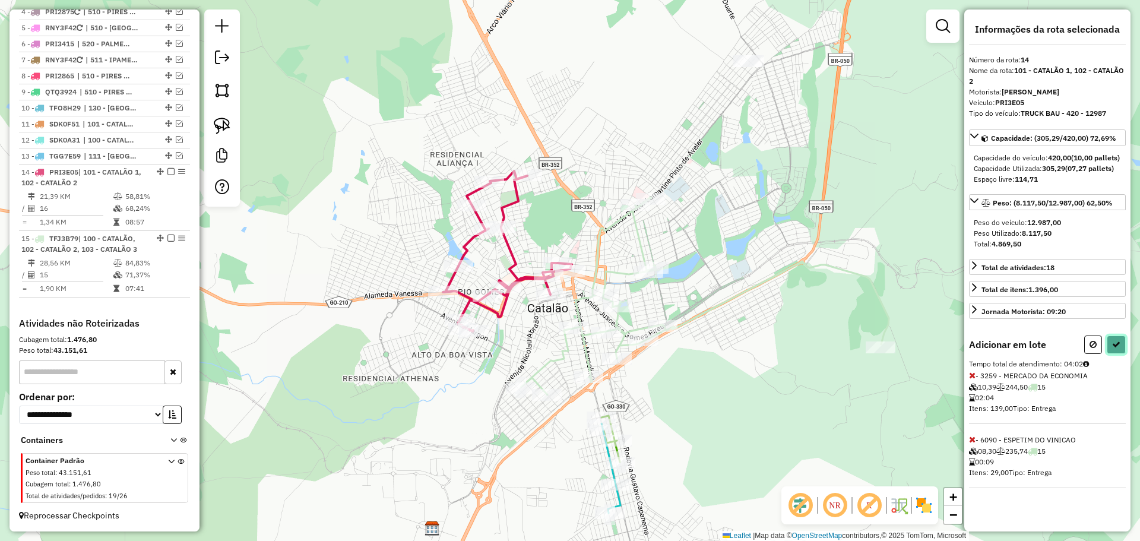
click at [1121, 354] on button at bounding box center [1116, 345] width 19 height 18
select select "*********"
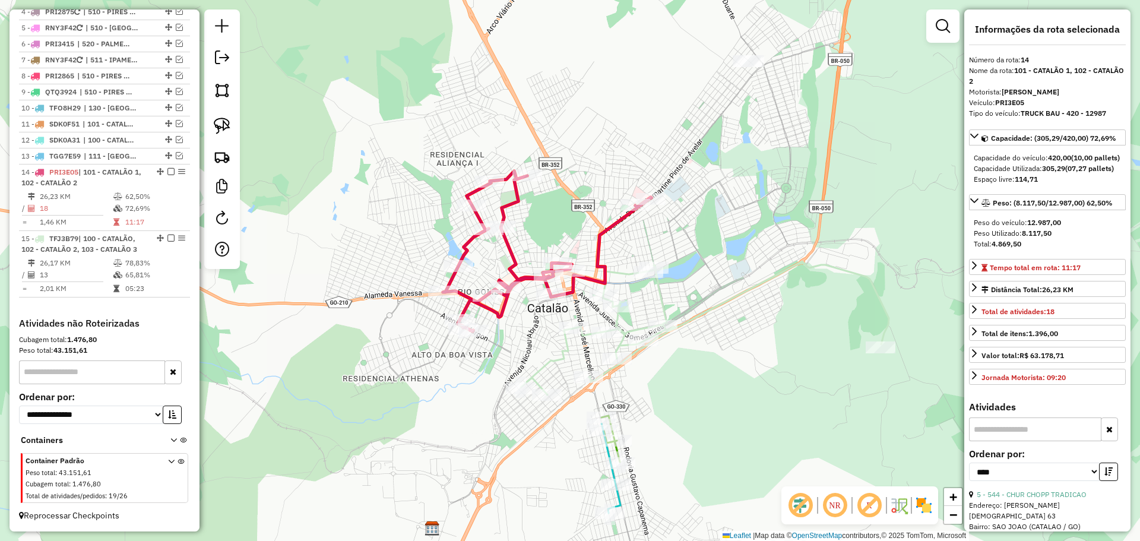
click at [606, 223] on icon at bounding box center [547, 251] width 208 height 160
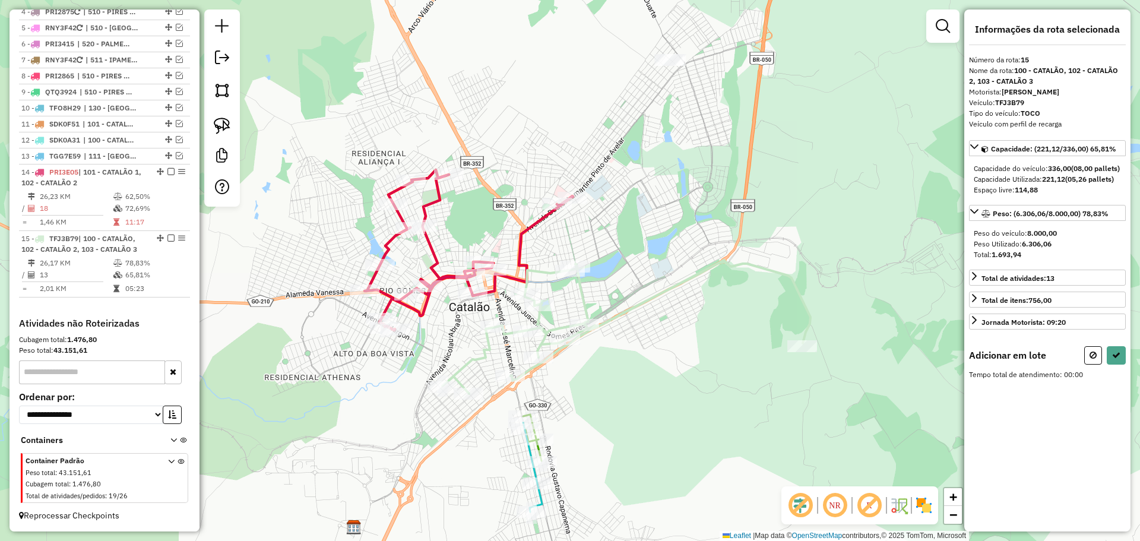
drag, startPoint x: 223, startPoint y: 128, endPoint x: 561, endPoint y: 180, distance: 341.9
click at [225, 129] on img at bounding box center [222, 126] width 17 height 17
drag, startPoint x: 611, startPoint y: 189, endPoint x: 580, endPoint y: 211, distance: 38.3
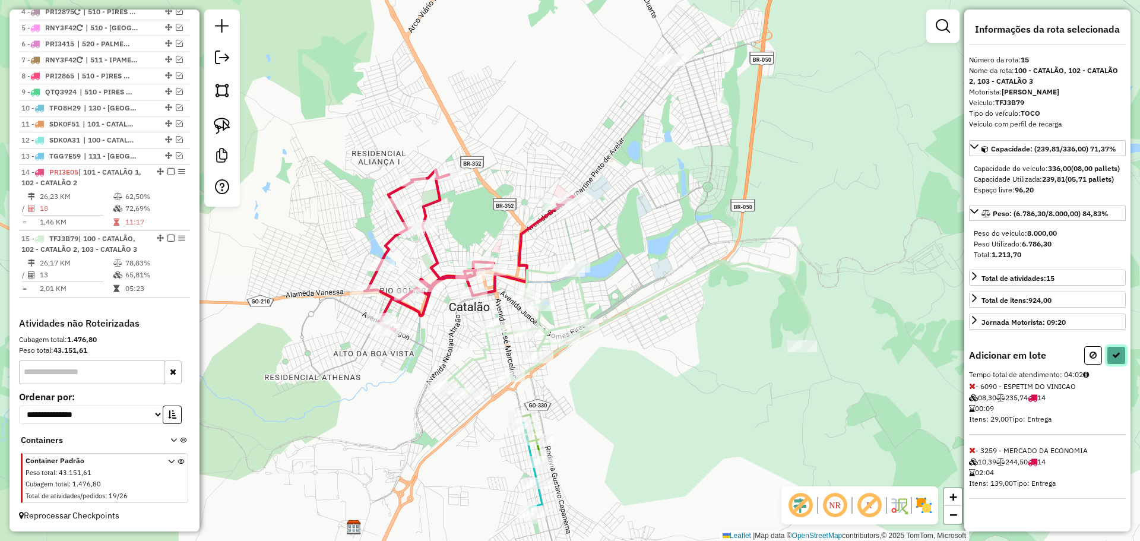
click at [1116, 359] on icon at bounding box center [1117, 355] width 8 height 8
select select "*********"
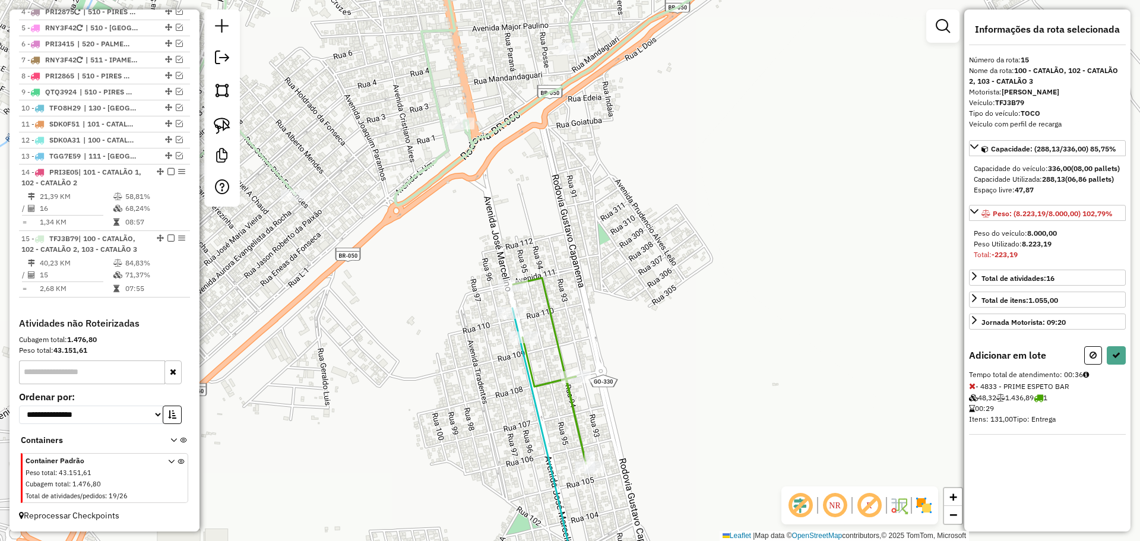
click at [974, 390] on icon at bounding box center [972, 386] width 7 height 8
drag, startPoint x: 1093, startPoint y: 367, endPoint x: 782, endPoint y: 258, distance: 329.7
click at [1092, 359] on icon at bounding box center [1093, 355] width 7 height 8
select select "*********"
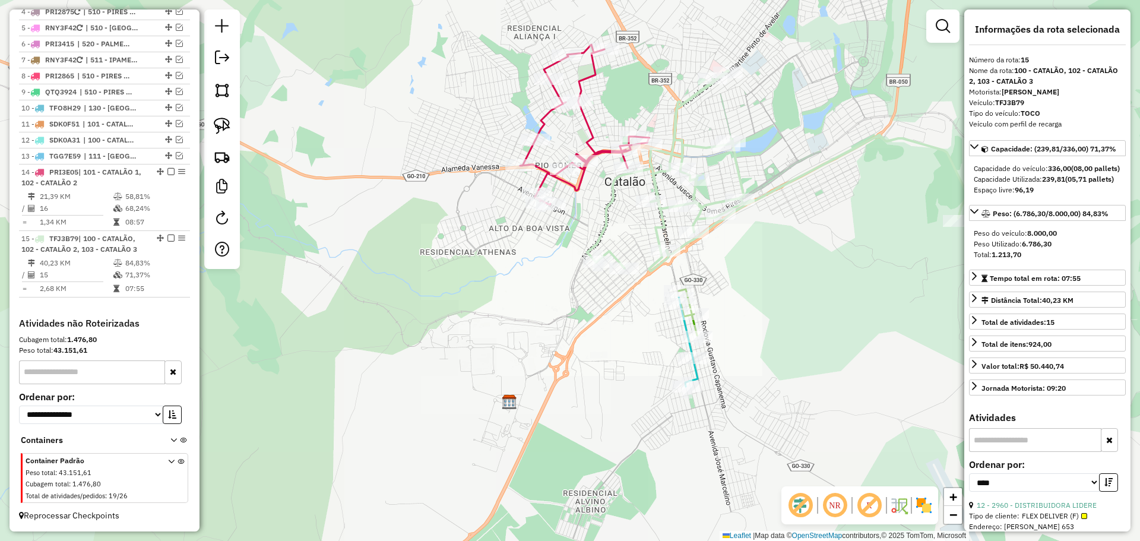
drag, startPoint x: 732, startPoint y: 274, endPoint x: 774, endPoint y: 368, distance: 102.3
click at [774, 368] on div "Janela de atendimento Grade de atendimento Capacidade Transportadoras Veículos …" at bounding box center [570, 270] width 1140 height 541
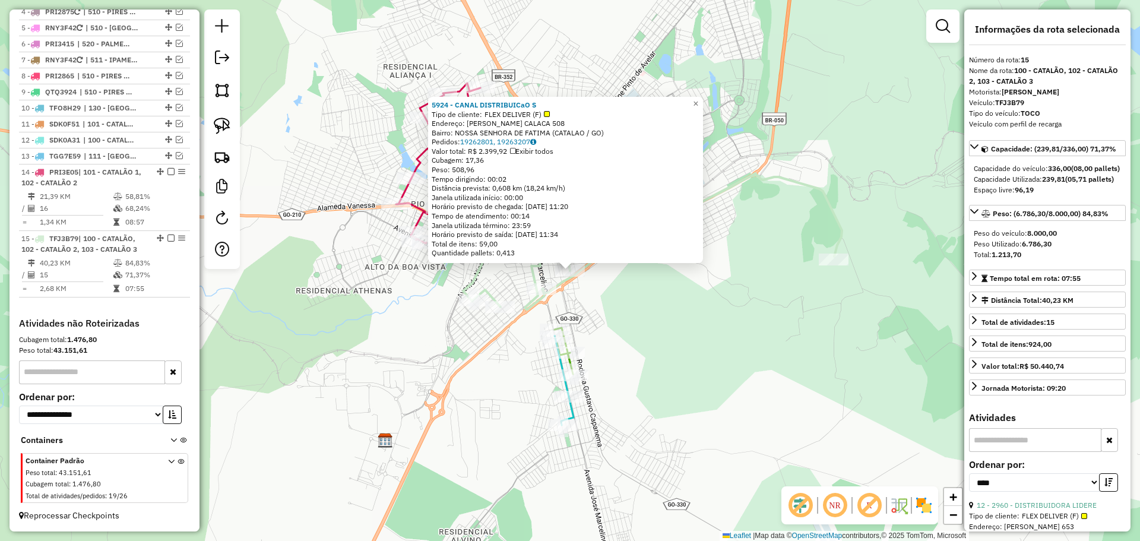
click at [678, 334] on div "5924 - CANAL DISTRIBUICaO S Tipo de cliente: FLEX DELIVER (F) Endereço: RAUL B.…" at bounding box center [570, 270] width 1140 height 541
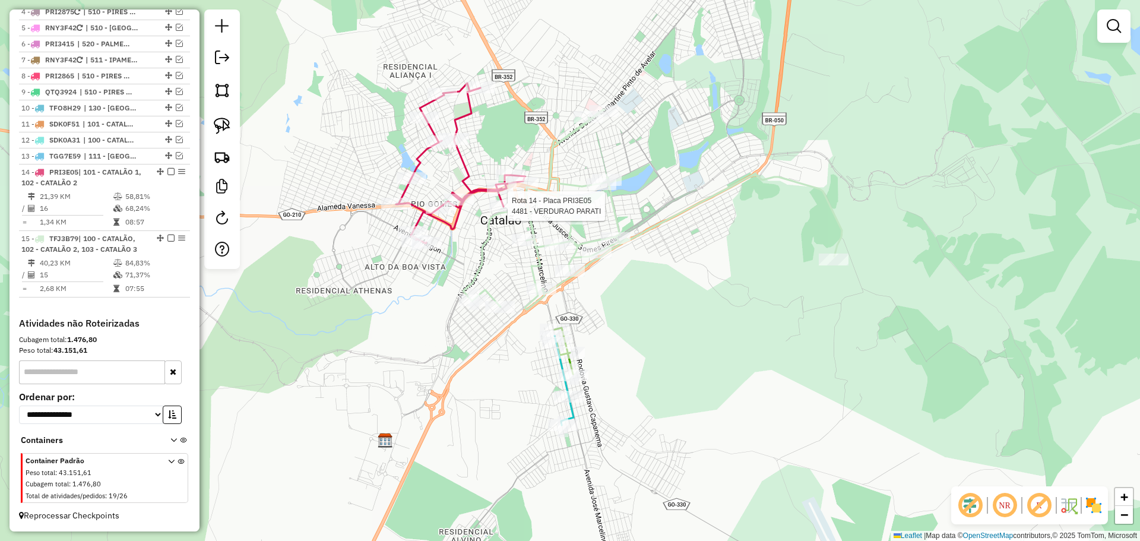
select select "*********"
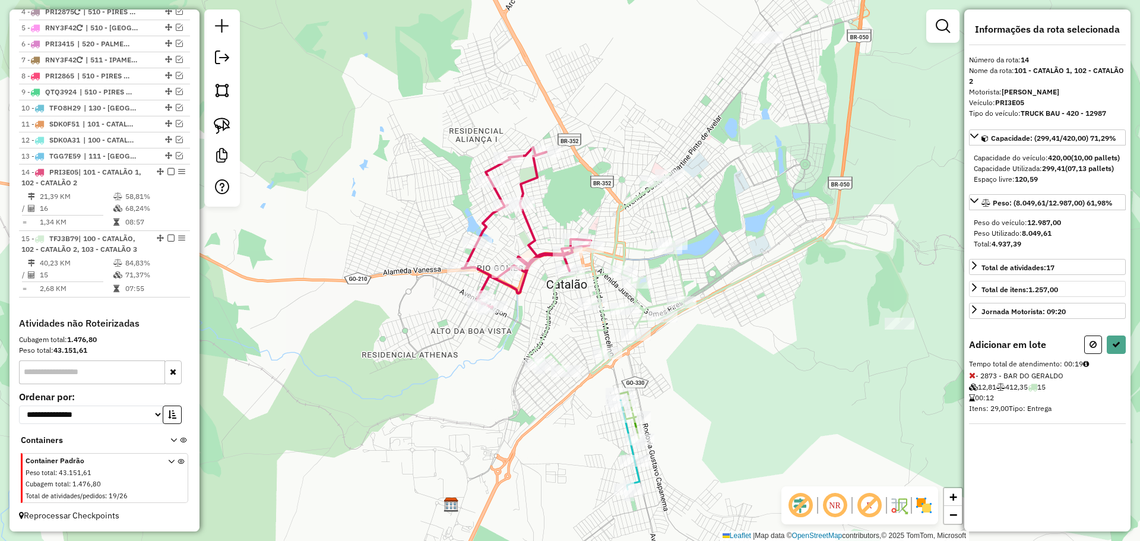
drag, startPoint x: 1092, startPoint y: 366, endPoint x: 1082, endPoint y: 362, distance: 10.9
click at [1091, 349] on icon at bounding box center [1093, 344] width 7 height 8
select select "*********"
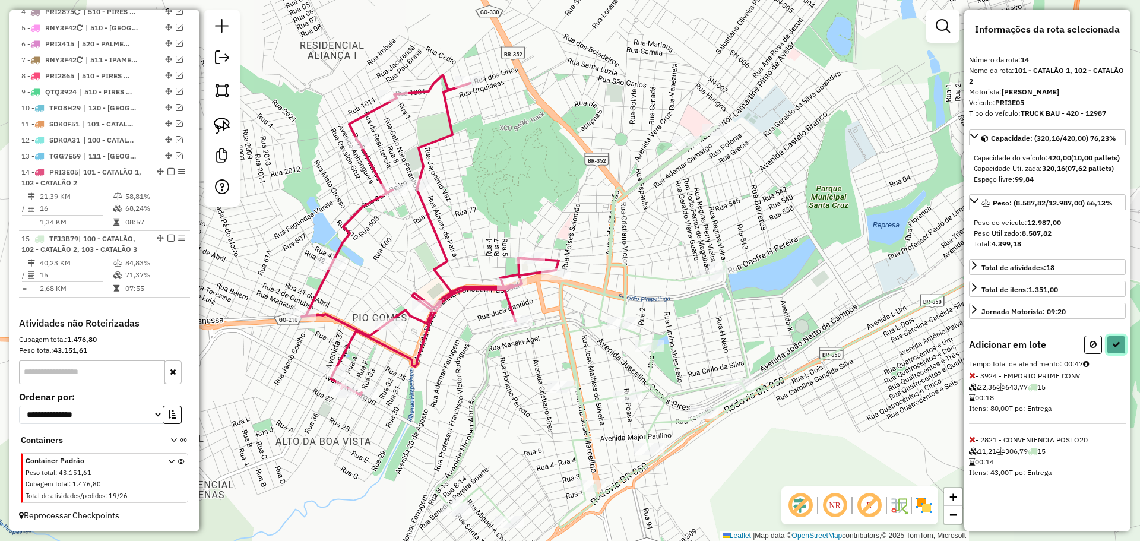
click at [1116, 349] on icon at bounding box center [1117, 344] width 8 height 8
select select "*********"
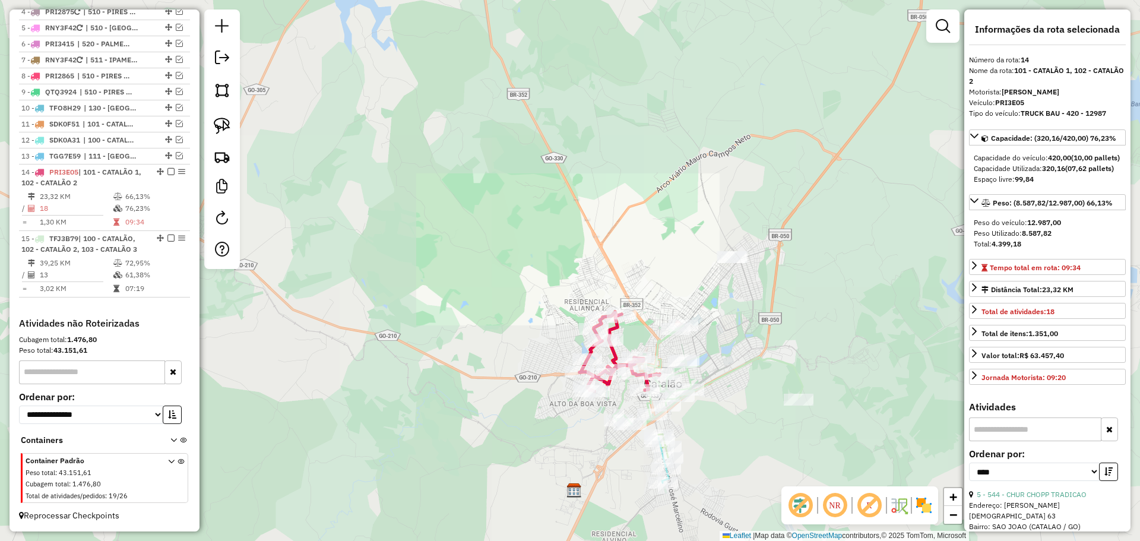
drag, startPoint x: 738, startPoint y: 453, endPoint x: 690, endPoint y: 298, distance: 161.8
click at [690, 299] on div "Janela de atendimento Grade de atendimento Capacidade Transportadoras Veículos …" at bounding box center [570, 270] width 1140 height 541
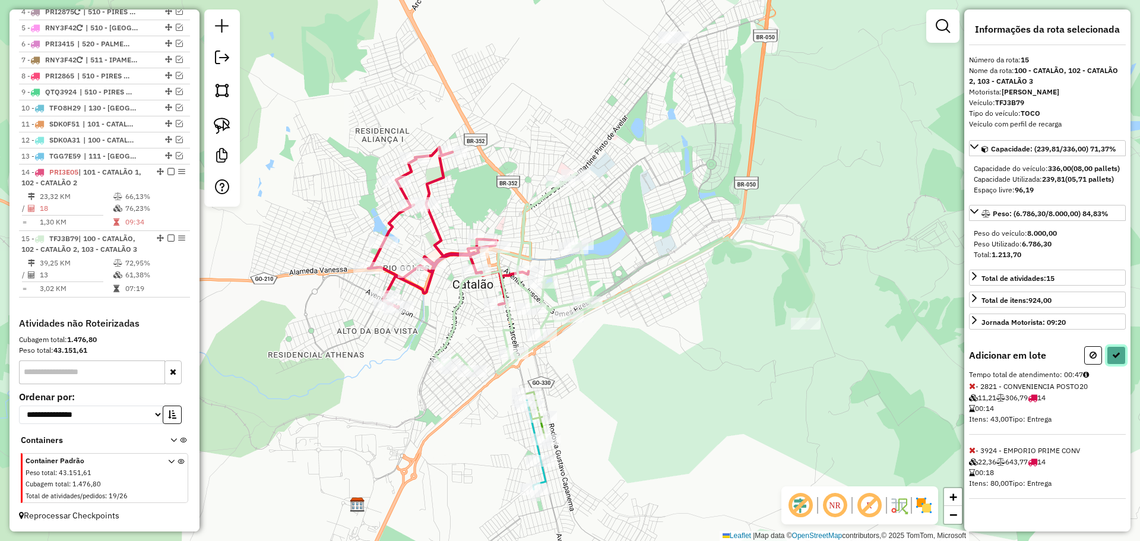
click at [1118, 359] on icon at bounding box center [1117, 355] width 8 height 8
select select "*********"
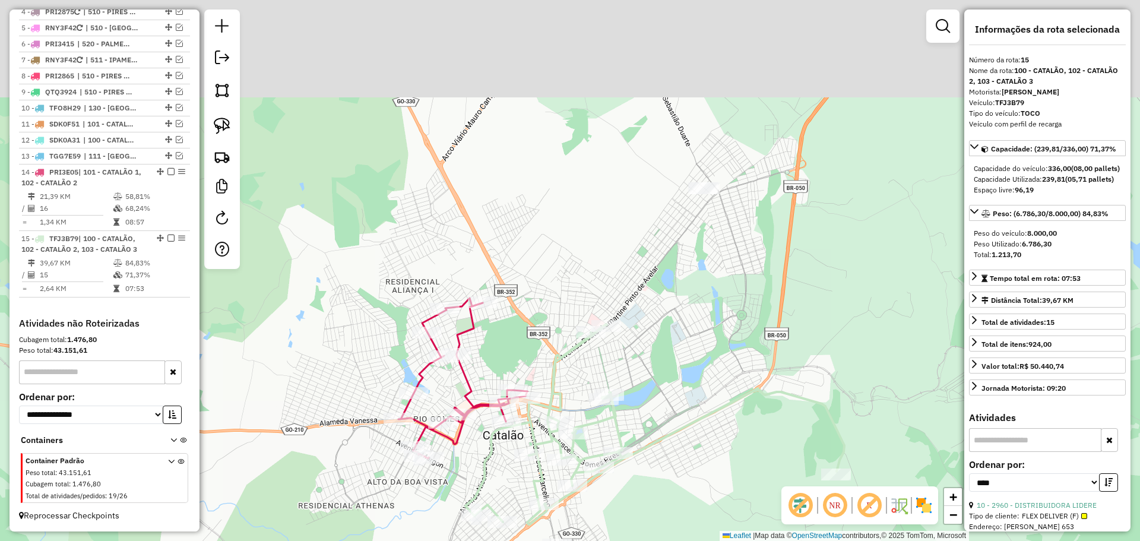
drag, startPoint x: 739, startPoint y: 156, endPoint x: 694, endPoint y: 241, distance: 96.2
click at [760, 305] on div "Janela de atendimento Grade de atendimento Capacidade Transportadoras Veículos …" at bounding box center [570, 270] width 1140 height 541
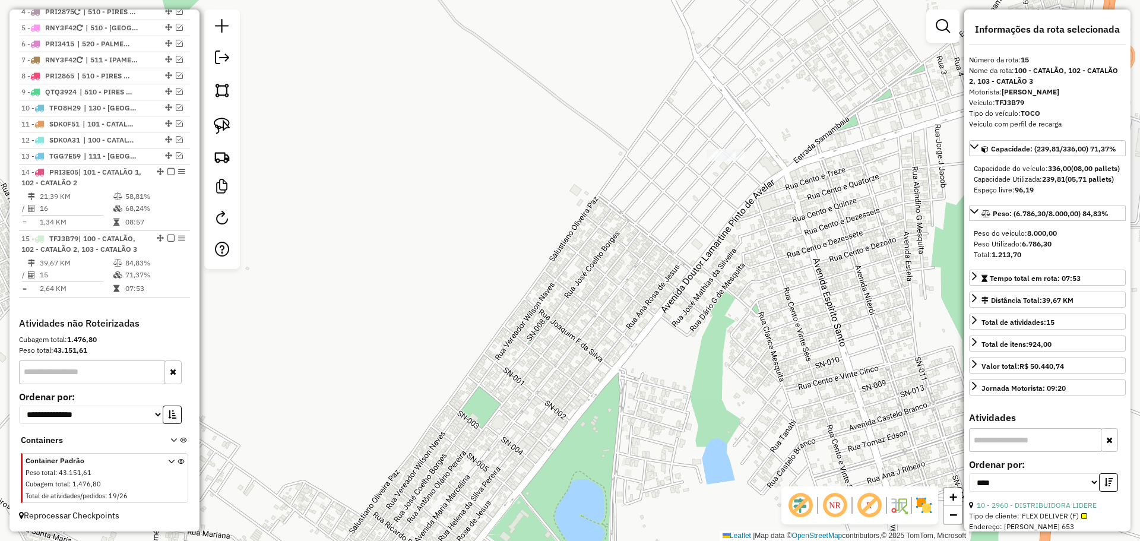
drag, startPoint x: 715, startPoint y: 194, endPoint x: 694, endPoint y: 271, distance: 80.5
click at [699, 283] on div "Janela de atendimento Grade de atendimento Capacidade Transportadoras Veículos …" at bounding box center [570, 270] width 1140 height 541
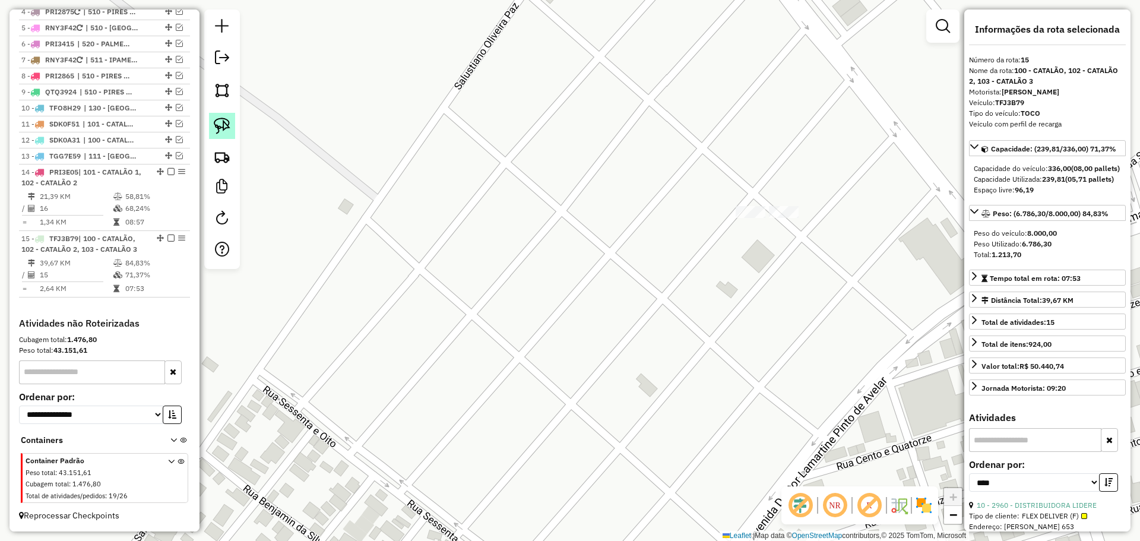
click at [225, 127] on img at bounding box center [222, 126] width 17 height 17
drag, startPoint x: 750, startPoint y: 225, endPoint x: 734, endPoint y: 210, distance: 21.5
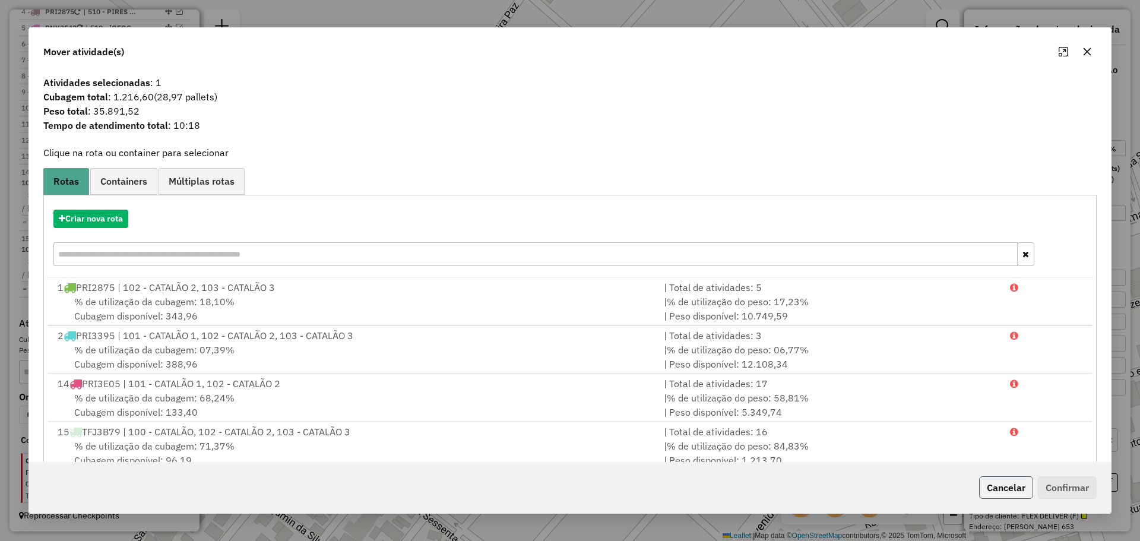
click at [1007, 488] on button "Cancelar" at bounding box center [1006, 487] width 54 height 23
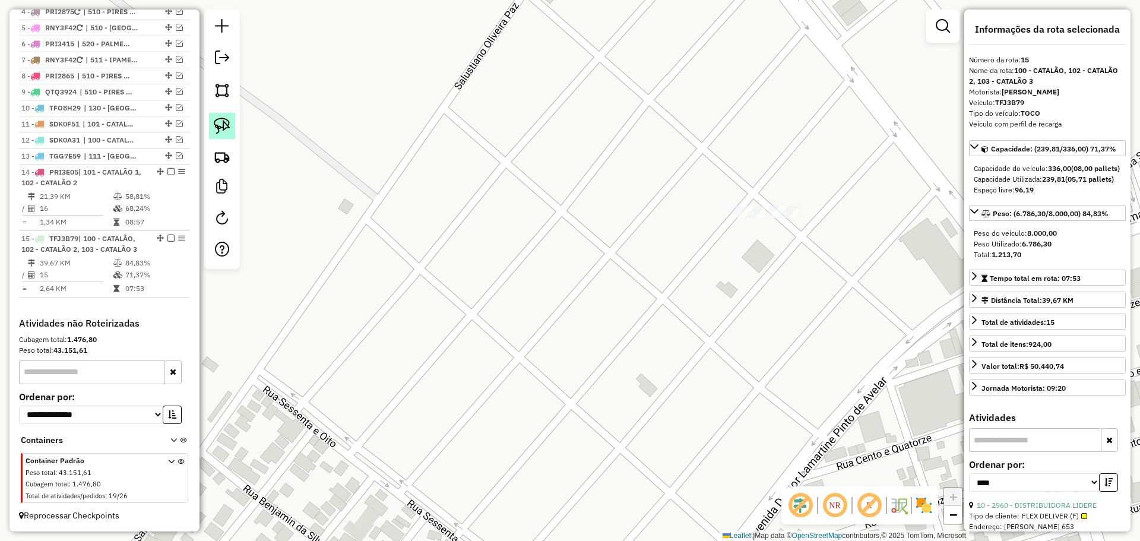
click at [223, 119] on img at bounding box center [222, 126] width 17 height 17
click at [776, 220] on div "Janela de atendimento Grade de atendimento Capacidade Transportadoras Veículos …" at bounding box center [570, 270] width 1140 height 541
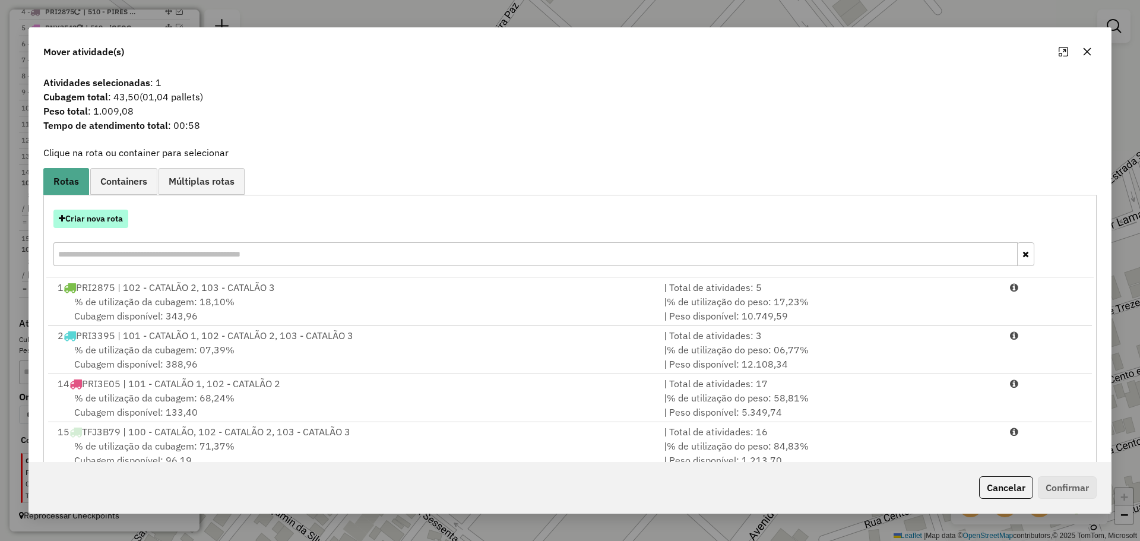
click at [128, 211] on button "Criar nova rota" at bounding box center [90, 219] width 75 height 18
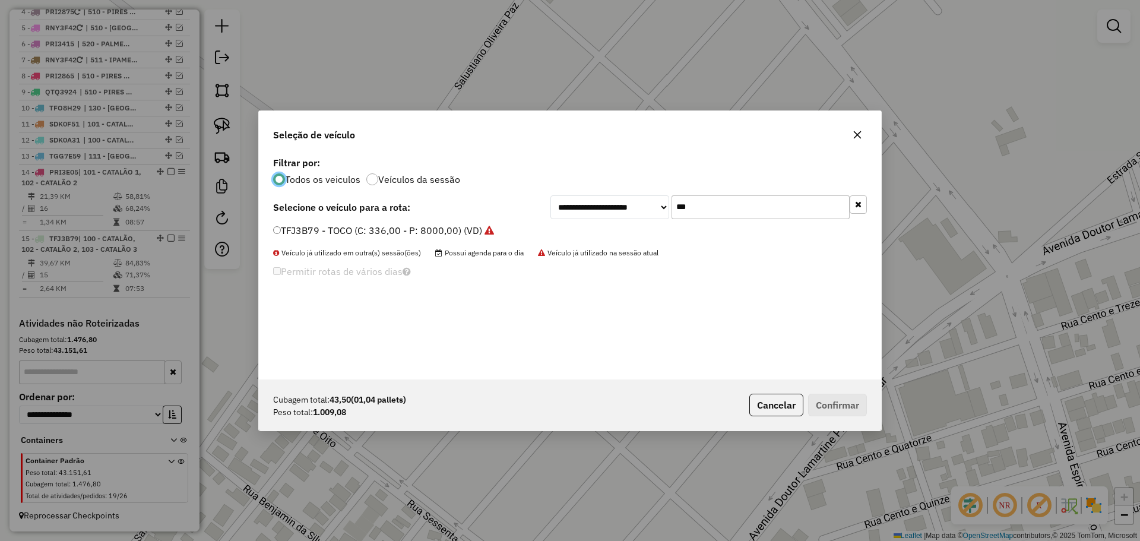
scroll to position [7, 4]
click at [743, 219] on div "**********" at bounding box center [570, 267] width 622 height 226
drag, startPoint x: 743, startPoint y: 219, endPoint x: 726, endPoint y: 208, distance: 20.3
click at [741, 219] on div "**********" at bounding box center [570, 267] width 622 height 226
click at [726, 208] on input "***" at bounding box center [761, 207] width 178 height 24
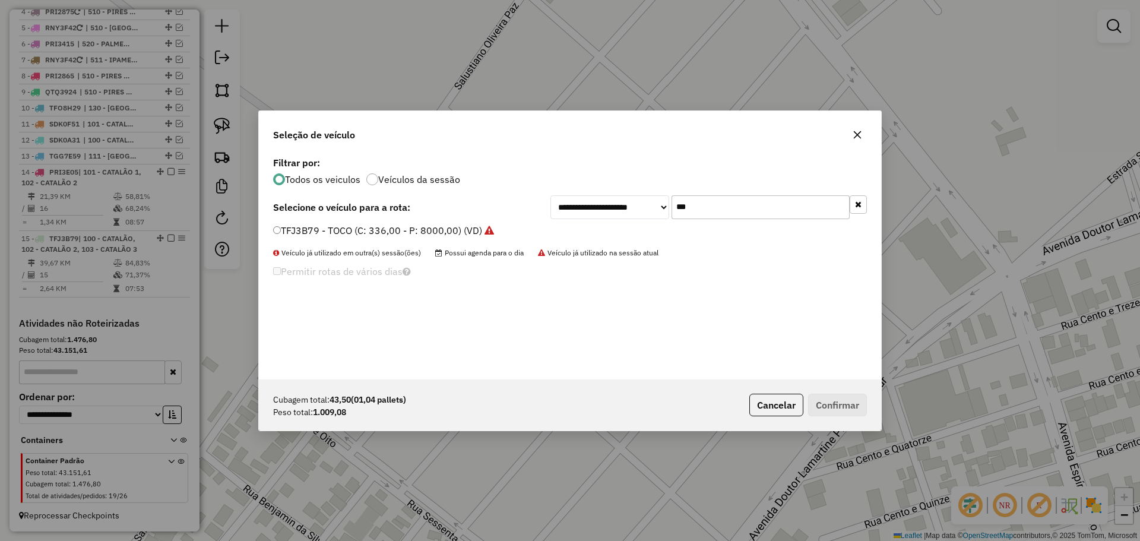
click at [726, 208] on input "***" at bounding box center [761, 207] width 178 height 24
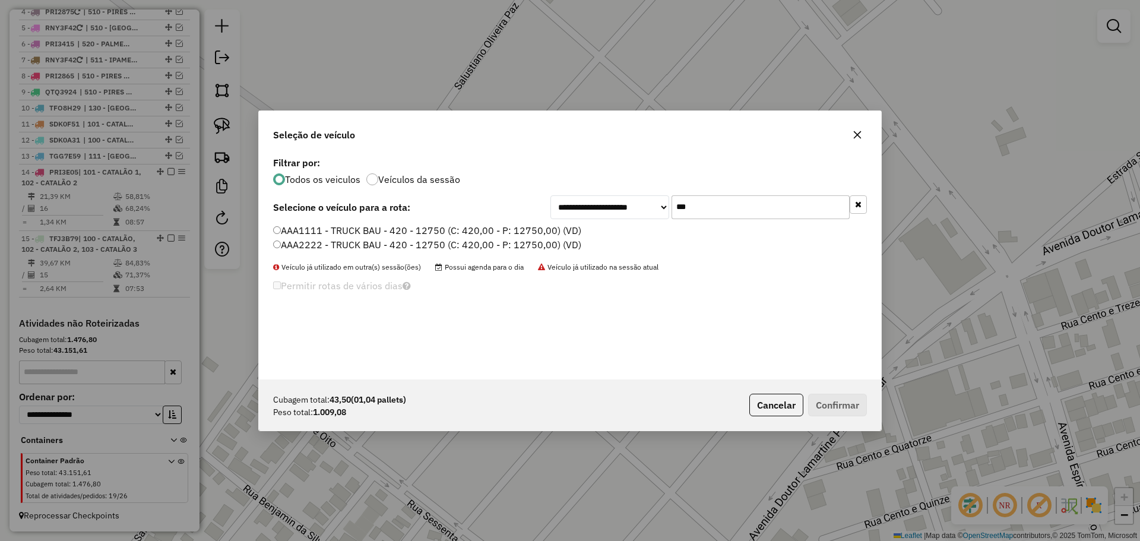
type input "***"
drag, startPoint x: 309, startPoint y: 232, endPoint x: 346, endPoint y: 231, distance: 36.3
click at [309, 232] on label "AAA1111 - TRUCK BAU - 420 - 12750 (C: 420,00 - P: 12750,00) (VD)" at bounding box center [427, 230] width 308 height 14
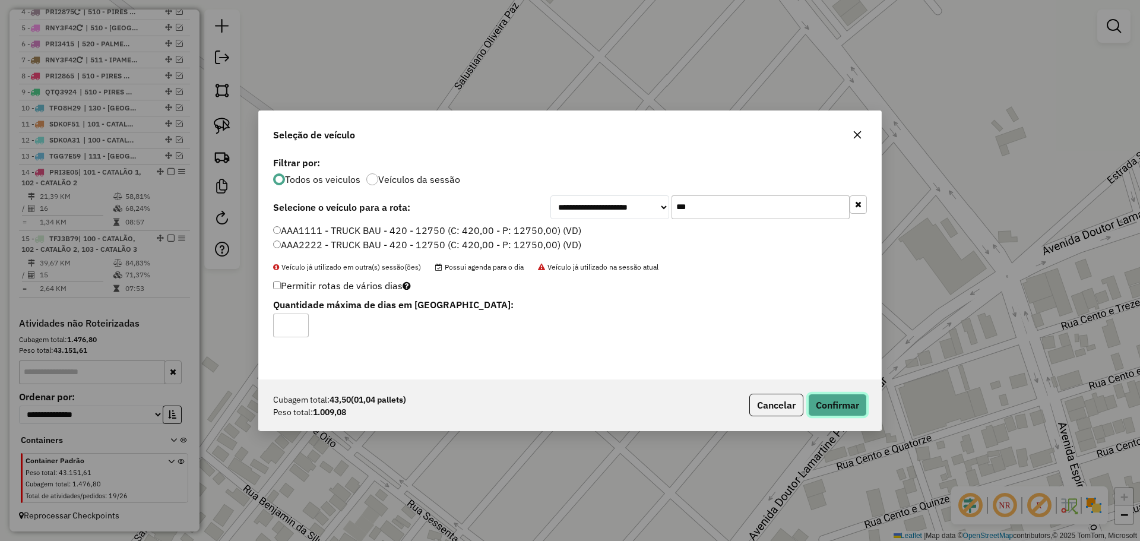
click at [852, 400] on button "Confirmar" at bounding box center [837, 405] width 59 height 23
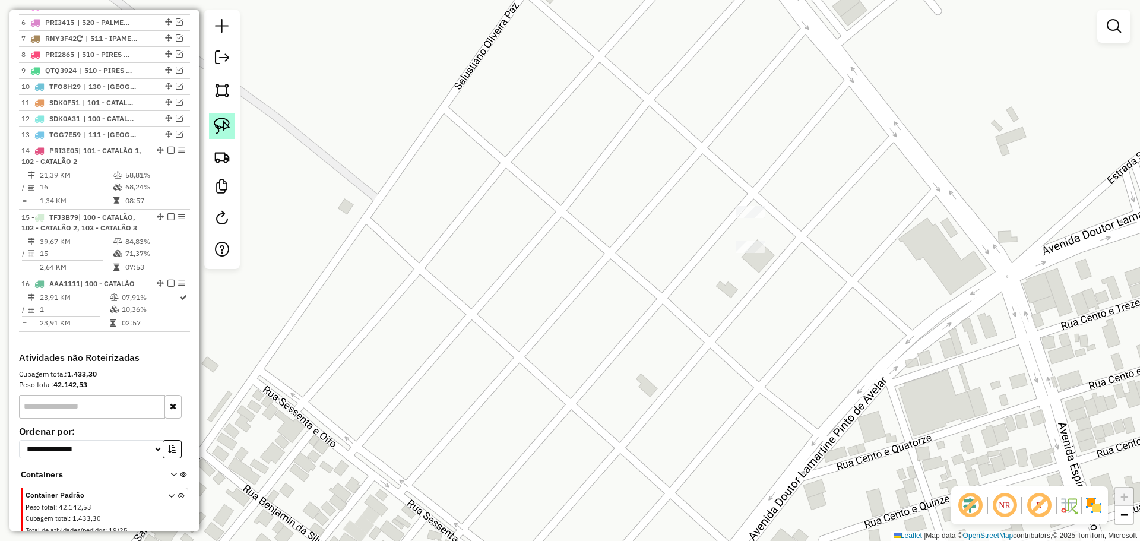
drag, startPoint x: 213, startPoint y: 129, endPoint x: 231, endPoint y: 129, distance: 18.4
click at [213, 129] on link at bounding box center [222, 126] width 26 height 26
drag, startPoint x: 783, startPoint y: 206, endPoint x: 773, endPoint y: 226, distance: 22.3
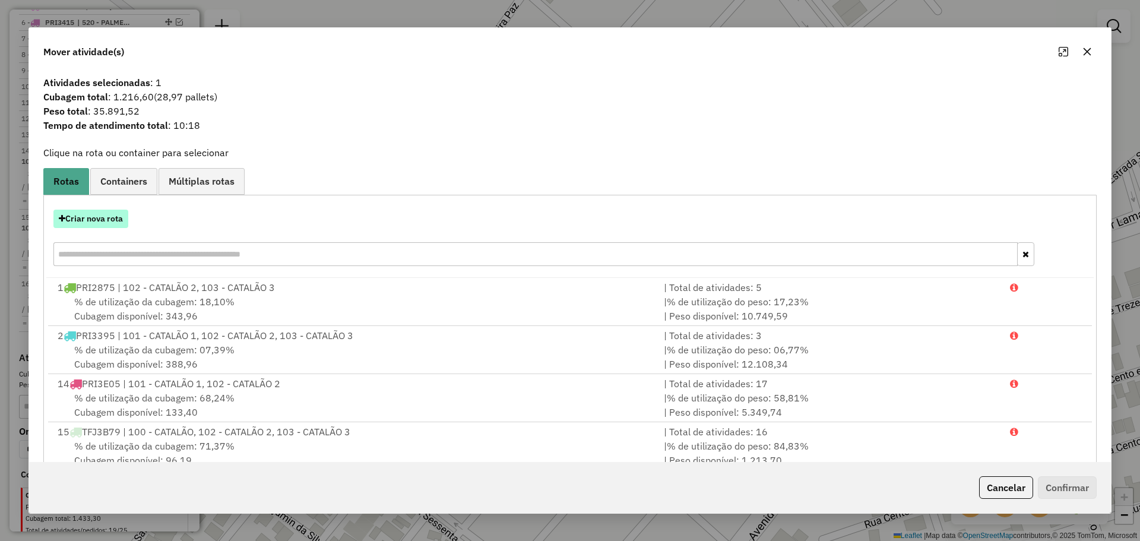
click at [127, 218] on div "Criar nova rota" at bounding box center [570, 219] width 1048 height 18
click at [124, 217] on button "Criar nova rota" at bounding box center [90, 219] width 75 height 18
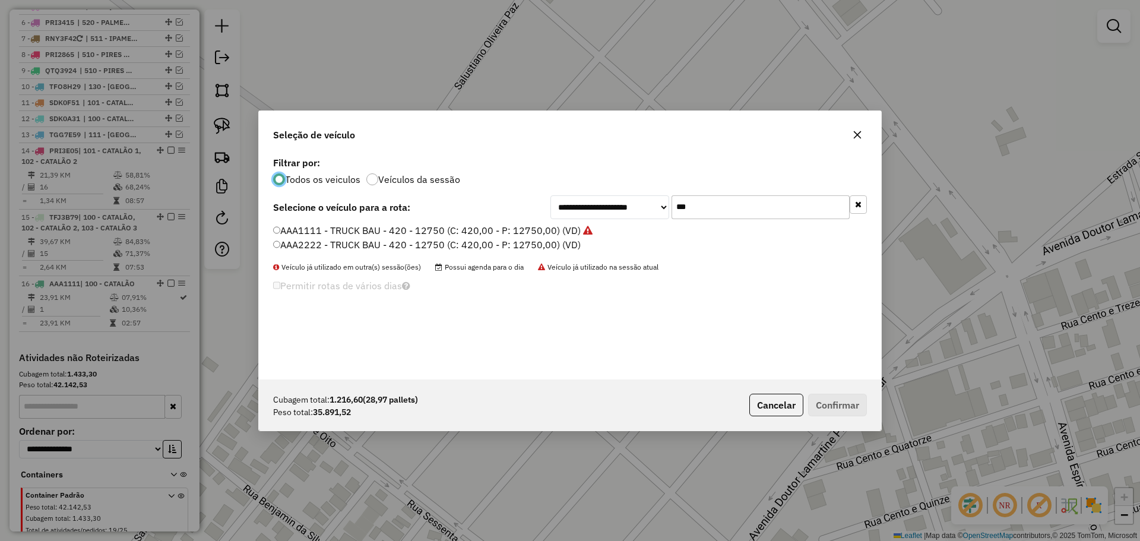
click at [337, 238] on label "AAA2222 - TRUCK BAU - 420 - 12750 (C: 420,00 - P: 12750,00) (VD)" at bounding box center [427, 245] width 308 height 14
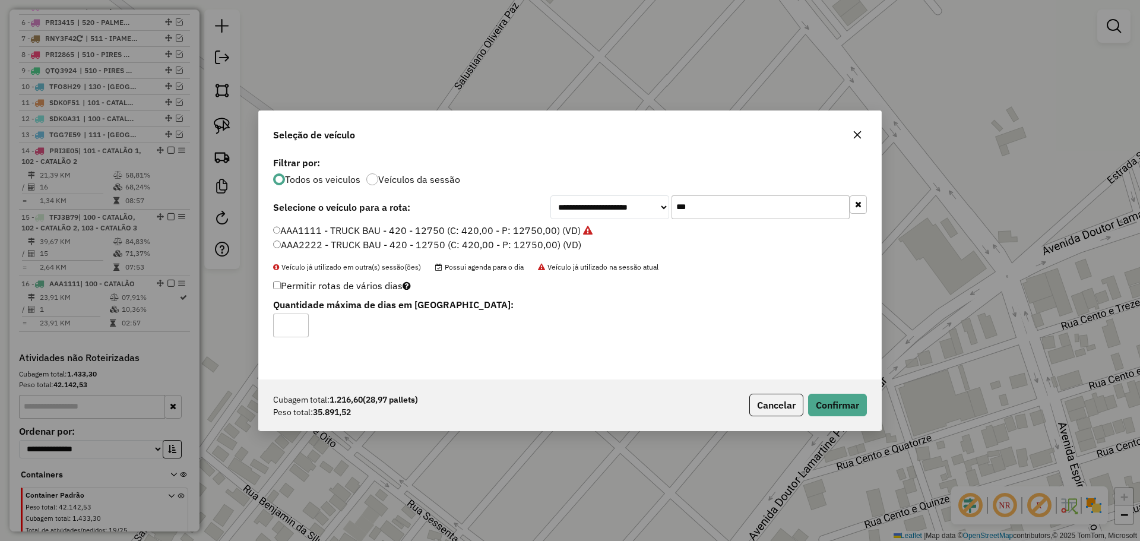
click at [374, 231] on label "AAA1111 - TRUCK BAU - 420 - 12750 (C: 420,00 - P: 12750,00) (VD)" at bounding box center [433, 230] width 320 height 14
click at [843, 405] on button "Confirmar" at bounding box center [837, 405] width 59 height 23
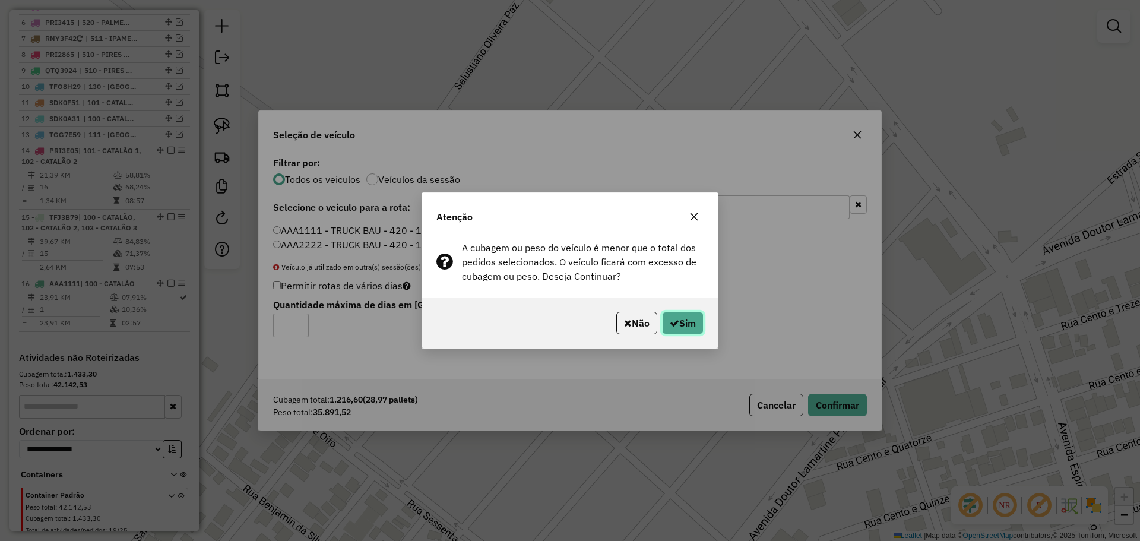
click at [693, 333] on button "Sim" at bounding box center [683, 323] width 42 height 23
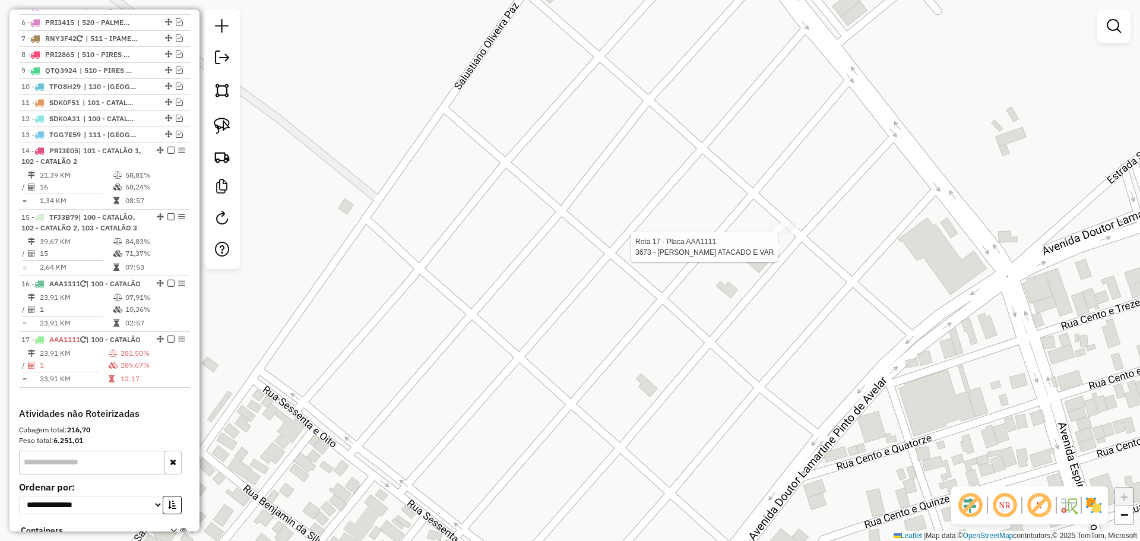
select select "*********"
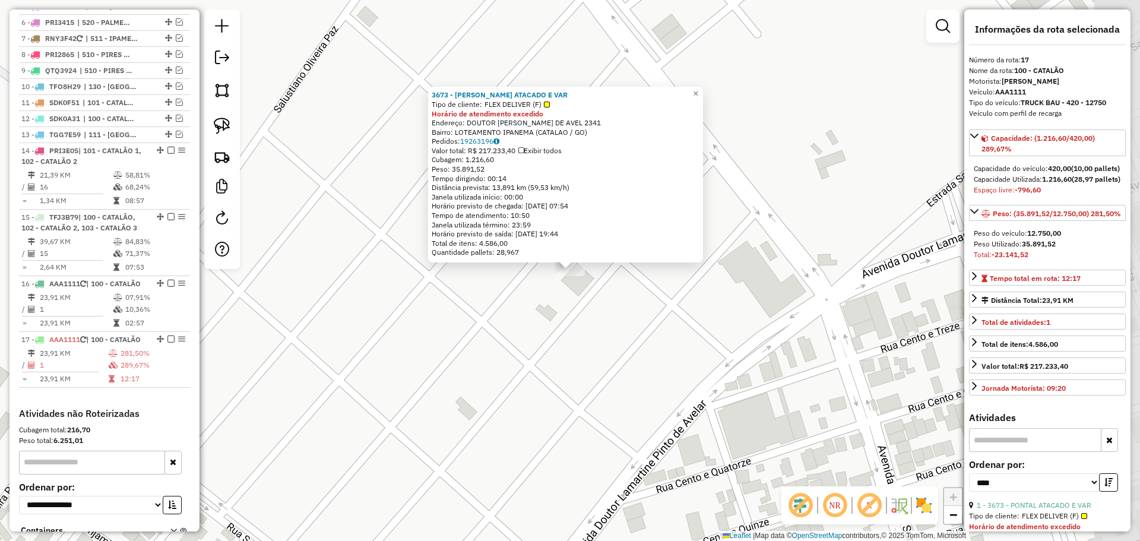
scroll to position [758, 0]
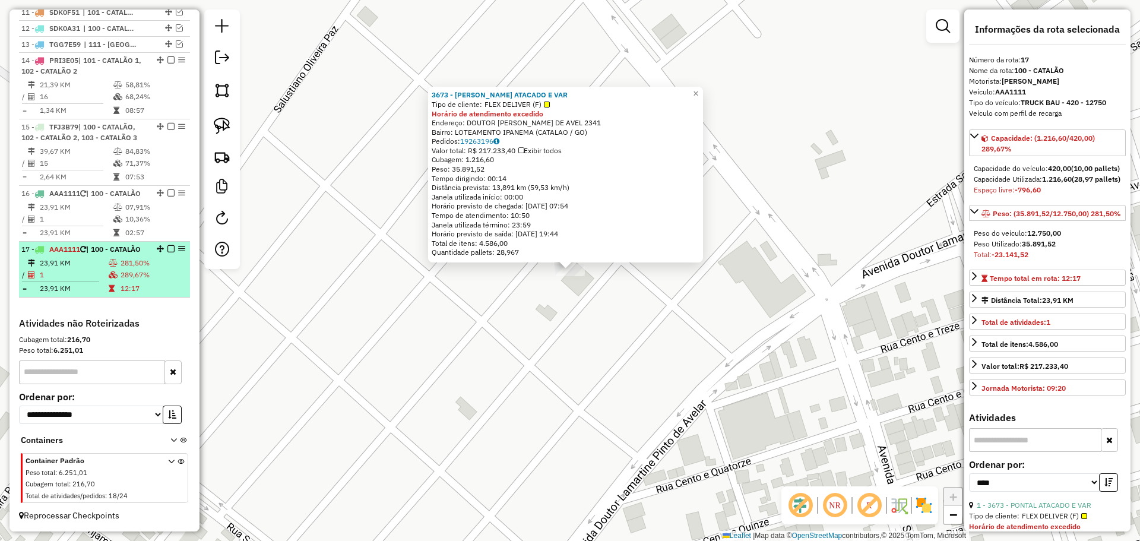
click at [168, 245] on em at bounding box center [171, 248] width 7 height 7
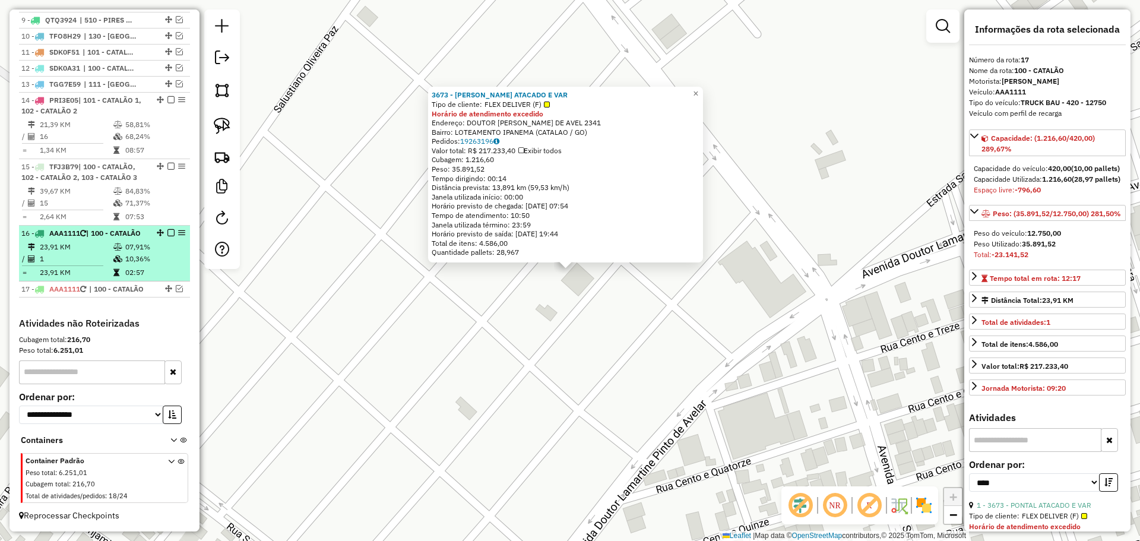
click at [169, 229] on em at bounding box center [171, 232] width 7 height 7
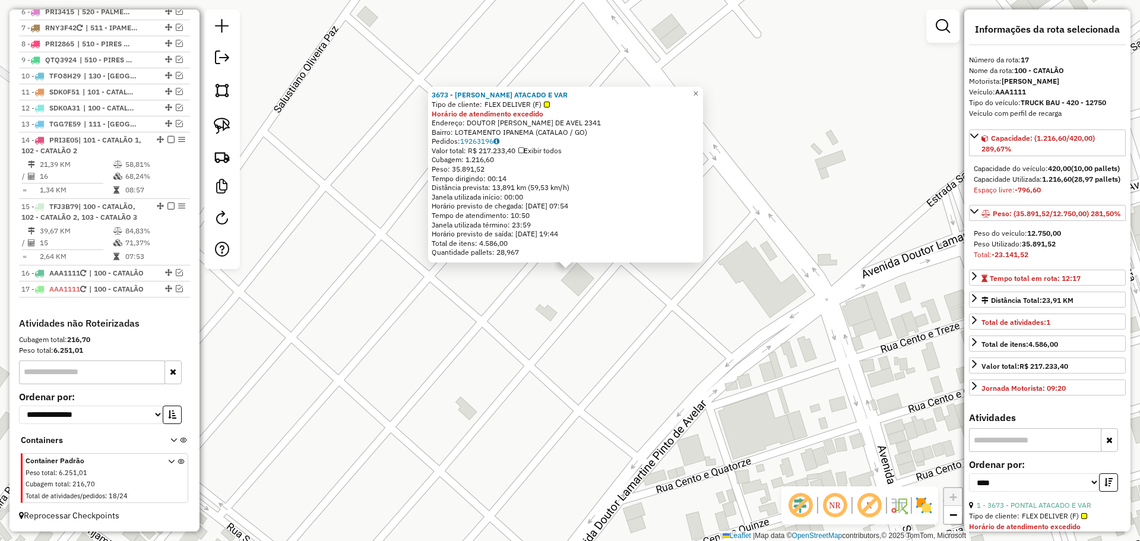
scroll to position [657, 0]
click at [502, 357] on div "3673 - PONTAL ATACADO E VAR Tipo de cliente: FLEX DELIVER (F) Horário de atendi…" at bounding box center [570, 270] width 1140 height 541
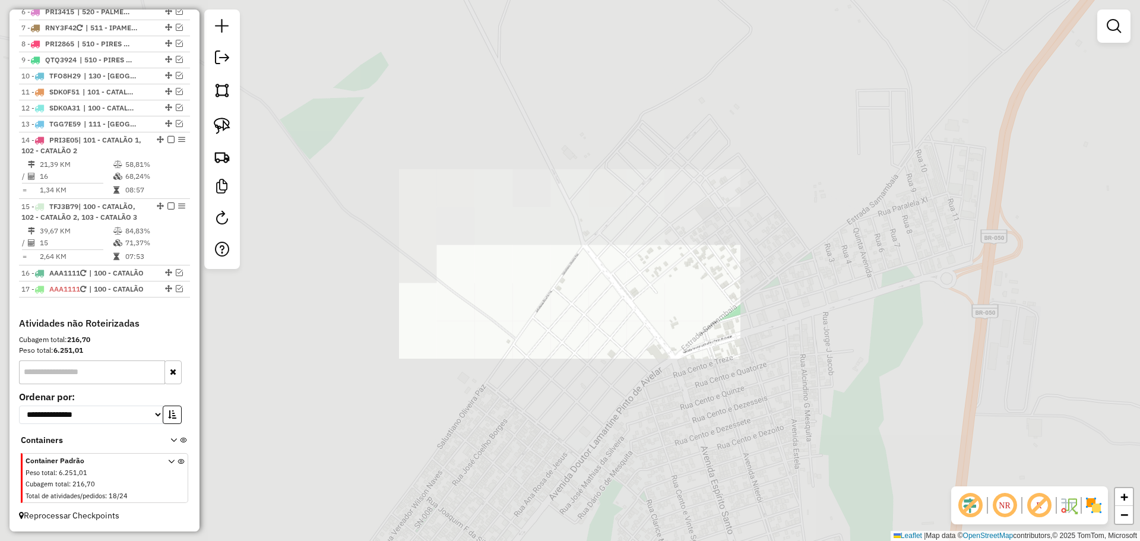
drag, startPoint x: 703, startPoint y: 437, endPoint x: 625, endPoint y: 260, distance: 193.6
click at [633, 277] on div "Janela de atendimento Grade de atendimento Capacidade Transportadoras Veículos …" at bounding box center [570, 270] width 1140 height 541
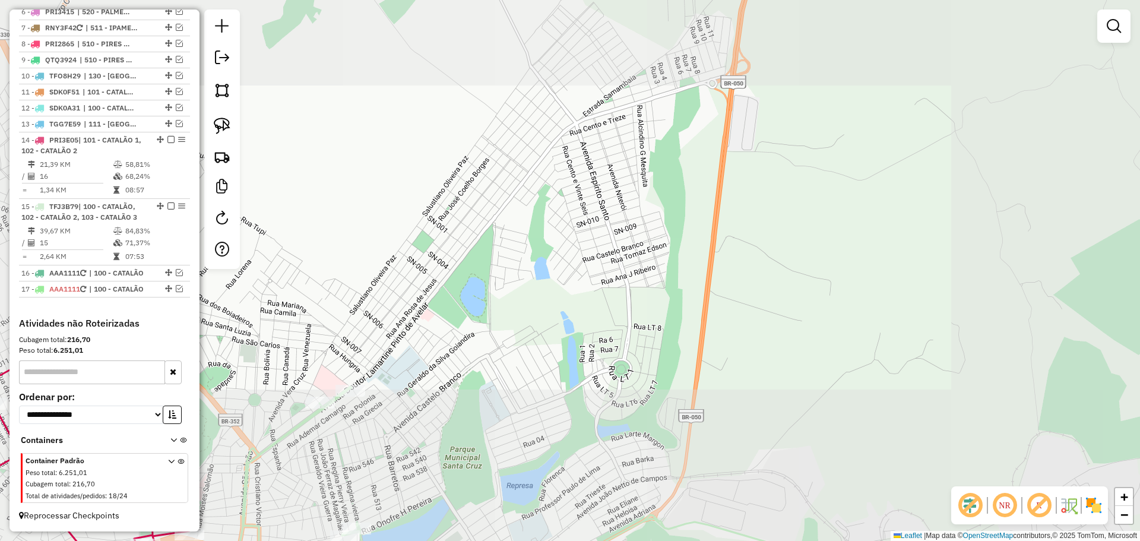
drag, startPoint x: 627, startPoint y: 333, endPoint x: 557, endPoint y: 147, distance: 199.0
click at [557, 149] on div "Janela de atendimento Grade de atendimento Capacidade Transportadoras Veículos …" at bounding box center [570, 270] width 1140 height 541
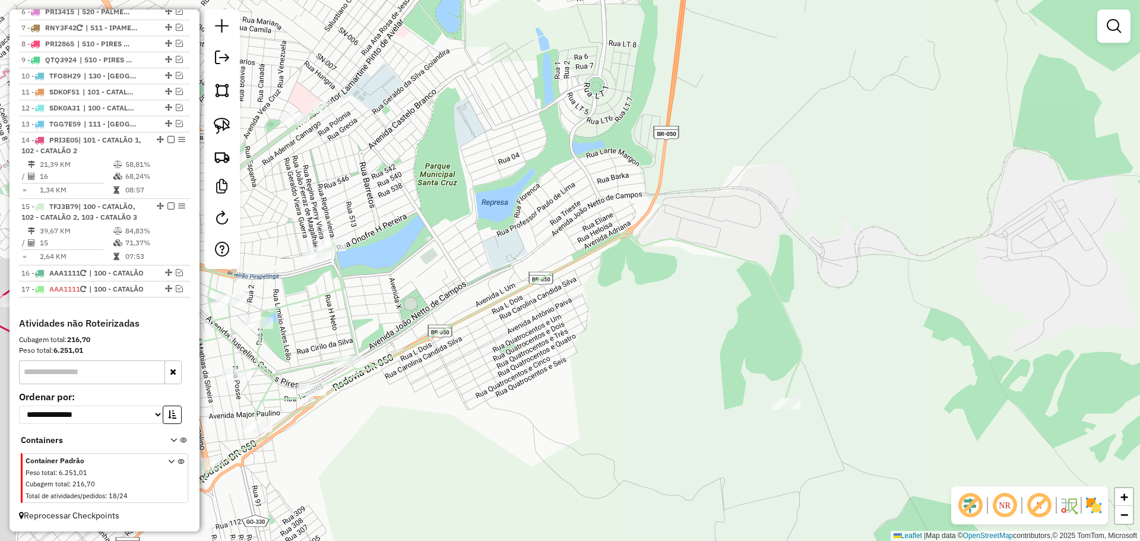
drag, startPoint x: 586, startPoint y: 192, endPoint x: 639, endPoint y: 33, distance: 167.6
click at [638, 37] on div "Janela de atendimento Grade de atendimento Capacidade Transportadoras Veículos …" at bounding box center [570, 270] width 1140 height 541
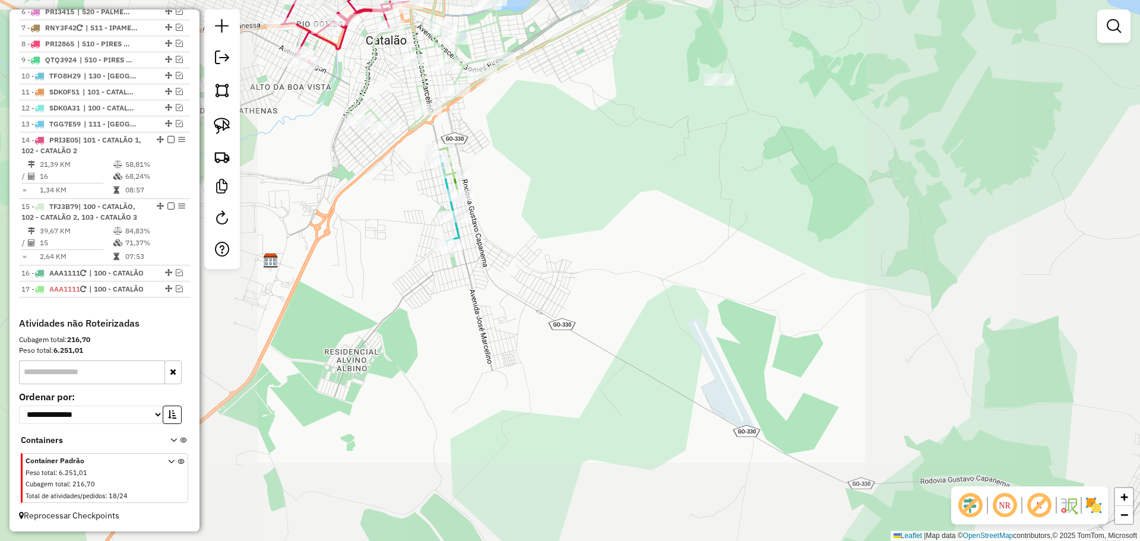
drag, startPoint x: 653, startPoint y: 244, endPoint x: 649, endPoint y: 168, distance: 76.1
click at [649, 168] on div "Janela de atendimento Grade de atendimento Capacidade Transportadoras Veículos …" at bounding box center [570, 270] width 1140 height 541
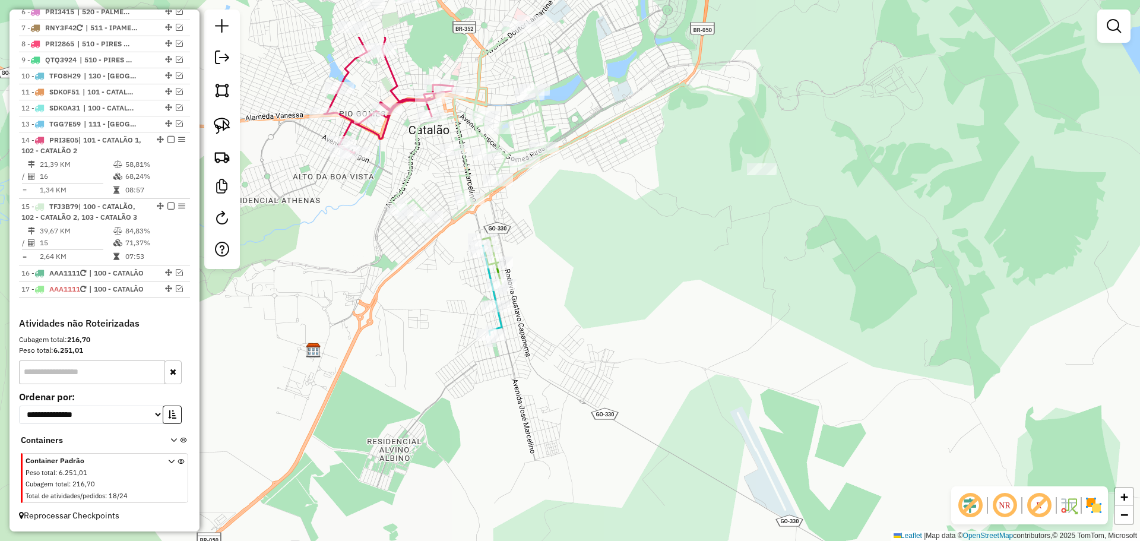
drag, startPoint x: 574, startPoint y: 183, endPoint x: 591, endPoint y: 229, distance: 49.2
click at [591, 229] on div "Janela de atendimento Grade de atendimento Capacidade Transportadoras Veículos …" at bounding box center [570, 270] width 1140 height 541
drag, startPoint x: 626, startPoint y: 194, endPoint x: 658, endPoint y: 284, distance: 95.8
click at [658, 284] on div "Janela de atendimento Grade de atendimento Capacidade Transportadoras Veículos …" at bounding box center [570, 270] width 1140 height 541
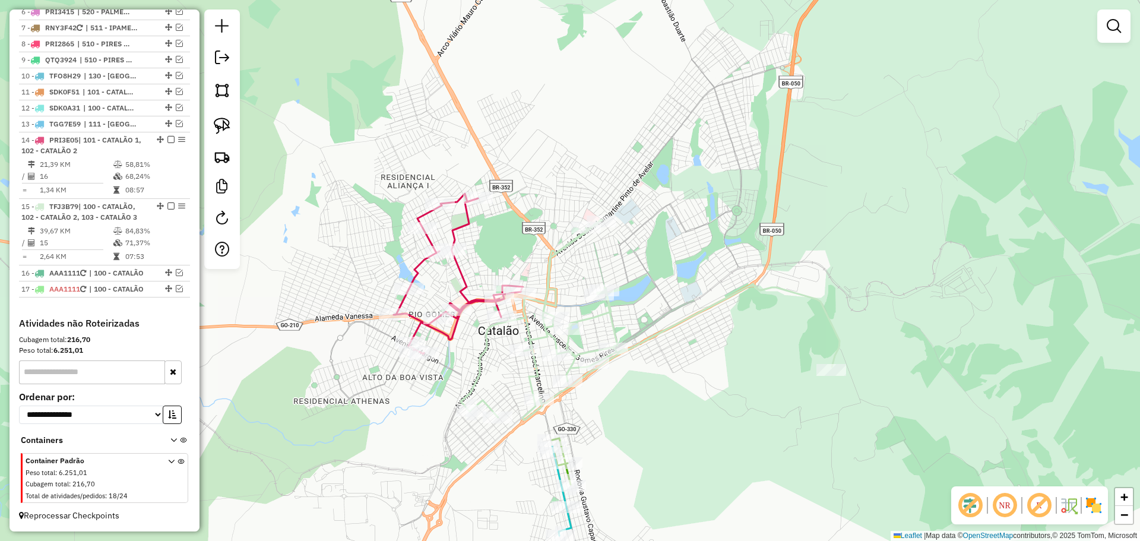
drag, startPoint x: 744, startPoint y: 103, endPoint x: 731, endPoint y: 234, distance: 131.9
click at [737, 228] on div "Janela de atendimento Grade de atendimento Capacidade Transportadoras Veículos …" at bounding box center [570, 270] width 1140 height 541
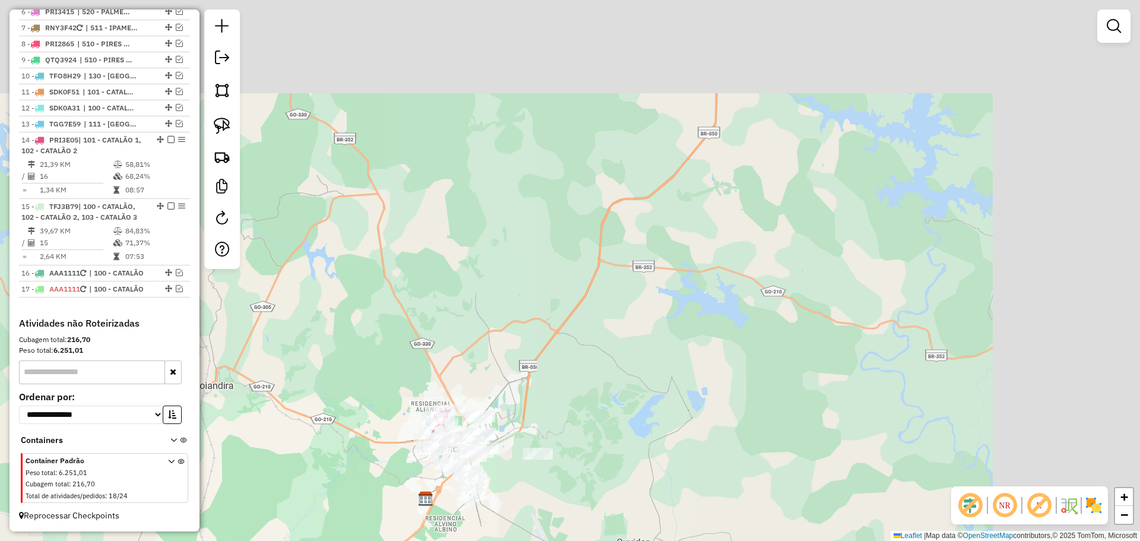
drag, startPoint x: 779, startPoint y: 292, endPoint x: 694, endPoint y: 375, distance: 118.5
click at [696, 378] on div "Janela de atendimento Grade de atendimento Capacidade Transportadoras Veículos …" at bounding box center [570, 270] width 1140 height 541
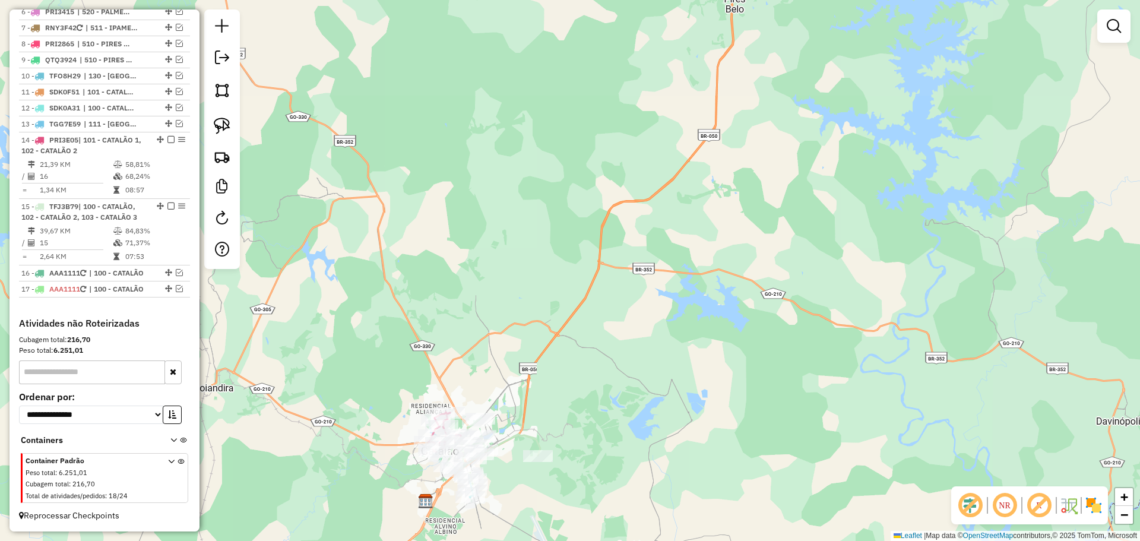
drag, startPoint x: 729, startPoint y: 226, endPoint x: 698, endPoint y: 424, distance: 200.8
click at [699, 424] on div "Janela de atendimento Grade de atendimento Capacidade Transportadoras Veículos …" at bounding box center [570, 270] width 1140 height 541
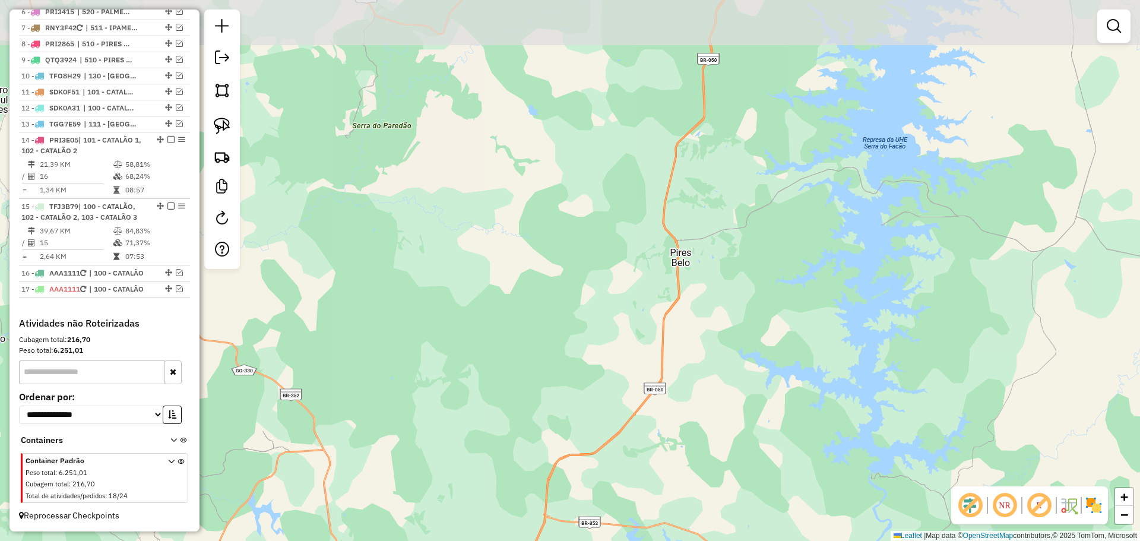
drag, startPoint x: 800, startPoint y: 263, endPoint x: 792, endPoint y: 254, distance: 12.2
click at [796, 268] on div "Janela de atendimento Grade de atendimento Capacidade Transportadoras Veículos …" at bounding box center [570, 270] width 1140 height 541
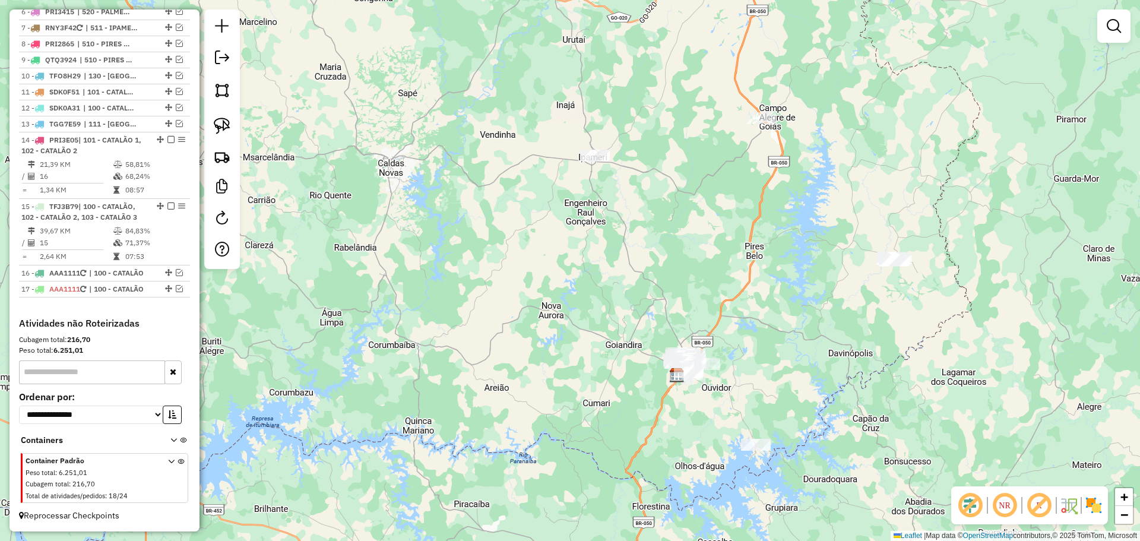
drag, startPoint x: 887, startPoint y: 152, endPoint x: 820, endPoint y: 212, distance: 89.6
click at [820, 212] on div "Janela de atendimento Grade de atendimento Capacidade Transportadoras Veículos …" at bounding box center [570, 270] width 1140 height 541
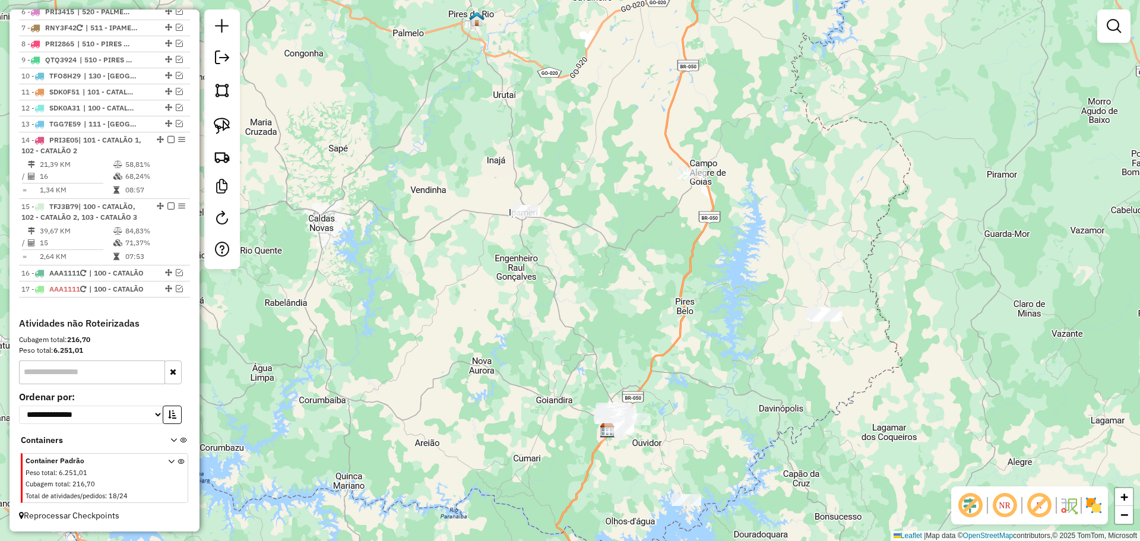
drag, startPoint x: 742, startPoint y: 293, endPoint x: 725, endPoint y: 242, distance: 53.7
click at [725, 242] on div "Janela de atendimento Grade de atendimento Capacidade Transportadoras Veículos …" at bounding box center [570, 270] width 1140 height 541
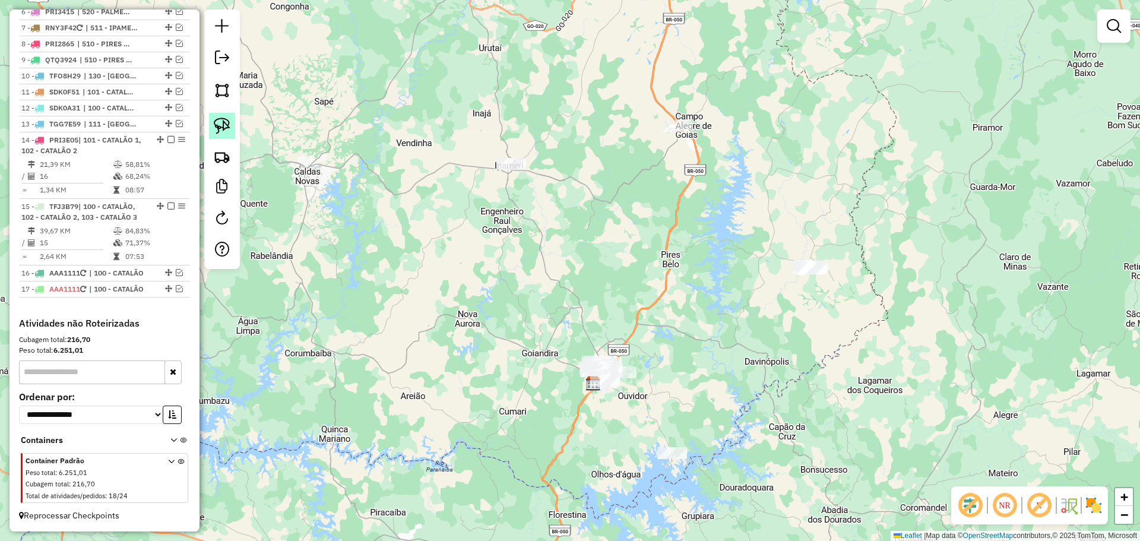
click at [229, 130] on img at bounding box center [222, 126] width 17 height 17
drag, startPoint x: 845, startPoint y: 254, endPoint x: 816, endPoint y: 293, distance: 49.2
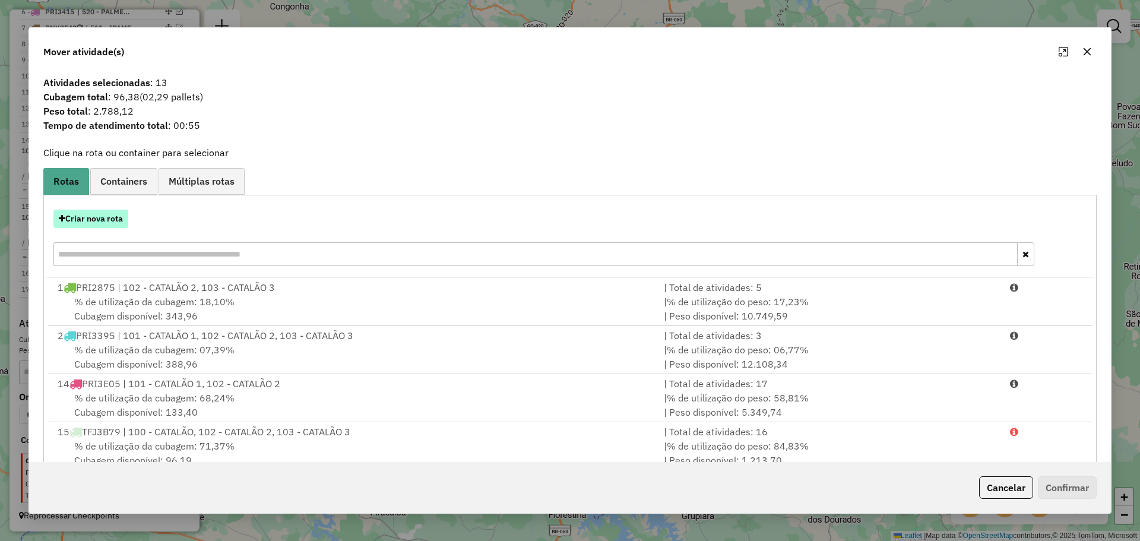
click at [102, 222] on button "Criar nova rota" at bounding box center [90, 219] width 75 height 18
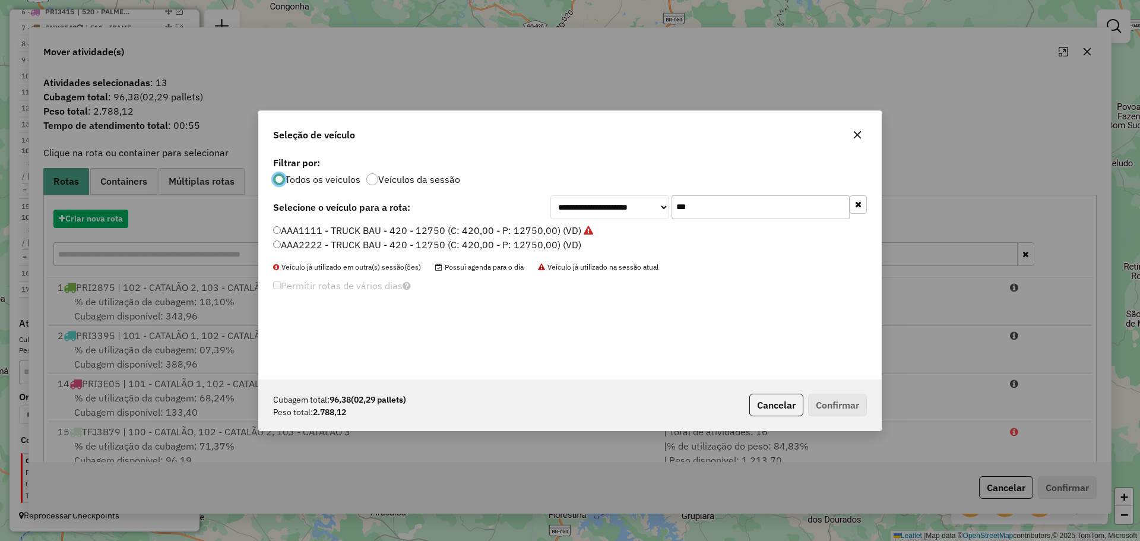
scroll to position [7, 4]
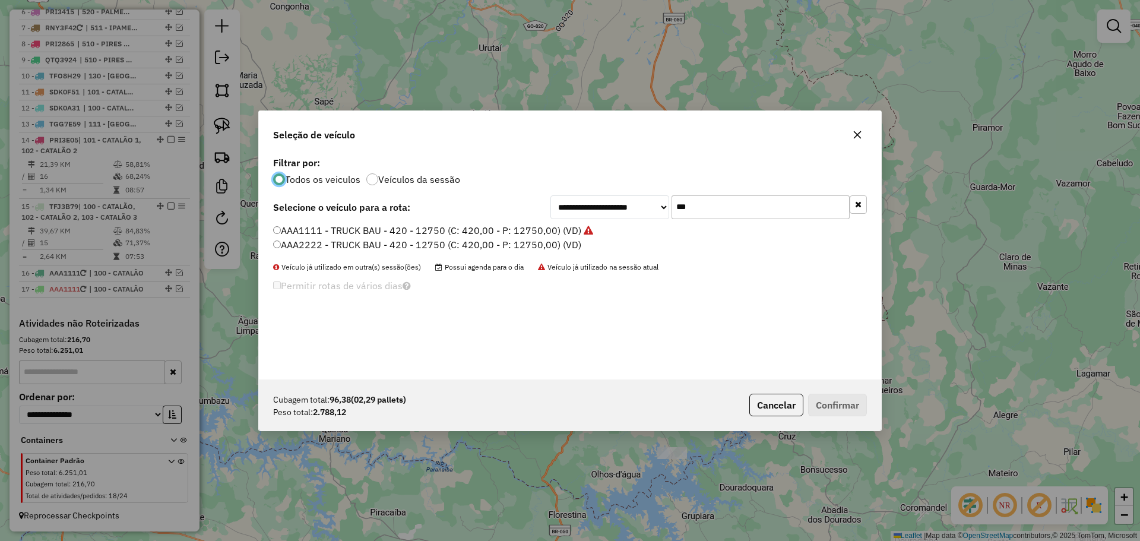
click at [704, 216] on input "***" at bounding box center [761, 207] width 178 height 24
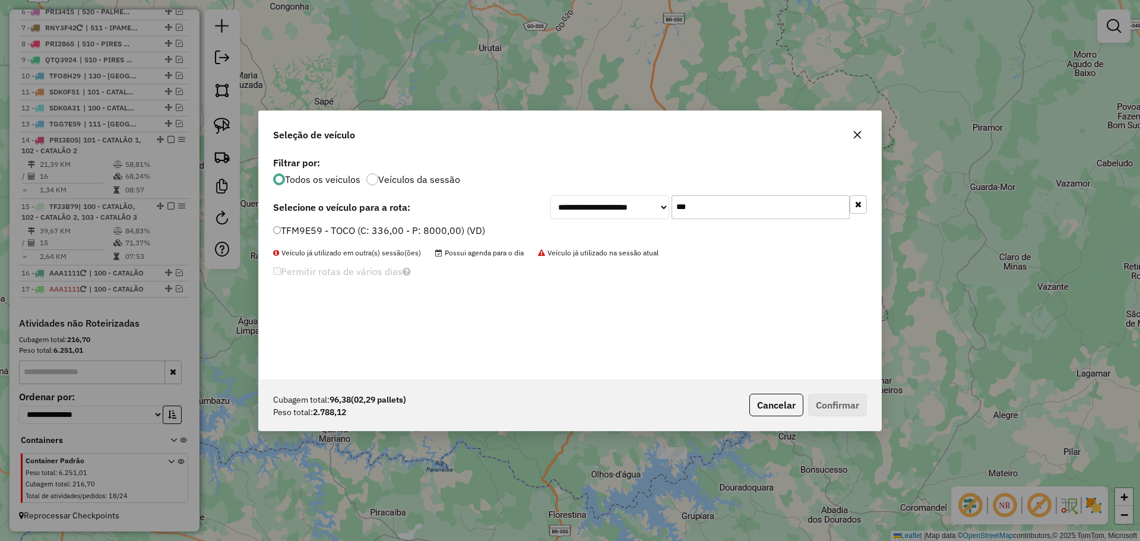
type input "***"
click at [366, 227] on label "TFM9E59 - TOCO (C: 336,00 - P: 8000,00) (VD)" at bounding box center [379, 230] width 212 height 14
click at [388, 232] on label "TFM9E59 - TOCO (C: 336,00 - P: 8000,00) (VD)" at bounding box center [379, 230] width 212 height 14
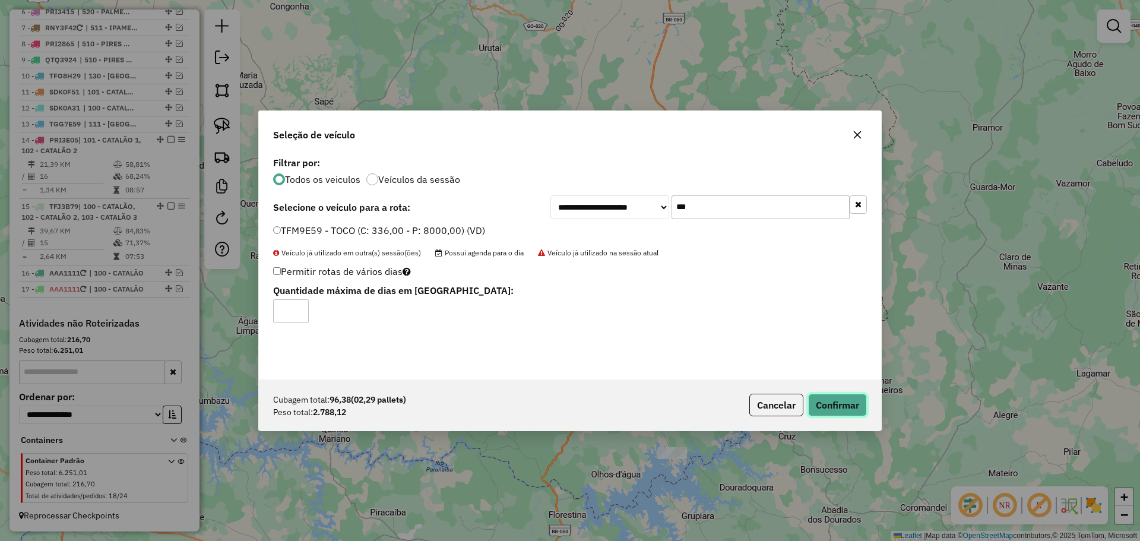
click at [830, 403] on button "Confirmar" at bounding box center [837, 405] width 59 height 23
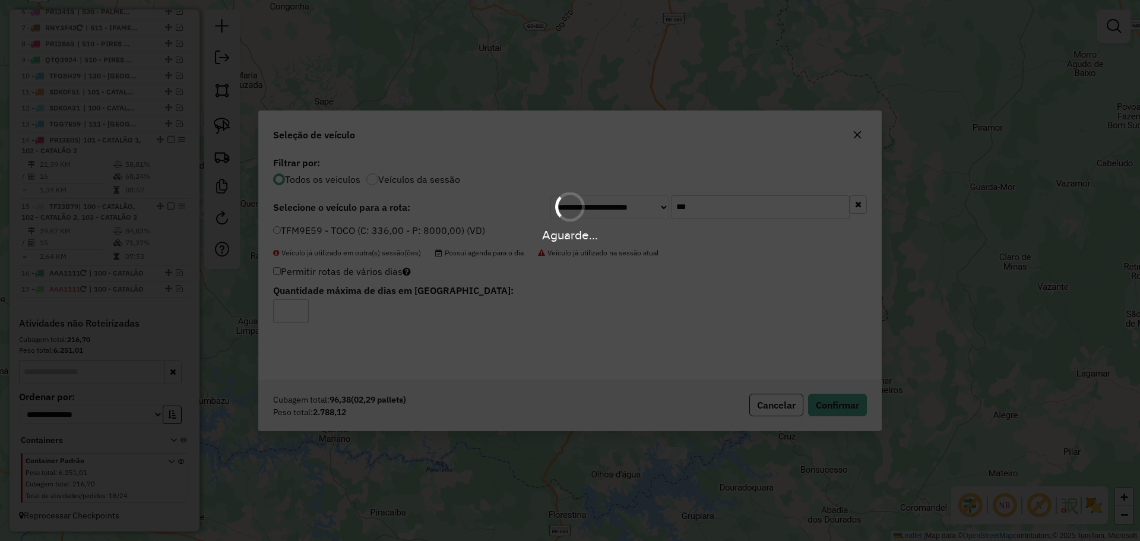
scroll to position [723, 0]
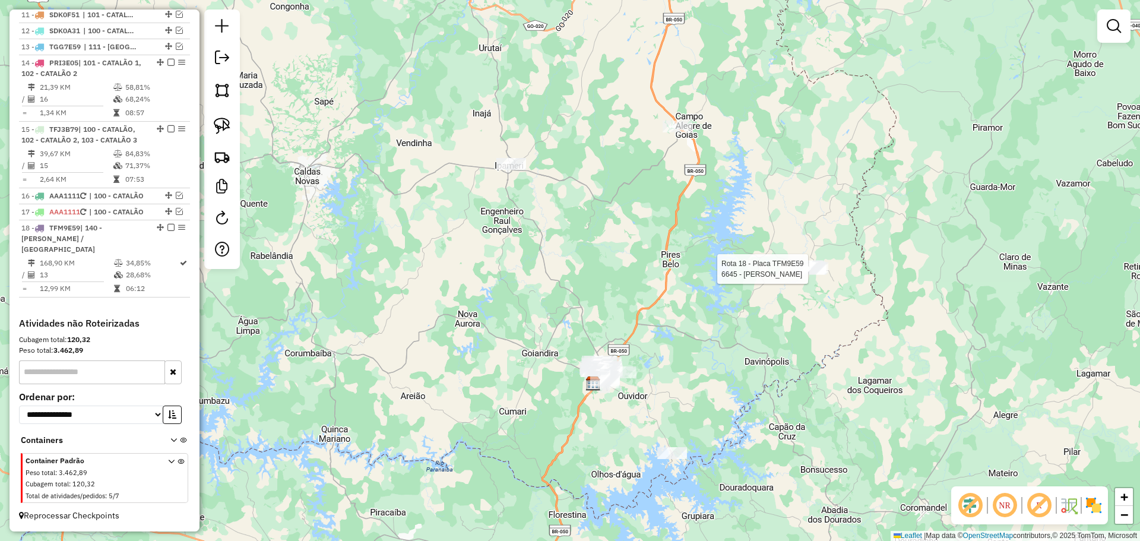
select select "*********"
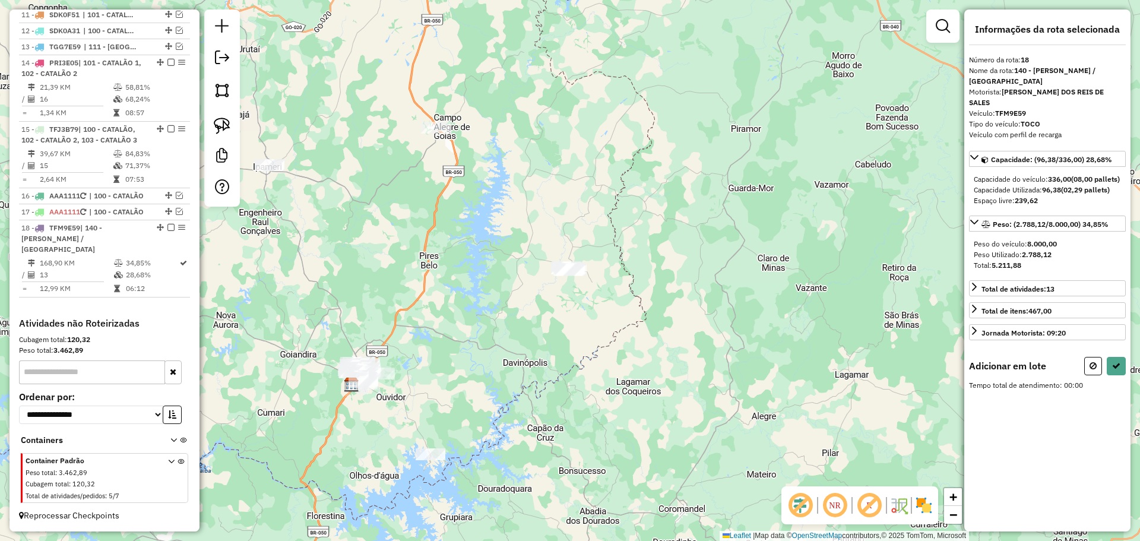
drag, startPoint x: 584, startPoint y: 326, endPoint x: 615, endPoint y: 276, distance: 59.2
click at [683, 275] on div "Janela de atendimento Grade de atendimento Capacidade Transportadoras Veículos …" at bounding box center [570, 270] width 1140 height 541
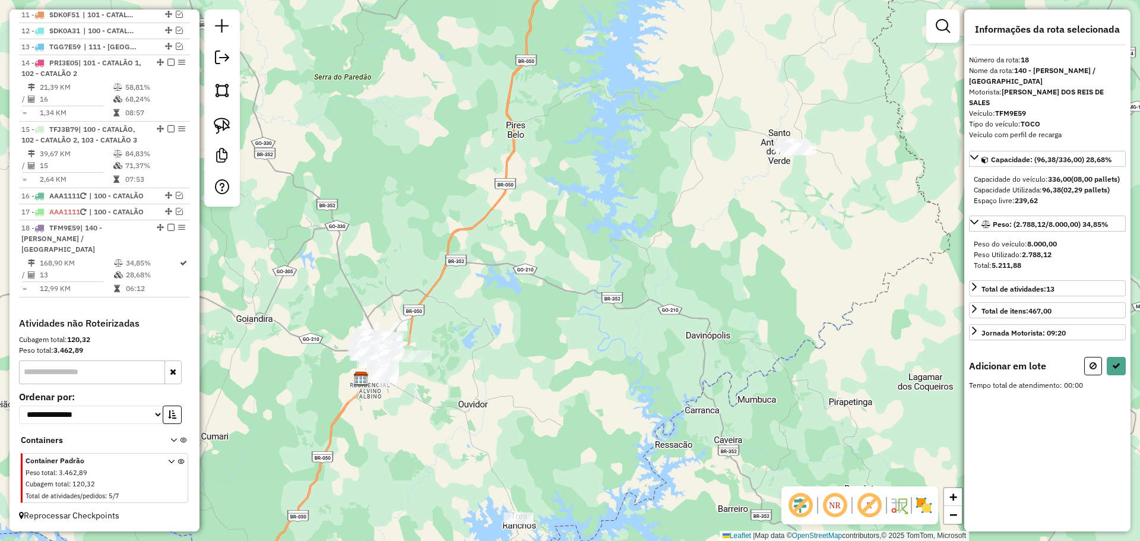
drag, startPoint x: 485, startPoint y: 327, endPoint x: 605, endPoint y: 274, distance: 131.7
click at [605, 274] on div "Janela de atendimento Grade de atendimento Capacidade Transportadoras Veículos …" at bounding box center [570, 270] width 1140 height 541
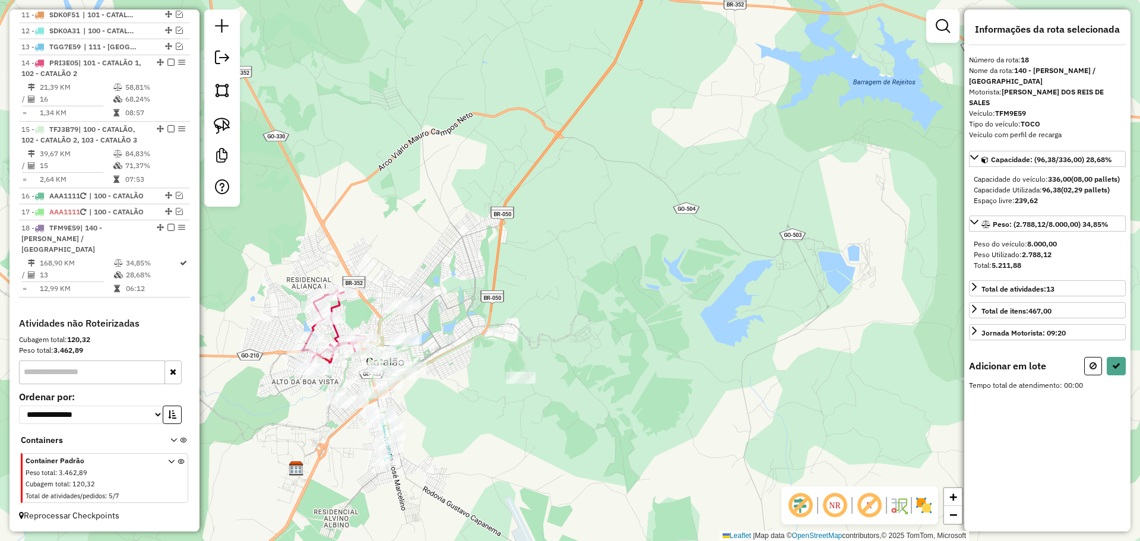
drag, startPoint x: 491, startPoint y: 269, endPoint x: 572, endPoint y: 237, distance: 86.9
click at [587, 228] on div "Janela de atendimento Grade de atendimento Capacidade Transportadoras Veículos …" at bounding box center [570, 270] width 1140 height 541
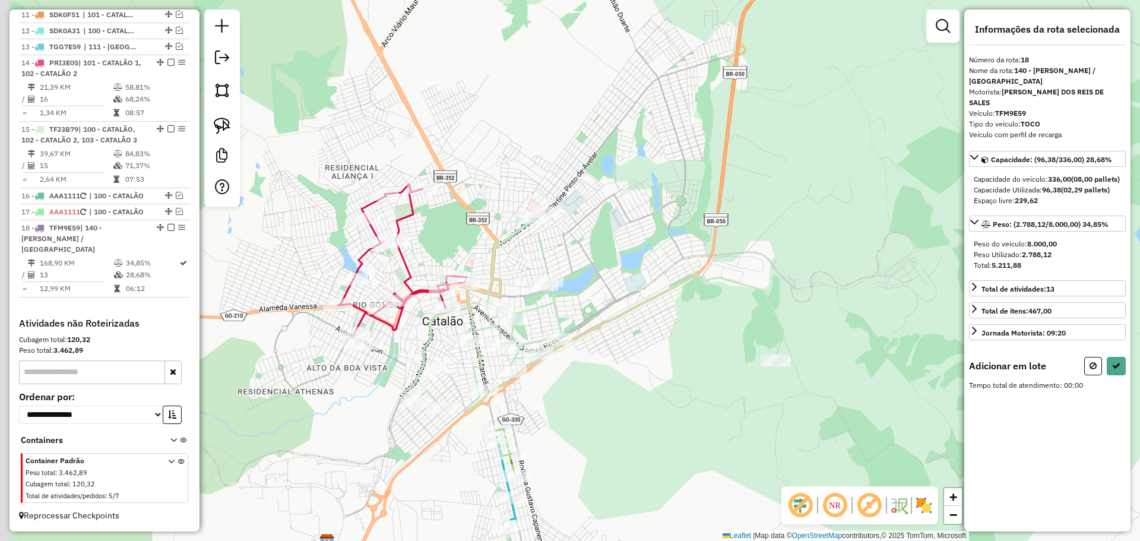
drag, startPoint x: 571, startPoint y: 227, endPoint x: 586, endPoint y: 214, distance: 19.3
click at [586, 214] on div "Janela de atendimento Grade de atendimento Capacidade Transportadoras Veículos …" at bounding box center [570, 270] width 1140 height 541
drag, startPoint x: 618, startPoint y: 300, endPoint x: 620, endPoint y: 285, distance: 15.6
click at [620, 285] on div "Janela de atendimento Grade de atendimento Capacidade Transportadoras Veículos …" at bounding box center [570, 270] width 1140 height 541
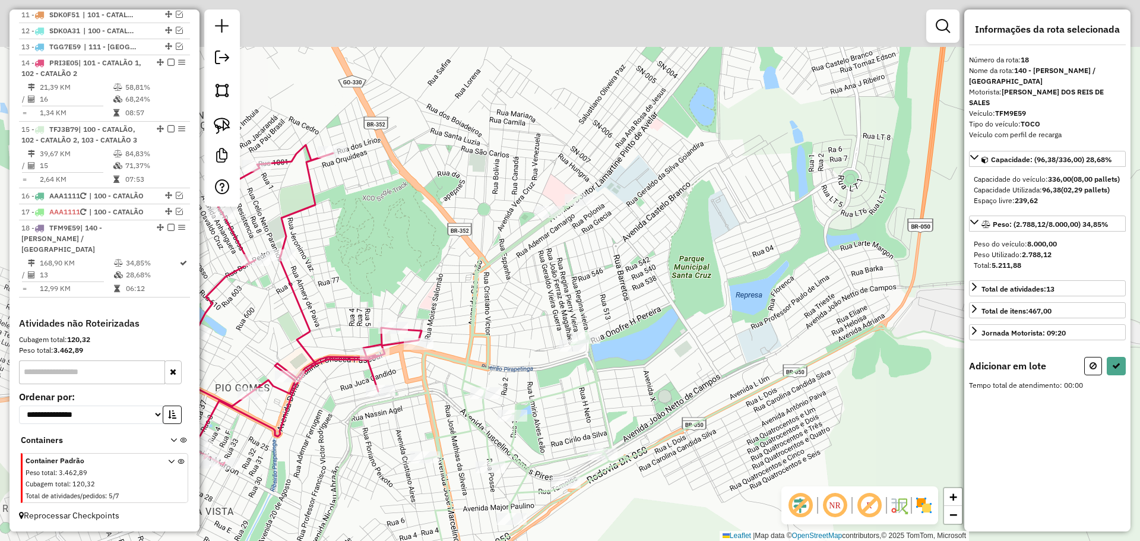
drag, startPoint x: 579, startPoint y: 246, endPoint x: 715, endPoint y: 297, distance: 145.3
click at [711, 298] on div "Janela de atendimento Grade de atendimento Capacidade Transportadoras Veículos …" at bounding box center [570, 270] width 1140 height 541
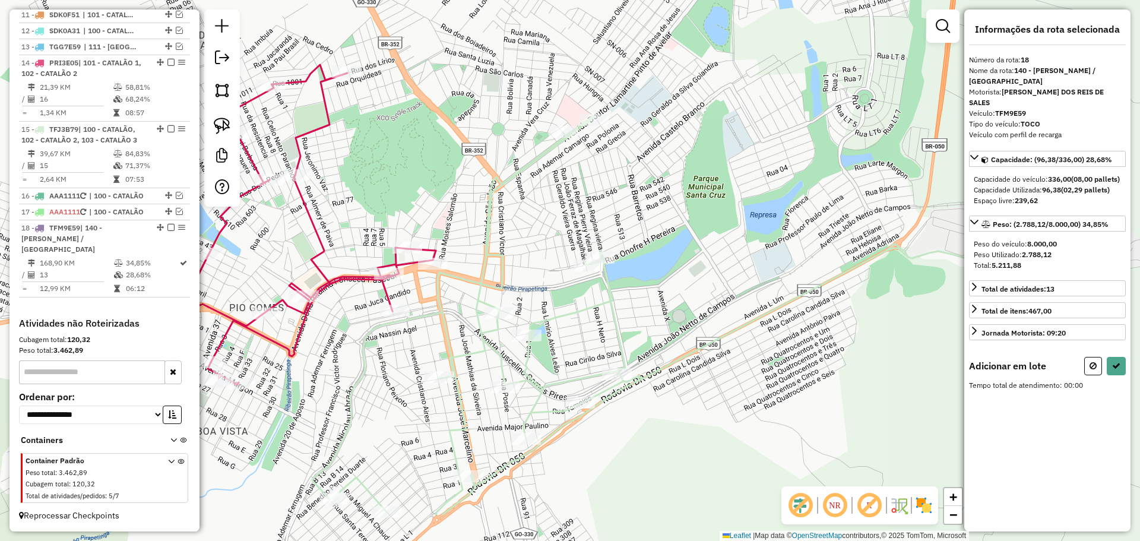
drag, startPoint x: 685, startPoint y: 327, endPoint x: 699, endPoint y: 247, distance: 81.2
click at [699, 247] on div "Janela de atendimento Grade de atendimento Capacidade Transportadoras Veículos …" at bounding box center [570, 270] width 1140 height 541
click at [226, 127] on img at bounding box center [222, 126] width 17 height 17
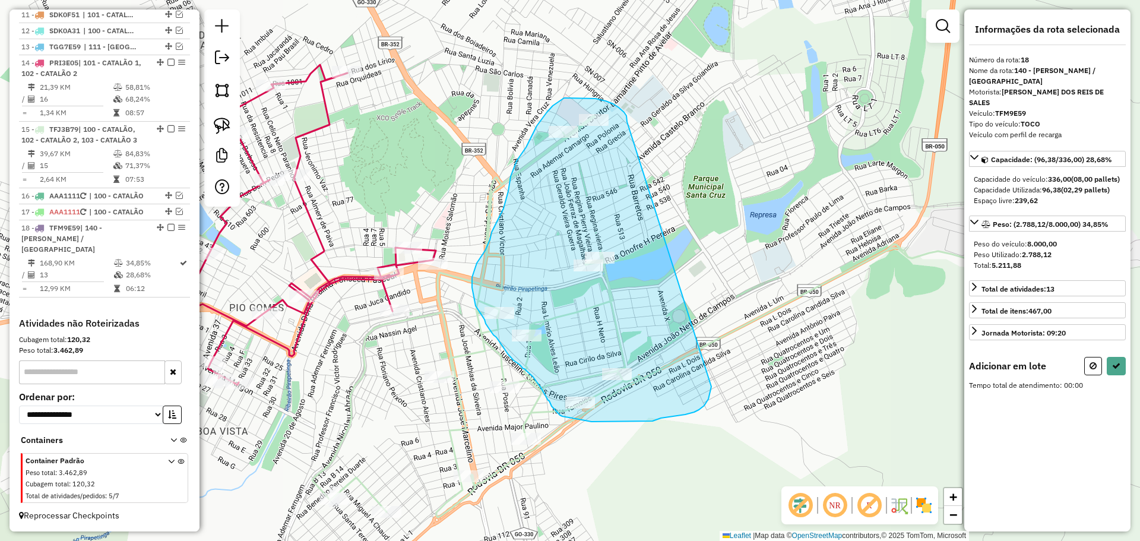
drag, startPoint x: 627, startPoint y: 122, endPoint x: 713, endPoint y: 339, distance: 233.3
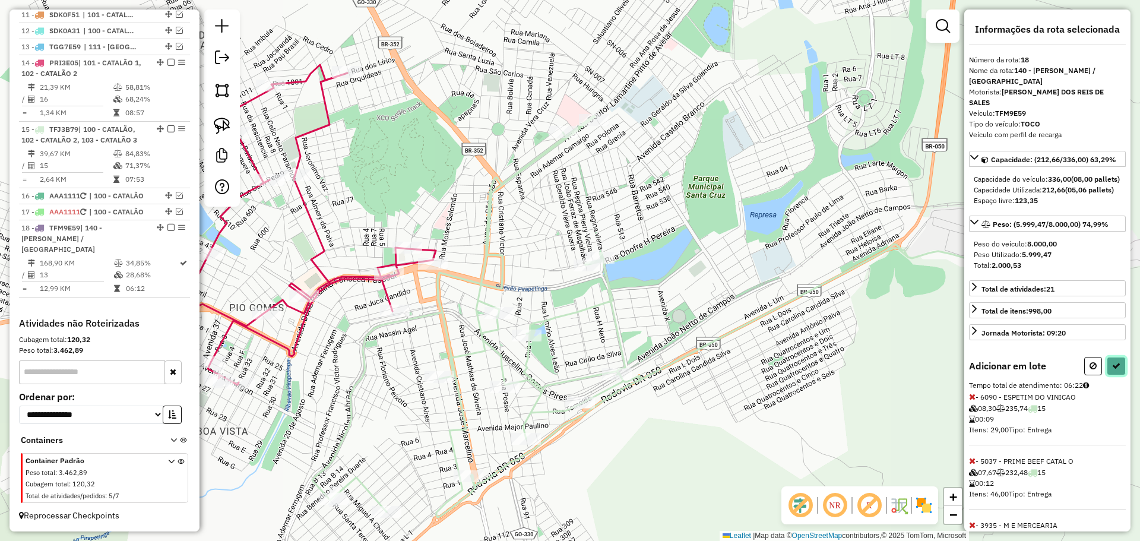
click at [1107, 375] on button at bounding box center [1116, 366] width 19 height 18
select select "*********"
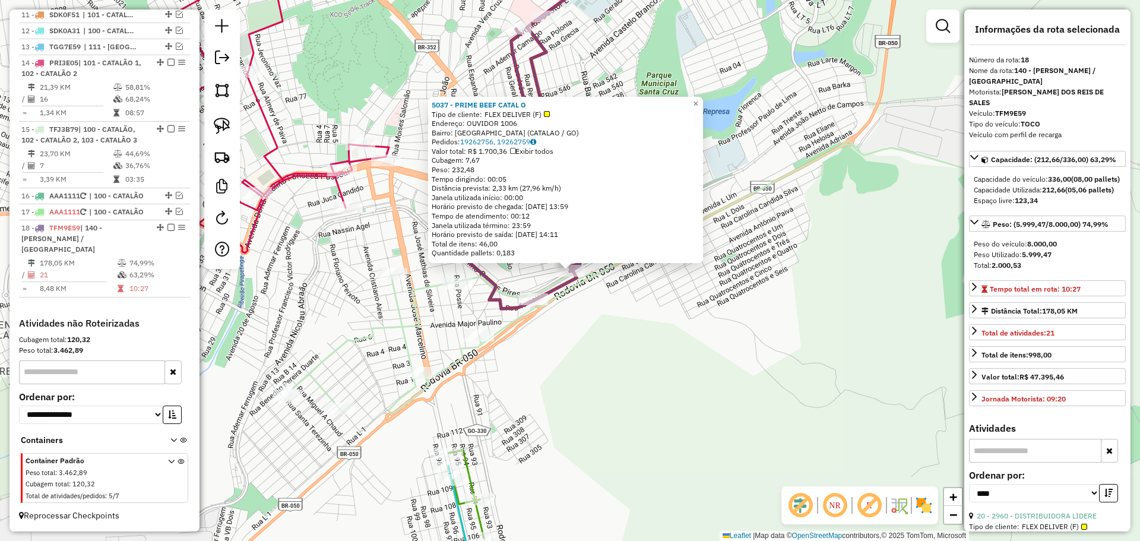
click at [624, 364] on div "5037 - PRIME BEEF CATAL O Tipo de cliente: FLEX DELIVER (F) Endereço: OUVIDOR 1…" at bounding box center [570, 270] width 1140 height 541
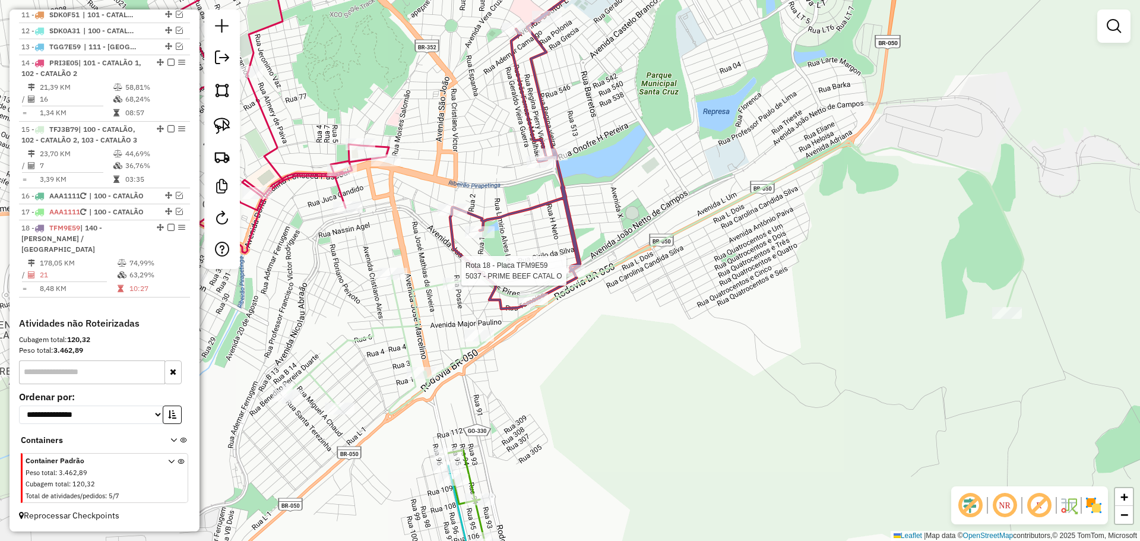
select select "*********"
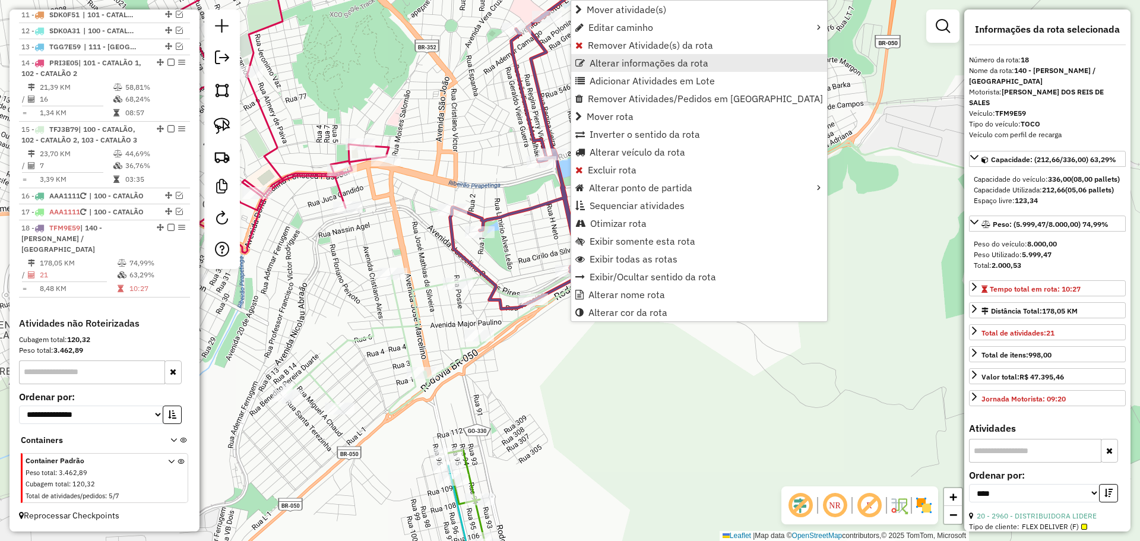
click at [620, 64] on span "Alterar informações da rota" at bounding box center [649, 63] width 119 height 10
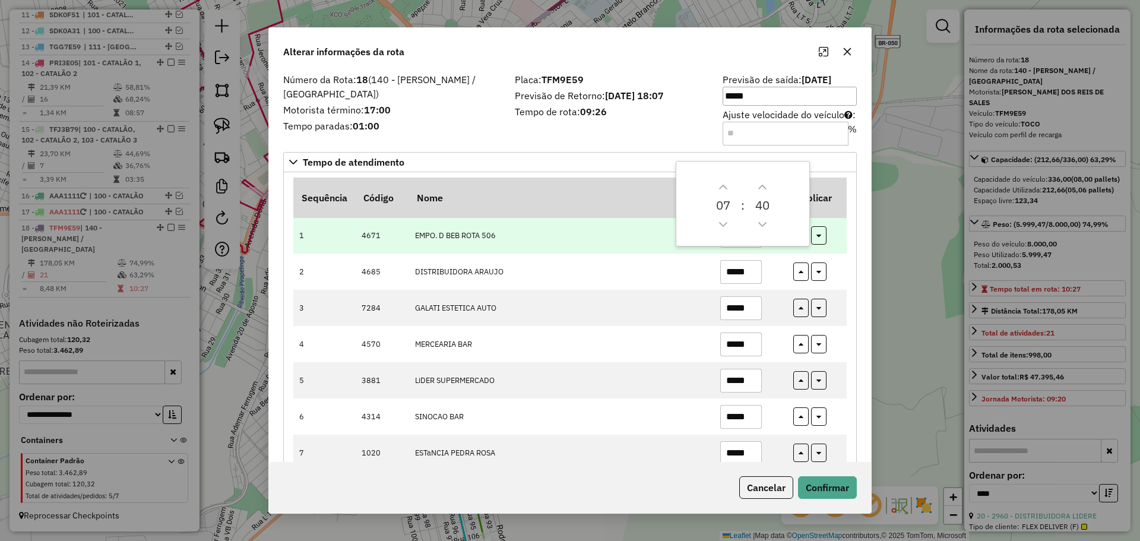
click at [506, 249] on td "EMPO. D BEB ROTA 506" at bounding box center [561, 235] width 305 height 36
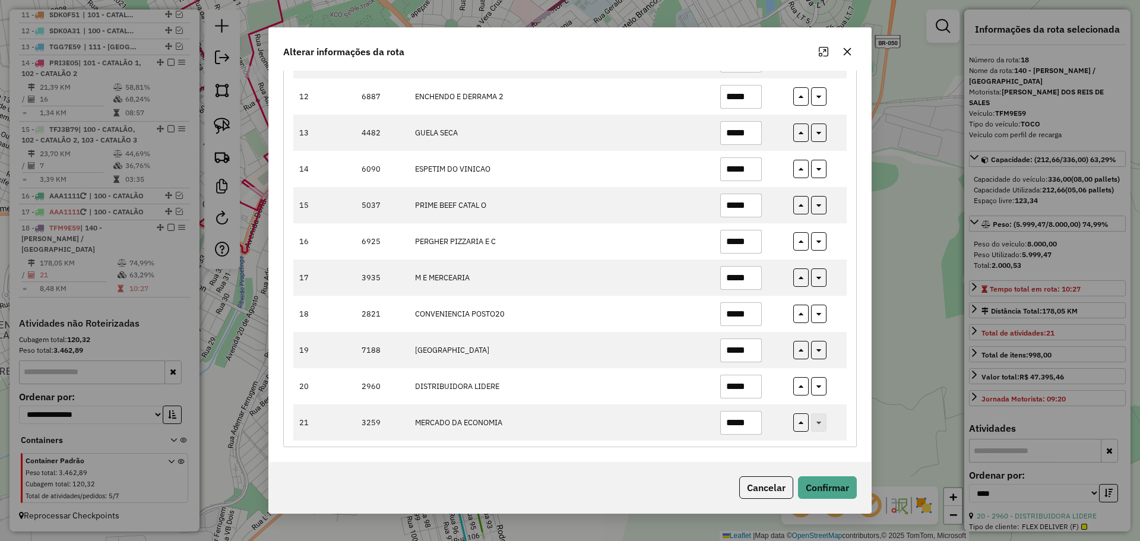
scroll to position [538, 0]
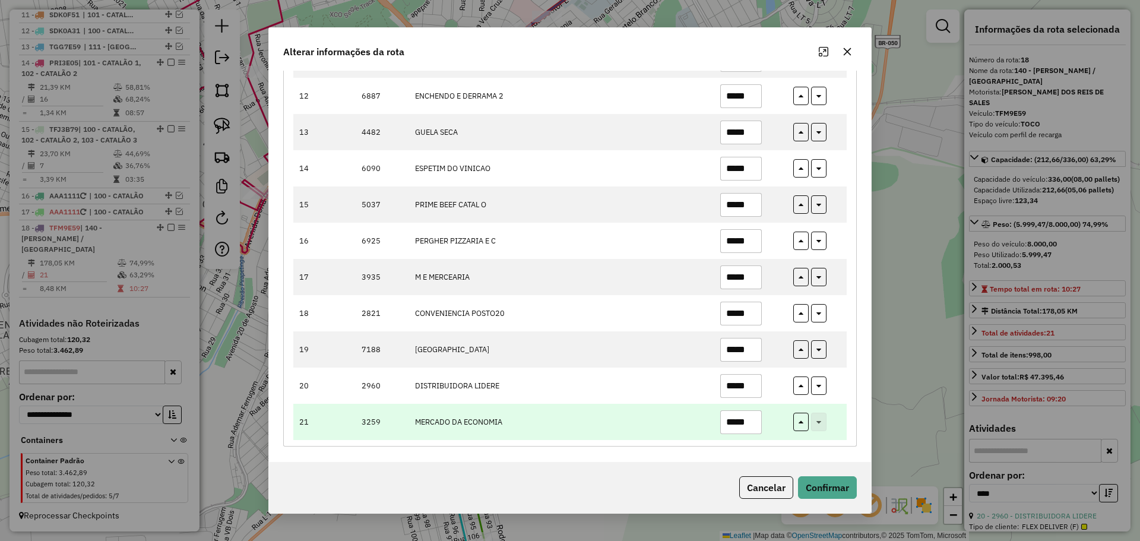
drag, startPoint x: 728, startPoint y: 424, endPoint x: 761, endPoint y: 431, distance: 33.9
click at [761, 431] on td "*****" at bounding box center [750, 422] width 73 height 36
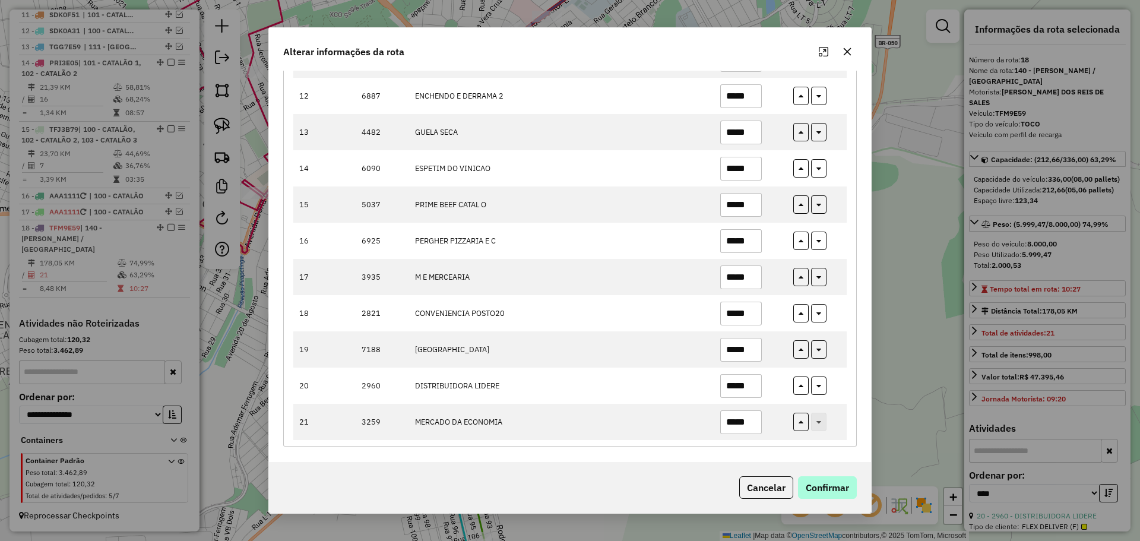
type input "*****"
click at [828, 492] on button "Confirmar" at bounding box center [827, 487] width 59 height 23
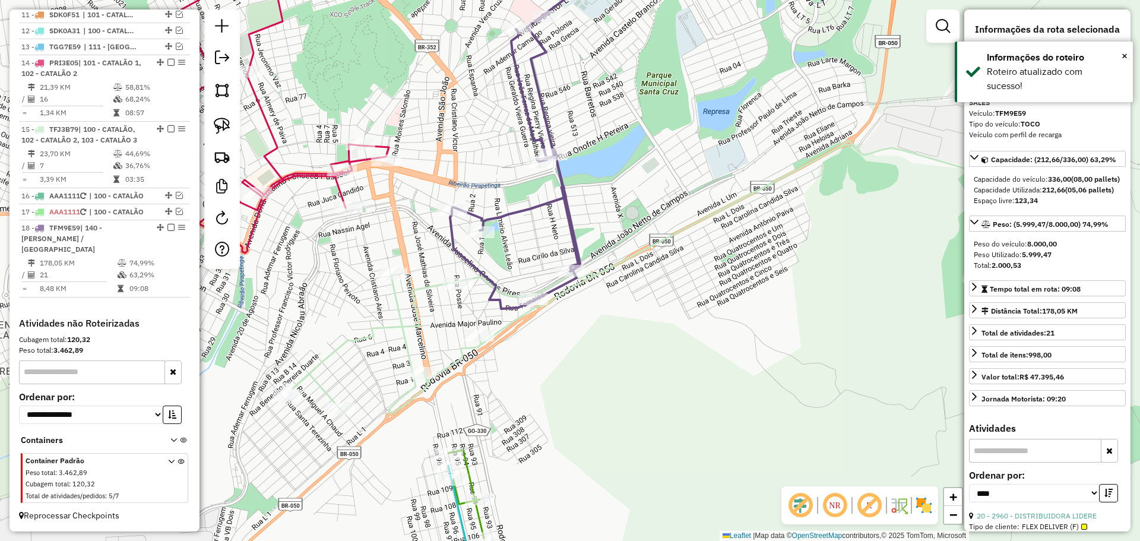
click at [589, 358] on div "Janela de atendimento Grade de atendimento Capacidade Transportadoras Veículos …" at bounding box center [570, 270] width 1140 height 541
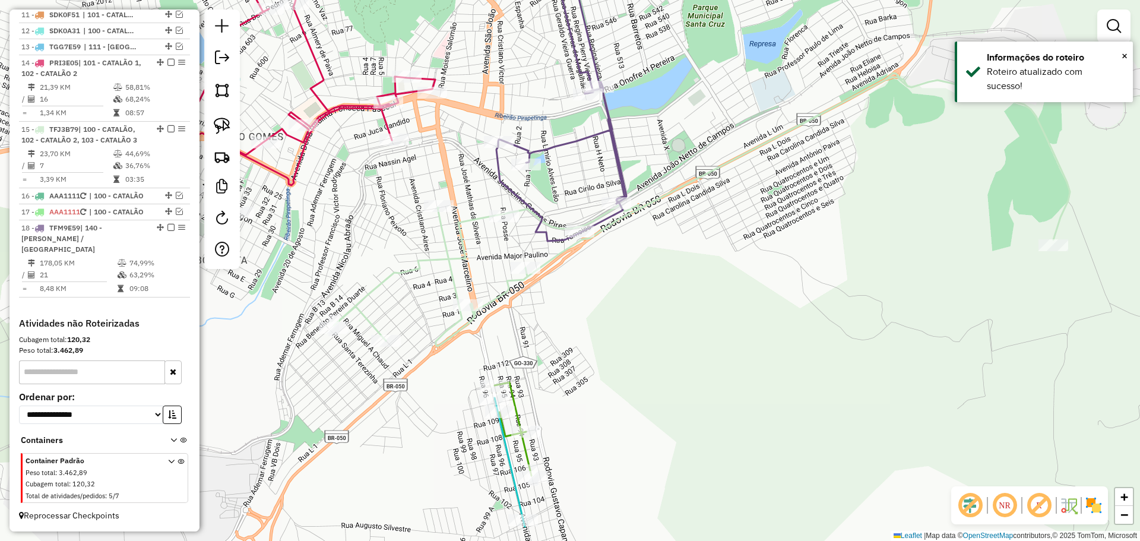
drag, startPoint x: 643, startPoint y: 318, endPoint x: 714, endPoint y: 241, distance: 104.7
click at [714, 220] on div "Janela de atendimento Grade de atendimento Capacidade Transportadoras Veículos …" at bounding box center [570, 270] width 1140 height 541
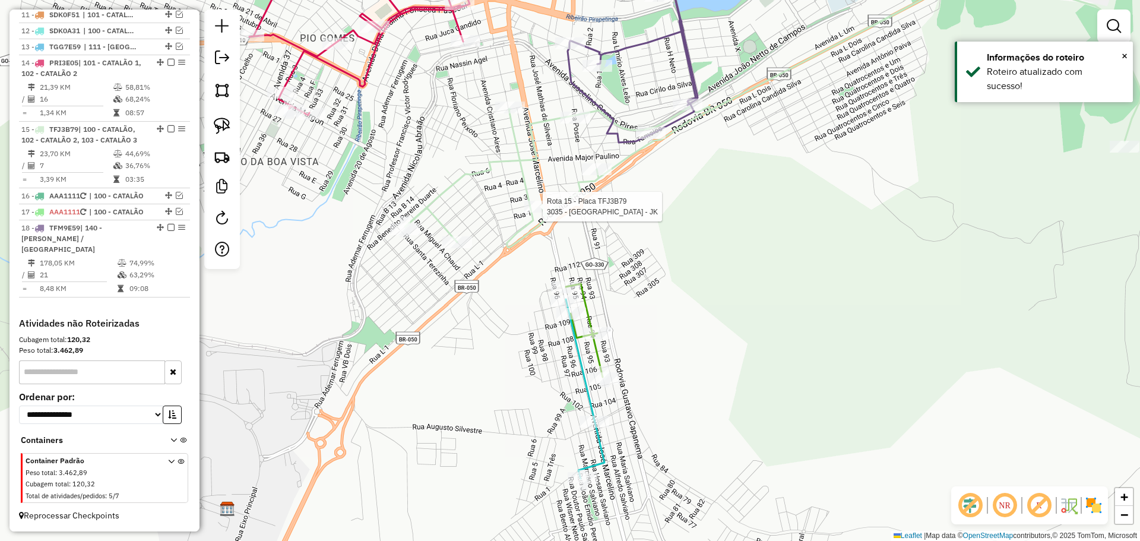
select select "*********"
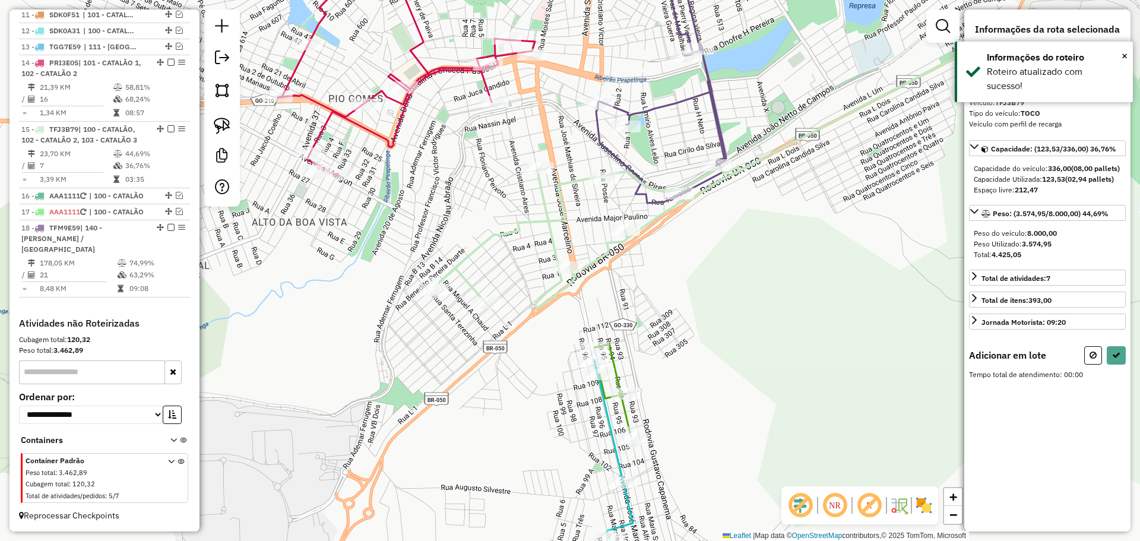
drag, startPoint x: 760, startPoint y: 356, endPoint x: 668, endPoint y: 262, distance: 131.1
click at [721, 289] on div "Janela de atendimento Grade de atendimento Capacidade Transportadoras Veículos …" at bounding box center [570, 270] width 1140 height 541
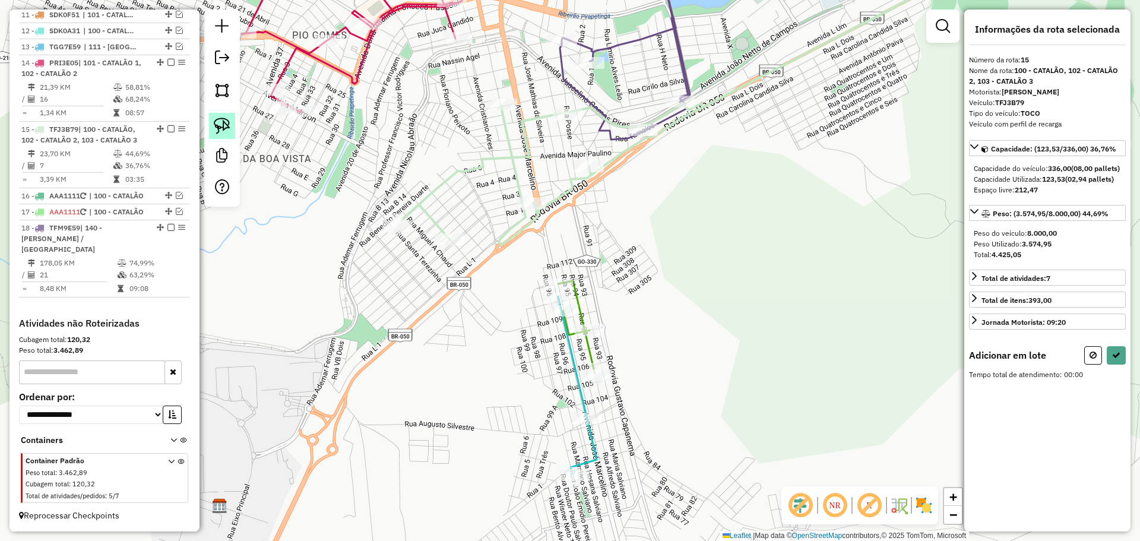
click at [232, 117] on link at bounding box center [222, 126] width 26 height 26
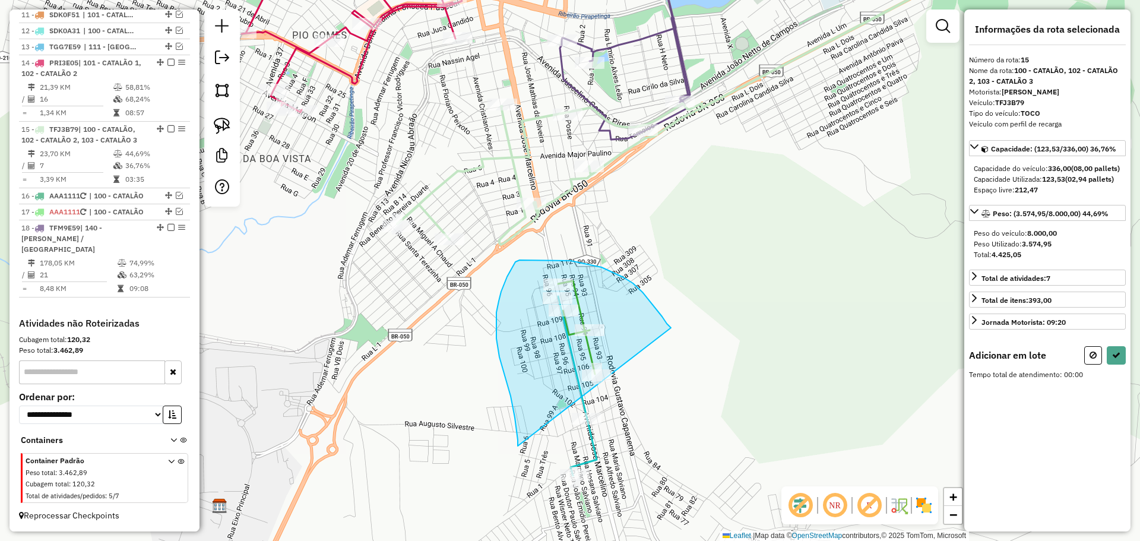
drag, startPoint x: 671, startPoint y: 328, endPoint x: 655, endPoint y: 491, distance: 164.2
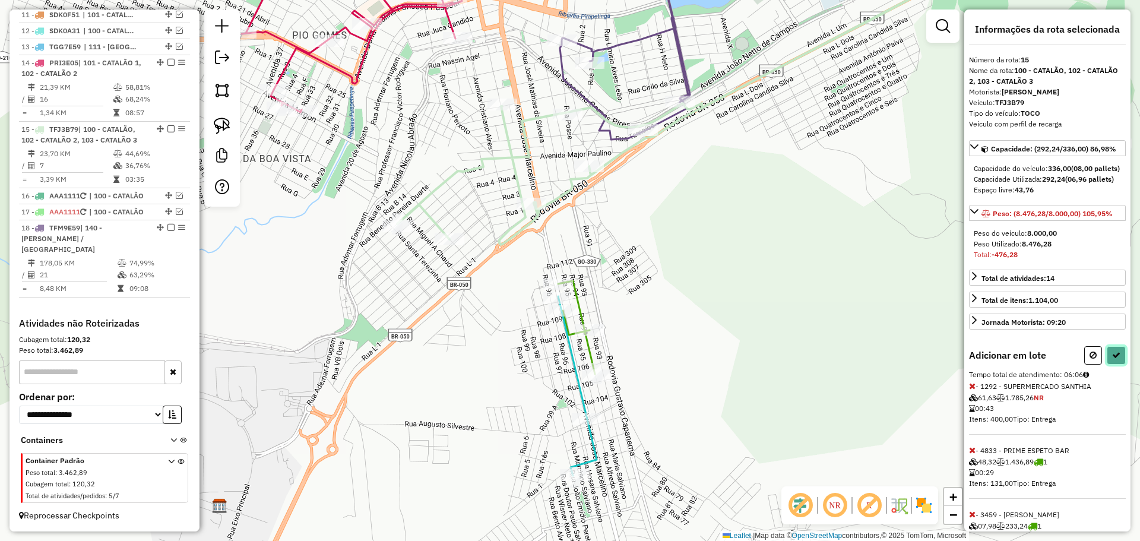
click at [1117, 365] on button at bounding box center [1116, 355] width 19 height 18
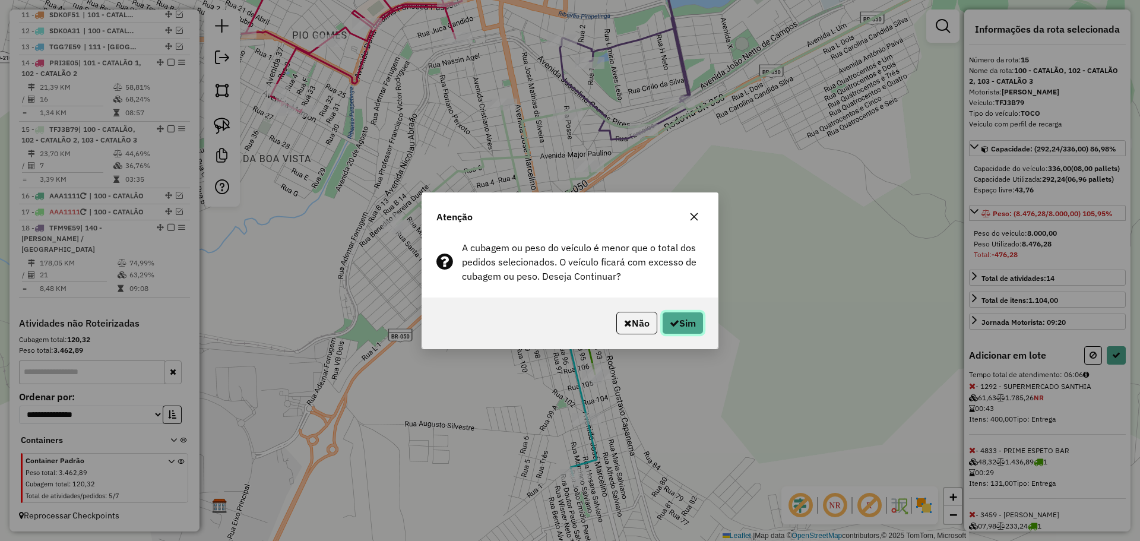
drag, startPoint x: 684, startPoint y: 323, endPoint x: 751, endPoint y: 394, distance: 97.1
click at [683, 323] on button "Sim" at bounding box center [683, 323] width 42 height 23
select select "*********"
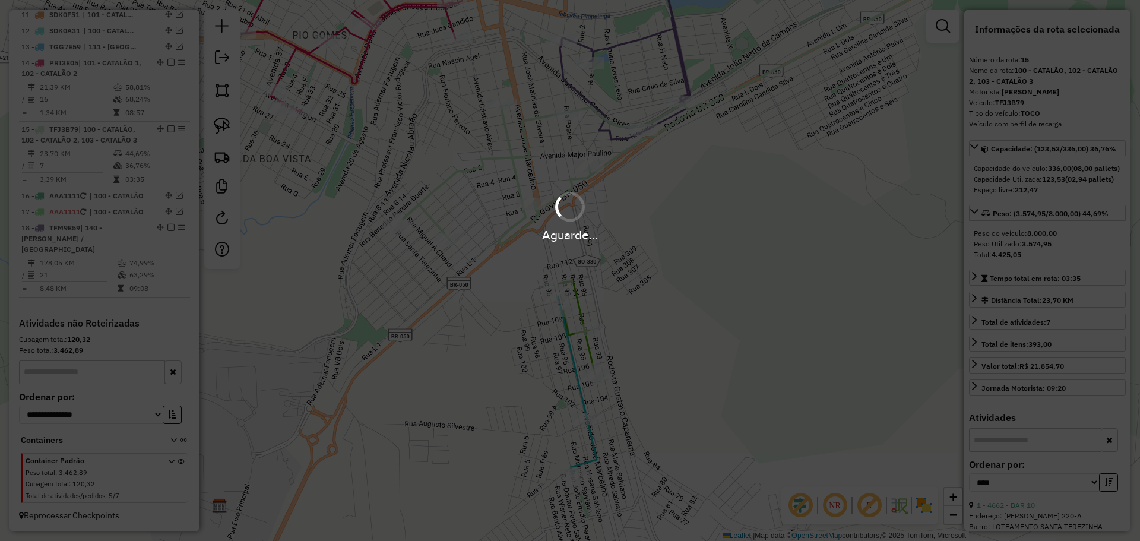
scroll to position [580, 0]
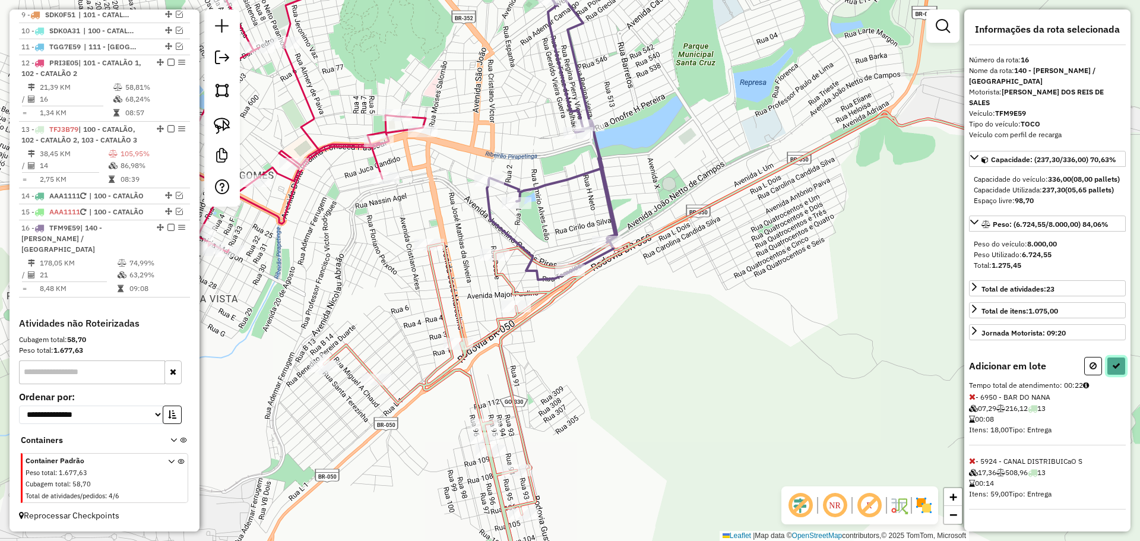
click at [1118, 368] on icon at bounding box center [1117, 366] width 8 height 8
select select "*********"
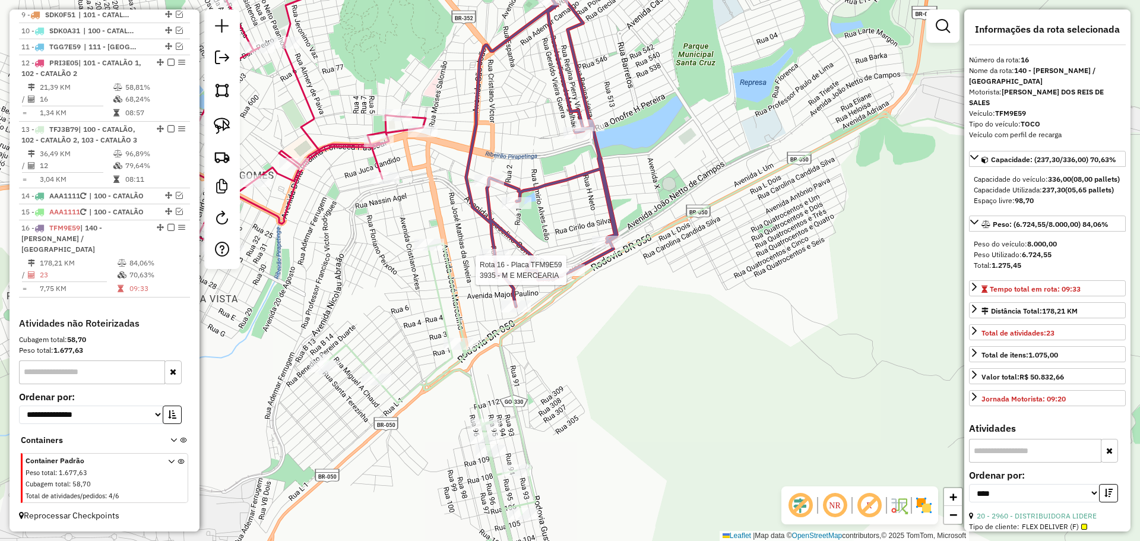
click at [566, 276] on div at bounding box center [570, 270] width 30 height 12
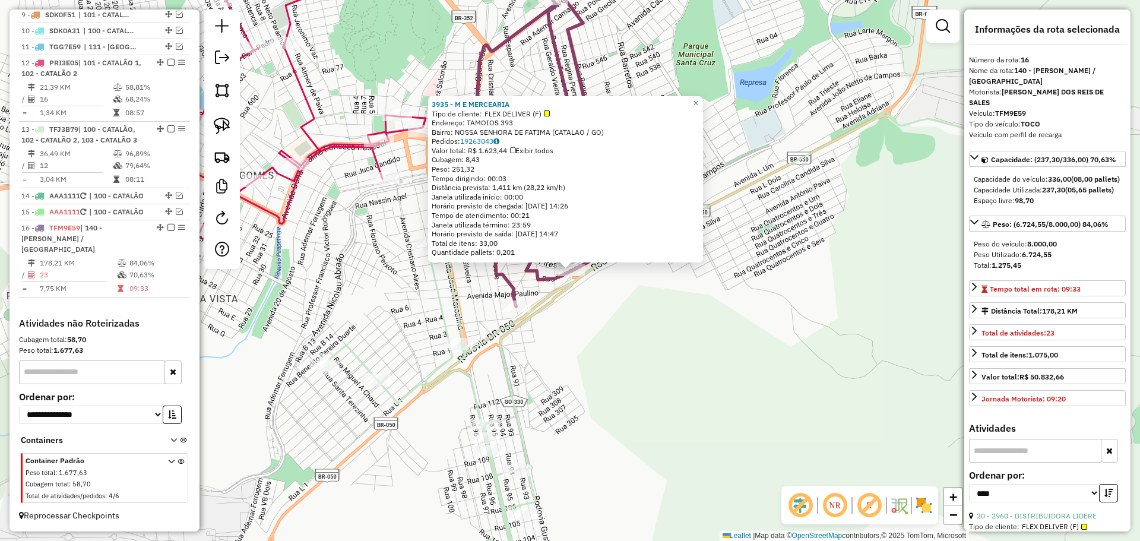
click at [584, 353] on div "3935 - M E MERCEARIA Tipo de cliente: FLEX DELIVER (F) Endereço: TAMOIOS 393 Ba…" at bounding box center [570, 270] width 1140 height 541
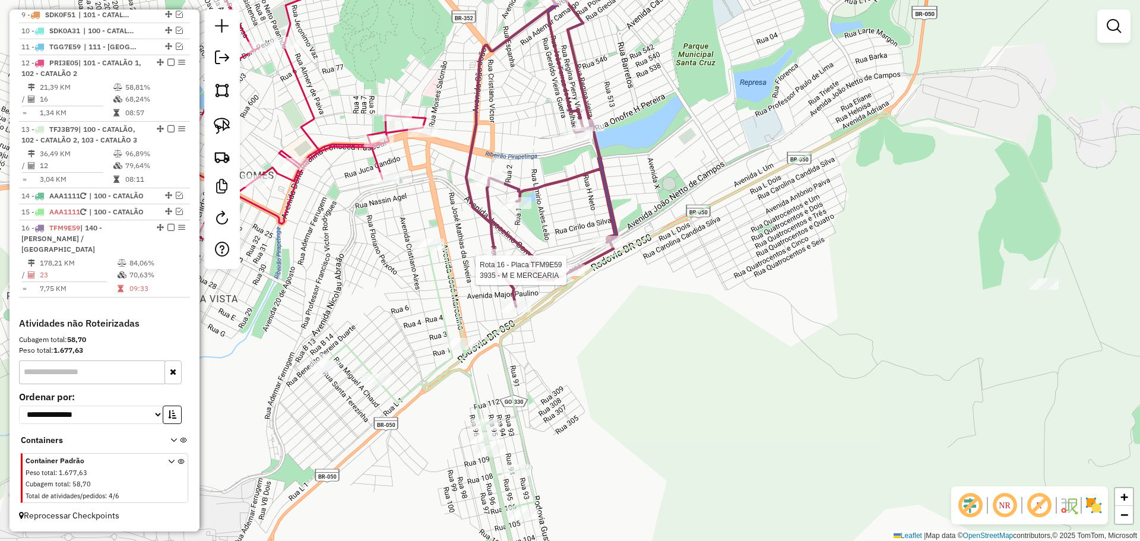
select select "*********"
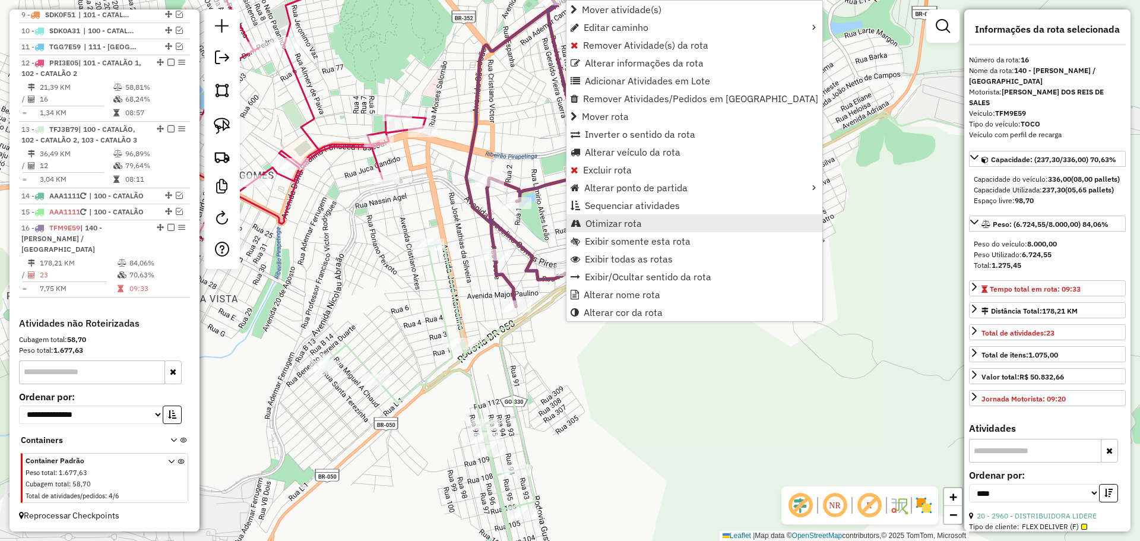
click at [640, 220] on span "Otimizar rota" at bounding box center [614, 224] width 56 height 10
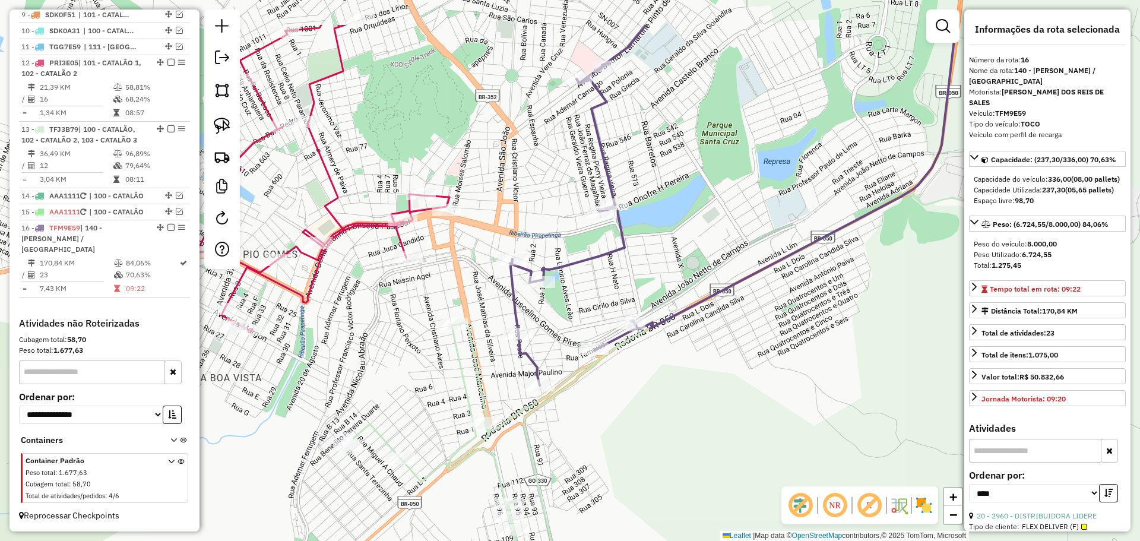
click at [771, 328] on div "Janela de atendimento Grade de atendimento Capacidade Transportadoras Veículos …" at bounding box center [570, 270] width 1140 height 541
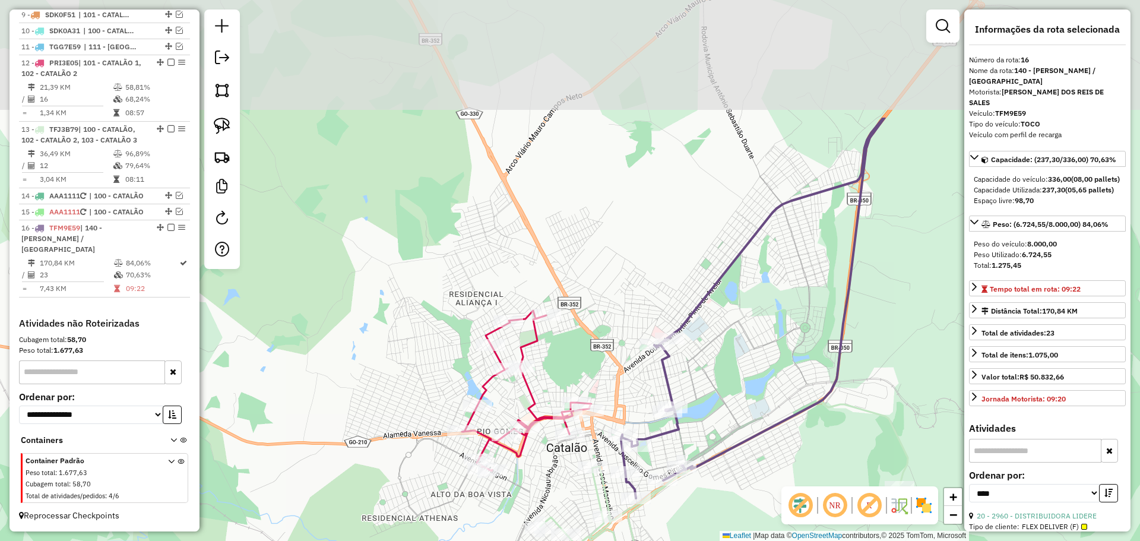
drag, startPoint x: 745, startPoint y: 213, endPoint x: 729, endPoint y: 403, distance: 190.8
click at [737, 406] on div "Janela de atendimento Grade de atendimento Capacidade Transportadoras Veículos …" at bounding box center [570, 270] width 1140 height 541
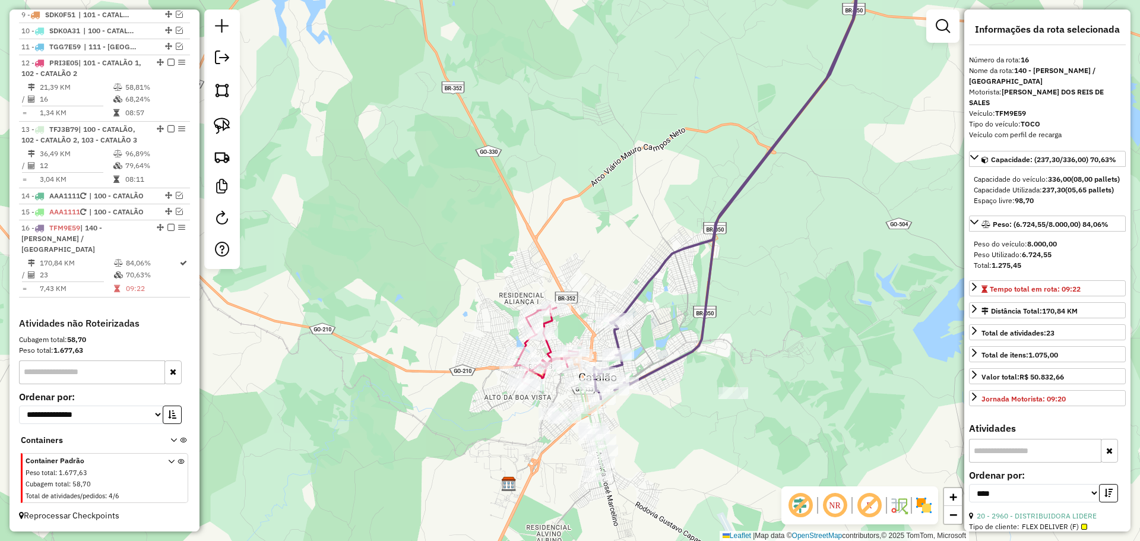
drag, startPoint x: 740, startPoint y: 401, endPoint x: 658, endPoint y: 347, distance: 98.2
click at [658, 347] on div "Janela de atendimento Grade de atendimento Capacidade Transportadoras Veículos …" at bounding box center [570, 270] width 1140 height 541
drag, startPoint x: 681, startPoint y: 400, endPoint x: 658, endPoint y: 351, distance: 54.5
click at [658, 351] on div "Janela de atendimento Grade de atendimento Capacidade Transportadoras Veículos …" at bounding box center [570, 270] width 1140 height 541
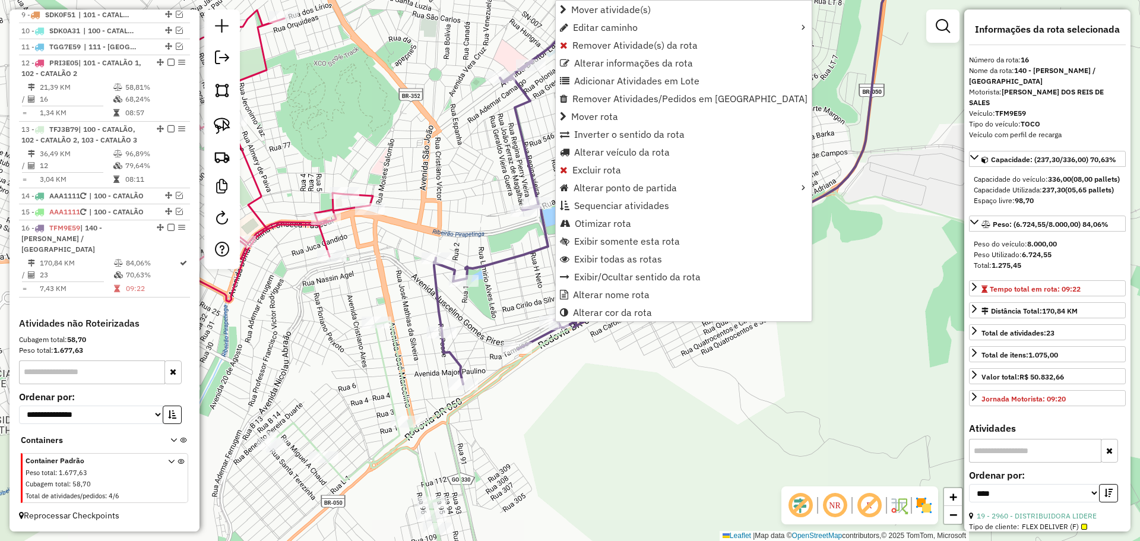
click at [676, 423] on div "Janela de atendimento Grade de atendimento Capacidade Transportadoras Veículos …" at bounding box center [570, 270] width 1140 height 541
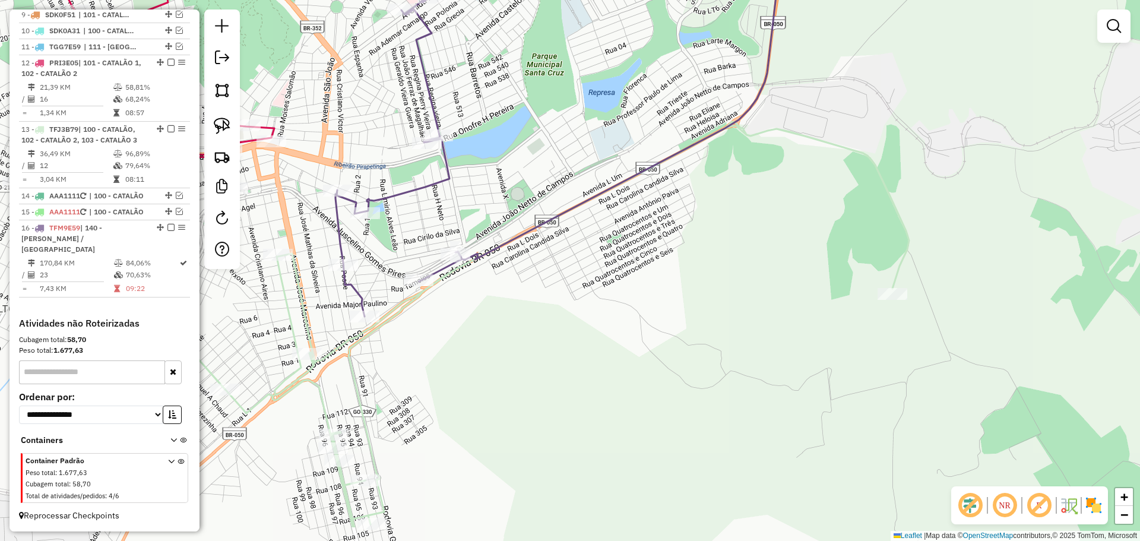
drag, startPoint x: 802, startPoint y: 413, endPoint x: 704, endPoint y: 345, distance: 119.6
click at [704, 345] on div "Janela de atendimento Grade de atendimento Capacidade Transportadoras Veículos …" at bounding box center [570, 270] width 1140 height 541
select select "*********"
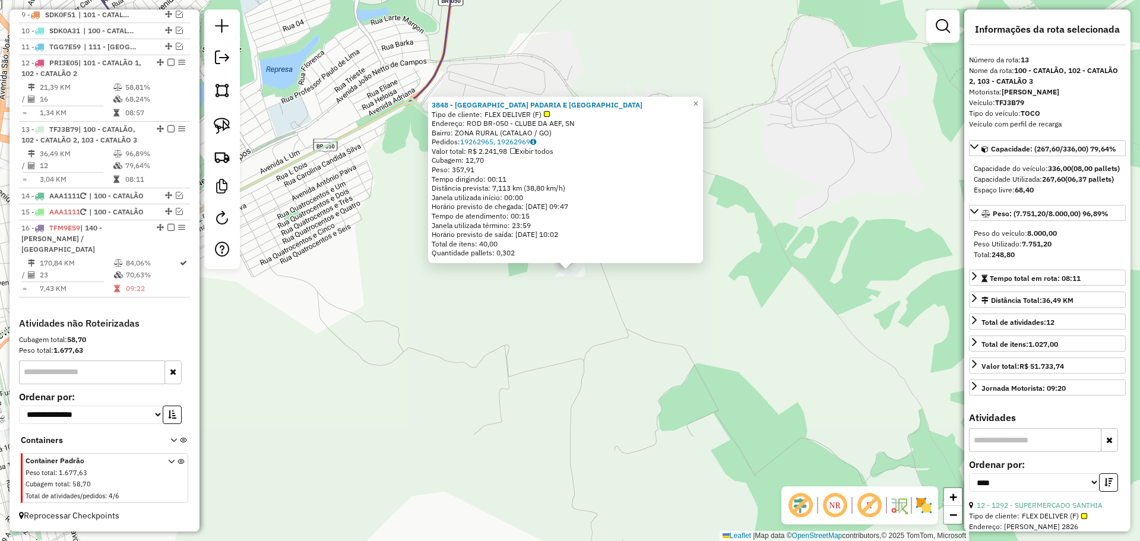
click at [573, 388] on div "3848 - PADOKAS PADARIA E PA Tipo de cliente: FLEX DELIVER (F) Endereço: ROD BR-…" at bounding box center [570, 270] width 1140 height 541
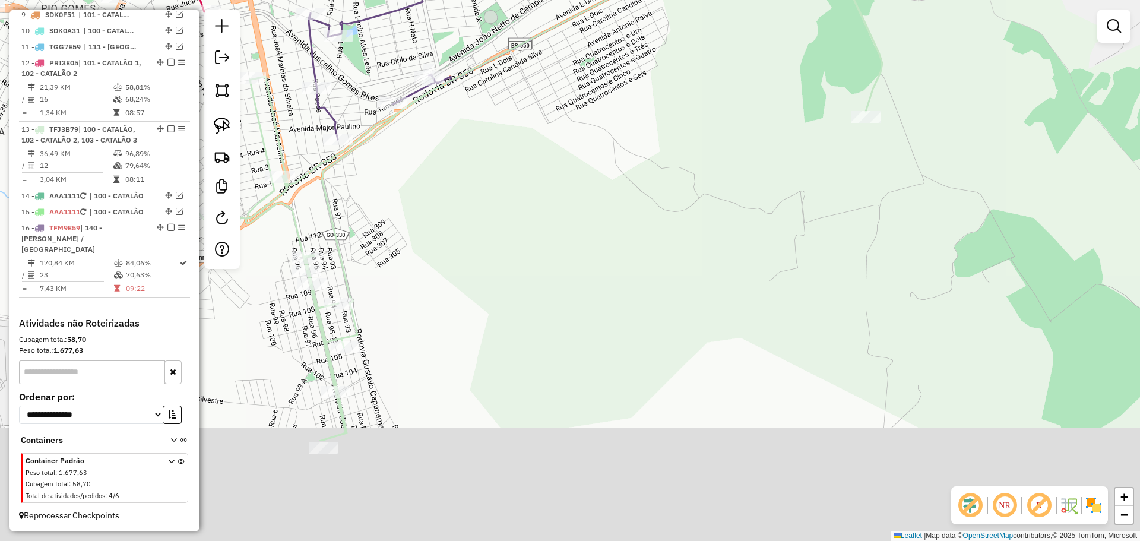
drag, startPoint x: 830, startPoint y: 236, endPoint x: 796, endPoint y: 254, distance: 38.3
click at [880, 214] on div "Janela de atendimento Grade de atendimento Capacidade Transportadoras Veículos …" at bounding box center [570, 270] width 1140 height 541
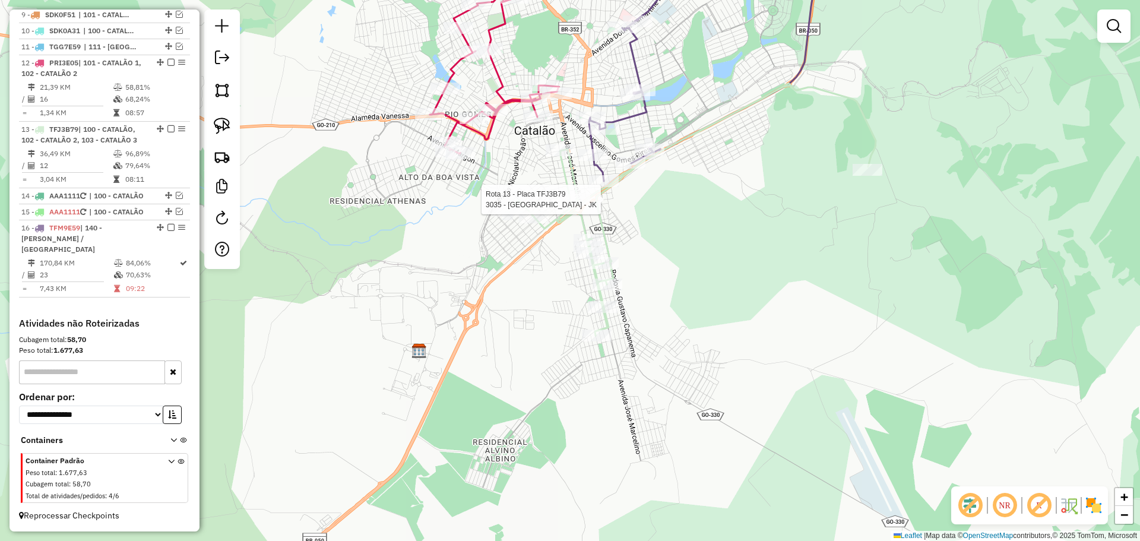
select select "*********"
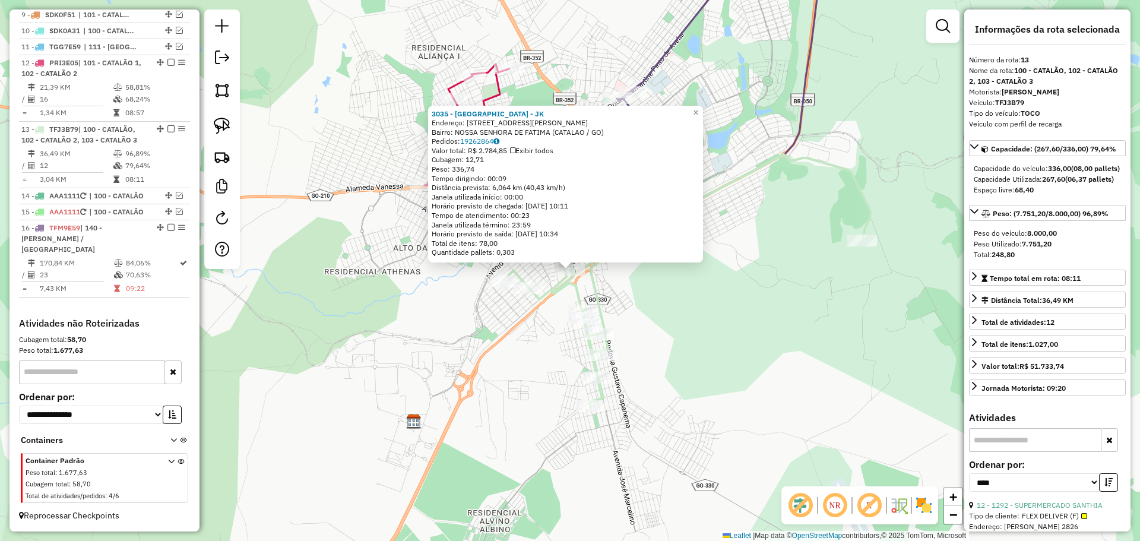
click at [697, 336] on div "3035 - SANTO PANE - JK Endereço: AV [PERSON_NAME] 1336 Bairro: NOSSA SENHORA DE…" at bounding box center [570, 270] width 1140 height 541
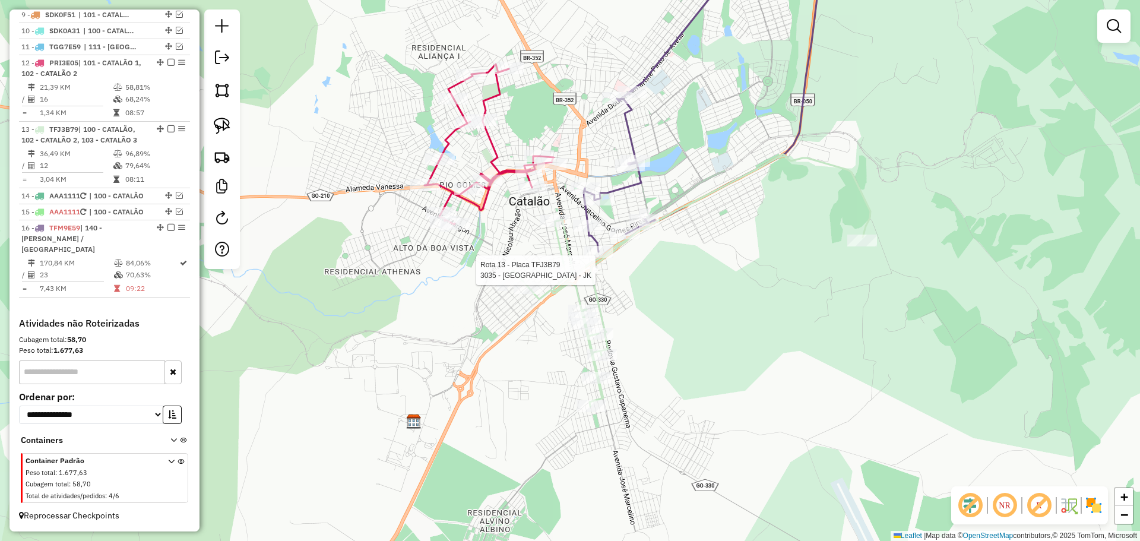
select select "*********"
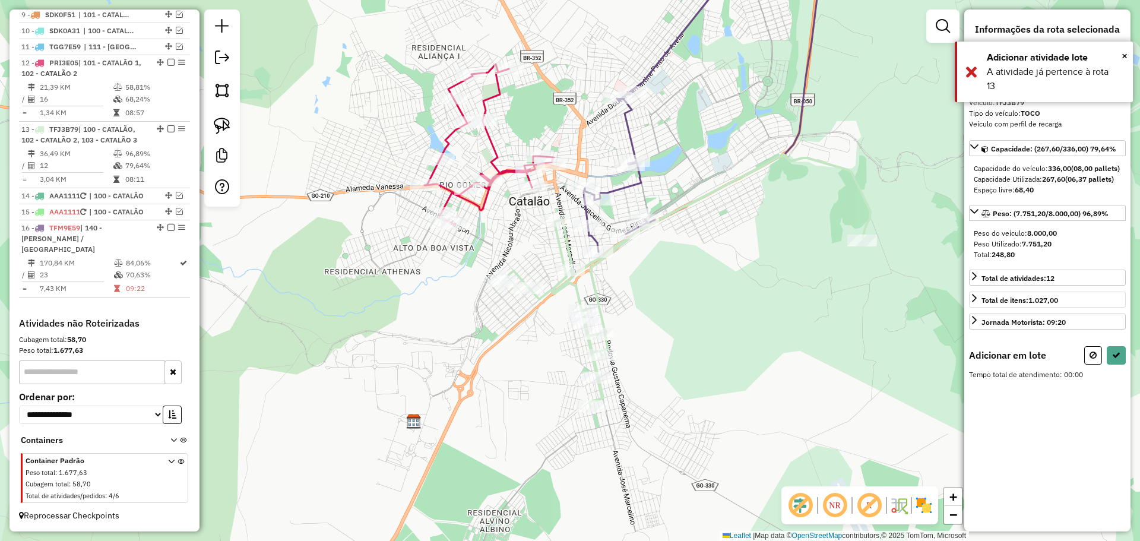
click at [1088, 363] on button at bounding box center [1094, 355] width 18 height 18
select select "*********"
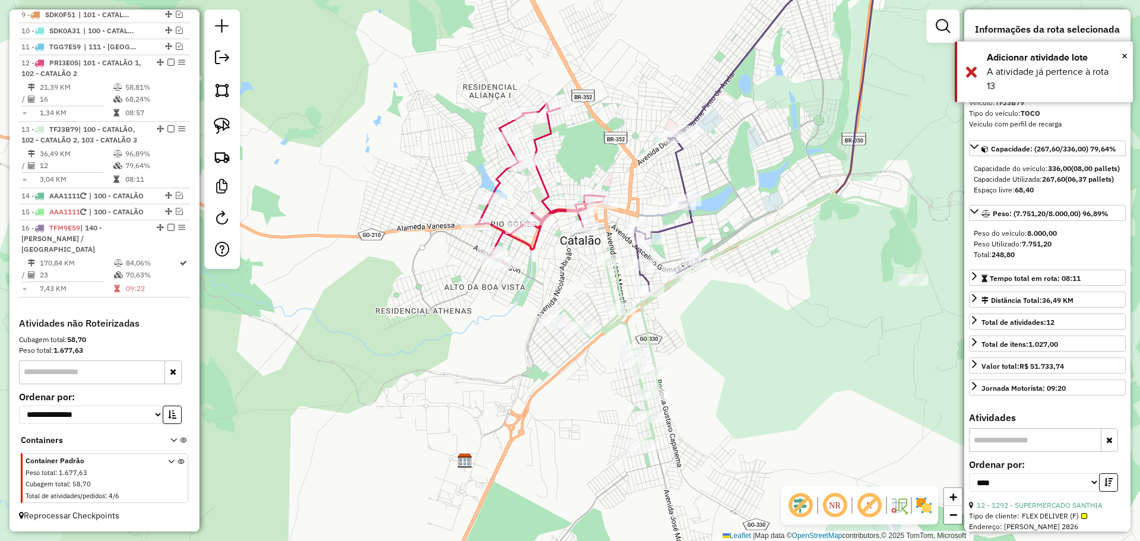
drag, startPoint x: 814, startPoint y: 339, endPoint x: 834, endPoint y: 352, distance: 24.4
click at [873, 375] on div "Janela de atendimento Grade de atendimento Capacidade Transportadoras Veículos …" at bounding box center [570, 270] width 1140 height 541
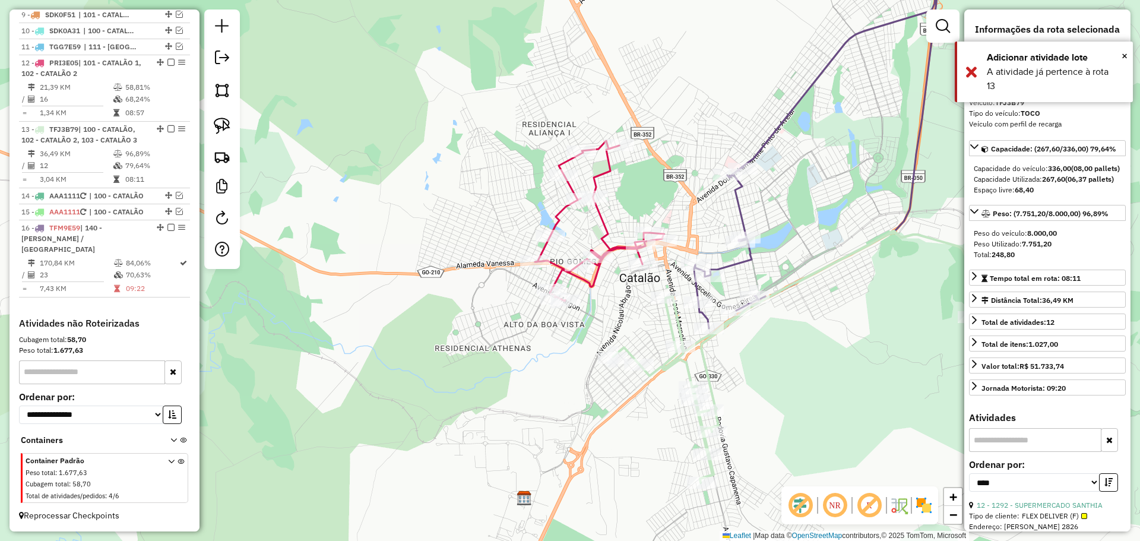
click at [762, 327] on div "Rota 16 - Placa TFM9E59 3935 - M E MERCEARIA Janela de atendimento Grade de ate…" at bounding box center [570, 270] width 1140 height 541
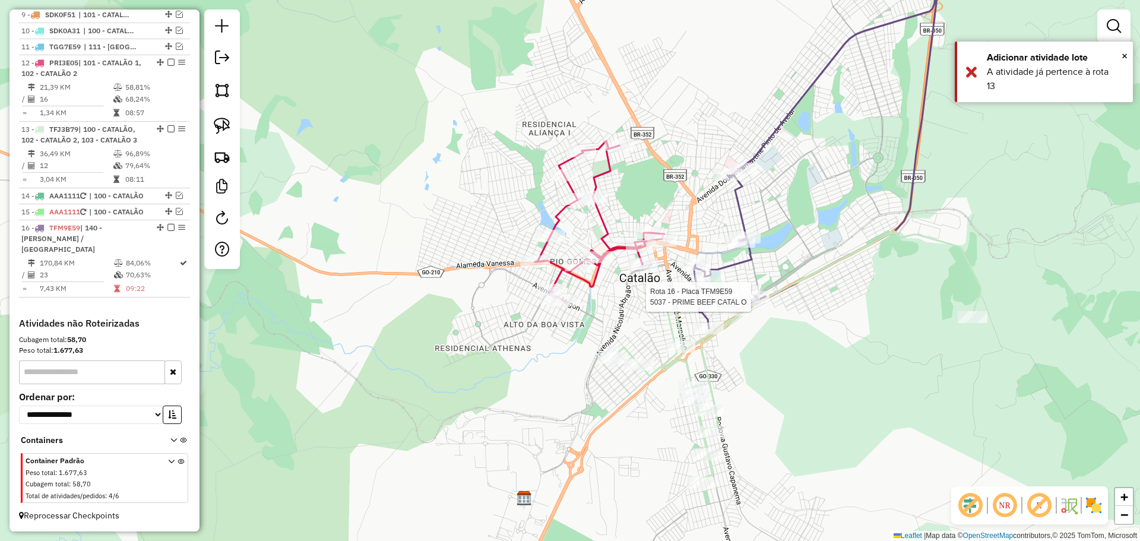
select select "*********"
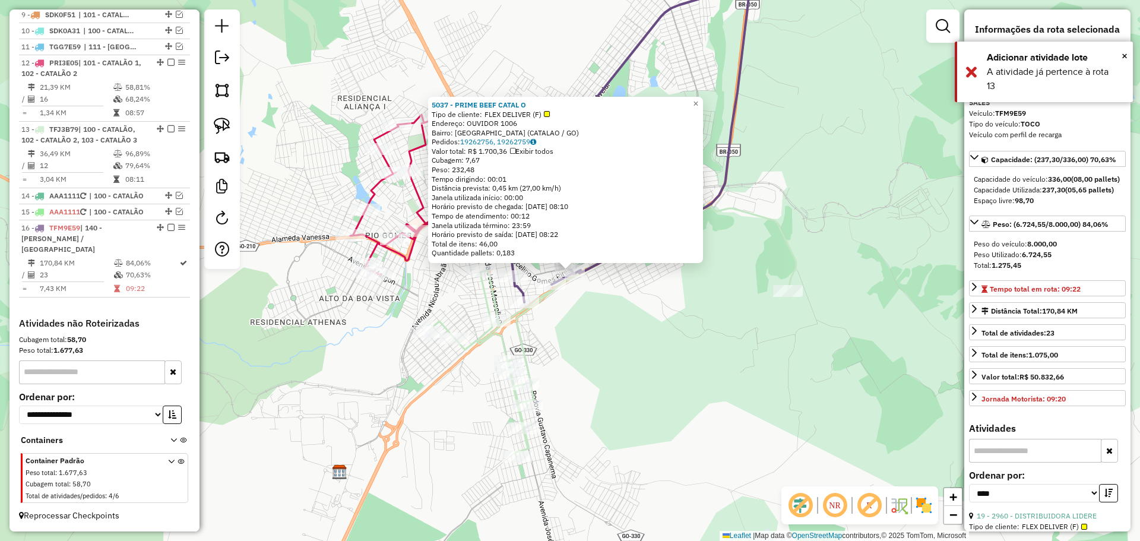
click at [678, 325] on div "5037 - PRIME BEEF CATAL O Tipo de cliente: FLEX DELIVER (F) Endereço: OUVIDOR 1…" at bounding box center [570, 270] width 1140 height 541
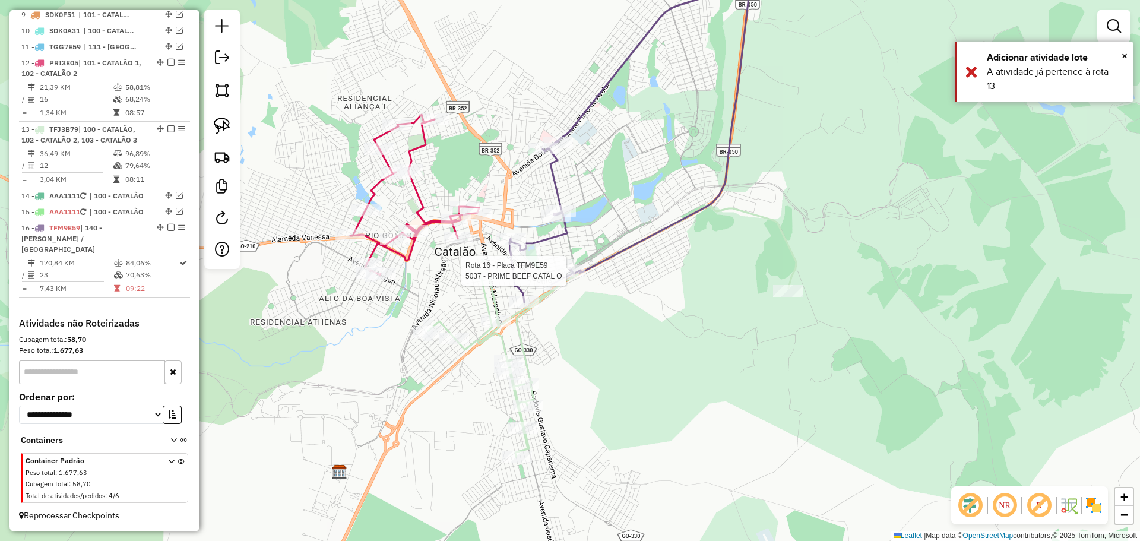
select select "*********"
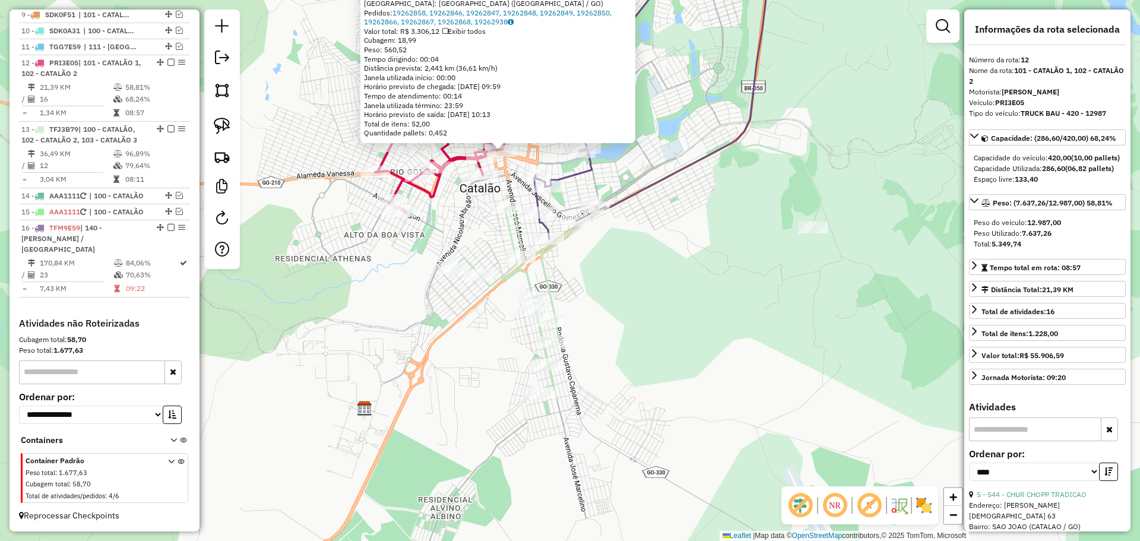
drag, startPoint x: 863, startPoint y: 472, endPoint x: 796, endPoint y: 353, distance: 136.4
click at [796, 353] on div "6323 - BAR DO BUCHO Tipo de cliente: FLEX DELIVER (F) Endereço: GUATEMALA 241 B…" at bounding box center [570, 270] width 1140 height 541
click at [520, 263] on div at bounding box center [521, 257] width 30 height 12
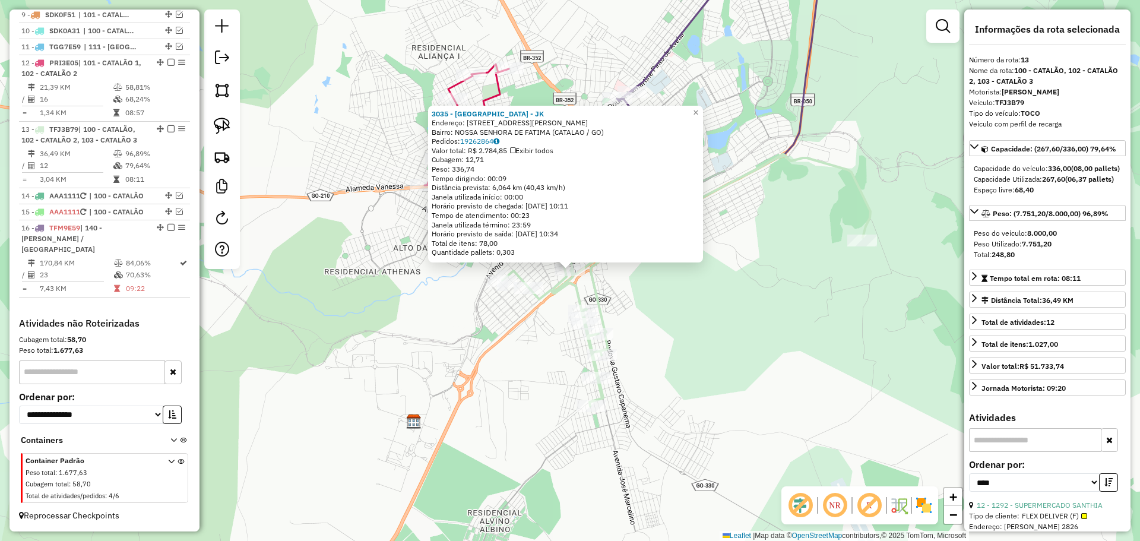
click at [764, 352] on div "3035 - SANTO PANE - JK Endereço: AV [PERSON_NAME] 1336 Bairro: NOSSA SENHORA DE…" at bounding box center [570, 270] width 1140 height 541
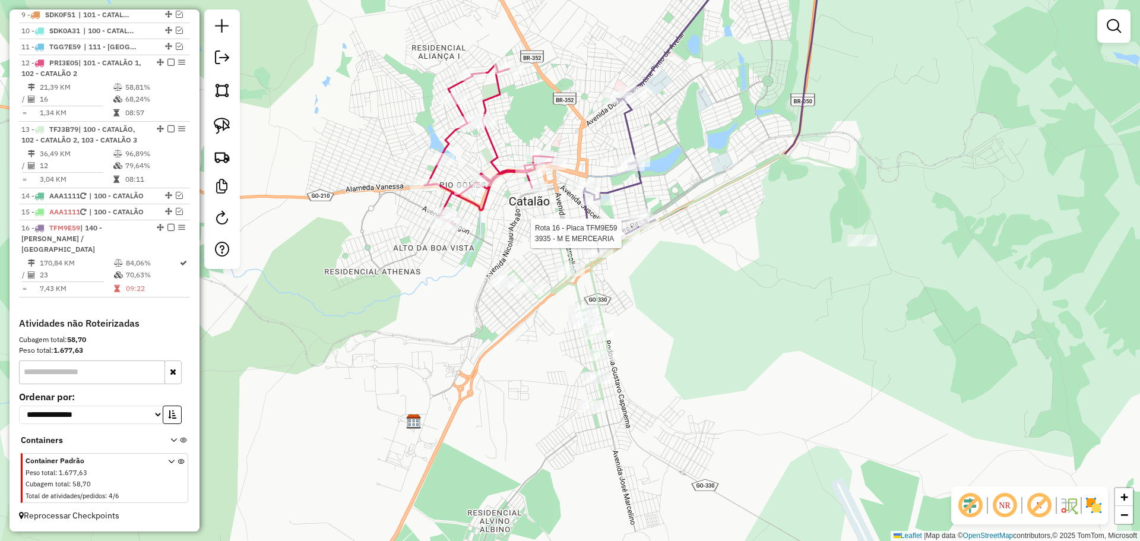
select select "*********"
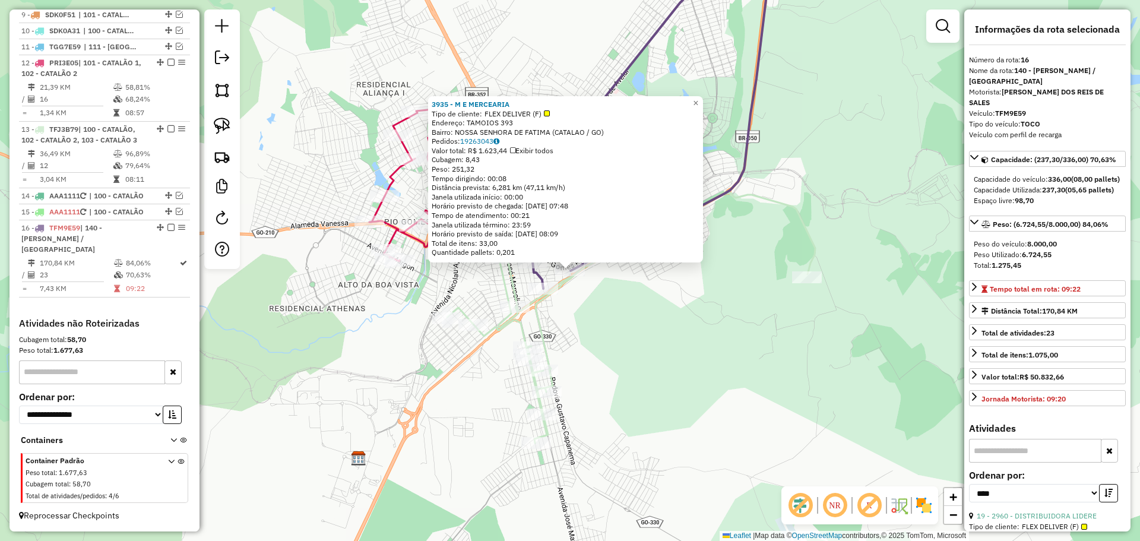
click at [694, 347] on div "3935 - M E MERCEARIA Tipo de cliente: FLEX DELIVER (F) Endereço: TAMOIOS 393 Ba…" at bounding box center [570, 270] width 1140 height 541
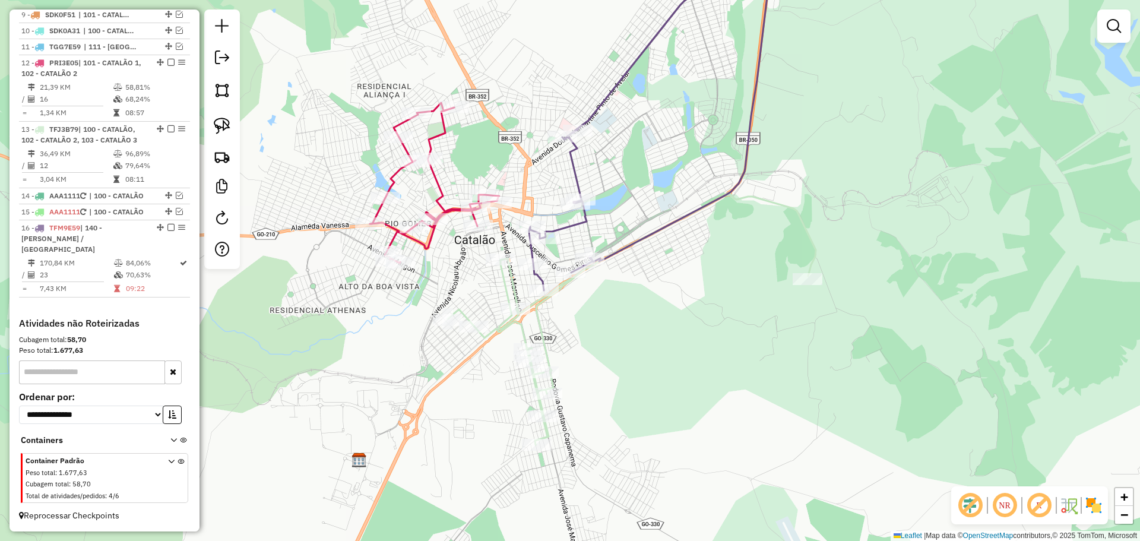
click at [618, 313] on div "Janela de atendimento Grade de atendimento Capacidade Transportadoras Veículos …" at bounding box center [570, 270] width 1140 height 541
click at [518, 301] on icon at bounding box center [632, 319] width 368 height 252
select select "*********"
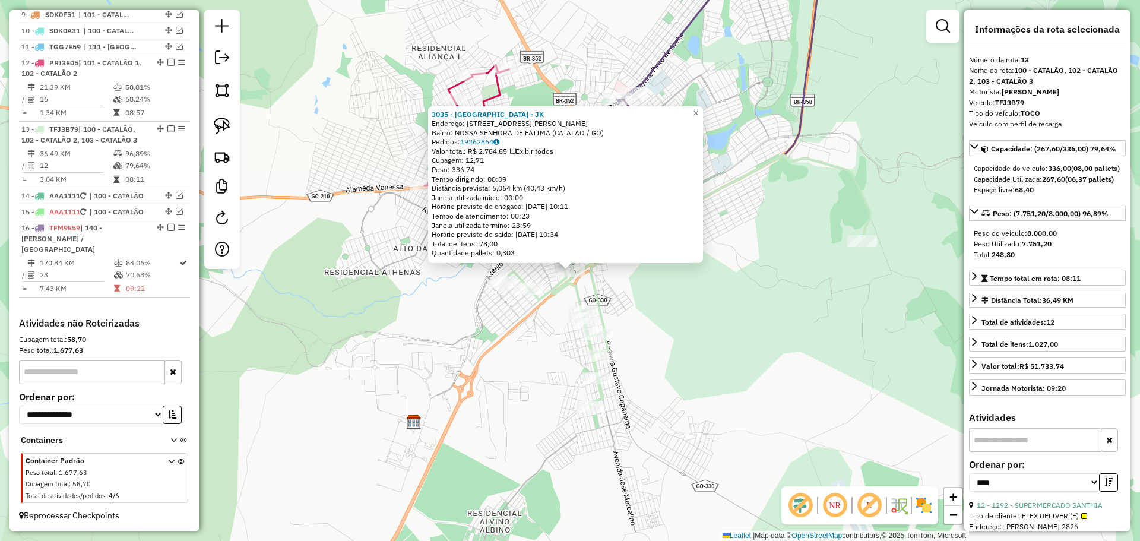
click at [673, 331] on div "Rota 13 - Placa TFJ3B79 3033 - SHALON ADONAI Rota 13 - Placa TFJ3B79 3792 - CON…" at bounding box center [570, 270] width 1140 height 541
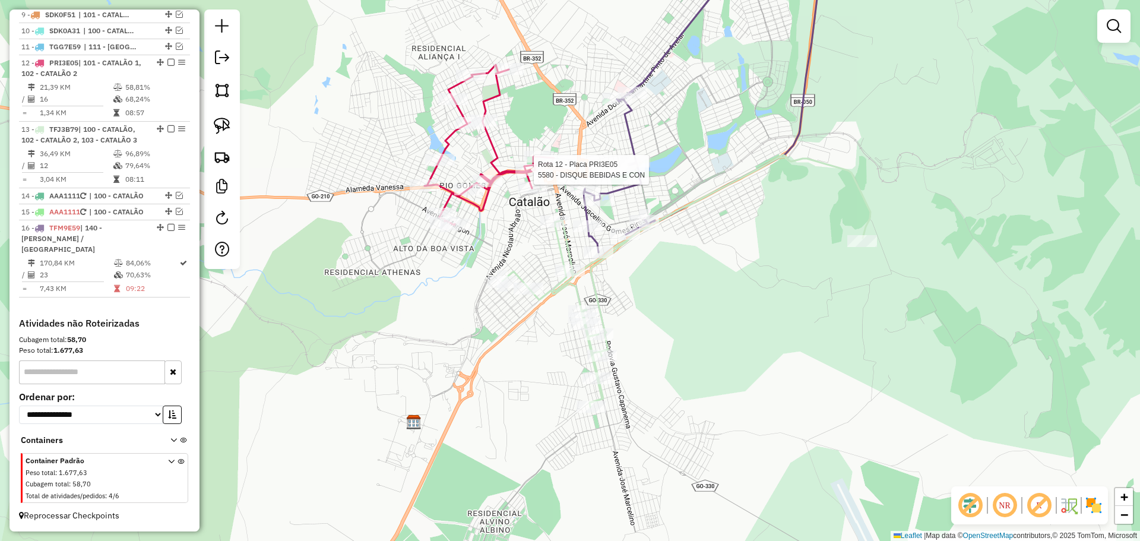
select select "*********"
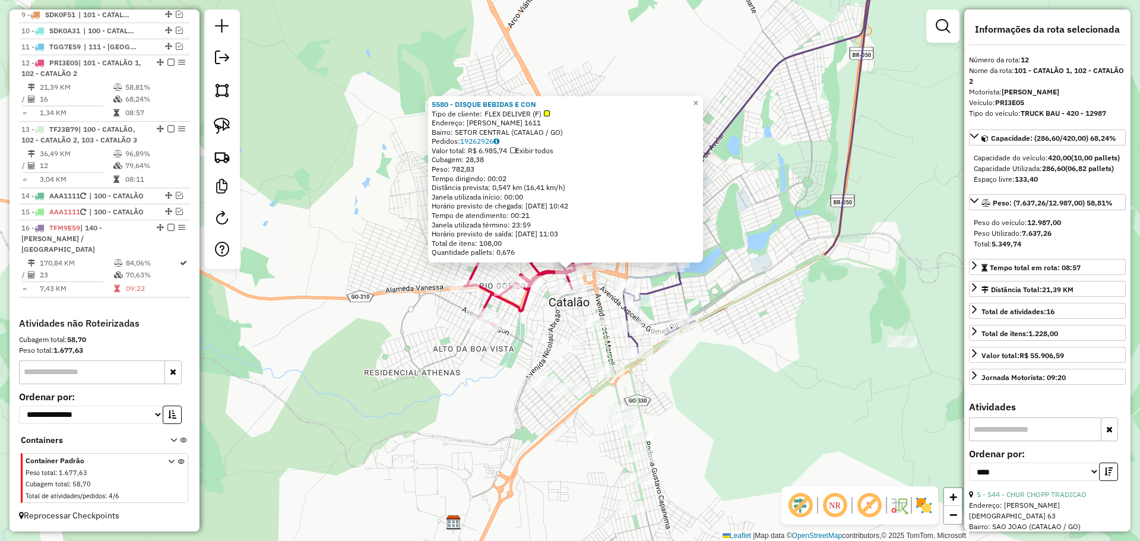
click at [725, 387] on div "5580 - DISQUE BEBIDAS E CON Tipo de cliente: FLEX DELIVER (F) Endereço: RAULINA…" at bounding box center [570, 270] width 1140 height 541
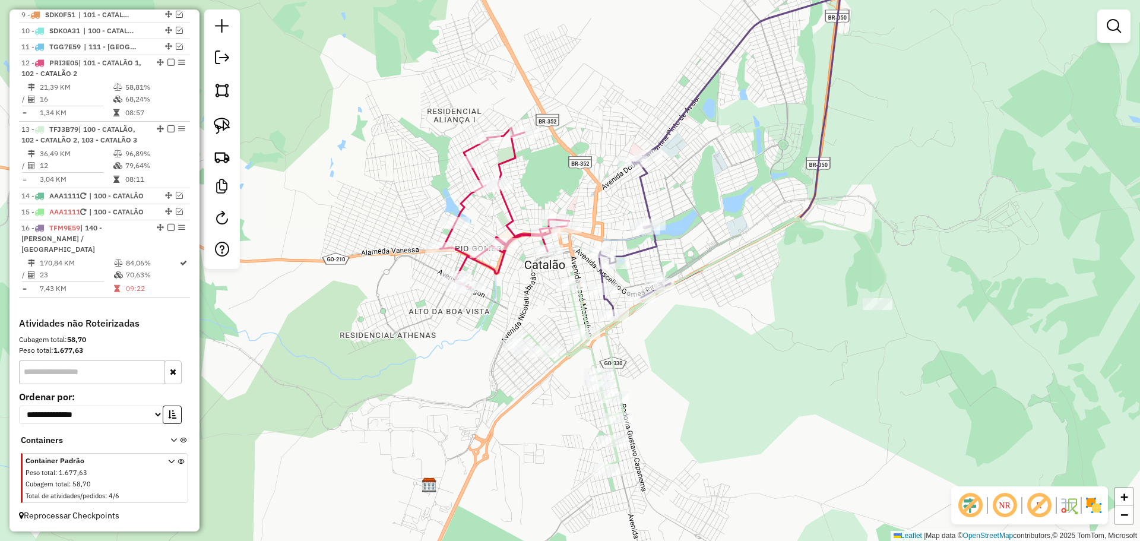
drag, startPoint x: 662, startPoint y: 381, endPoint x: 645, endPoint y: 356, distance: 30.8
click at [645, 356] on div "Janela de atendimento Grade de atendimento Capacidade Transportadoras Veículos …" at bounding box center [570, 270] width 1140 height 541
click at [551, 256] on div at bounding box center [548, 250] width 30 height 12
select select "*********"
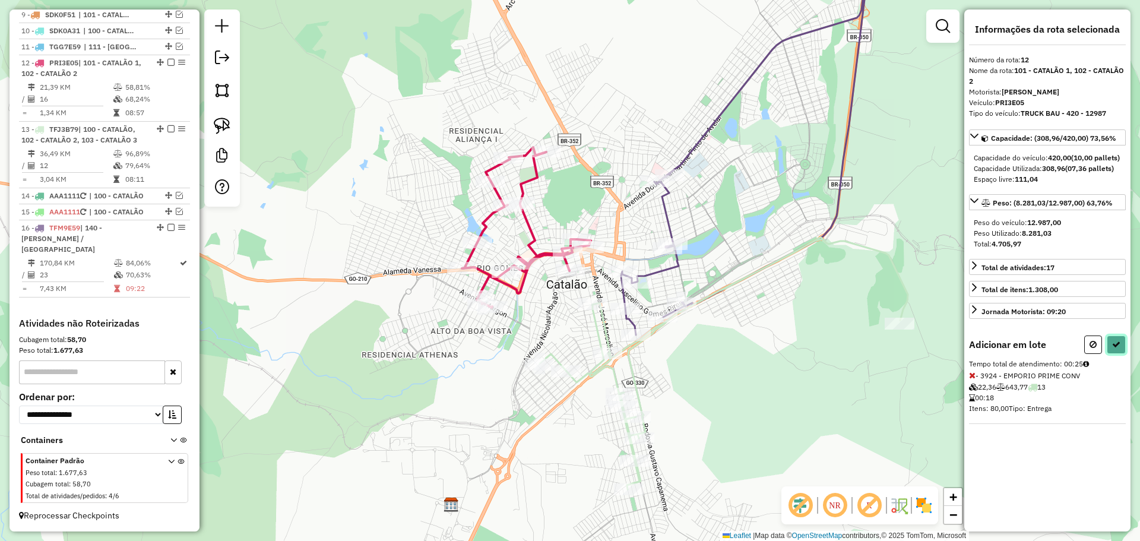
click at [1113, 349] on icon at bounding box center [1117, 344] width 8 height 8
select select "*********"
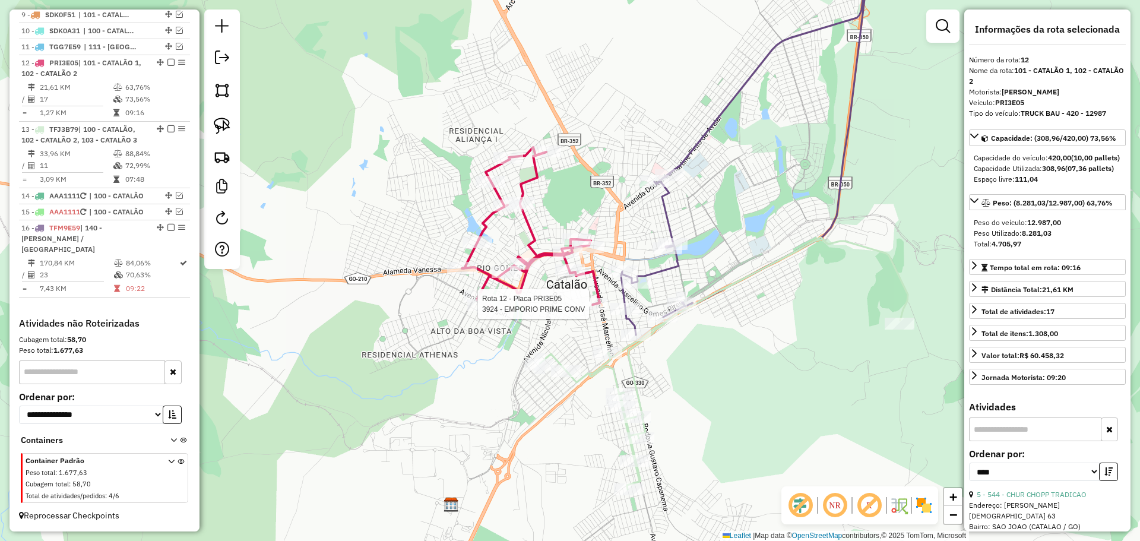
click at [589, 310] on div at bounding box center [593, 304] width 30 height 12
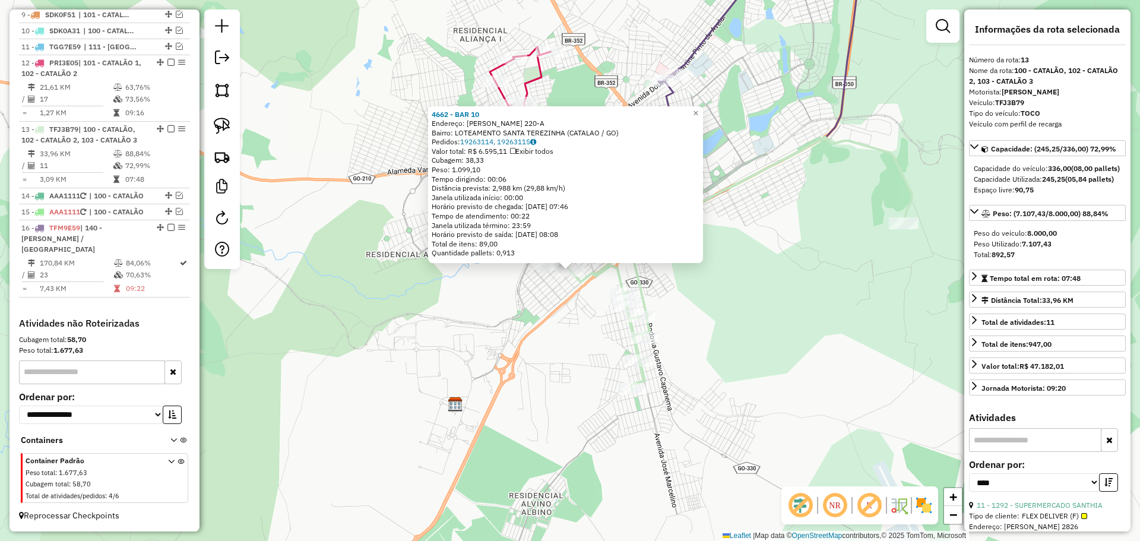
click at [710, 331] on div "4662 - BAR 10 Endereço: OSMAR DIAS FERNANDES 220-A Bairro: LOTEAMENTO SANTA TER…" at bounding box center [570, 270] width 1140 height 541
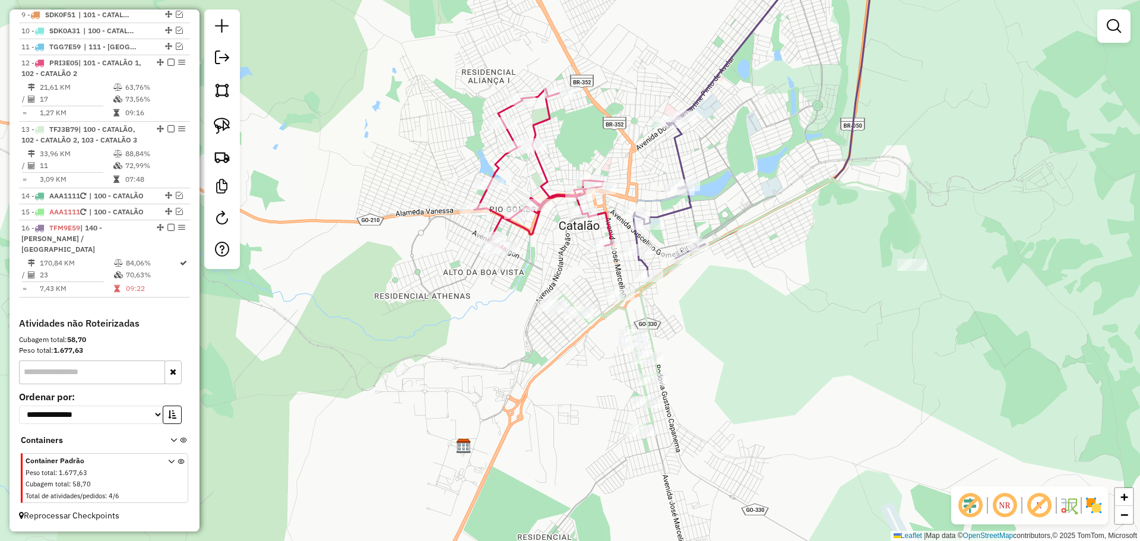
drag, startPoint x: 731, startPoint y: 279, endPoint x: 734, endPoint y: 317, distance: 37.5
click at [738, 318] on div "Janela de atendimento Grade de atendimento Capacidade Transportadoras Veículos …" at bounding box center [570, 270] width 1140 height 541
select select "*********"
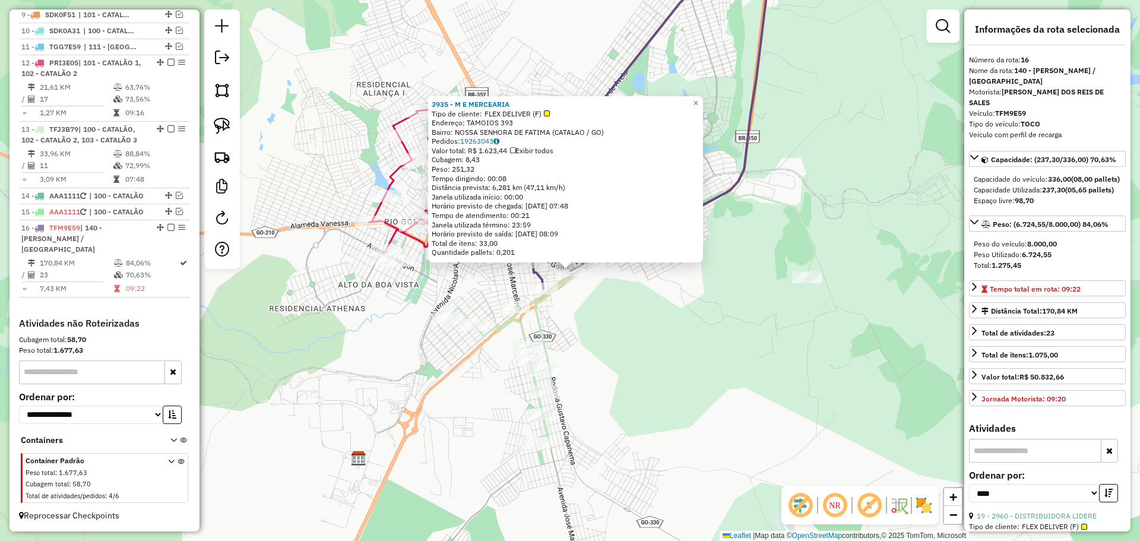
click at [684, 294] on div "3935 - M E MERCEARIA Tipo de cliente: FLEX DELIVER (F) Endereço: TAMOIOS 393 Ba…" at bounding box center [570, 270] width 1140 height 541
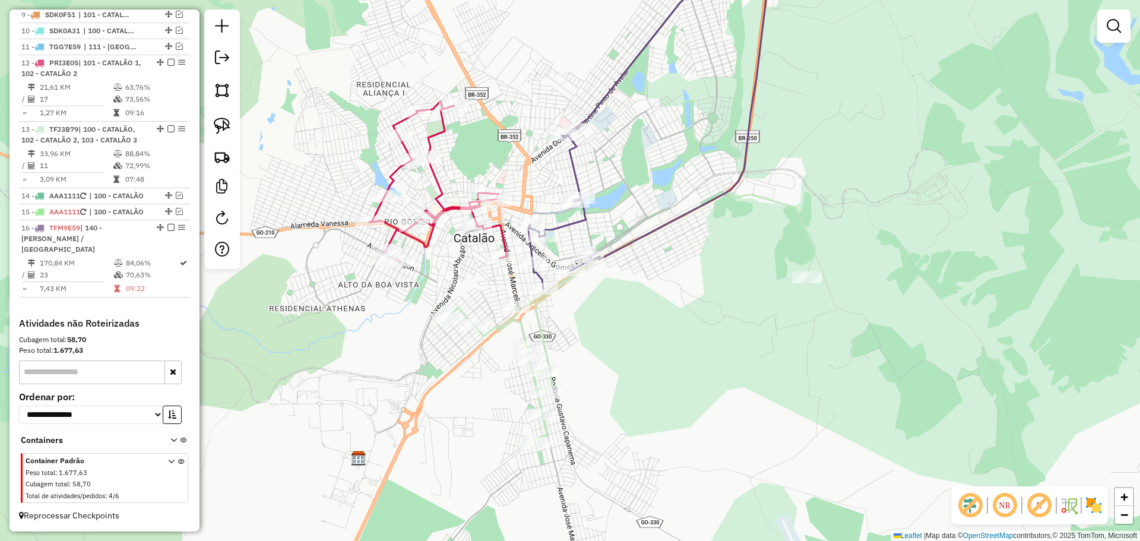
drag, startPoint x: 810, startPoint y: 294, endPoint x: 775, endPoint y: 328, distance: 48.7
click at [780, 328] on icon at bounding box center [631, 317] width 368 height 252
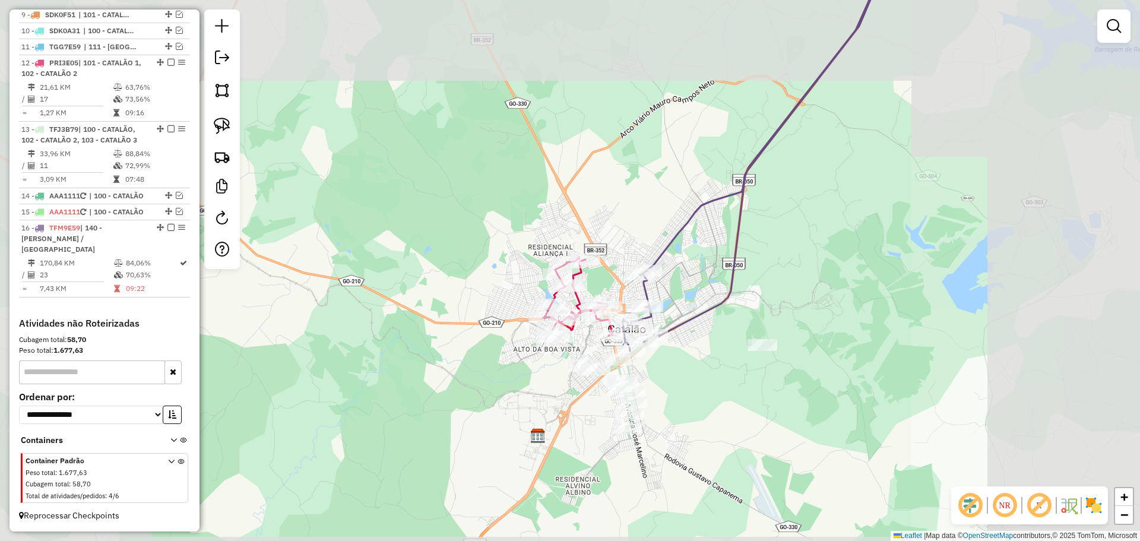
drag, startPoint x: 956, startPoint y: 207, endPoint x: 779, endPoint y: 404, distance: 265.0
click at [780, 404] on div "Janela de atendimento Grade de atendimento Capacidade Transportadoras Veículos …" at bounding box center [570, 270] width 1140 height 541
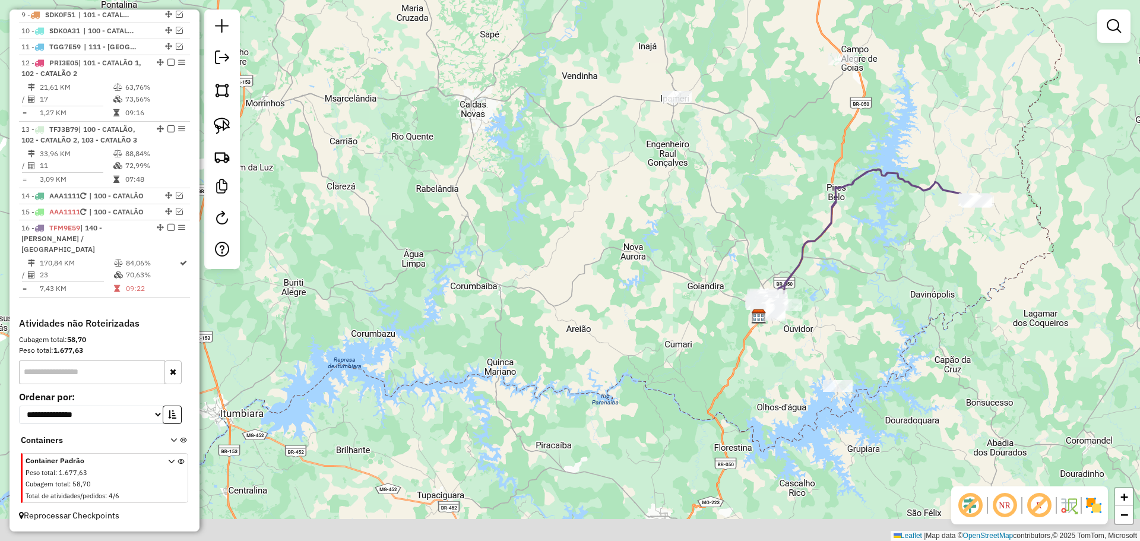
drag, startPoint x: 842, startPoint y: 279, endPoint x: 824, endPoint y: 299, distance: 26.9
click at [843, 279] on div "Janela de atendimento Grade de atendimento Capacidade Transportadoras Veículos …" at bounding box center [570, 270] width 1140 height 541
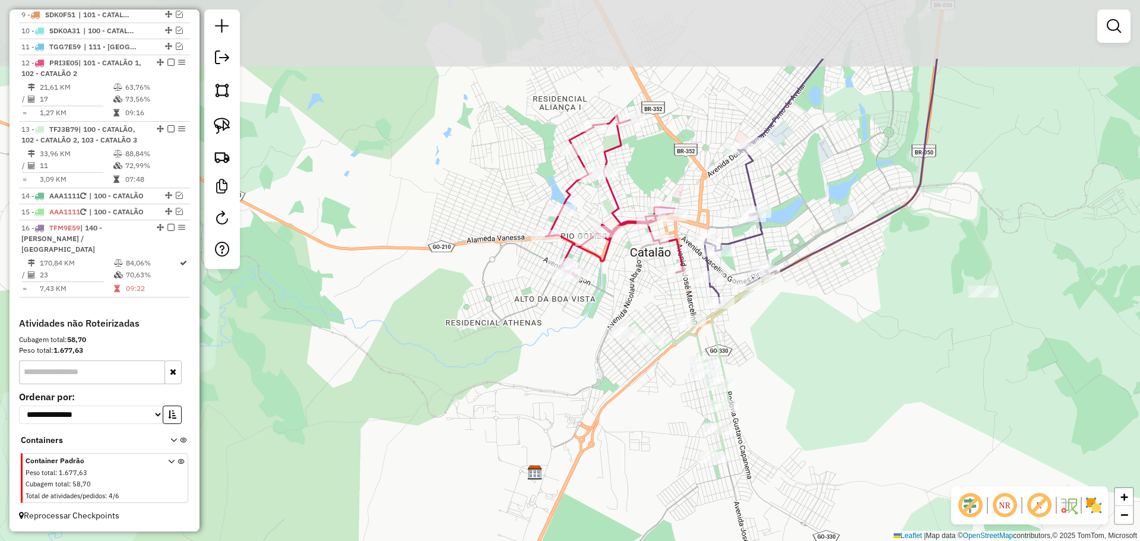
drag, startPoint x: 810, startPoint y: 299, endPoint x: 828, endPoint y: 369, distance: 72.9
click at [828, 369] on div "Janela de atendimento Grade de atendimento Capacidade Transportadoras Veículos …" at bounding box center [570, 270] width 1140 height 541
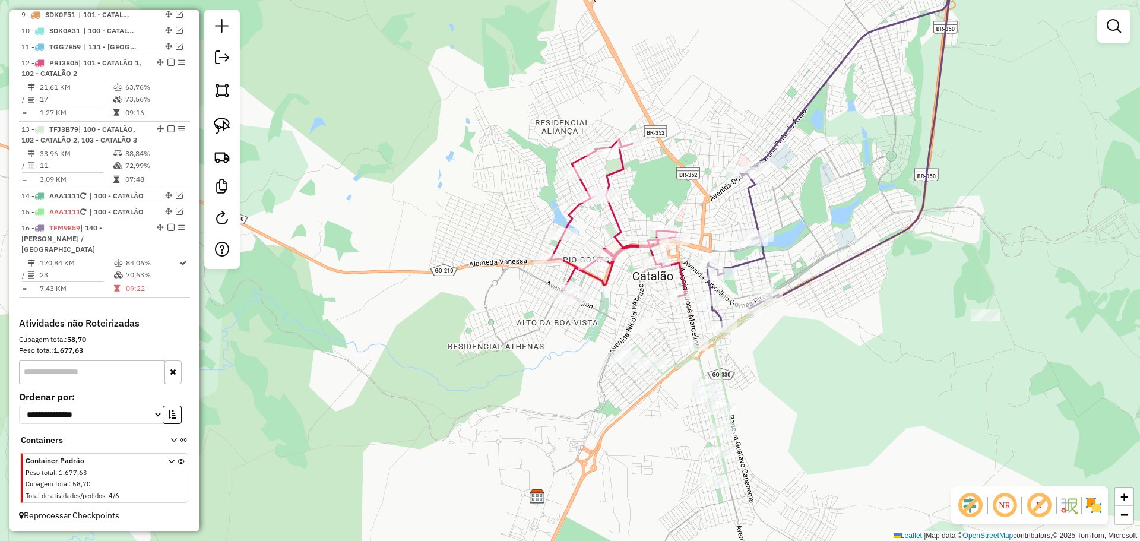
drag, startPoint x: 772, startPoint y: 298, endPoint x: 775, endPoint y: 321, distance: 23.3
click at [775, 321] on div "Janela de atendimento Grade de atendimento Capacidade Transportadoras Veículos …" at bounding box center [570, 270] width 1140 height 541
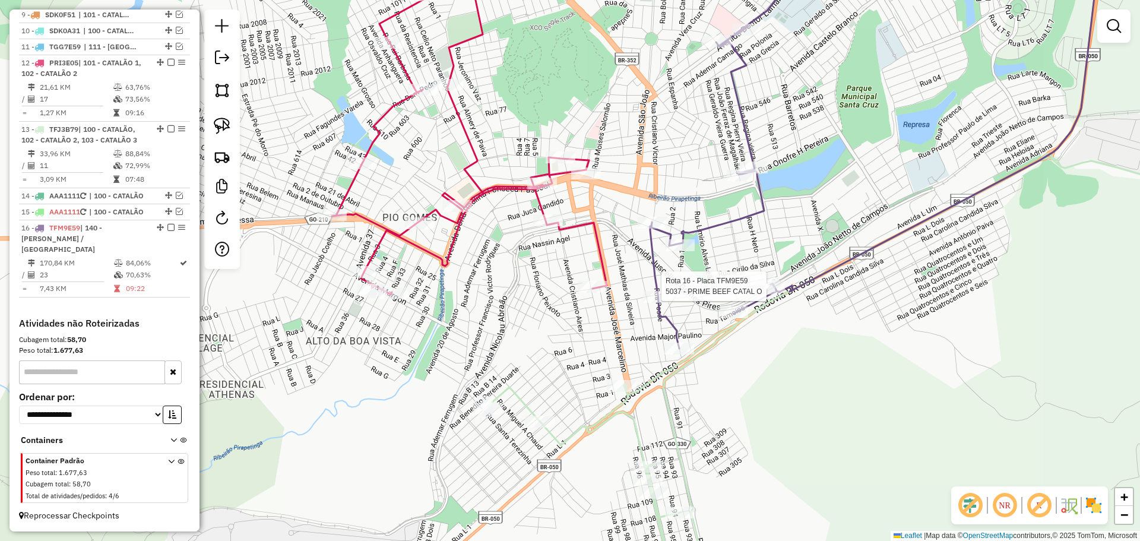
select select "*********"
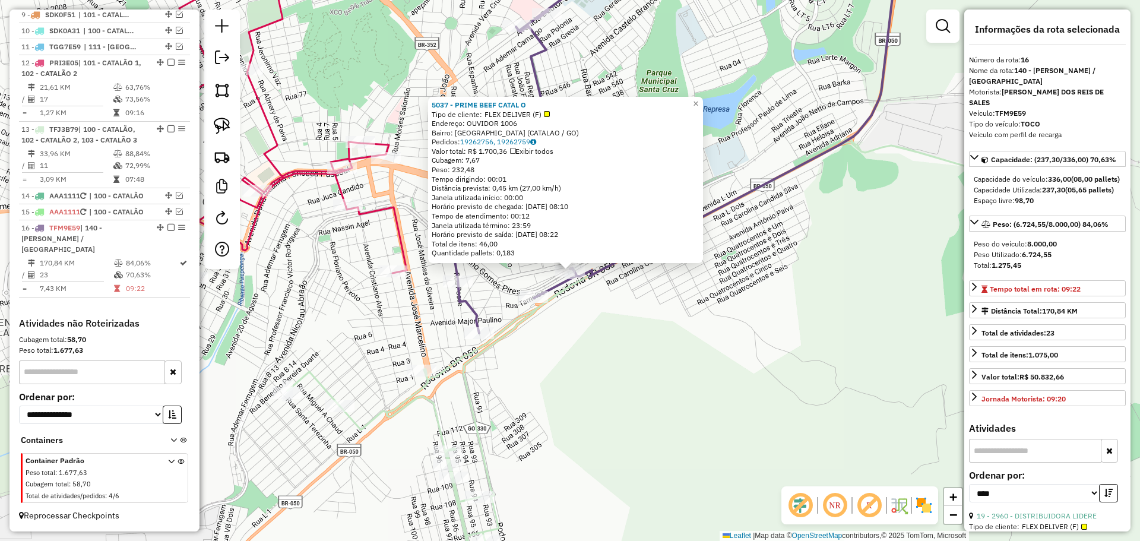
click at [699, 356] on div "5037 - PRIME BEEF CATAL O Tipo de cliente: FLEX DELIVER (F) Endereço: OUVIDOR 1…" at bounding box center [570, 270] width 1140 height 541
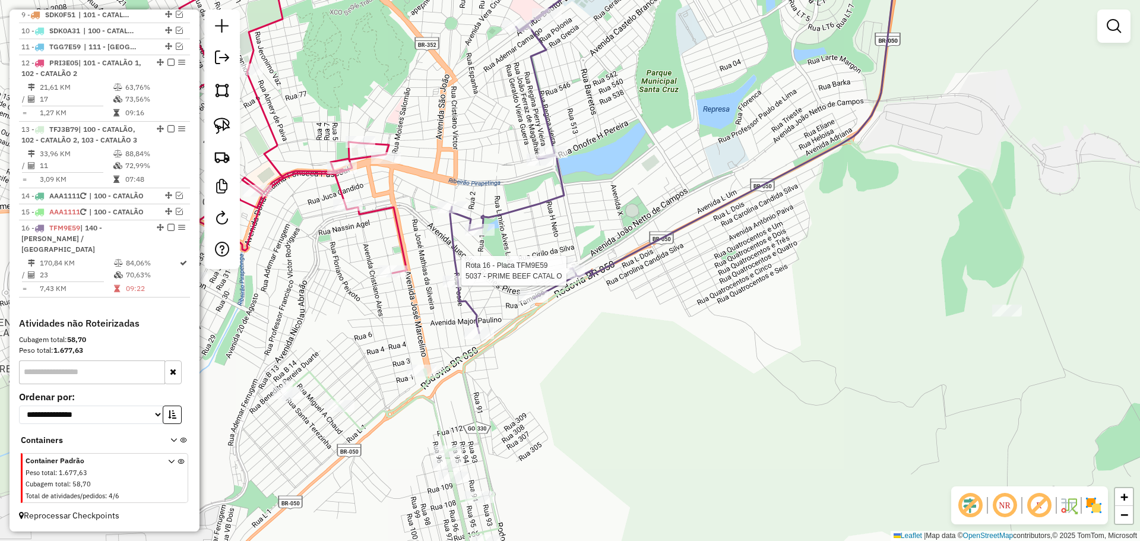
select select "*********"
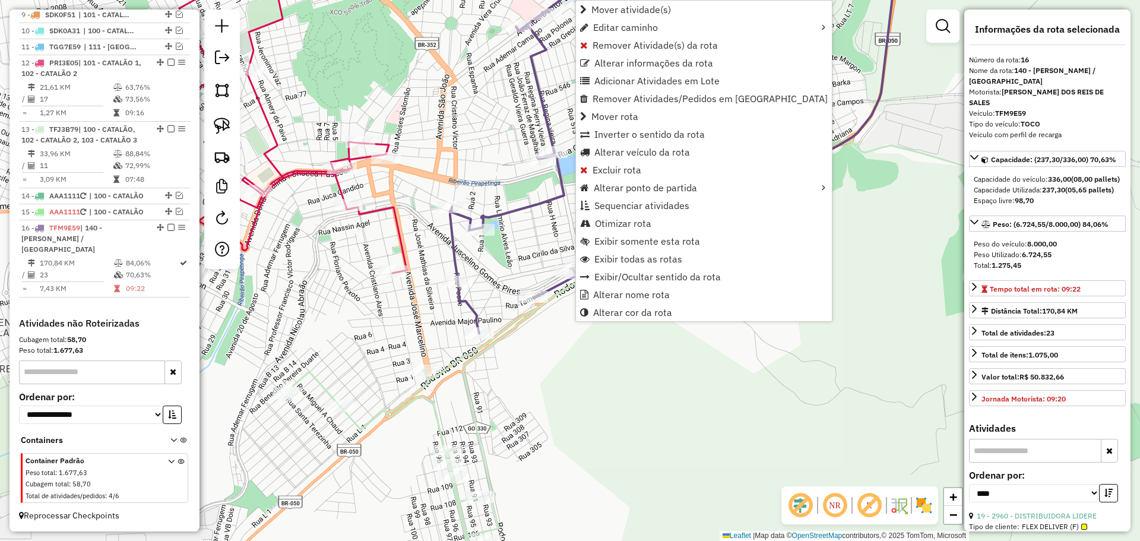
click at [462, 384] on icon at bounding box center [655, 366] width 737 height 457
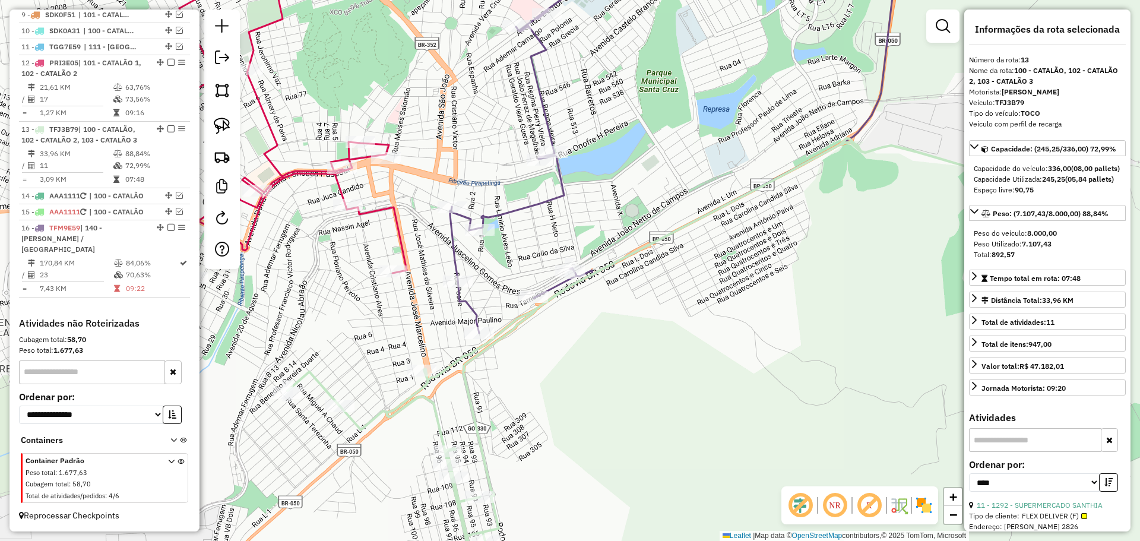
click at [393, 219] on icon at bounding box center [269, 119] width 275 height 320
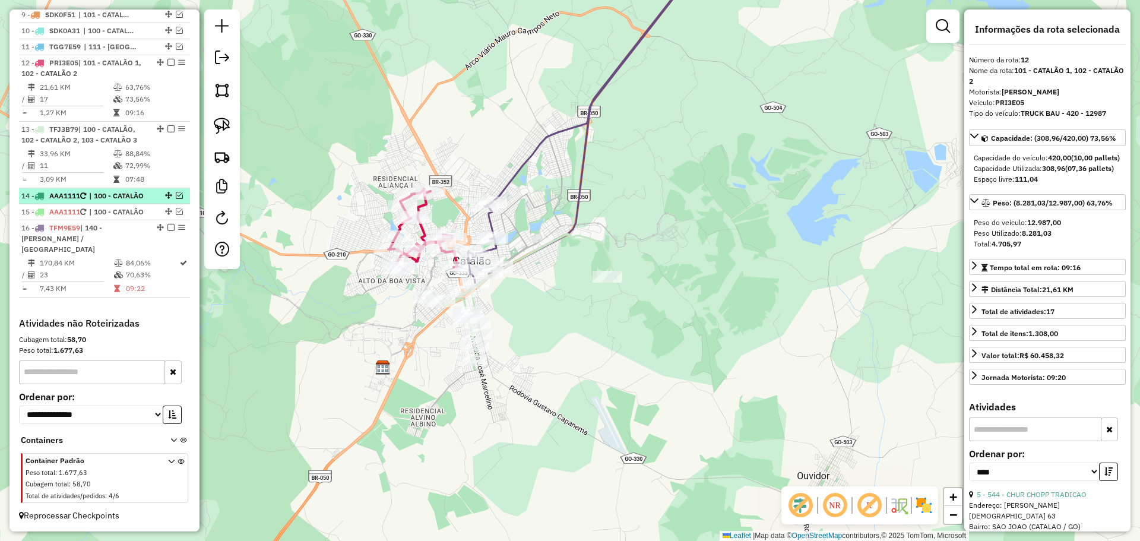
click at [176, 199] on em at bounding box center [179, 195] width 7 height 7
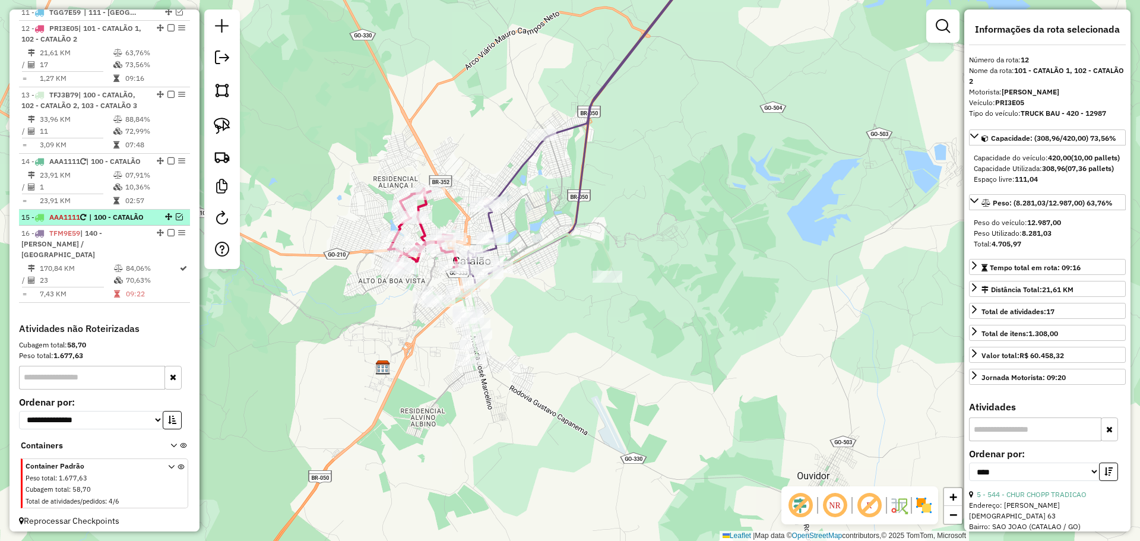
click at [176, 220] on em at bounding box center [179, 216] width 7 height 7
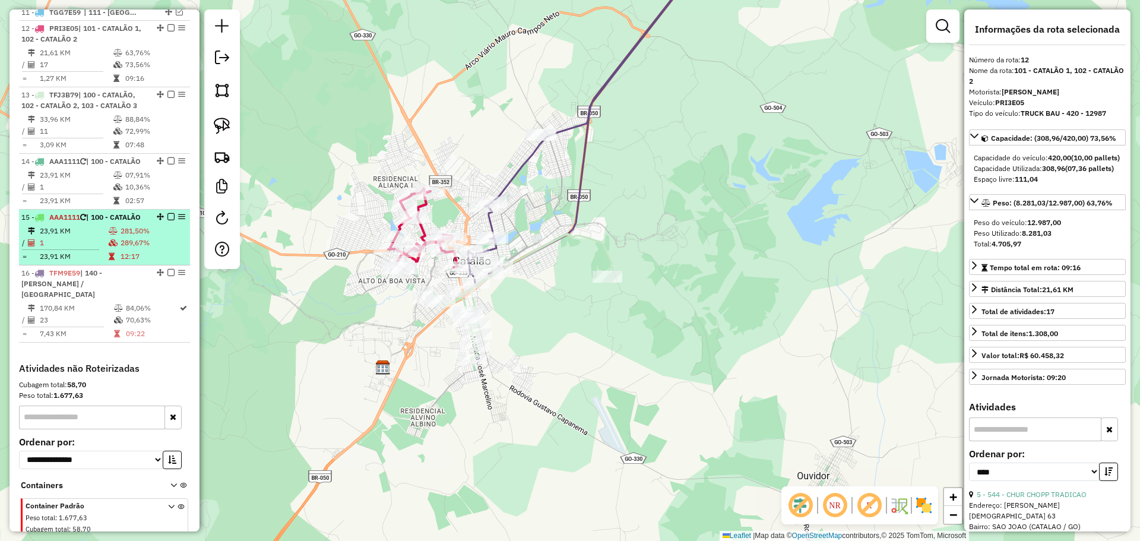
click at [97, 223] on div "15 - AAA1111 | 100 - CATALÃO" at bounding box center [84, 217] width 126 height 11
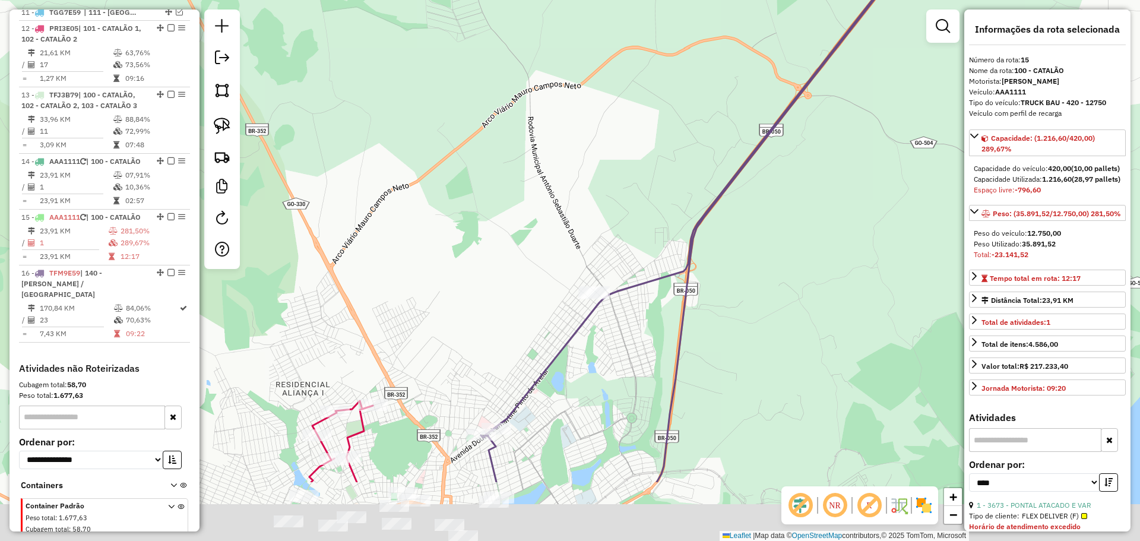
drag, startPoint x: 636, startPoint y: 369, endPoint x: 621, endPoint y: 305, distance: 65.4
click at [621, 302] on div "Janela de atendimento Grade de atendimento Capacidade Transportadoras Veículos …" at bounding box center [570, 270] width 1140 height 541
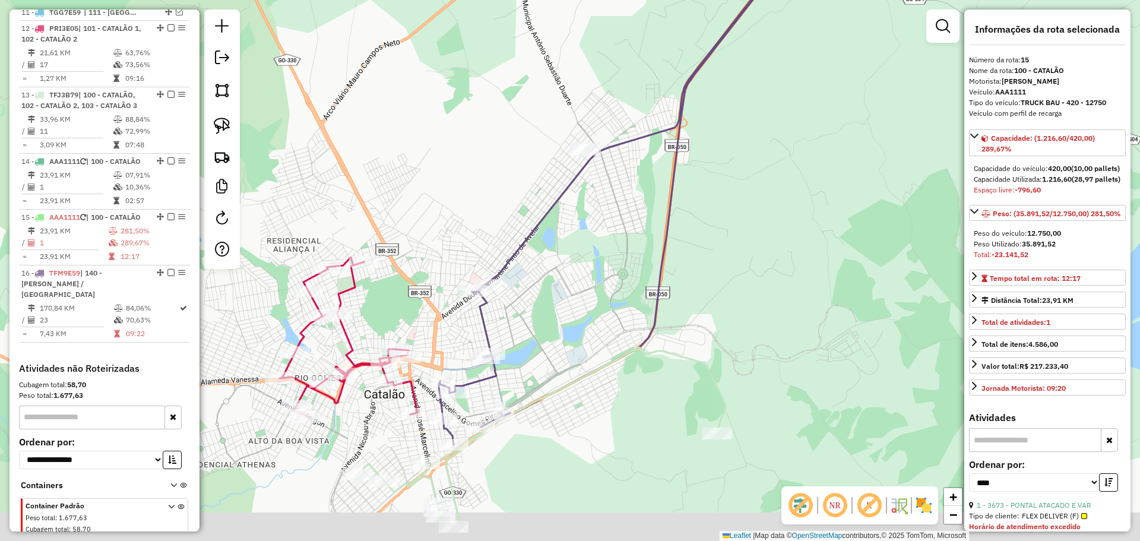
drag, startPoint x: 519, startPoint y: 357, endPoint x: 522, endPoint y: 306, distance: 51.2
click at [527, 271] on div "Janela de atendimento Grade de atendimento Capacidade Transportadoras Veículos …" at bounding box center [570, 270] width 1140 height 541
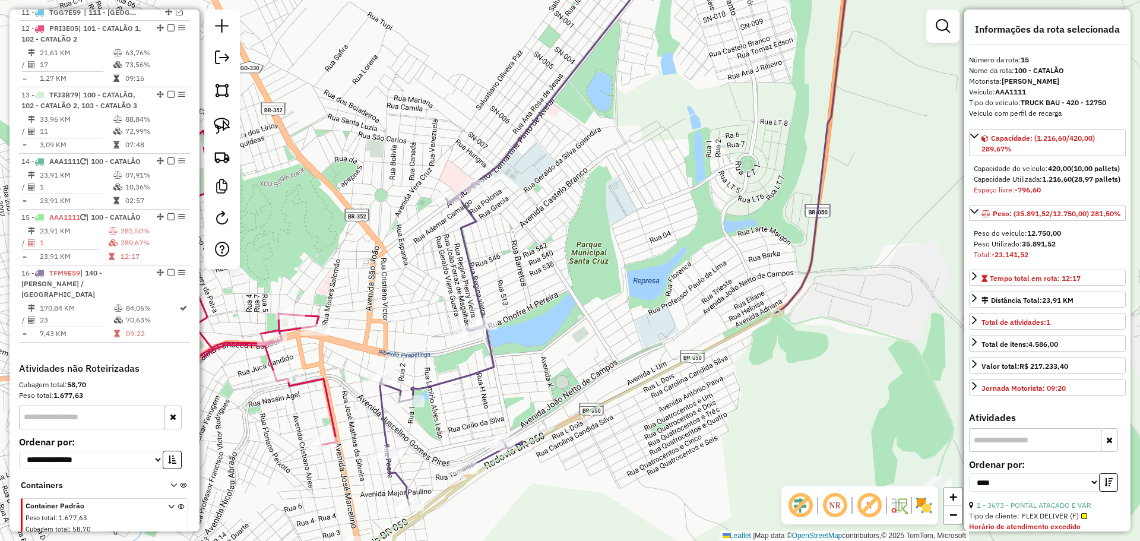
drag, startPoint x: 545, startPoint y: 397, endPoint x: 627, endPoint y: 271, distance: 150.3
click at [627, 271] on div "Janela de atendimento Grade de atendimento Capacidade Transportadoras Veículos …" at bounding box center [570, 270] width 1140 height 541
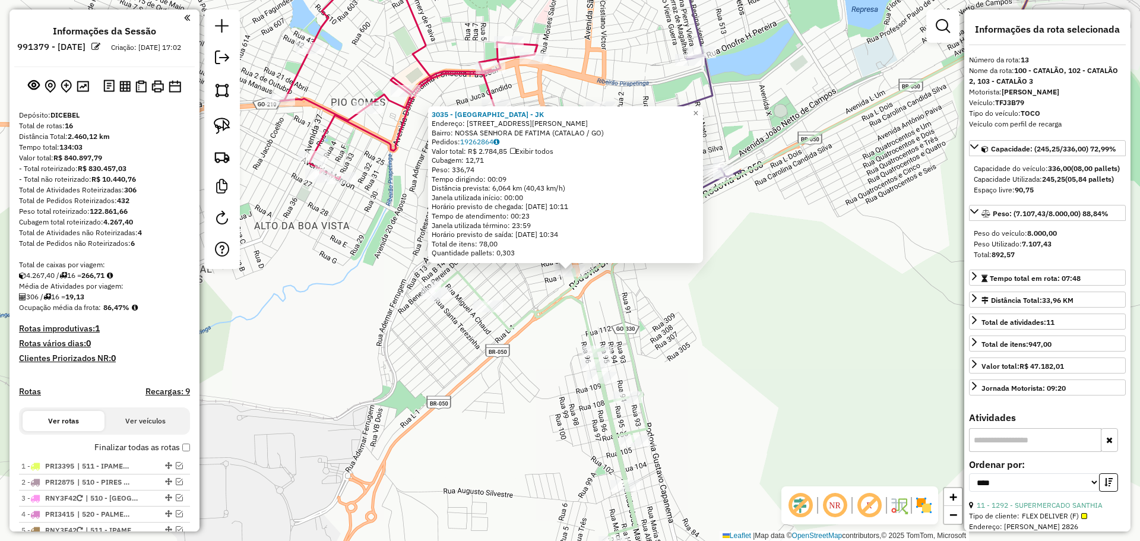
select select "*********"
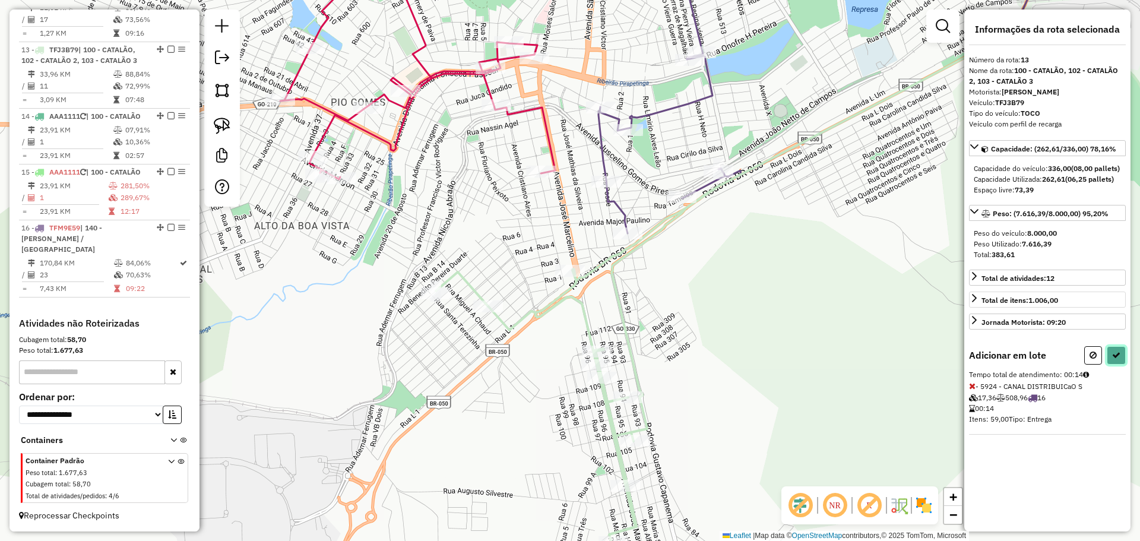
click at [1116, 359] on icon at bounding box center [1117, 355] width 8 height 8
select select "*********"
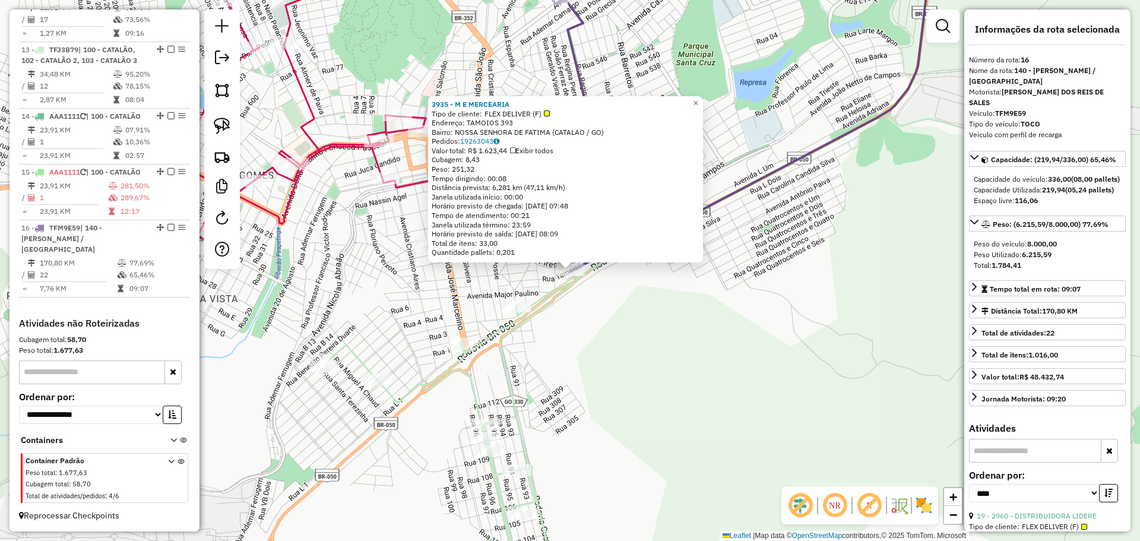
click at [665, 329] on div "3935 - M E MERCEARIA Tipo de cliente: FLEX DELIVER (F) Endereço: TAMOIOS 393 Ba…" at bounding box center [570, 270] width 1140 height 541
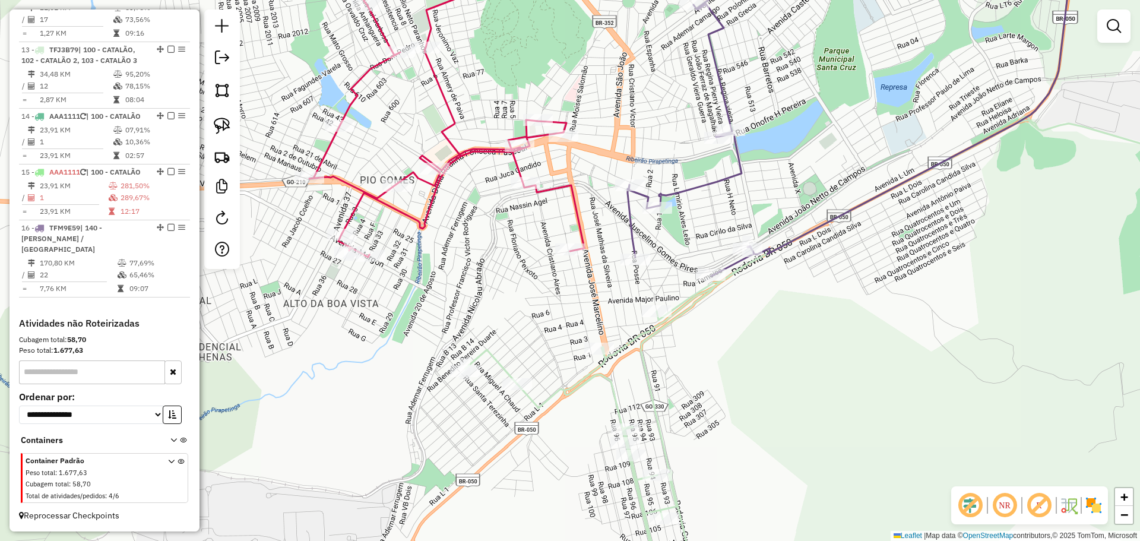
drag, startPoint x: 595, startPoint y: 296, endPoint x: 735, endPoint y: 301, distance: 140.9
click at [735, 301] on div "Janela de atendimento Grade de atendimento Capacidade Transportadoras Veículos …" at bounding box center [570, 270] width 1140 height 541
click at [565, 255] on div at bounding box center [570, 250] width 30 height 12
select select "*********"
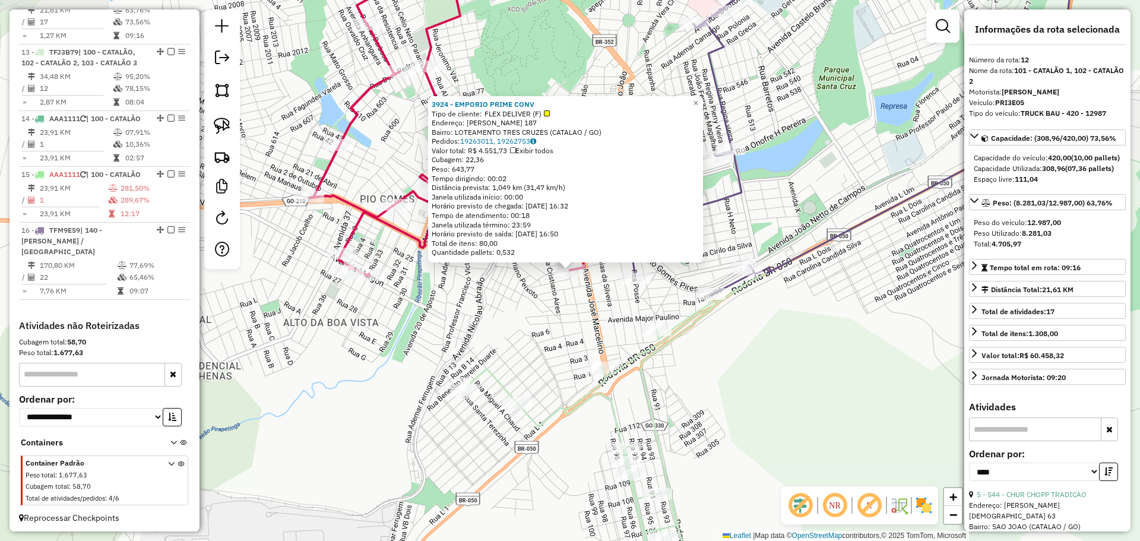
scroll to position [636, 0]
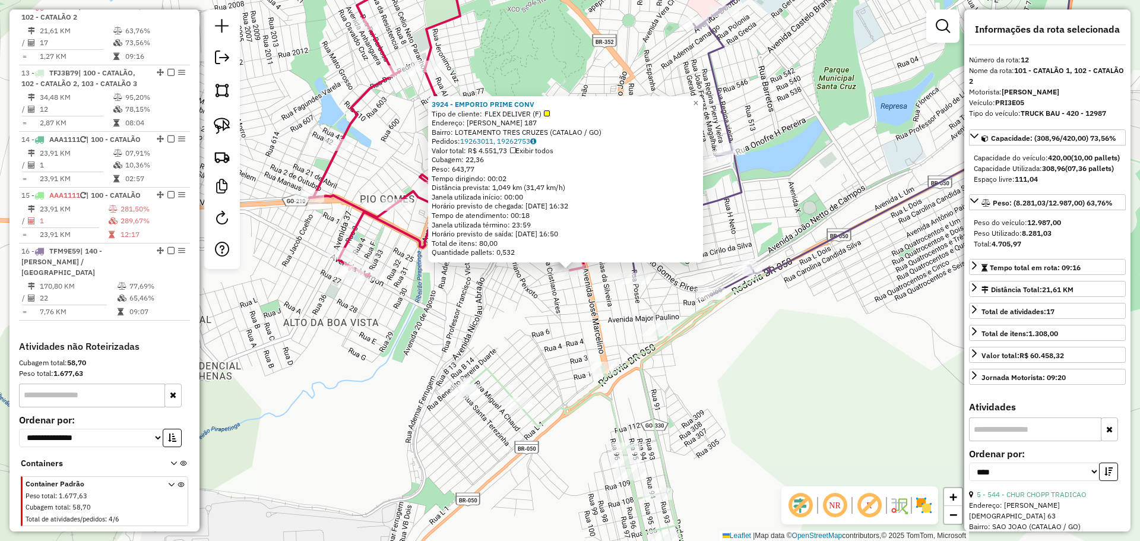
click at [852, 359] on div "Rota 16 - Placa TFM9E59 6950 - BAR DO NANA 3924 - EMPORIO PRIME CONV Tipo de cl…" at bounding box center [570, 270] width 1140 height 541
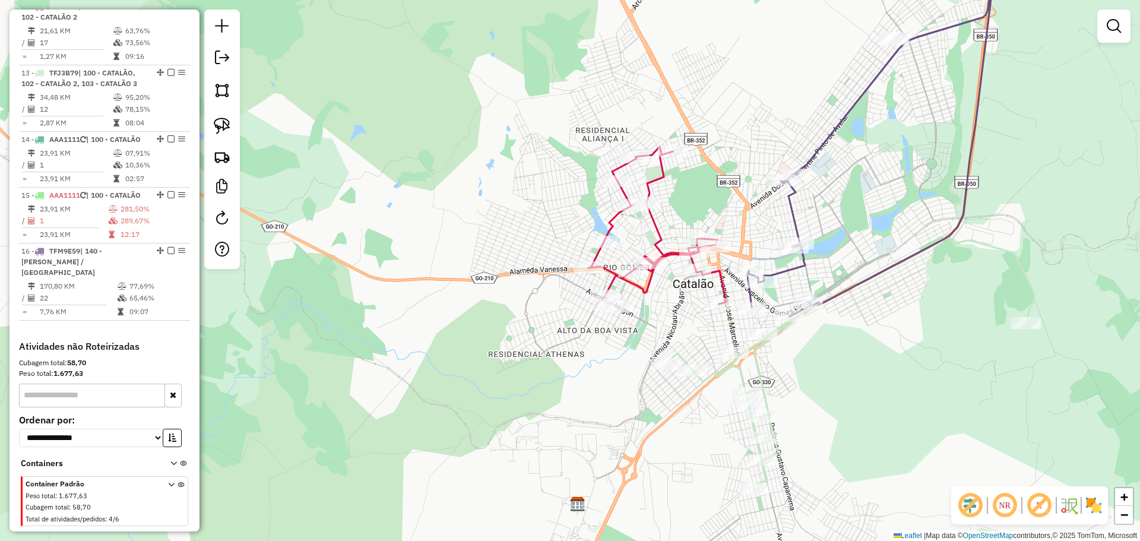
drag, startPoint x: 879, startPoint y: 301, endPoint x: 864, endPoint y: 294, distance: 16.5
click at [864, 294] on div "Janela de atendimento Grade de atendimento Capacidade Transportadoras Veículos …" at bounding box center [570, 270] width 1140 height 541
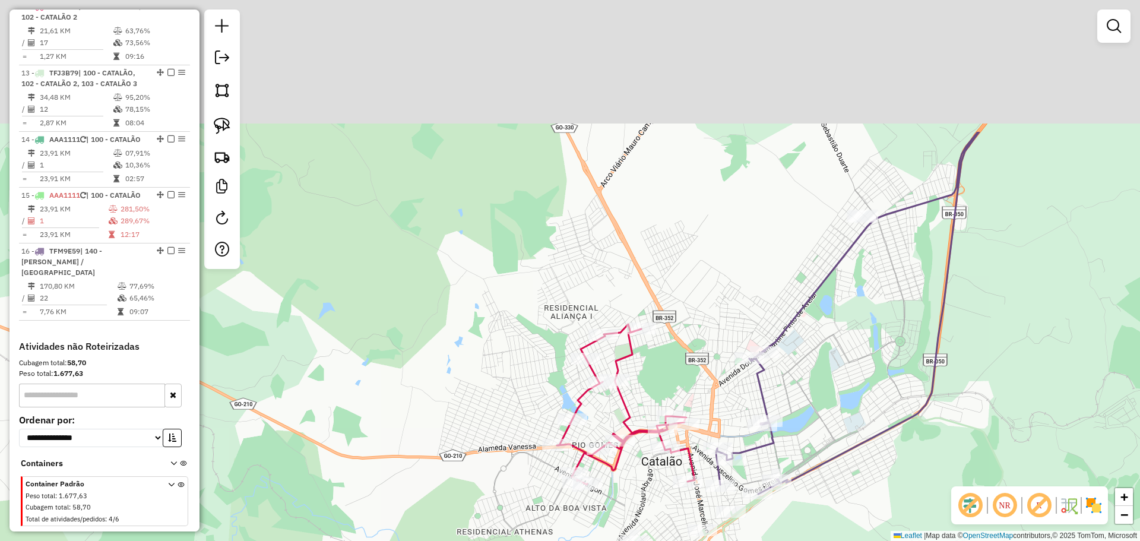
drag, startPoint x: 921, startPoint y: 361, endPoint x: 902, endPoint y: 373, distance: 23.2
click at [905, 431] on div "Janela de atendimento Grade de atendimento Capacidade Transportadoras Veículos …" at bounding box center [570, 270] width 1140 height 541
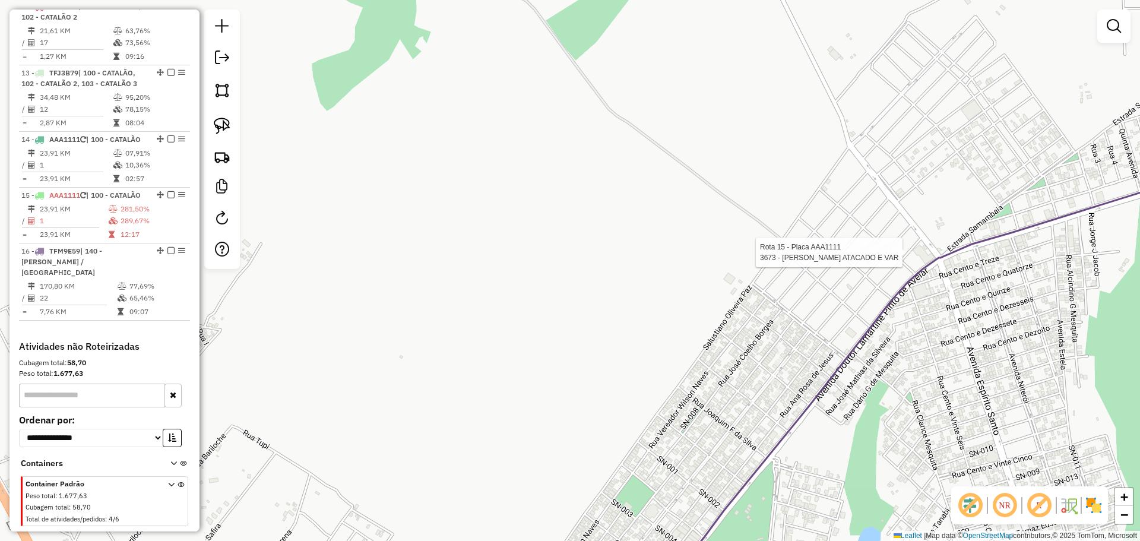
select select "*********"
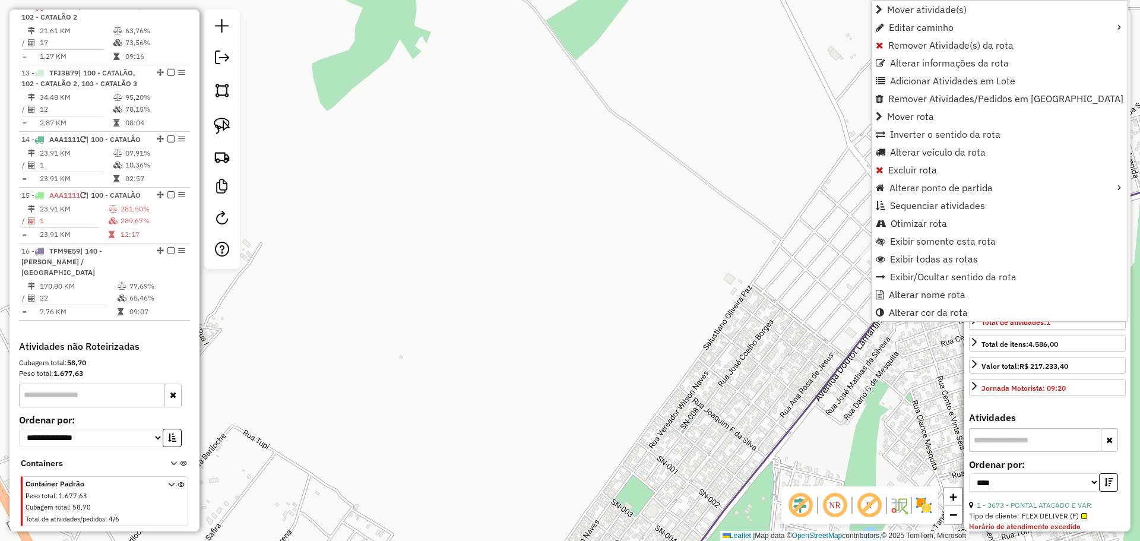
scroll to position [681, 0]
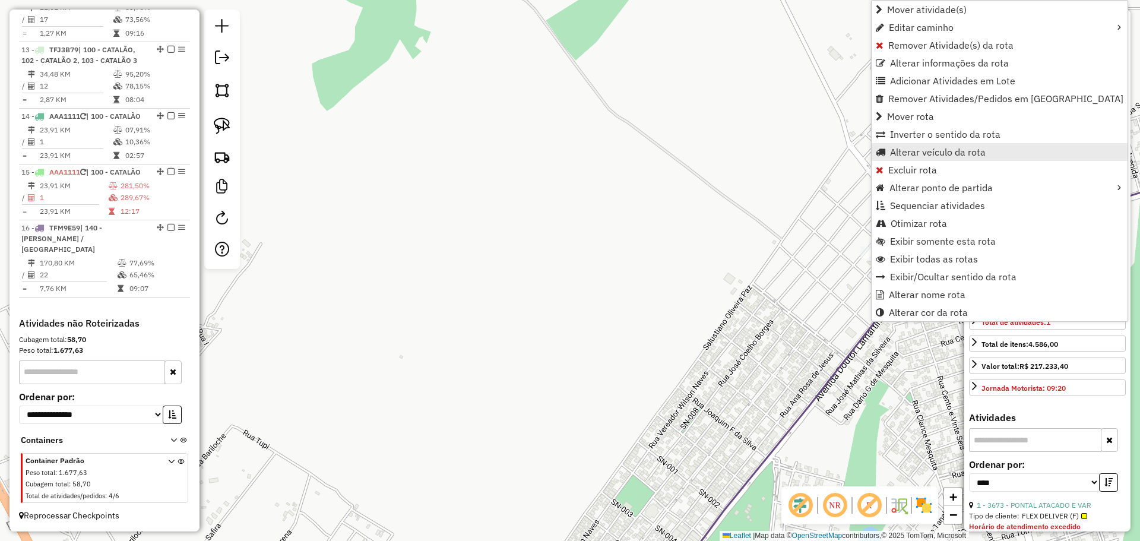
click at [917, 152] on span "Alterar veículo da rota" at bounding box center [938, 152] width 96 height 10
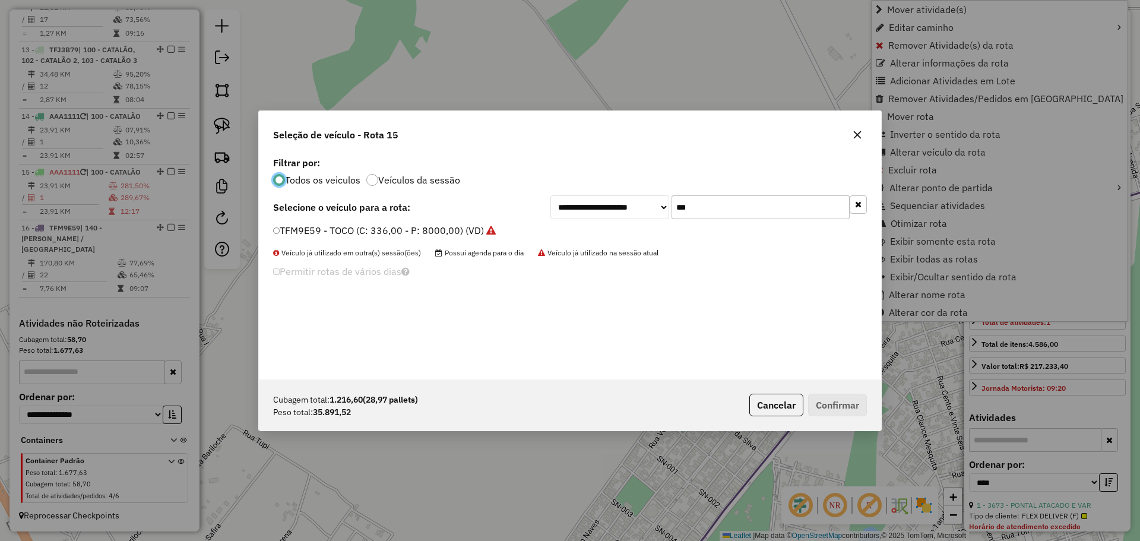
scroll to position [7, 4]
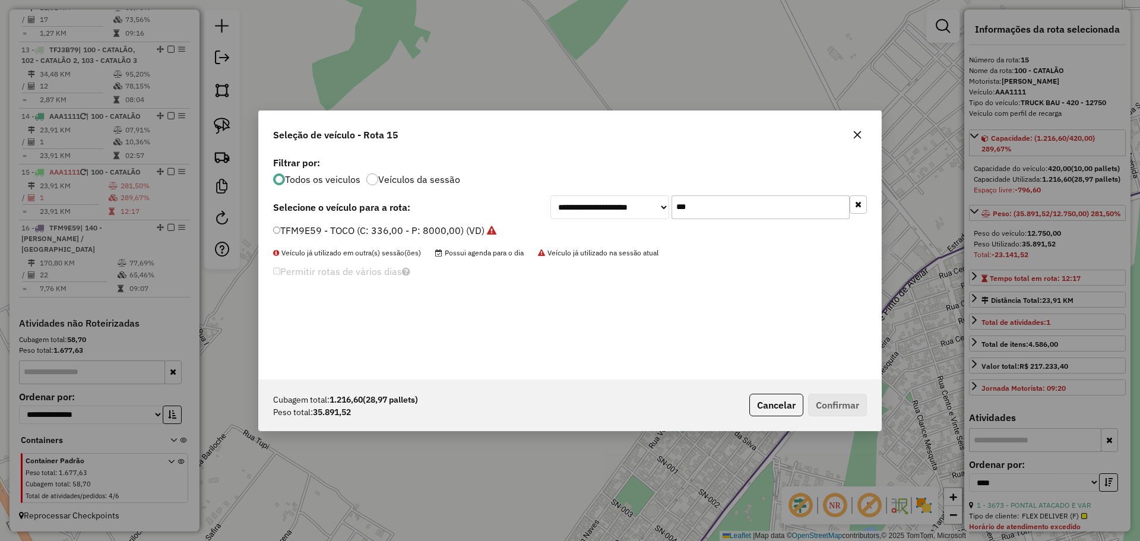
click at [758, 201] on input "***" at bounding box center [761, 207] width 178 height 24
type input "***"
drag, startPoint x: 302, startPoint y: 225, endPoint x: 428, endPoint y: 273, distance: 135.6
click at [302, 224] on label "GLR0H14 - TRUCK CARROCERIA - 420 - 15000 (C: 600,00 - P: 15000,00) (VD)" at bounding box center [446, 230] width 347 height 14
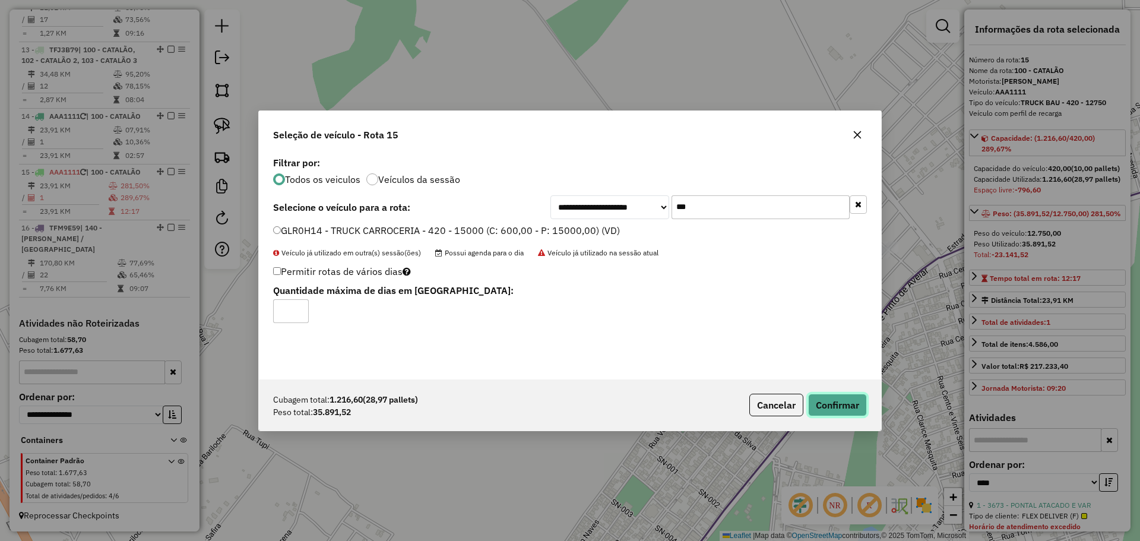
click at [852, 399] on button "Confirmar" at bounding box center [837, 405] width 59 height 23
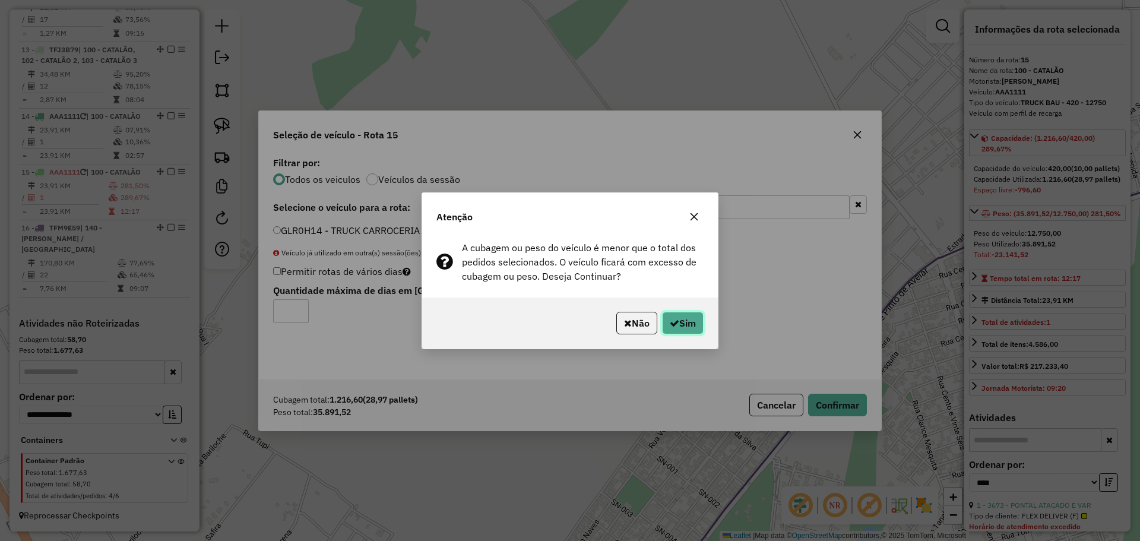
drag, startPoint x: 687, startPoint y: 326, endPoint x: 700, endPoint y: 358, distance: 34.4
click at [687, 325] on button "Sim" at bounding box center [683, 323] width 42 height 23
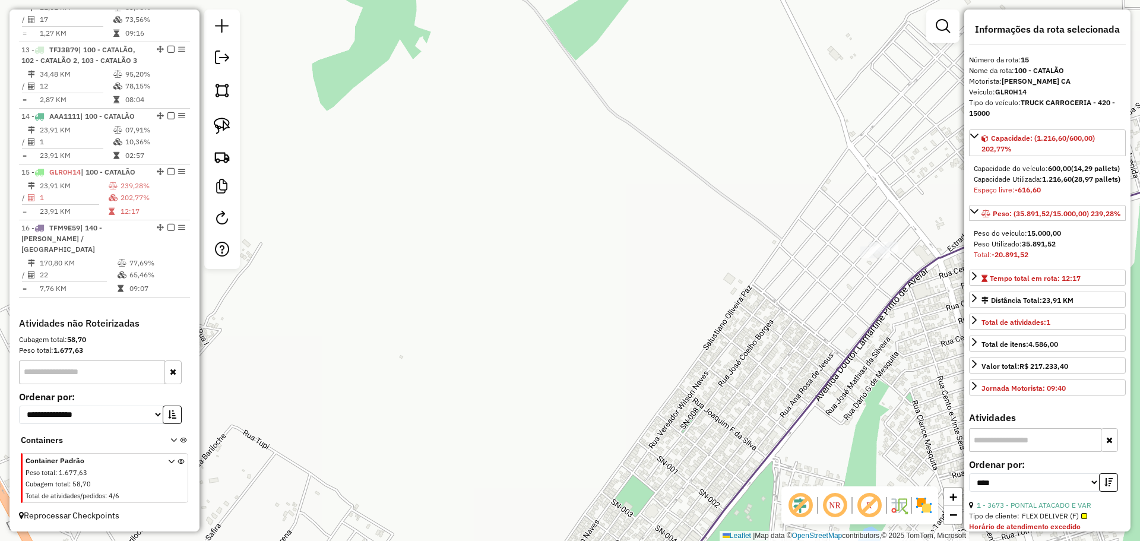
scroll to position [659, 0]
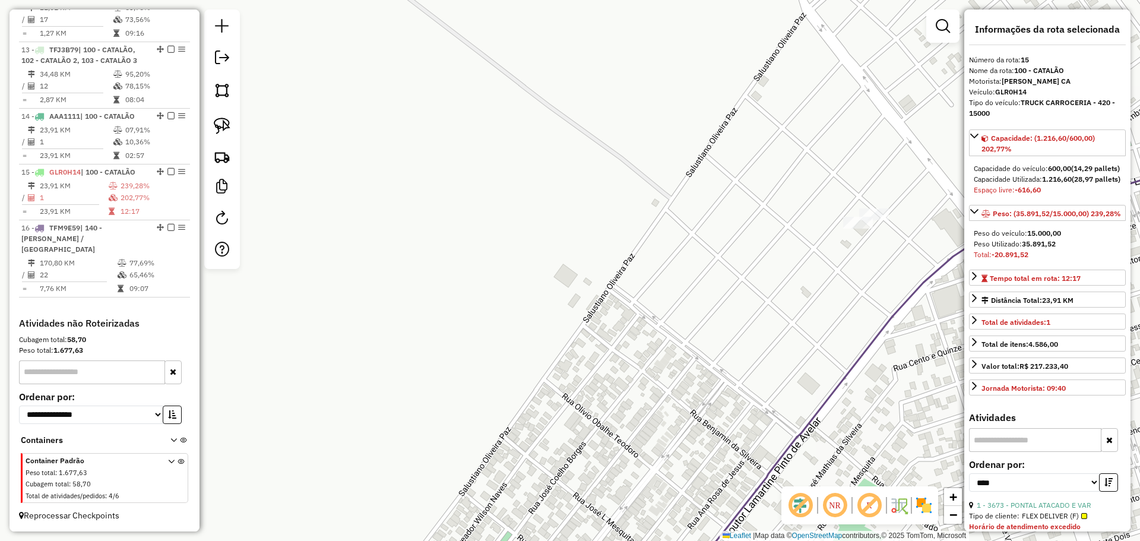
drag, startPoint x: 890, startPoint y: 235, endPoint x: 881, endPoint y: 258, distance: 24.5
click at [889, 271] on div "Janela de atendimento Grade de atendimento Capacidade Transportadoras Veículos …" at bounding box center [570, 270] width 1140 height 541
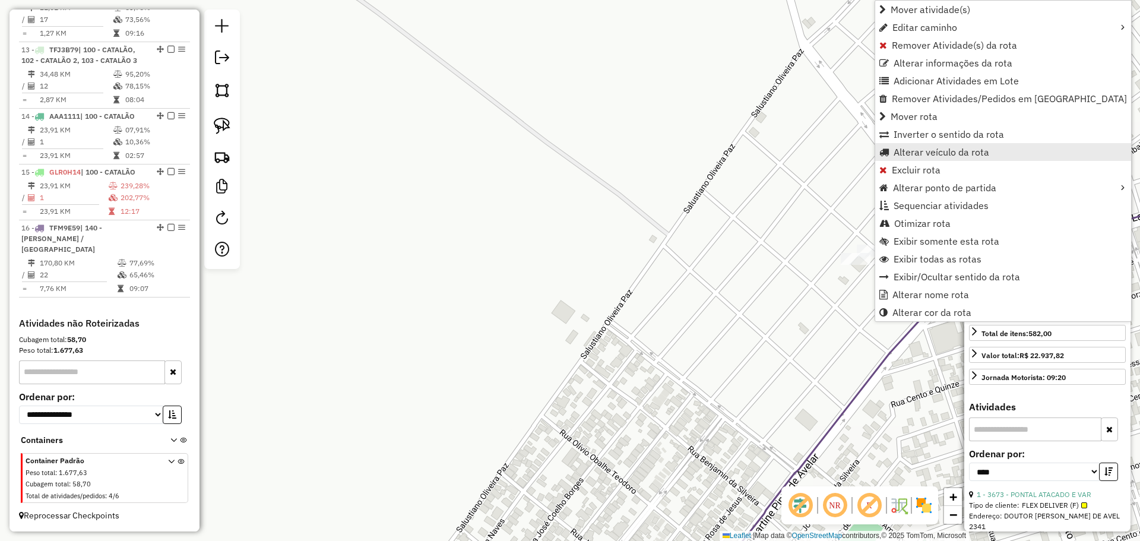
click at [919, 154] on span "Alterar veículo da rota" at bounding box center [942, 152] width 96 height 10
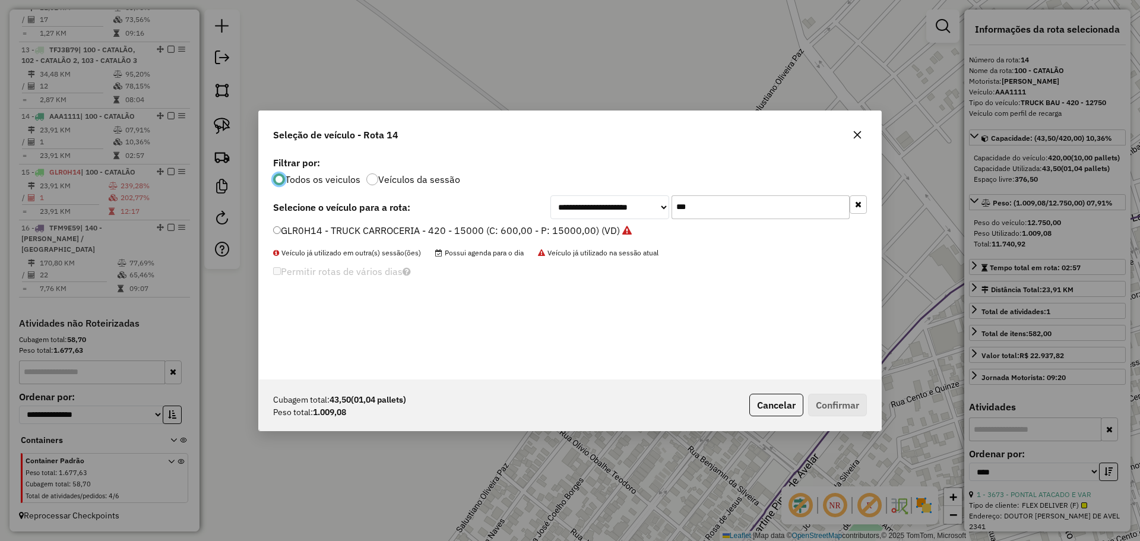
scroll to position [7, 4]
click at [296, 231] on label "GLR0H14 - TRUCK CARROCERIA - 420 - 15000 (C: 600,00 - P: 15000,00) (VD)" at bounding box center [452, 230] width 359 height 14
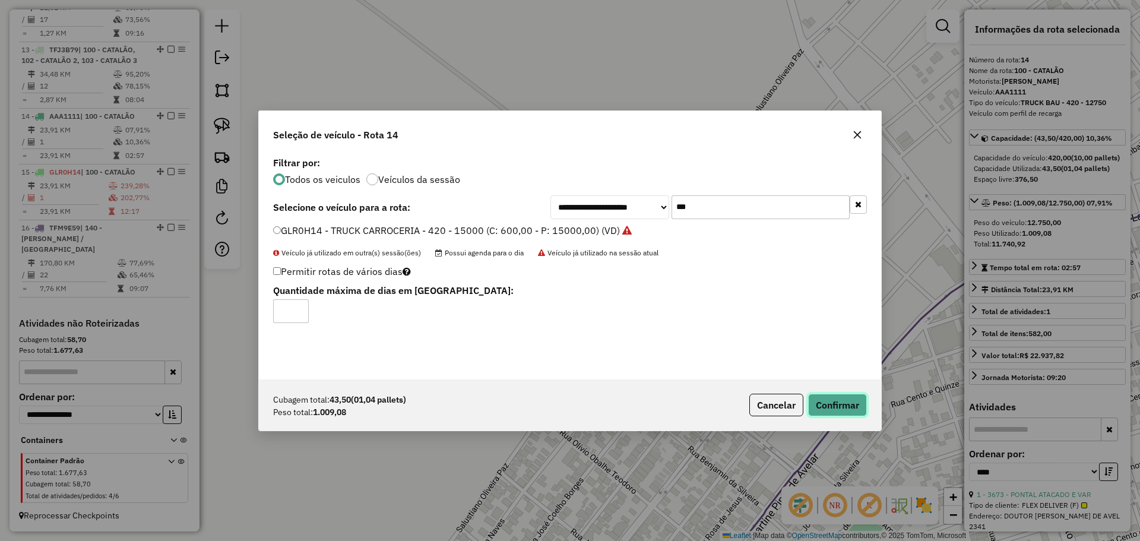
click at [855, 411] on button "Confirmar" at bounding box center [837, 405] width 59 height 23
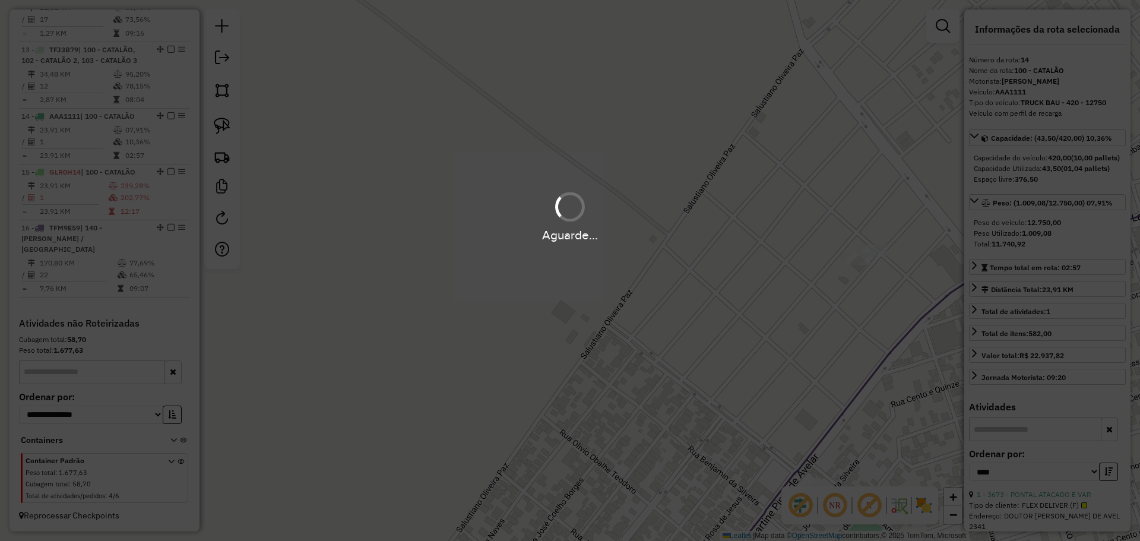
scroll to position [681, 0]
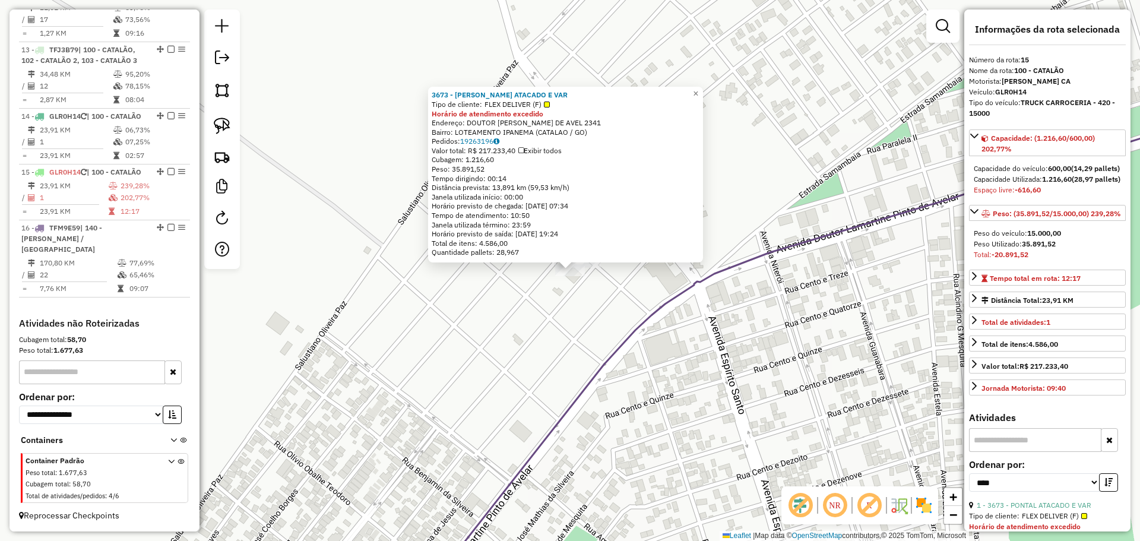
click at [807, 403] on div "3673 - PONTAL ATACADO E VAR Tipo de cliente: FLEX DELIVER (F) Horário de atendi…" at bounding box center [570, 270] width 1140 height 541
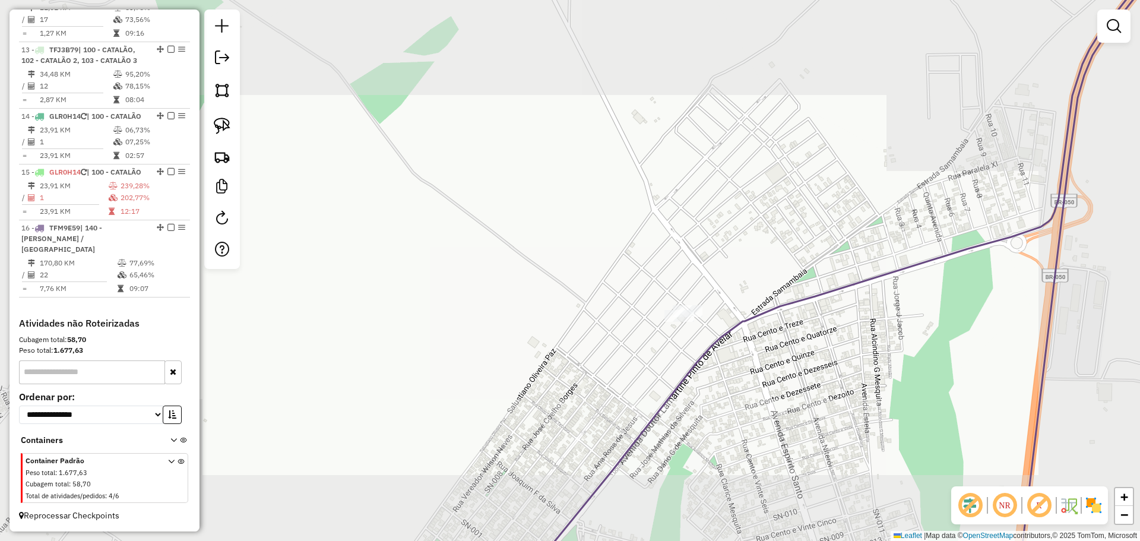
drag, startPoint x: 811, startPoint y: 407, endPoint x: 744, endPoint y: 258, distance: 163.0
click at [744, 258] on div "Janela de atendimento Grade de atendimento Capacidade Transportadoras Veículos …" at bounding box center [570, 270] width 1140 height 541
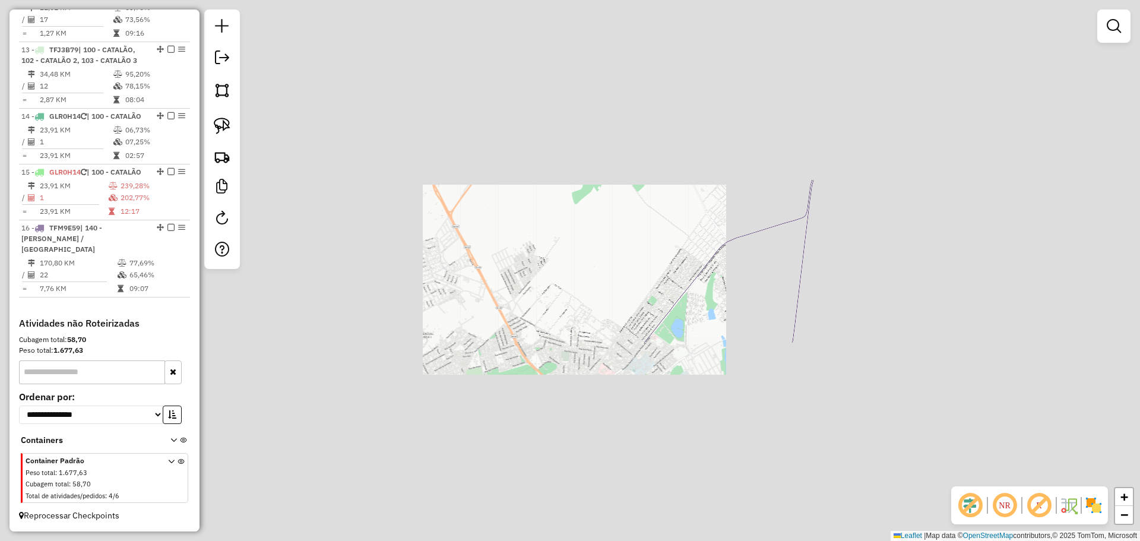
drag, startPoint x: 744, startPoint y: 315, endPoint x: 719, endPoint y: 235, distance: 84.5
click at [719, 235] on div "Janela de atendimento Grade de atendimento Capacidade Transportadoras Veículos …" at bounding box center [570, 270] width 1140 height 541
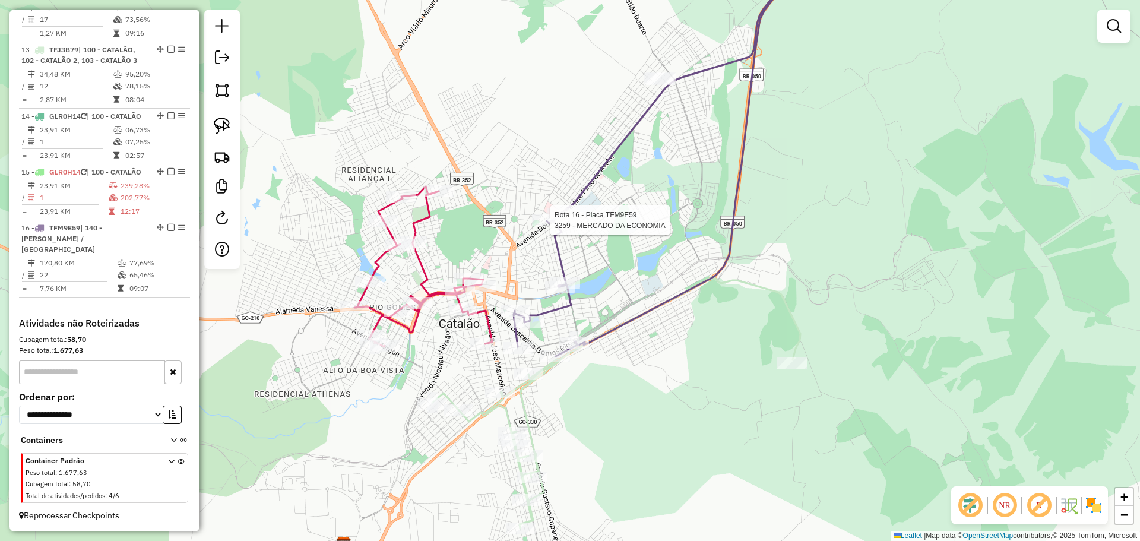
click at [544, 226] on div at bounding box center [547, 220] width 30 height 12
select select "*********"
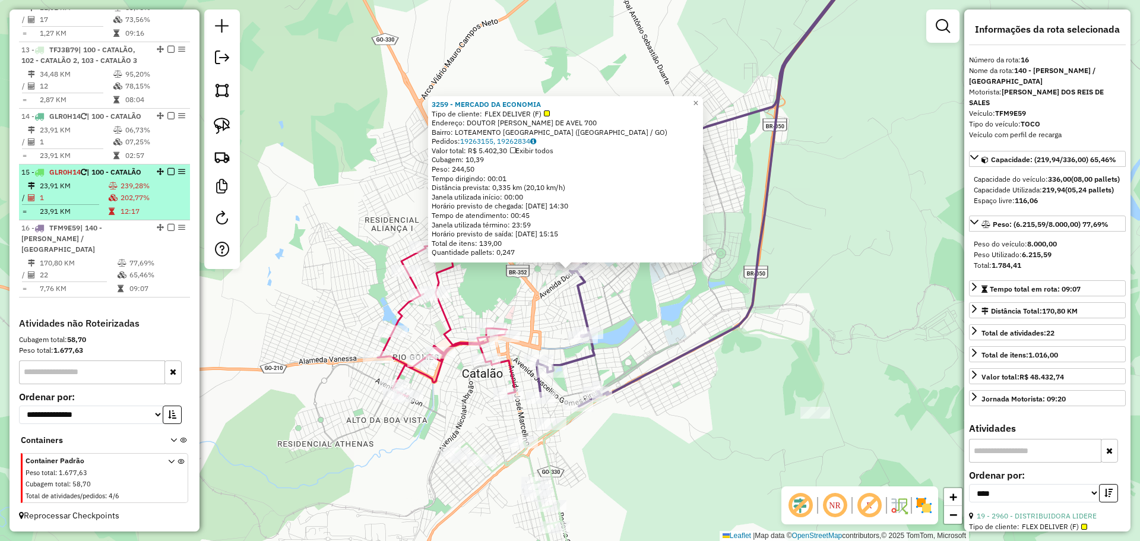
click at [168, 231] on em at bounding box center [171, 227] width 7 height 7
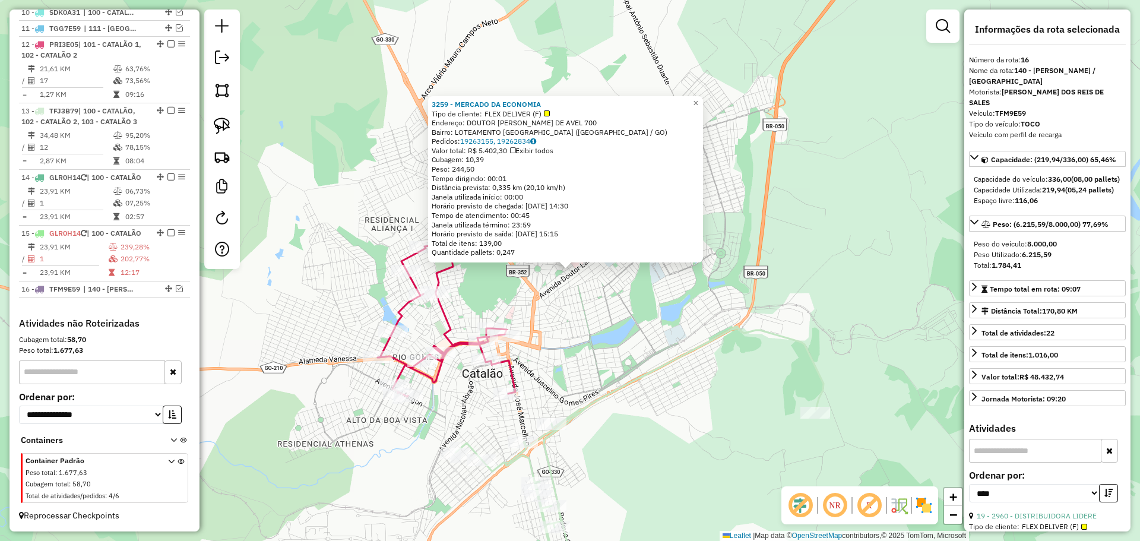
drag, startPoint x: 647, startPoint y: 456, endPoint x: 636, endPoint y: 433, distance: 25.5
click at [643, 441] on div "Rota 12 - Placa PRI3E05 3924 - EMPORIO PRIME CONV Rota 13 - Placa TFJ3B79 5924 …" at bounding box center [570, 270] width 1140 height 541
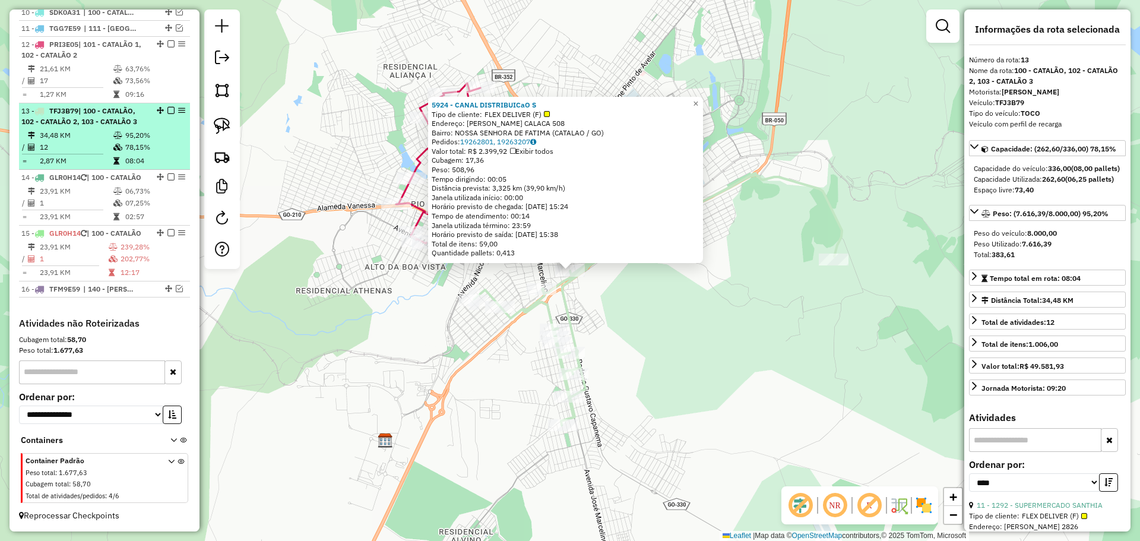
click at [168, 107] on em at bounding box center [171, 110] width 7 height 7
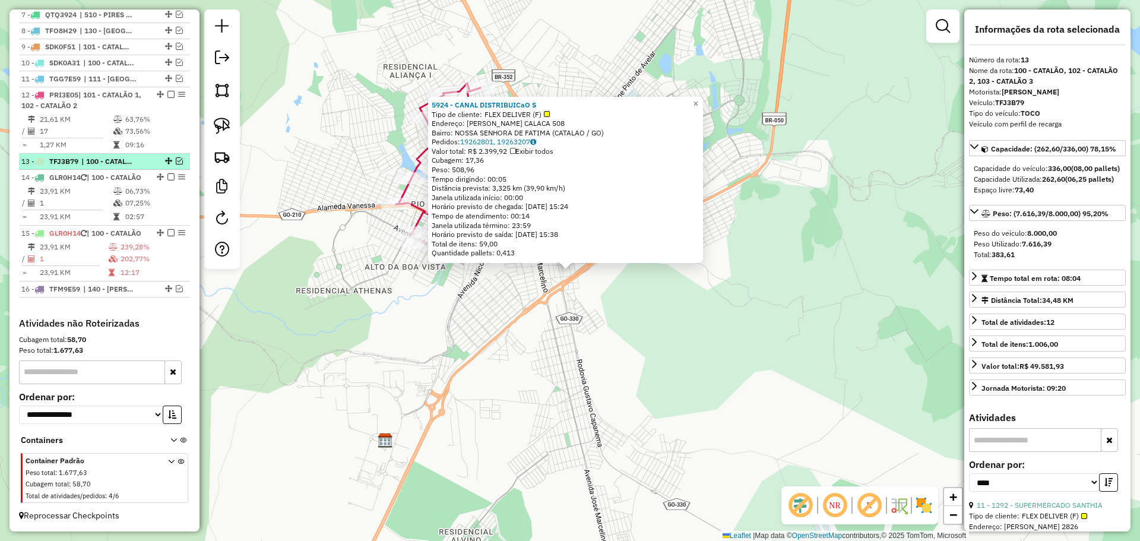
scroll to position [580, 0]
click at [391, 350] on div "5924 - CANAL DISTRIBUICaO S Tipo de cliente: FLEX DELIVER (F) Endereço: [PERSON…" at bounding box center [570, 270] width 1140 height 541
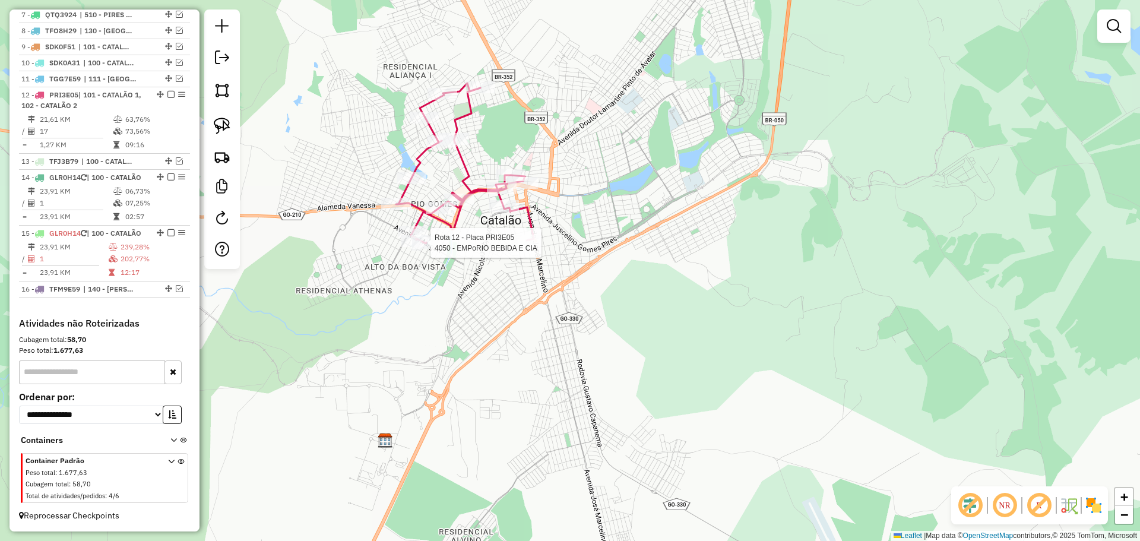
select select "*********"
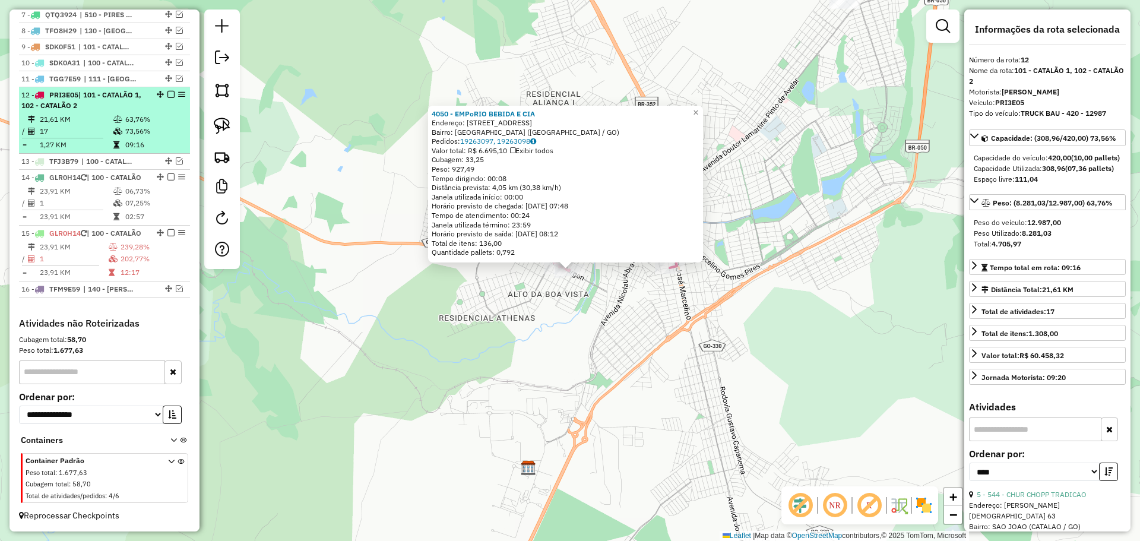
click at [168, 91] on em at bounding box center [171, 94] width 7 height 7
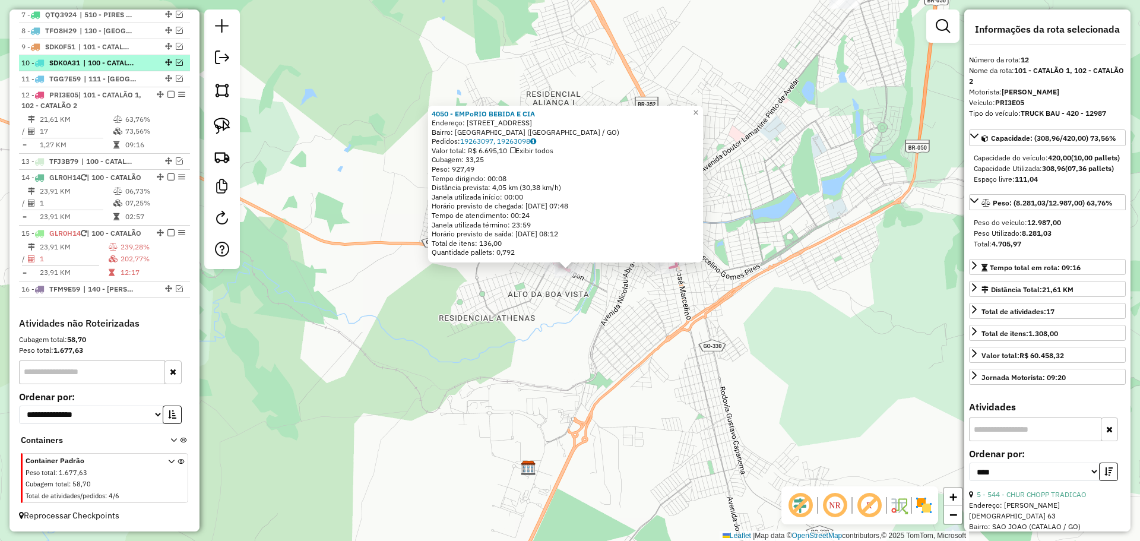
scroll to position [529, 0]
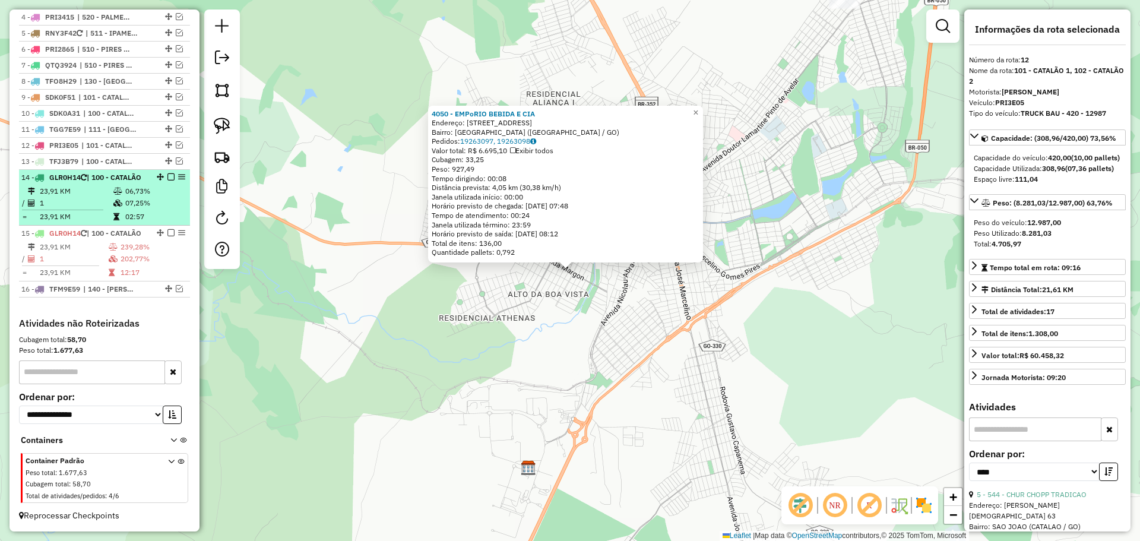
click at [110, 172] on div "14 - GLR0H14 | 100 - CATALÃO" at bounding box center [84, 177] width 126 height 11
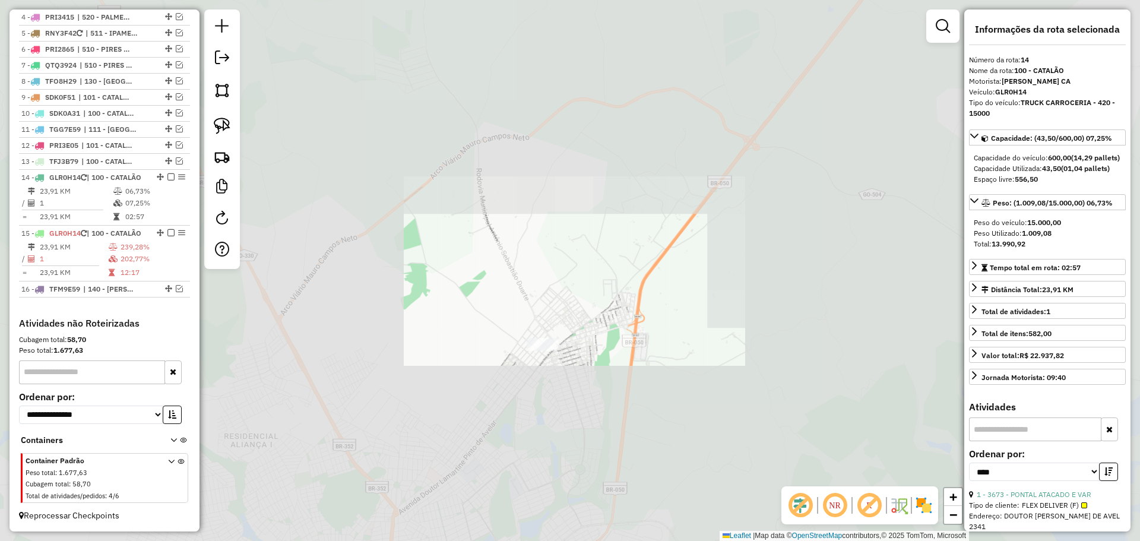
drag, startPoint x: 537, startPoint y: 403, endPoint x: 548, endPoint y: 260, distance: 144.2
click at [546, 263] on div "Janela de atendimento Grade de atendimento Capacidade Transportadoras Veículos …" at bounding box center [570, 270] width 1140 height 541
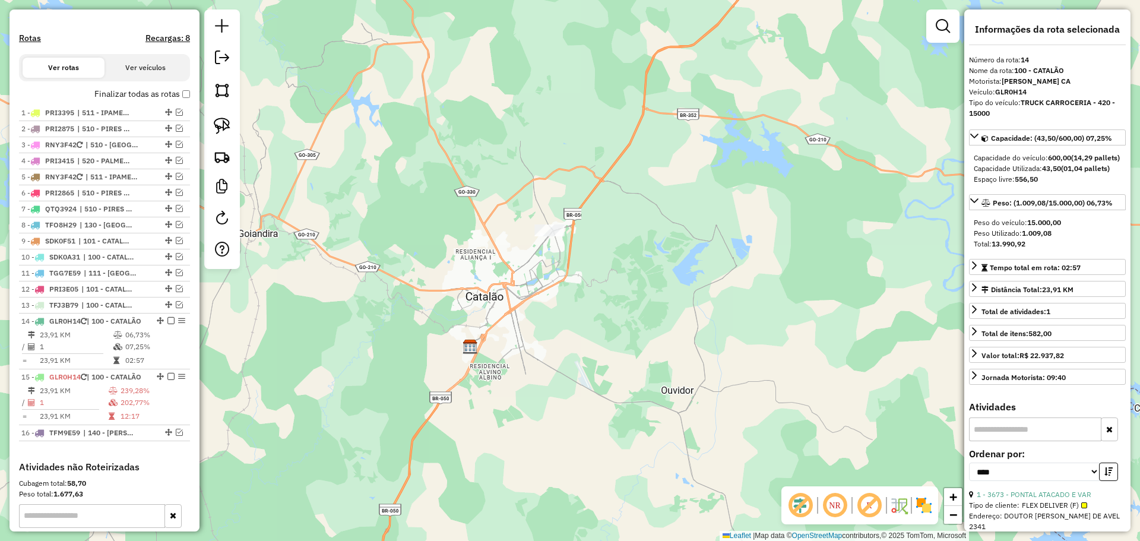
scroll to position [351, 0]
click at [176, 118] on em at bounding box center [179, 114] width 7 height 7
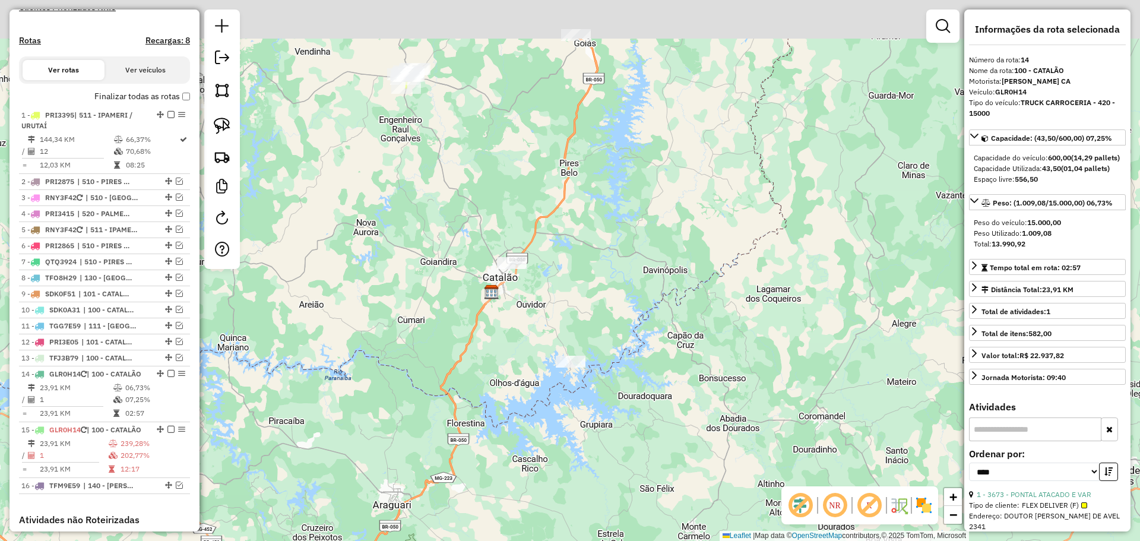
drag, startPoint x: 510, startPoint y: 102, endPoint x: 545, endPoint y: 276, distance: 178.2
click at [557, 308] on div "Janela de atendimento Grade de atendimento Capacidade Transportadoras Veículos …" at bounding box center [570, 270] width 1140 height 541
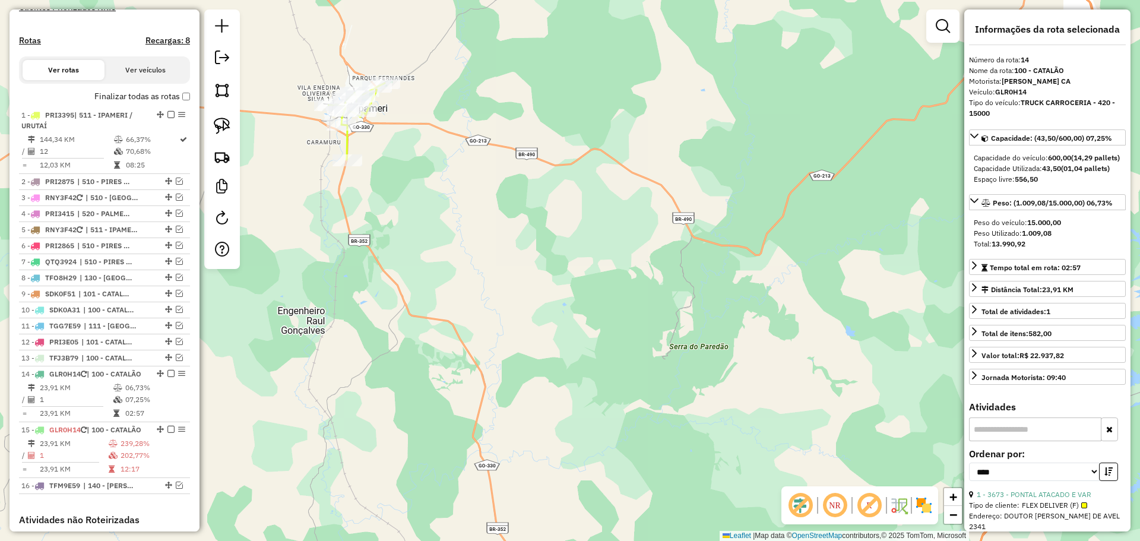
click at [345, 141] on icon at bounding box center [357, 121] width 56 height 77
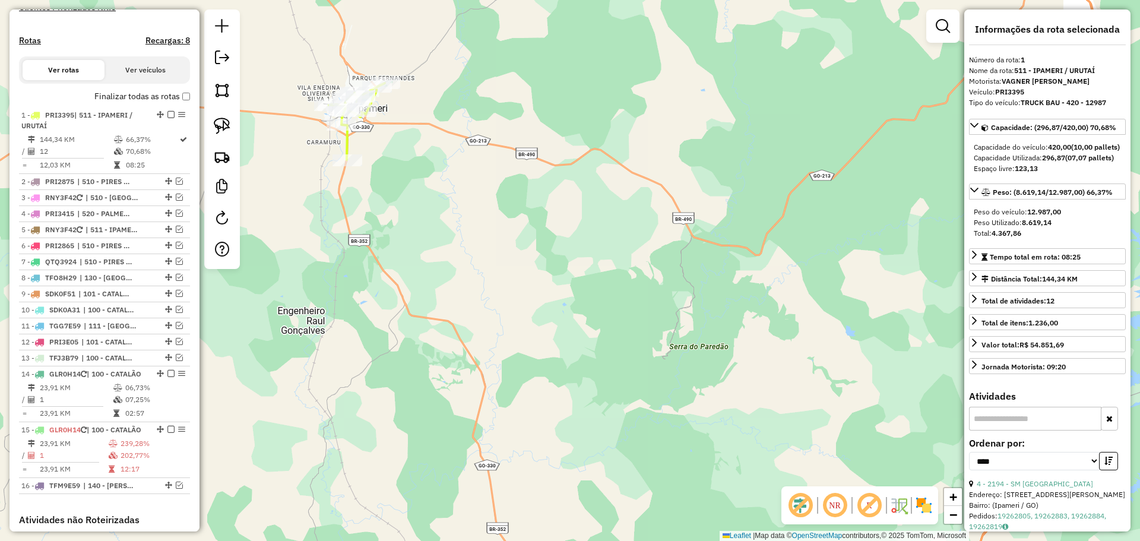
scroll to position [460, 0]
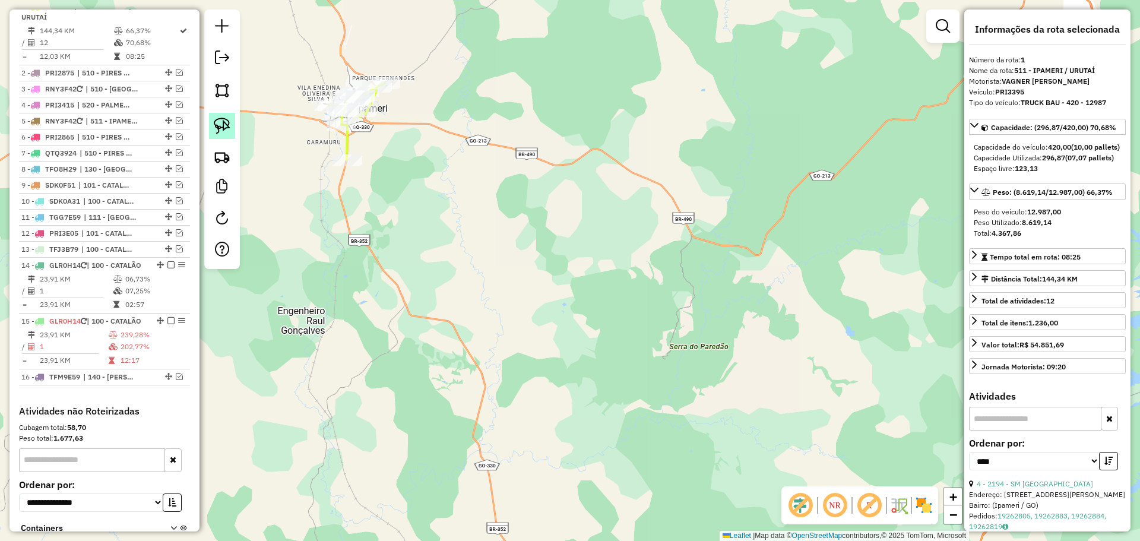
click at [225, 120] on img at bounding box center [222, 126] width 17 height 17
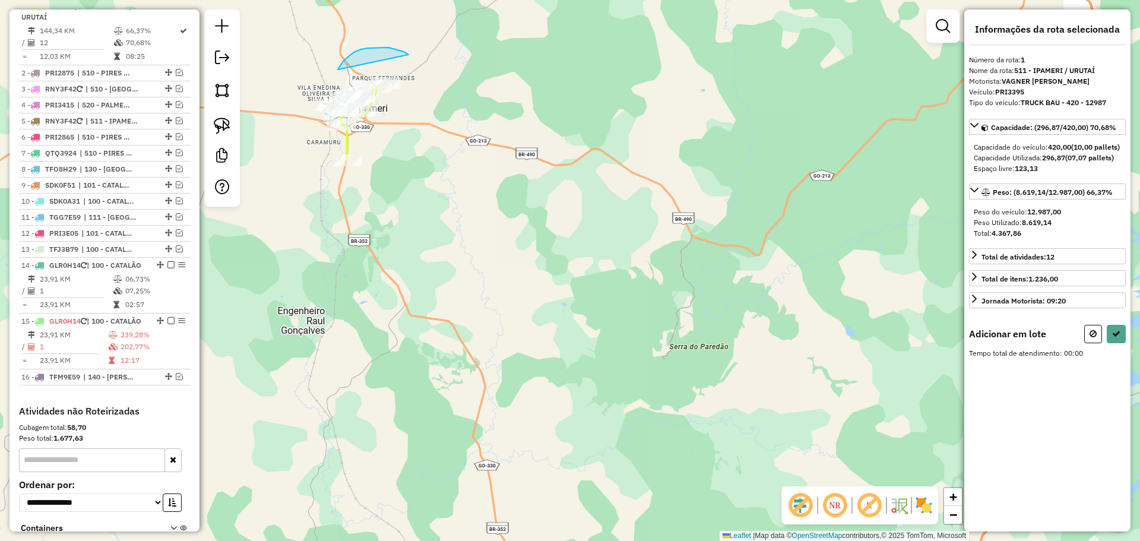
drag, startPoint x: 409, startPoint y: 55, endPoint x: 460, endPoint y: 121, distance: 83.8
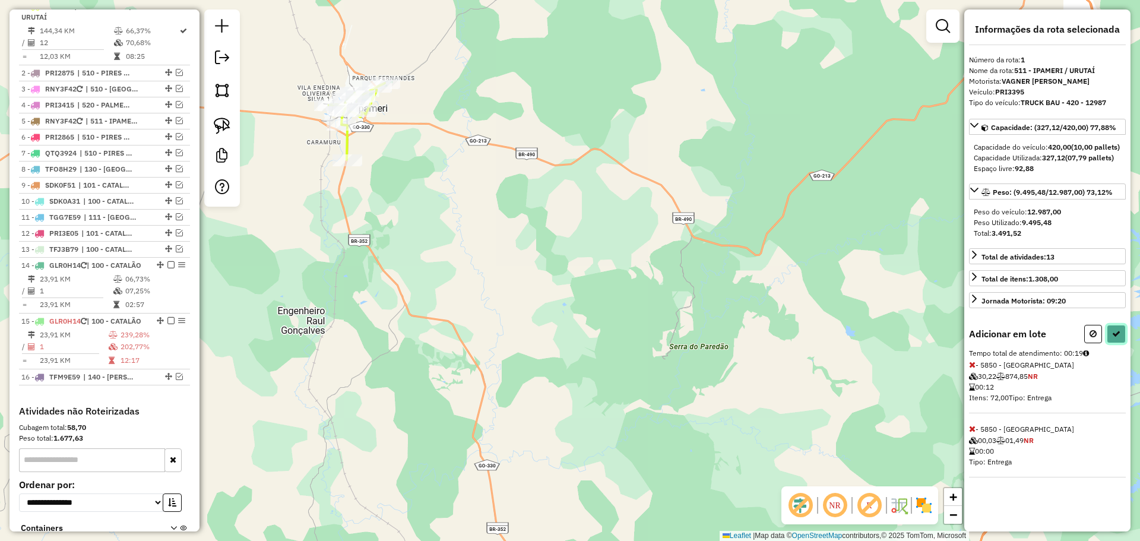
click at [1114, 338] on icon at bounding box center [1117, 334] width 8 height 8
select select "*********"
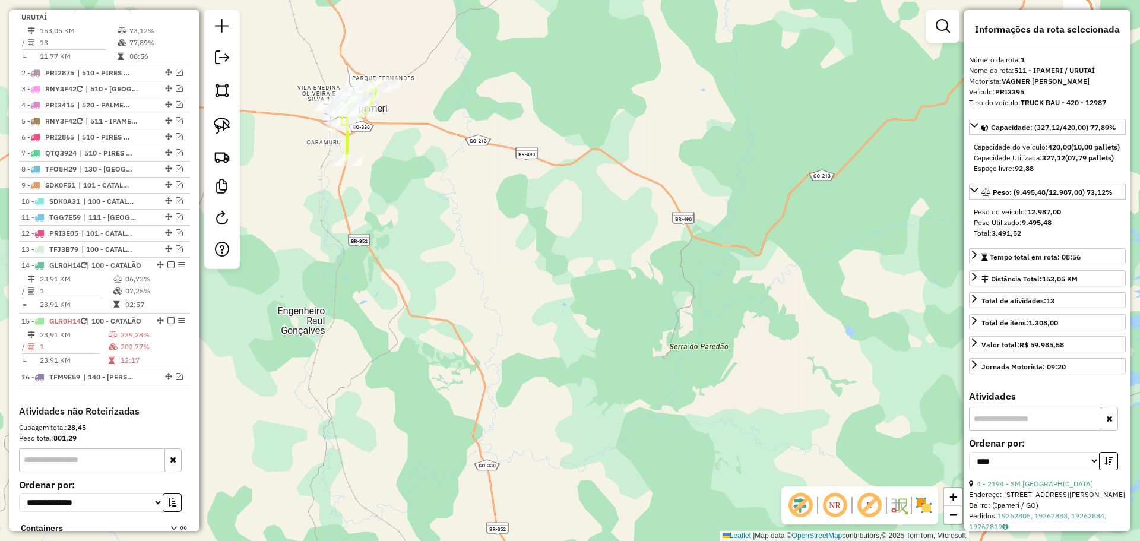
click at [344, 143] on icon at bounding box center [357, 121] width 56 height 77
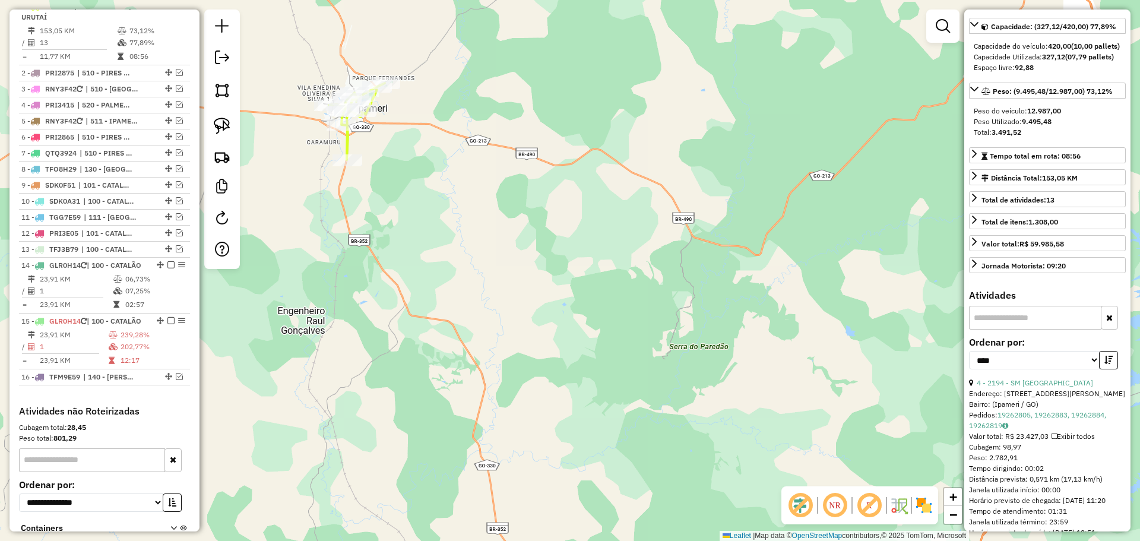
scroll to position [59, 0]
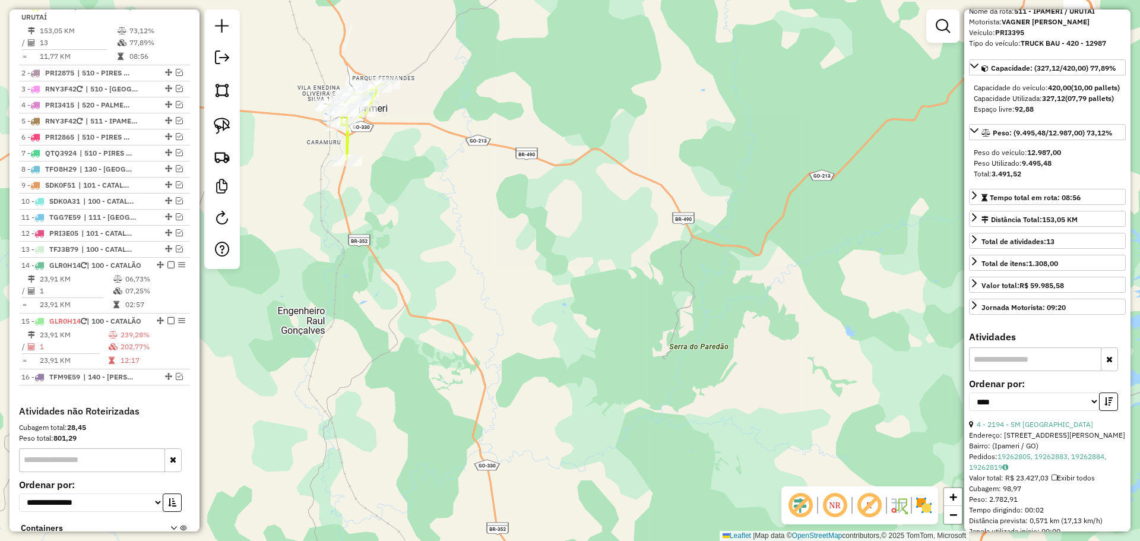
click at [1037, 419] on div "**********" at bounding box center [1047, 400] width 157 height 40
click at [1036, 429] on link "4 - 2194 - SM [GEOGRAPHIC_DATA]" at bounding box center [1035, 424] width 116 height 9
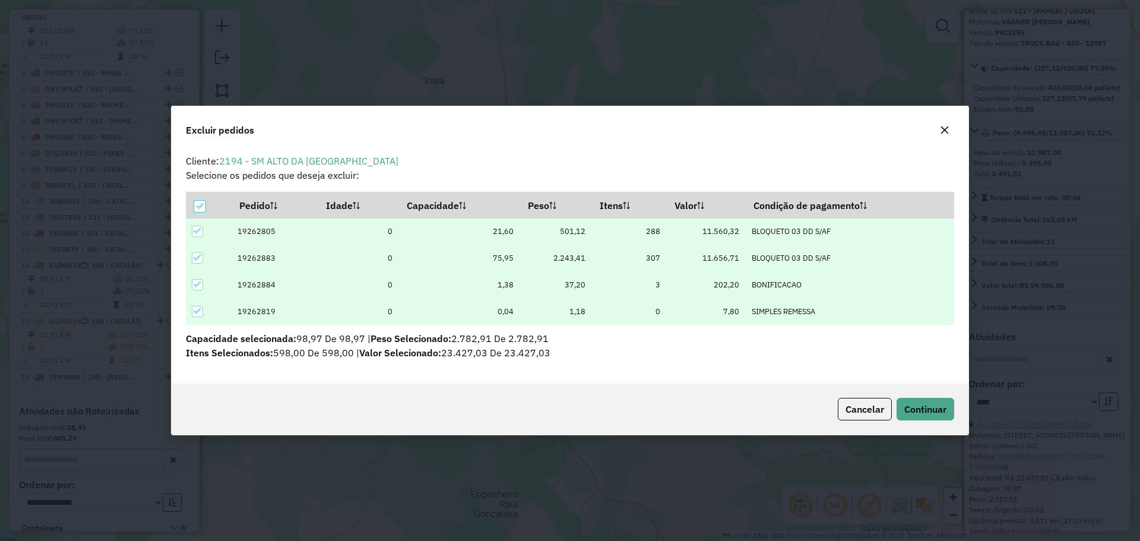
scroll to position [0, 0]
click at [943, 407] on span "Continuar" at bounding box center [926, 409] width 42 height 12
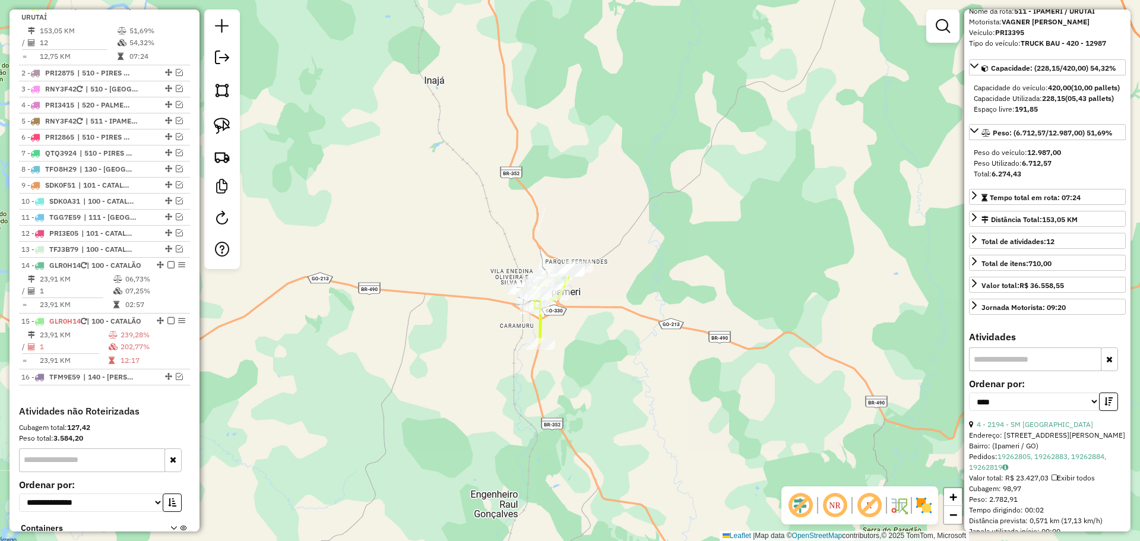
click at [535, 323] on icon at bounding box center [550, 305] width 56 height 77
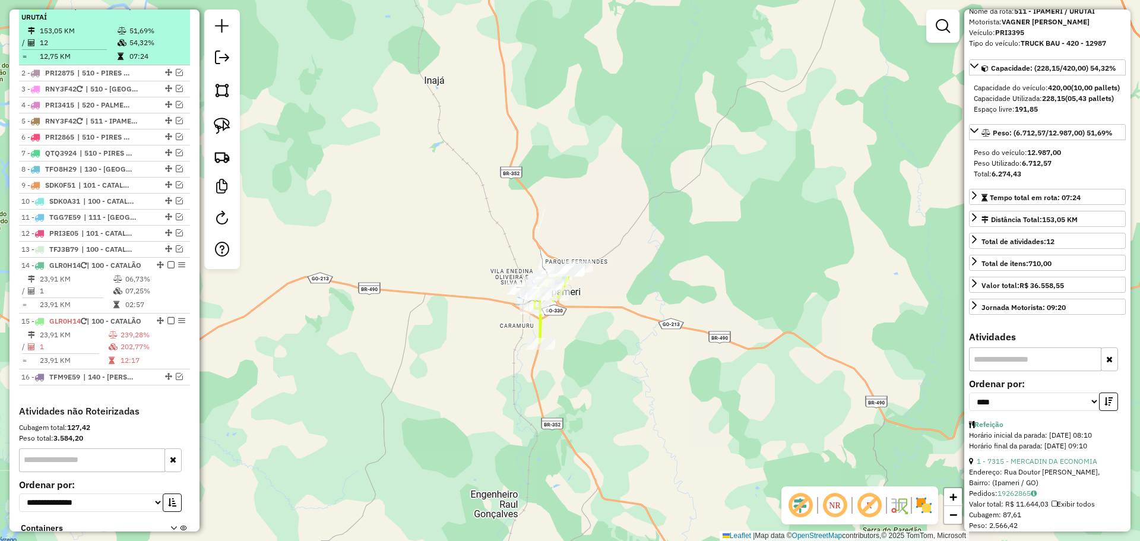
click at [170, 10] on em at bounding box center [171, 5] width 7 height 7
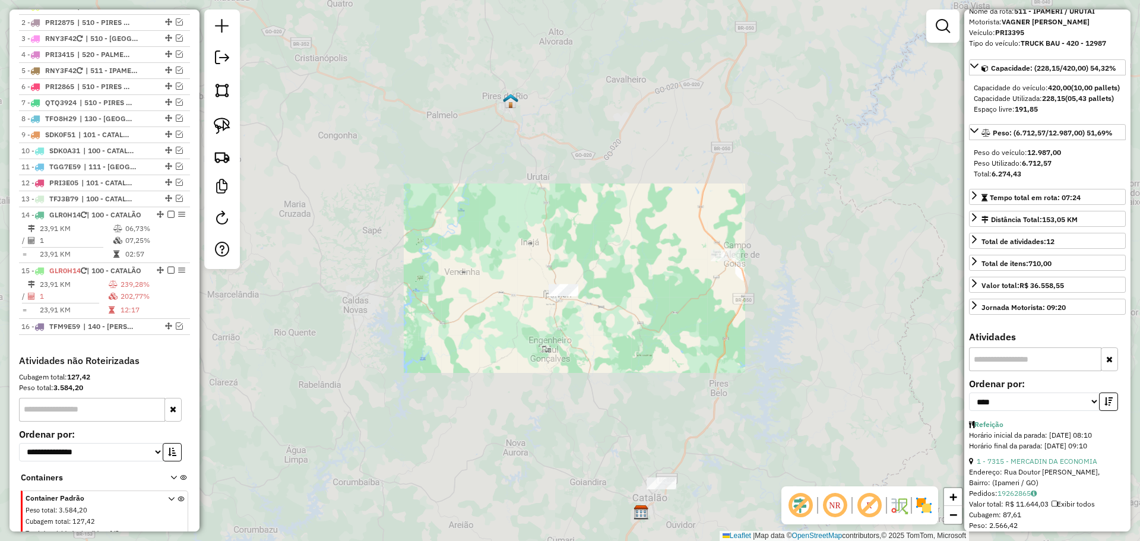
drag, startPoint x: 618, startPoint y: 387, endPoint x: 624, endPoint y: 256, distance: 130.8
click at [622, 227] on div "Janela de atendimento Grade de atendimento Capacidade Transportadoras Veículos …" at bounding box center [570, 270] width 1140 height 541
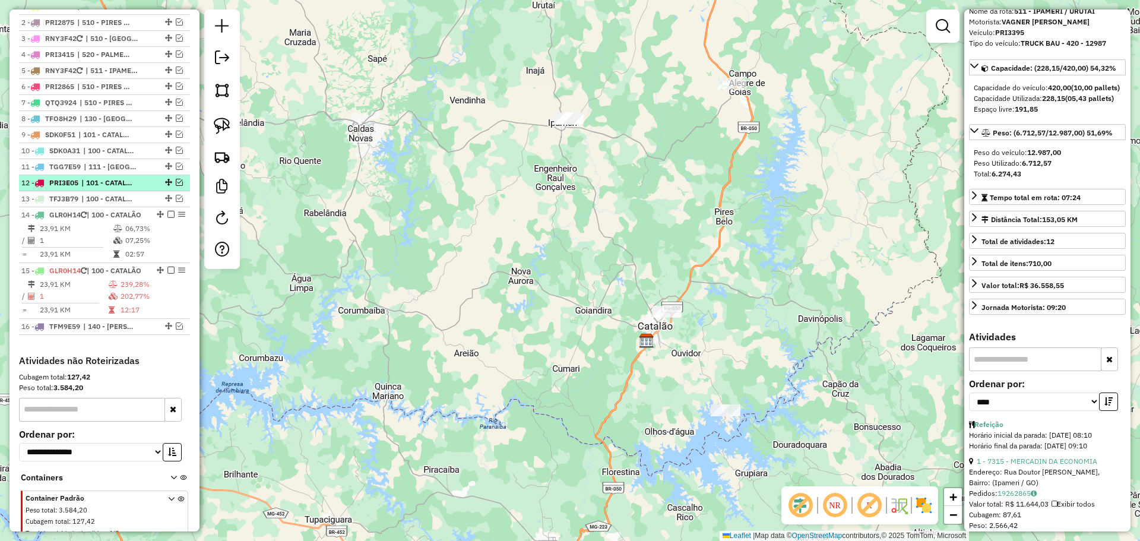
click at [176, 186] on em at bounding box center [179, 182] width 7 height 7
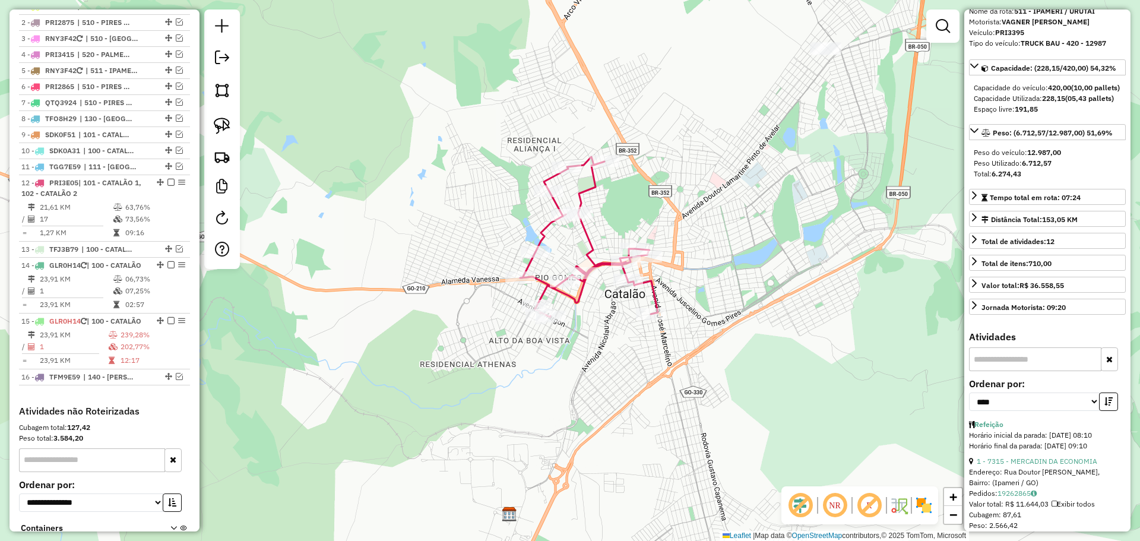
click at [595, 257] on icon at bounding box center [589, 237] width 138 height 160
click at [591, 256] on icon at bounding box center [591, 238] width 138 height 160
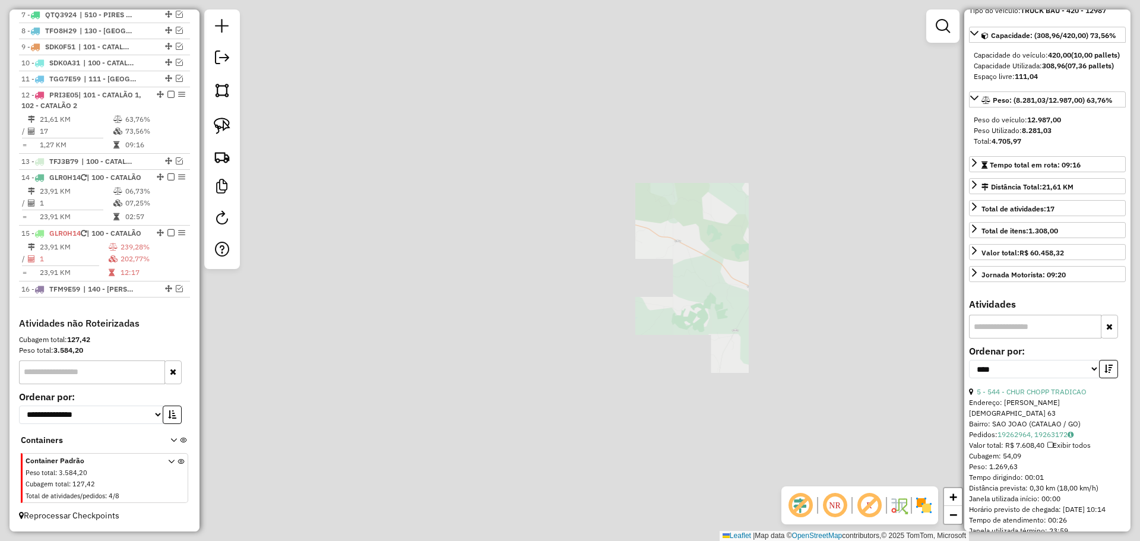
scroll to position [119, 0]
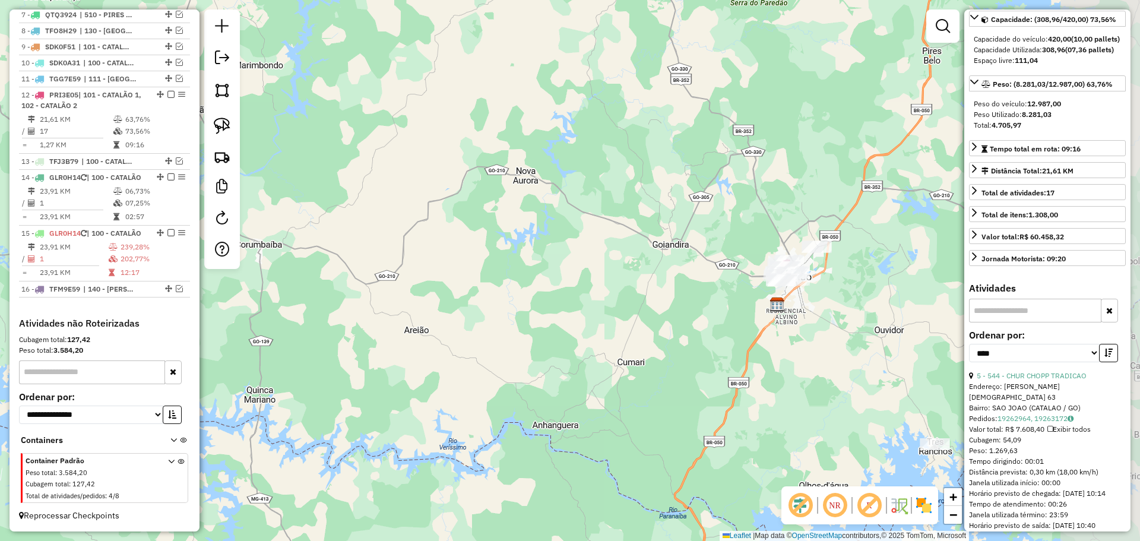
drag, startPoint x: 711, startPoint y: 281, endPoint x: 687, endPoint y: 270, distance: 26.6
click at [687, 270] on div "Janela de atendimento Grade de atendimento Capacidade Transportadoras Veículos …" at bounding box center [570, 270] width 1140 height 541
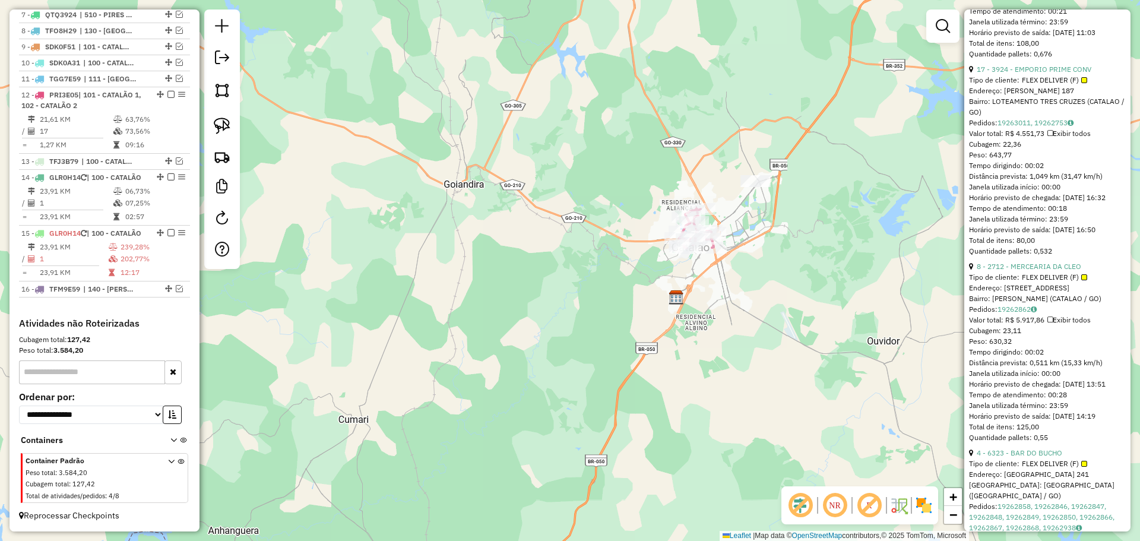
scroll to position [1010, 0]
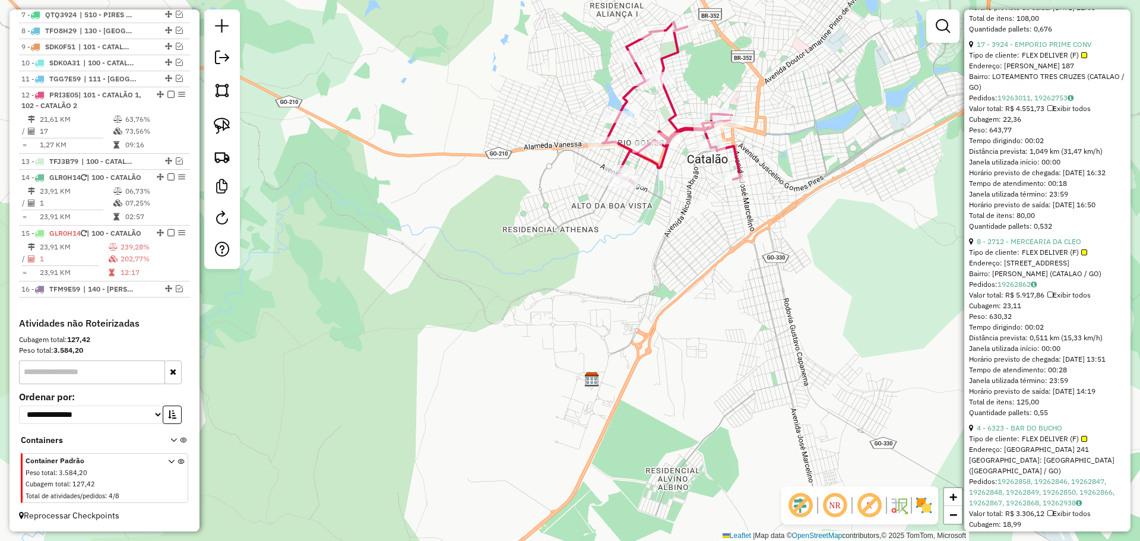
click at [735, 167] on icon at bounding box center [672, 102] width 138 height 160
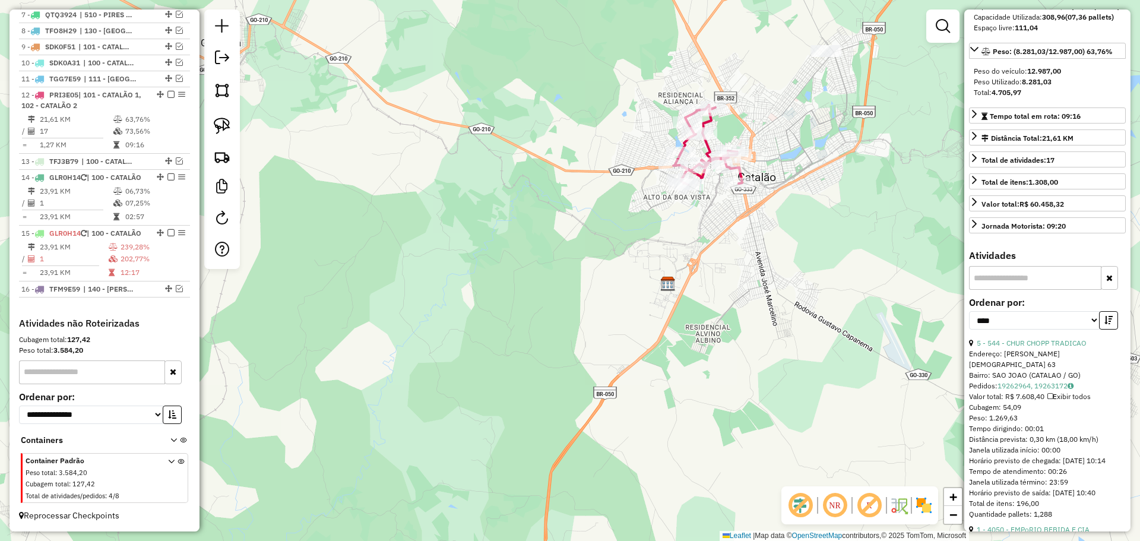
scroll to position [59, 0]
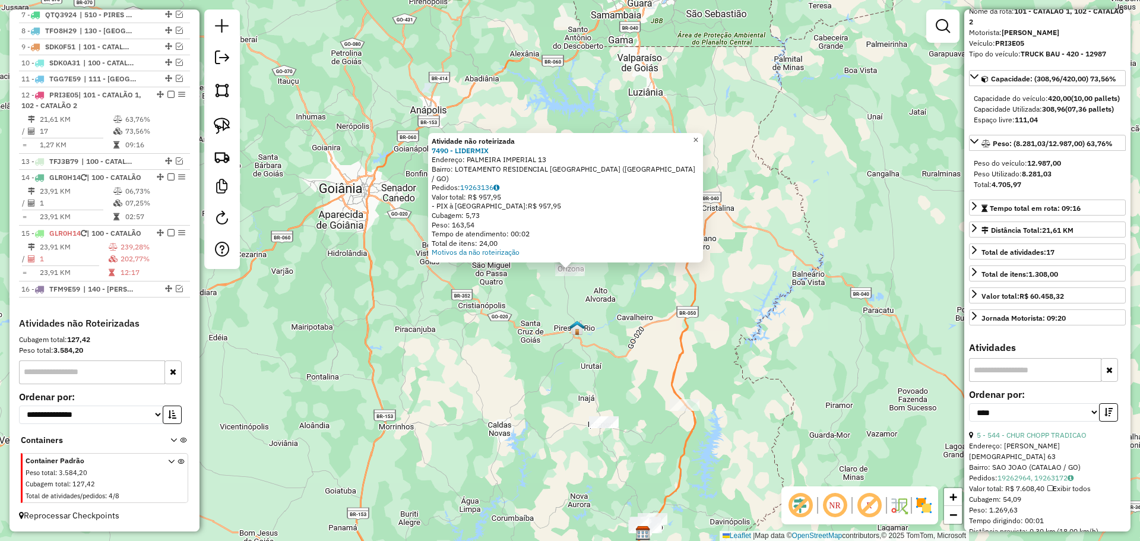
click at [699, 145] on span "×" at bounding box center [695, 140] width 5 height 10
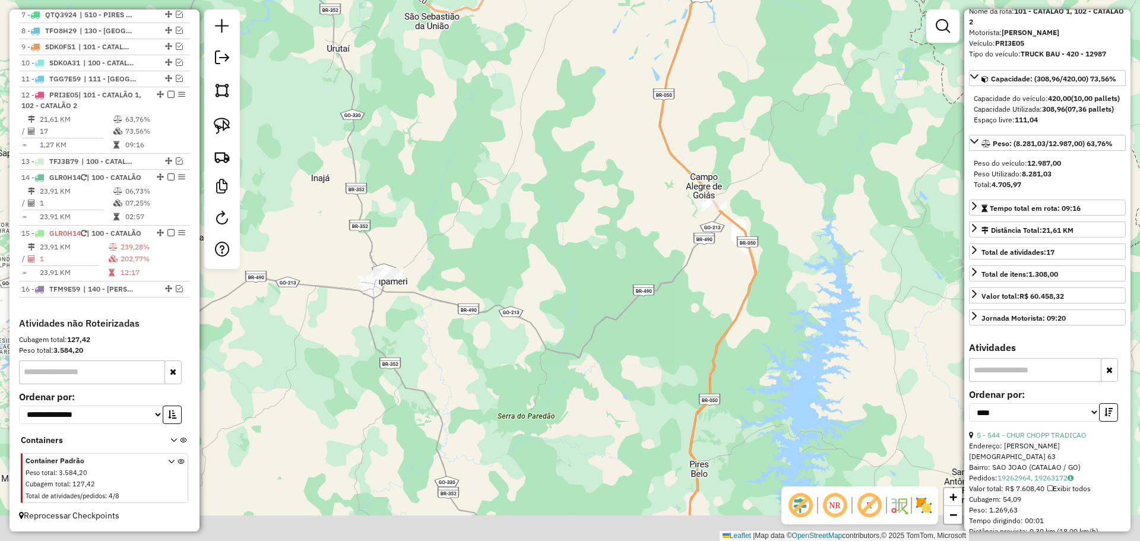
drag, startPoint x: 598, startPoint y: 455, endPoint x: 611, endPoint y: 287, distance: 168.0
click at [613, 295] on div "Janela de atendimento Grade de atendimento Capacidade Transportadoras Veículos …" at bounding box center [570, 270] width 1140 height 541
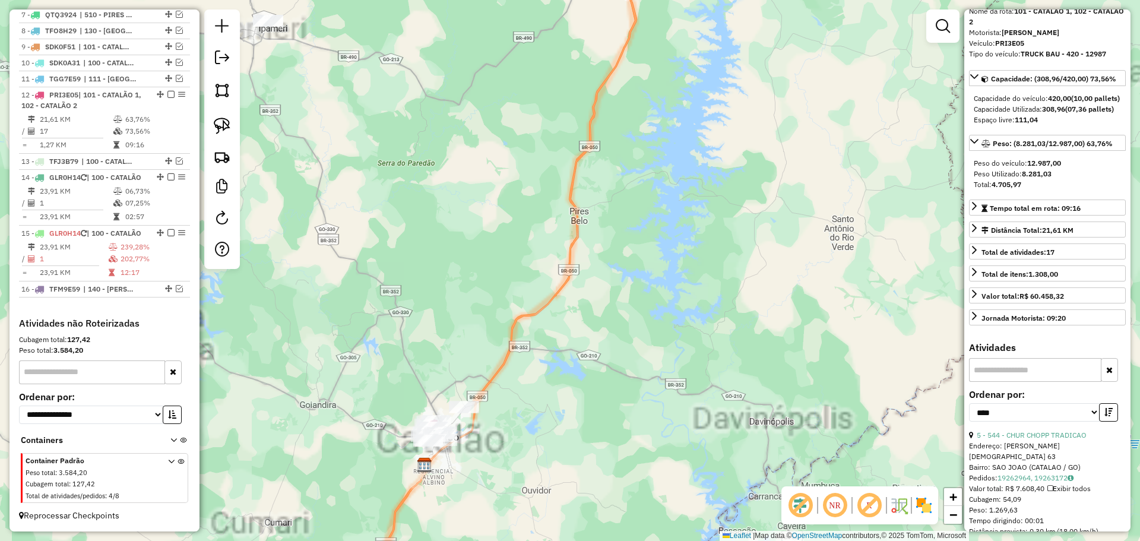
drag, startPoint x: 513, startPoint y: 433, endPoint x: 539, endPoint y: 327, distance: 109.5
click at [583, 305] on div "Janela de atendimento Grade de atendimento Capacidade Transportadoras Veículos …" at bounding box center [570, 270] width 1140 height 541
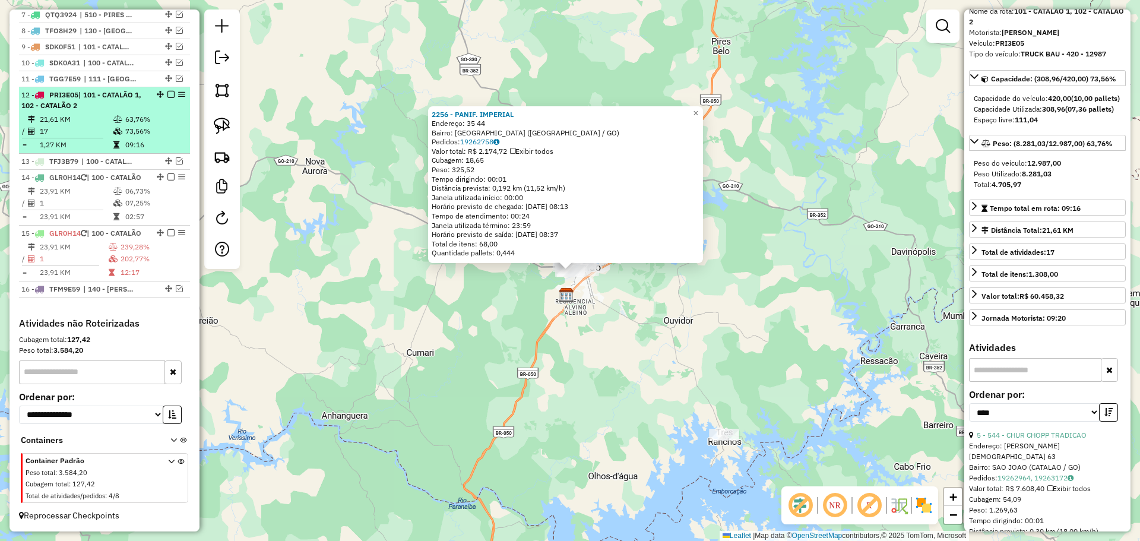
click at [168, 91] on em at bounding box center [171, 94] width 7 height 7
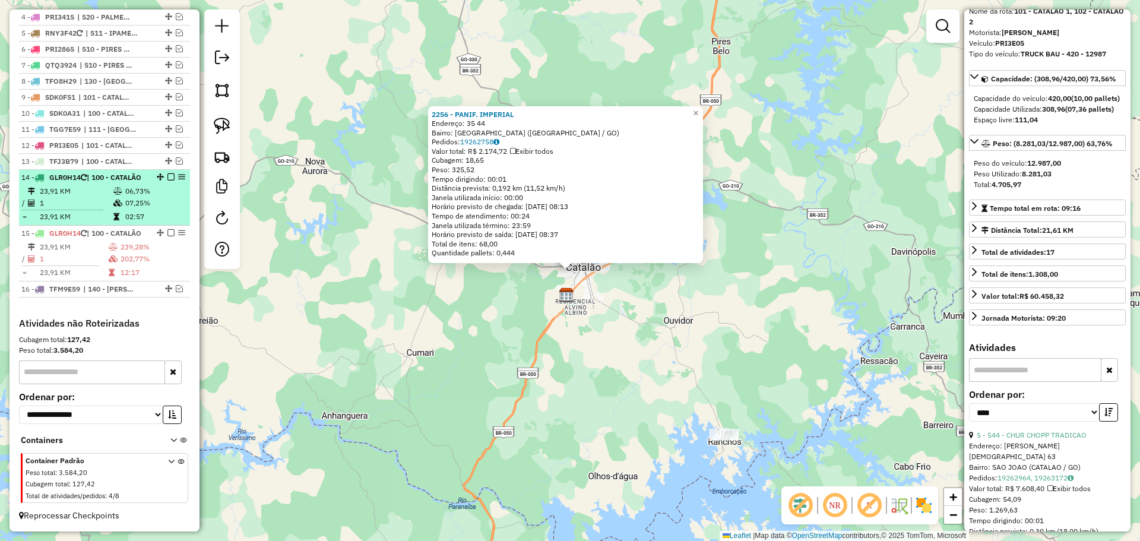
scroll to position [529, 0]
click at [168, 173] on em at bounding box center [171, 176] width 7 height 7
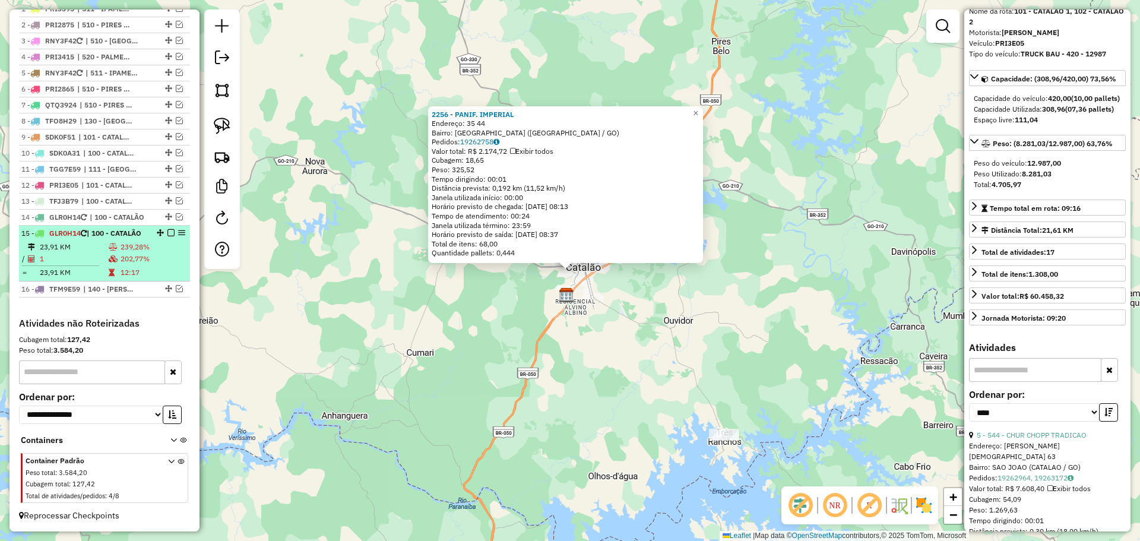
click at [168, 229] on em at bounding box center [171, 232] width 7 height 7
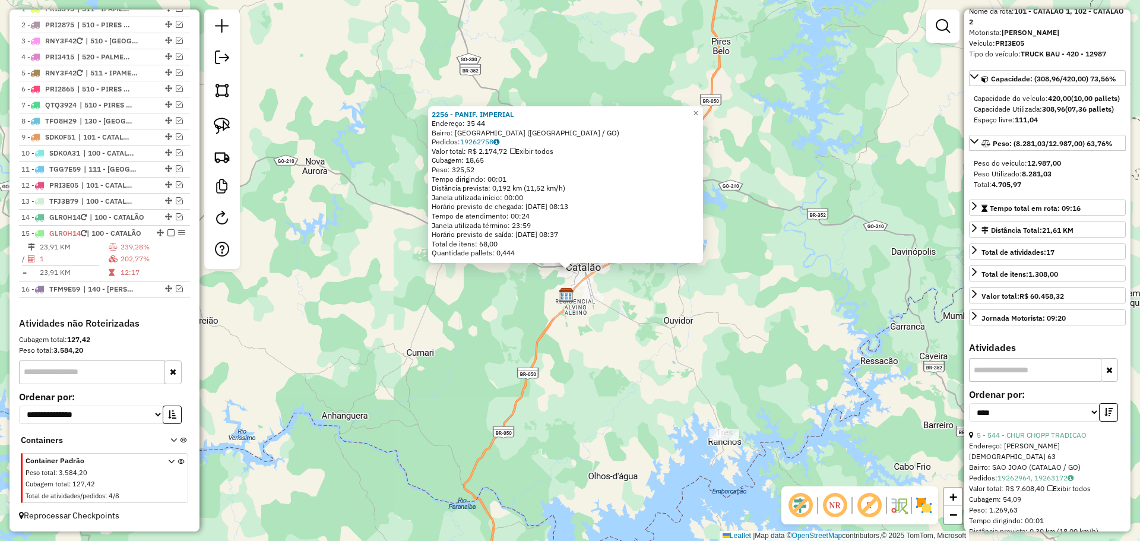
scroll to position [428, 0]
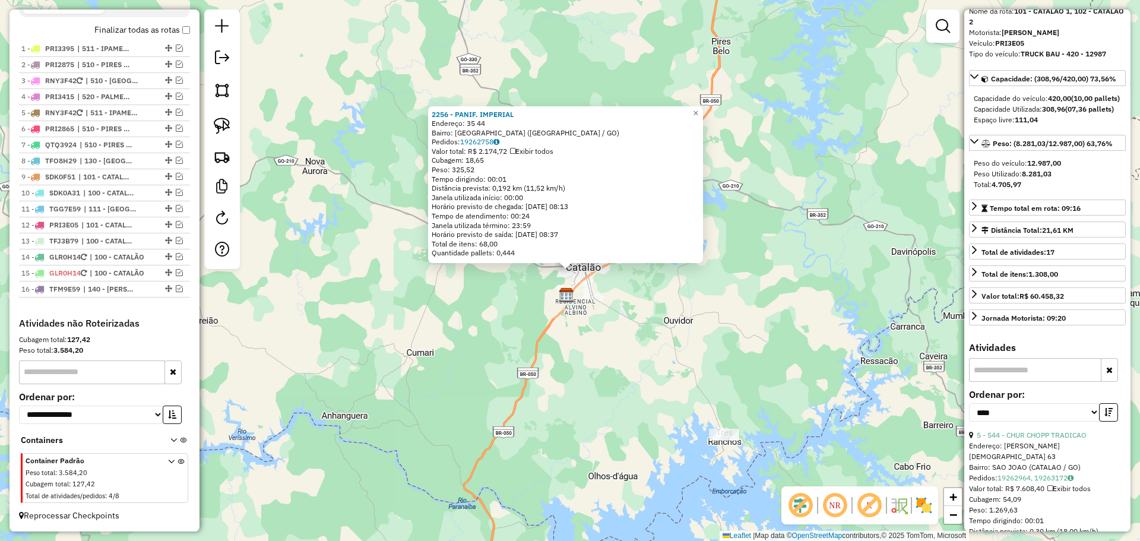
click at [524, 379] on div "2256 - PANIF. IMPERIAL Endereço: 35 44 Bairro: [GEOGRAPHIC_DATA] ([GEOGRAPHIC_D…" at bounding box center [570, 270] width 1140 height 541
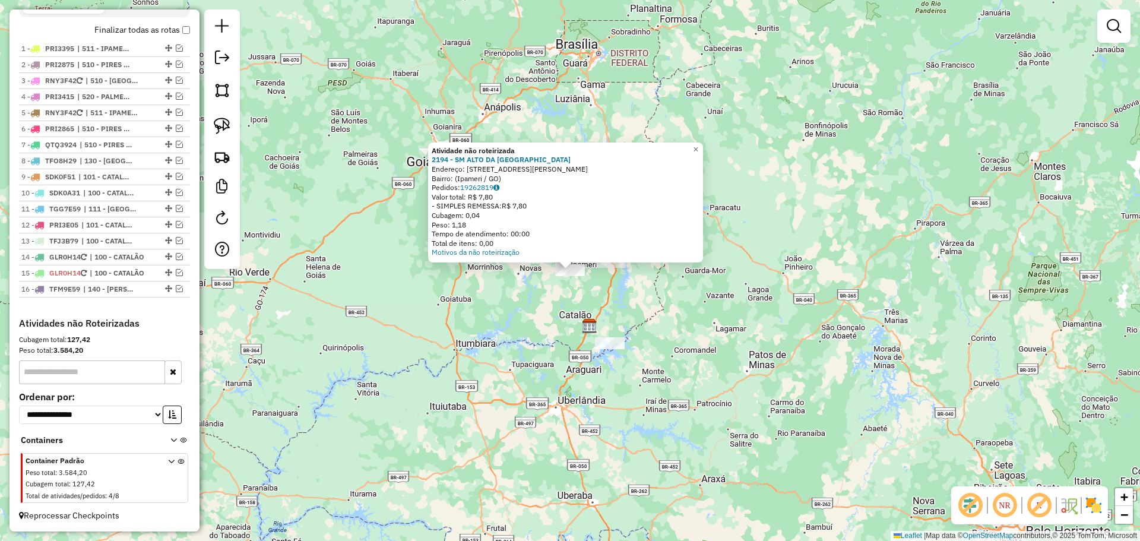
click at [631, 307] on div "Atividade não roteirizada 2194 - SM ALTO DA BOA VISTA Endereço: [STREET_ADDRESS…" at bounding box center [570, 270] width 1140 height 541
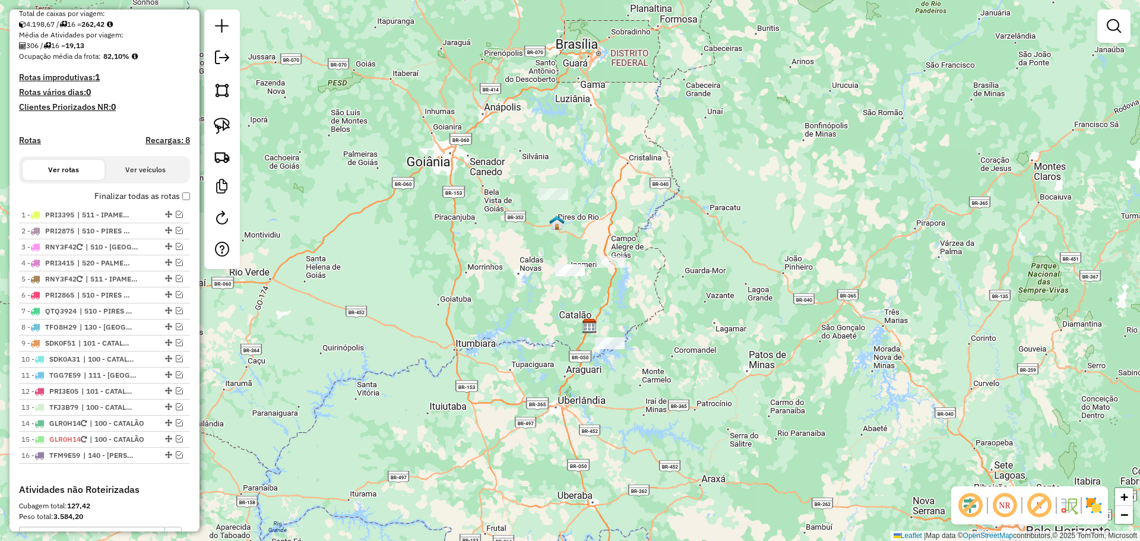
scroll to position [250, 0]
click at [226, 51] on em at bounding box center [222, 57] width 14 height 14
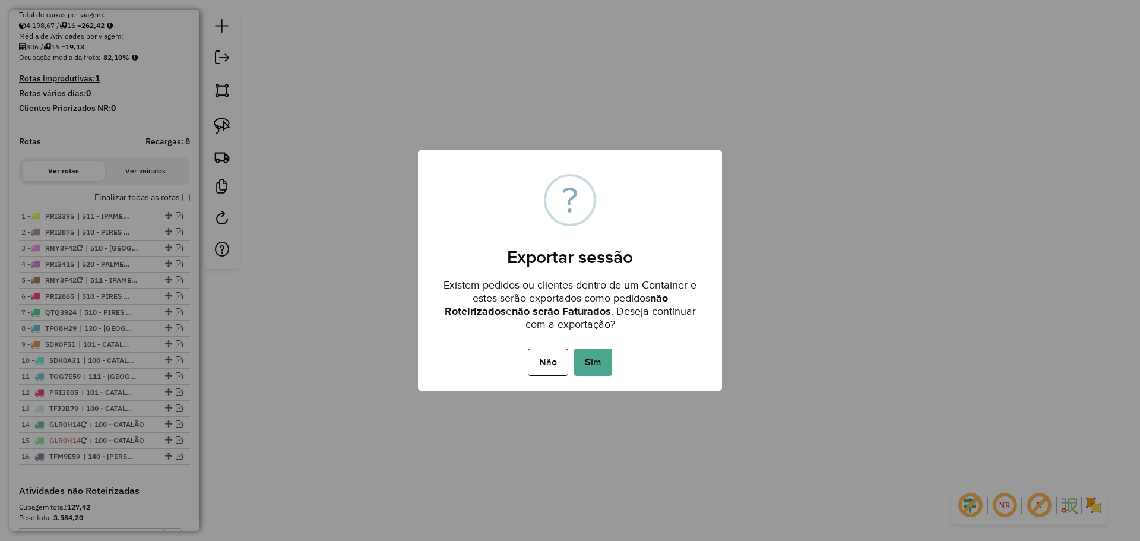
drag, startPoint x: 593, startPoint y: 366, endPoint x: 598, endPoint y: 362, distance: 6.3
click at [596, 364] on button "Sim" at bounding box center [593, 362] width 38 height 27
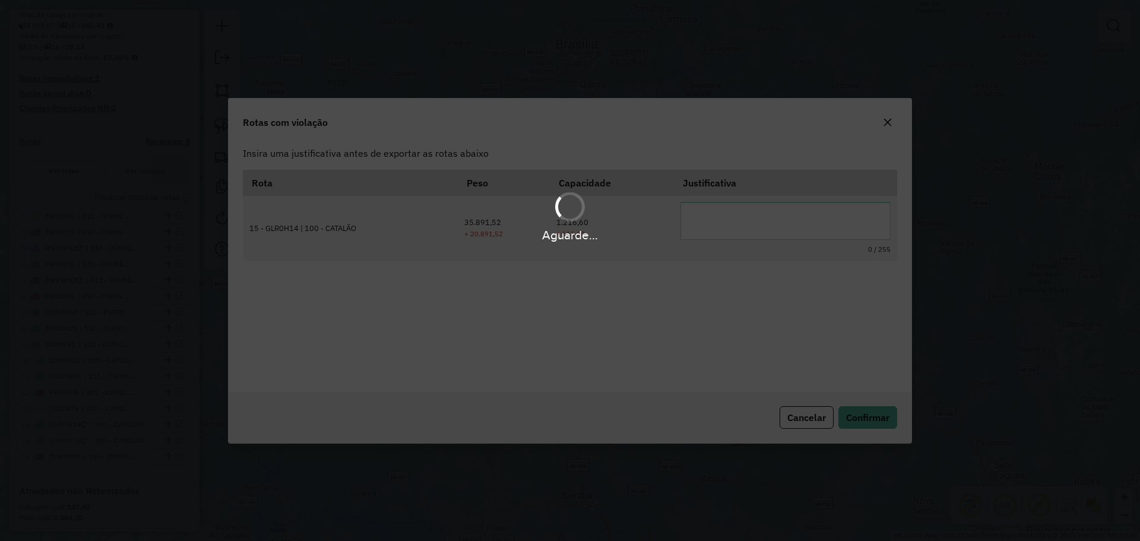
scroll to position [0, 0]
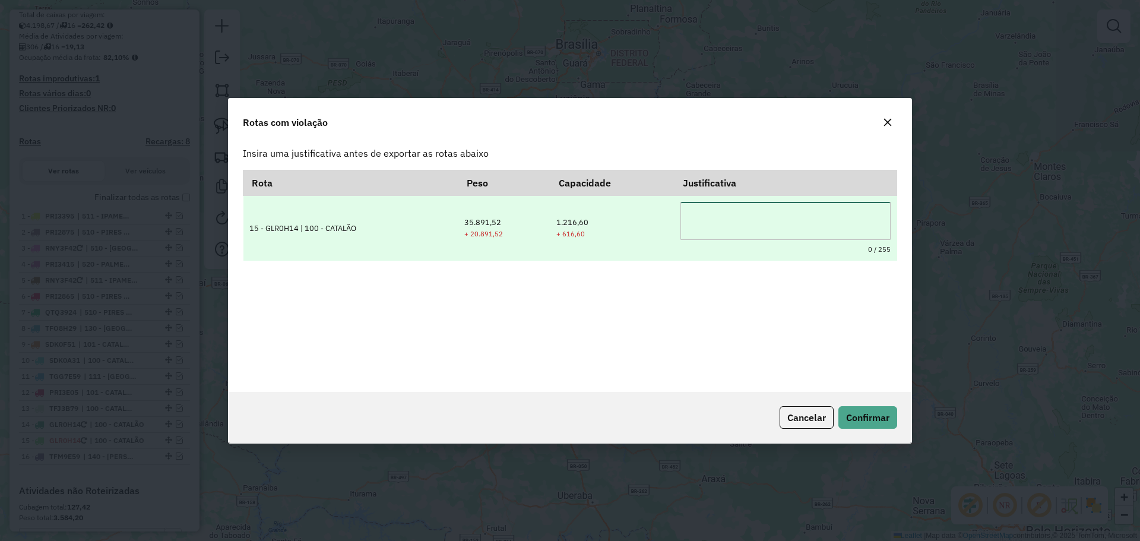
click at [765, 229] on textarea at bounding box center [786, 221] width 210 height 38
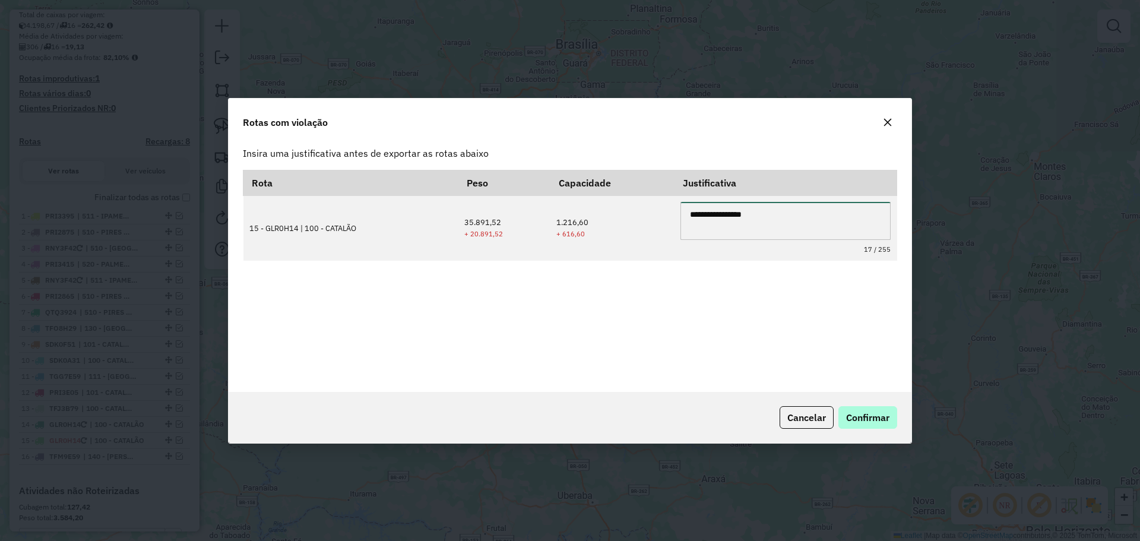
type textarea "**********"
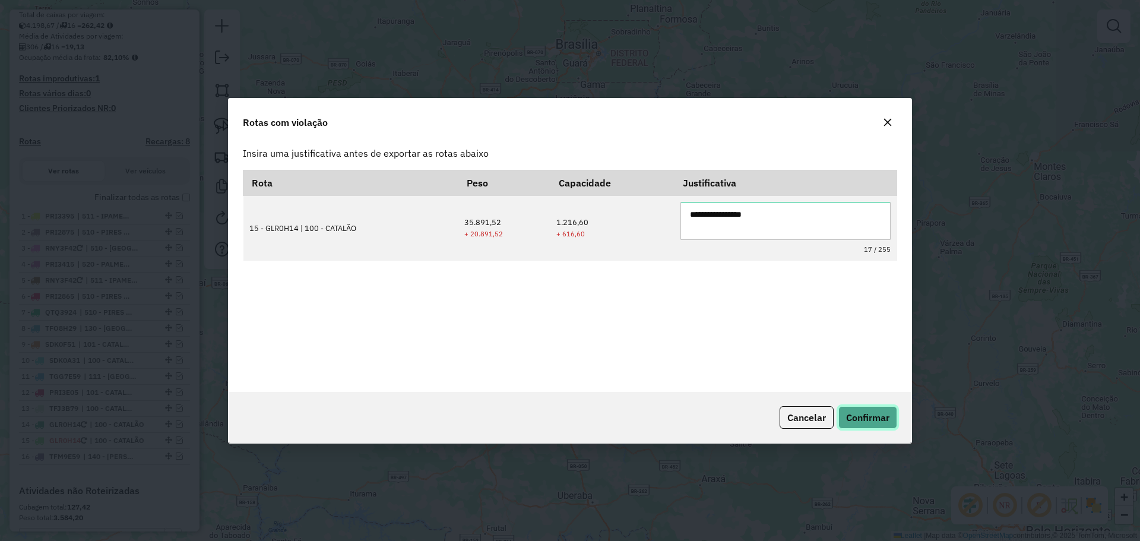
click at [861, 413] on span "Confirmar" at bounding box center [867, 418] width 43 height 12
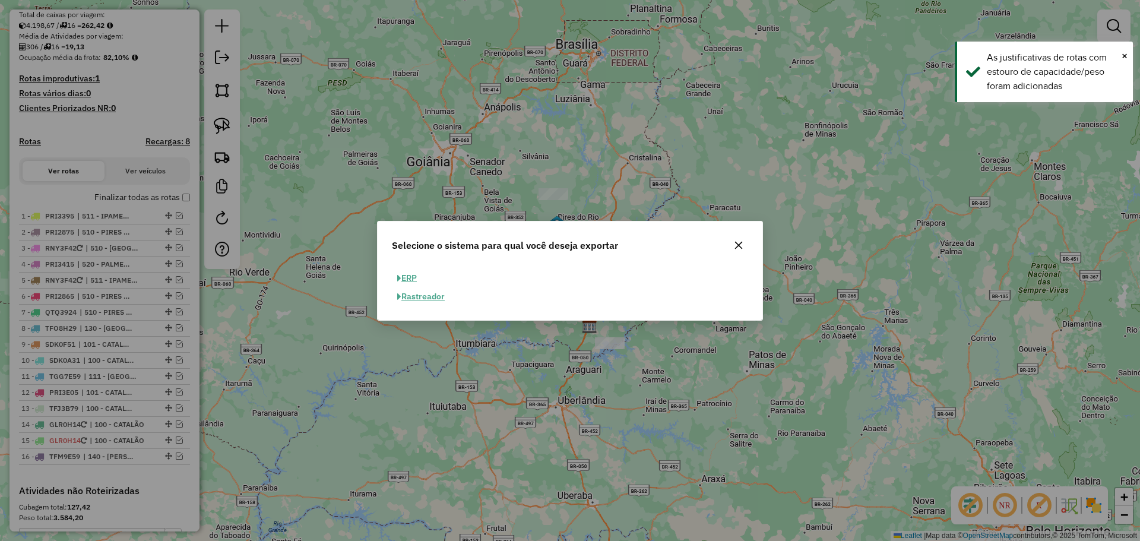
click at [403, 277] on button "ERP" at bounding box center [407, 278] width 30 height 18
select select "**"
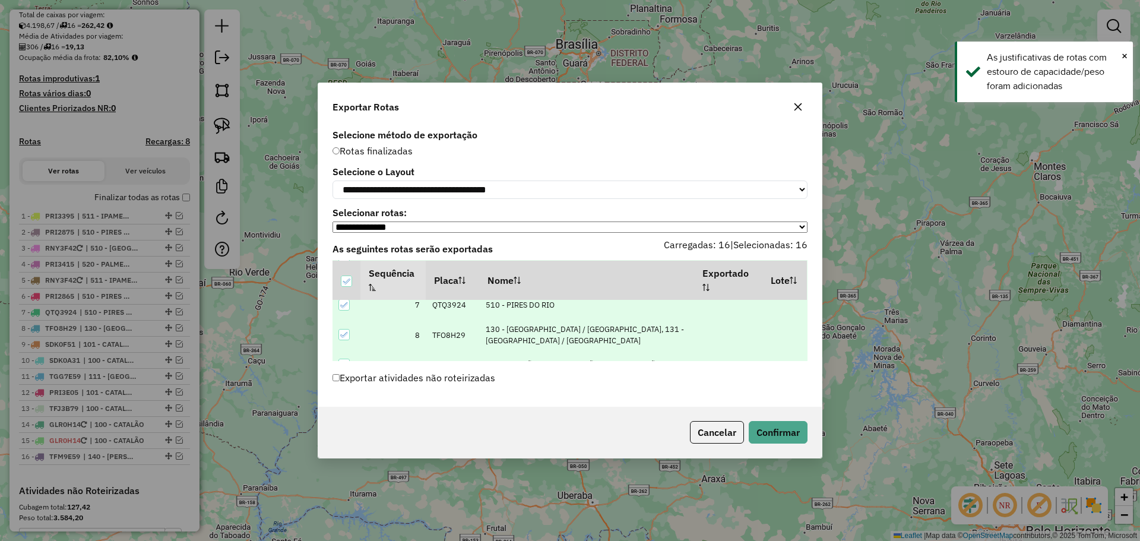
scroll to position [351, 0]
click at [768, 441] on button "Confirmar" at bounding box center [778, 432] width 59 height 23
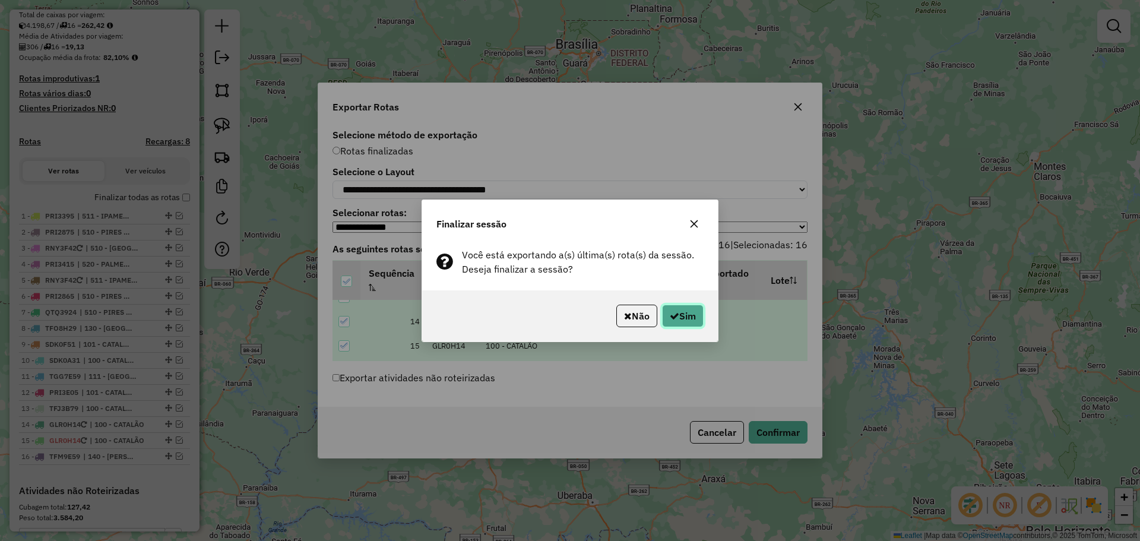
click at [680, 312] on button "Sim" at bounding box center [683, 316] width 42 height 23
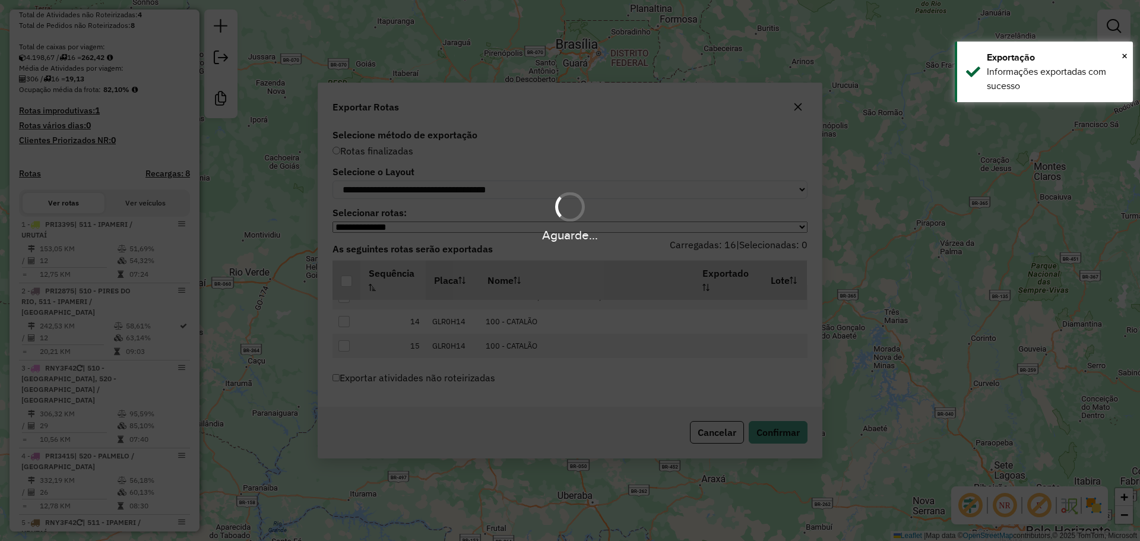
scroll to position [282, 0]
